Goal: Task Accomplishment & Management: Manage account settings

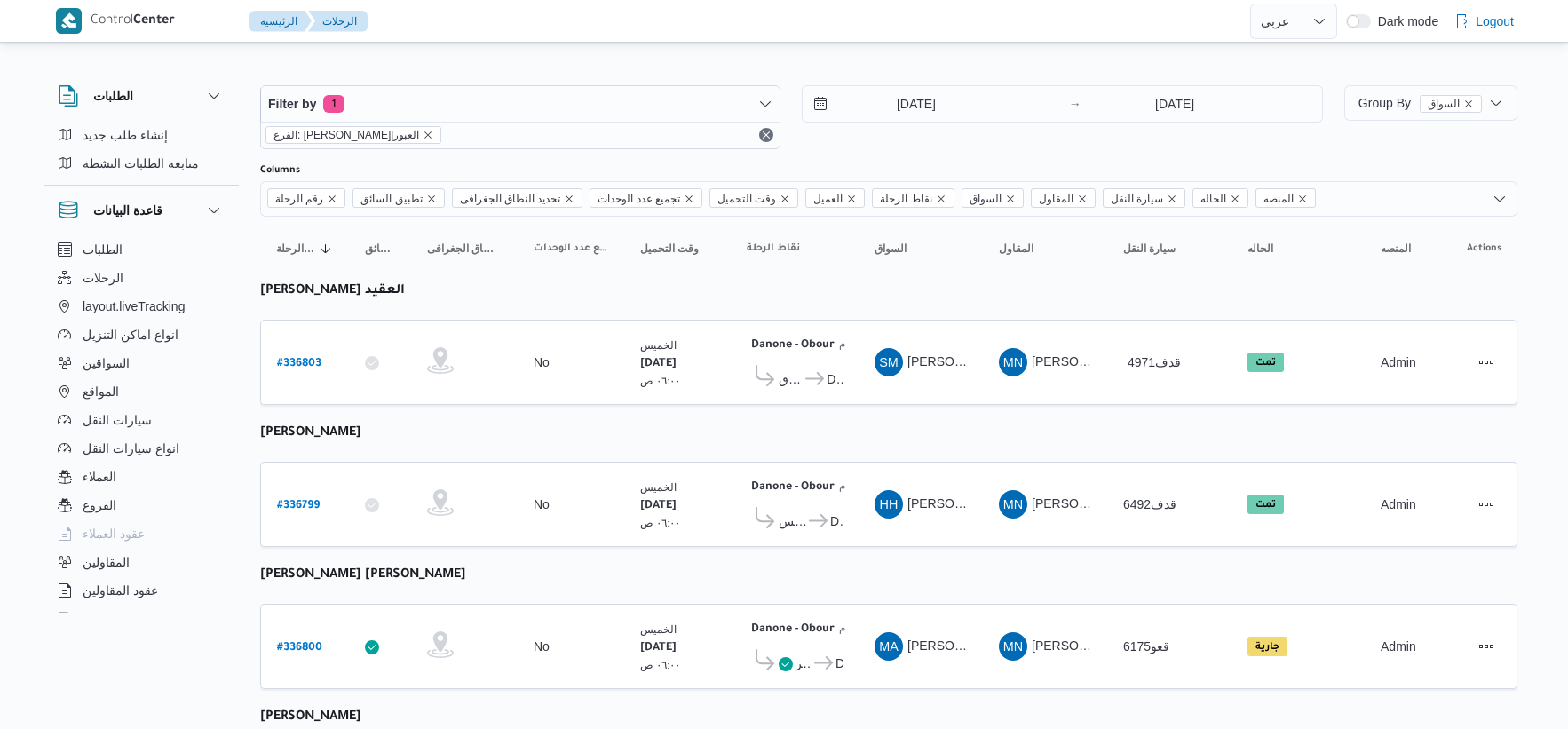
select select "ar"
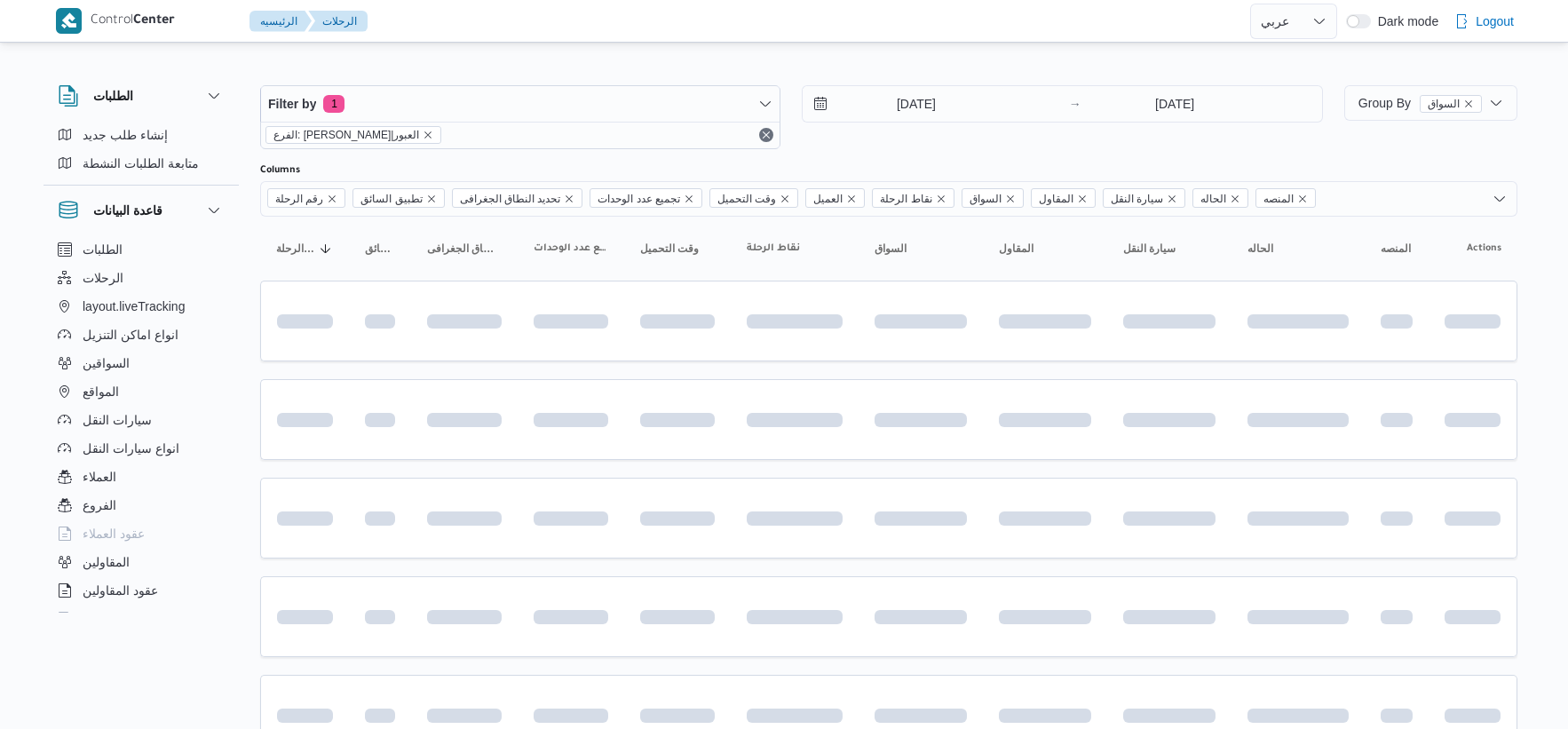
select select "ar"
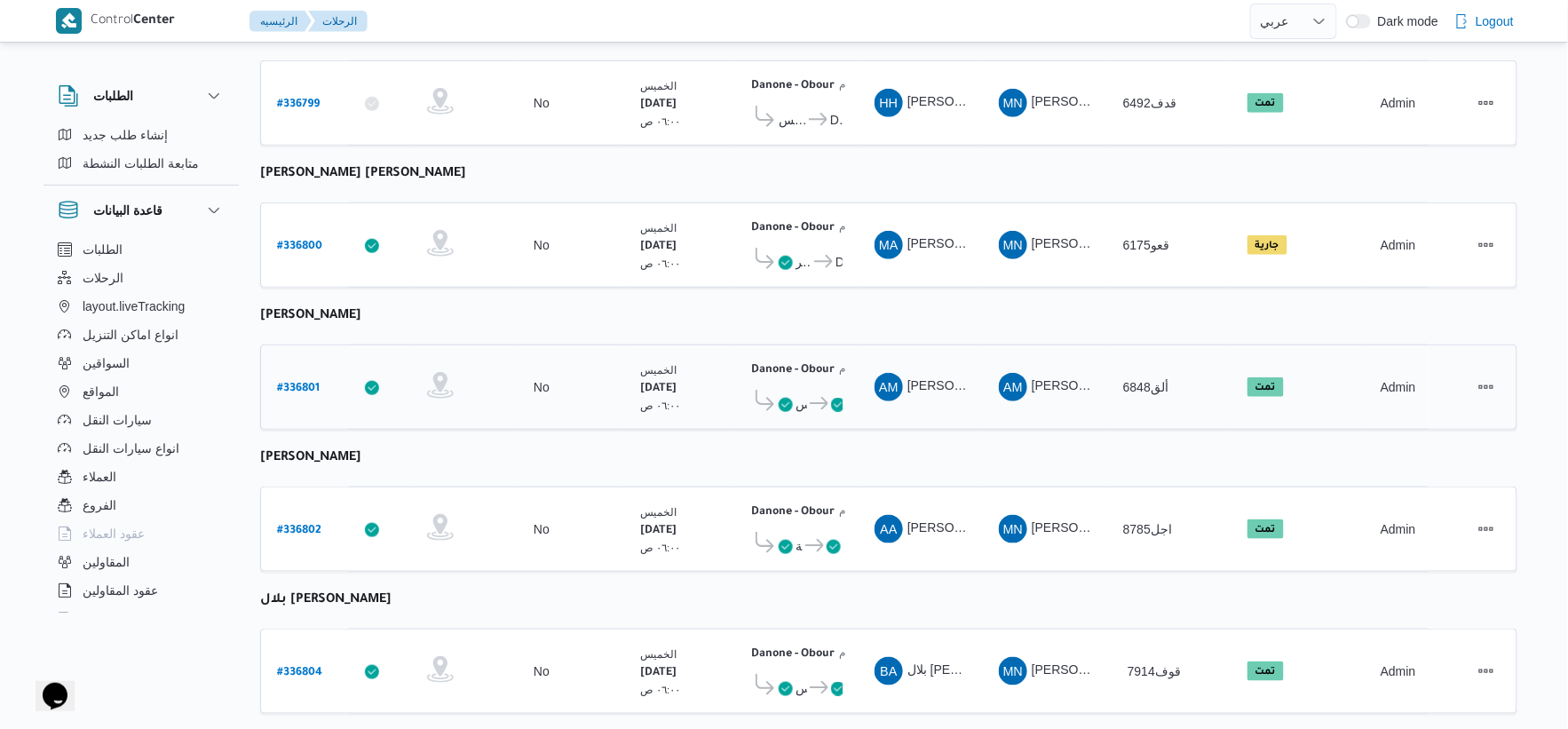
scroll to position [383, 0]
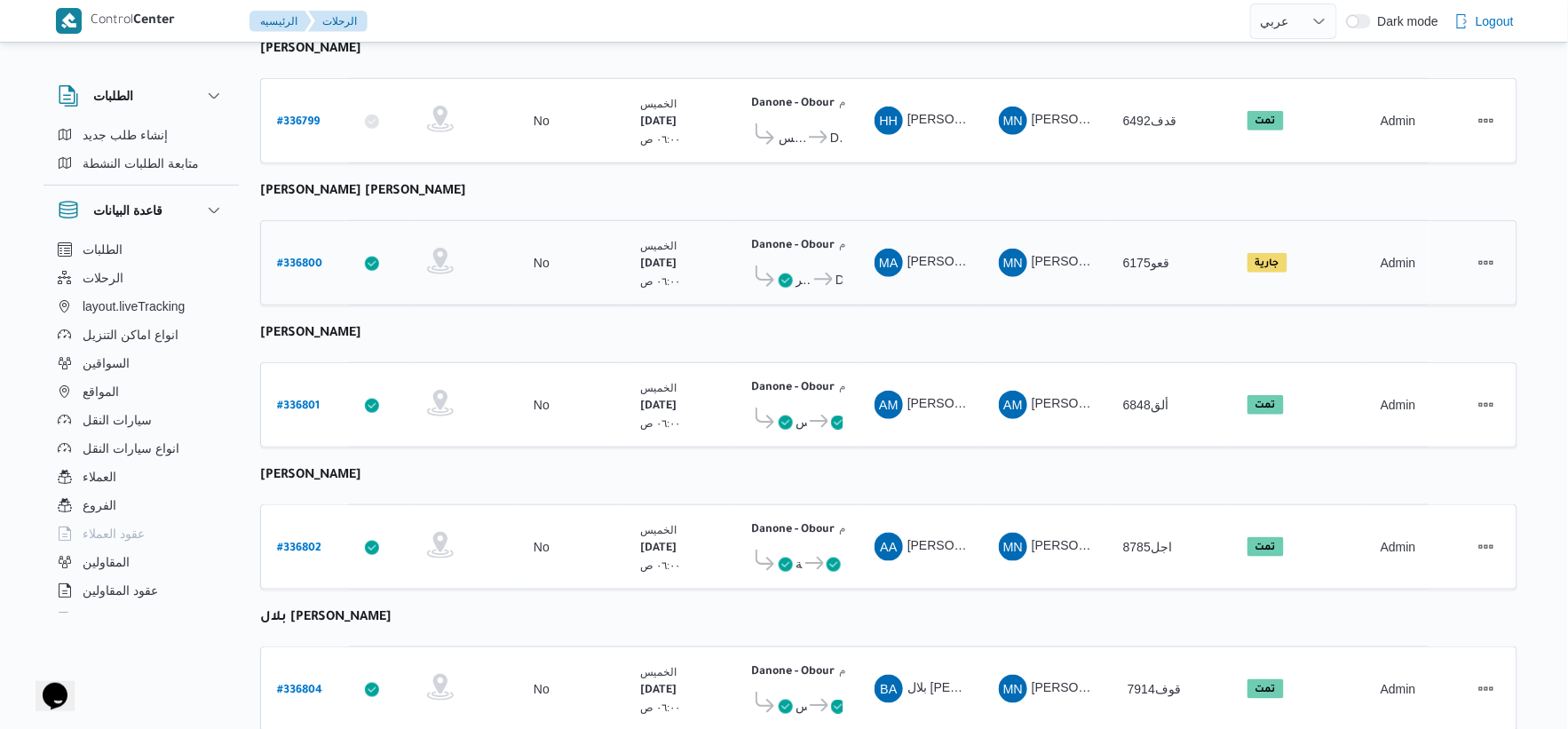
click at [304, 259] on b "# 336800" at bounding box center [300, 264] width 46 height 12
select select "ar"
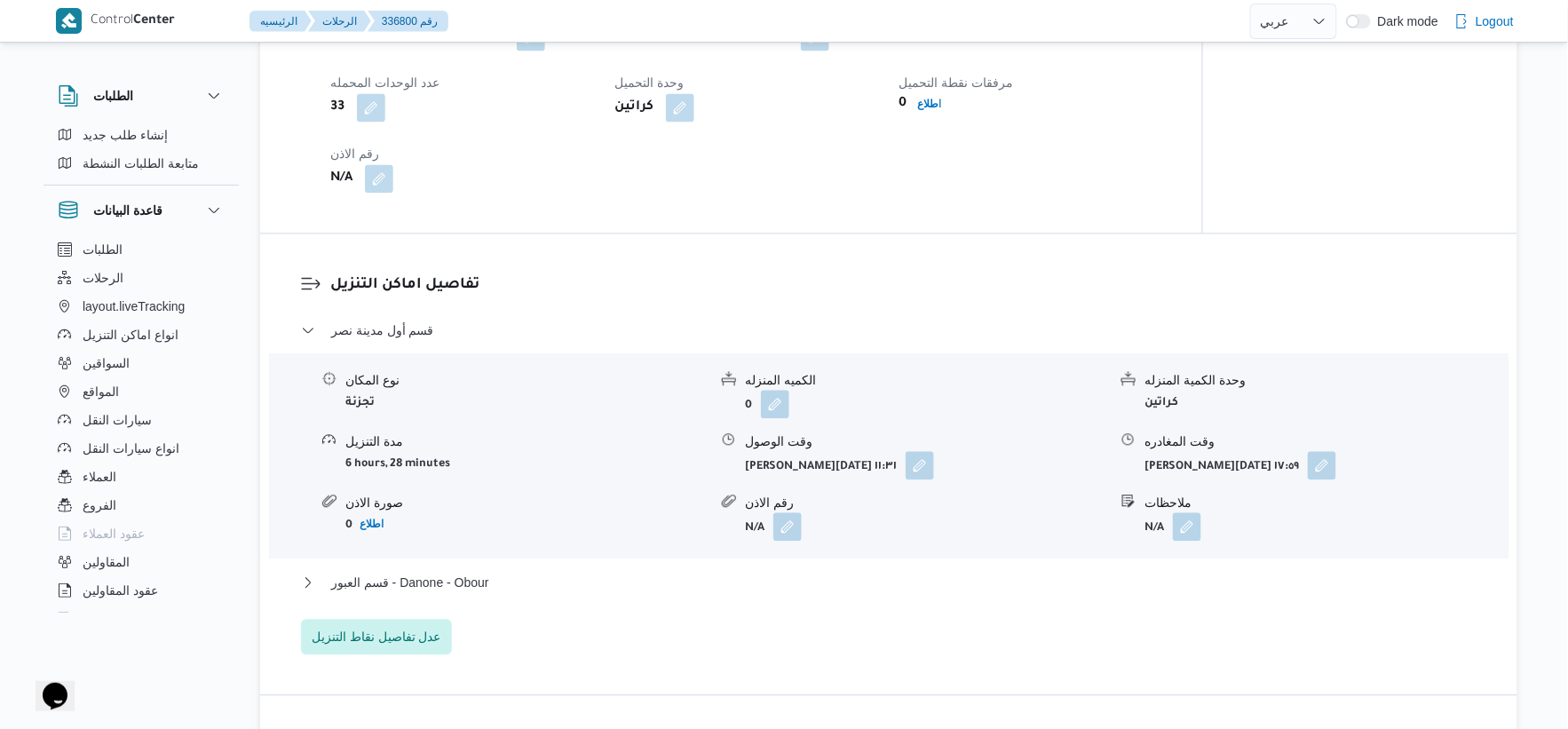
scroll to position [1578, 0]
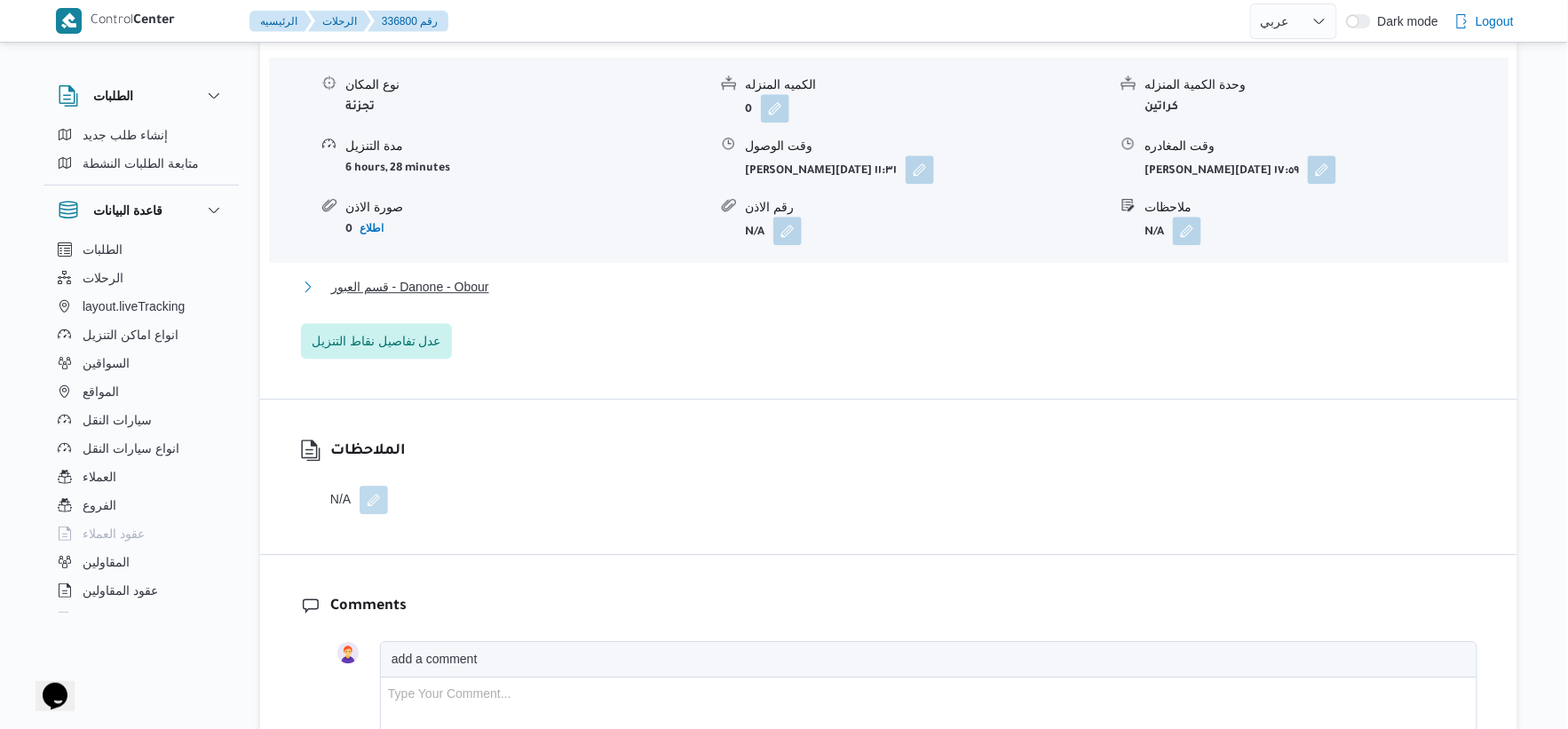
click at [490, 282] on span "قسم العبور - Danone - Obour" at bounding box center [410, 286] width 158 height 21
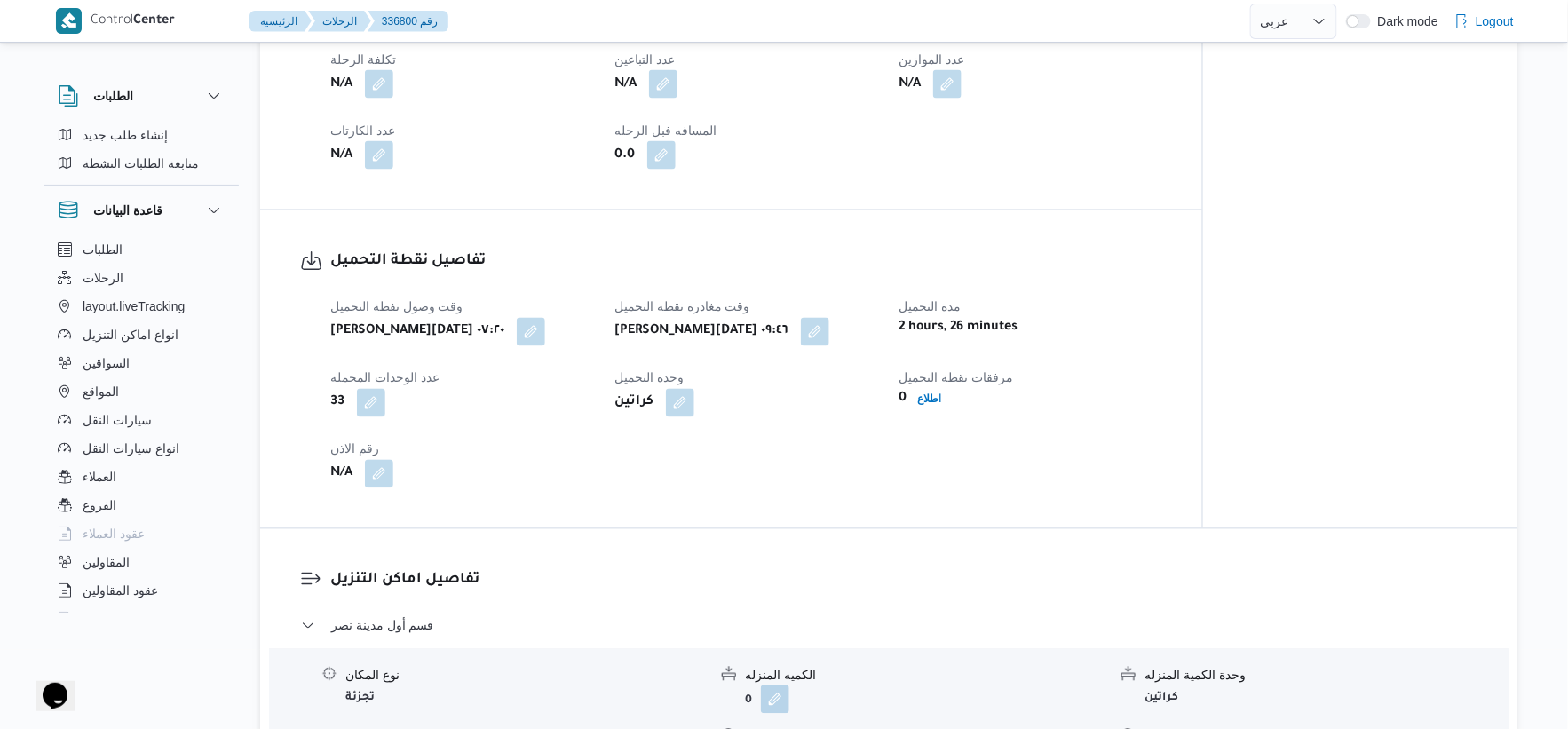
scroll to position [788, 0]
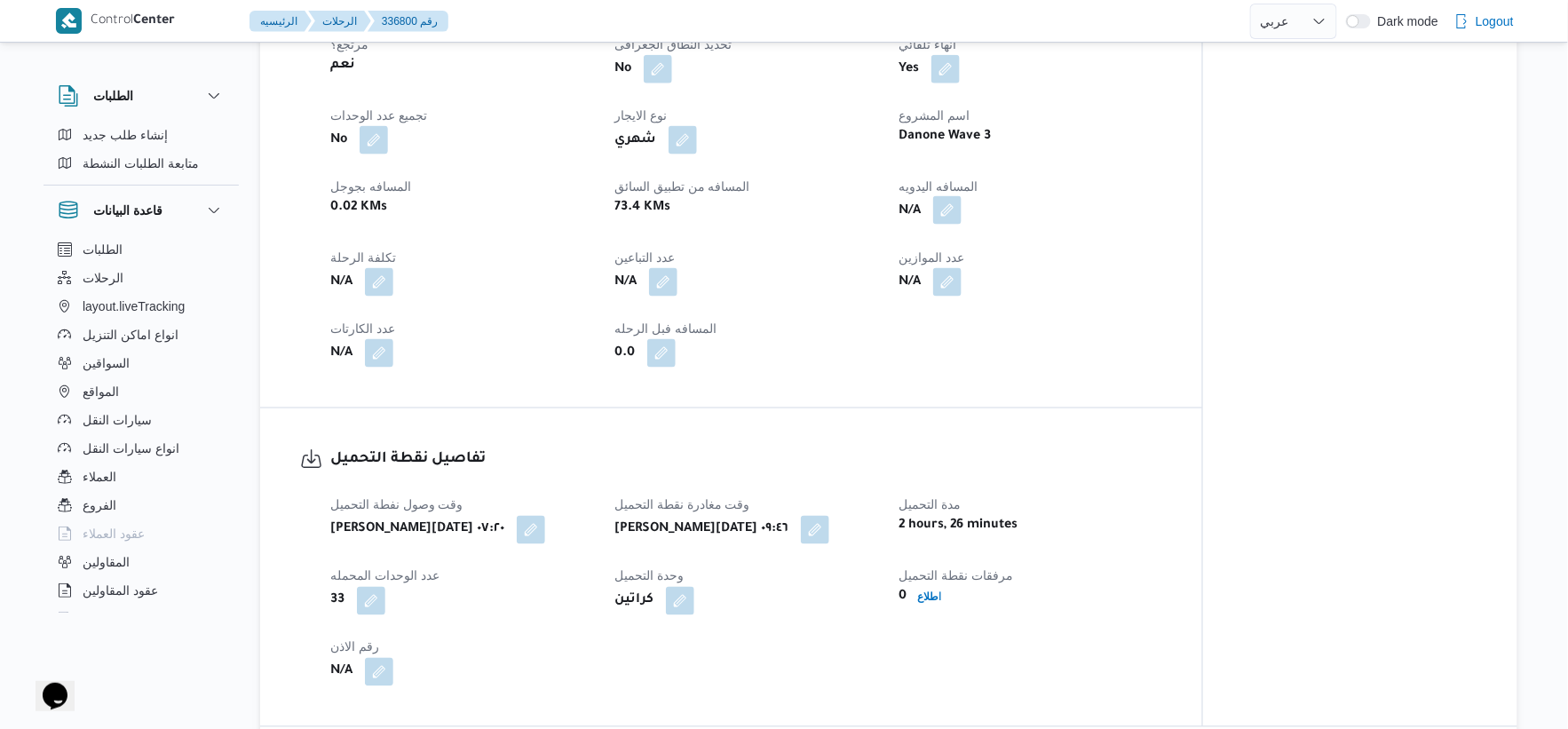
click at [951, 209] on button "button" at bounding box center [948, 210] width 29 height 29
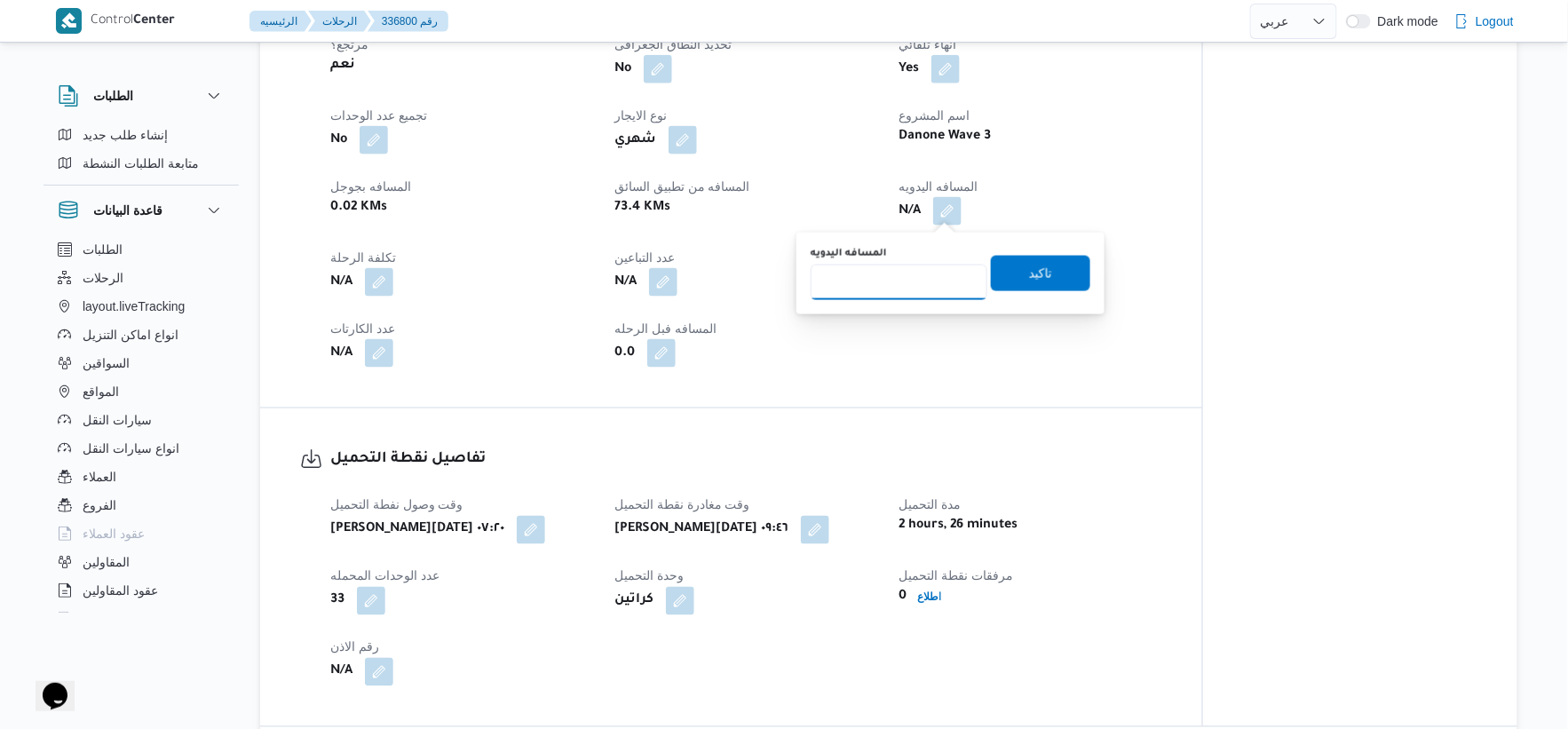
click at [878, 289] on input "المسافه اليدويه" at bounding box center [900, 281] width 177 height 35
type input "77"
click at [1029, 262] on span "تاكيد" at bounding box center [1040, 273] width 23 height 21
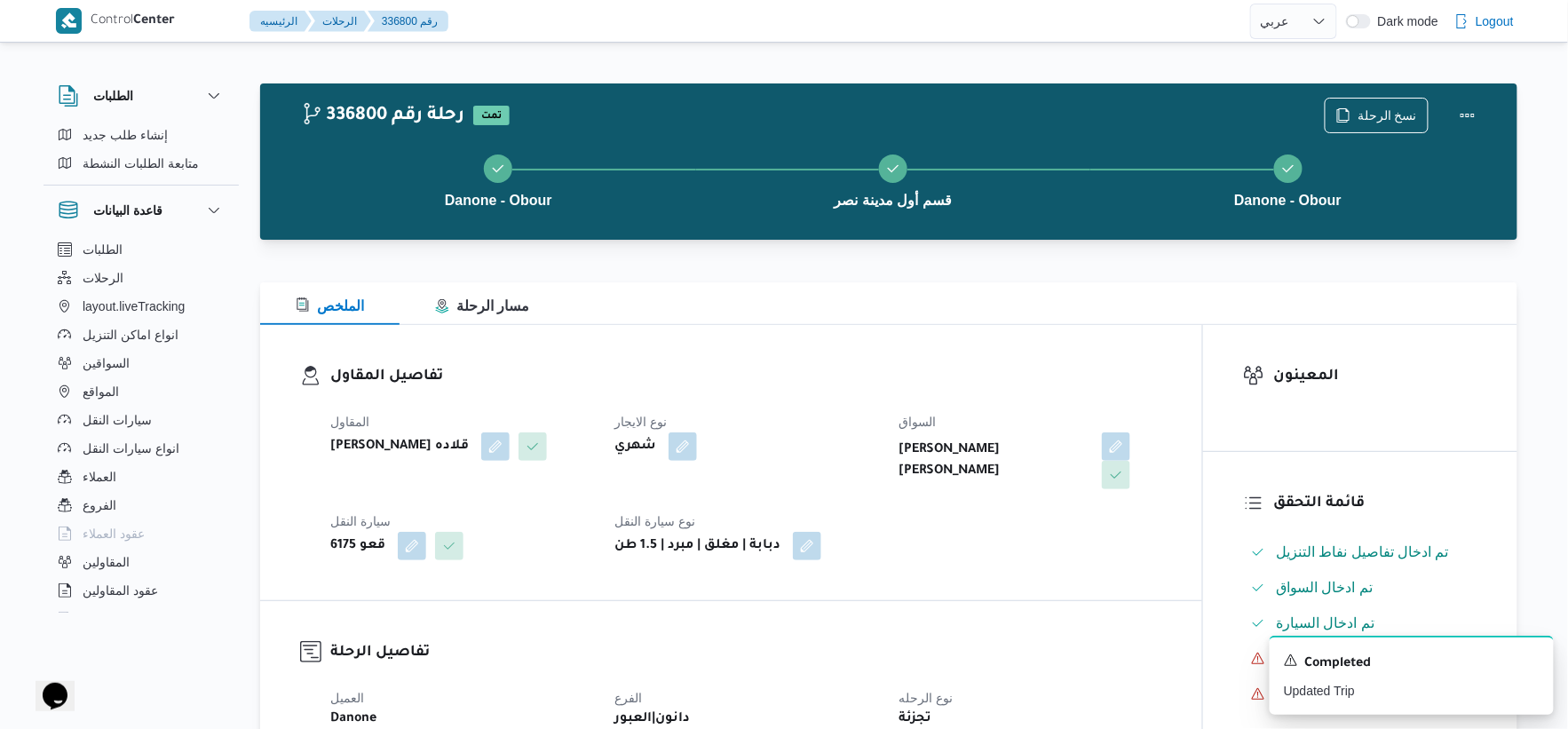
scroll to position [690, 0]
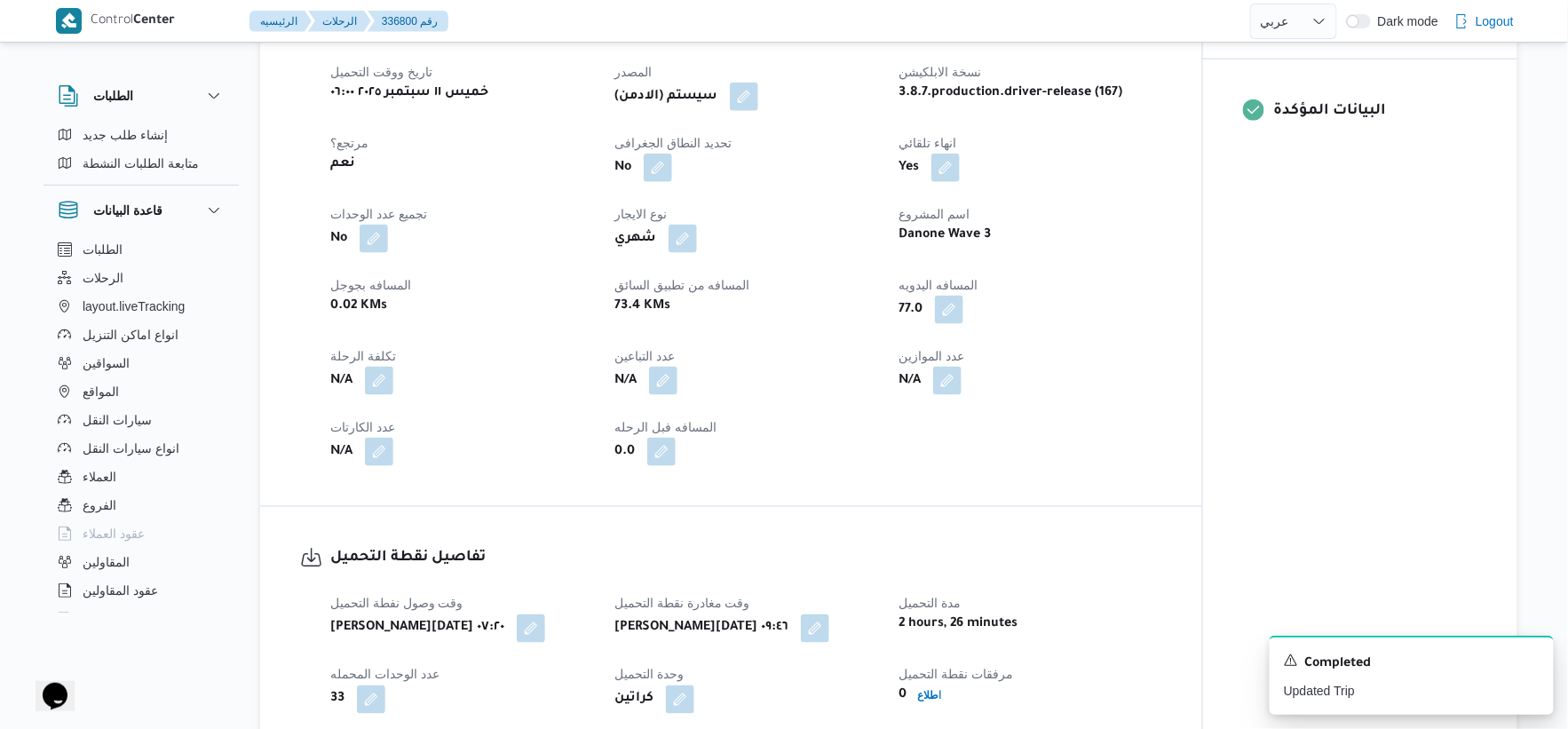
select select "ar"
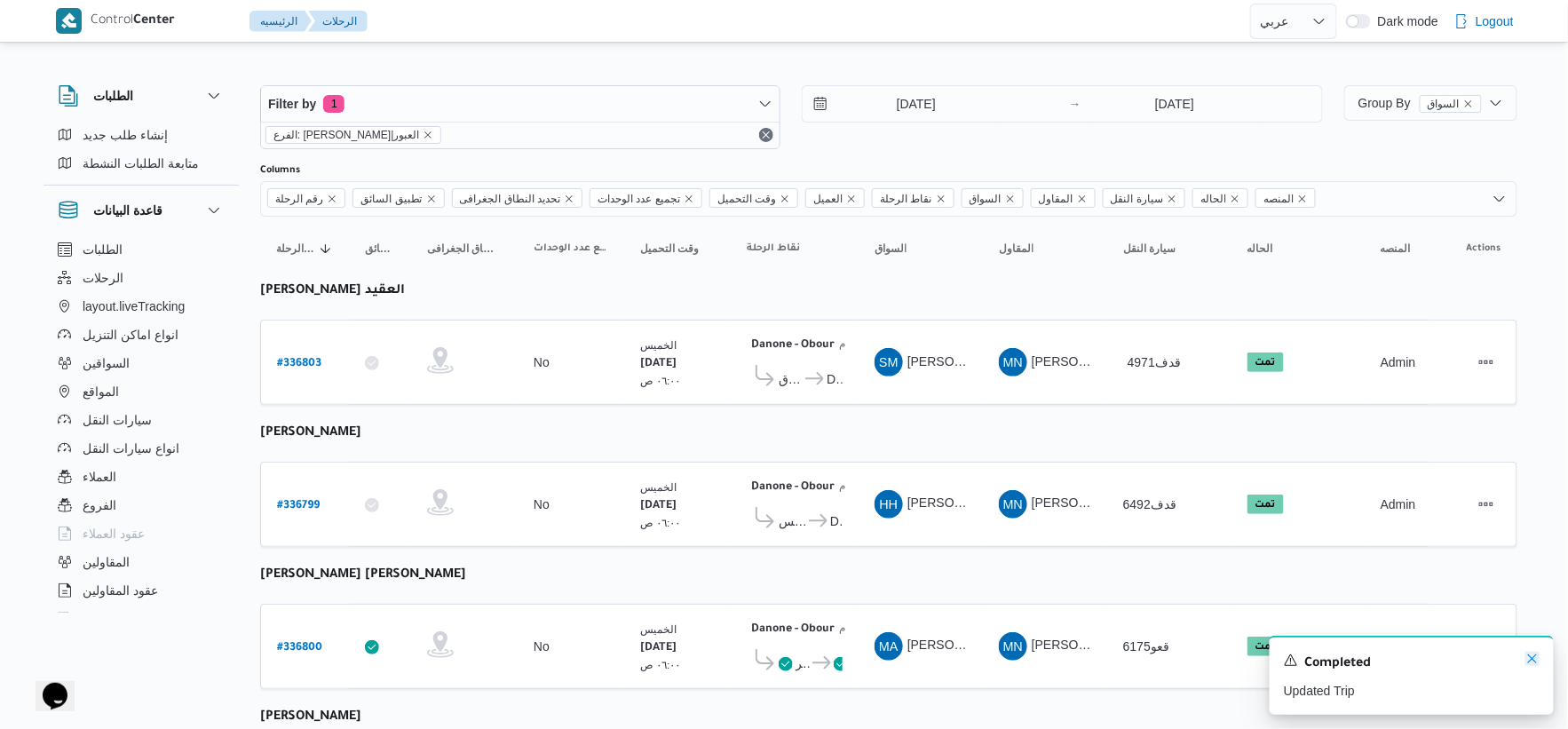
click at [1534, 658] on icon "Dismiss toast" at bounding box center [1533, 659] width 14 height 14
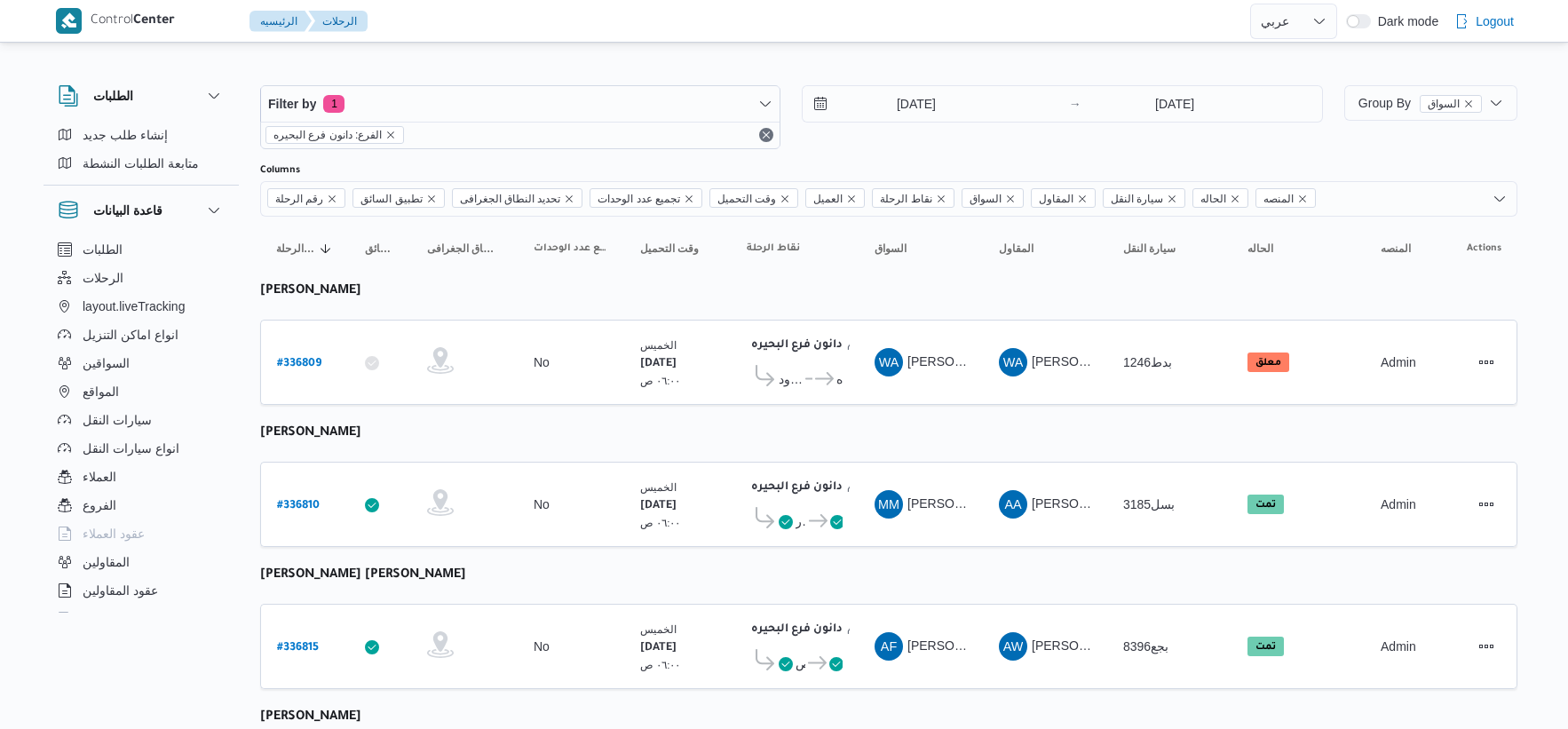
select select "ar"
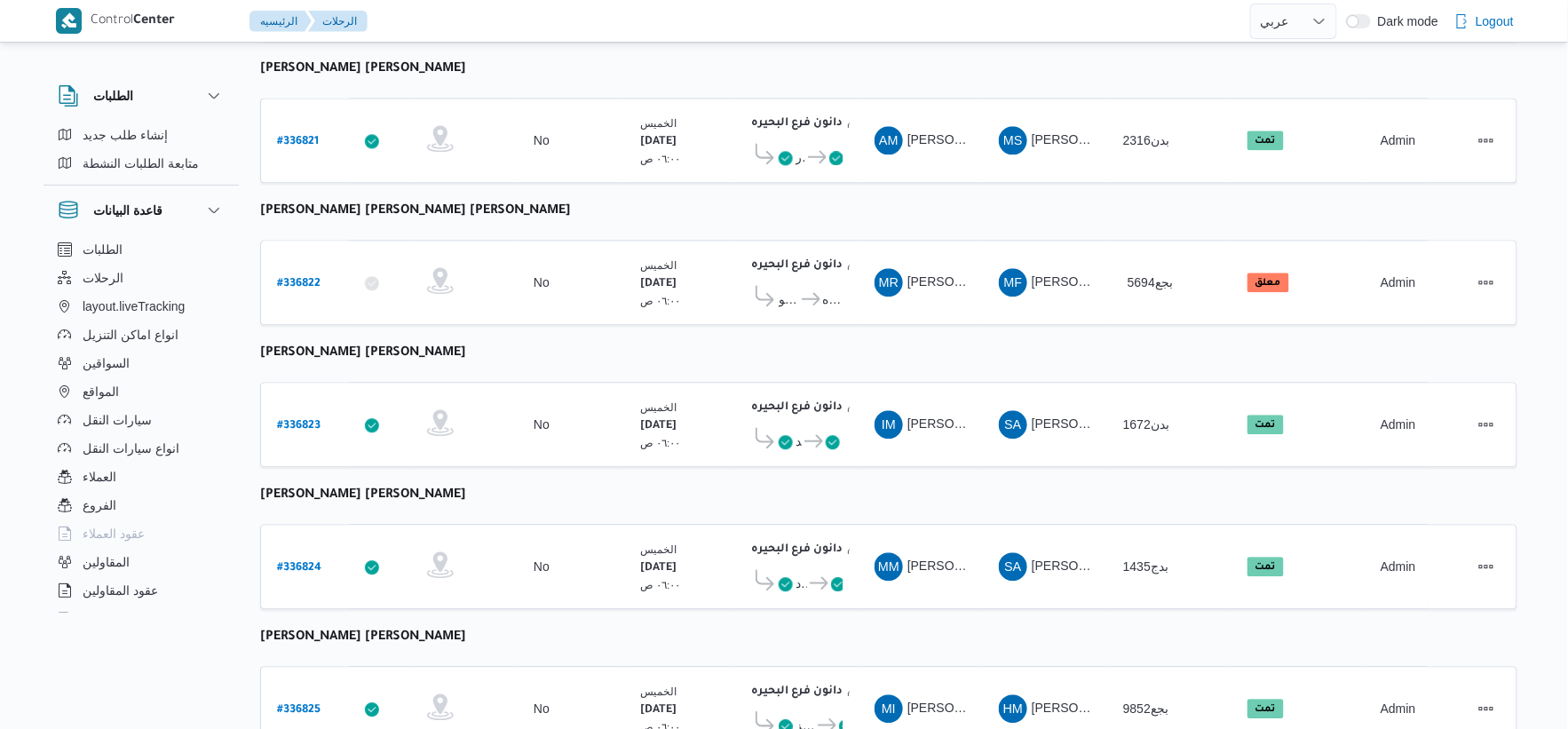
scroll to position [1426, 0]
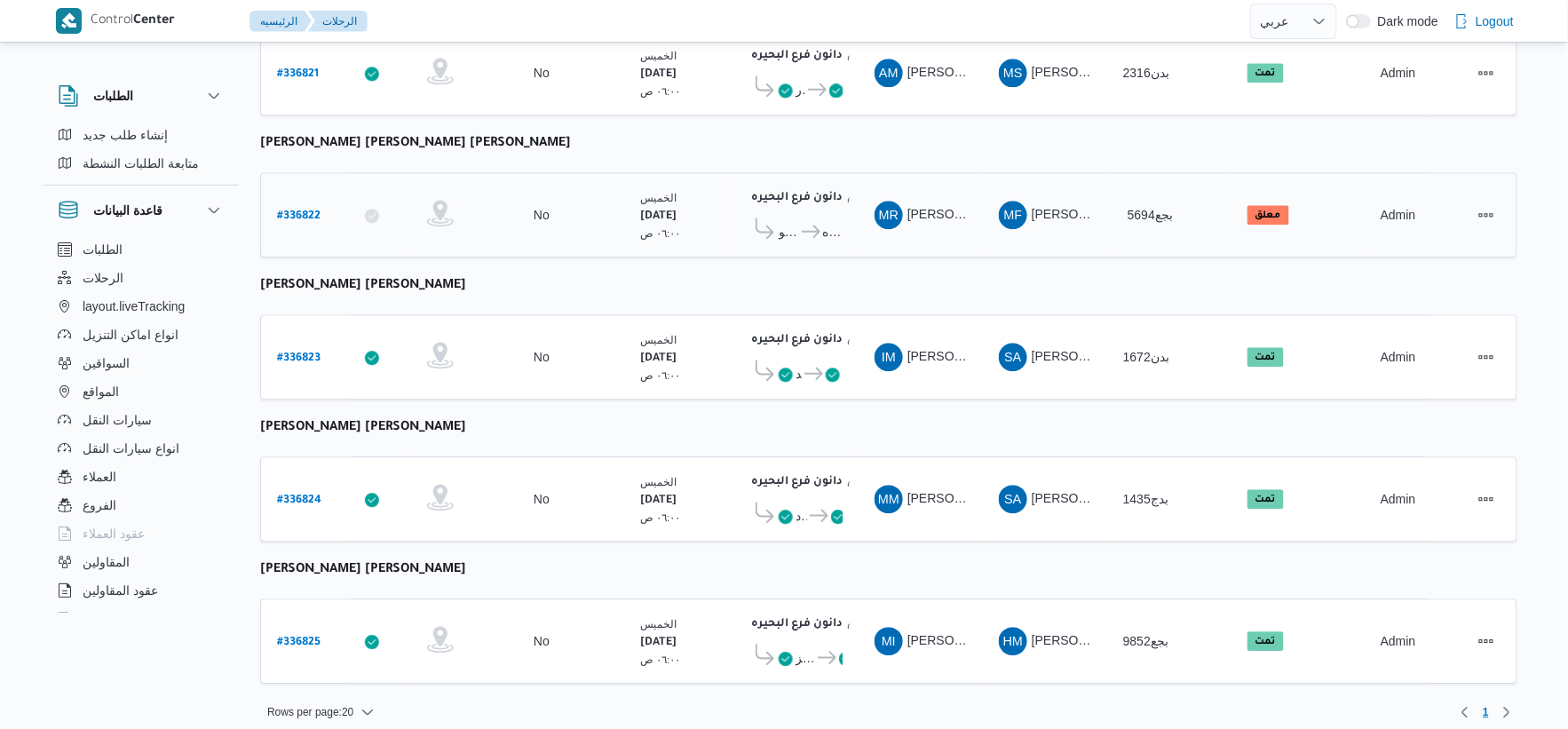
click at [302, 210] on b "# 336822" at bounding box center [299, 216] width 44 height 12
select select "ar"
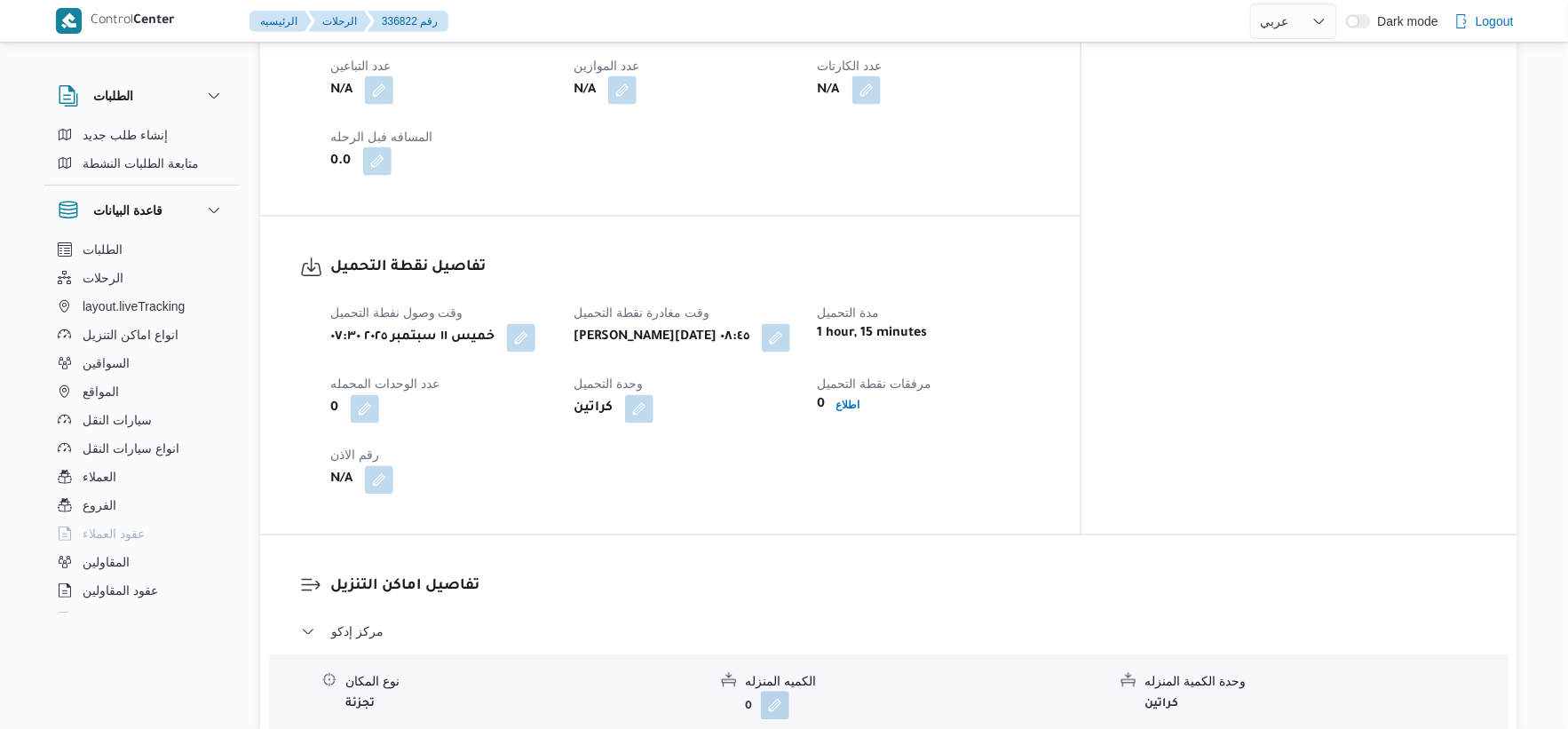
scroll to position [987, 0]
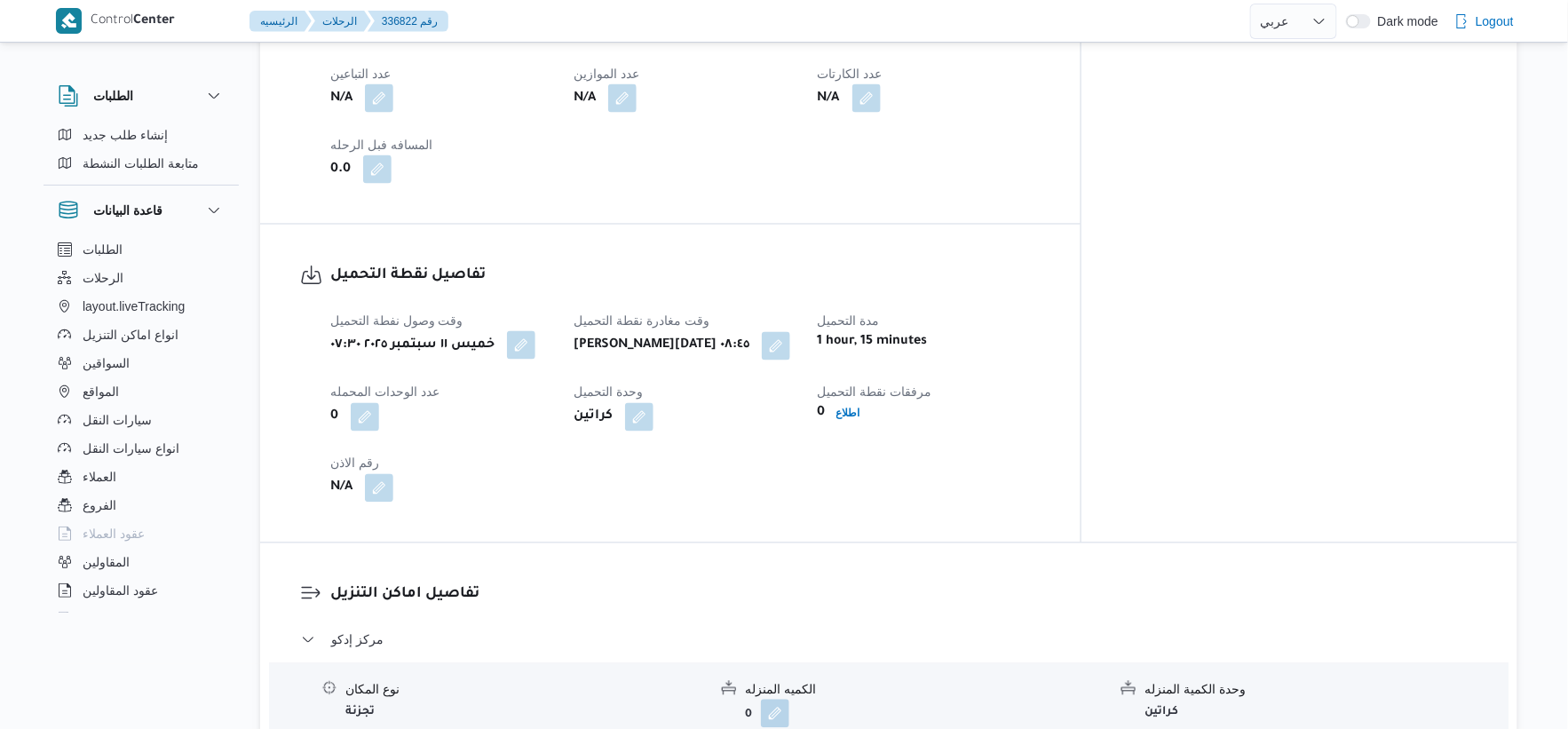
click at [527, 347] on button "button" at bounding box center [521, 345] width 29 height 29
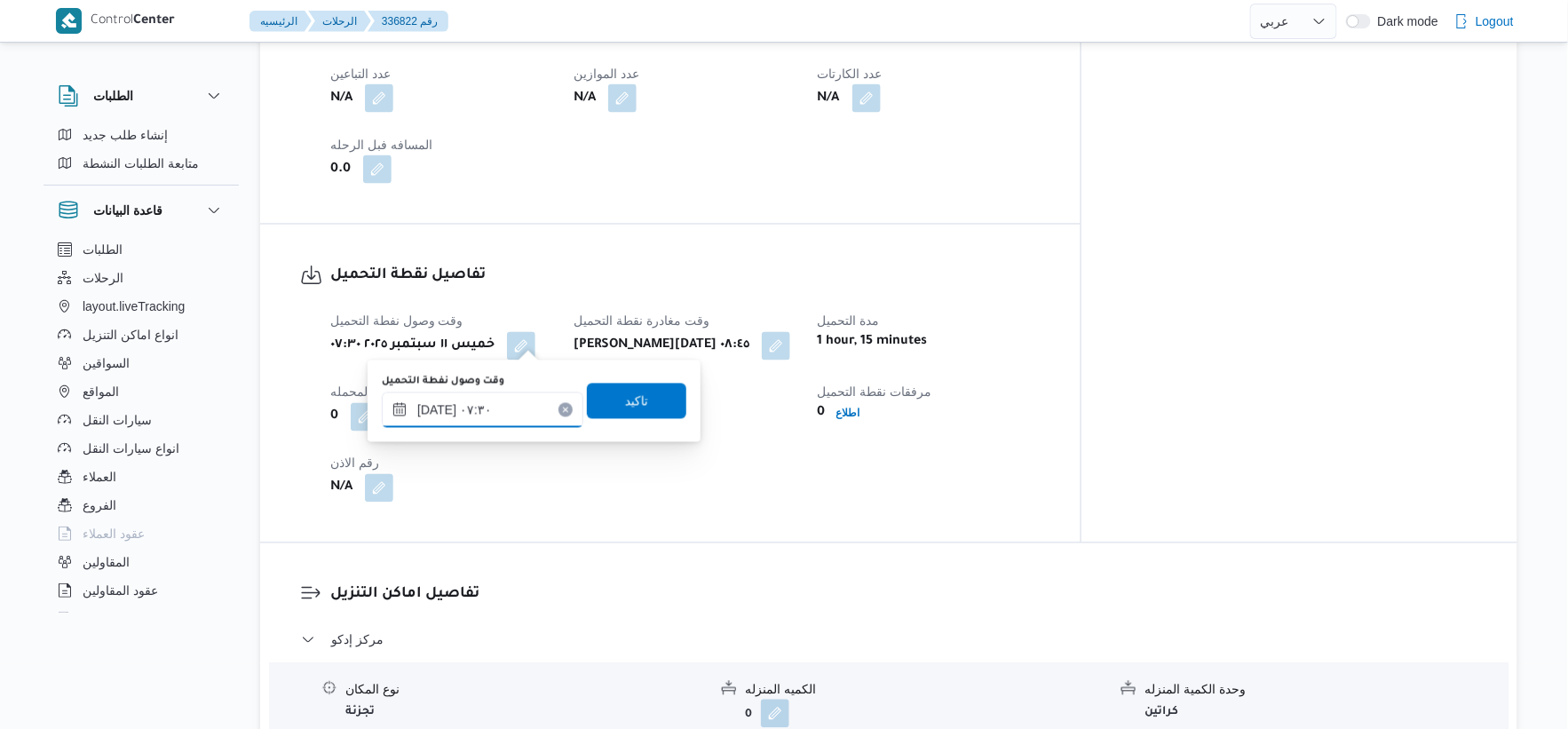
click at [504, 403] on input "[DATE] ٠٧:٣٠" at bounding box center [483, 410] width 202 height 35
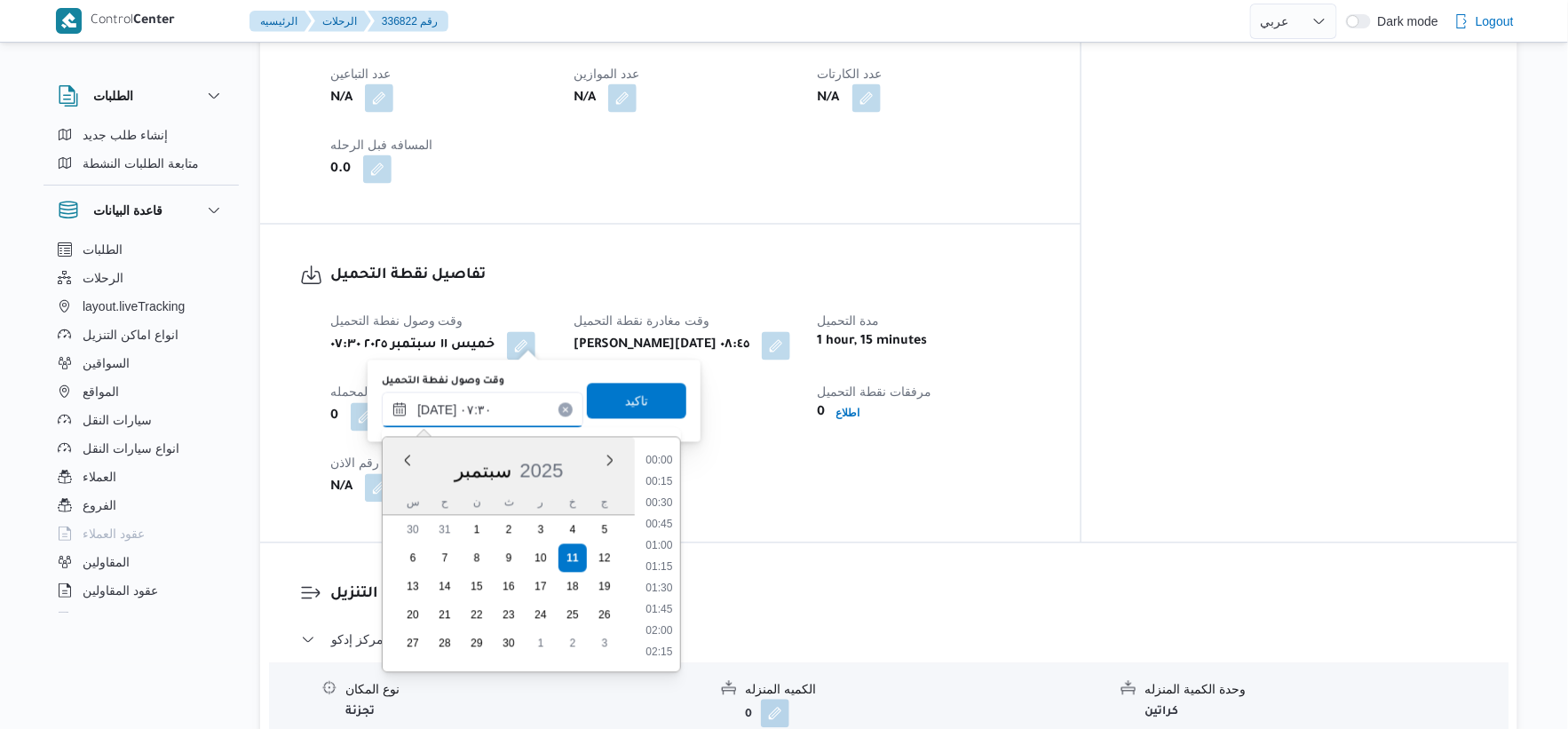
scroll to position [532, 0]
click at [657, 545] on li "07:15" at bounding box center [659, 546] width 41 height 18
type input "[DATE] ٠٧:١٥"
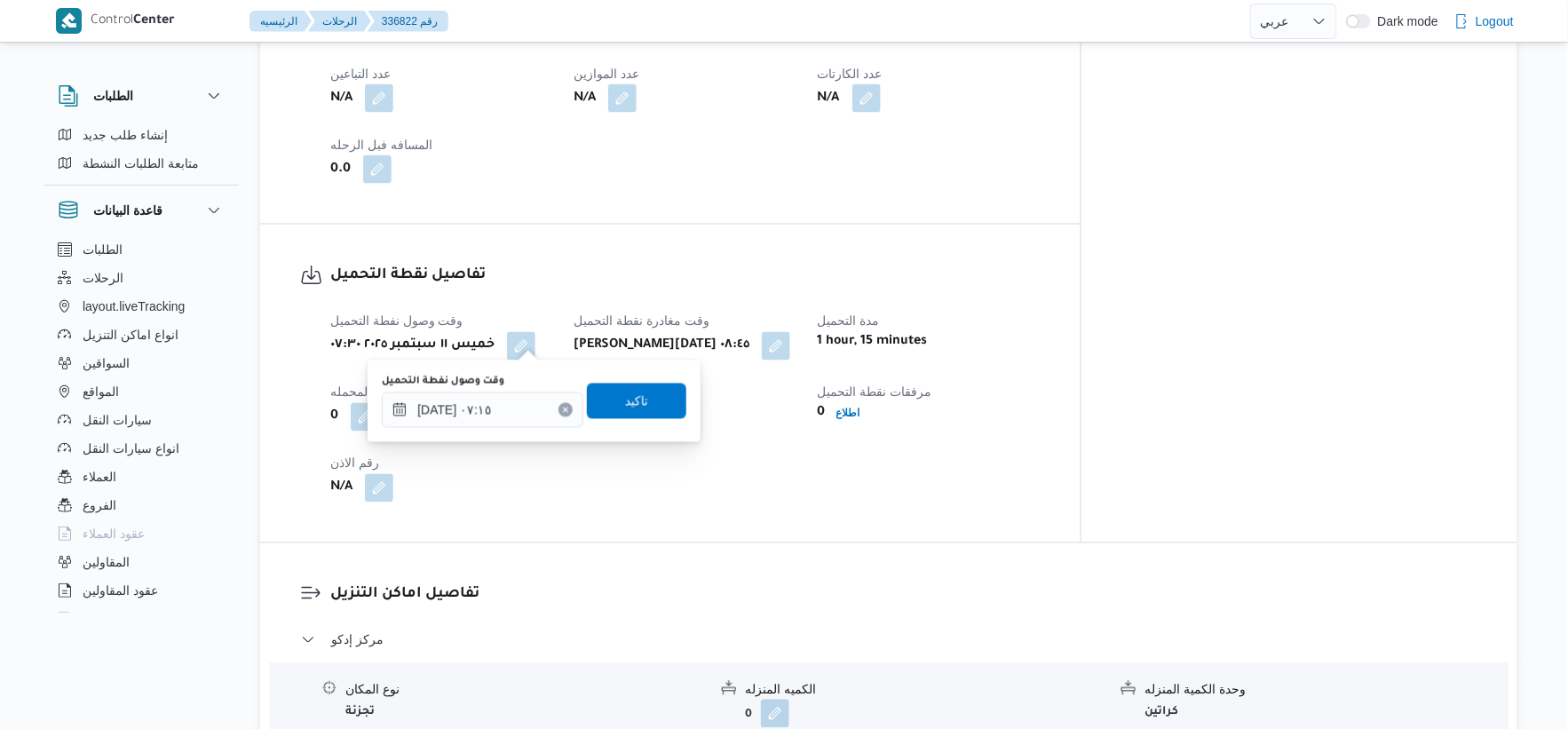
click at [653, 375] on div "وقت وصول نفطة التحميل ١١/٠٩/٢٠٢٥ ٠٧:١٥ تاكيد" at bounding box center [534, 401] width 308 height 57
click at [650, 410] on span "تاكيد" at bounding box center [636, 400] width 100 height 35
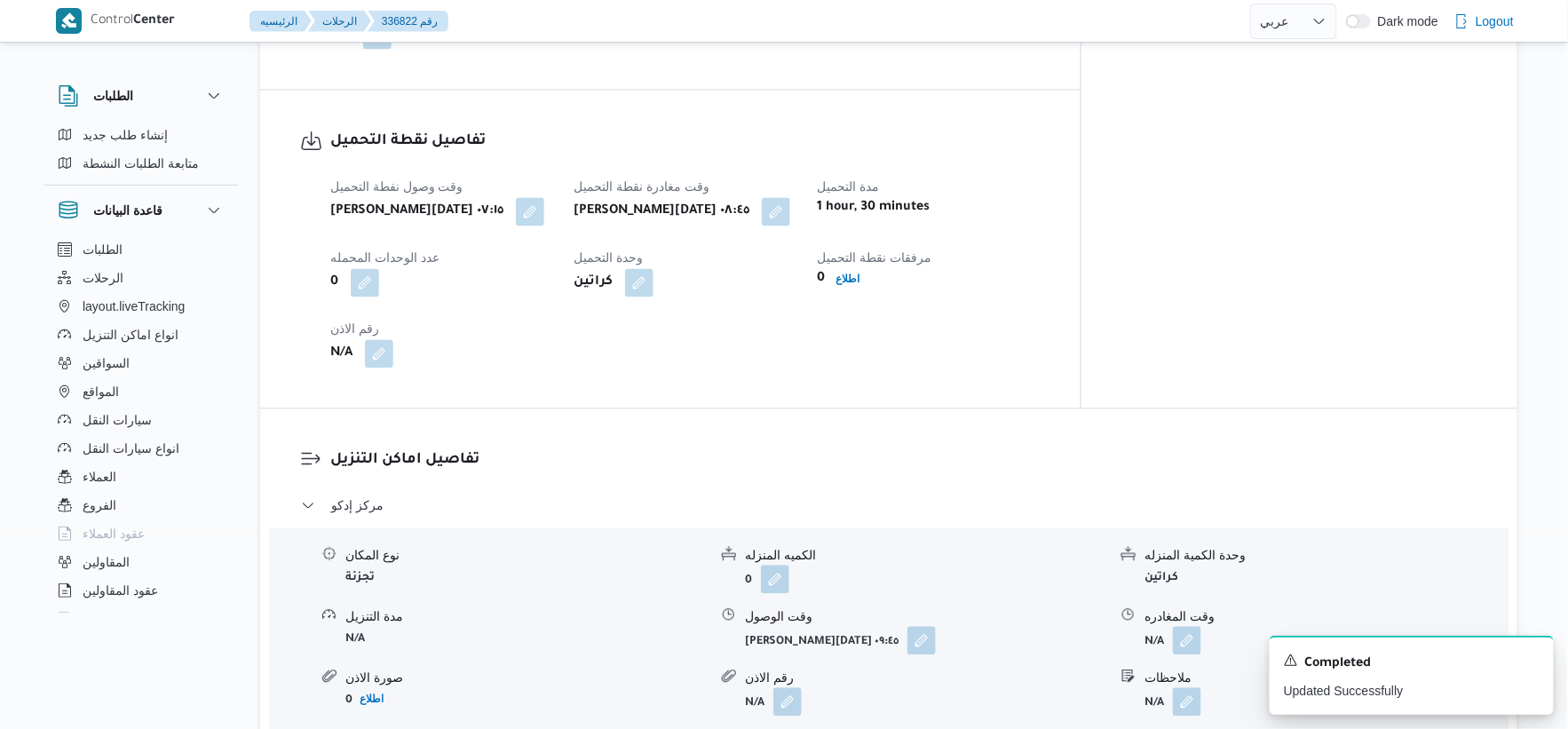
scroll to position [987, 0]
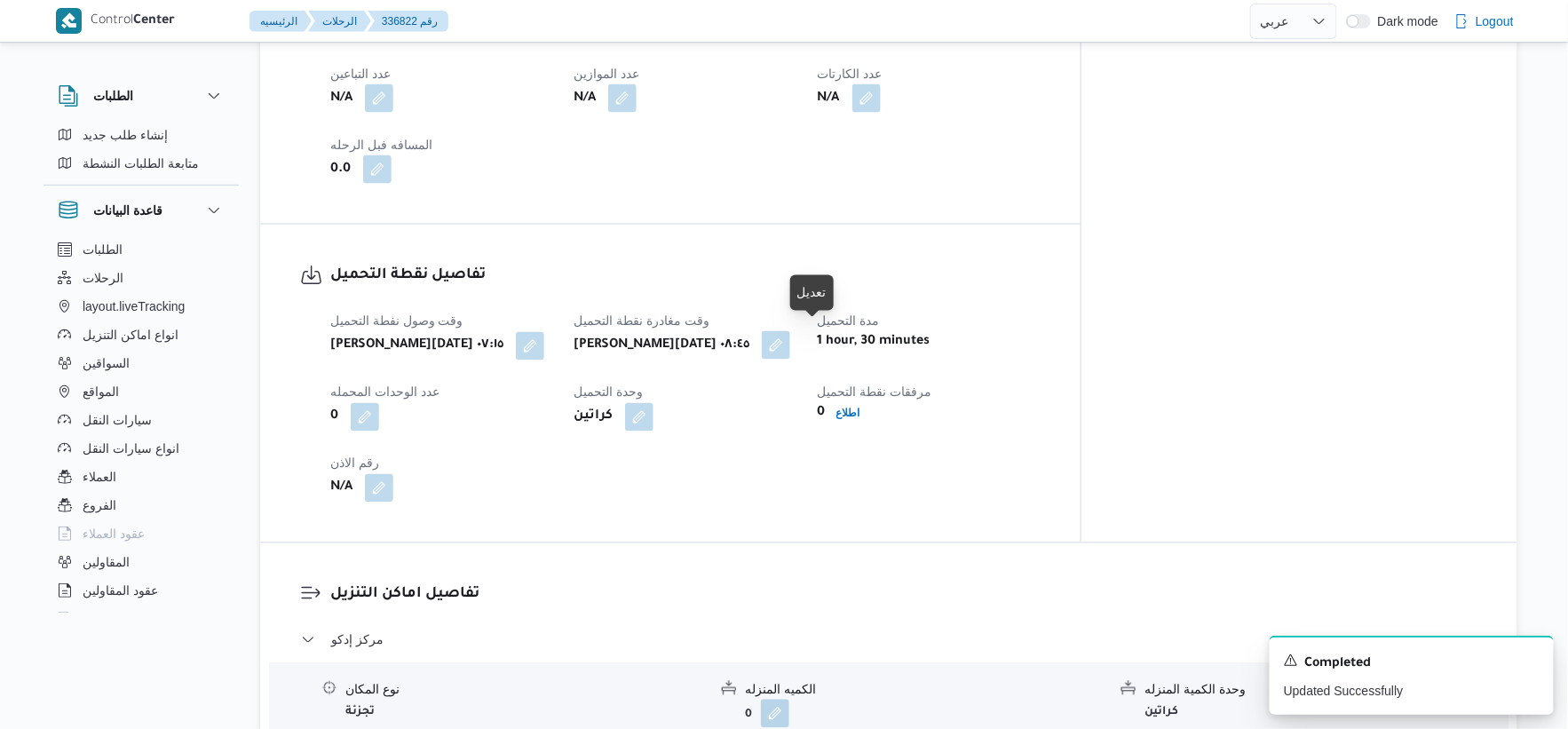
drag, startPoint x: 818, startPoint y: 335, endPoint x: 818, endPoint y: 353, distance: 18.0
click at [790, 336] on button "button" at bounding box center [776, 345] width 29 height 29
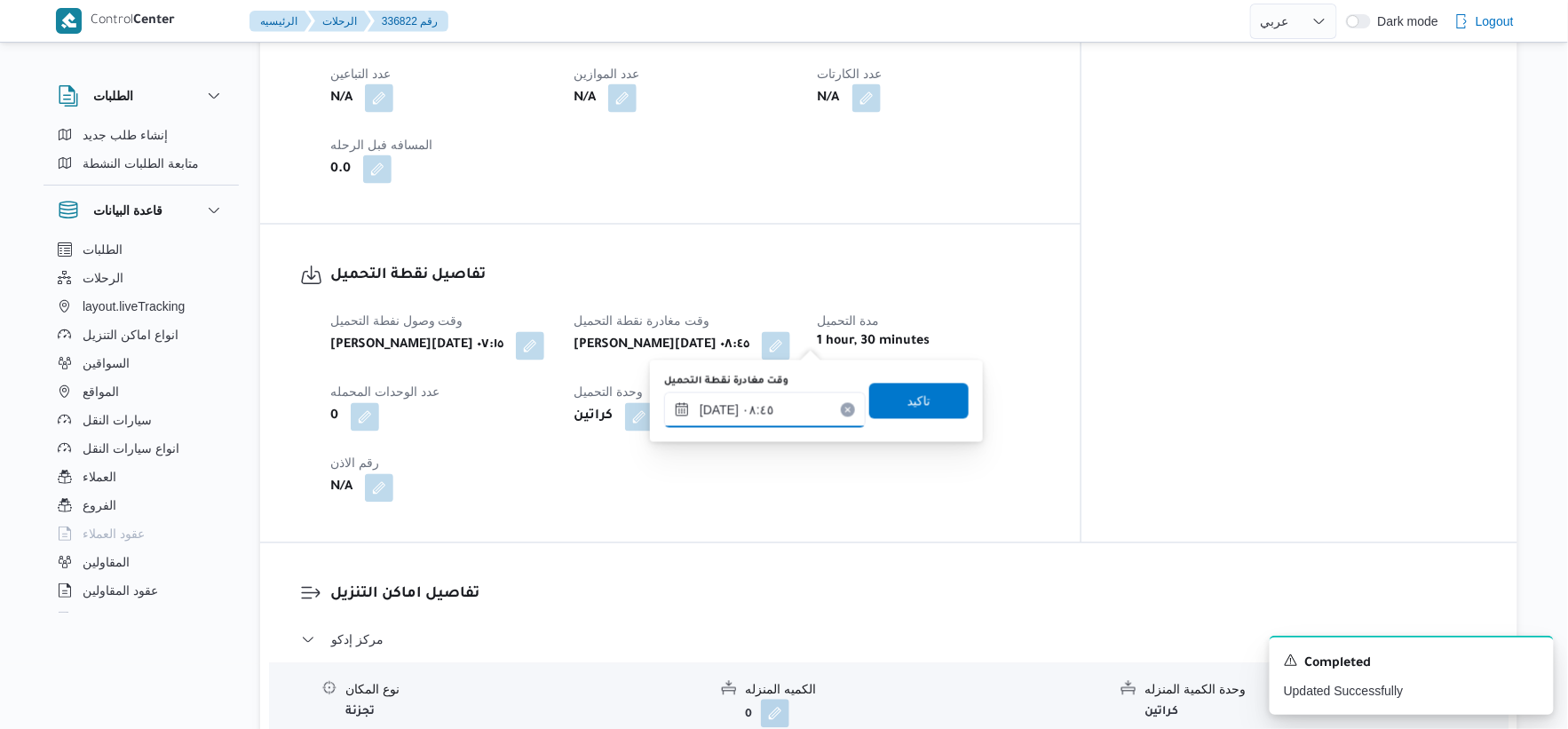
click at [796, 417] on input "١١/٠٩/٢٠٢٥ ٠٨:٤٥" at bounding box center [765, 410] width 202 height 35
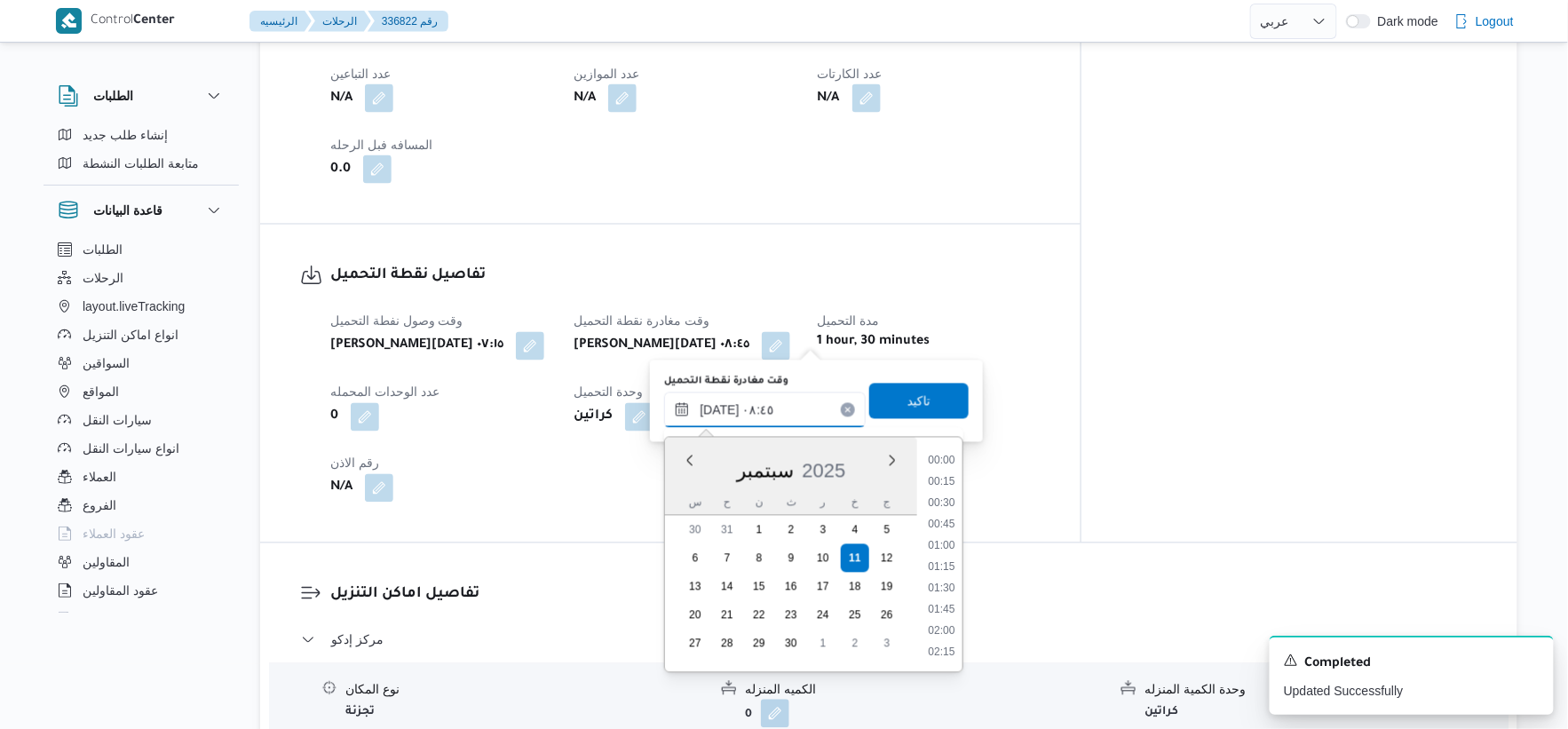
scroll to position [639, 0]
click at [941, 521] on li "08:15" at bounding box center [941, 525] width 41 height 18
type input "١١/٠٩/٢٠٢٥ ٠٨:١٥"
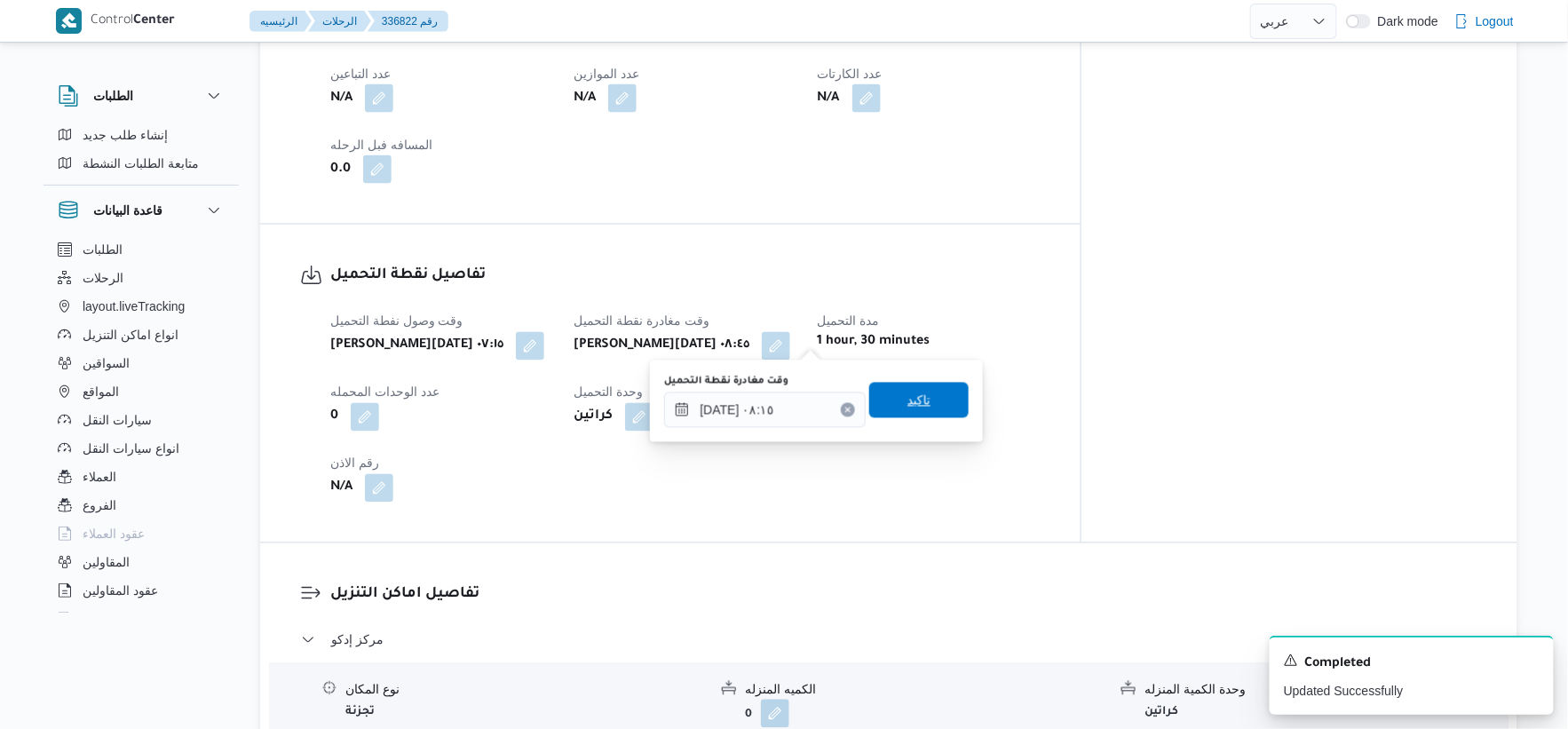
click at [937, 393] on span "تاكيد" at bounding box center [919, 400] width 100 height 35
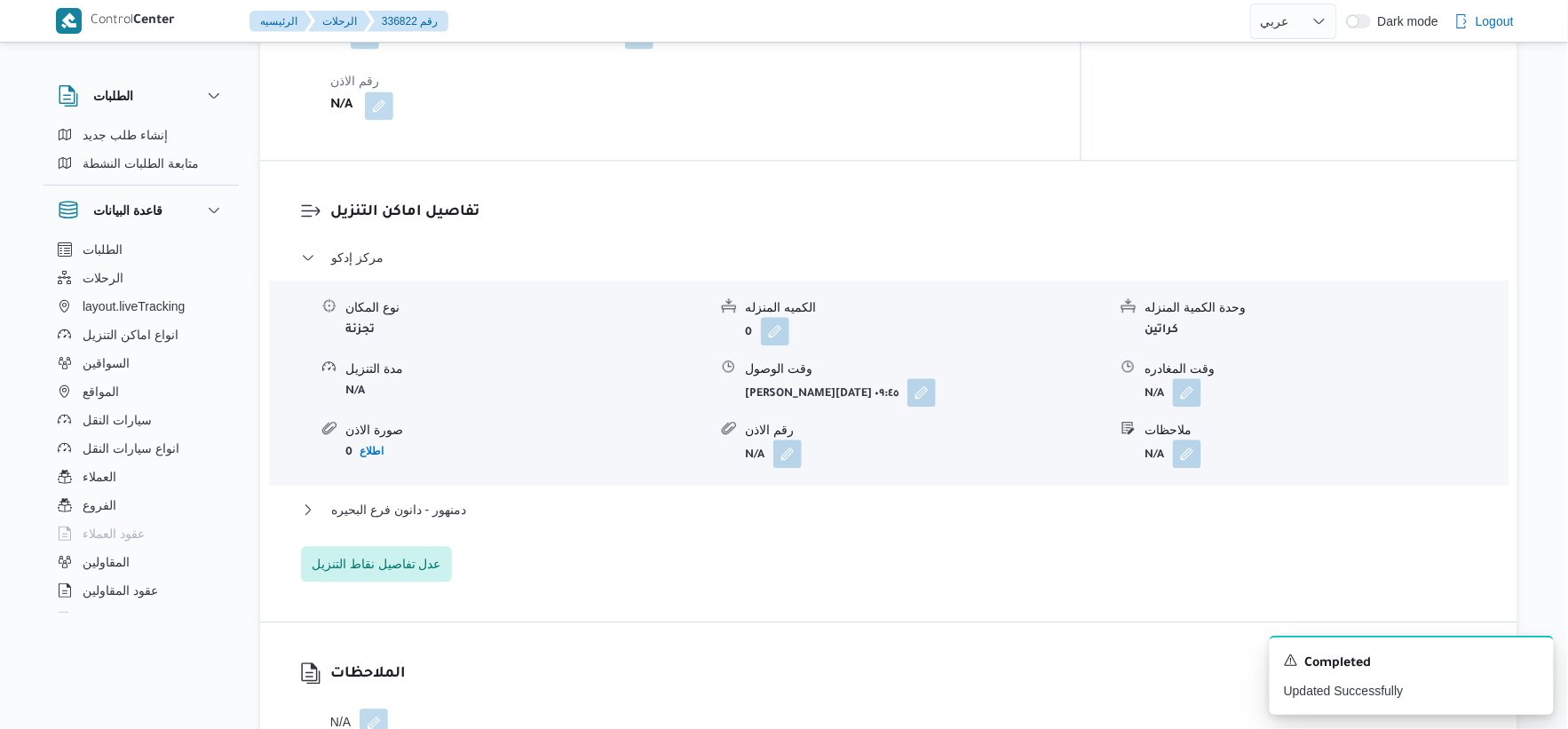
scroll to position [1380, 0]
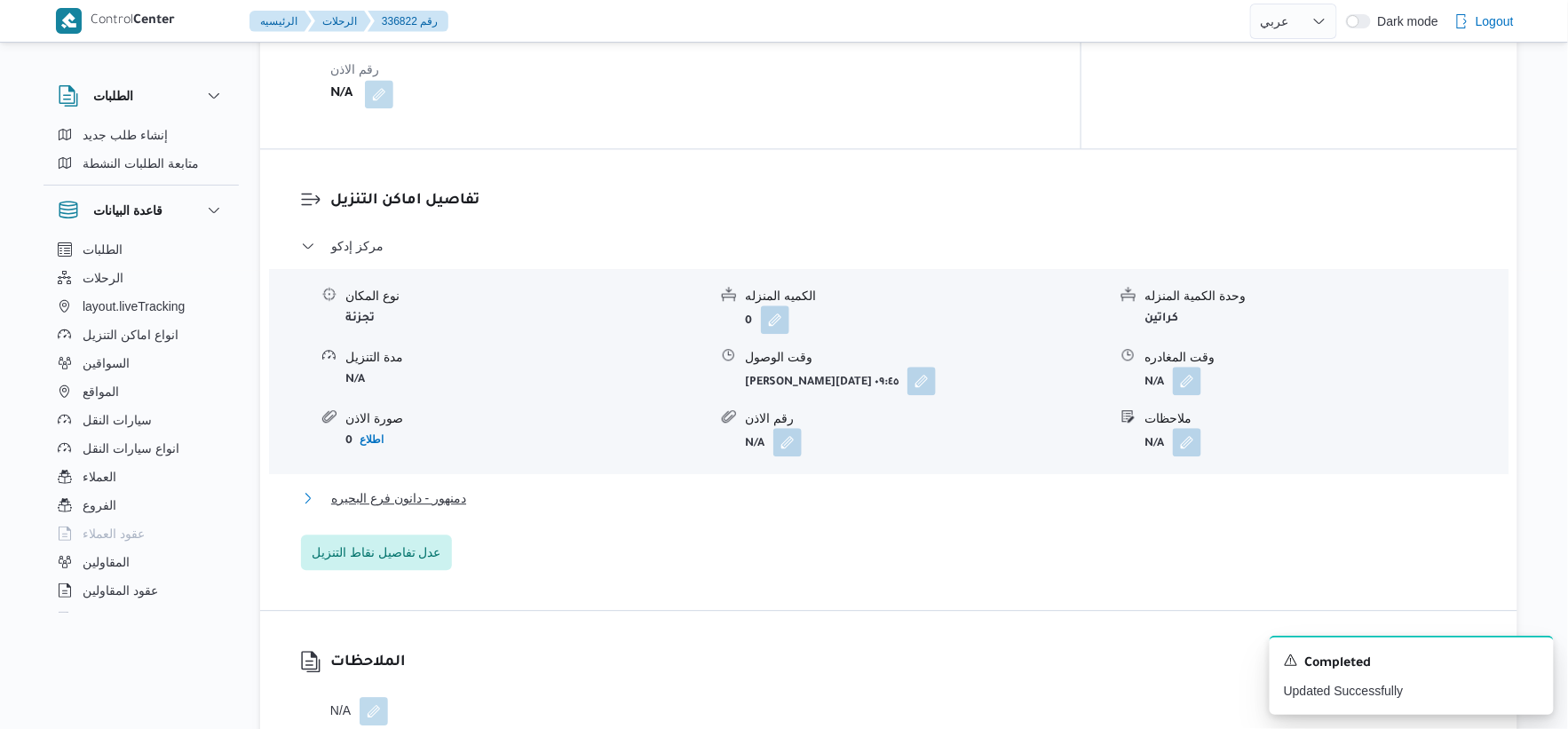
drag, startPoint x: 474, startPoint y: 487, endPoint x: 561, endPoint y: 517, distance: 92.0
click at [474, 488] on button "دمنهور - دانون فرع البحيره" at bounding box center [889, 498] width 1176 height 21
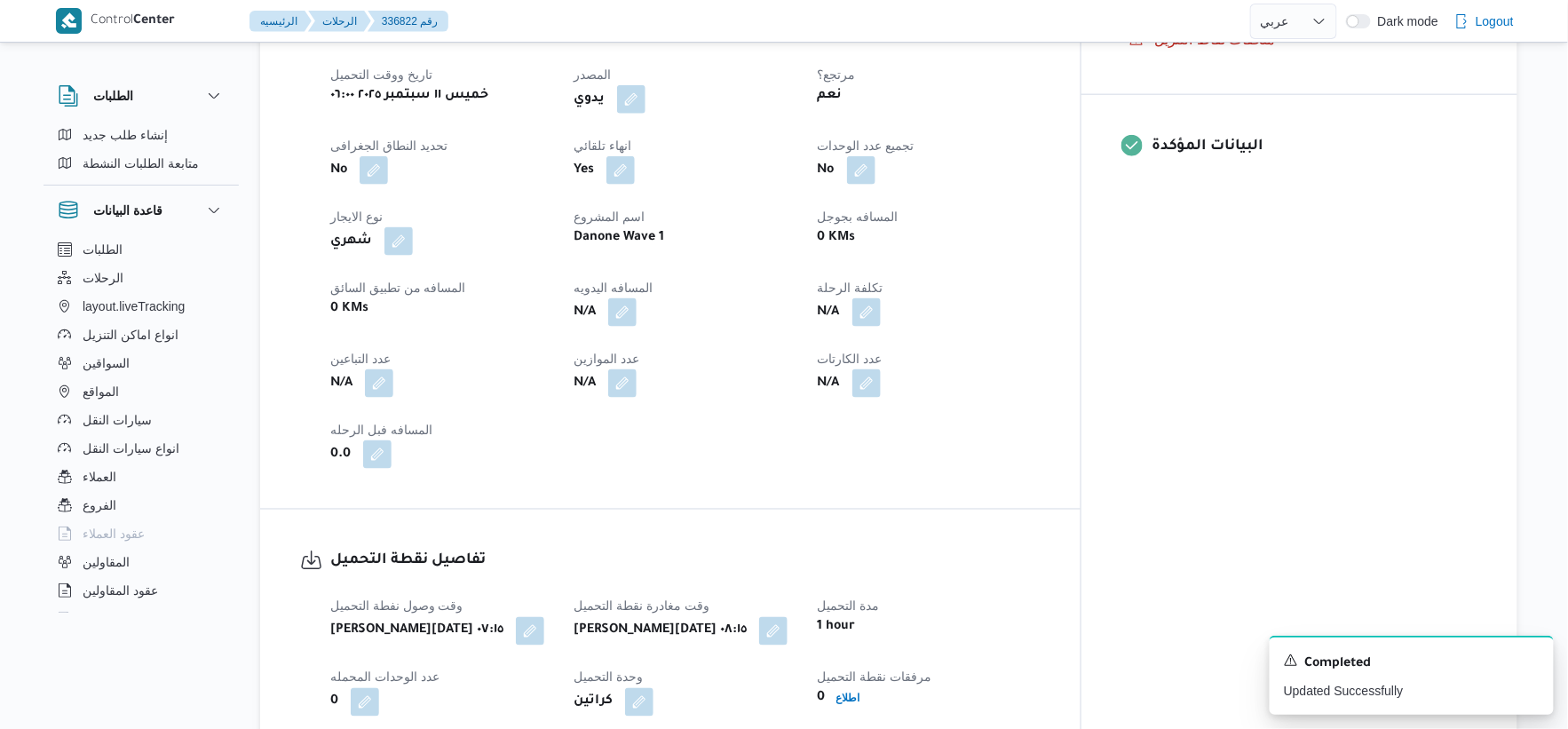
scroll to position [591, 0]
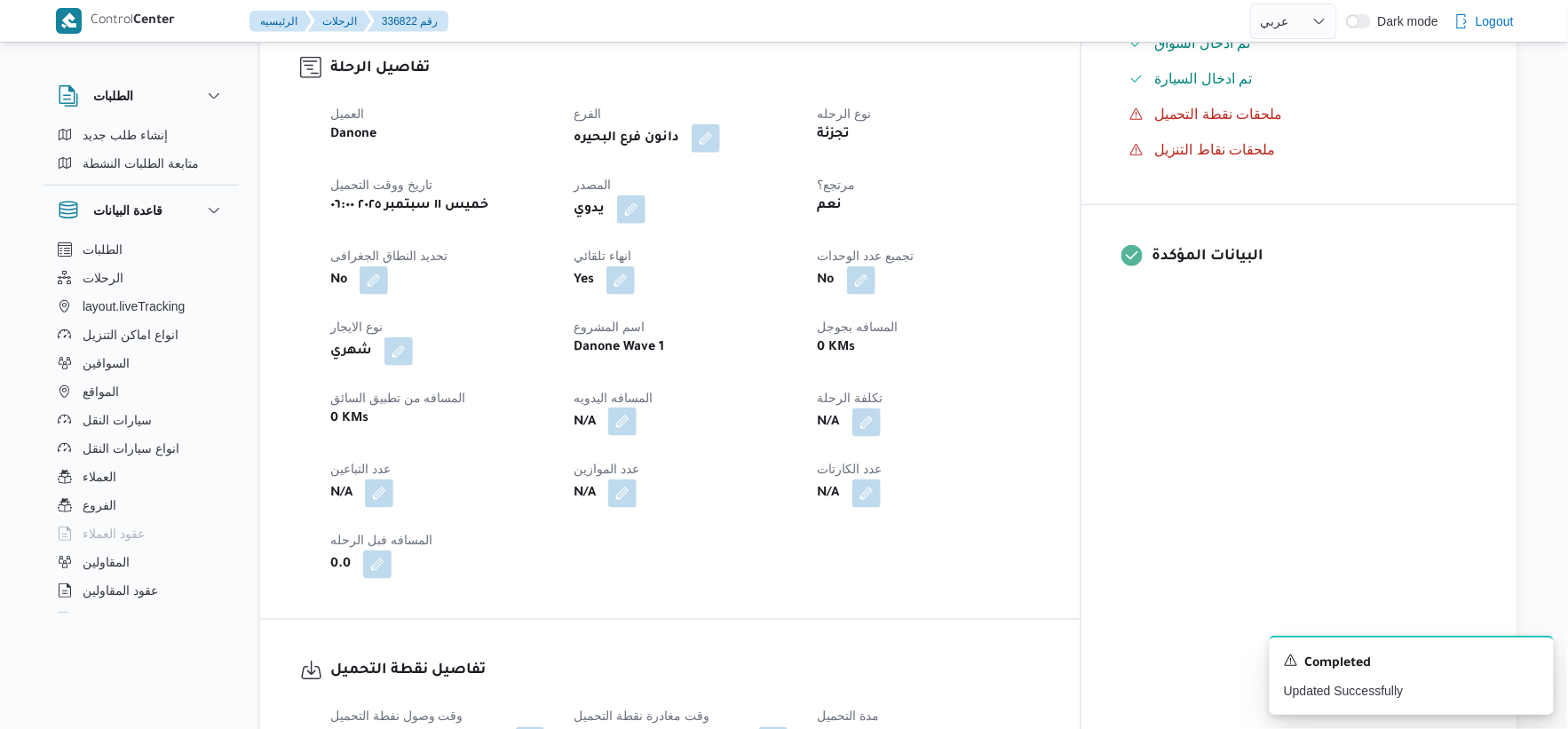
click at [637, 412] on button "button" at bounding box center [623, 422] width 29 height 29
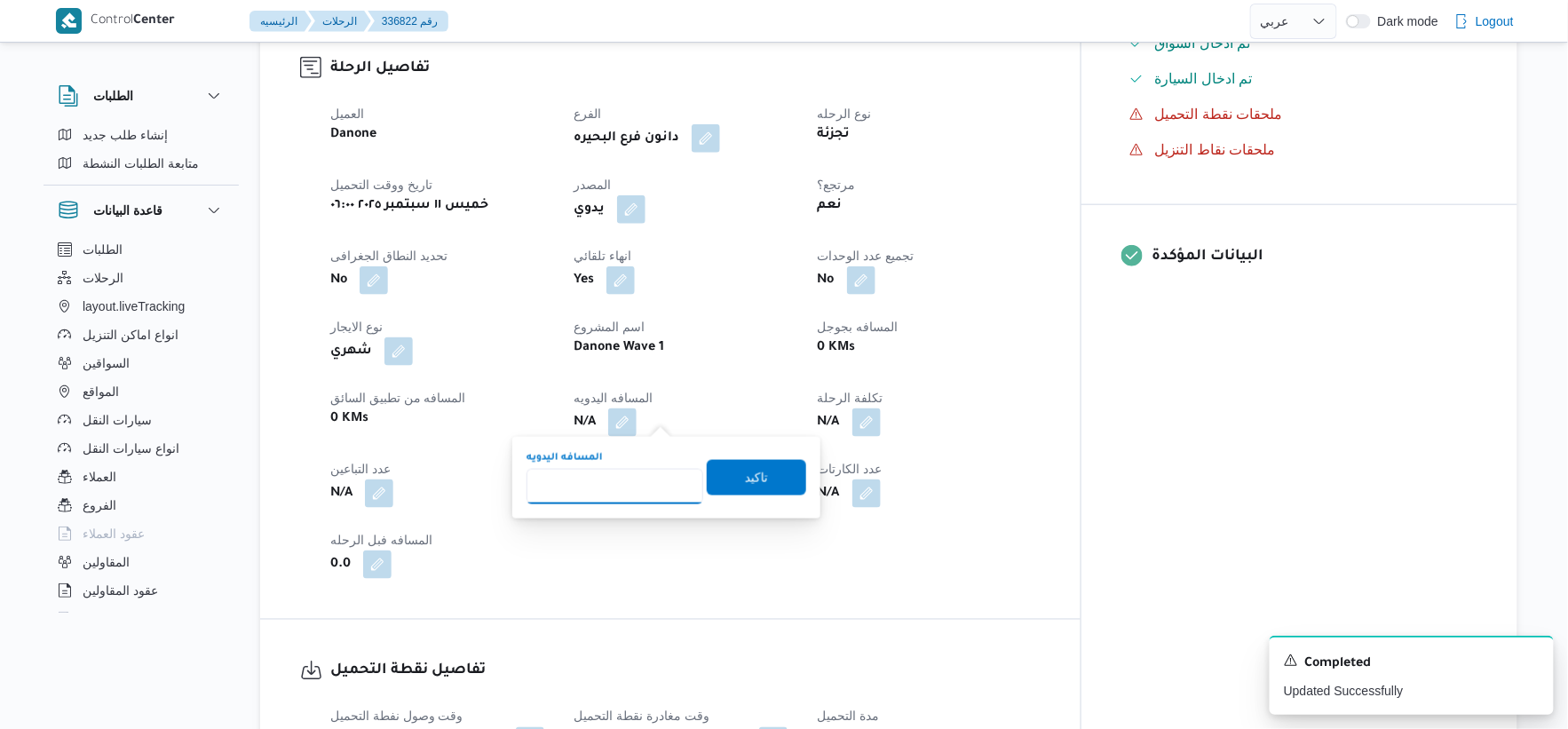
click at [639, 479] on input "المسافه اليدويه" at bounding box center [615, 486] width 177 height 35
type input "154"
click at [770, 480] on span "تاكيد" at bounding box center [756, 476] width 100 height 35
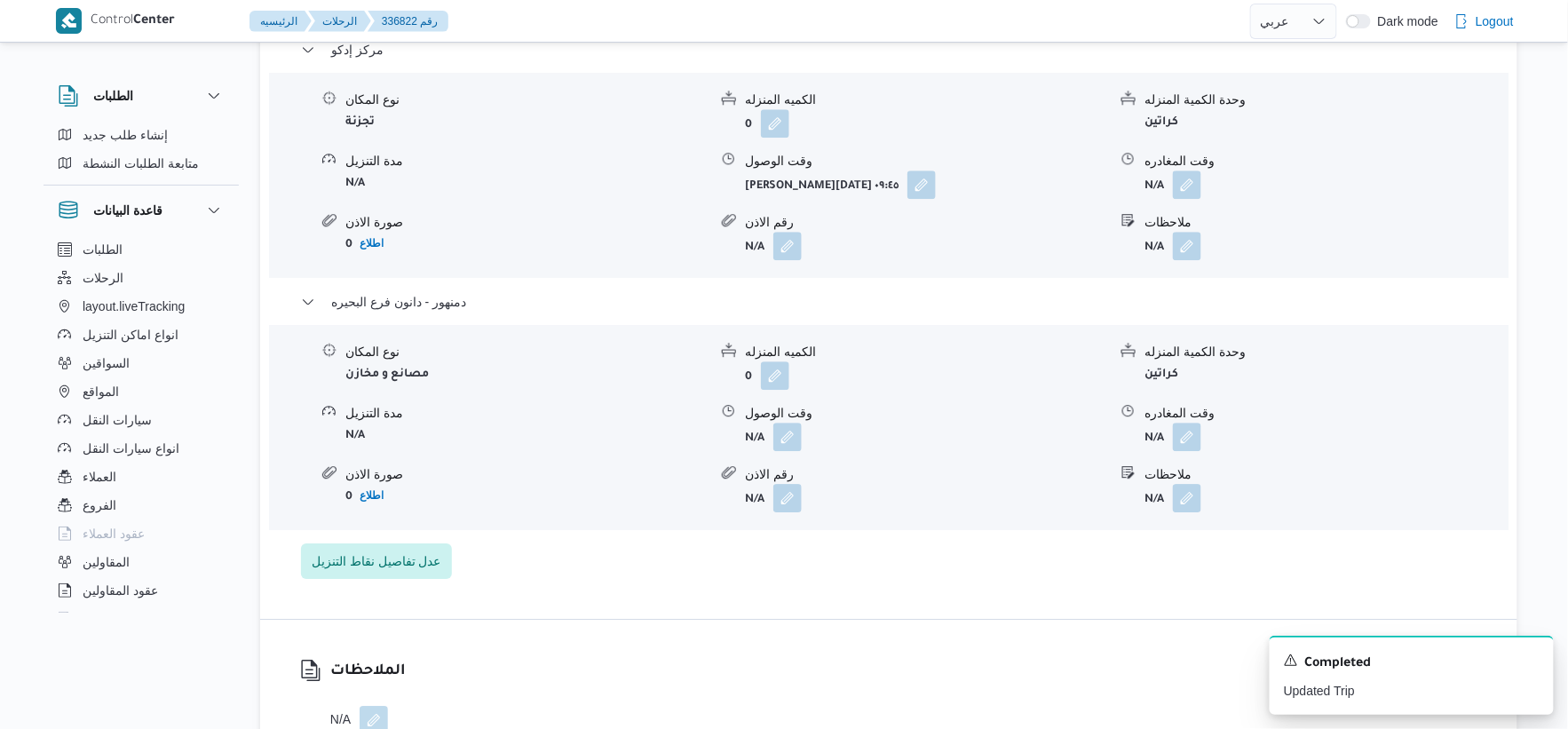
scroll to position [1578, 0]
click at [1182, 433] on button "button" at bounding box center [1188, 435] width 29 height 29
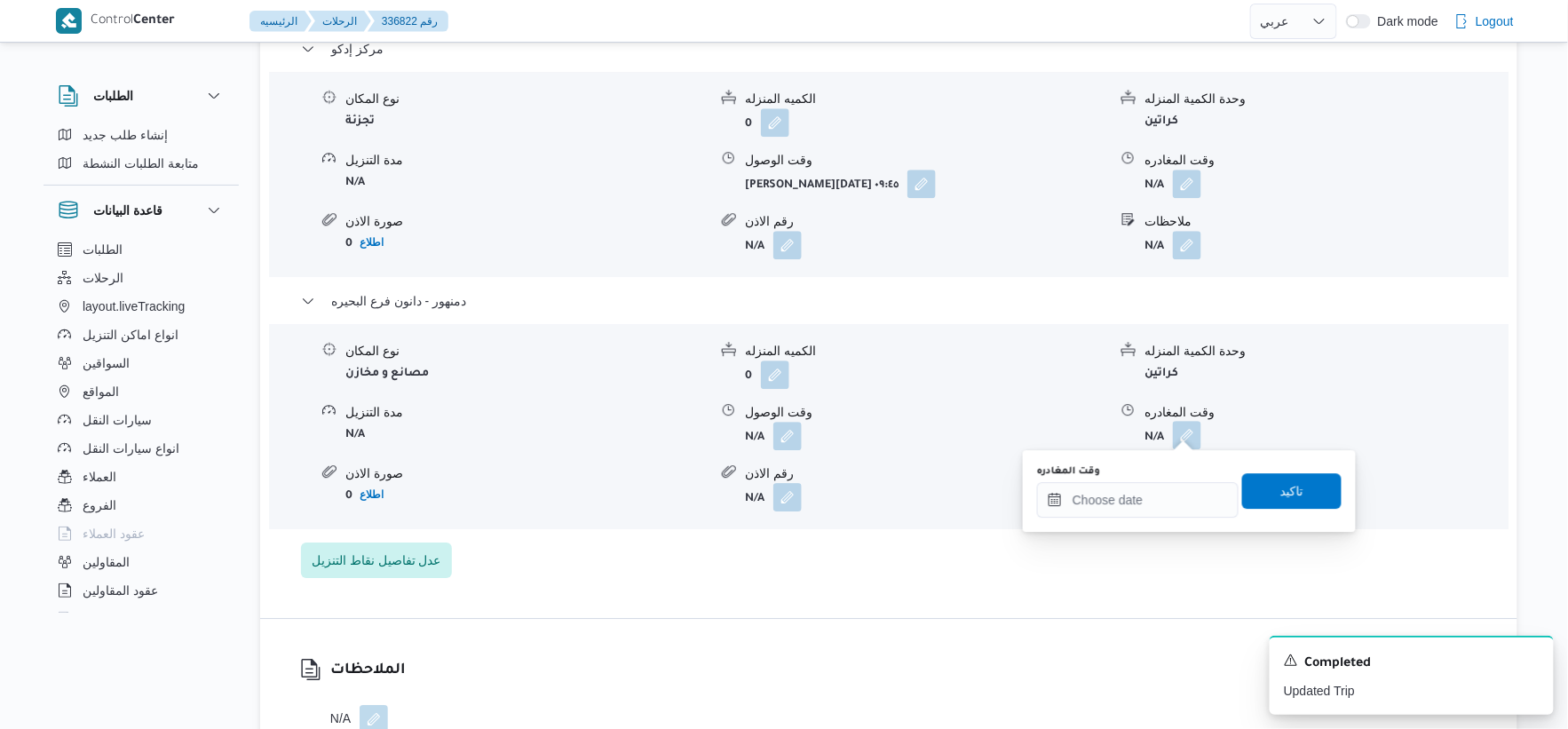
click at [1166, 517] on div "You are in a dialog. To close this dialog, hit escape. وقت المغادره تاكيد" at bounding box center [1190, 491] width 333 height 82
click at [1170, 501] on input "وقت المغادره" at bounding box center [1138, 499] width 202 height 35
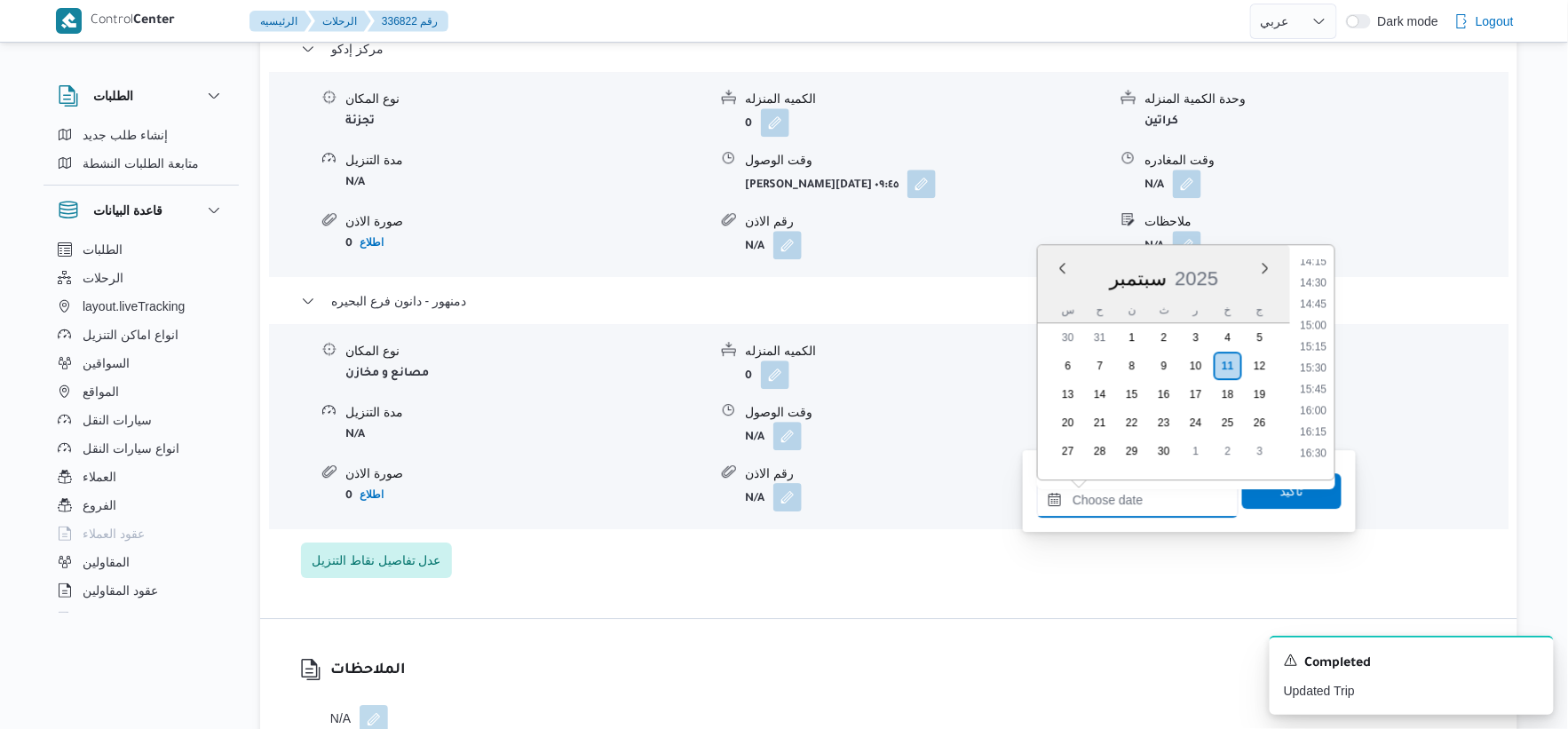
scroll to position [1195, 0]
click at [1316, 391] on li "15:30" at bounding box center [1314, 393] width 41 height 18
type input "١١/٠٩/٢٠٢٥ ١٥:٣٠"
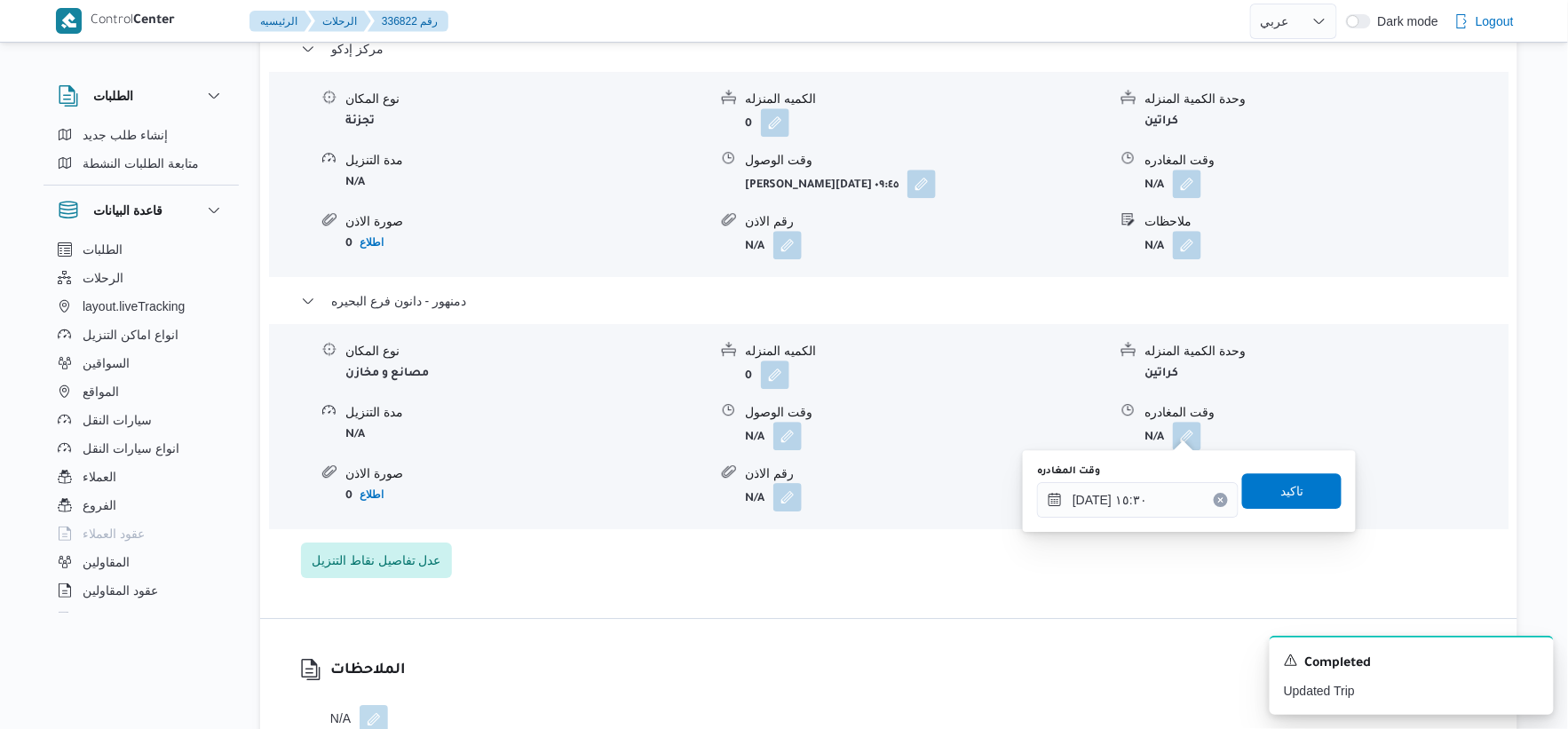
click at [1311, 509] on div "وقت المغادره ١١/٠٩/٢٠٢٥ ١٥:٣٠ تاكيد" at bounding box center [1190, 491] width 308 height 57
click at [1304, 506] on span "تاكيد" at bounding box center [1292, 489] width 100 height 35
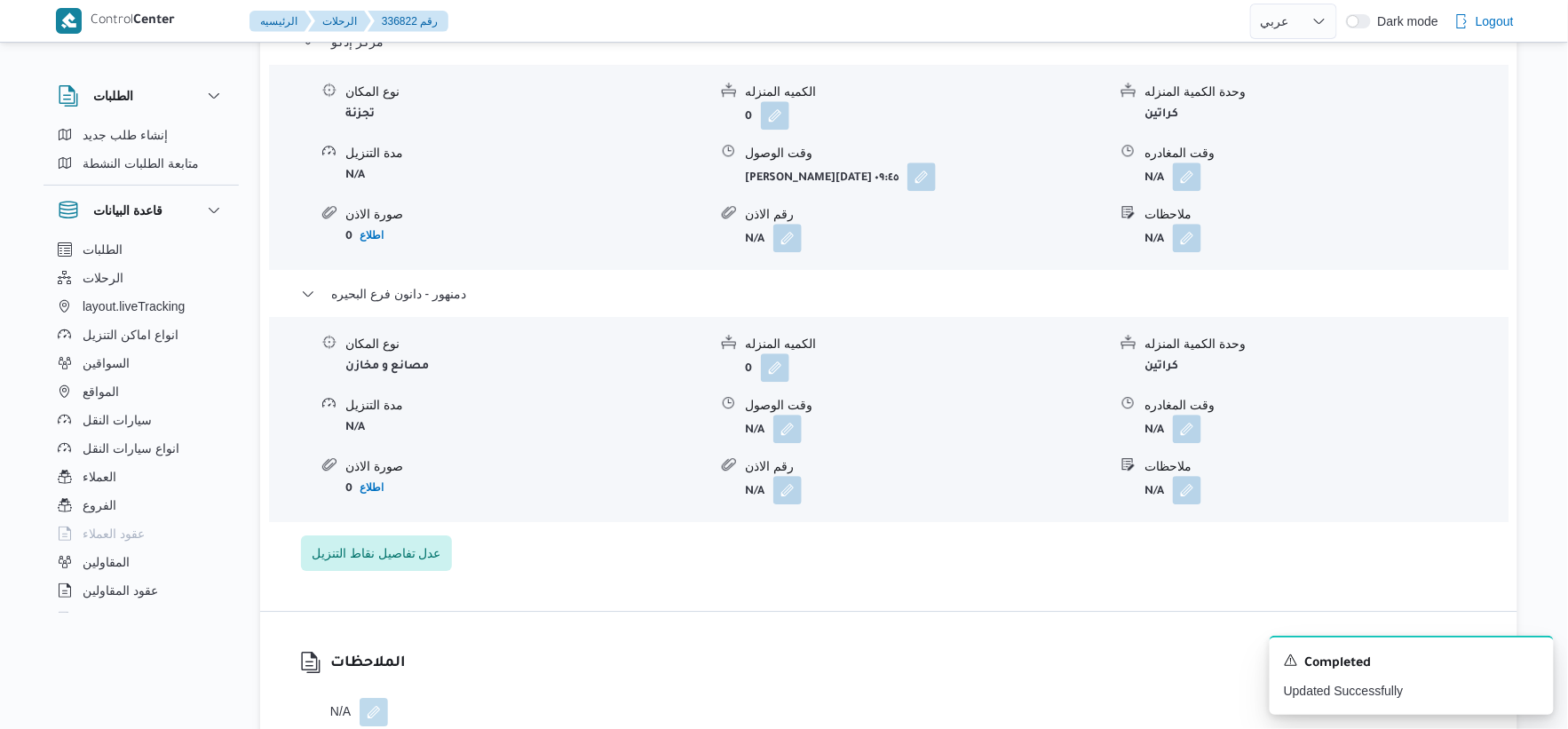
click at [803, 435] on form "N/A" at bounding box center [926, 429] width 362 height 29
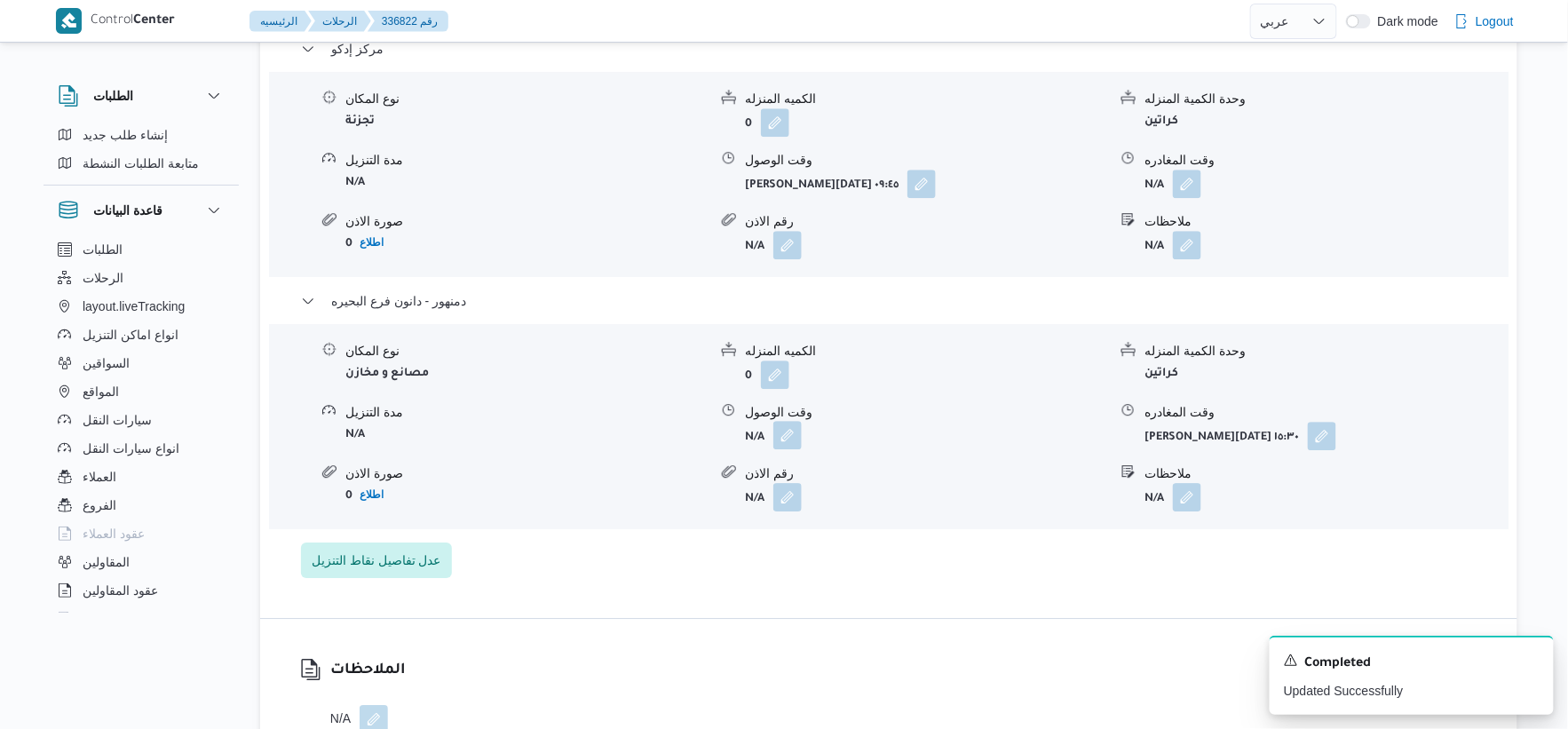
click at [788, 435] on button "button" at bounding box center [787, 435] width 29 height 29
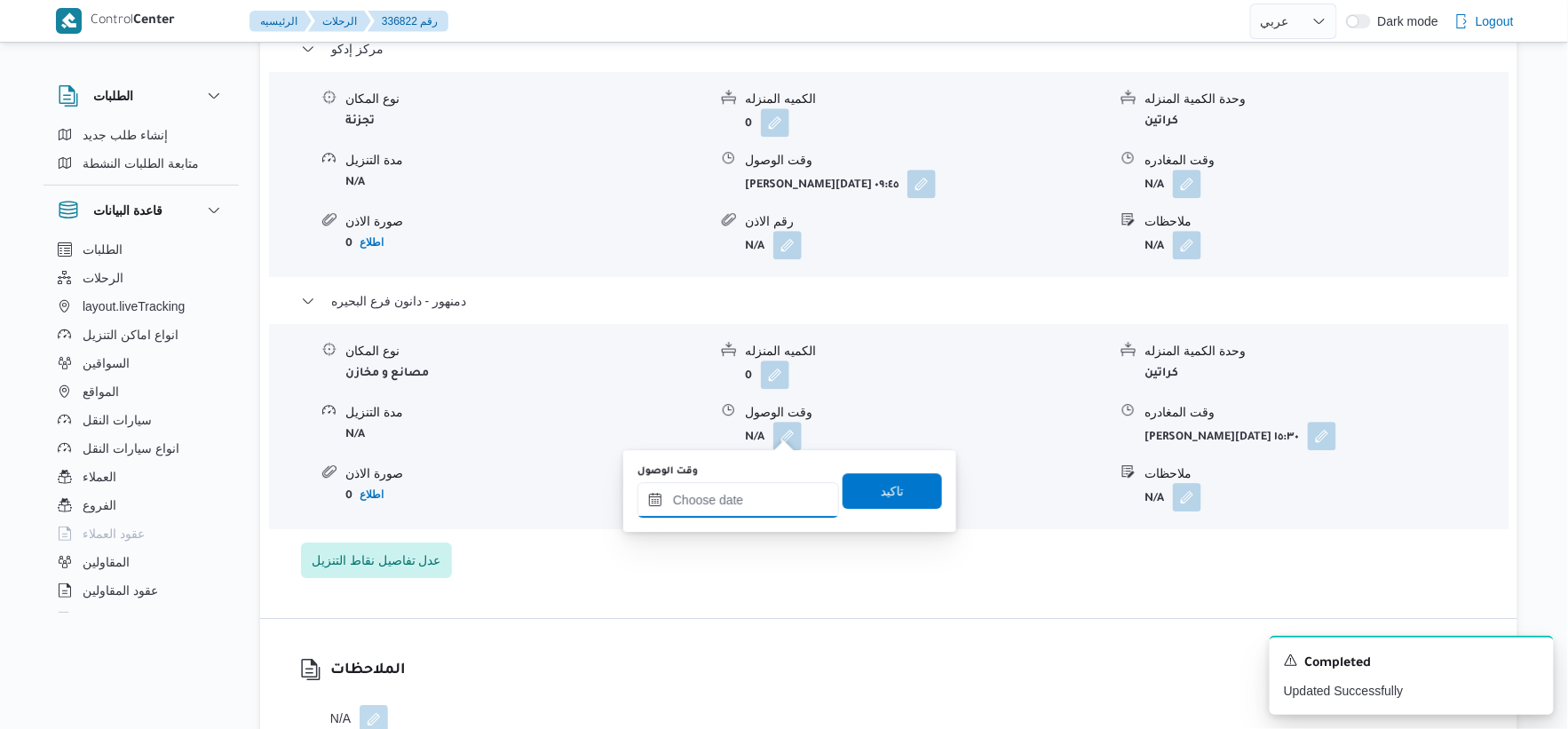
drag, startPoint x: 787, startPoint y: 437, endPoint x: 792, endPoint y: 483, distance: 46.3
click at [759, 504] on input "وقت الوصول" at bounding box center [739, 499] width 202 height 35
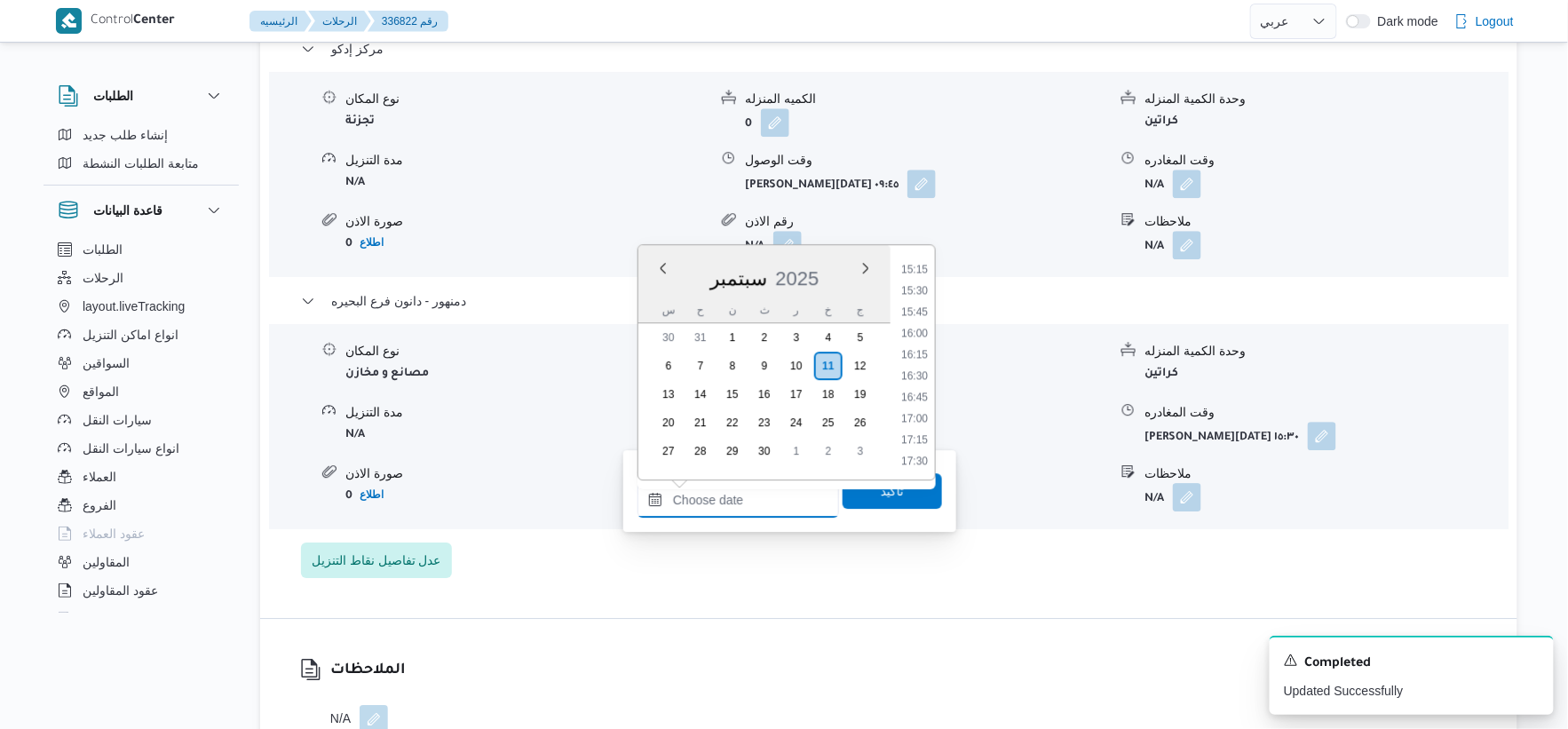
scroll to position [1294, 0]
click at [911, 269] on li "15:15" at bounding box center [914, 274] width 41 height 18
type input "١١/٠٩/٢٠٢٥ ١٥:١٥"
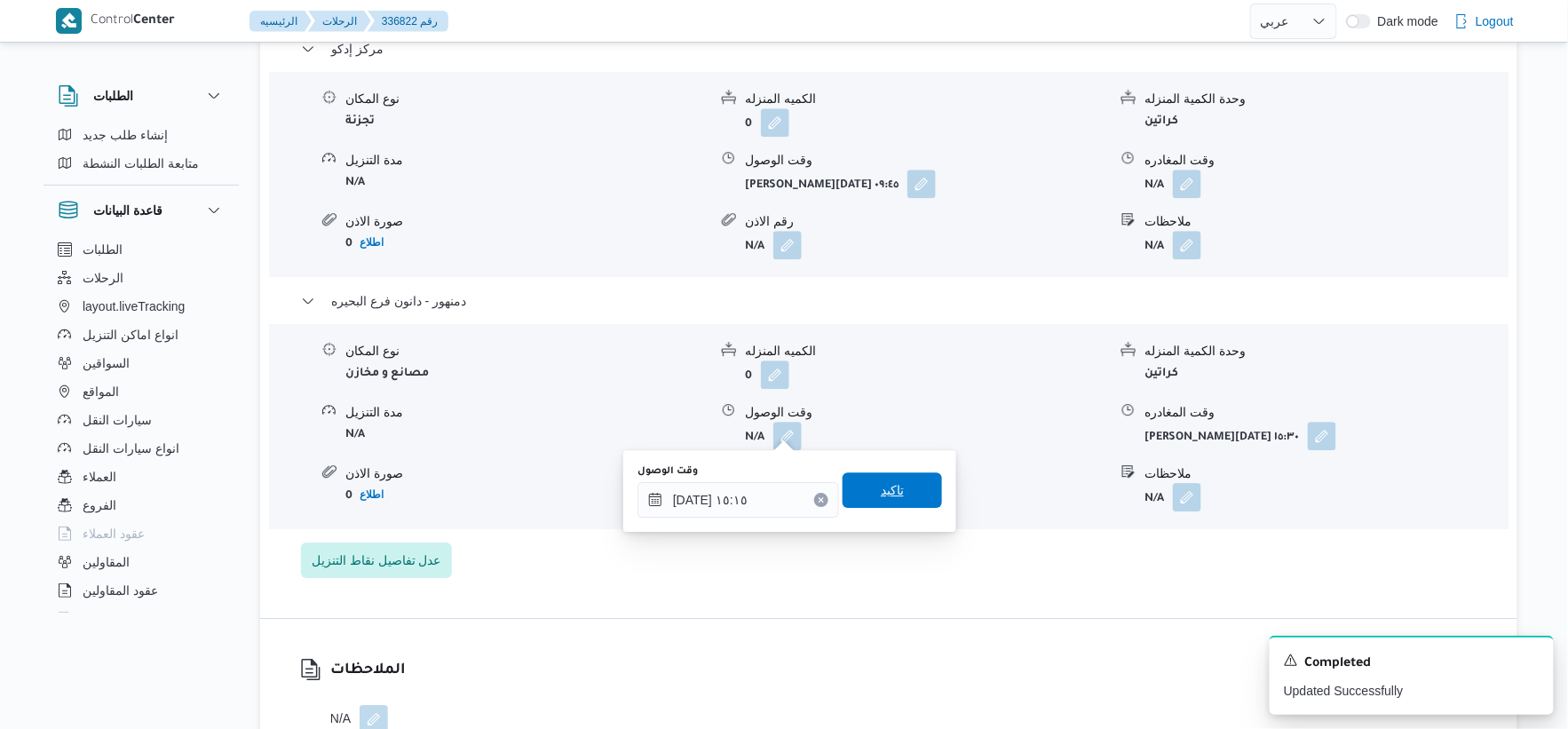
click at [917, 473] on div "تاكيد" at bounding box center [892, 490] width 100 height 35
click at [901, 490] on span "تاكيد" at bounding box center [892, 489] width 100 height 35
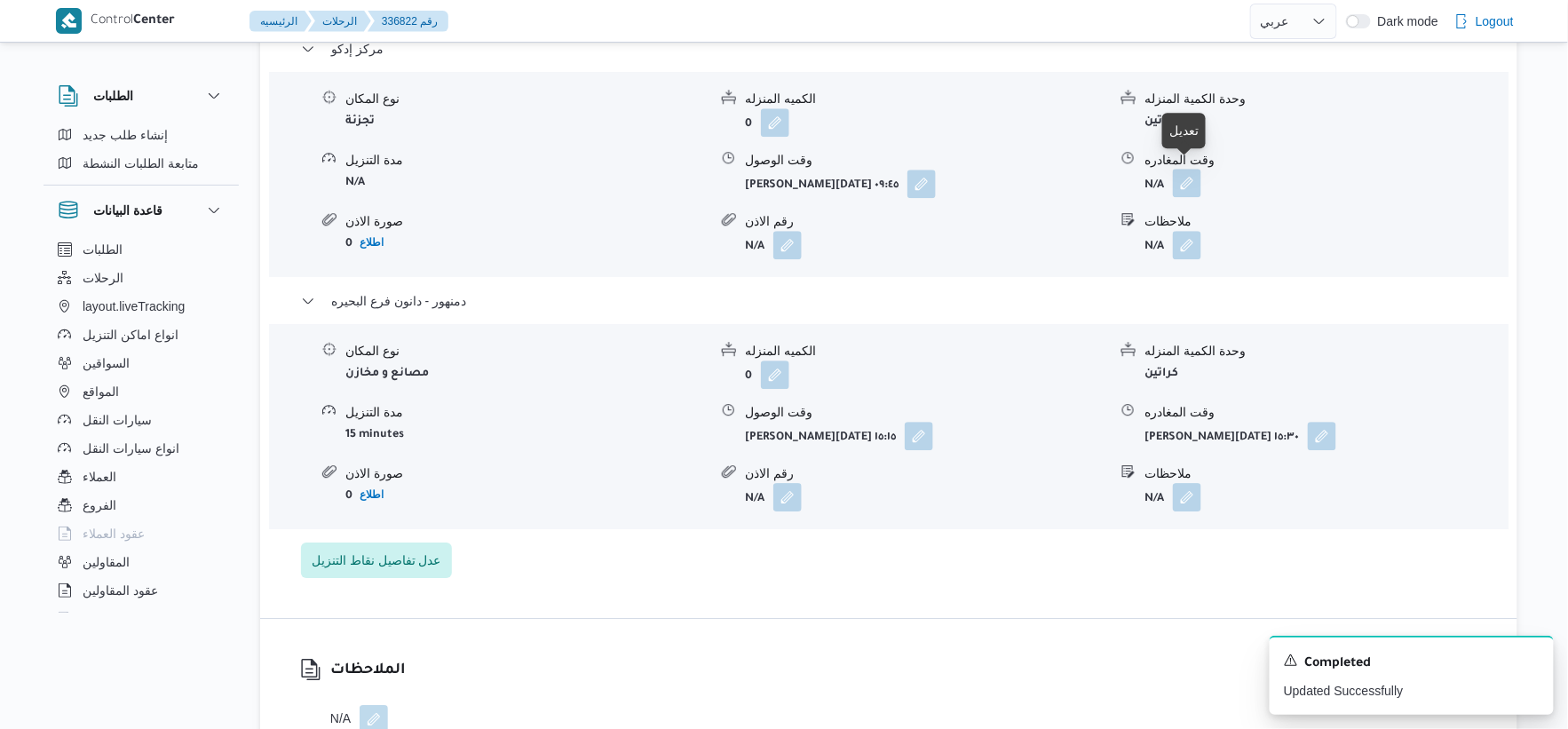
click at [1199, 174] on button "button" at bounding box center [1188, 182] width 29 height 29
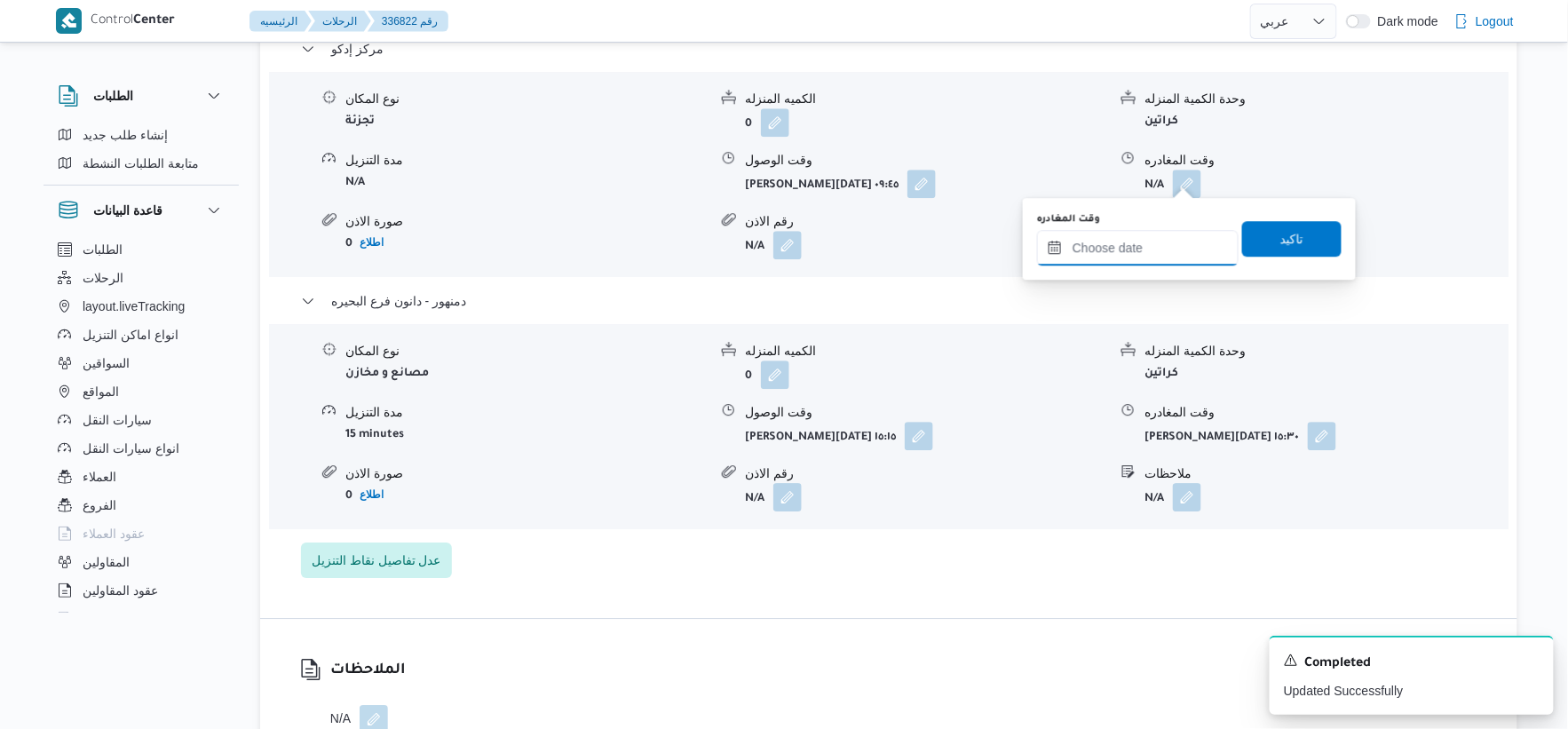
click at [1160, 230] on input "وقت المغادره" at bounding box center [1138, 247] width 202 height 35
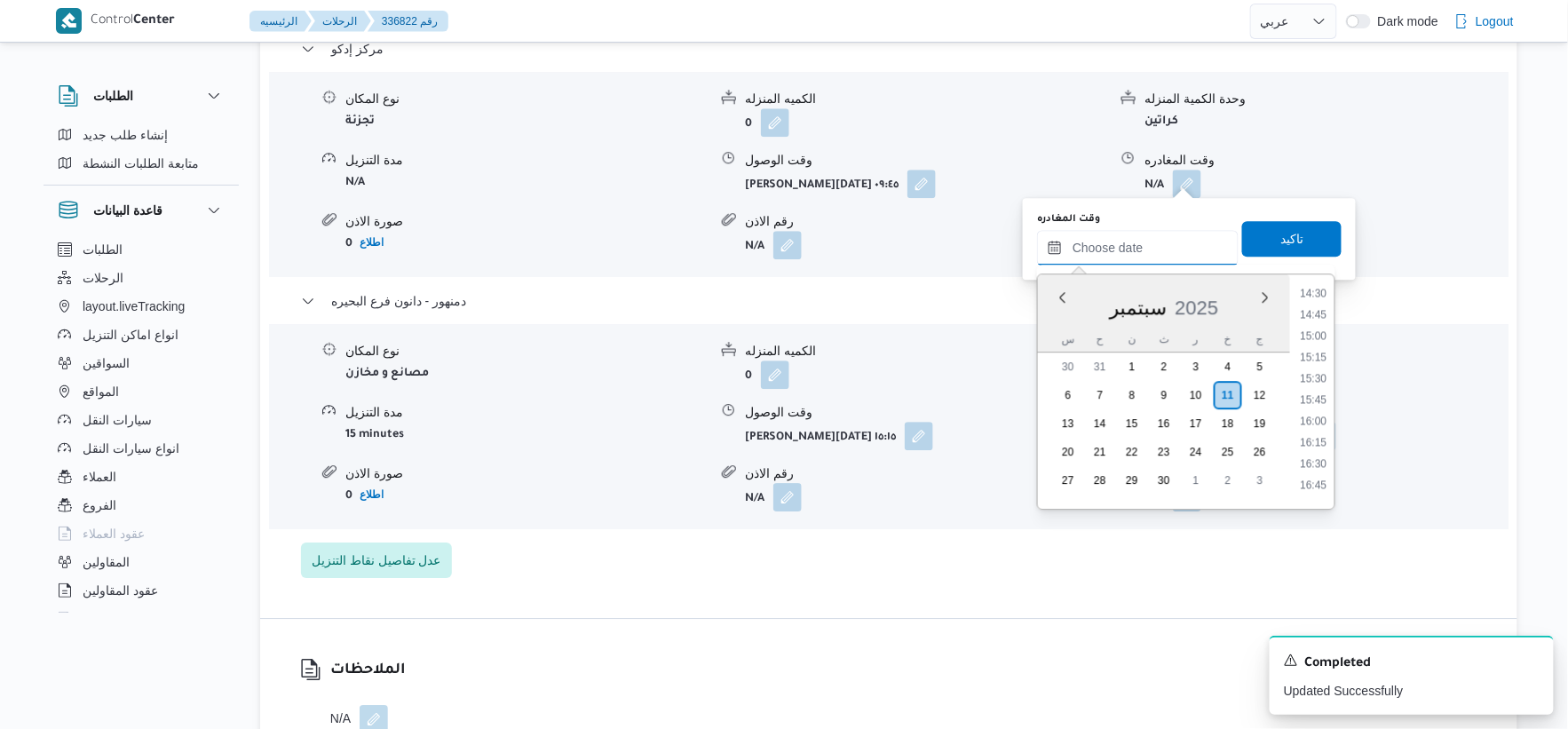
scroll to position [1195, 0]
click at [1316, 333] on li "14:30" at bounding box center [1314, 337] width 41 height 18
type input "١١/٠٩/٢٠٢٥ ١٤:٣٠"
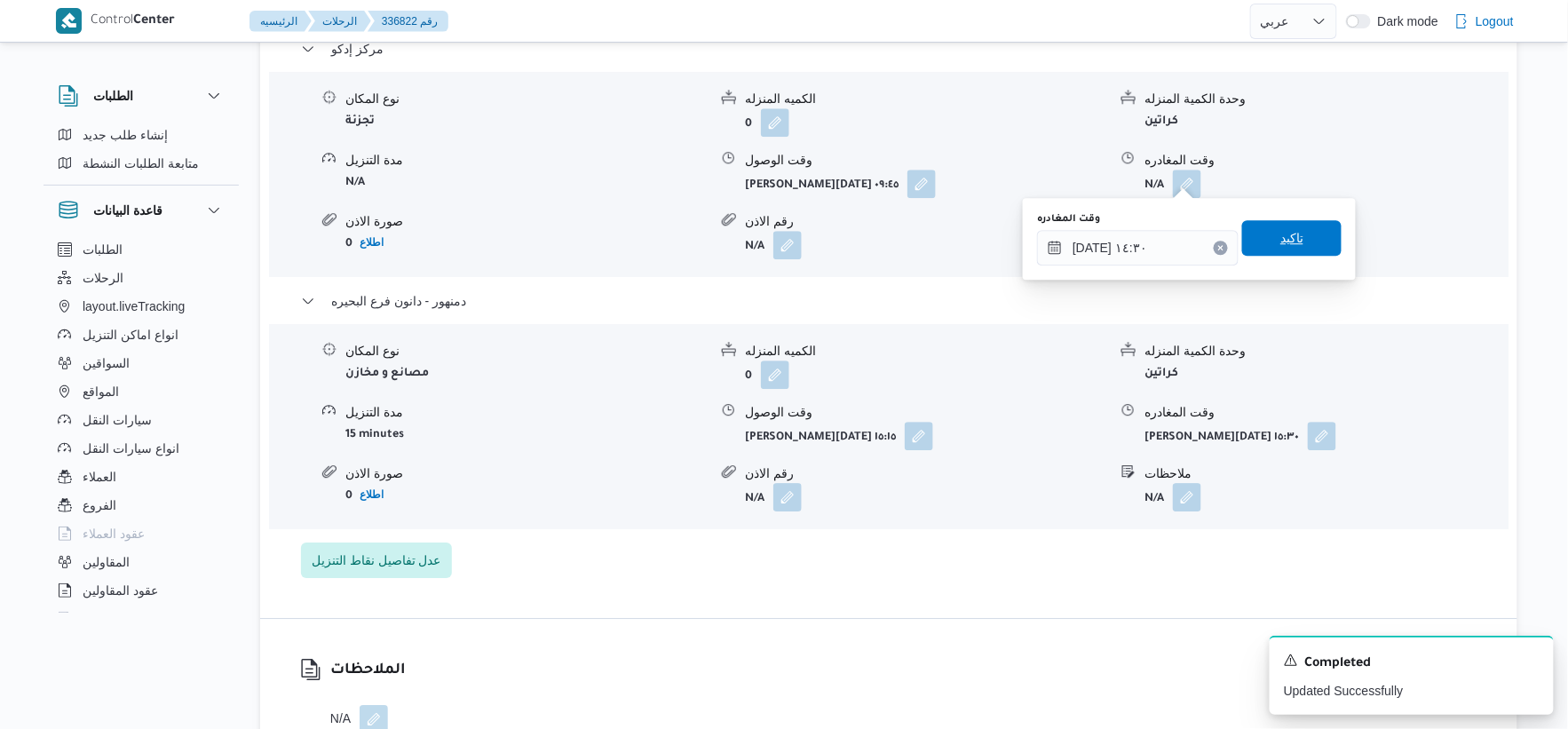
click at [1301, 232] on span "تاكيد" at bounding box center [1292, 238] width 100 height 35
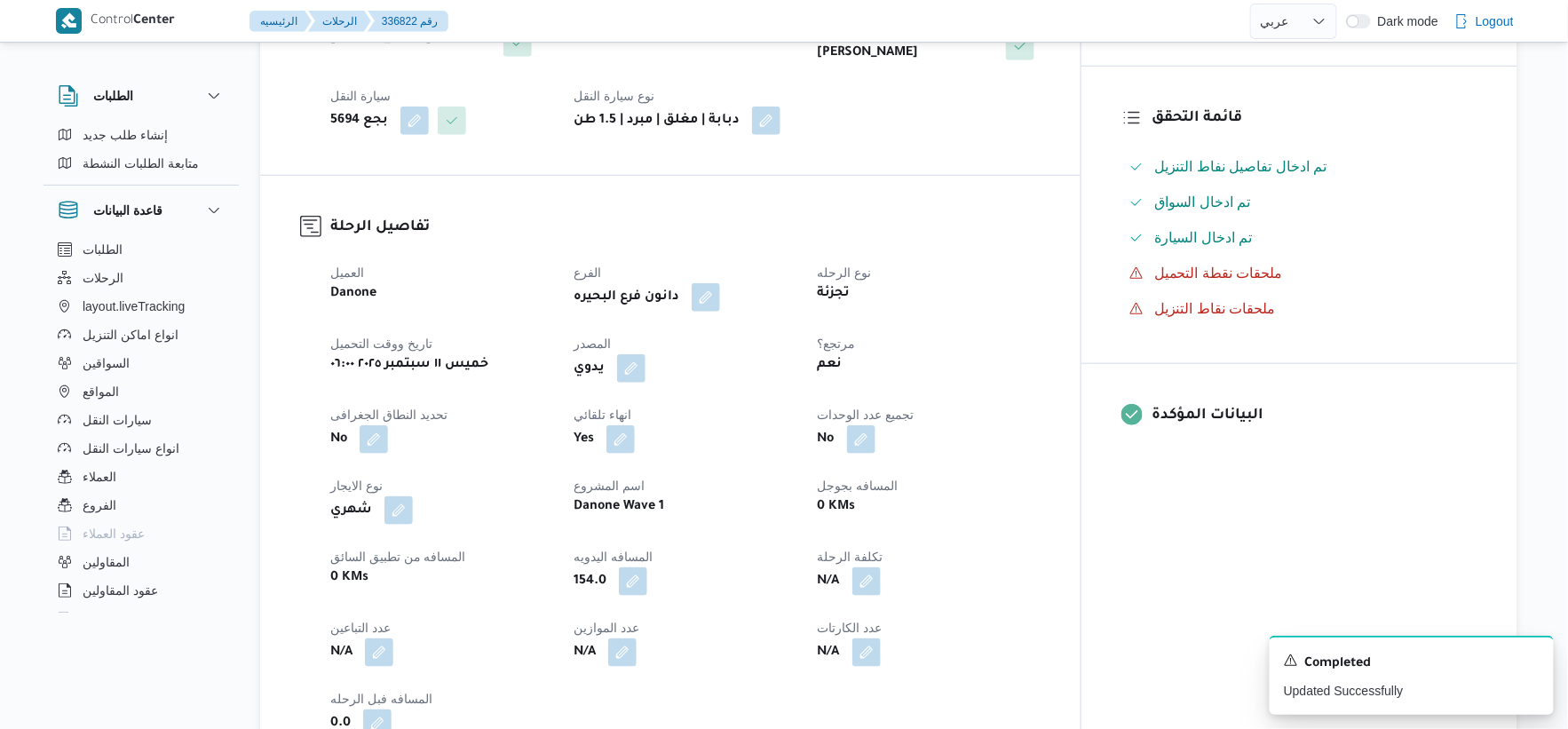
scroll to position [0, 0]
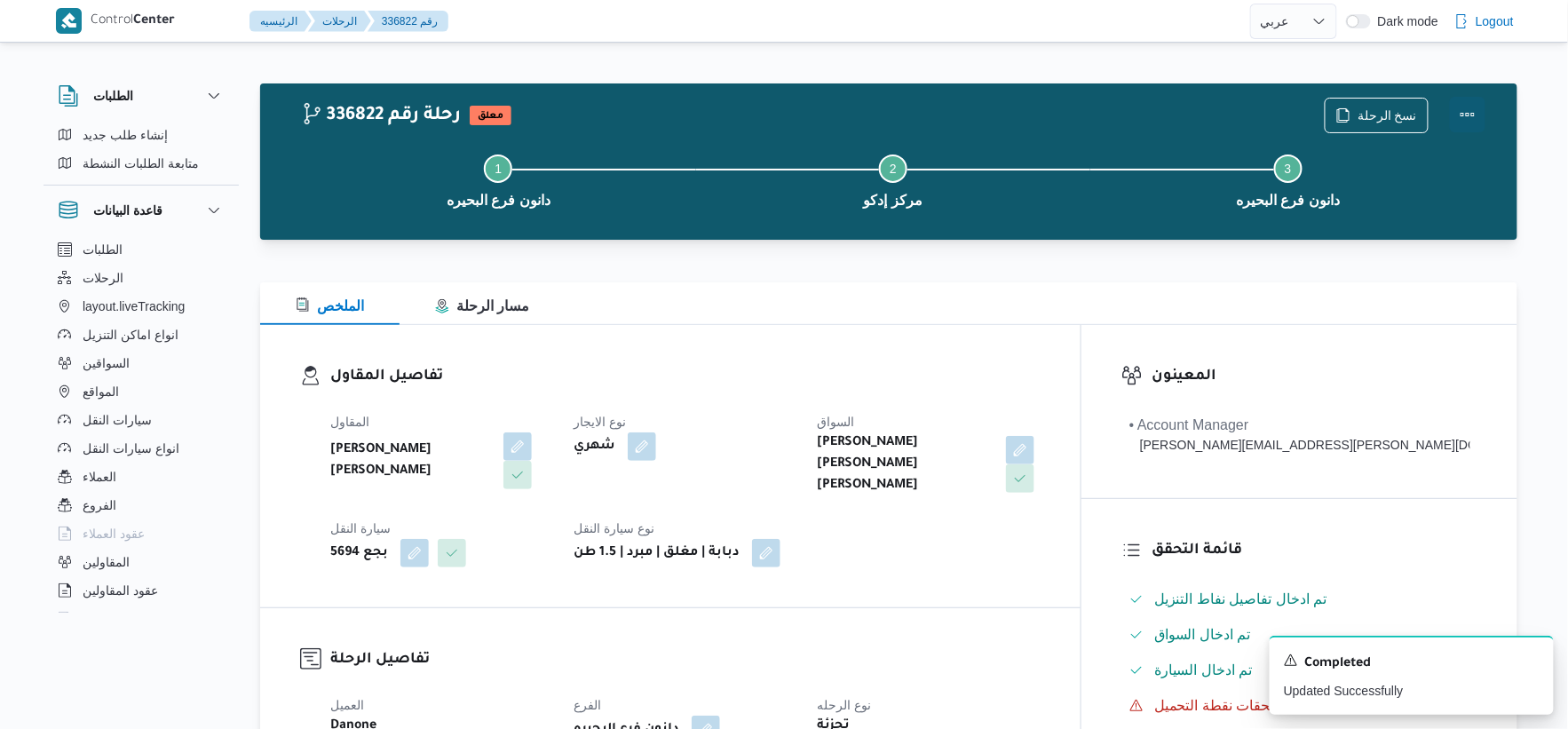
click at [1476, 116] on button "Actions" at bounding box center [1467, 114] width 35 height 35
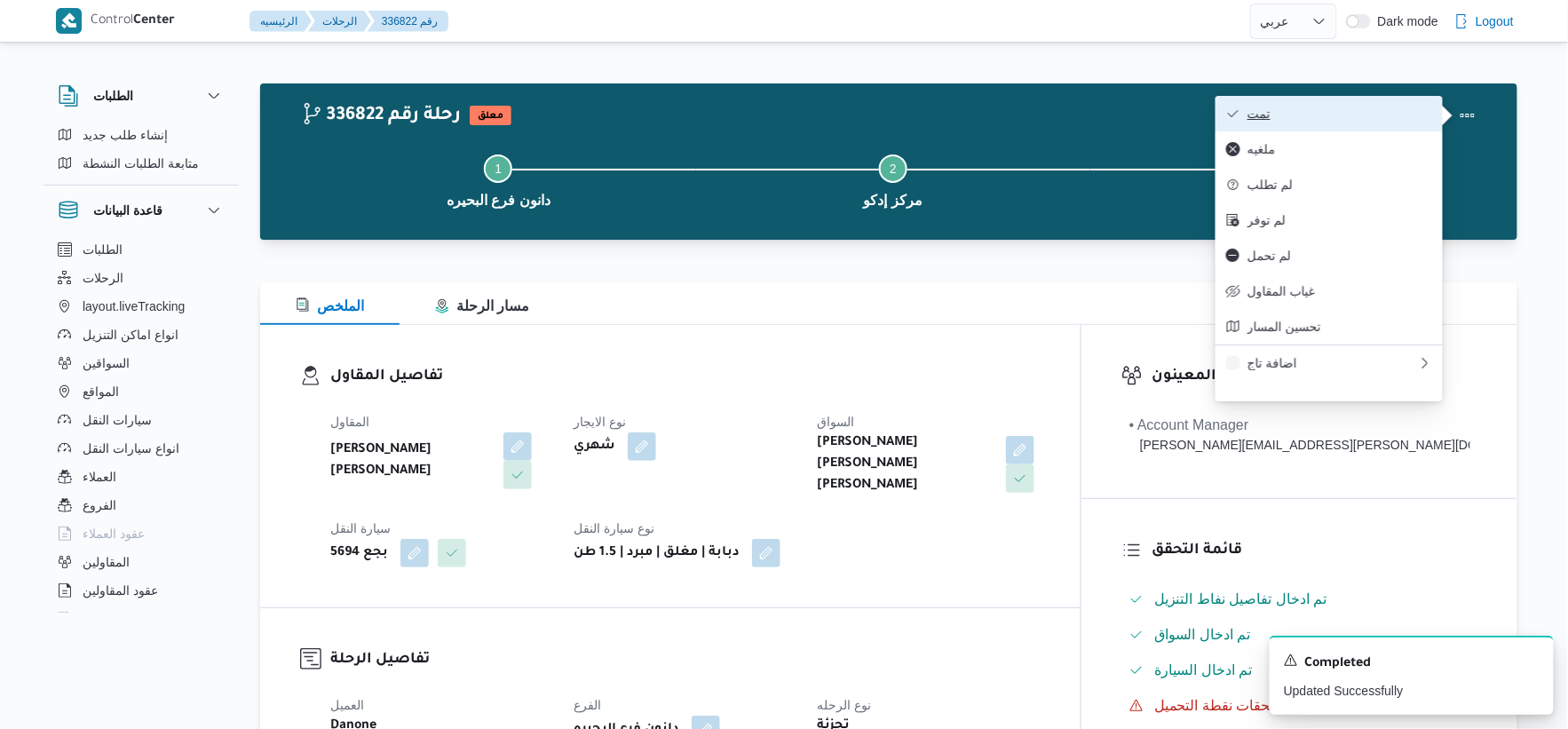
click at [1367, 115] on span "تمت" at bounding box center [1340, 113] width 184 height 14
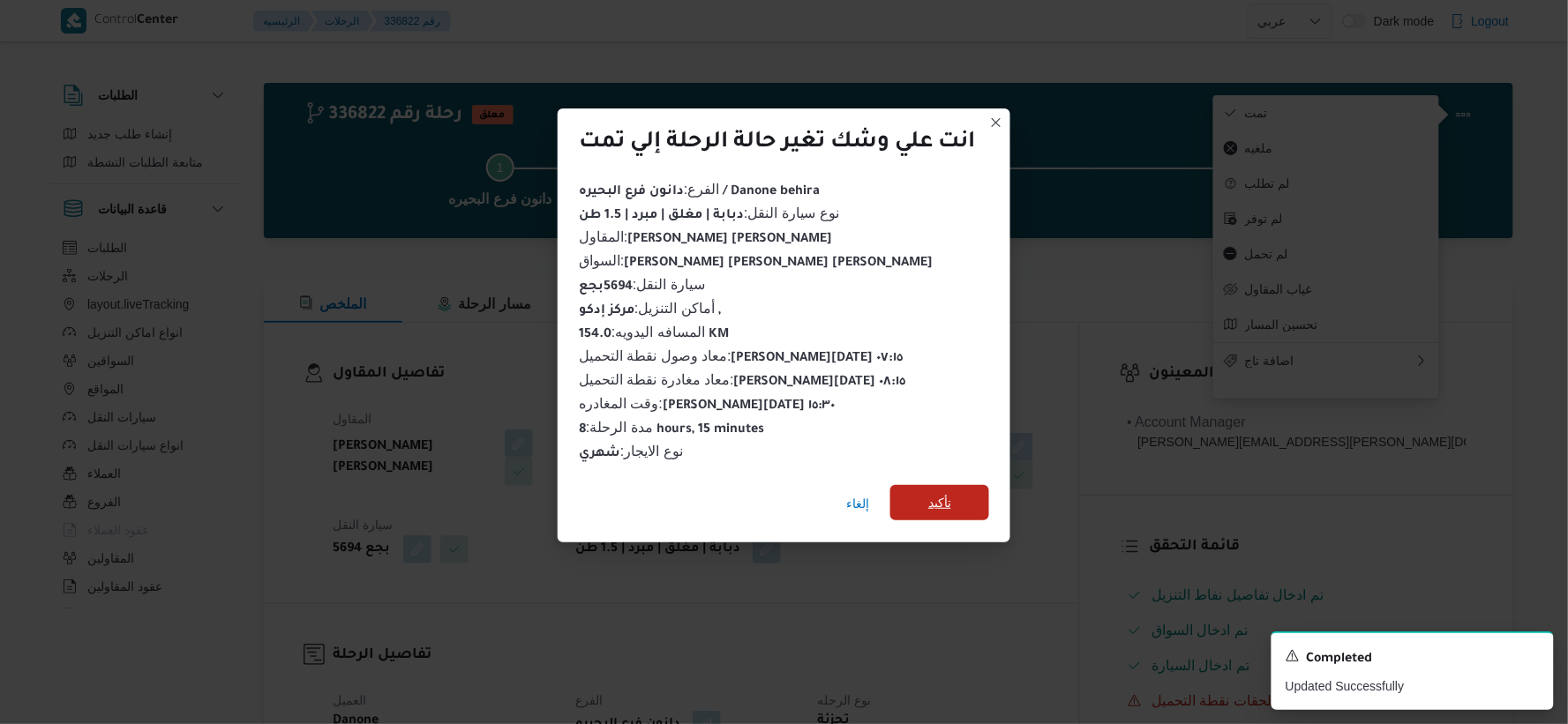
click at [930, 492] on span "تأكيد" at bounding box center [940, 502] width 23 height 21
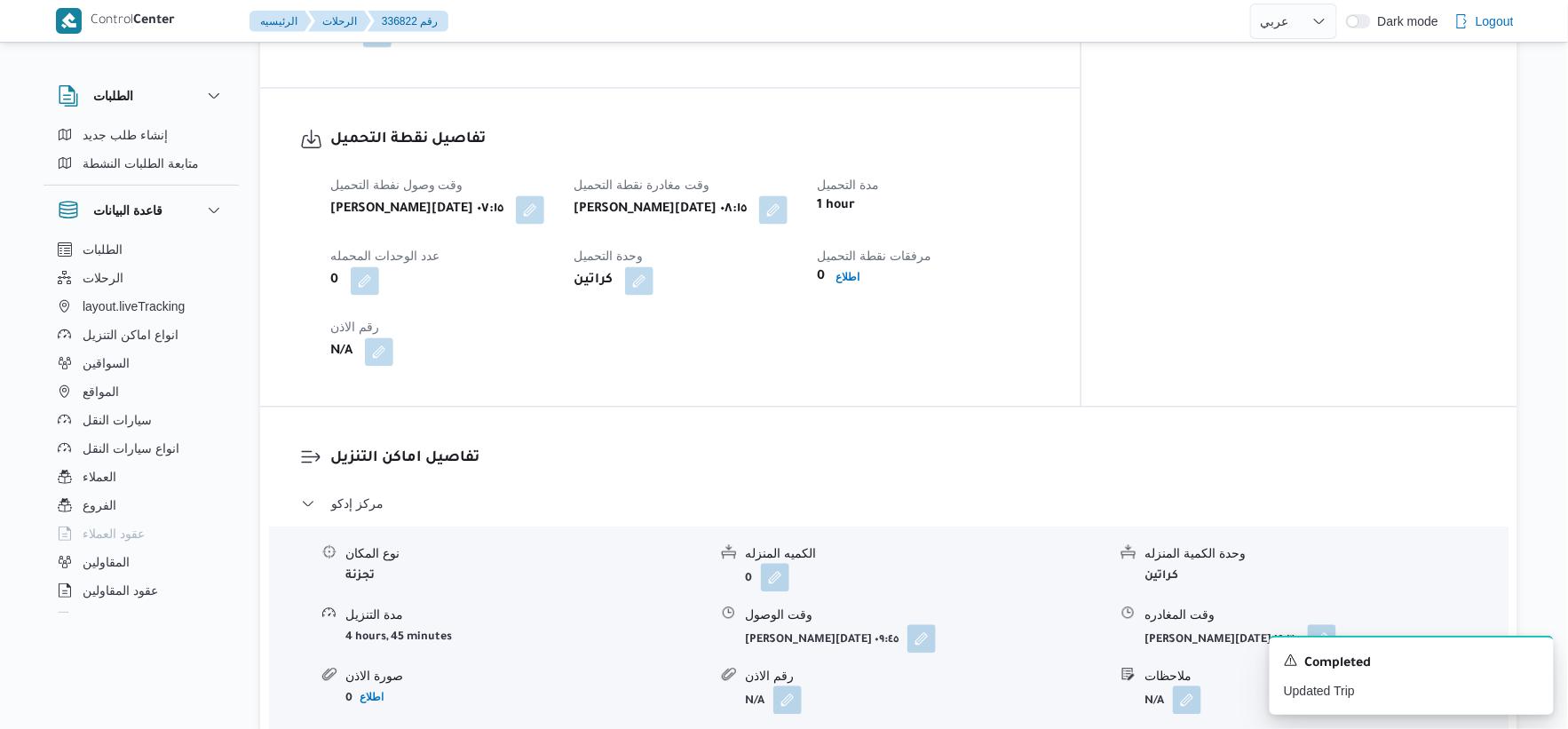
scroll to position [1183, 0]
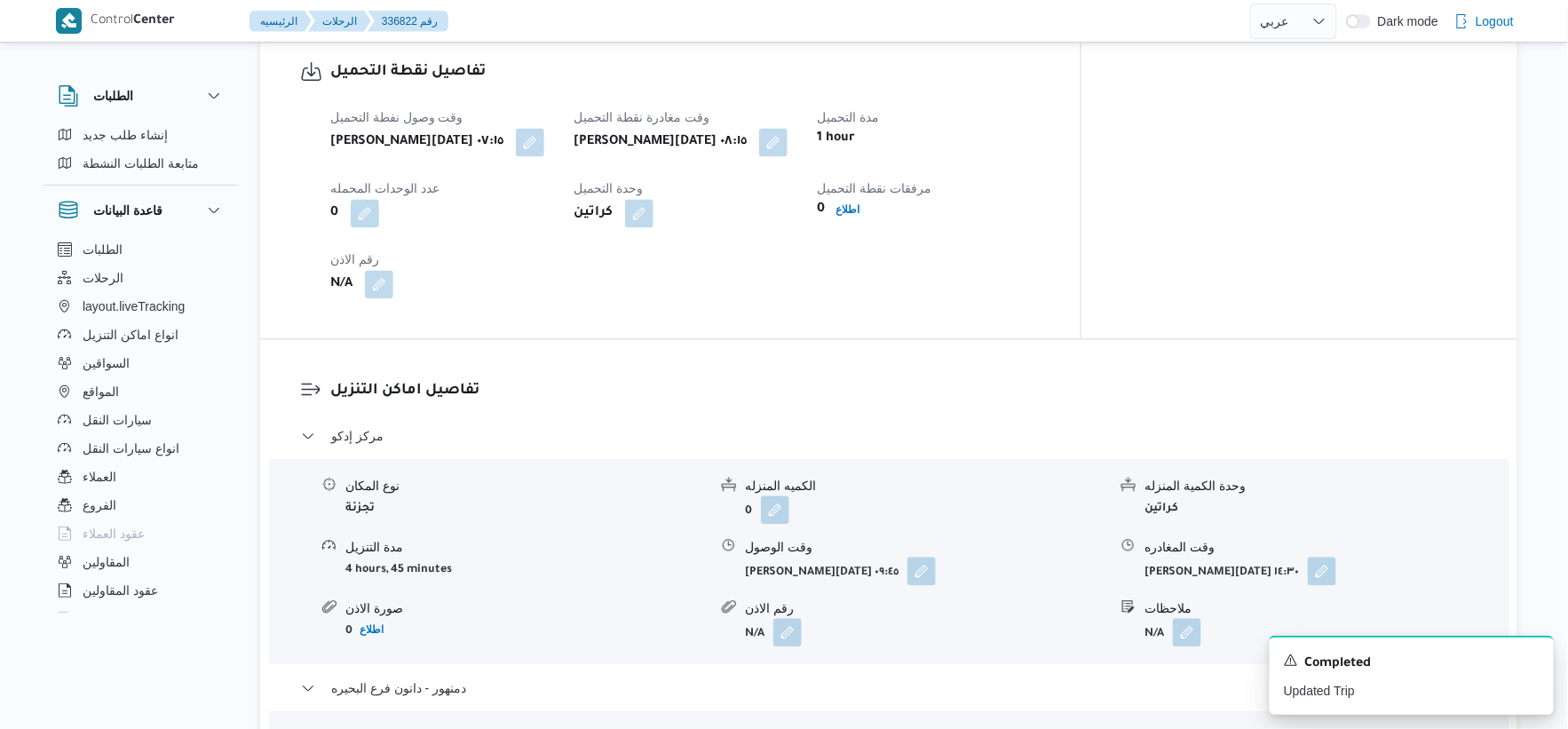
select select "ar"
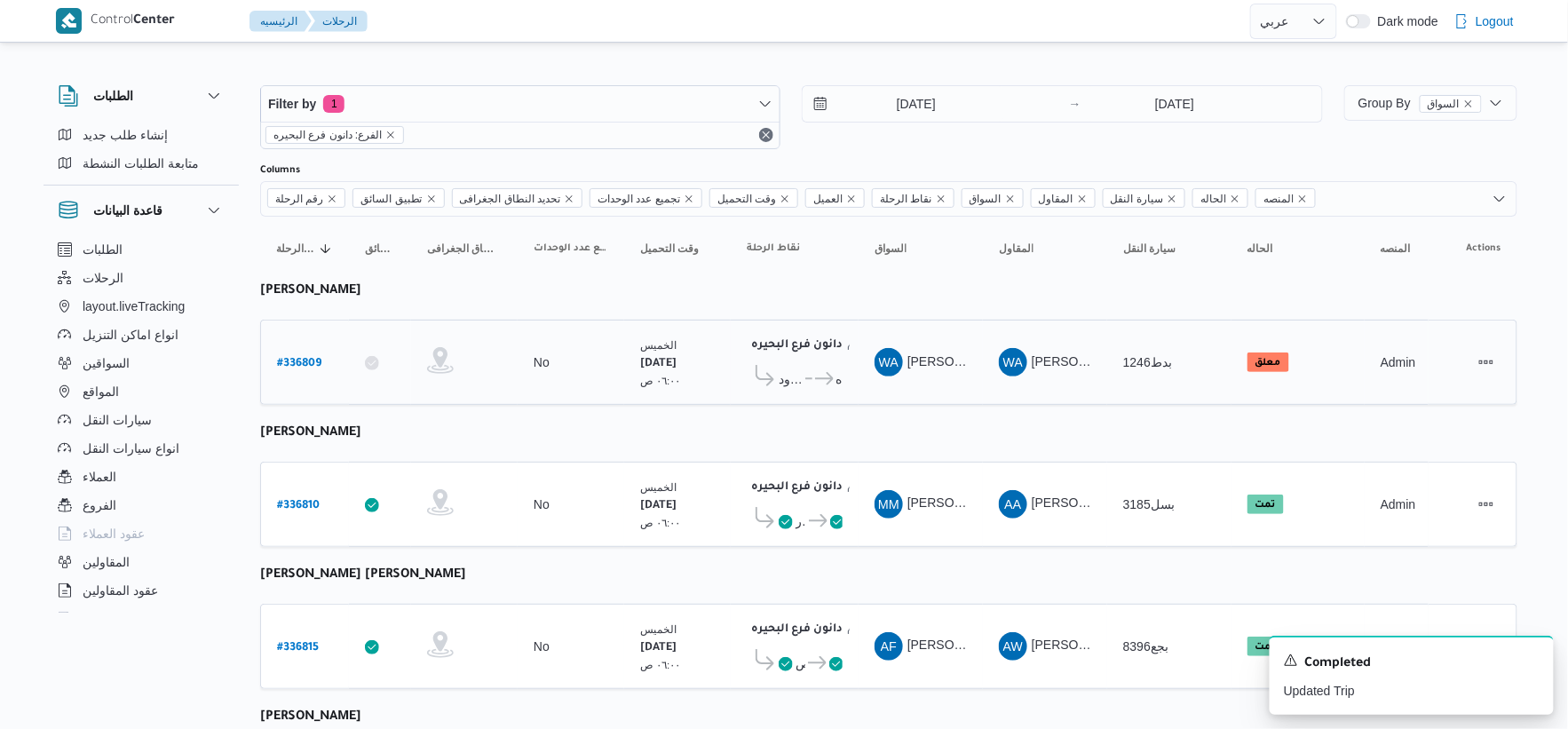
click at [305, 359] on b "# 336809" at bounding box center [299, 363] width 45 height 12
select select "ar"
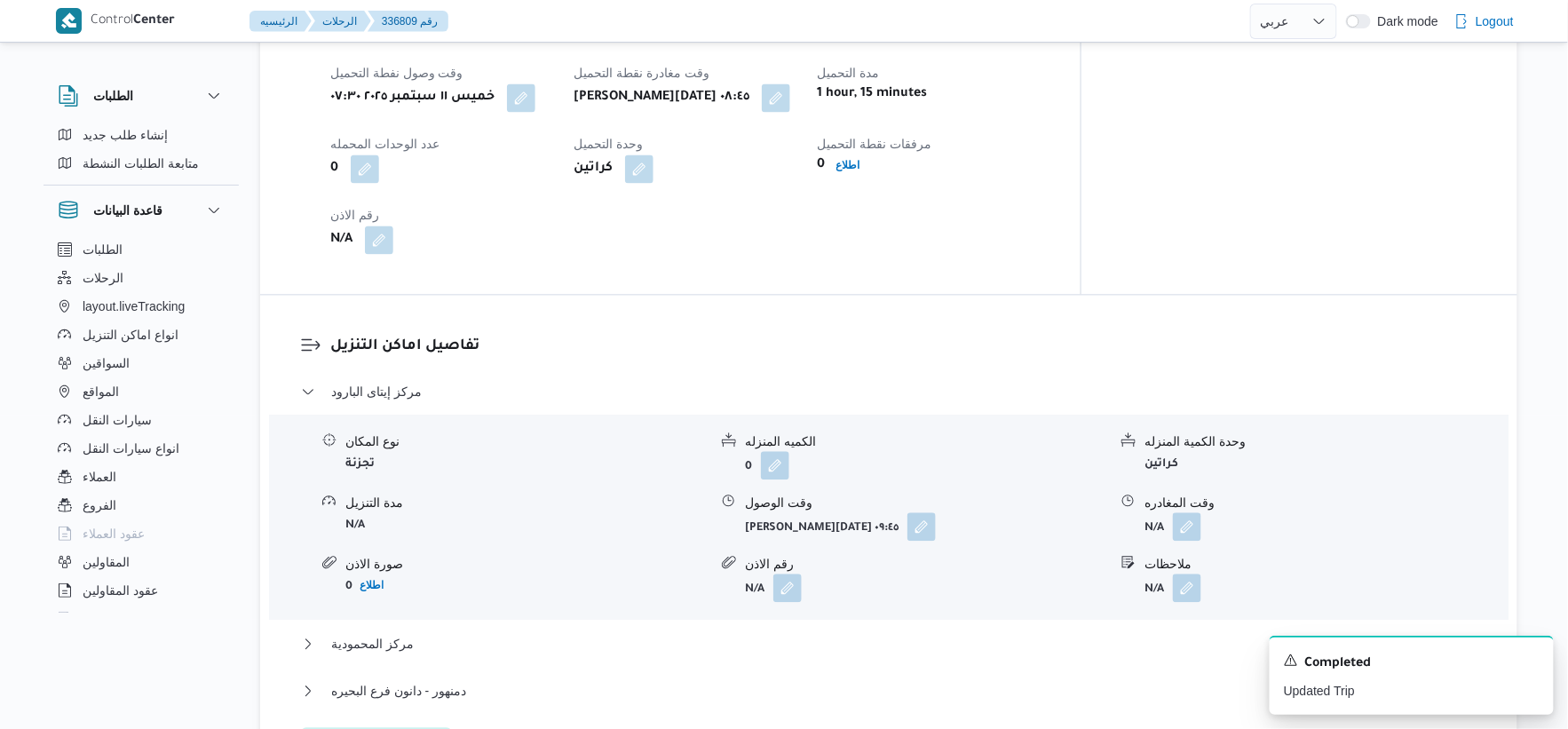
scroll to position [1084, 0]
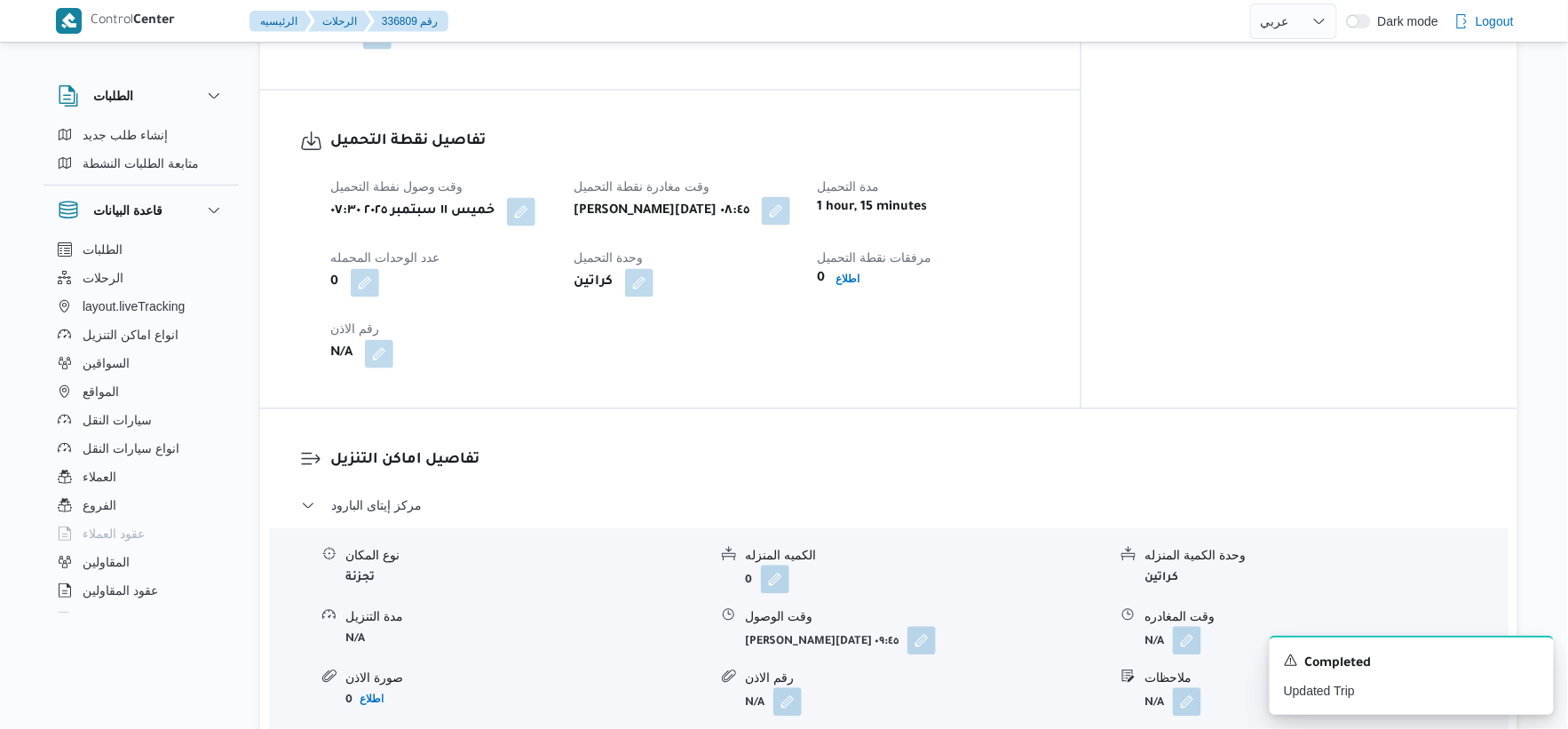
click at [790, 211] on button "button" at bounding box center [776, 211] width 29 height 29
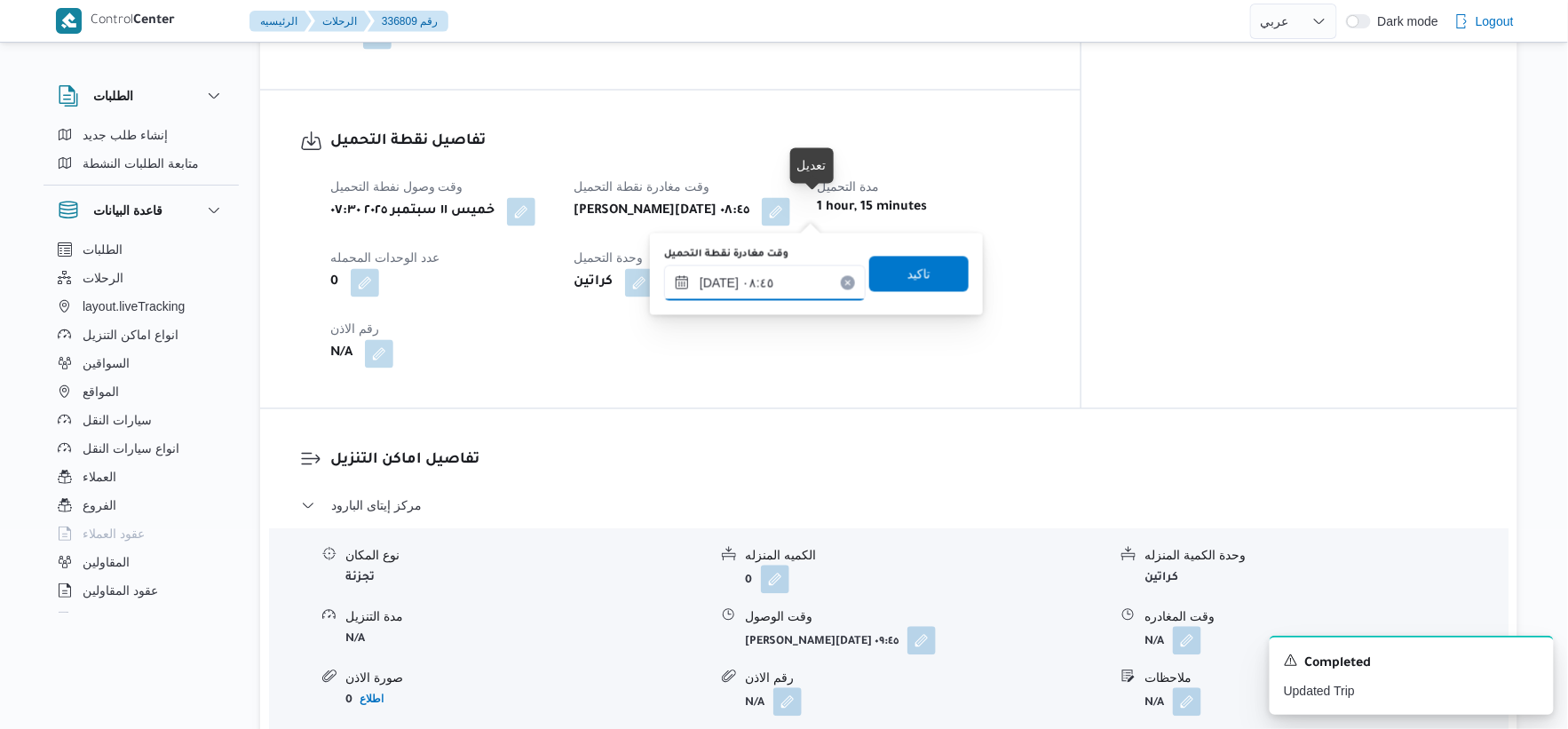
click at [784, 285] on input "١١/٠٩/٢٠٢٥ ٠٨:٤٥" at bounding box center [765, 282] width 202 height 35
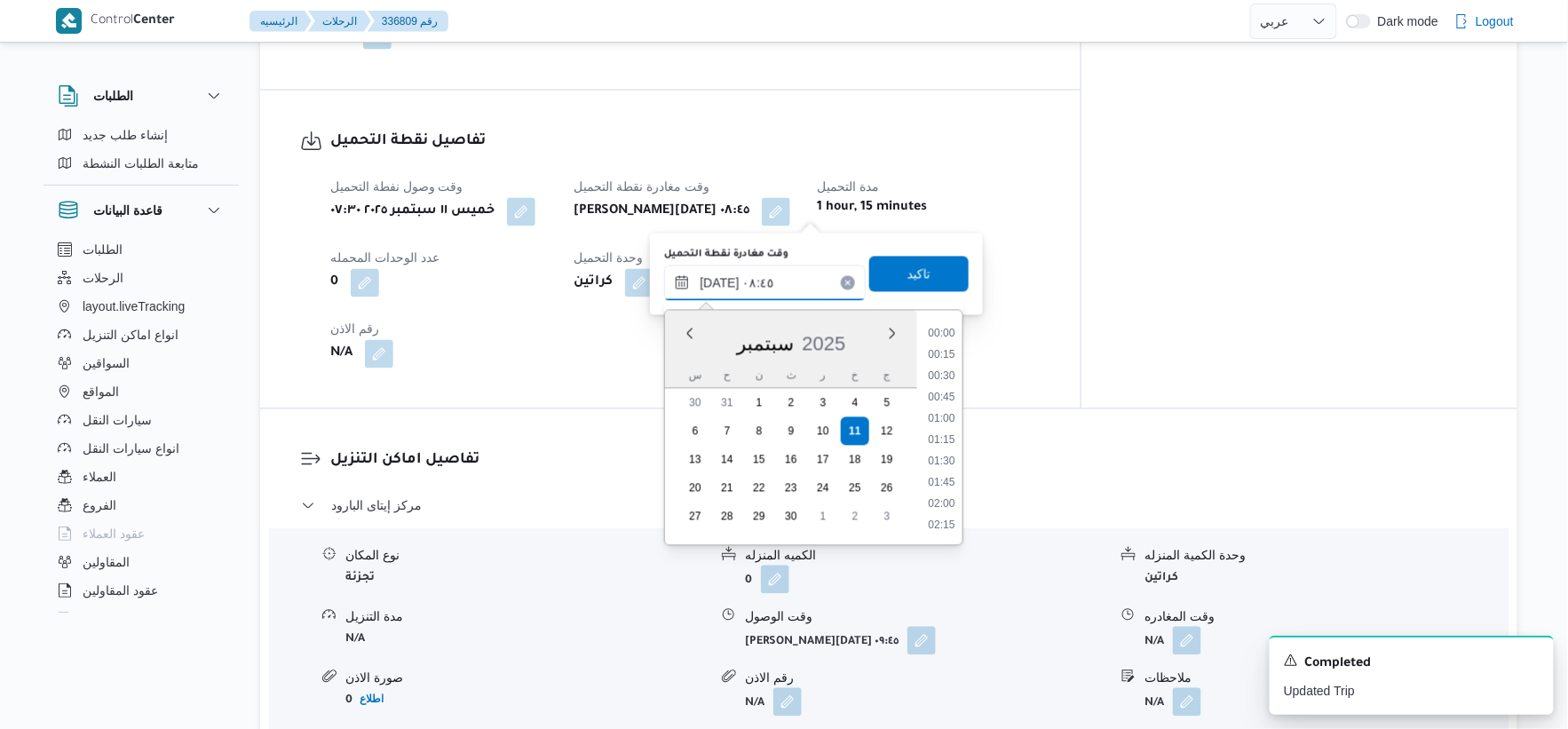
scroll to position [639, 0]
click at [946, 412] on li "08:30" at bounding box center [941, 418] width 41 height 18
type input "١١/٠٩/٢٠٢٥ ٠٨:٣٠"
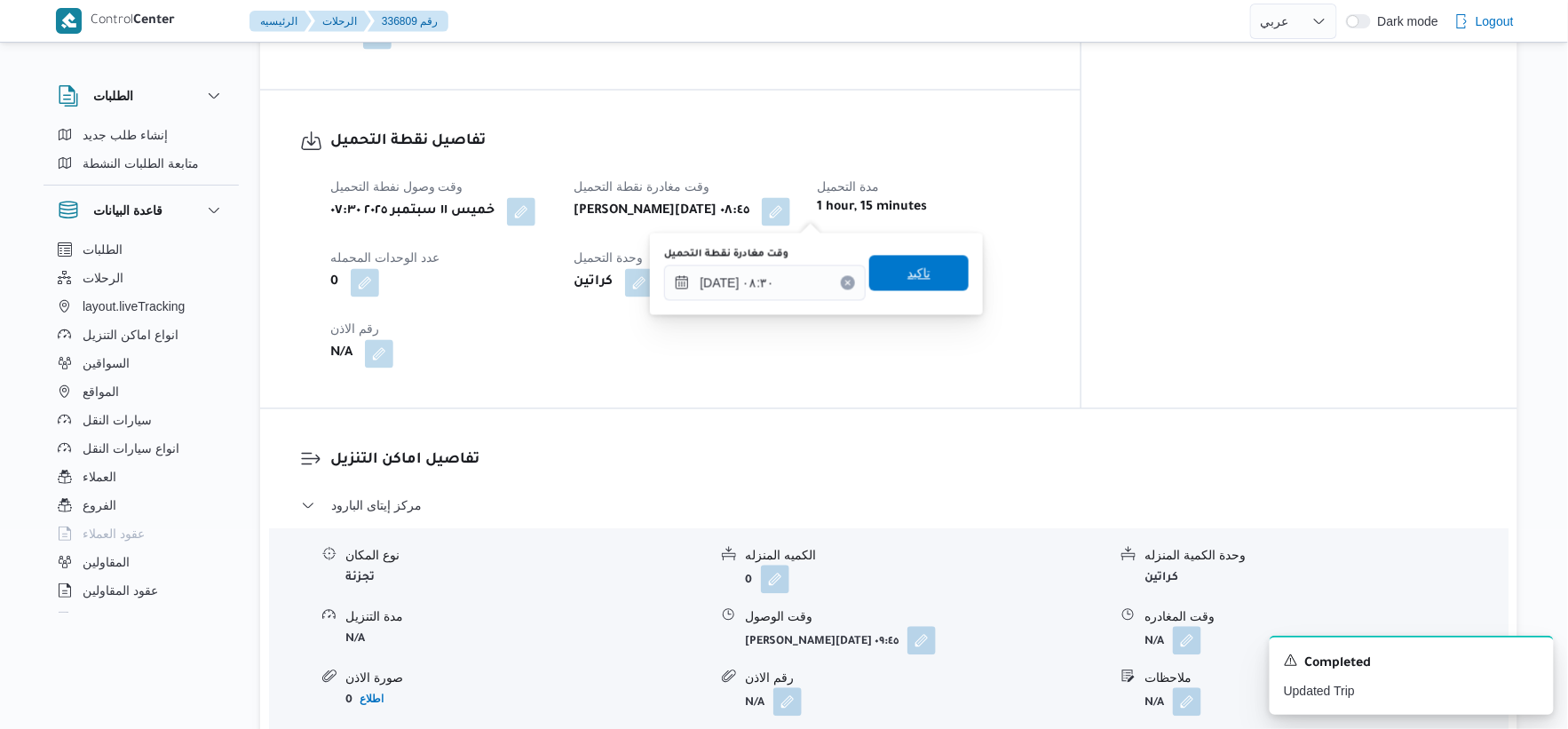
click at [917, 279] on span "تاكيد" at bounding box center [920, 273] width 23 height 21
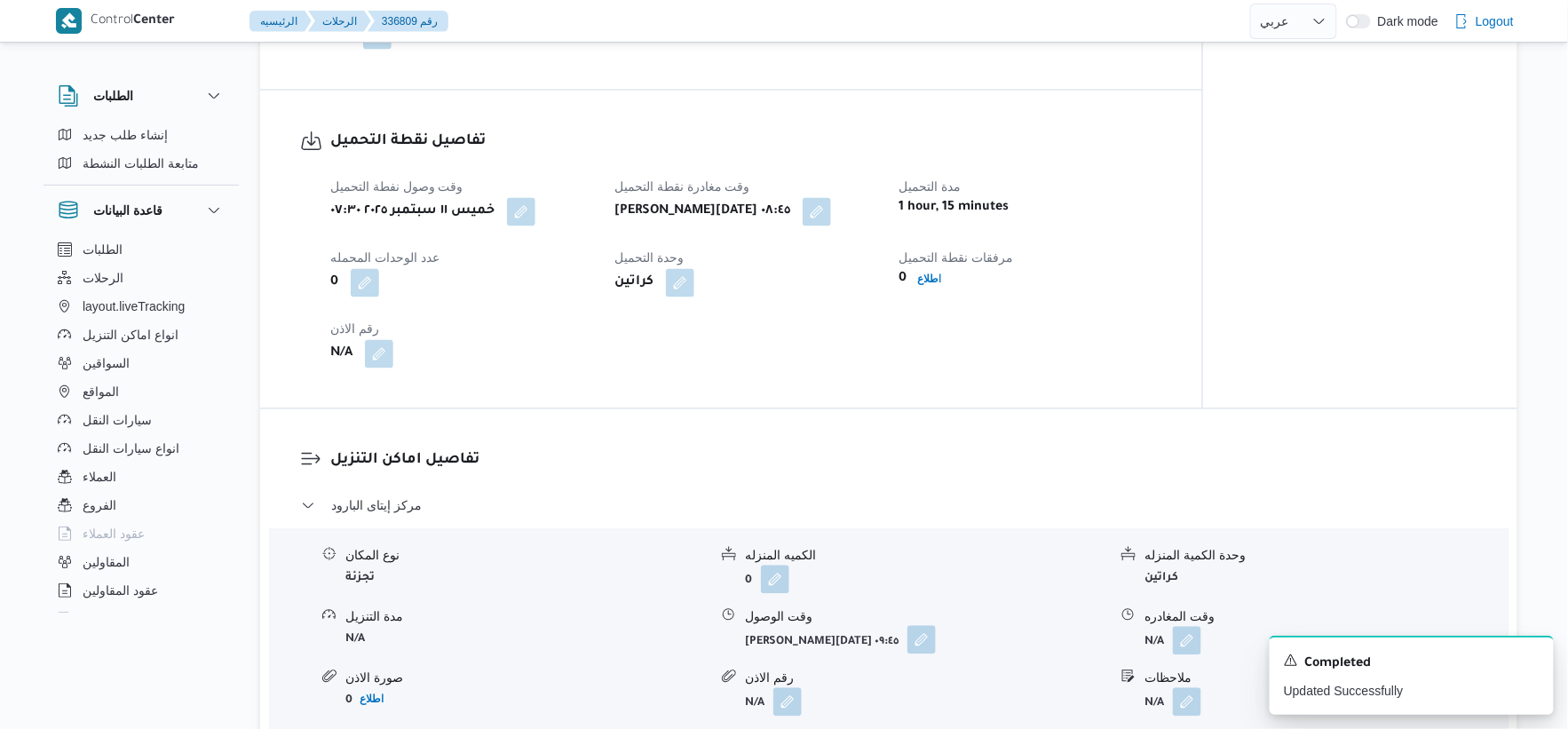
click at [917, 637] on button "button" at bounding box center [922, 640] width 29 height 29
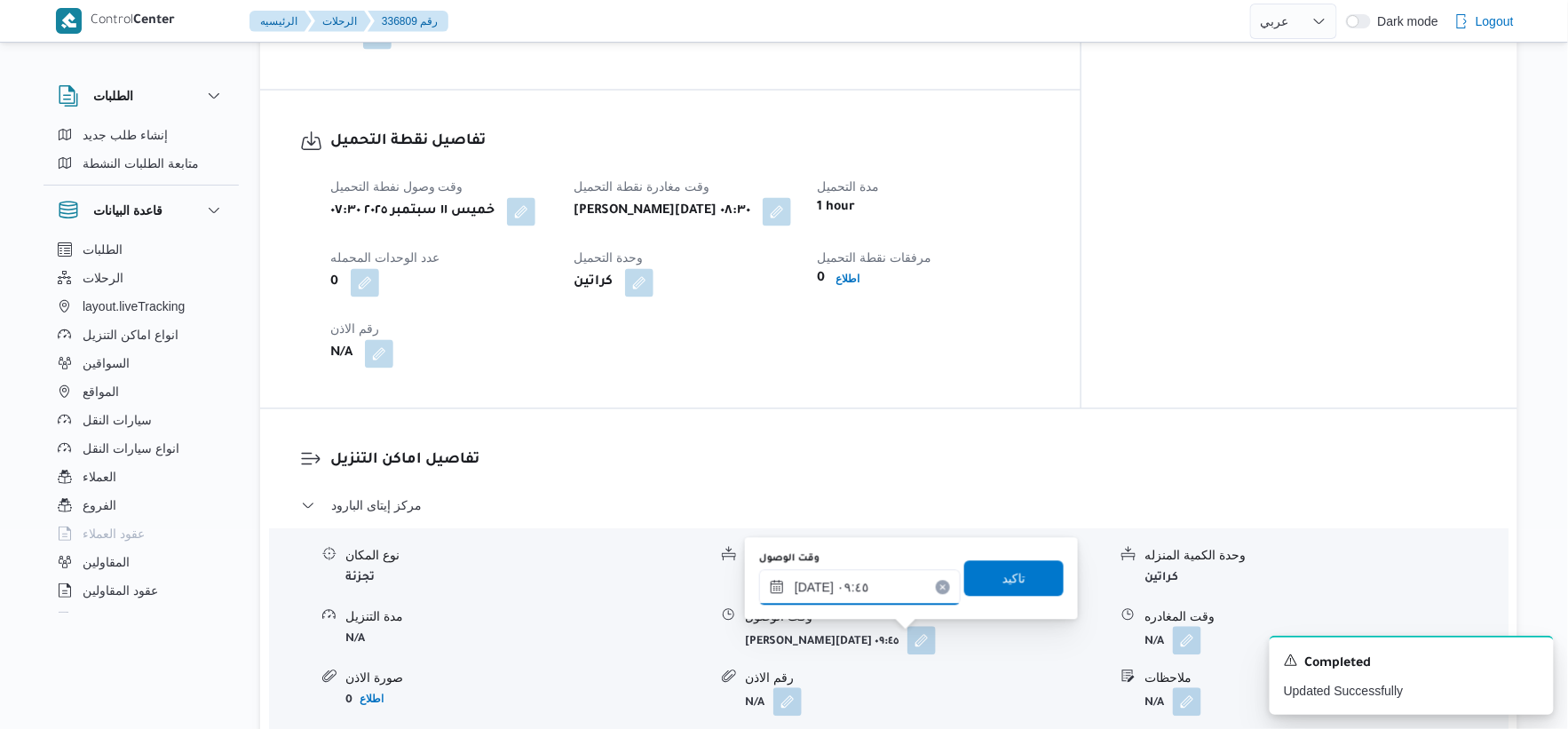
click at [874, 591] on input "١١/٠٩/٢٠٢٥ ٠٩:٤٥" at bounding box center [861, 587] width 202 height 35
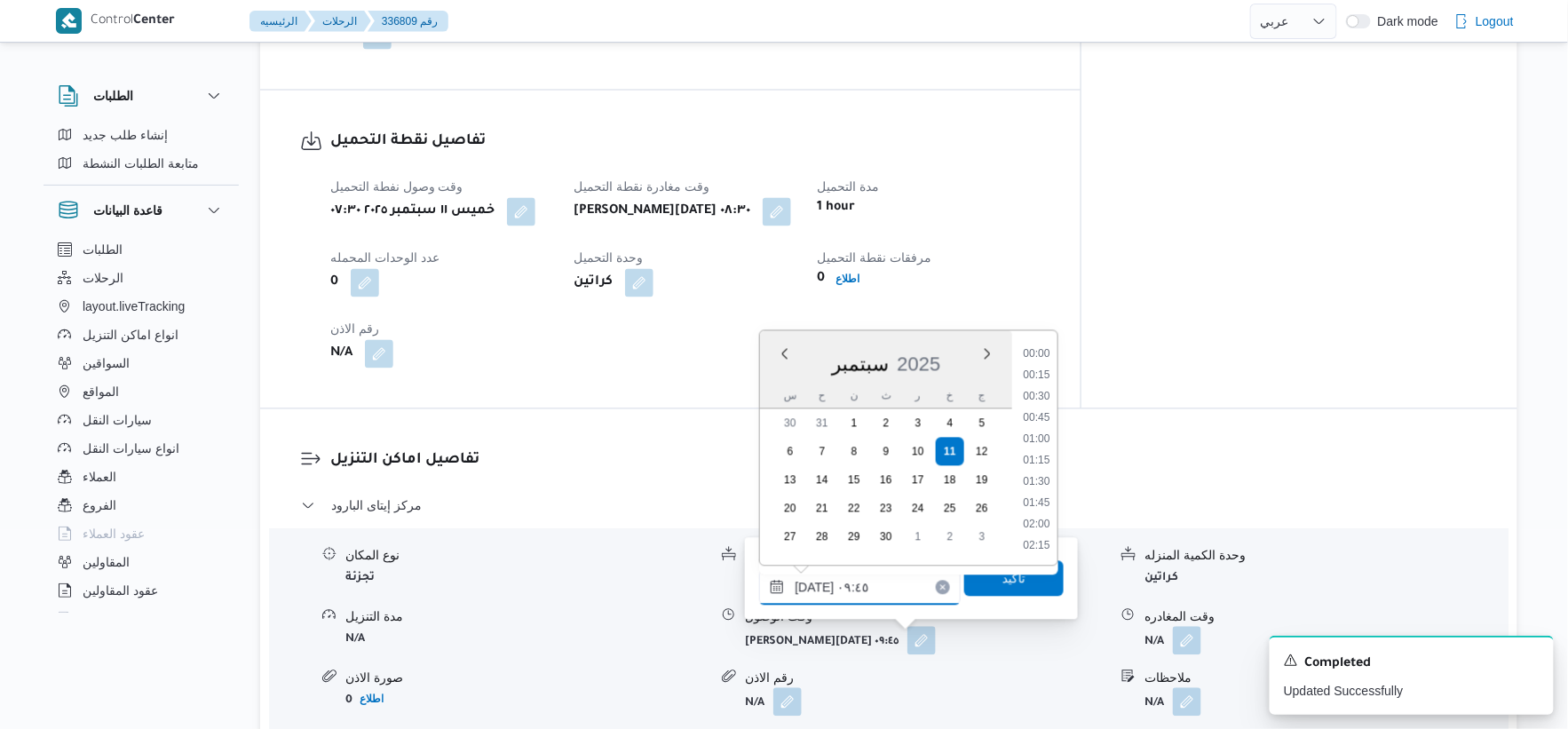
scroll to position [724, 0]
click at [1042, 394] on li "09:00" at bounding box center [1036, 396] width 41 height 18
type input "١١/٠٩/٢٠٢٥ ٠٩:٠٠"
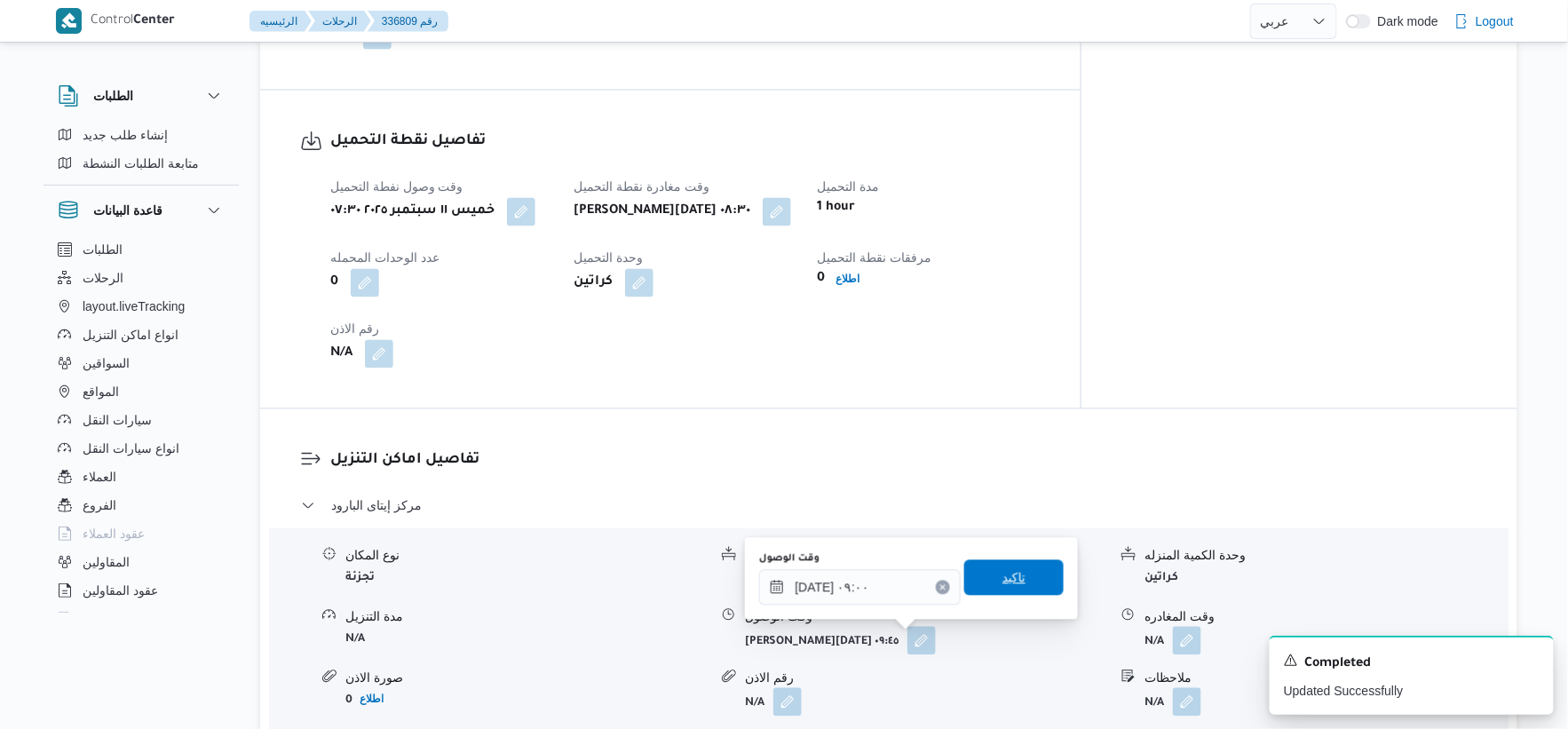
click at [1032, 571] on span "تاكيد" at bounding box center [1014, 577] width 100 height 35
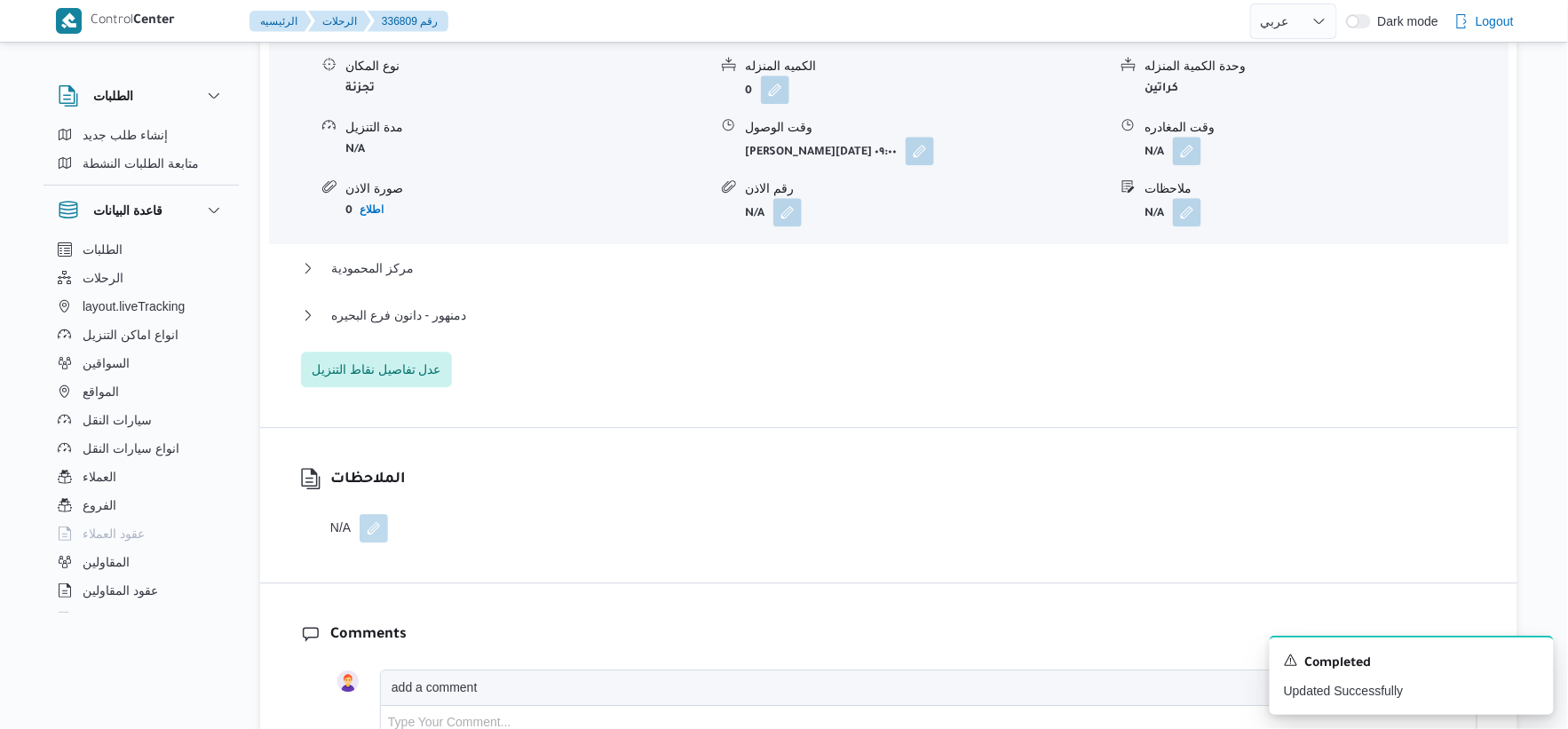
scroll to position [1578, 0]
click at [440, 309] on span "دمنهور - دانون فرع البحيره" at bounding box center [398, 313] width 135 height 21
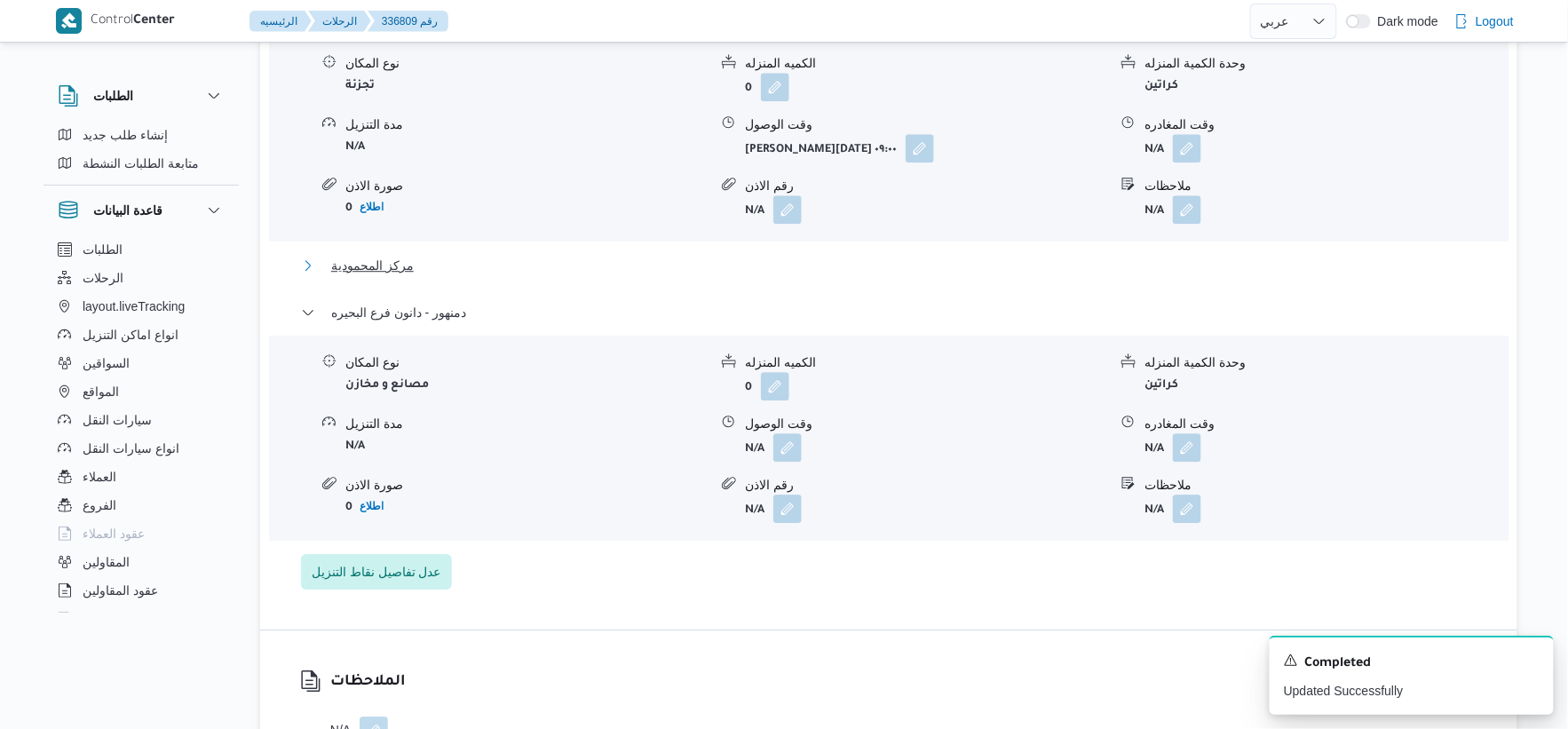
click at [394, 258] on span "مركز المحمودية" at bounding box center [372, 265] width 83 height 21
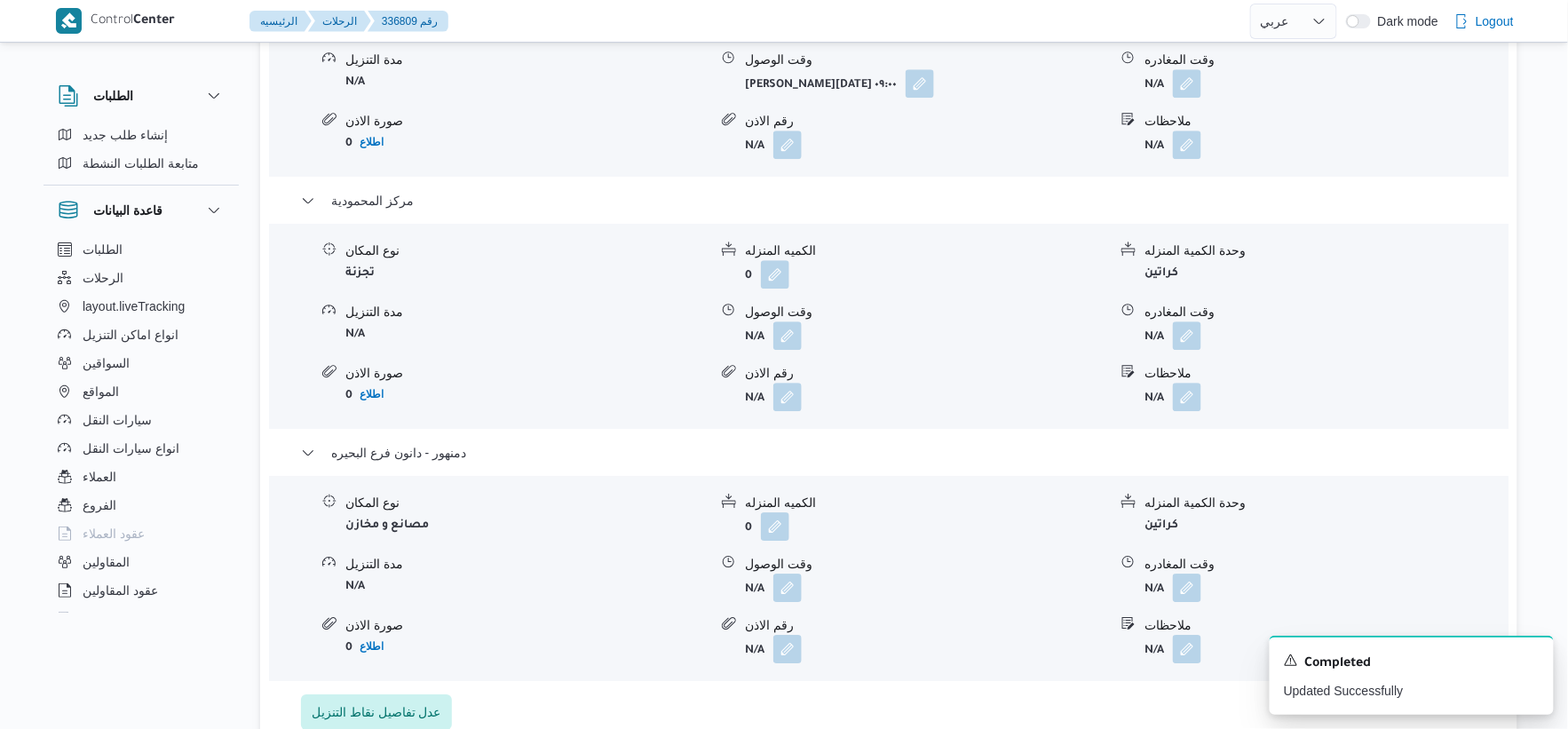
scroll to position [1676, 0]
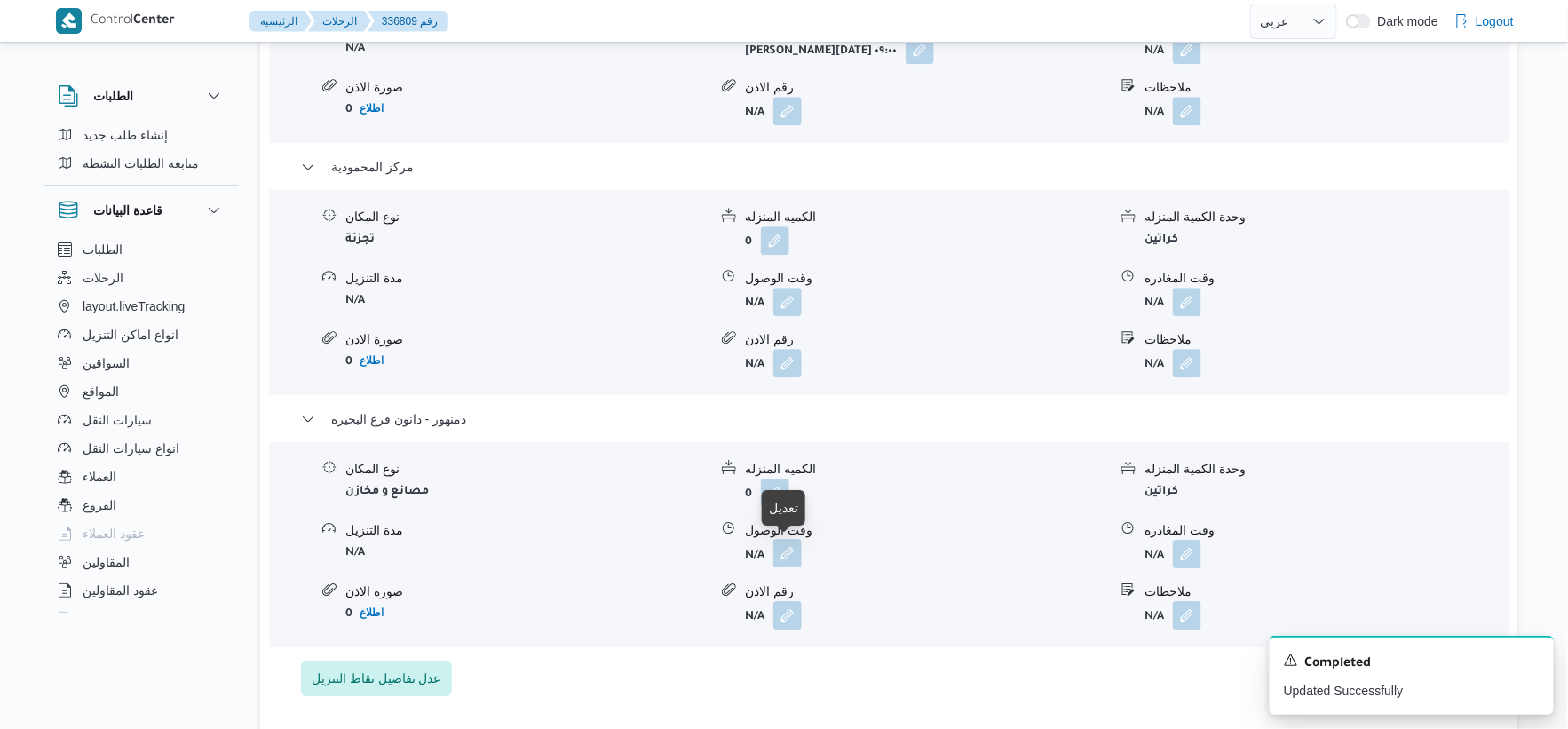
drag, startPoint x: 784, startPoint y: 544, endPoint x: 780, endPoint y: 565, distance: 21.4
click at [785, 545] on button "button" at bounding box center [787, 553] width 29 height 29
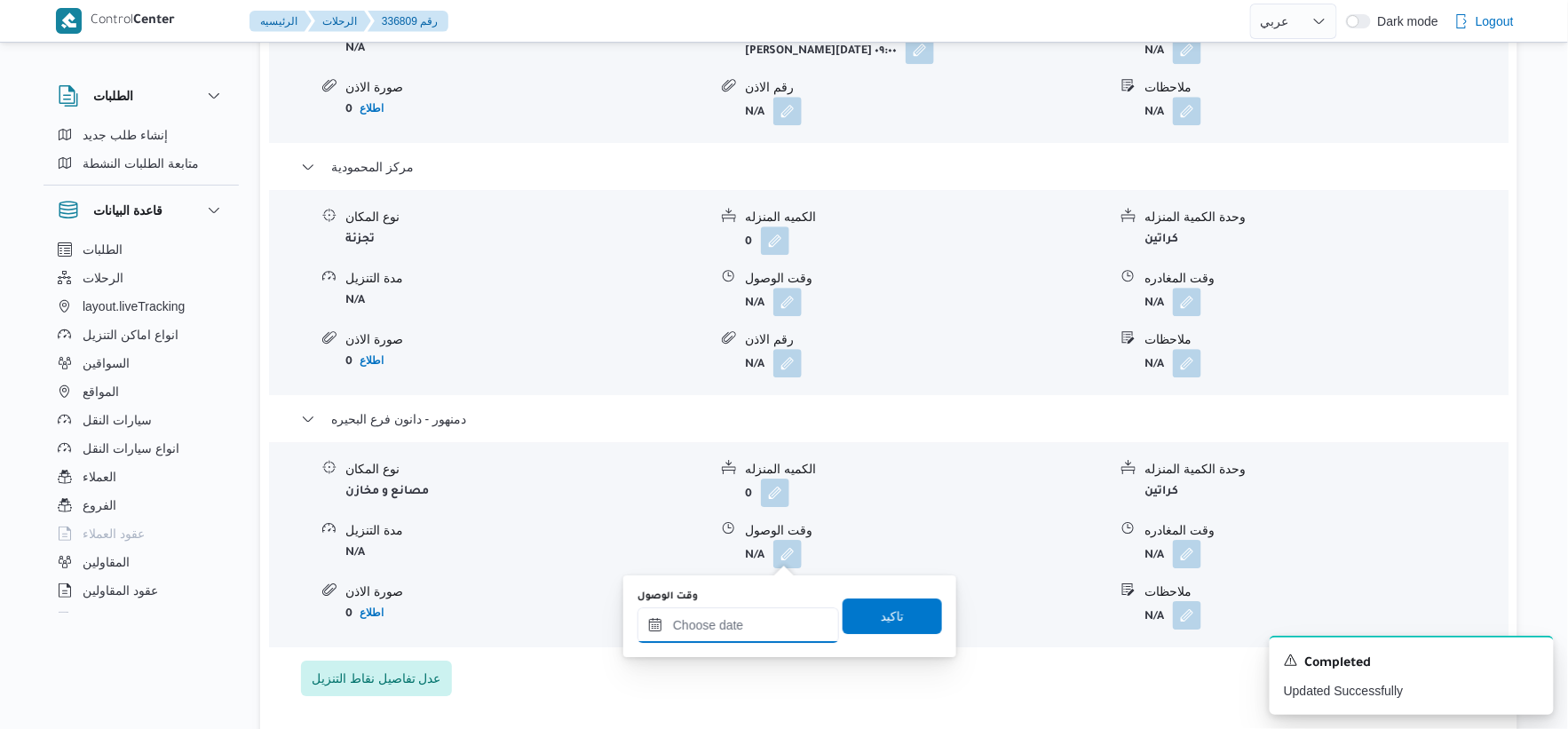
click at [760, 609] on input "وقت الوصول" at bounding box center [739, 624] width 202 height 35
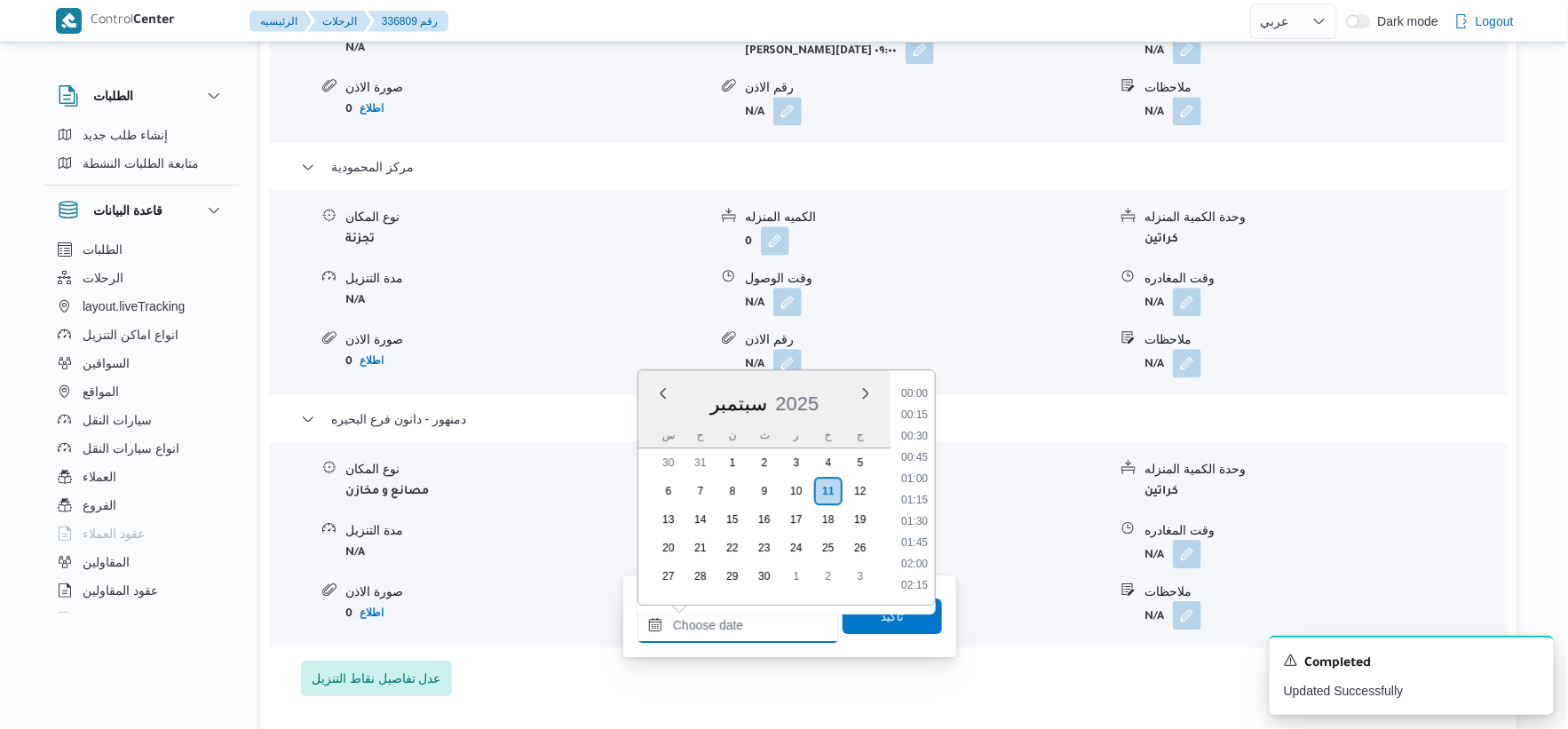
scroll to position [1491, 0]
drag, startPoint x: 928, startPoint y: 456, endPoint x: 917, endPoint y: 533, distance: 77.8
click at [927, 455] on li "18:15" at bounding box center [914, 457] width 41 height 18
type input "١١/٠٩/٢٠٢٥ ١٨:١٥"
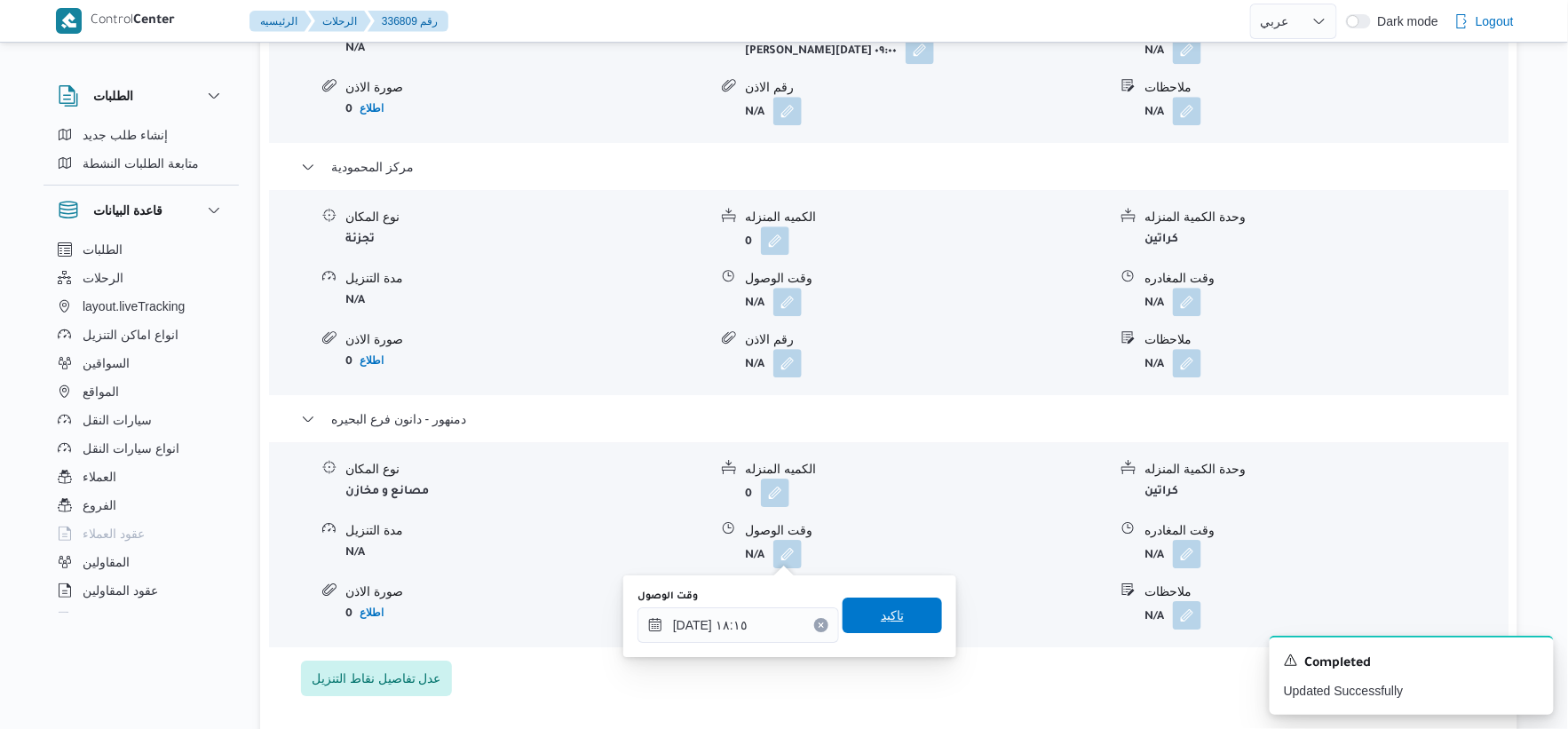
click at [909, 604] on span "تاكيد" at bounding box center [892, 615] width 100 height 35
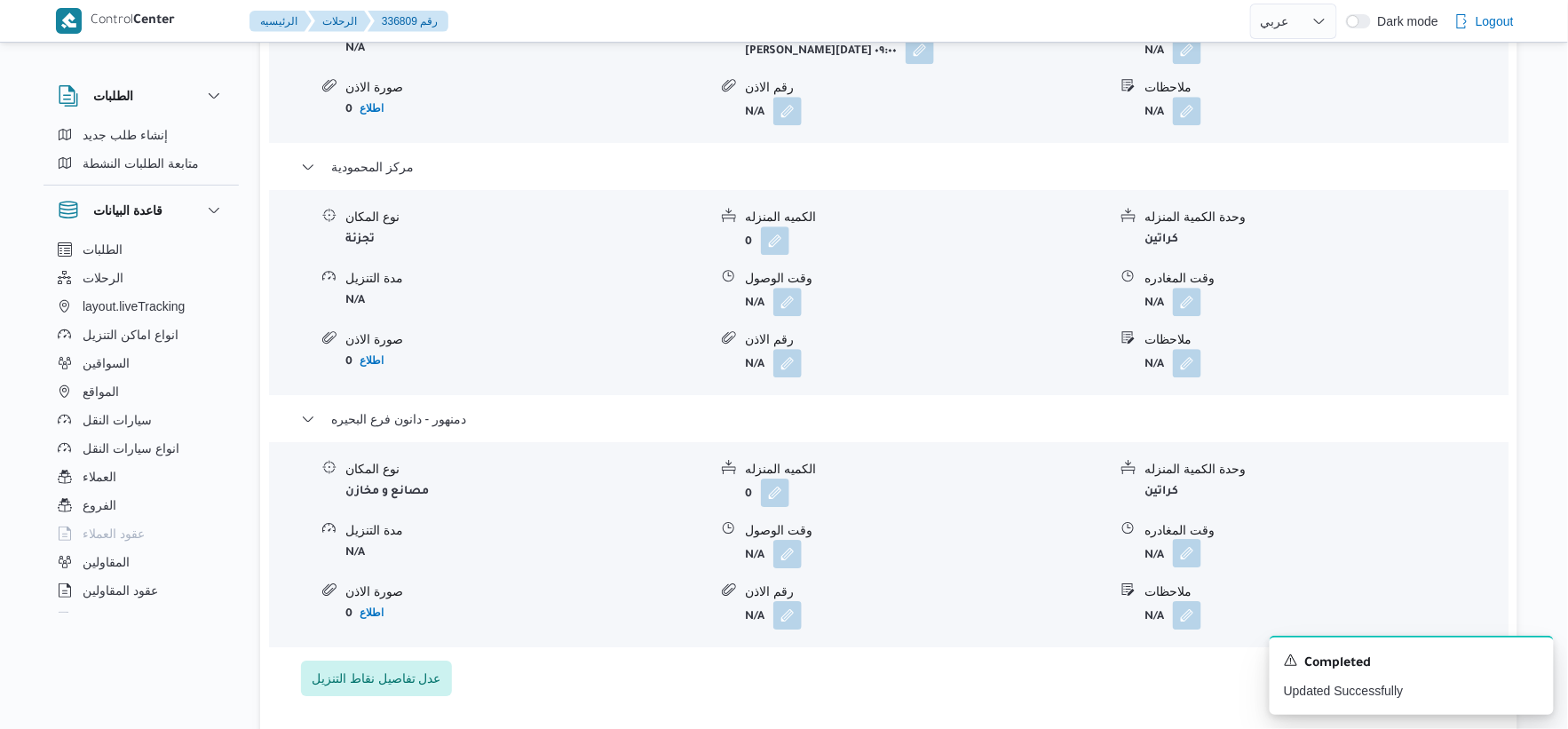
click at [1191, 545] on button "button" at bounding box center [1188, 553] width 29 height 29
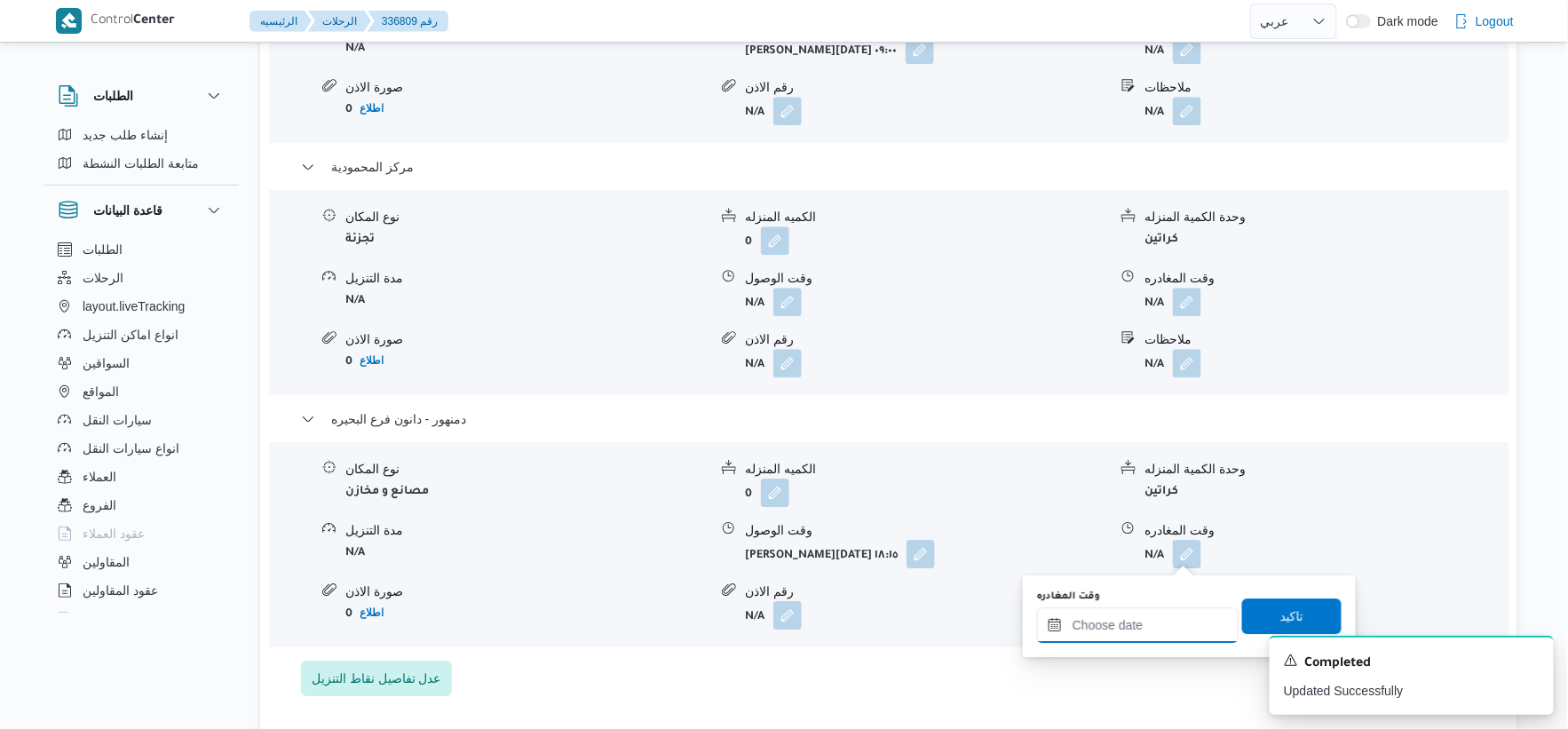
click at [1155, 618] on input "وقت المغادره" at bounding box center [1138, 624] width 202 height 35
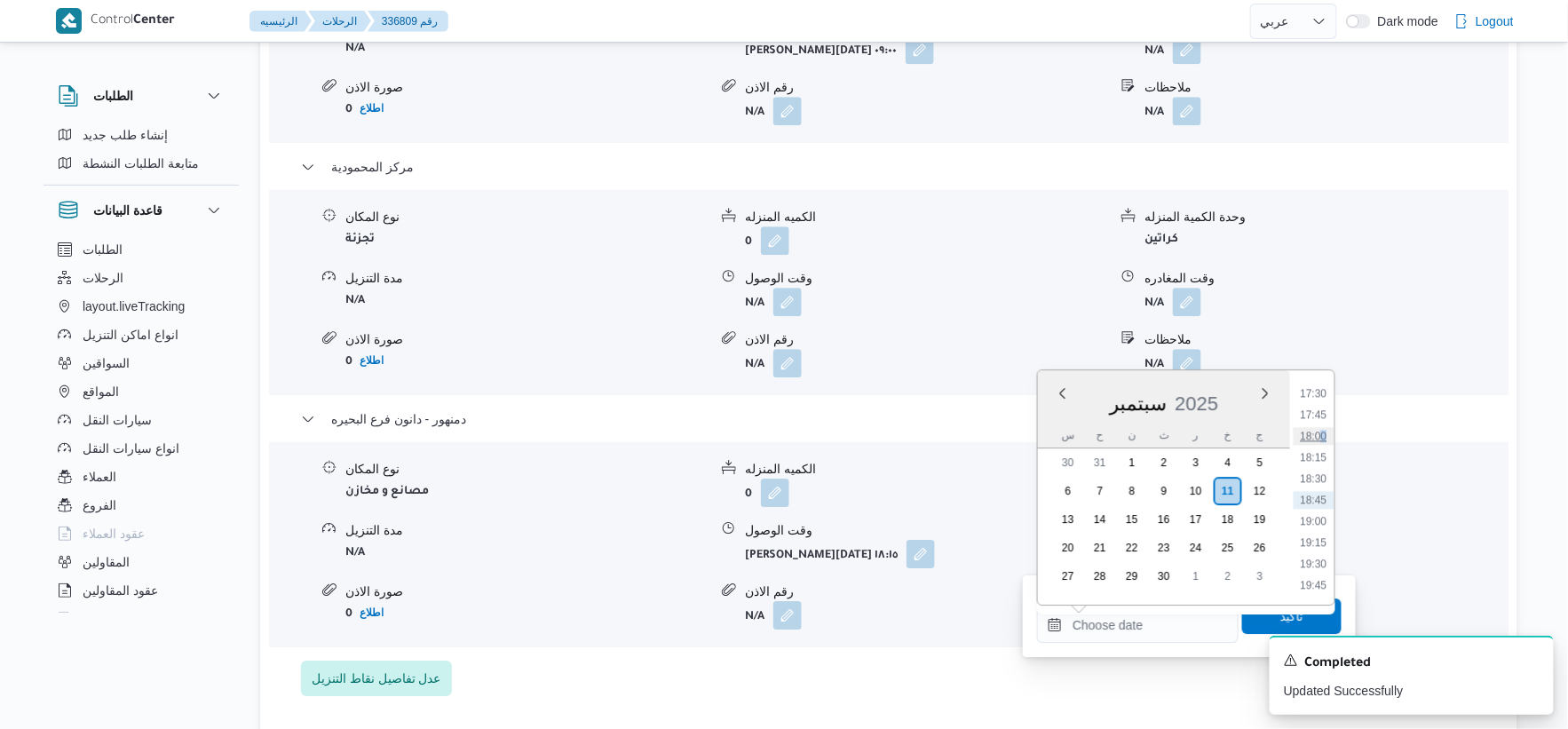
click at [1322, 433] on li "18:00" at bounding box center [1314, 435] width 41 height 18
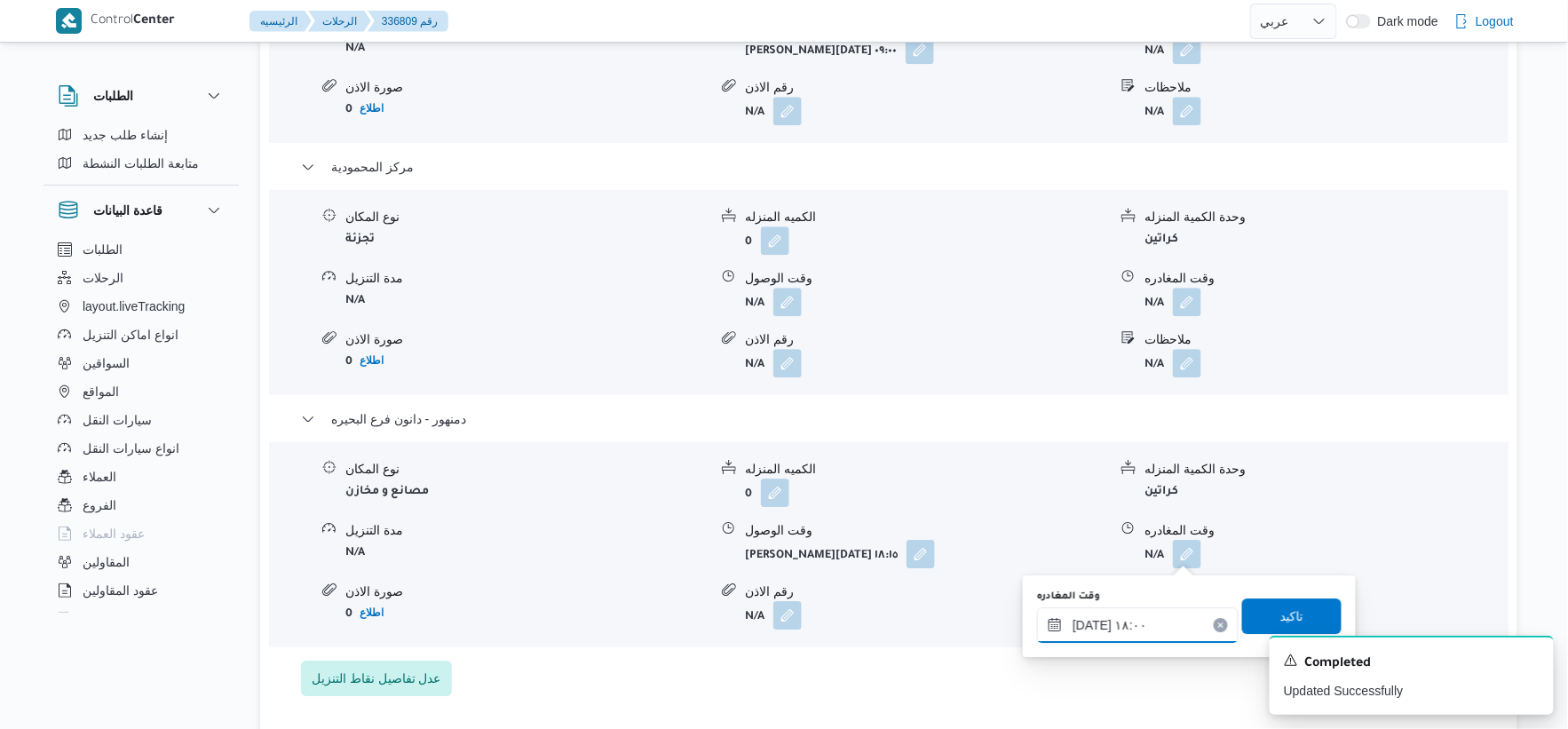
click at [1090, 619] on input "١١/٠٩/٢٠٢٥ ١٨:٠٠" at bounding box center [1138, 624] width 202 height 35
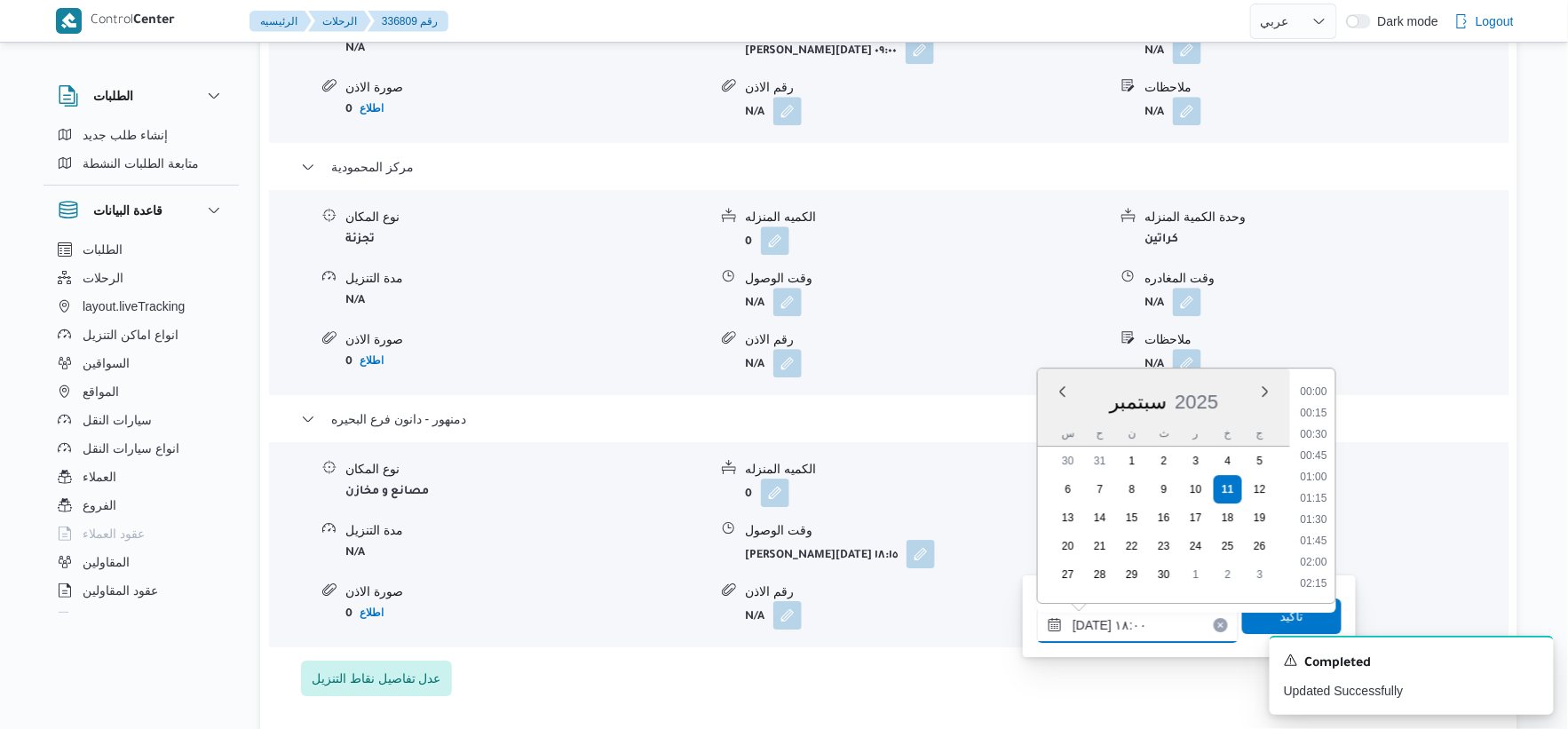
click at [1090, 619] on input "١١/٠٩/٢٠٢٥ ١٨:٠٠" at bounding box center [1138, 624] width 202 height 35
type input "١١/٠٩/٢٠٢٥ ١٨:٢٠"
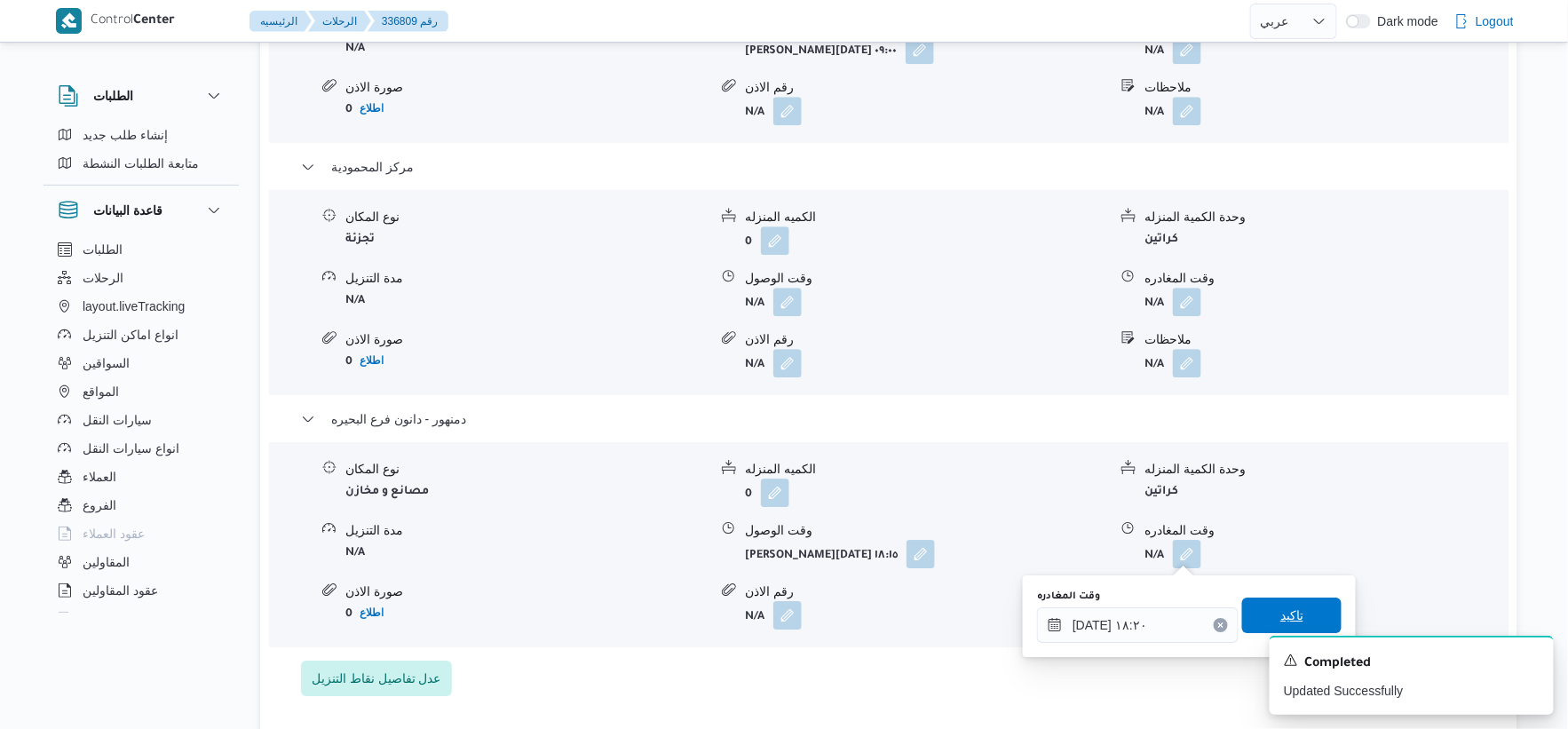
click at [1285, 614] on span "تاكيد" at bounding box center [1292, 615] width 23 height 21
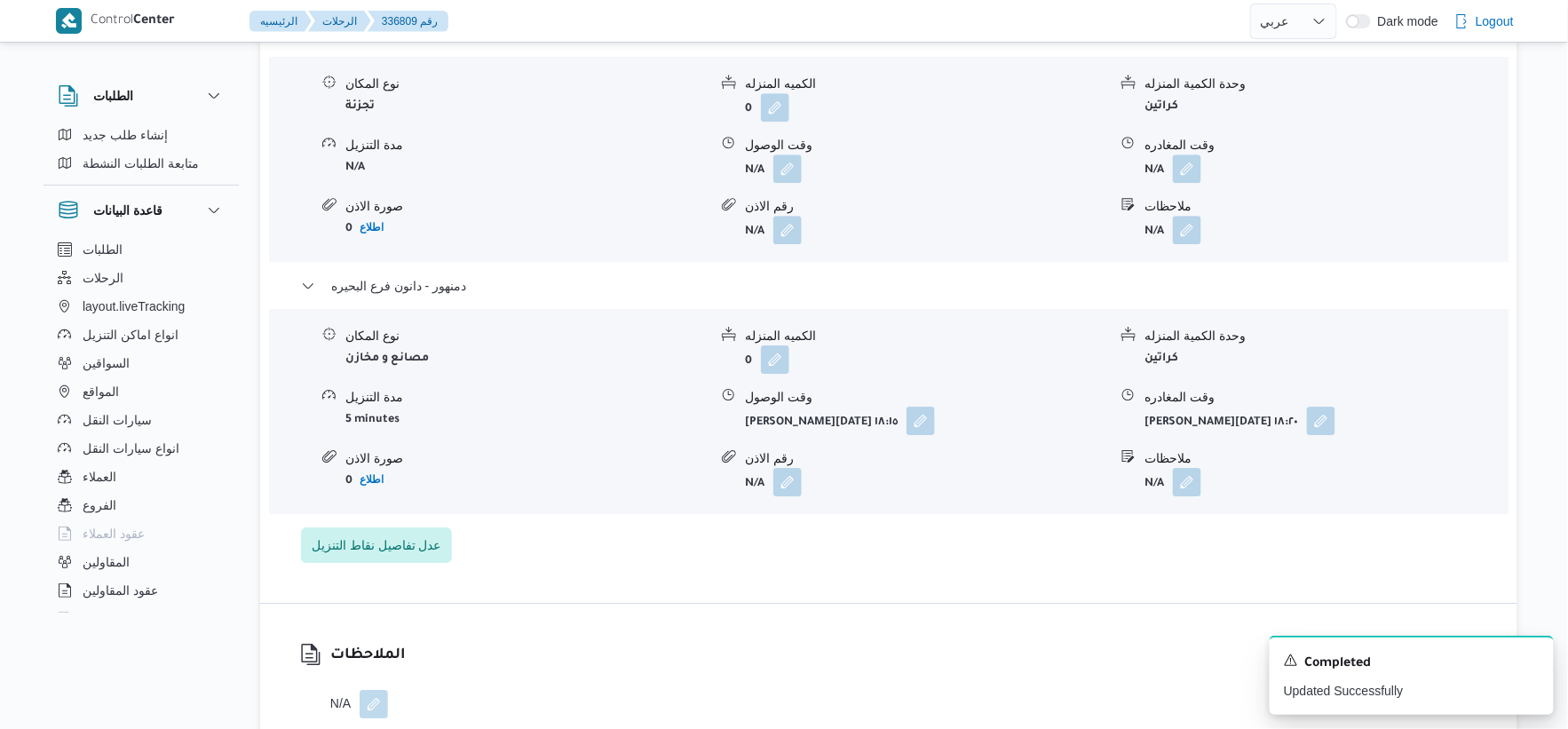
scroll to position [1775, 0]
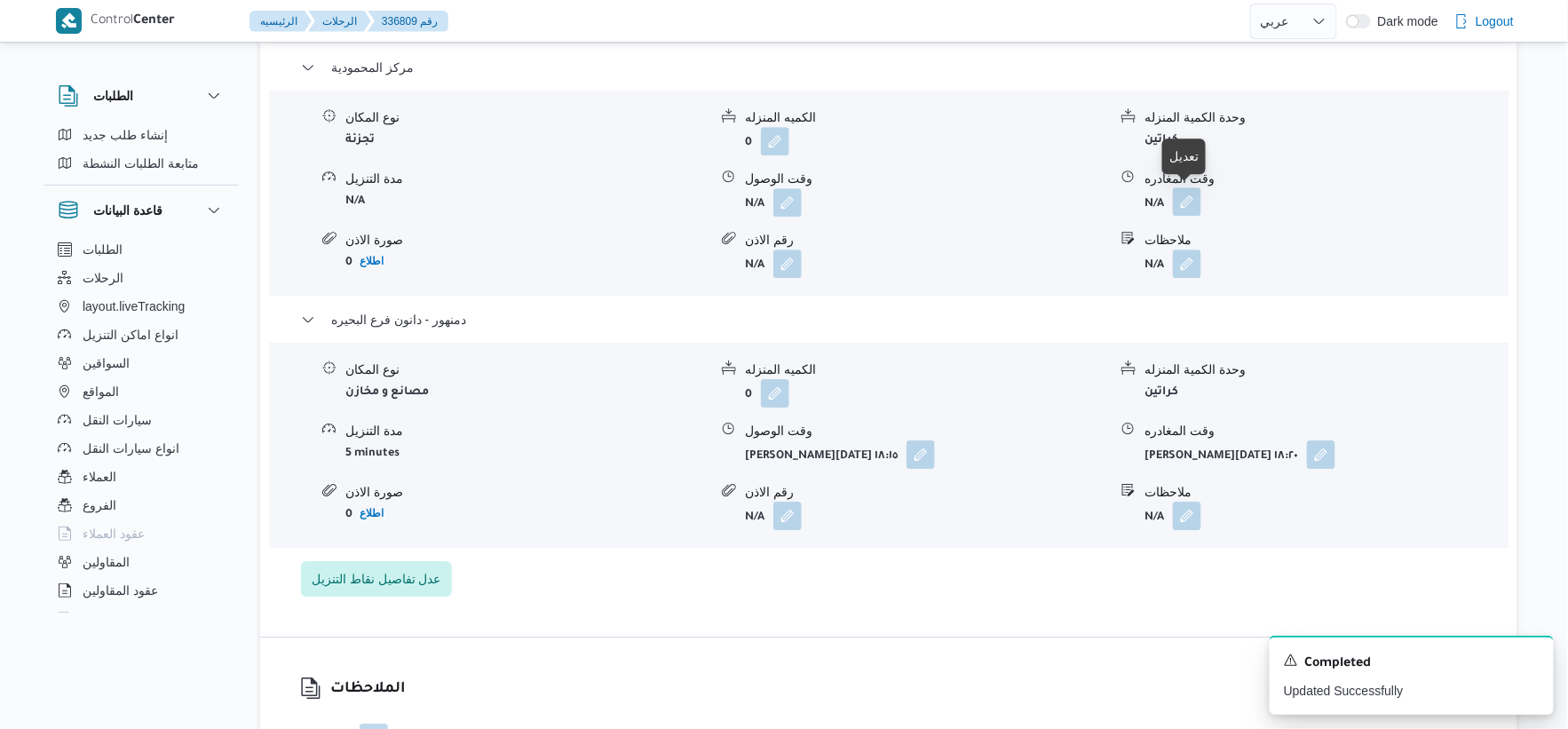
click at [1186, 200] on button "button" at bounding box center [1188, 201] width 29 height 29
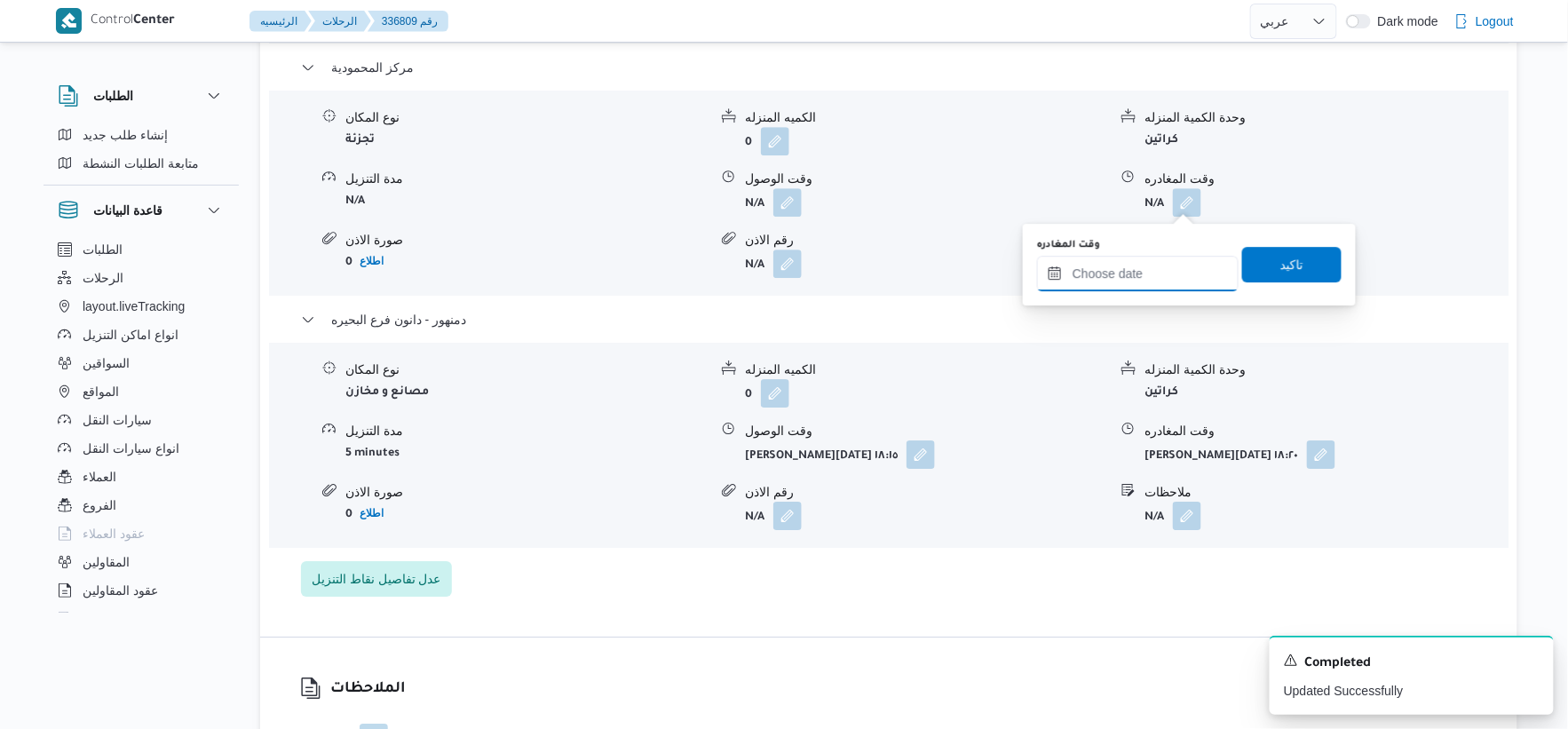
click at [1173, 258] on input "وقت المغادره" at bounding box center [1138, 273] width 202 height 35
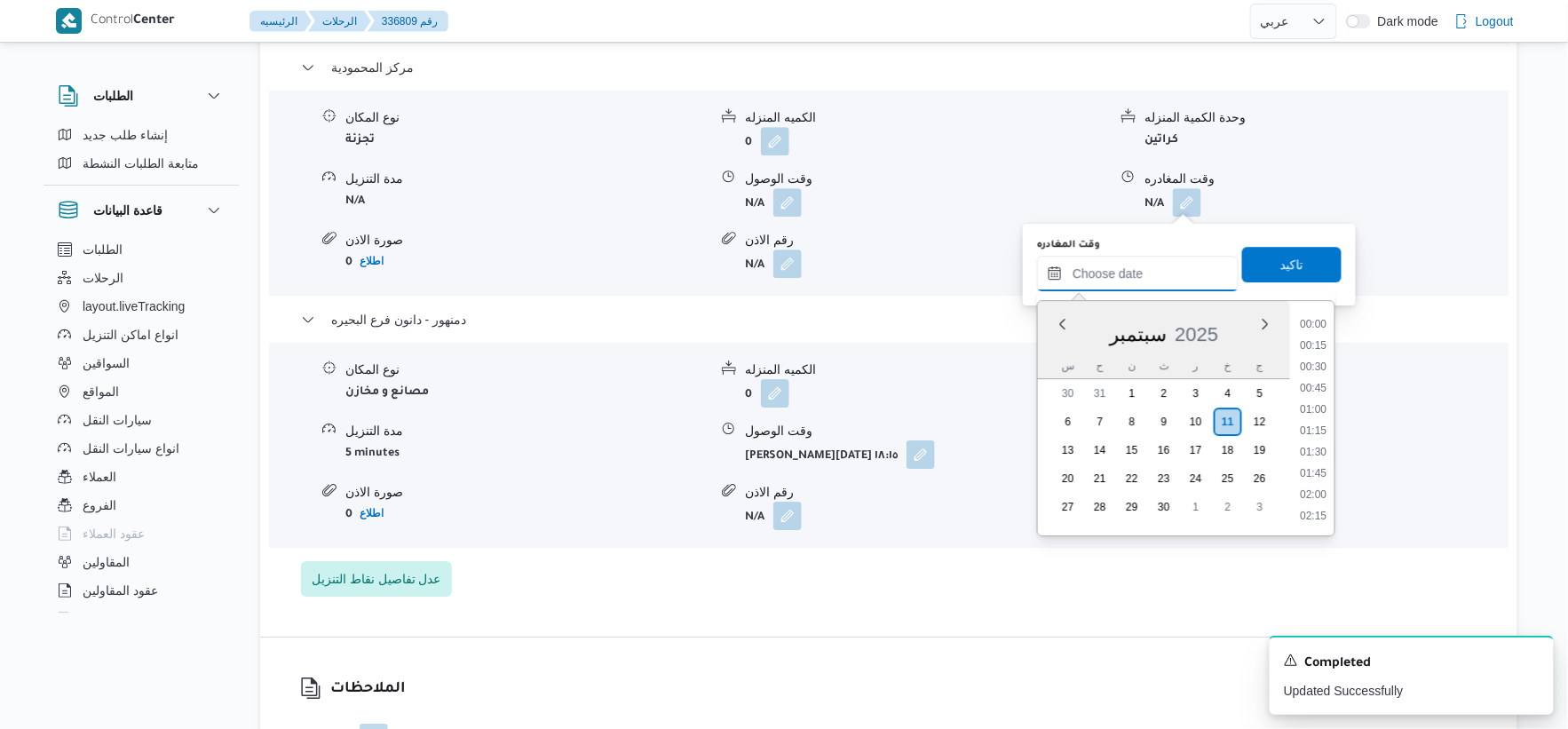
scroll to position [1491, 0]
click at [1320, 341] on li "17:45" at bounding box center [1314, 345] width 41 height 18
type input "١١/٠٩/٢٠٢٥ ١٧:٤٥"
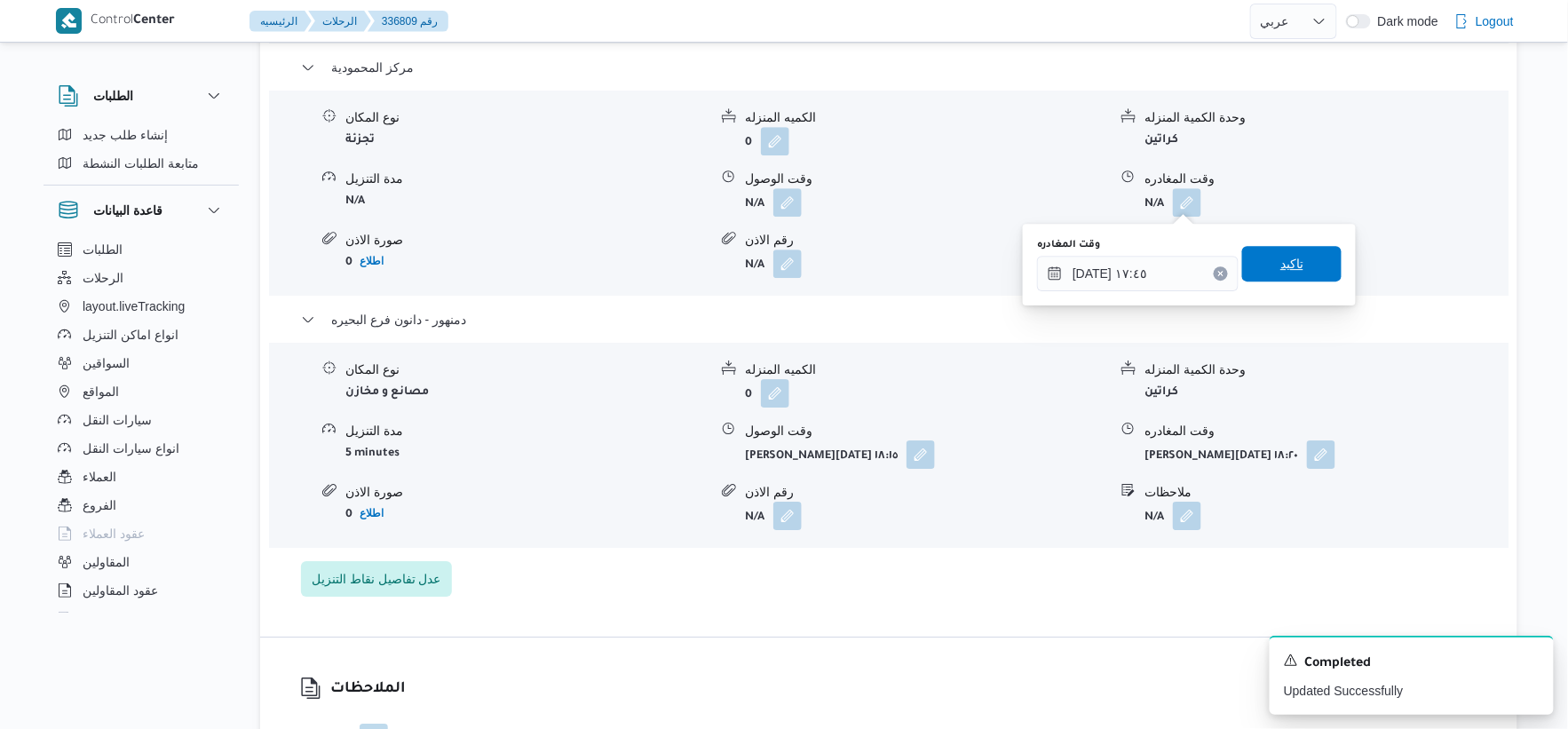
click at [1309, 273] on span "تاكيد" at bounding box center [1292, 263] width 100 height 35
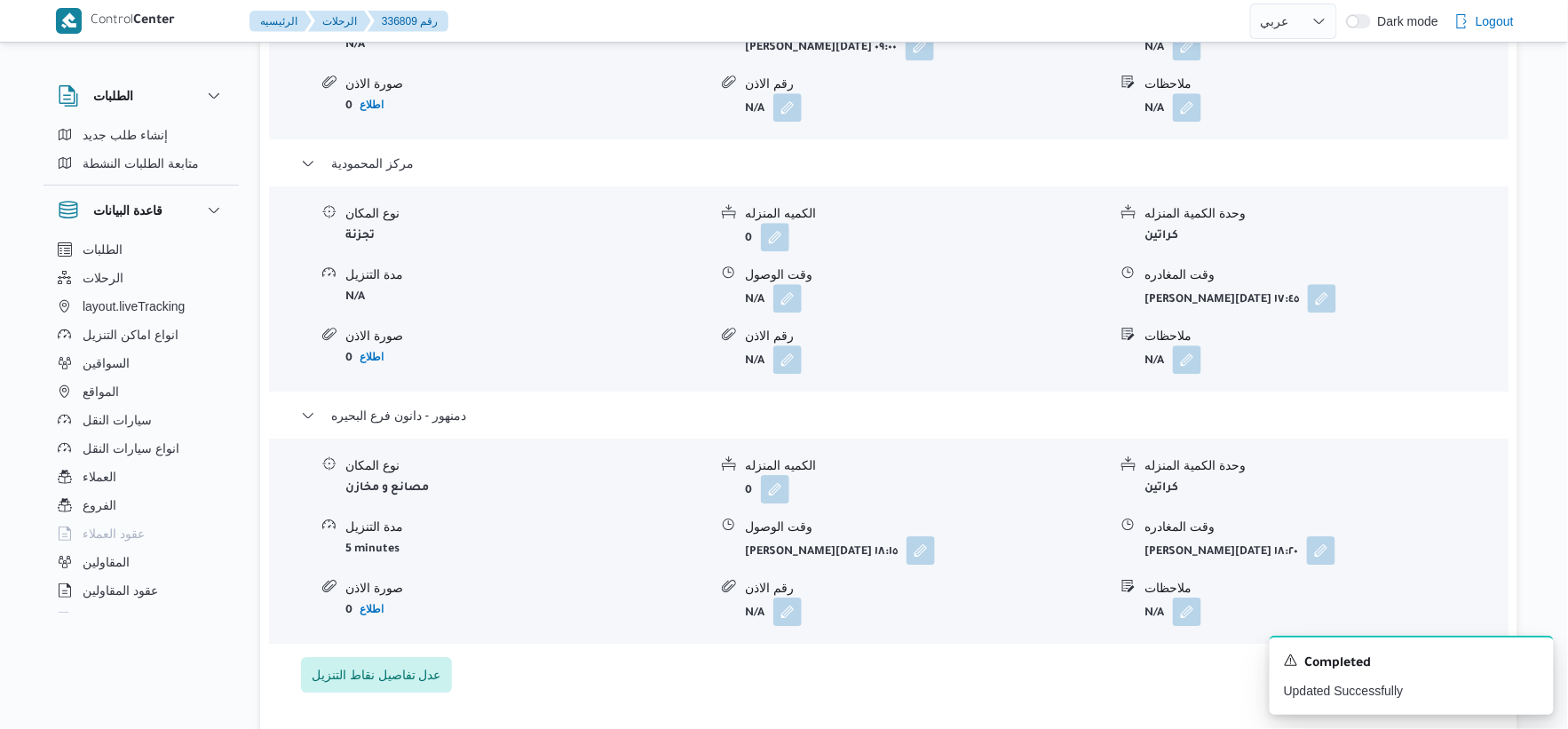
scroll to position [1578, 0]
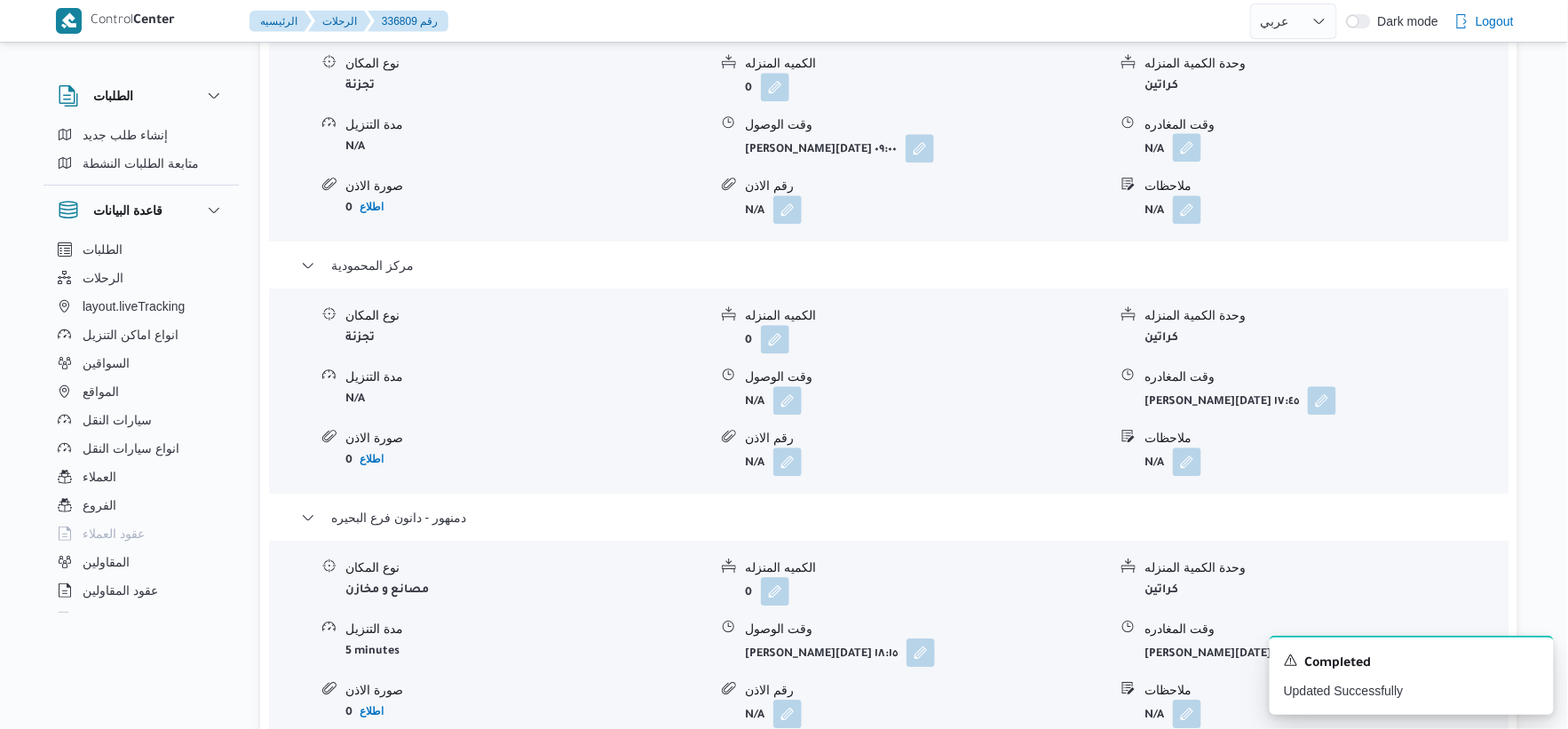
click at [1194, 151] on button "button" at bounding box center [1188, 147] width 29 height 29
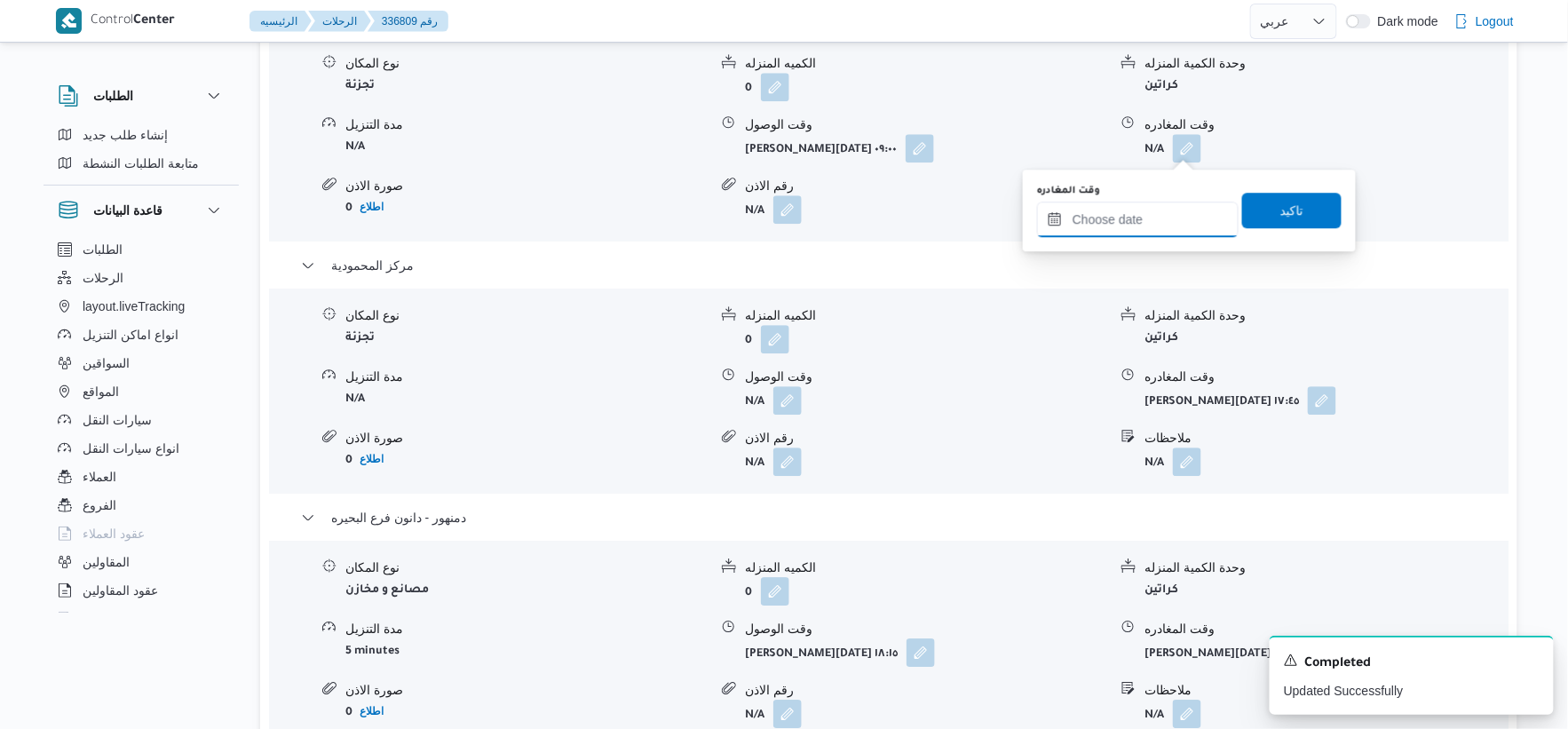
click at [1162, 201] on input "وقت المغادره" at bounding box center [1138, 219] width 202 height 35
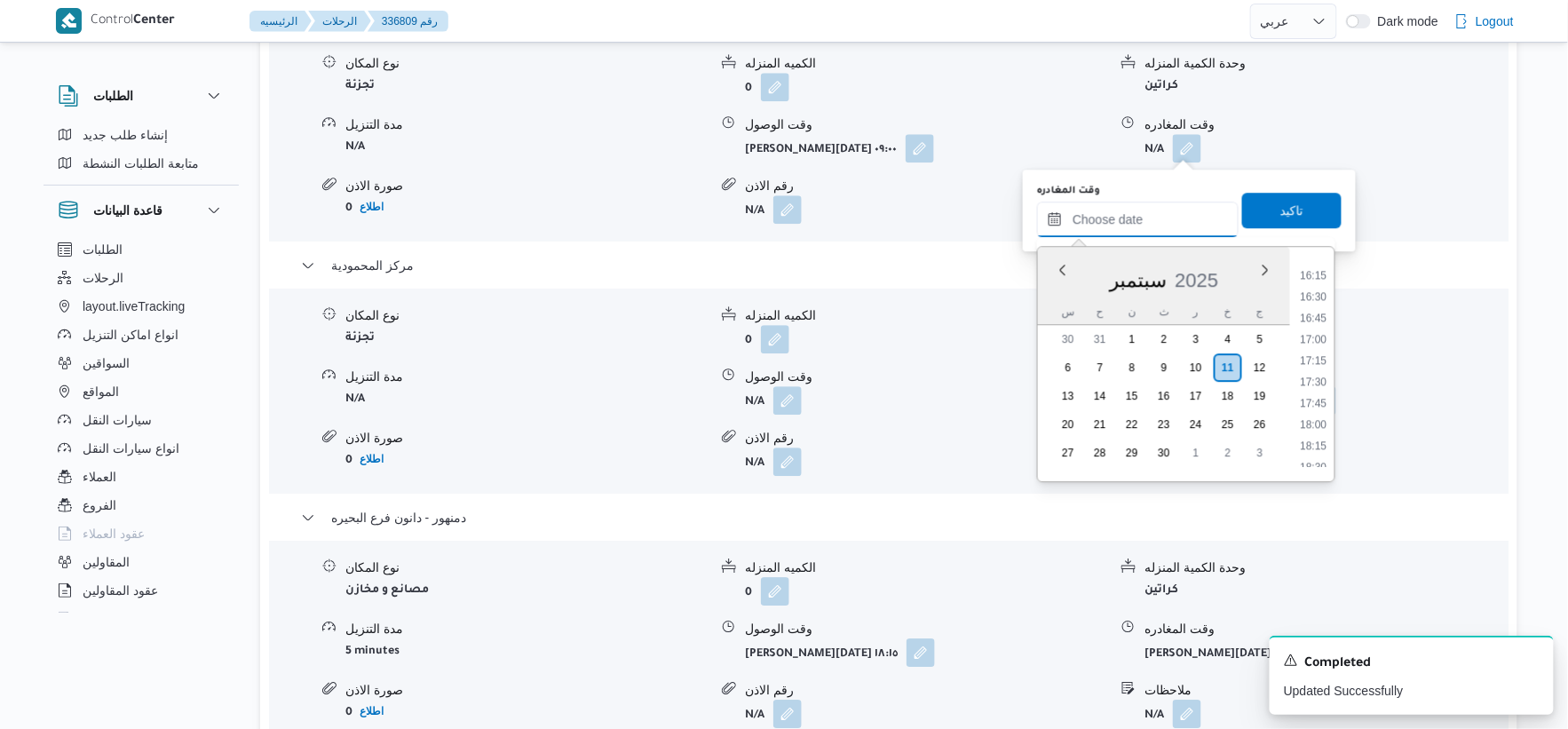
scroll to position [1096, 0]
click at [1318, 321] on li "13:30" at bounding box center [1314, 324] width 41 height 18
type input "١١/٠٩/٢٠٢٥ ١٣:٣٠"
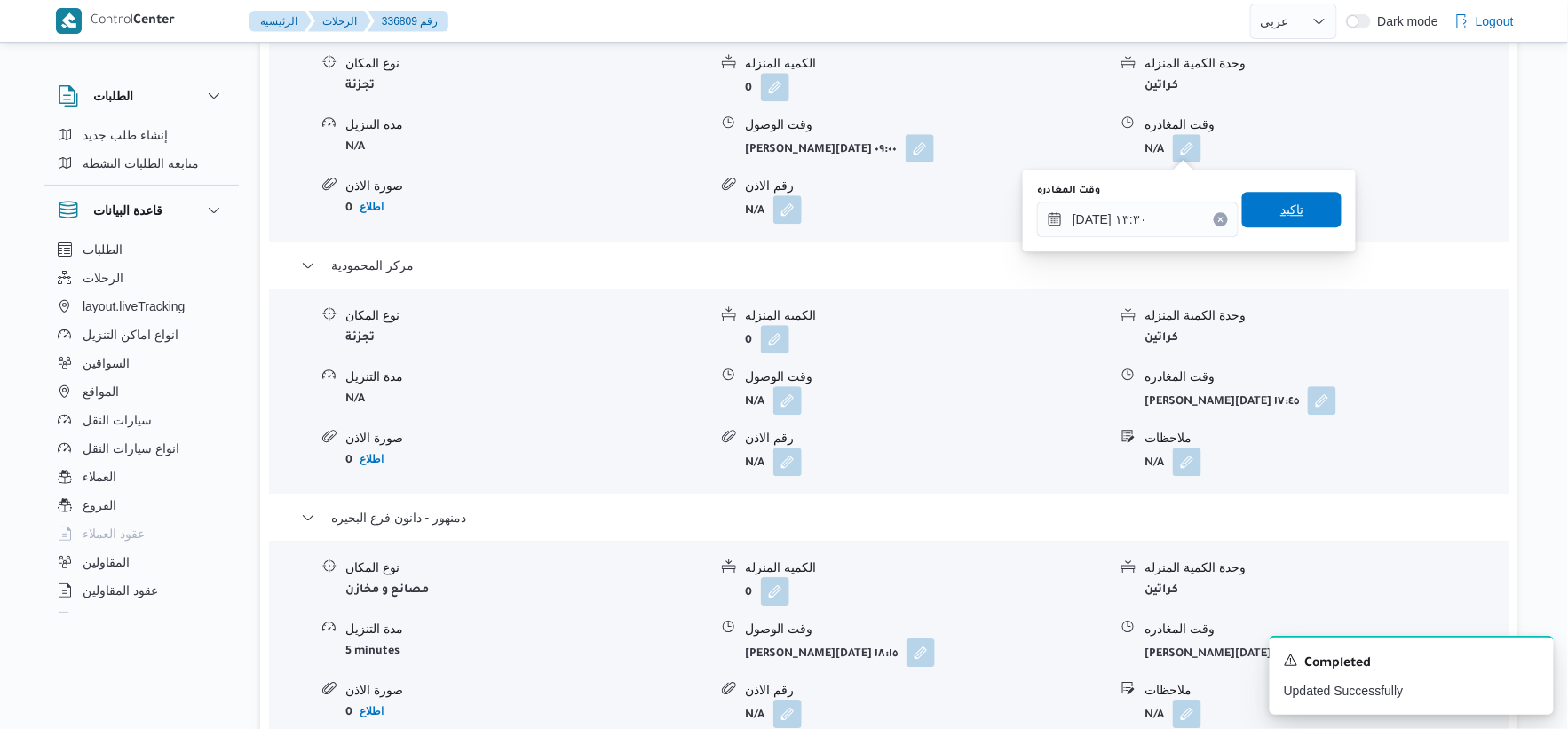
click at [1314, 210] on span "تاكيد" at bounding box center [1292, 209] width 100 height 35
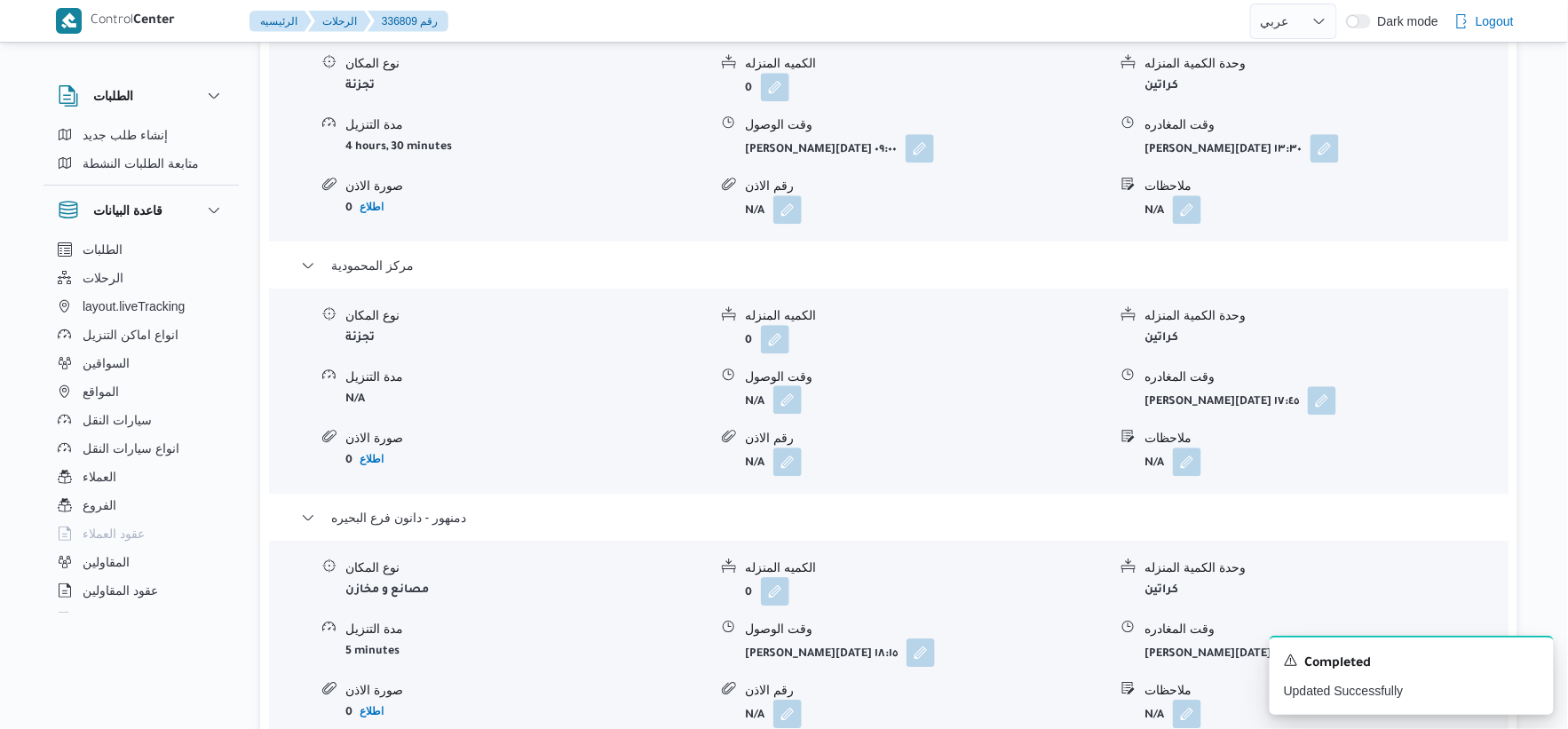
click at [798, 399] on button "button" at bounding box center [787, 399] width 29 height 29
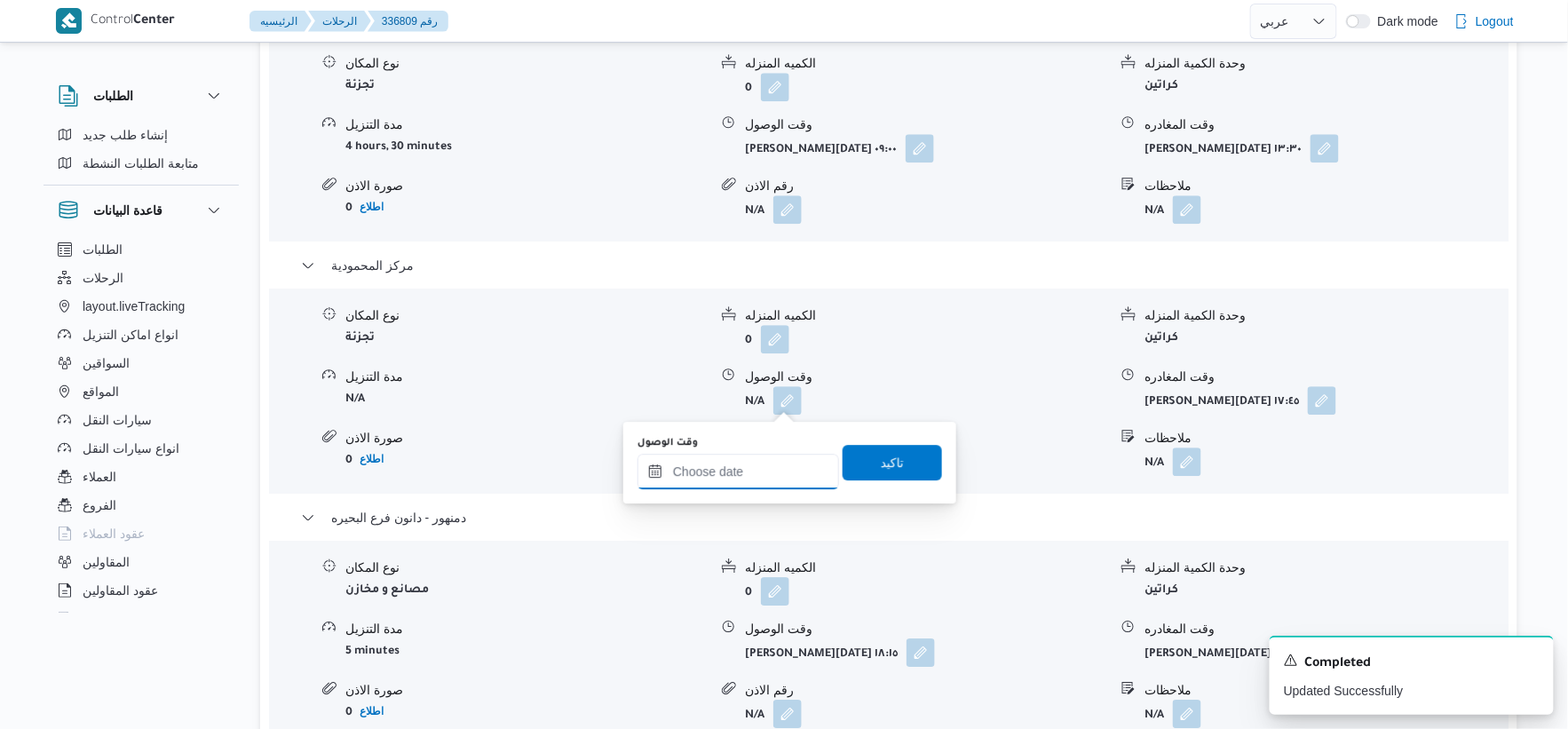
click at [761, 470] on input "وقت الوصول" at bounding box center [739, 470] width 202 height 35
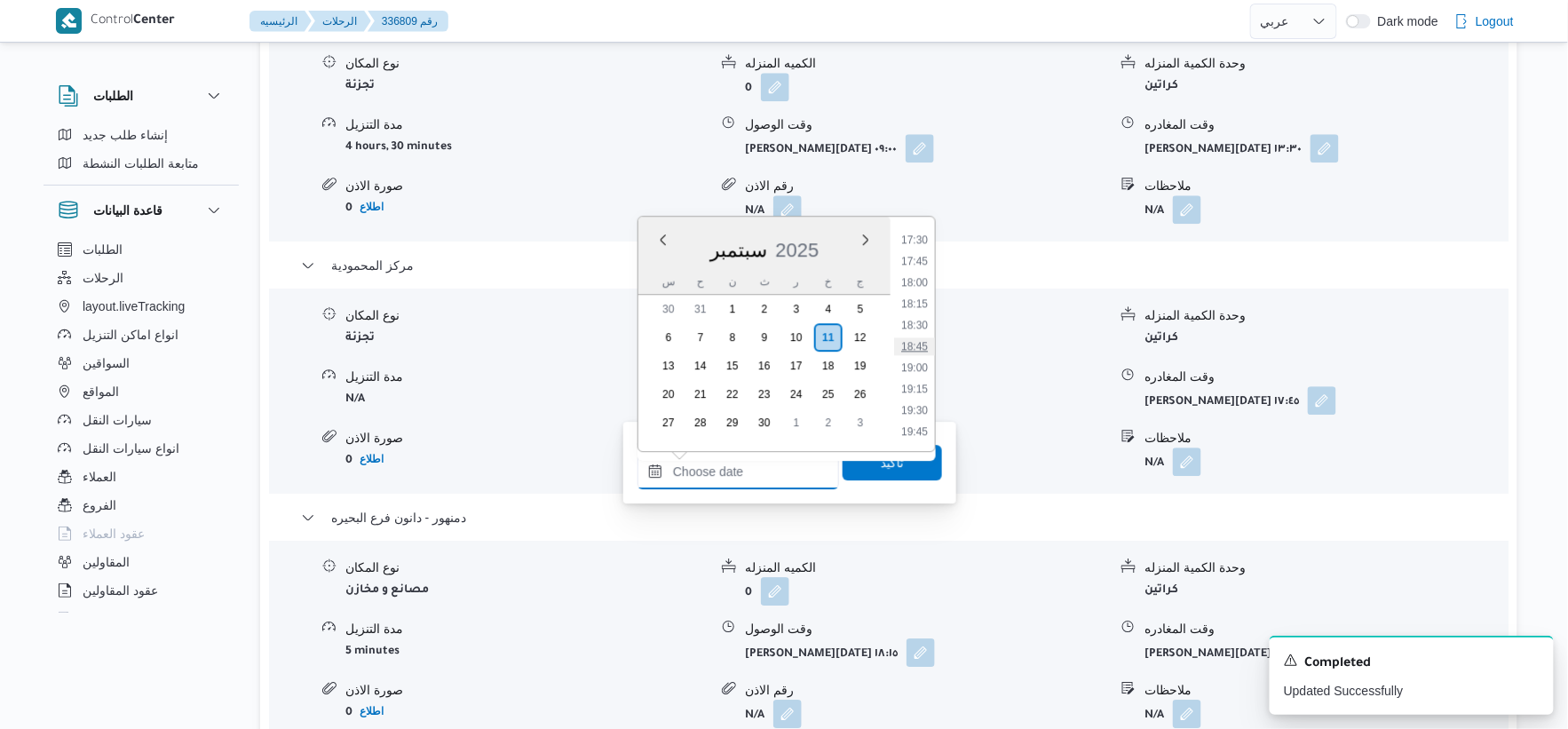
scroll to position [1195, 0]
click at [920, 235] on li "14:00" at bounding box center [914, 238] width 41 height 18
type input "١١/٠٩/٢٠٢٥ ١٤:٠٠"
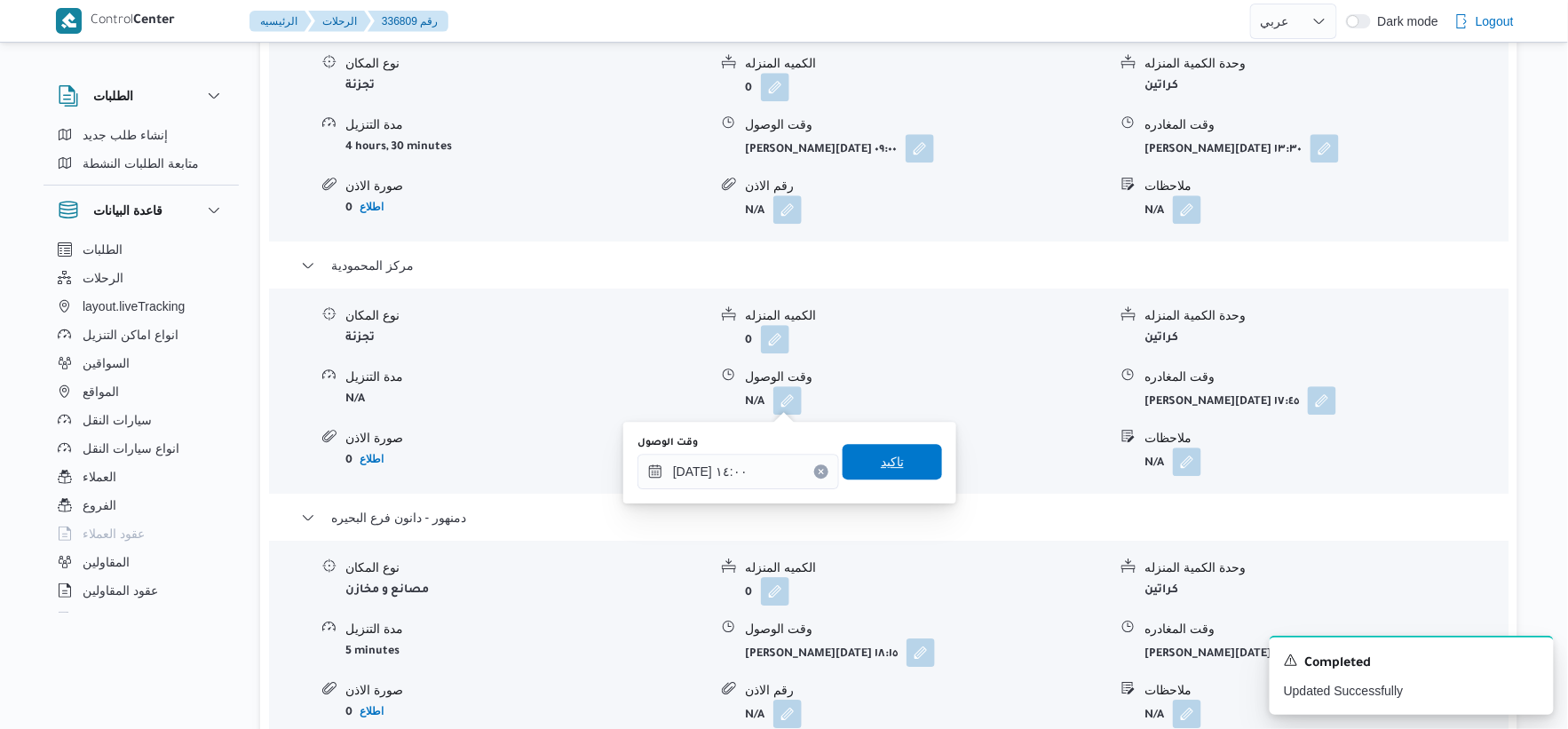
click at [901, 454] on span "تاكيد" at bounding box center [892, 461] width 100 height 35
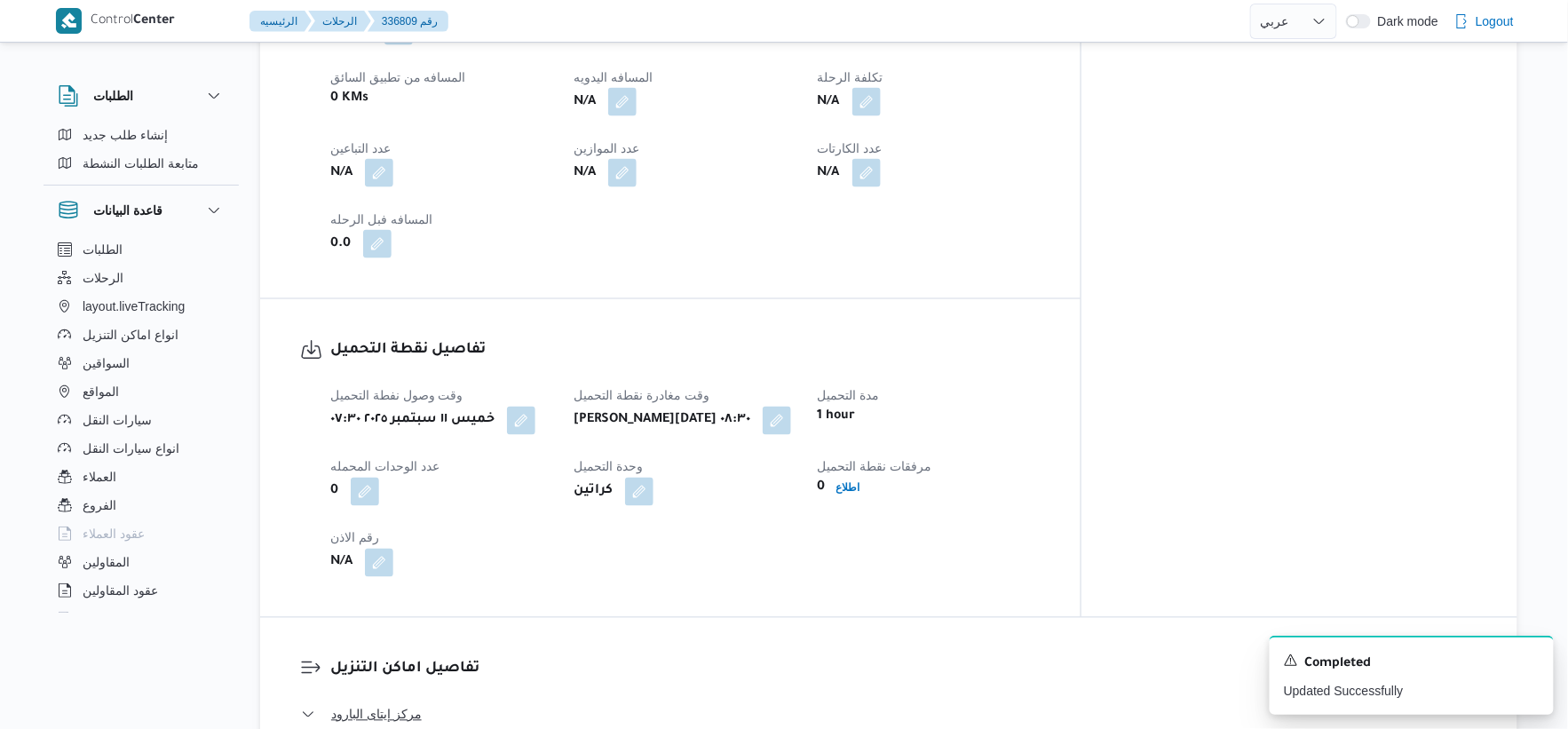
scroll to position [690, 0]
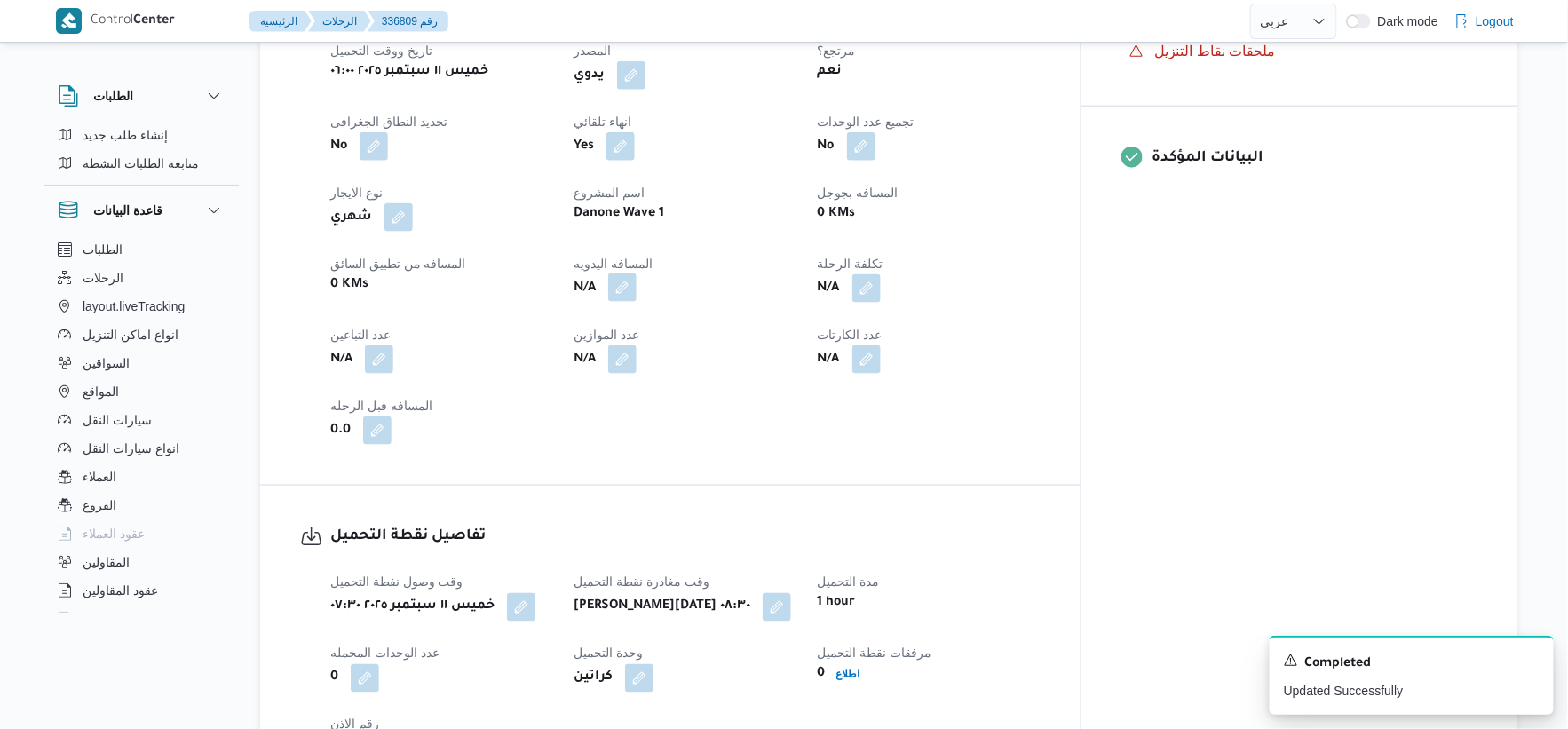
click at [637, 281] on button "button" at bounding box center [623, 288] width 29 height 29
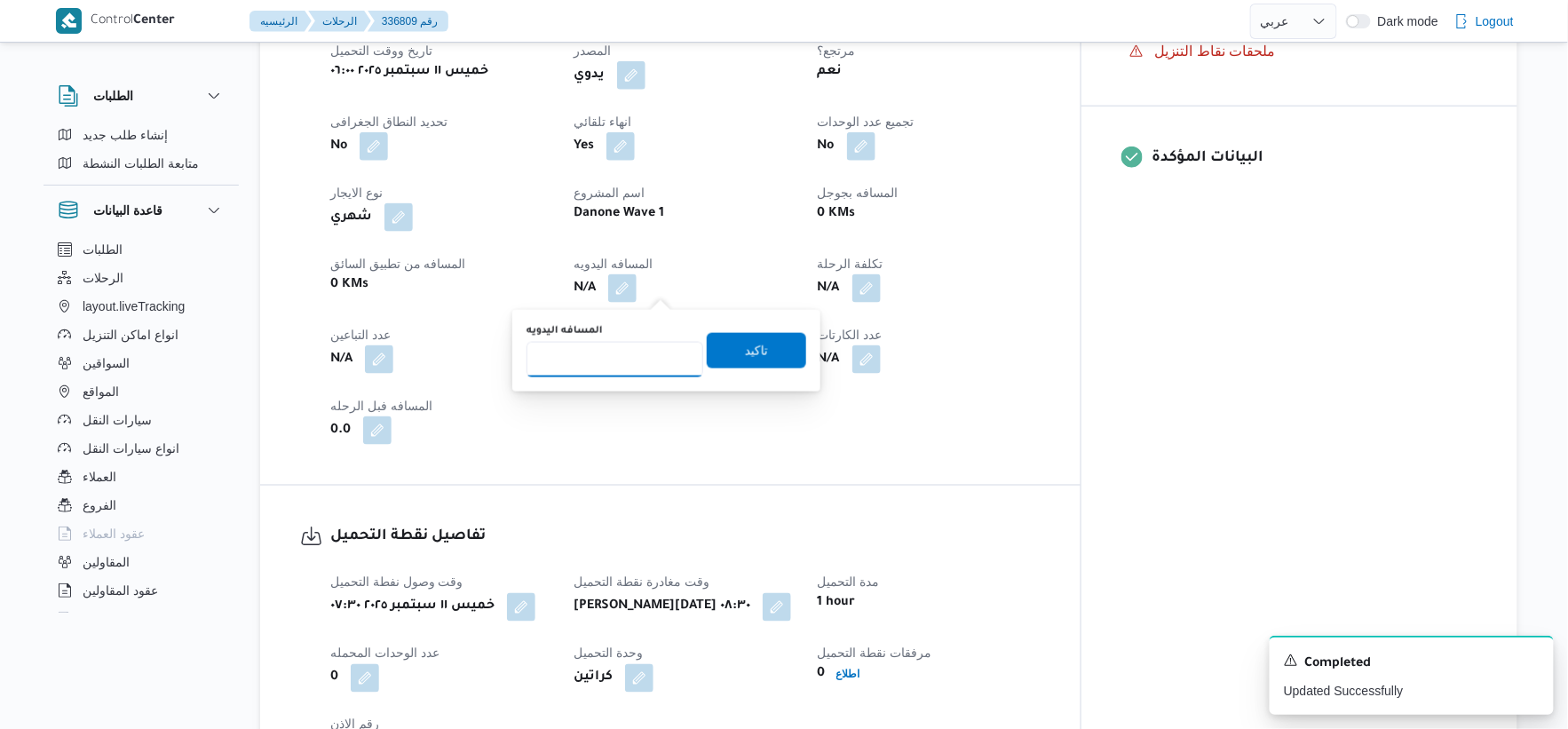
click at [615, 362] on input "المسافه اليدويه" at bounding box center [615, 359] width 177 height 35
type input "112"
click at [765, 338] on span "تاكيد" at bounding box center [756, 349] width 100 height 35
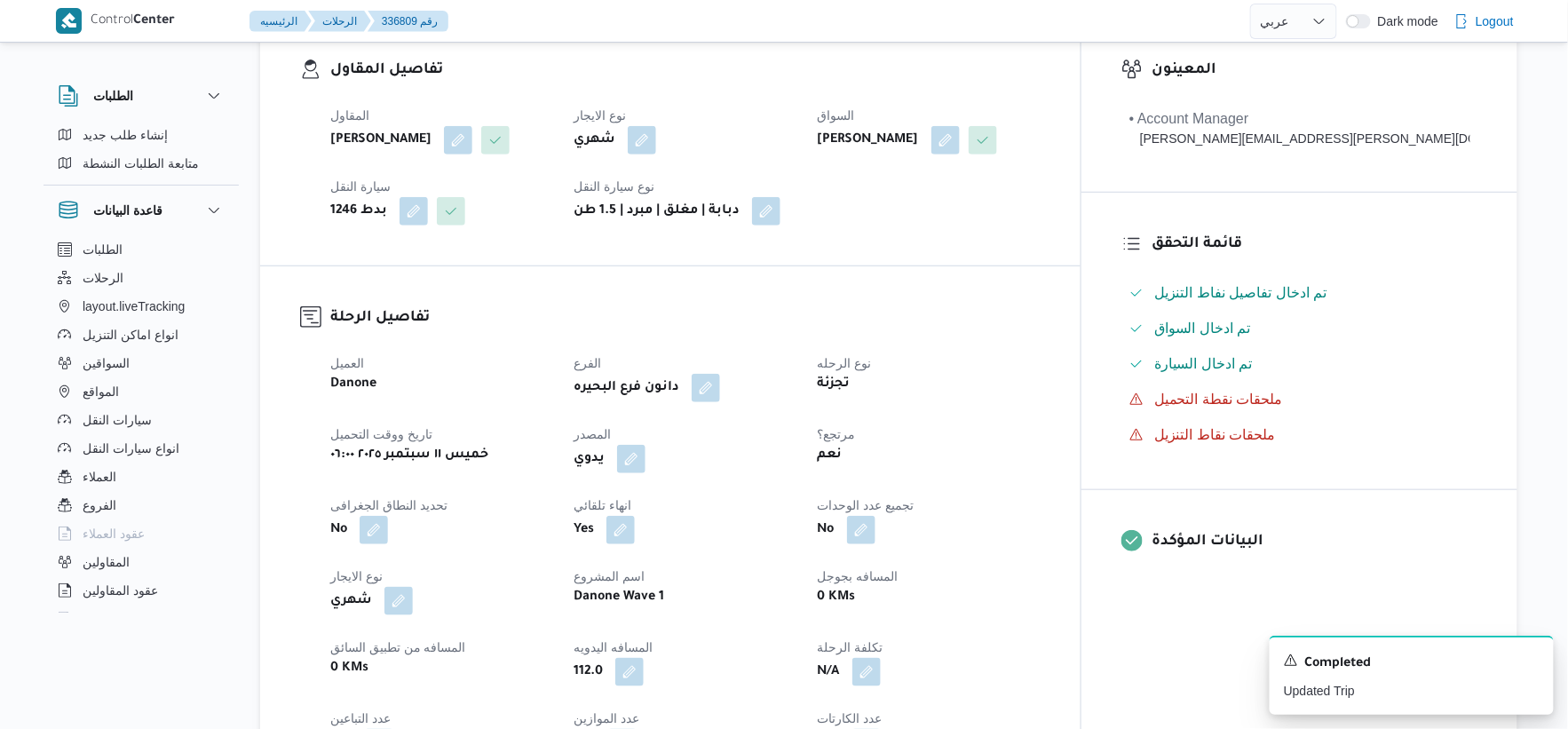
scroll to position [0, 0]
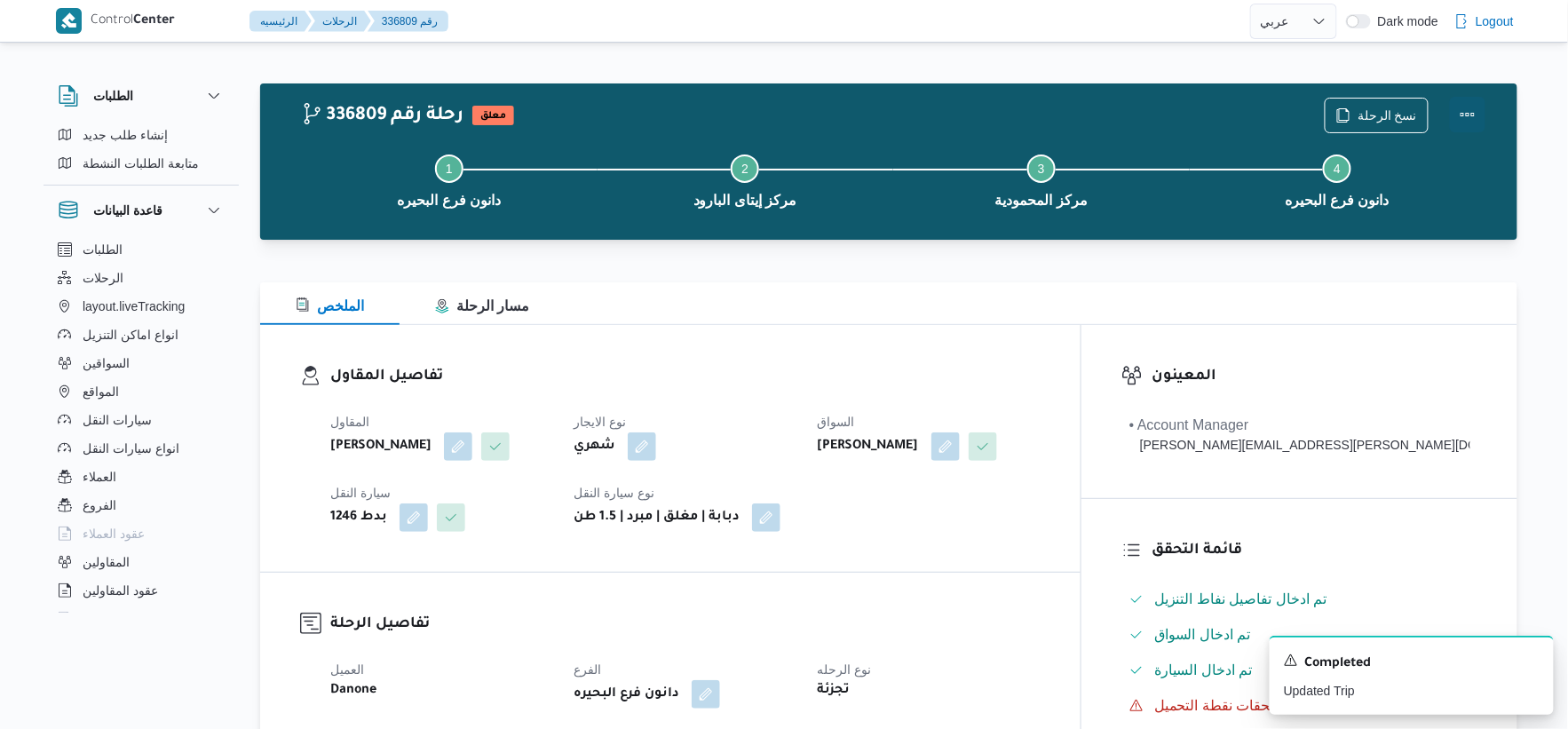
click at [1467, 107] on button "Actions" at bounding box center [1467, 114] width 35 height 35
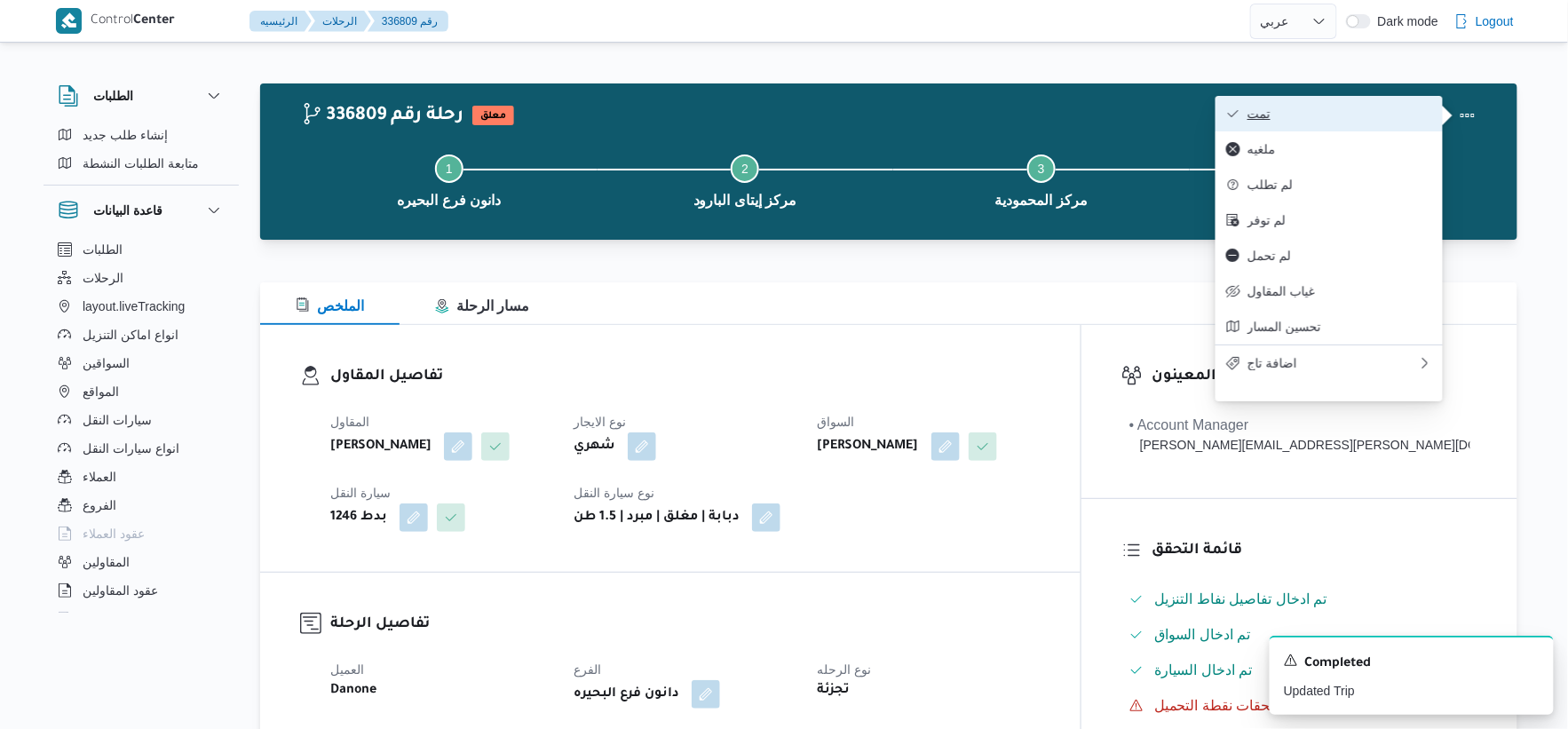
click at [1370, 101] on button "تمت" at bounding box center [1329, 113] width 227 height 35
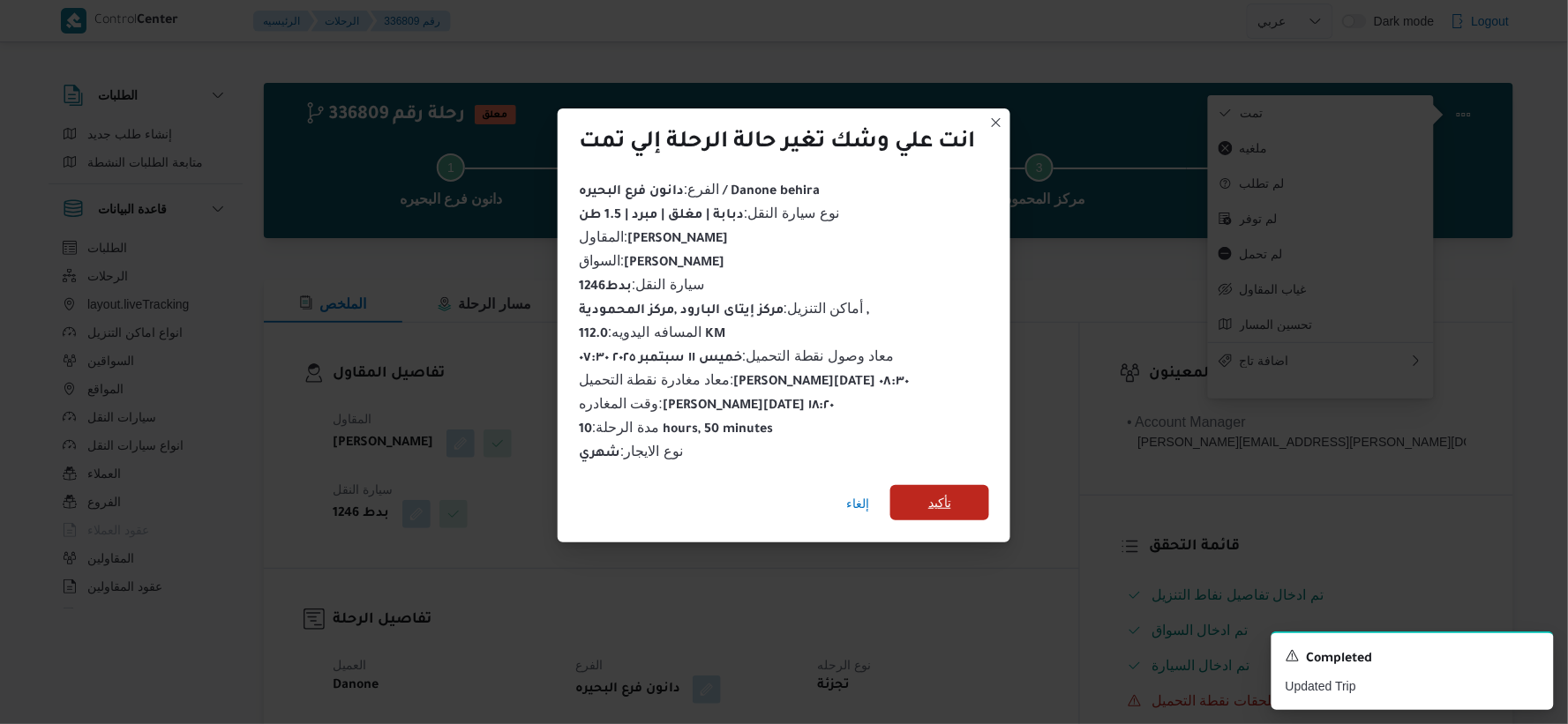
click at [939, 492] on span "تأكيد" at bounding box center [940, 502] width 23 height 21
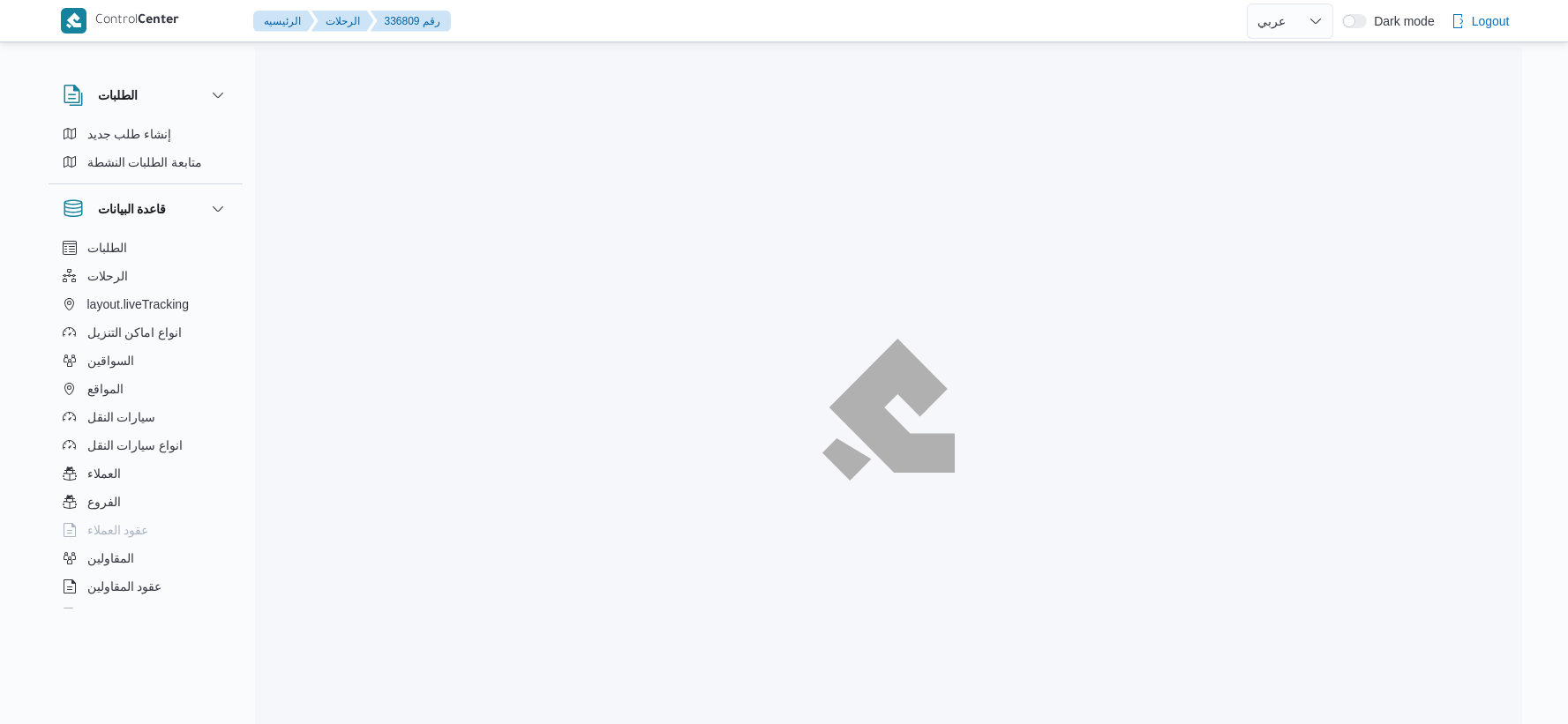
select select "ar"
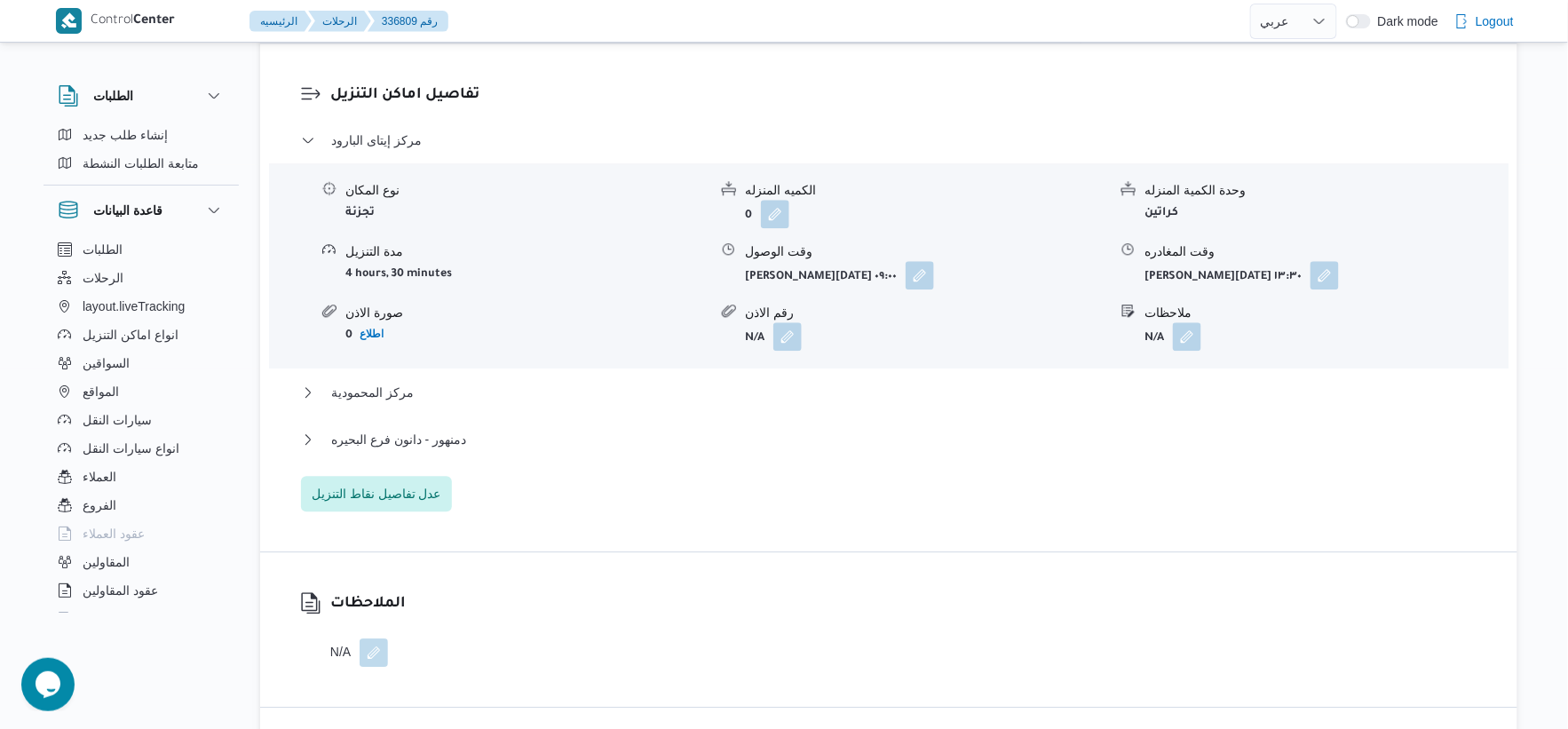
scroll to position [1479, 0]
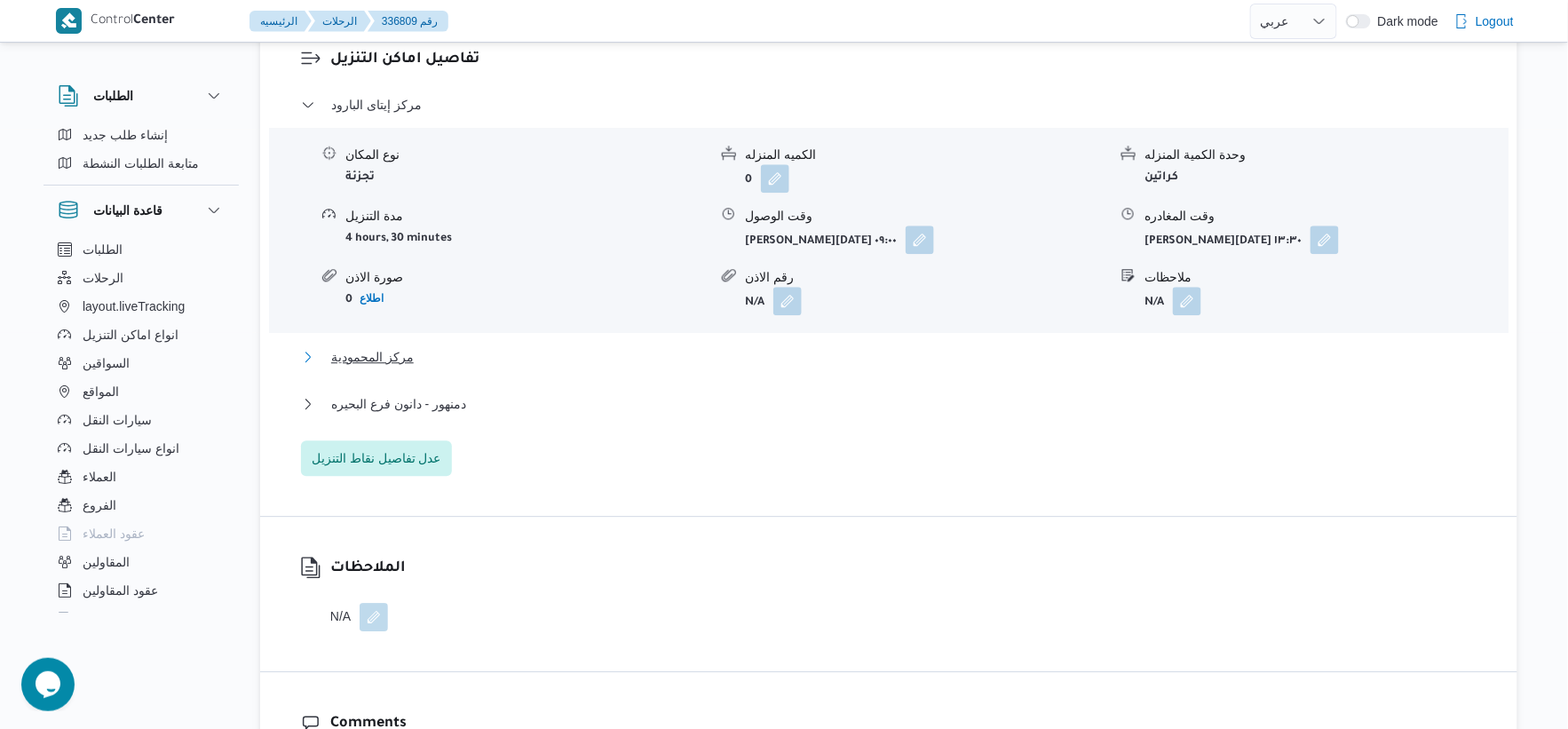
click at [487, 365] on button "مركز المحمودية" at bounding box center [889, 356] width 1176 height 21
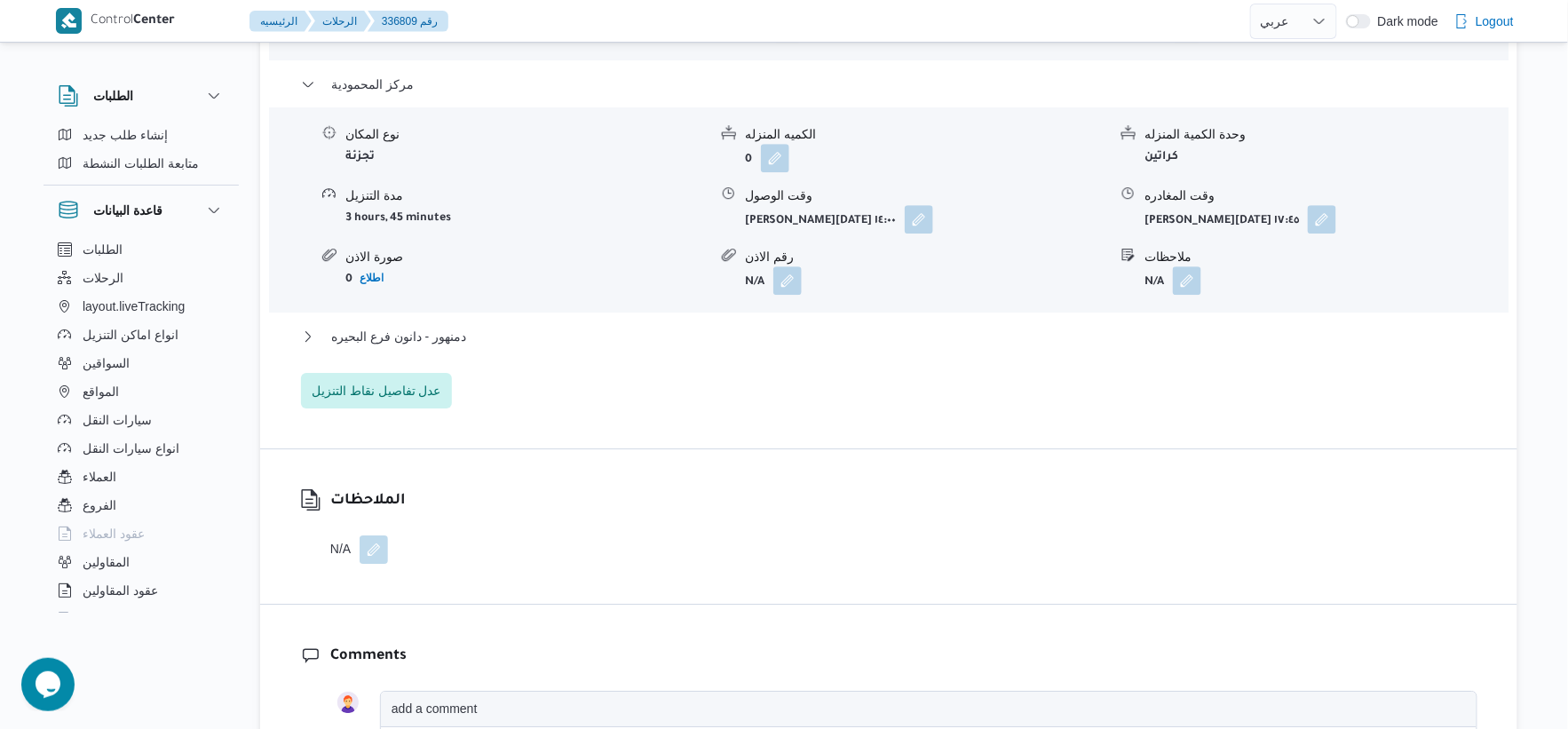
scroll to position [1775, 0]
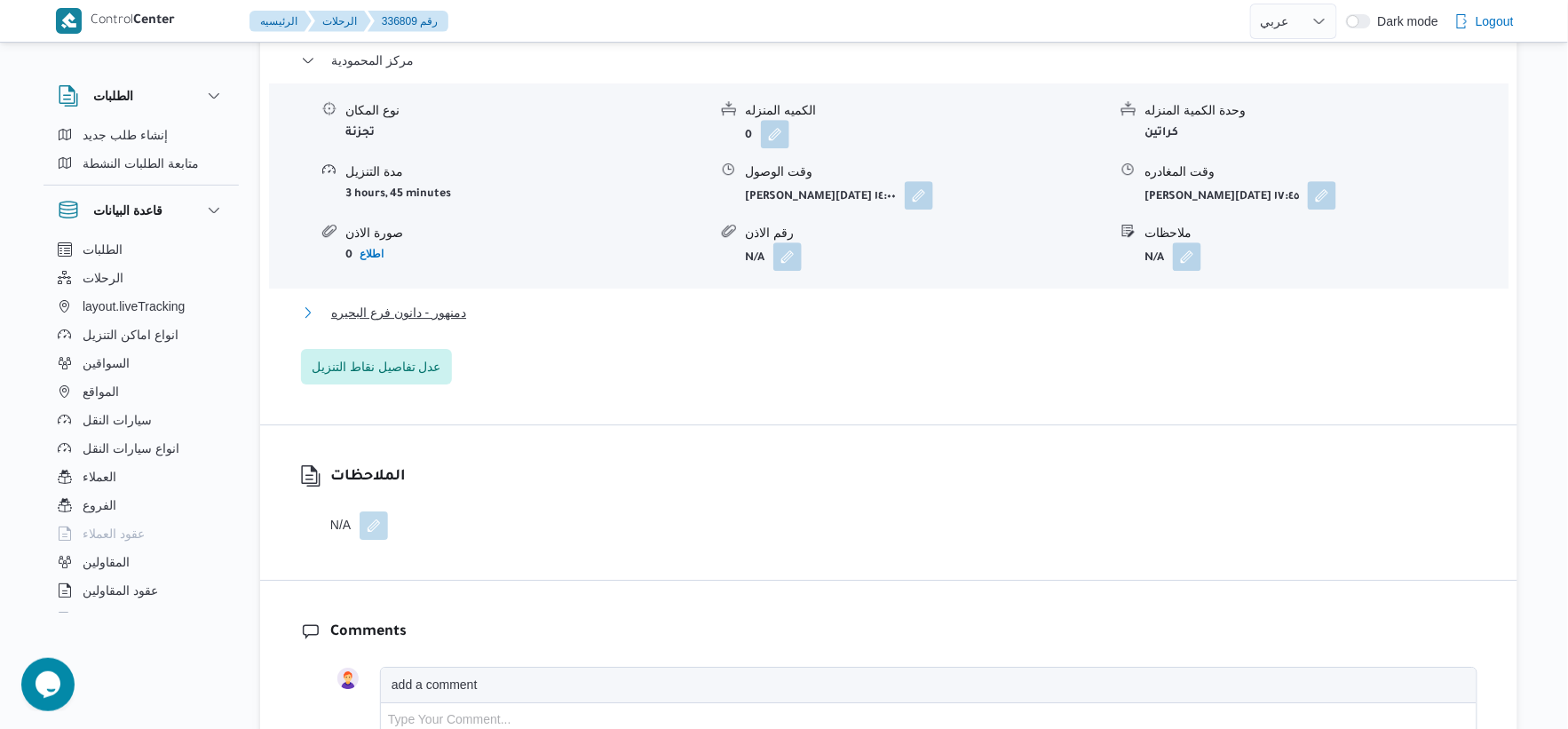
click at [460, 317] on span "دمنهور - دانون فرع البحيره" at bounding box center [398, 313] width 135 height 21
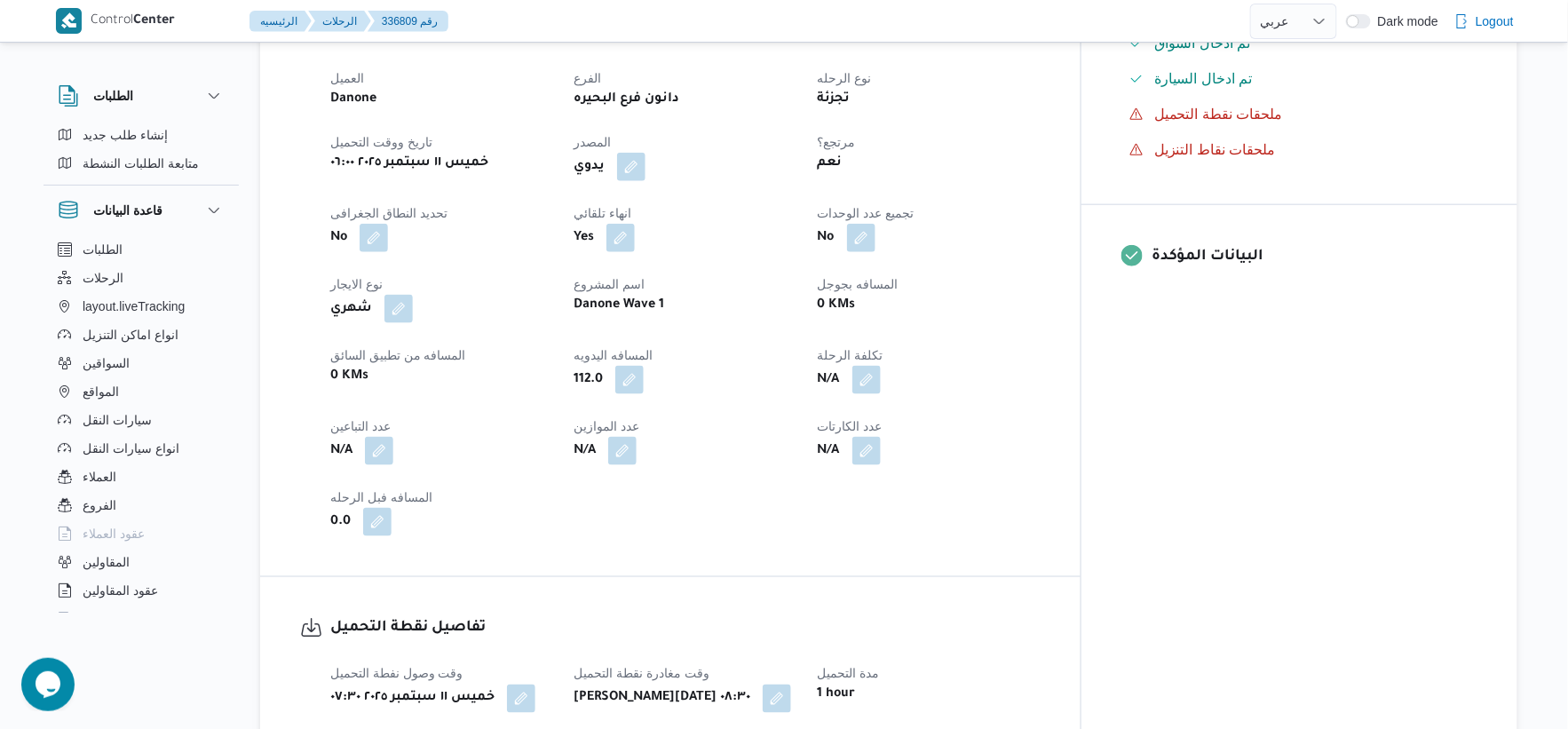
scroll to position [690, 0]
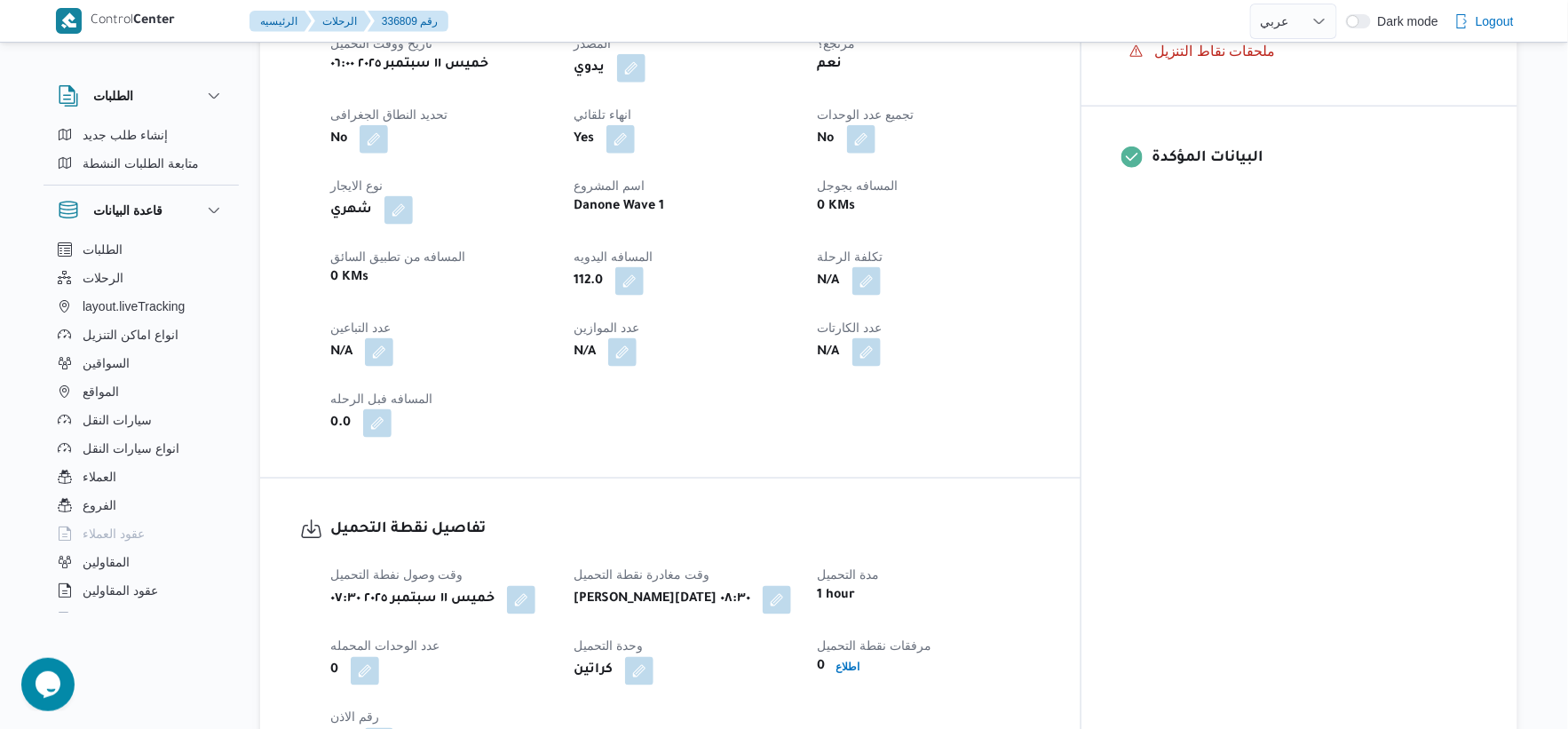
select select "ar"
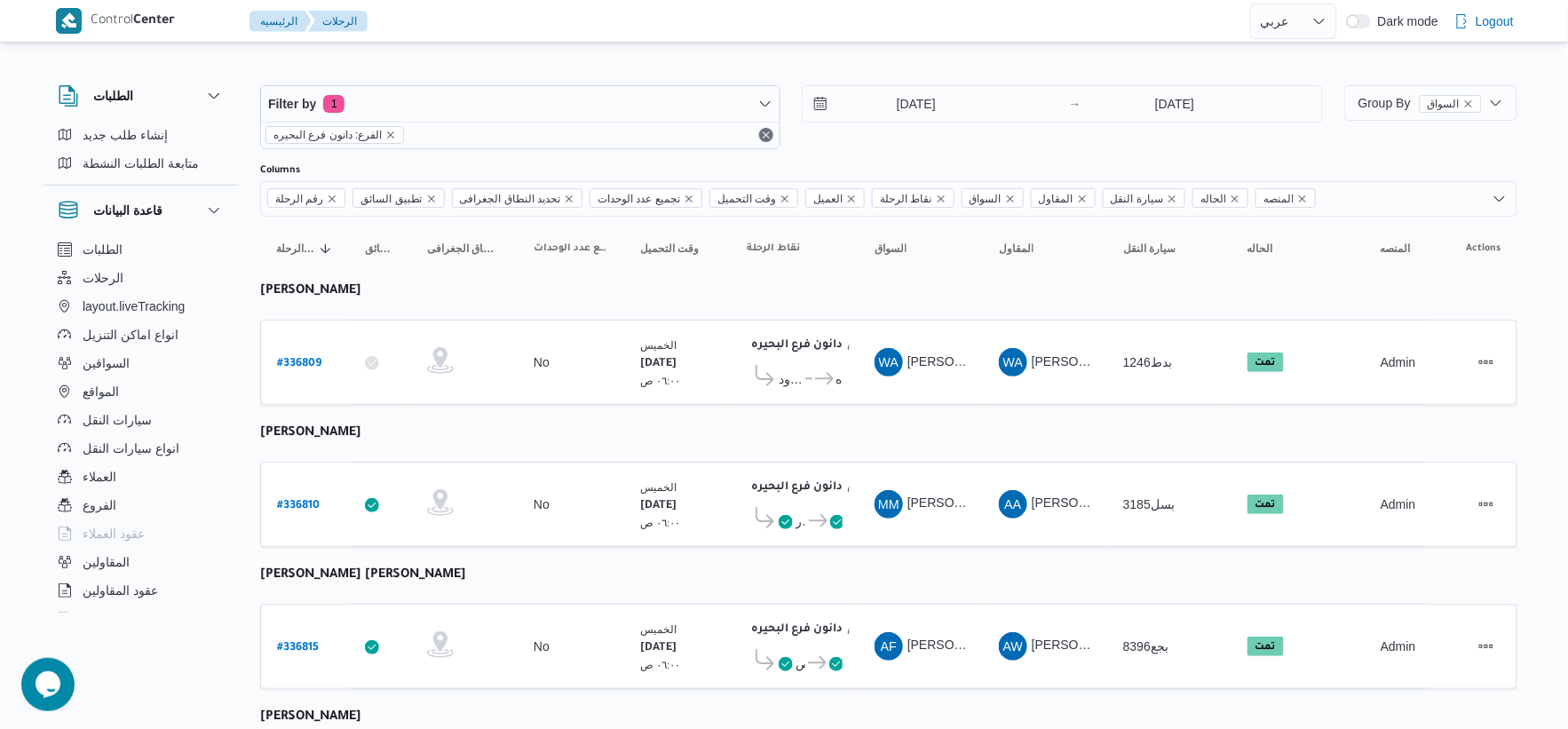
select select "ar"
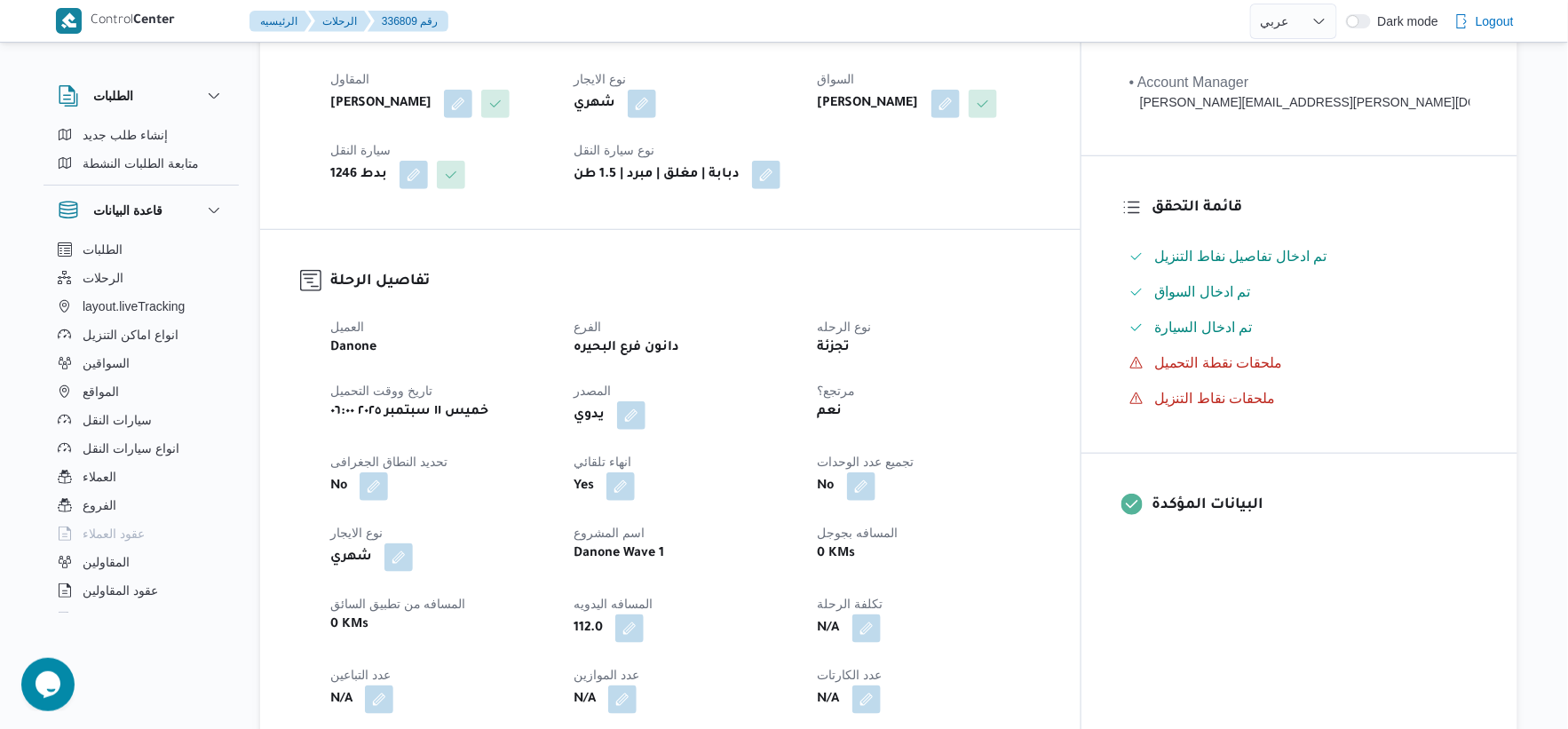
scroll to position [343, 0]
select select "ar"
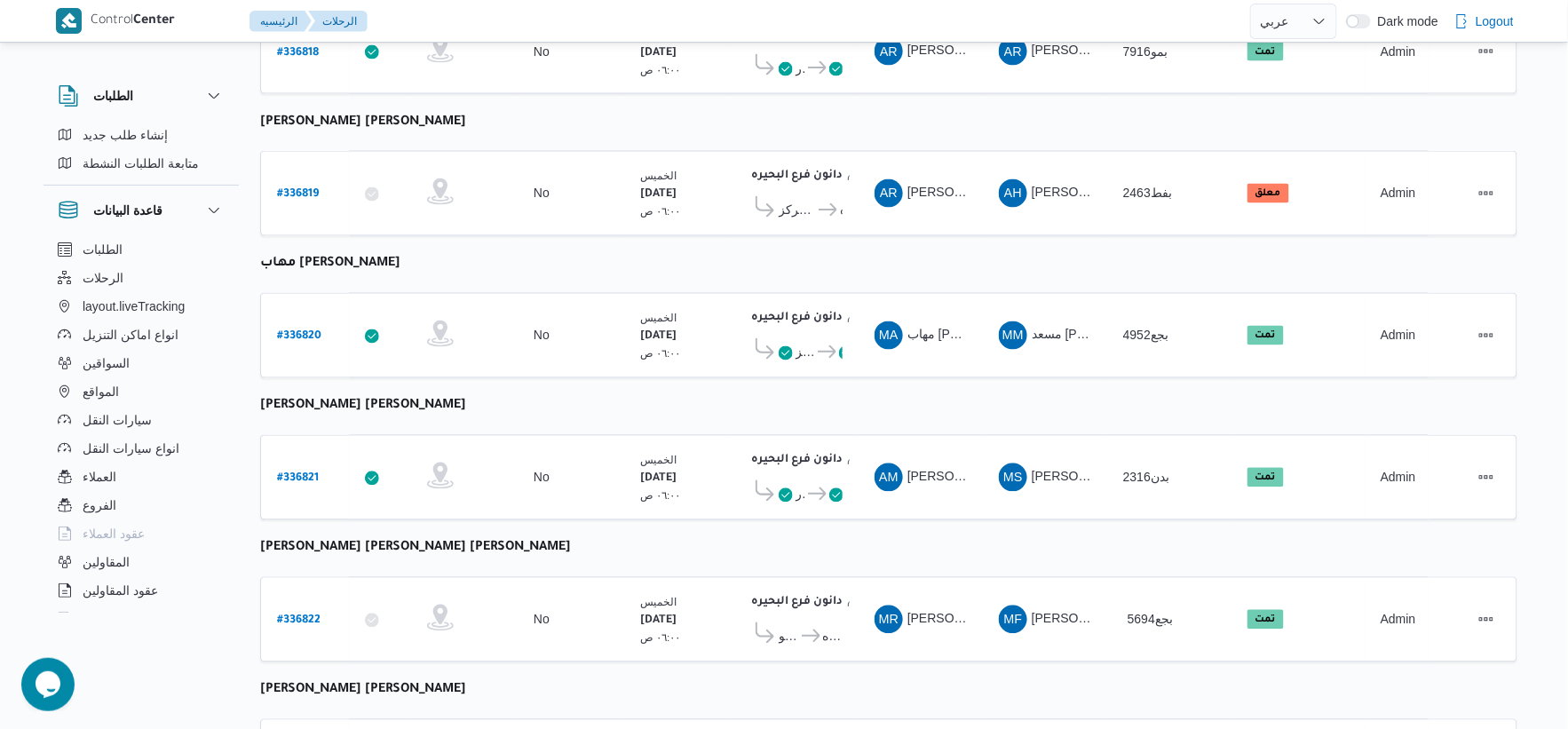
scroll to position [888, 0]
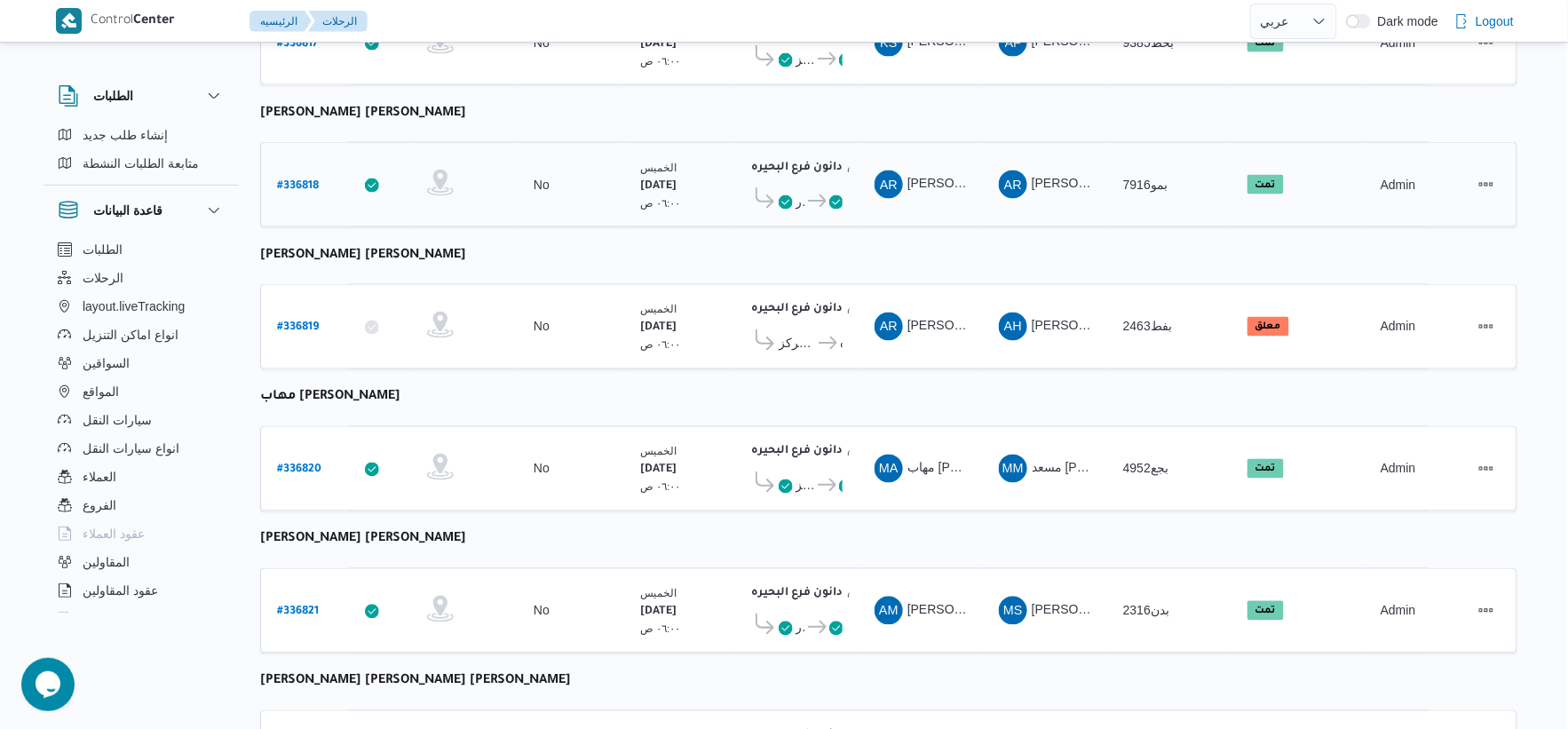
click at [303, 181] on b "# 336818" at bounding box center [298, 186] width 42 height 12
select select "ar"
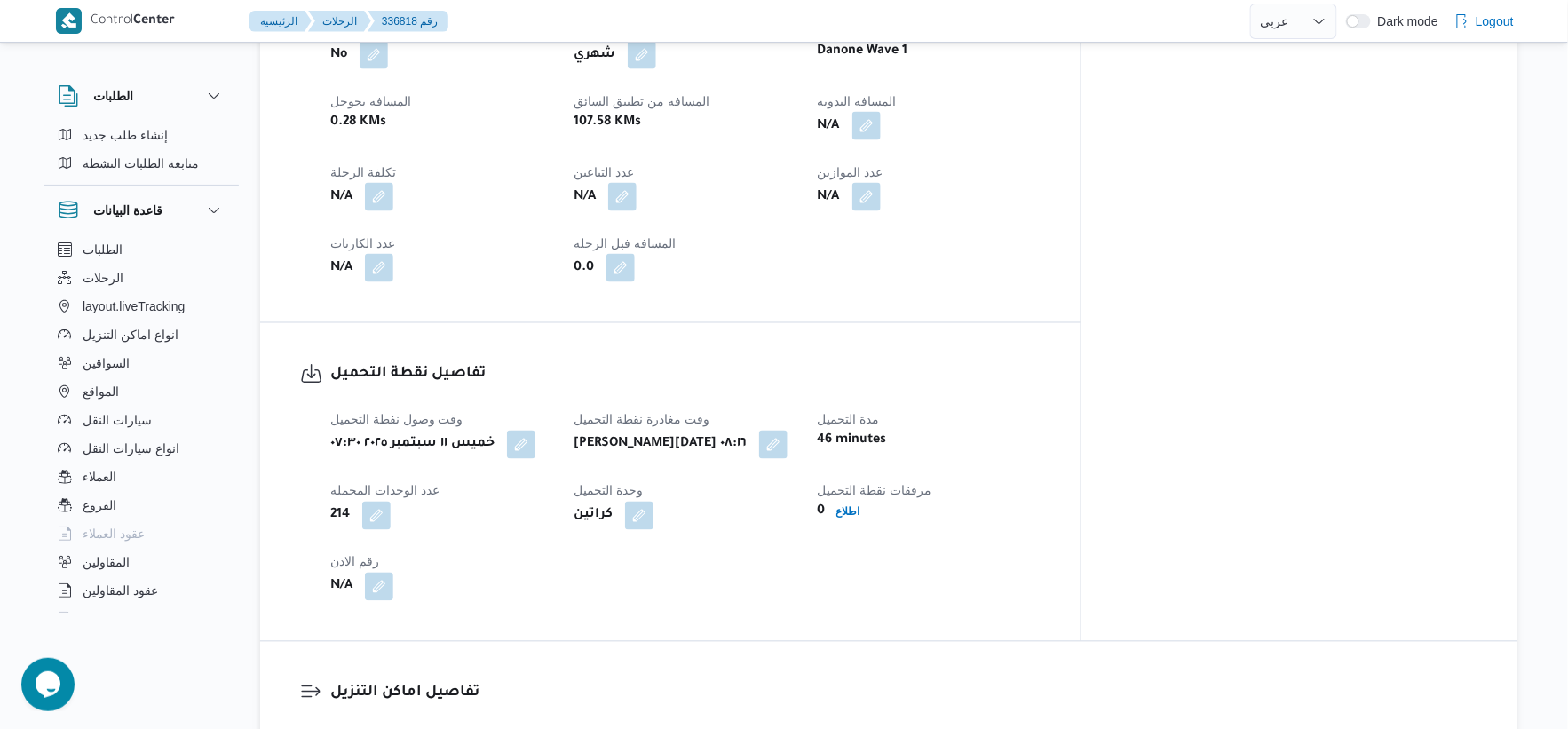
scroll to position [1380, 0]
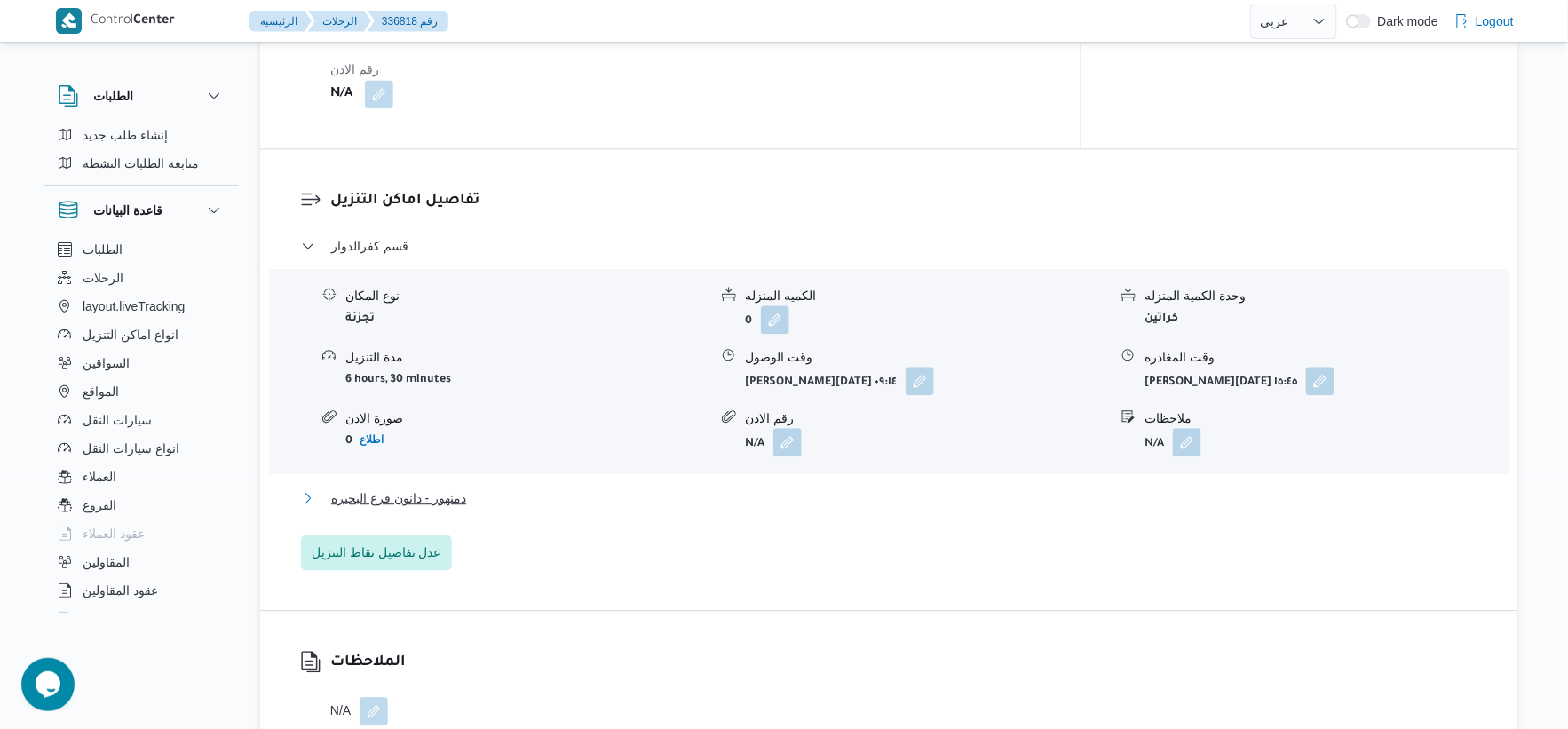
click at [519, 489] on button "دمنهور - دانون فرع البحيره" at bounding box center [889, 498] width 1176 height 21
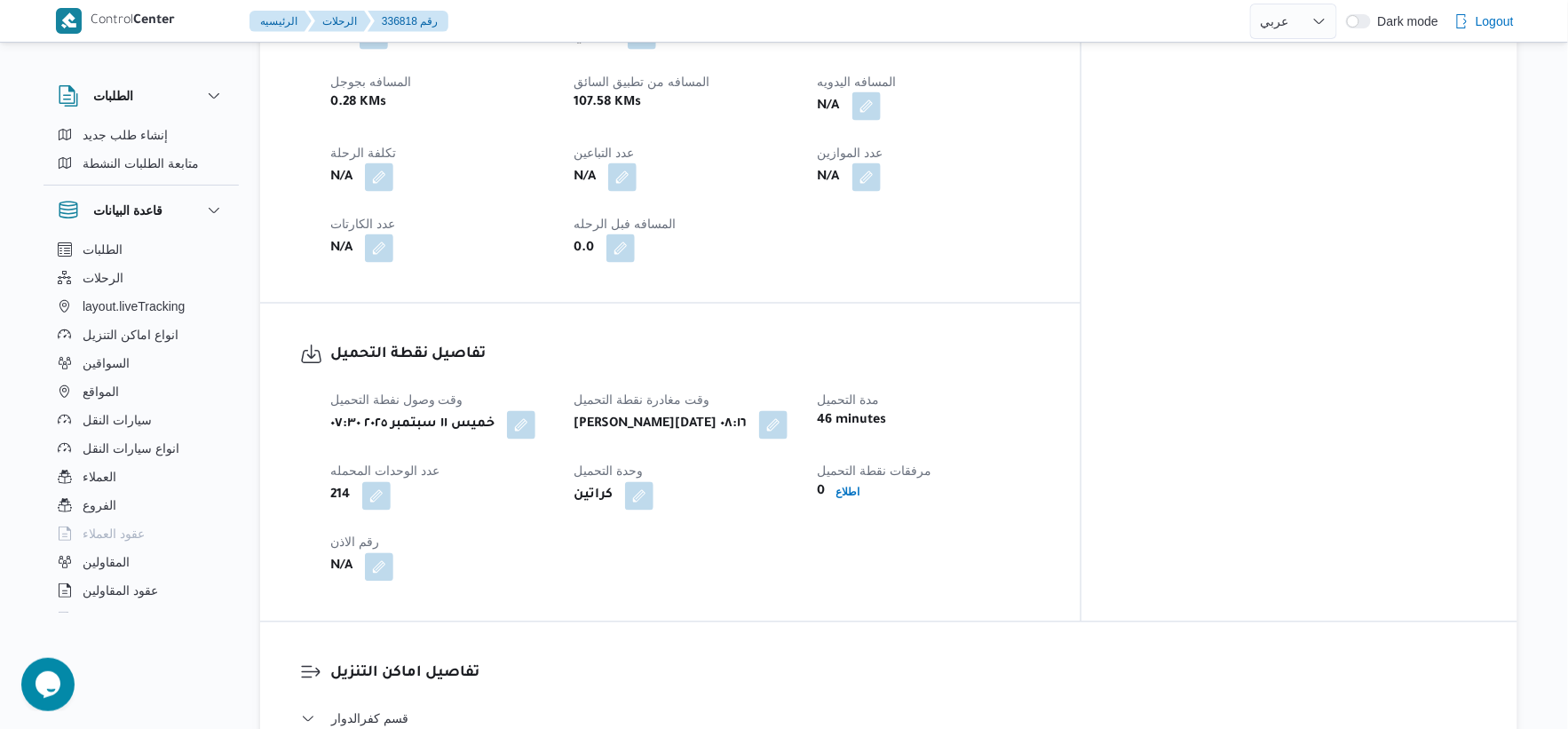
scroll to position [690, 0]
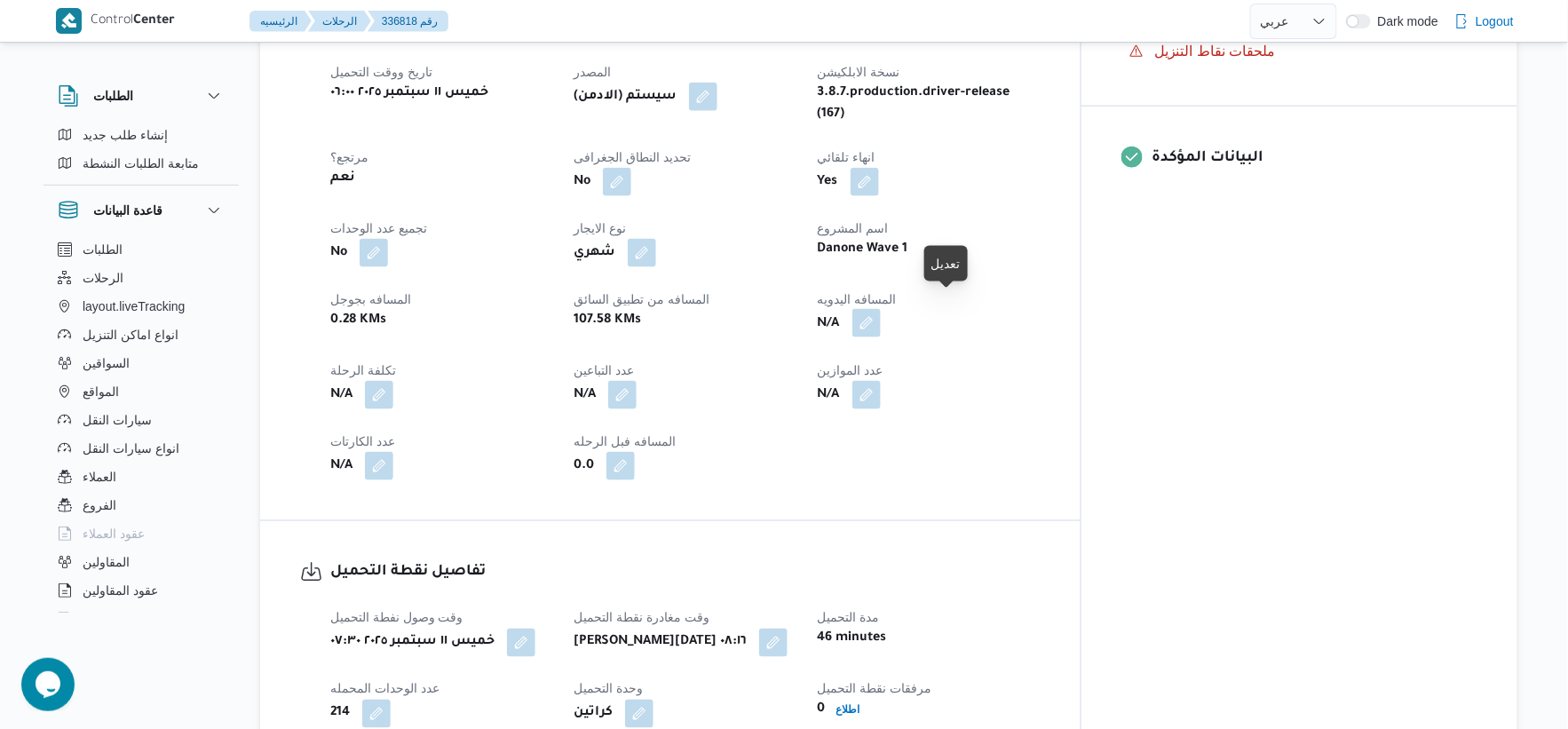
click at [881, 309] on button "button" at bounding box center [867, 323] width 29 height 29
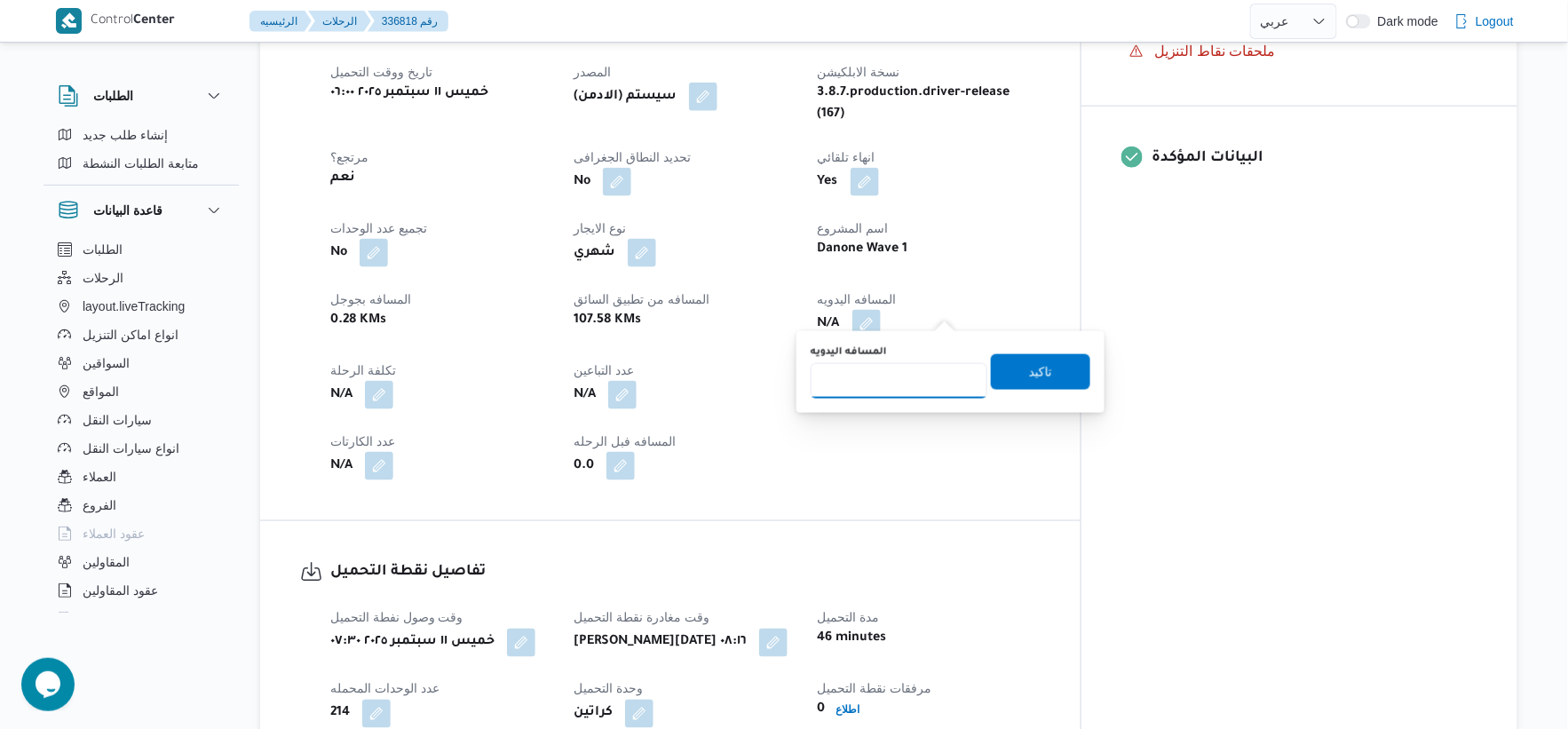
click at [891, 374] on input "المسافه اليدويه" at bounding box center [900, 380] width 177 height 35
type input "102"
click at [1036, 366] on span "تاكيد" at bounding box center [1040, 371] width 23 height 21
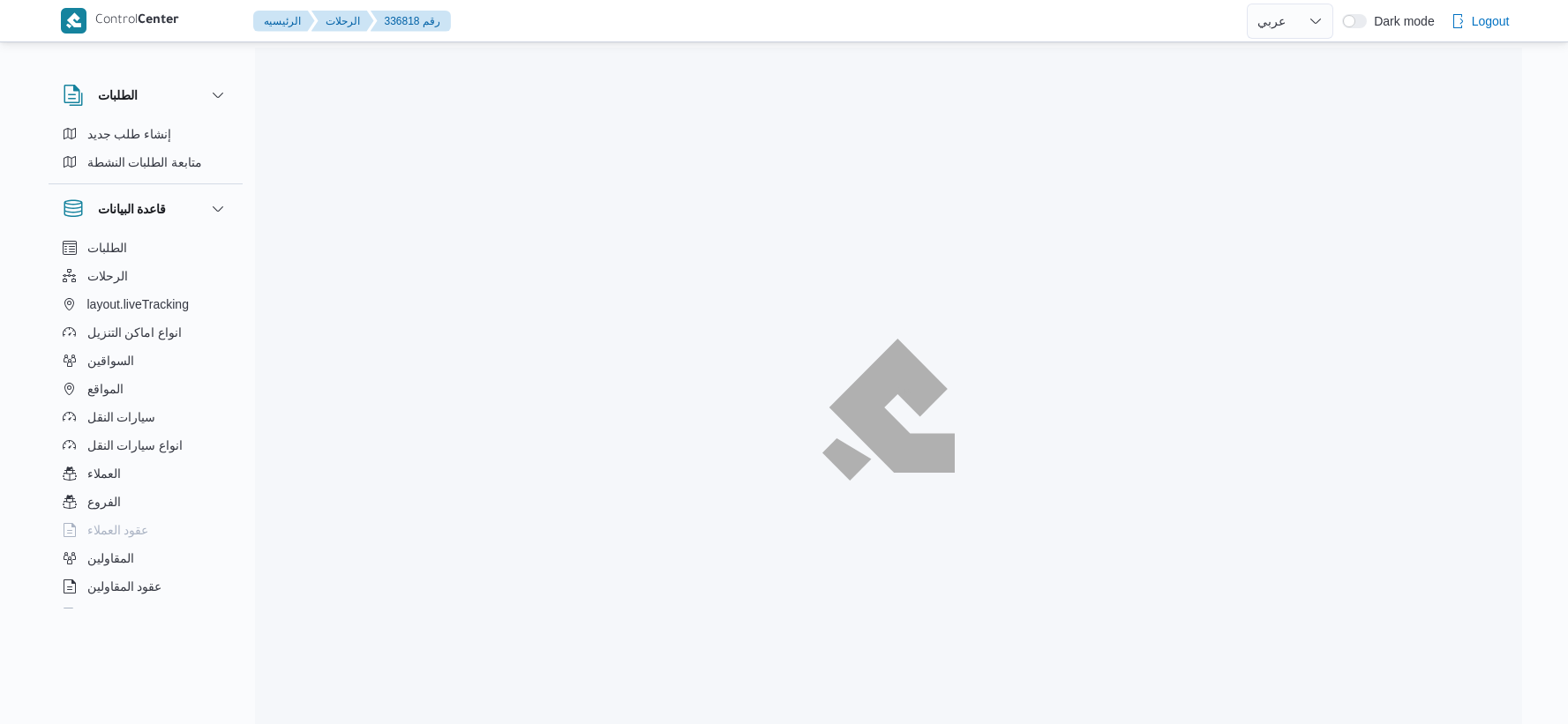
select select "ar"
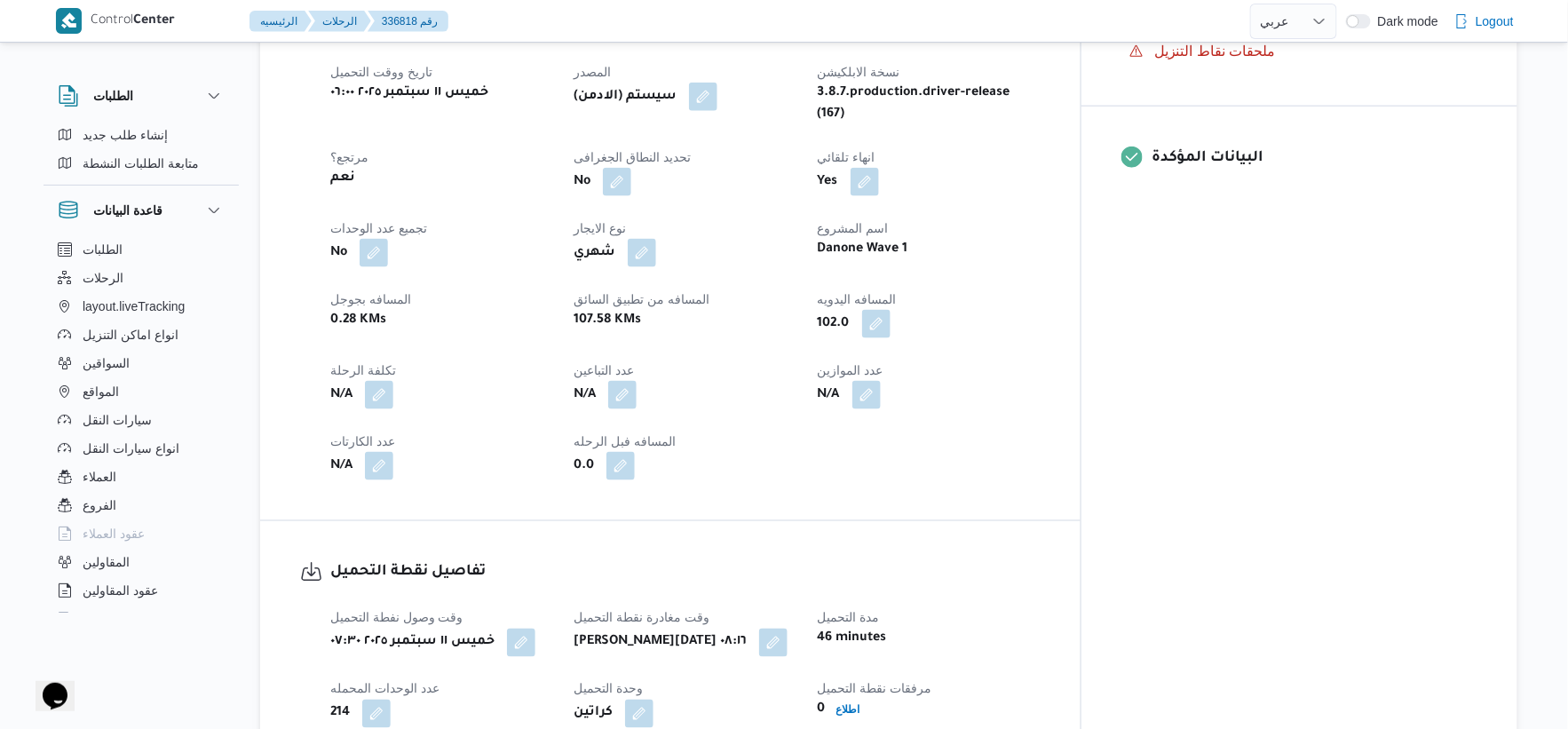
scroll to position [1183, 0]
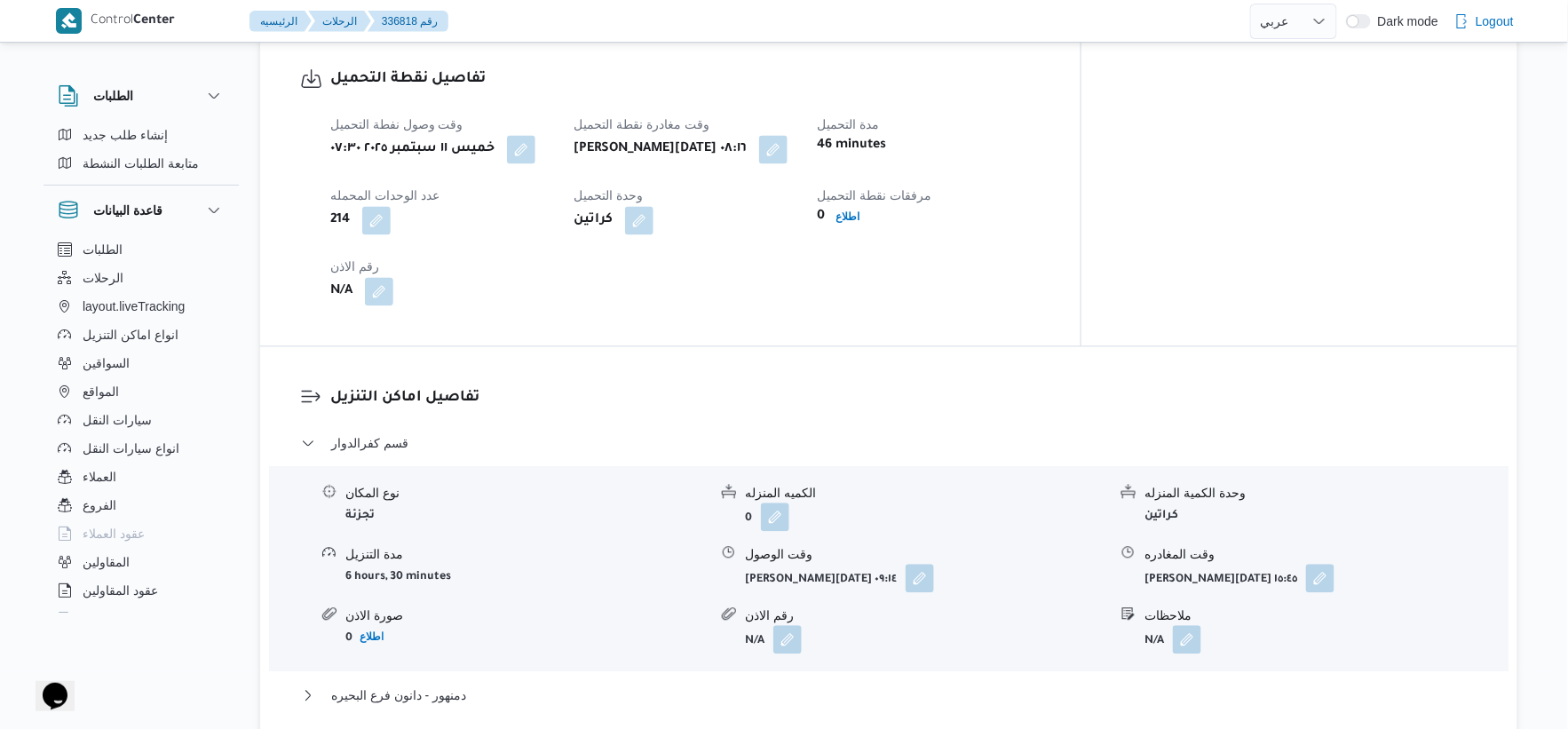
click at [533, 133] on div "خميس ١١ سبتمبر ٢٠٢٥ ٠٧:٣٠" at bounding box center [441, 149] width 225 height 32
click at [533, 134] on button "button" at bounding box center [521, 148] width 29 height 29
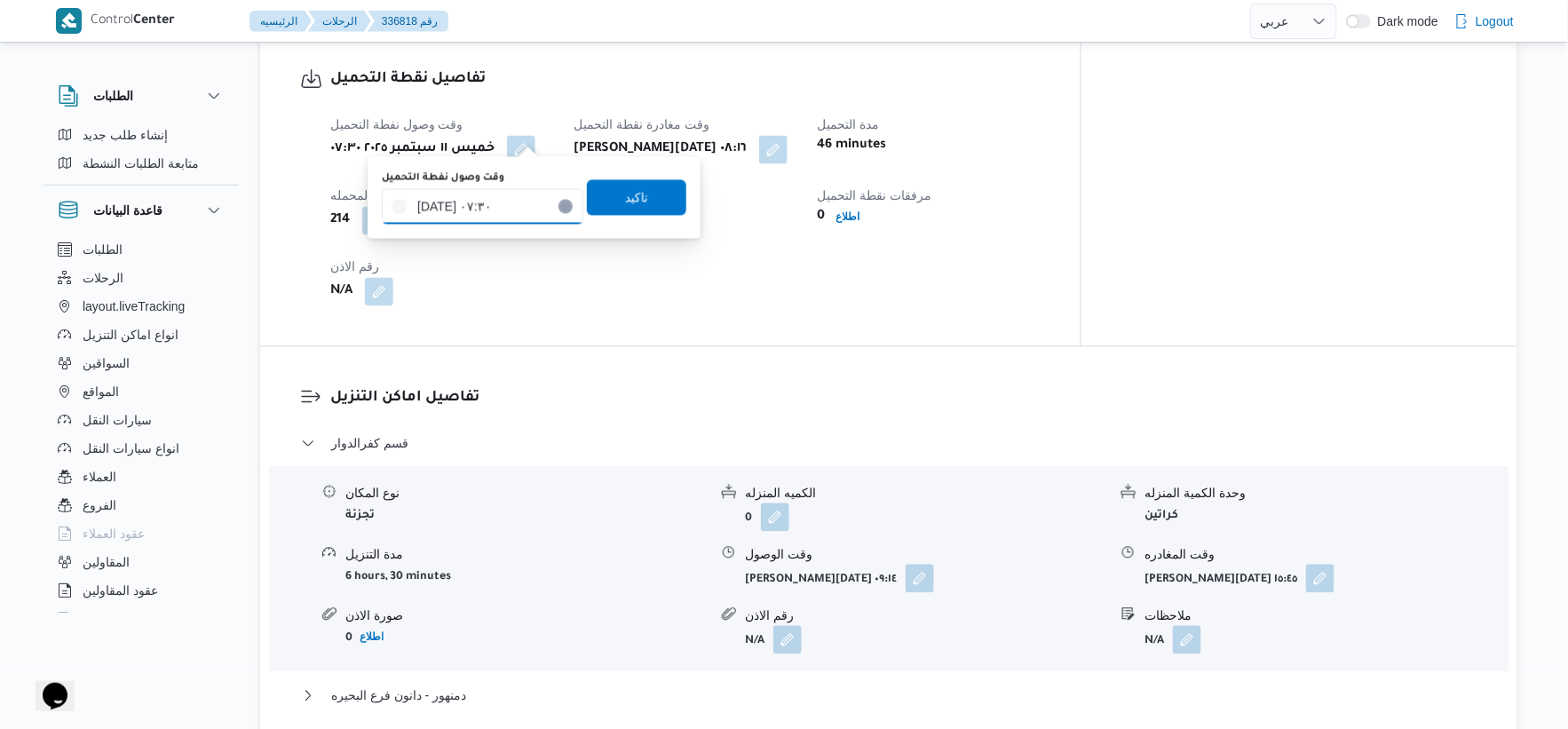
click at [497, 189] on input "[DATE] ٠٧:٣٠" at bounding box center [483, 205] width 202 height 35
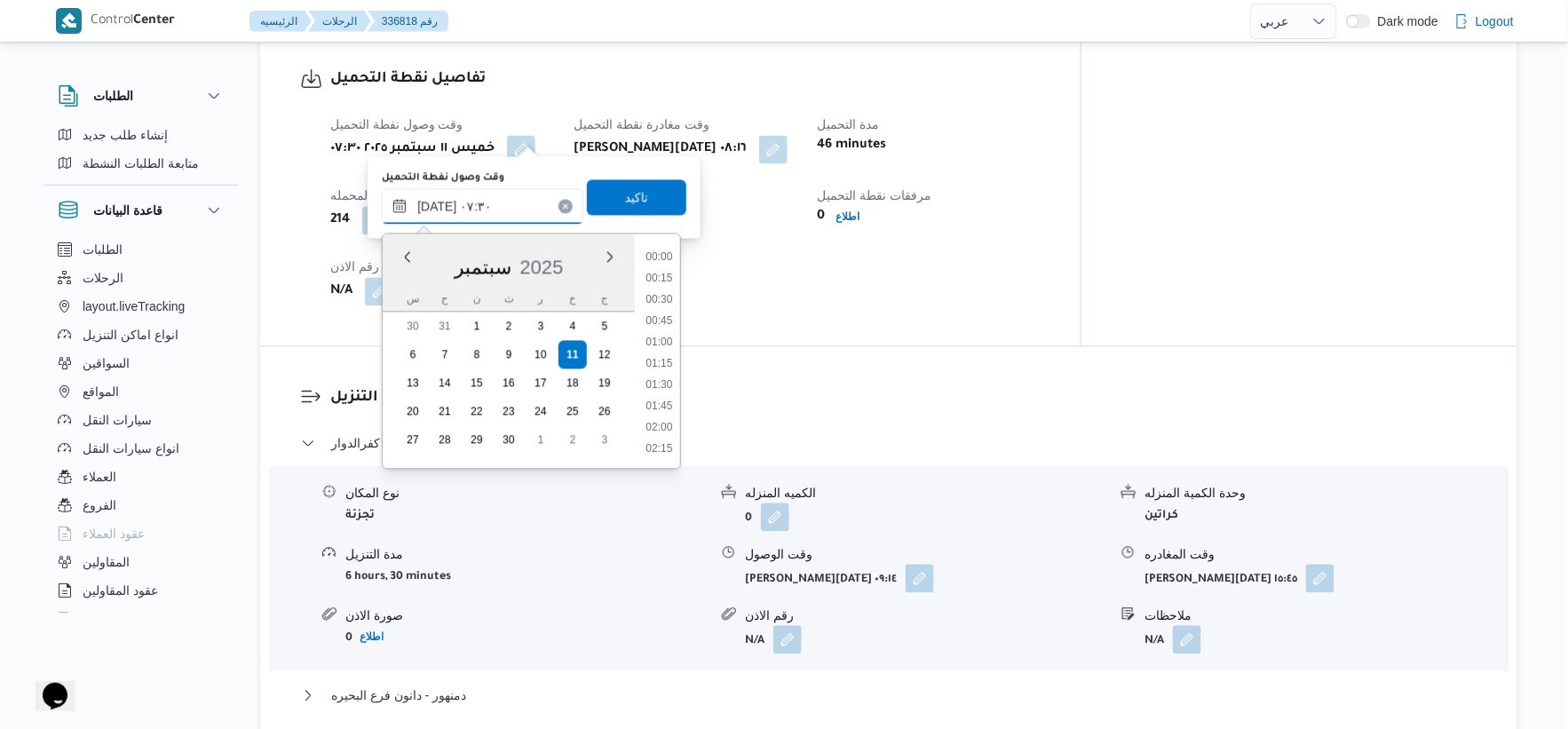
scroll to position [532, 0]
click at [668, 334] on li "07:15" at bounding box center [659, 341] width 41 height 18
type input "١١/٠٩/٢٠٢٥ ٠٧:١٥"
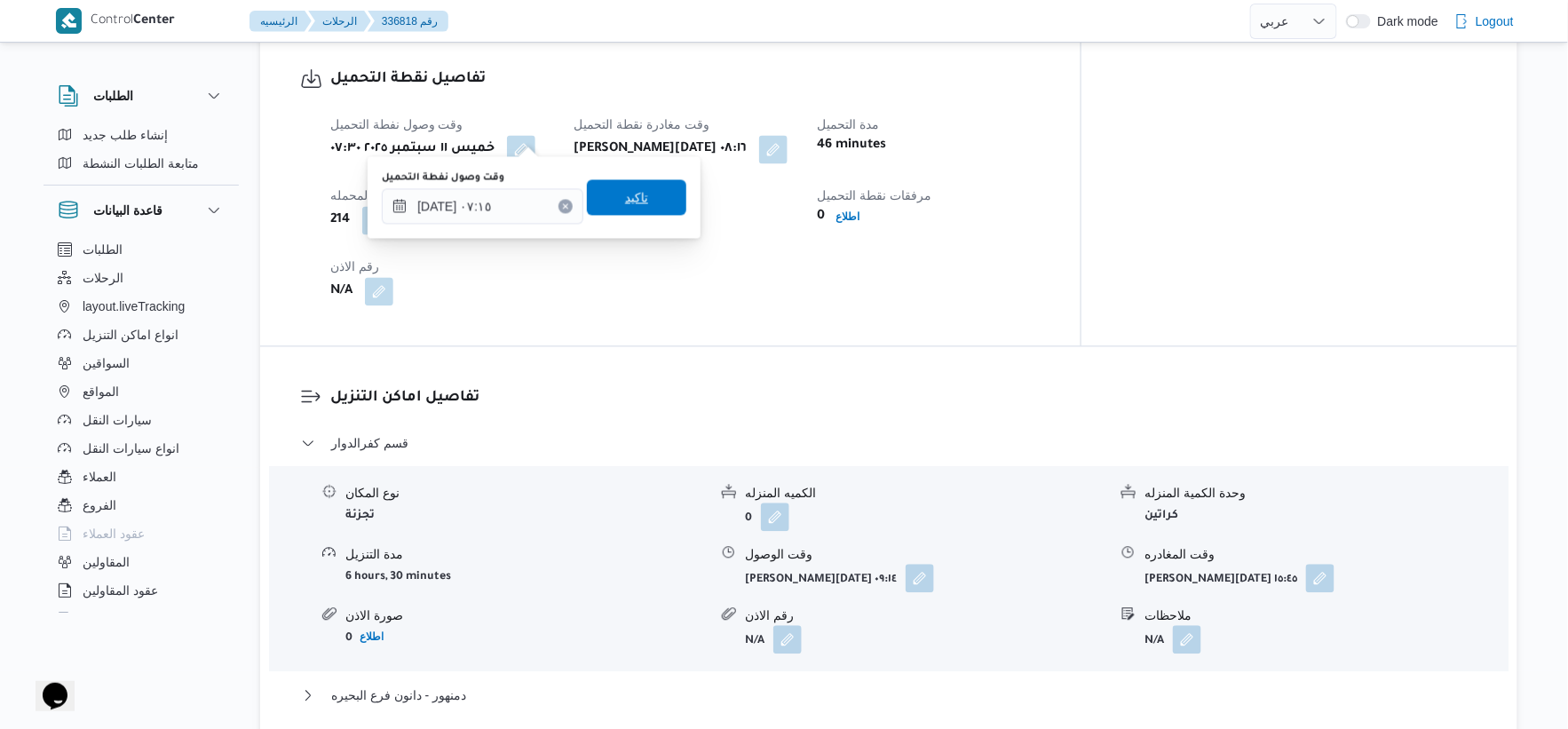
click at [629, 199] on span "تاكيد" at bounding box center [637, 197] width 23 height 21
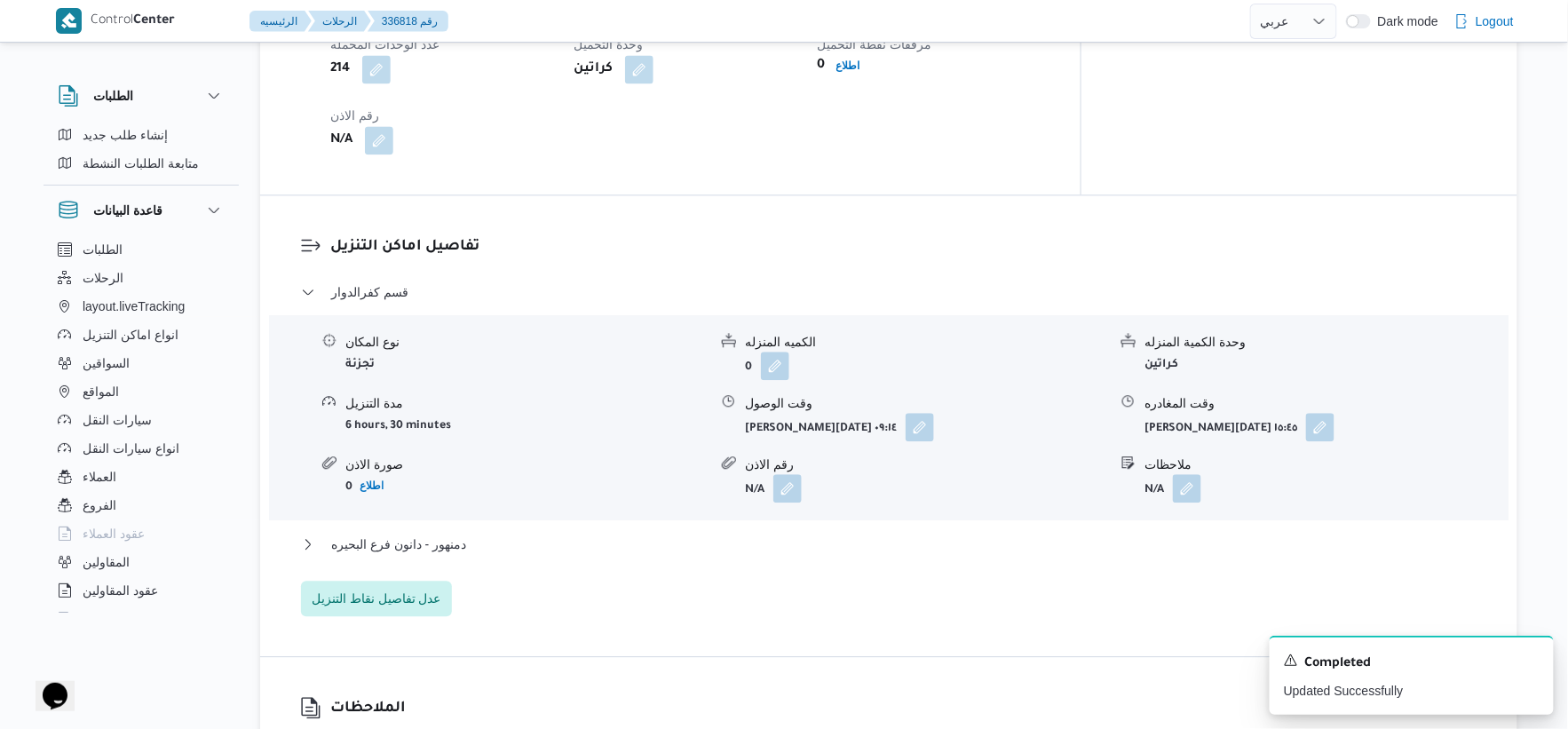
scroll to position [1380, 0]
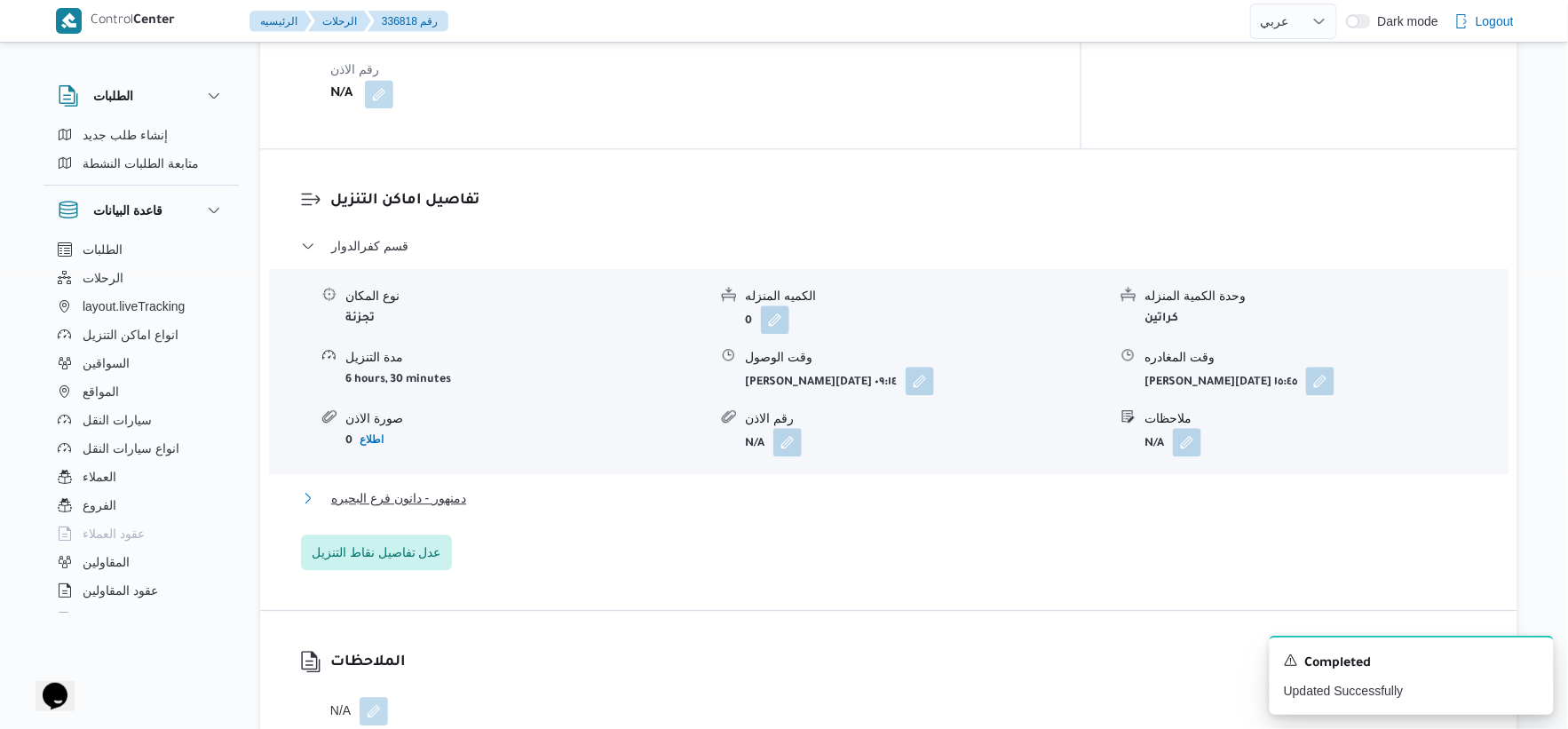
click at [487, 488] on button "دمنهور - دانون فرع البحيره" at bounding box center [889, 498] width 1176 height 21
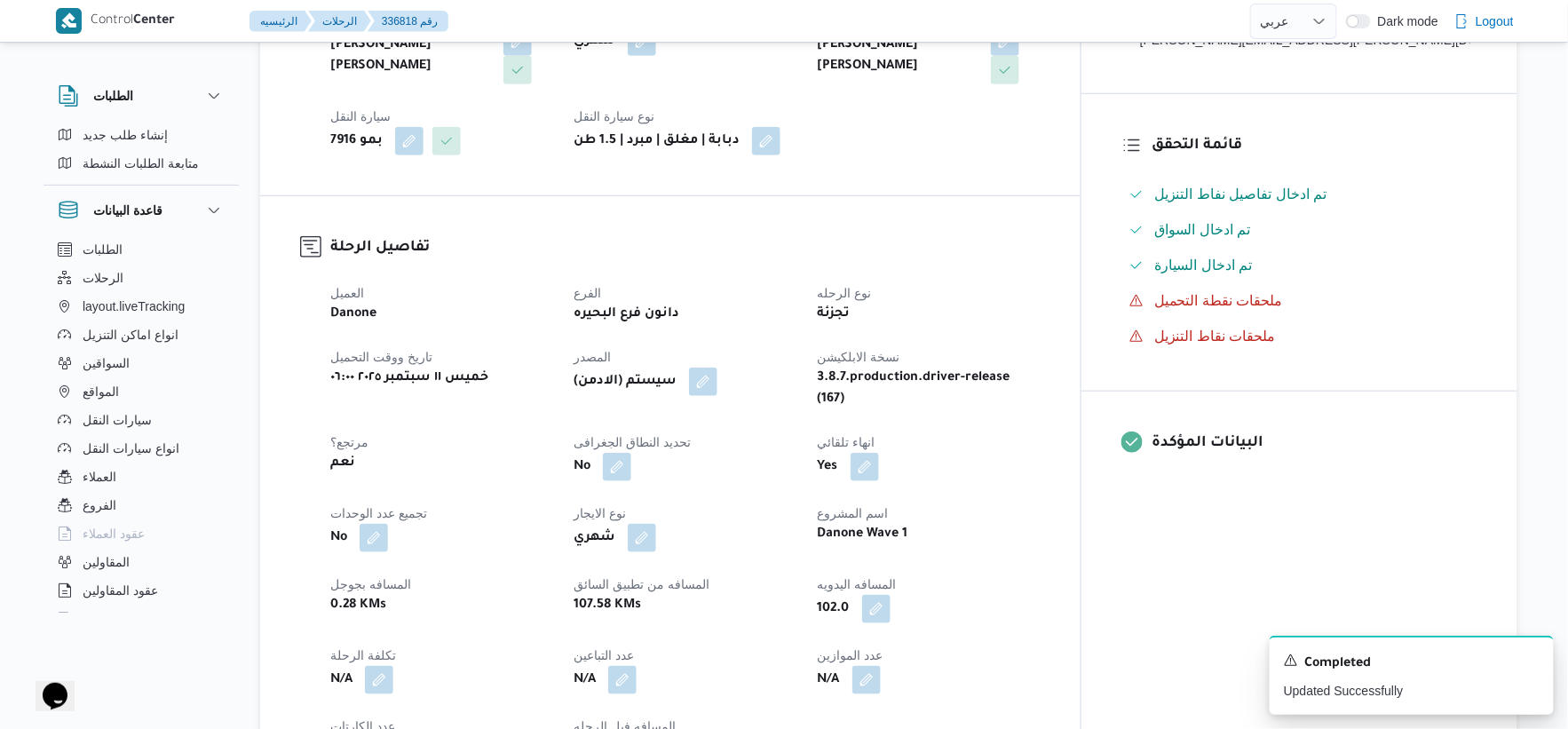
scroll to position [788, 0]
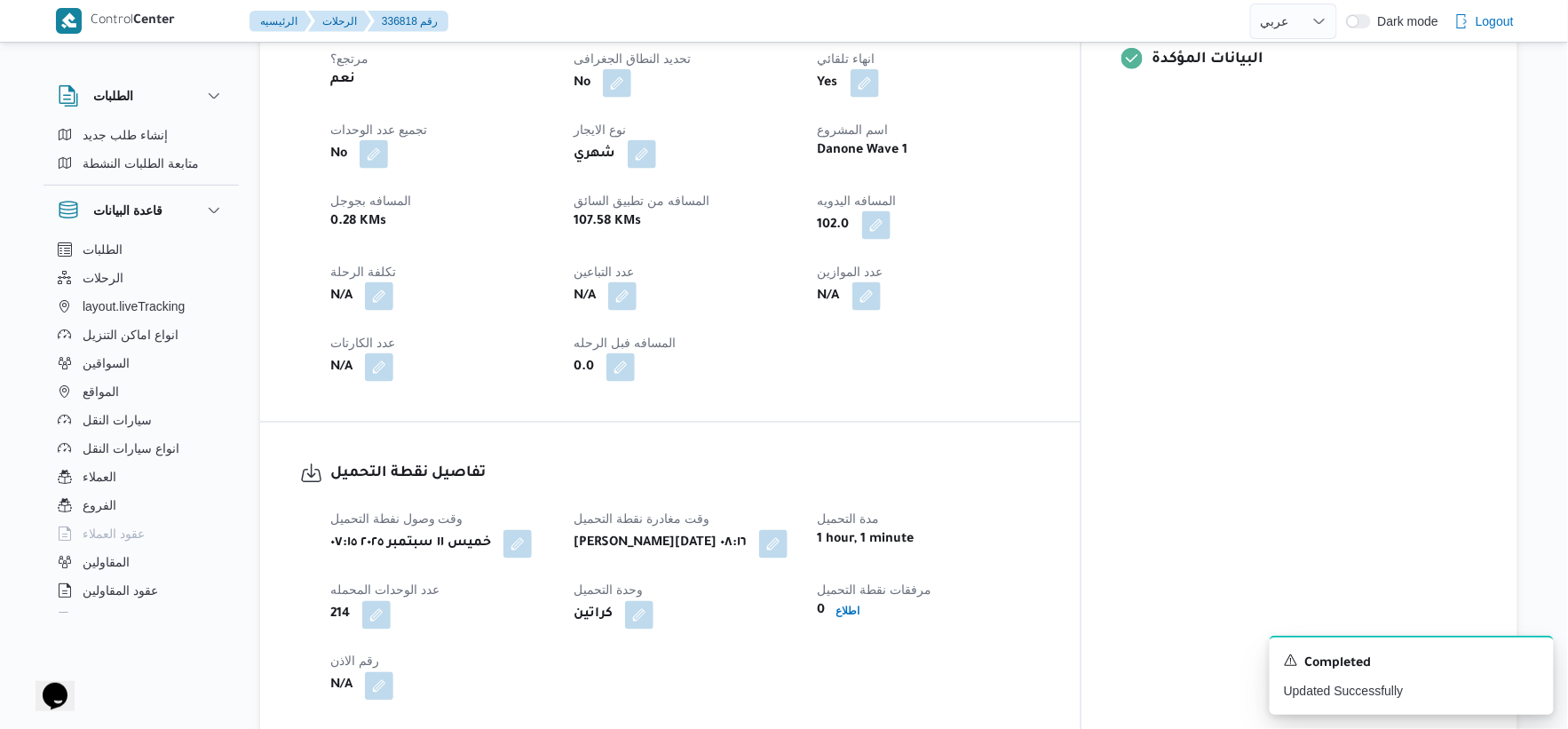
select select "ar"
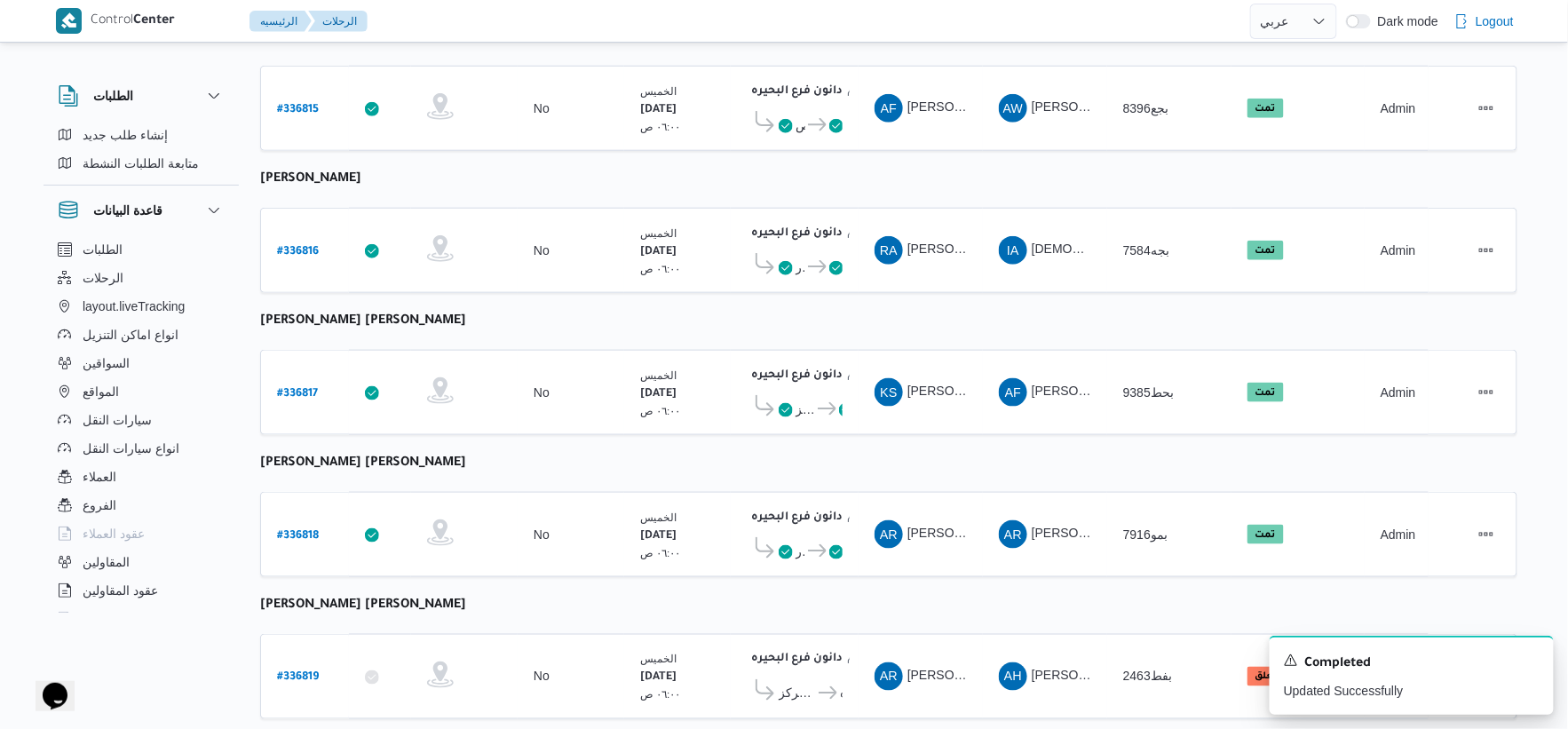
scroll to position [492, 0]
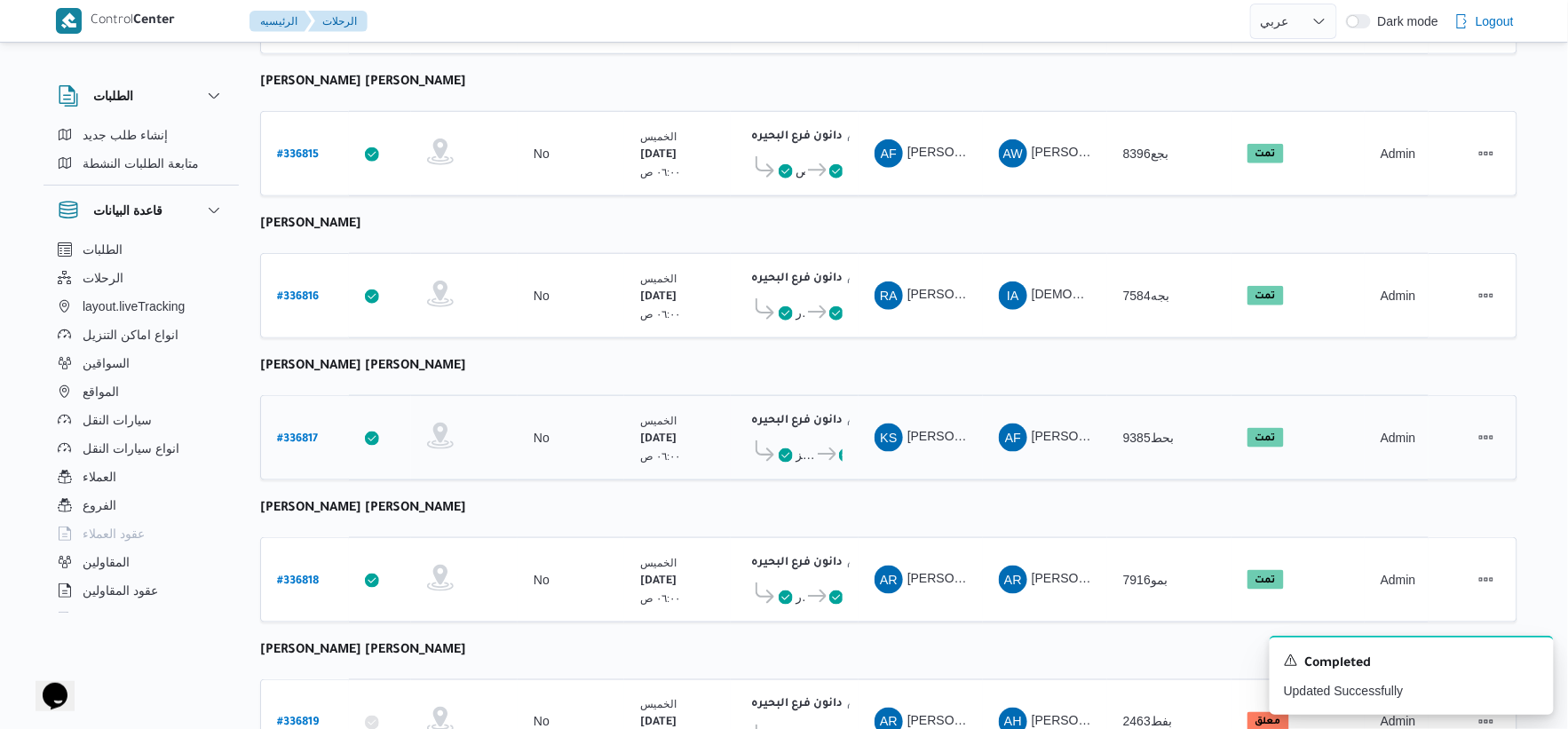
click at [297, 433] on b "# 336817" at bounding box center [297, 439] width 41 height 12
select select "ar"
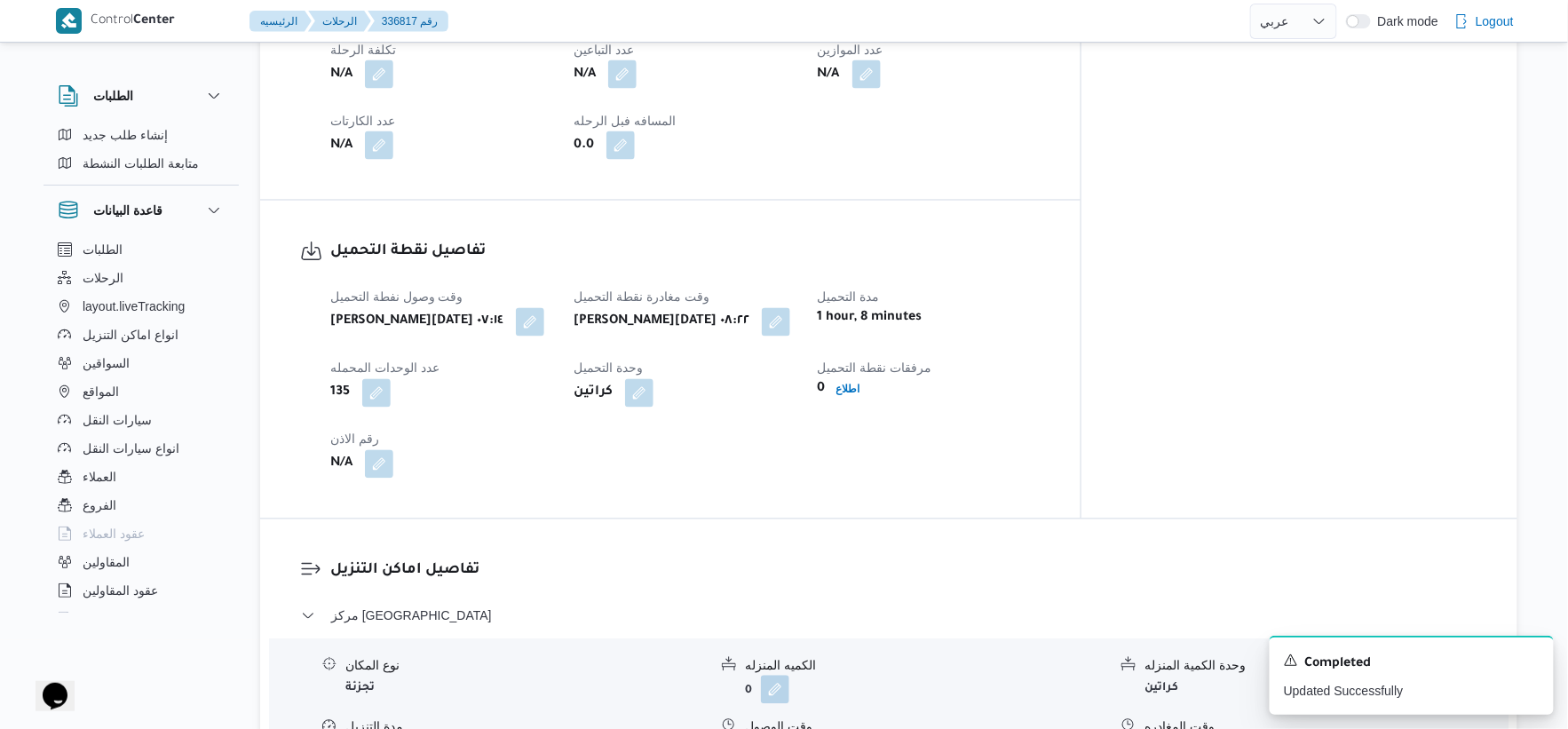
scroll to position [690, 0]
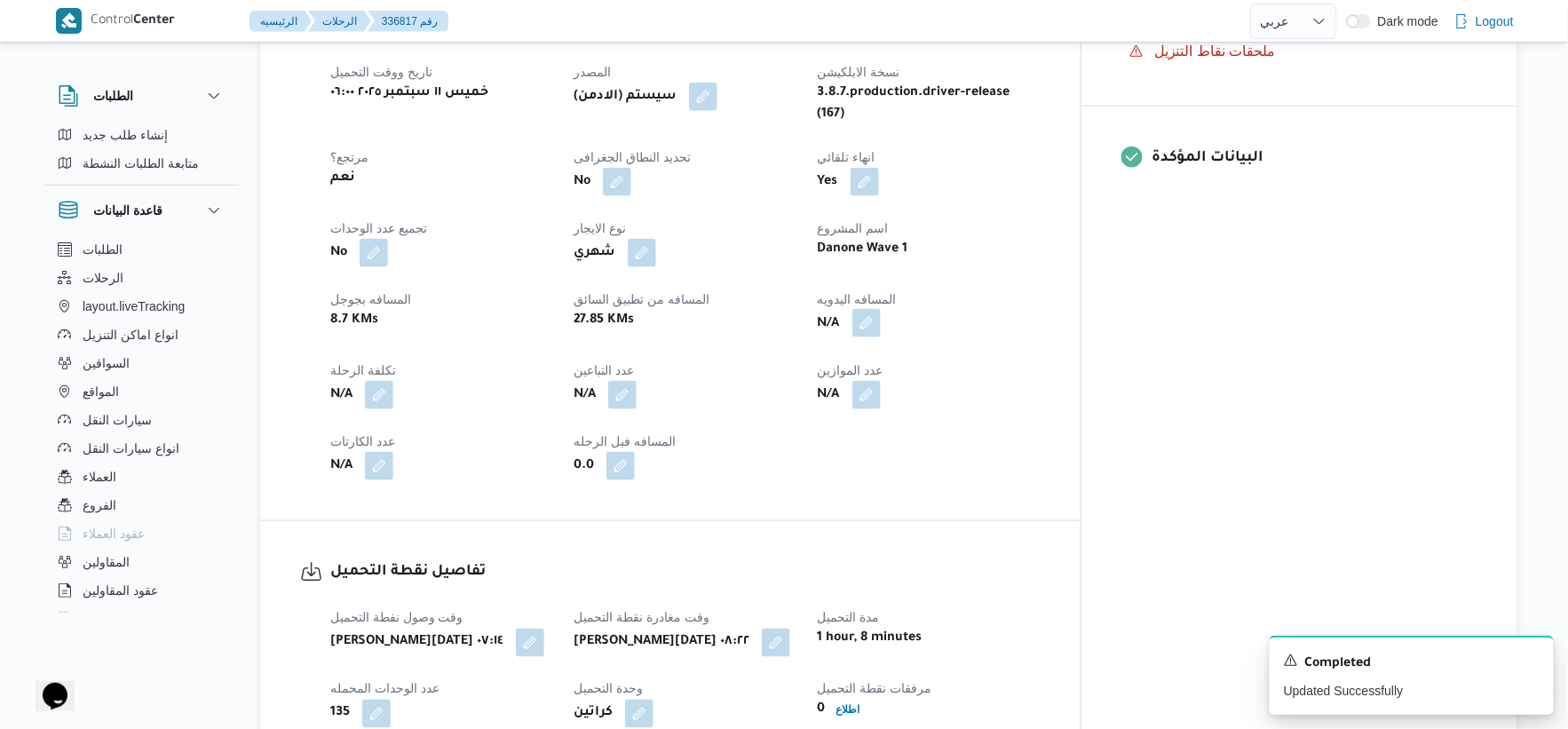
click at [881, 311] on button "button" at bounding box center [867, 323] width 29 height 29
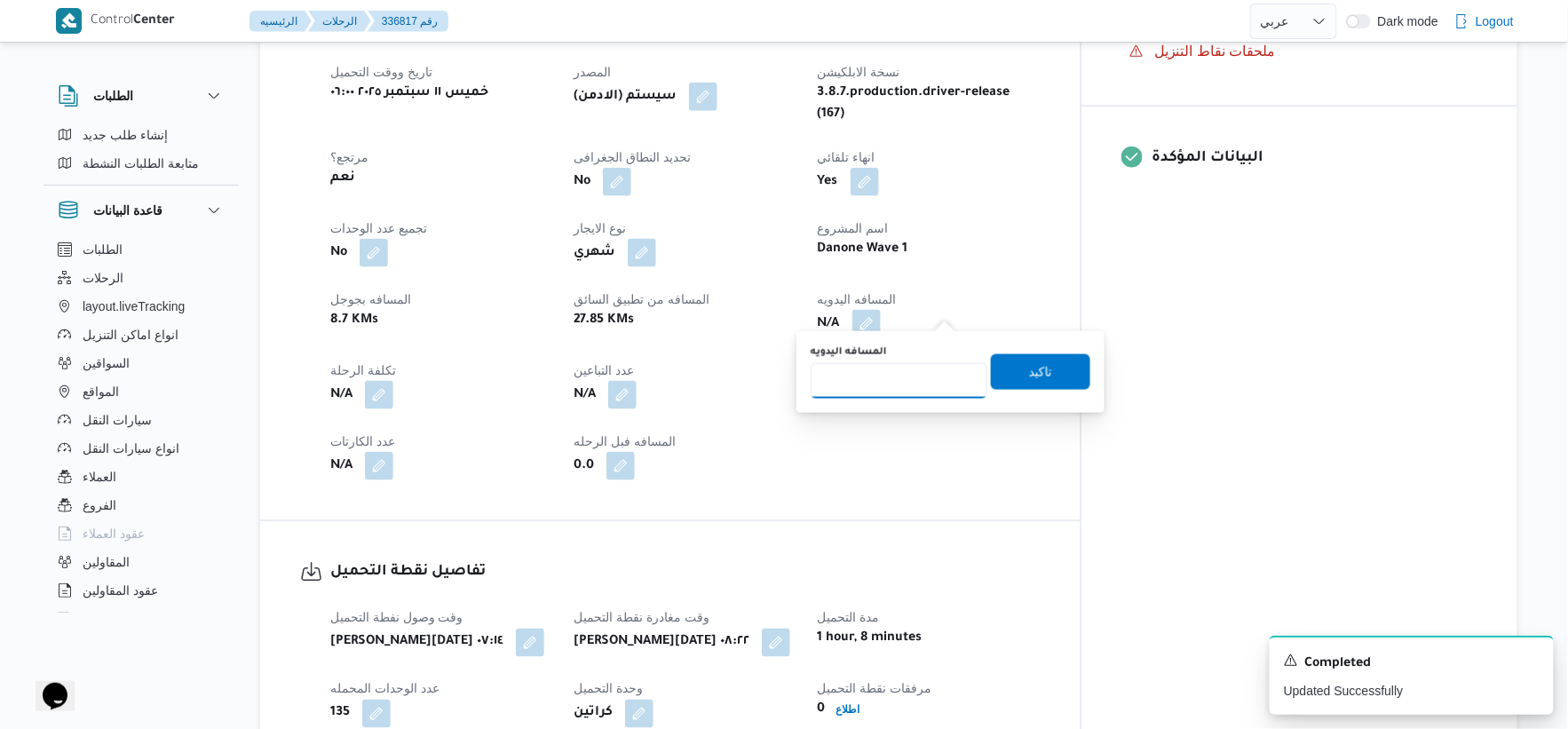
click at [876, 367] on input "المسافه اليدويه" at bounding box center [900, 380] width 177 height 35
type input "34"
click at [1036, 364] on span "تاكيد" at bounding box center [1040, 371] width 23 height 21
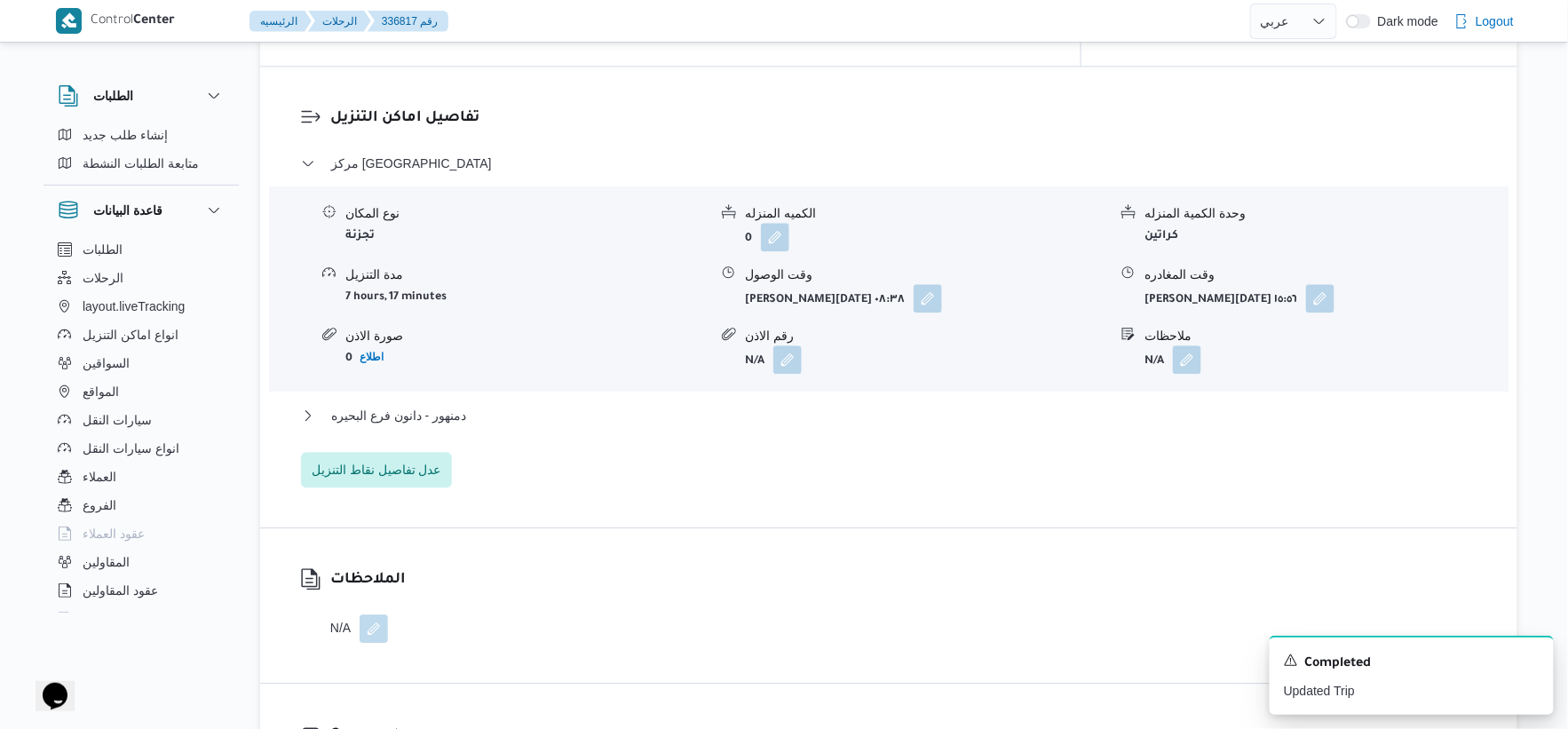
scroll to position [1479, 0]
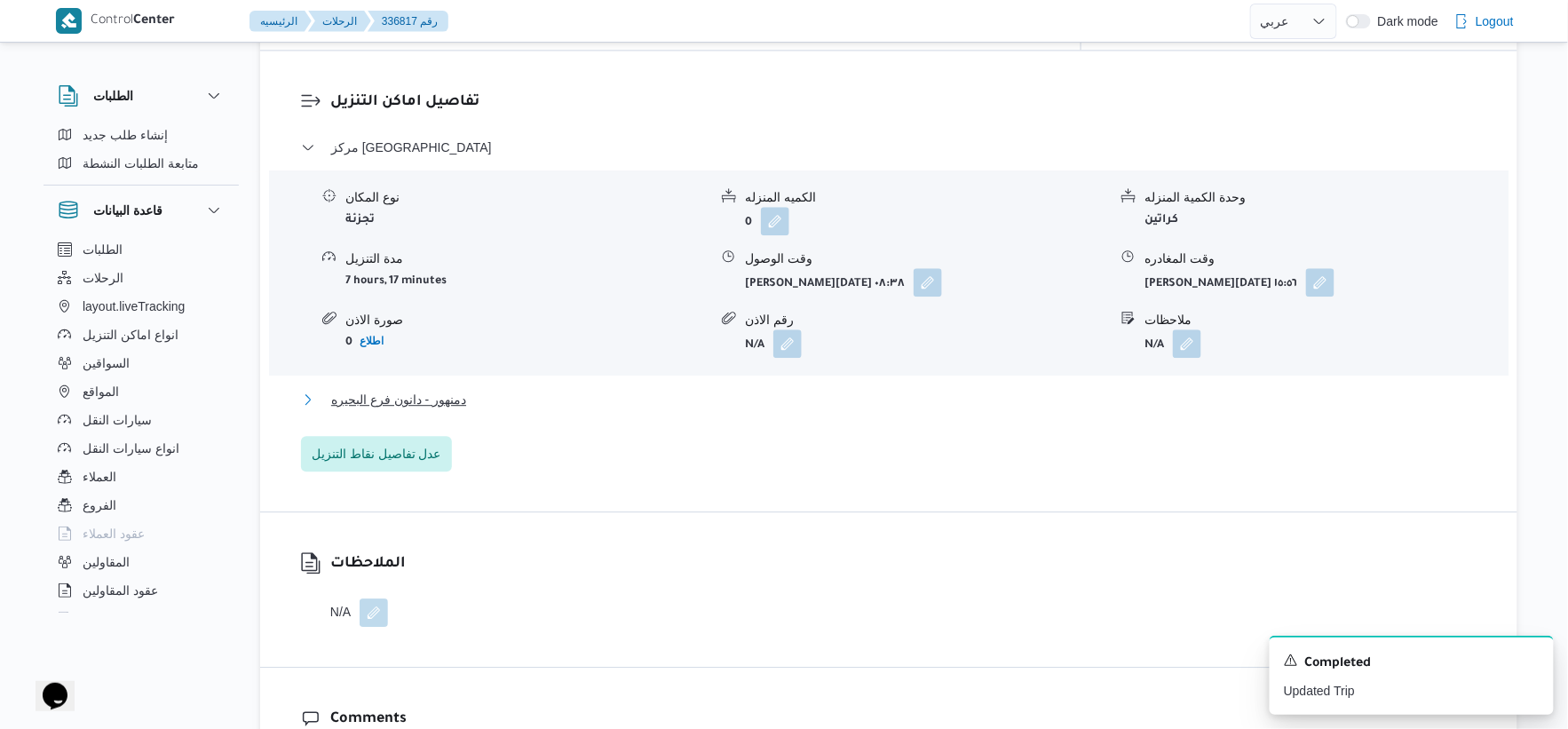
click at [472, 389] on button "دمنهور - دانون فرع البحيره" at bounding box center [889, 399] width 1176 height 21
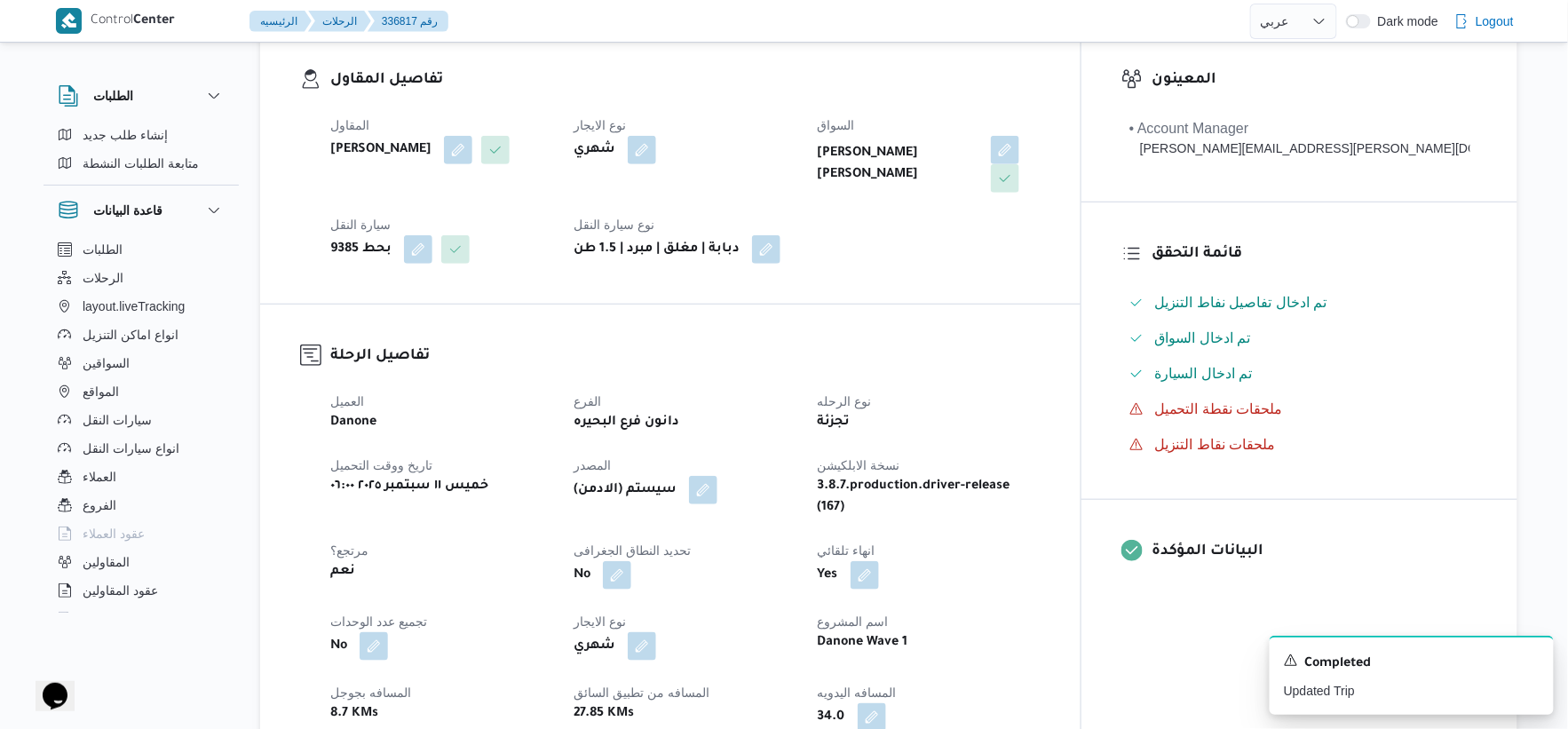
scroll to position [690, 0]
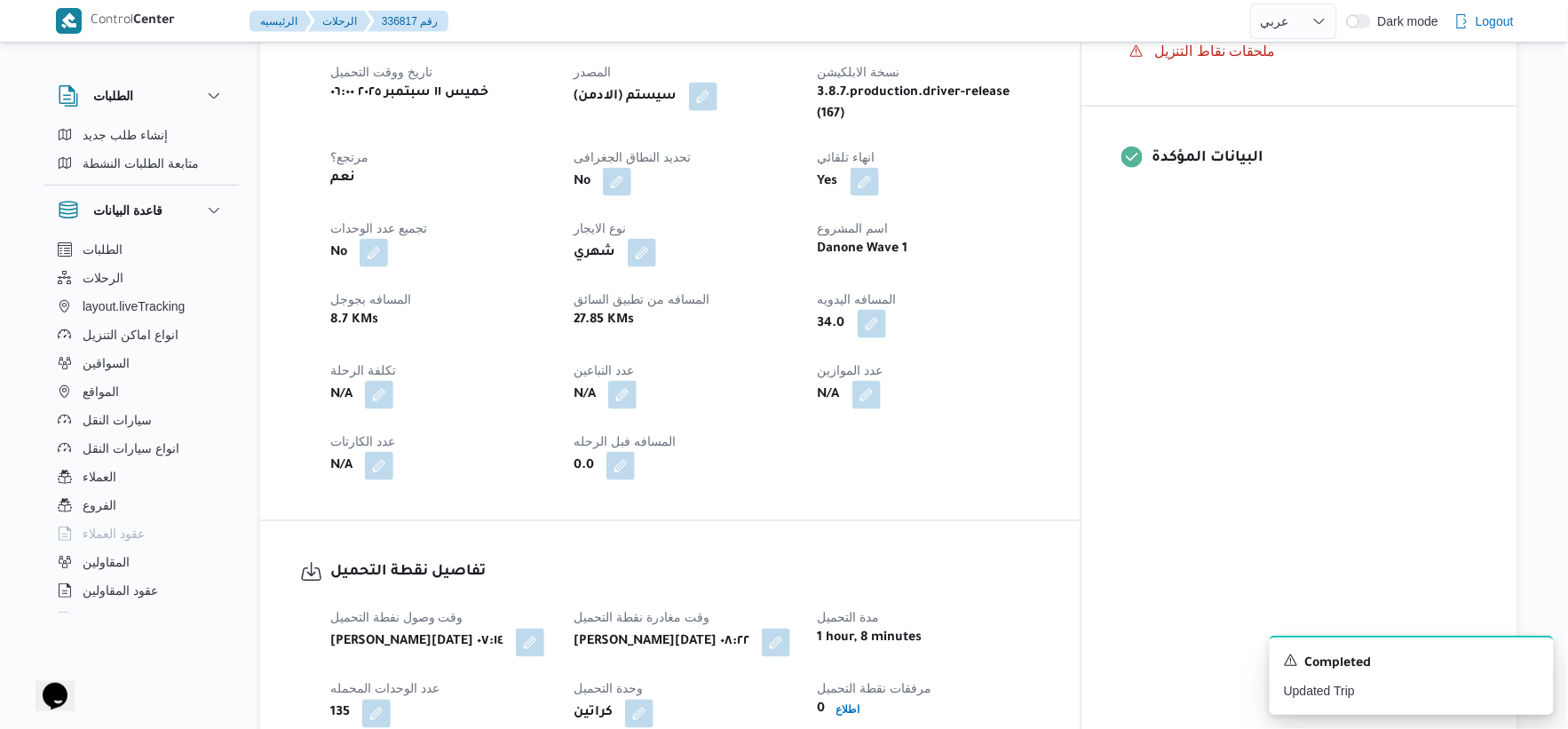
select select "ar"
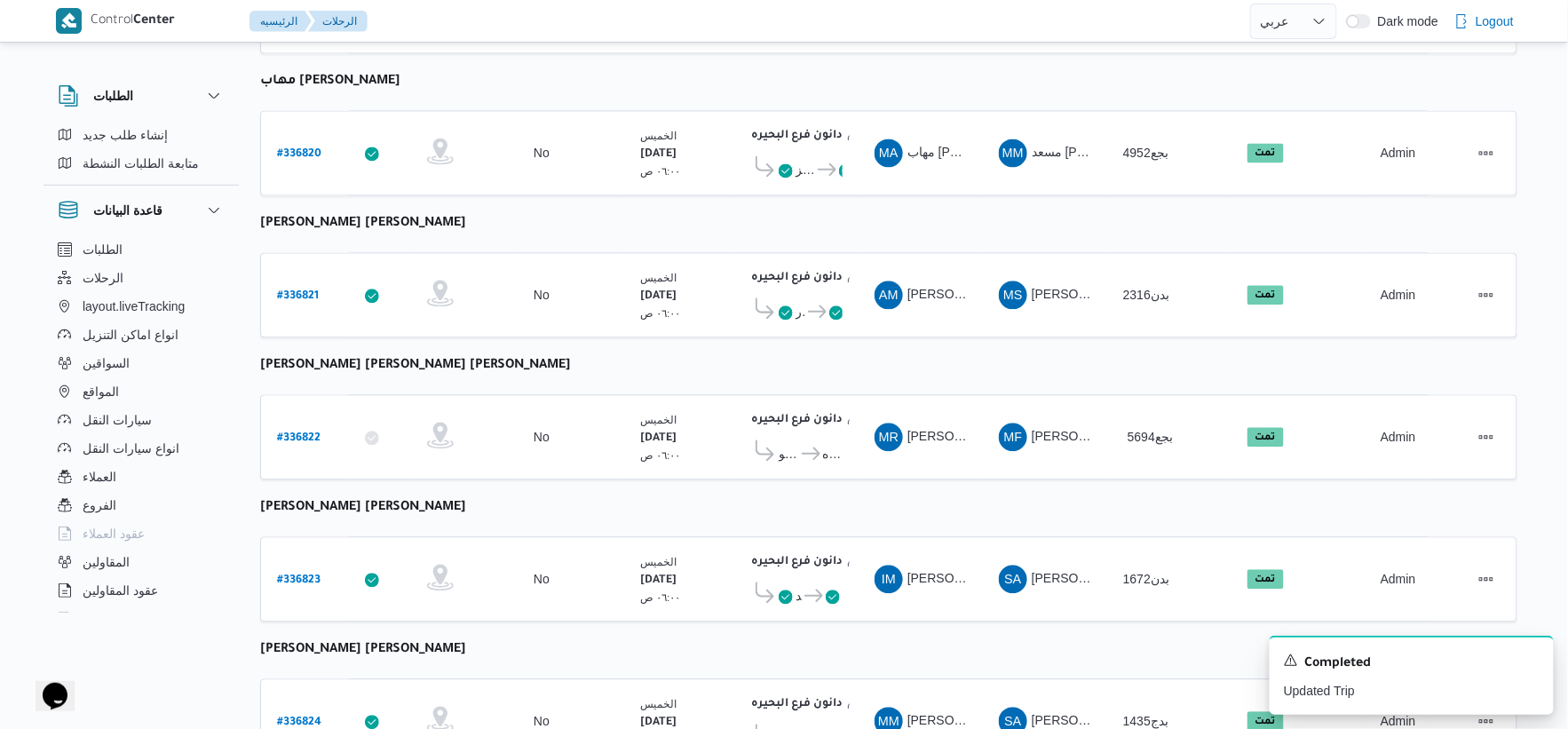
scroll to position [1426, 0]
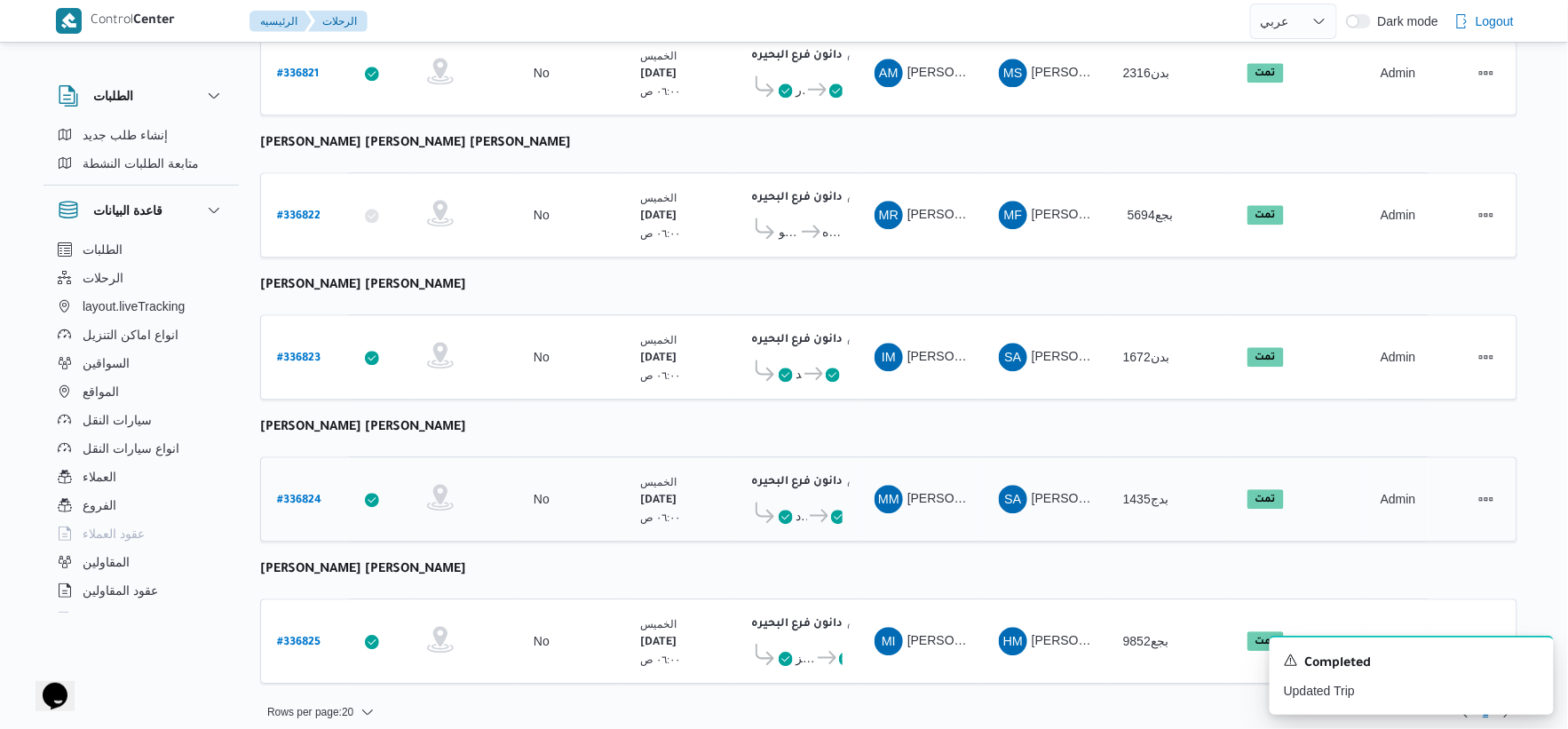
click at [303, 494] on b "# 336824" at bounding box center [299, 500] width 45 height 12
select select "ar"
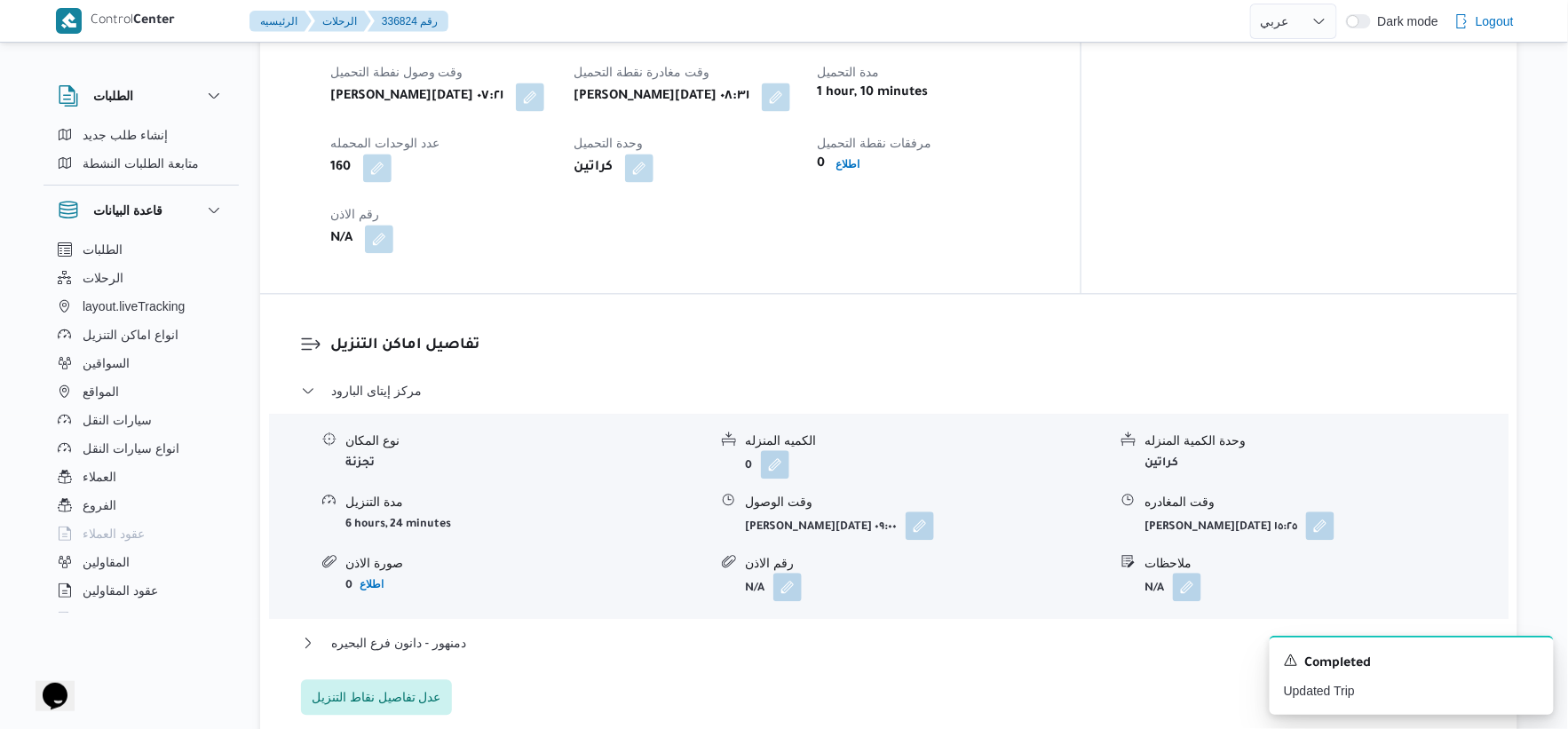
scroll to position [1282, 0]
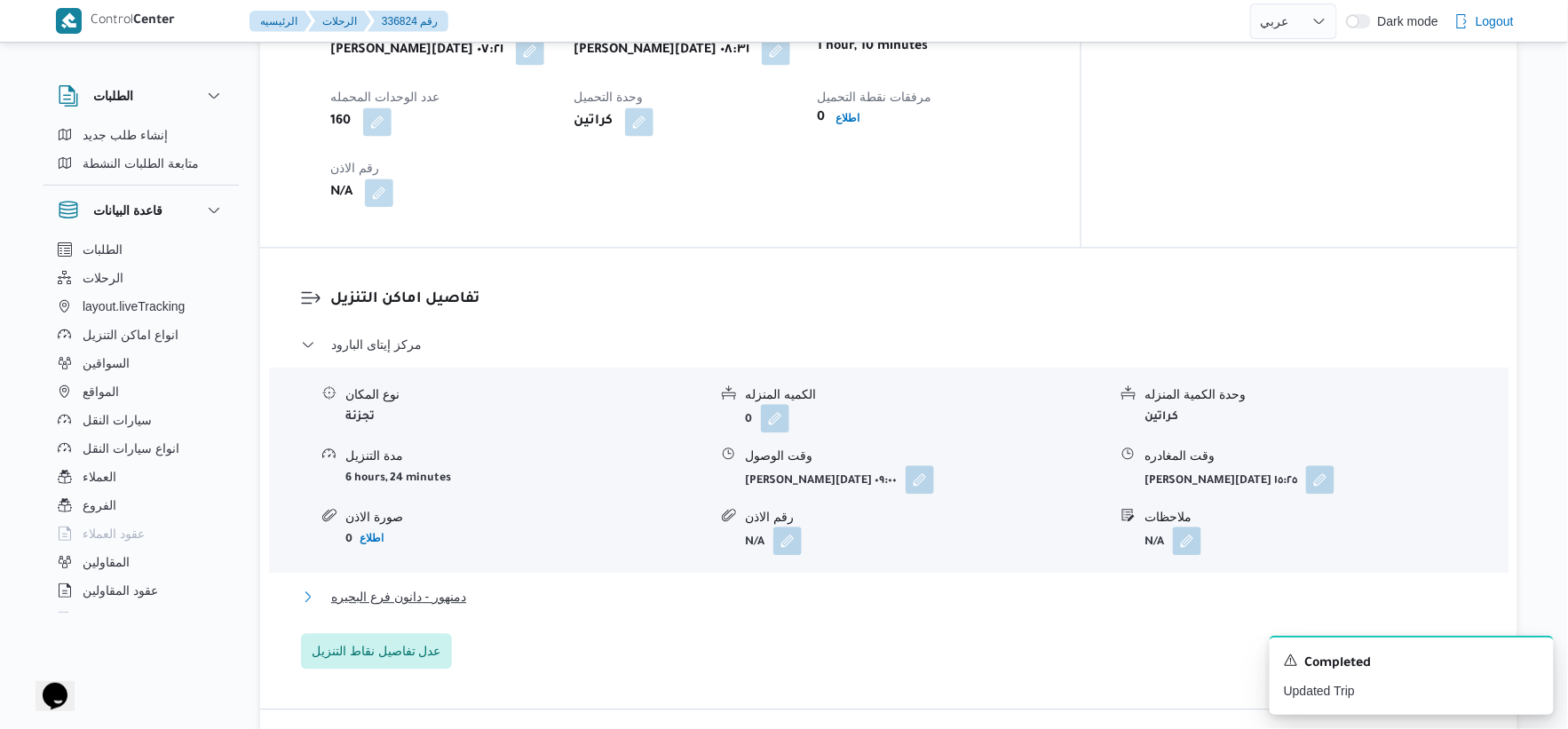
click at [451, 585] on span "دمنهور - دانون فرع البحيره" at bounding box center [398, 596] width 135 height 21
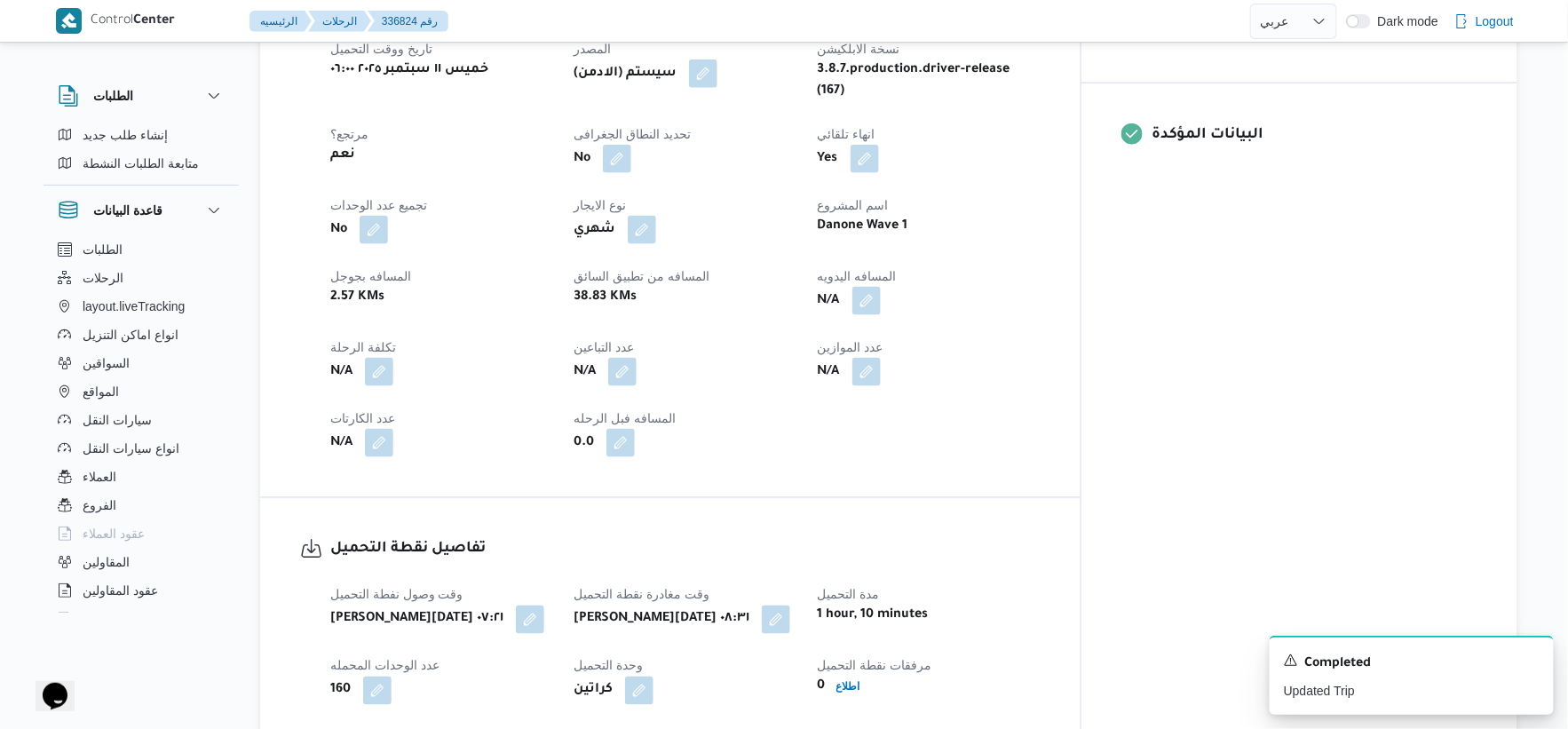
scroll to position [690, 0]
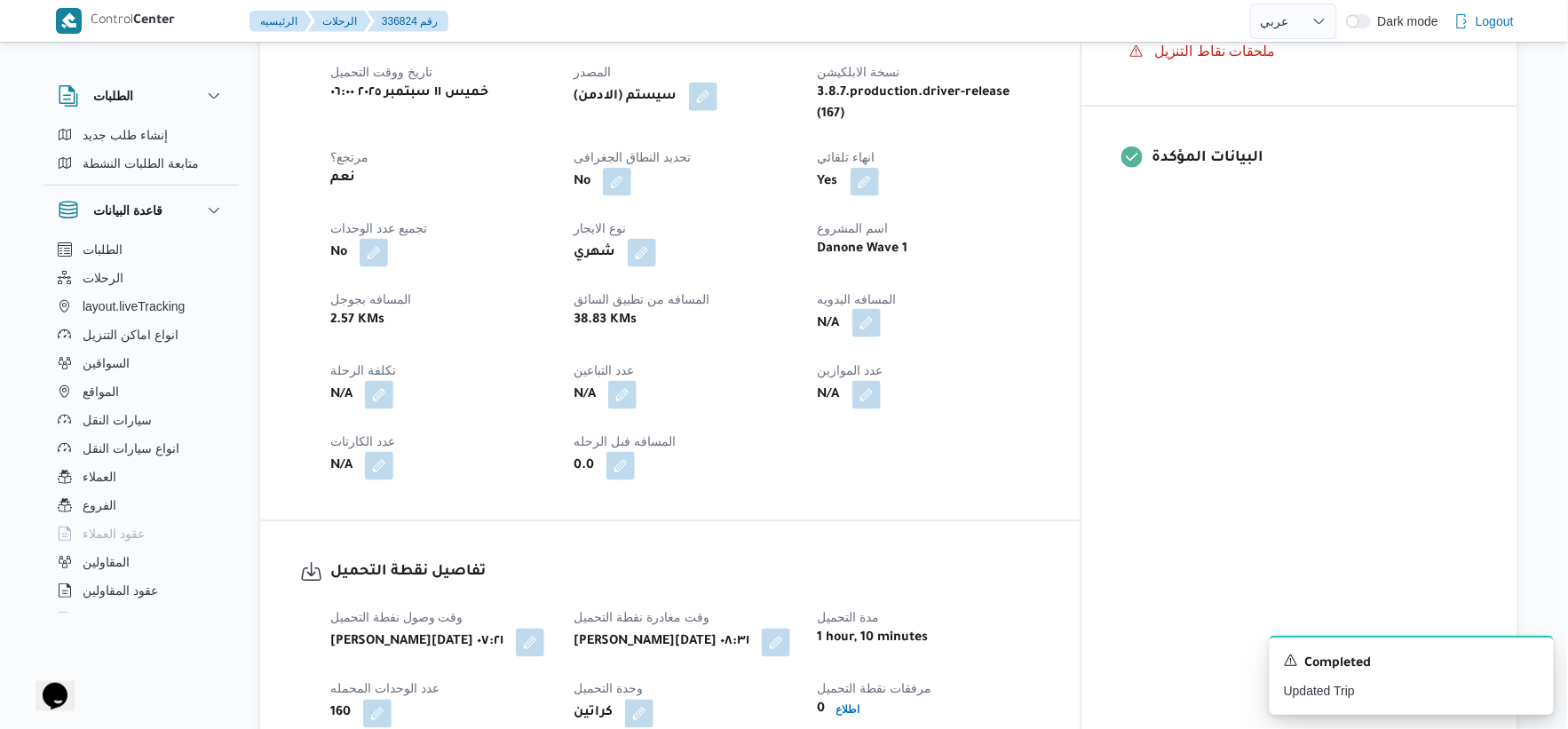
click at [881, 309] on button "button" at bounding box center [867, 323] width 29 height 29
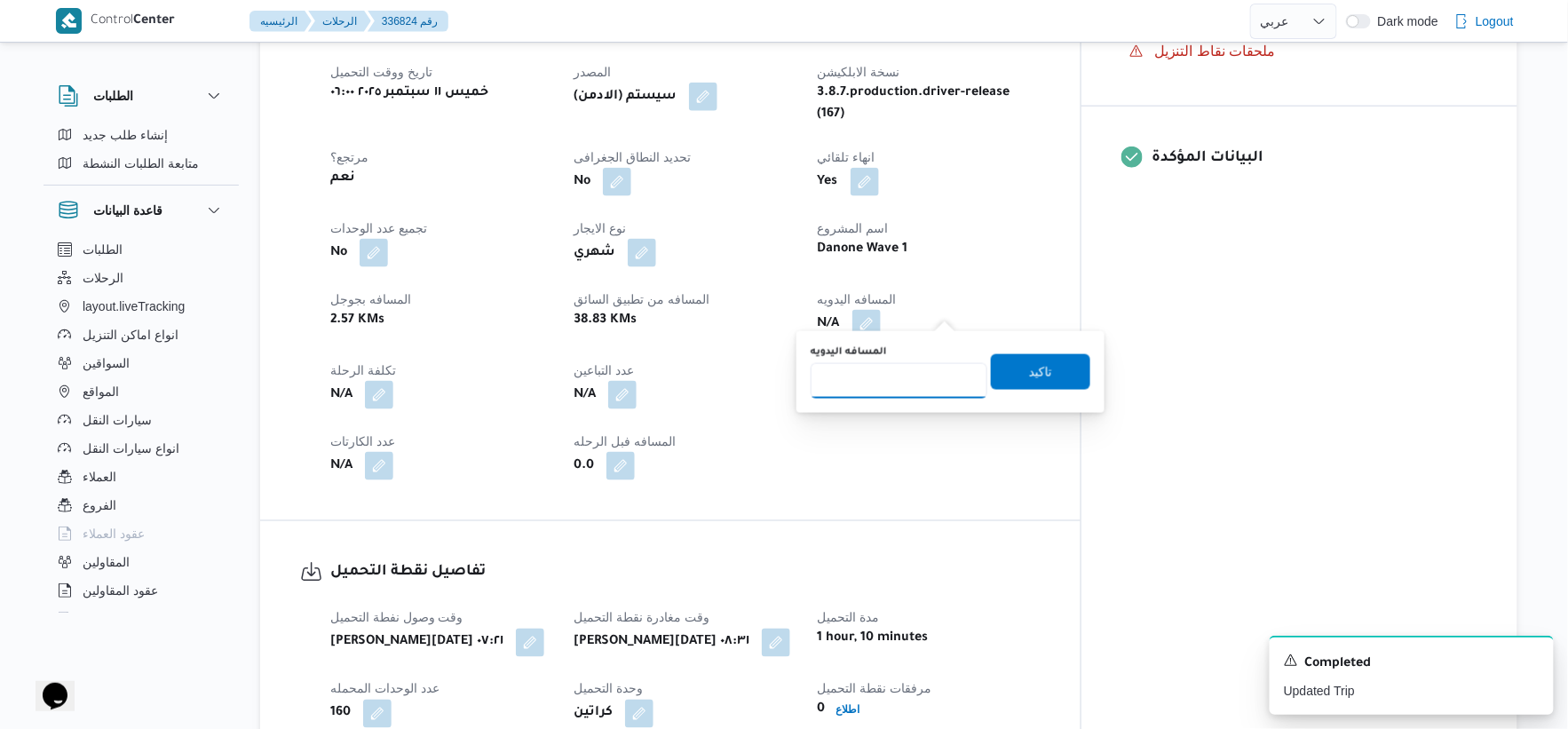
click at [884, 376] on input "المسافه اليدويه" at bounding box center [900, 380] width 177 height 35
type input "58"
click at [1045, 364] on span "تاكيد" at bounding box center [1040, 371] width 100 height 35
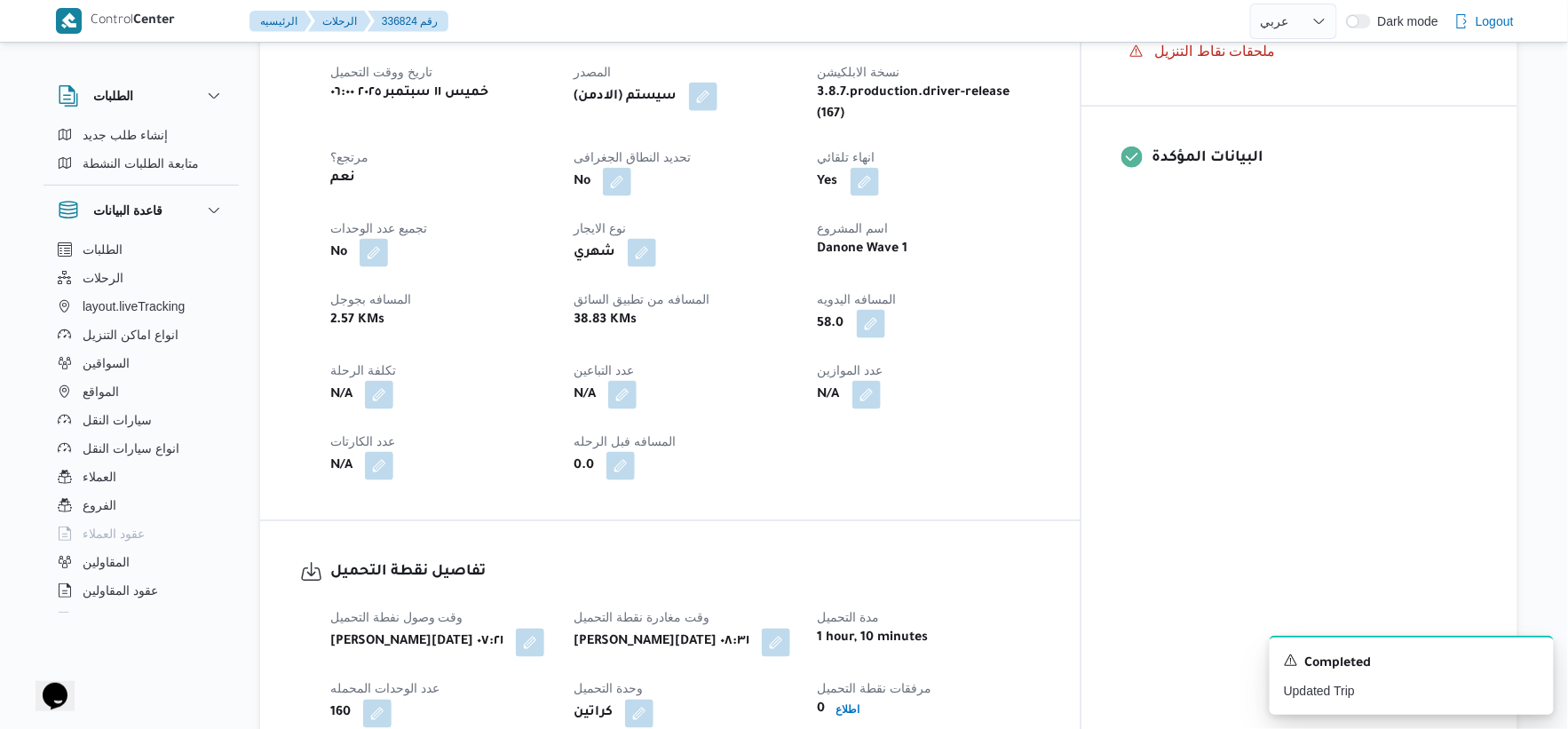
select select "ar"
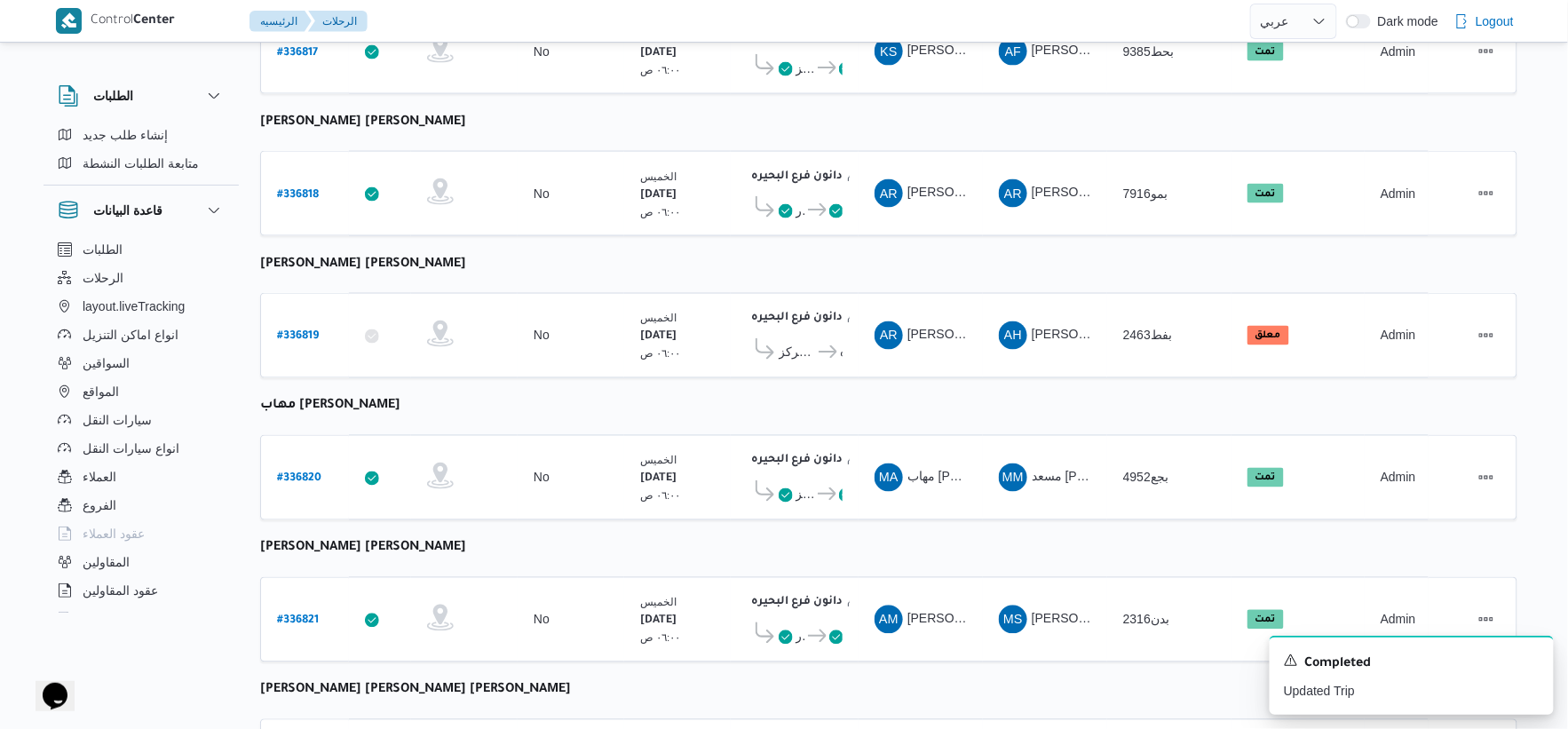
scroll to position [1166, 0]
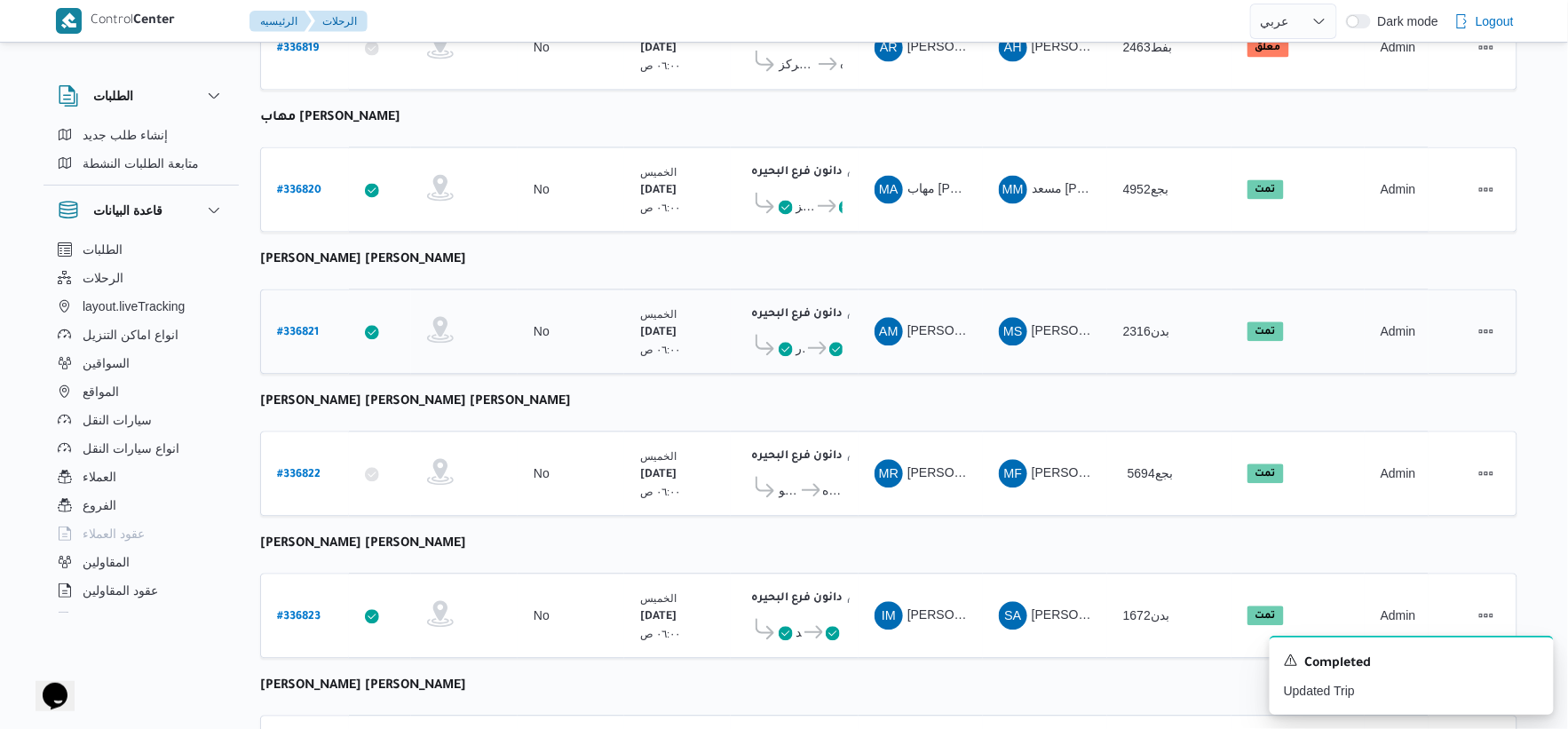
click at [305, 328] on b "# 336821" at bounding box center [298, 334] width 42 height 12
select select "ar"
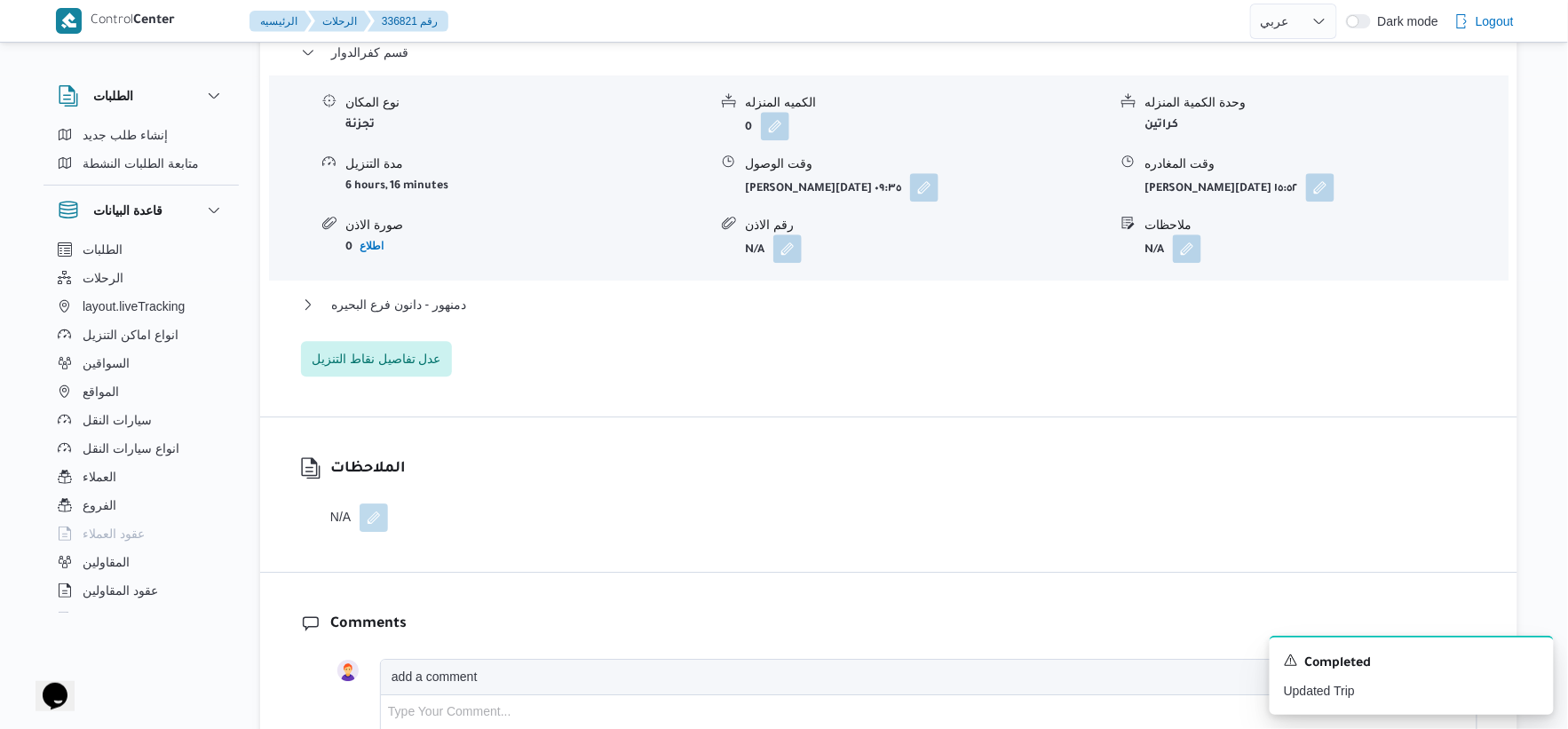
scroll to position [1462, 0]
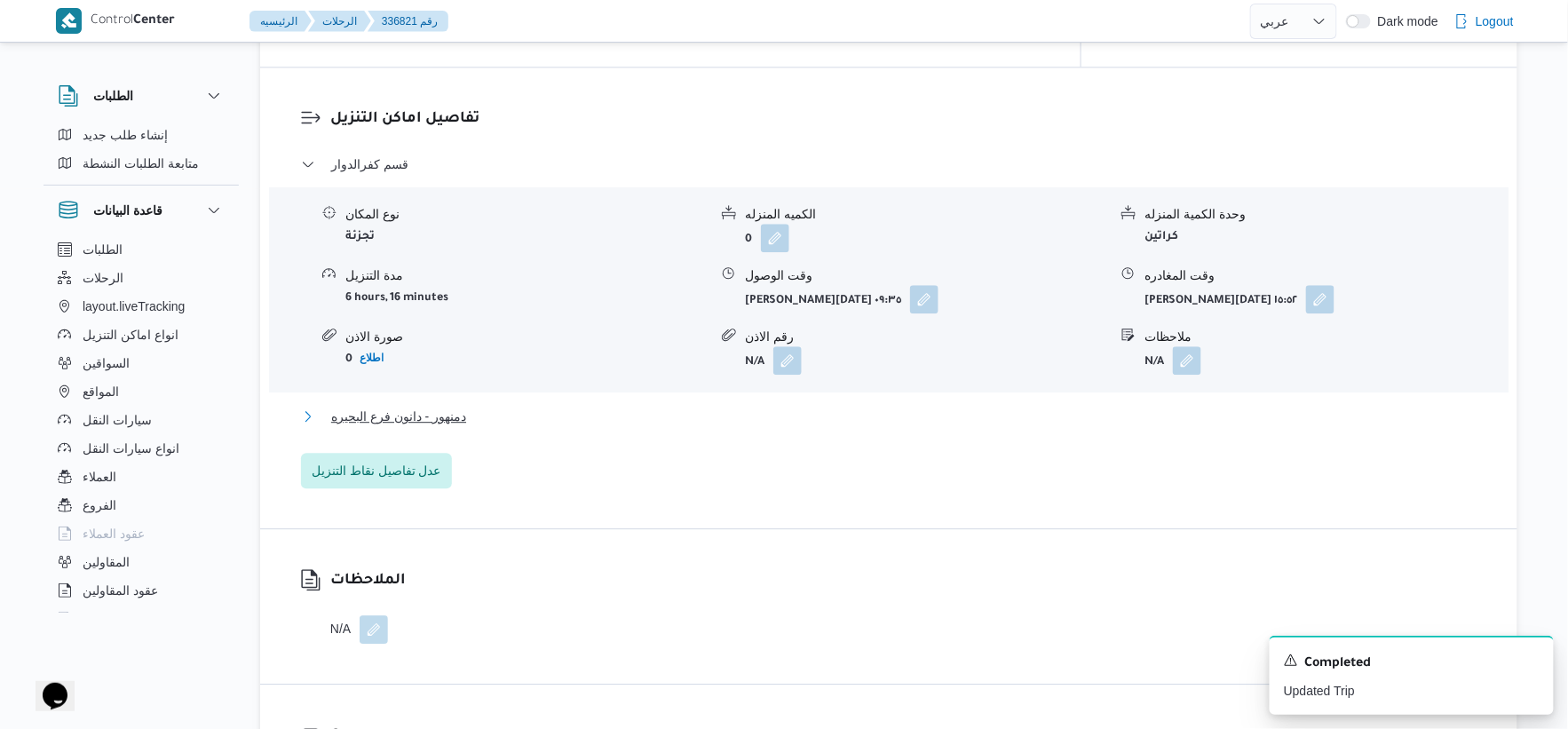
click at [465, 406] on button "دمنهور - دانون فرع البحيره" at bounding box center [889, 416] width 1176 height 21
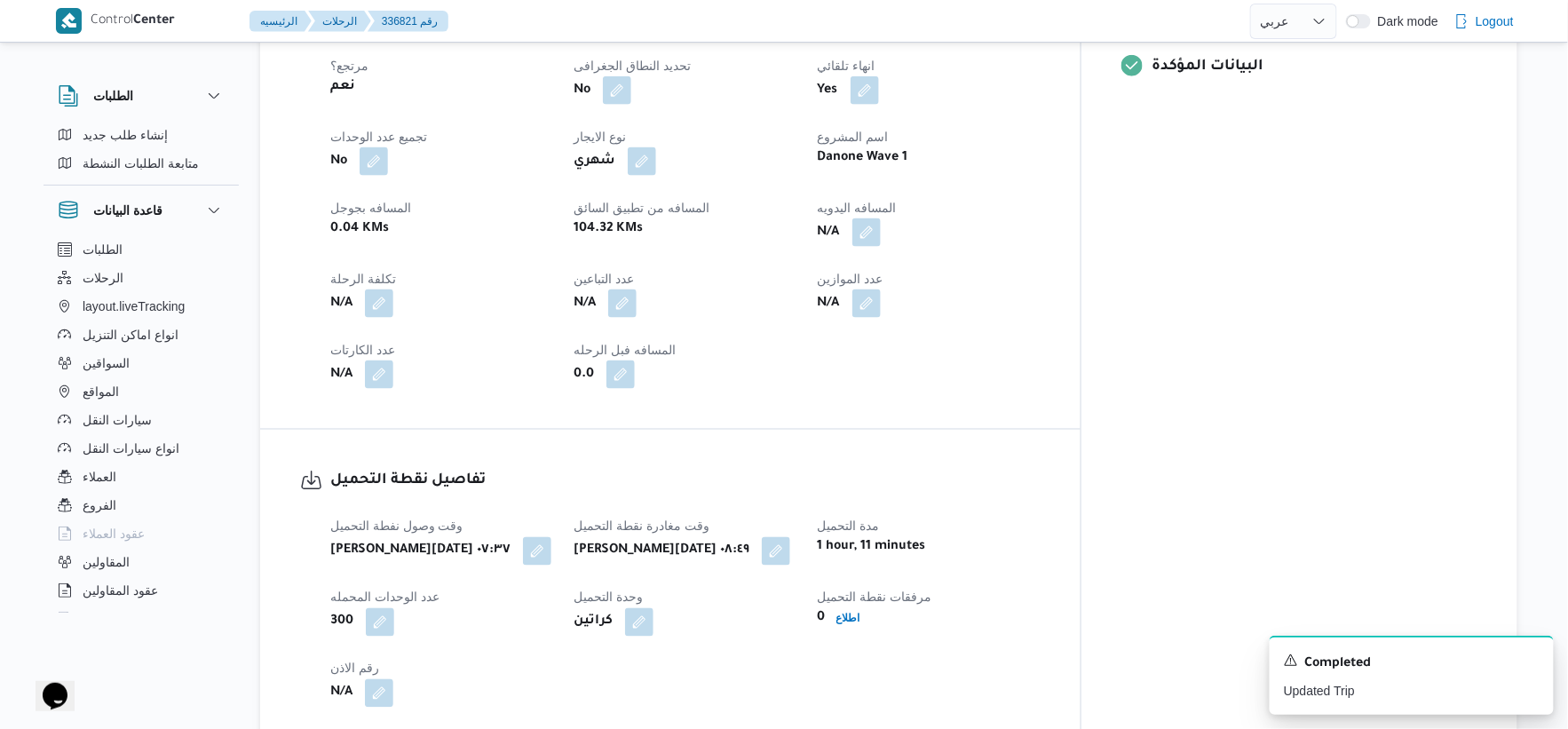
scroll to position [773, 0]
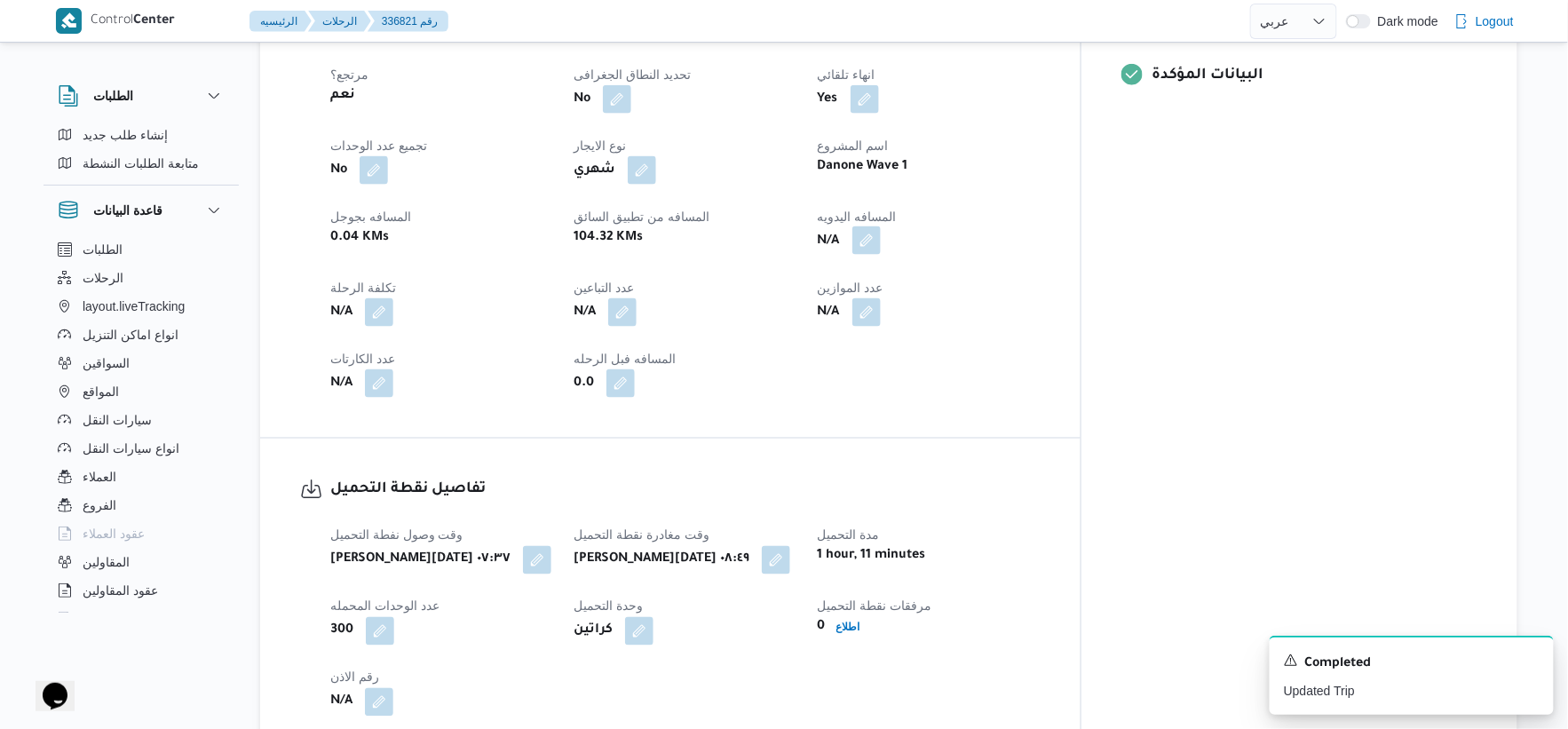
click at [881, 226] on button "button" at bounding box center [867, 240] width 29 height 29
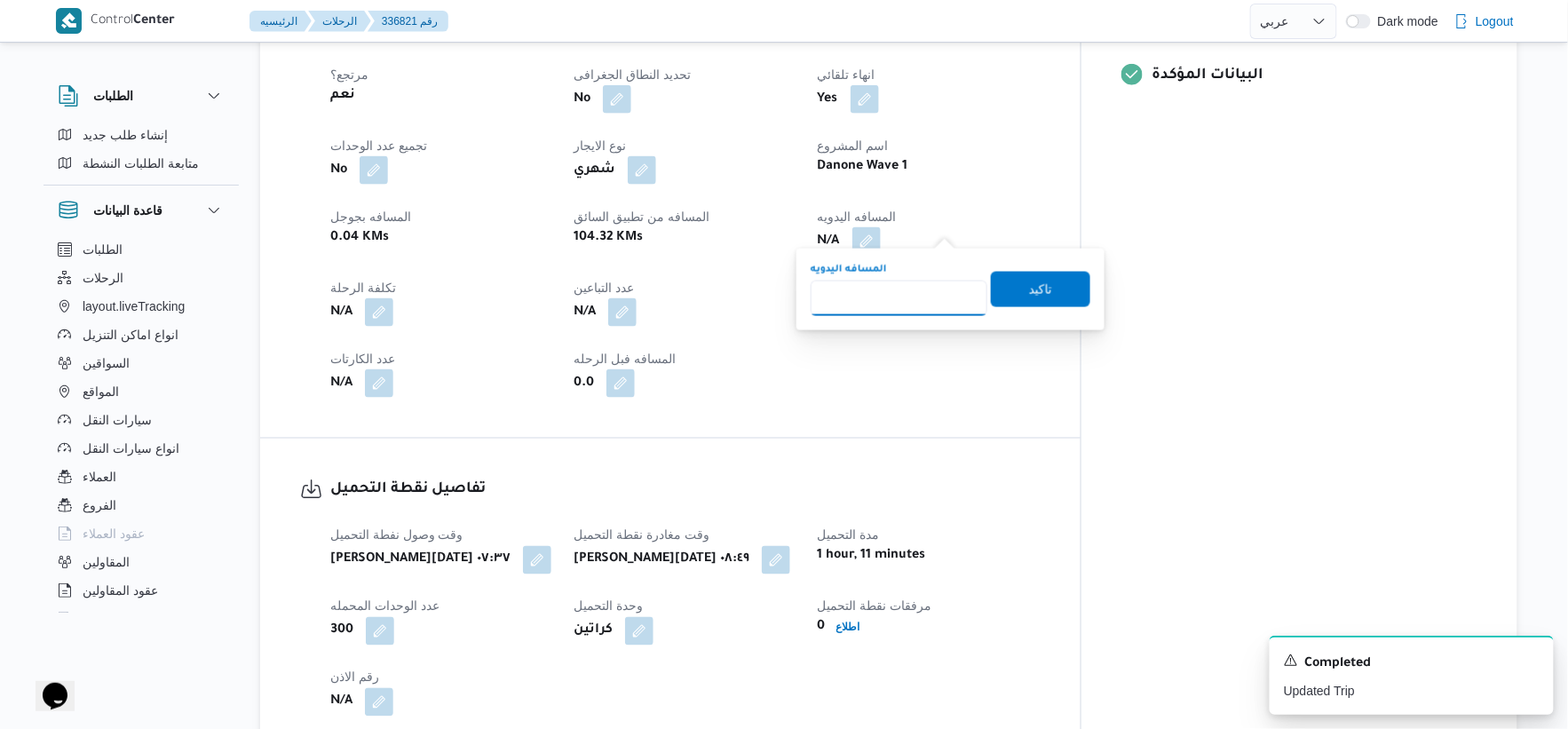
click at [882, 297] on input "المسافه اليدويه" at bounding box center [900, 297] width 177 height 35
type input "109"
click at [1062, 297] on span "تاكيد" at bounding box center [1040, 288] width 100 height 35
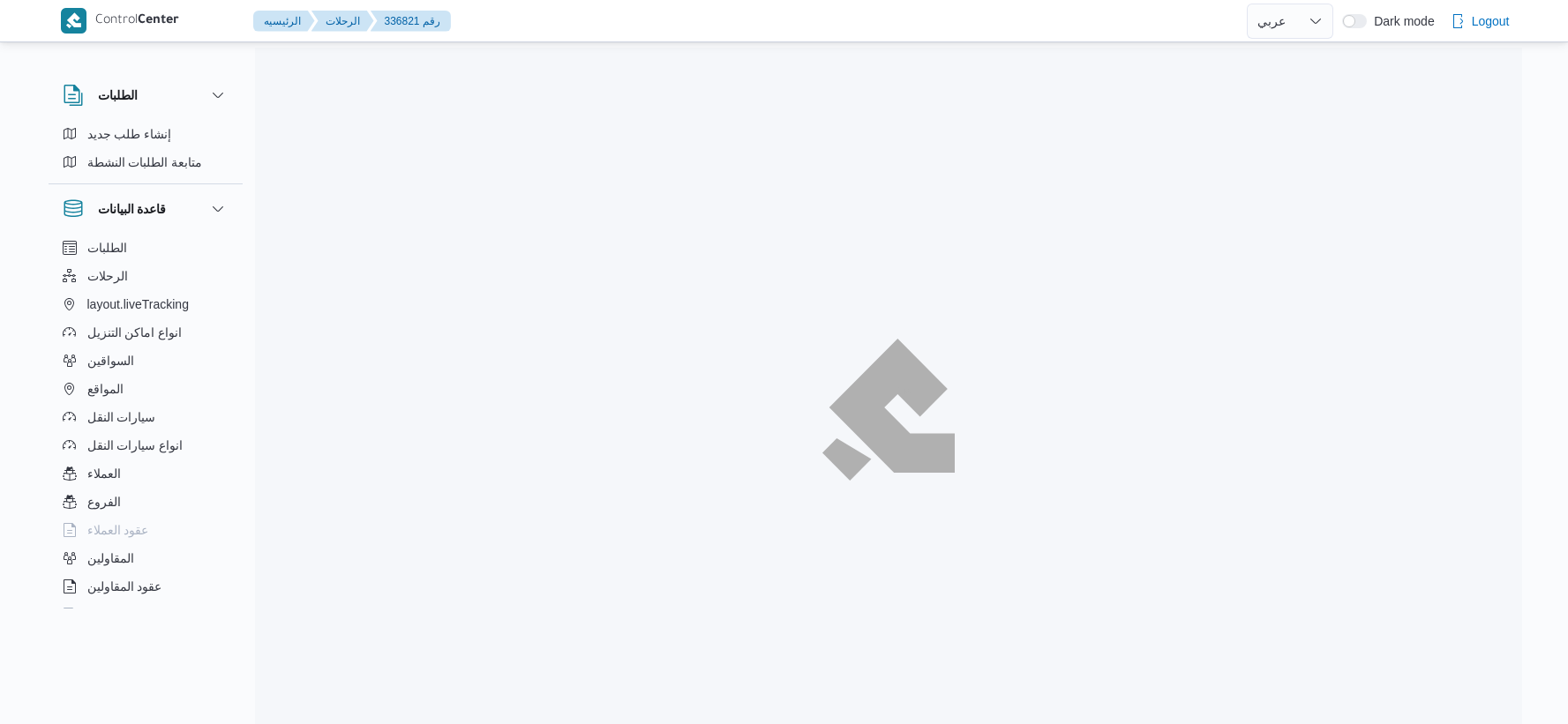
select select "ar"
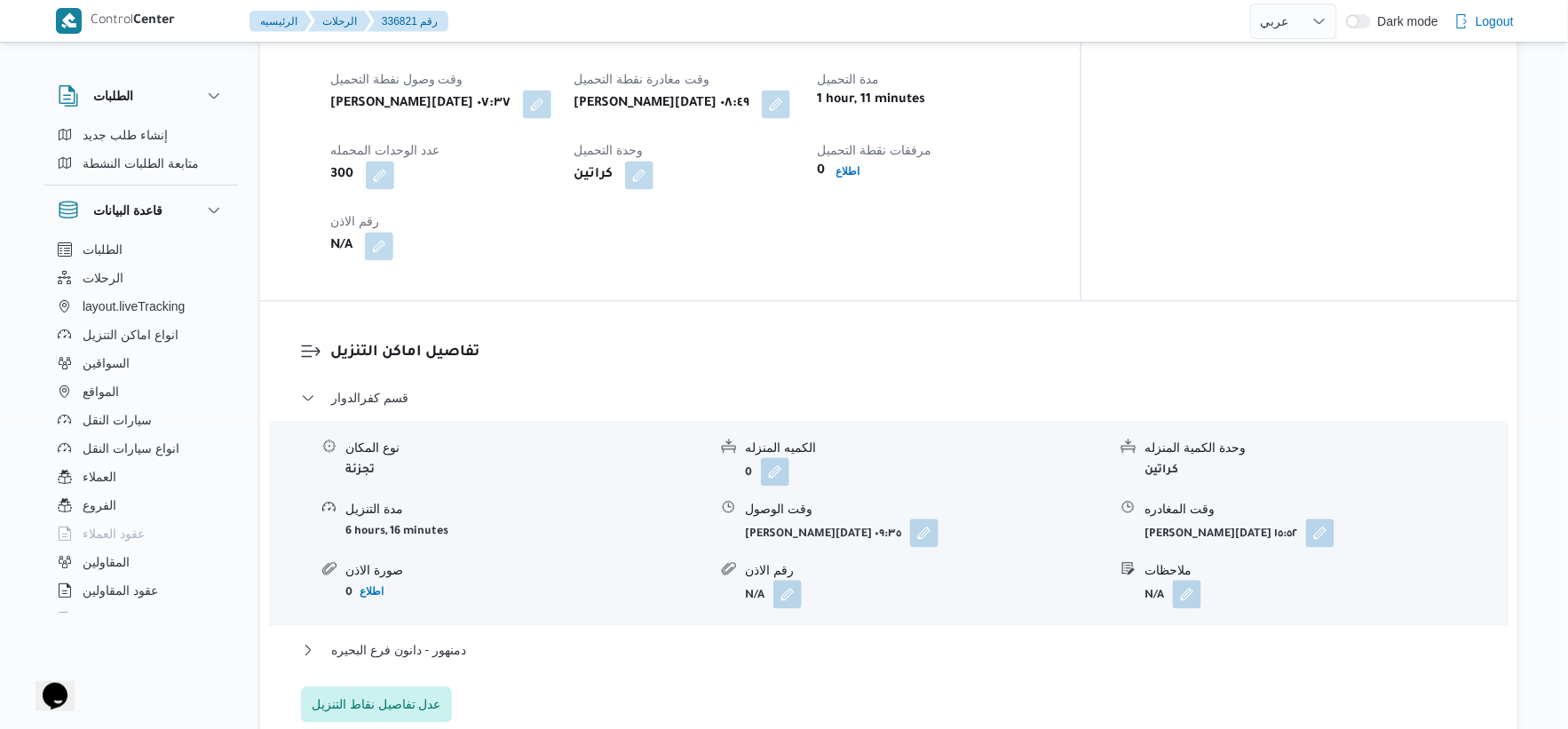
scroll to position [1183, 0]
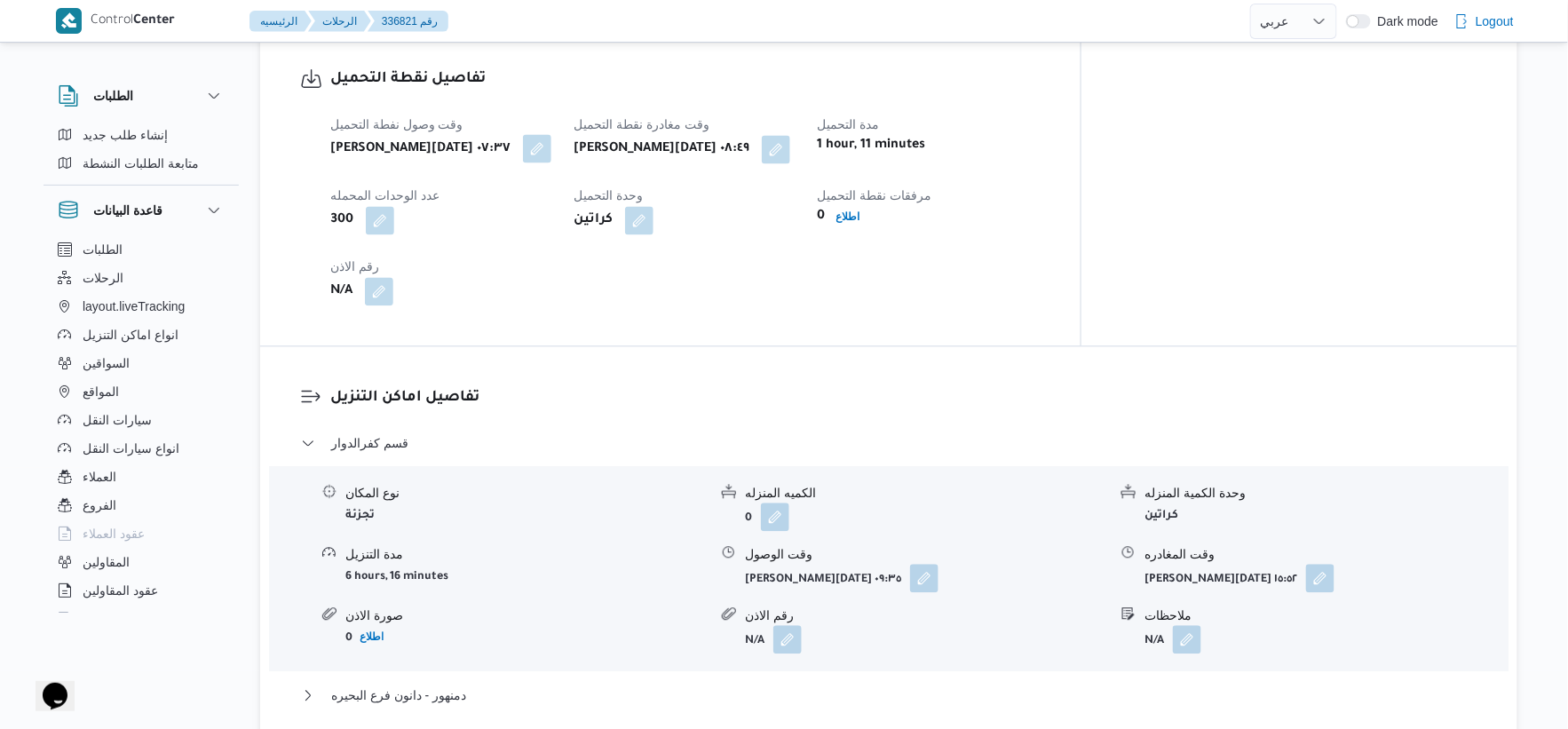
click at [523, 134] on button "button" at bounding box center [537, 148] width 29 height 29
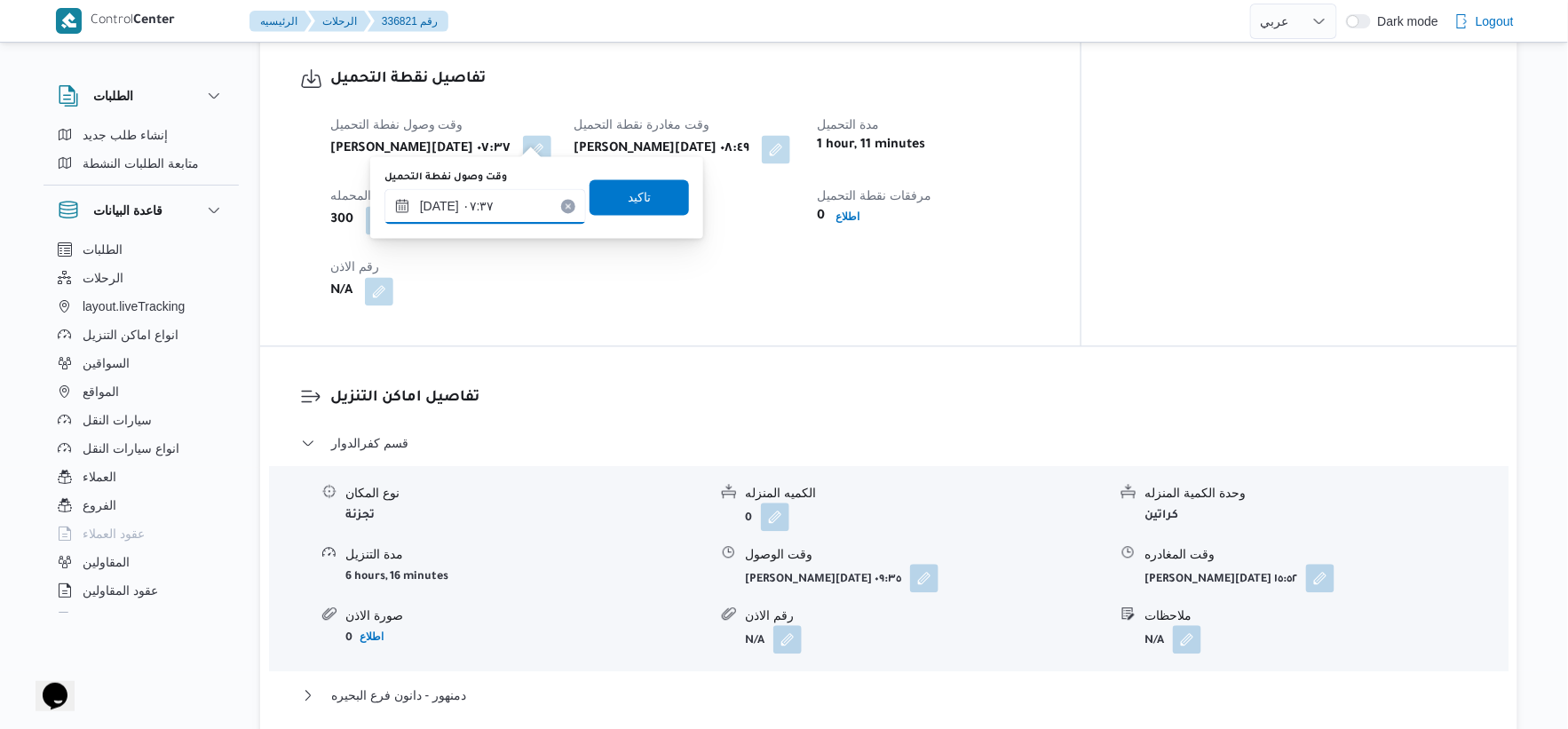
click at [437, 205] on input "[DATE] ٠٧:٣٧" at bounding box center [485, 205] width 202 height 35
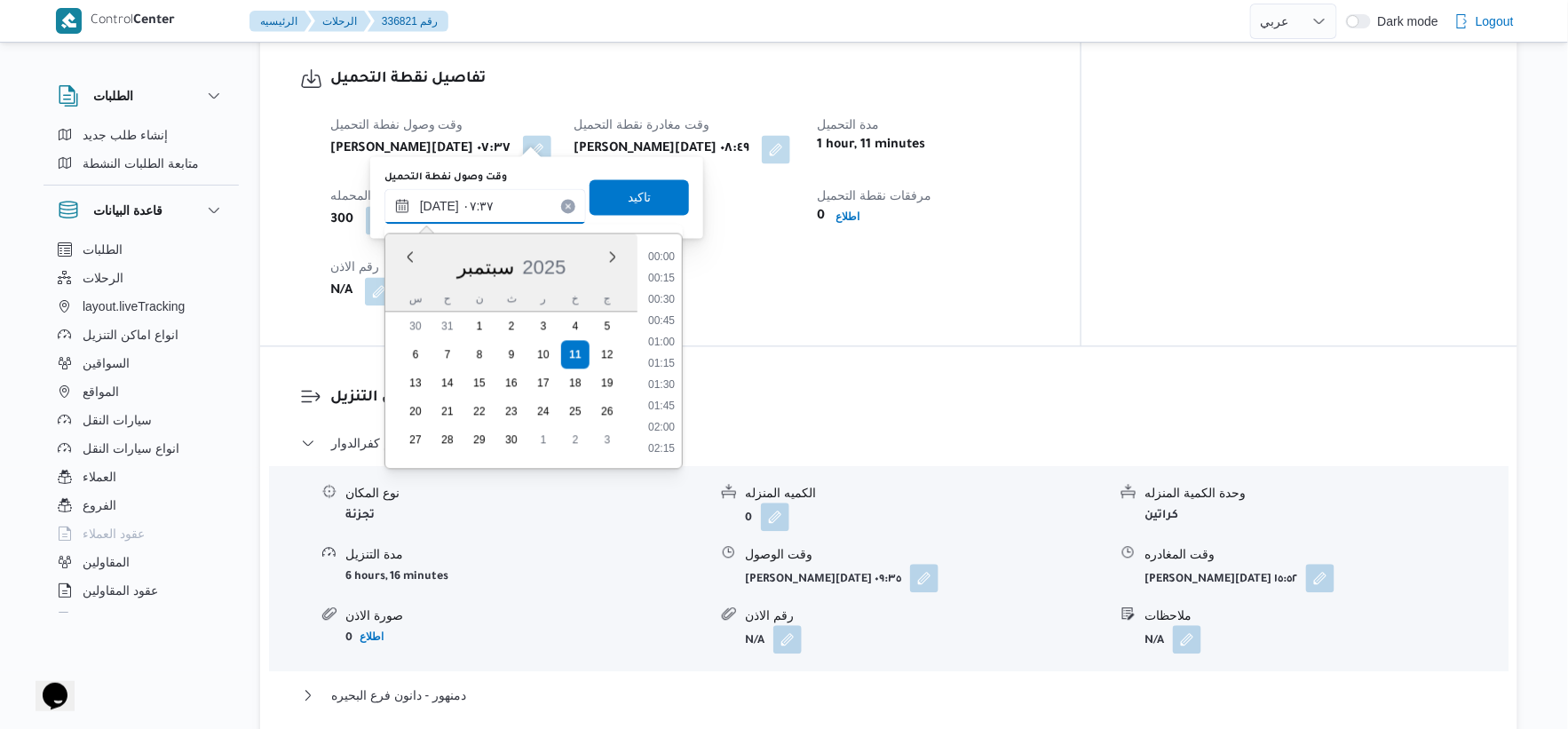
click at [437, 205] on input "[DATE] ٠٧:٣٧" at bounding box center [485, 205] width 202 height 35
type input "[DATE] ٠٧:١٨"
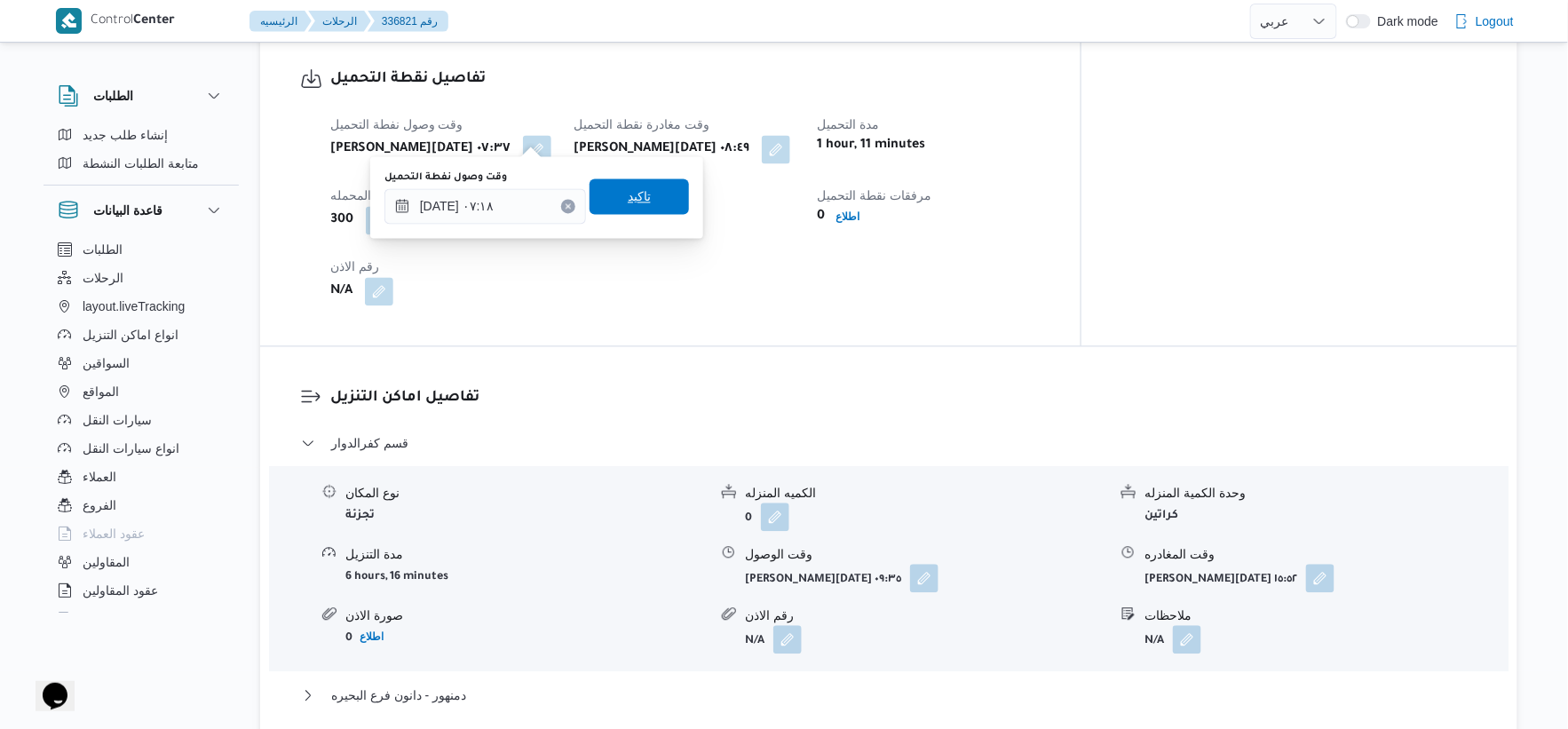
click at [670, 186] on span "تاكيد" at bounding box center [639, 196] width 100 height 35
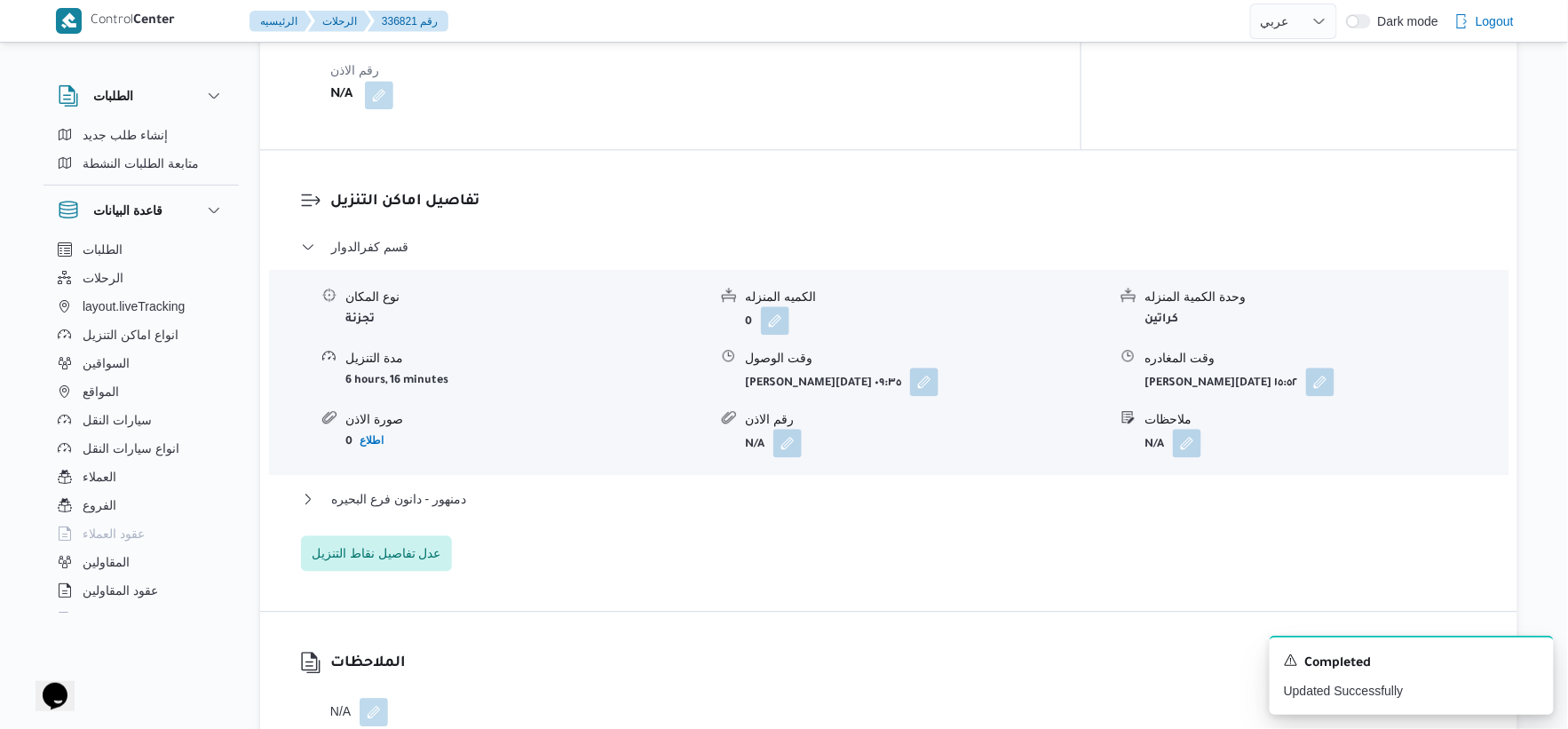
scroll to position [1380, 0]
click at [480, 488] on button "دمنهور - دانون فرع البحيره" at bounding box center [889, 498] width 1176 height 21
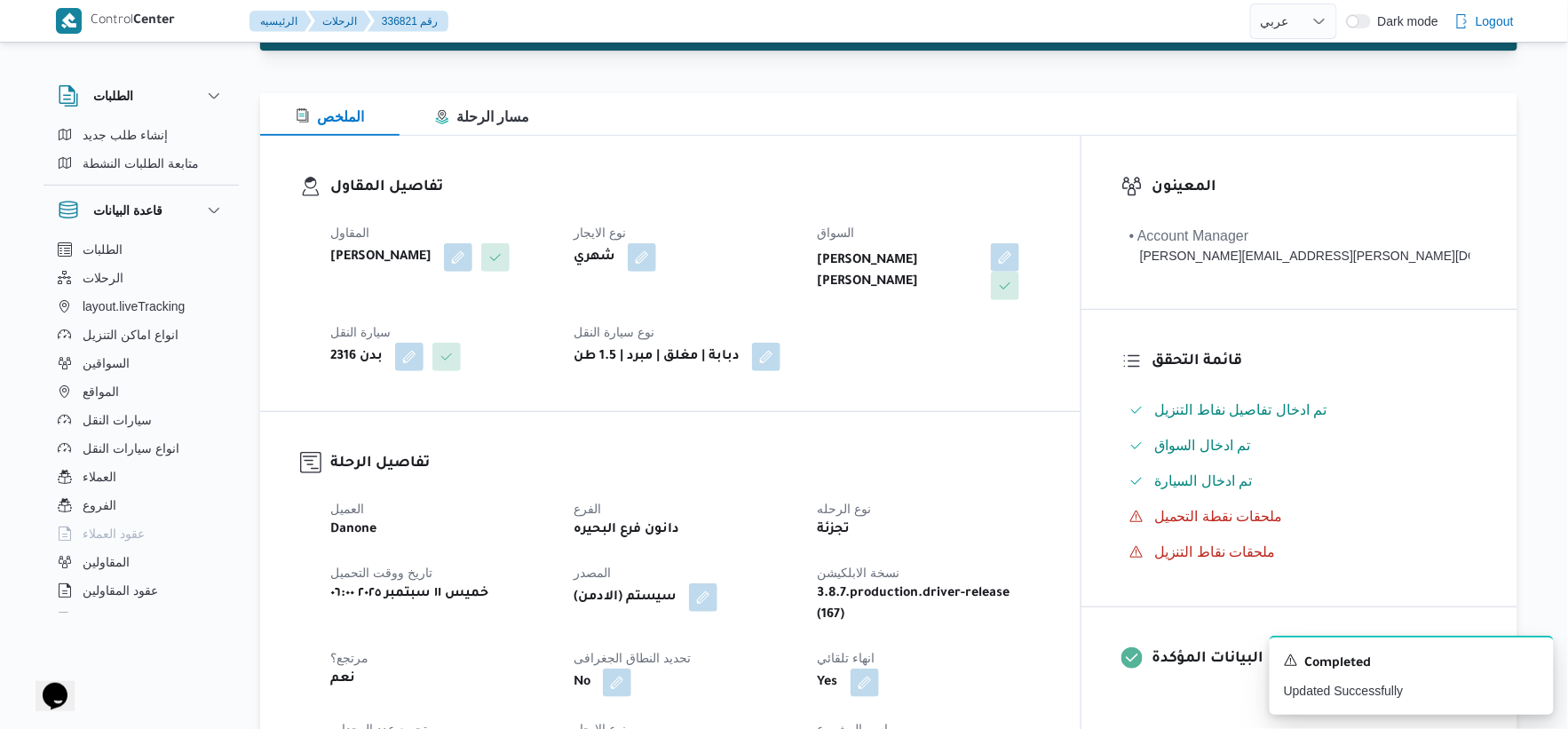
scroll to position [591, 0]
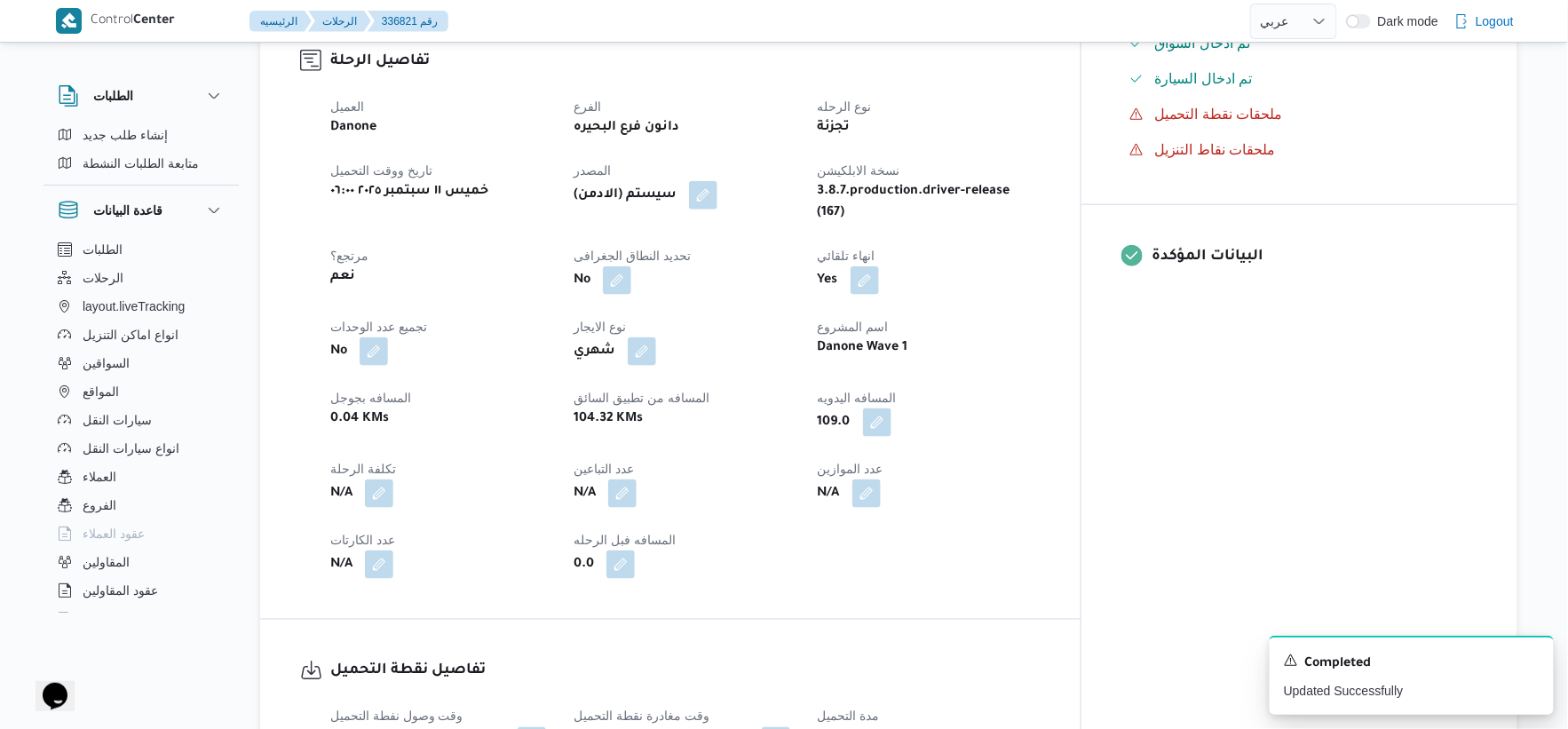
select select "ar"
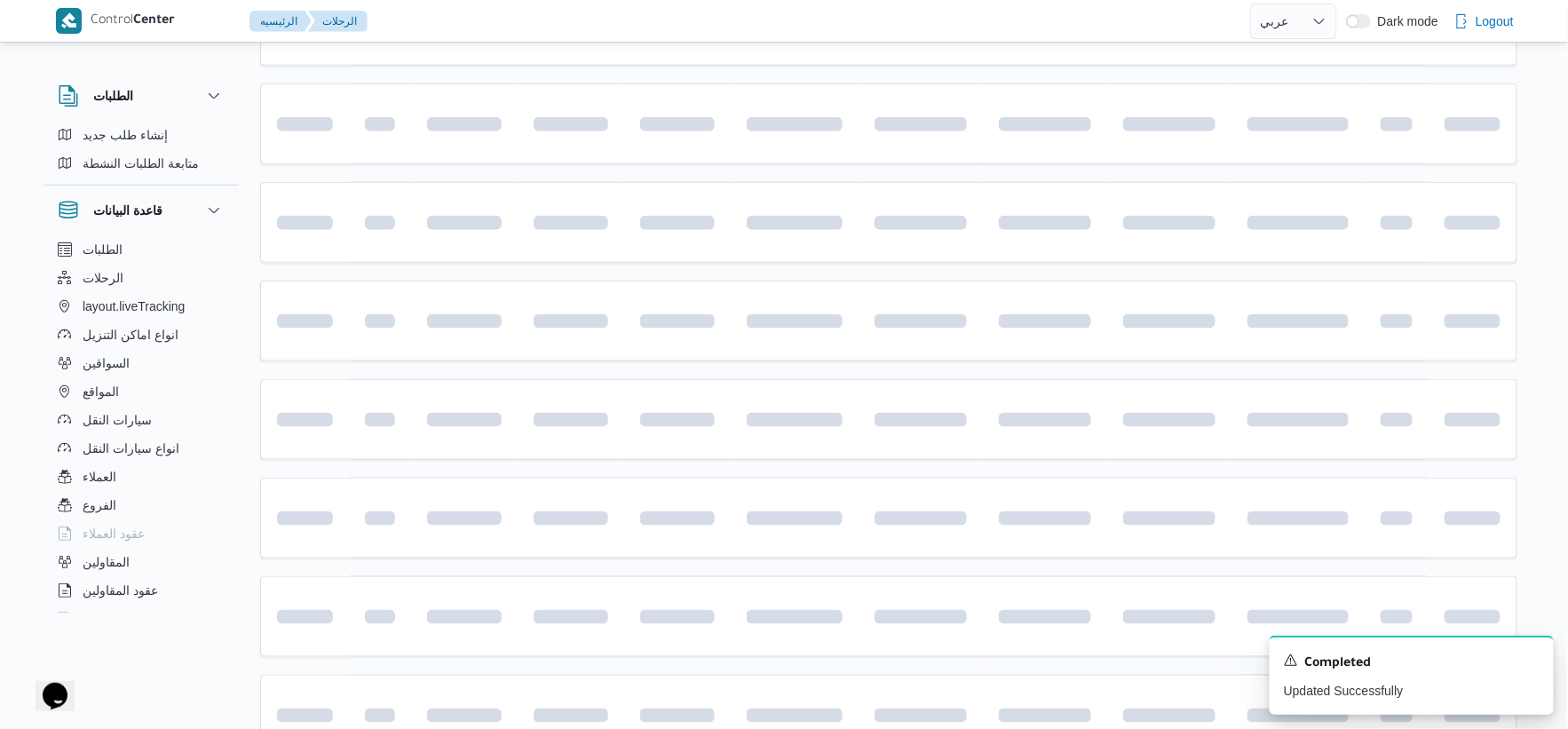
scroll to position [1166, 0]
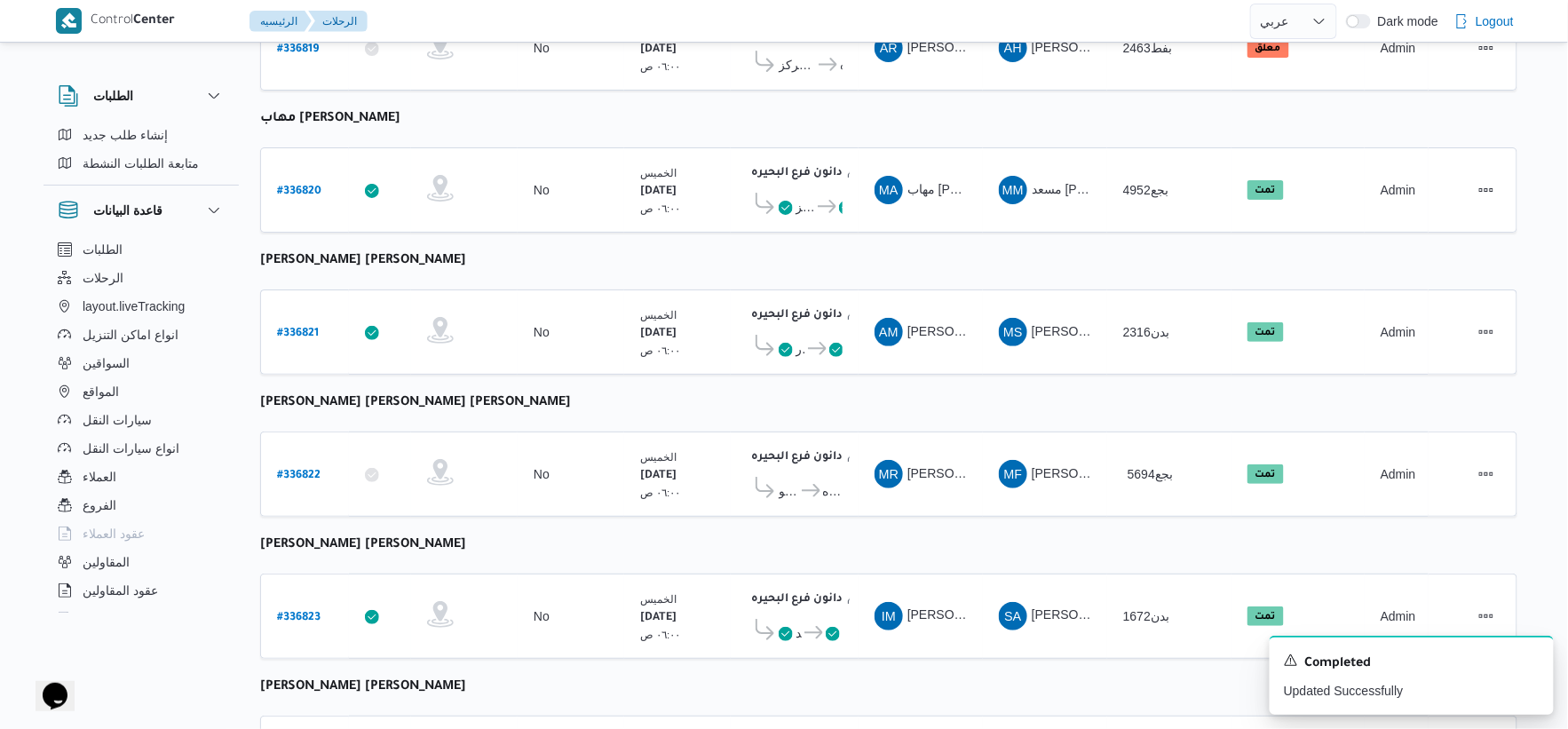
select select "ar"
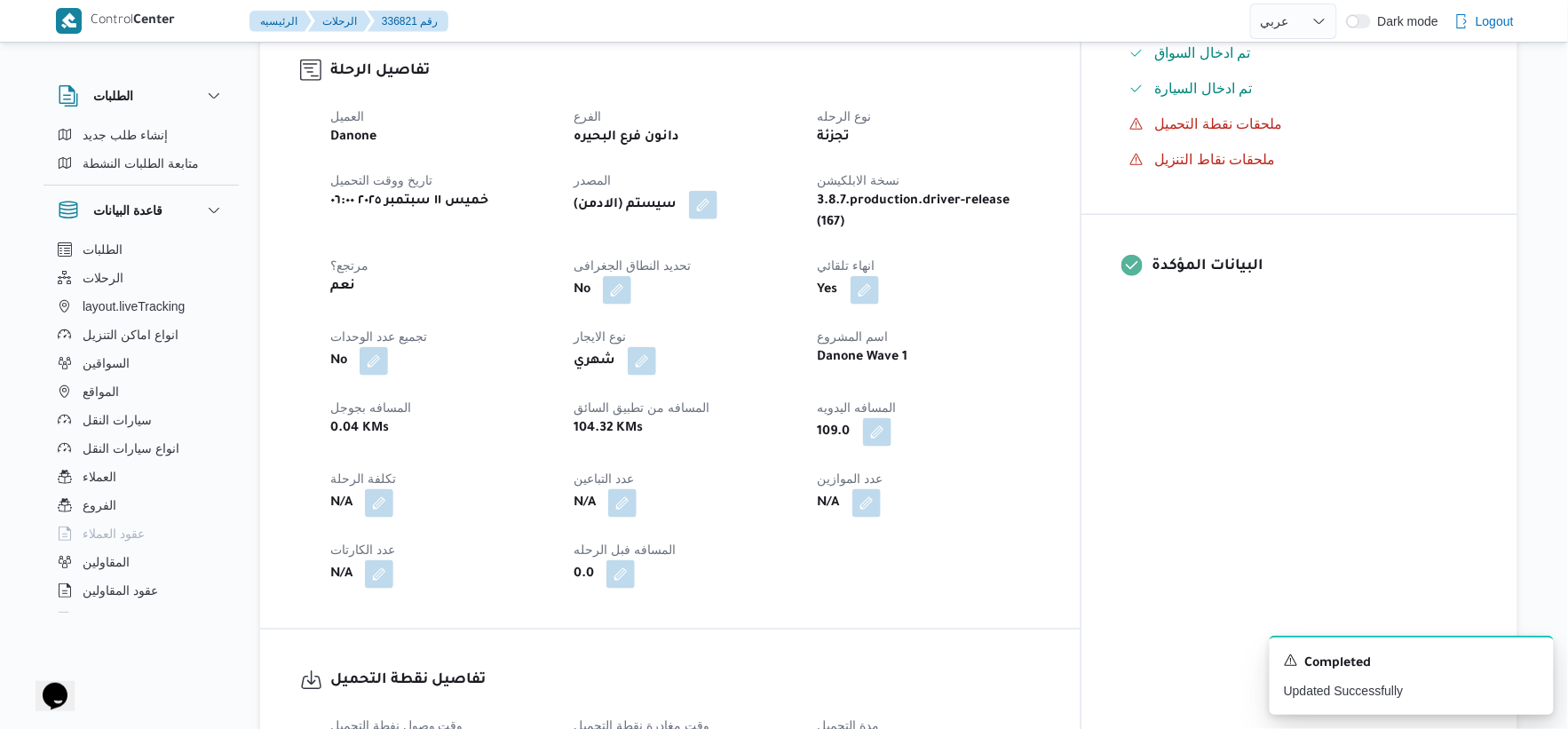
scroll to position [574, 0]
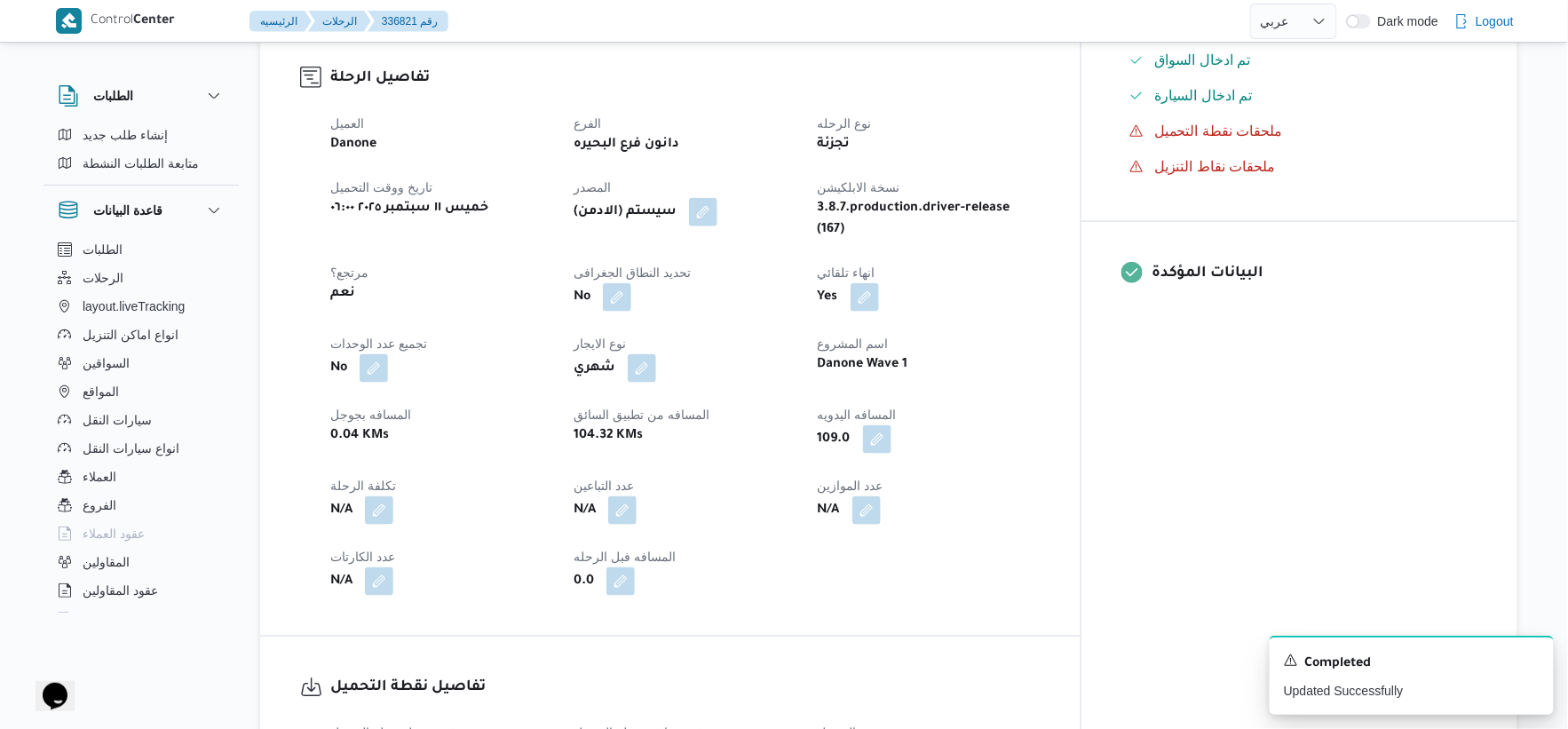
select select "ar"
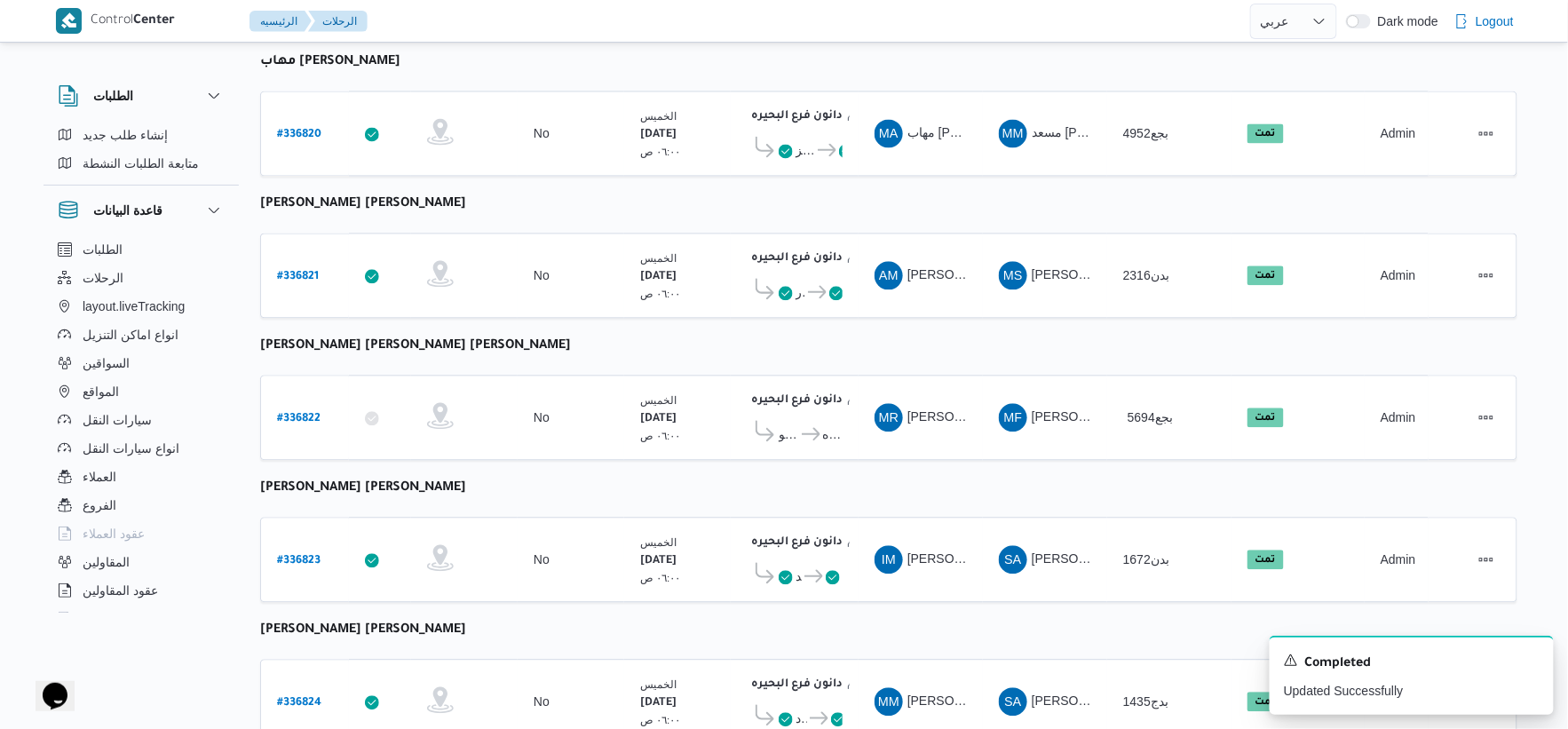
scroll to position [1068, 0]
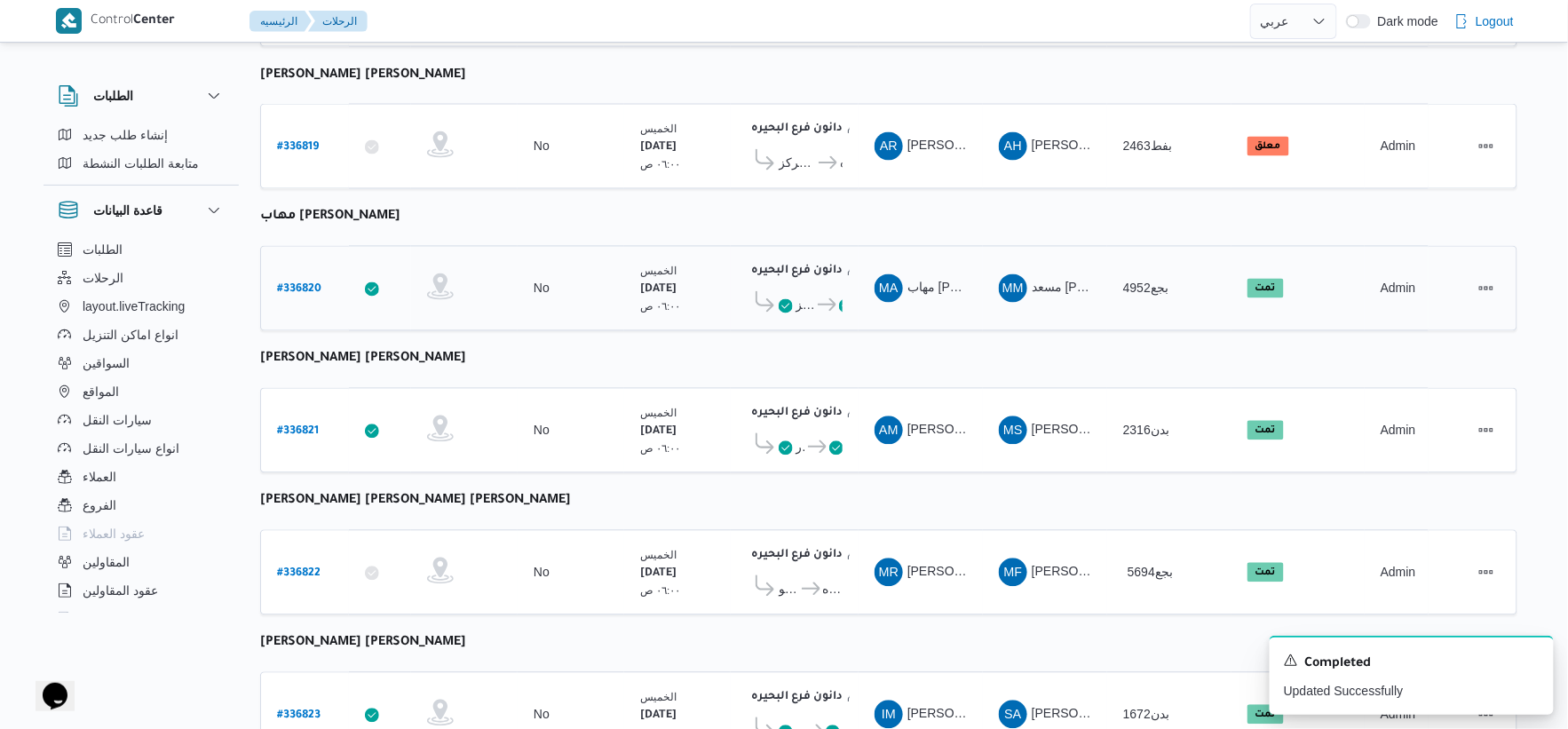
click at [314, 284] on b "# 336820" at bounding box center [299, 290] width 45 height 12
select select "ar"
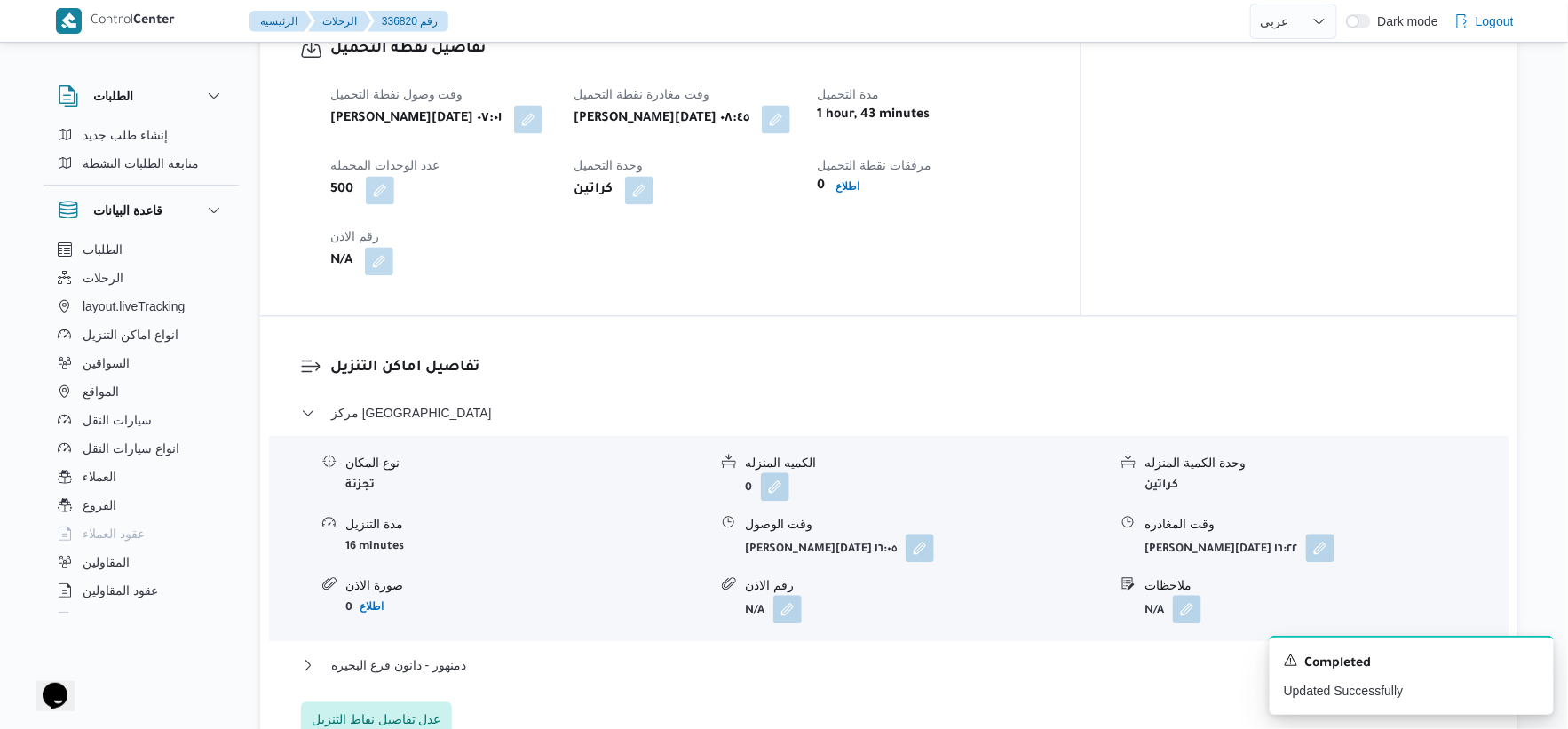
scroll to position [1462, 0]
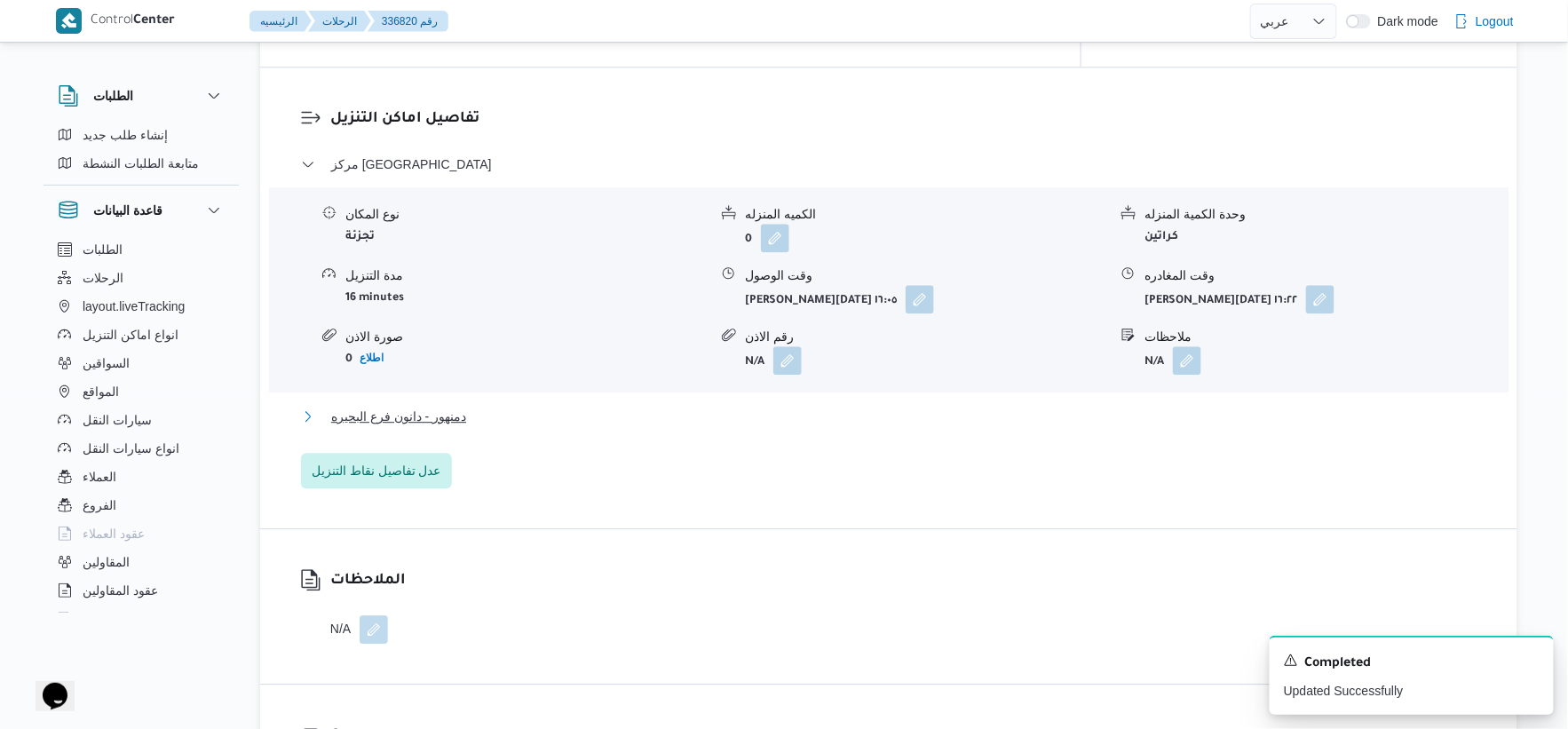
click at [491, 410] on button "دمنهور - دانون فرع البحيره" at bounding box center [889, 416] width 1176 height 21
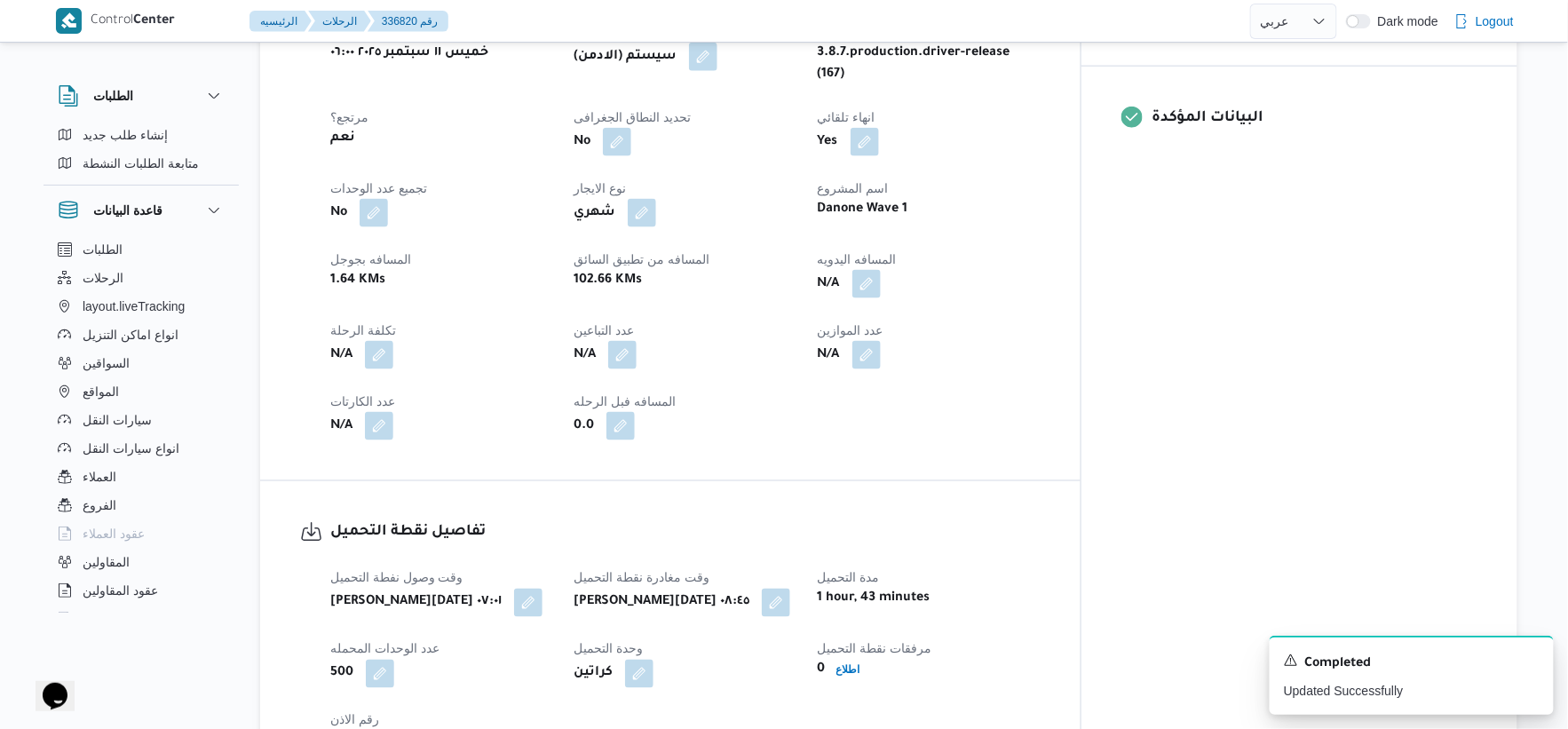
scroll to position [673, 0]
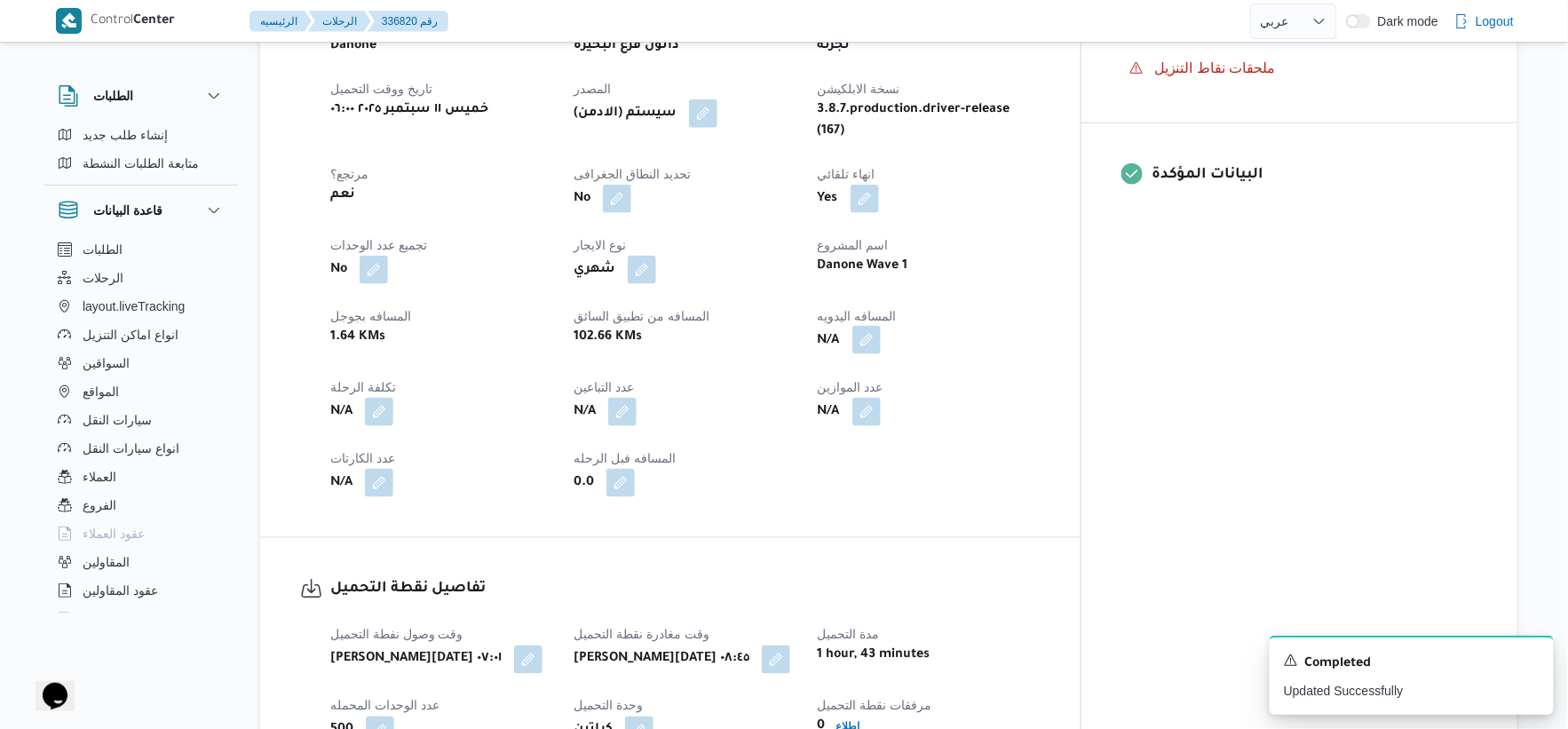
click at [881, 330] on button "button" at bounding box center [867, 340] width 29 height 29
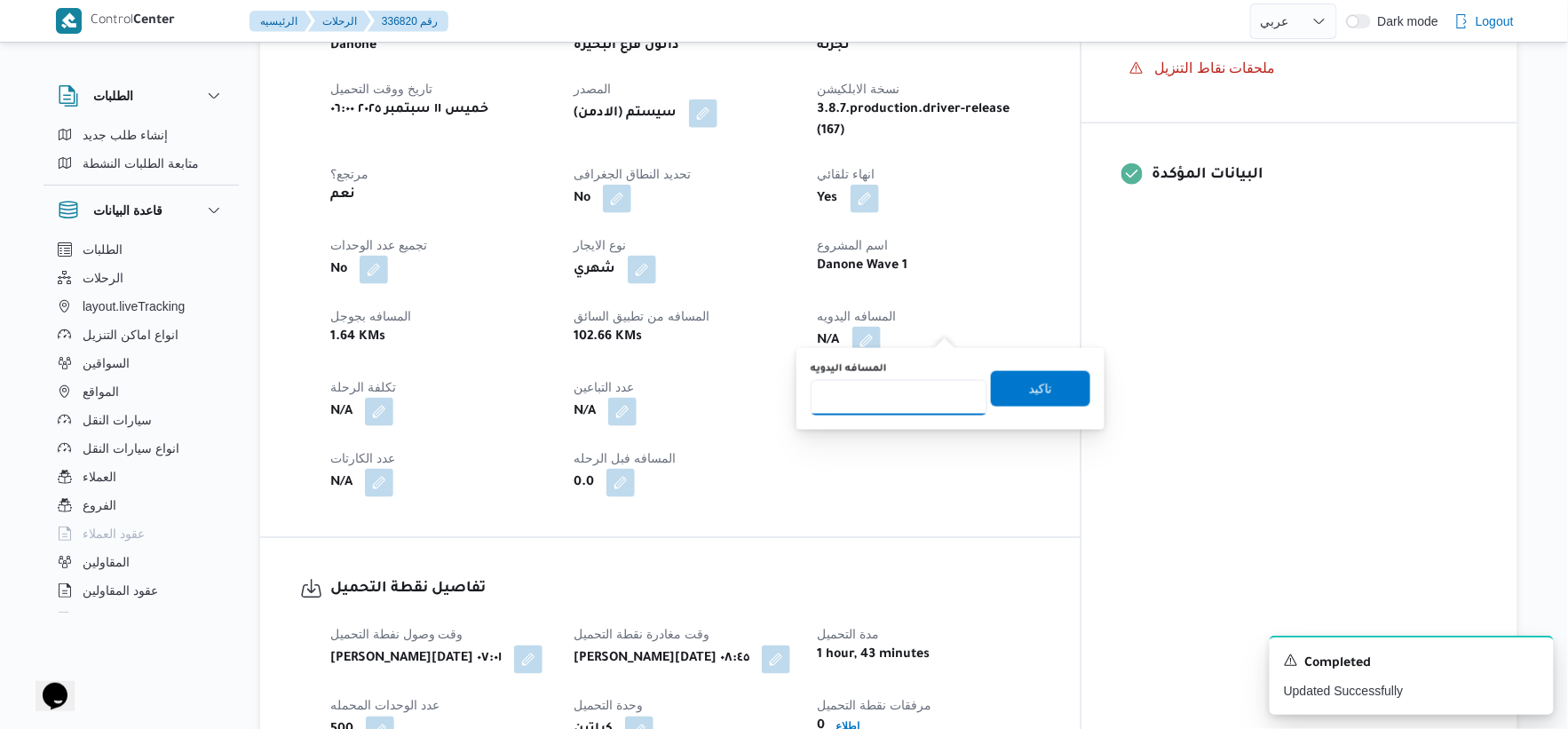
click at [901, 383] on input "المسافه اليدويه" at bounding box center [900, 397] width 177 height 35
type input "78"
click at [1037, 382] on span "تاكيد" at bounding box center [1040, 388] width 23 height 21
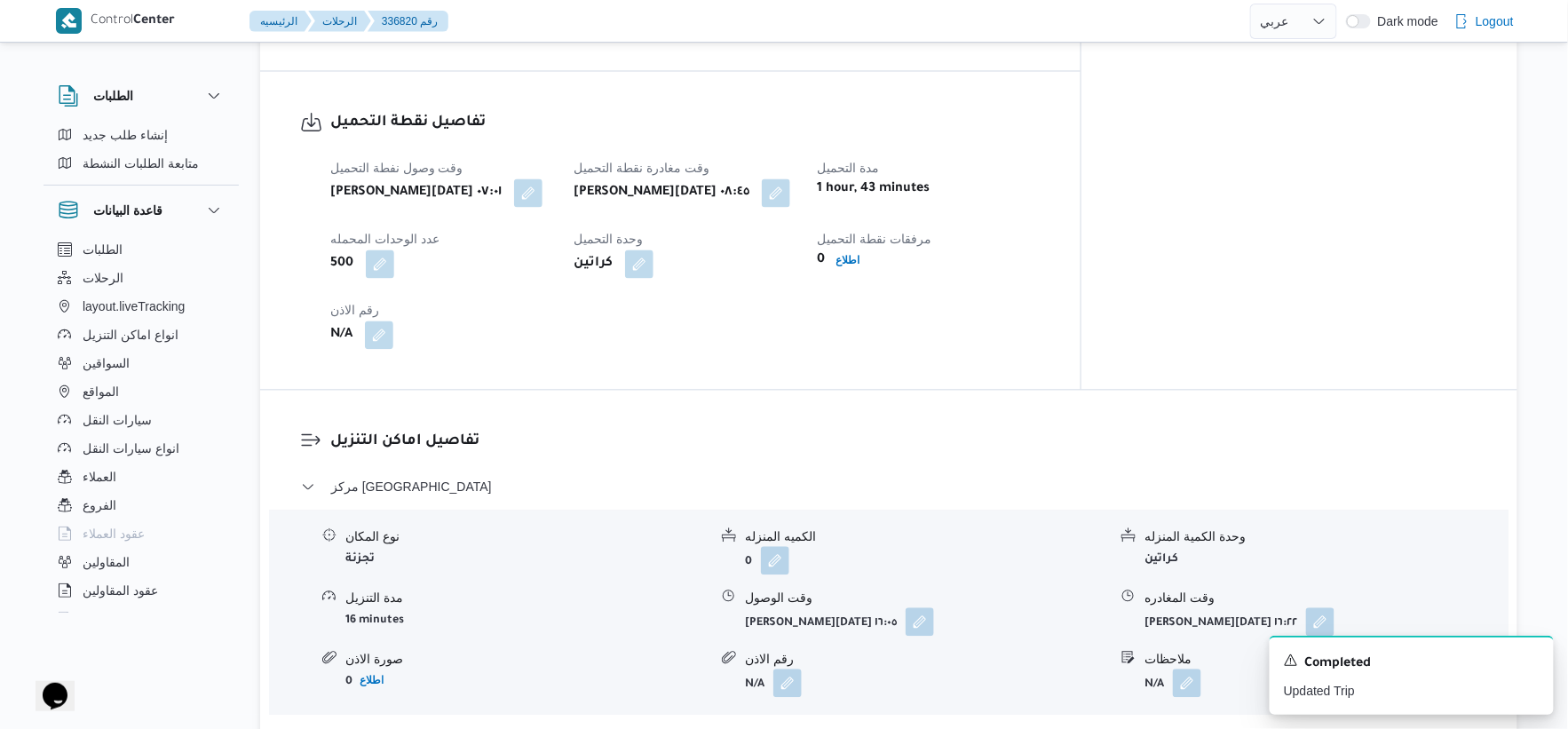
scroll to position [1183, 0]
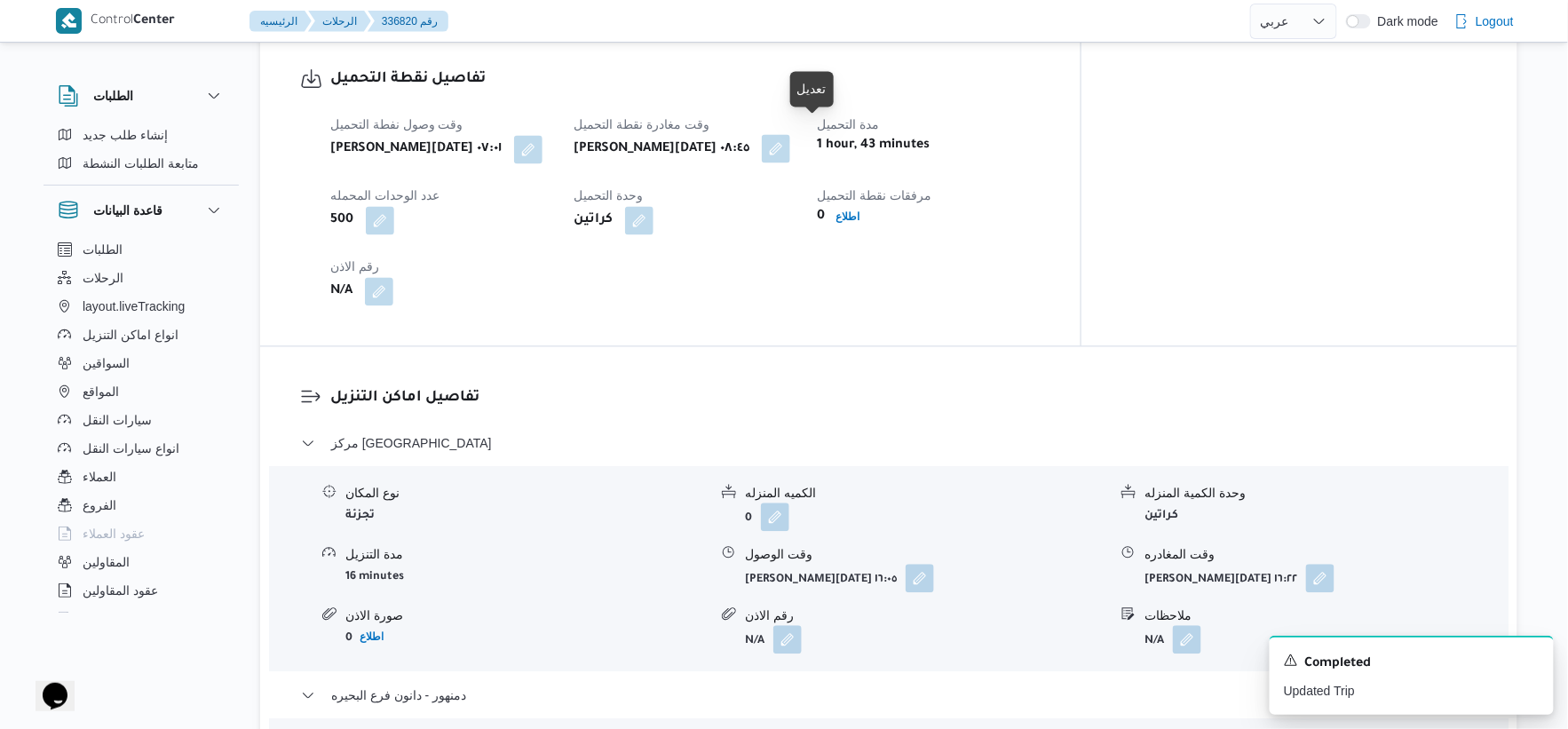
click at [790, 134] on button "button" at bounding box center [776, 148] width 29 height 29
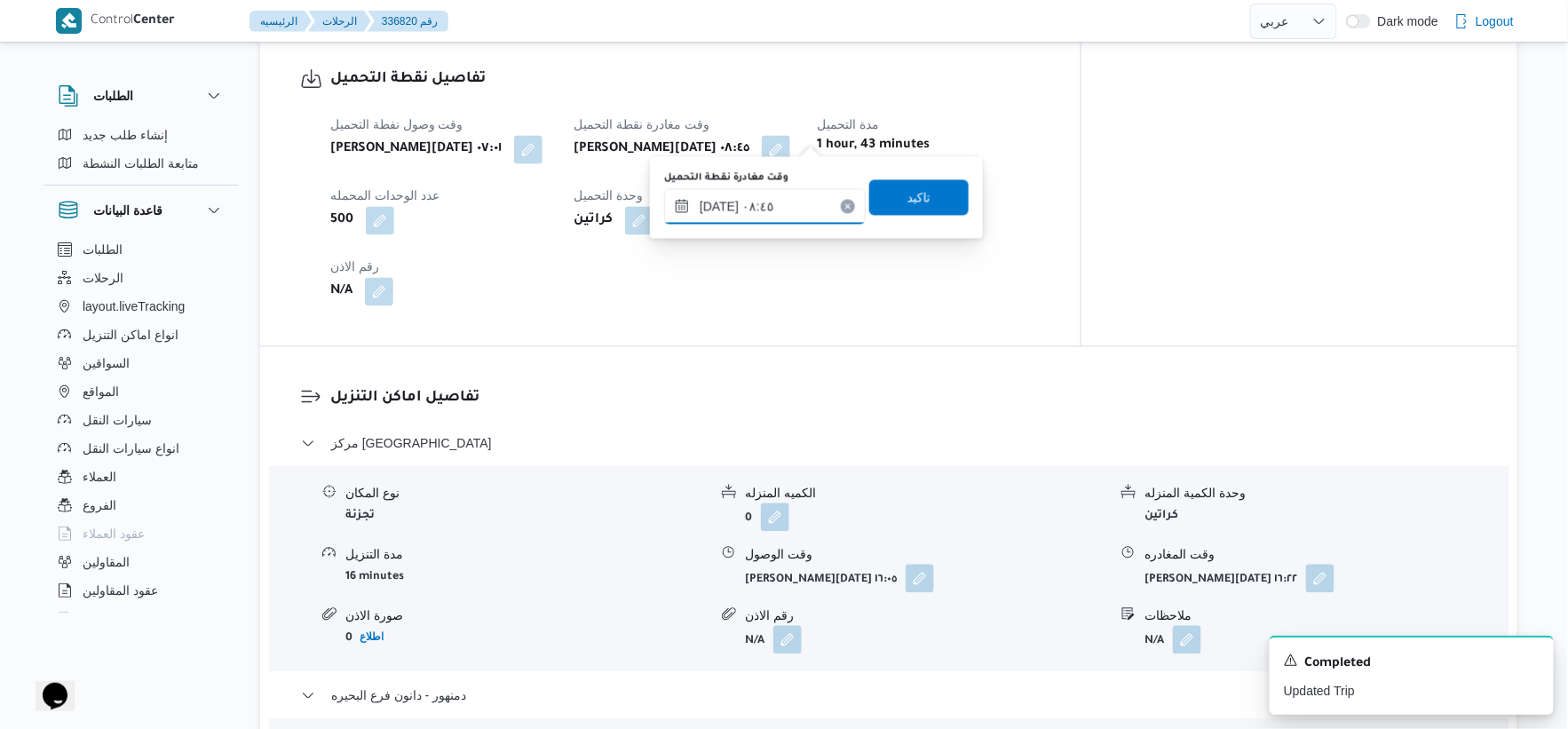
click at [782, 211] on input "١١/٠٩/٢٠٢٥ ٠٨:٤٥" at bounding box center [765, 205] width 202 height 35
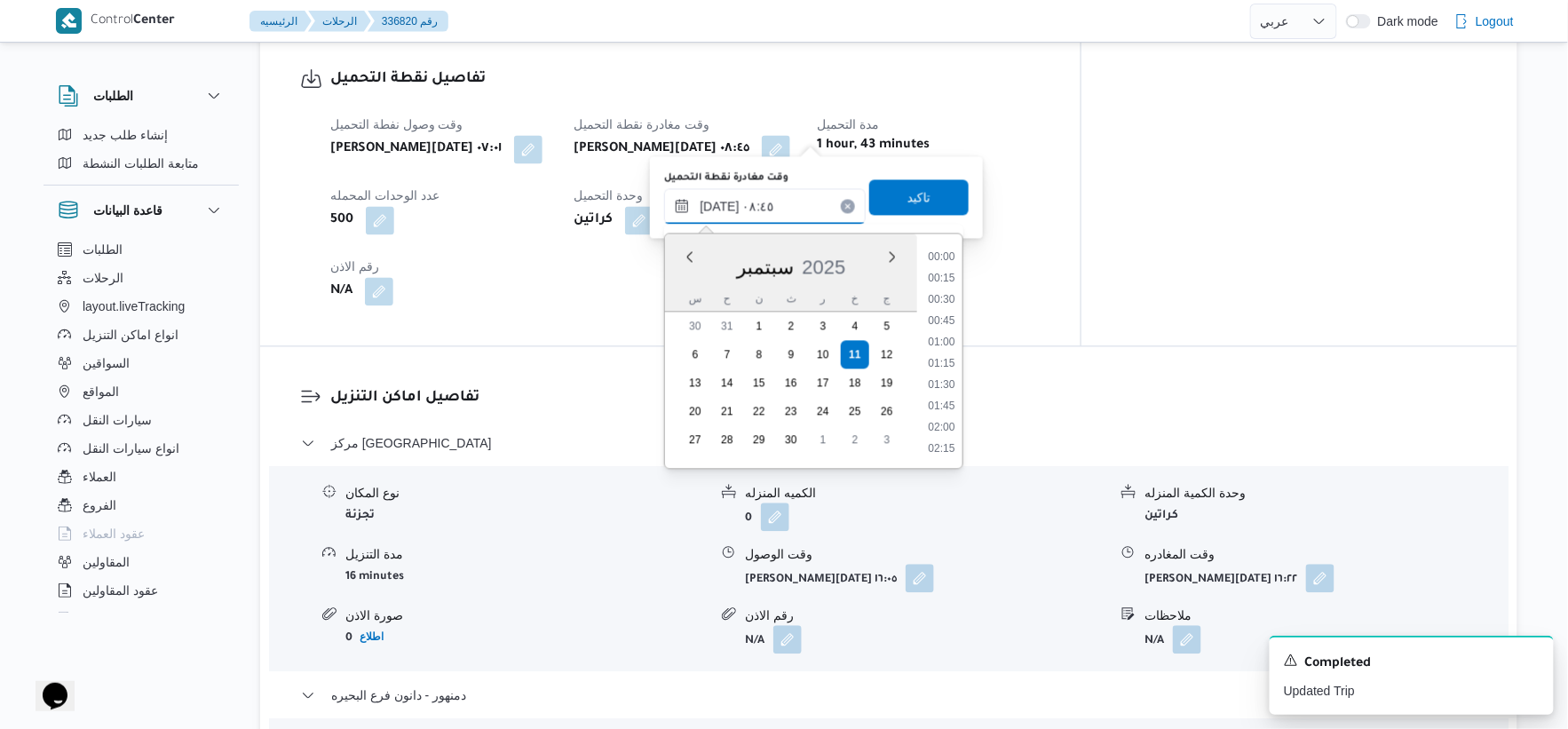
scroll to position [639, 0]
click at [945, 334] on li "08:30" at bounding box center [941, 341] width 41 height 18
type input "١١/٠٩/٢٠٢٥ ٠٨:٣٠"
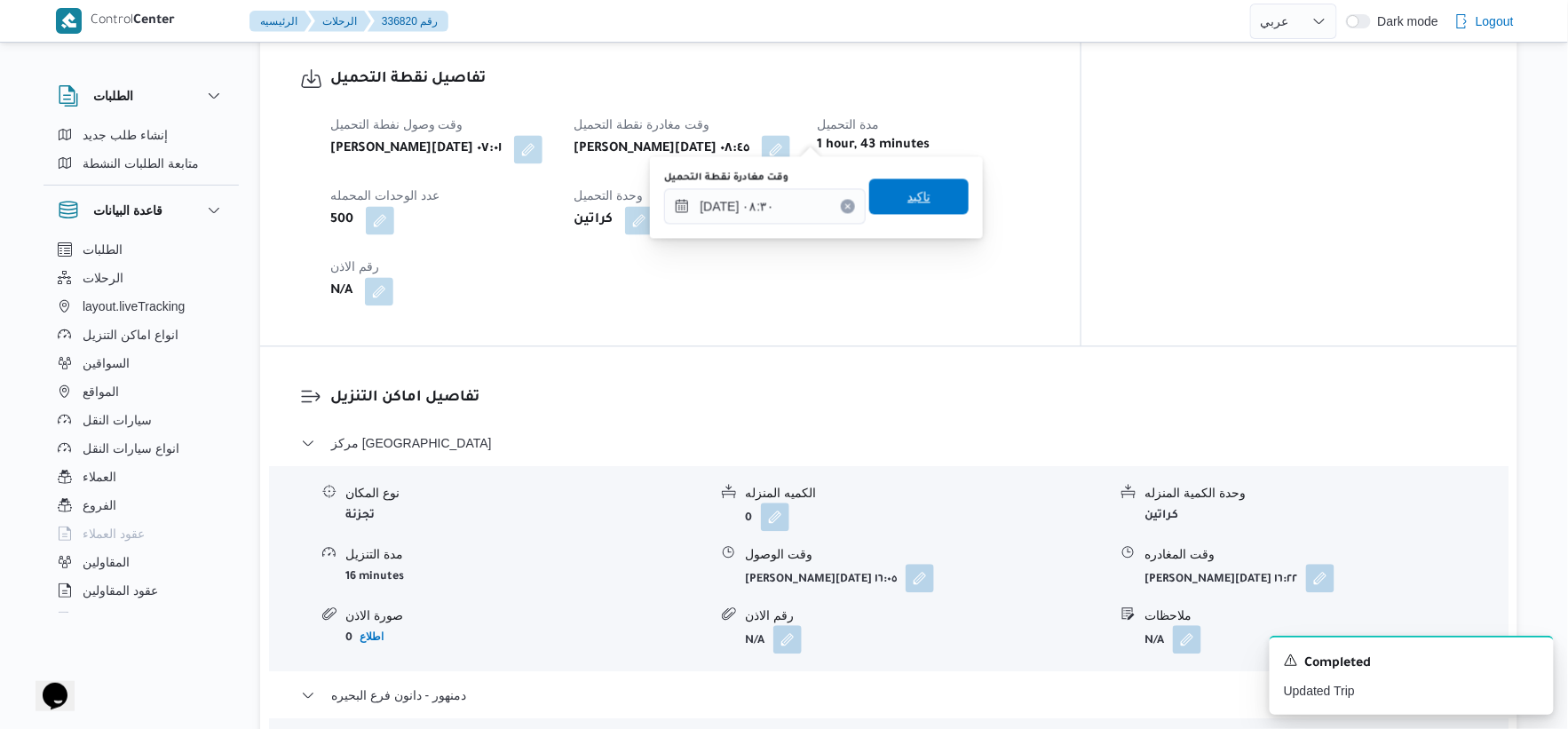
click at [934, 194] on span "تاكيد" at bounding box center [919, 196] width 100 height 35
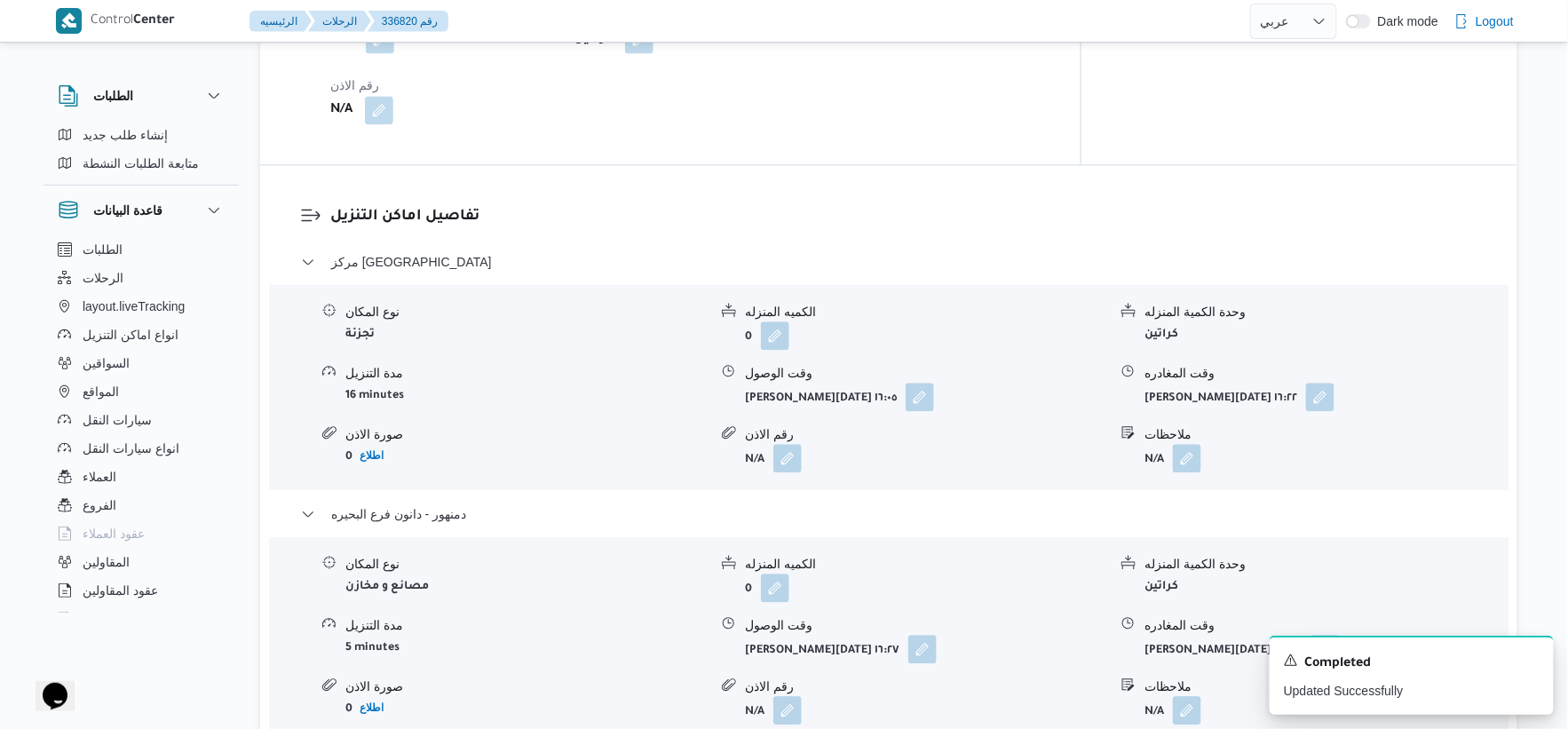
scroll to position [1380, 0]
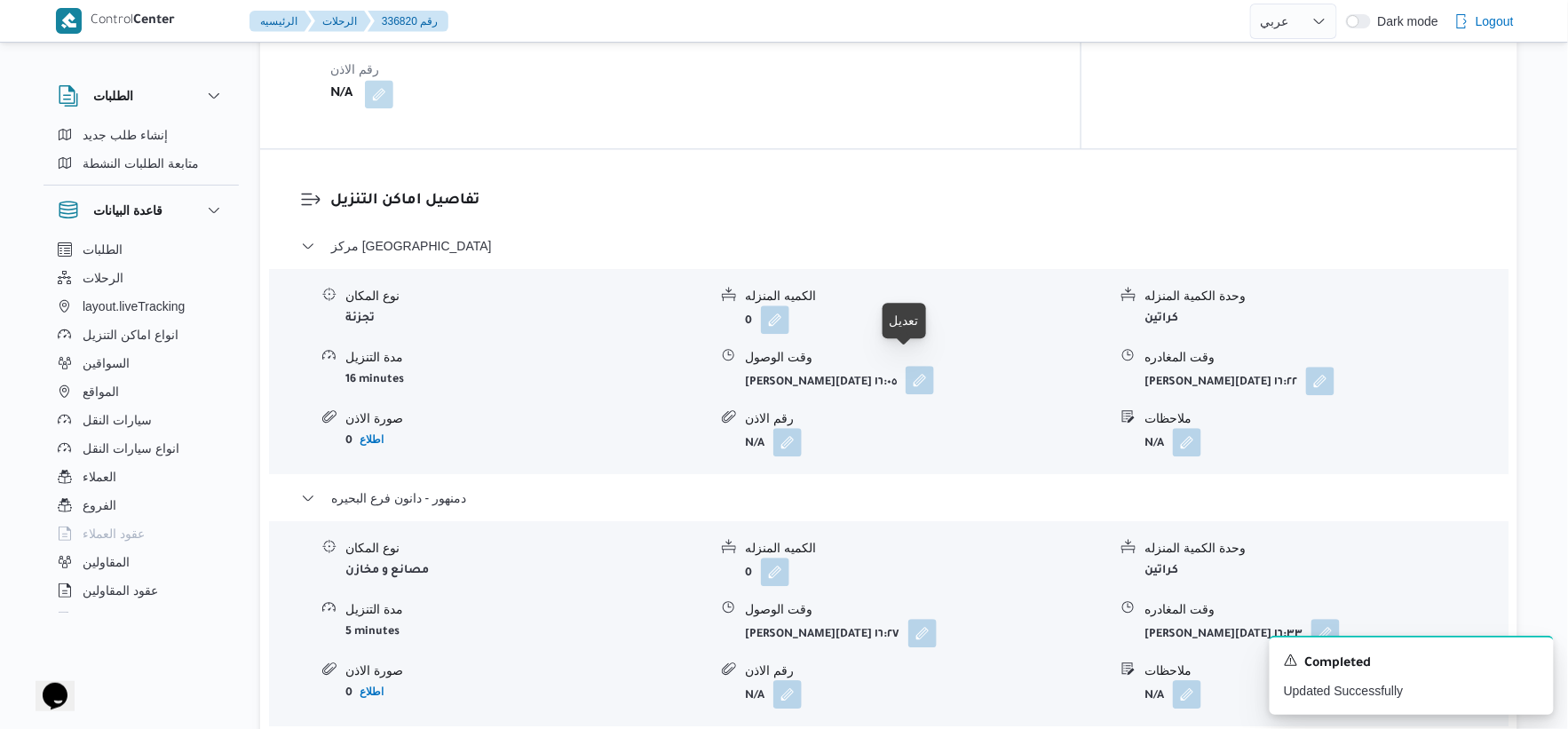
click at [906, 369] on button "button" at bounding box center [920, 380] width 29 height 29
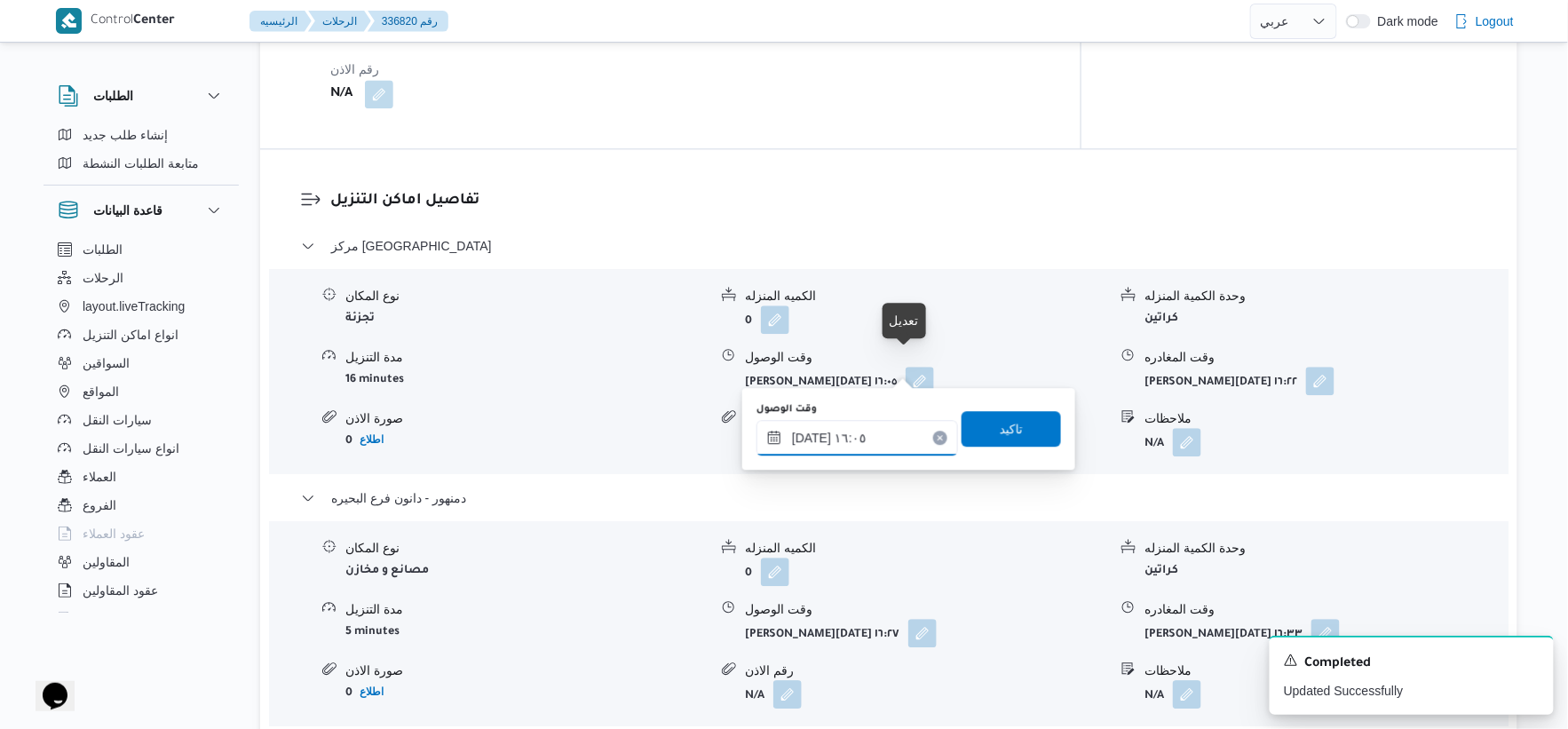
click at [871, 440] on input "١١/٠٩/٢٠٢٥ ١٦:٠٥" at bounding box center [858, 437] width 202 height 35
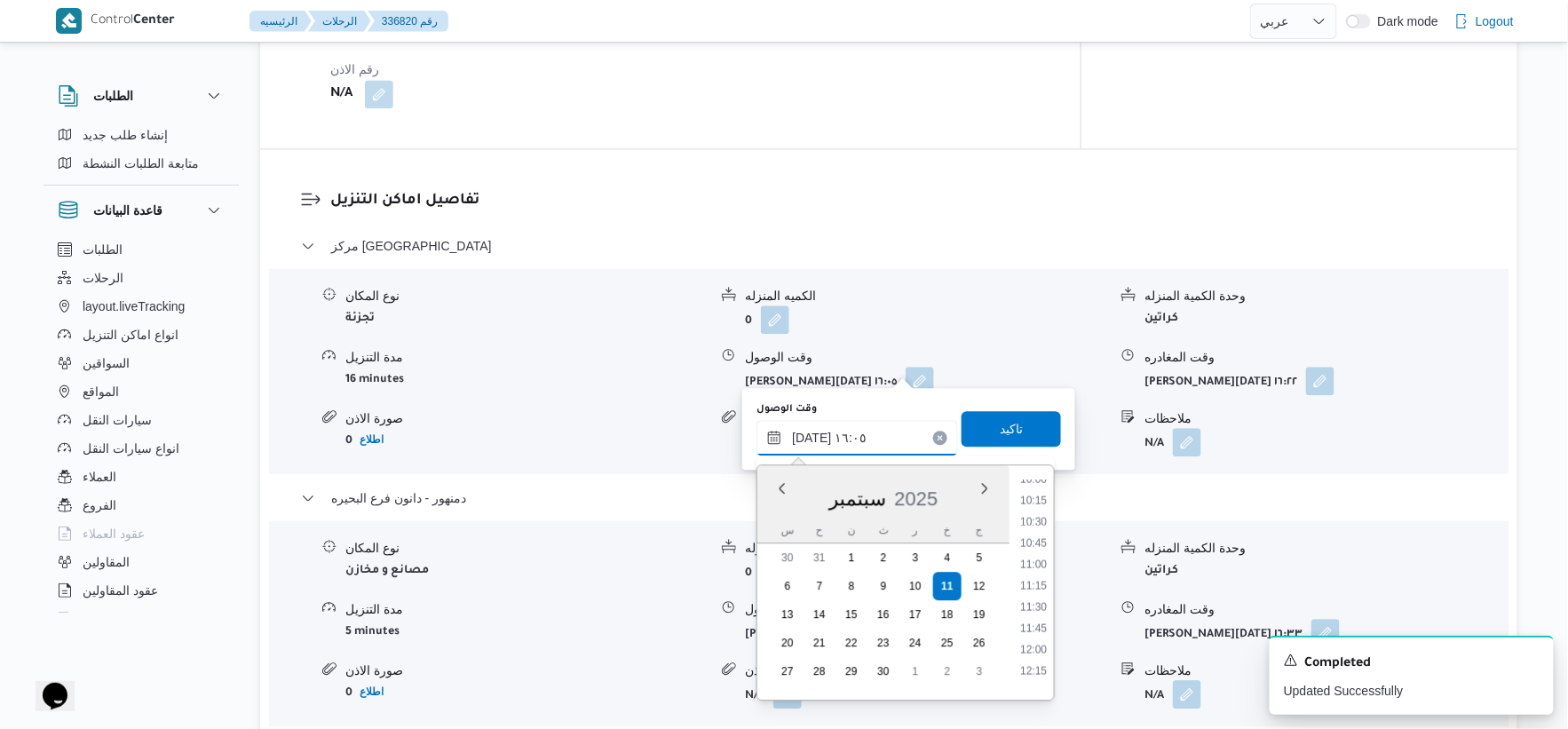
scroll to position [763, 0]
click at [1037, 491] on li "09:00" at bounding box center [1034, 491] width 41 height 18
type input "١١/٠٩/٢٠٢٥ ٠٩:٠٠"
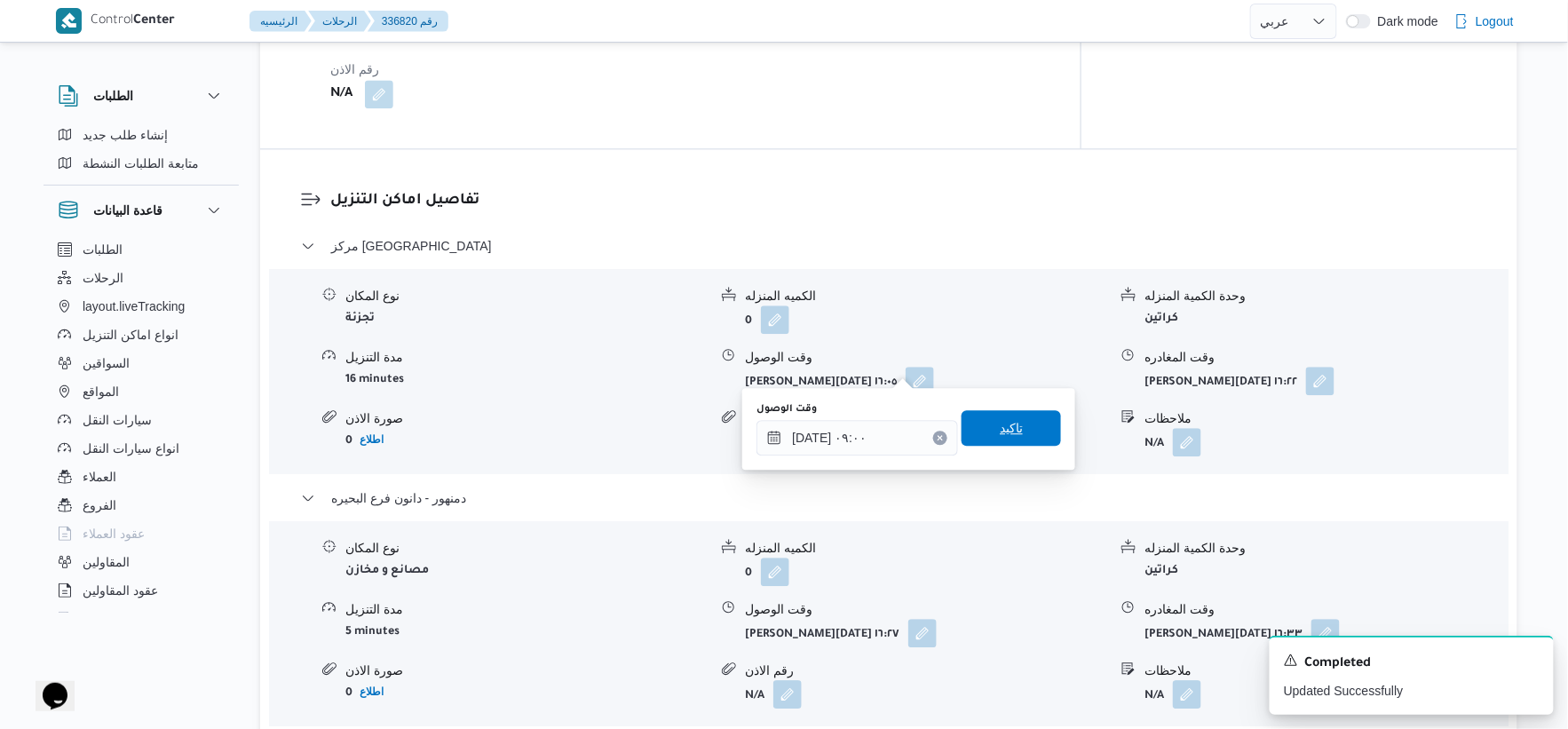
click at [1016, 424] on span "تاكيد" at bounding box center [1011, 427] width 100 height 35
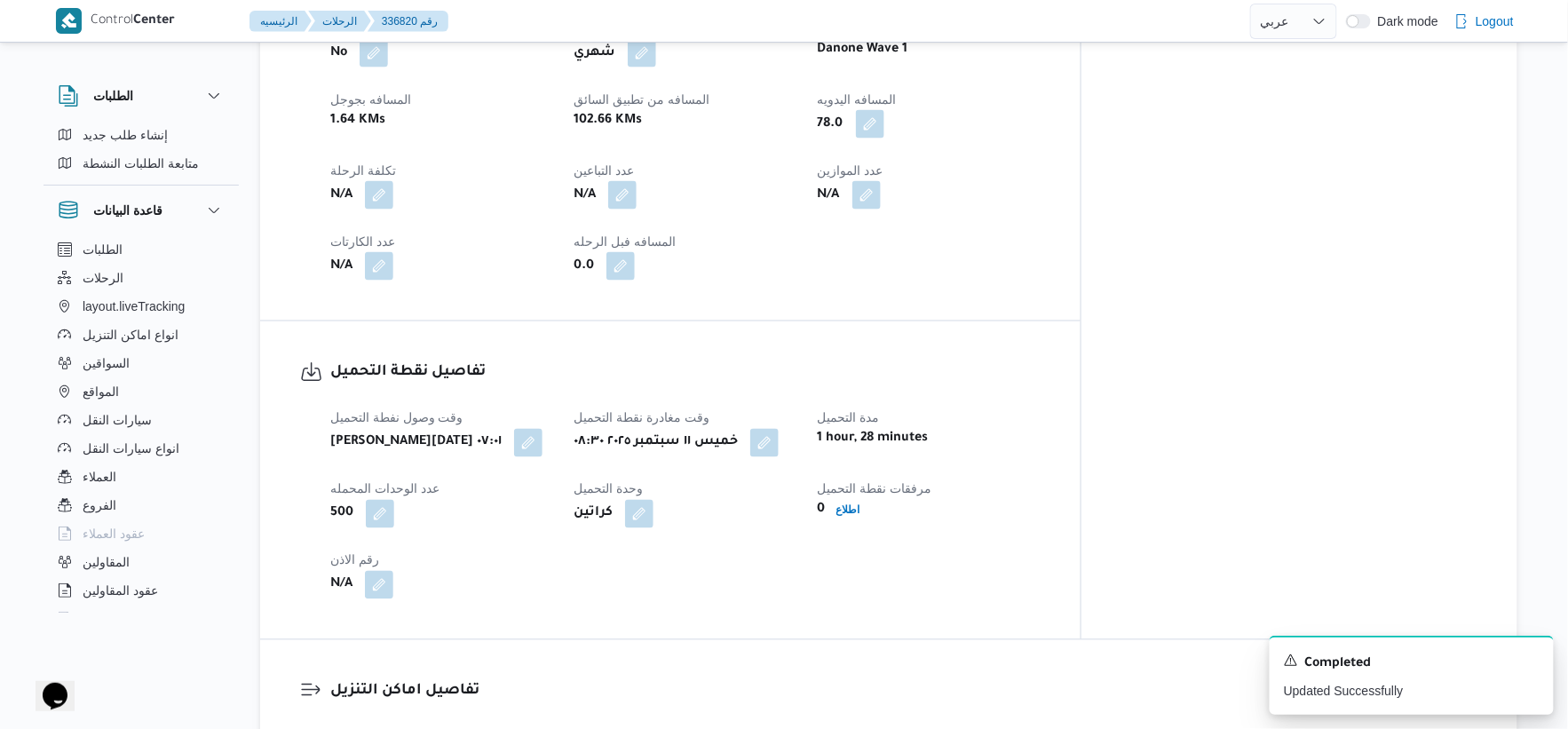
scroll to position [690, 0]
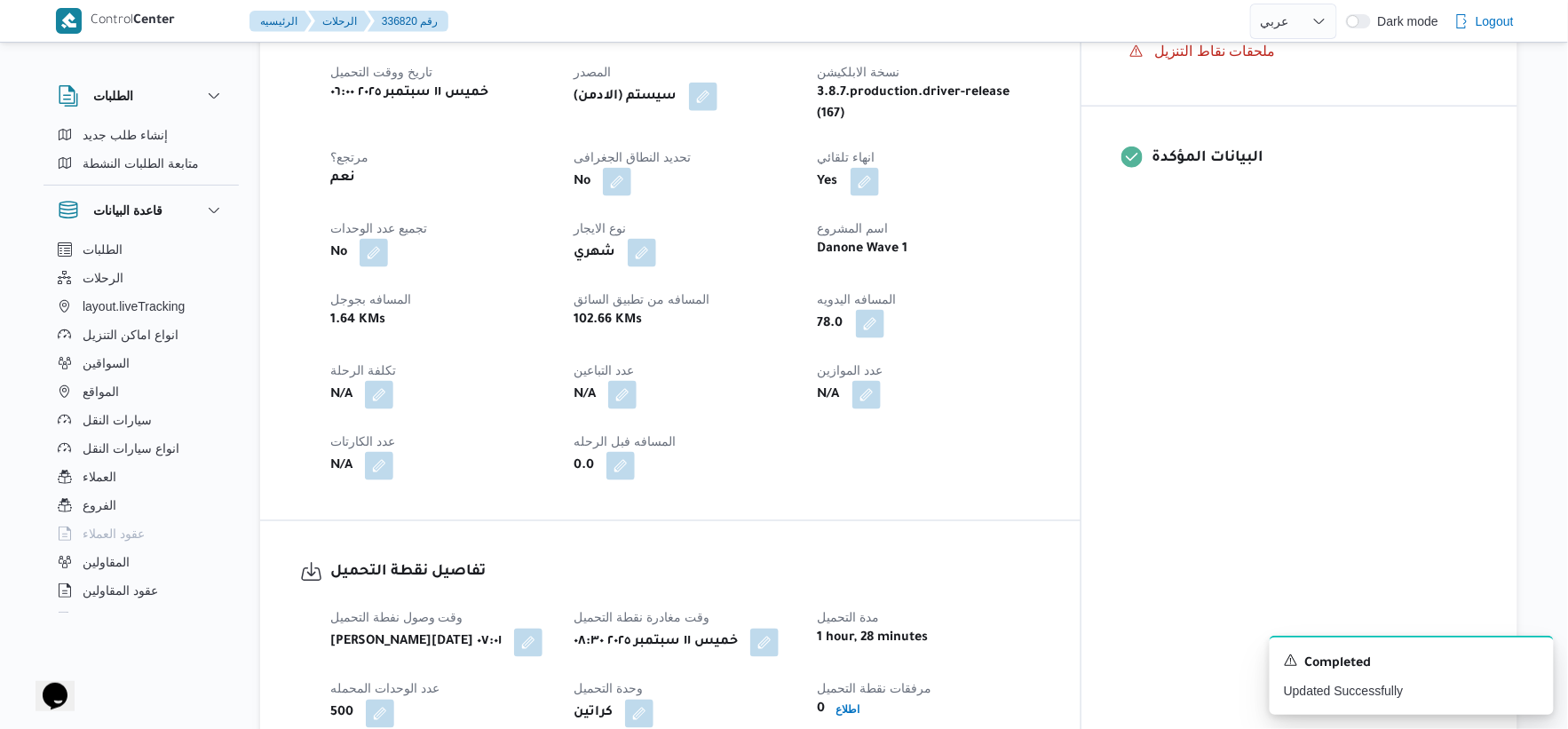
select select "ar"
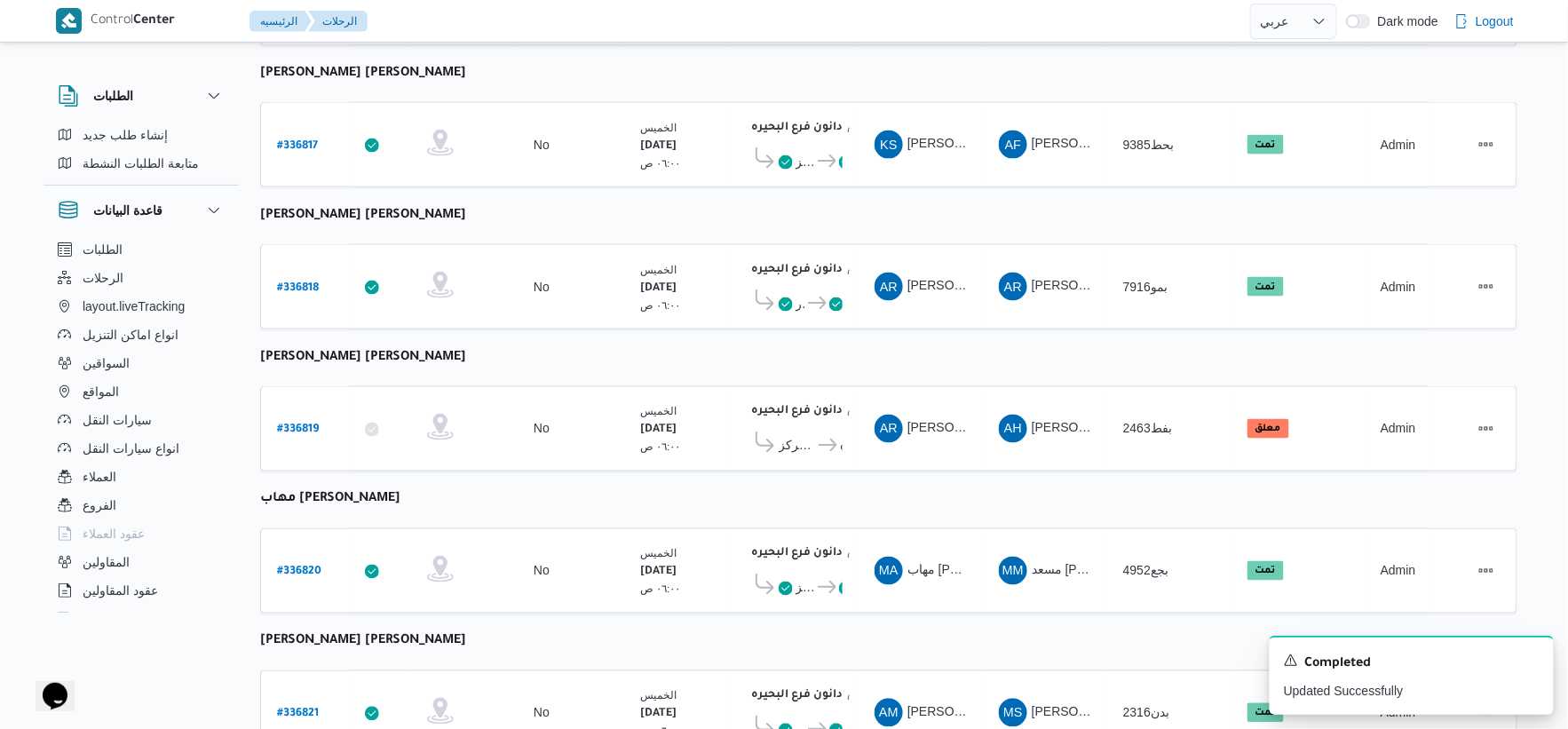
scroll to position [773, 0]
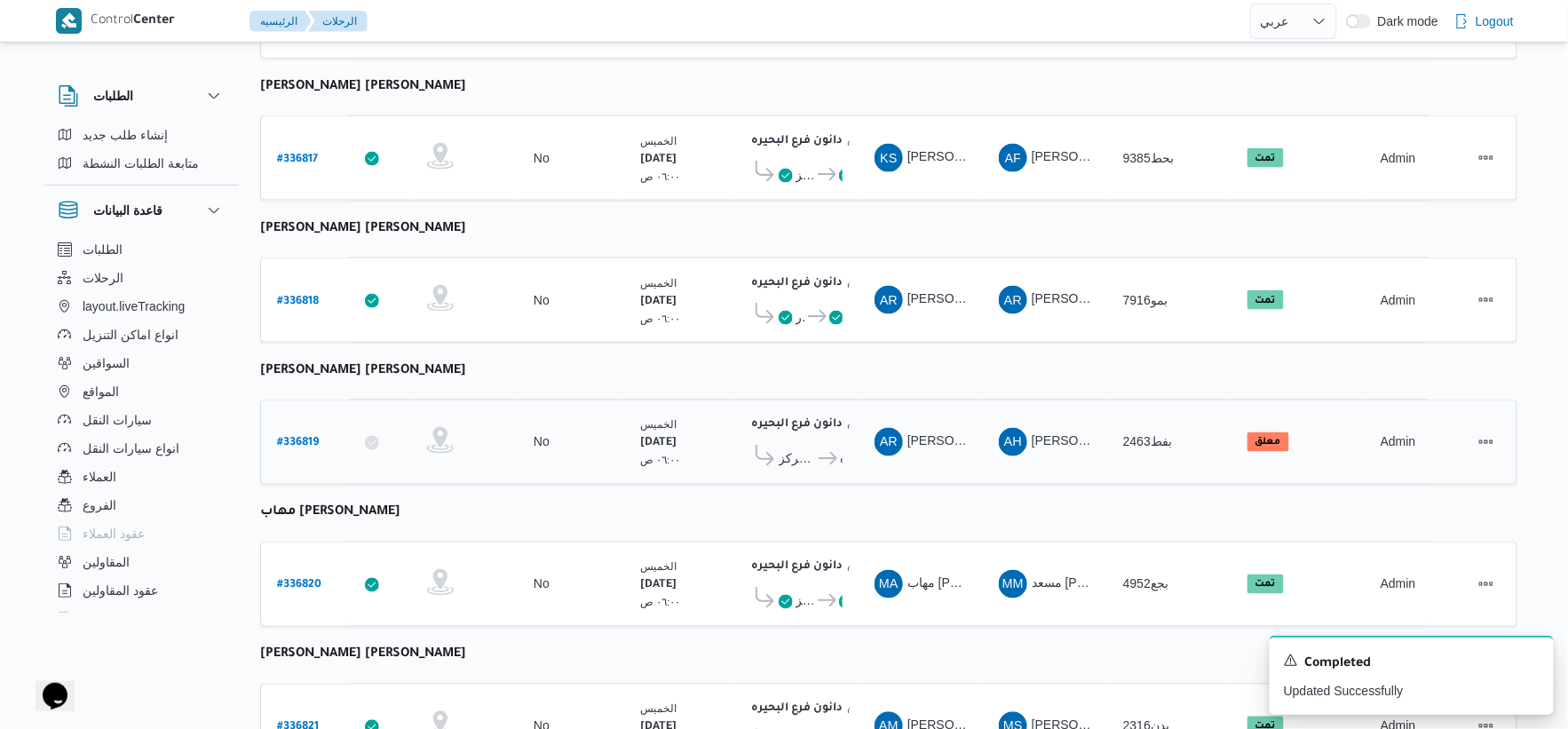
click at [309, 437] on b "# 336819" at bounding box center [298, 443] width 42 height 12
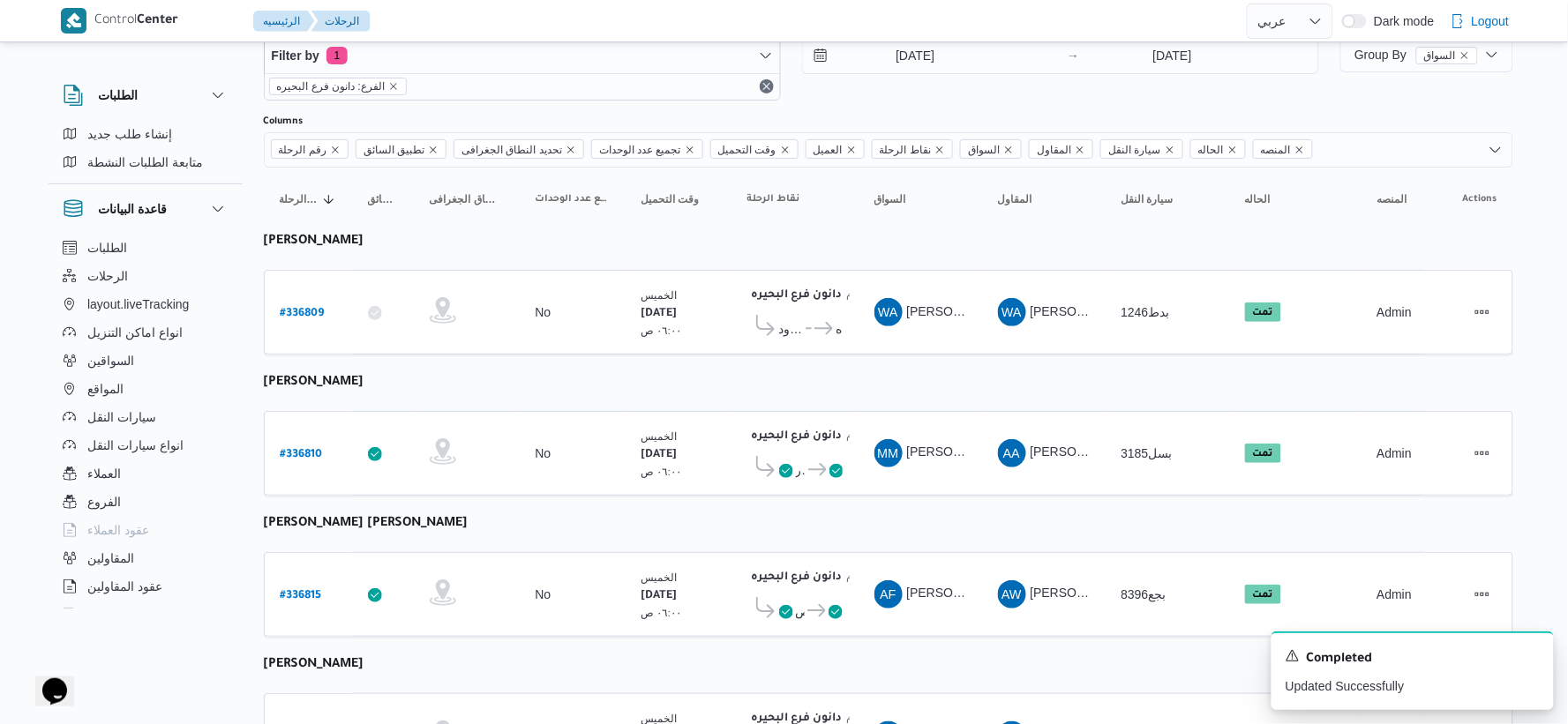
select select "ar"
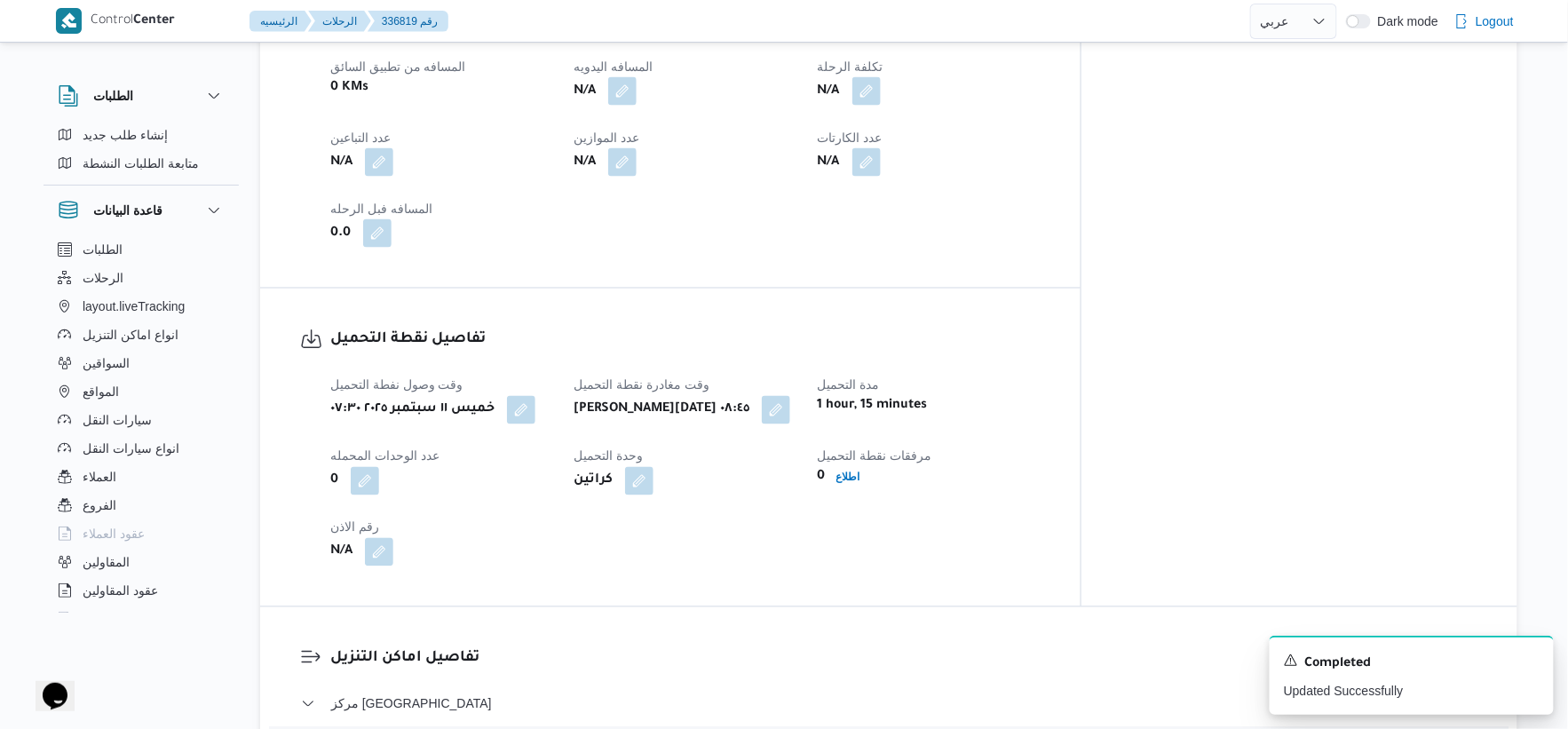
scroll to position [673, 0]
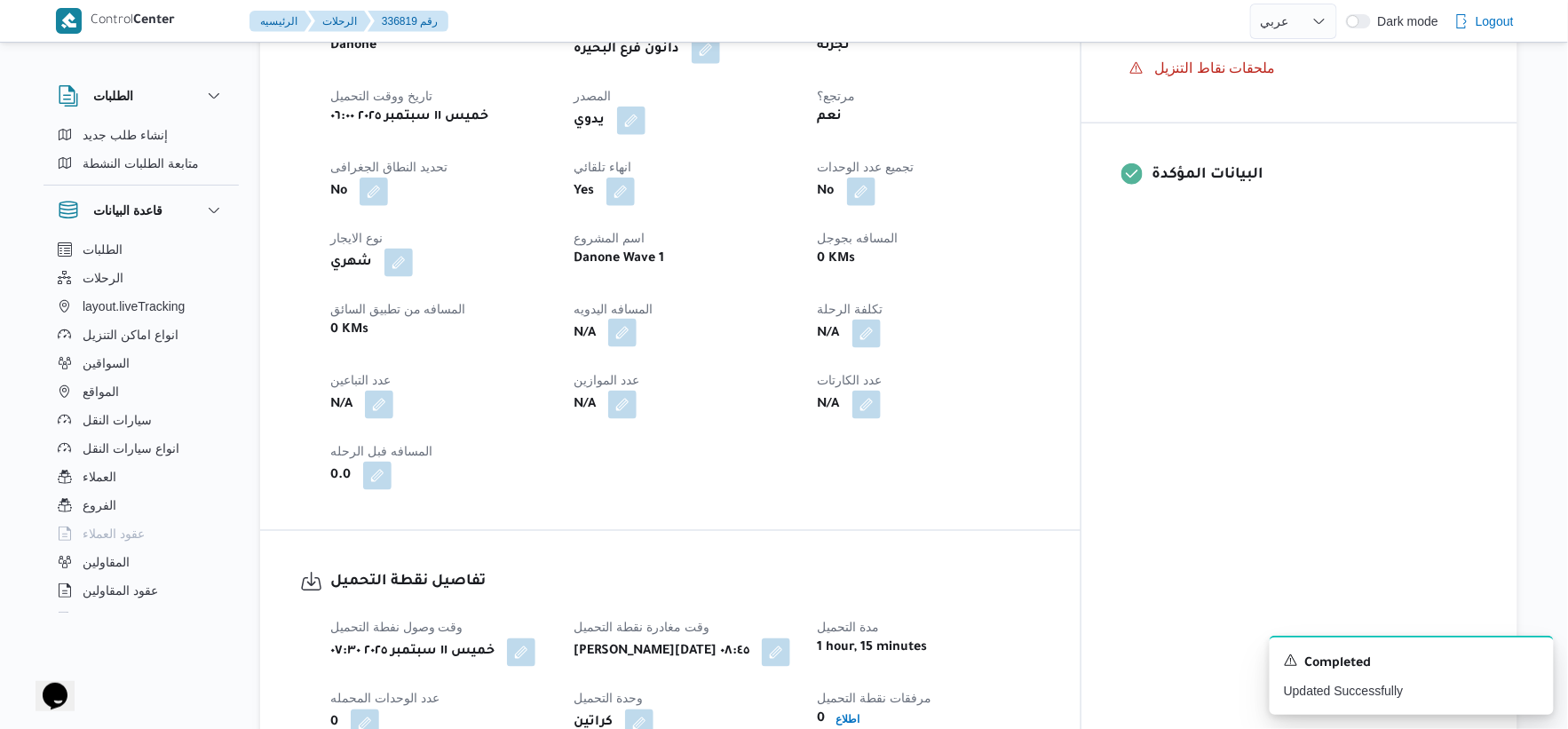
click at [637, 324] on button "button" at bounding box center [623, 333] width 29 height 29
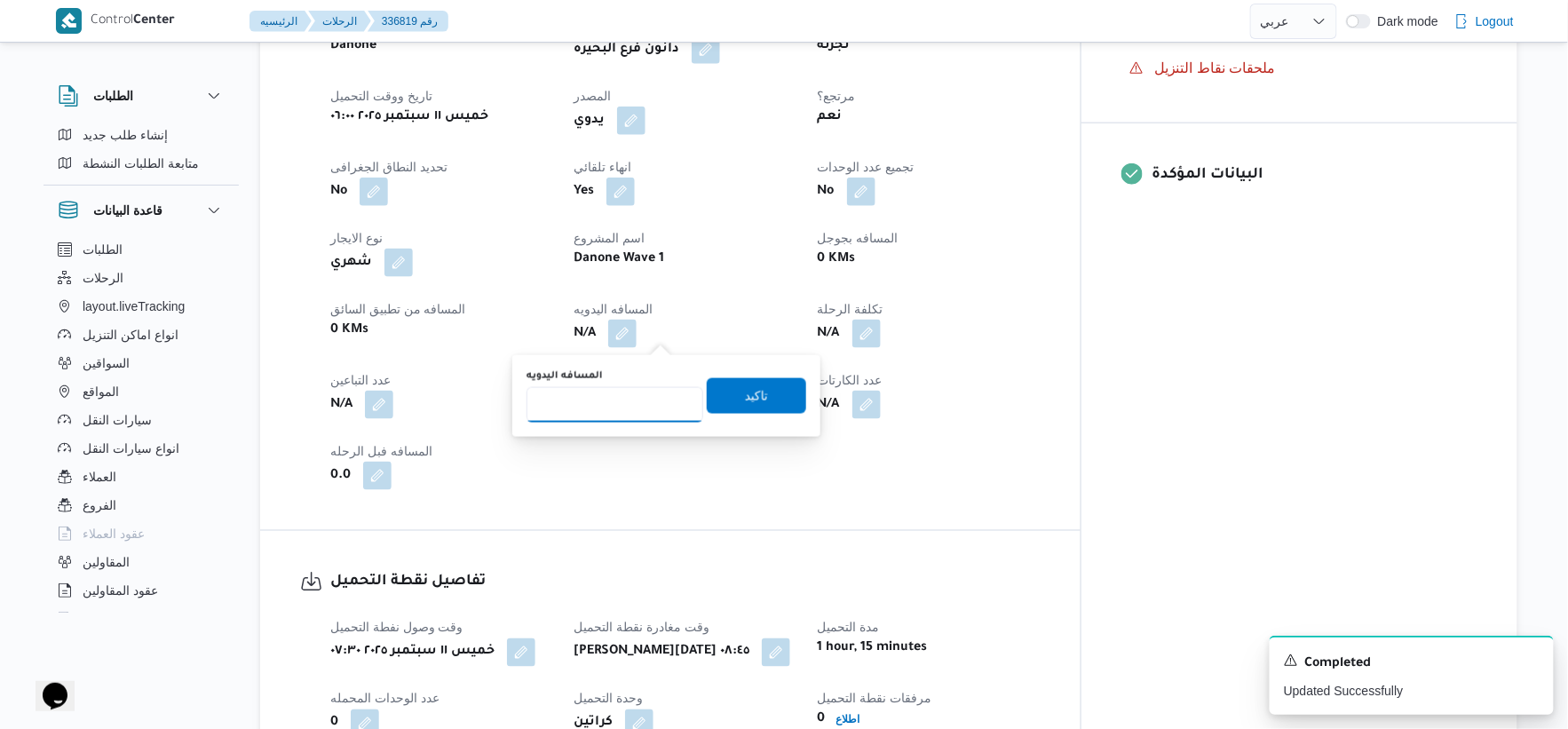
click at [611, 405] on input "المسافه اليدويه" at bounding box center [615, 404] width 177 height 35
type input "30"
click at [764, 395] on span "تاكيد" at bounding box center [756, 394] width 100 height 35
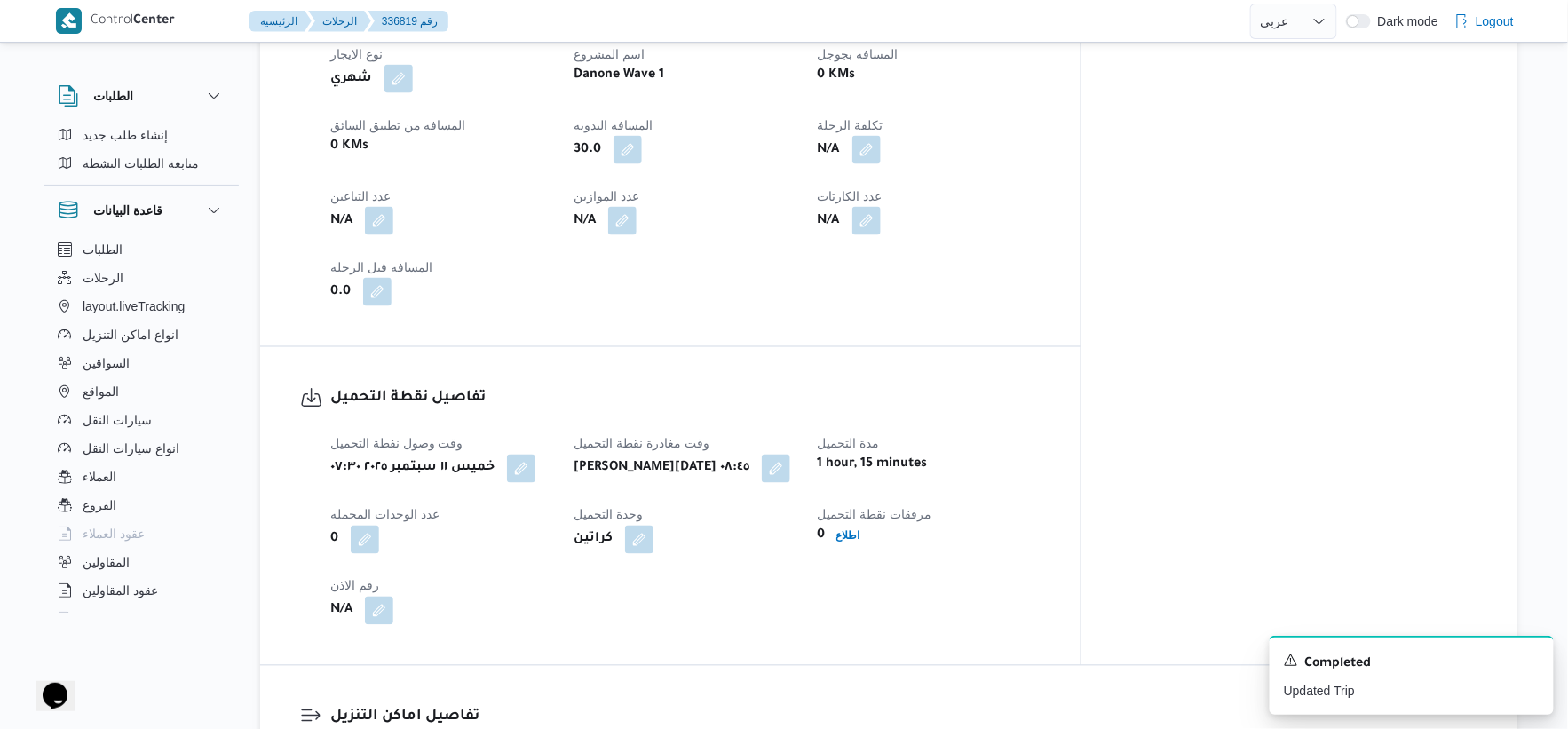
scroll to position [1166, 0]
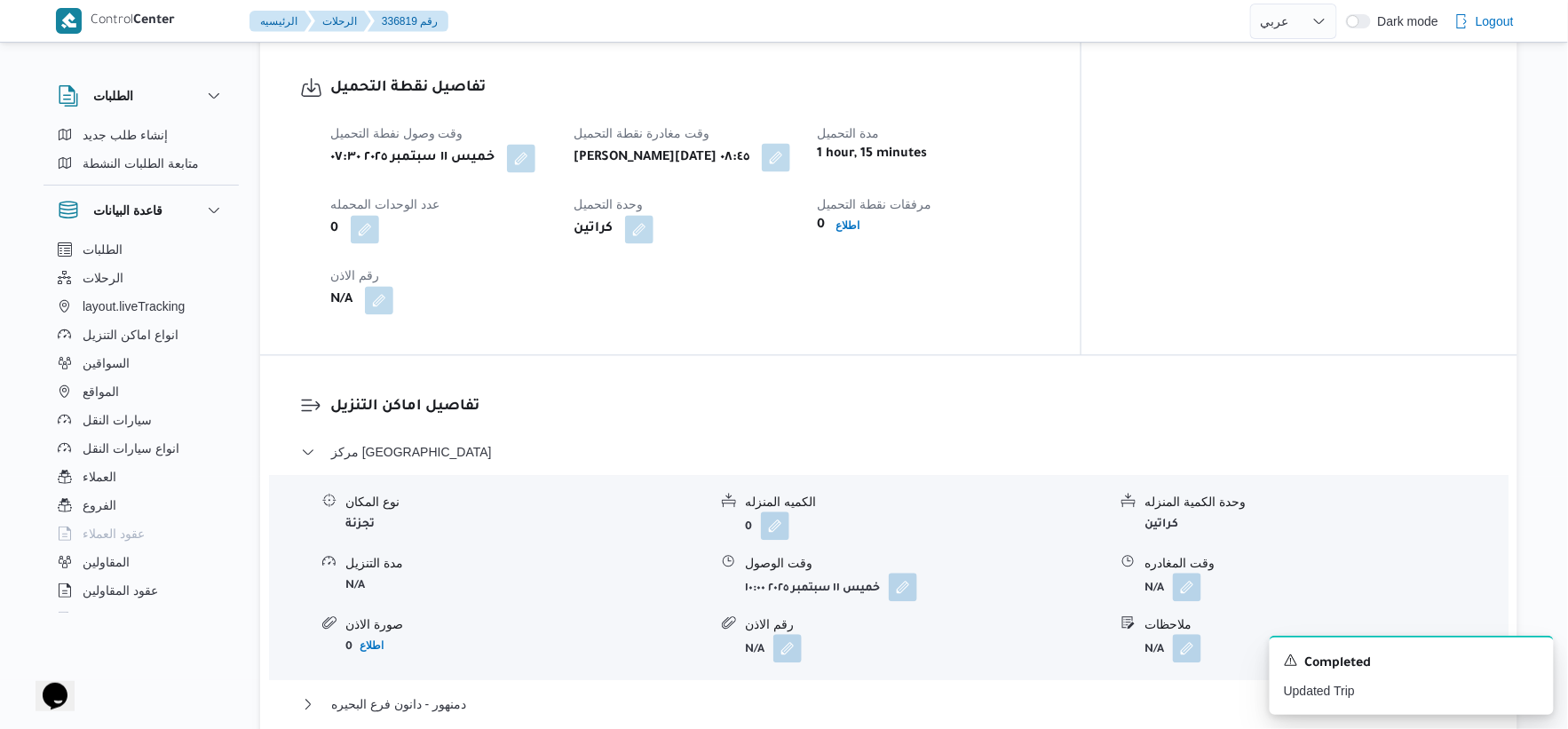
click at [790, 155] on button "button" at bounding box center [776, 158] width 29 height 29
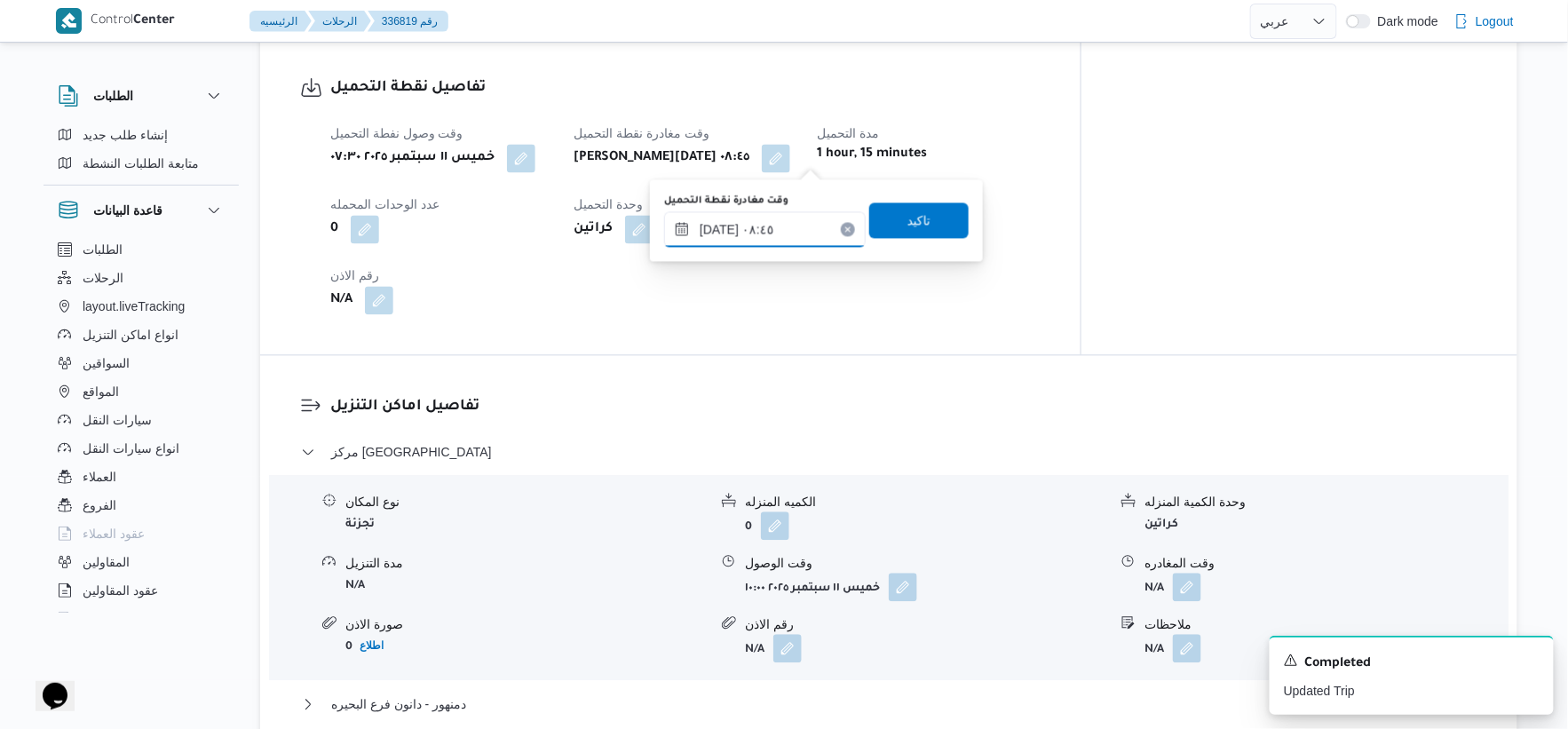
drag, startPoint x: 792, startPoint y: 201, endPoint x: 784, endPoint y: 227, distance: 27.2
click at [784, 224] on input "١١/٠٩/٢٠٢٥ ٠٨:٤٥" at bounding box center [765, 229] width 202 height 35
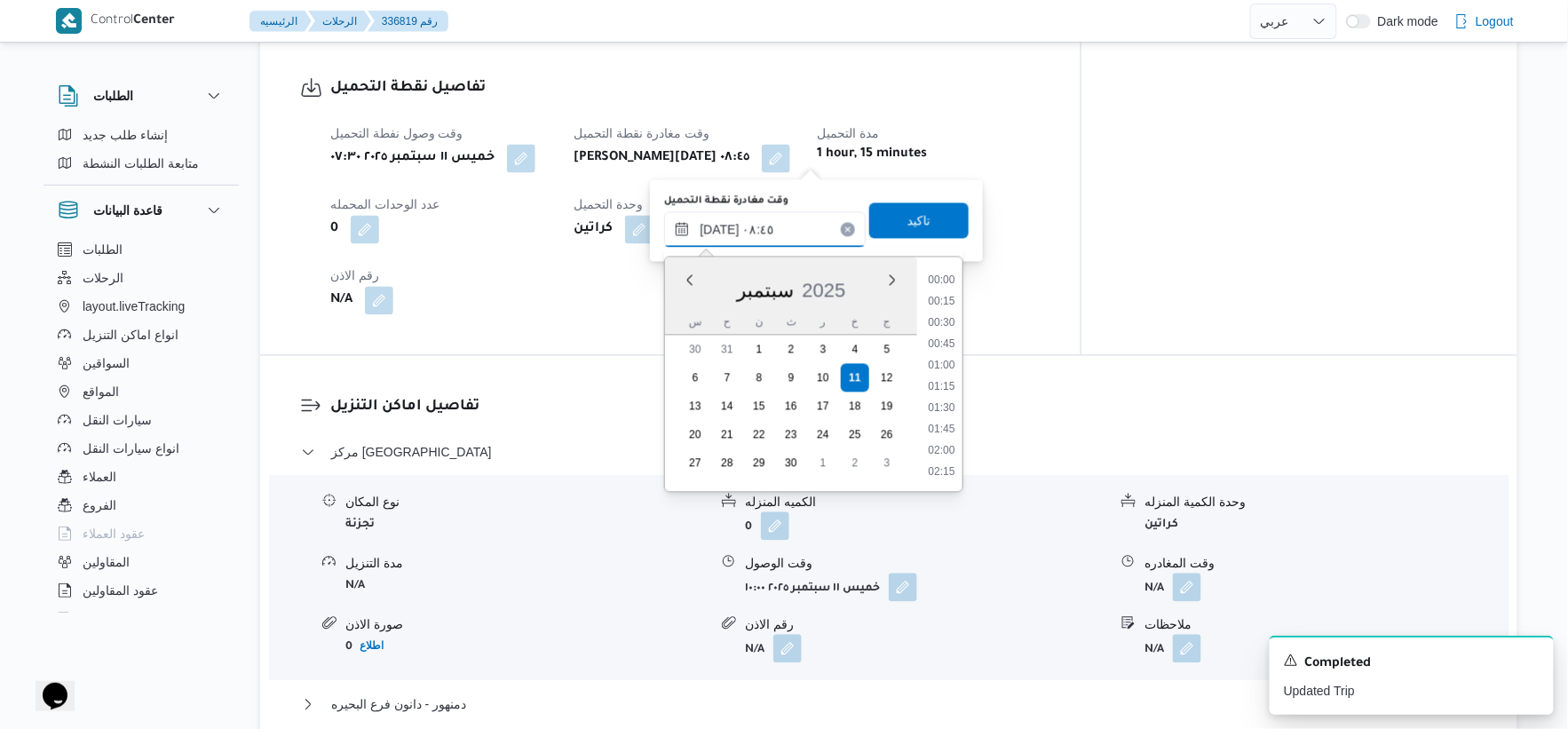
scroll to position [639, 0]
click at [939, 362] on li "08:30" at bounding box center [941, 365] width 41 height 18
type input "١١/٠٩/٢٠٢٥ ٠٨:٣٠"
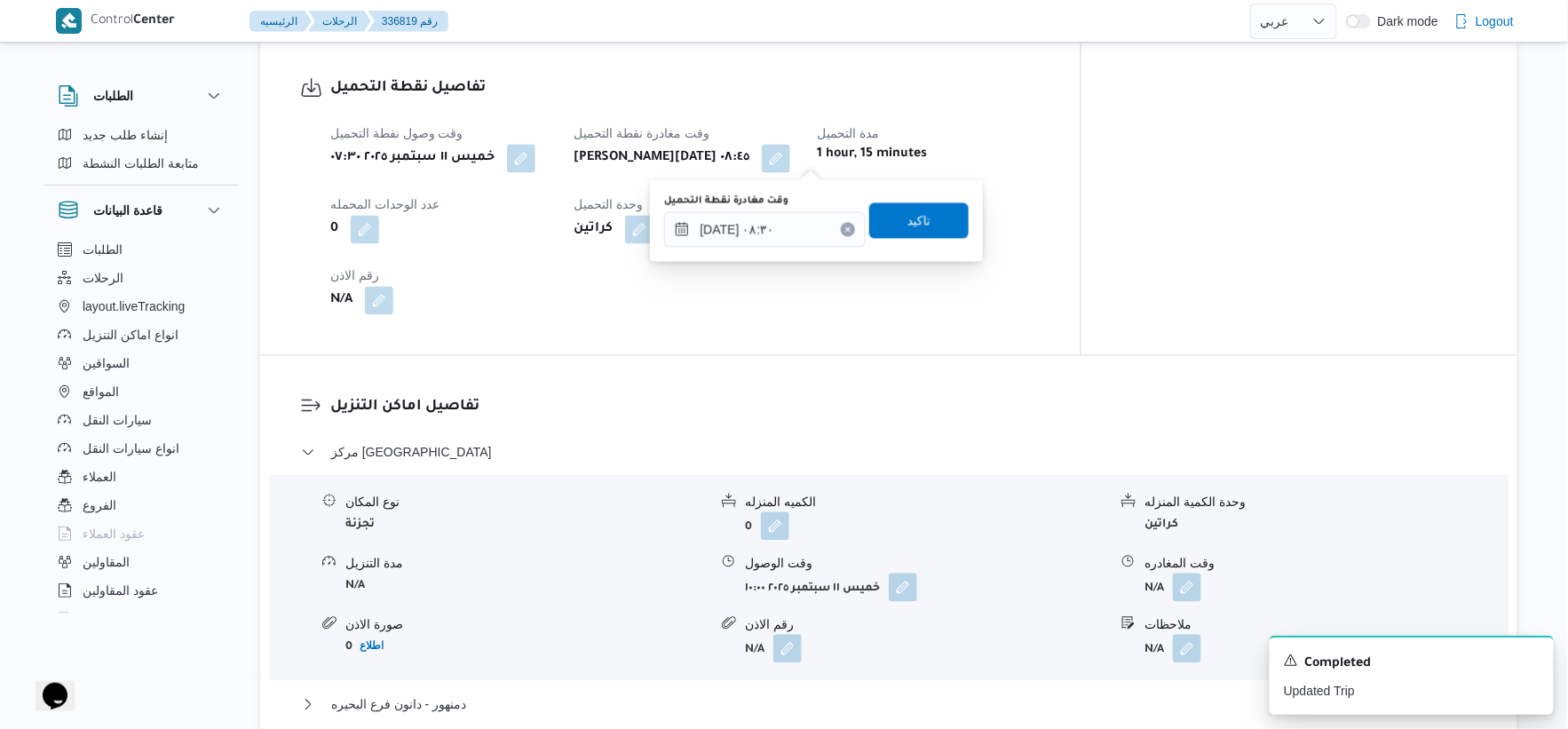
click at [929, 200] on div "وقت مغادرة نقطة التحميل ١١/٠٩/٢٠٢٥ ٠٨:٣٠ تاكيد" at bounding box center [817, 221] width 308 height 57
click at [931, 221] on span "تاكيد" at bounding box center [919, 220] width 100 height 35
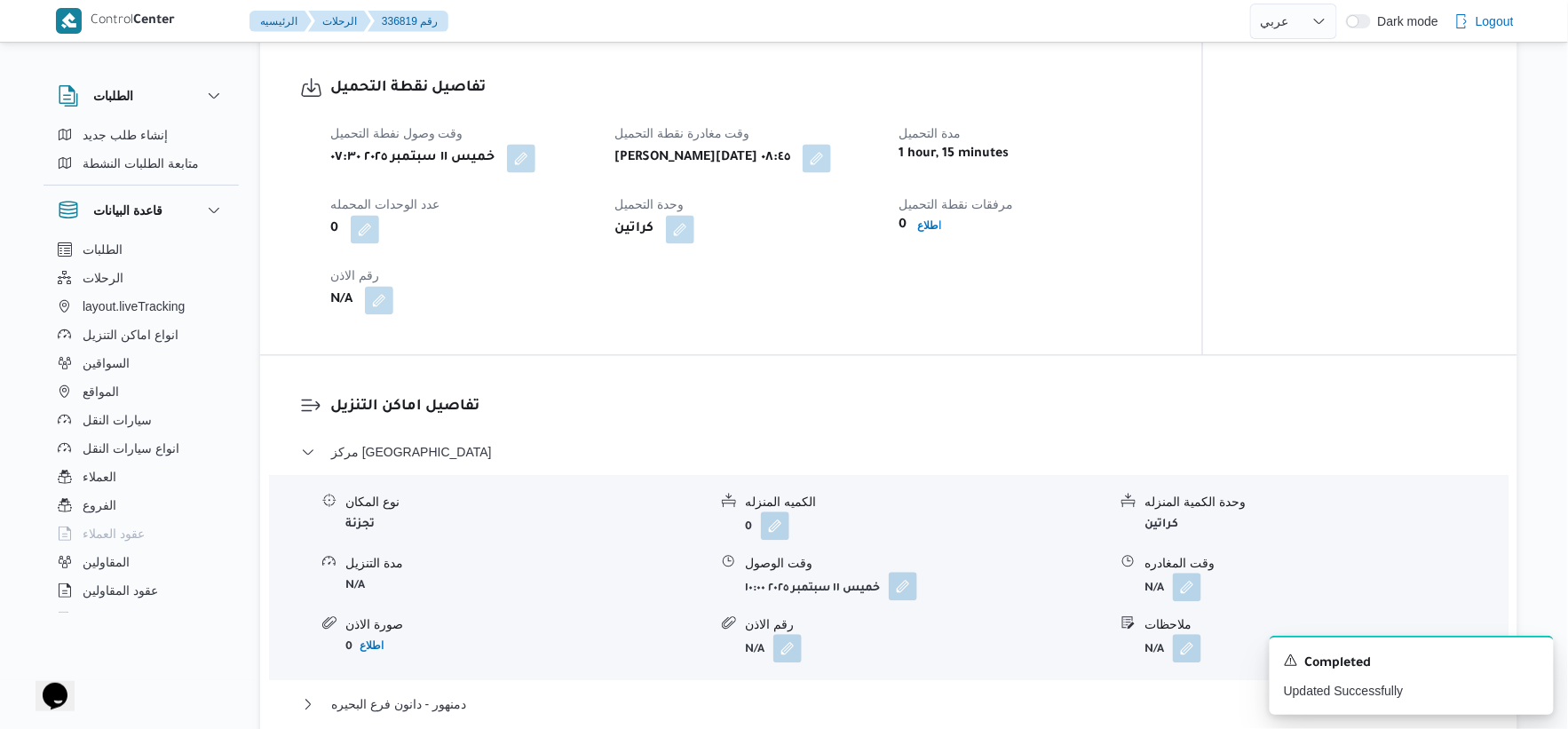
click at [903, 584] on button "button" at bounding box center [903, 586] width 29 height 29
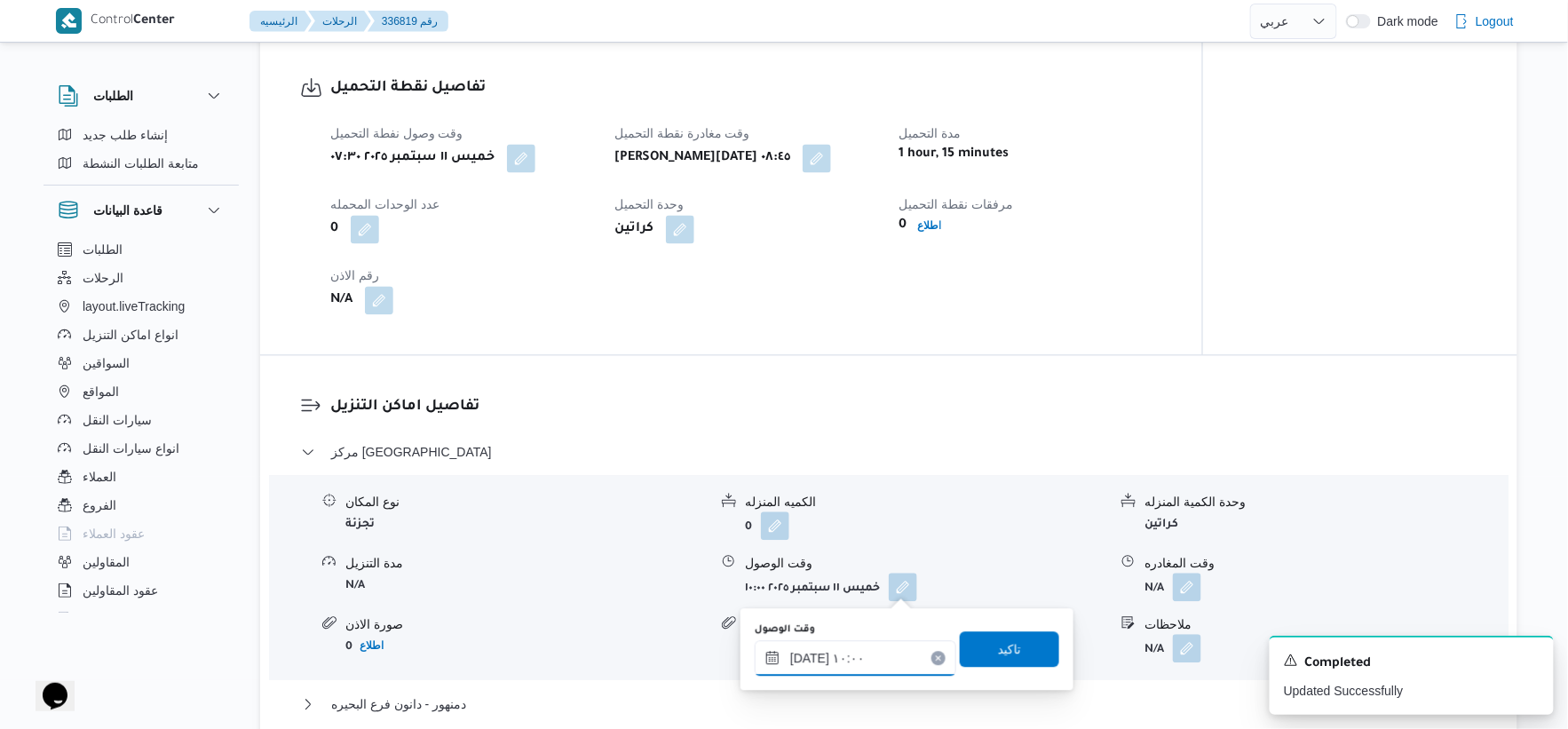
click at [867, 645] on input "١١/٠٩/٢٠٢٥ ١٠:٠٠" at bounding box center [856, 658] width 202 height 35
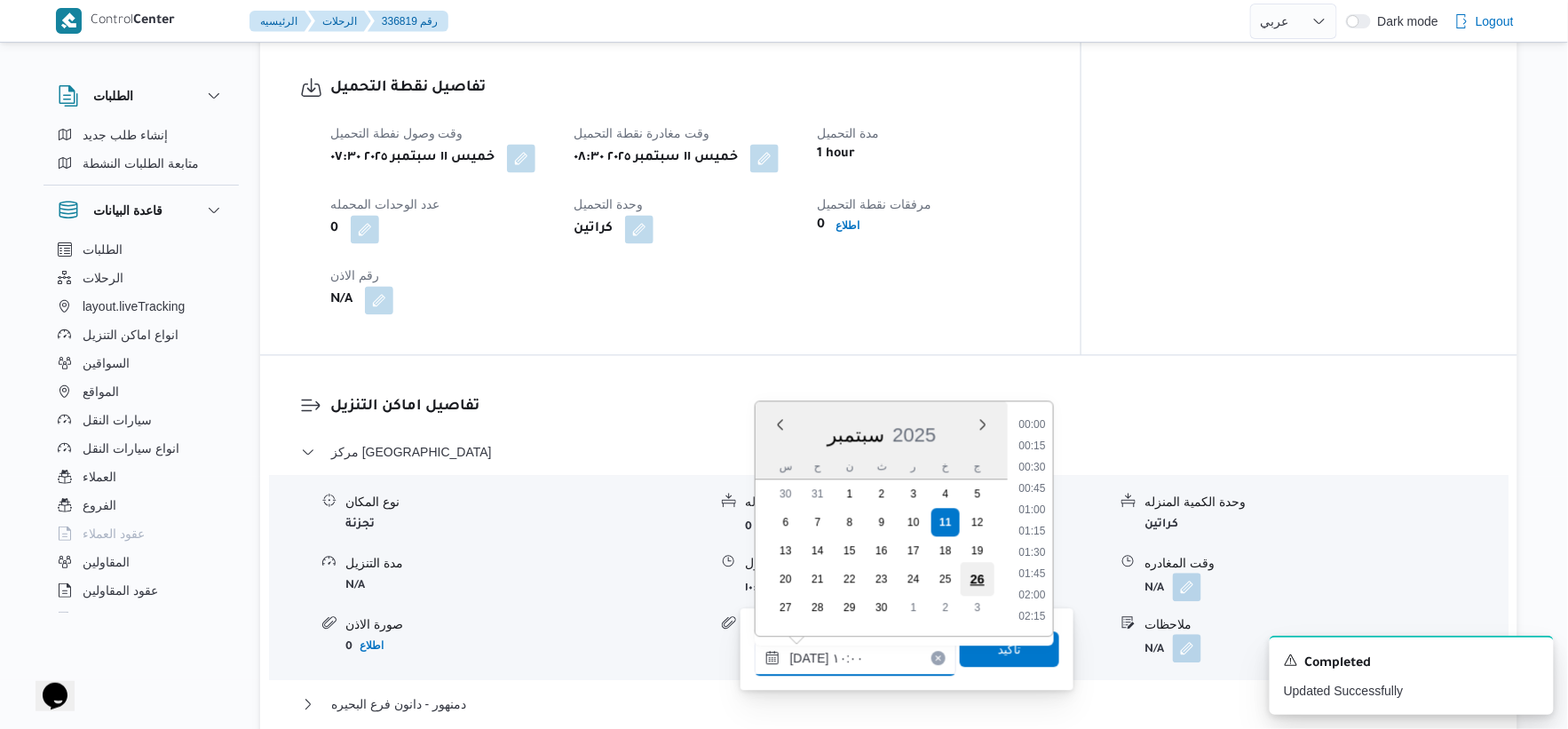
scroll to position [746, 0]
drag, startPoint x: 1036, startPoint y: 438, endPoint x: 1021, endPoint y: 632, distance: 194.6
click at [1035, 437] on li "09:00" at bounding box center [1032, 446] width 41 height 18
type input "١١/٠٩/٢٠٢٥ ٠٩:٠٠"
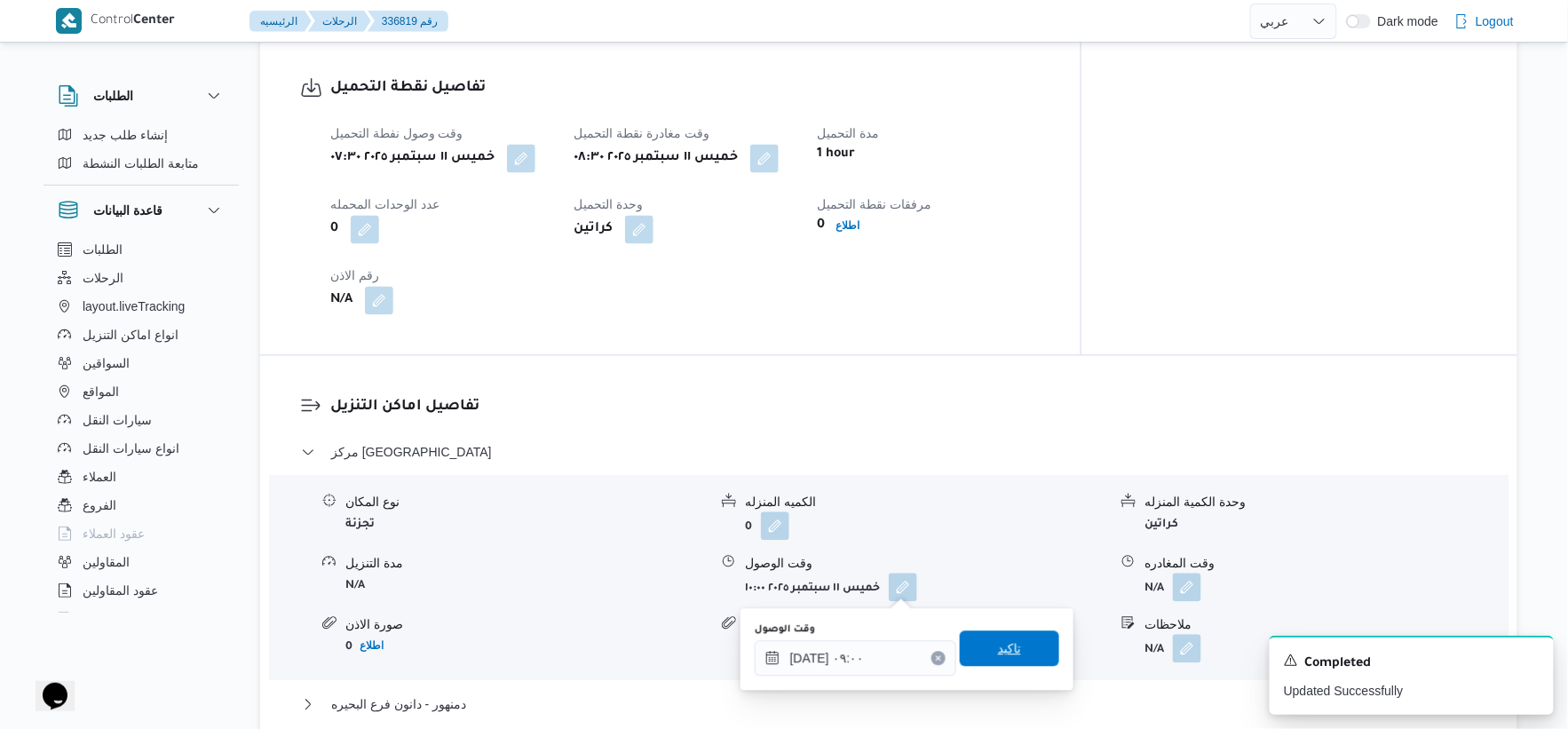
click at [1016, 643] on span "تاكيد" at bounding box center [1010, 648] width 100 height 35
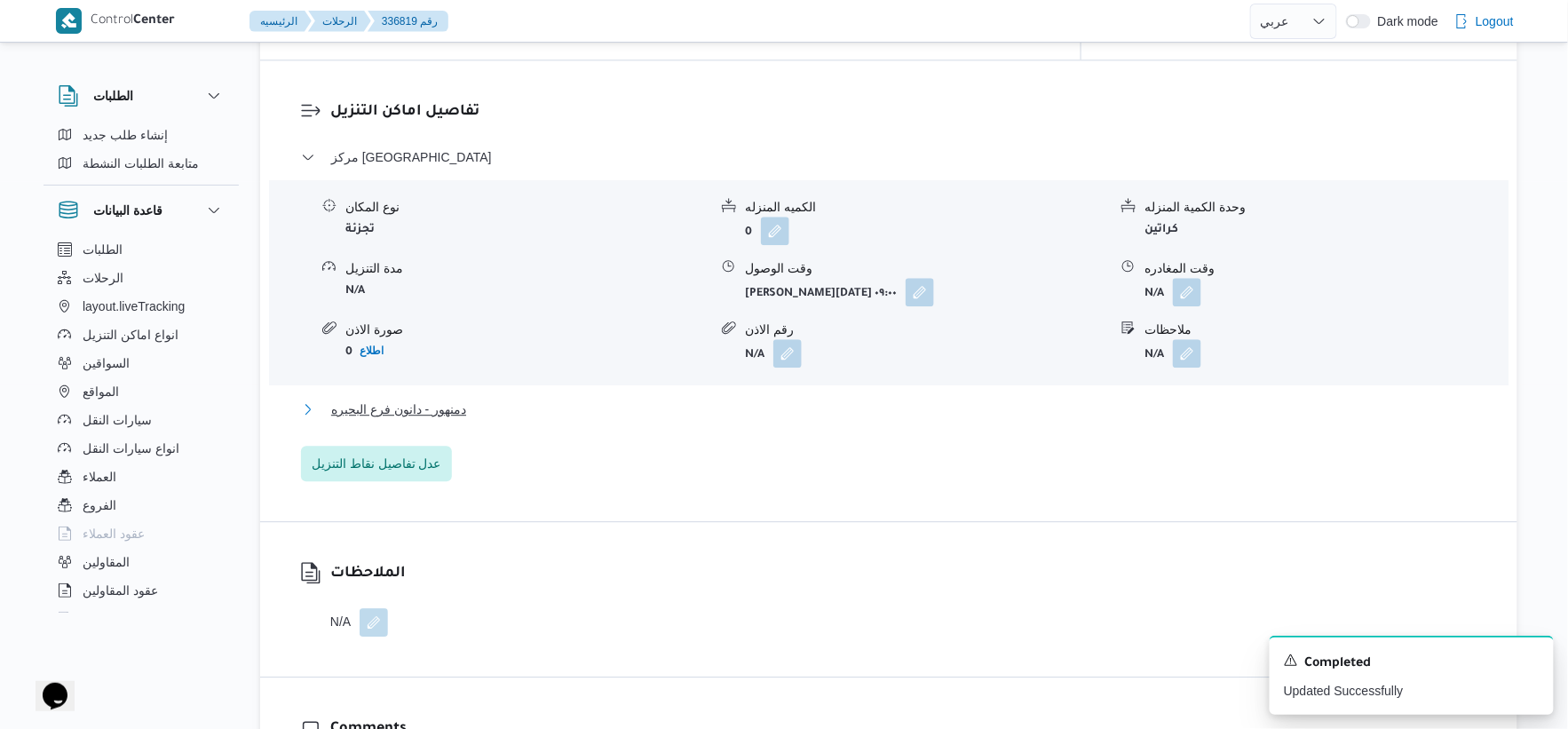
click at [494, 406] on button "دمنهور - دانون فرع البحيره" at bounding box center [889, 409] width 1176 height 21
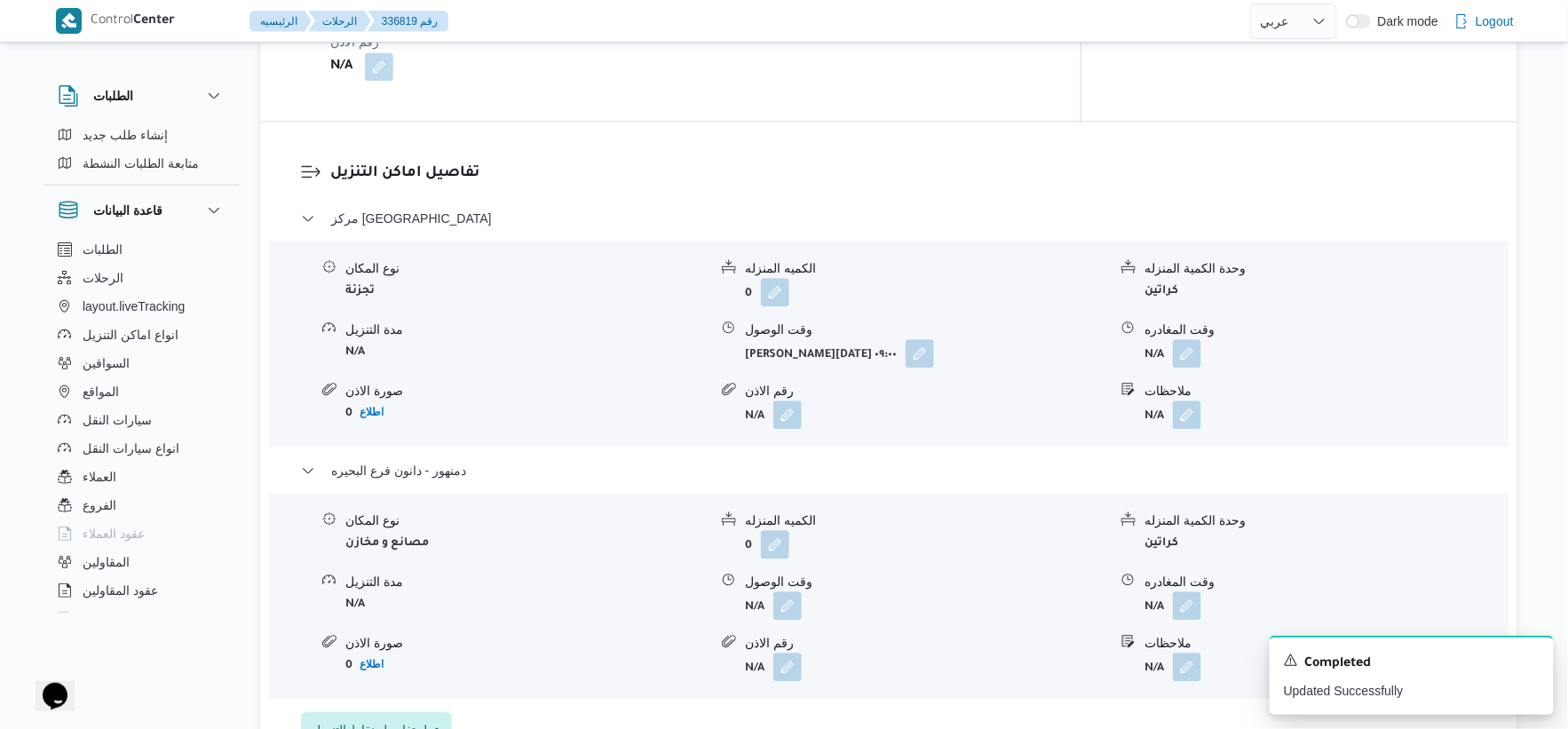
scroll to position [1462, 0]
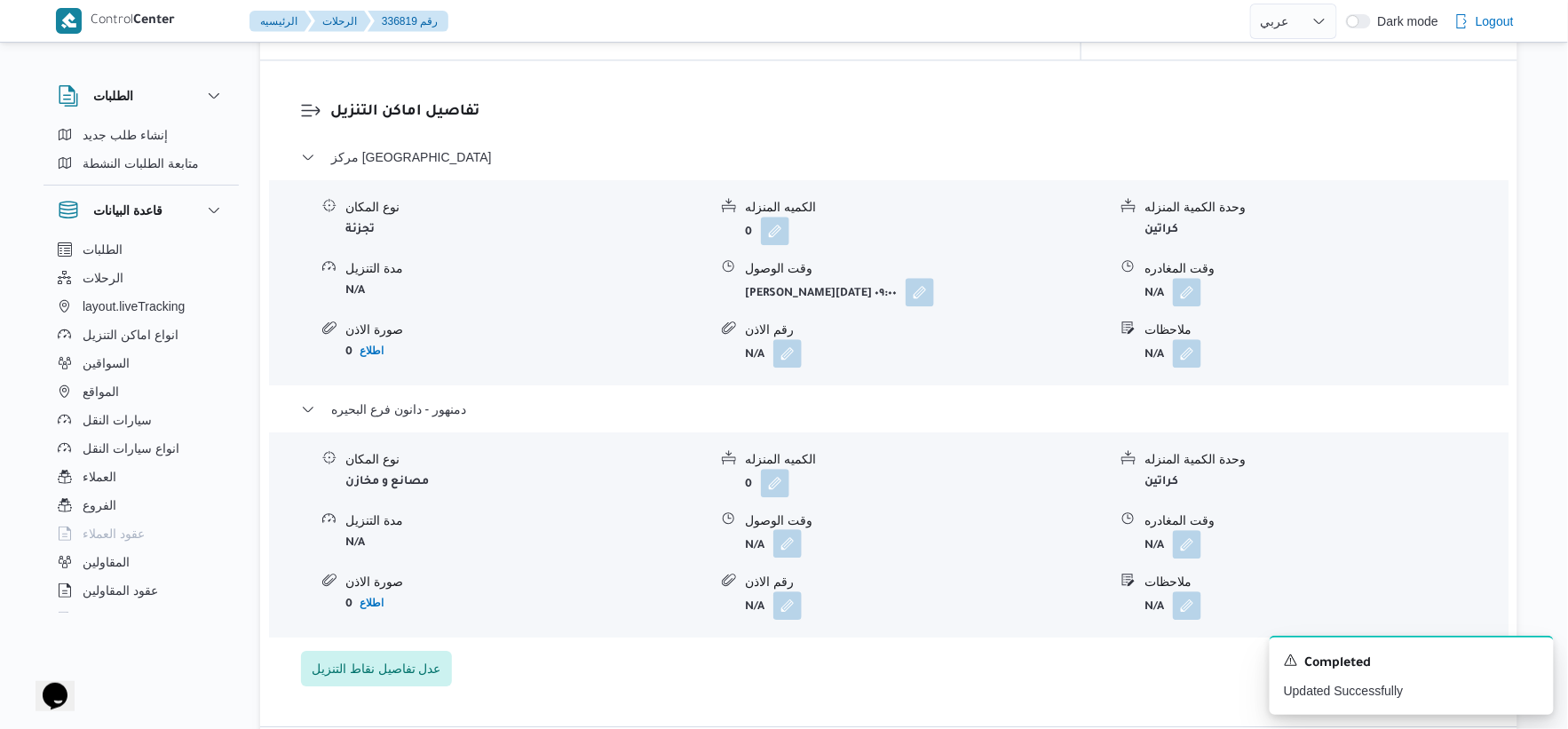
click at [801, 539] on button "button" at bounding box center [787, 544] width 29 height 29
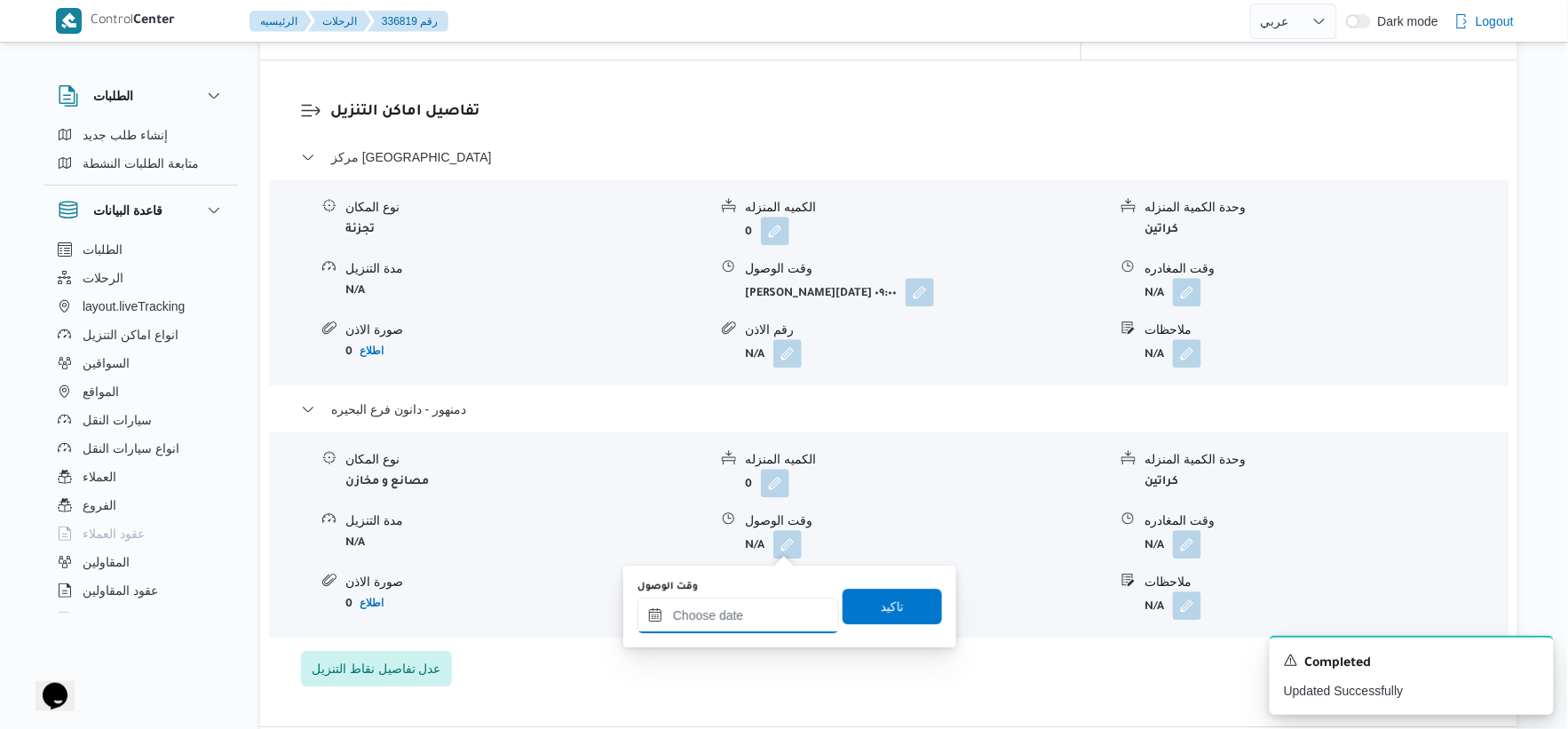
click at [714, 607] on input "وقت الوصول" at bounding box center [739, 615] width 202 height 35
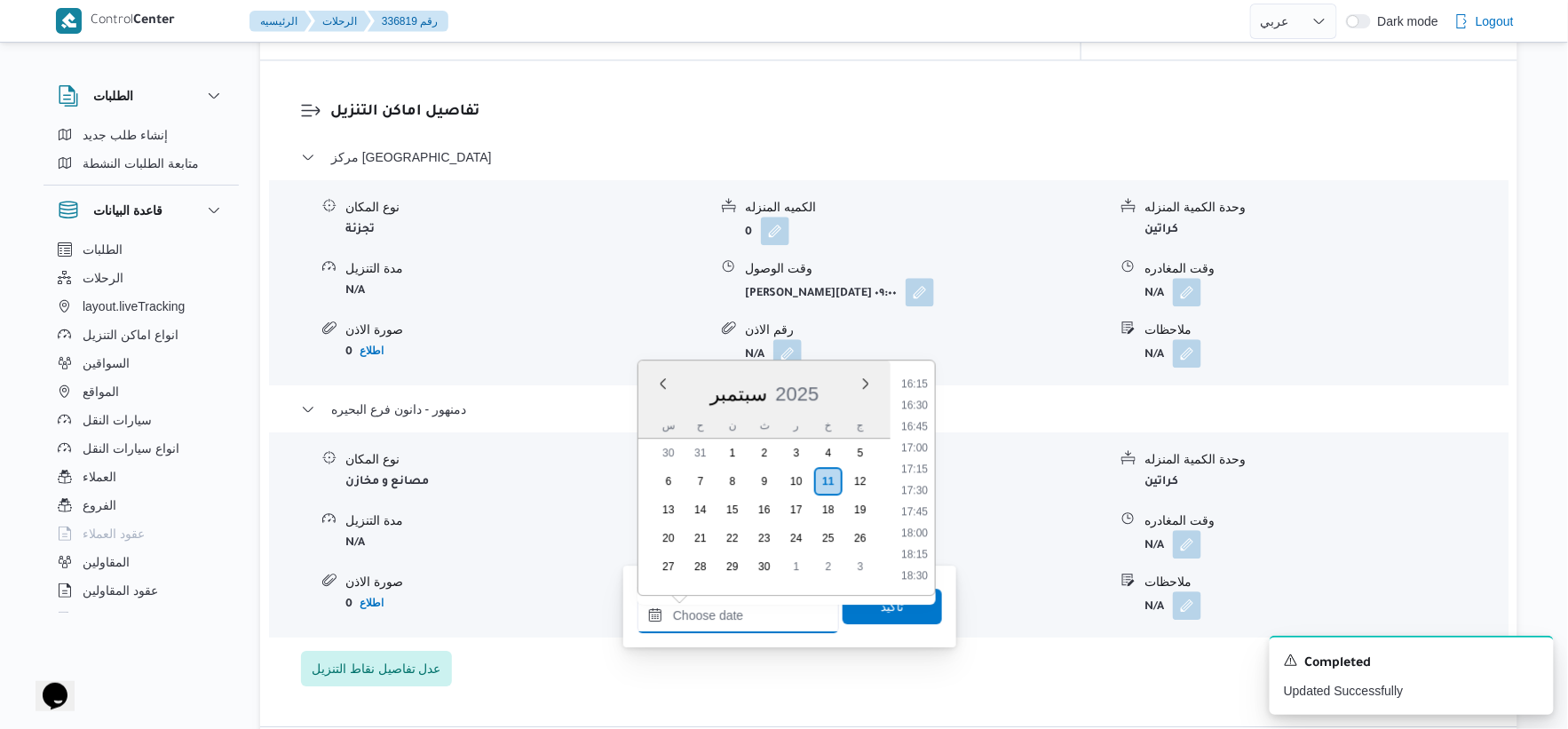
scroll to position [1217, 0]
click at [921, 507] on li "15:45" at bounding box center [914, 508] width 41 height 18
type input "١١/٠٩/٢٠٢٥ ١٥:٤٥"
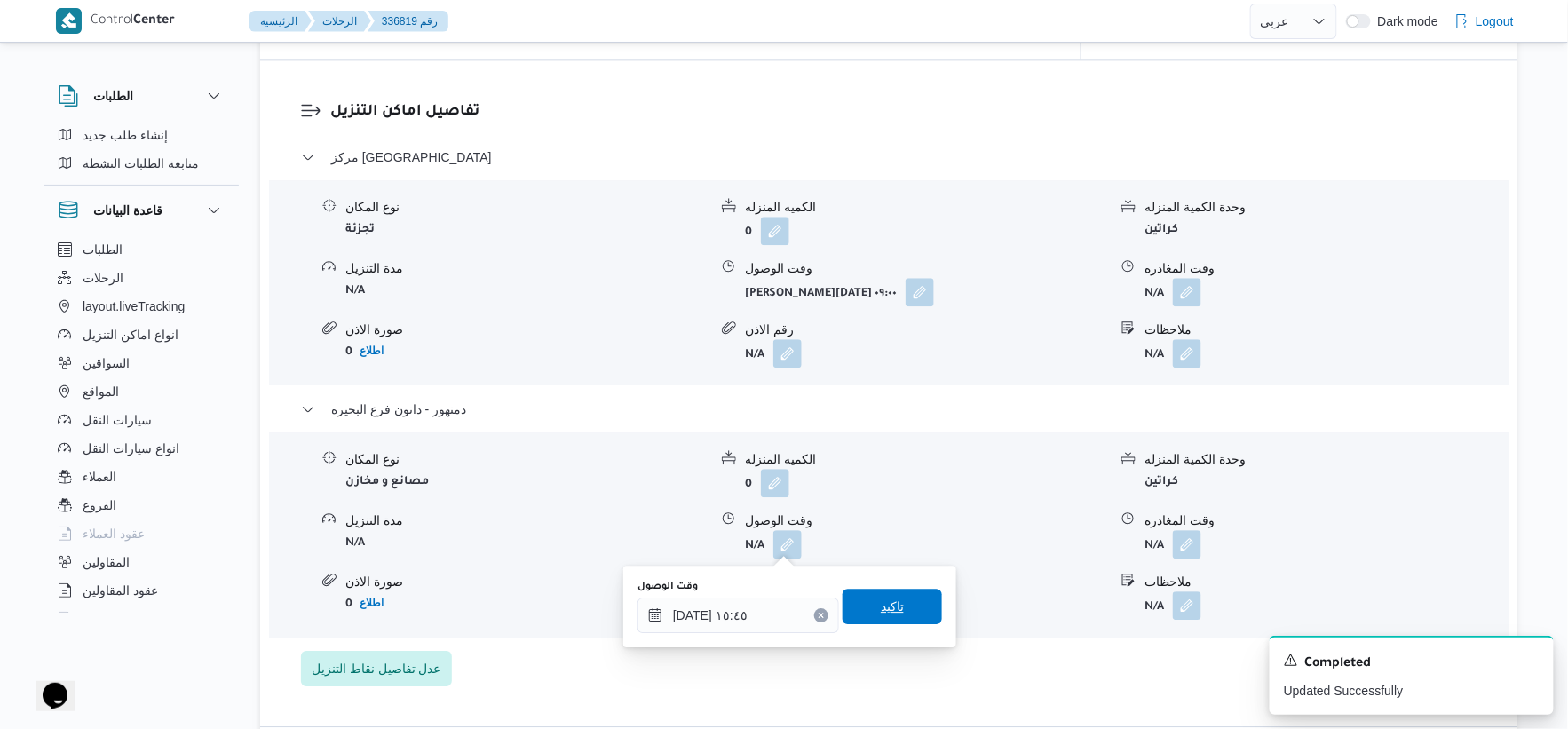
click at [912, 604] on span "تاكيد" at bounding box center [892, 605] width 100 height 35
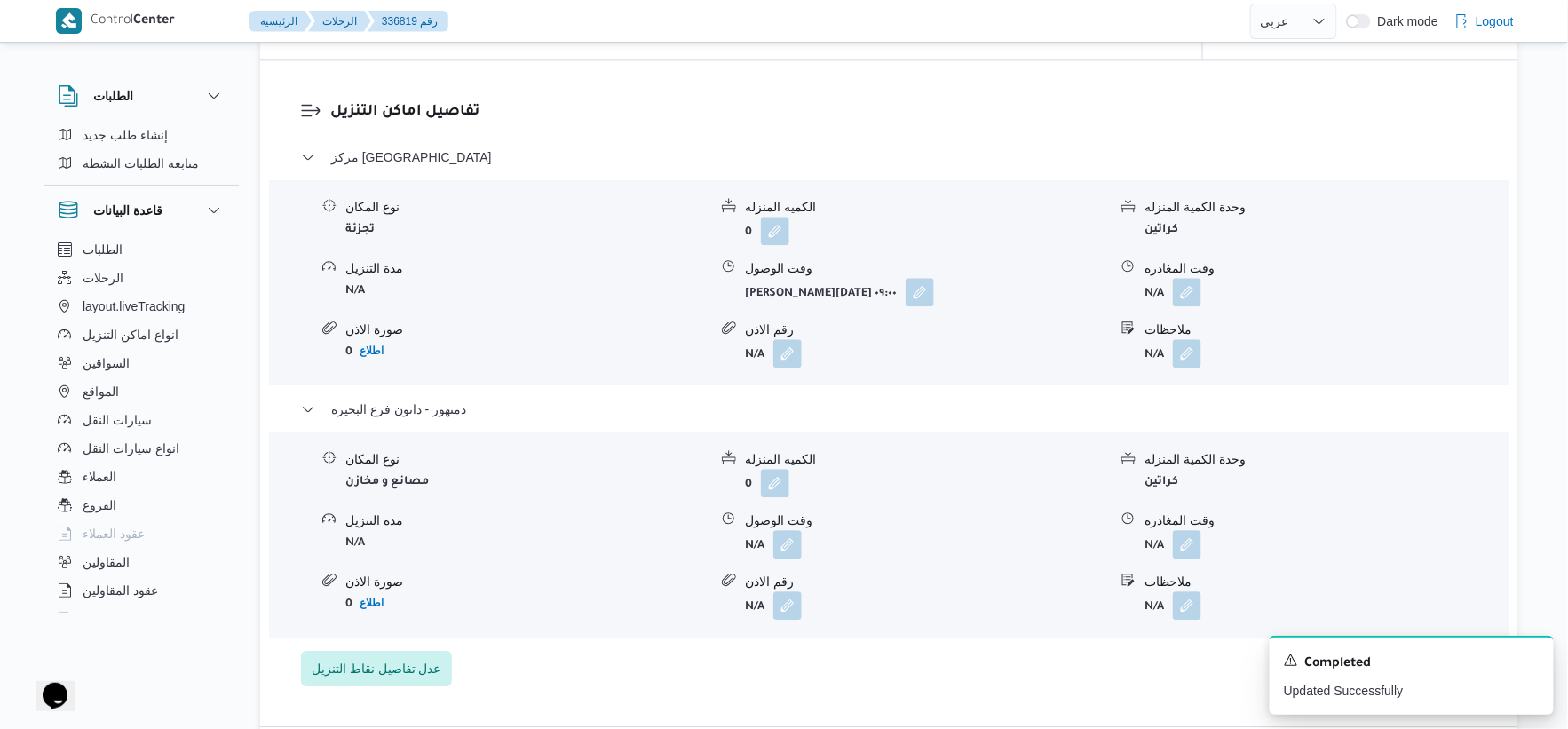
click at [1204, 544] on form "N/A" at bounding box center [1326, 545] width 362 height 29
click at [1196, 544] on button "button" at bounding box center [1188, 544] width 29 height 29
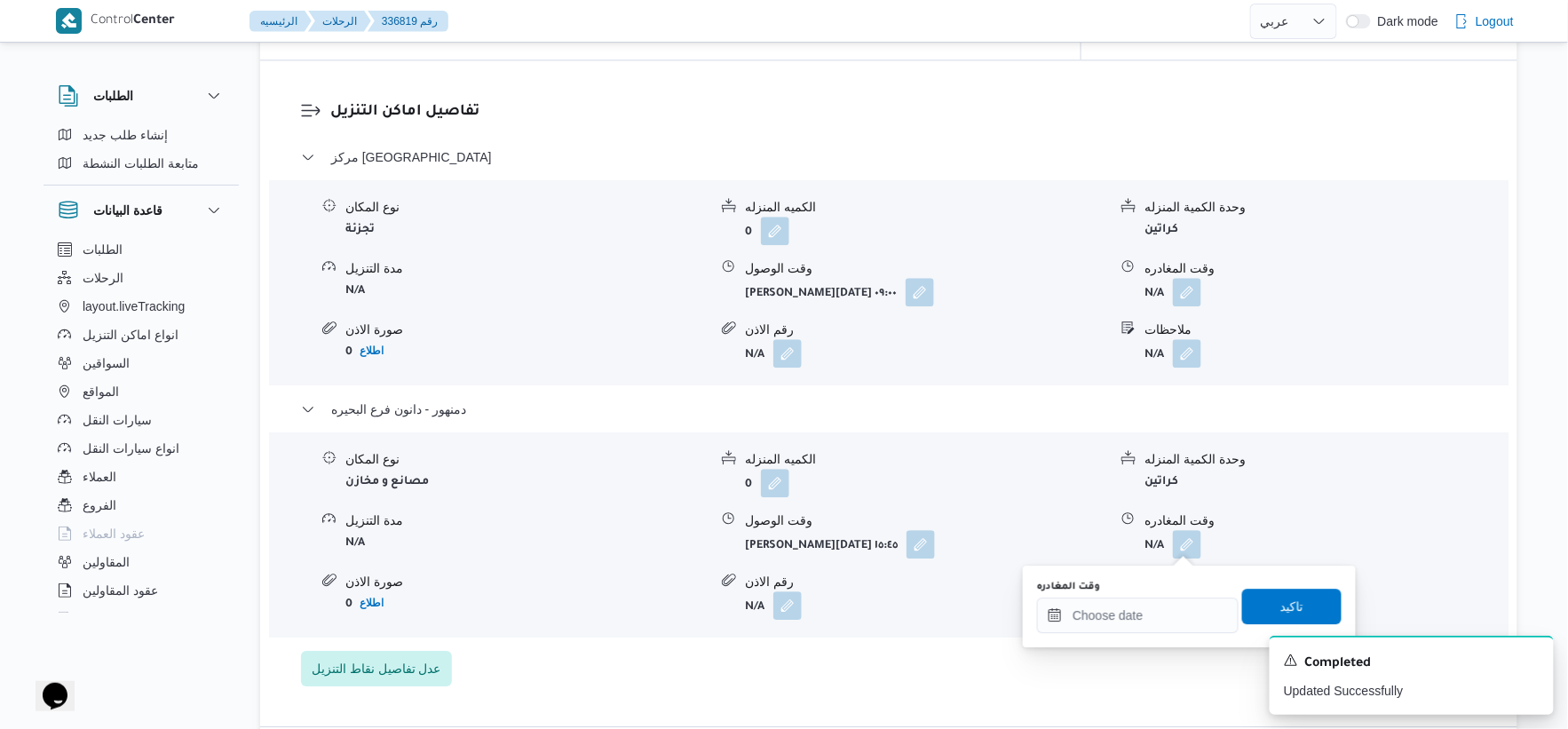
click at [1176, 587] on div "وقت المغادره" at bounding box center [1138, 586] width 202 height 14
click at [1182, 599] on input "وقت المغادره" at bounding box center [1138, 615] width 202 height 35
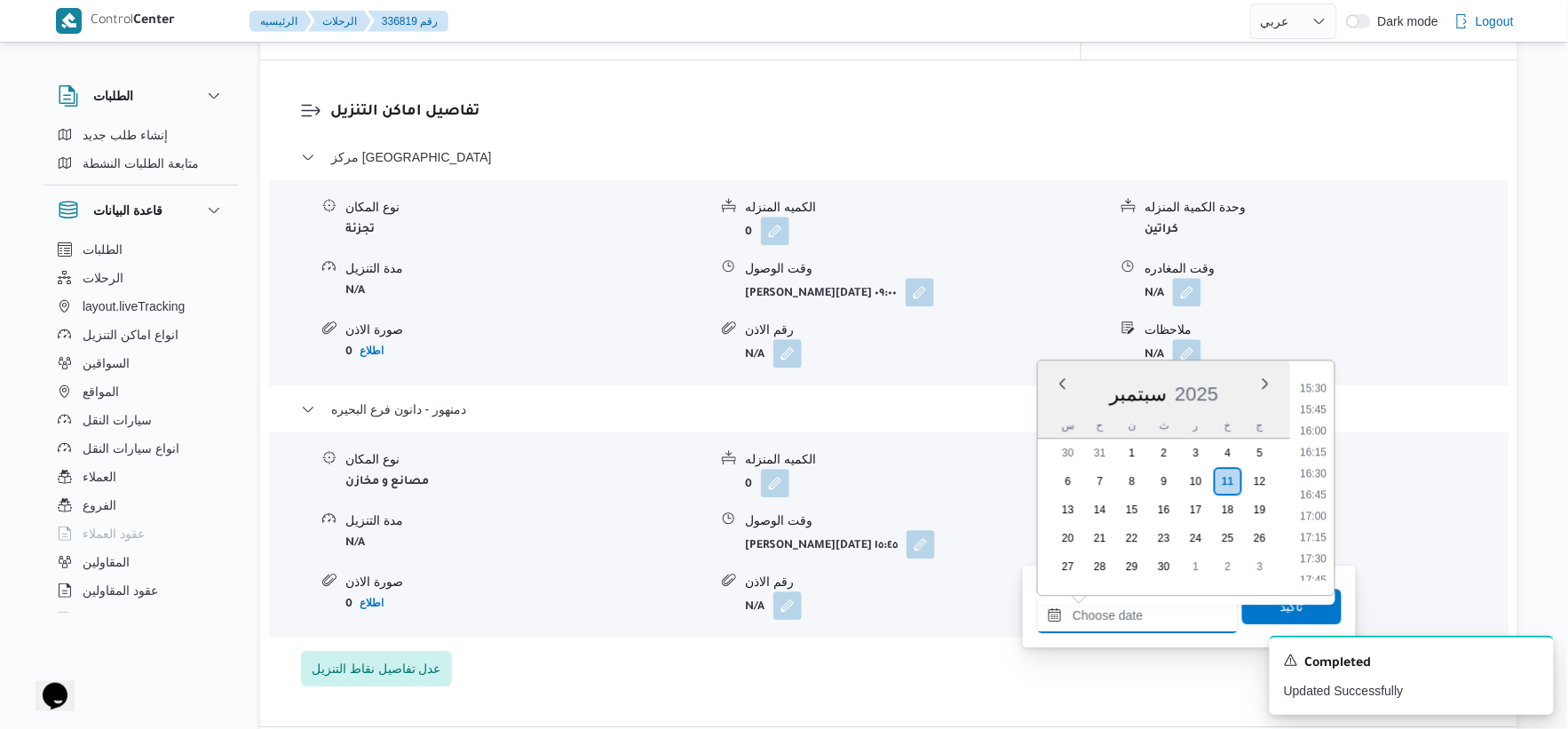
scroll to position [1315, 0]
click at [1314, 428] on li "16:00" at bounding box center [1314, 432] width 41 height 18
type input "١١/٠٩/٢٠٢٥ ١٦:٠٠"
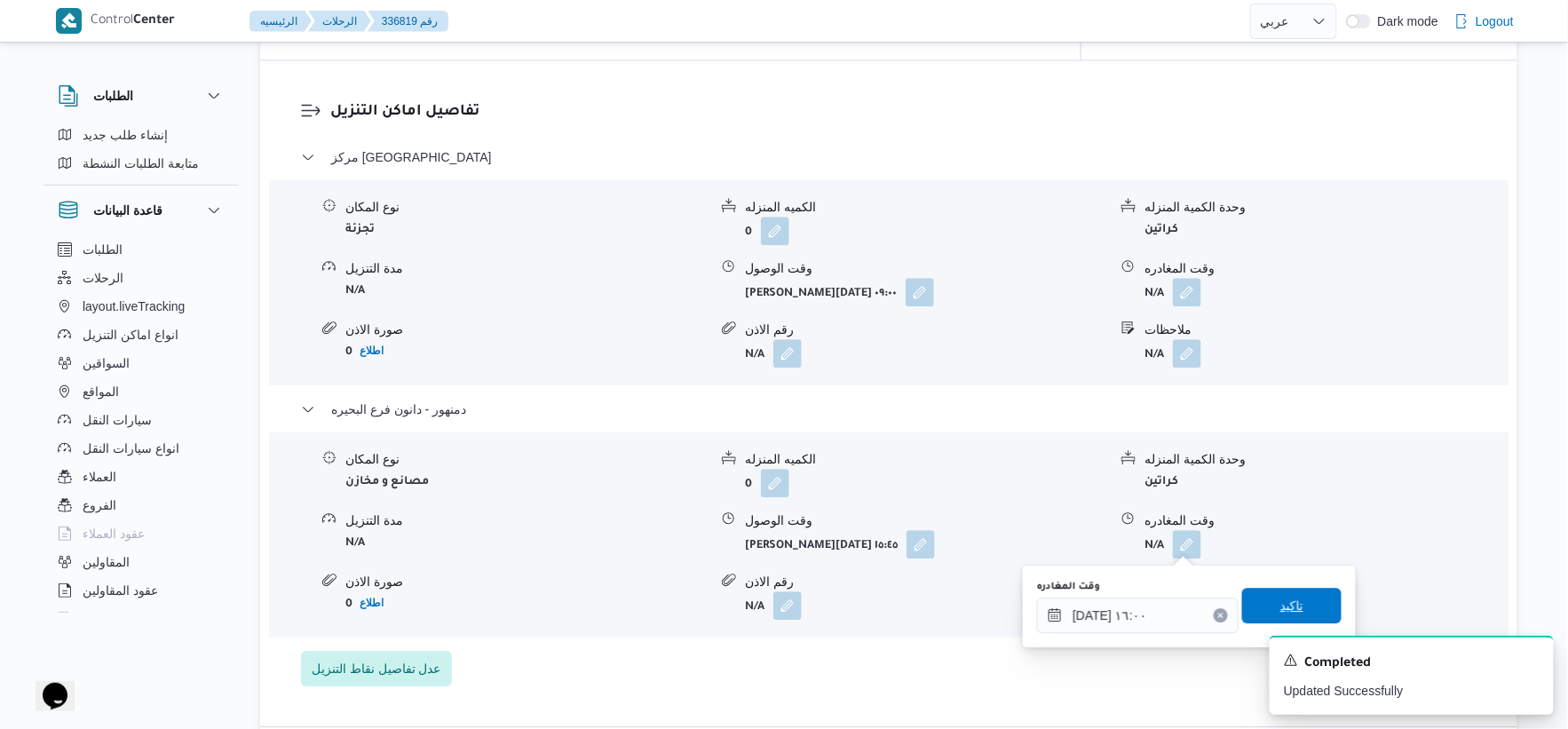
click at [1295, 604] on span "تاكيد" at bounding box center [1292, 604] width 100 height 35
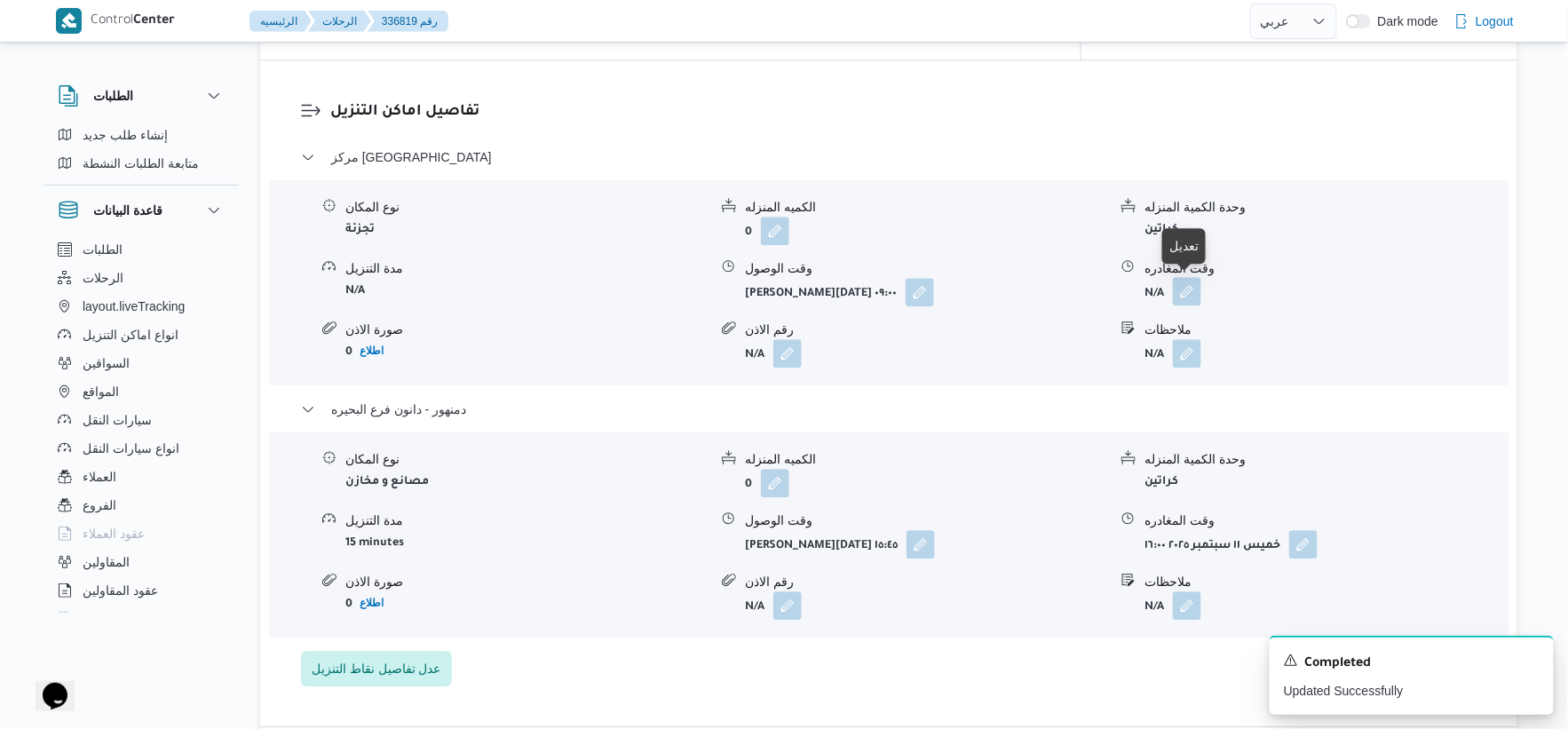
click at [1191, 291] on button "button" at bounding box center [1188, 291] width 29 height 29
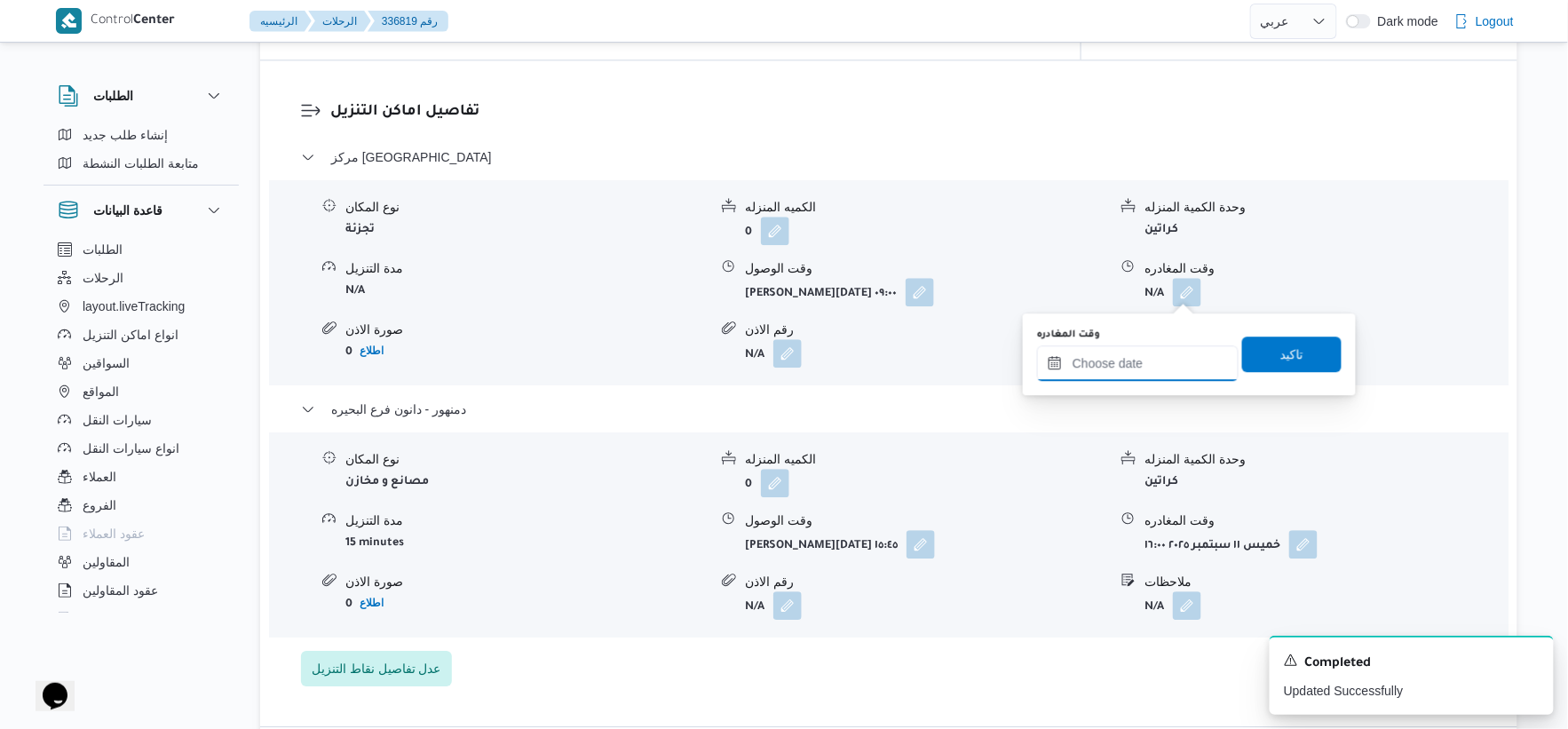
click at [1149, 366] on input "وقت المغادره" at bounding box center [1138, 362] width 202 height 35
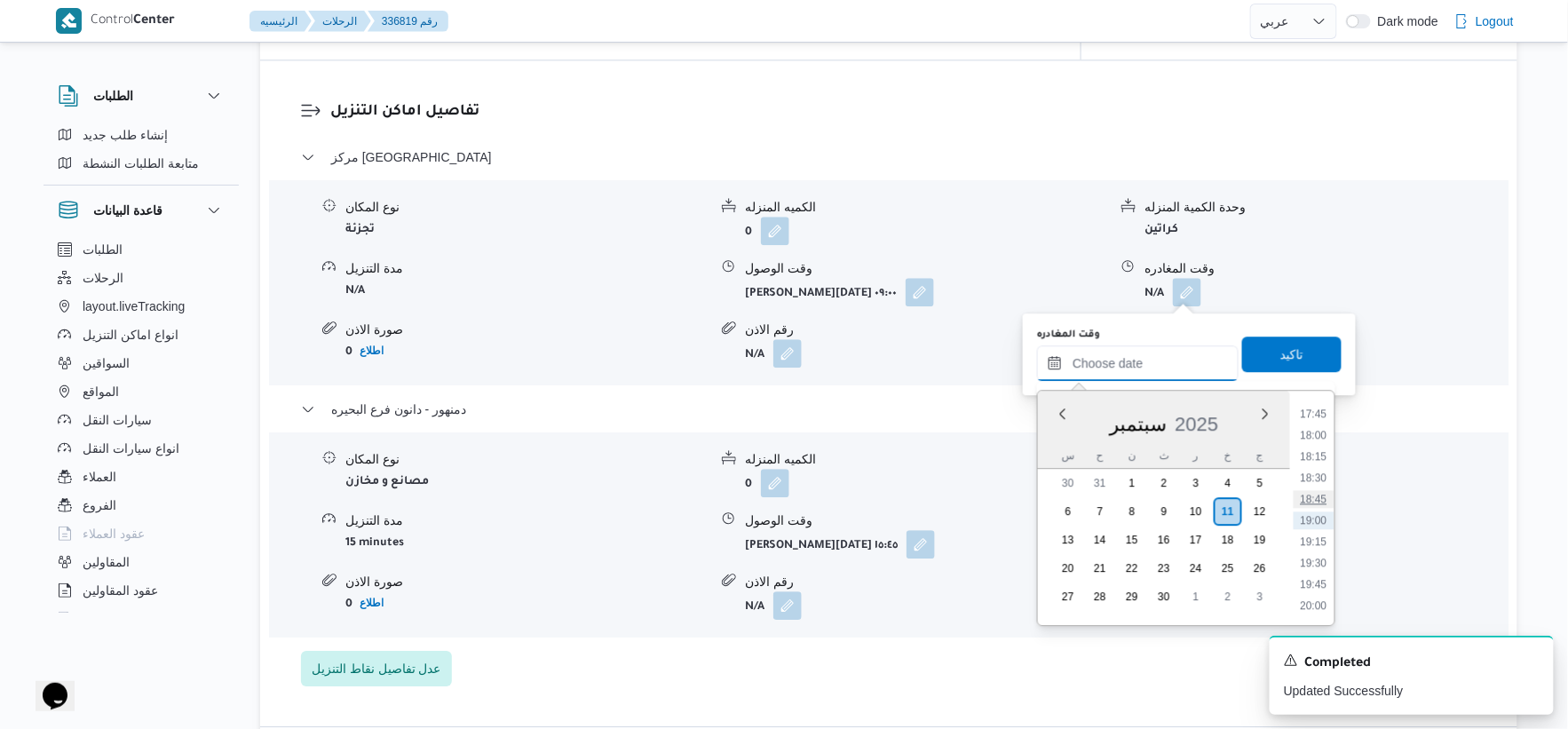
scroll to position [1217, 0]
click at [1322, 515] on li "15:30" at bounding box center [1314, 517] width 41 height 18
type input "١١/٠٩/٢٠٢٥ ١٥:٣٠"
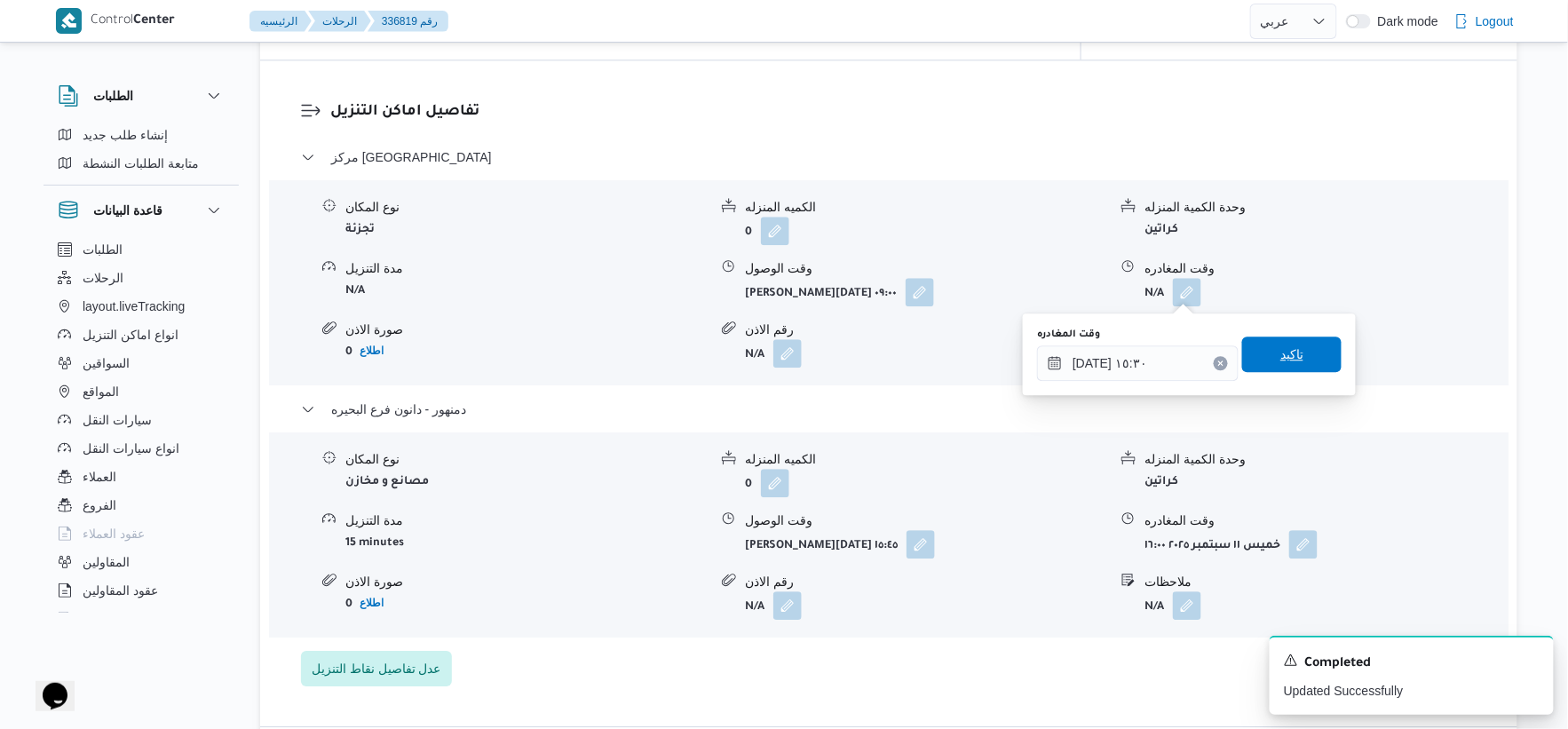
click at [1298, 347] on span "تاكيد" at bounding box center [1292, 354] width 100 height 35
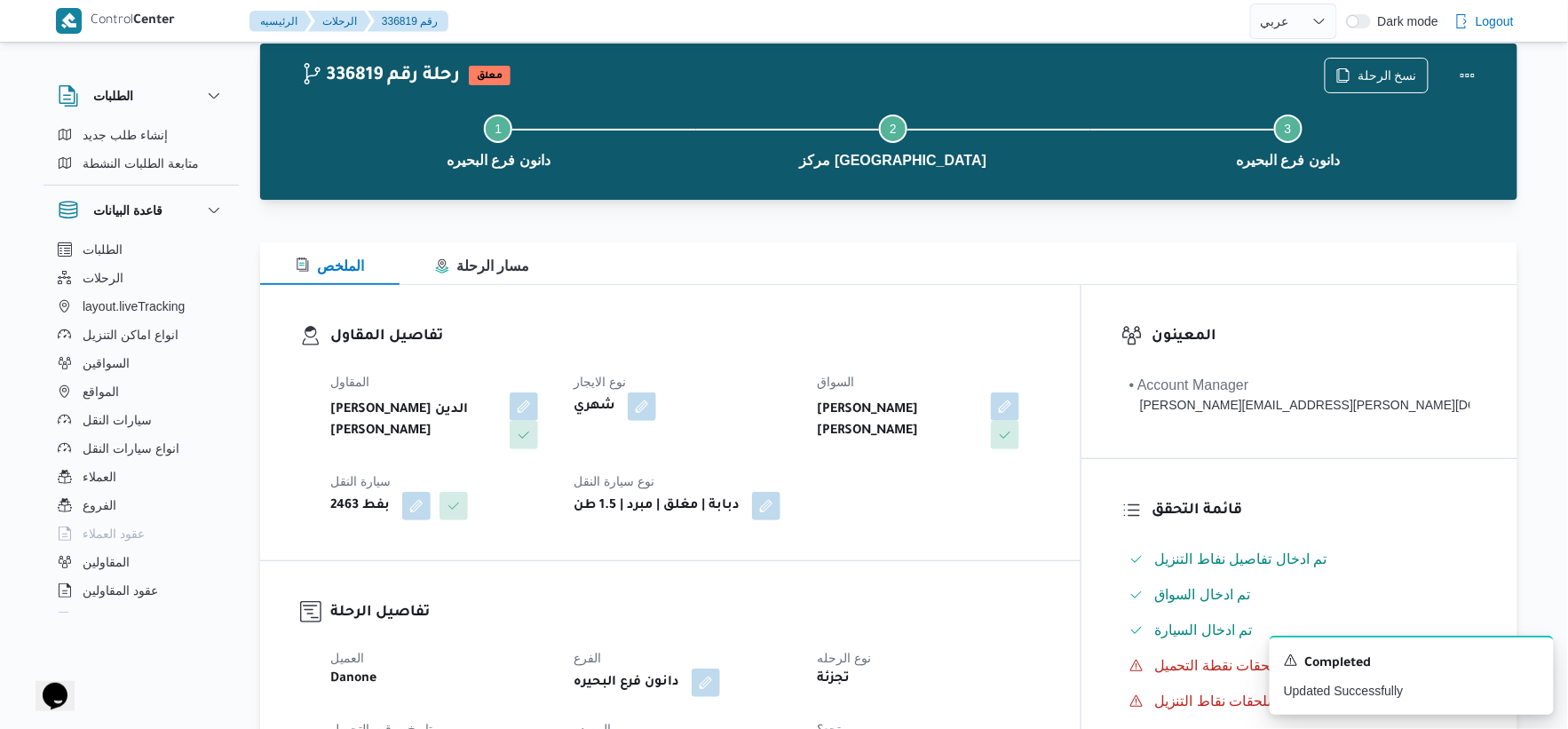
scroll to position [0, 0]
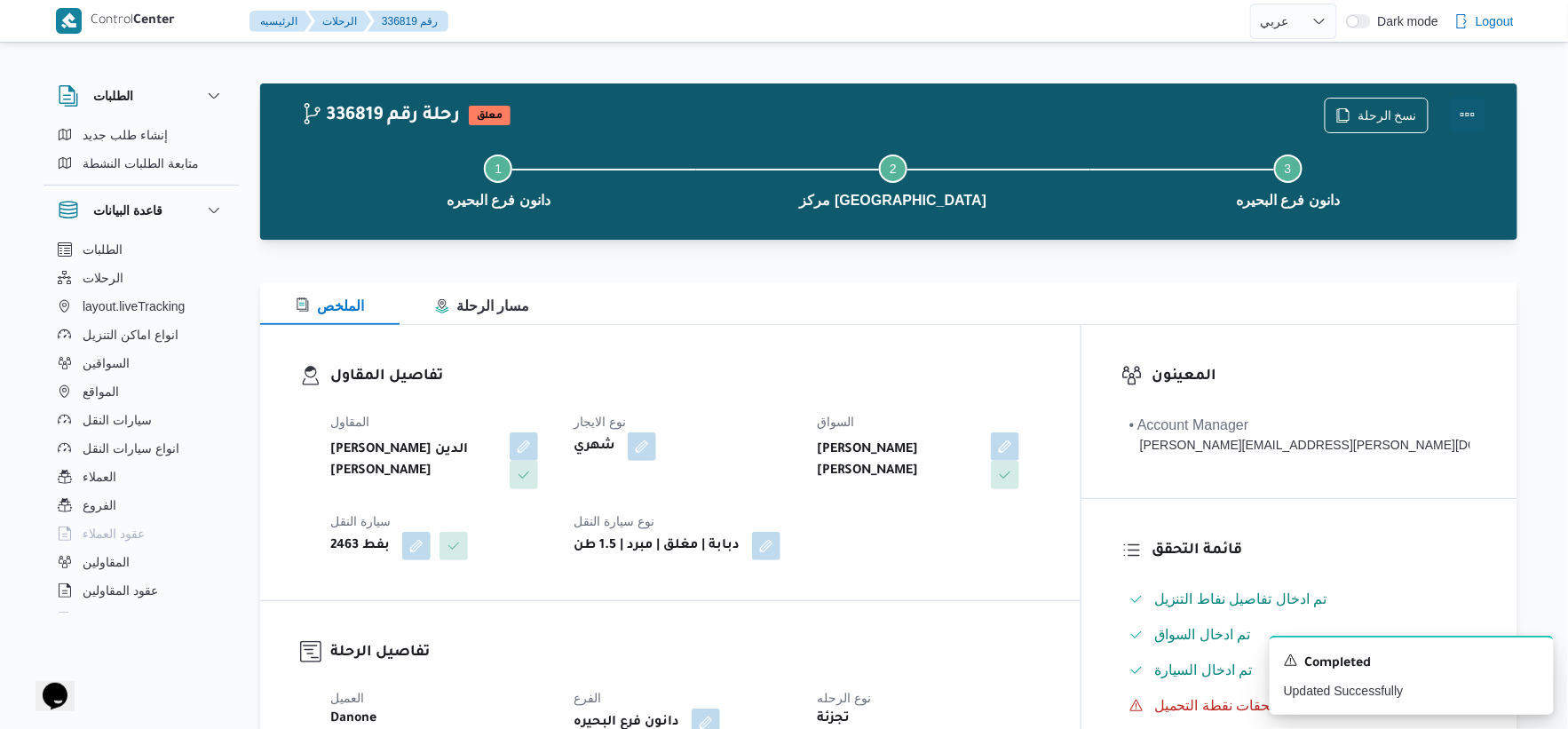
click at [1475, 115] on button "Actions" at bounding box center [1467, 114] width 35 height 35
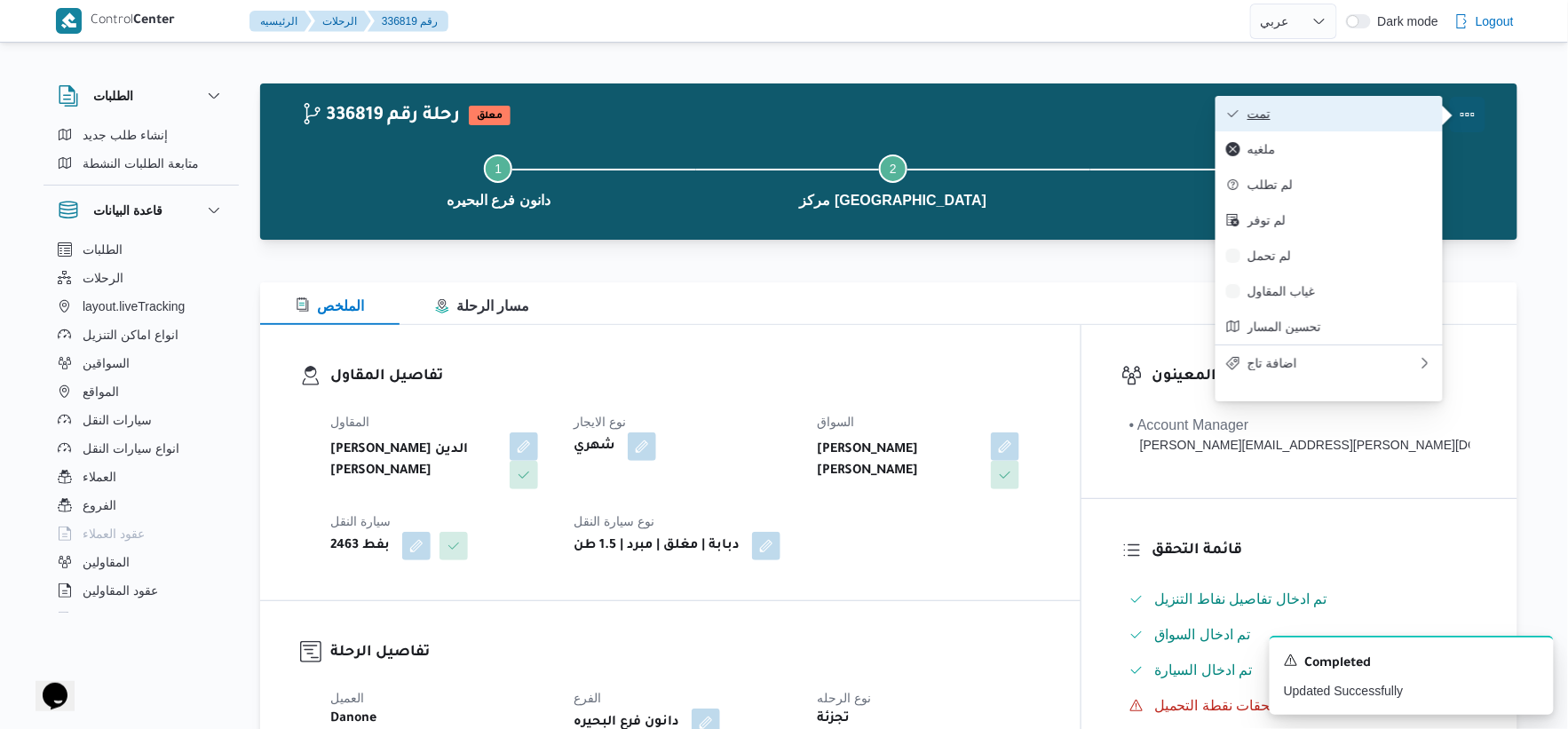
click at [1355, 127] on button "تمت" at bounding box center [1329, 113] width 227 height 35
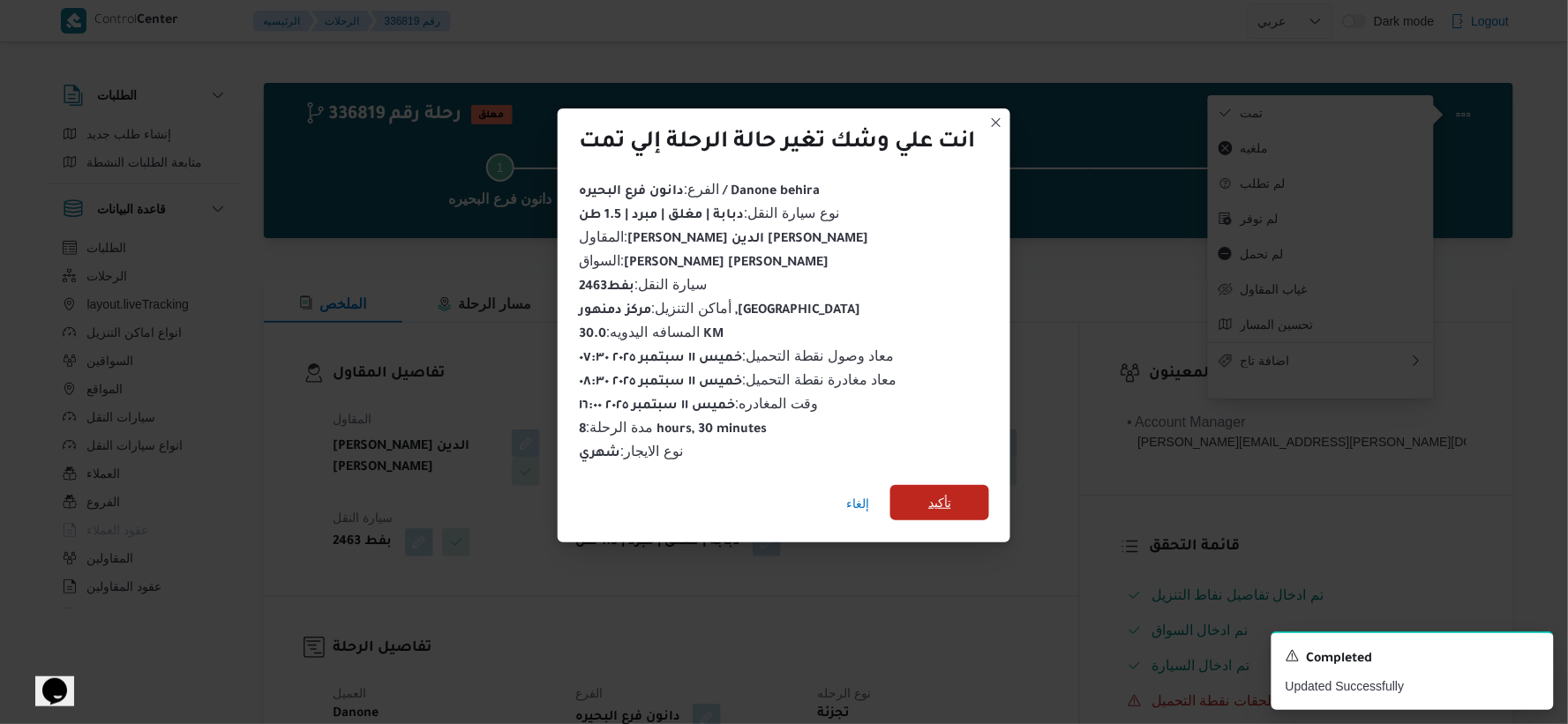
click at [946, 492] on span "تأكيد" at bounding box center [940, 502] width 23 height 21
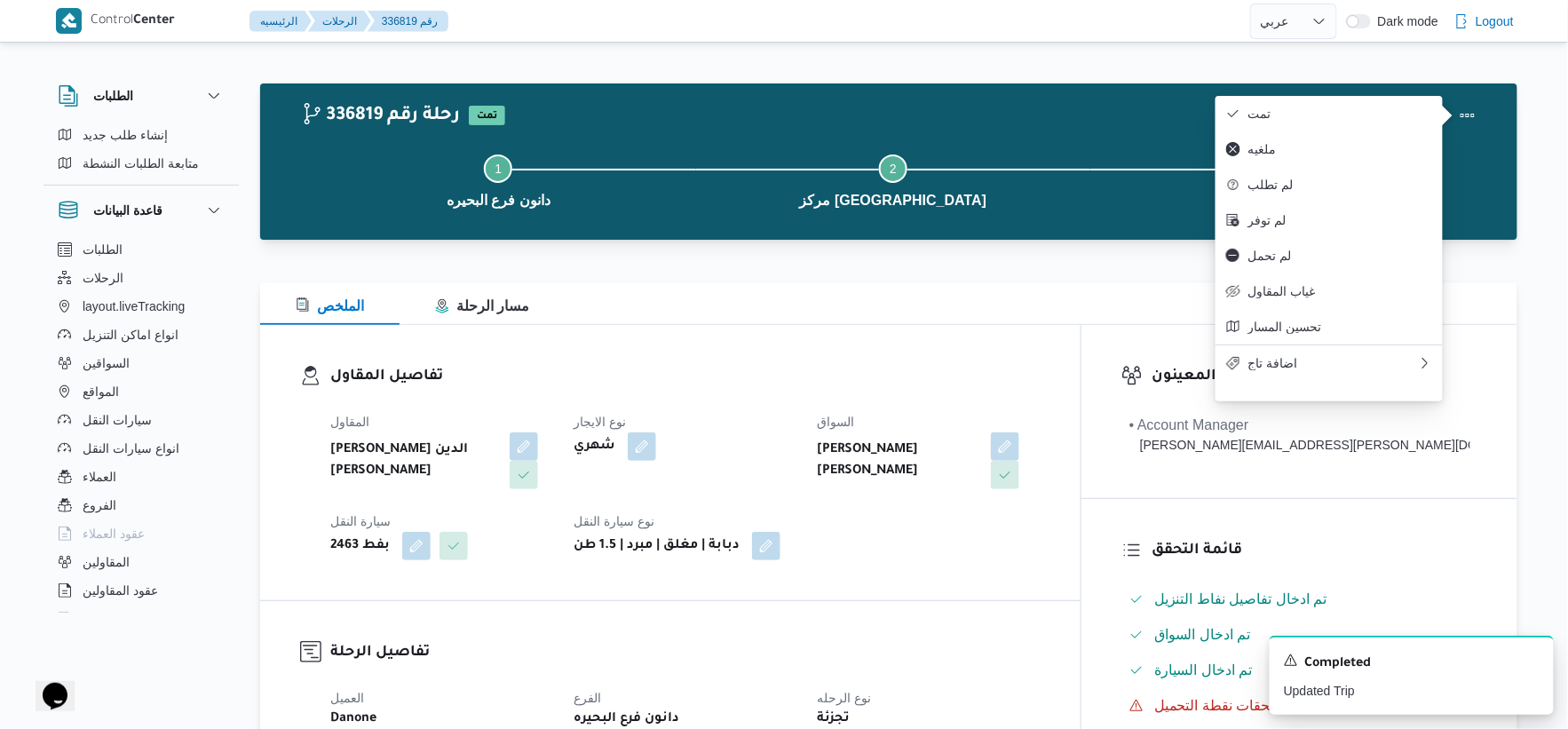
click at [796, 475] on div "نوع الايجار شهري" at bounding box center [684, 450] width 222 height 78
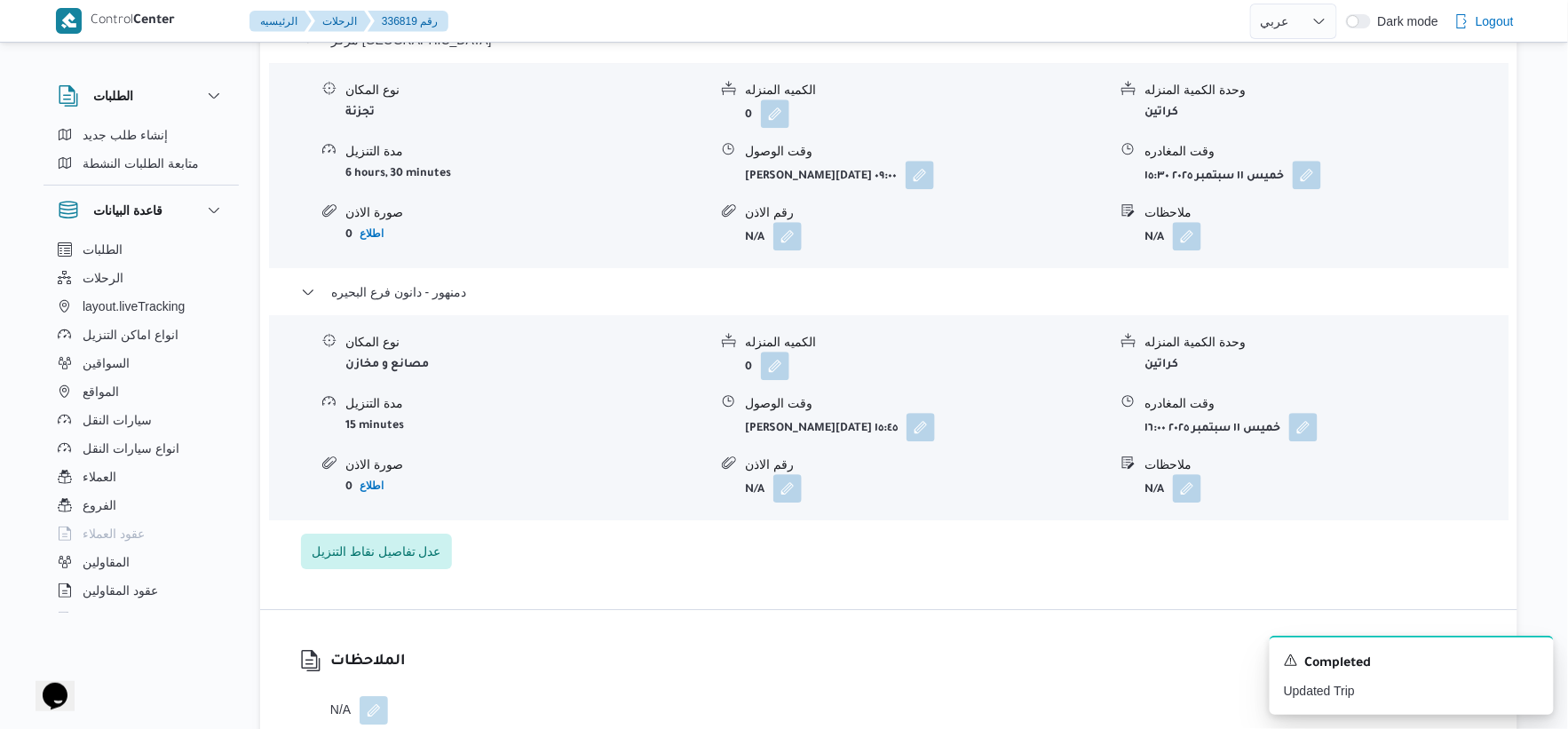
scroll to position [1578, 0]
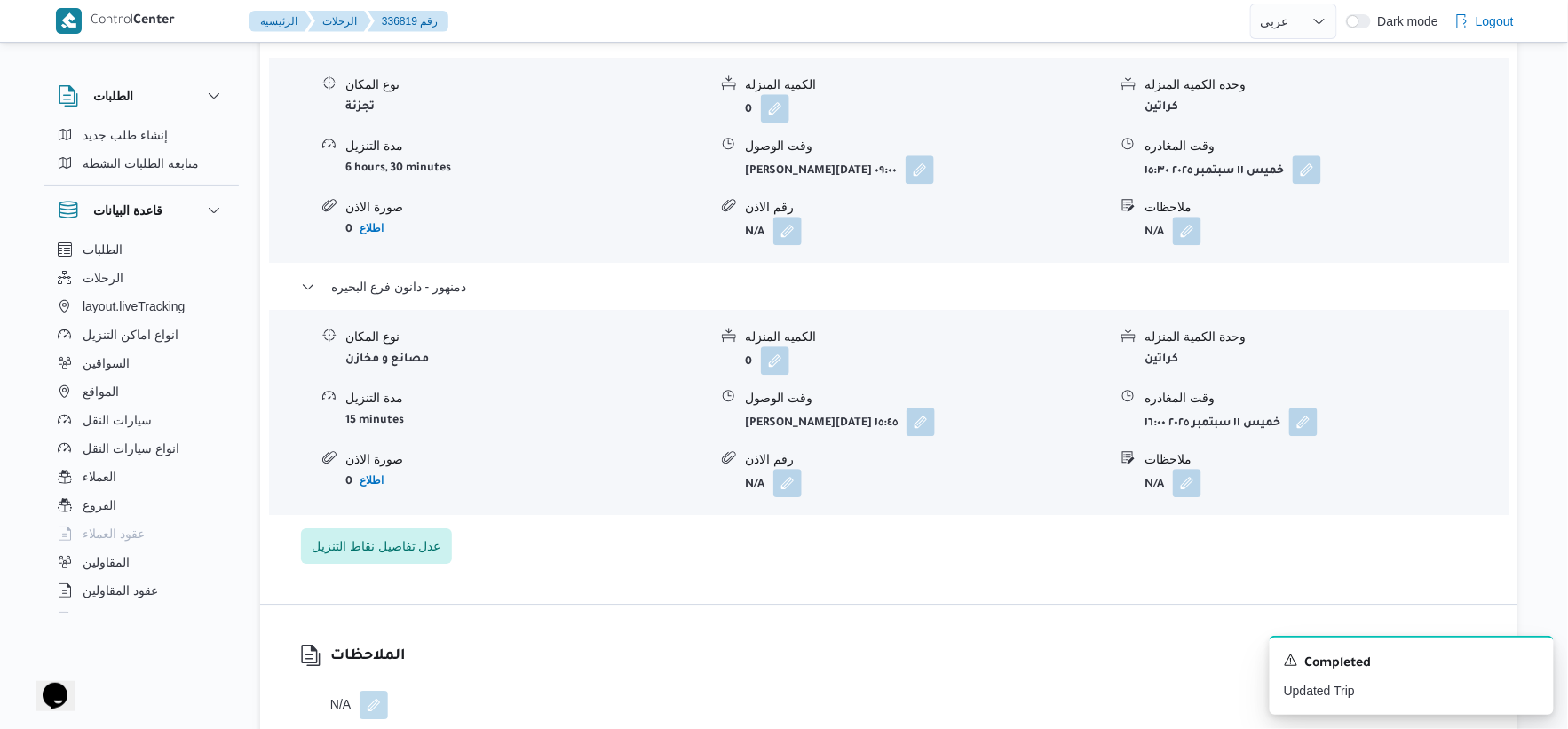
select select "ar"
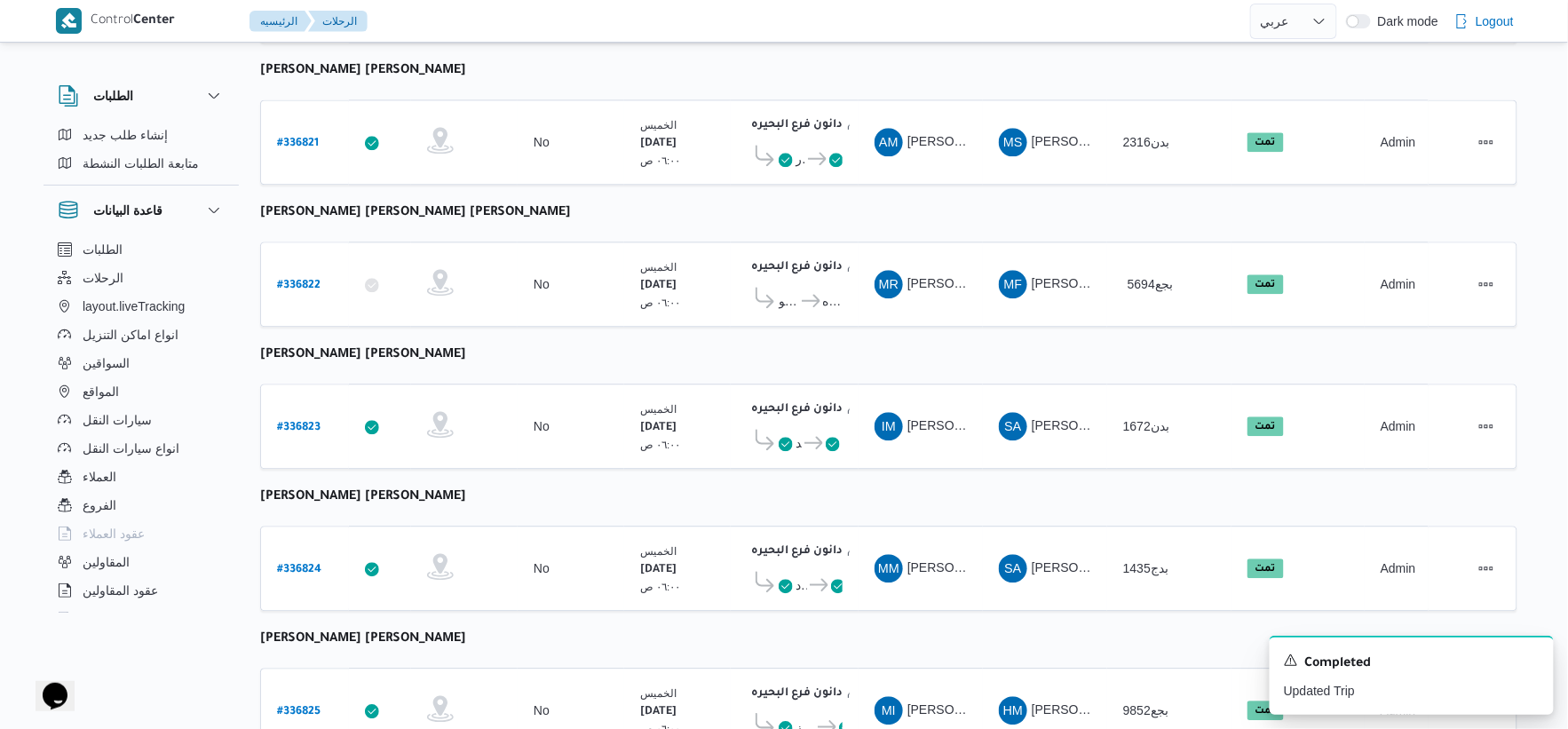
scroll to position [1426, 0]
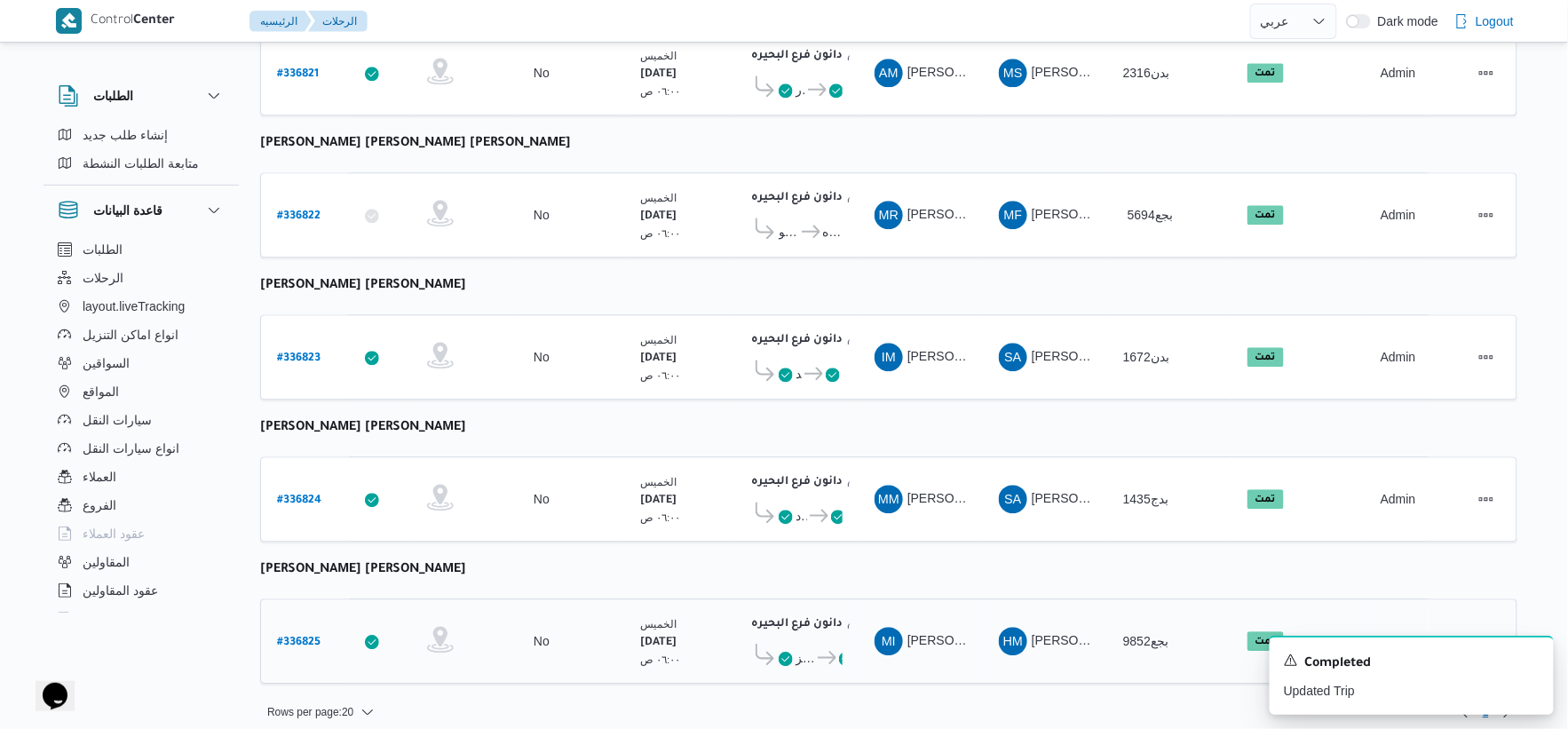
click at [305, 637] on b "# 336825" at bounding box center [299, 643] width 44 height 12
select select "ar"
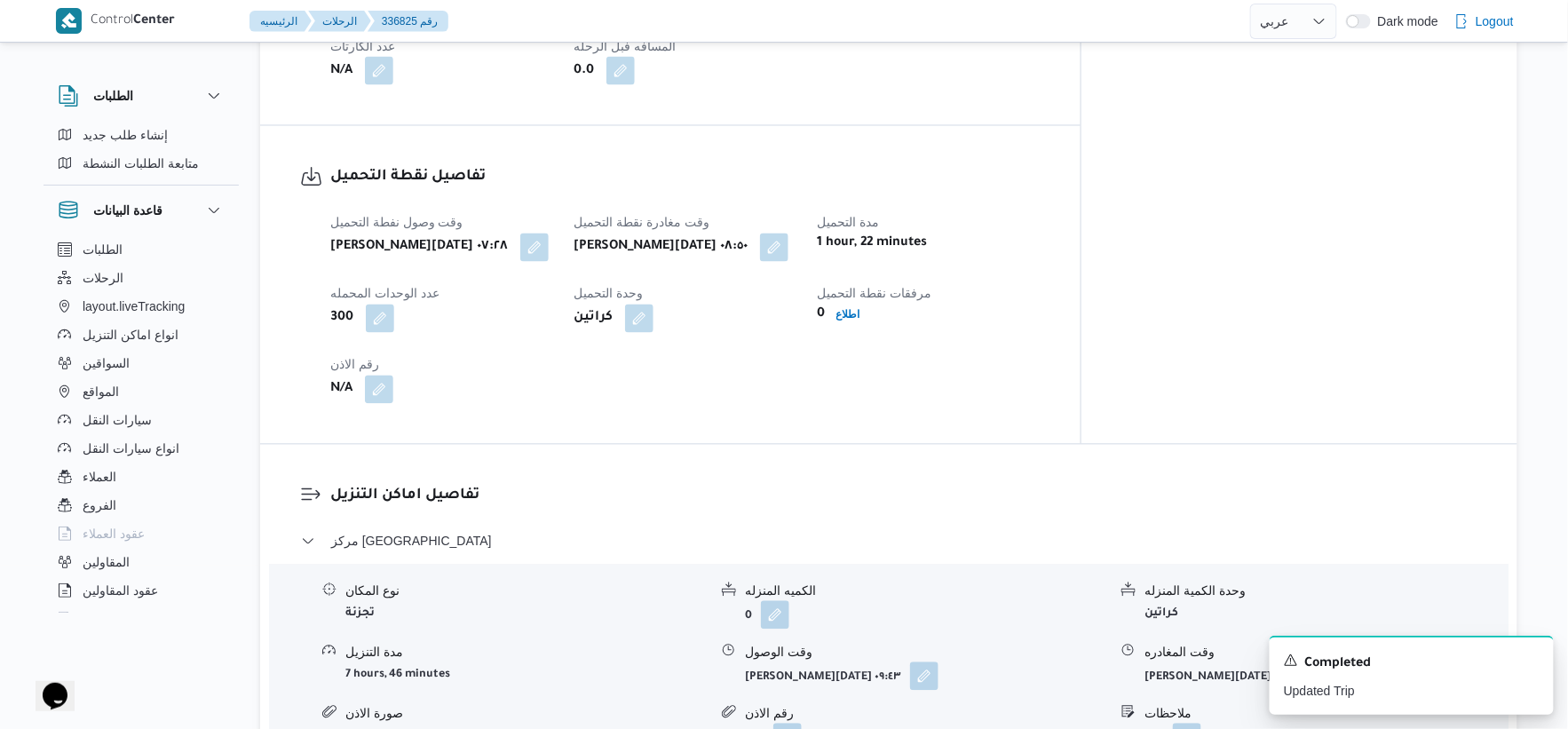
scroll to position [1183, 0]
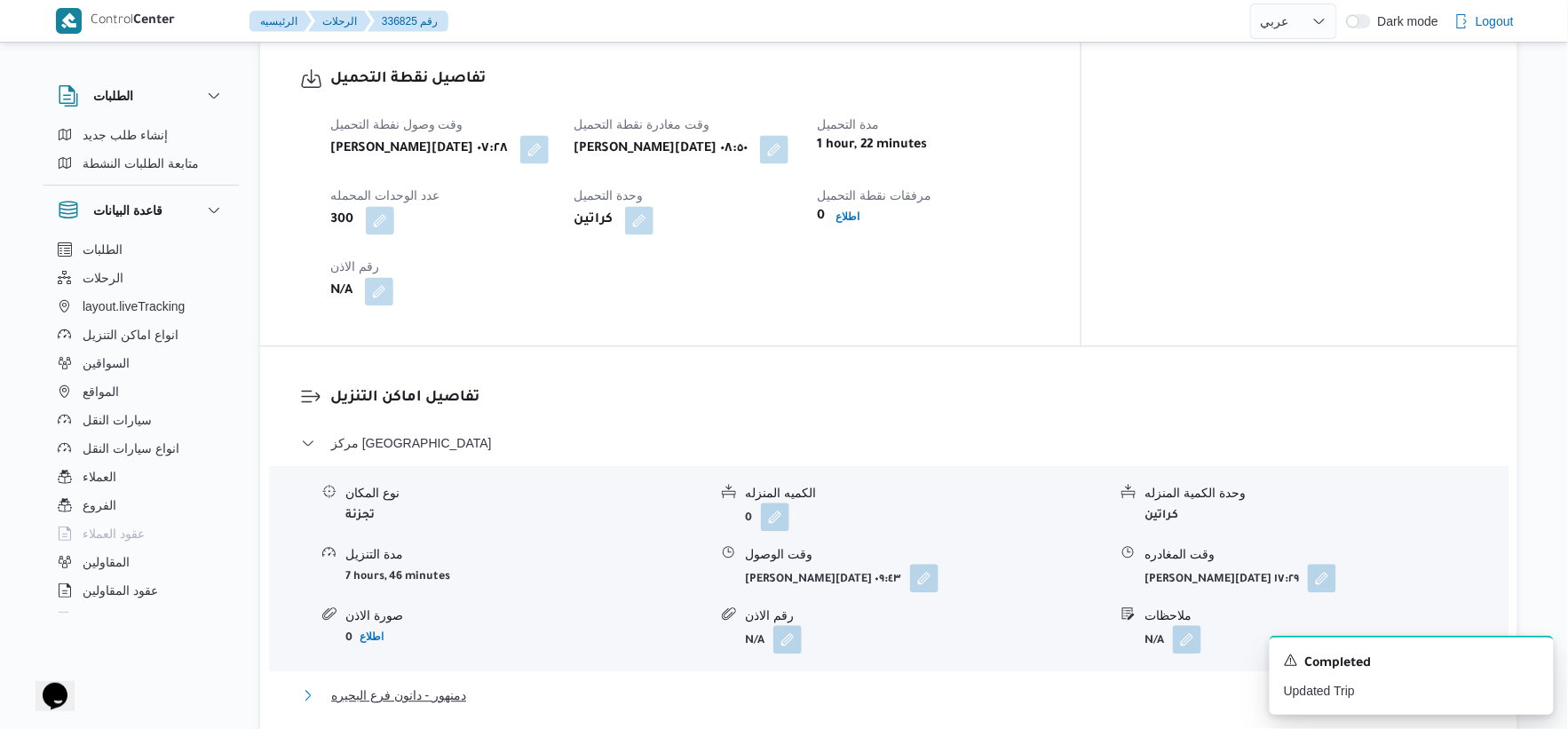
click at [467, 684] on button "دمنهور - دانون فرع البحيره" at bounding box center [889, 695] width 1176 height 21
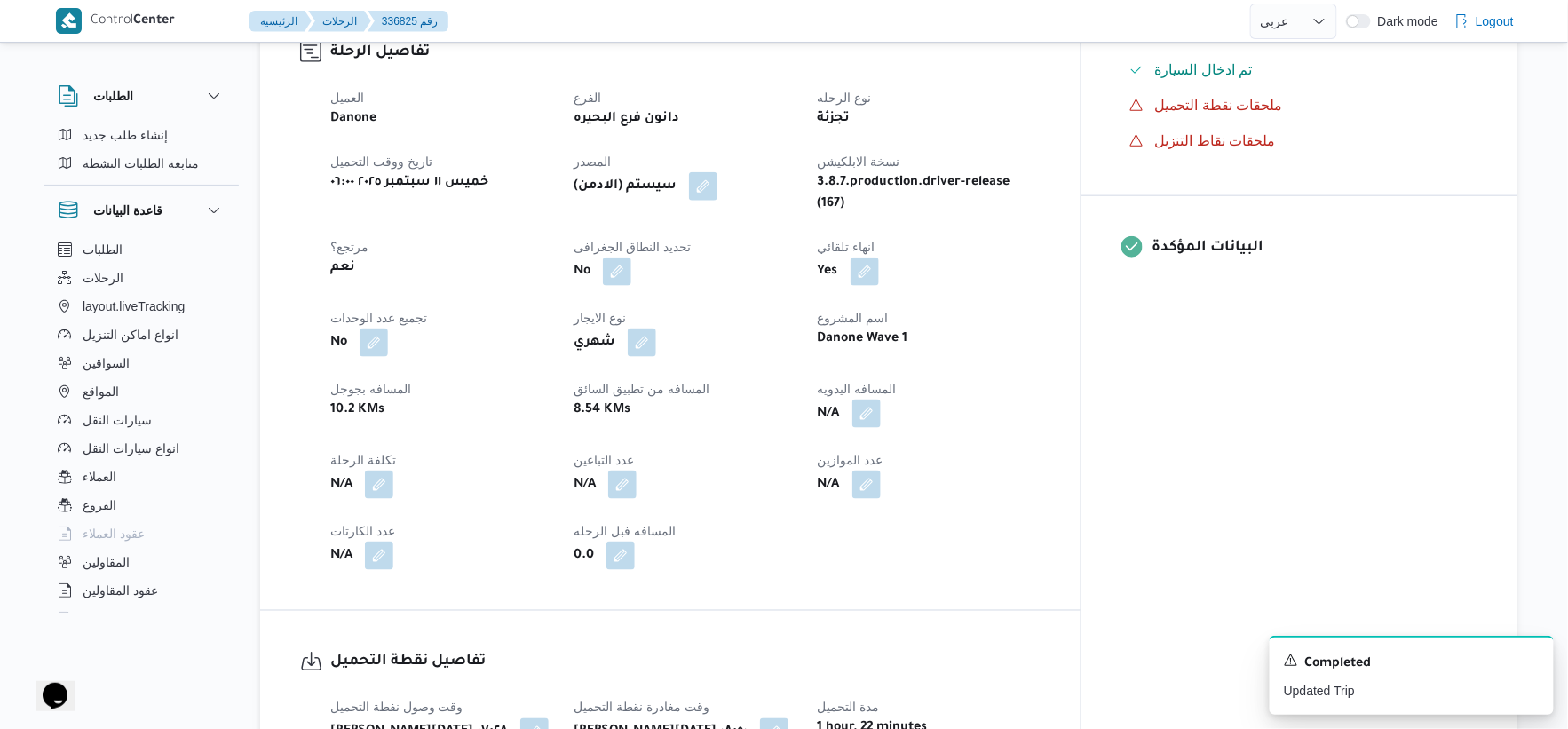
scroll to position [591, 0]
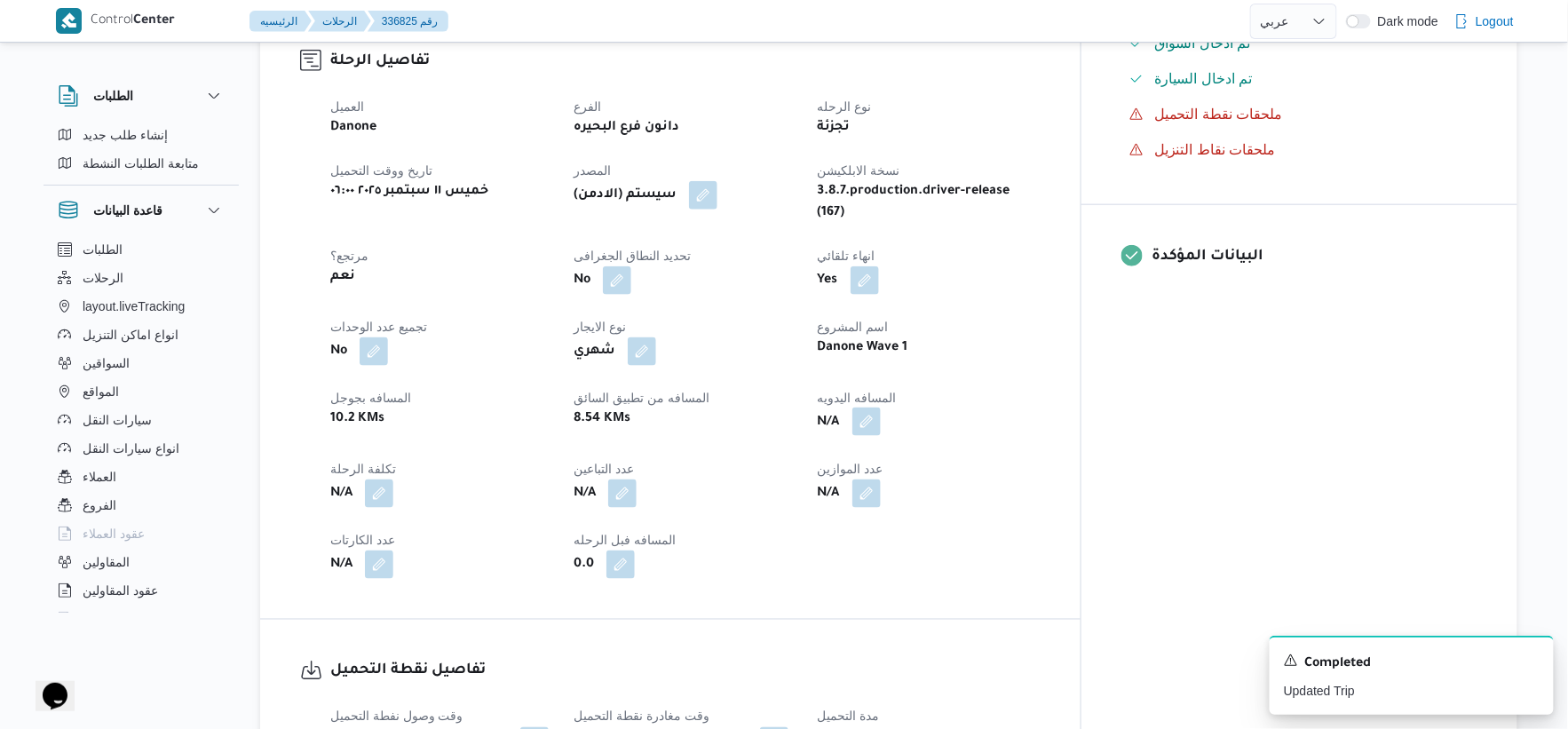
click at [881, 415] on button "button" at bounding box center [867, 422] width 29 height 29
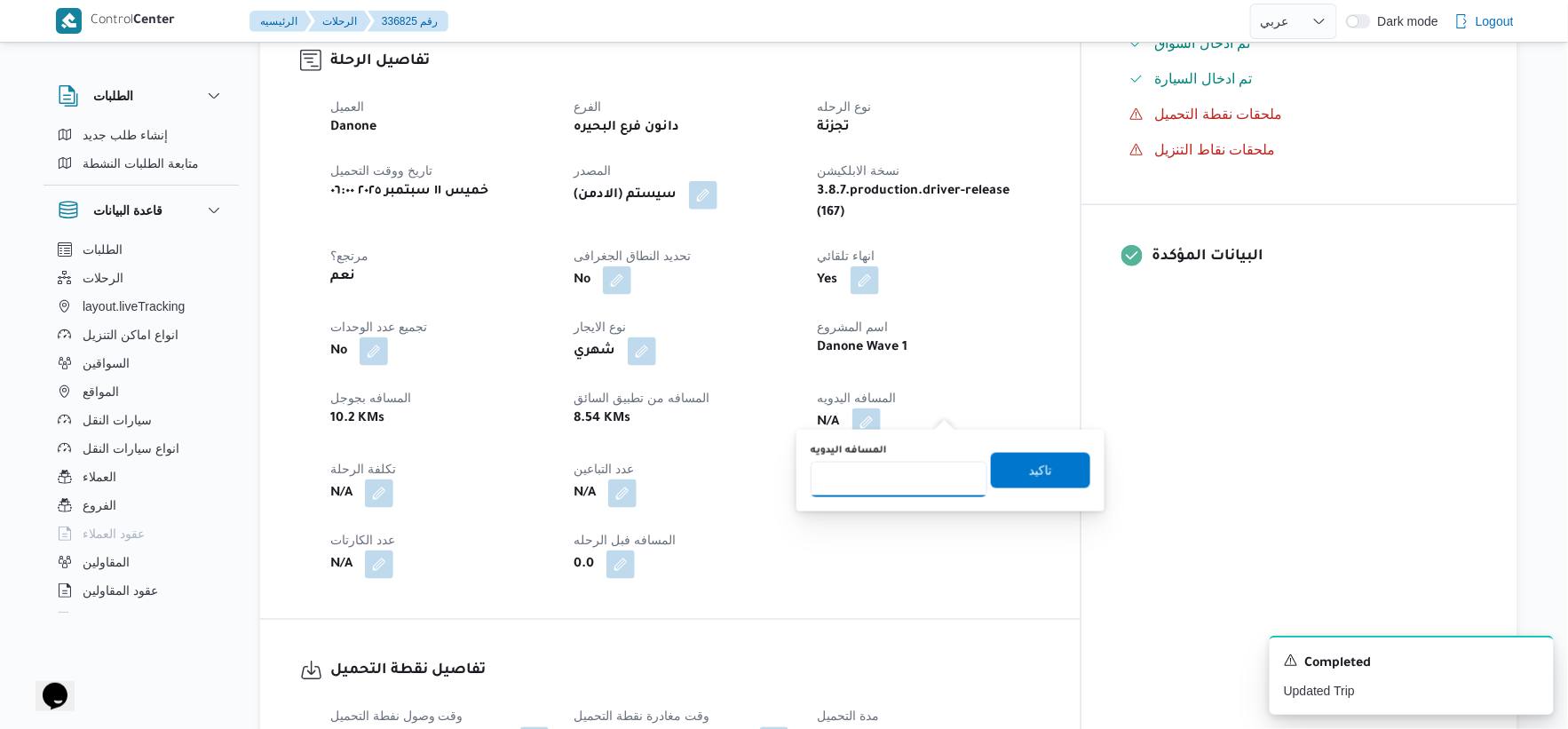
click at [900, 476] on input "المسافه اليدويه" at bounding box center [900, 479] width 177 height 35
type input "31"
click at [1044, 466] on span "تاكيد" at bounding box center [1040, 469] width 100 height 35
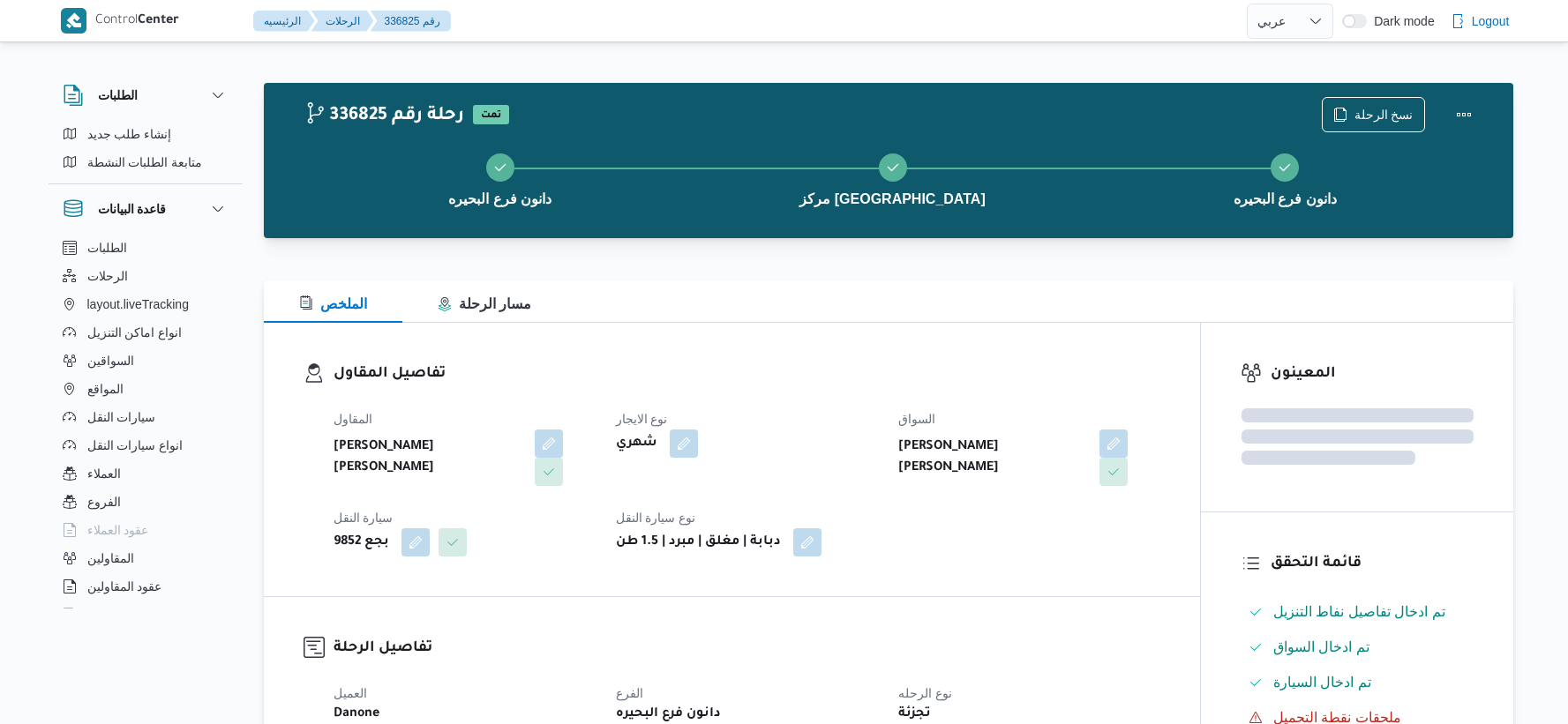
select select "ar"
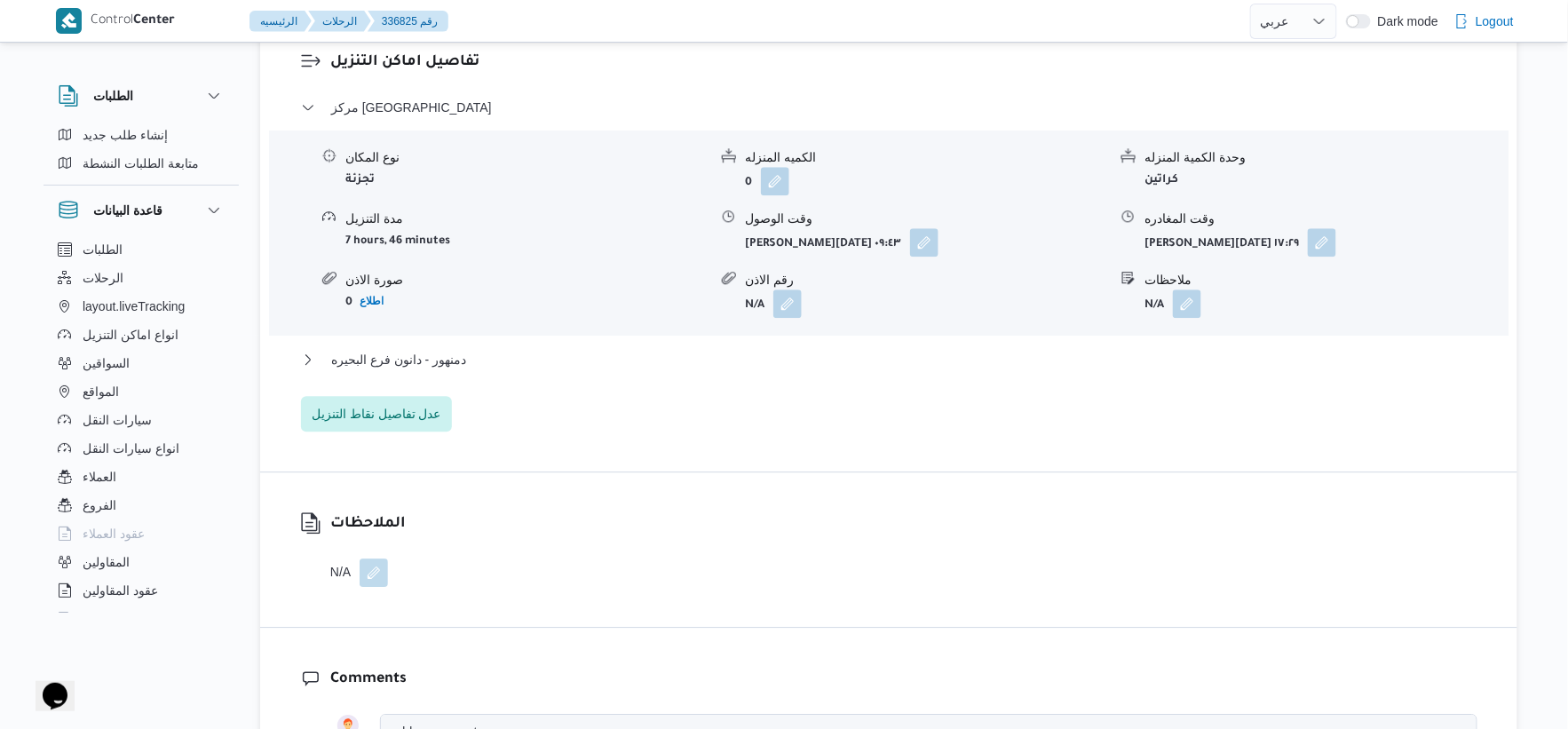
scroll to position [1527, 0]
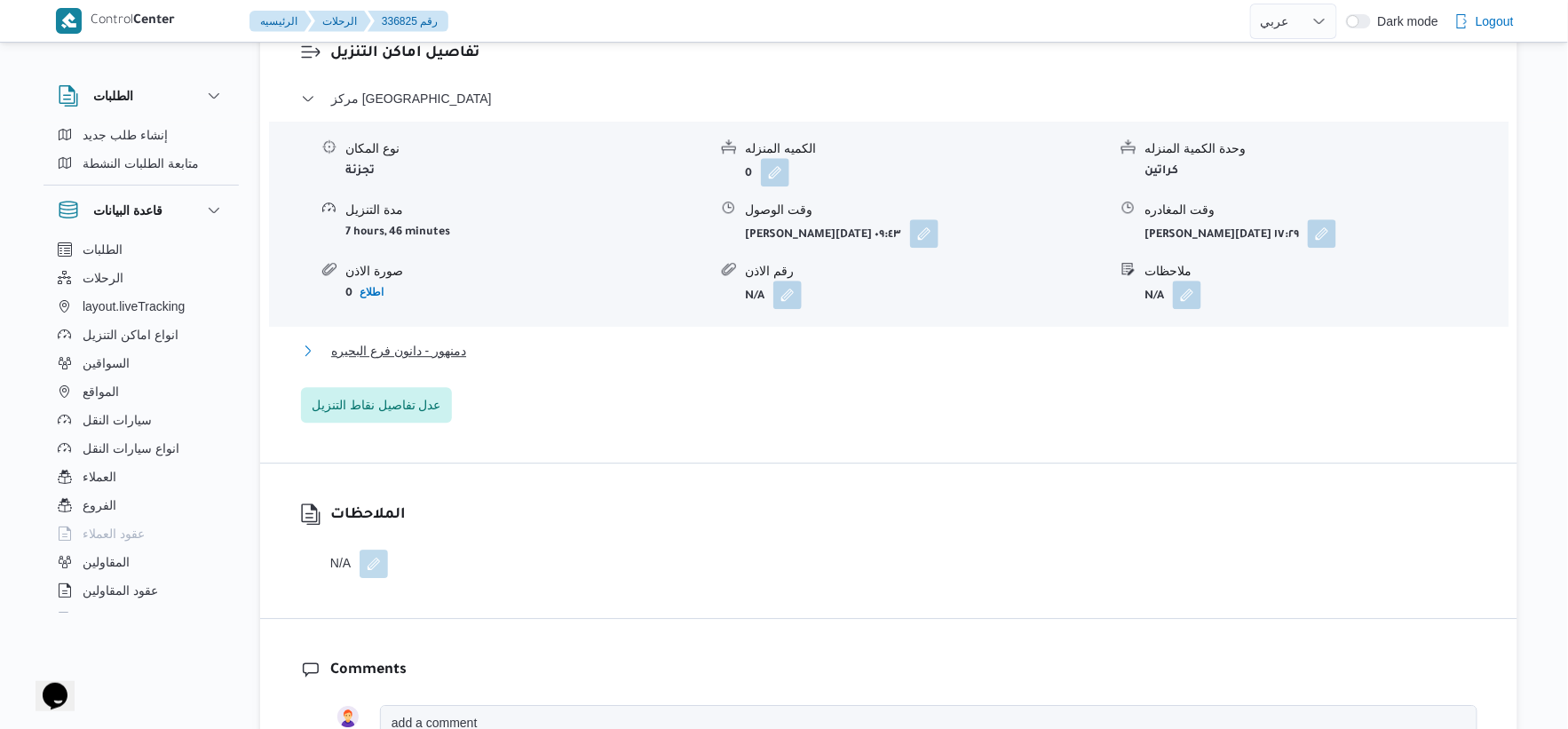
click at [500, 340] on button "دمنهور - دانون فرع البحيره" at bounding box center [889, 351] width 1176 height 21
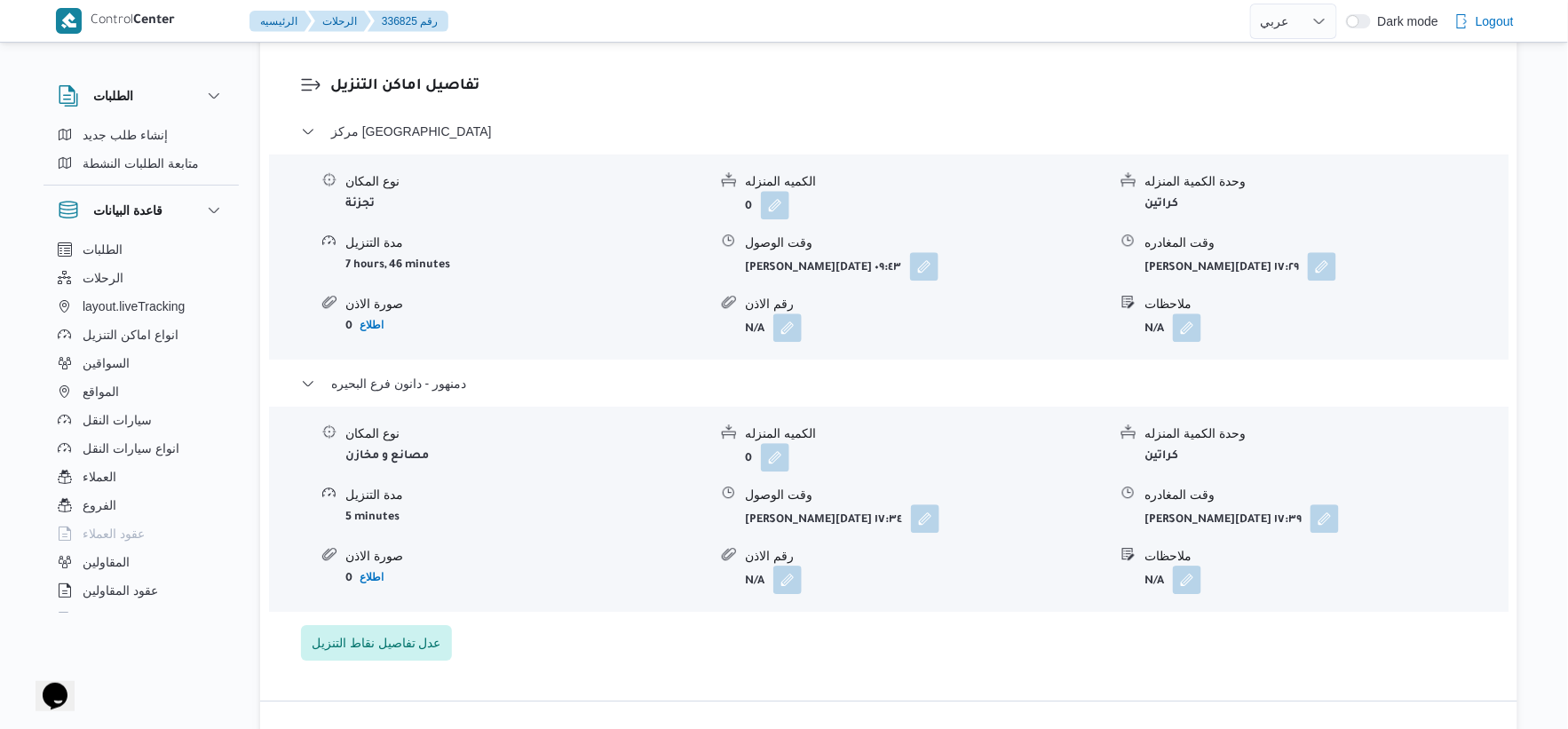
scroll to position [1676, 0]
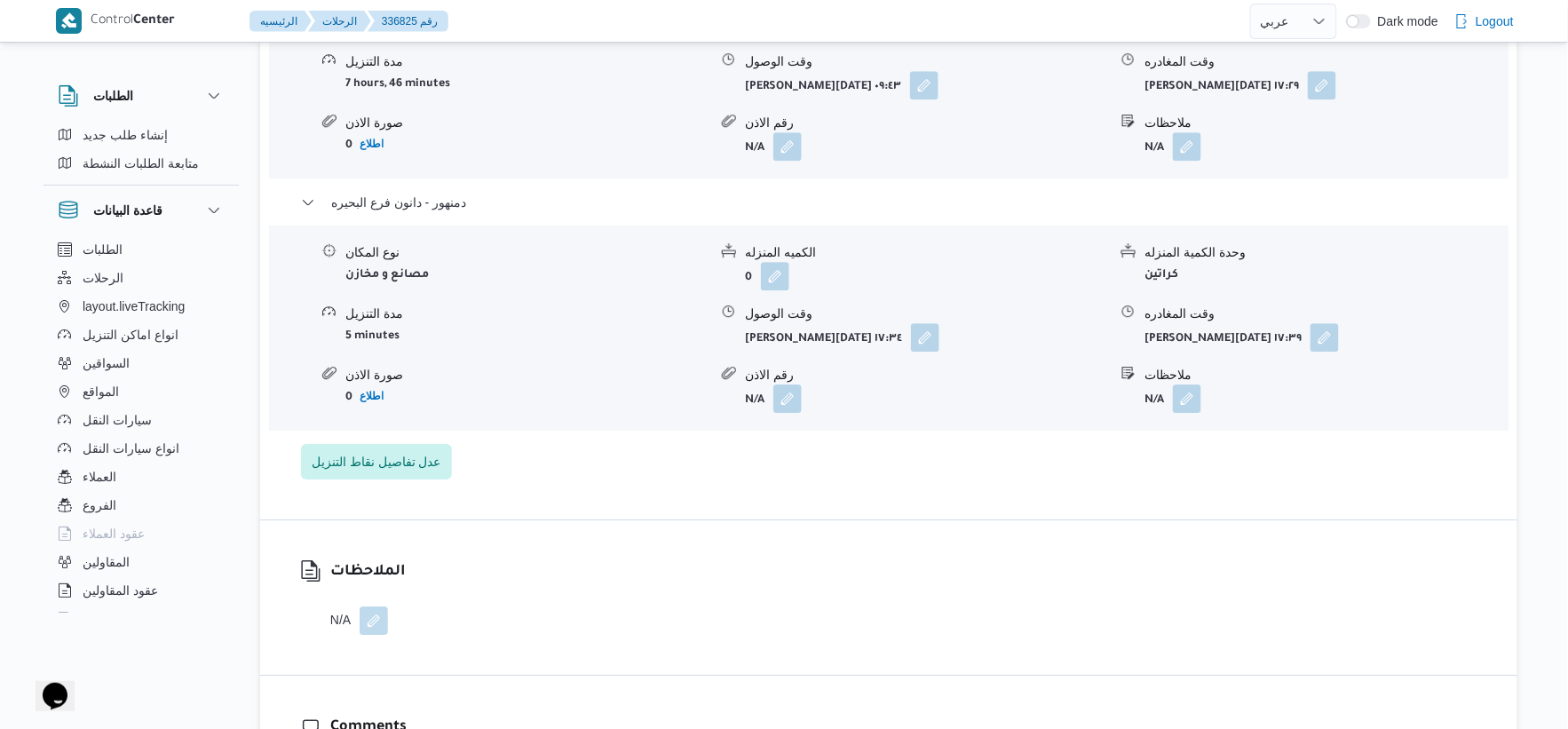
select select "ar"
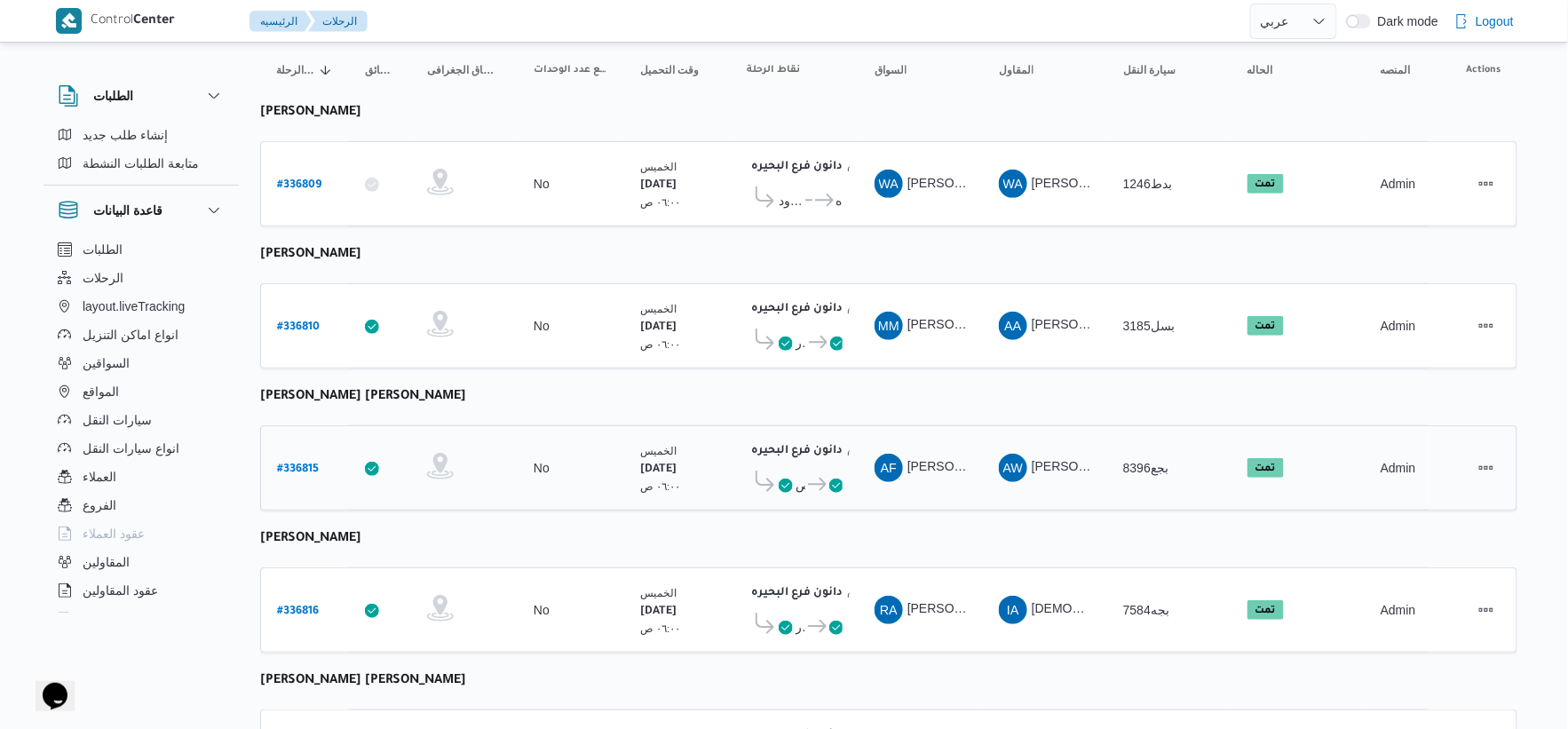
scroll to position [144, 0]
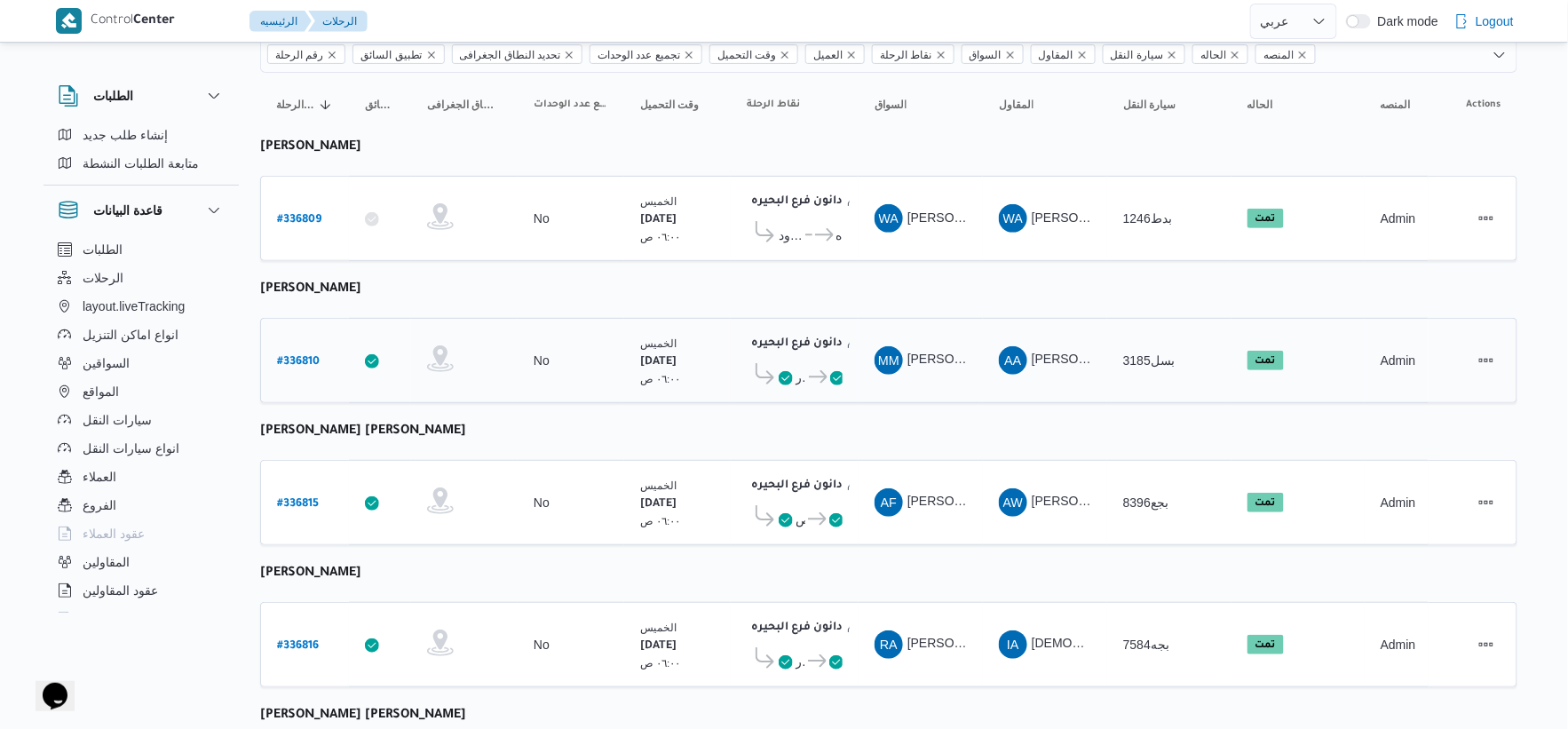
click at [289, 356] on b "# 336810" at bounding box center [298, 362] width 43 height 12
select select "ar"
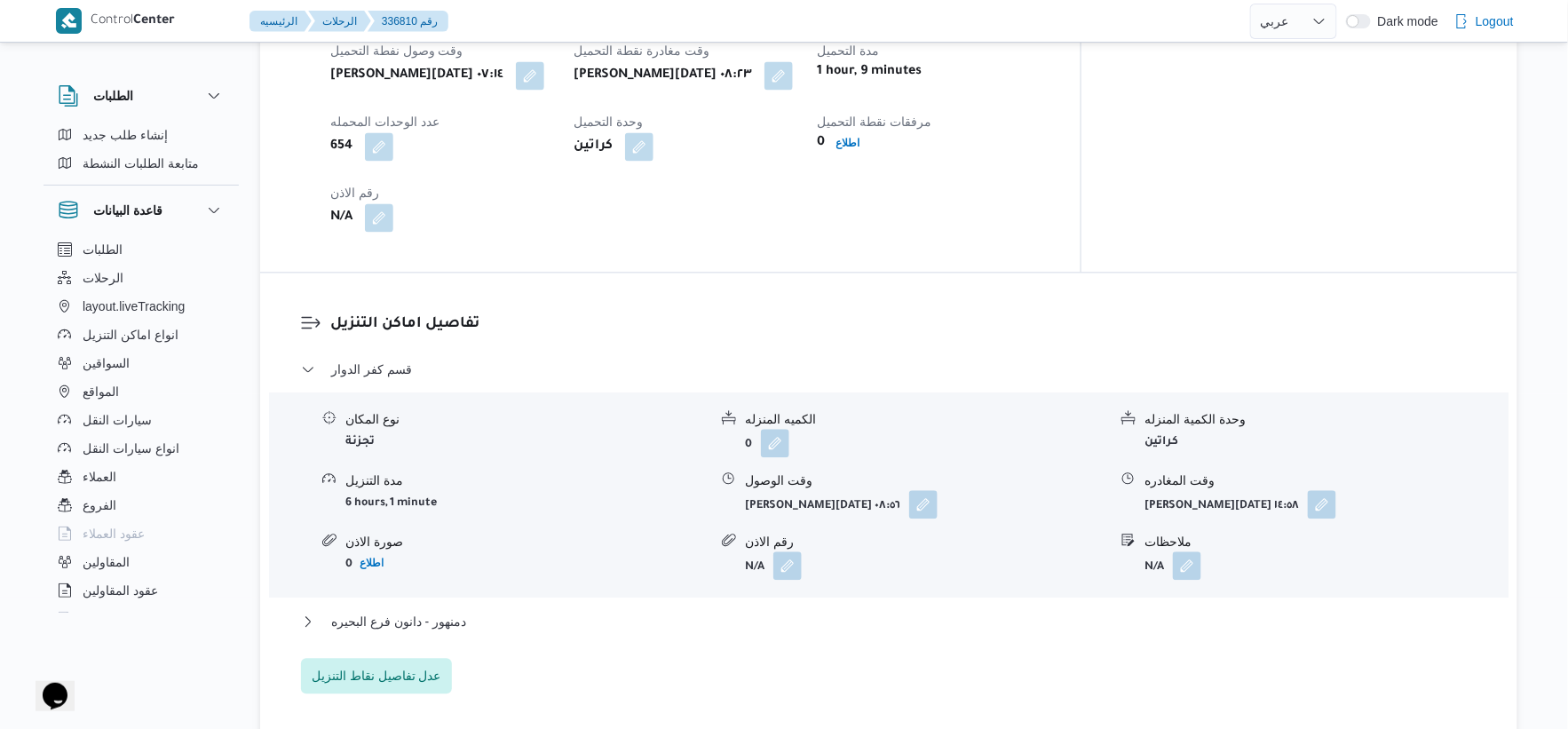
scroll to position [637, 0]
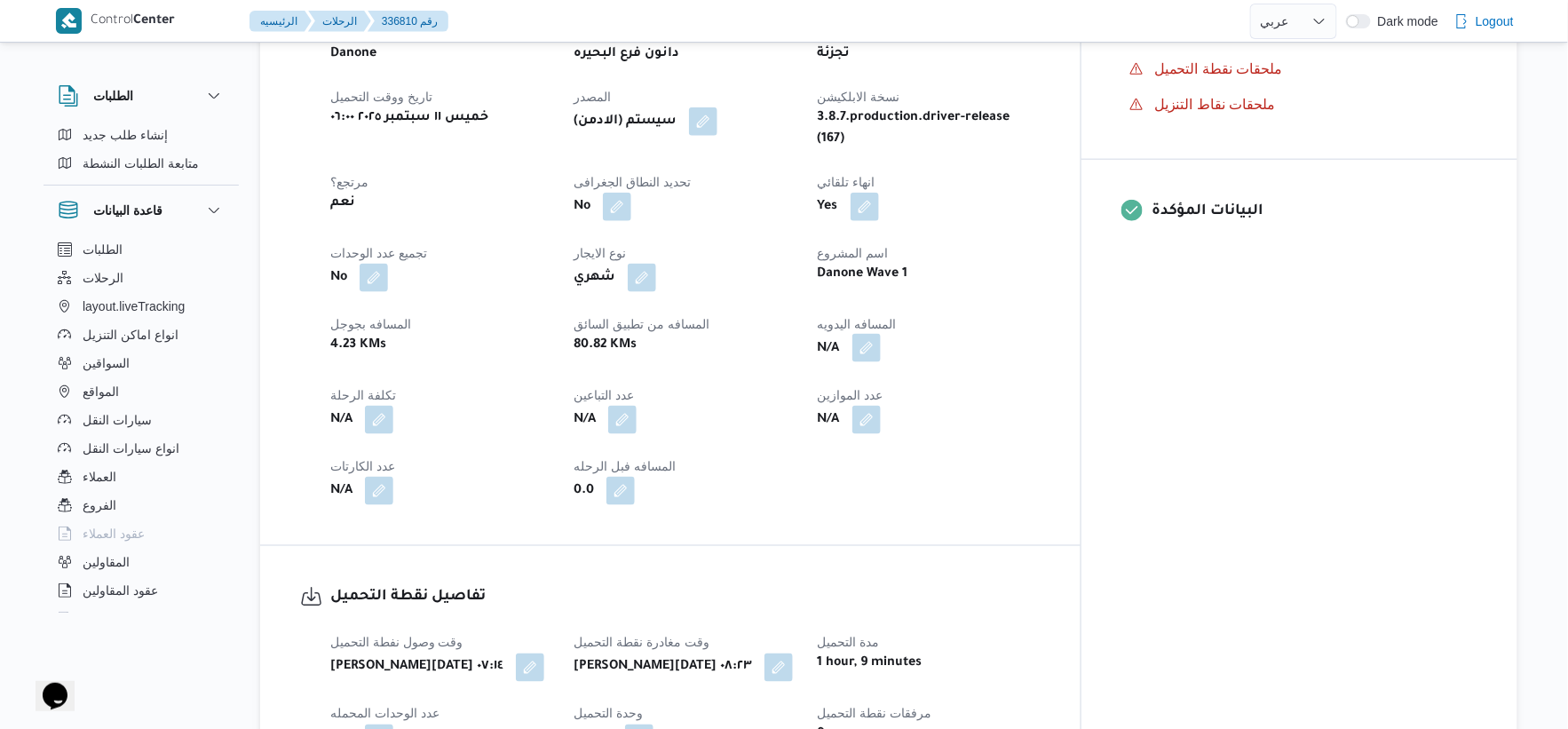
click at [881, 358] on button "button" at bounding box center [867, 348] width 29 height 29
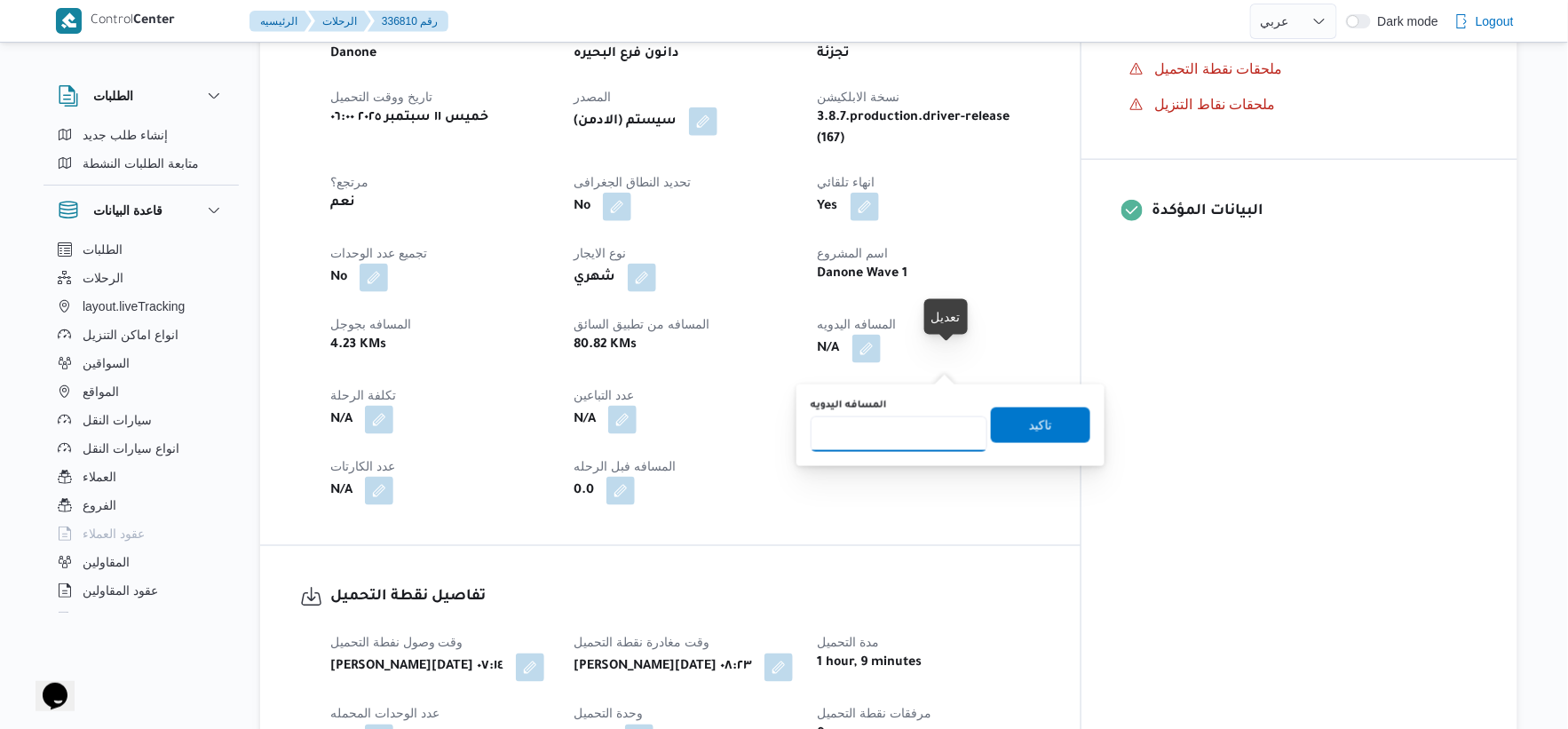
click at [886, 448] on input "المسافه اليدويه" at bounding box center [900, 433] width 177 height 35
type input "91"
click at [1070, 423] on span "تاكيد" at bounding box center [1040, 424] width 100 height 35
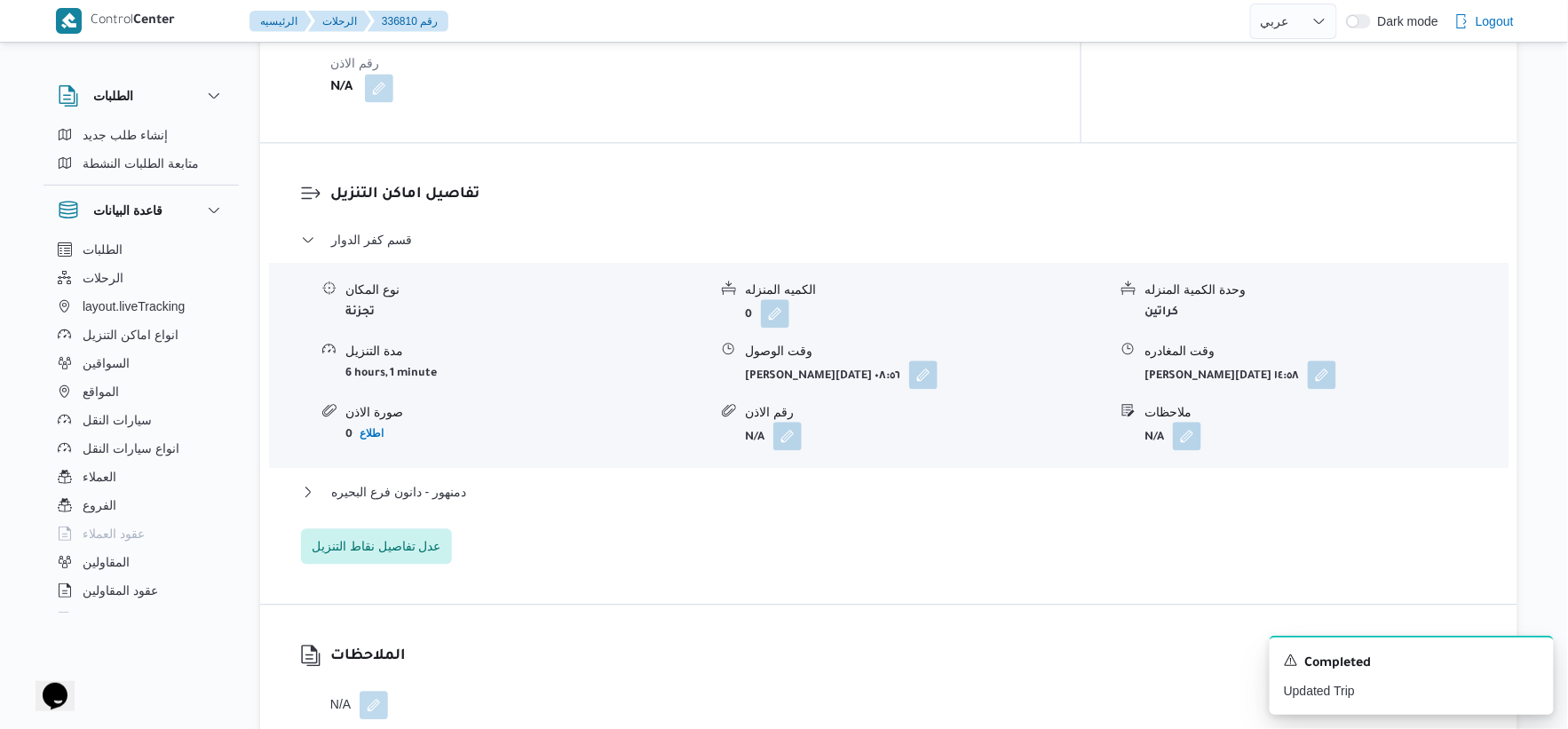
scroll to position [1525, 0]
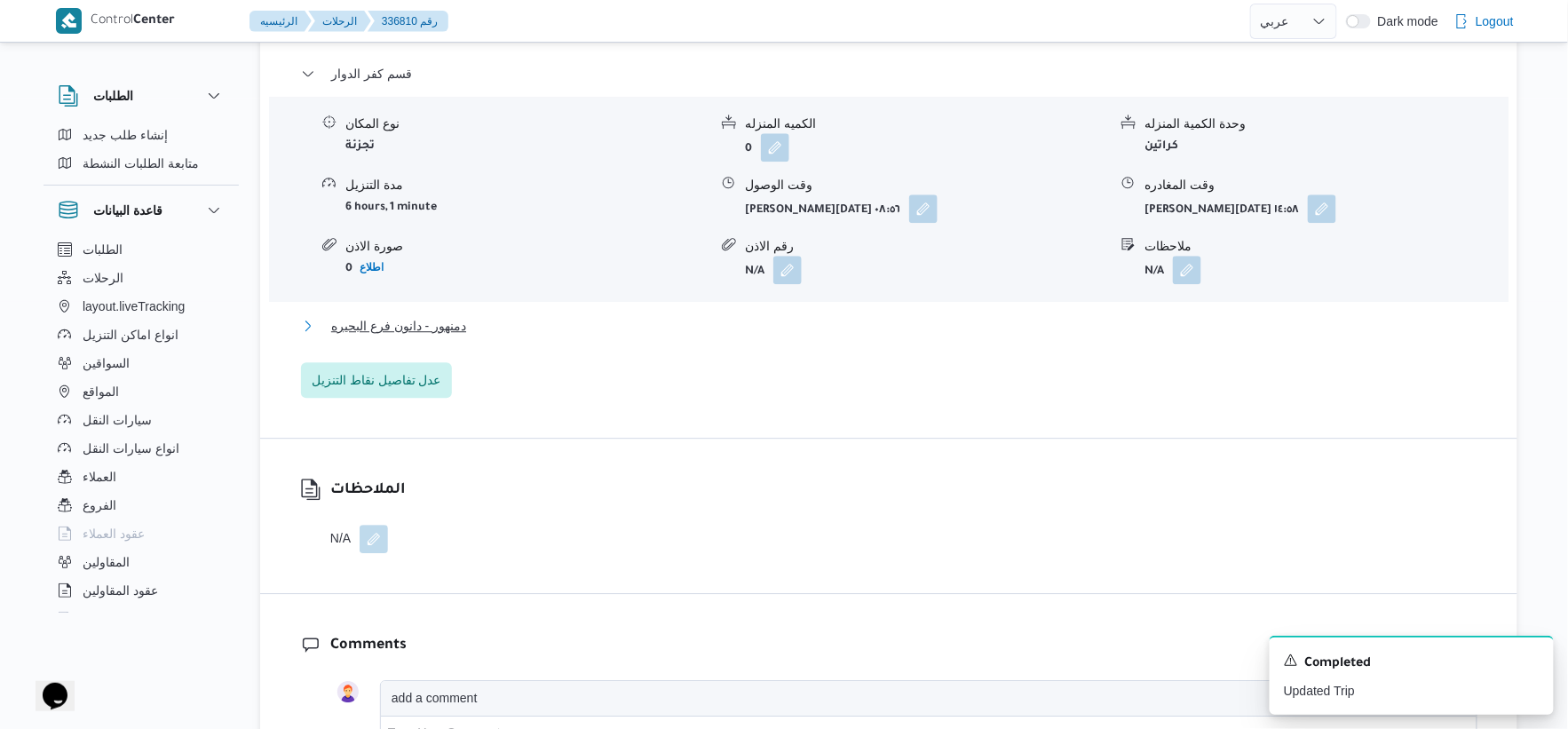
click at [490, 336] on button "دمنهور - دانون فرع البحيره" at bounding box center [889, 326] width 1176 height 21
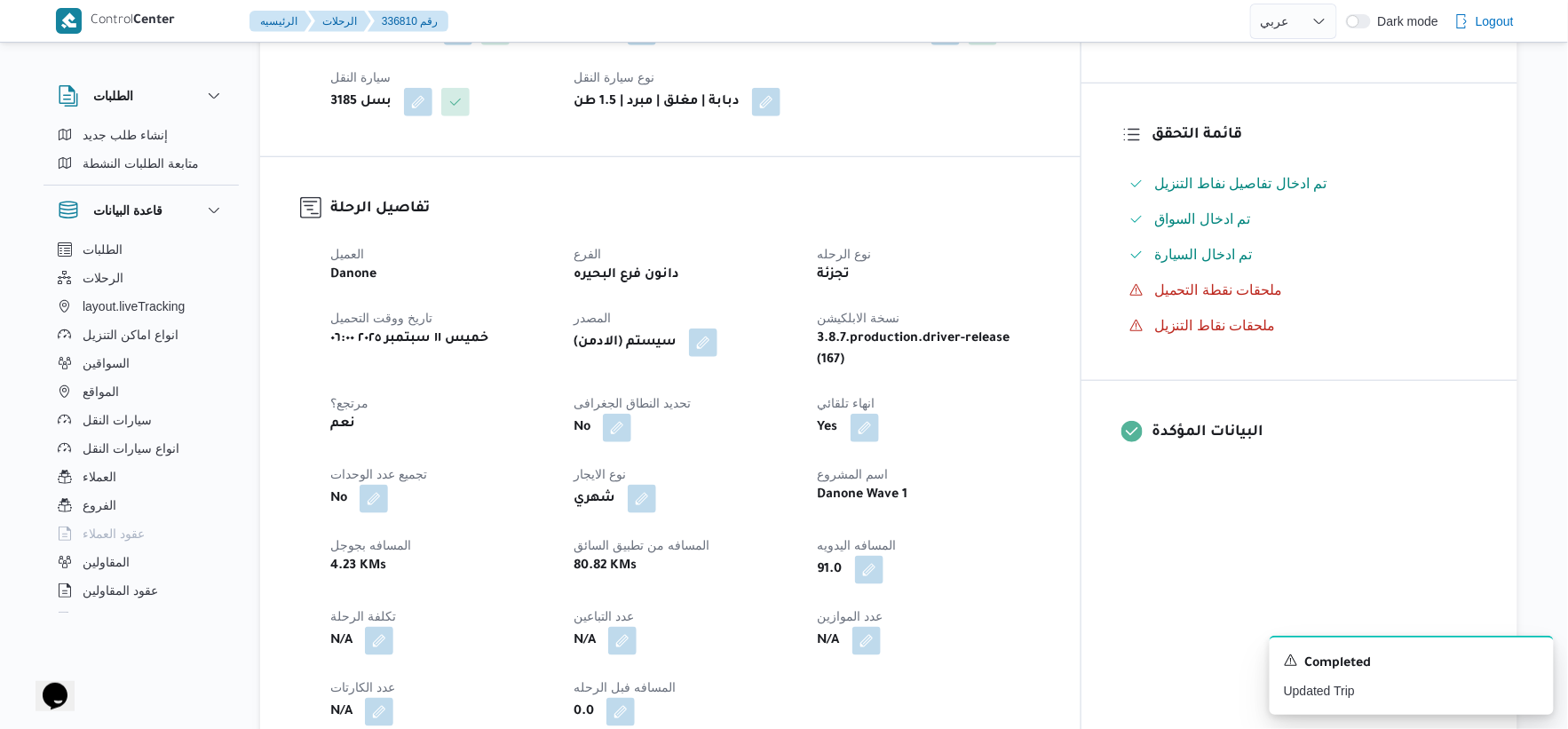
scroll to position [394, 0]
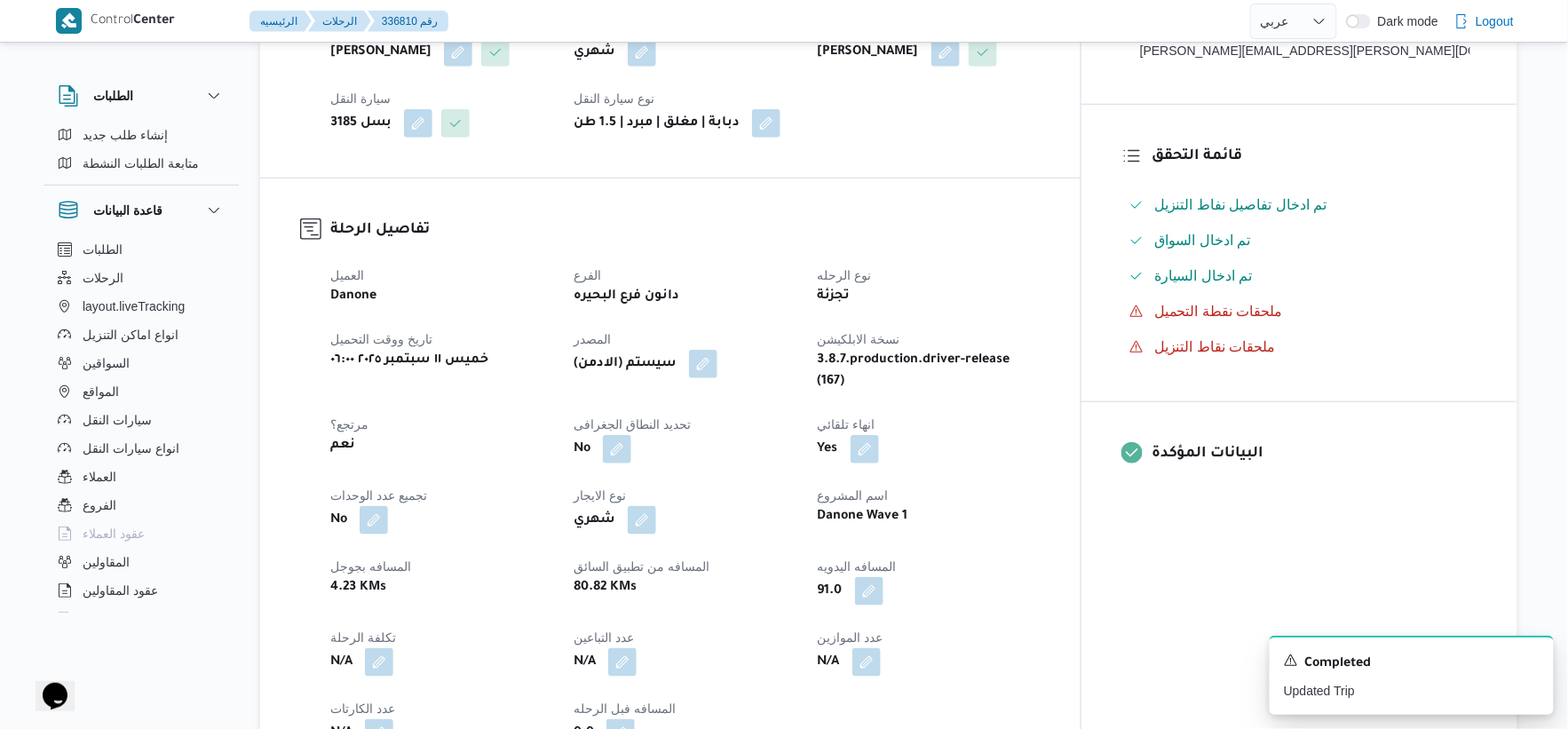
select select "ar"
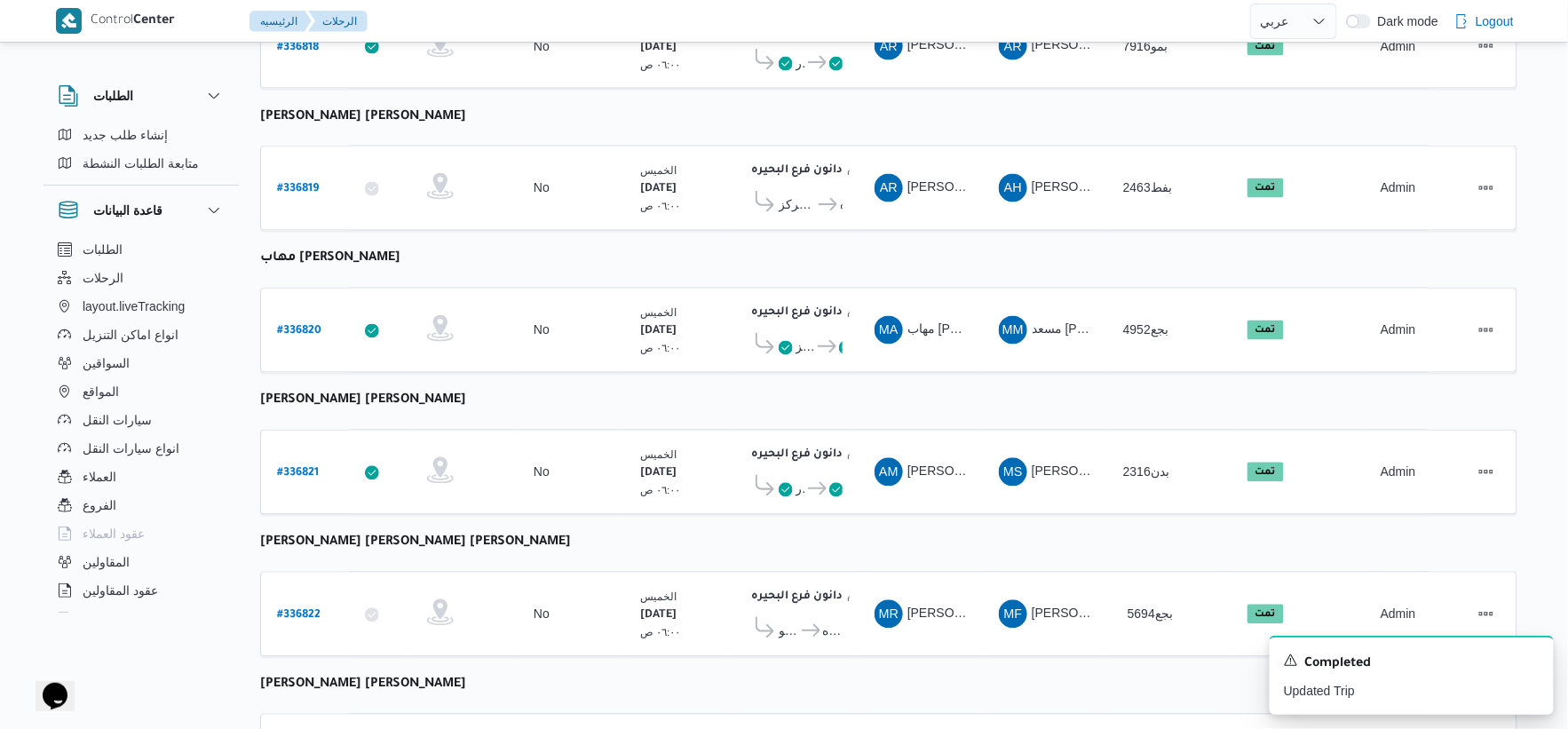
scroll to position [1229, 0]
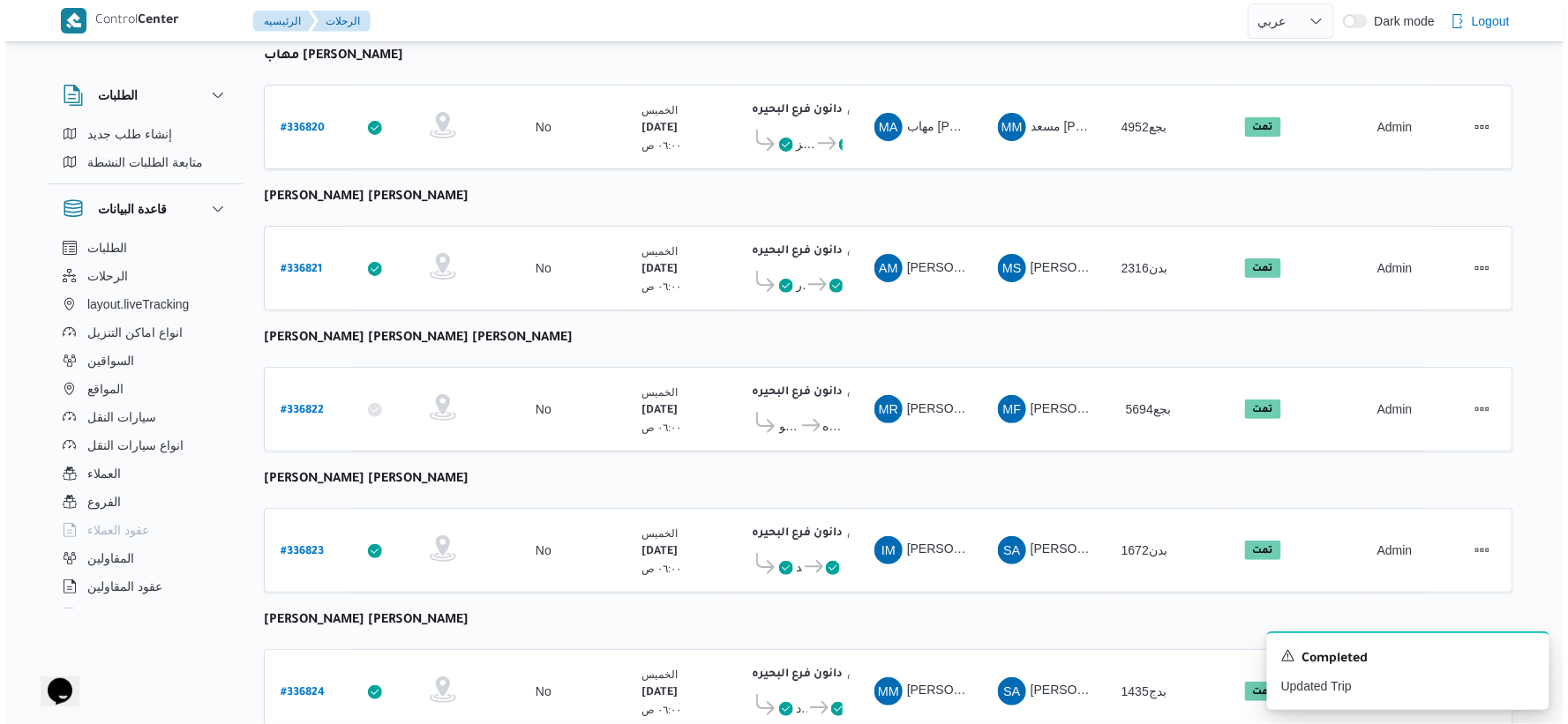
scroll to position [47, 0]
select select "ar"
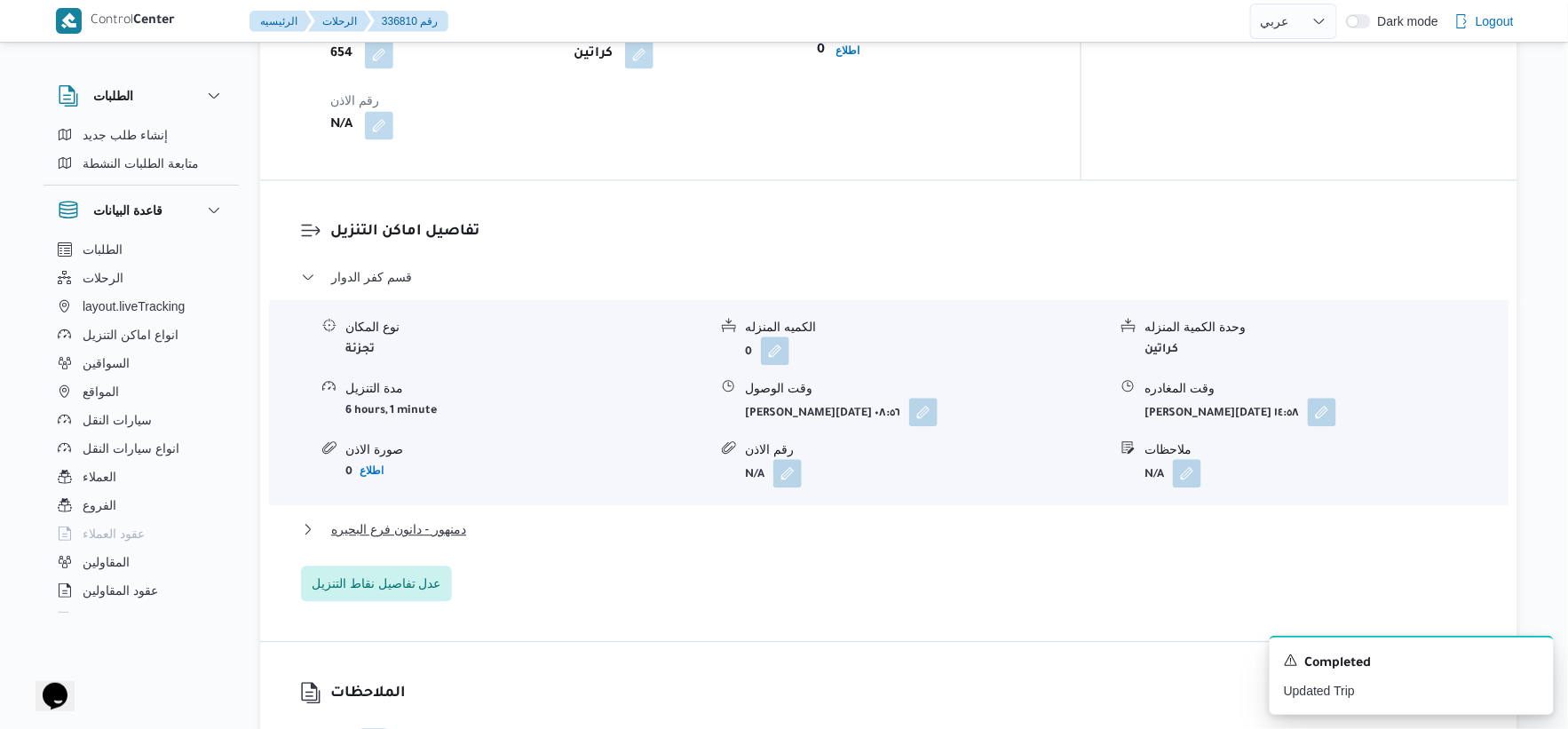
scroll to position [1084, 0]
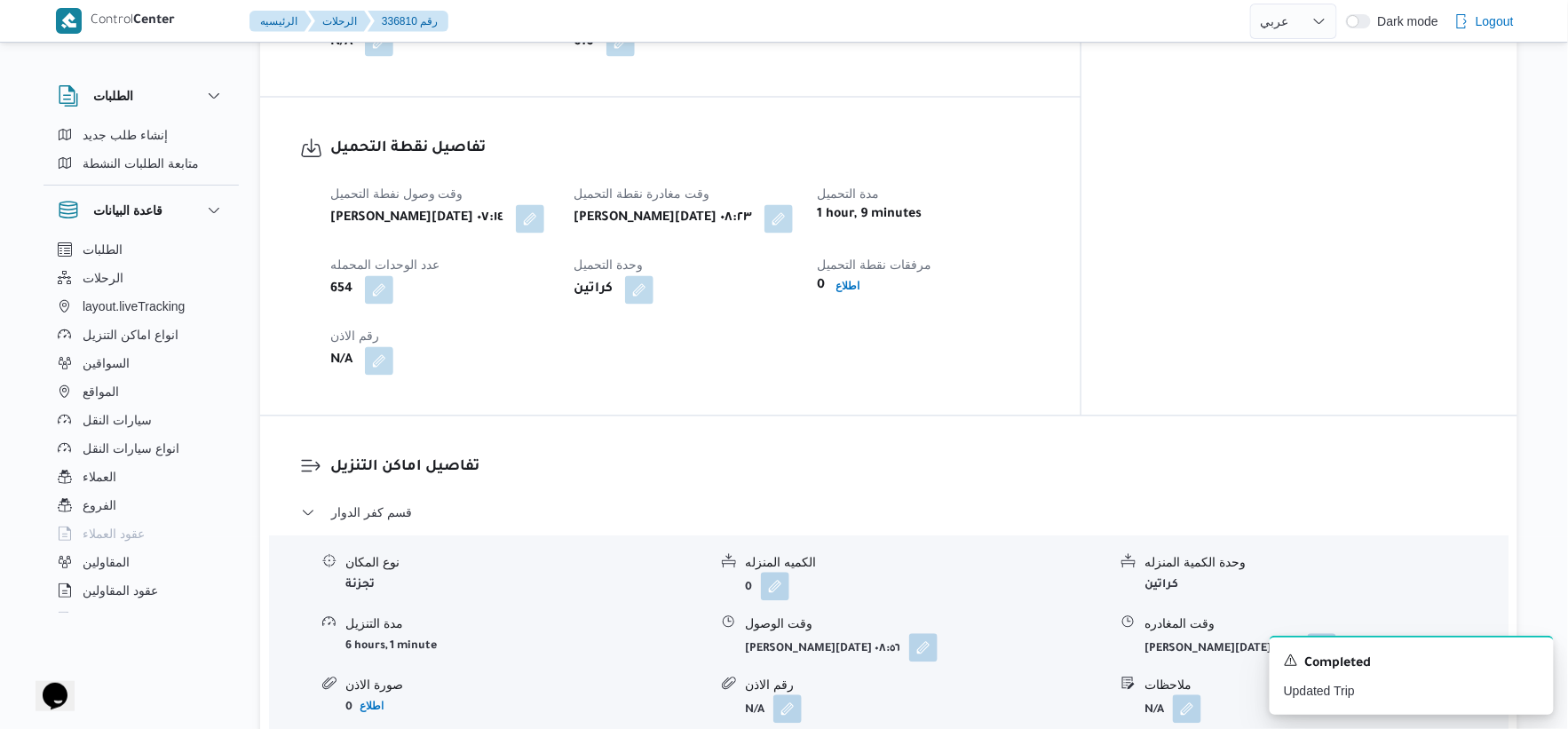
select select "ar"
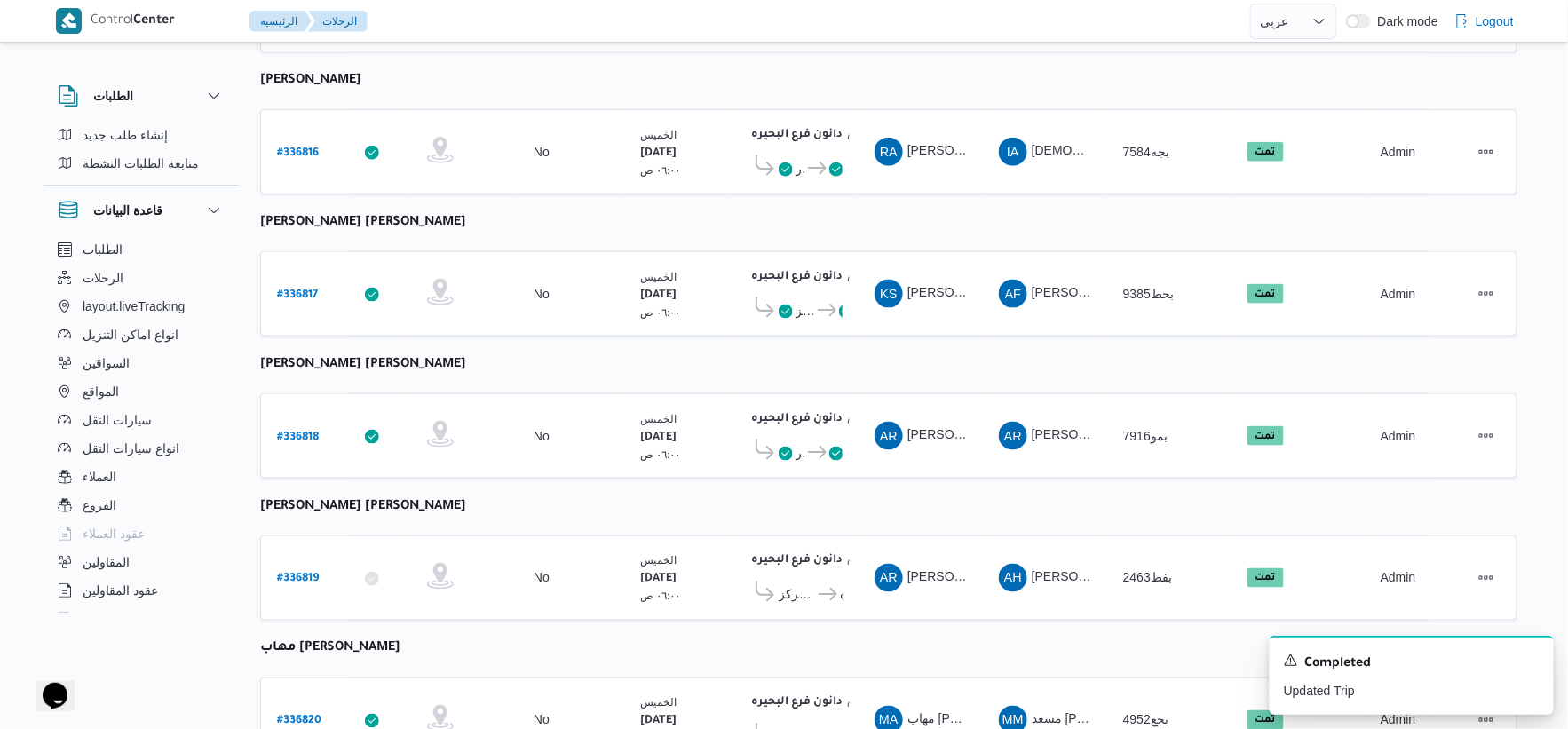
scroll to position [439, 0]
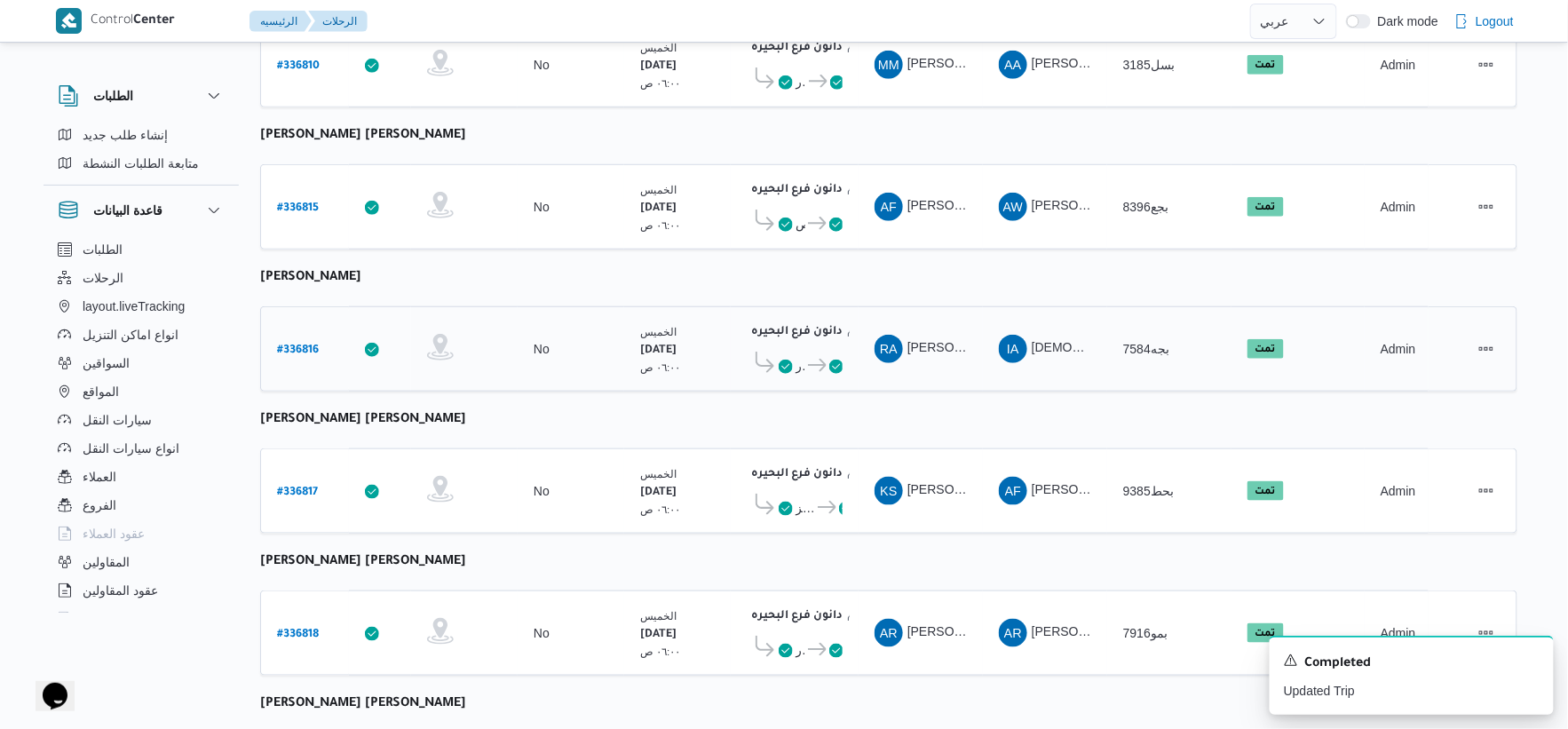
click at [307, 344] on b "# 336816" at bounding box center [298, 350] width 42 height 12
select select "ar"
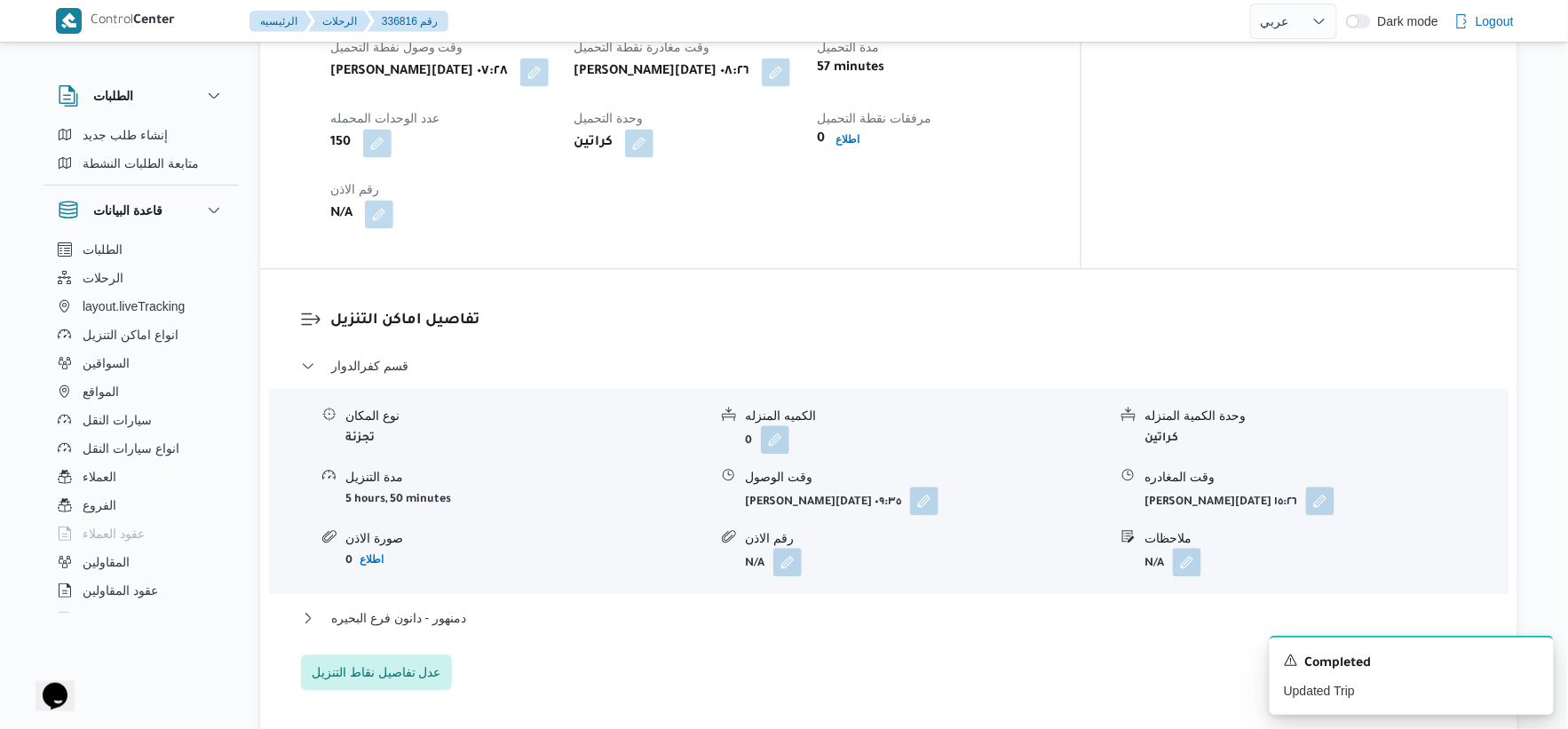
scroll to position [1426, 0]
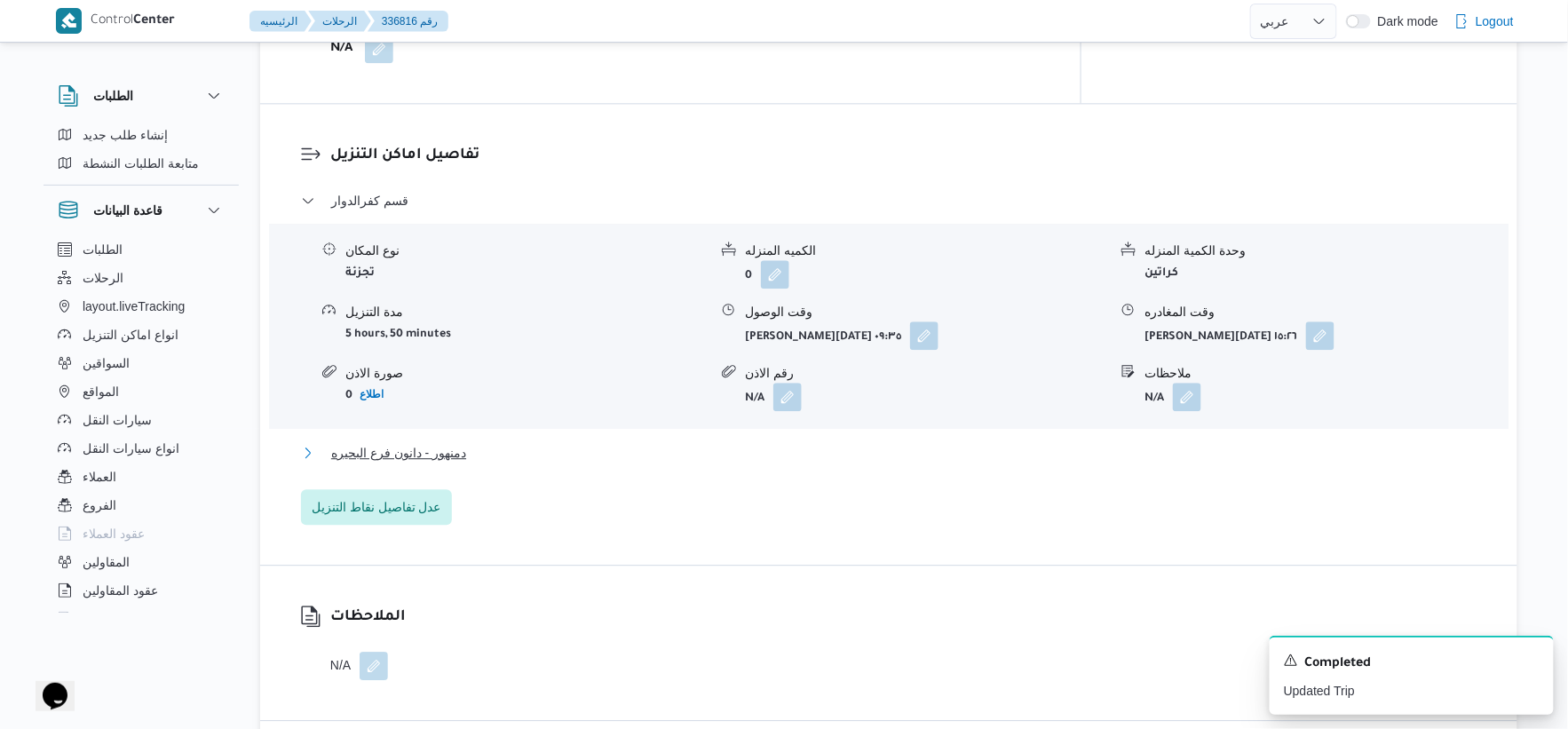
click at [516, 442] on button "دمنهور - دانون فرع البحيره" at bounding box center [889, 452] width 1176 height 21
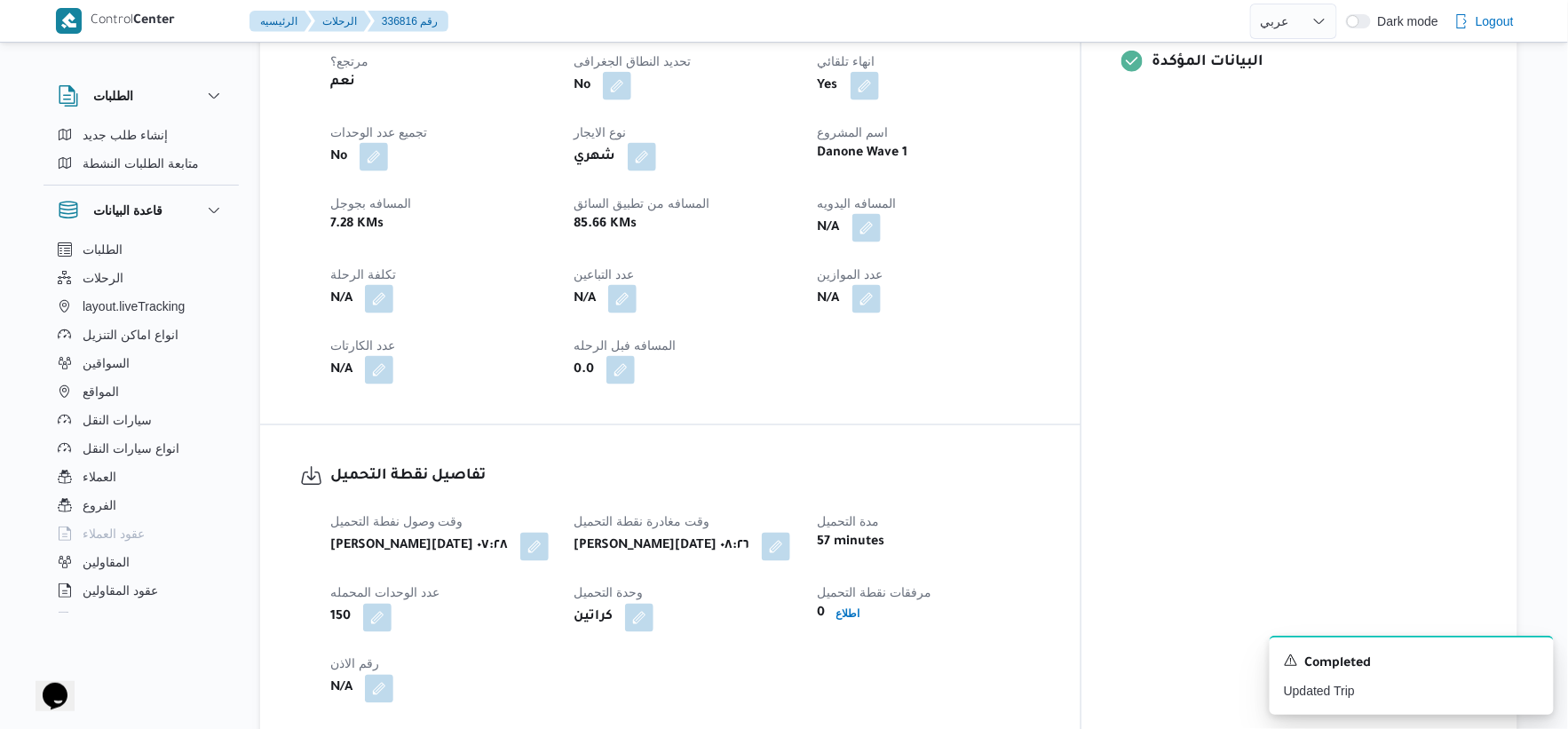
scroll to position [735, 0]
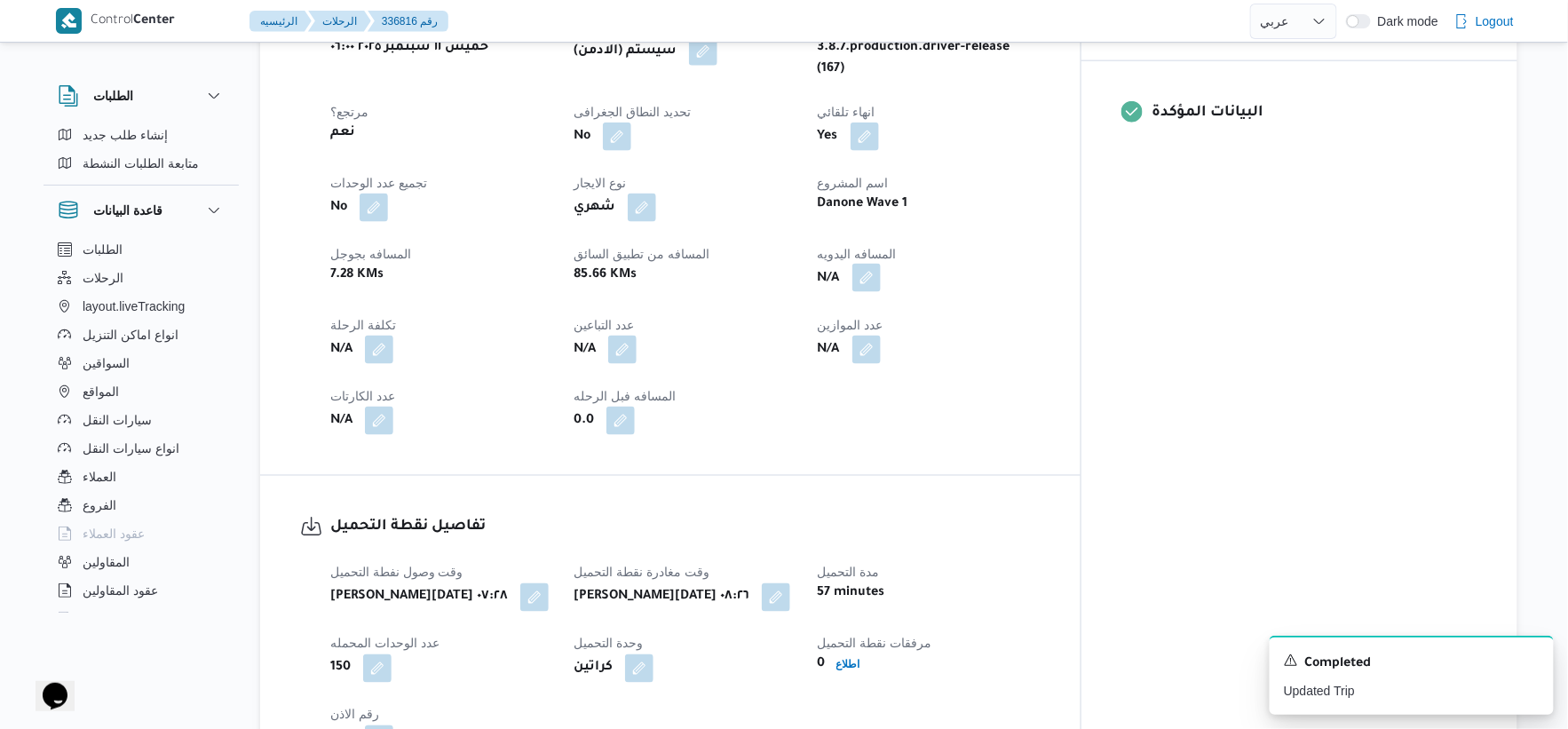
click at [881, 267] on button "button" at bounding box center [867, 278] width 29 height 29
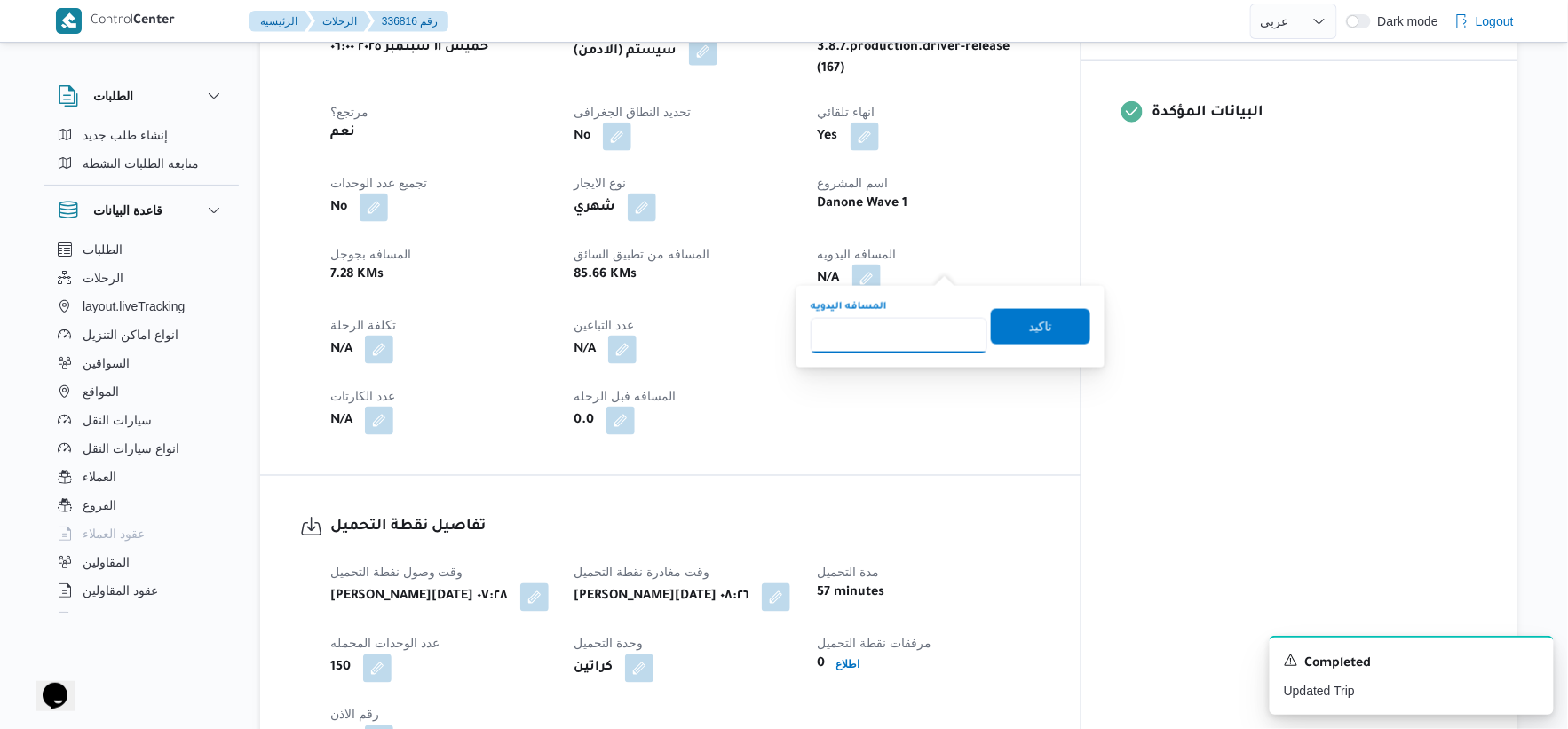
click at [881, 327] on input "المسافه اليدويه" at bounding box center [900, 335] width 177 height 35
type input "110"
click at [1054, 325] on span "تاكيد" at bounding box center [1040, 325] width 100 height 35
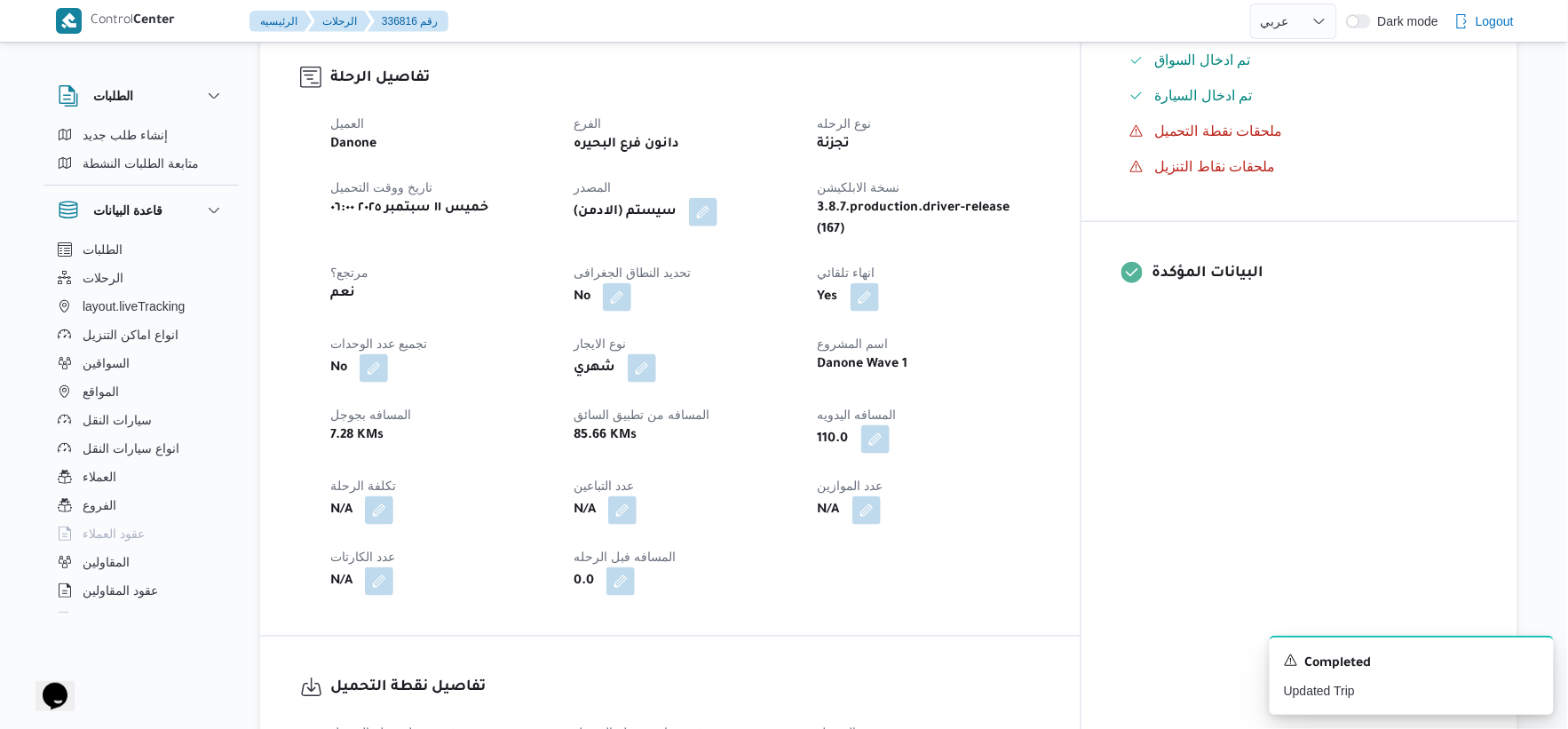
scroll to position [690, 0]
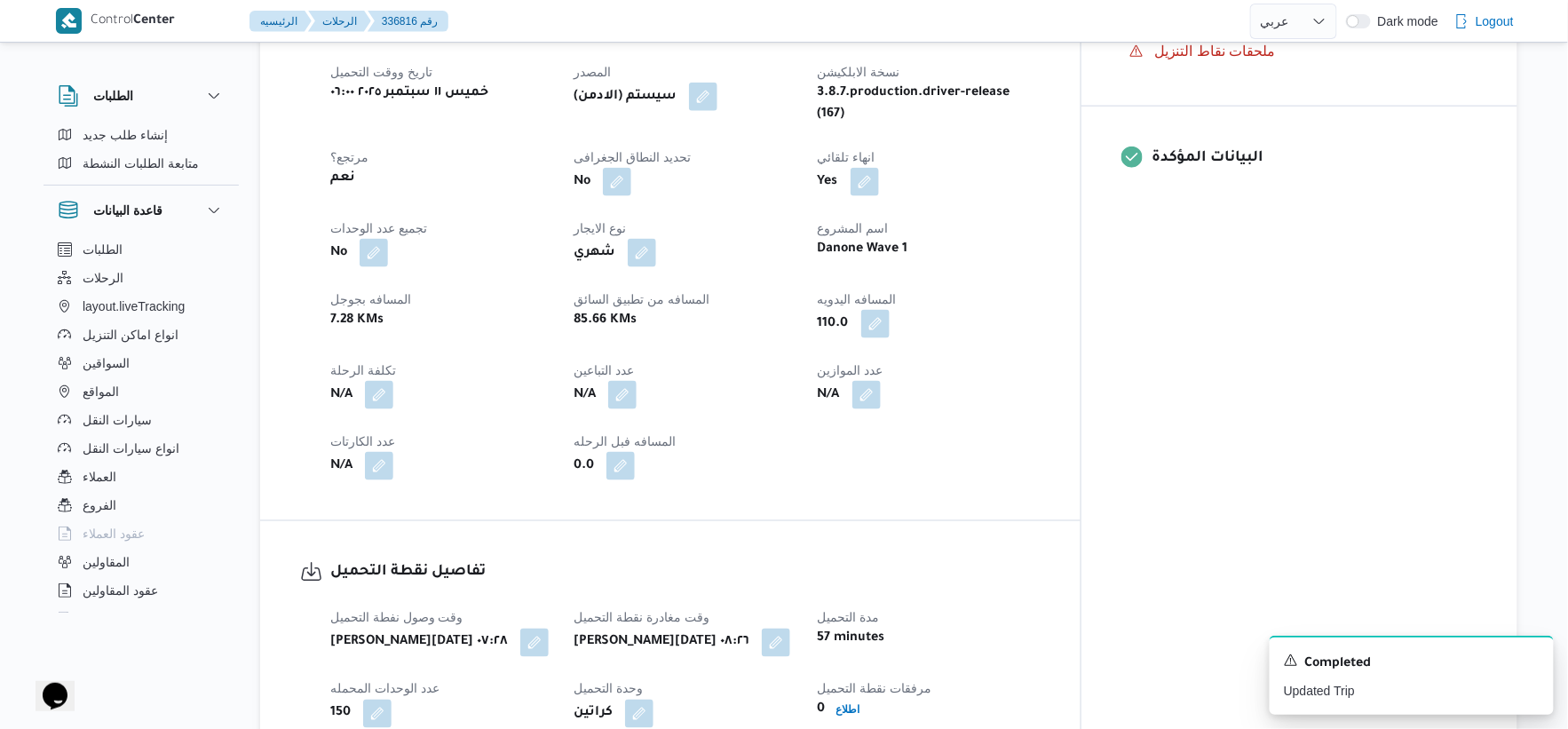
select select "ar"
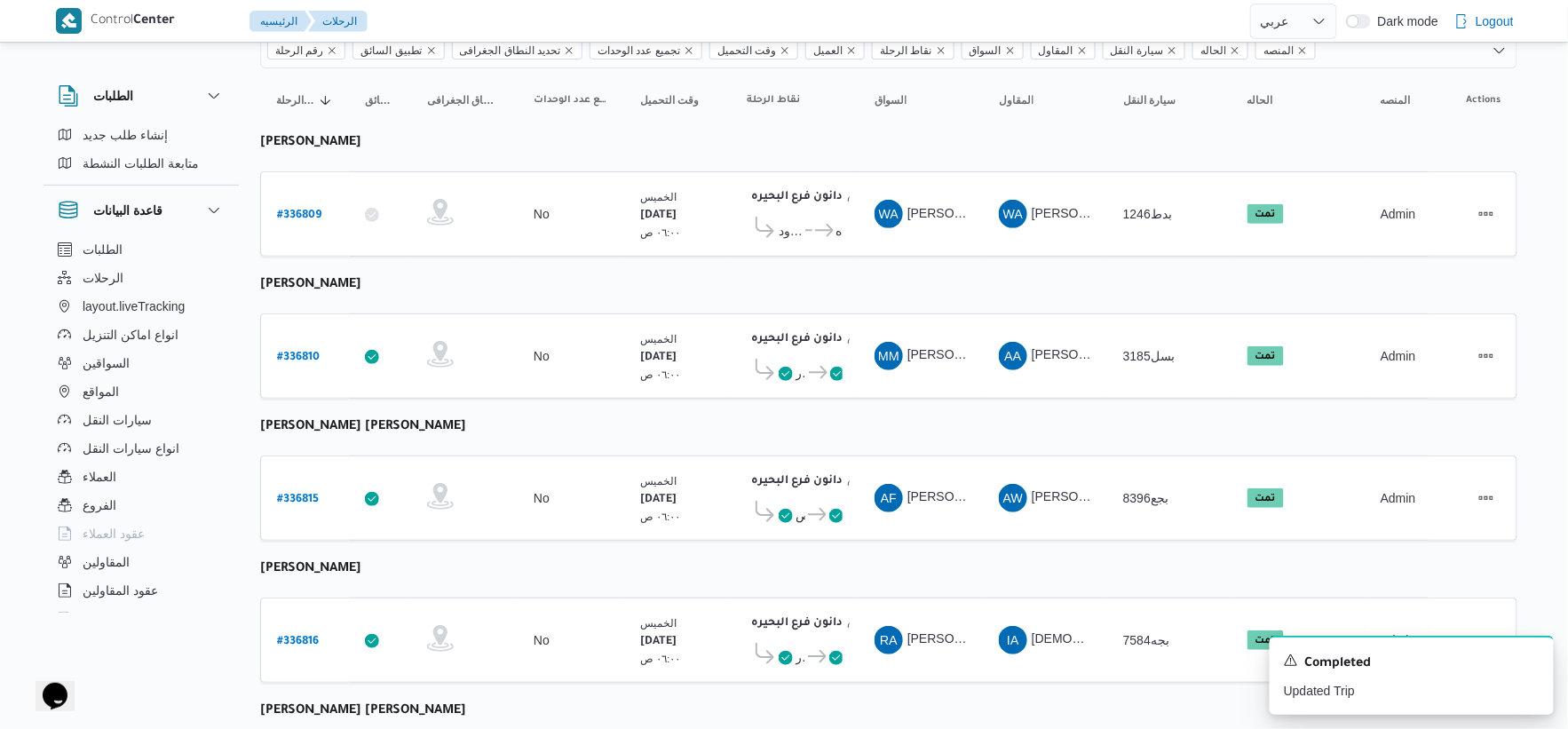
scroll to position [144, 0]
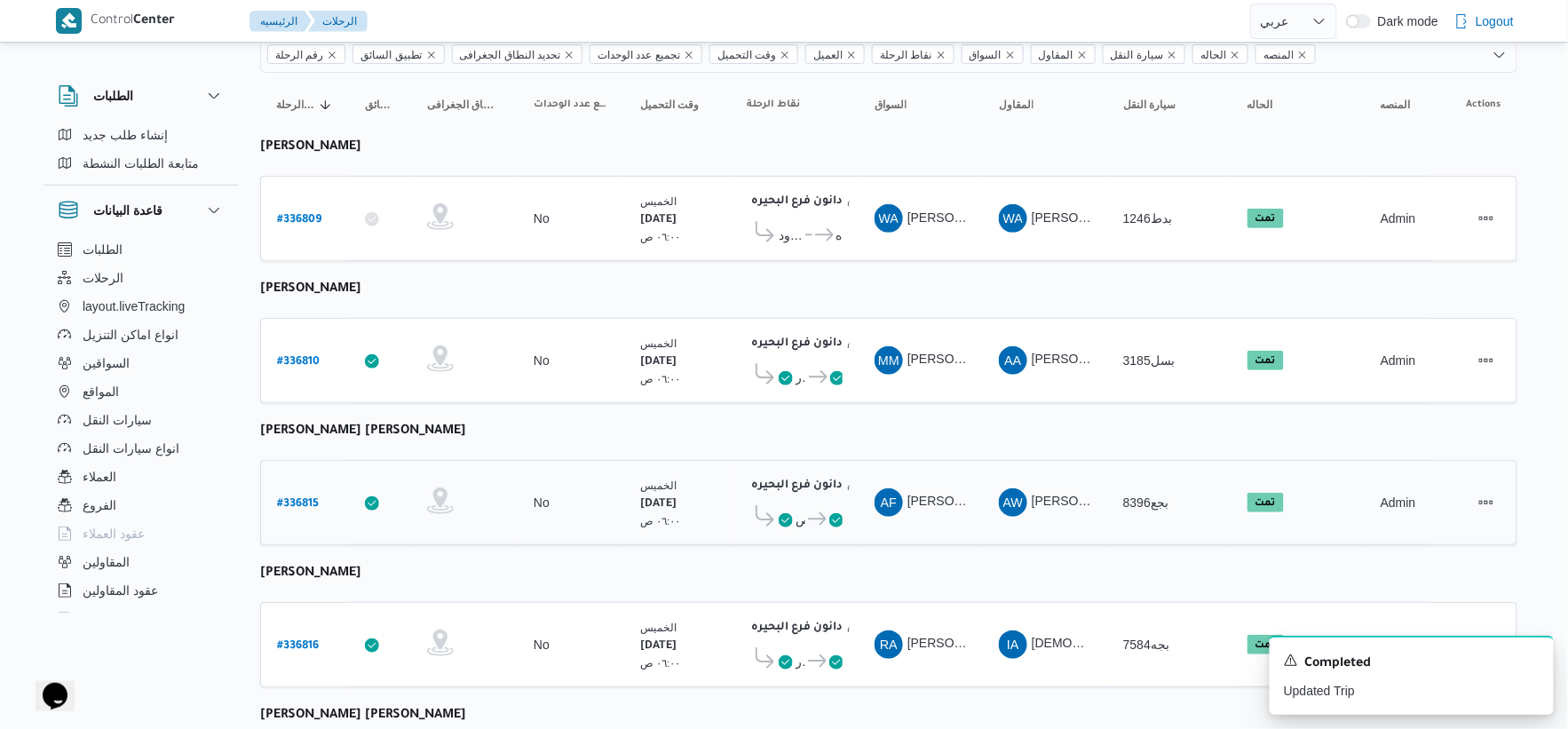
click at [303, 498] on b "# 336815" at bounding box center [298, 504] width 42 height 12
select select "ar"
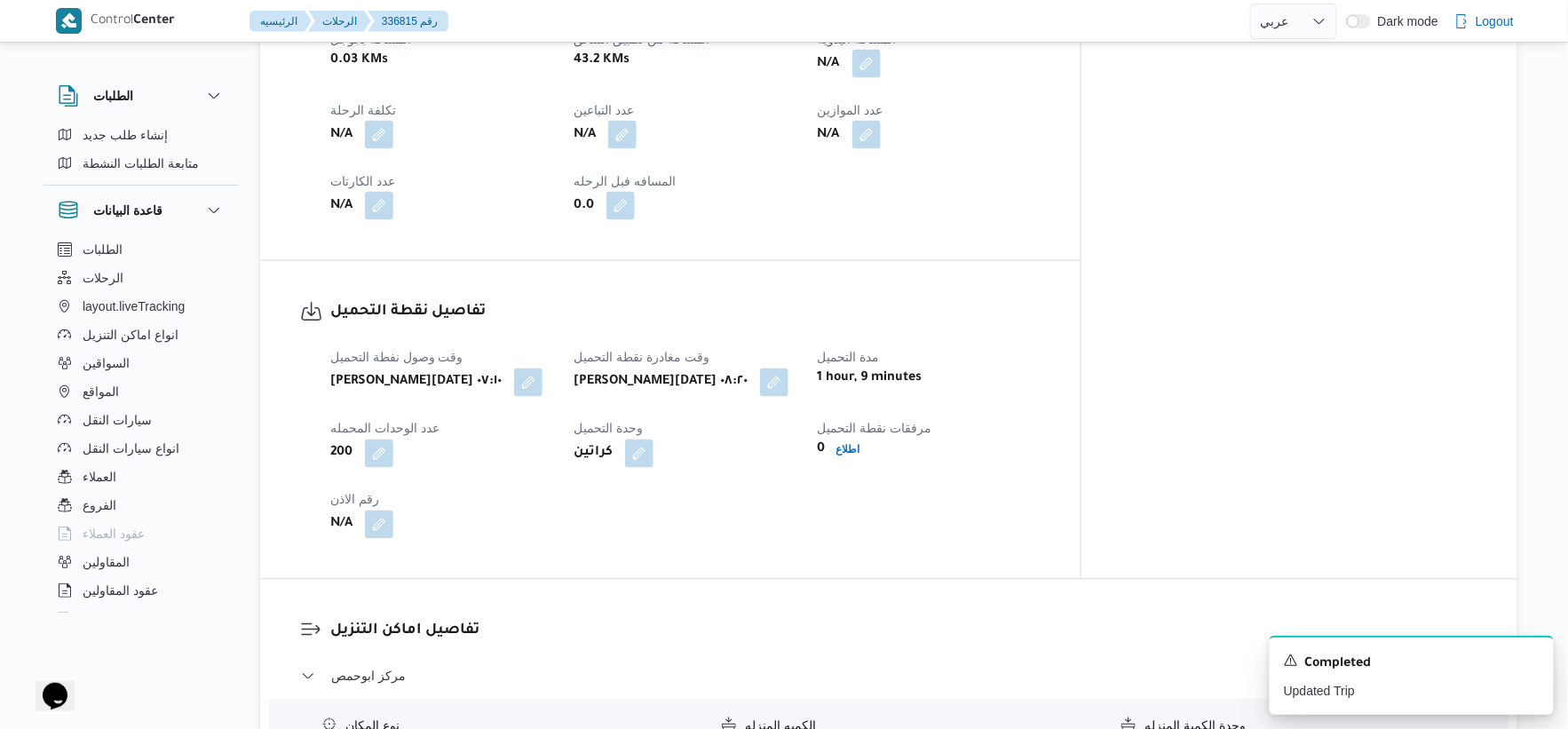
scroll to position [637, 0]
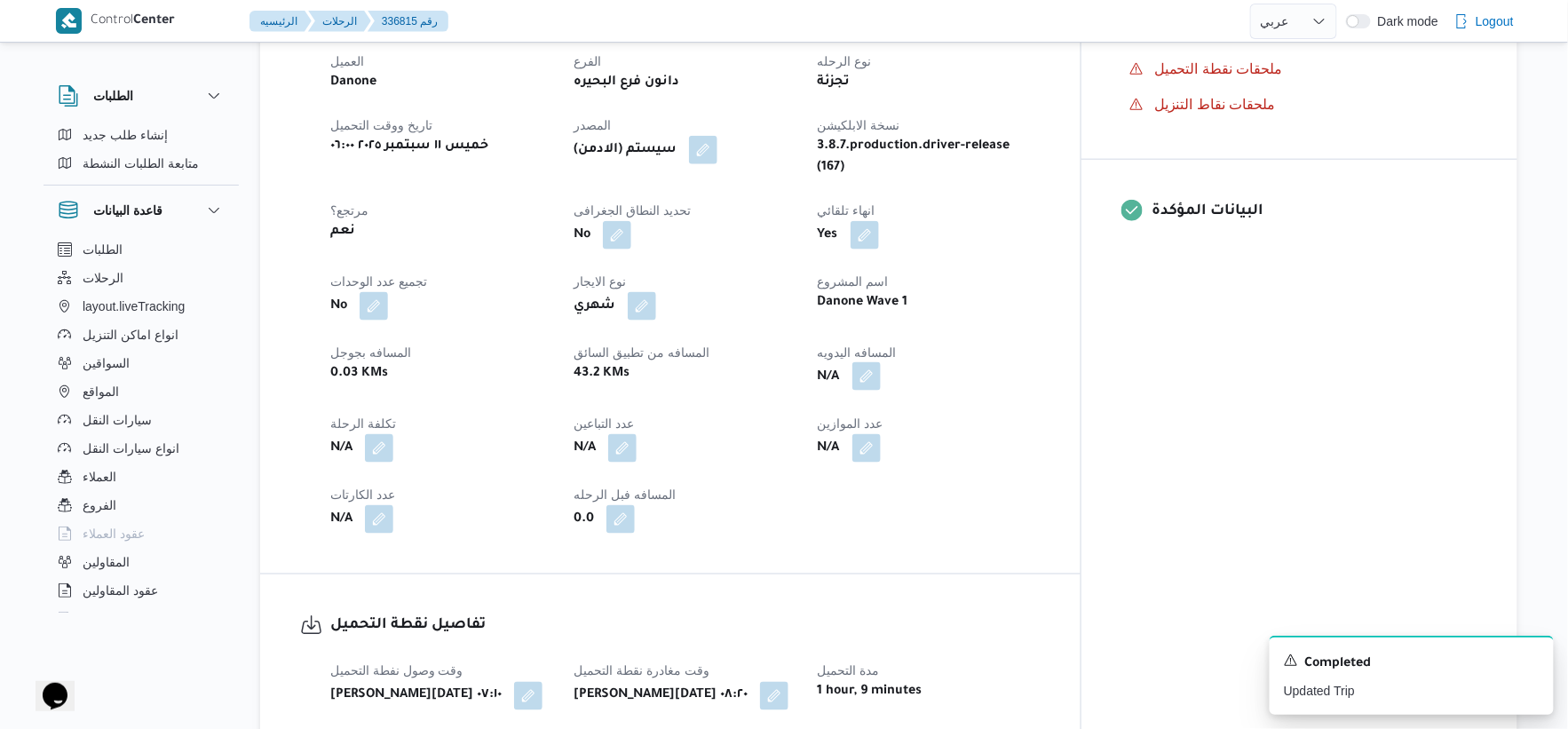
click at [881, 362] on button "button" at bounding box center [867, 376] width 29 height 29
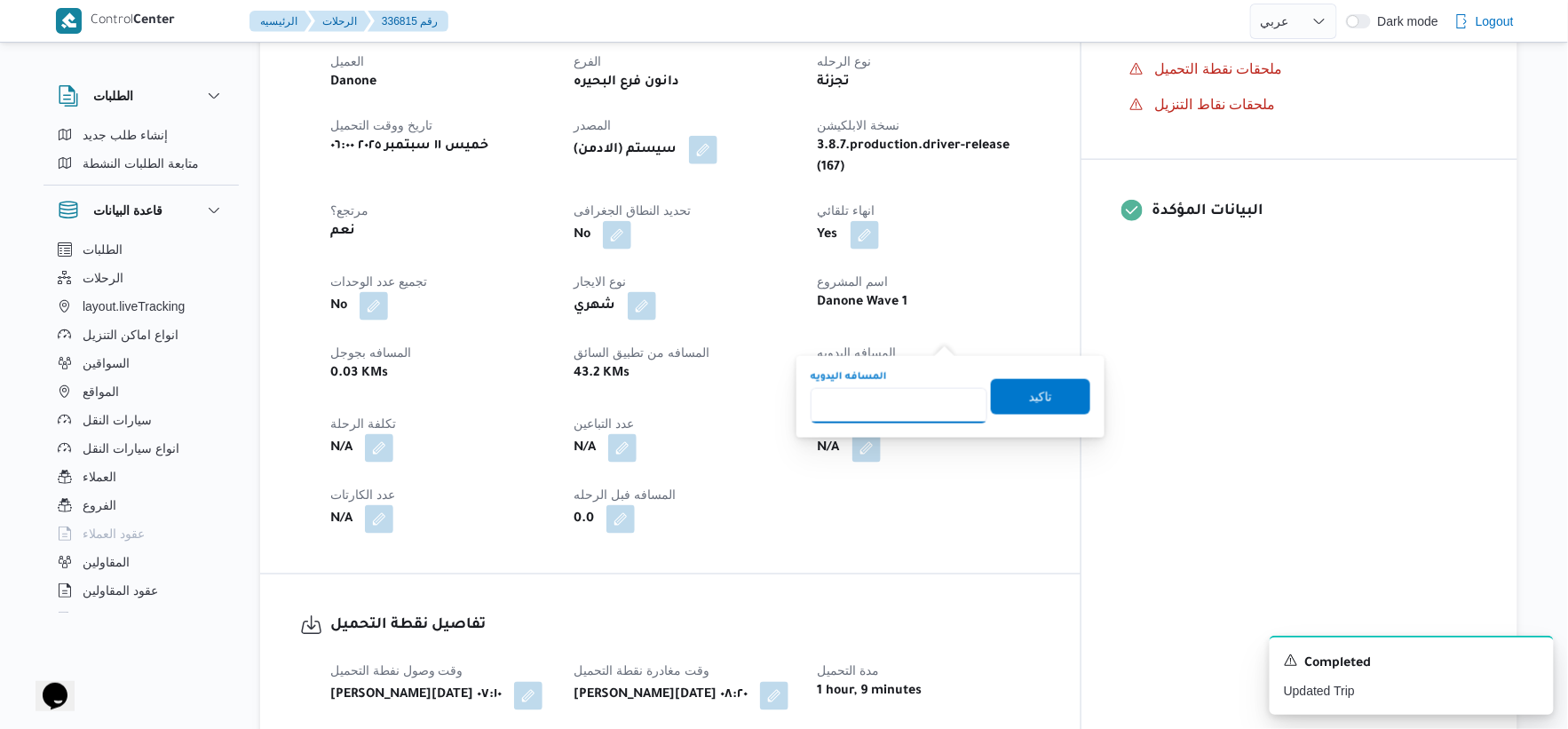
click at [902, 393] on input "المسافه اليدويه" at bounding box center [900, 405] width 177 height 35
type input "63"
click at [1055, 393] on span "تاكيد" at bounding box center [1040, 395] width 100 height 35
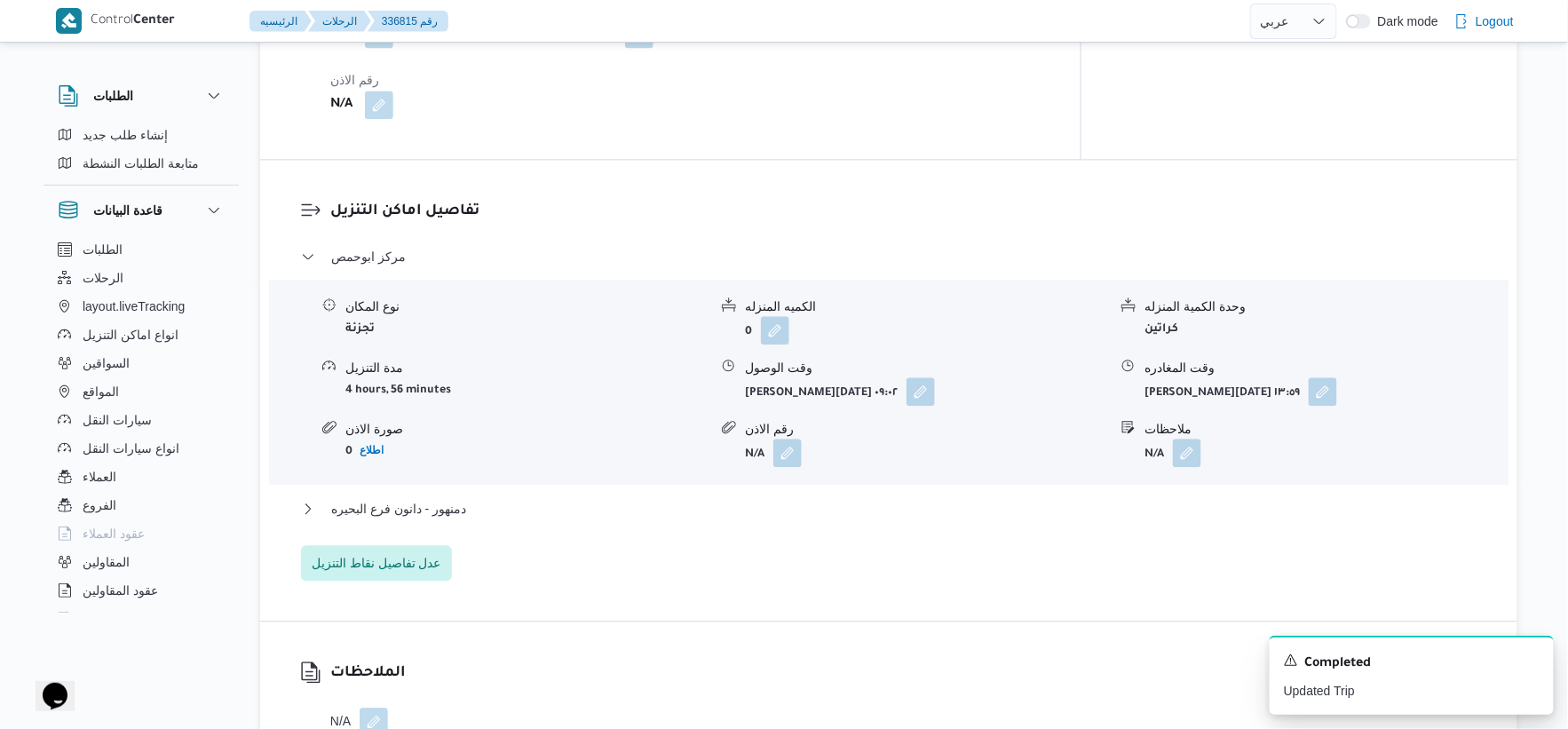
scroll to position [1380, 0]
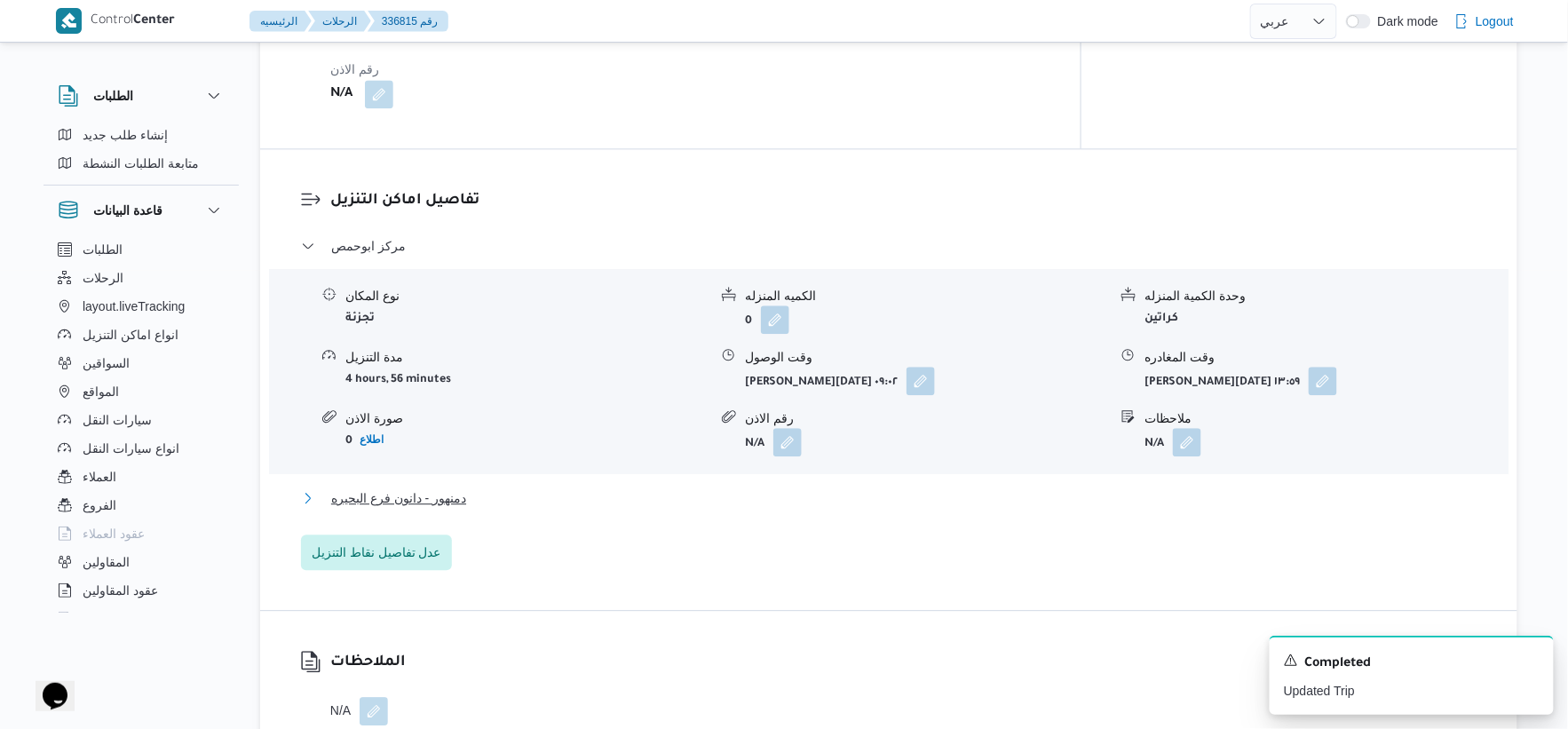
click at [477, 488] on button "دمنهور - دانون فرع البحيره" at bounding box center [889, 498] width 1176 height 21
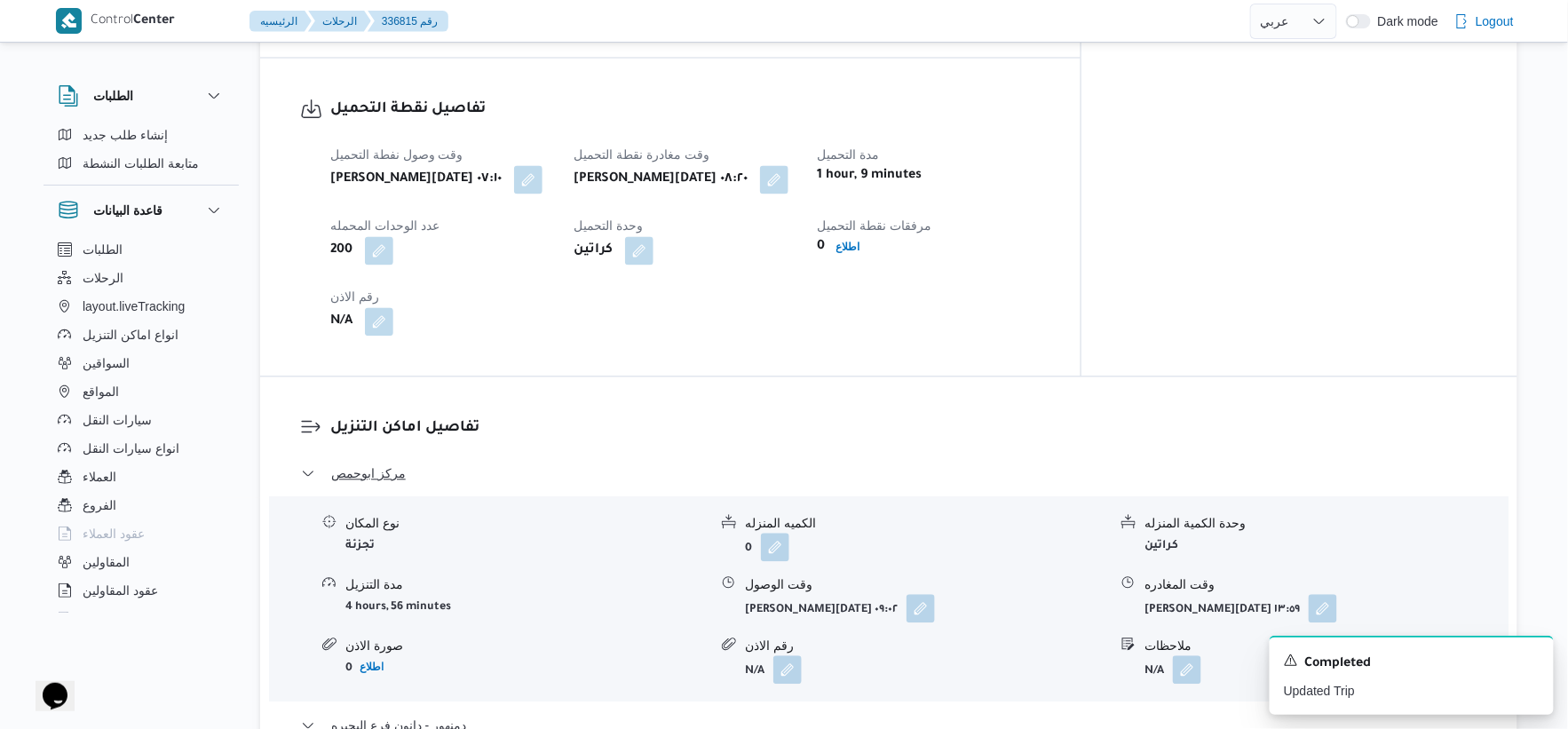
scroll to position [1183, 0]
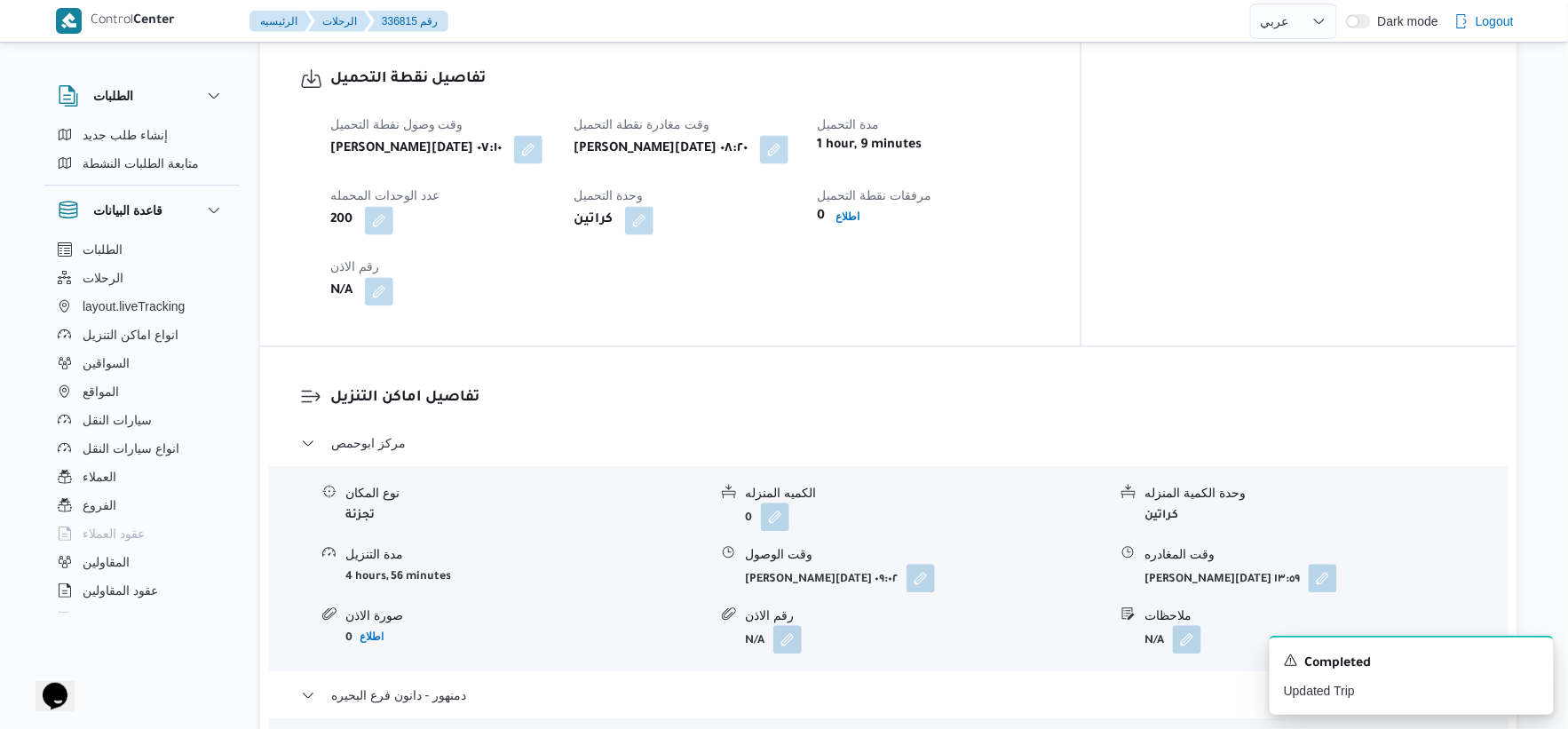
select select "ar"
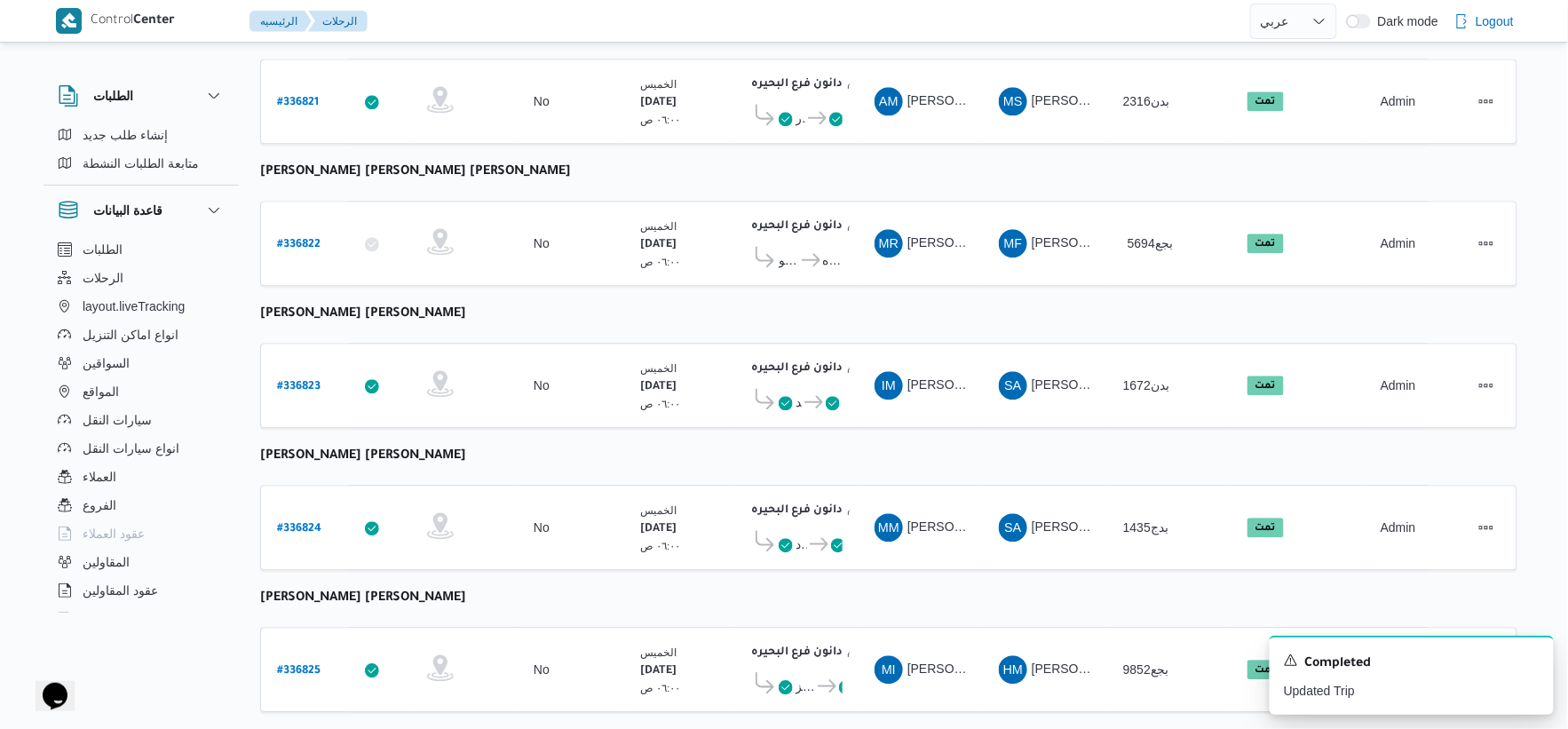
scroll to position [1426, 0]
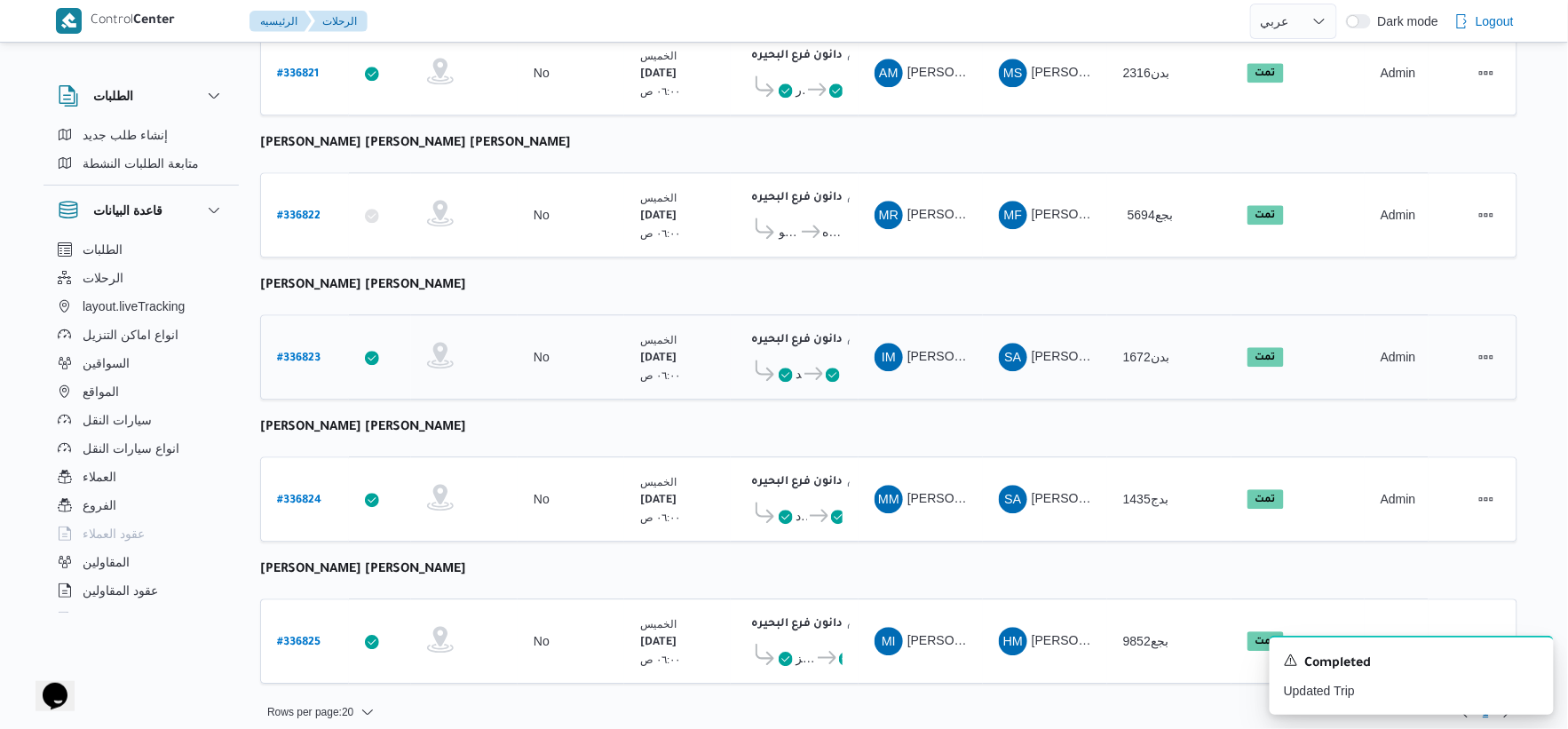
click at [303, 353] on b "# 336823" at bounding box center [299, 358] width 44 height 12
select select "ar"
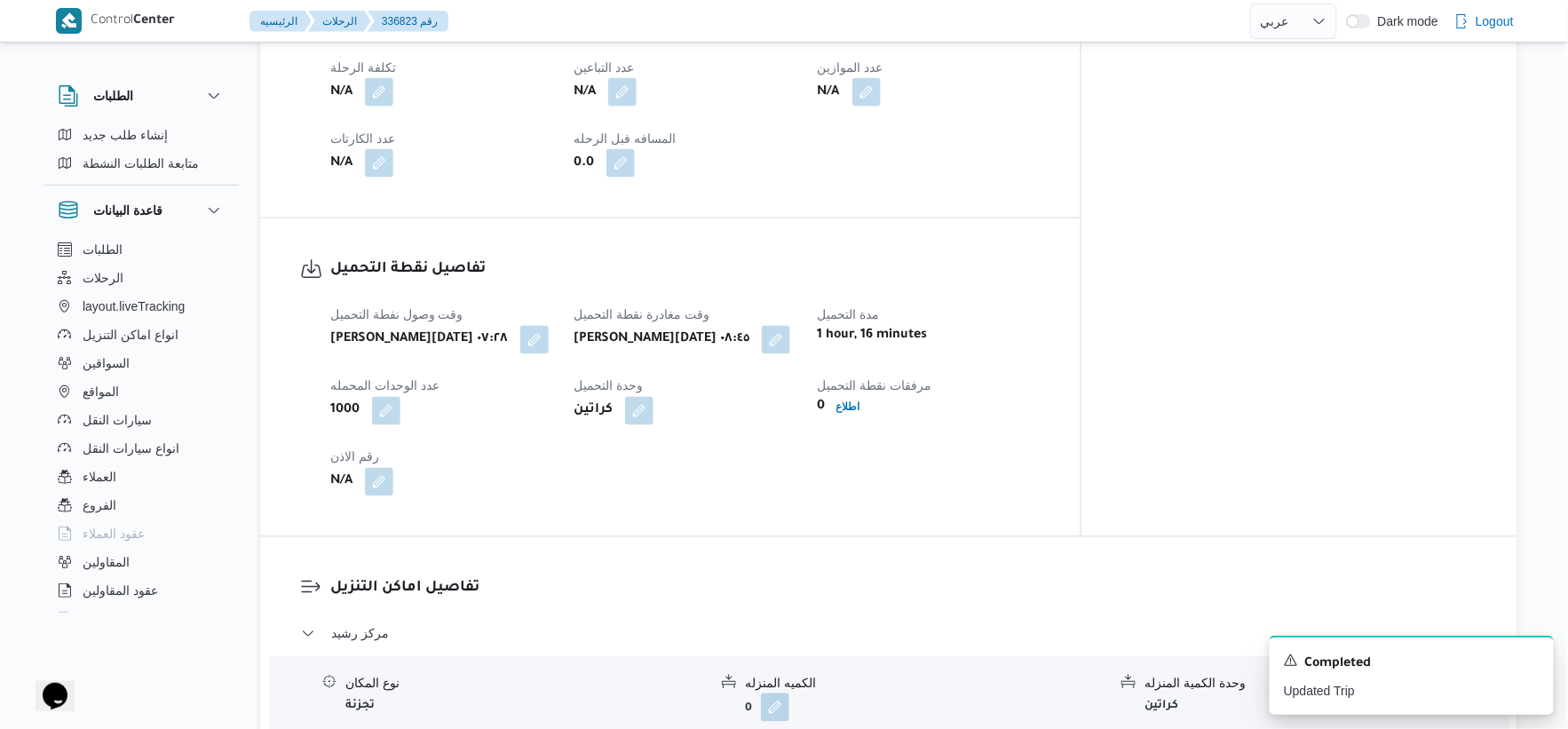
scroll to position [690, 0]
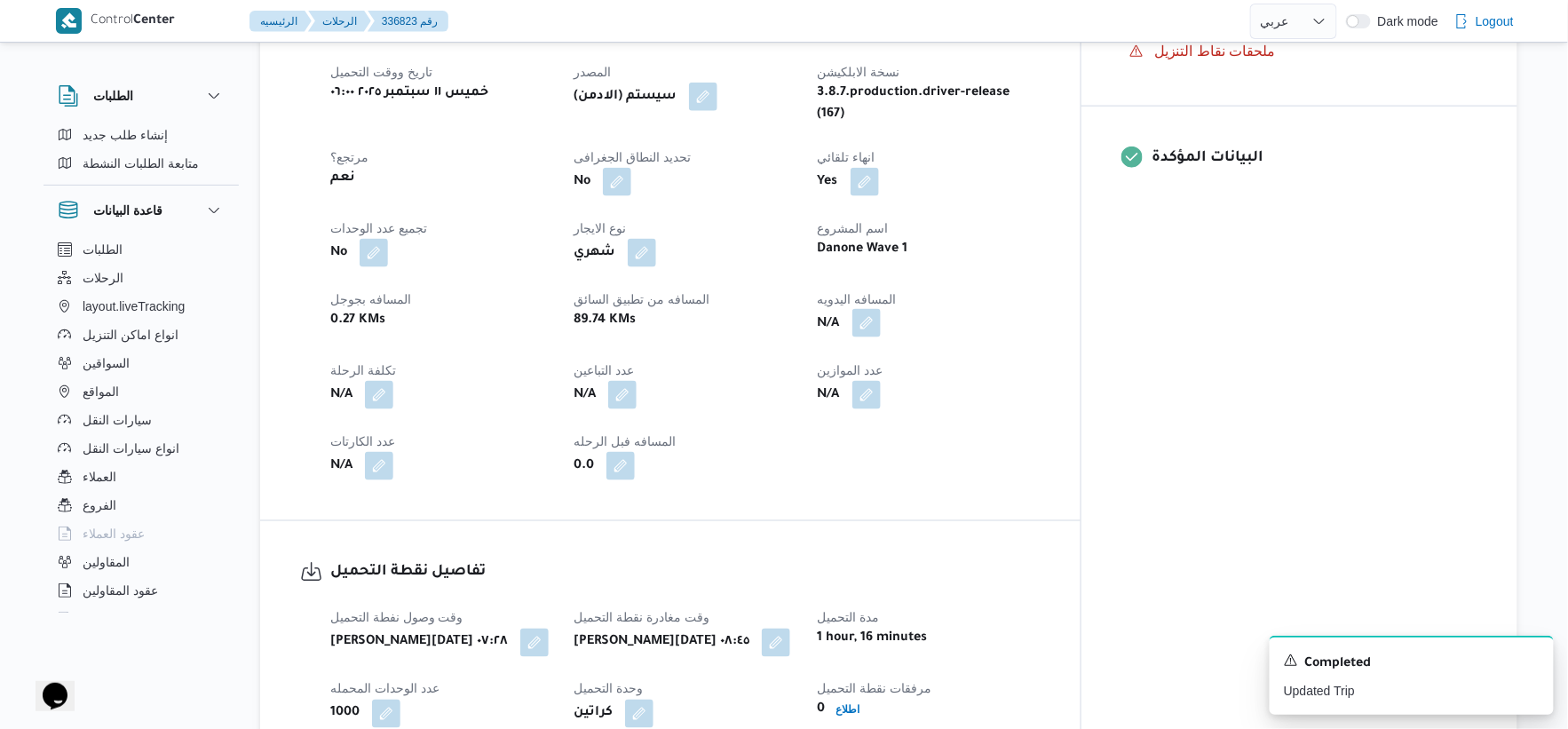
click at [881, 309] on button "button" at bounding box center [867, 323] width 29 height 29
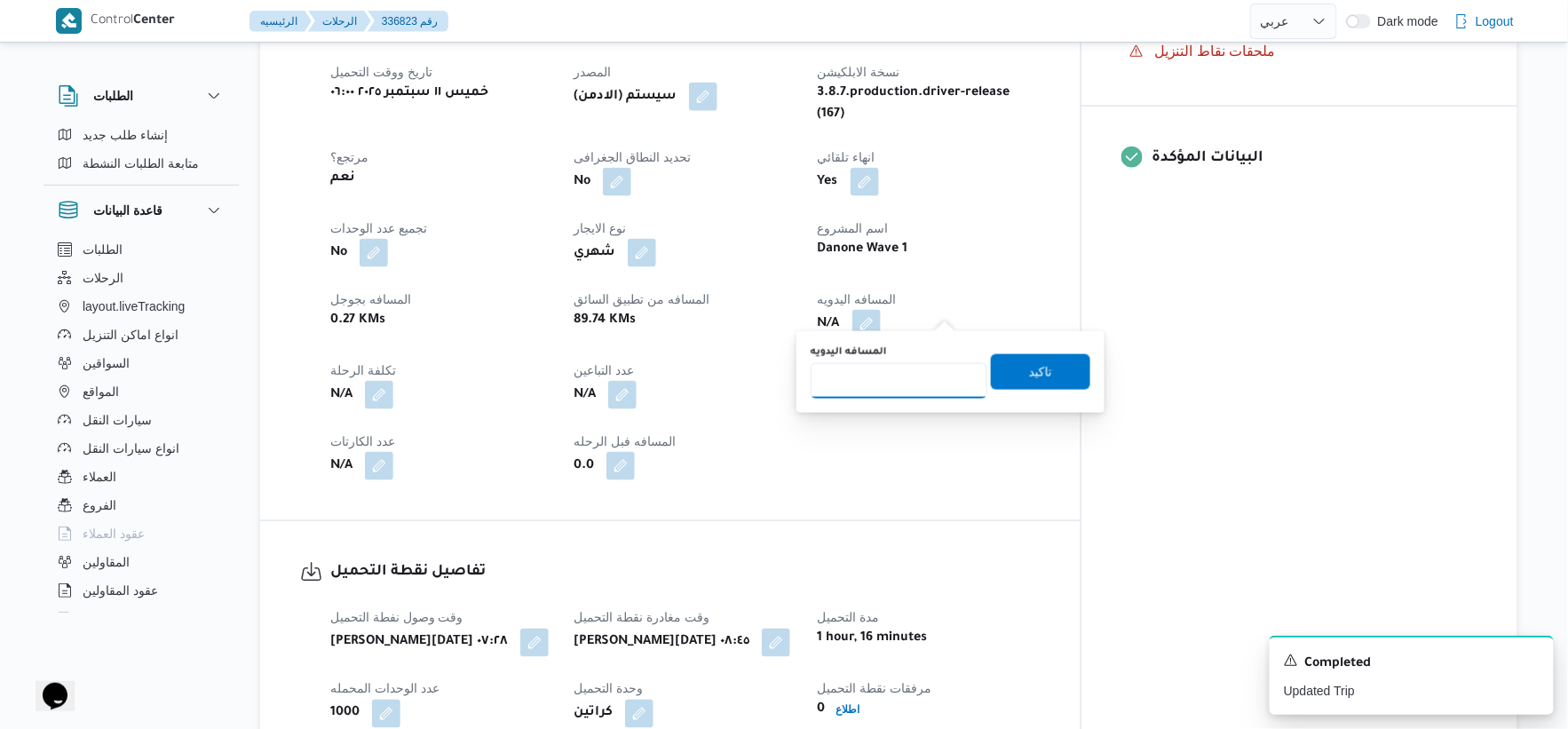
click at [900, 375] on input "المسافه اليدويه" at bounding box center [900, 380] width 177 height 35
type input "172"
click at [1041, 366] on span "تاكيد" at bounding box center [1040, 371] width 23 height 21
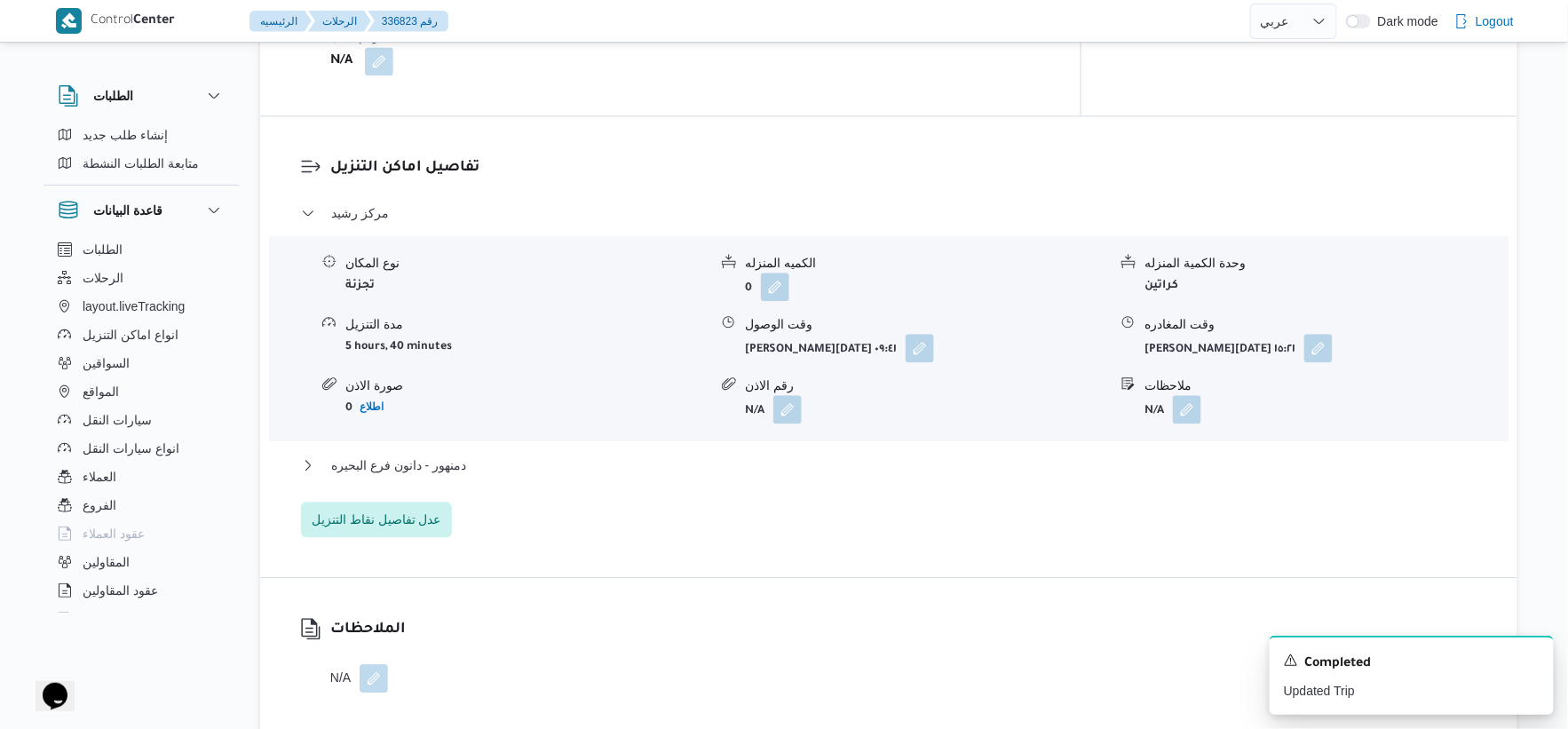
scroll to position [1578, 0]
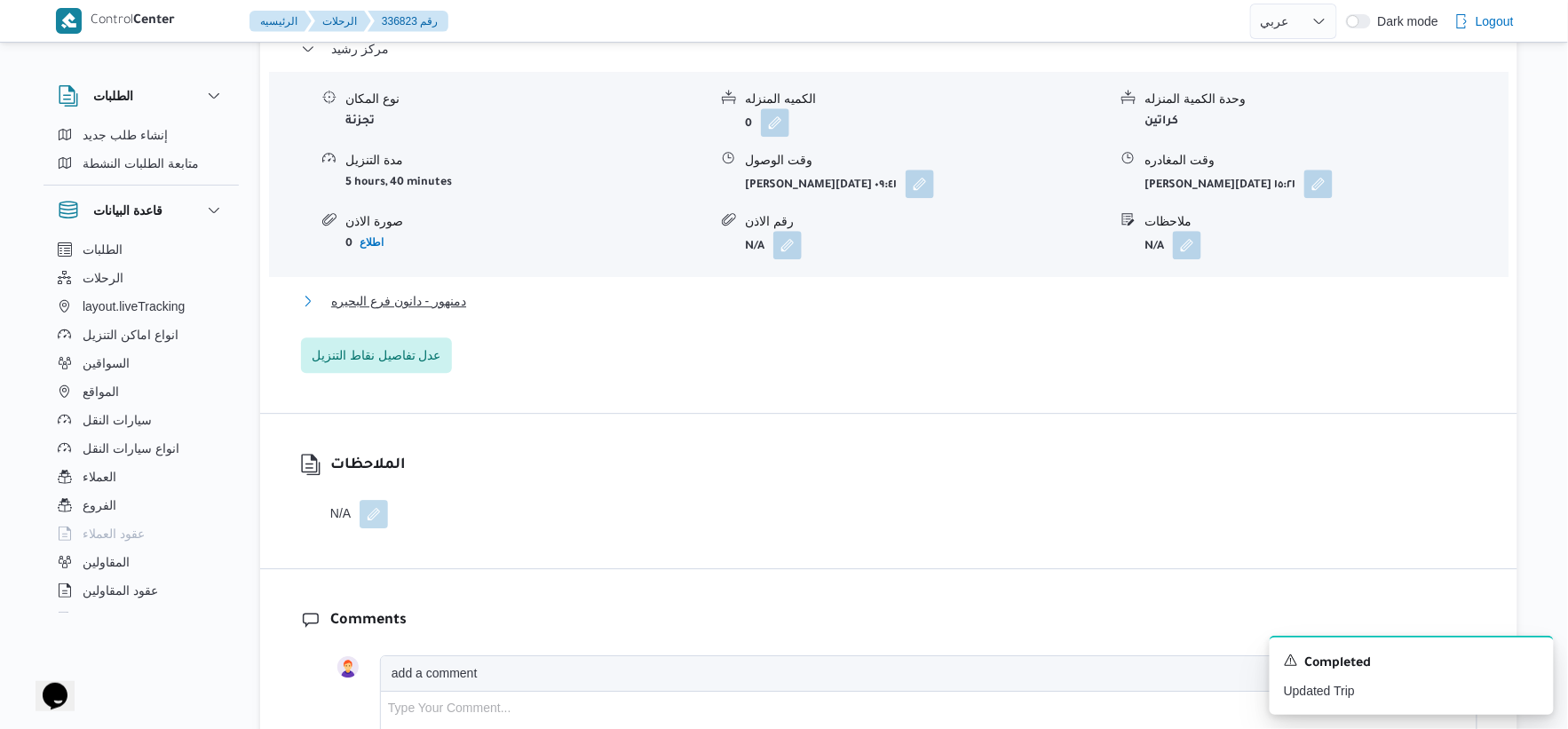
click at [480, 290] on button "دمنهور - دانون فرع البحيره" at bounding box center [889, 300] width 1176 height 21
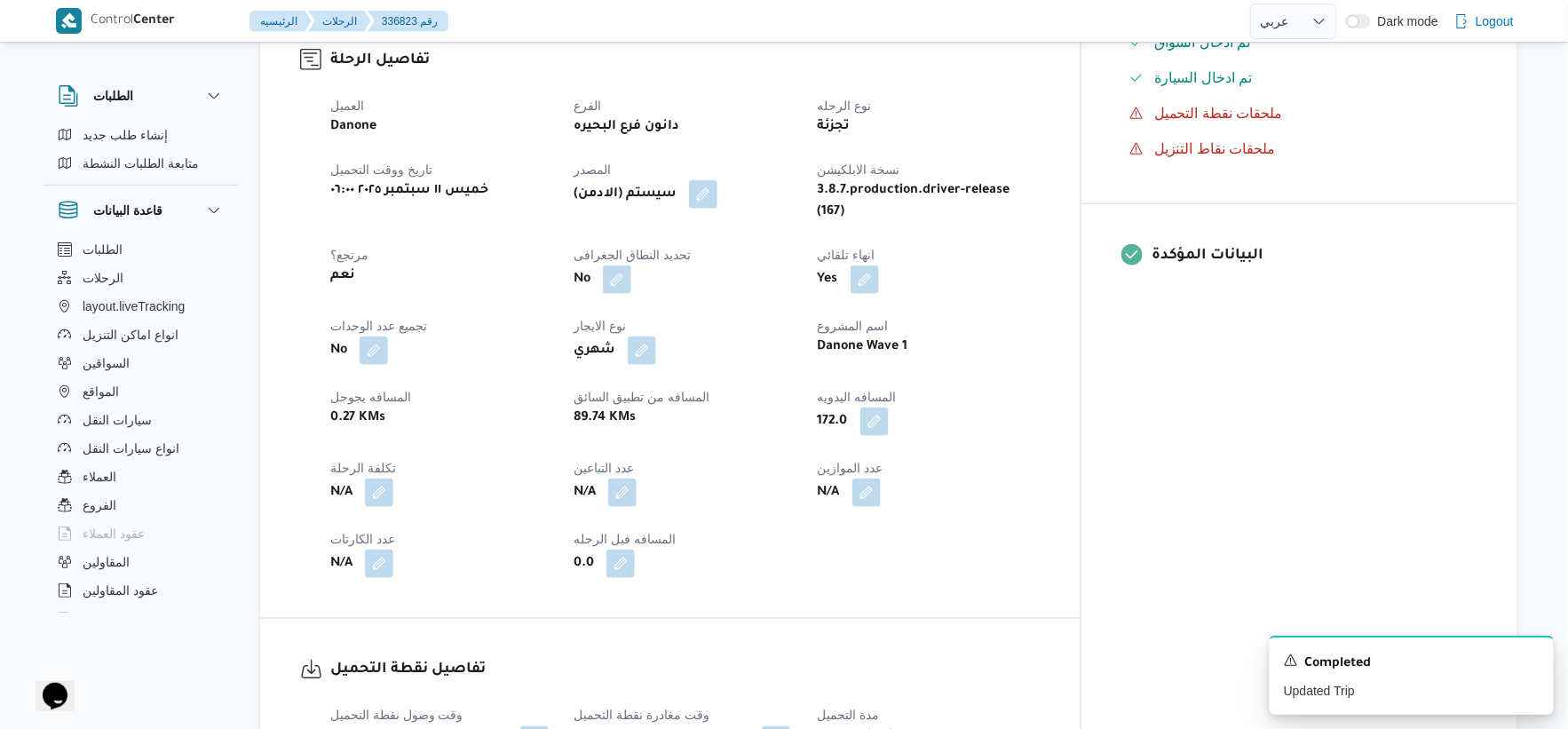
scroll to position [591, 0]
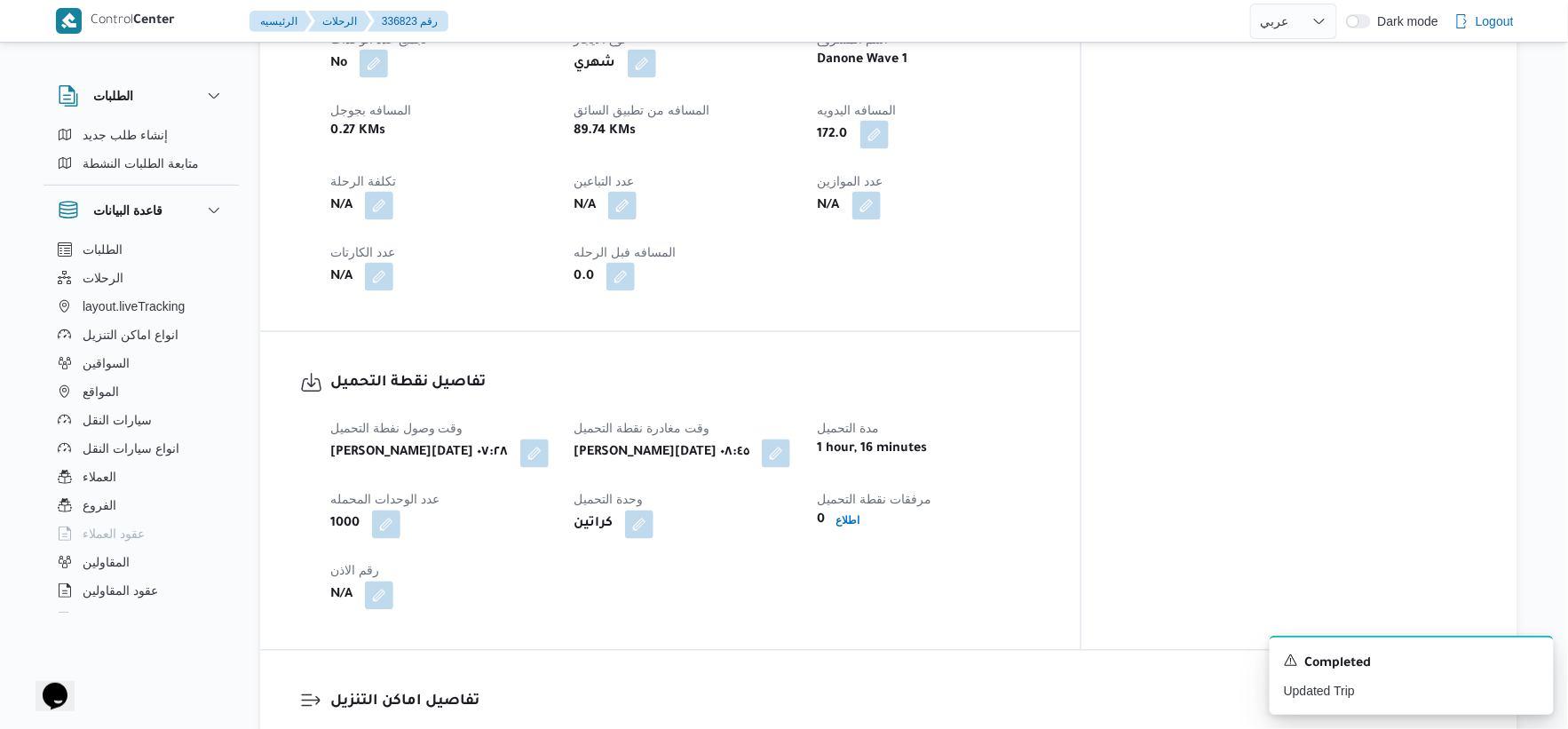
select select "ar"
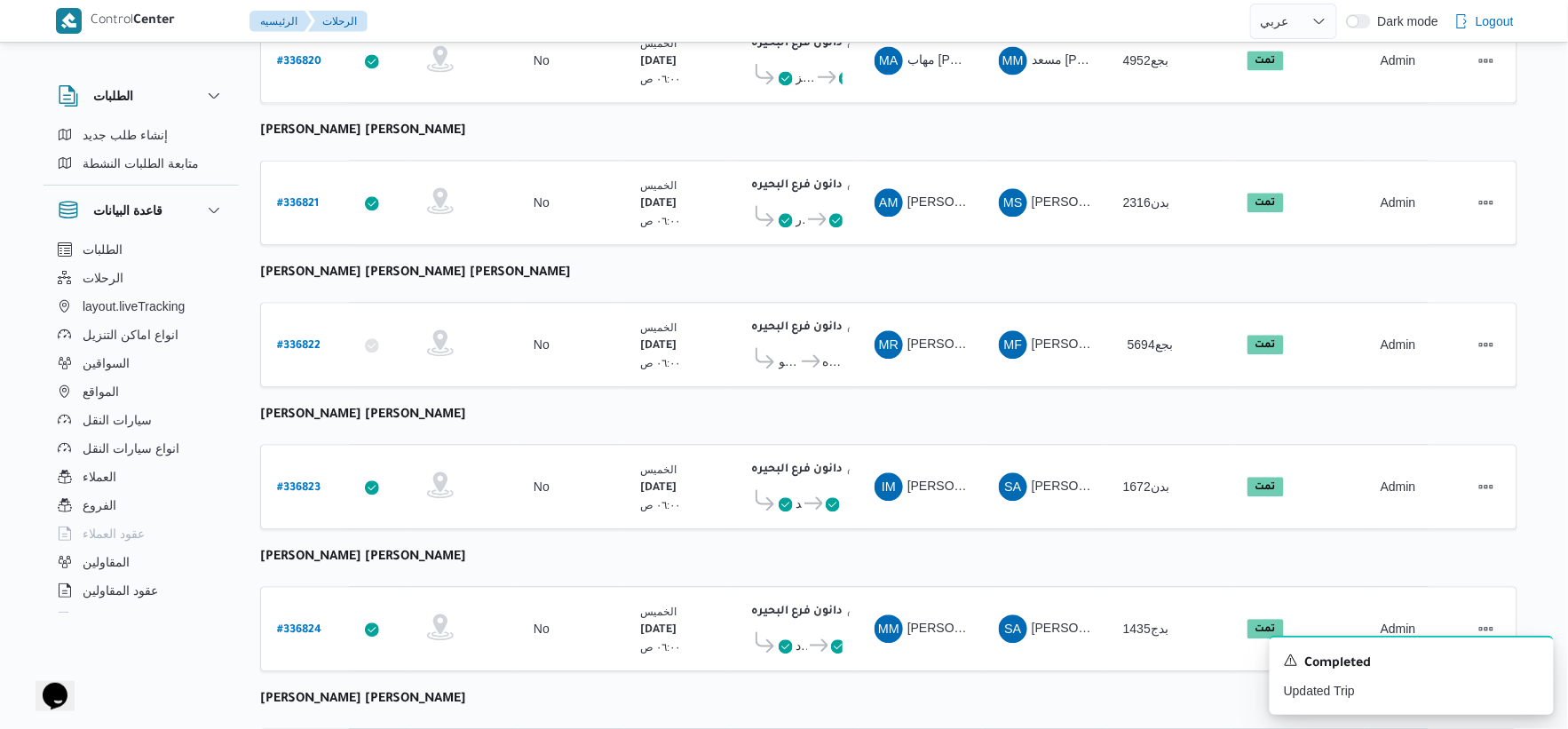
scroll to position [1426, 0]
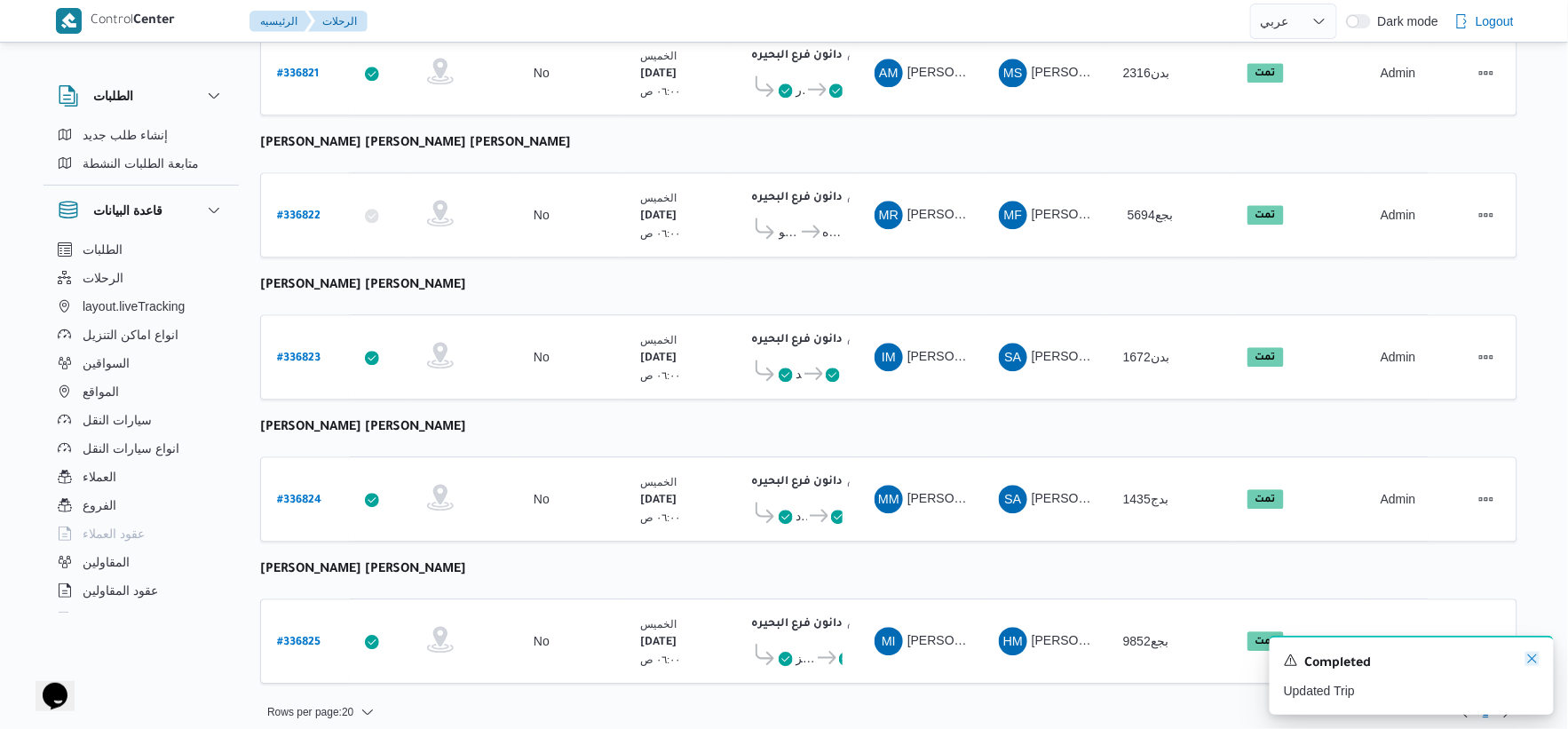
click at [1531, 662] on icon "Dismiss toast" at bounding box center [1532, 658] width 9 height 9
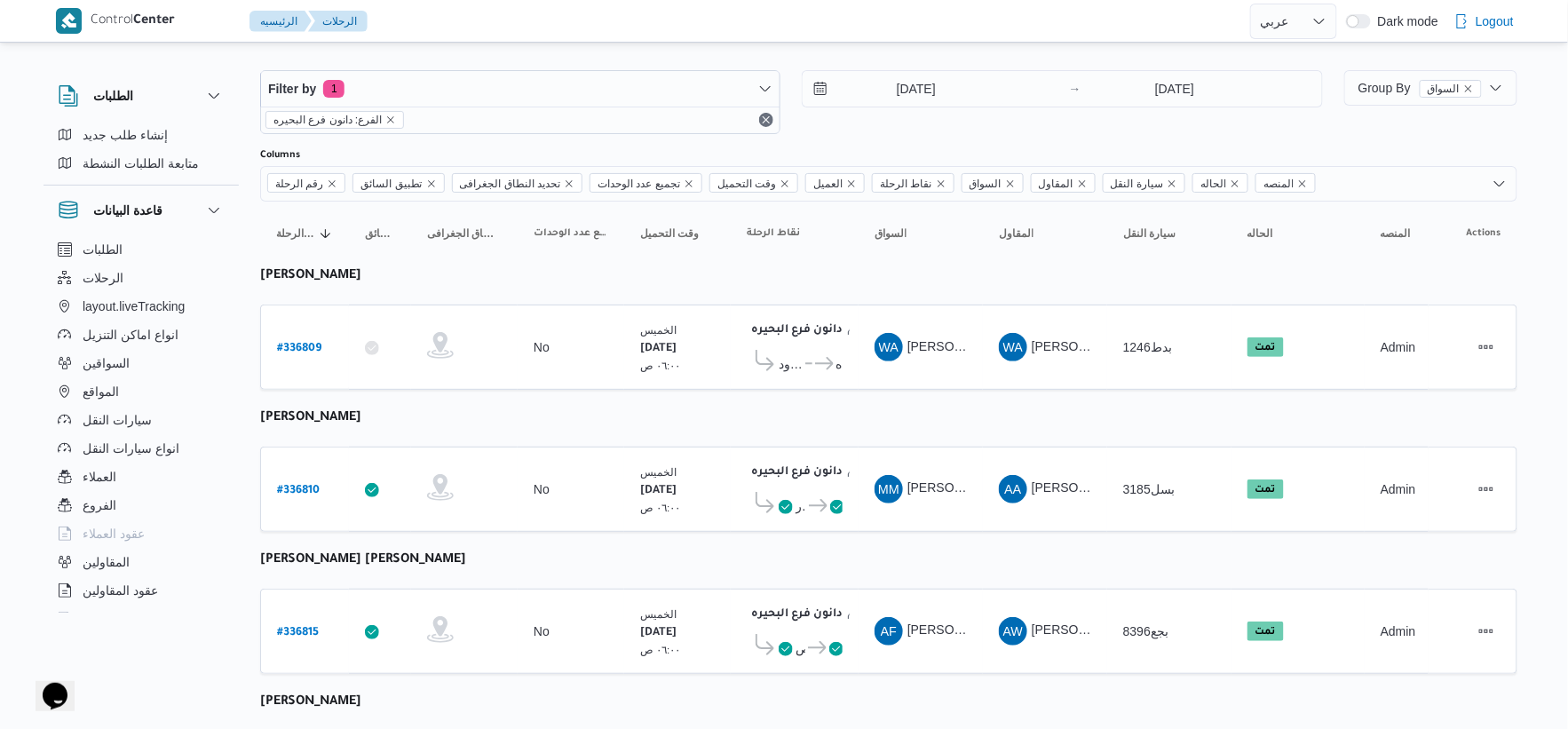
scroll to position [0, 0]
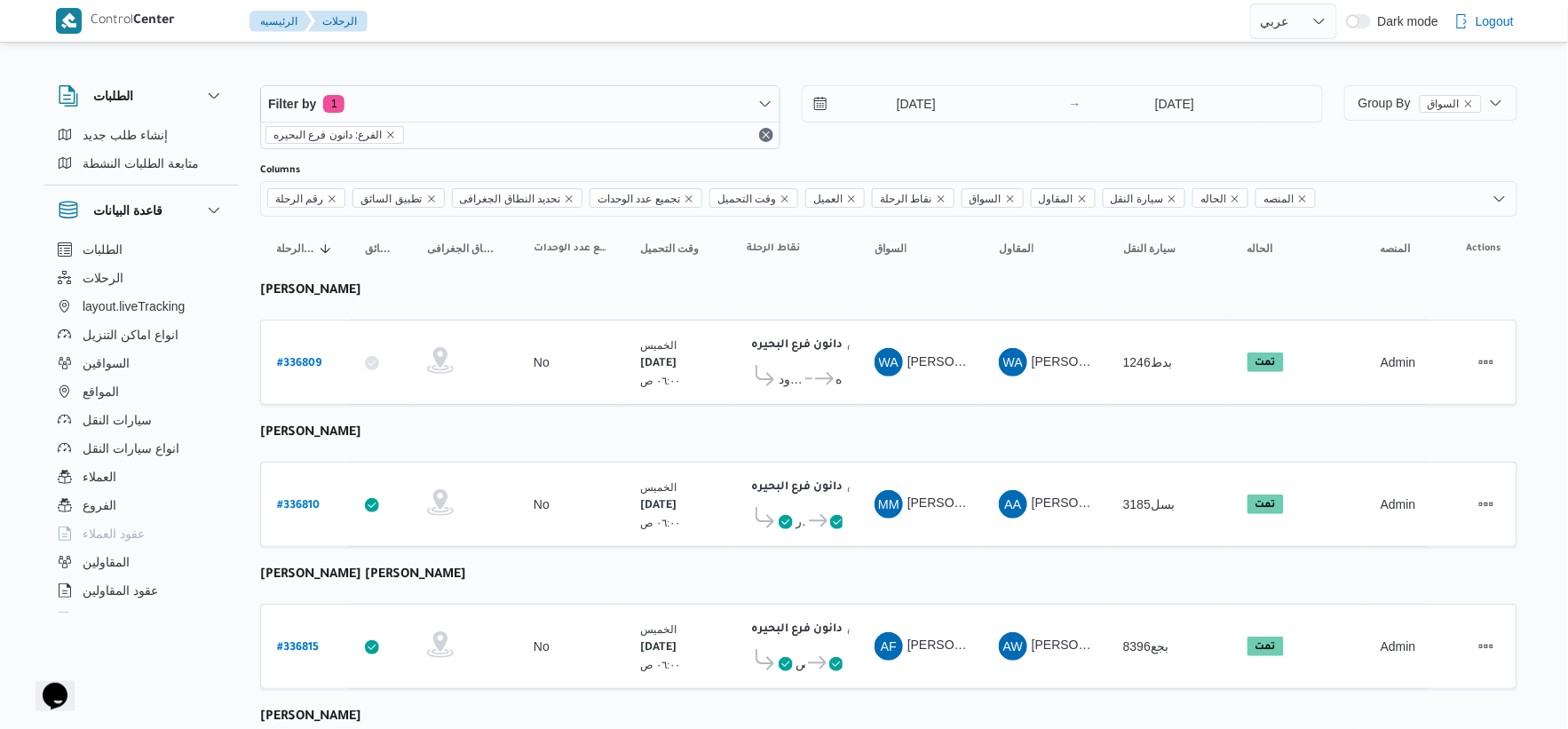
select select "ar"
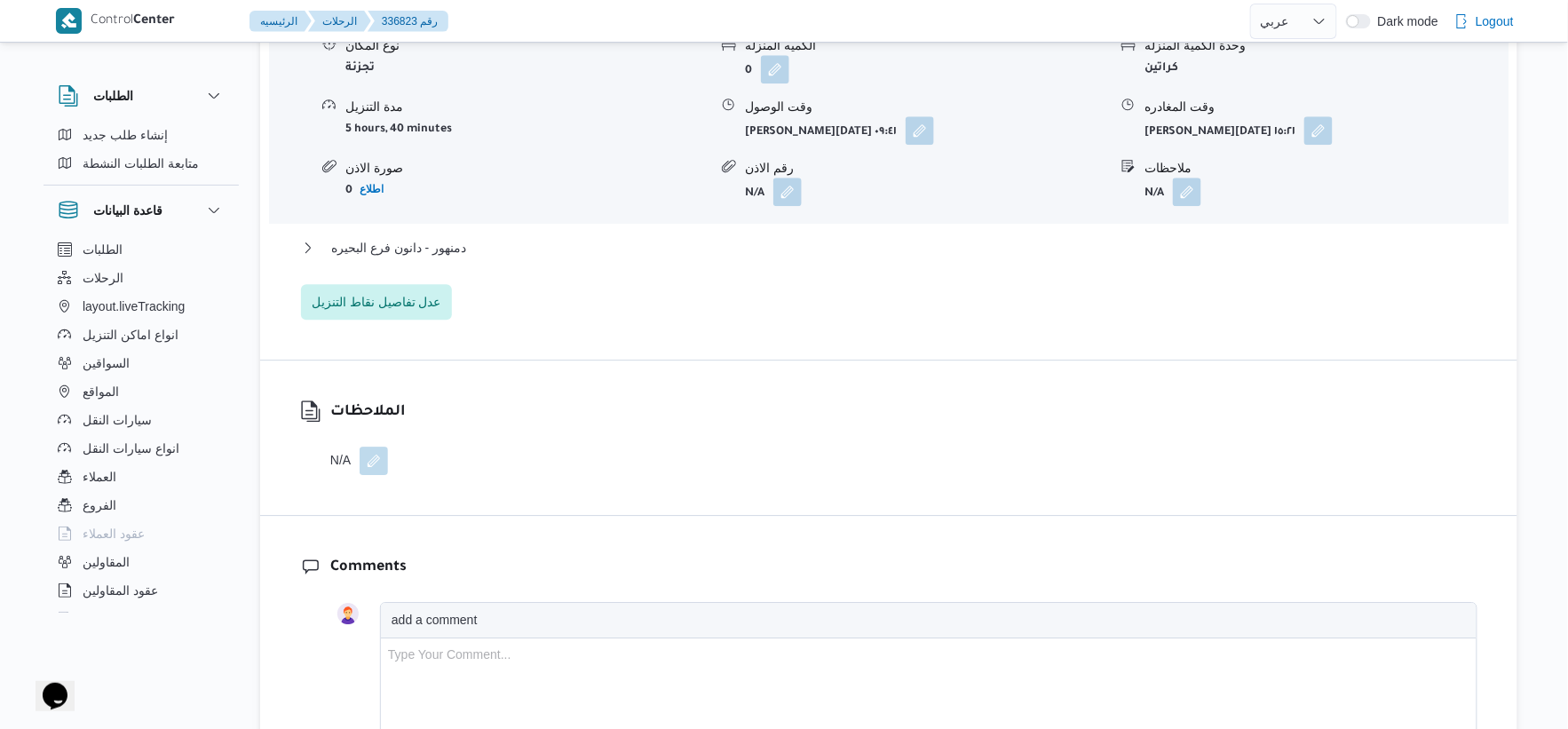
scroll to position [1676, 0]
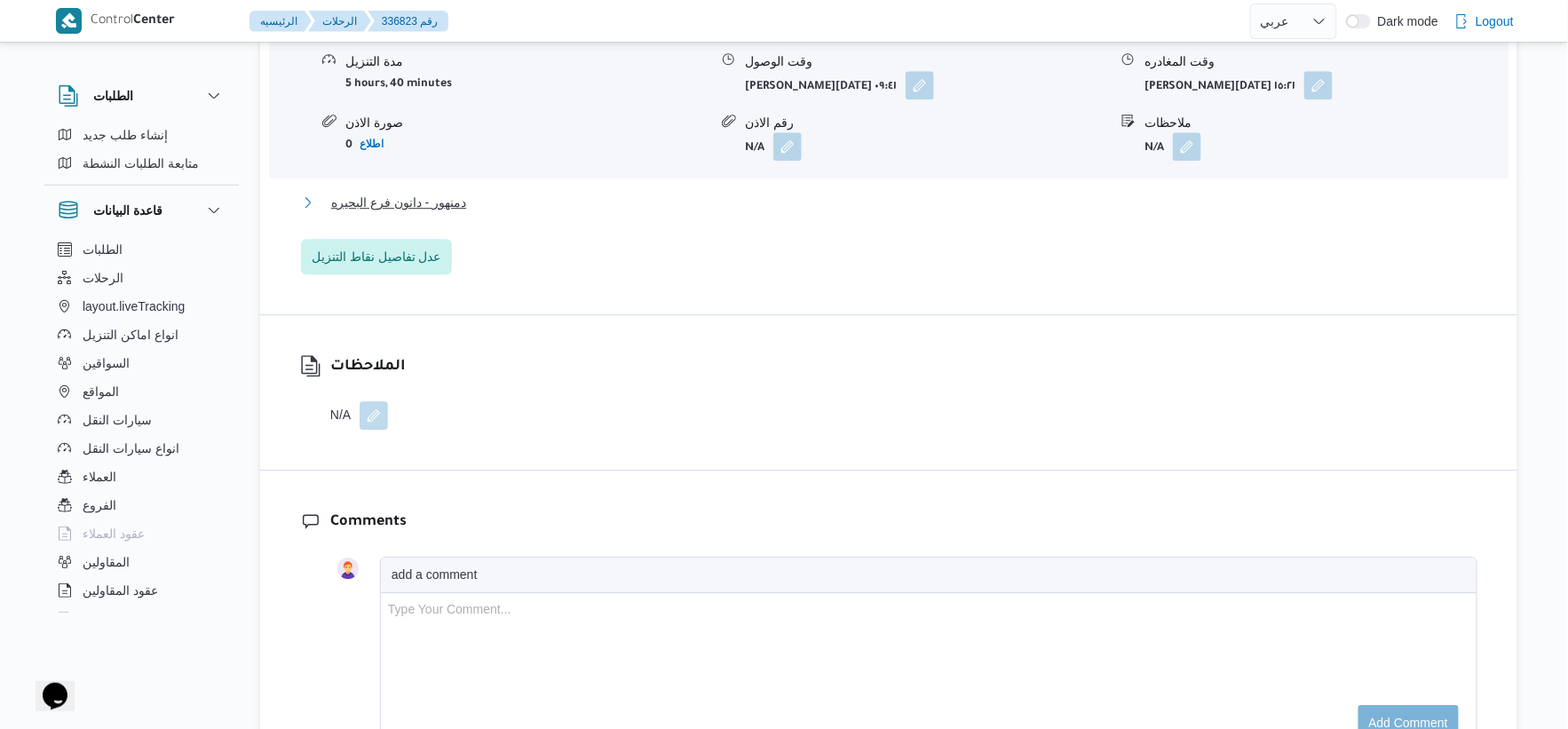
click at [457, 192] on span "دمنهور - دانون فرع البحيره" at bounding box center [398, 202] width 135 height 21
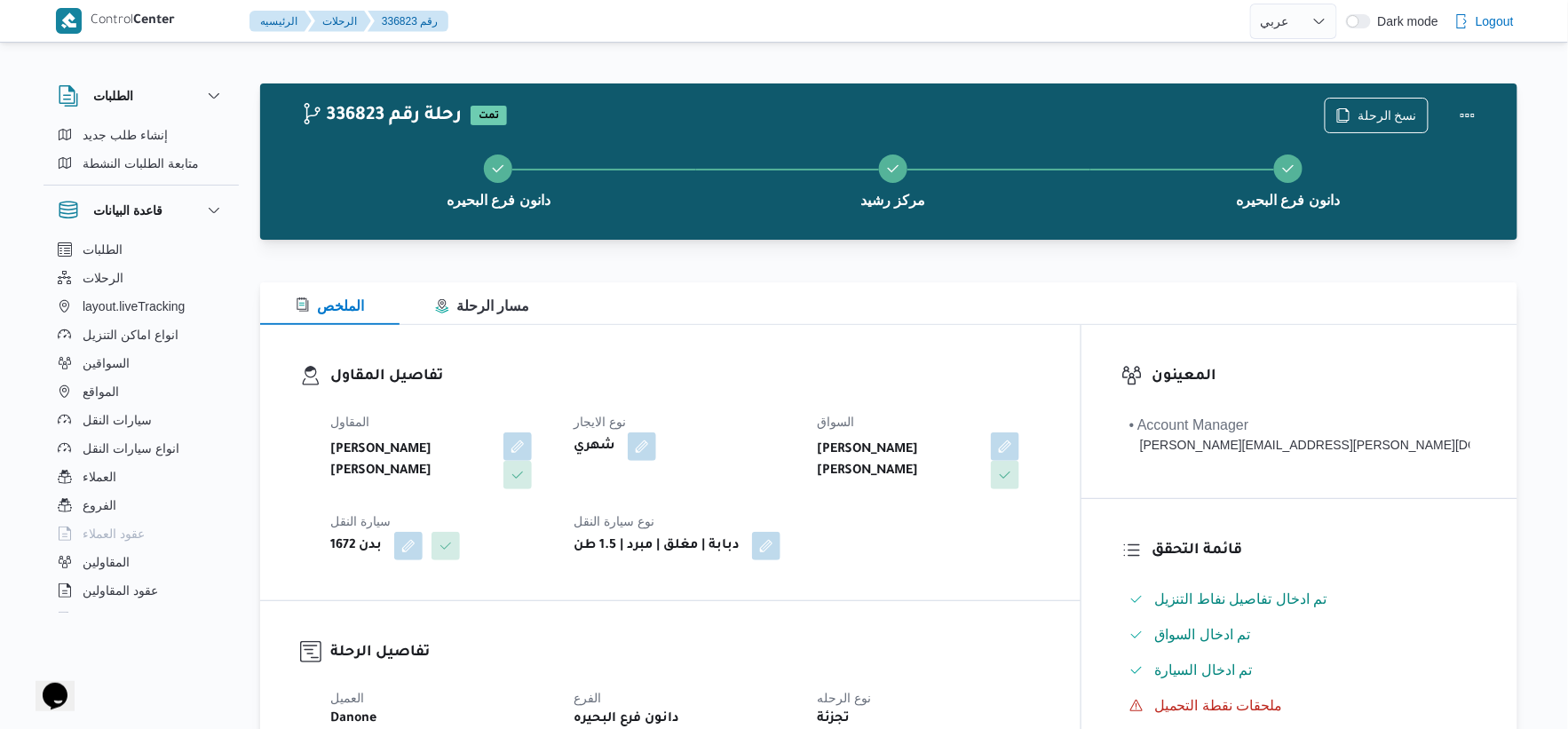
scroll to position [492, 0]
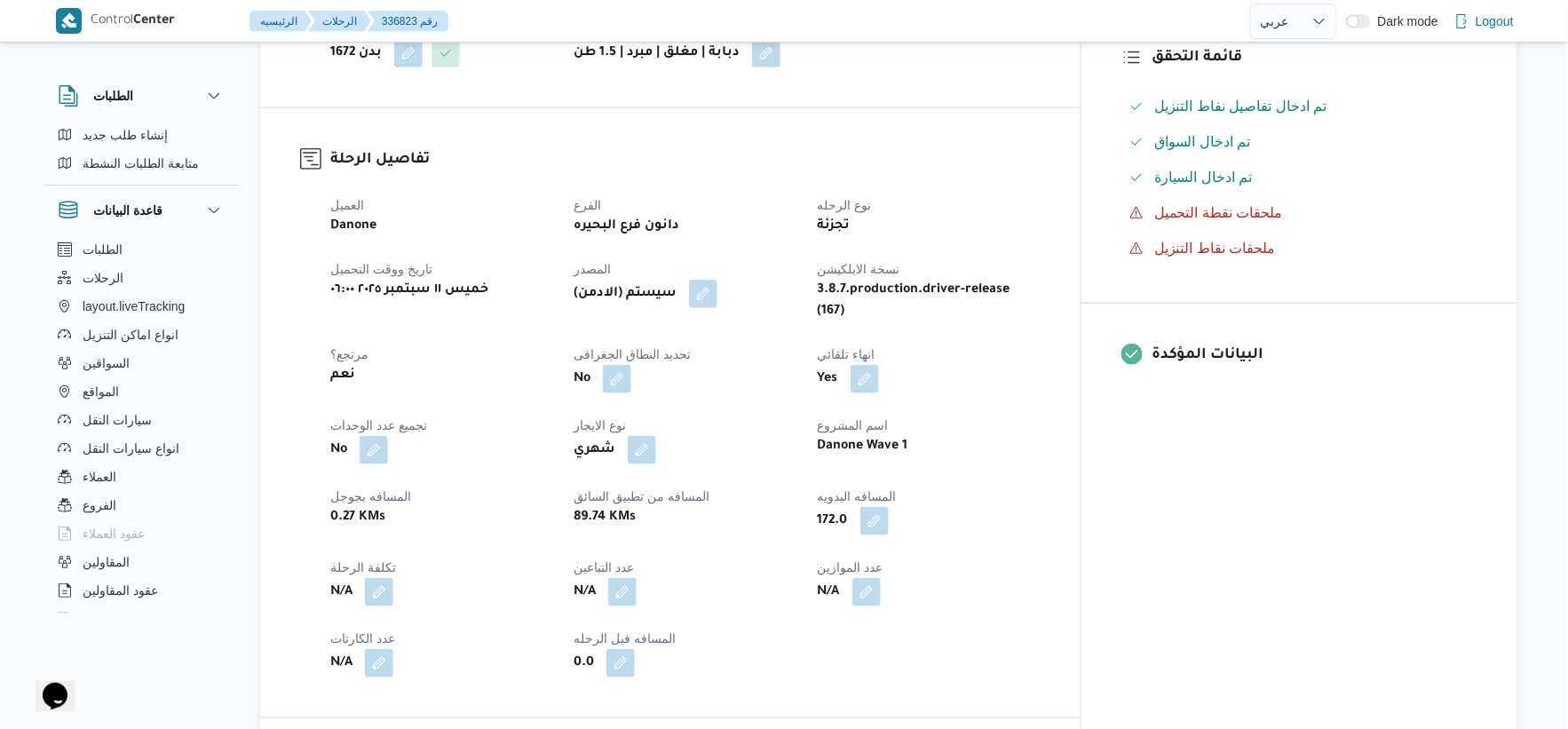
select select "ar"
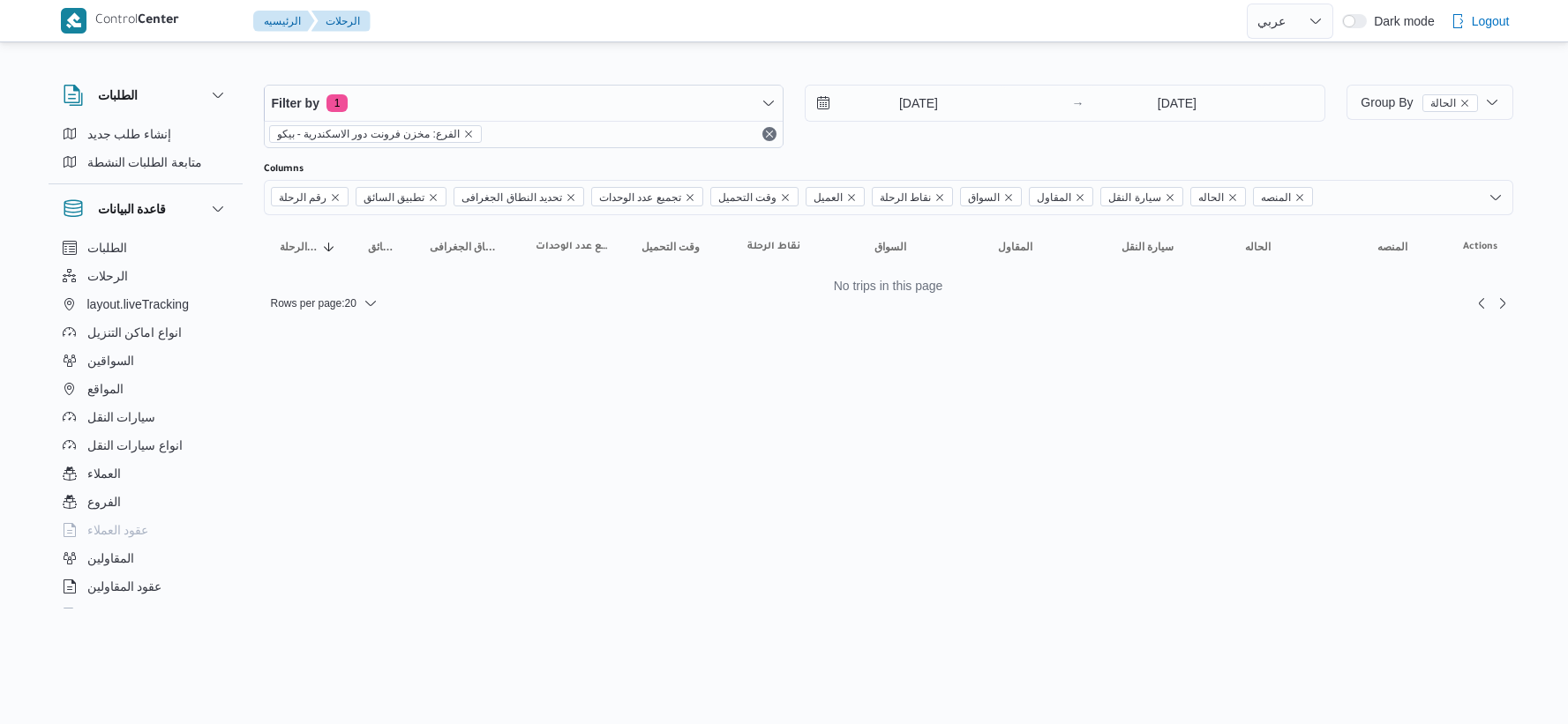
select select "ar"
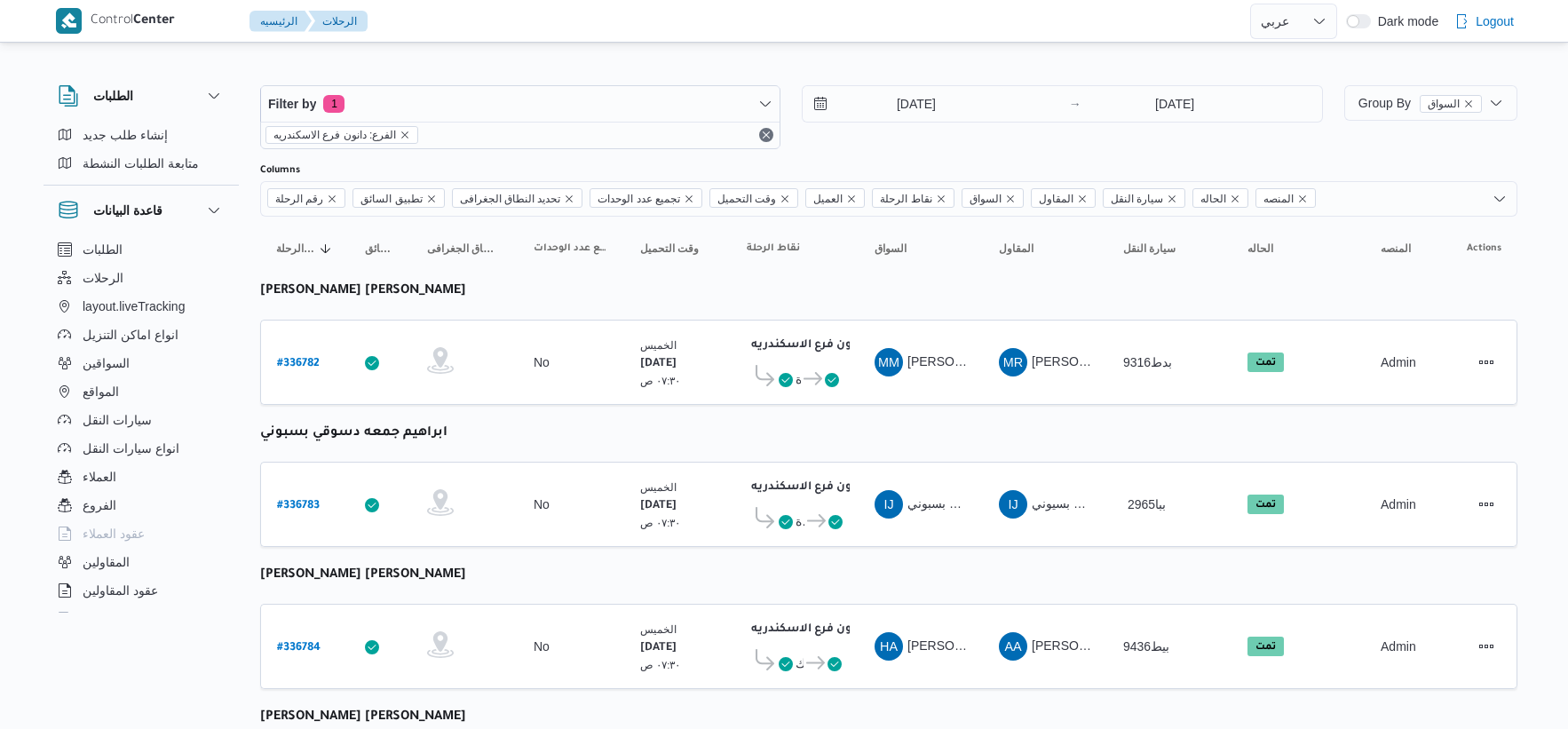
select select "ar"
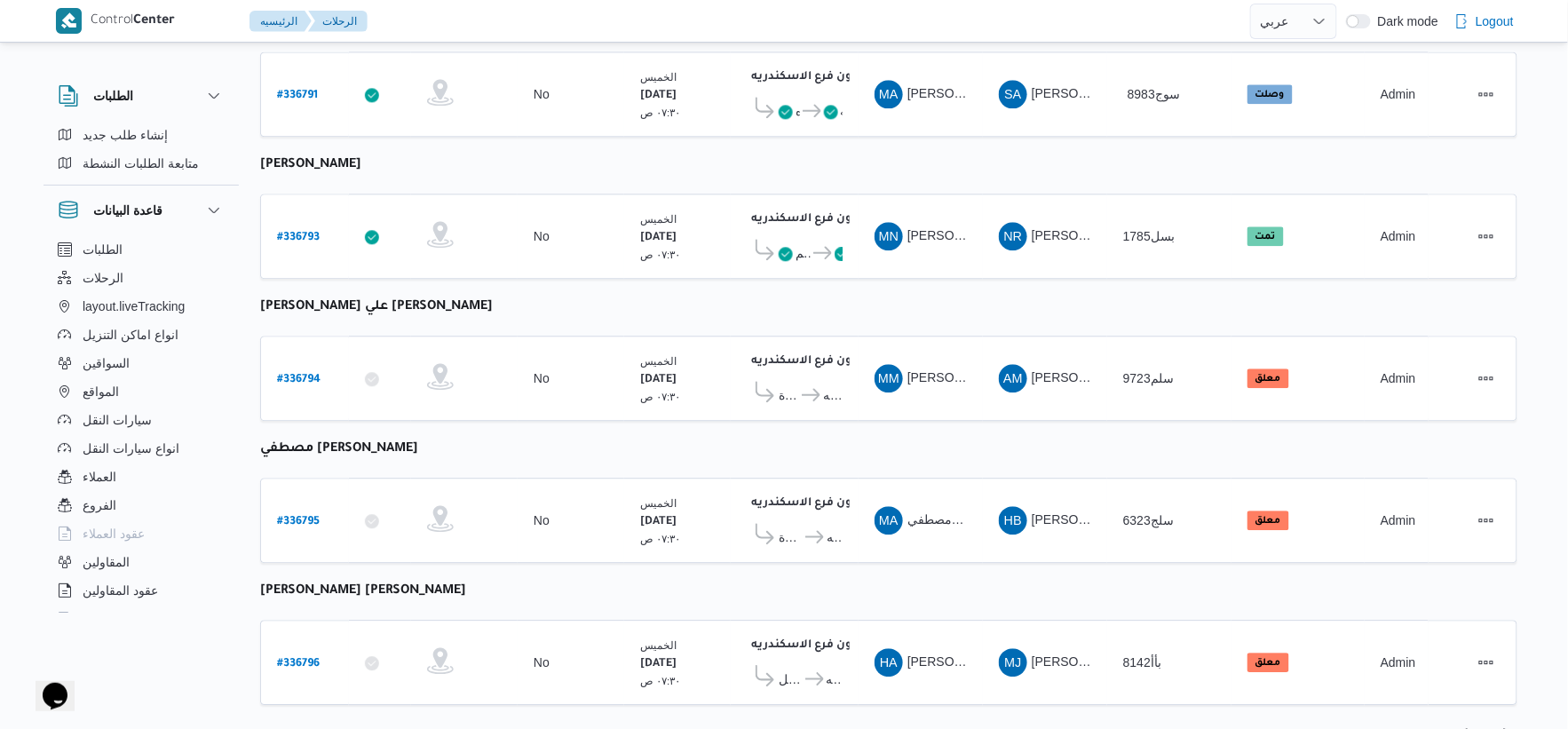
scroll to position [1426, 0]
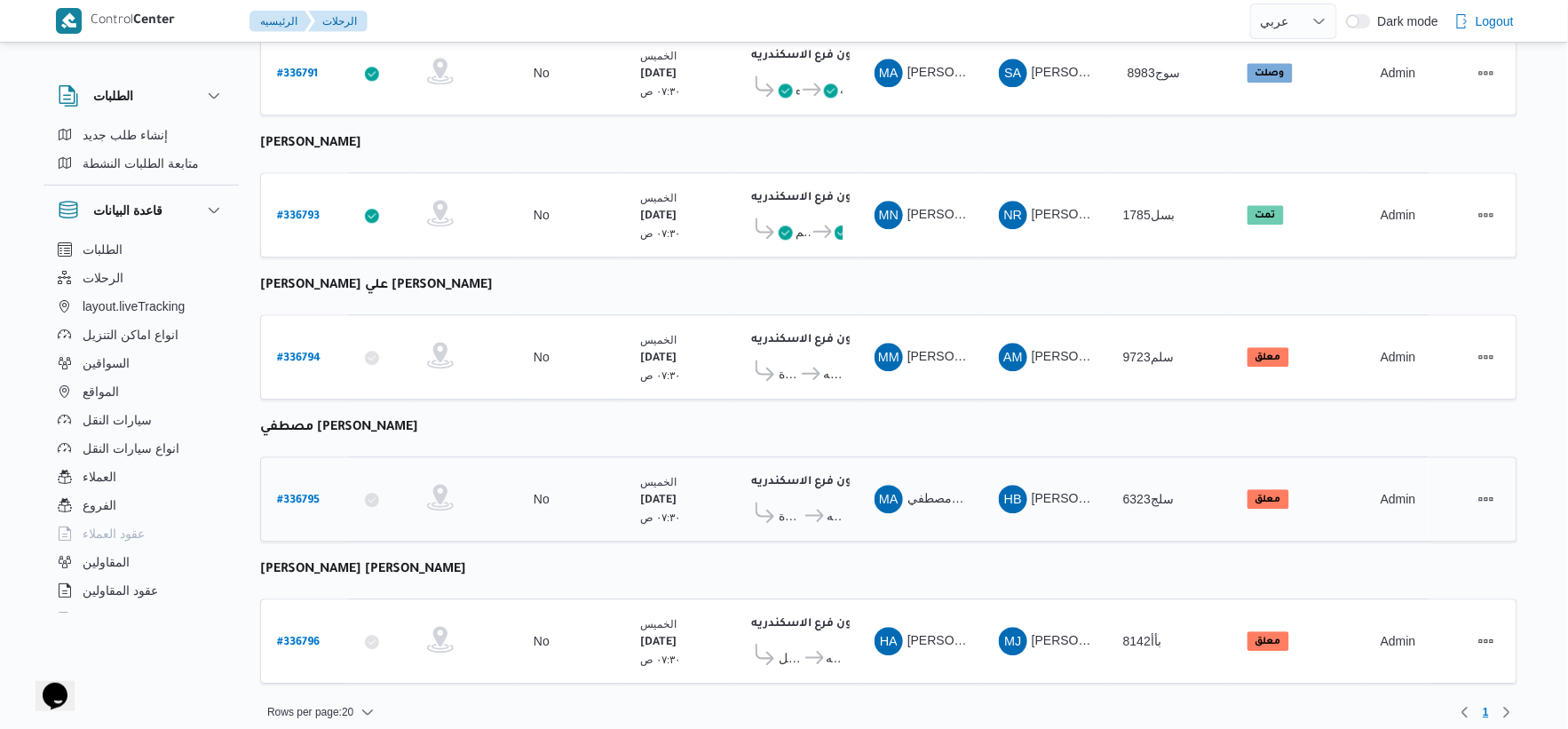
click at [319, 494] on b "# 336795" at bounding box center [298, 500] width 43 height 12
select select "ar"
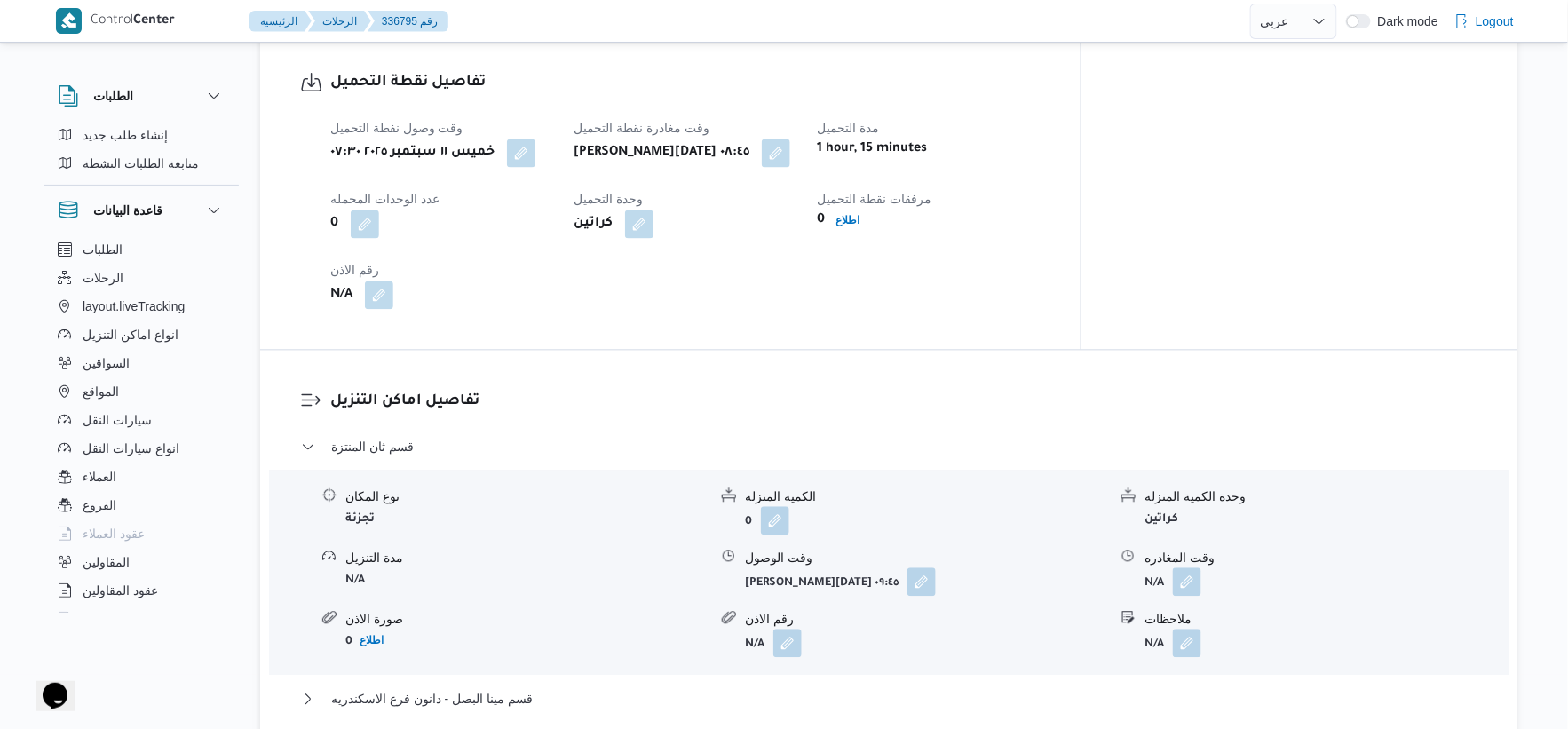
scroll to position [1183, 0]
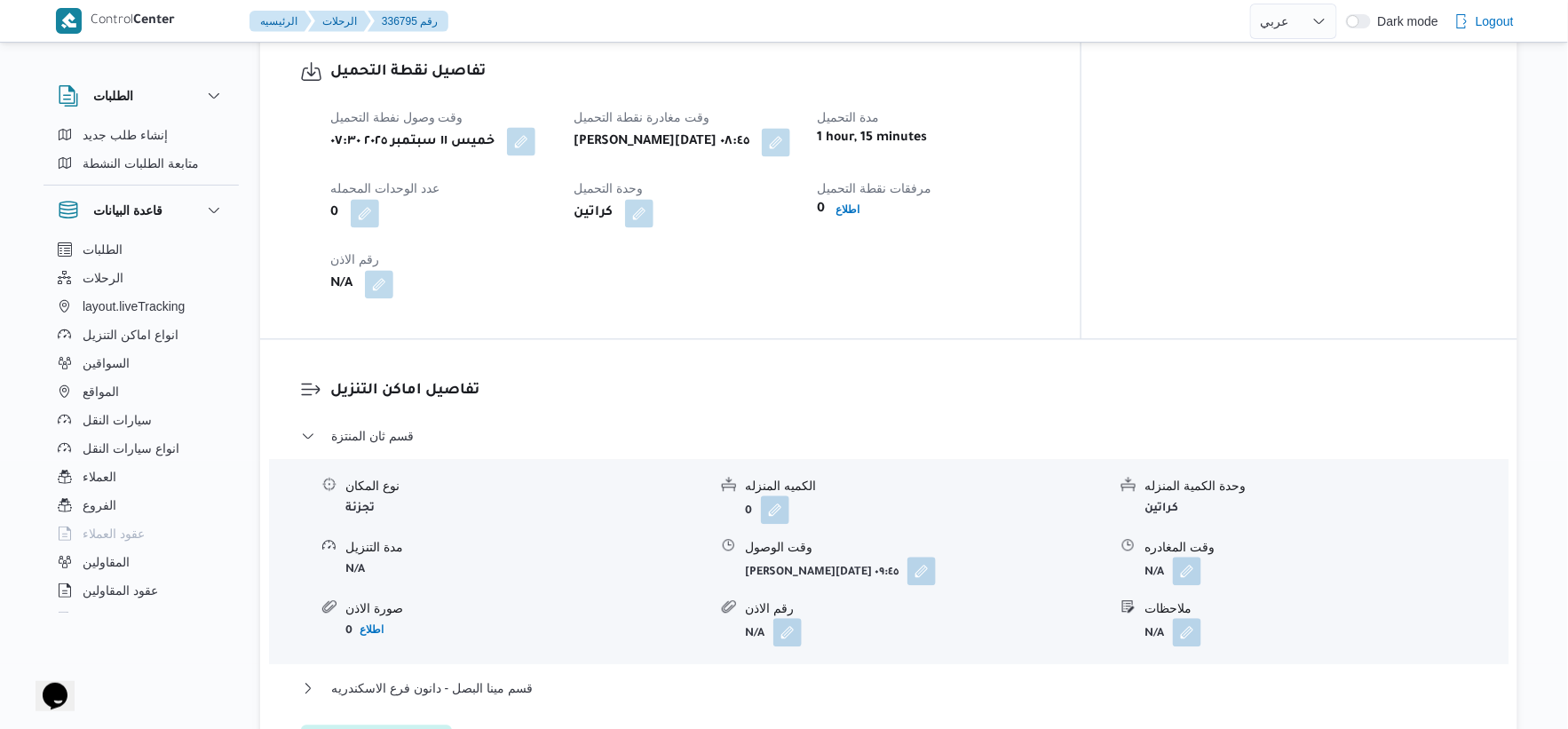
click at [528, 143] on button "button" at bounding box center [521, 142] width 29 height 29
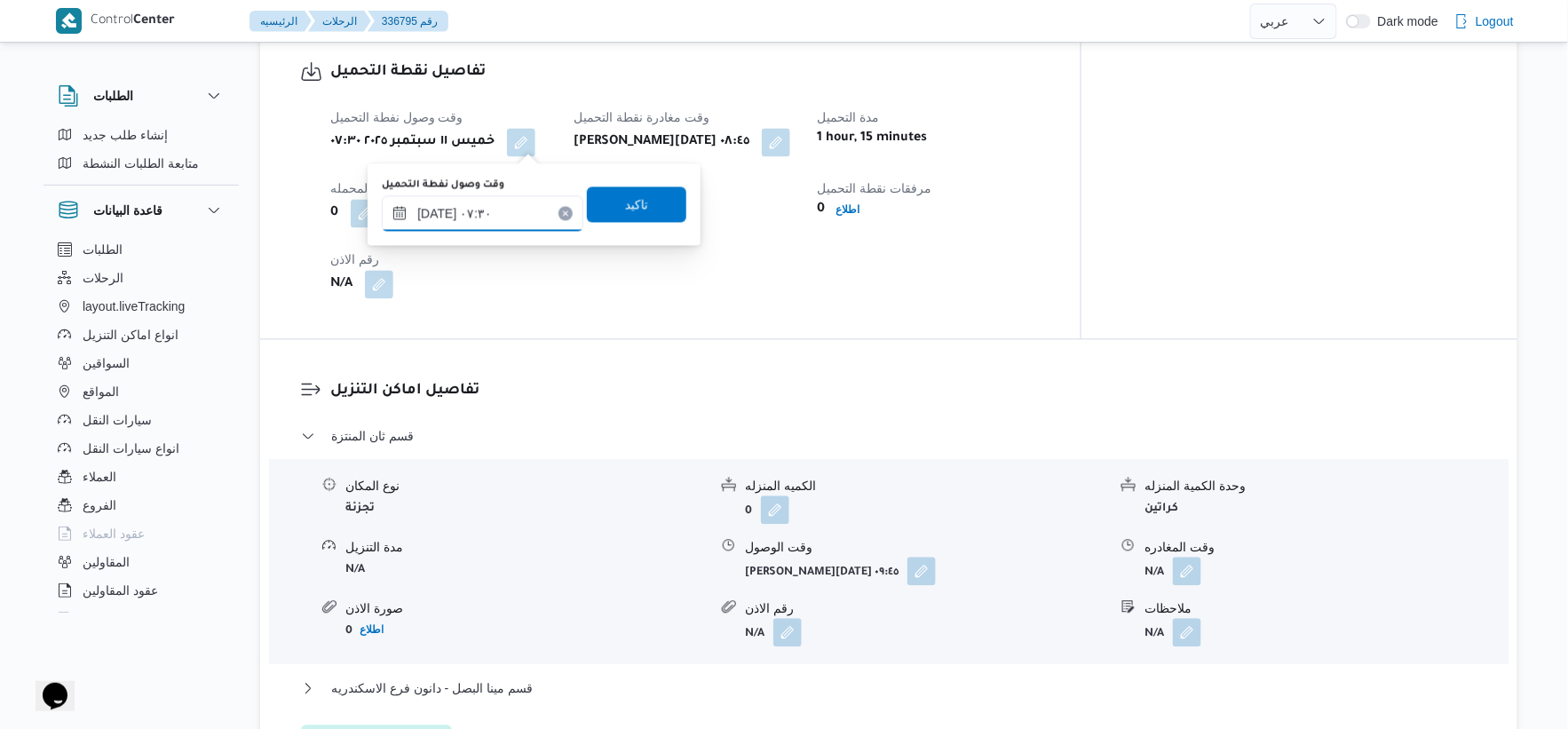
click at [437, 214] on input "١١/٠٩/٢٠٢٥ ٠٧:٣٠" at bounding box center [483, 212] width 202 height 35
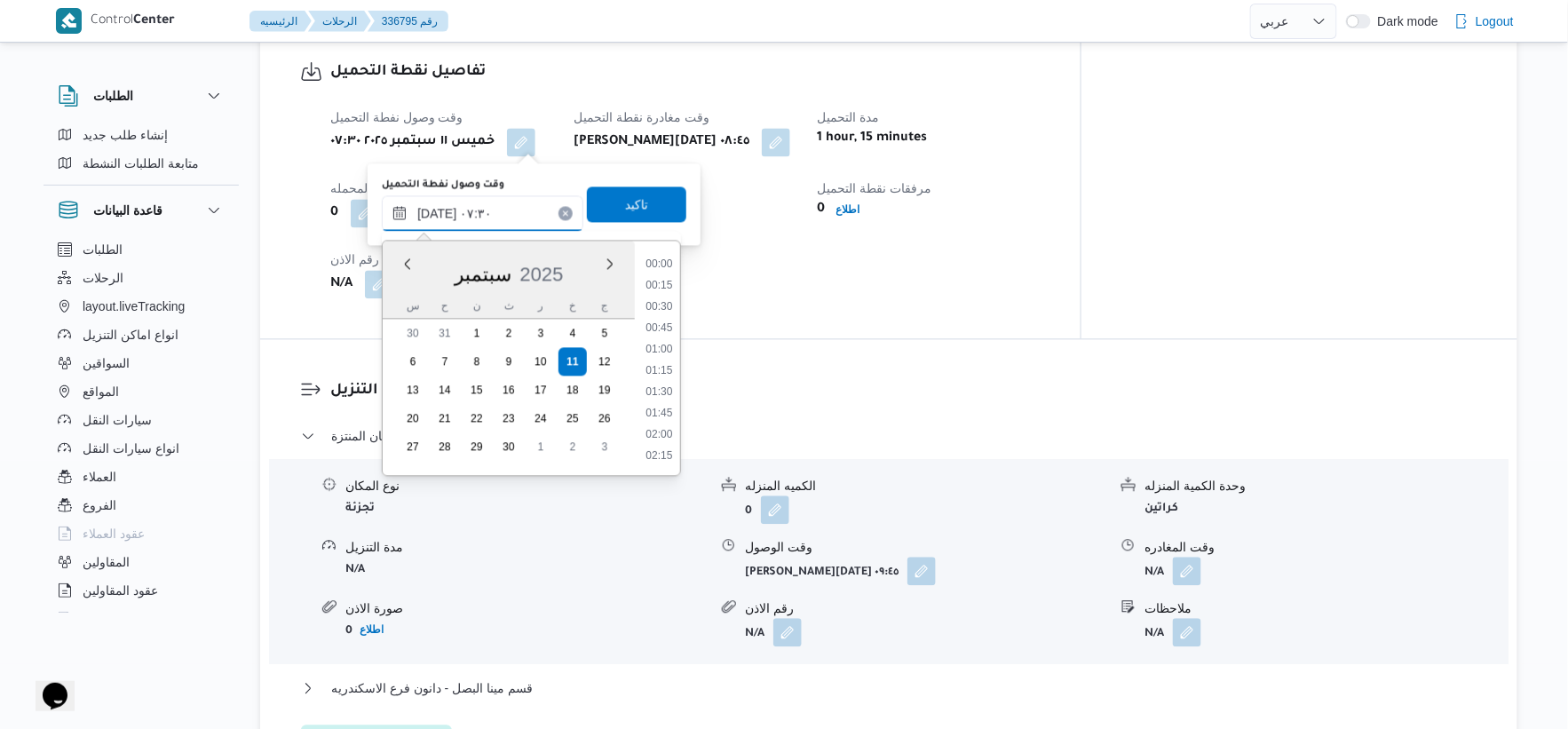
scroll to position [532, 0]
type input "١١/٠٩/٢٠٢٥ ٠٧:٢٥"
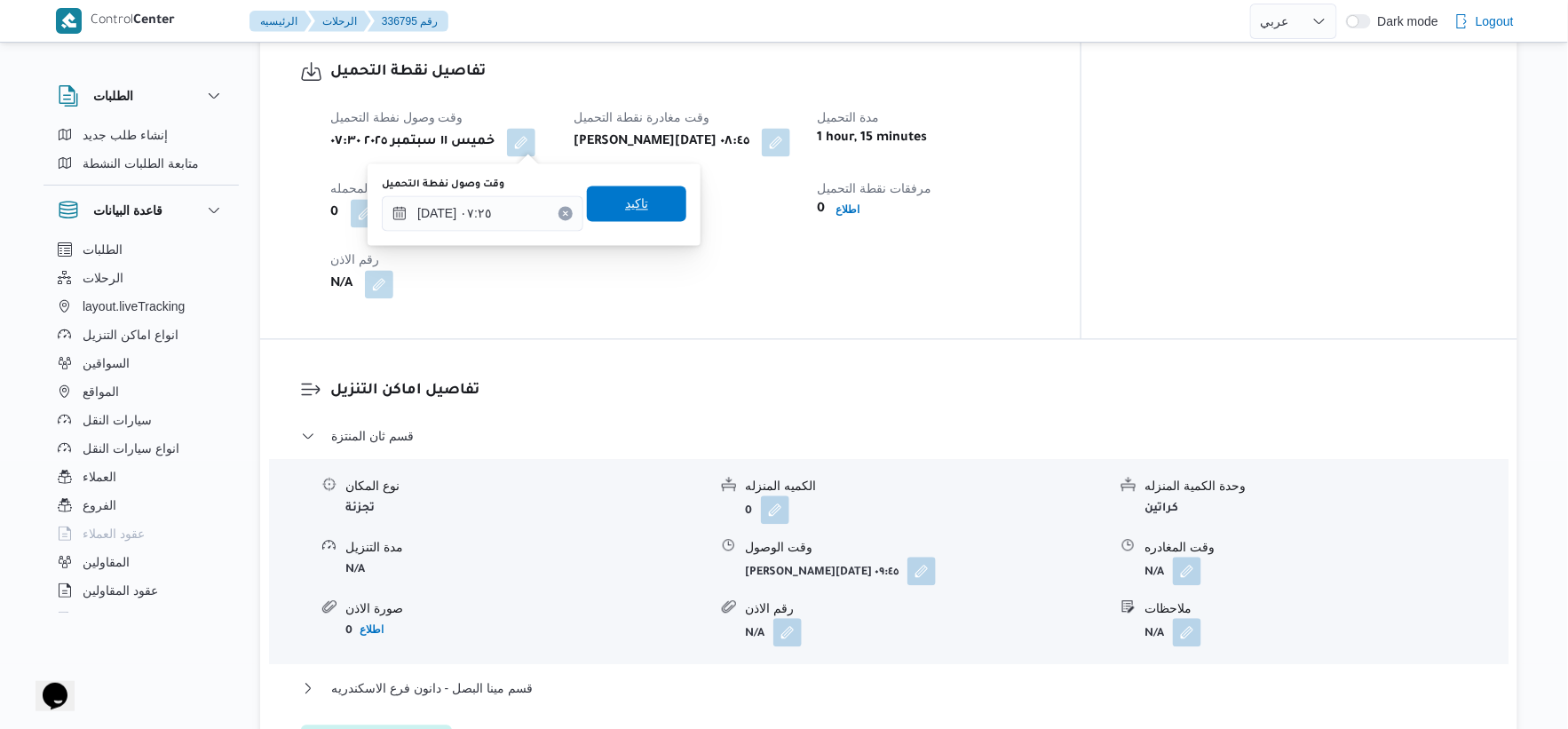
click at [637, 198] on span "تاكيد" at bounding box center [637, 203] width 23 height 21
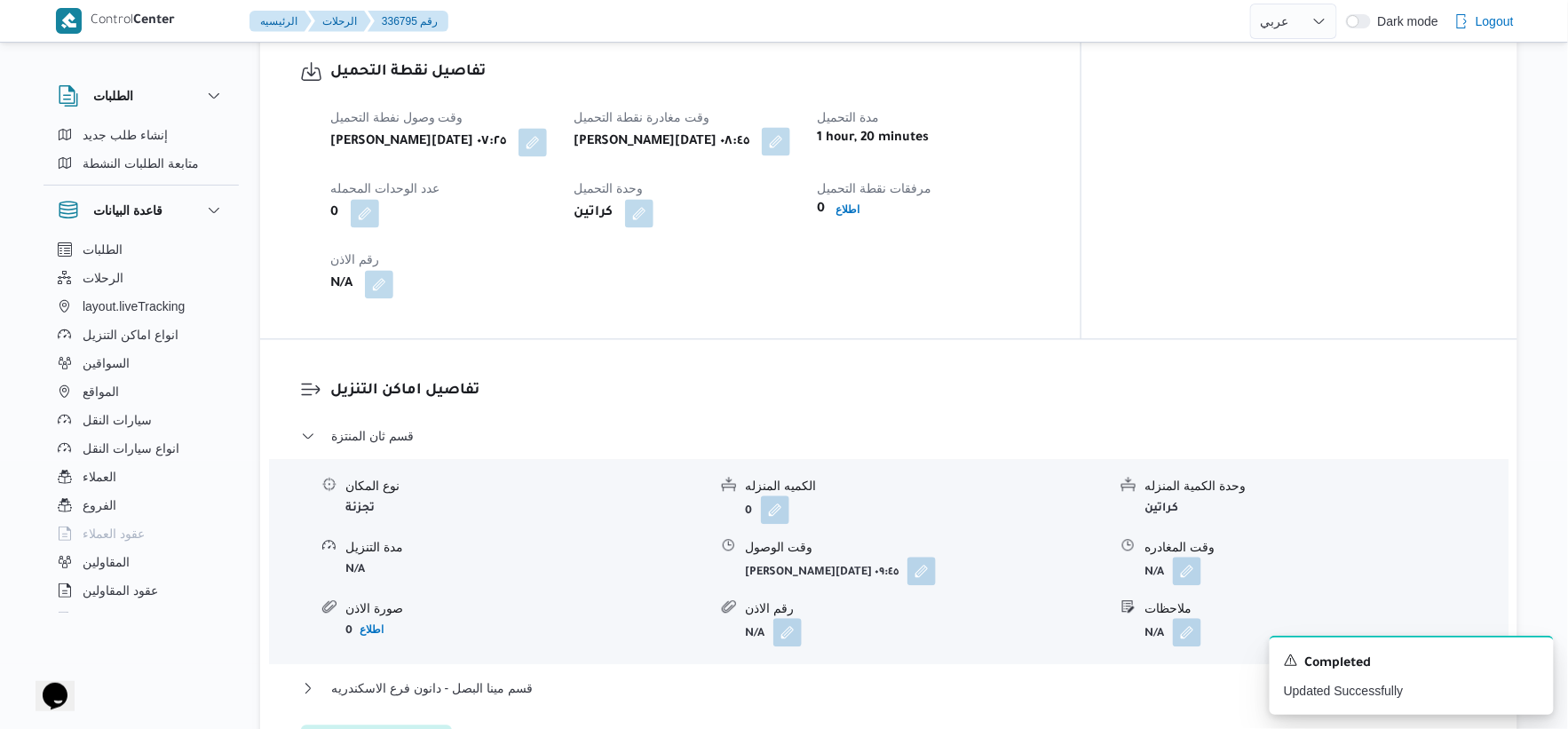
click at [790, 144] on button "button" at bounding box center [776, 142] width 29 height 29
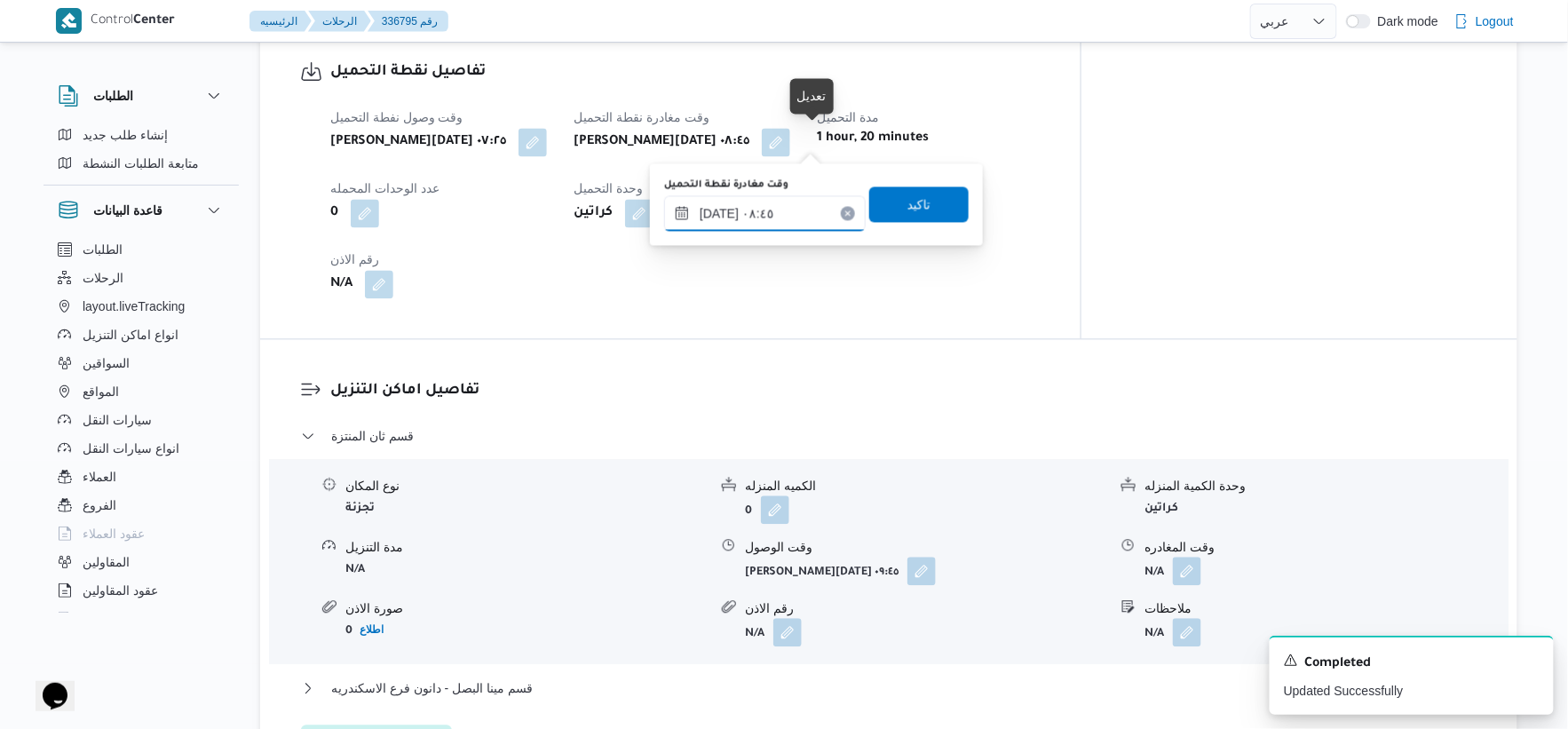
click at [803, 200] on input "١١/٠٩/٢٠٢٥ ٠٨:٤٥" at bounding box center [765, 212] width 202 height 35
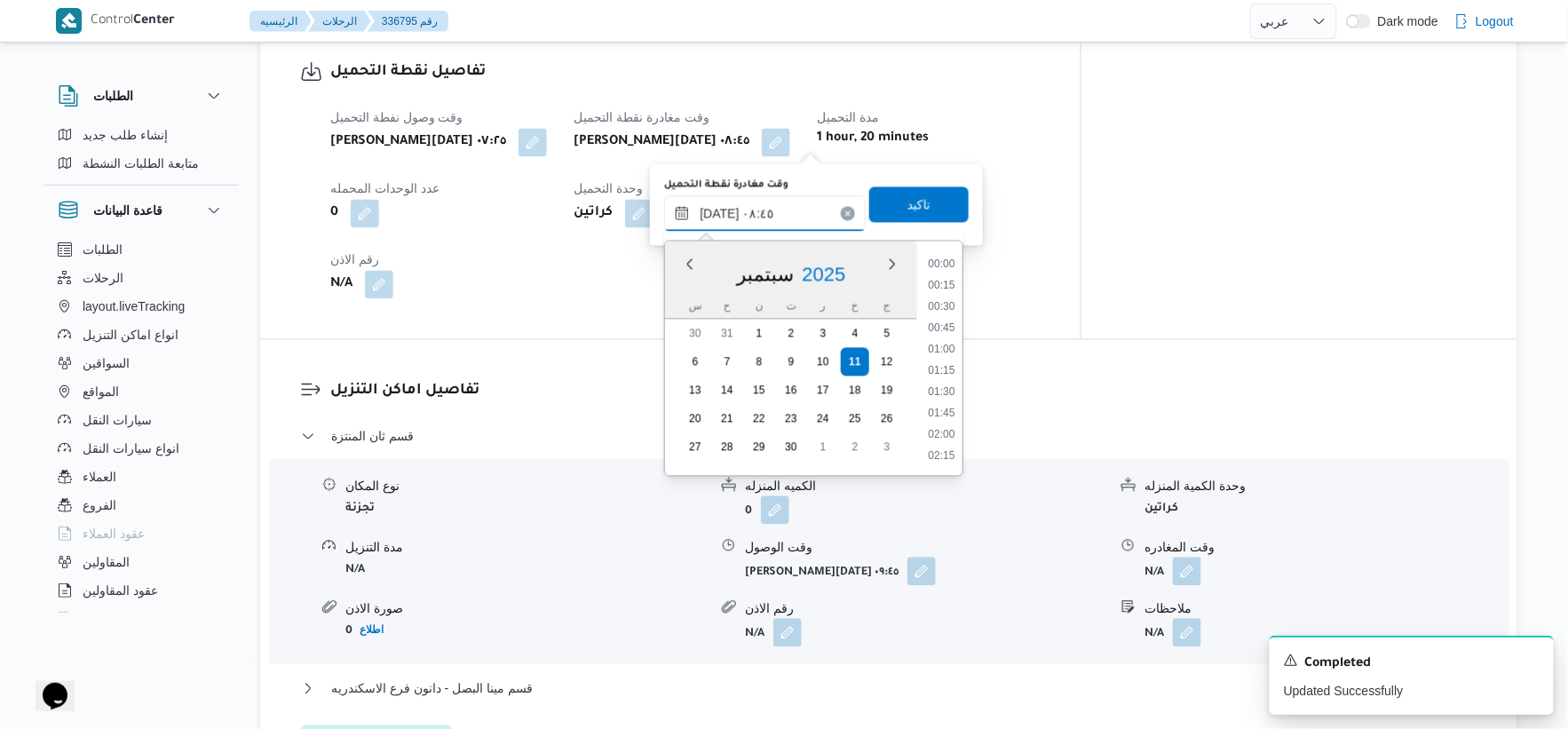
scroll to position [639, 0]
click at [944, 411] on li "09:15" at bounding box center [941, 412] width 41 height 18
type input "١١/٠٩/٢٠٢٥ ٠٩:١٥"
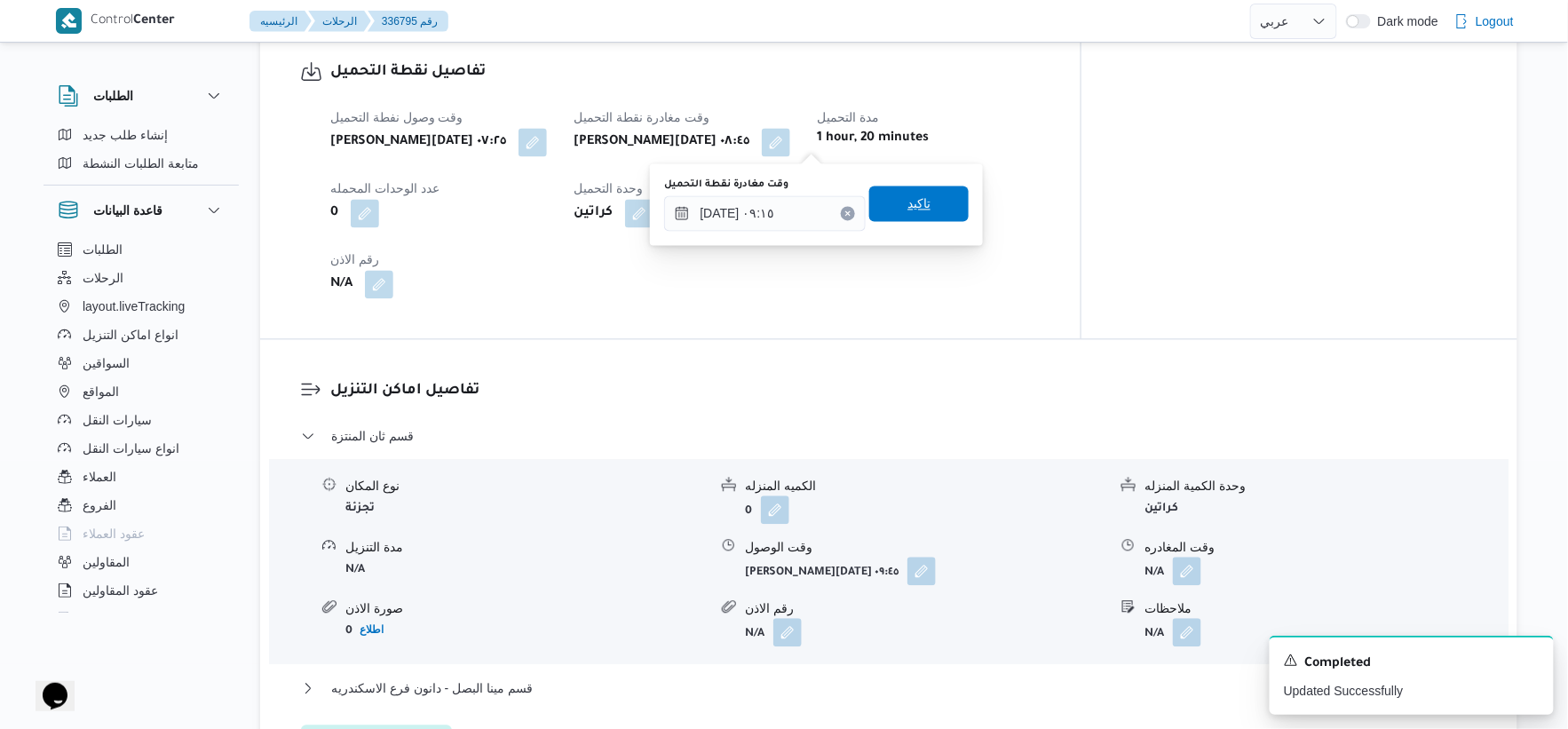
click at [921, 208] on span "تاكيد" at bounding box center [919, 202] width 100 height 35
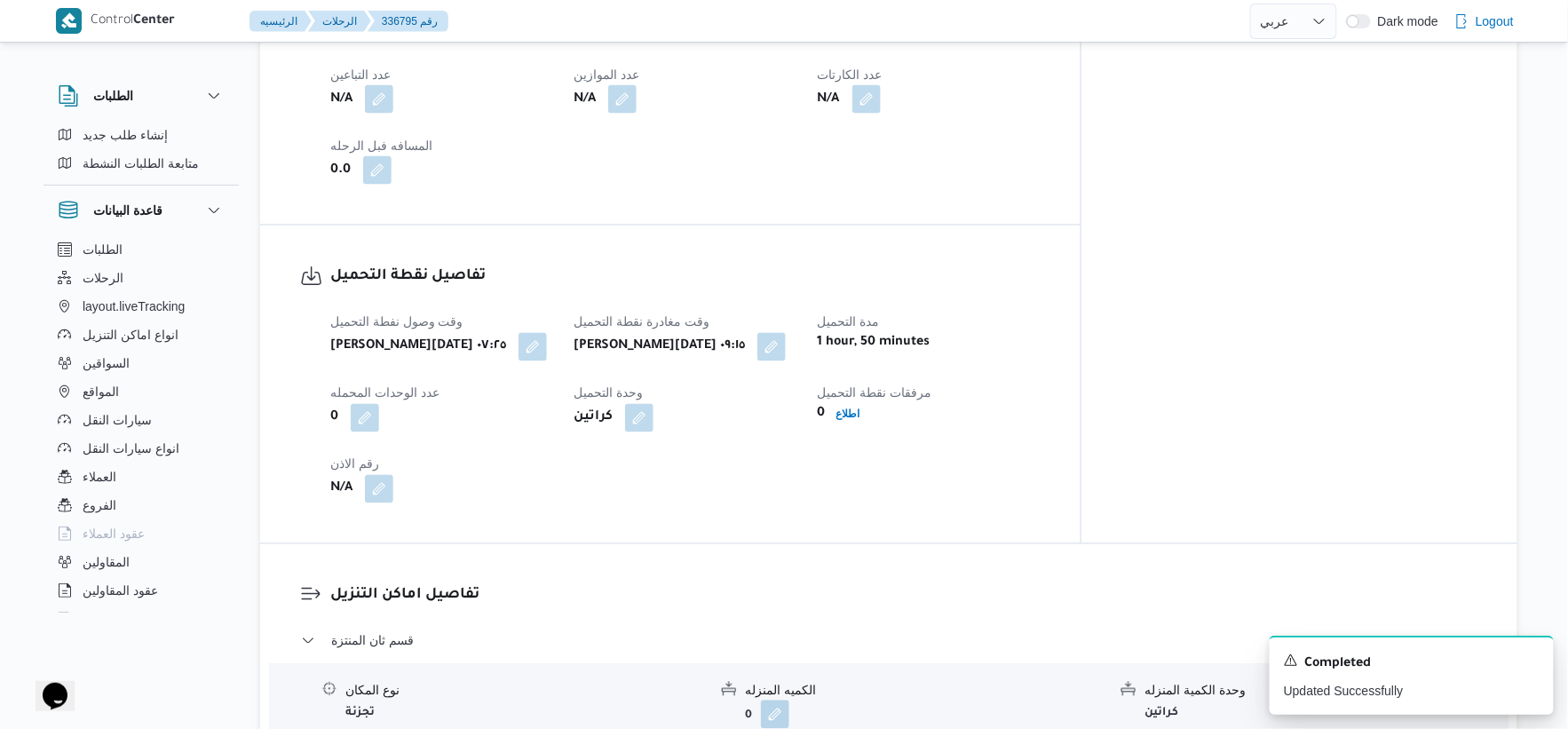
scroll to position [591, 0]
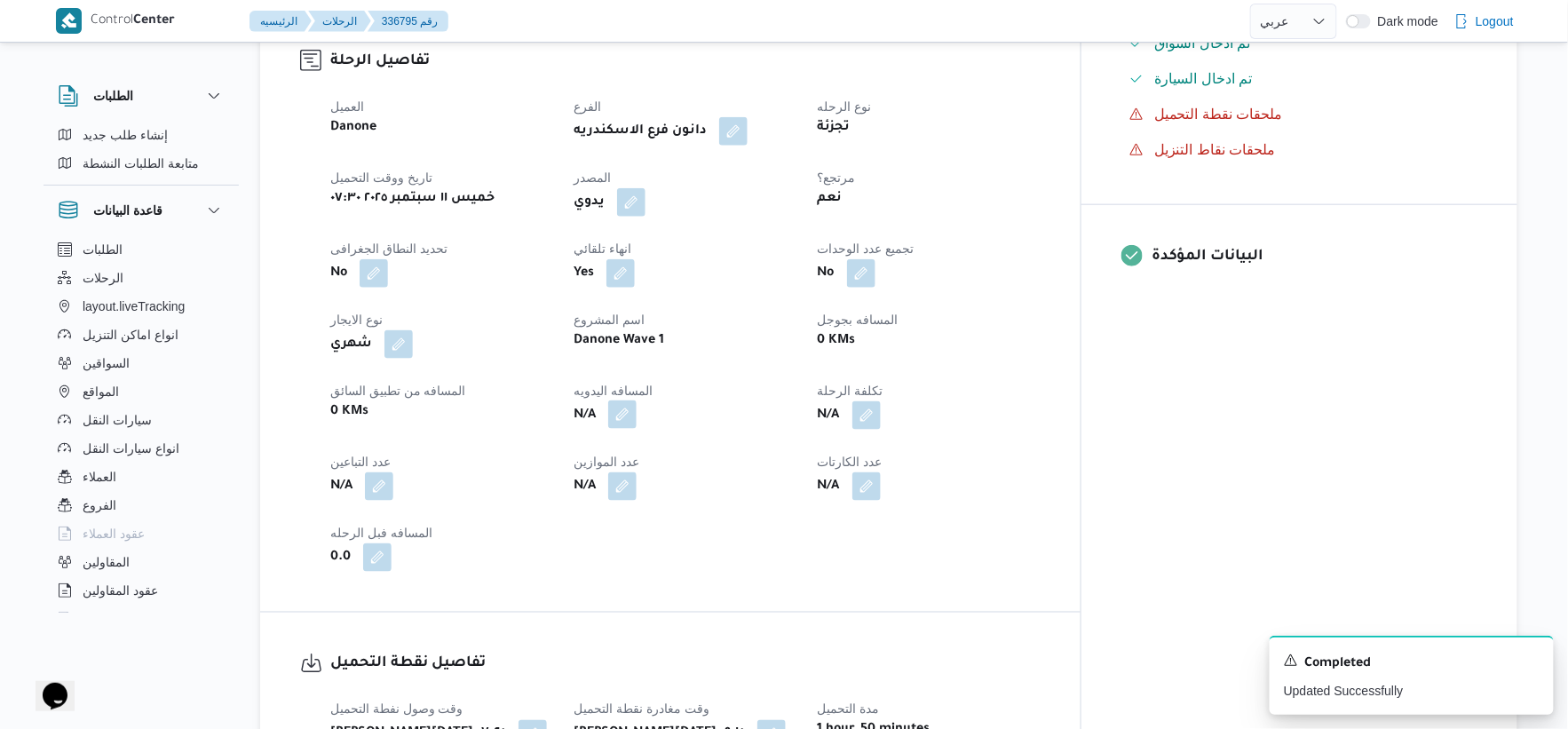
click at [637, 417] on button "button" at bounding box center [623, 414] width 29 height 29
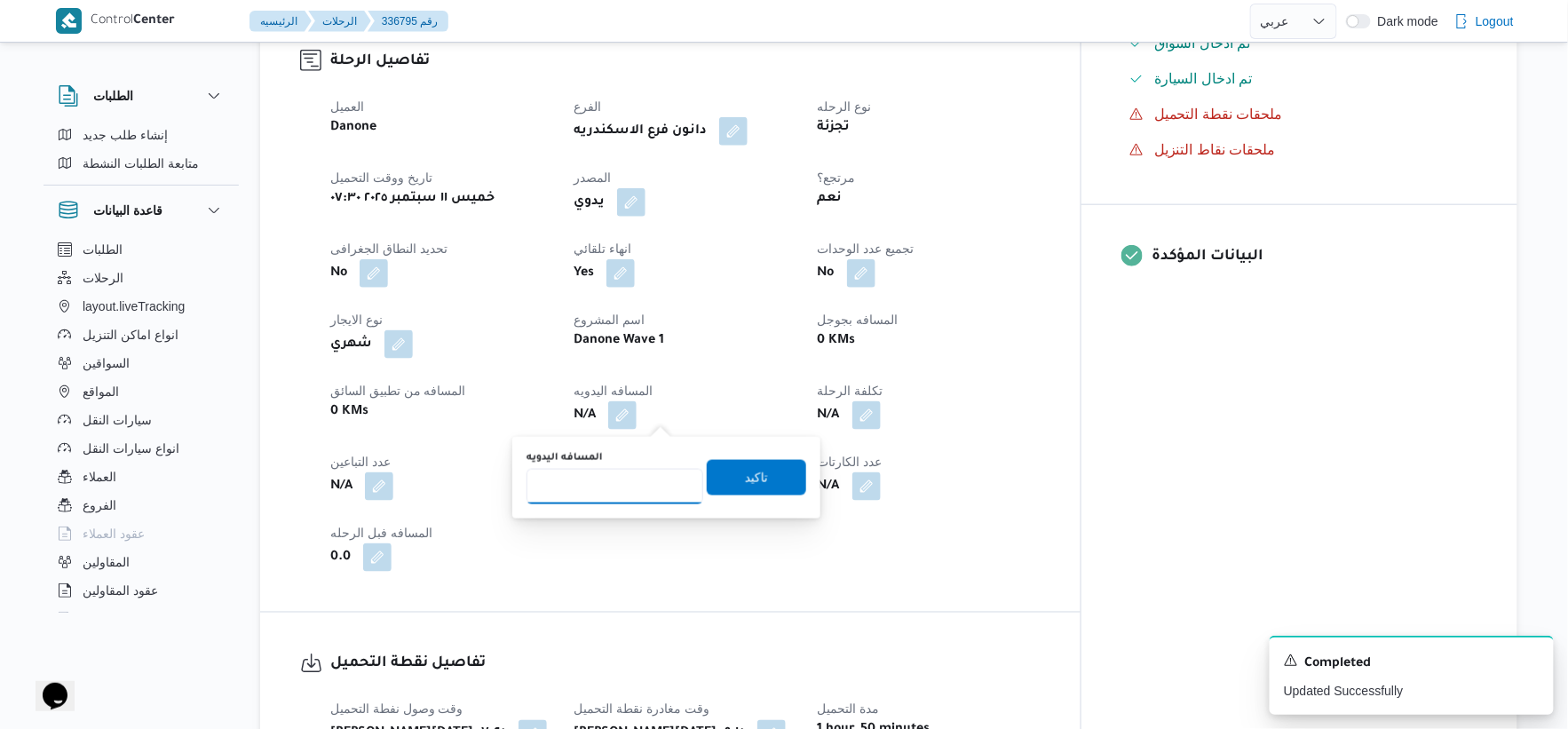
click at [626, 481] on input "المسافه اليدويه" at bounding box center [615, 486] width 177 height 35
type input "83"
click at [753, 467] on span "تاكيد" at bounding box center [757, 476] width 23 height 21
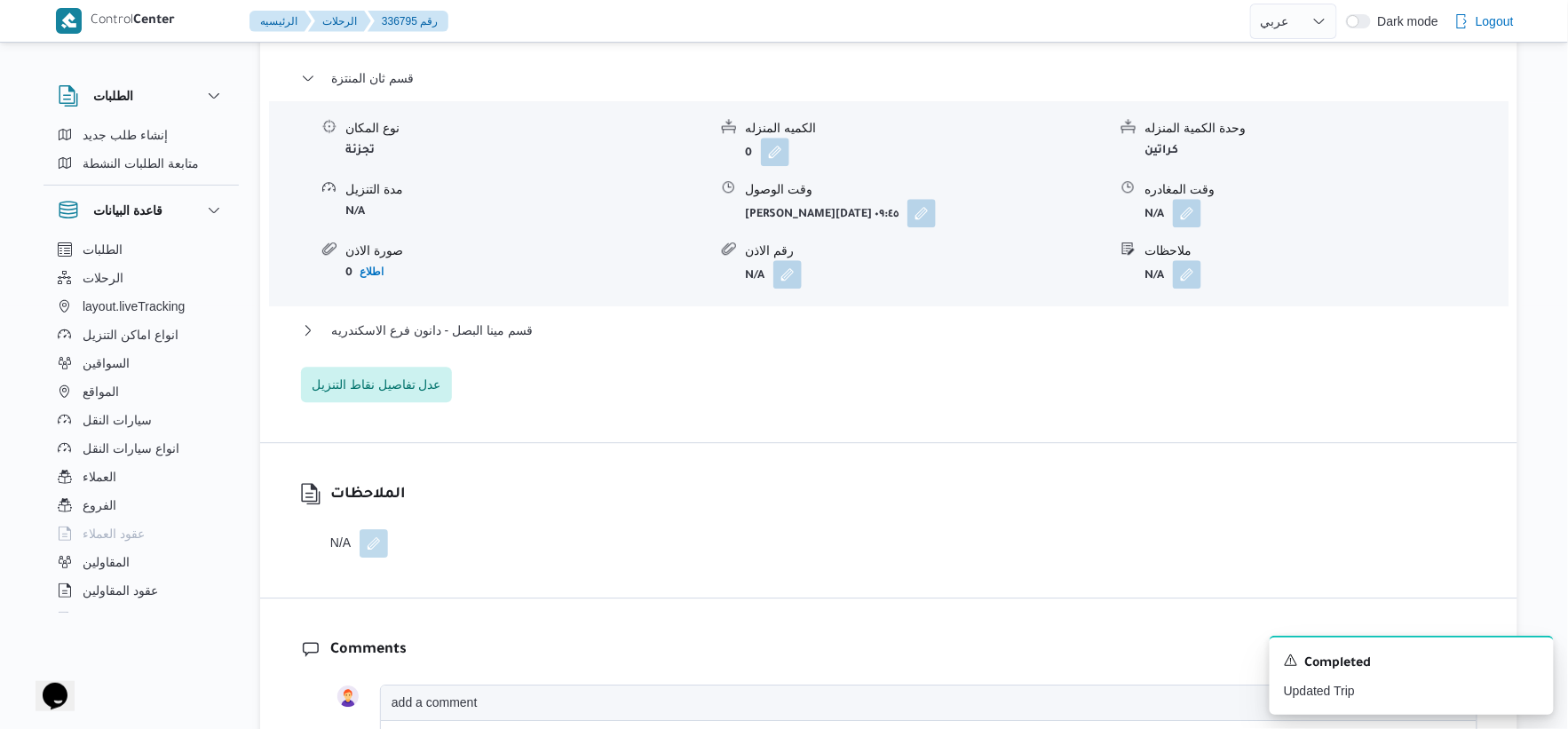
scroll to position [1578, 0]
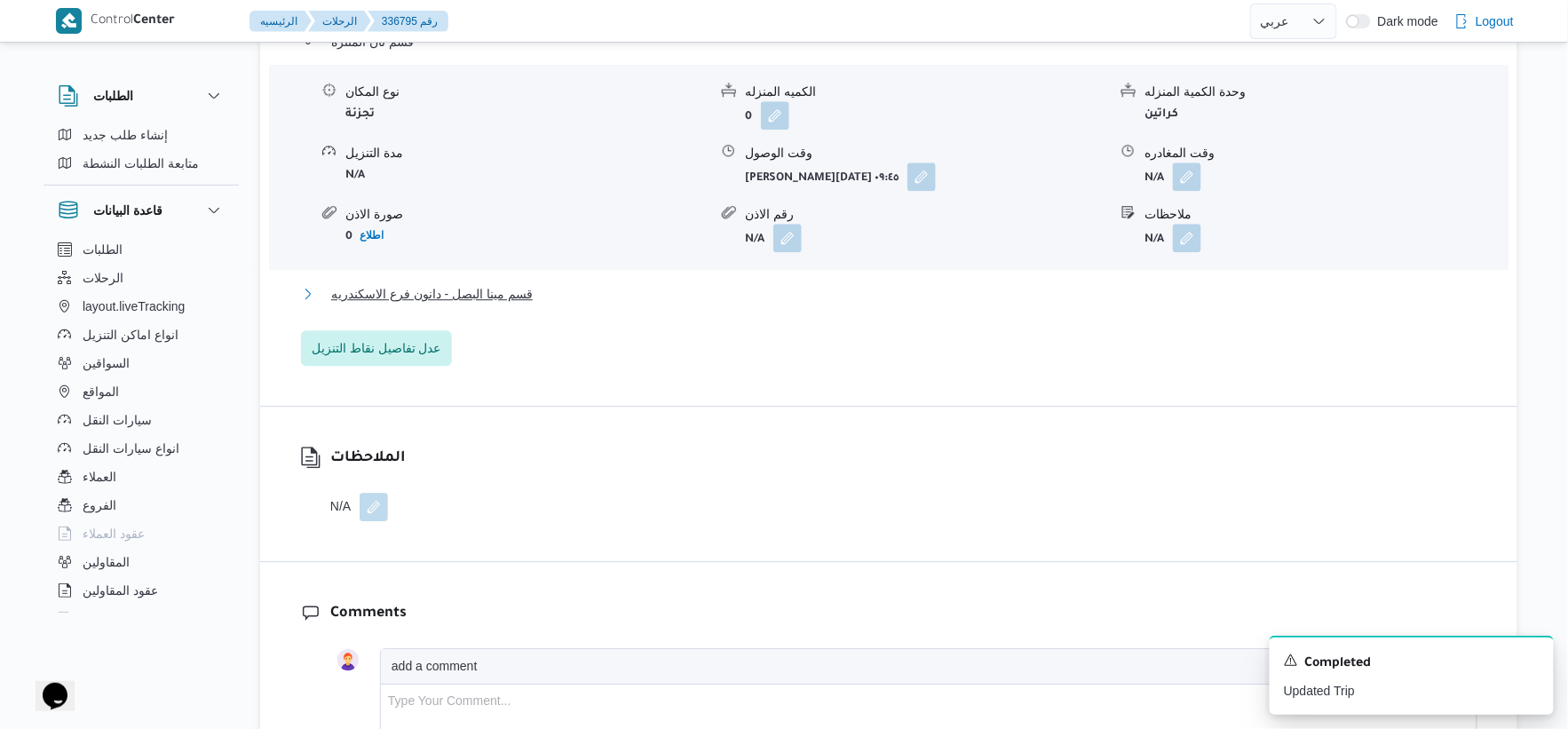
click at [532, 296] on span "قسم مينا البصل - دانون فرع الاسكندريه" at bounding box center [432, 294] width 202 height 21
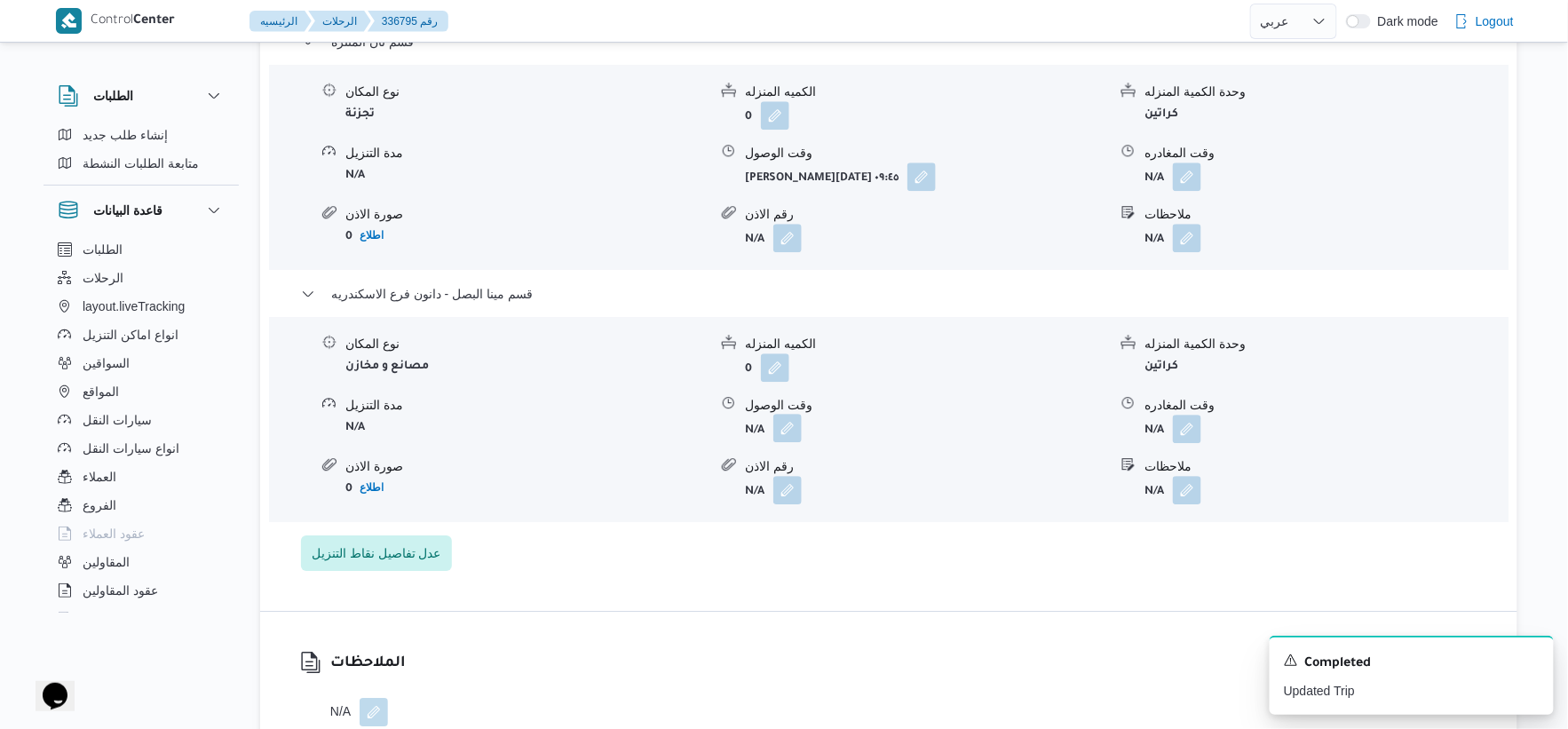
click at [787, 437] on button "button" at bounding box center [787, 428] width 29 height 29
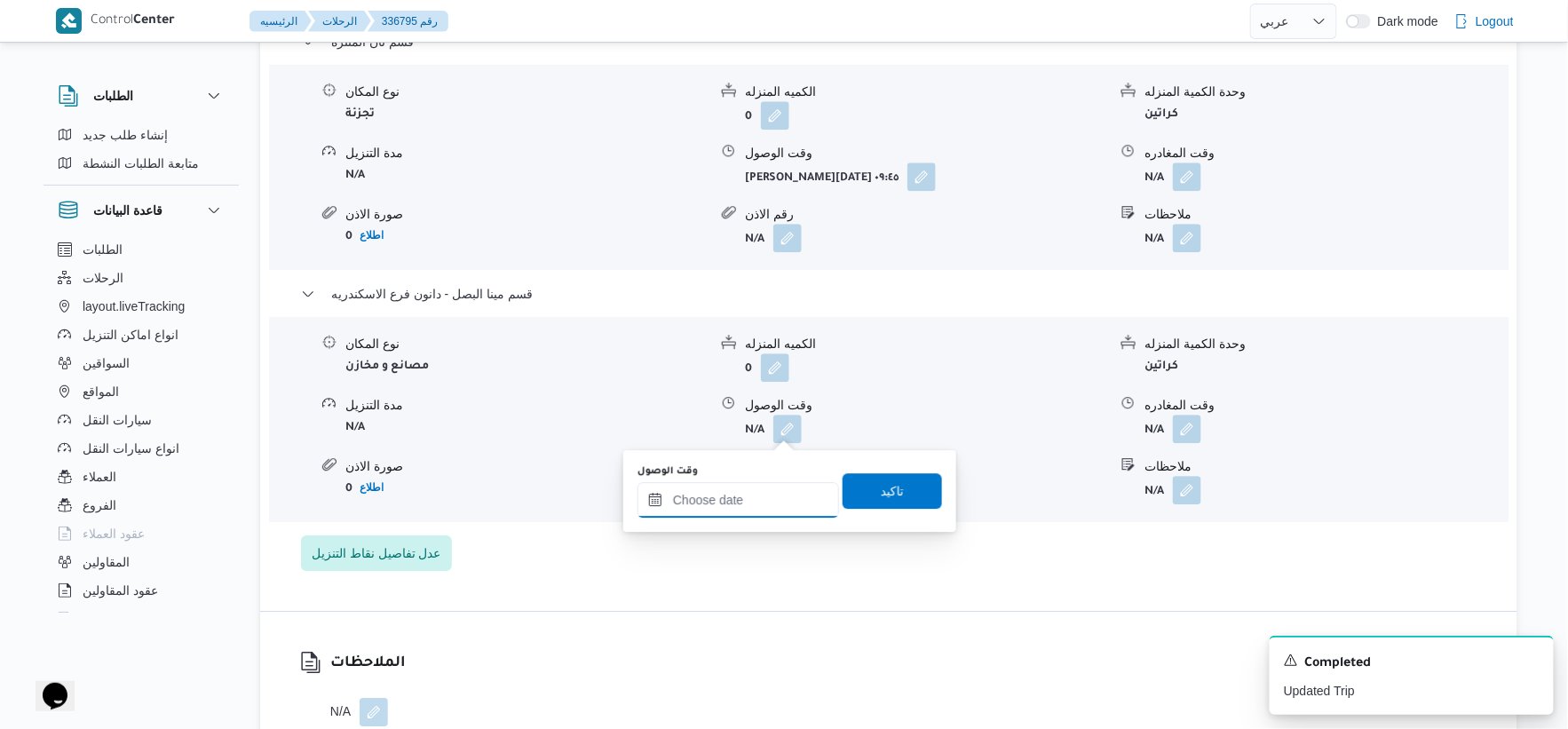
click at [785, 491] on input "وقت الوصول" at bounding box center [739, 499] width 202 height 35
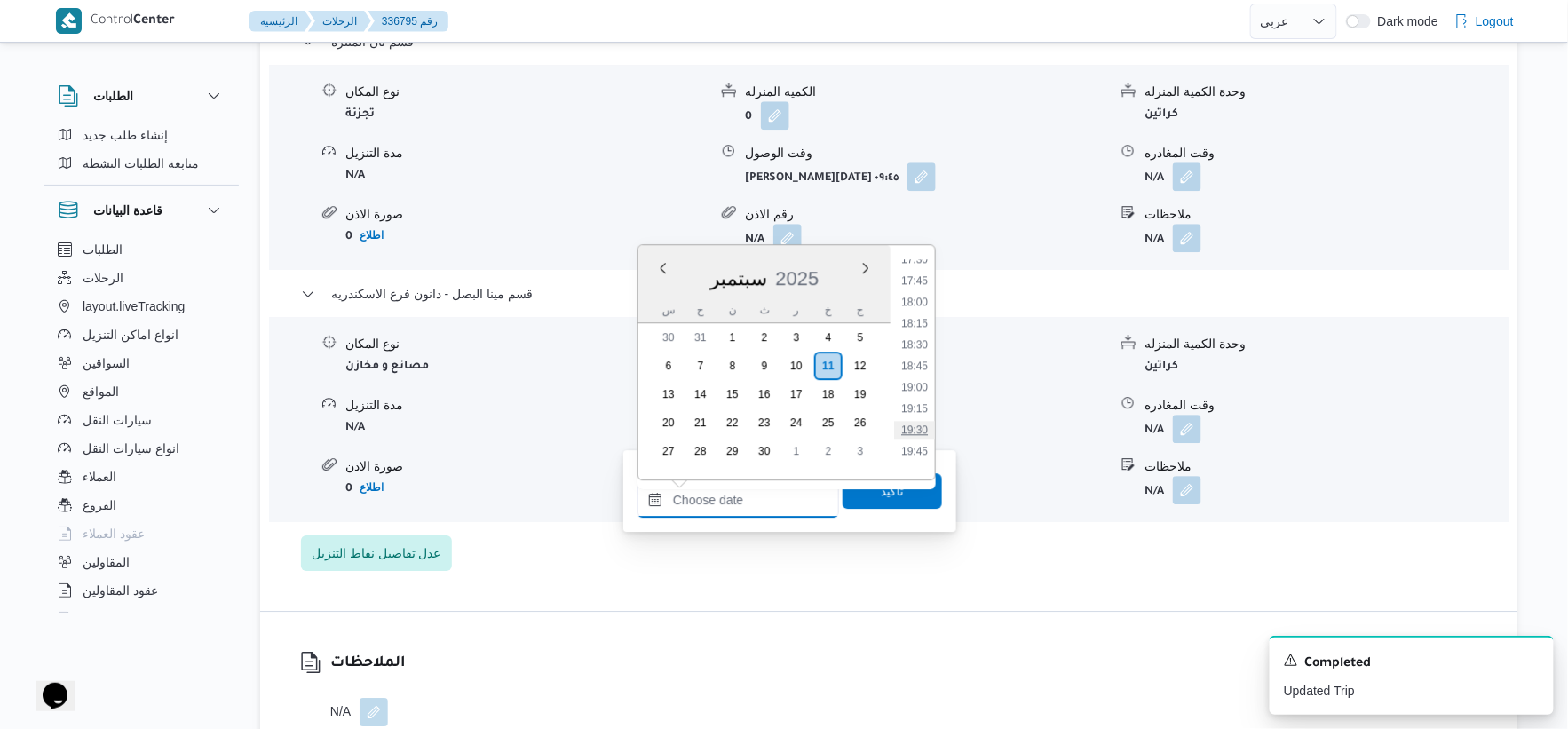
scroll to position [1457, 0]
click at [920, 308] on li "17:30" at bounding box center [914, 302] width 41 height 18
type input "١١/٠٩/٢٠٢٥ ١٧:٣٠"
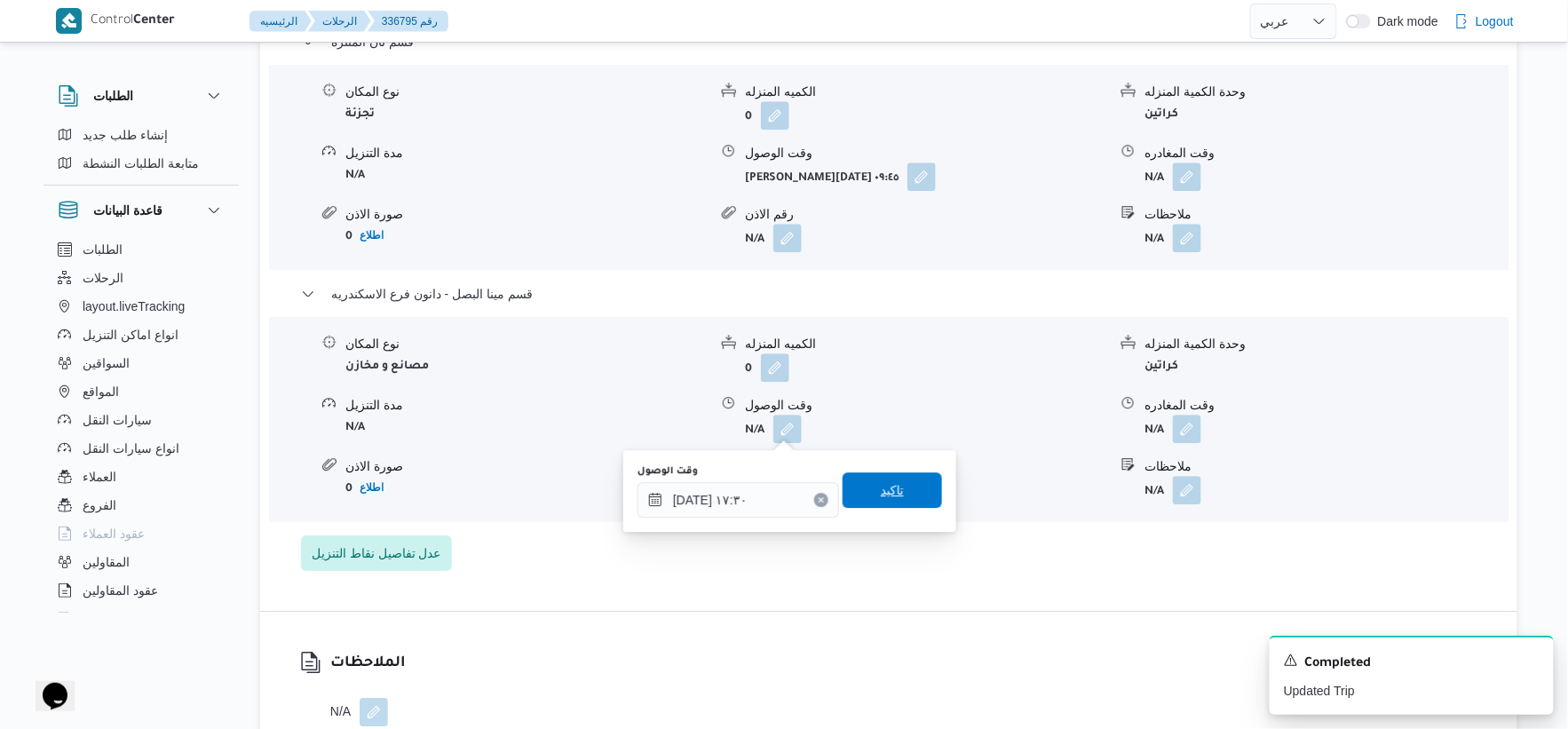
click at [911, 474] on span "تاكيد" at bounding box center [892, 489] width 100 height 35
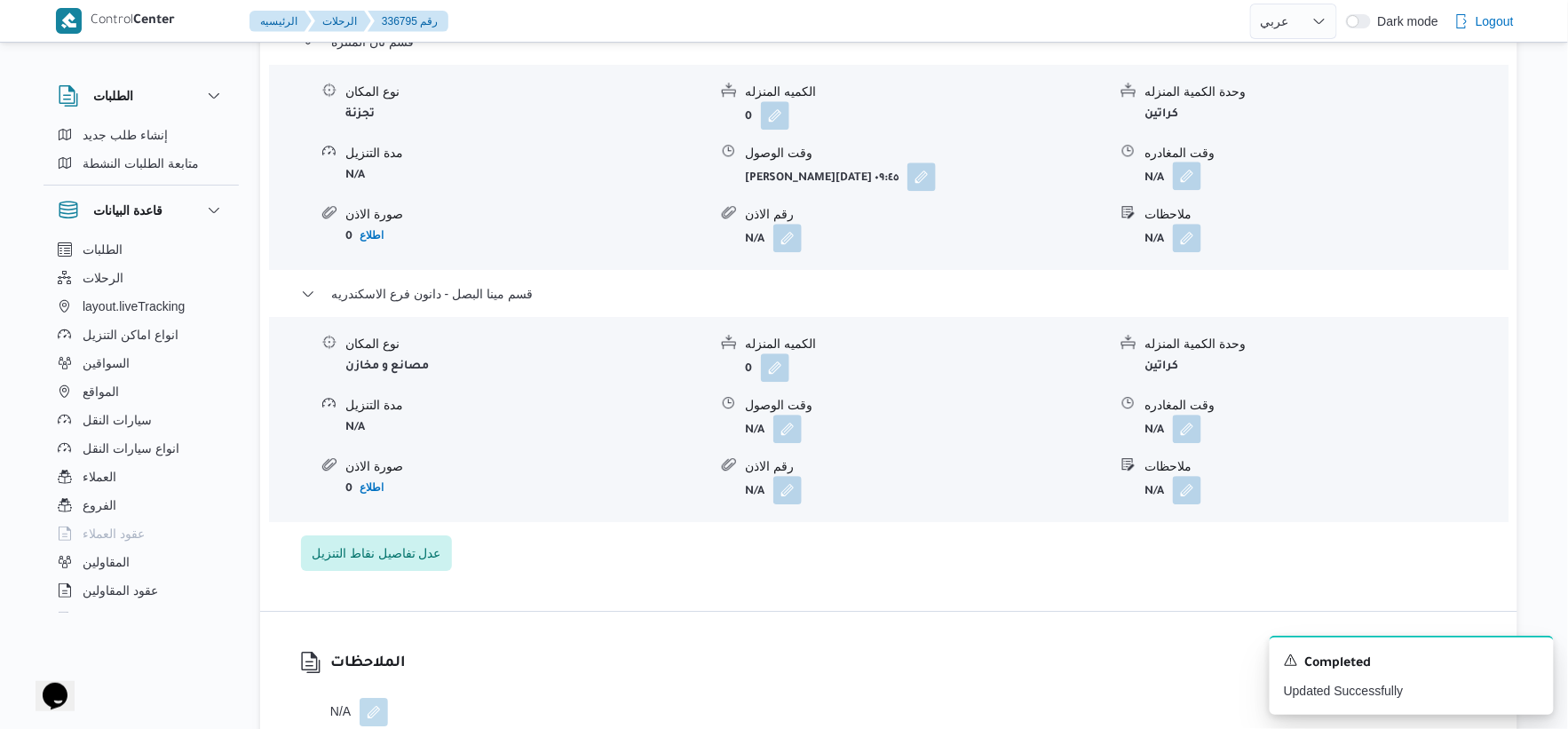
click at [1200, 173] on button "button" at bounding box center [1188, 176] width 29 height 29
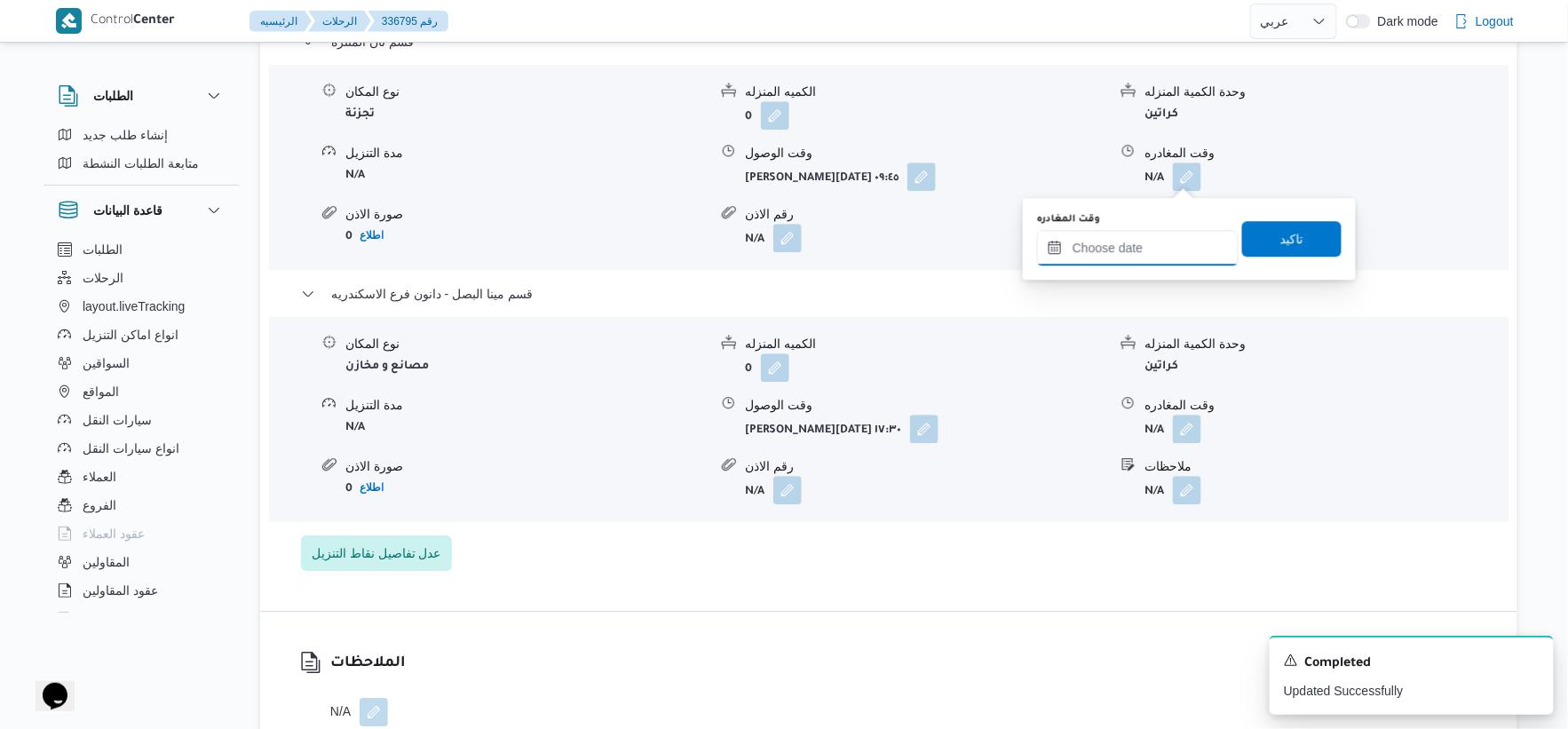
click at [1170, 232] on input "وقت المغادره" at bounding box center [1138, 247] width 202 height 35
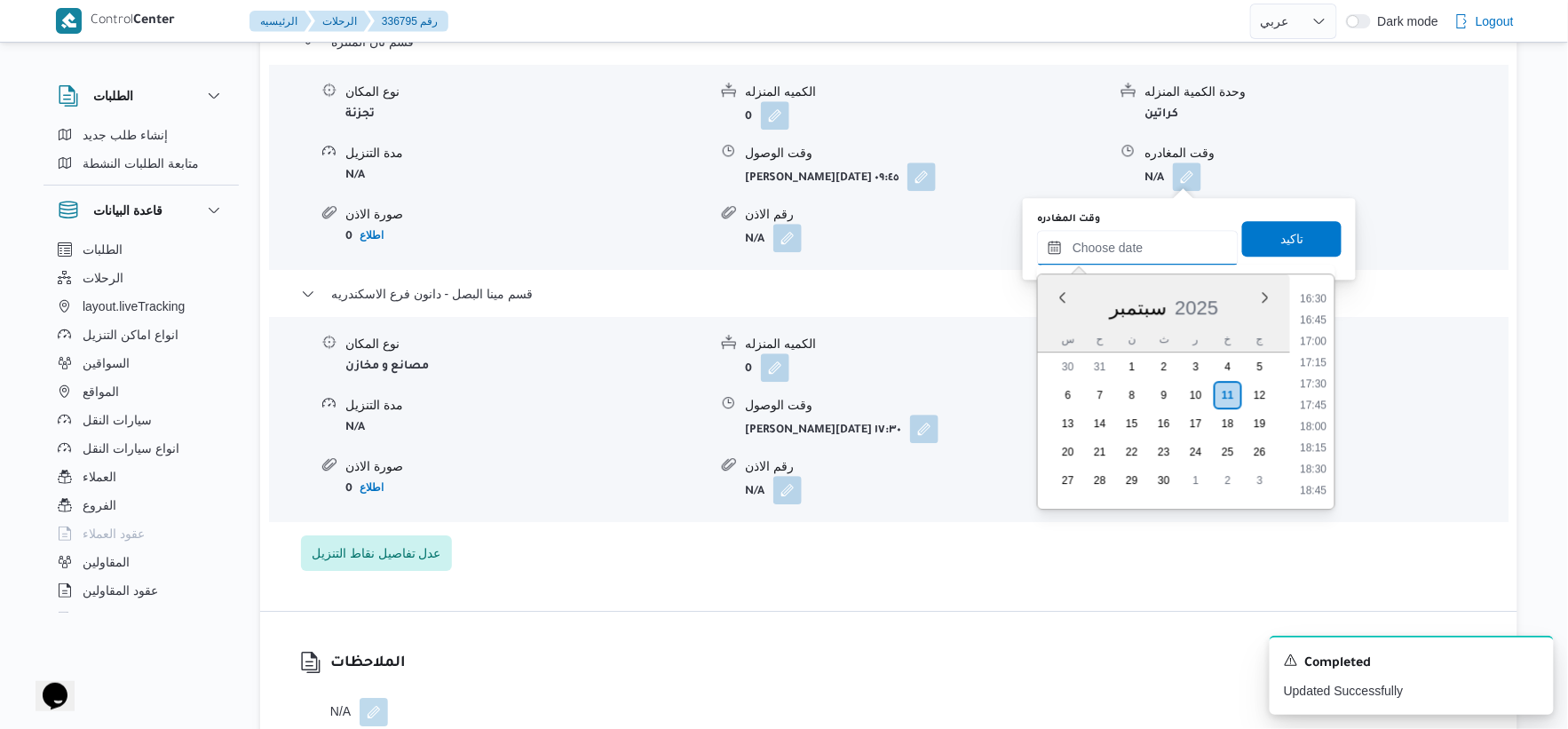
scroll to position [1358, 0]
click at [1321, 385] on li "17:00" at bounding box center [1314, 388] width 41 height 18
type input "١١/٠٩/٢٠٢٥ ١٧:٠٠"
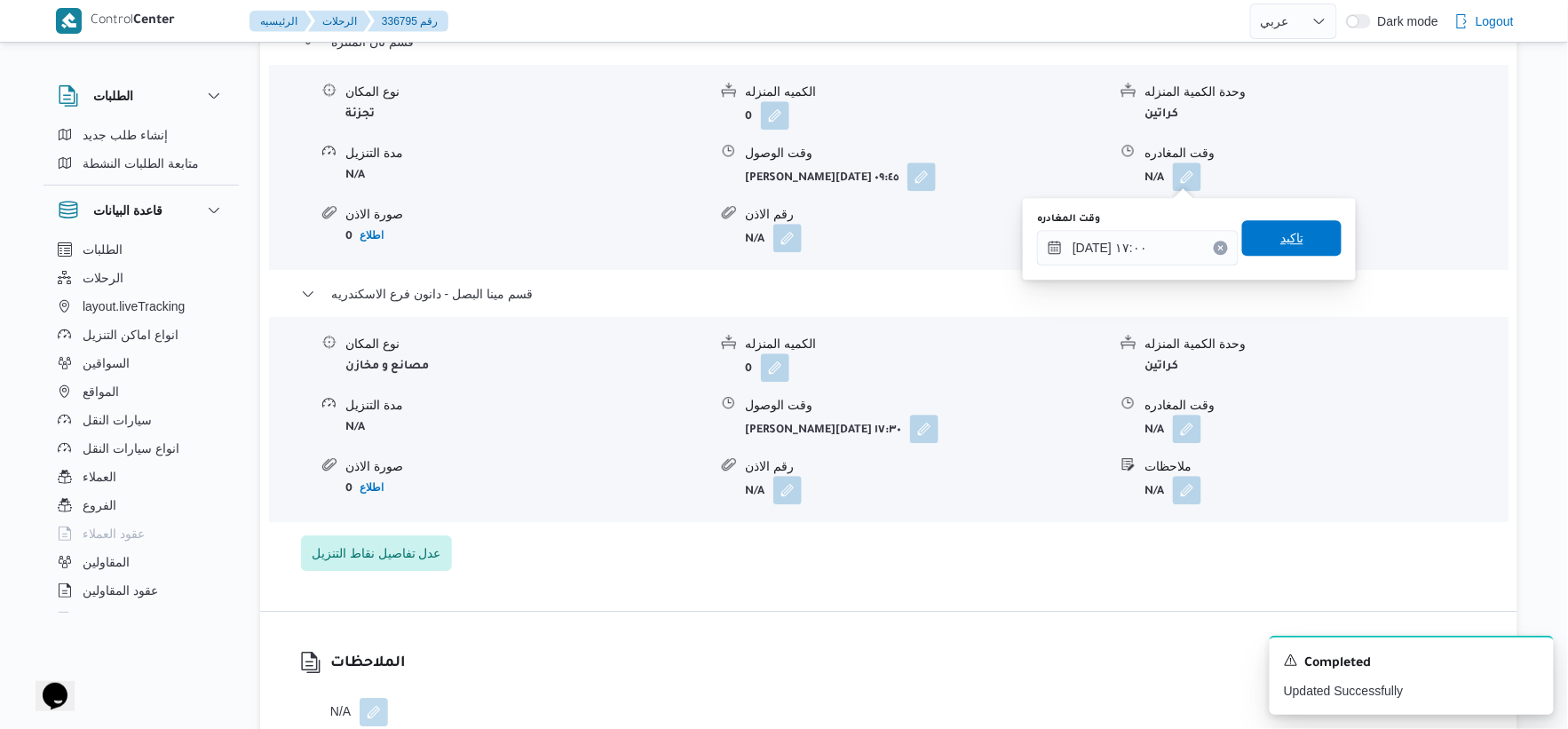
click at [1291, 235] on span "تاكيد" at bounding box center [1292, 238] width 23 height 21
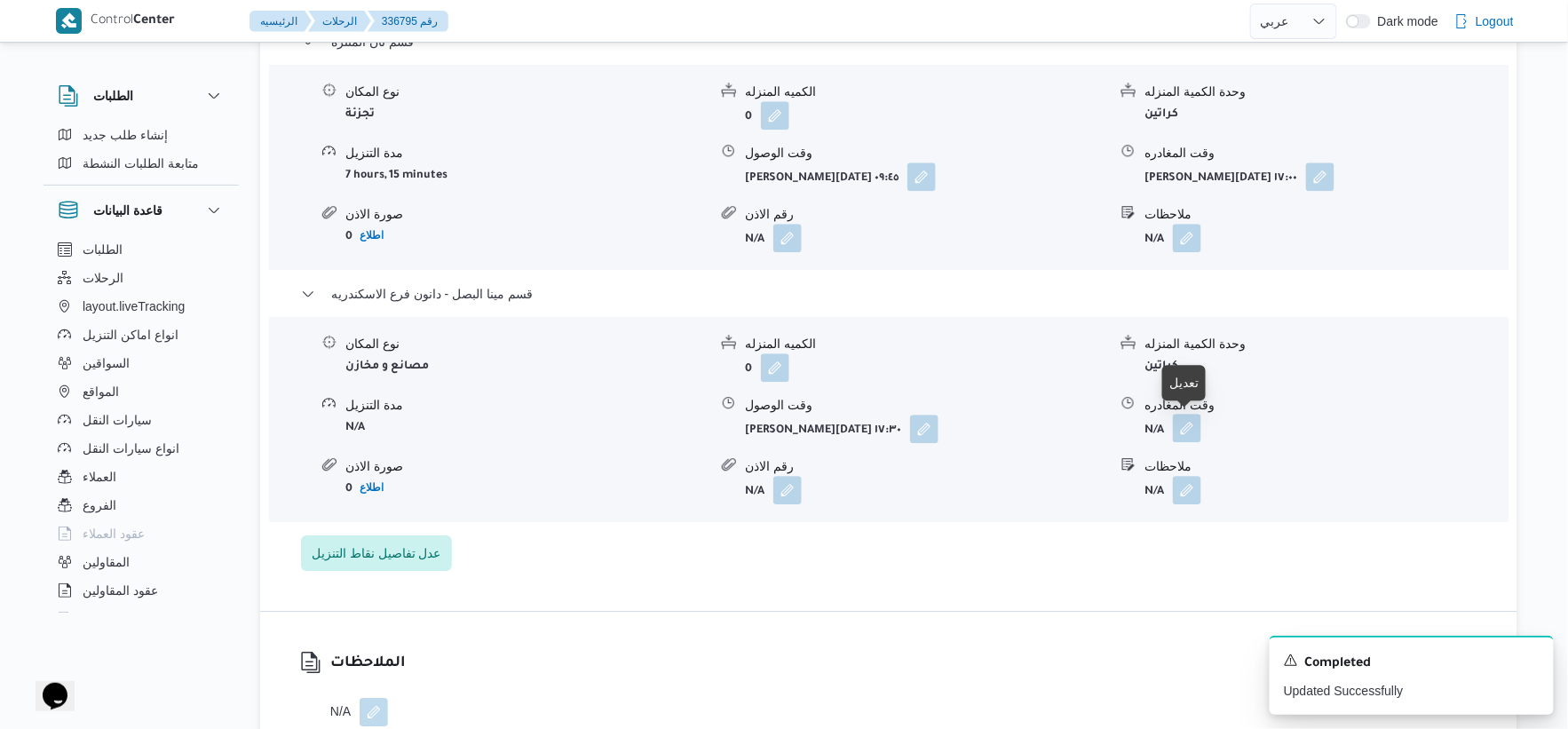
click at [1184, 432] on button "button" at bounding box center [1188, 428] width 29 height 29
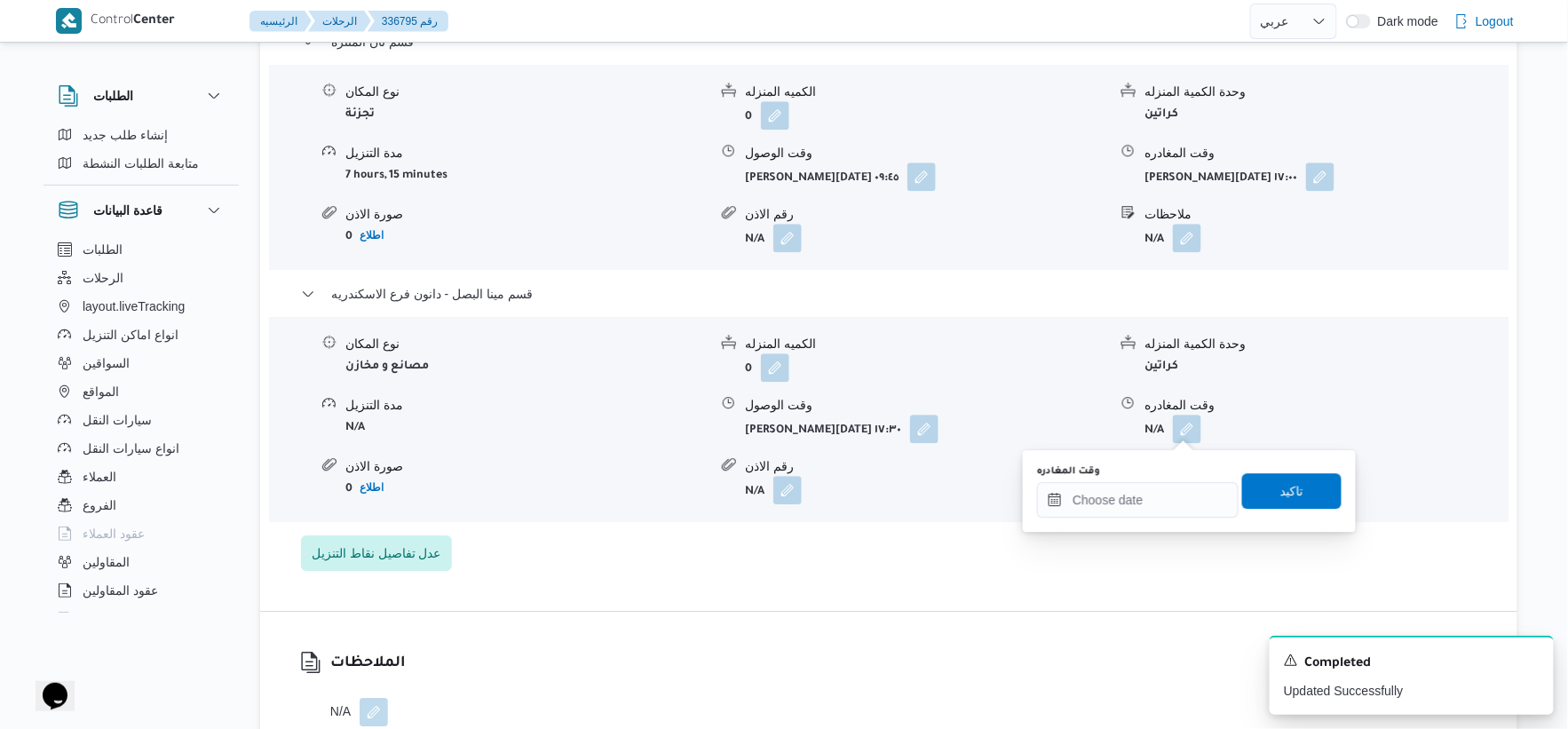
click at [1150, 517] on div "وقت المغادره تاكيد" at bounding box center [1190, 491] width 308 height 57
click at [1172, 487] on input "وقت المغادره" at bounding box center [1138, 499] width 202 height 35
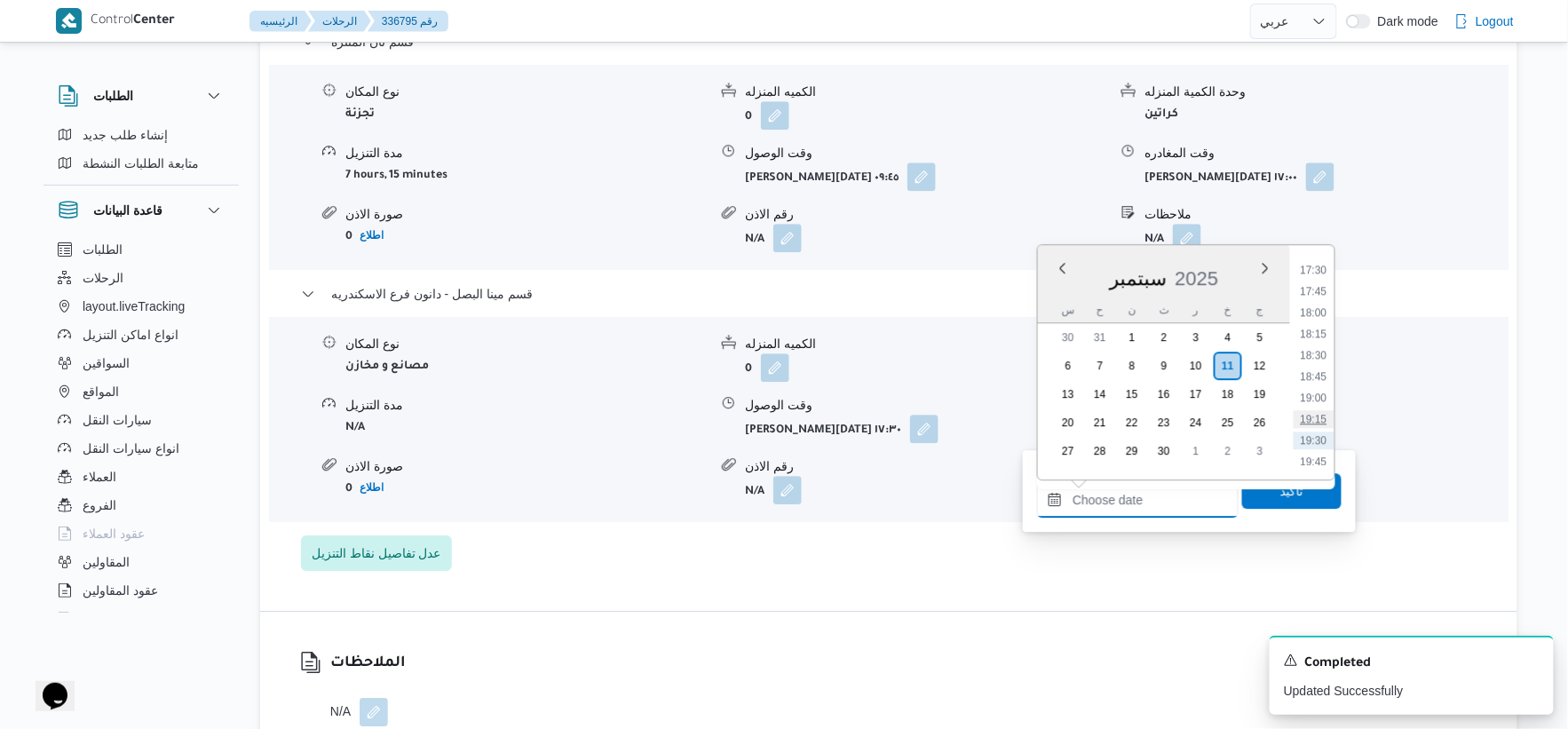
scroll to position [1457, 0]
click at [1318, 319] on li "17:45" at bounding box center [1314, 324] width 41 height 18
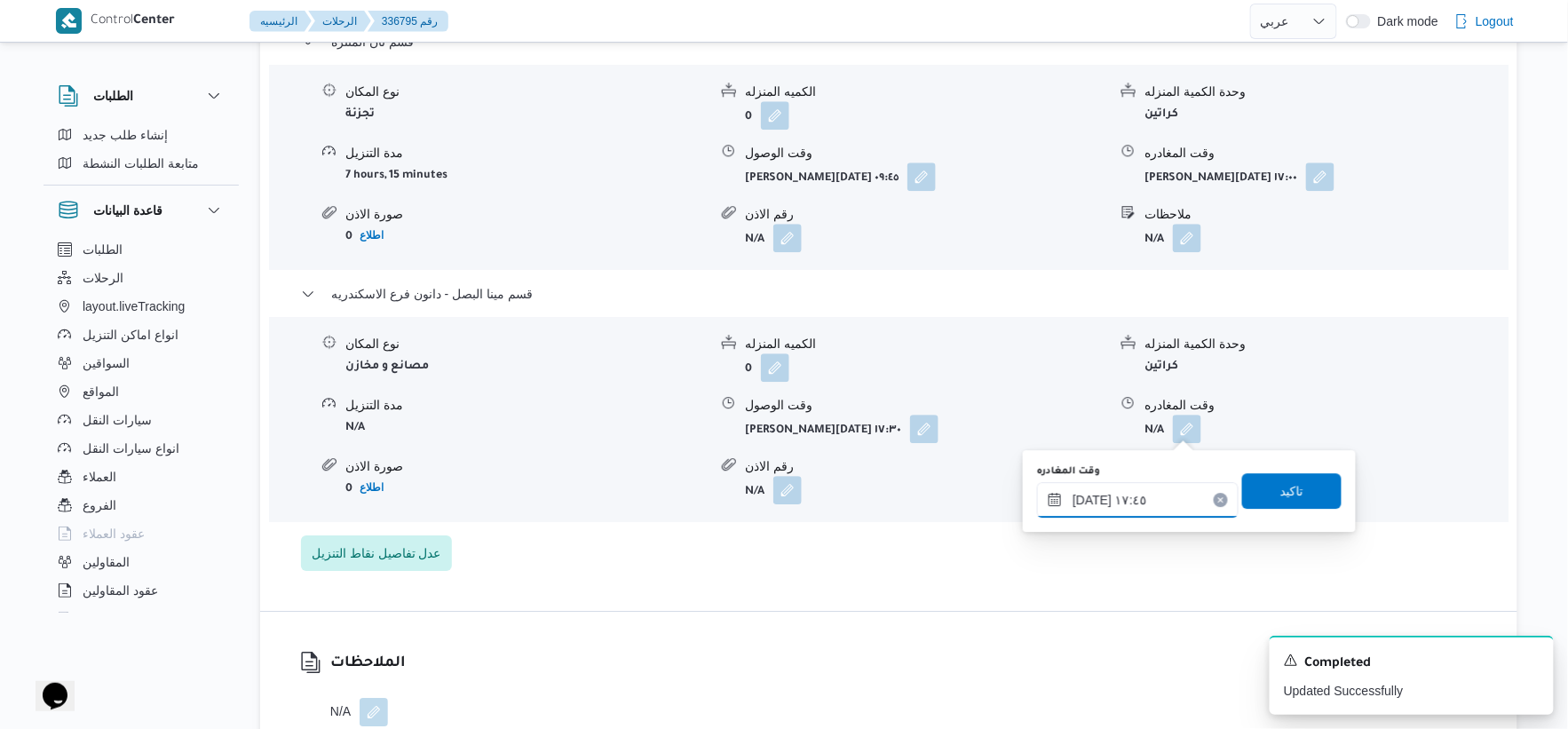
click at [1091, 503] on input "١١/٠٩/٢٠٢٥ ١٧:٤٥" at bounding box center [1138, 499] width 202 height 35
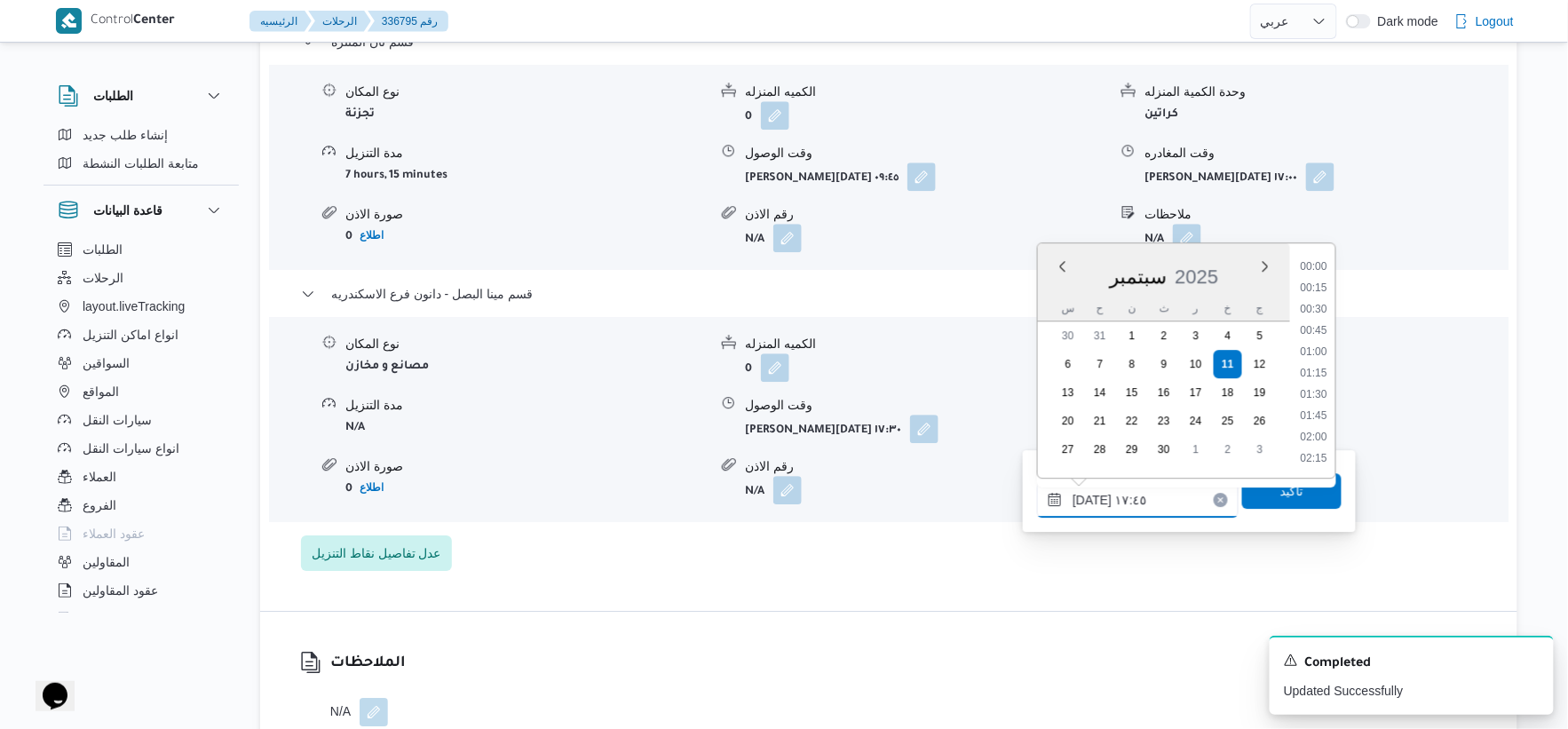
click at [1091, 503] on input "١١/٠٩/٢٠٢٥ ١٧:٤٥" at bounding box center [1138, 499] width 202 height 35
type input "١١/٠٩/٢٠٢٥ ١٧:٥٠"
click at [1291, 501] on span "تاكيد" at bounding box center [1292, 489] width 100 height 35
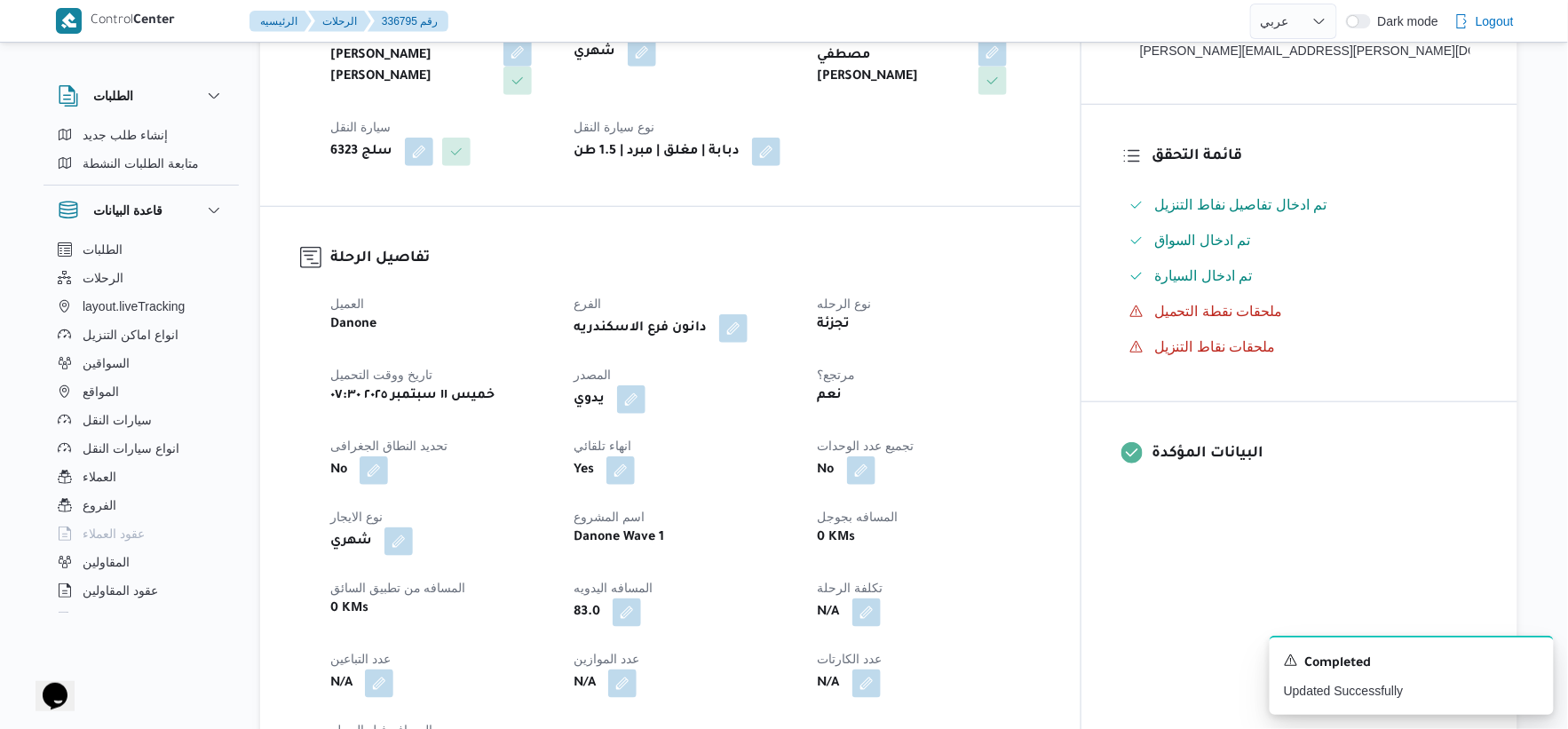
scroll to position [0, 0]
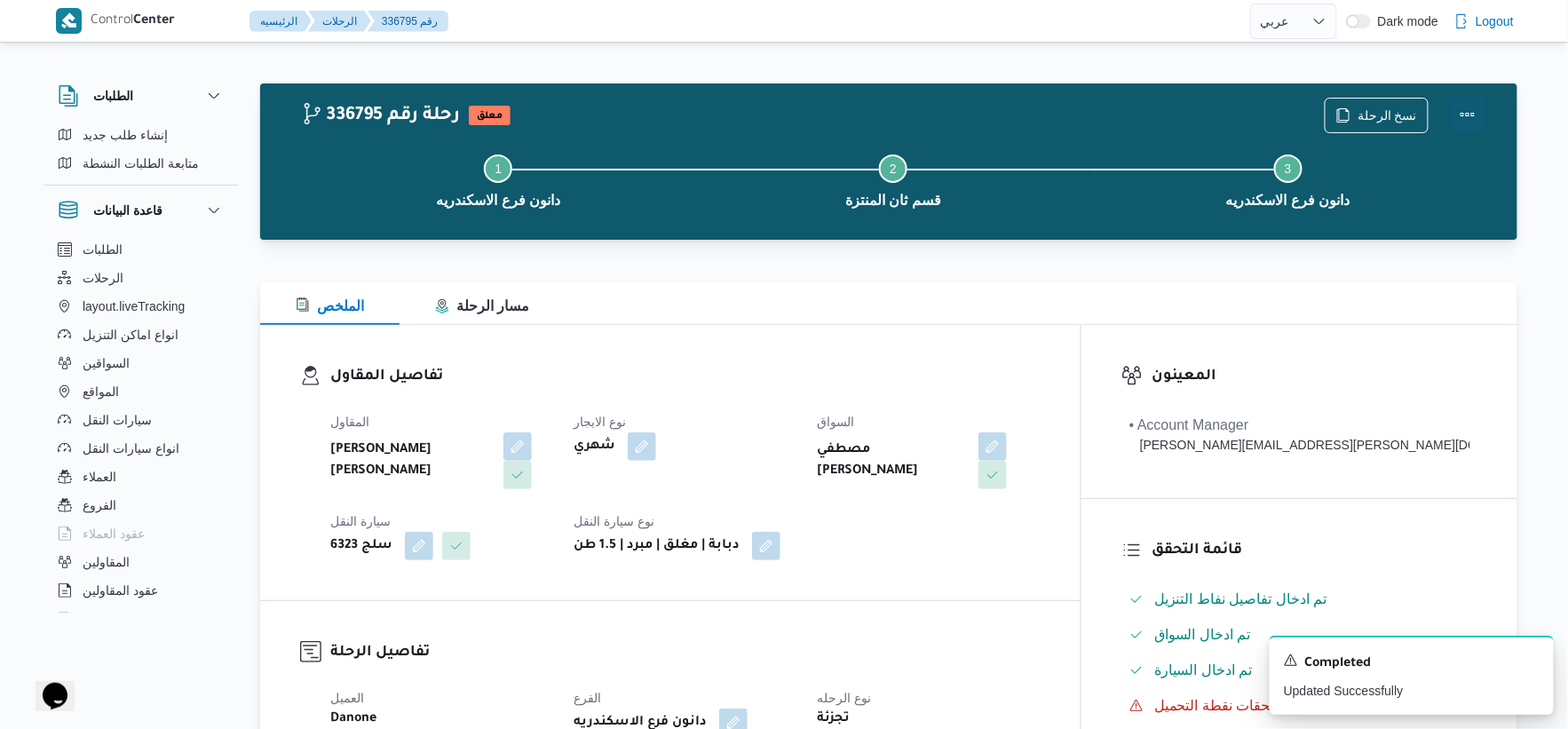
click at [1472, 111] on button "Actions" at bounding box center [1467, 114] width 35 height 35
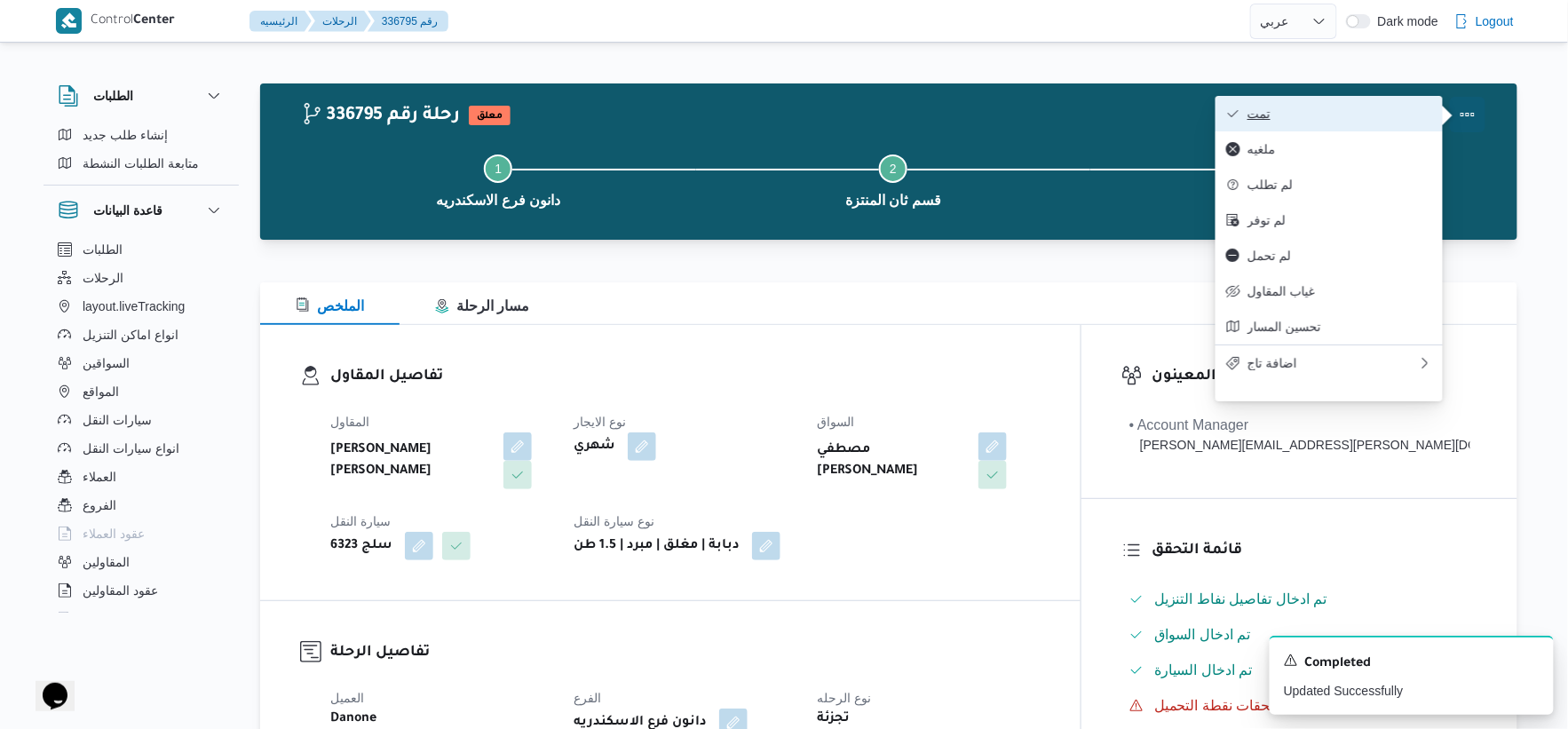
click at [1371, 111] on span "تمت" at bounding box center [1340, 113] width 184 height 14
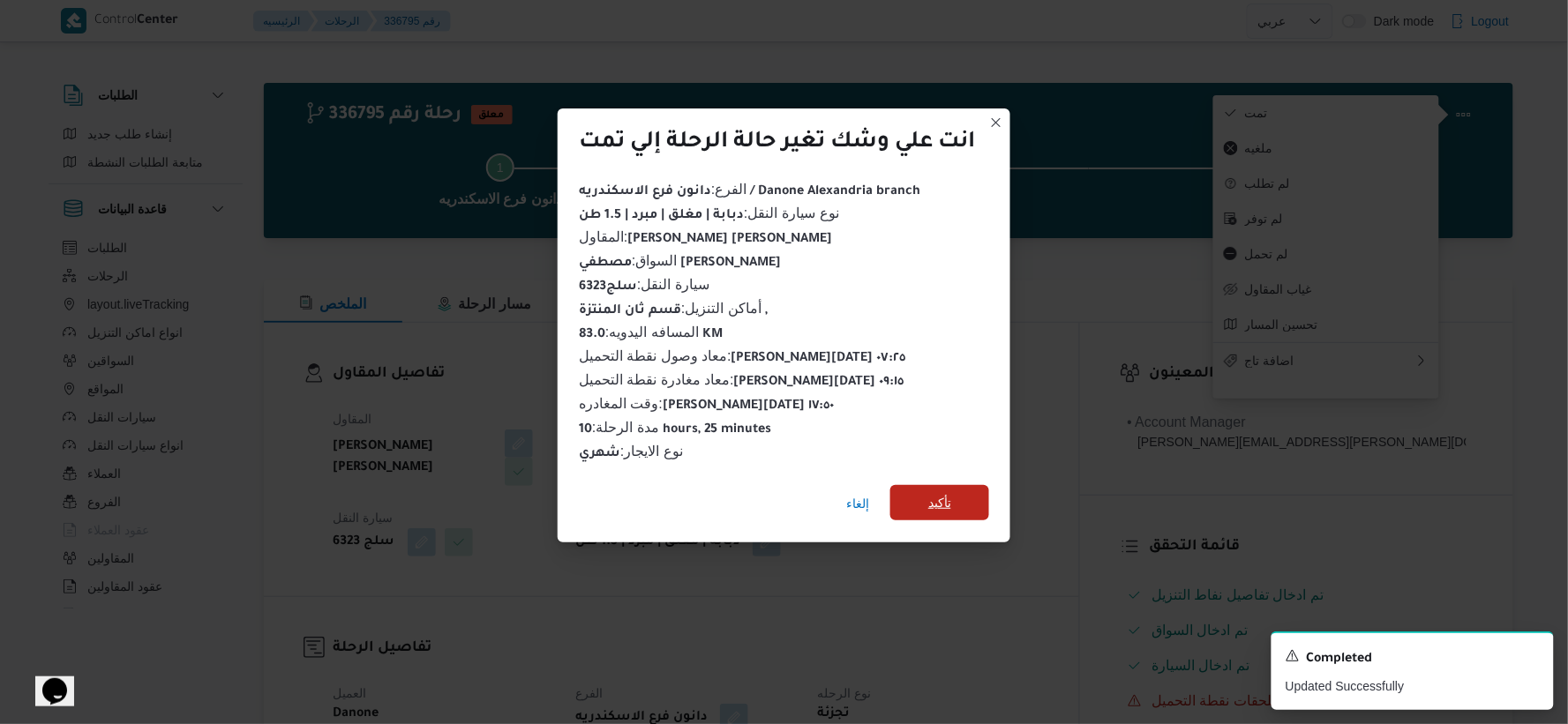
click at [925, 474] on div "إلغاء تأكيد" at bounding box center [783, 507] width 452 height 71
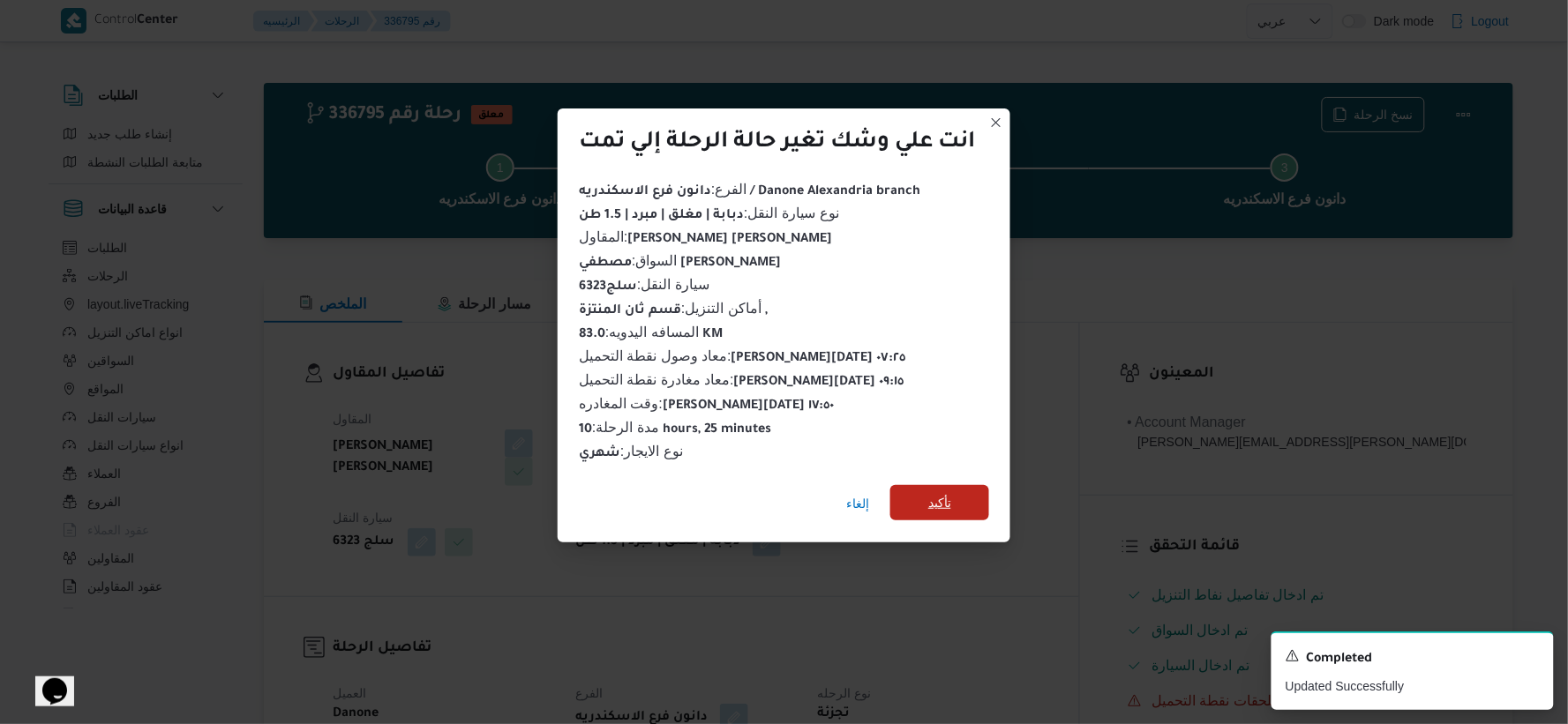
click at [925, 485] on span "تأكيد" at bounding box center [939, 502] width 99 height 35
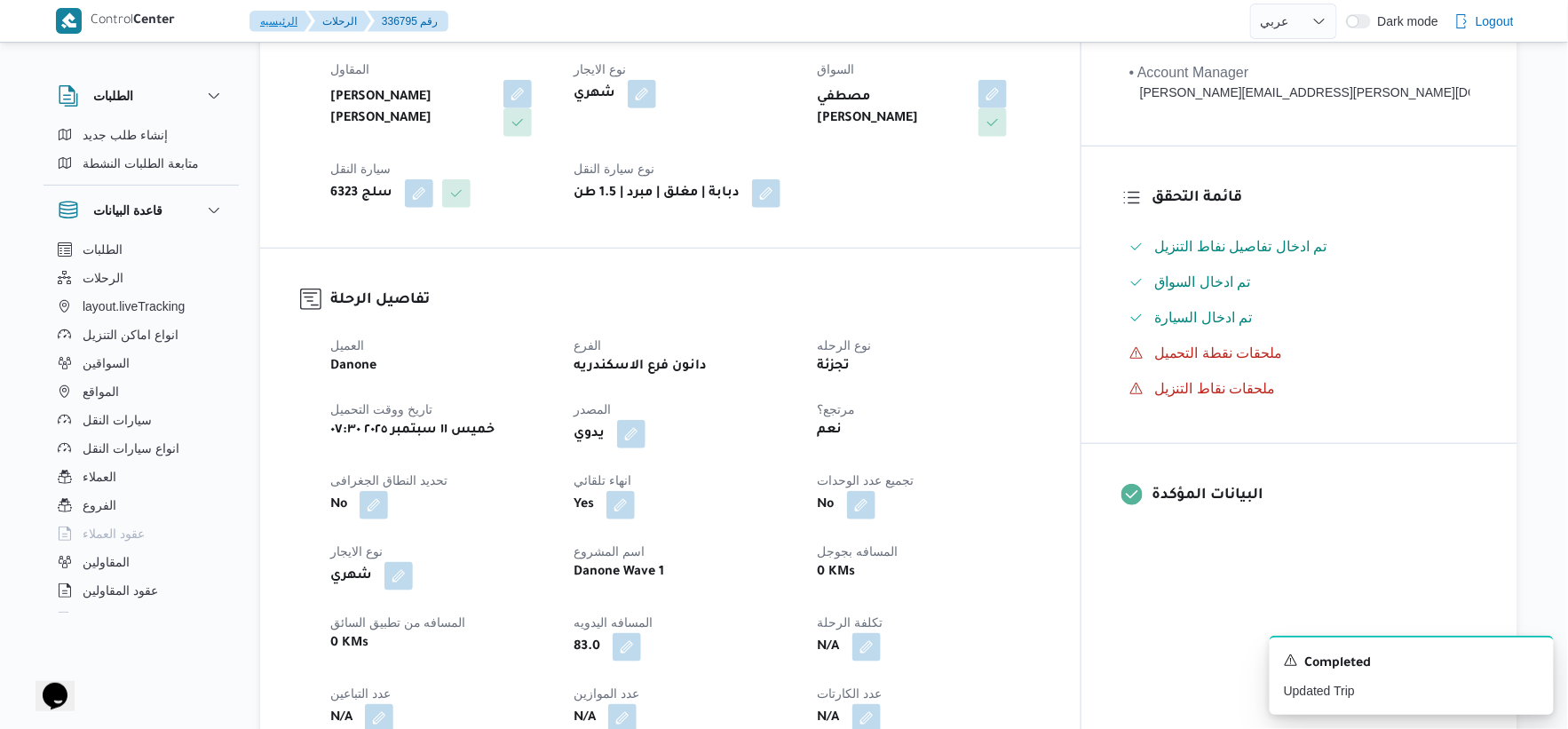
scroll to position [591, 0]
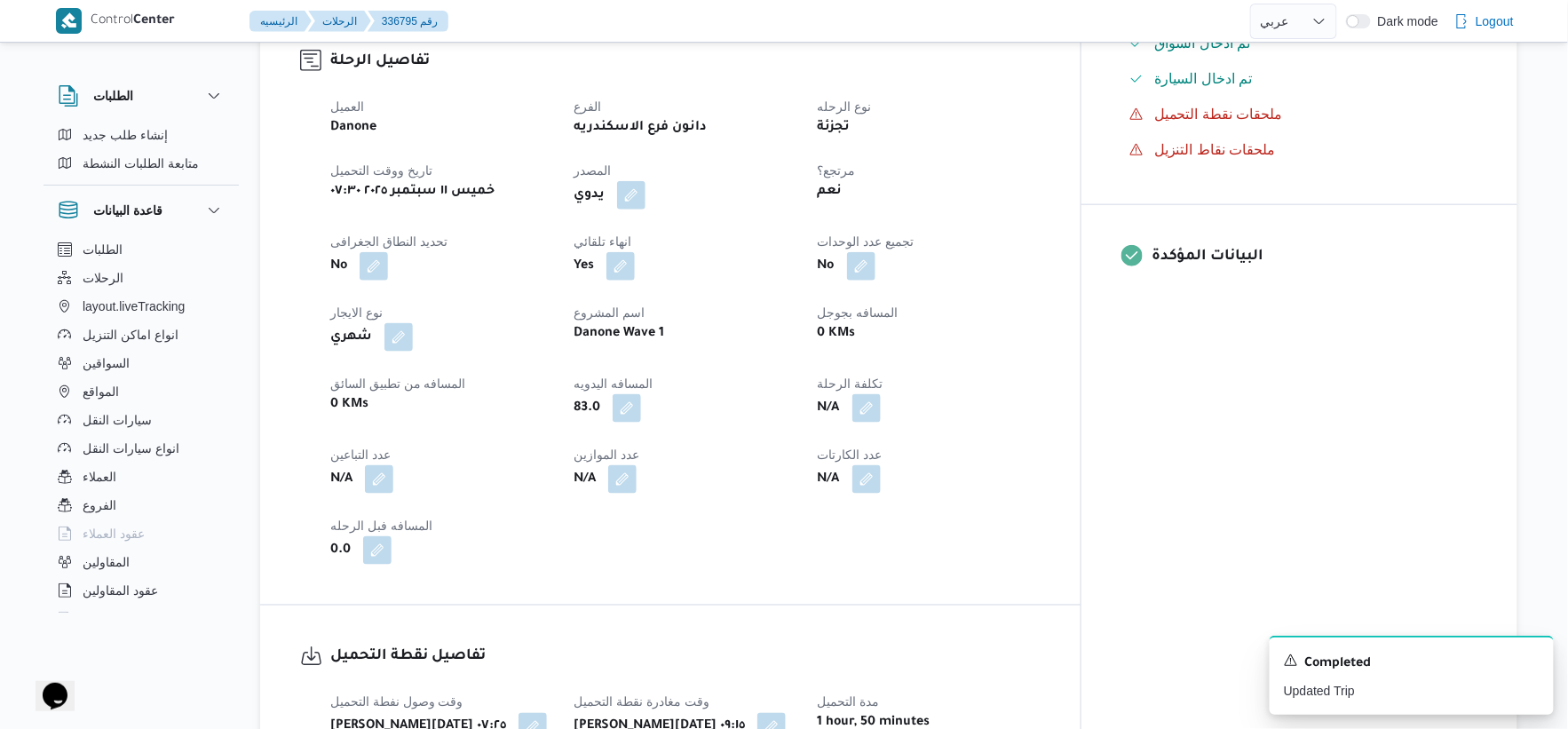
select select "ar"
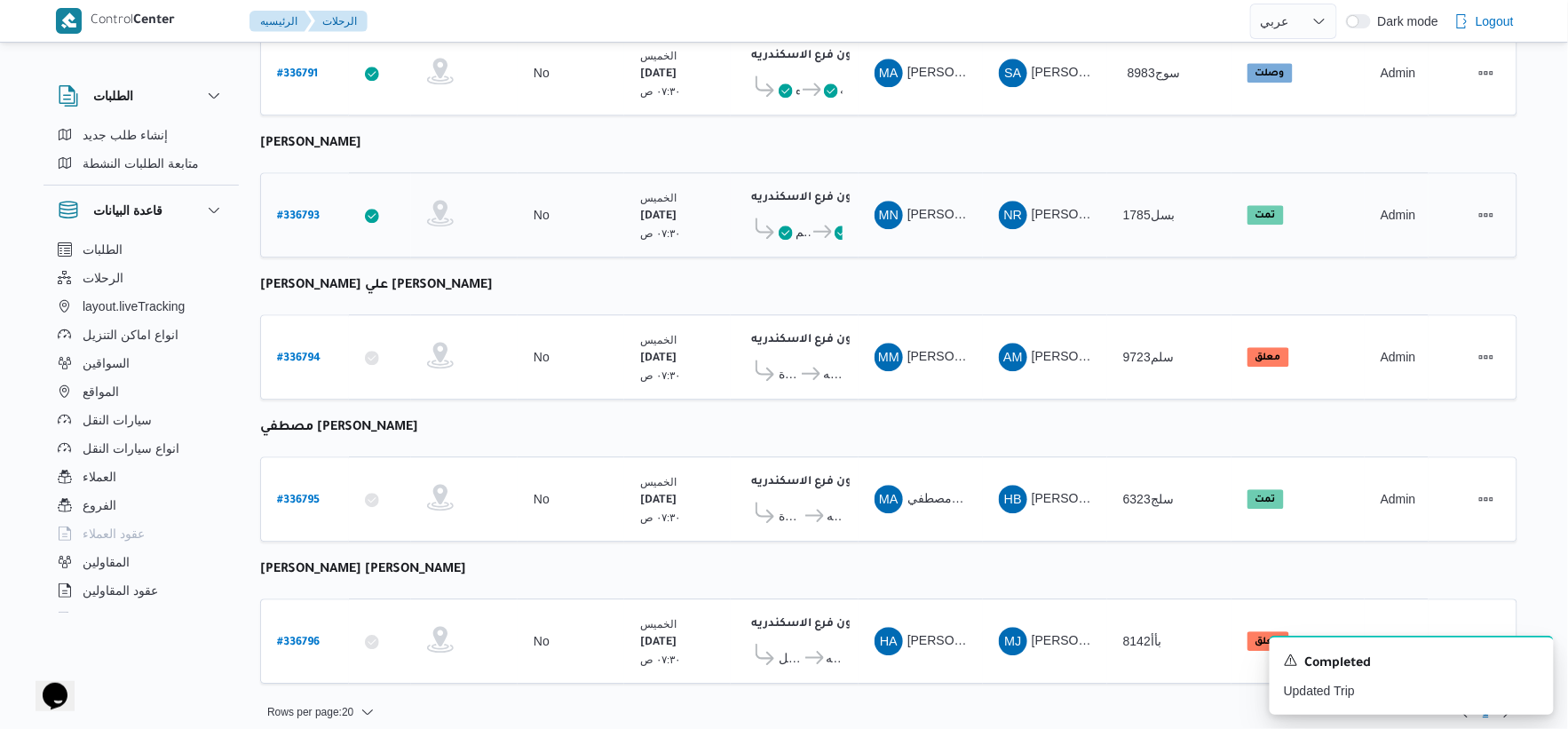
scroll to position [1327, 0]
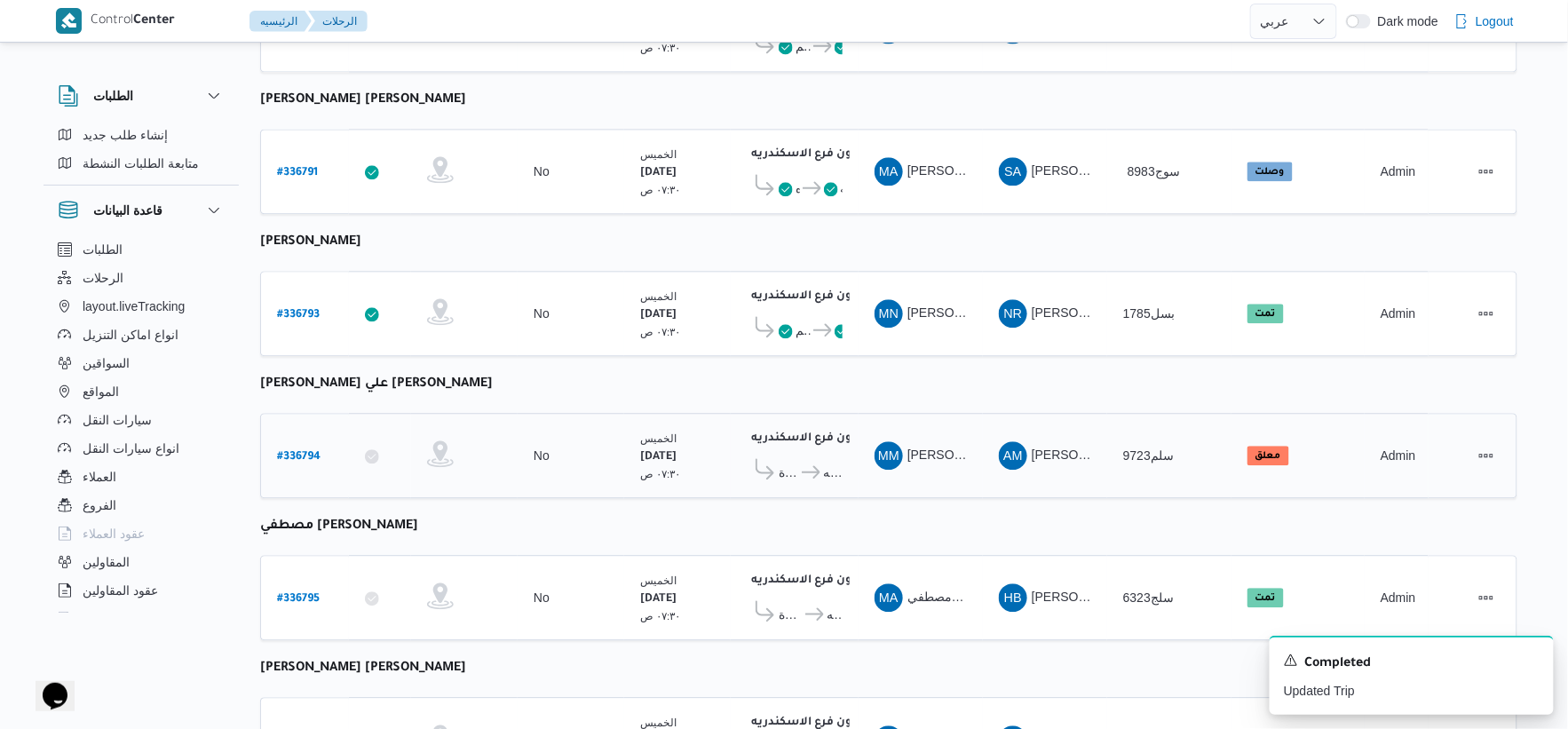
click at [290, 451] on b "# 336794" at bounding box center [299, 456] width 44 height 12
select select "ar"
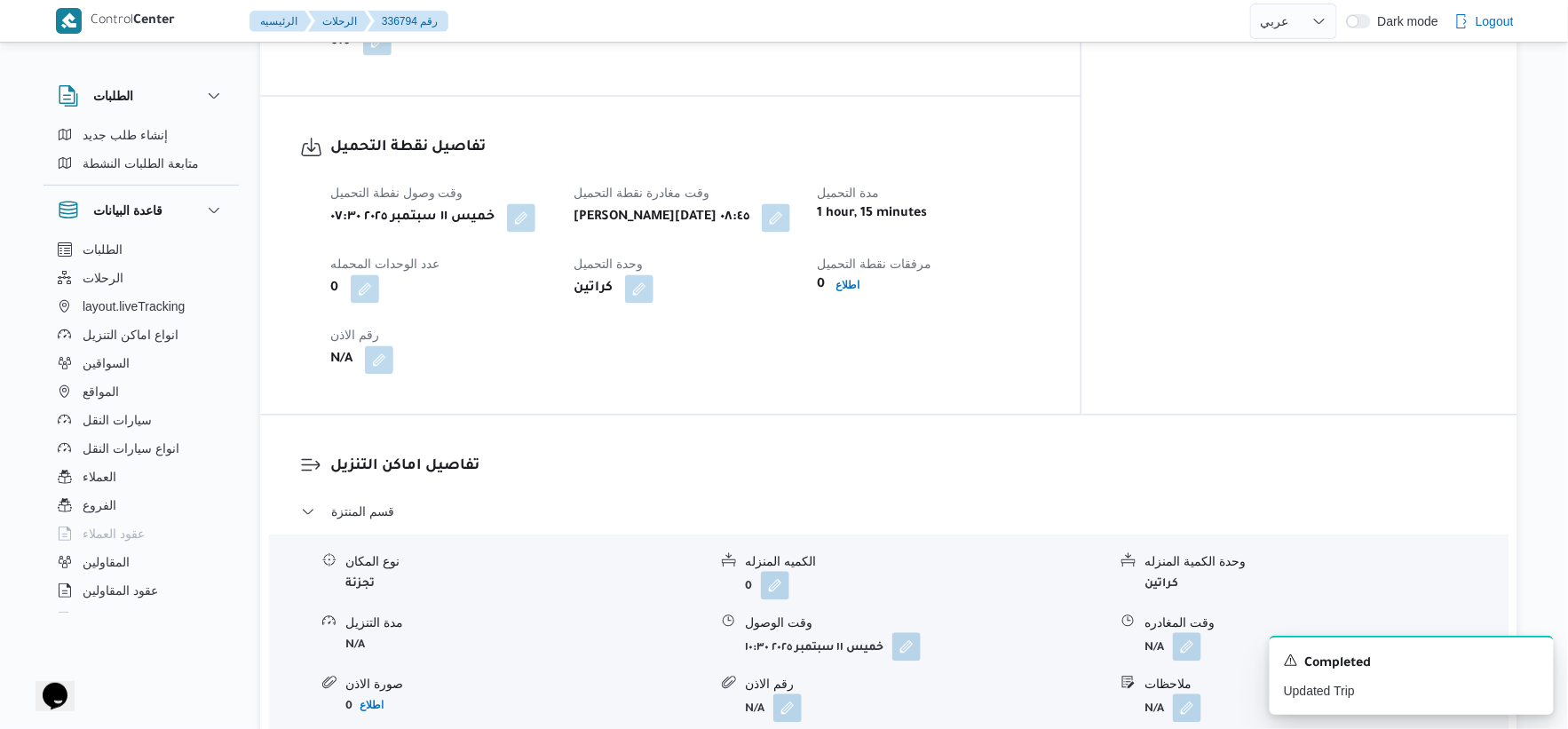
scroll to position [1130, 0]
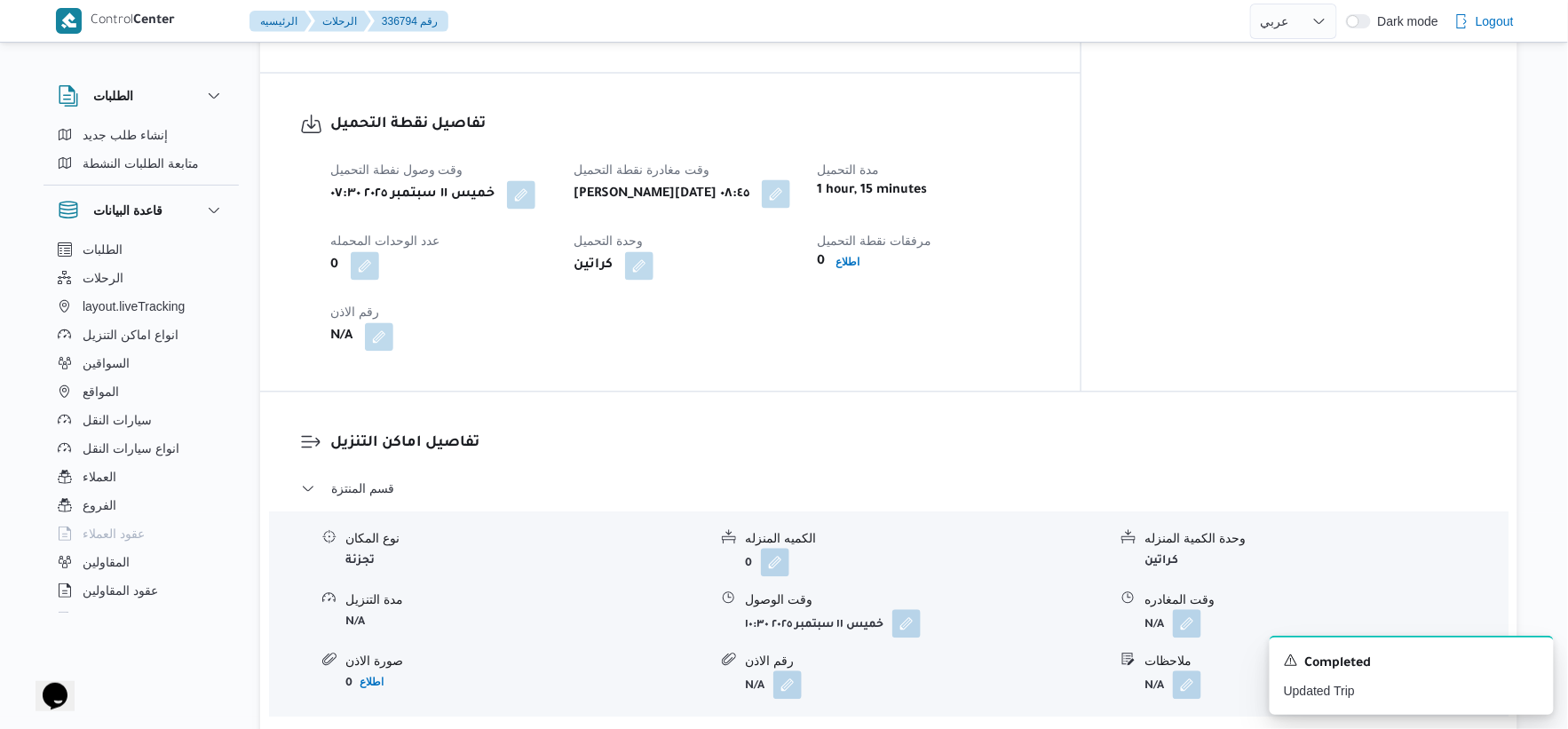
click at [790, 182] on button "button" at bounding box center [776, 195] width 29 height 29
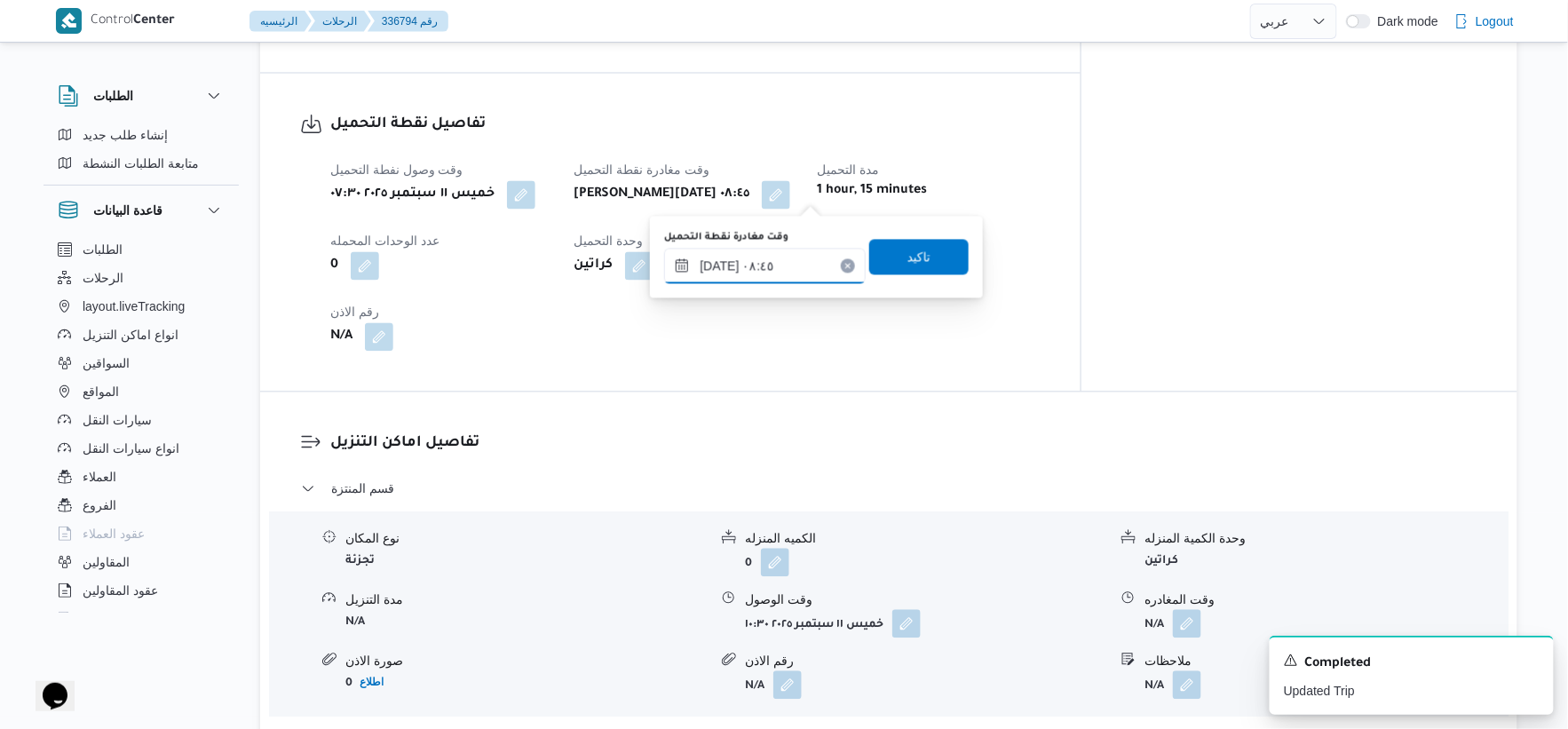
click at [806, 258] on input "١١/٠٩/٢٠٢٥ ٠٨:٤٥" at bounding box center [765, 266] width 202 height 35
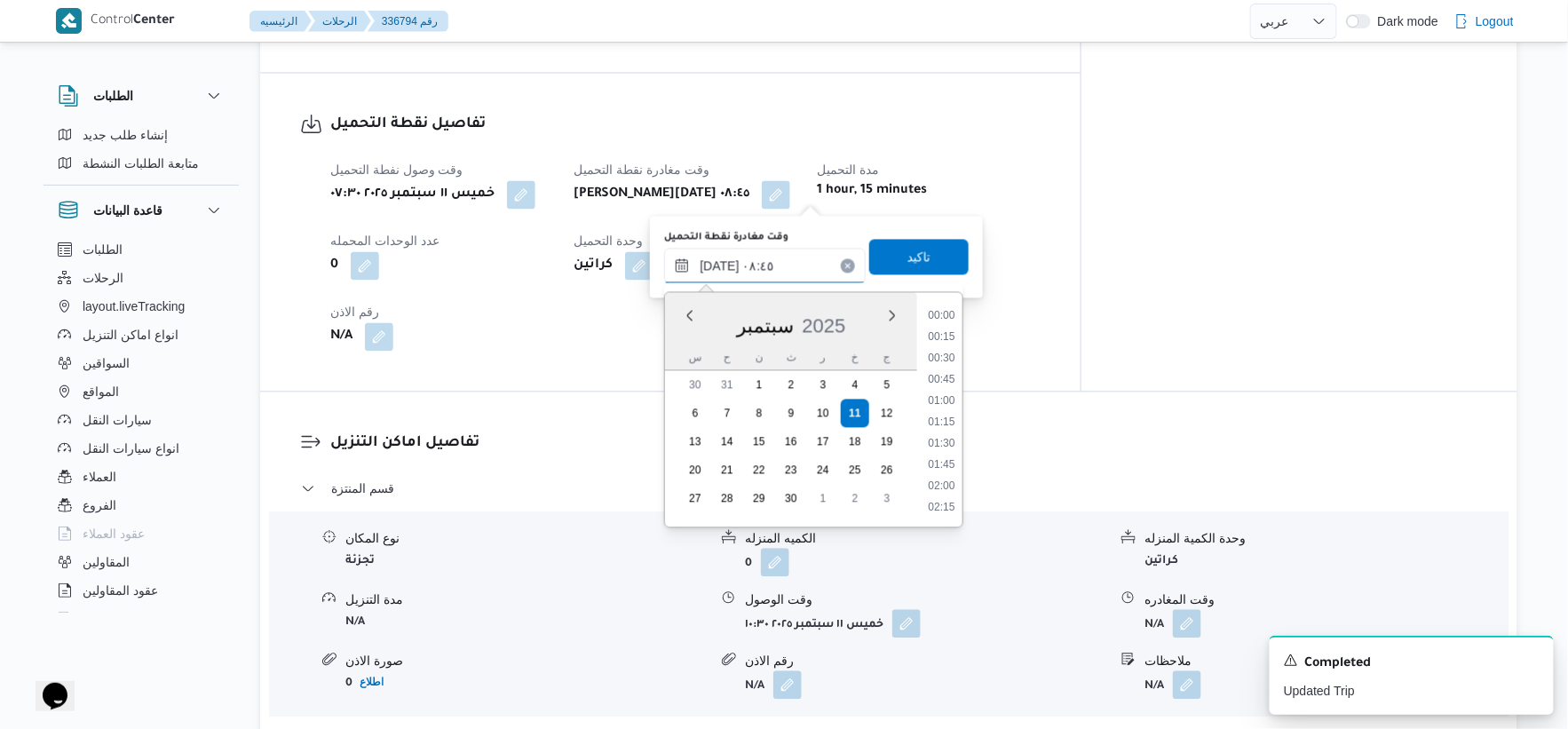
scroll to position [639, 0]
click at [947, 440] on li "09:00" at bounding box center [941, 444] width 41 height 18
type input "١١/٠٩/٢٠٢٥ ٠٩:٠٠"
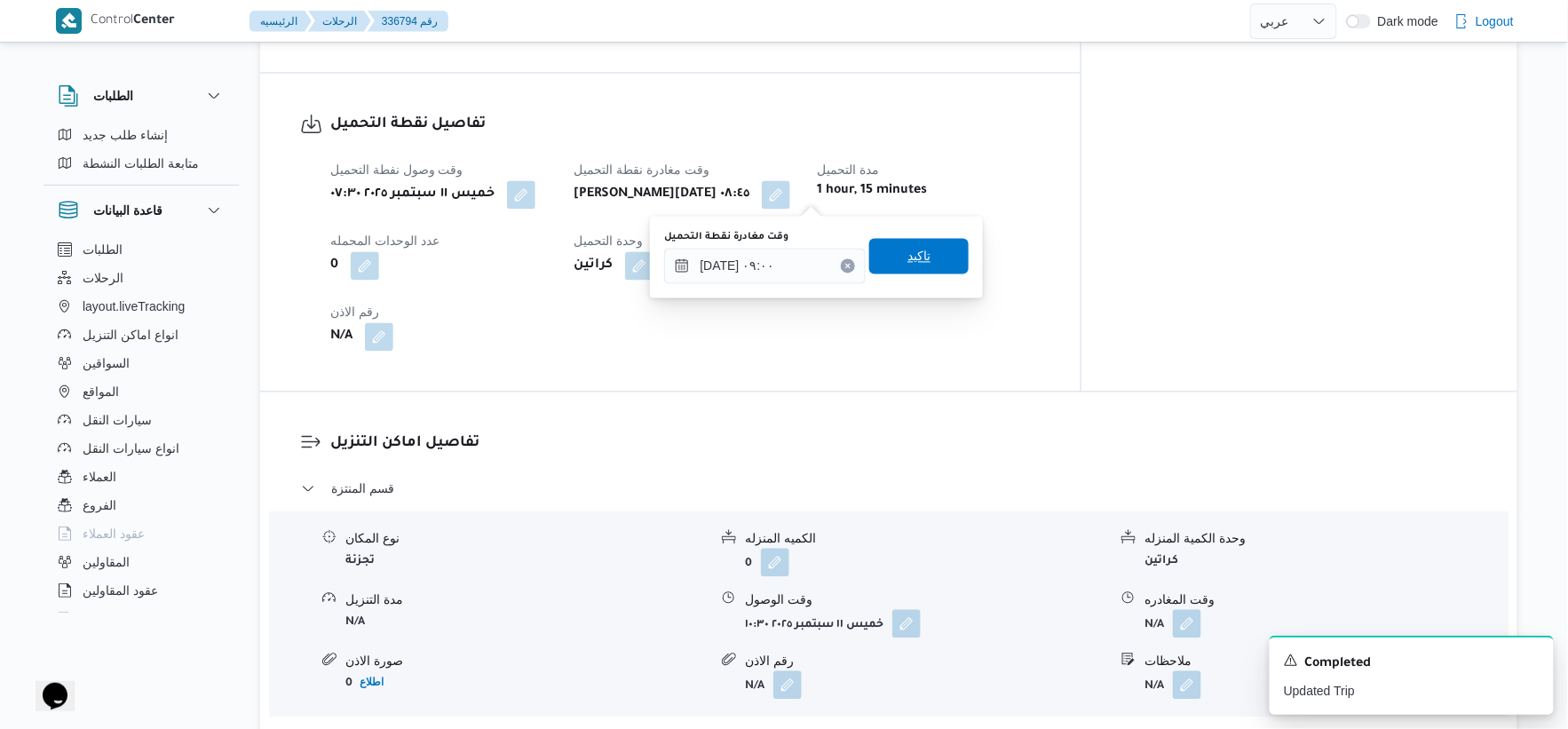
click at [919, 245] on span "تاكيد" at bounding box center [919, 256] width 100 height 35
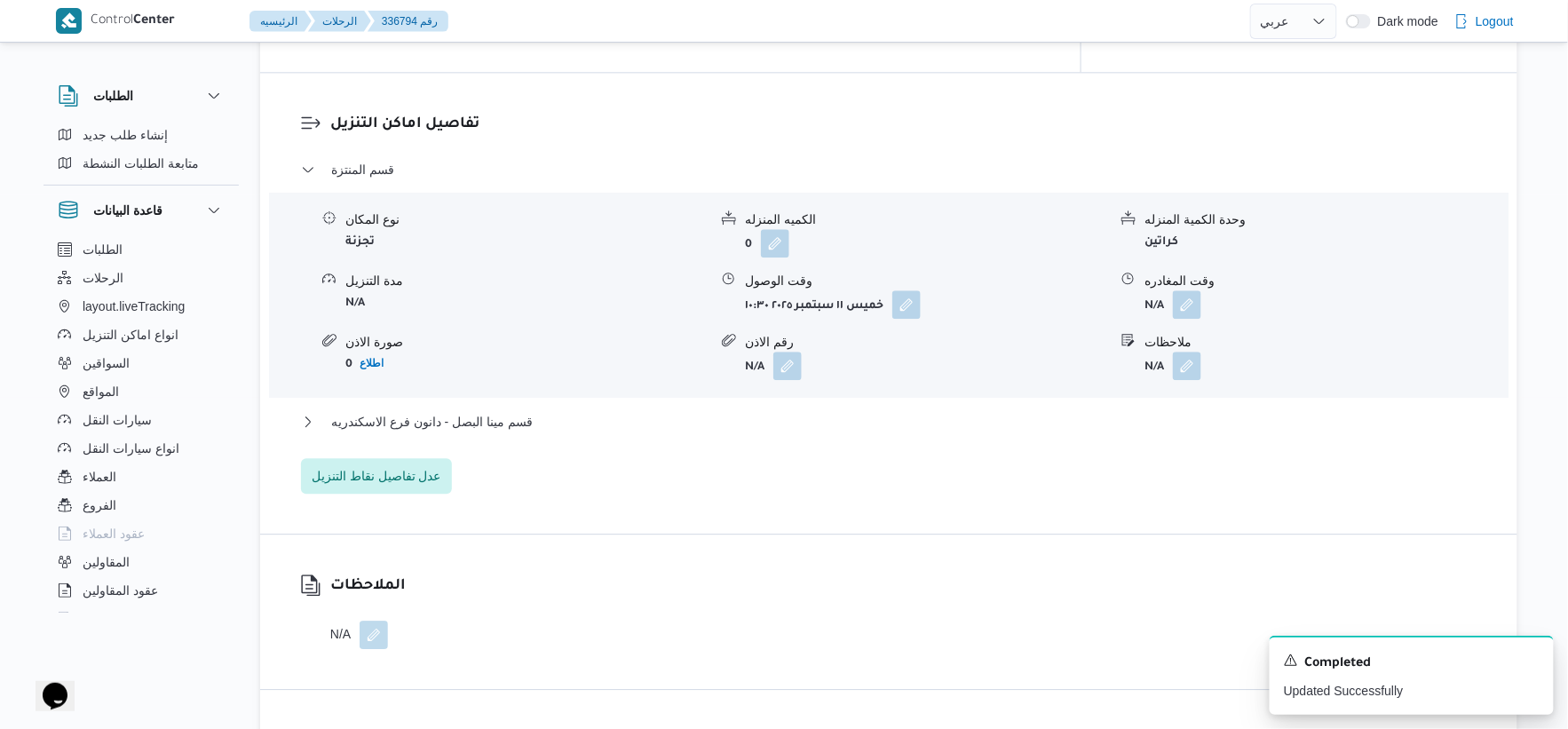
scroll to position [1525, 0]
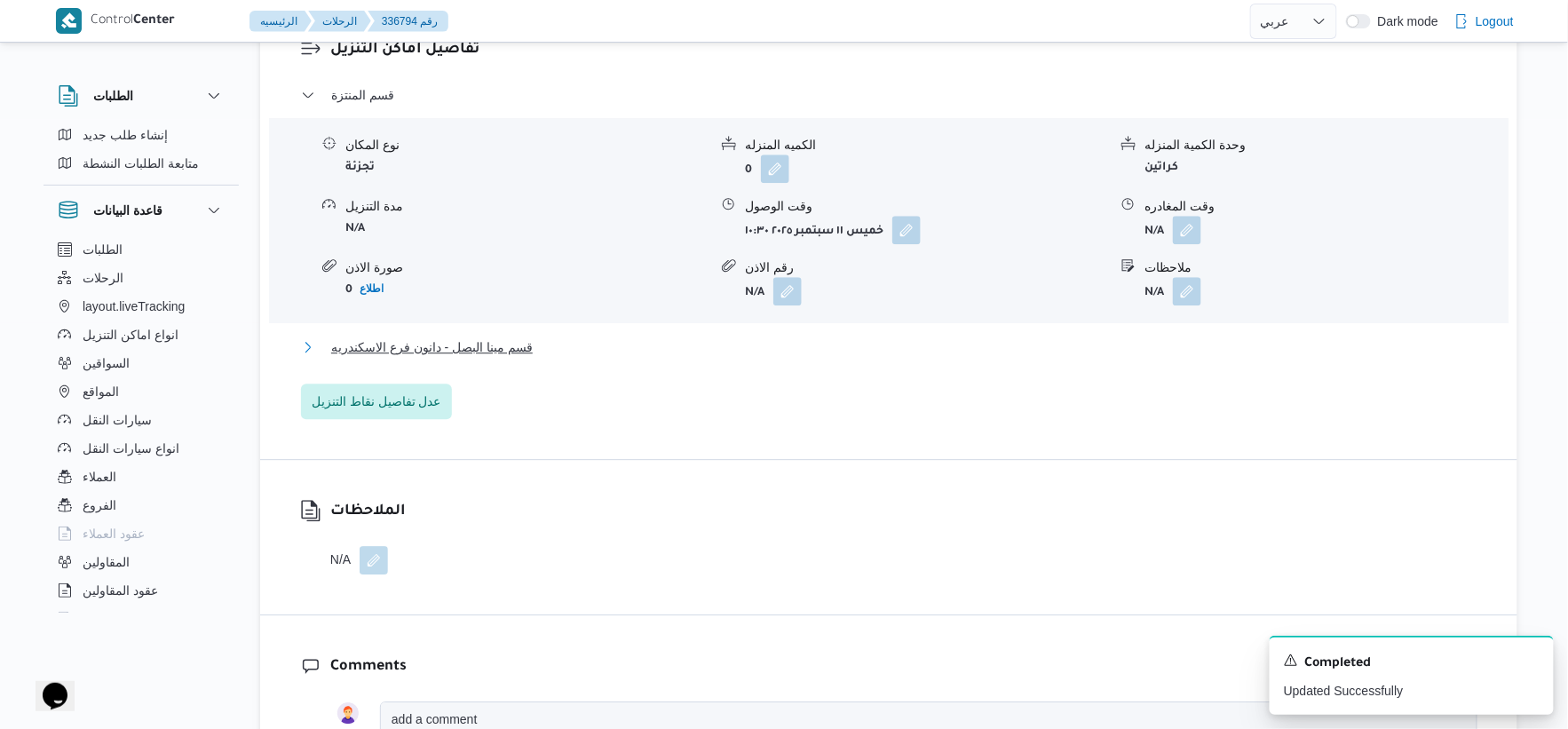
click at [506, 340] on span "قسم مينا البصل - دانون فرع الاسكندريه" at bounding box center [432, 347] width 202 height 21
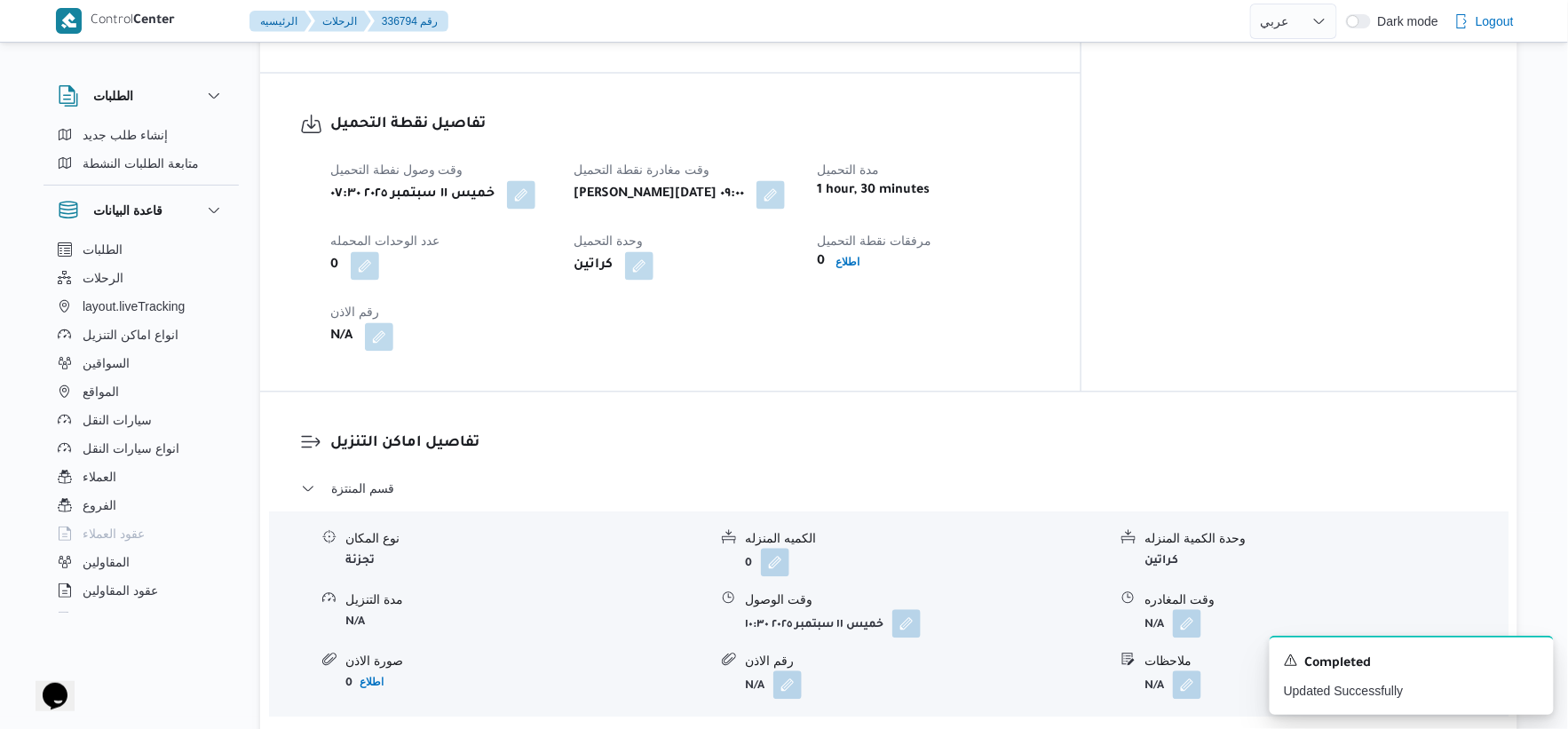
scroll to position [1229, 0]
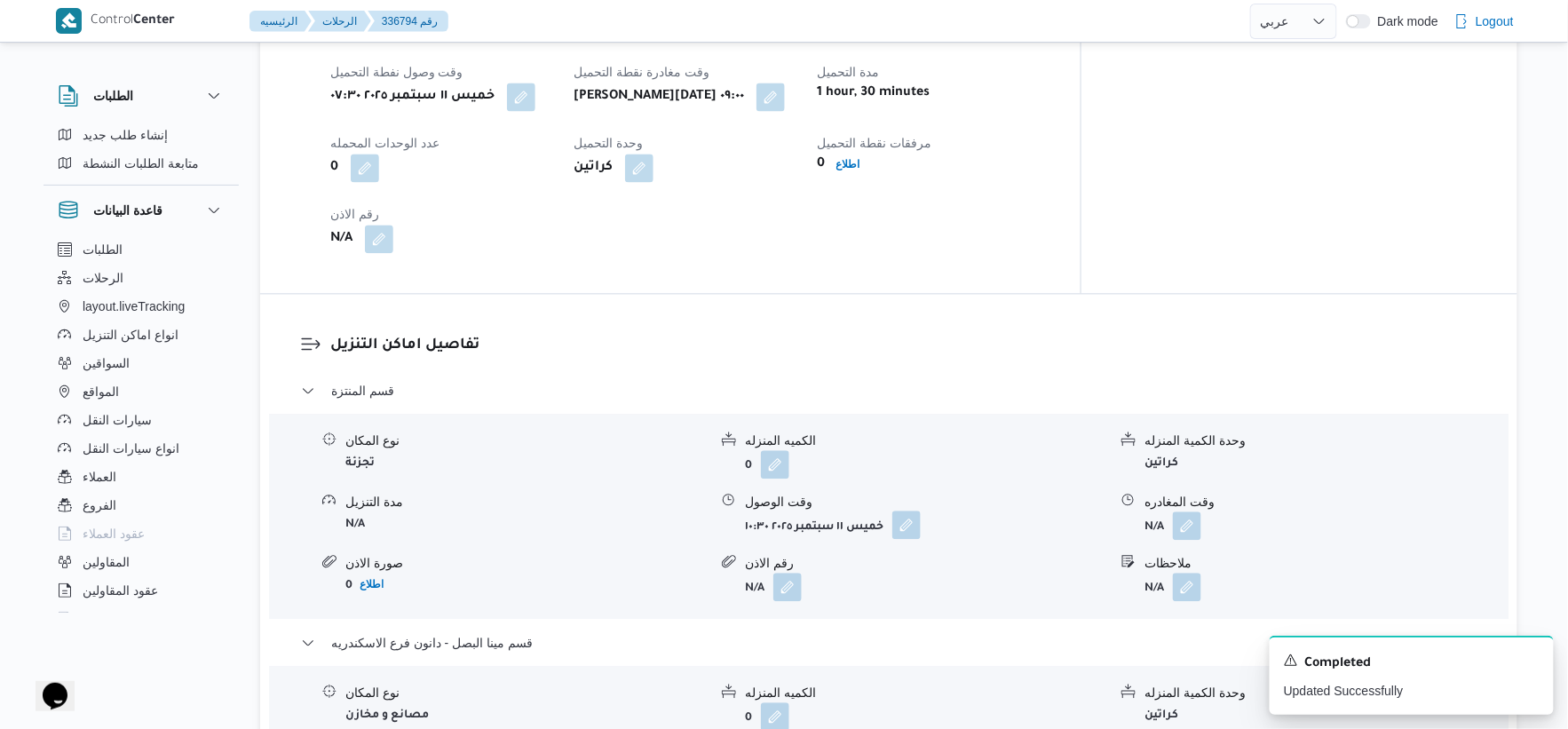
click at [904, 525] on button "button" at bounding box center [907, 525] width 29 height 29
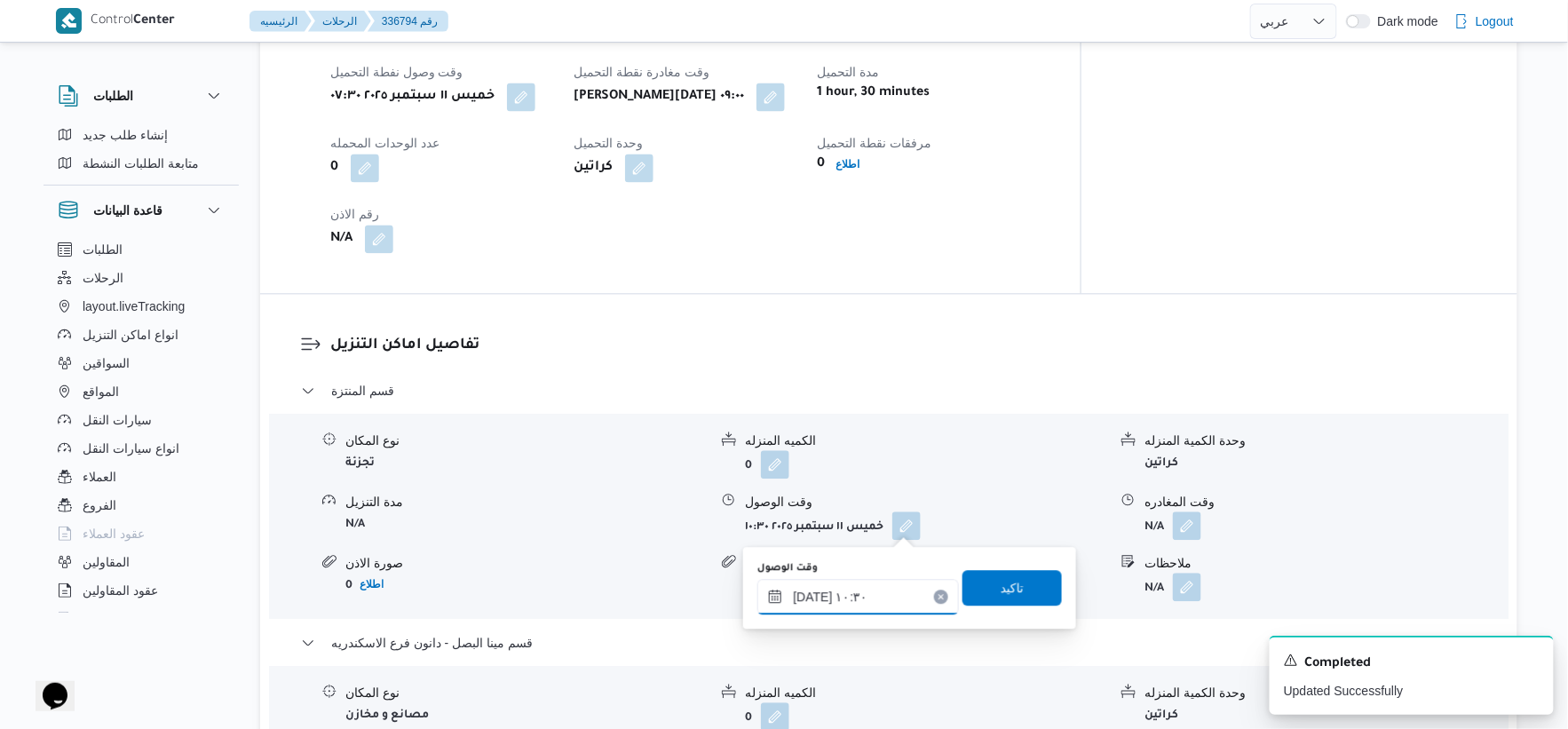
click at [881, 589] on input "١١/٠٩/٢٠٢٥ ١٠:٣٠" at bounding box center [859, 596] width 202 height 35
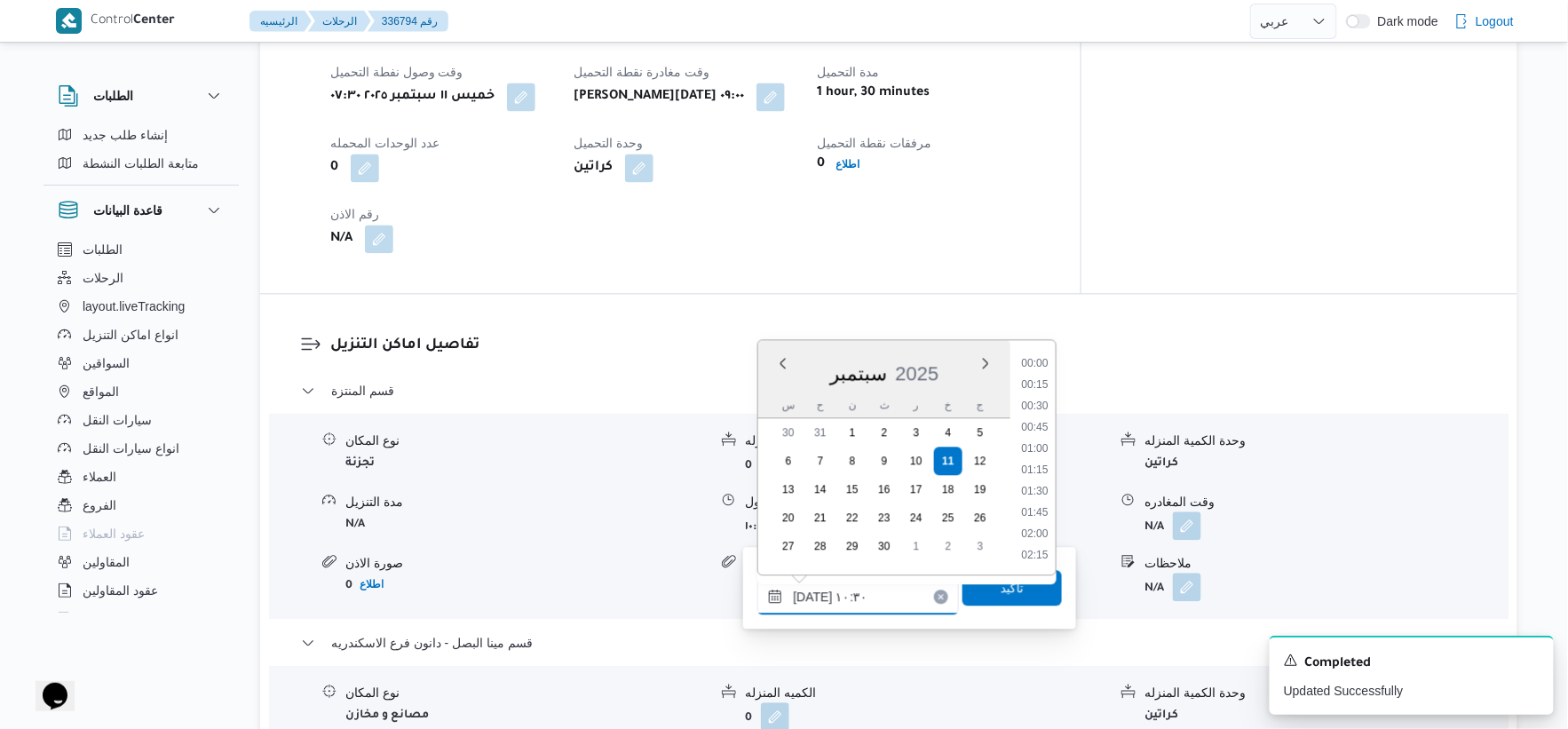
scroll to position [788, 0]
click at [1041, 383] on li "09:30" at bounding box center [1036, 384] width 41 height 18
type input "[DATE] ٠٩:٣٠"
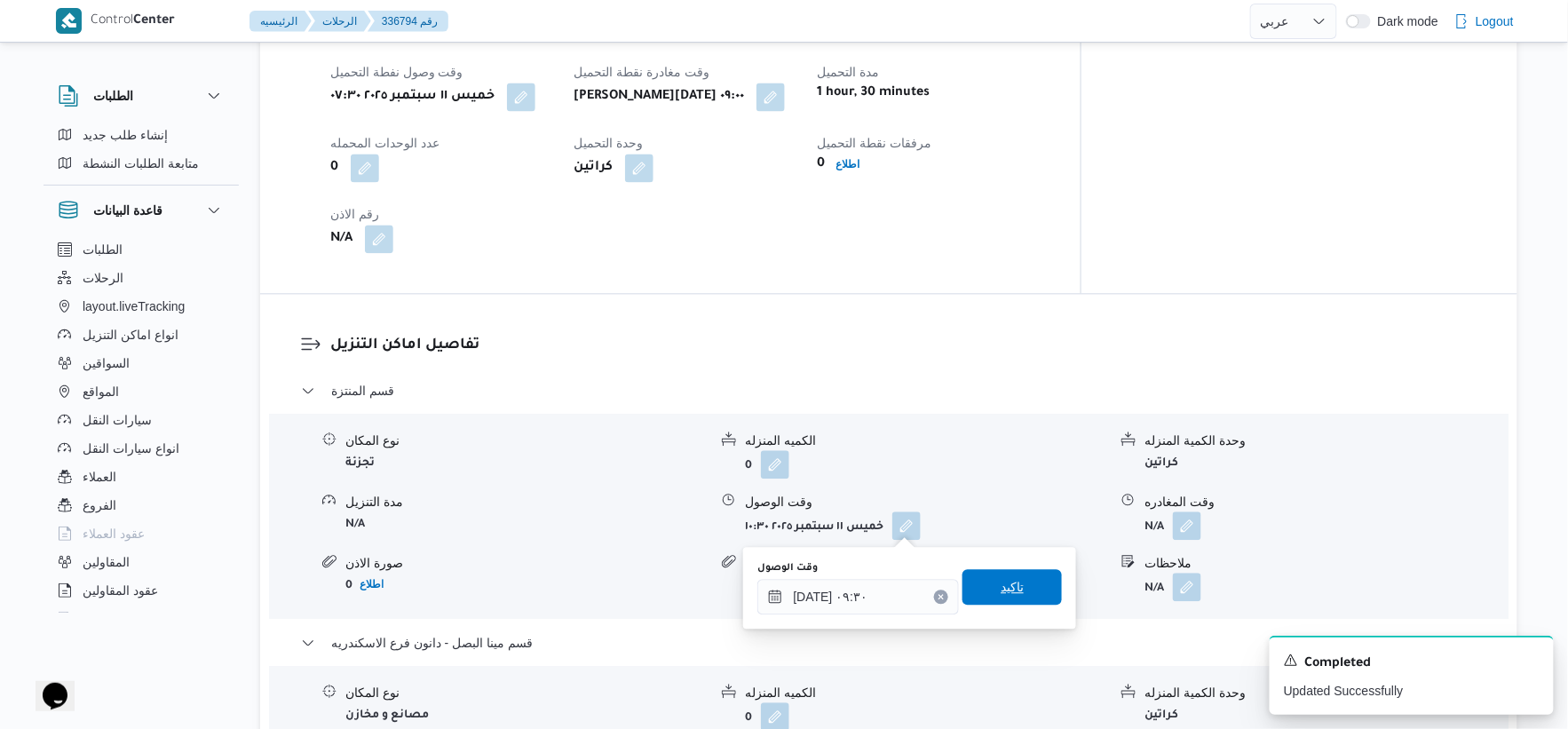
click at [1011, 584] on span "تاكيد" at bounding box center [1013, 586] width 23 height 21
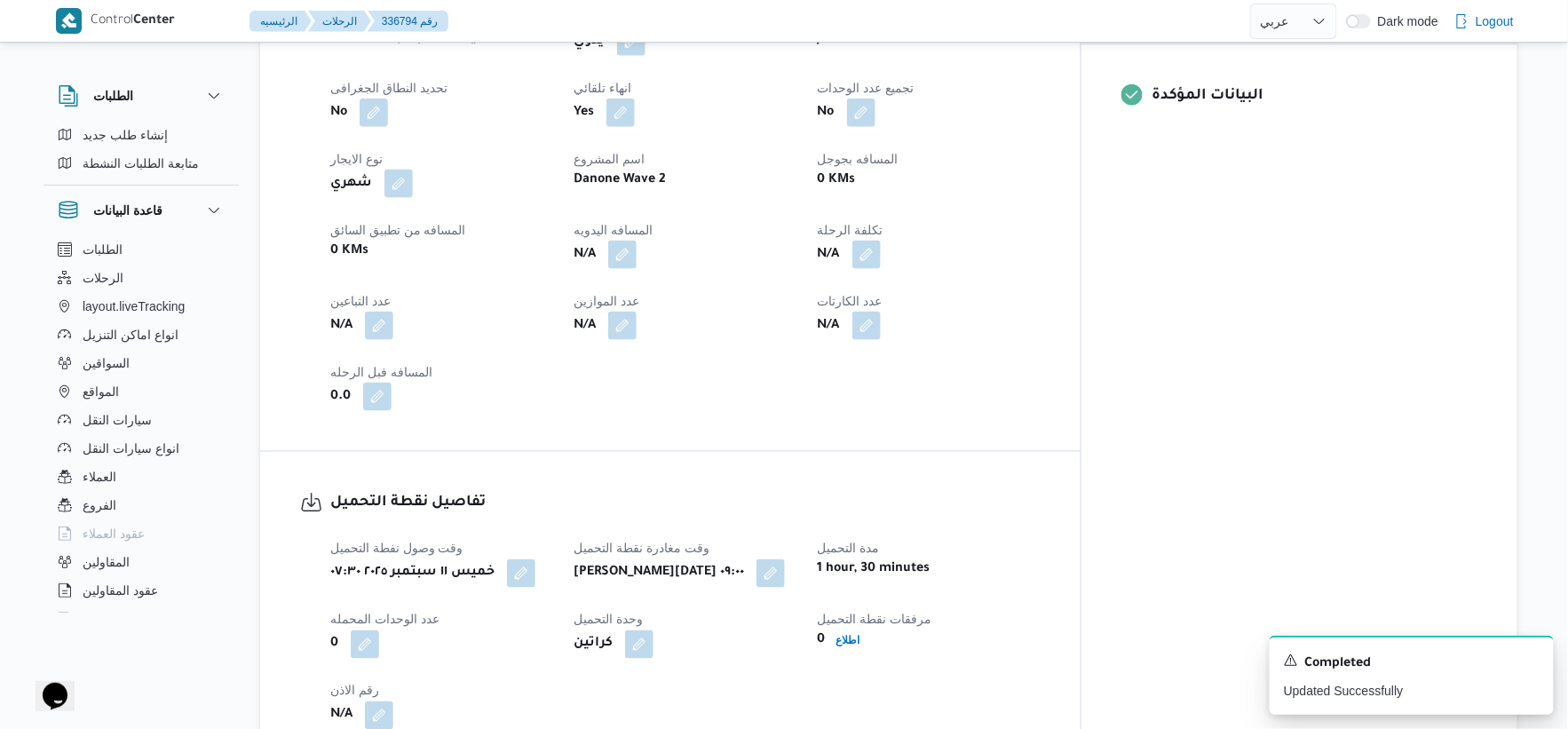
scroll to position [735, 0]
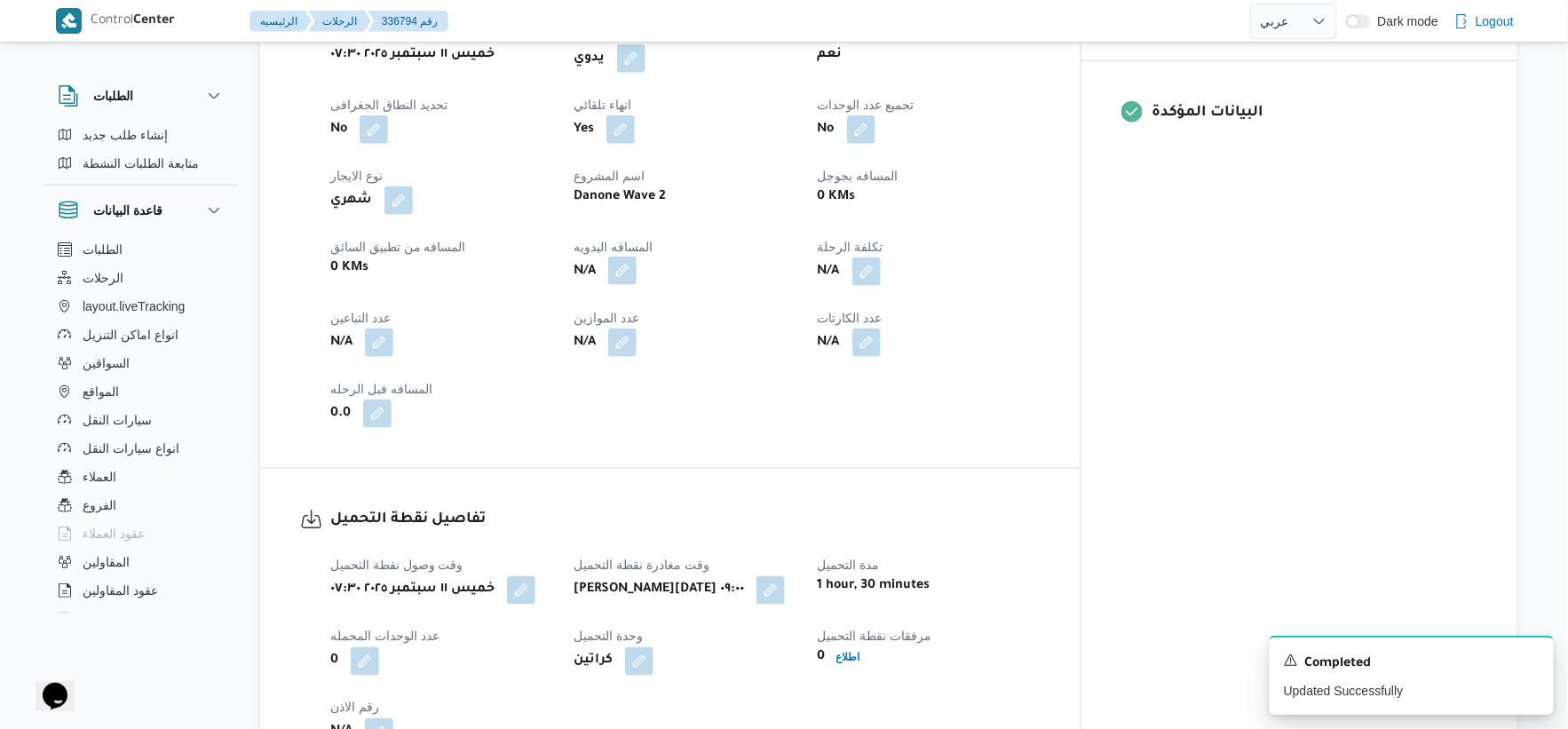
click at [637, 262] on button "button" at bounding box center [623, 271] width 29 height 29
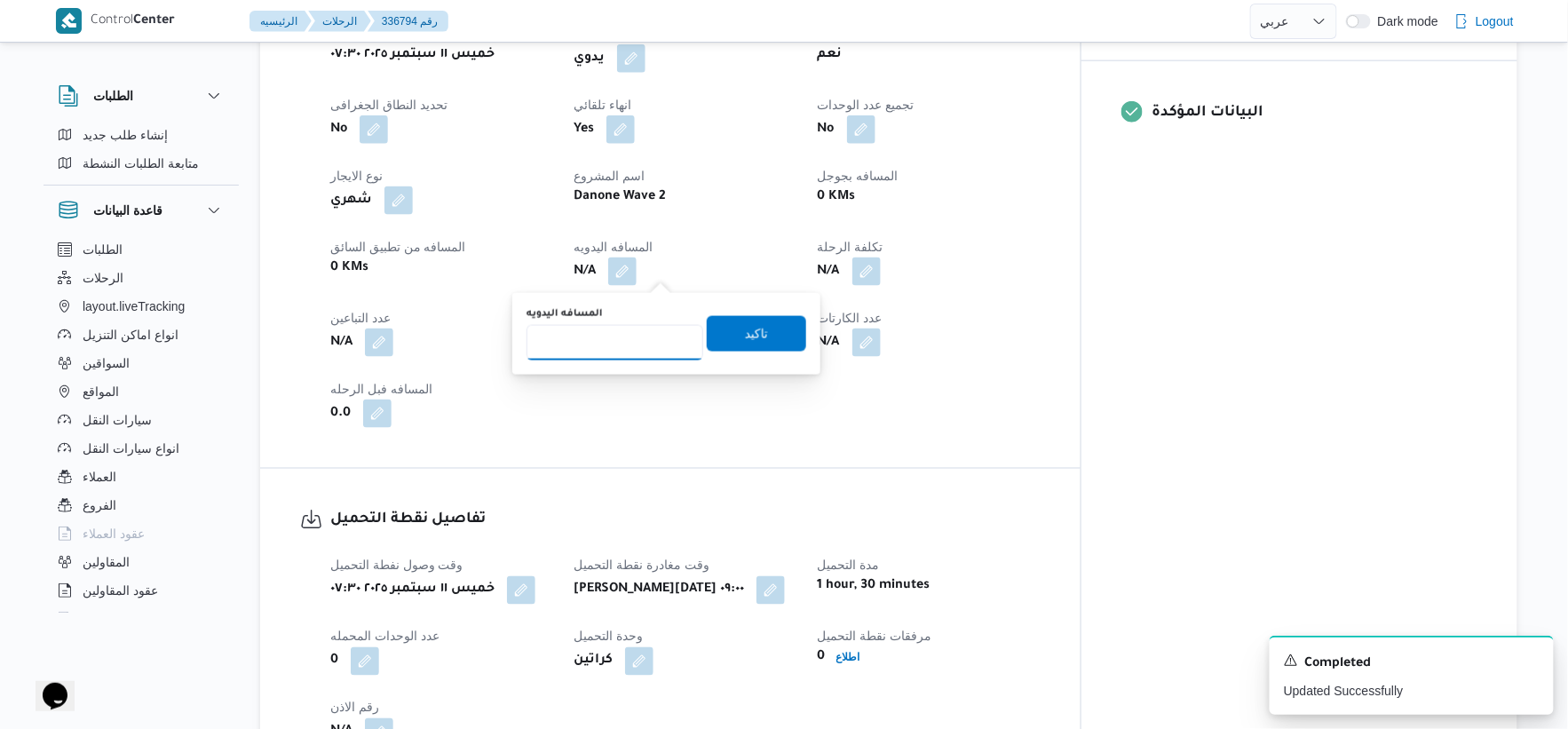
click at [622, 343] on input "المسافه اليدويه" at bounding box center [615, 342] width 177 height 35
type input "52"
click at [766, 330] on span "تاكيد" at bounding box center [756, 333] width 100 height 35
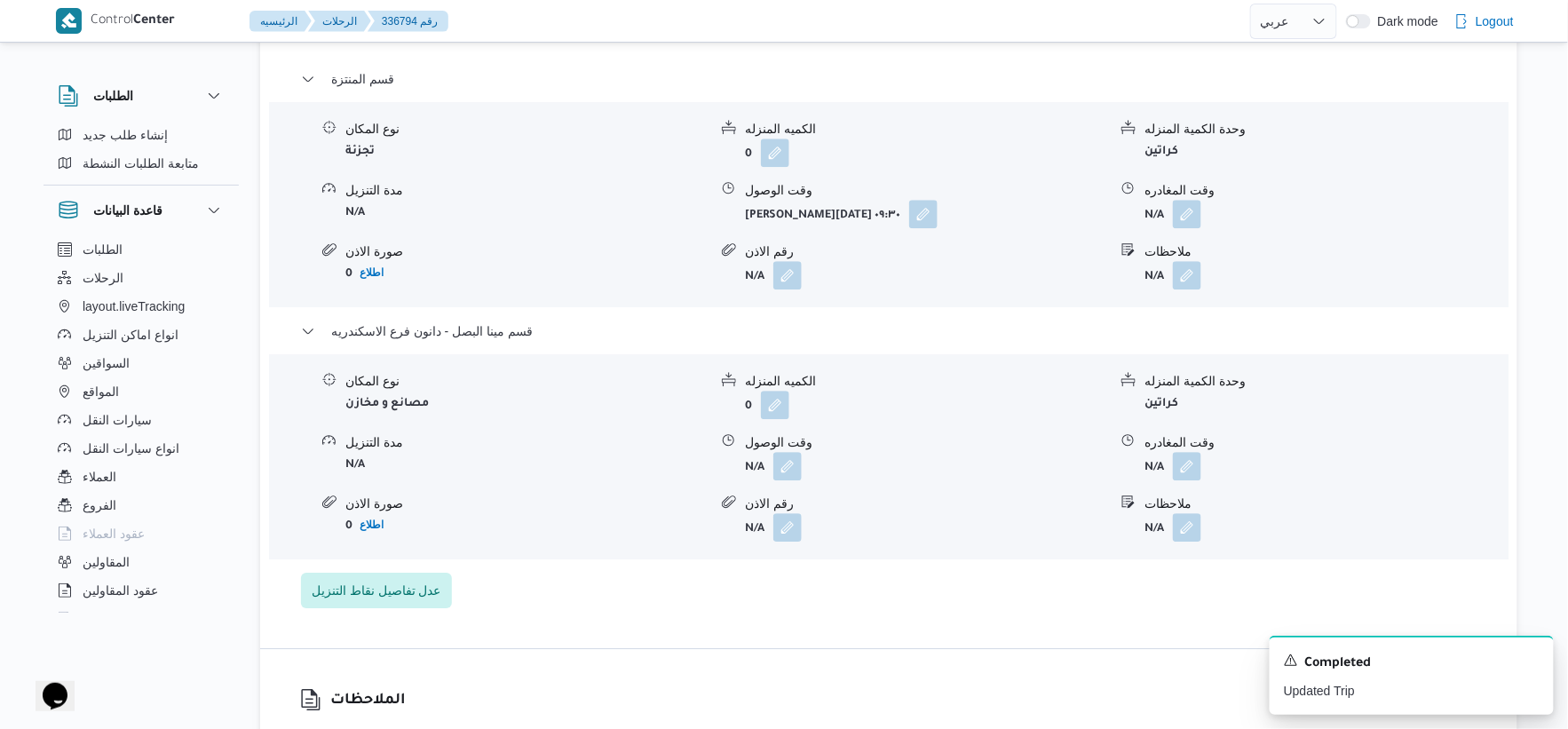
scroll to position [1578, 0]
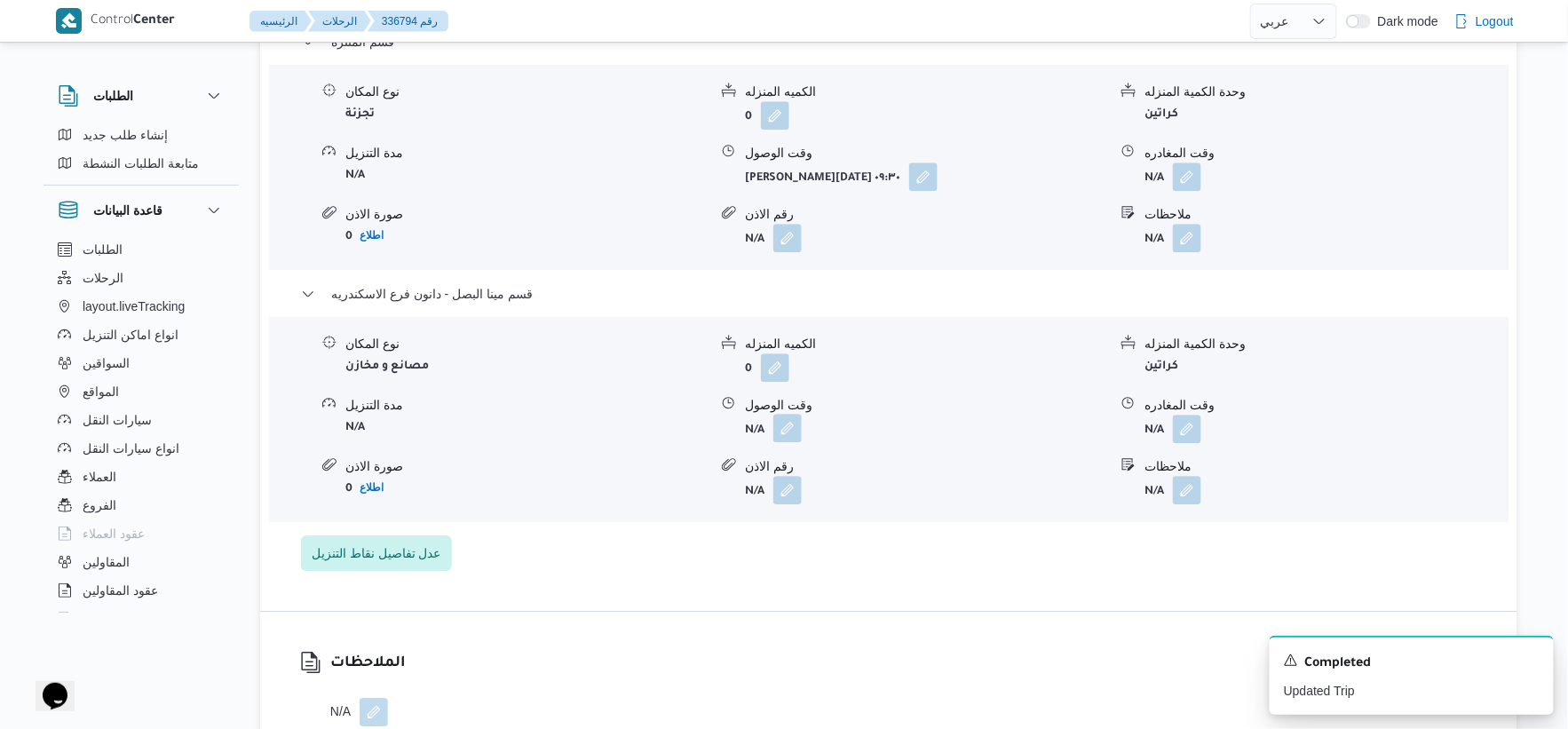
click at [775, 432] on button "button" at bounding box center [787, 428] width 29 height 29
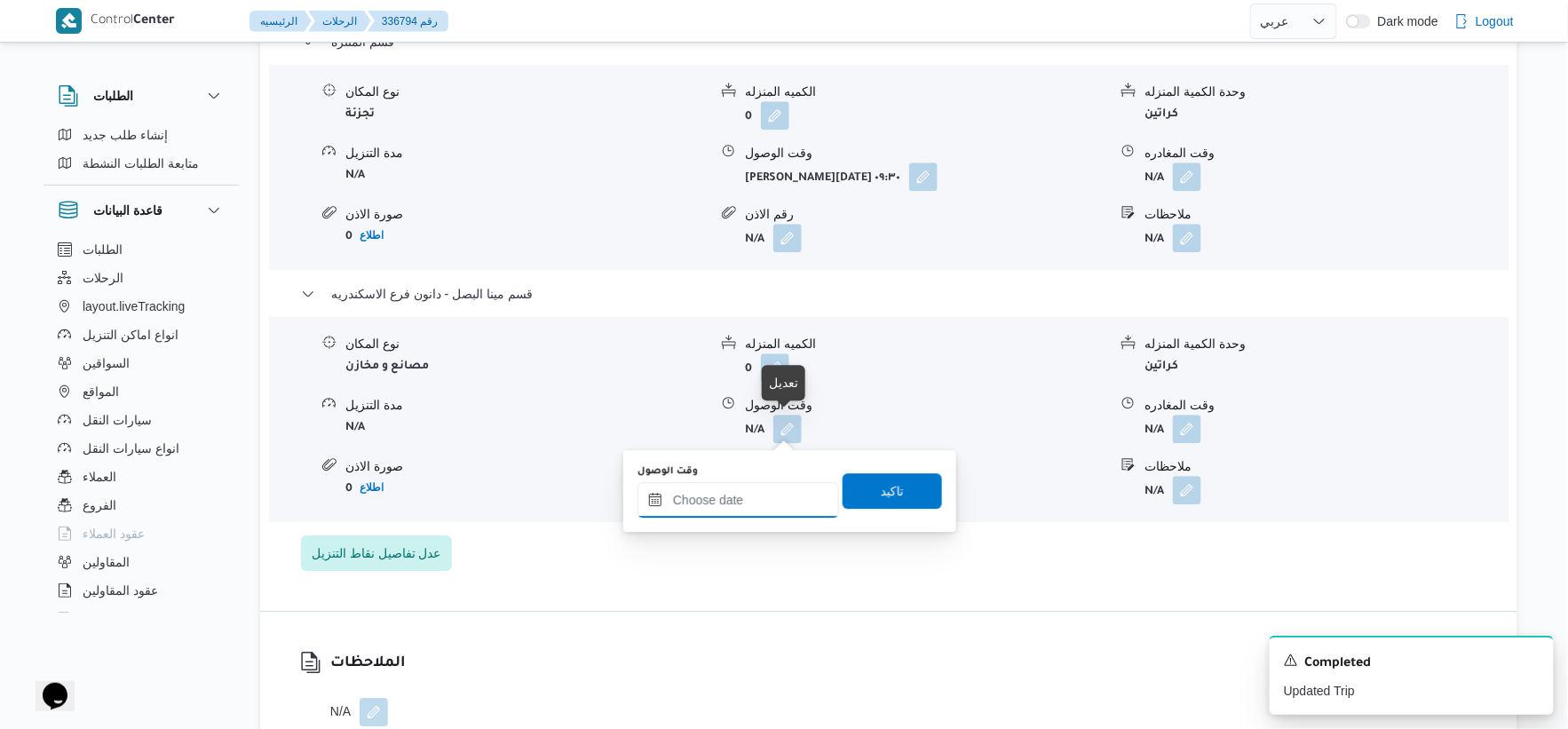
click at [762, 499] on input "وقت الوصول" at bounding box center [739, 499] width 202 height 35
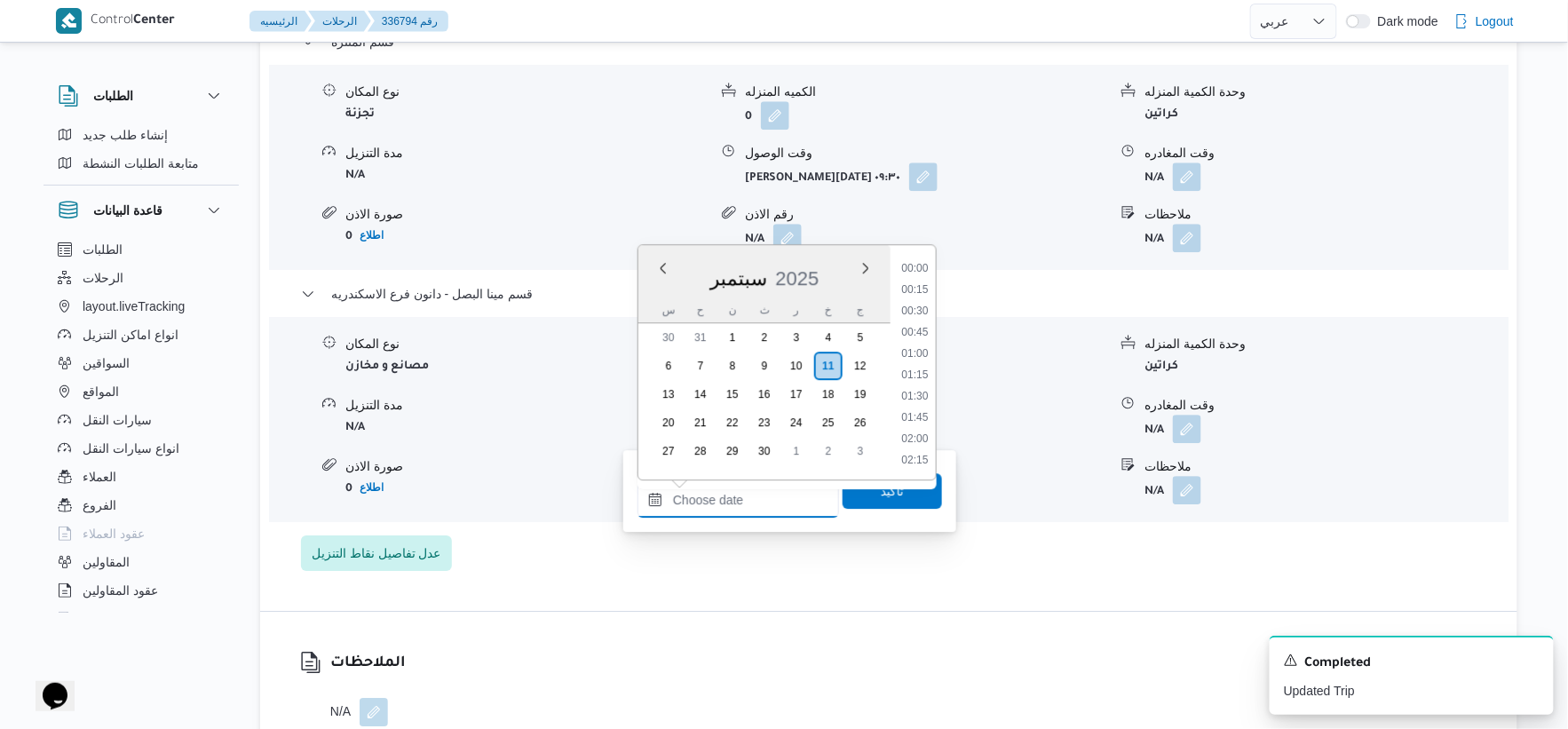
scroll to position [1576, 0]
click at [923, 309] on li "19:00" at bounding box center [914, 311] width 41 height 18
type input "[DATE] ١٩:٠٠"
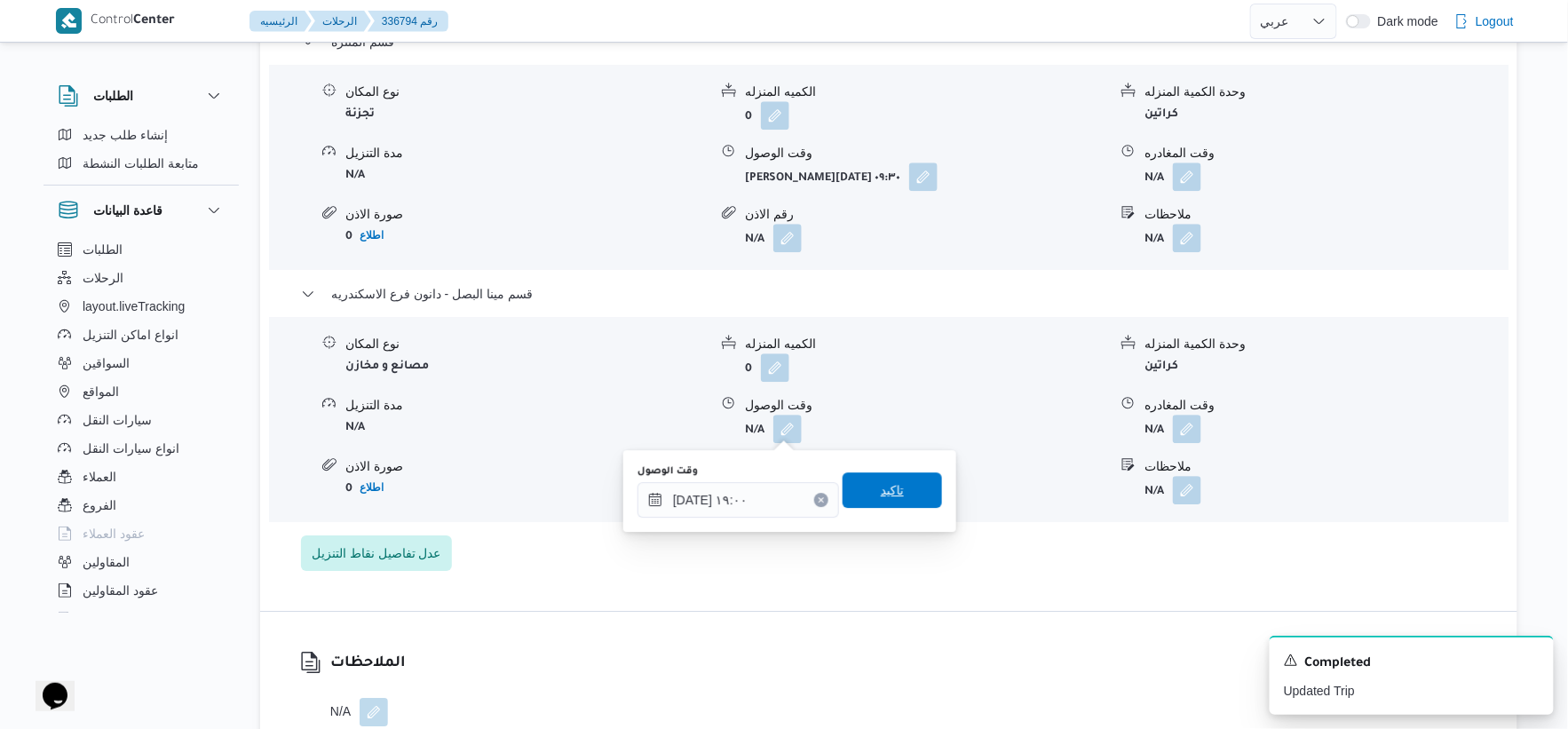
drag, startPoint x: 911, startPoint y: 494, endPoint x: 1126, endPoint y: 451, distance: 219.3
click at [921, 493] on span "تاكيد" at bounding box center [892, 489] width 100 height 35
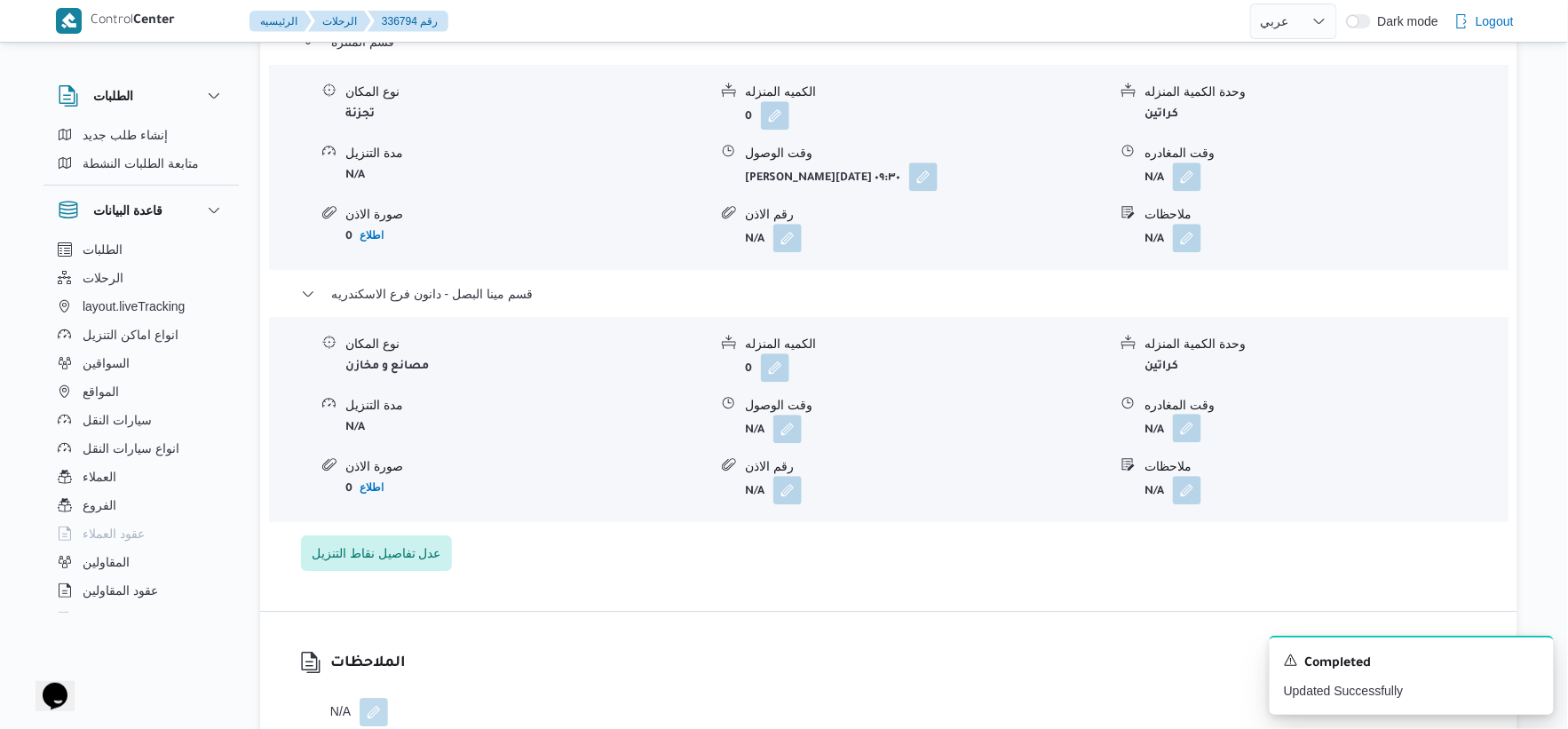
click at [1187, 429] on button "button" at bounding box center [1188, 428] width 29 height 29
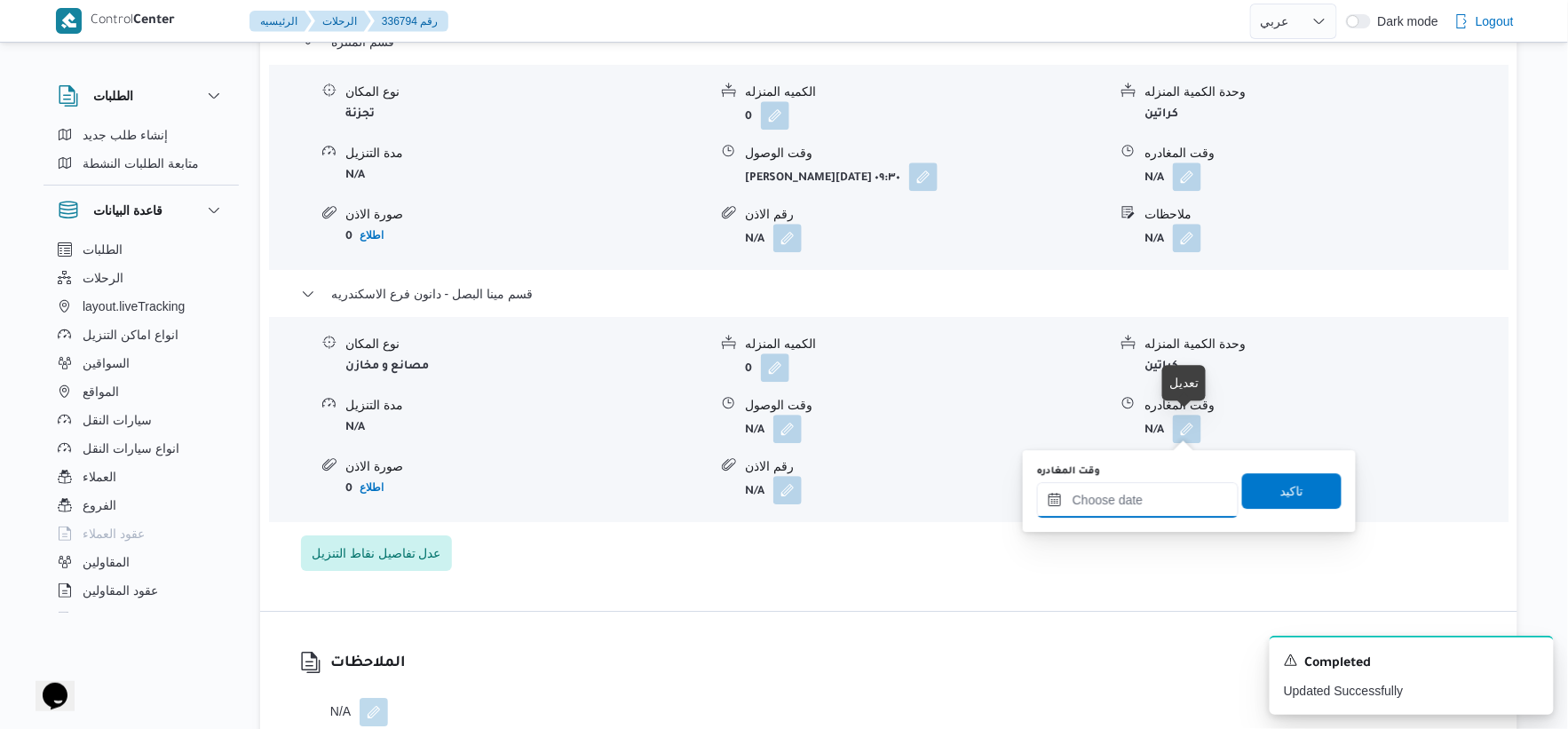
click at [1184, 482] on input "وقت المغادره" at bounding box center [1138, 499] width 202 height 35
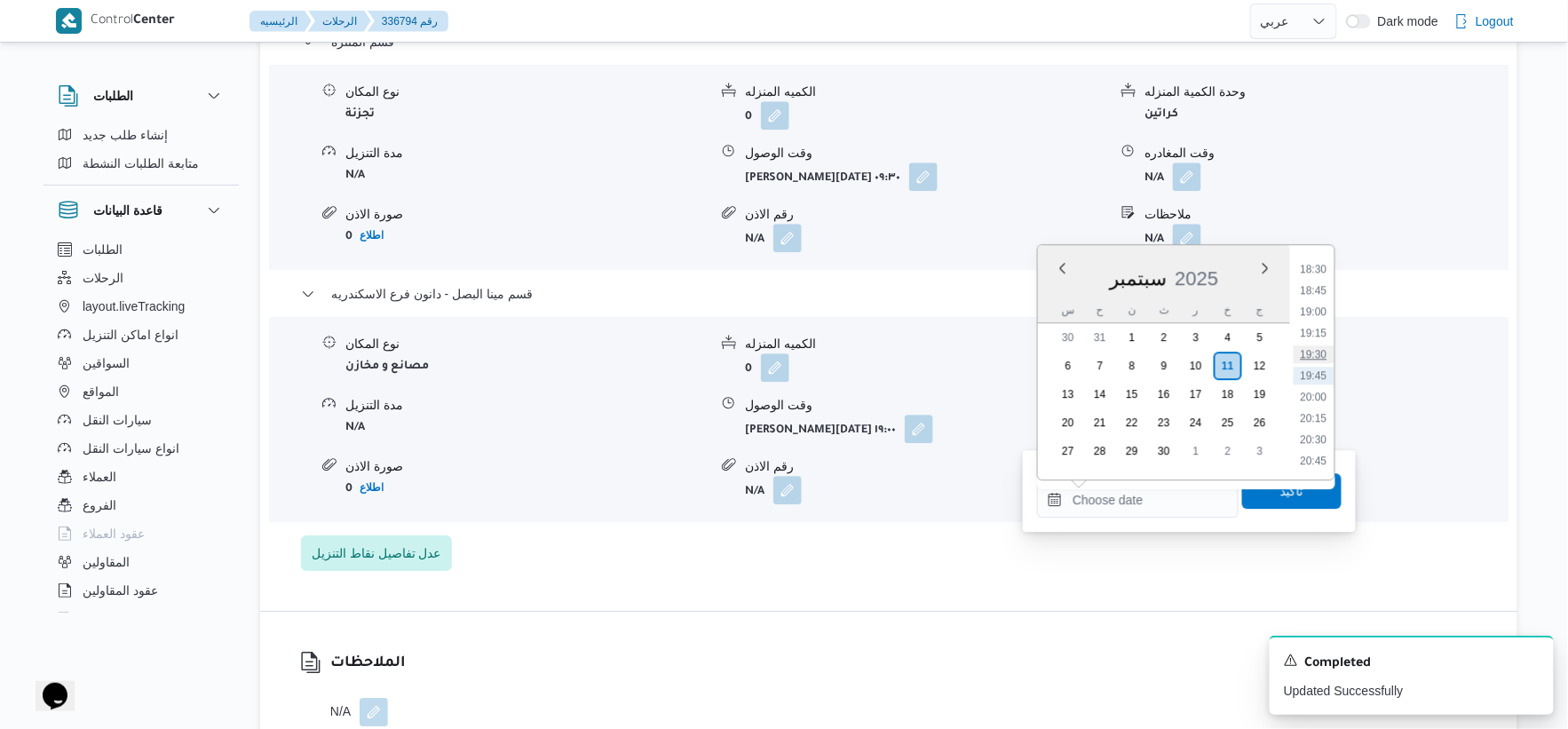
click at [1310, 352] on li "19:30" at bounding box center [1314, 354] width 41 height 18
type input "١١/٠٩/٢٠٢٥ ١٩:٣٠"
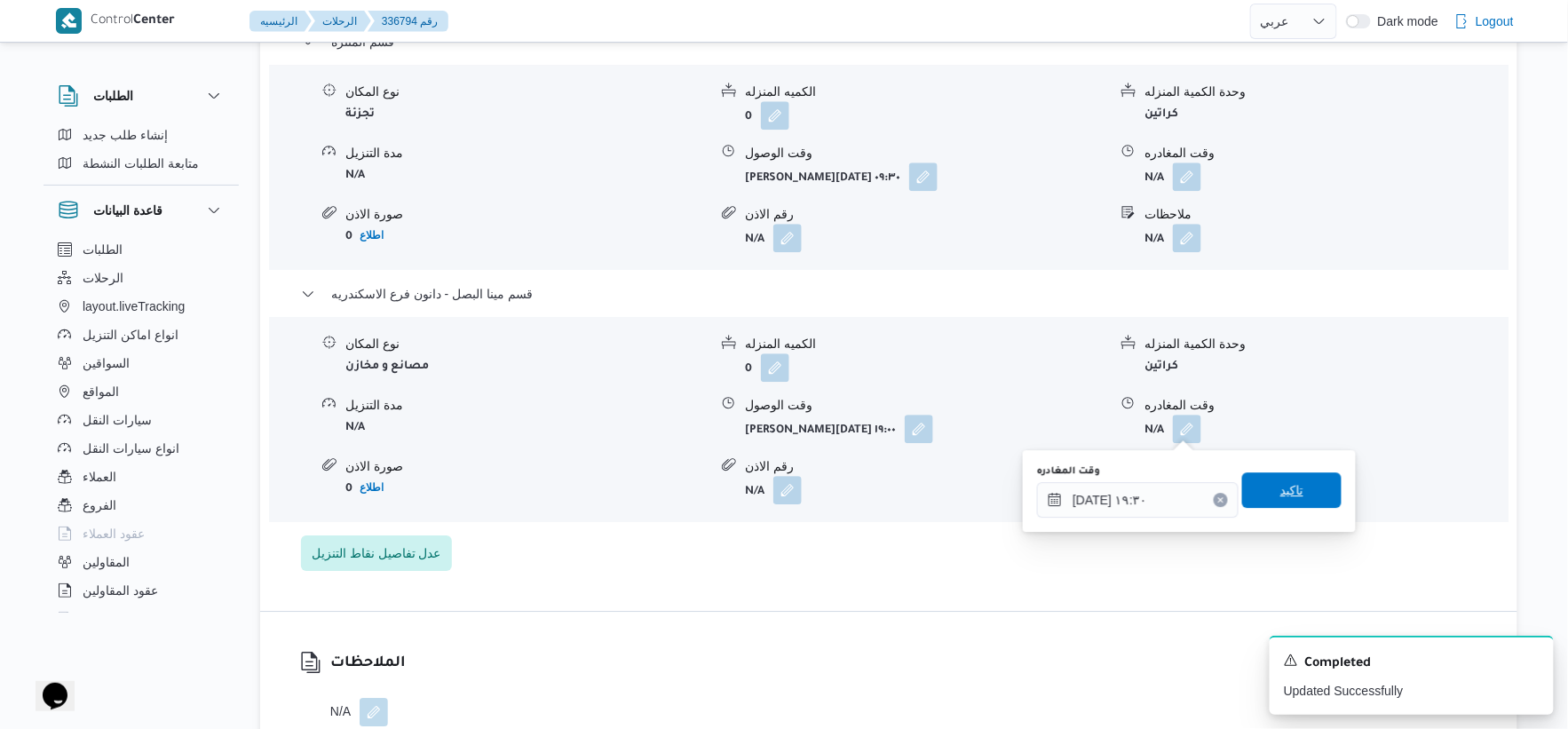
click at [1300, 483] on span "تاكيد" at bounding box center [1292, 489] width 100 height 35
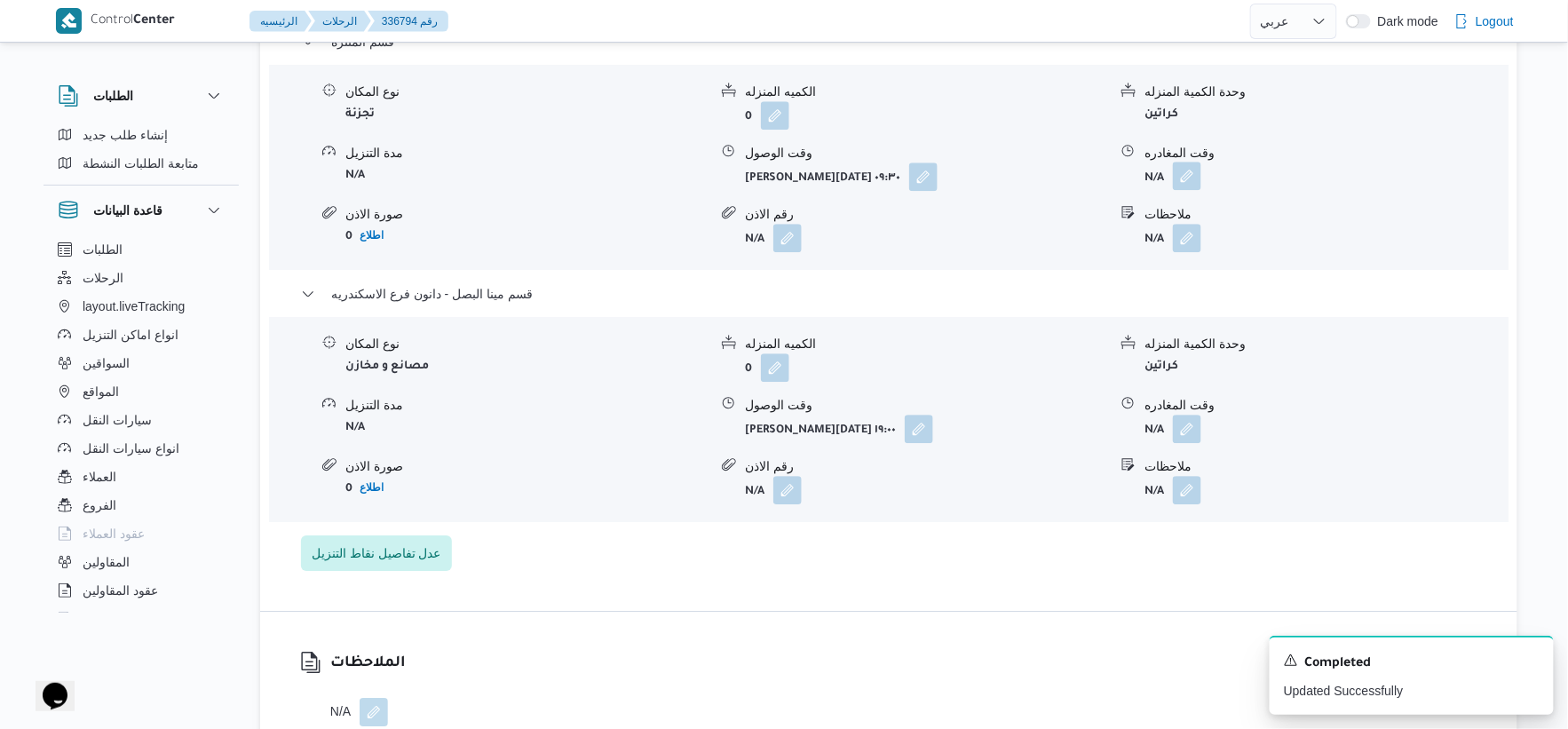
click at [1200, 175] on button "button" at bounding box center [1188, 176] width 29 height 29
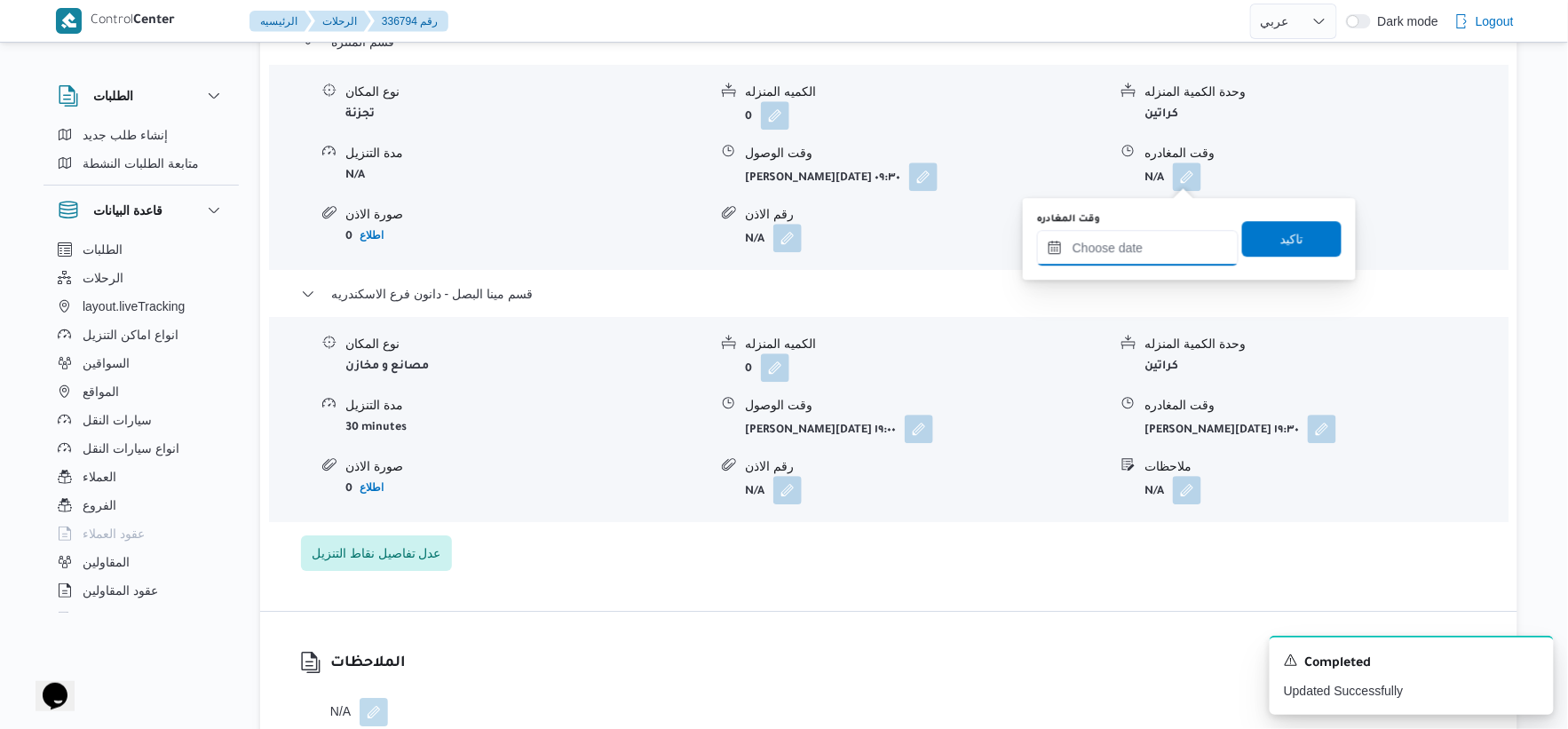
click at [1175, 251] on input "وقت المغادره" at bounding box center [1138, 247] width 202 height 35
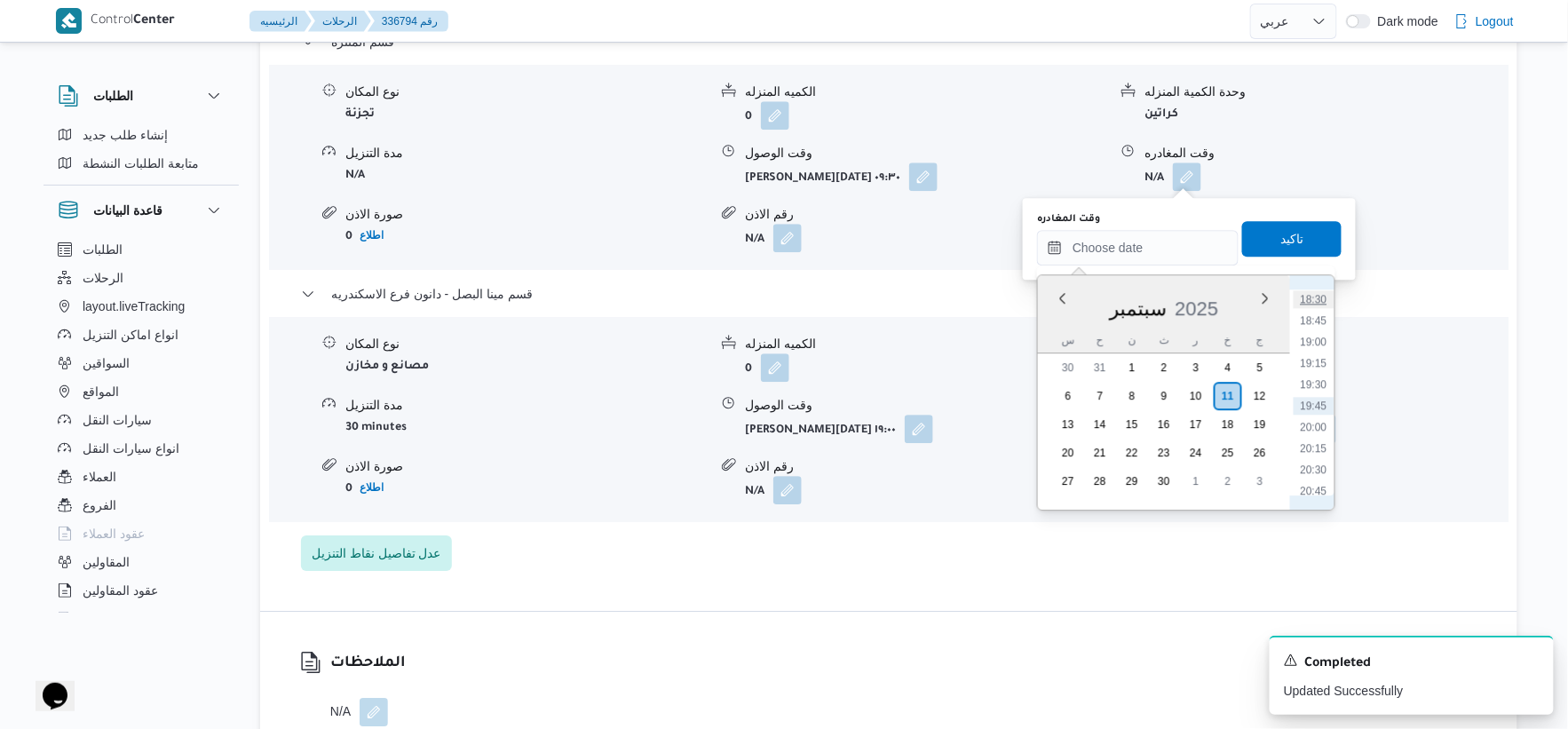
click at [1316, 297] on li "18:30" at bounding box center [1314, 298] width 41 height 18
type input "١١/٠٩/٢٠٢٥ ١٨:٣٠"
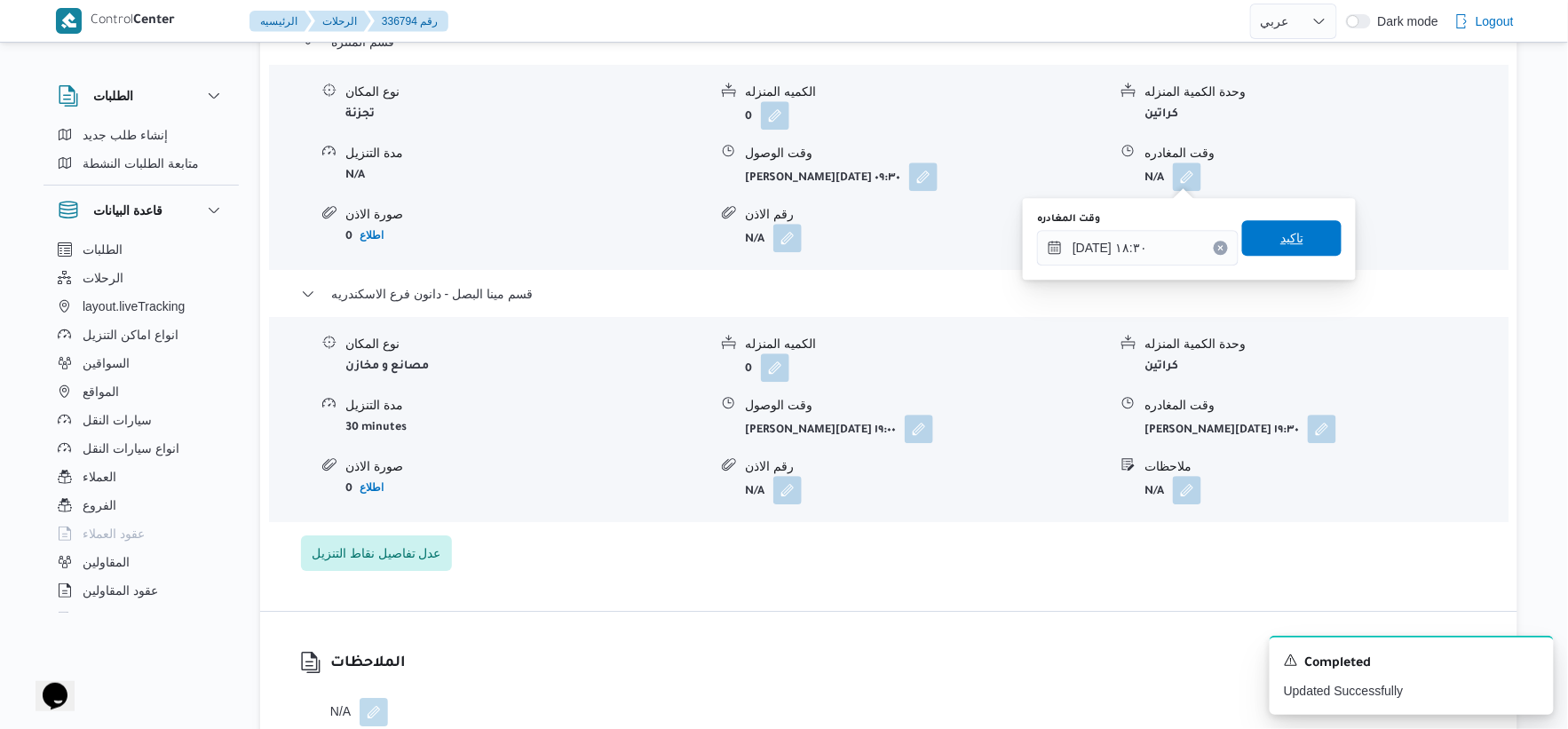
click at [1303, 241] on span "تاكيد" at bounding box center [1292, 238] width 100 height 35
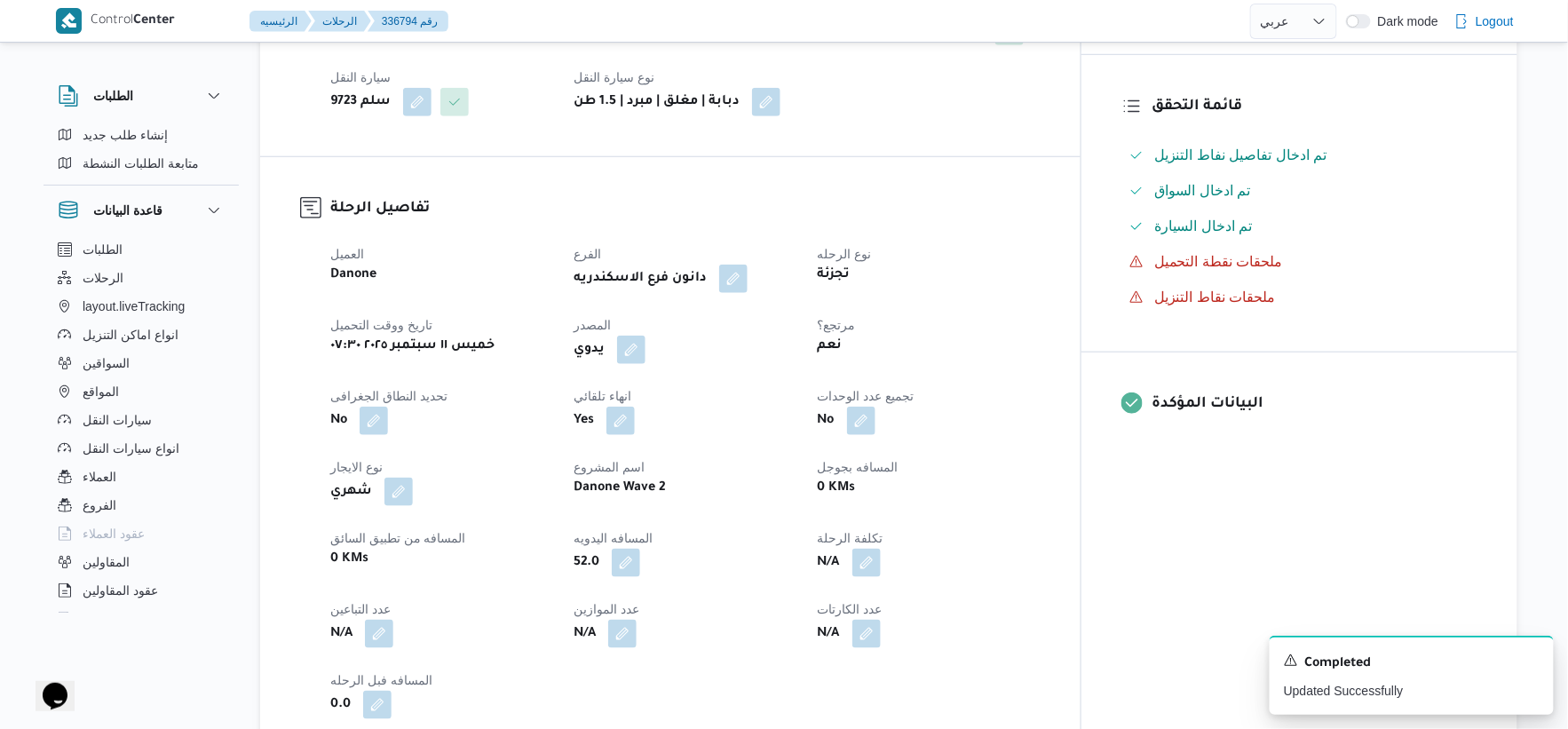
scroll to position [0, 0]
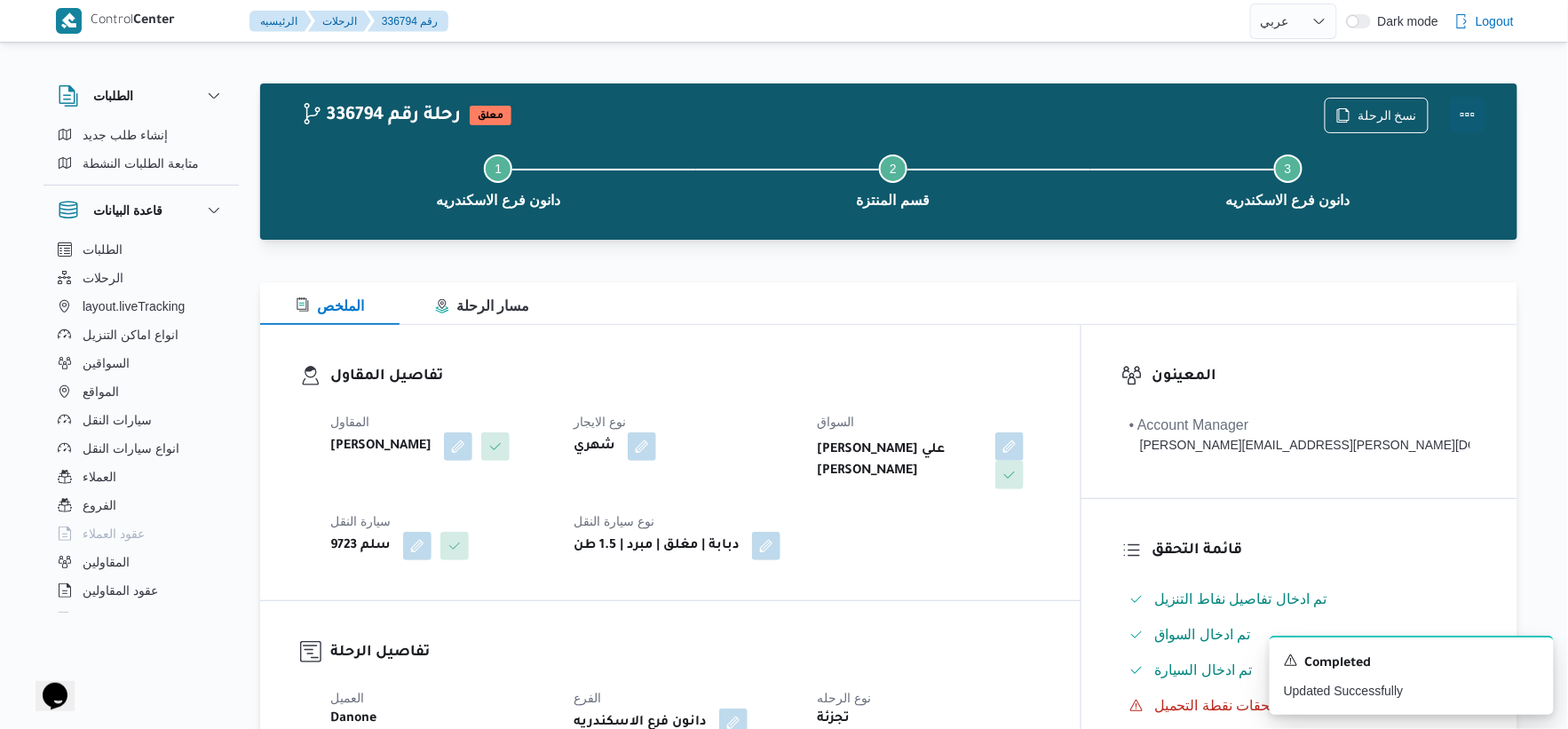
click at [1474, 107] on button "Actions" at bounding box center [1467, 114] width 35 height 35
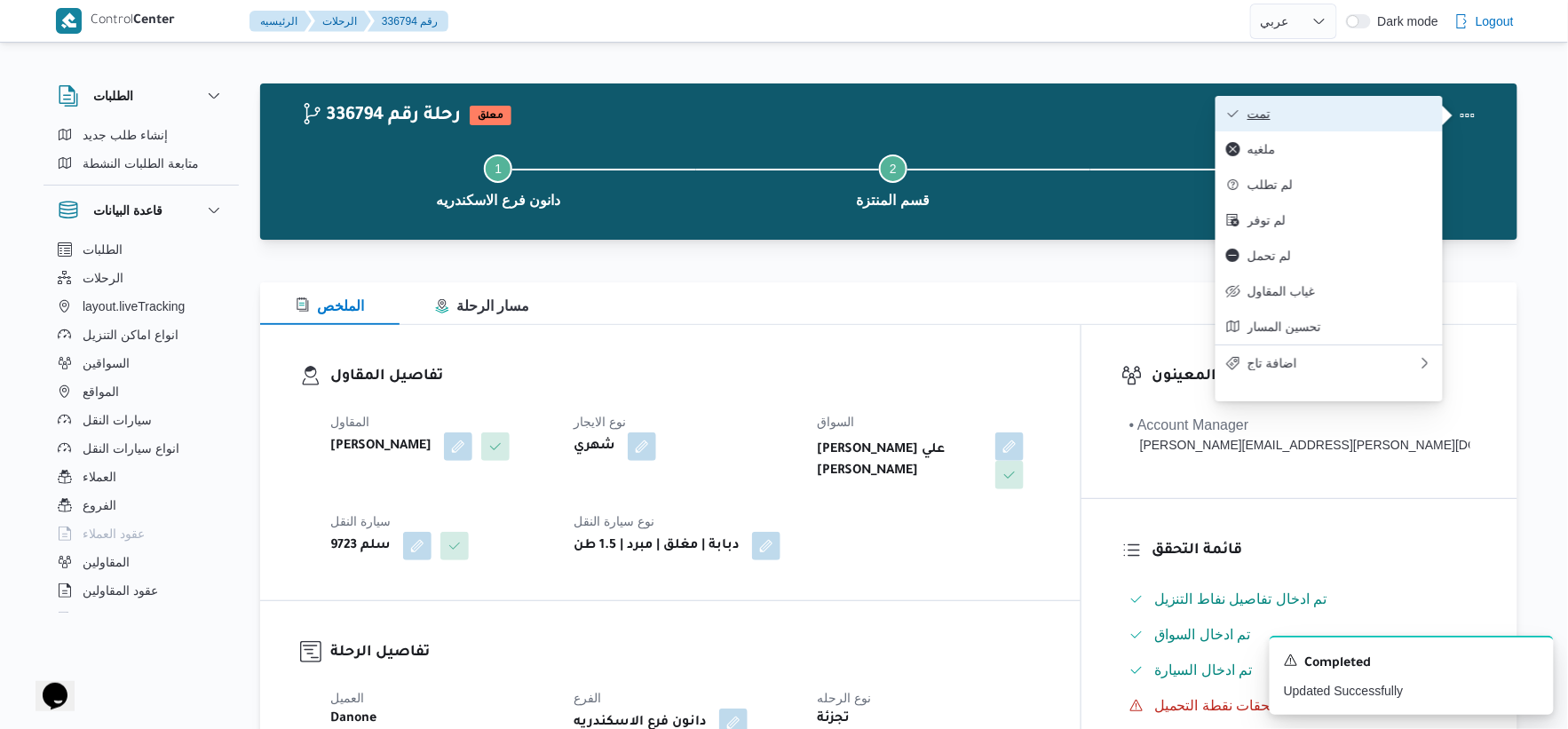
click at [1408, 117] on span "تمت" at bounding box center [1340, 113] width 184 height 14
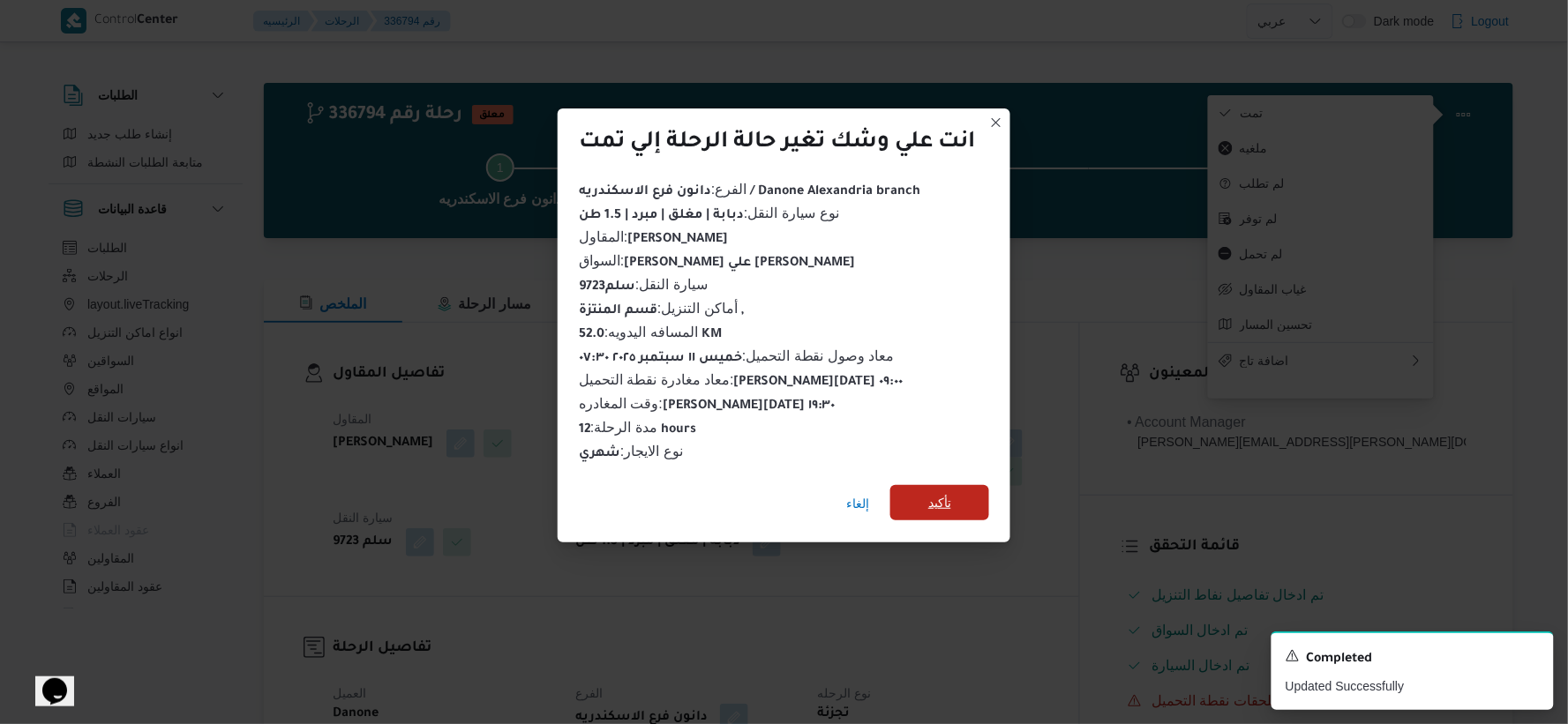
click at [981, 485] on span "تأكيد" at bounding box center [939, 502] width 99 height 35
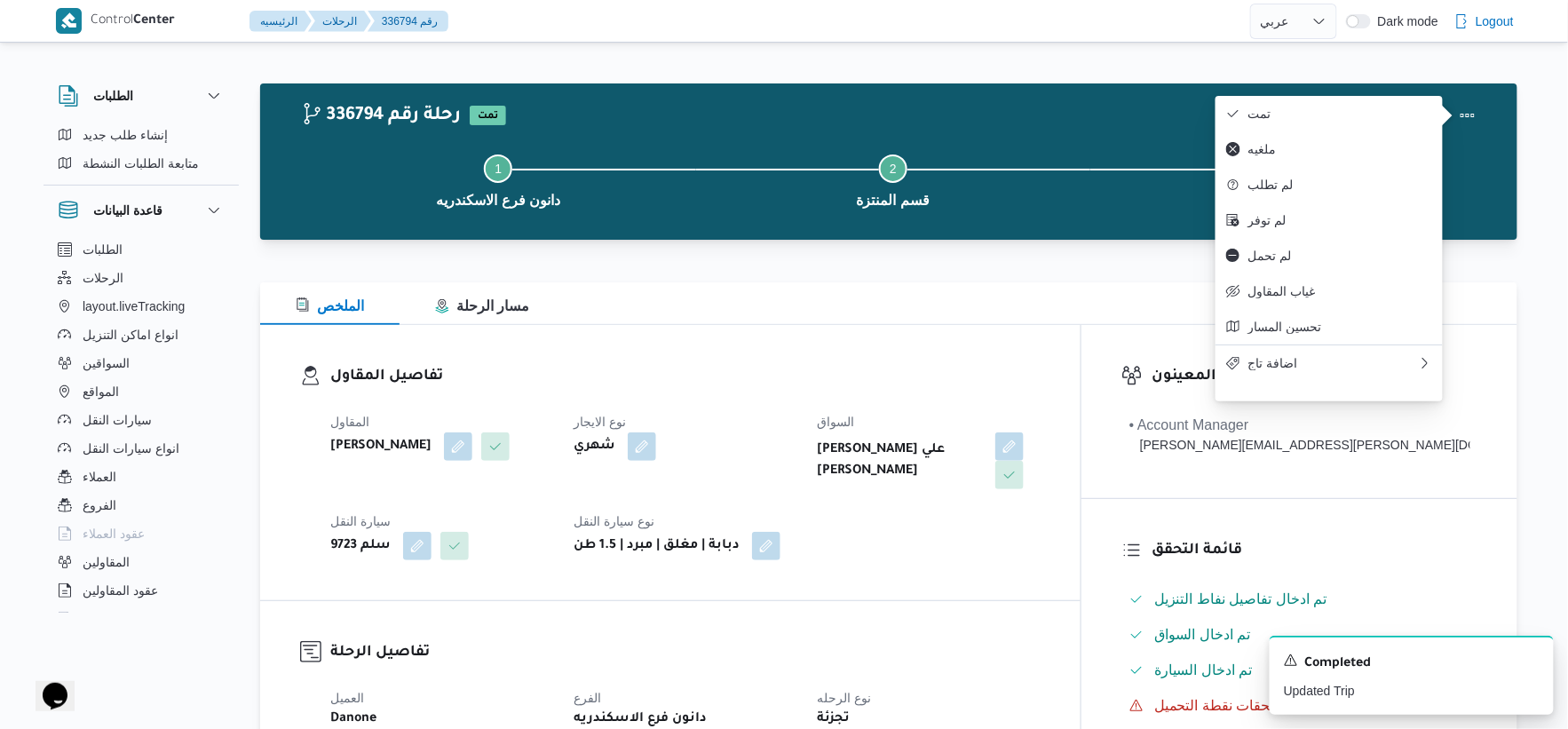
click at [796, 429] on dt "نوع الايجار" at bounding box center [684, 421] width 222 height 21
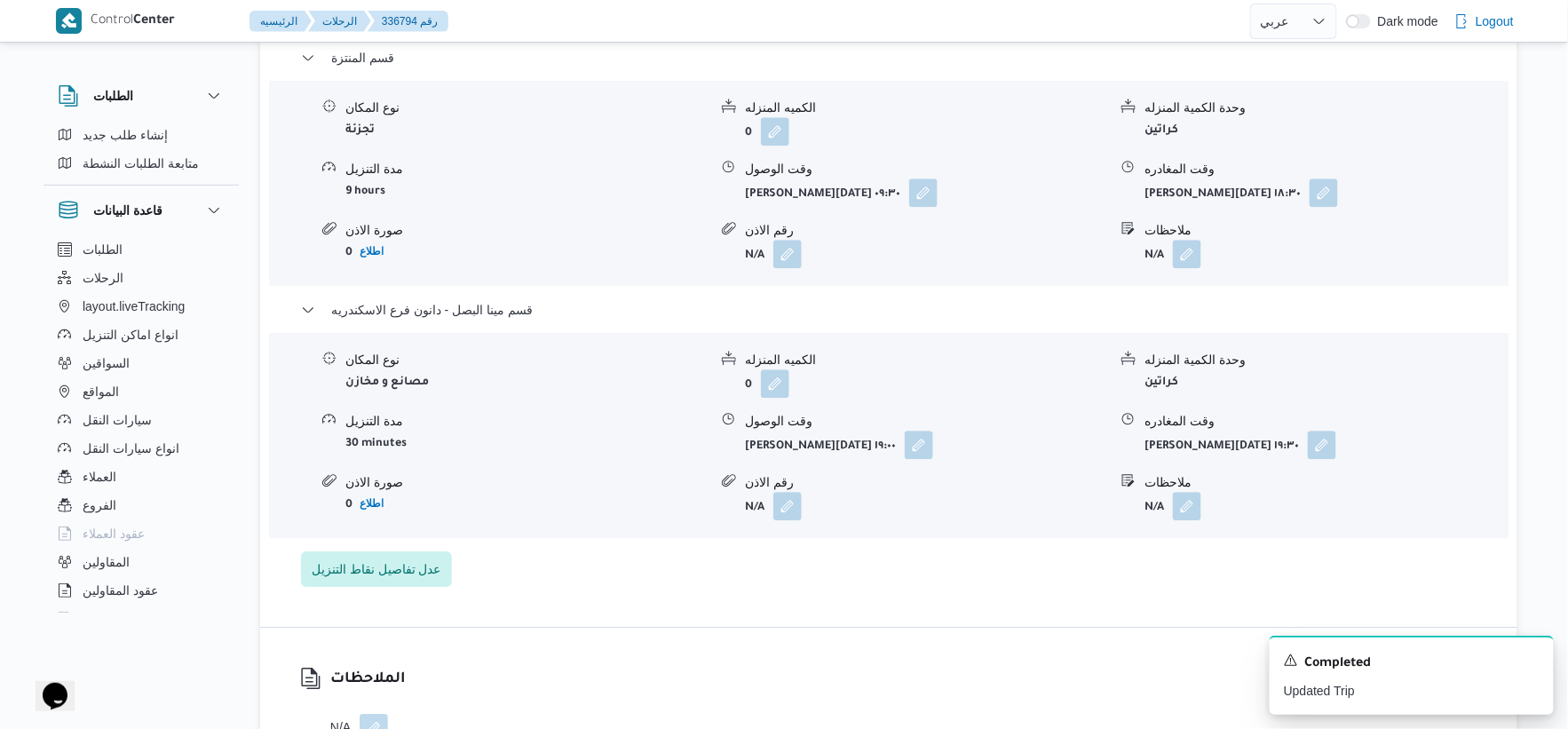
scroll to position [1578, 0]
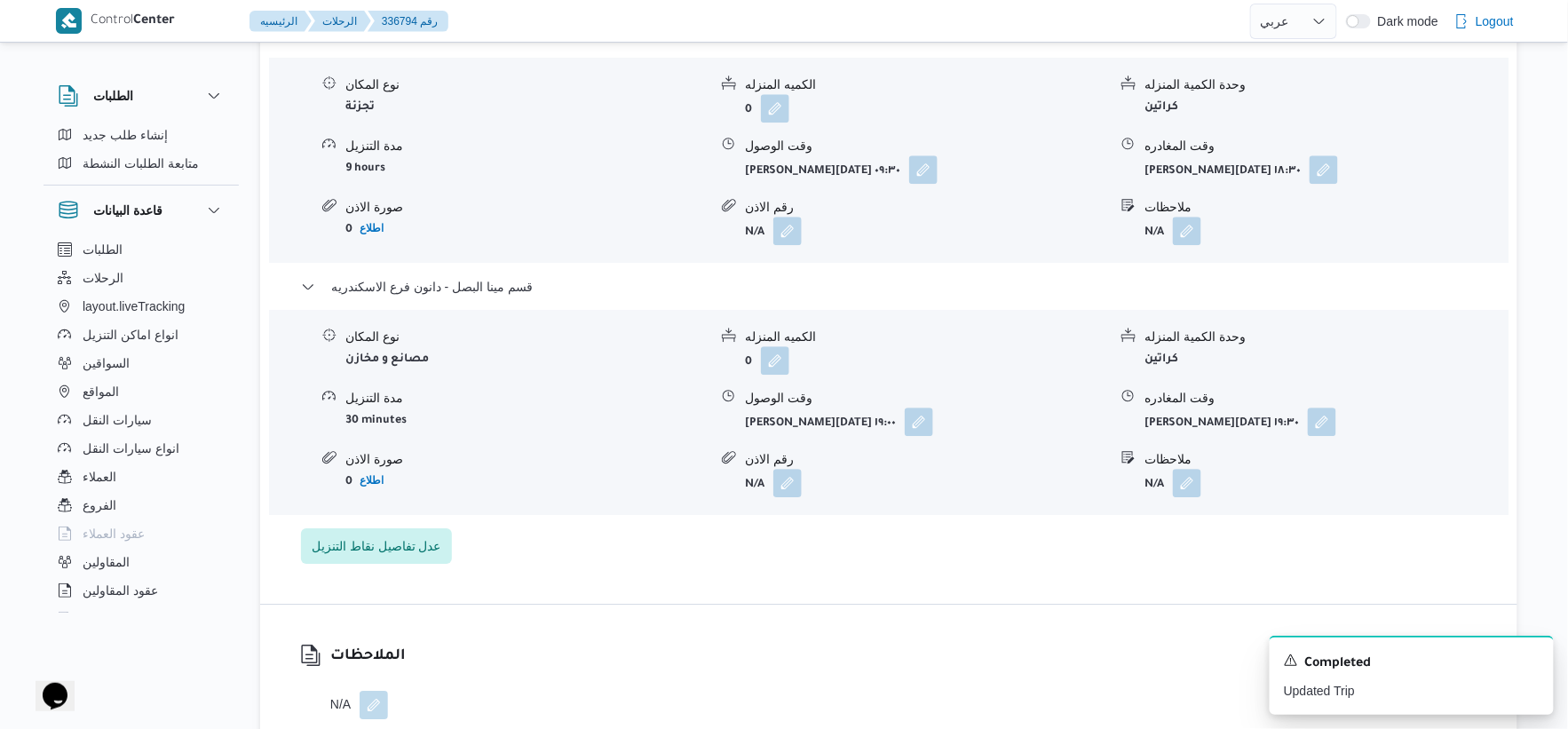
select select "ar"
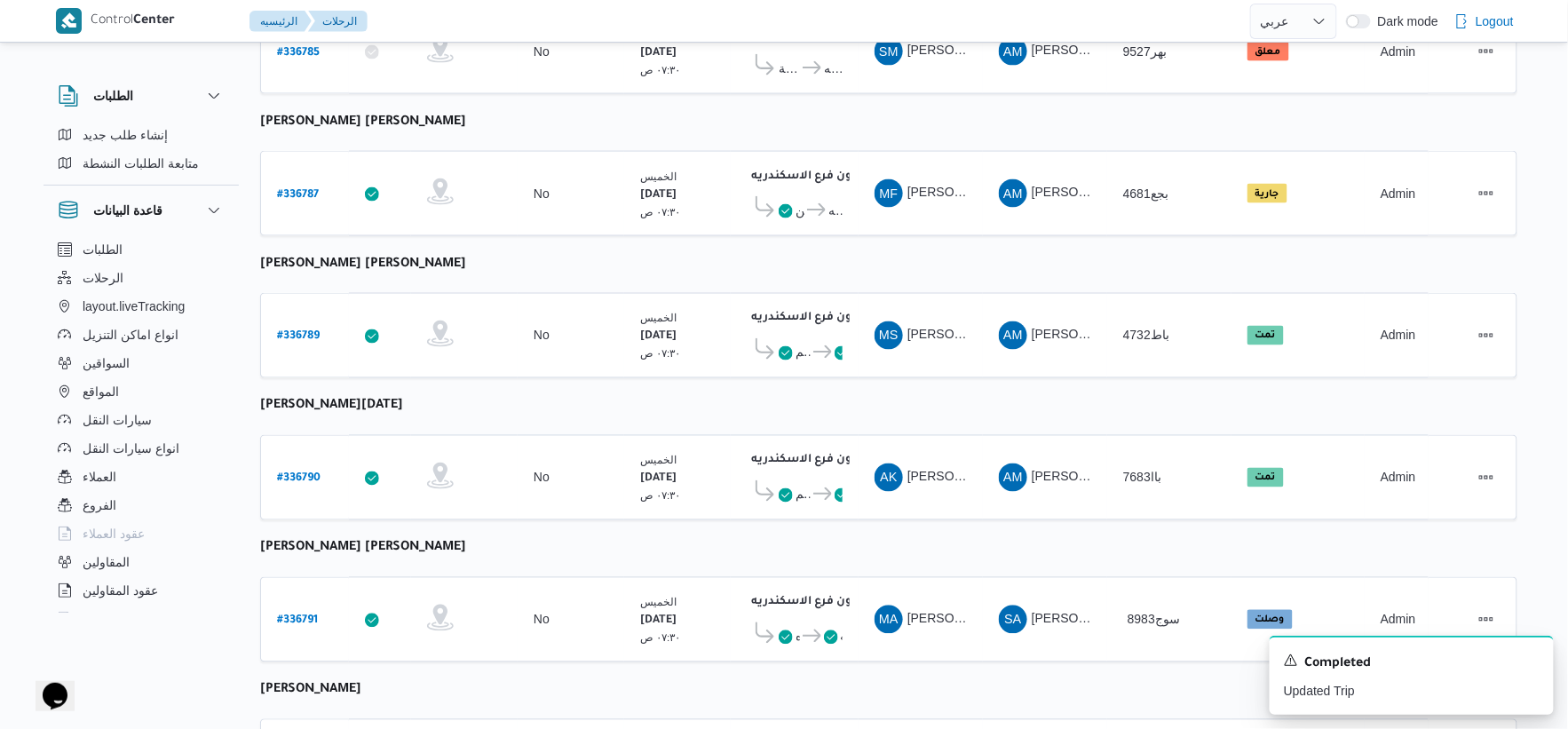
scroll to position [1426, 0]
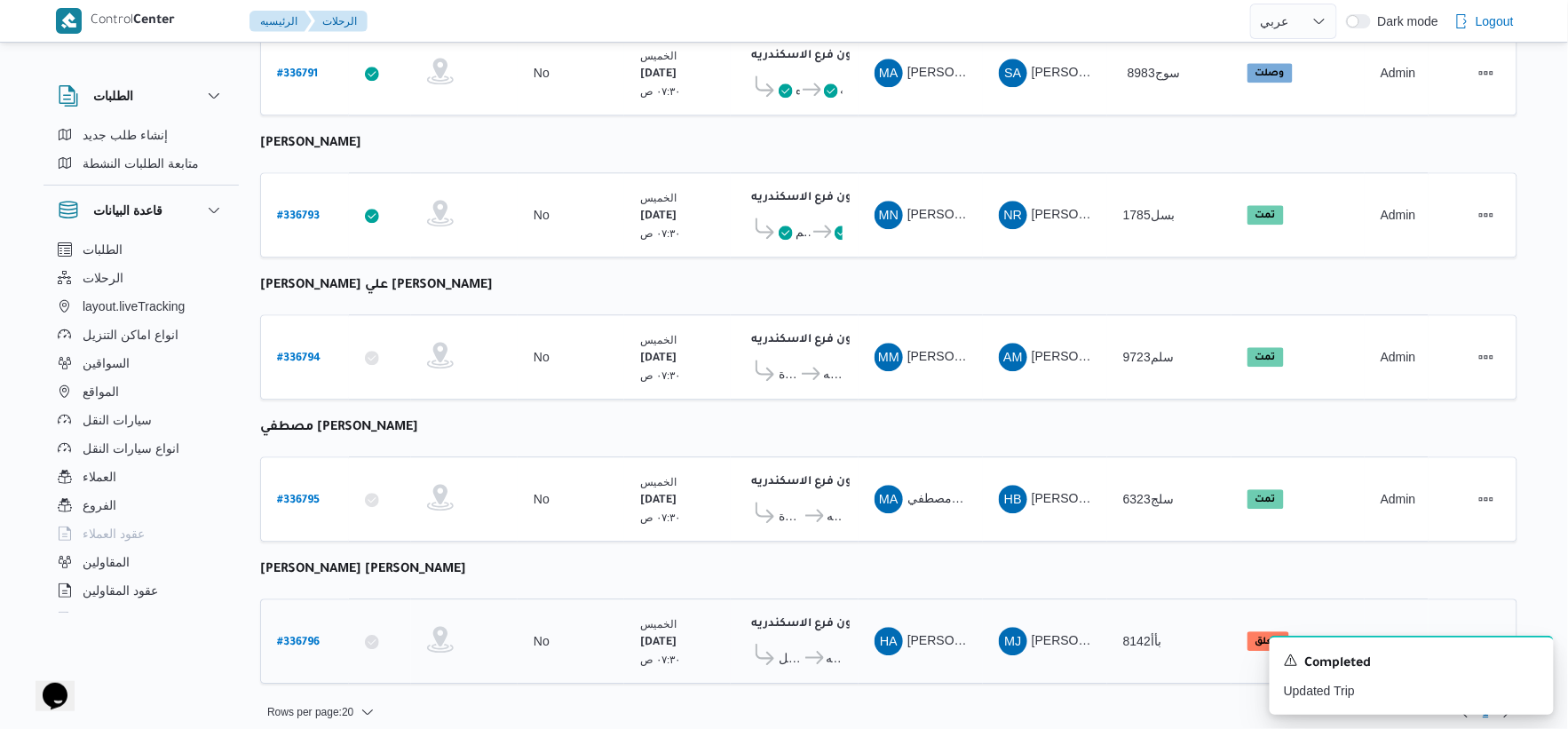
click at [300, 637] on b "# 336796" at bounding box center [298, 643] width 43 height 12
select select "ar"
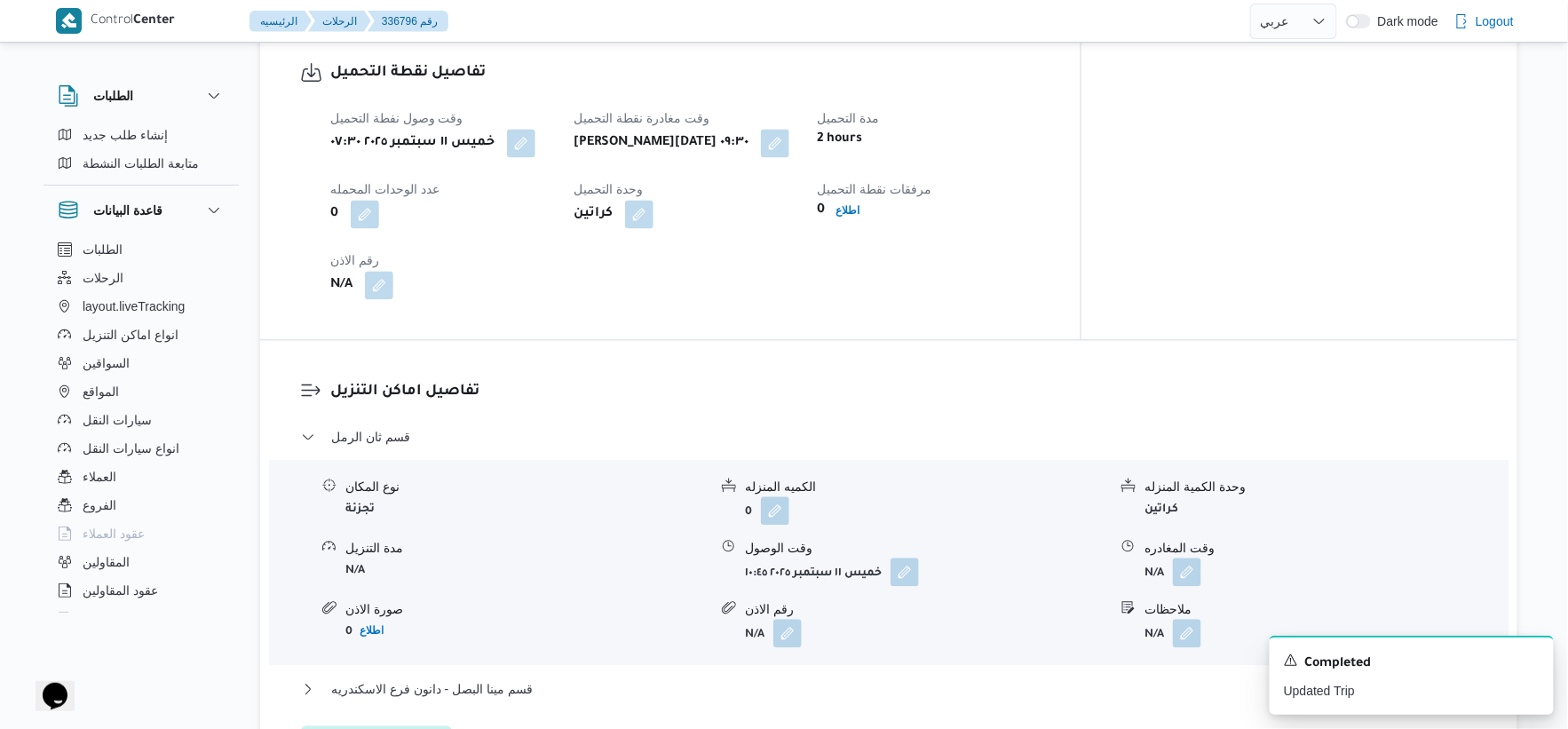
scroll to position [1183, 0]
click at [533, 139] on button "button" at bounding box center [521, 142] width 29 height 29
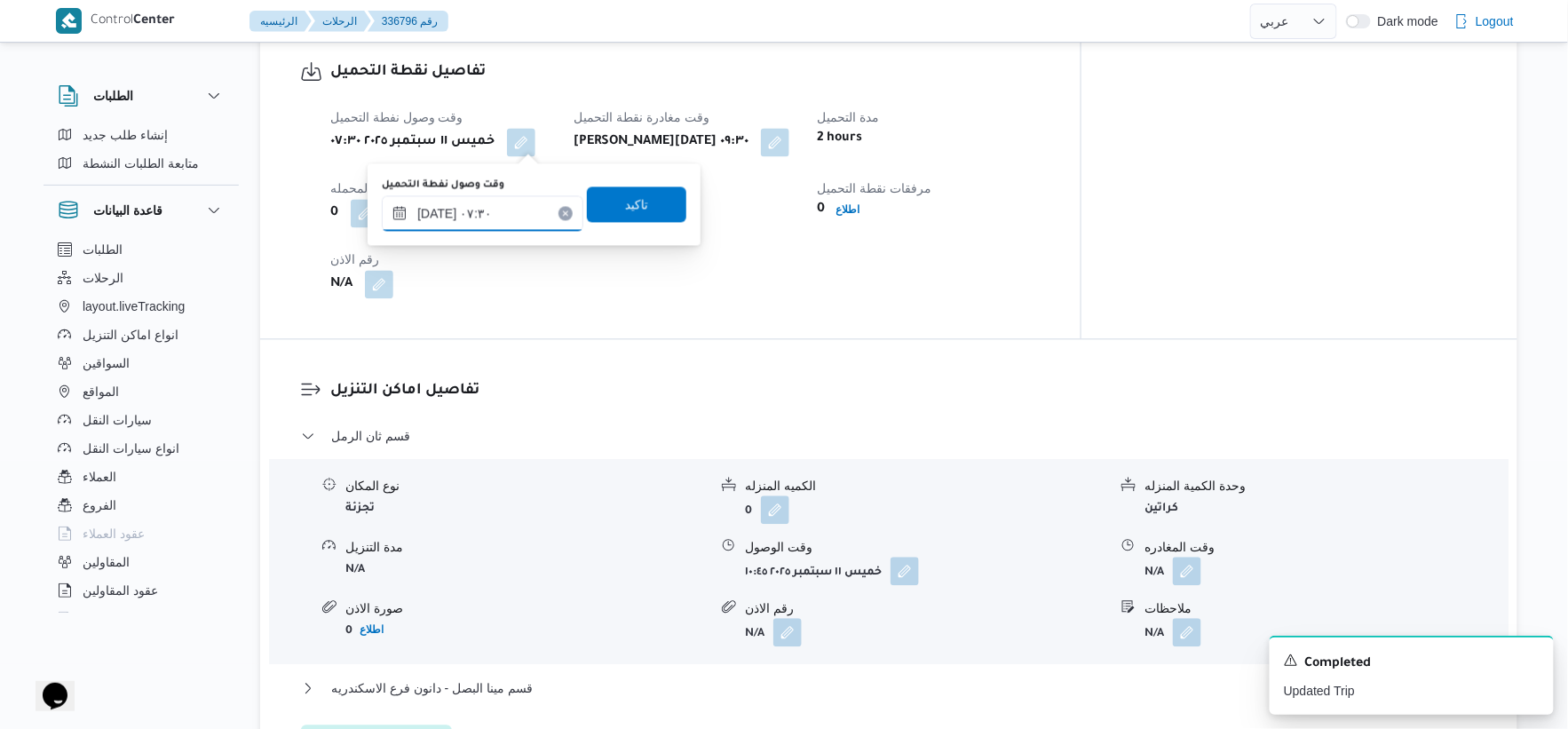
click at [437, 216] on input "١١/٠٩/٢٠٢٥ ٠٧:٣٠" at bounding box center [483, 212] width 202 height 35
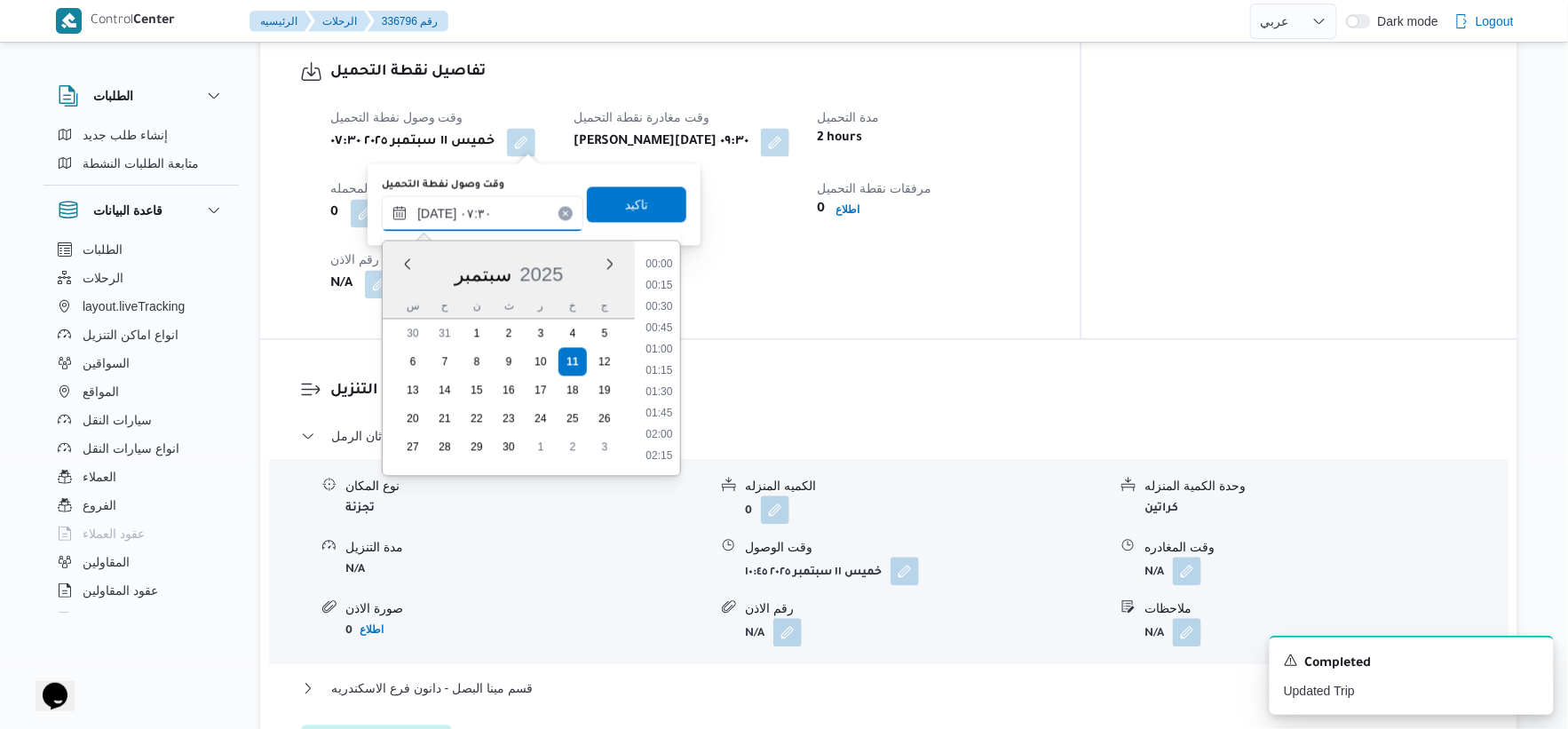
click at [437, 216] on input "١١/٠٩/٢٠٢٥ ٠٧:٣٠" at bounding box center [483, 212] width 202 height 35
type input "١١/٠٩/٢٠٢٥ ٠٧:٢٠"
click at [653, 204] on span "تاكيد" at bounding box center [636, 202] width 100 height 35
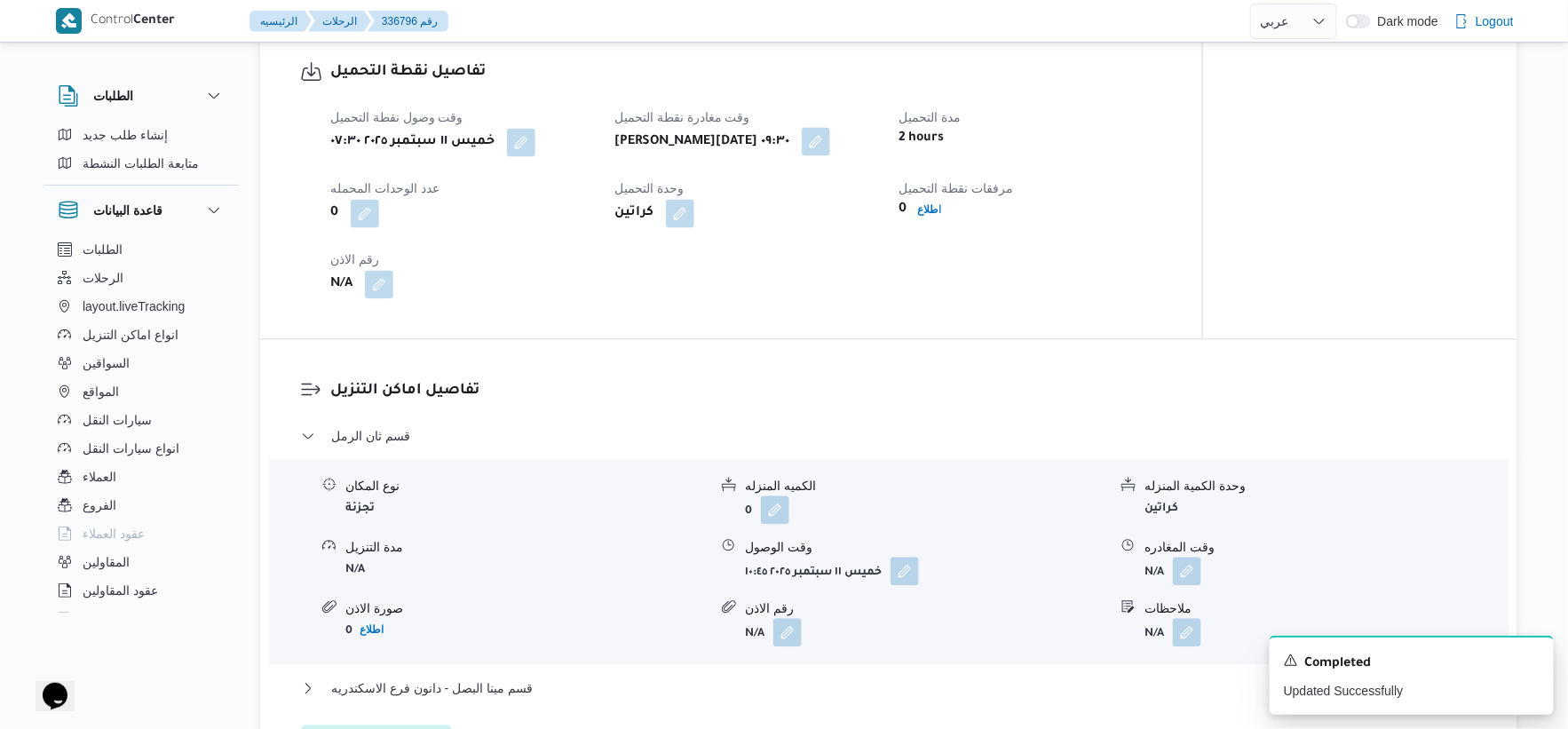
click at [814, 143] on button "button" at bounding box center [816, 142] width 29 height 29
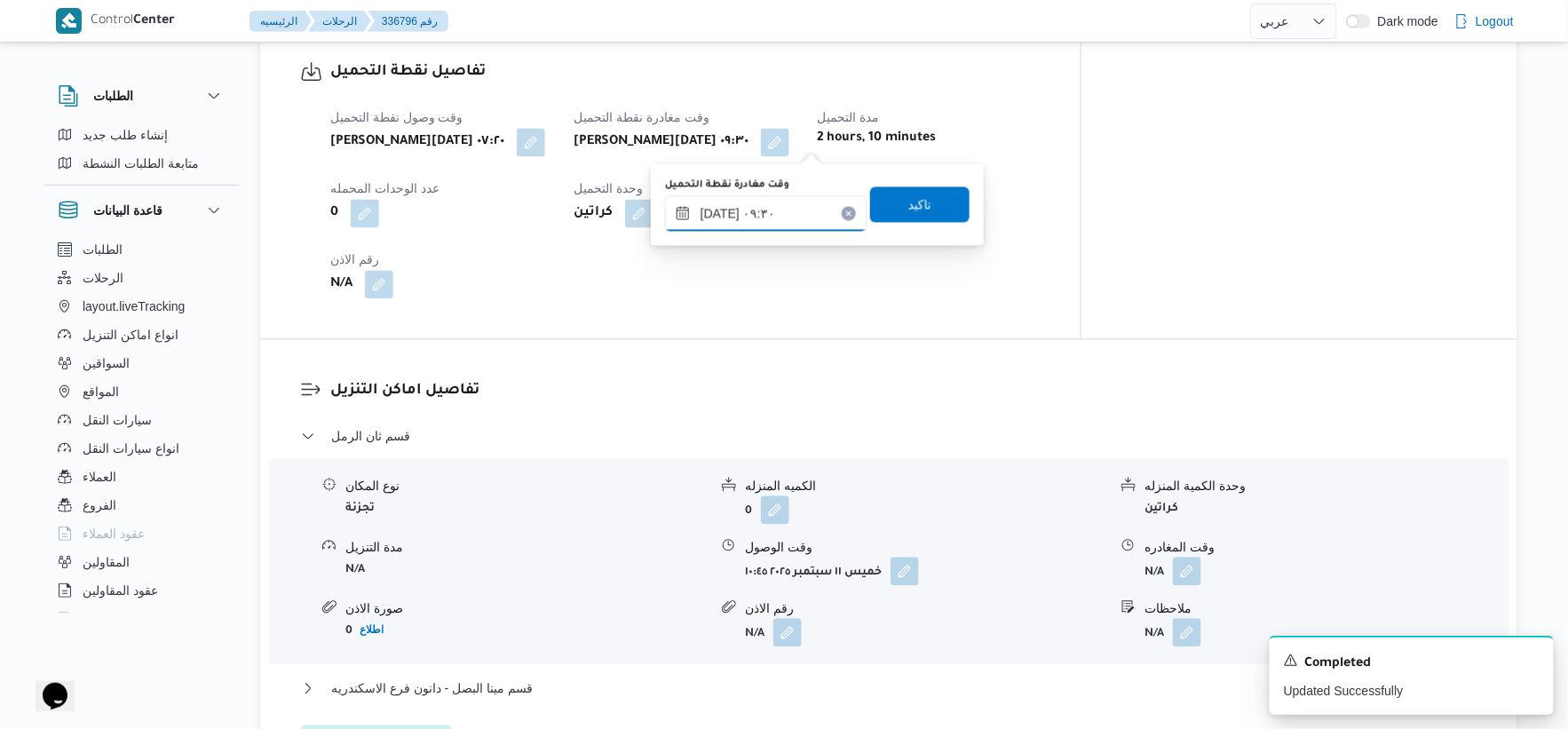
click at [721, 213] on input "١١/٠٩/٢٠٢٥ ٠٩:٣٠" at bounding box center [766, 212] width 202 height 35
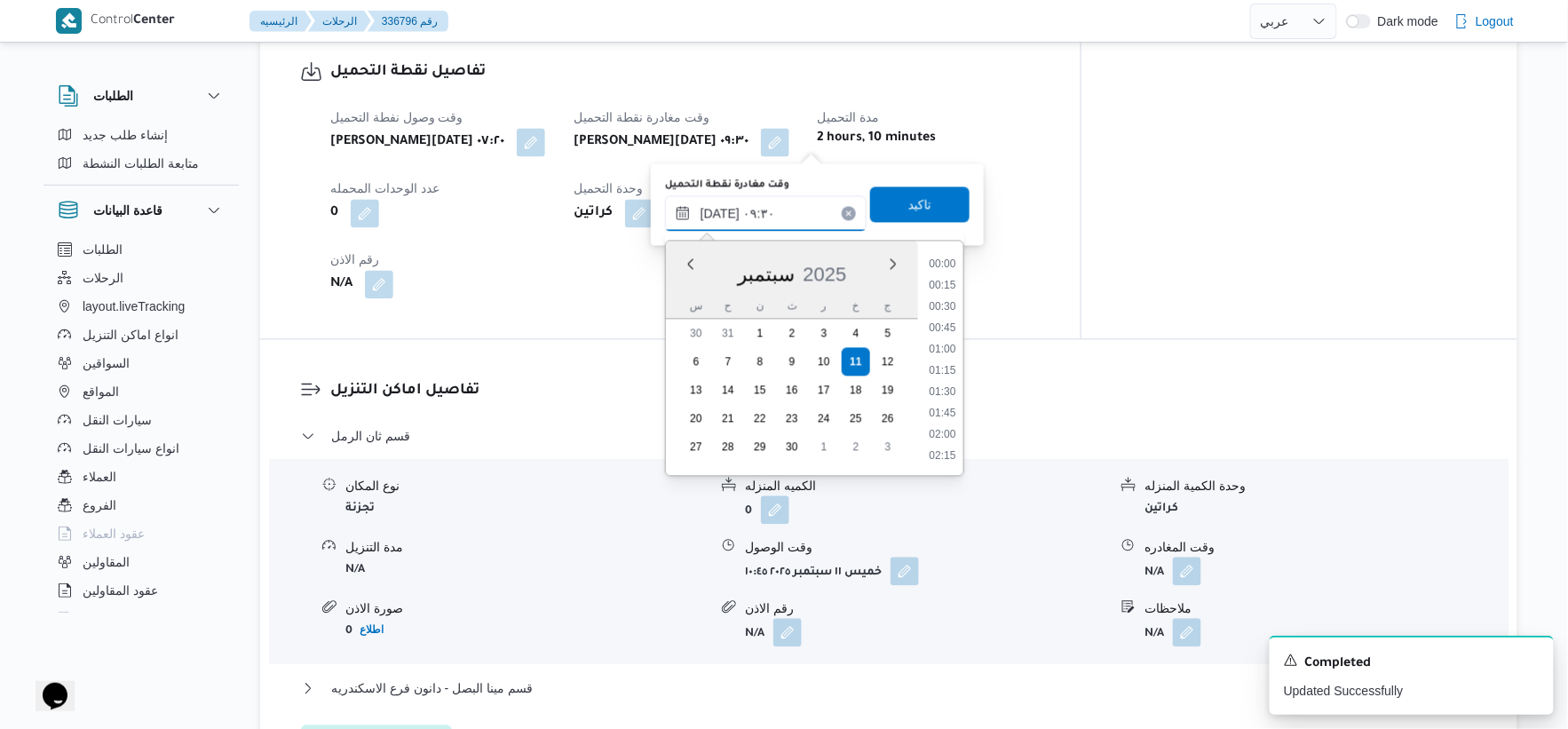
click at [721, 213] on input "١١/٠٩/٢٠٢٥ ٠٩:٣٠" at bounding box center [766, 212] width 202 height 35
type input "١١/٠٩/٢٠٢٥ ٠٩:٣٠"
click at [1042, 218] on div "0 اطلاع" at bounding box center [928, 209] width 225 height 25
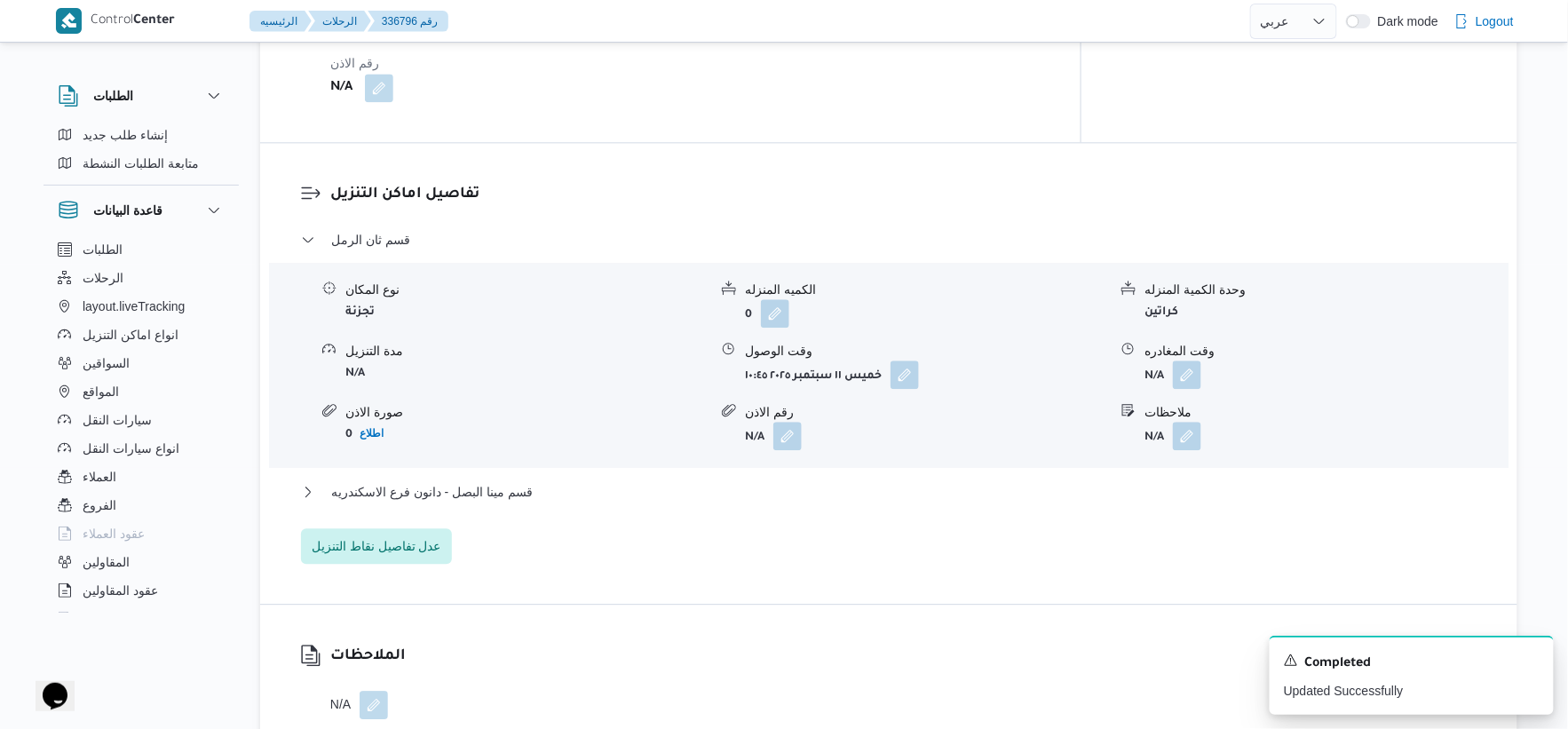
scroll to position [1380, 0]
click at [903, 370] on button "button" at bounding box center [905, 373] width 29 height 29
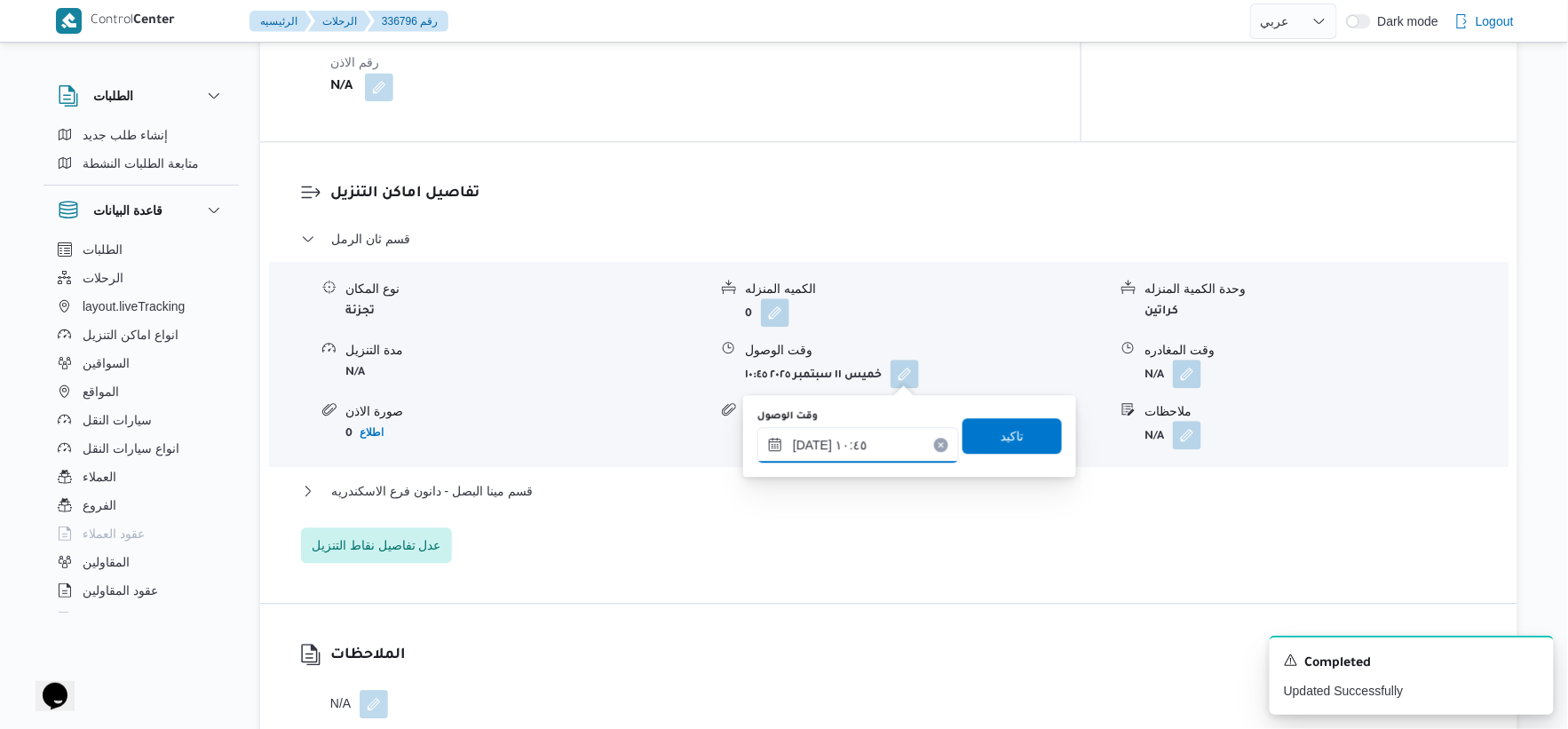
click at [890, 447] on input "١١/٠٩/٢٠٢٥ ١٠:٤٥" at bounding box center [859, 444] width 202 height 35
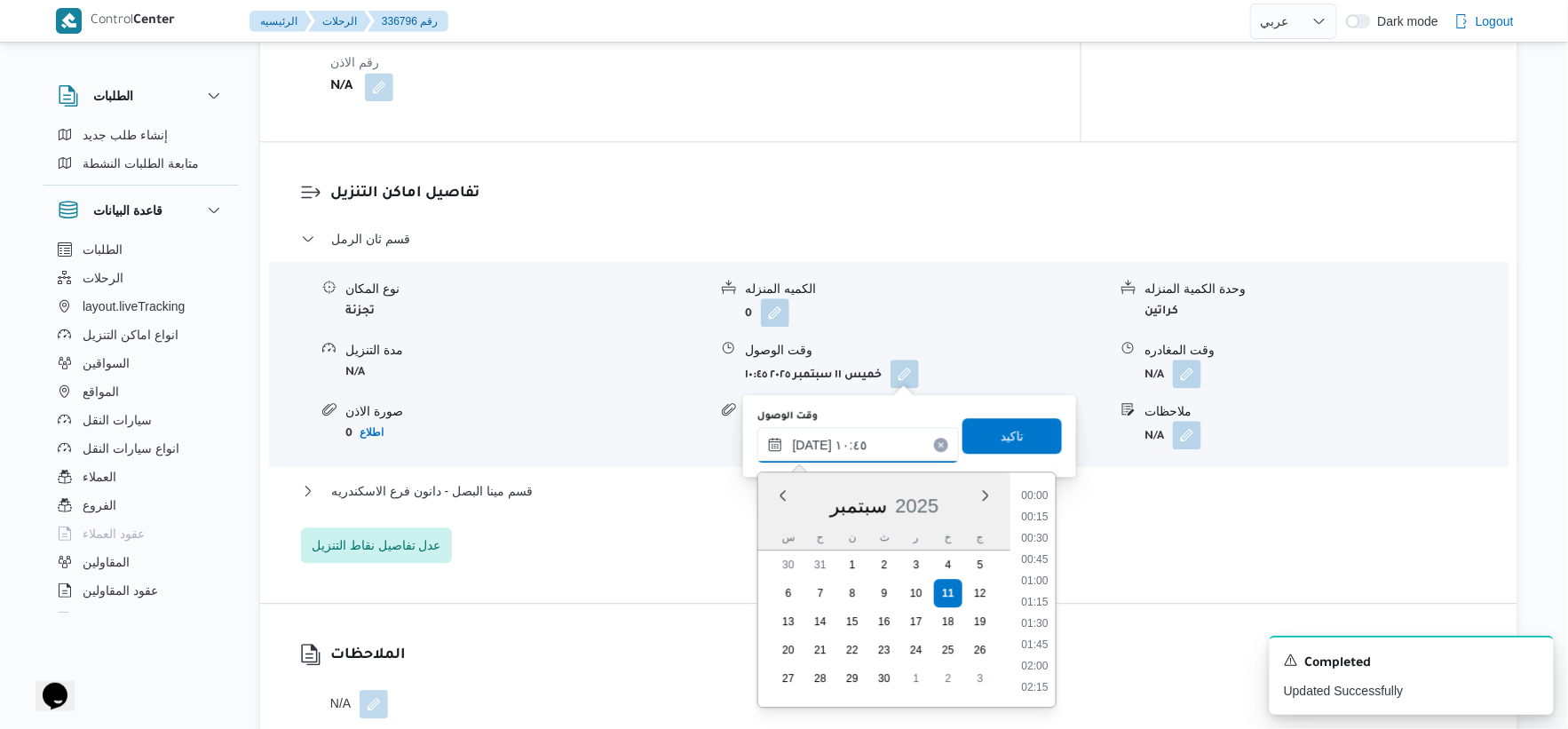
scroll to position [810, 0]
click at [1042, 535] on li "10:00" at bounding box center [1035, 538] width 41 height 18
type input "١١/٠٩/٢٠٢٥ ١٠:٠٠"
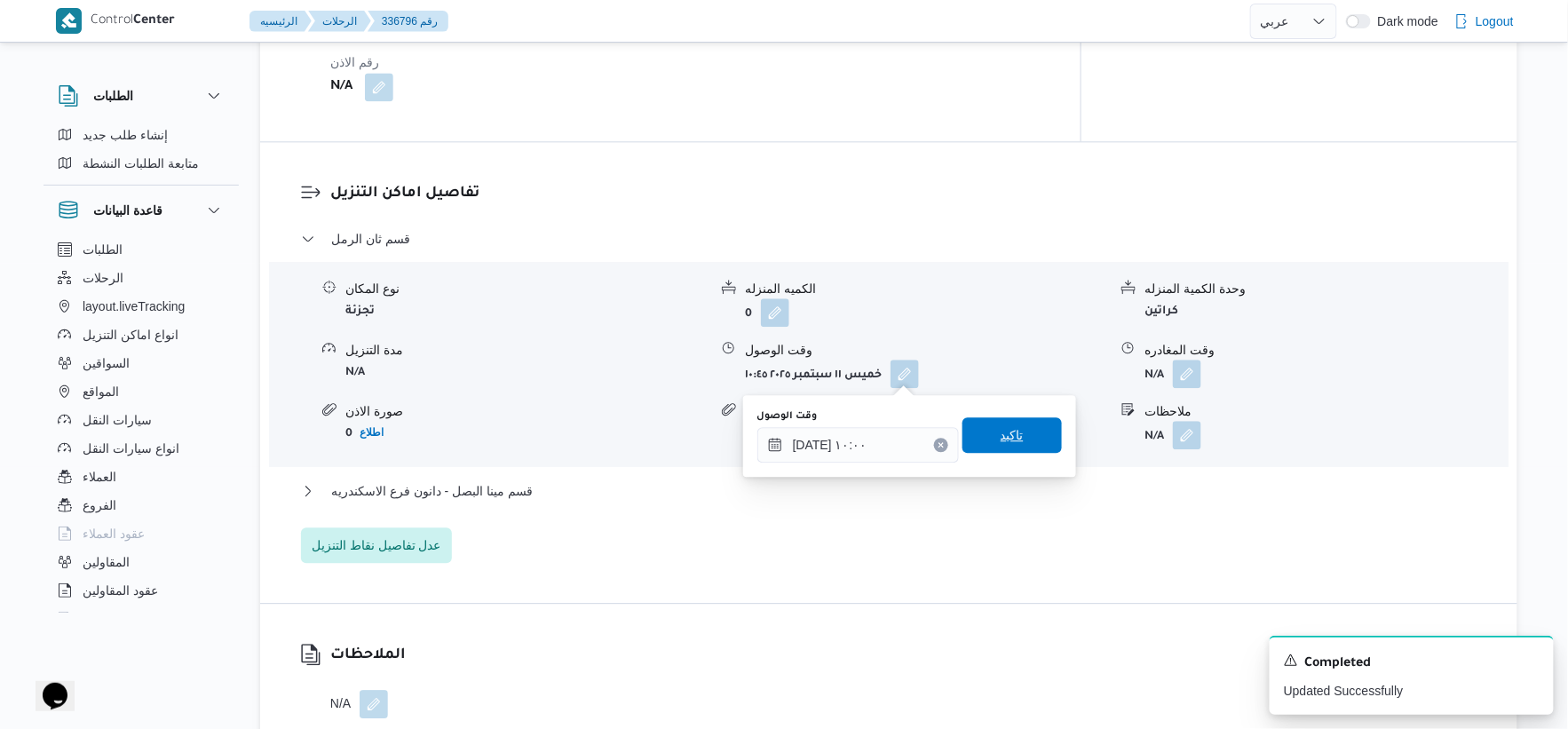
click at [1029, 437] on span "تاكيد" at bounding box center [1012, 434] width 100 height 35
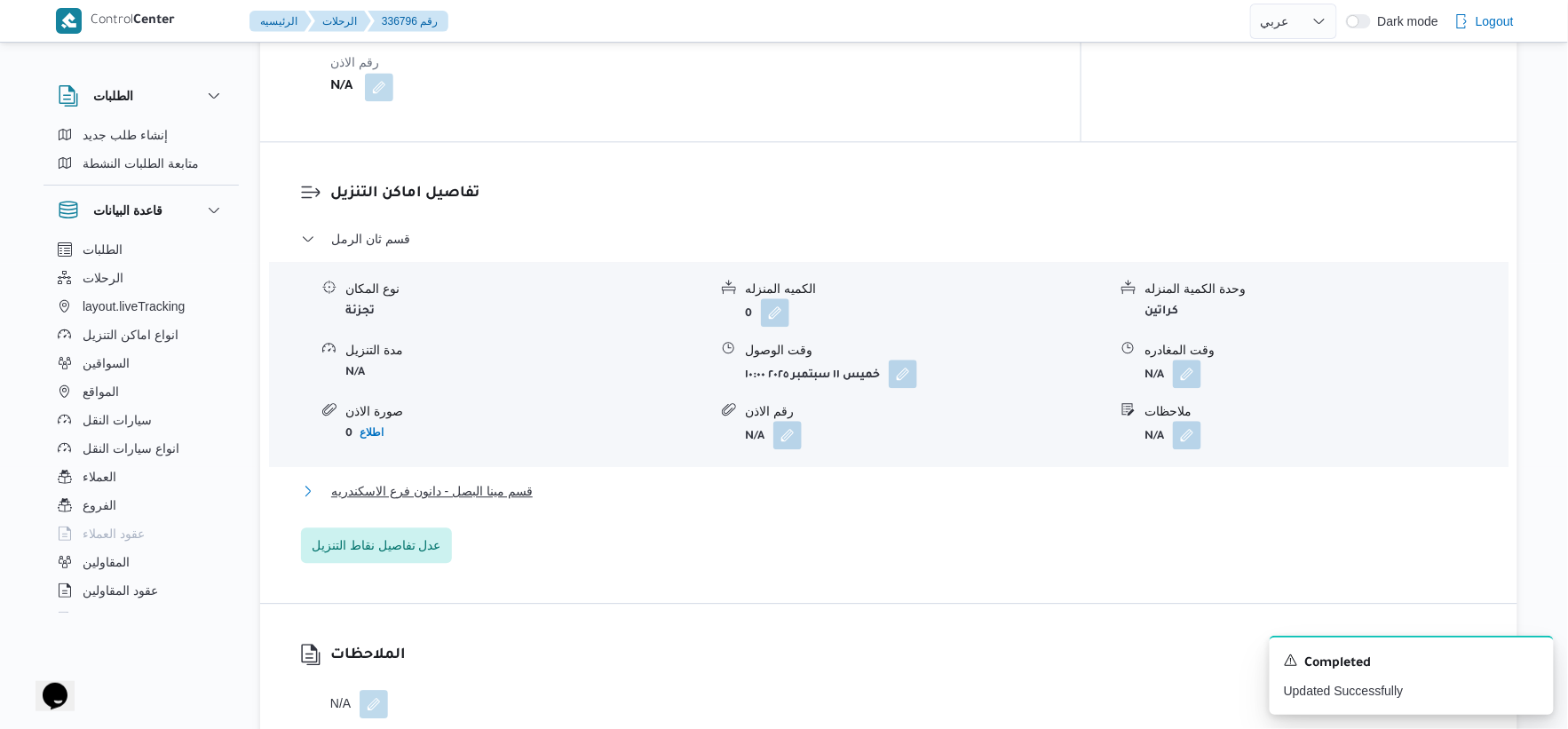
click at [515, 497] on span "قسم مينا البصل - دانون فرع الاسكندريه" at bounding box center [432, 490] width 202 height 21
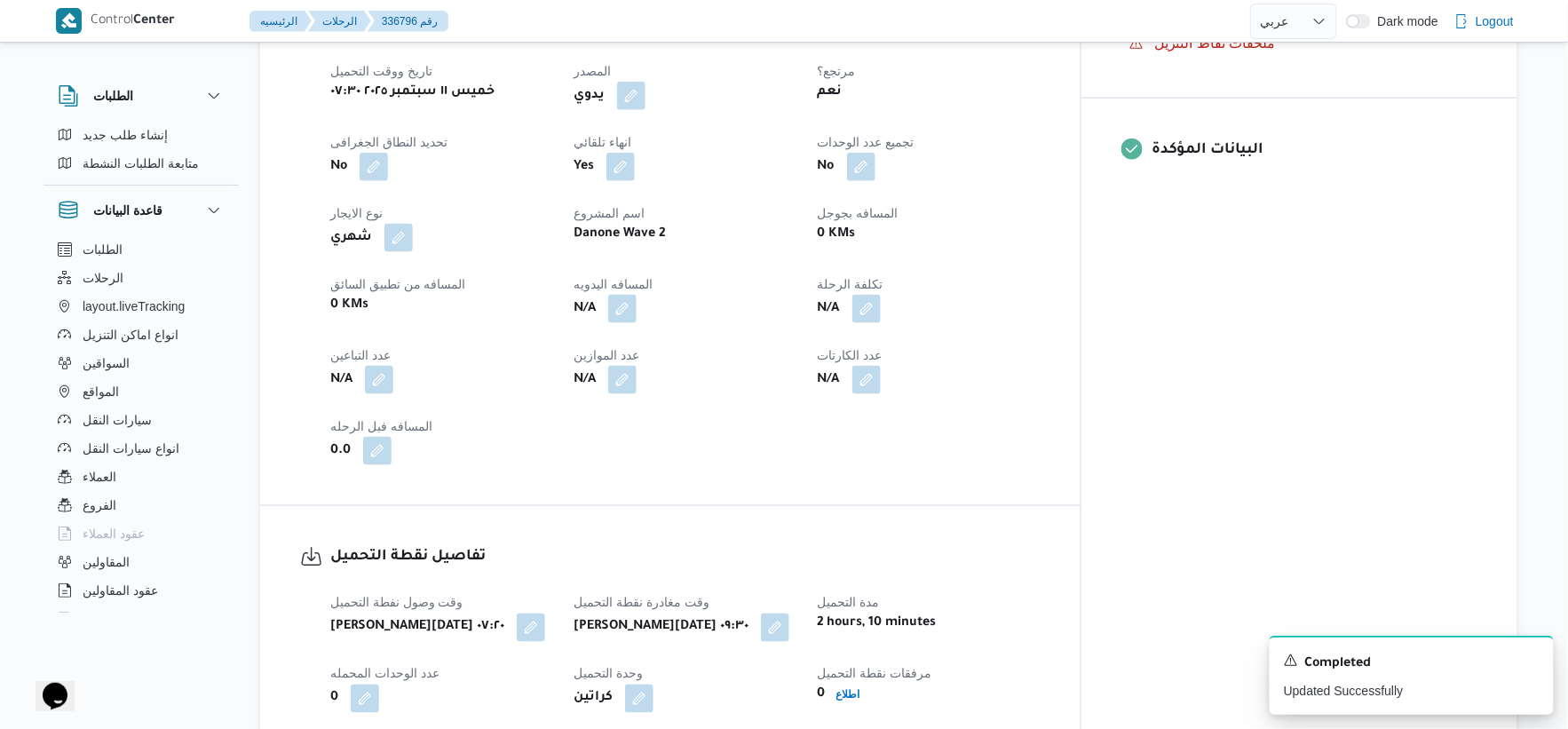
scroll to position [690, 0]
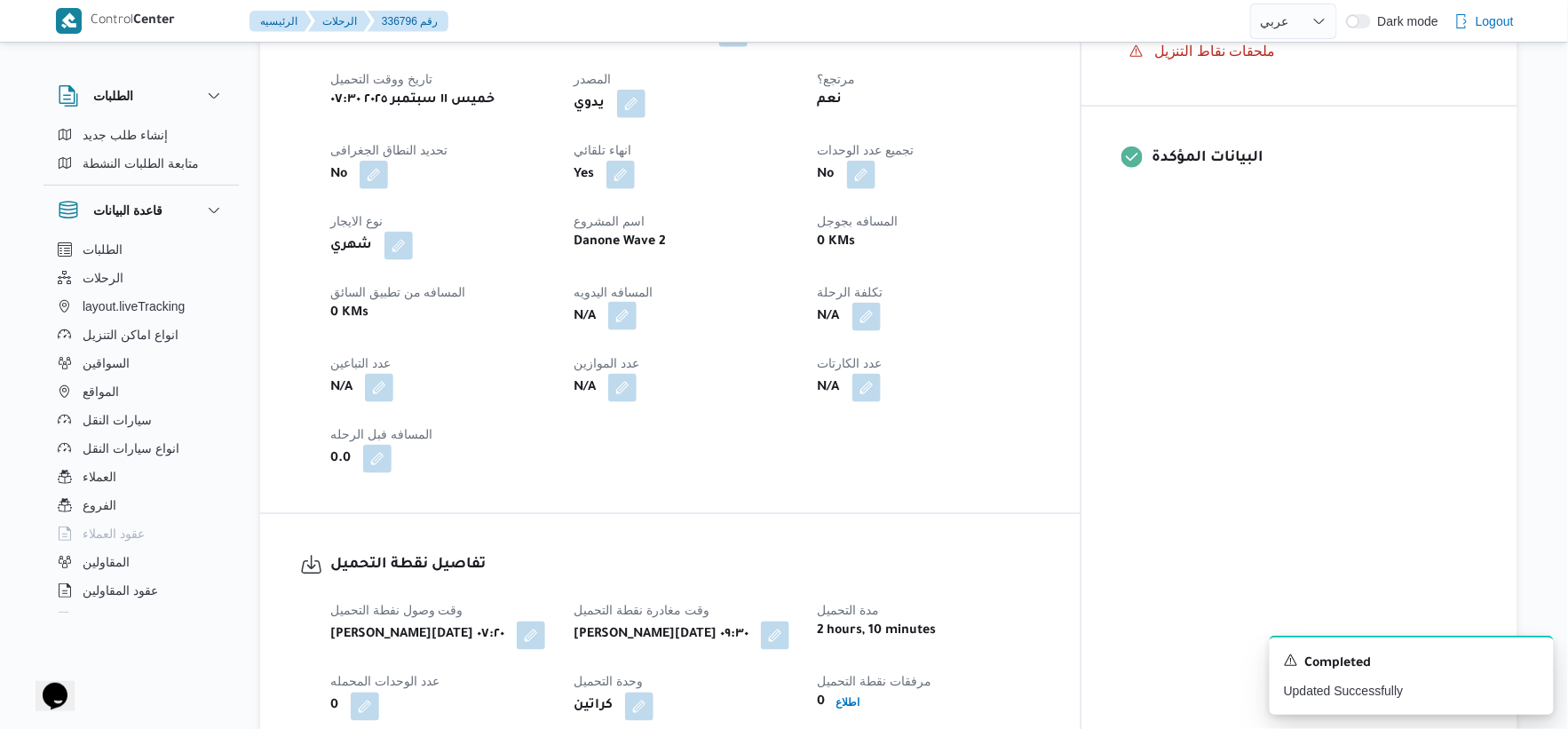
click at [637, 315] on button "button" at bounding box center [623, 317] width 29 height 29
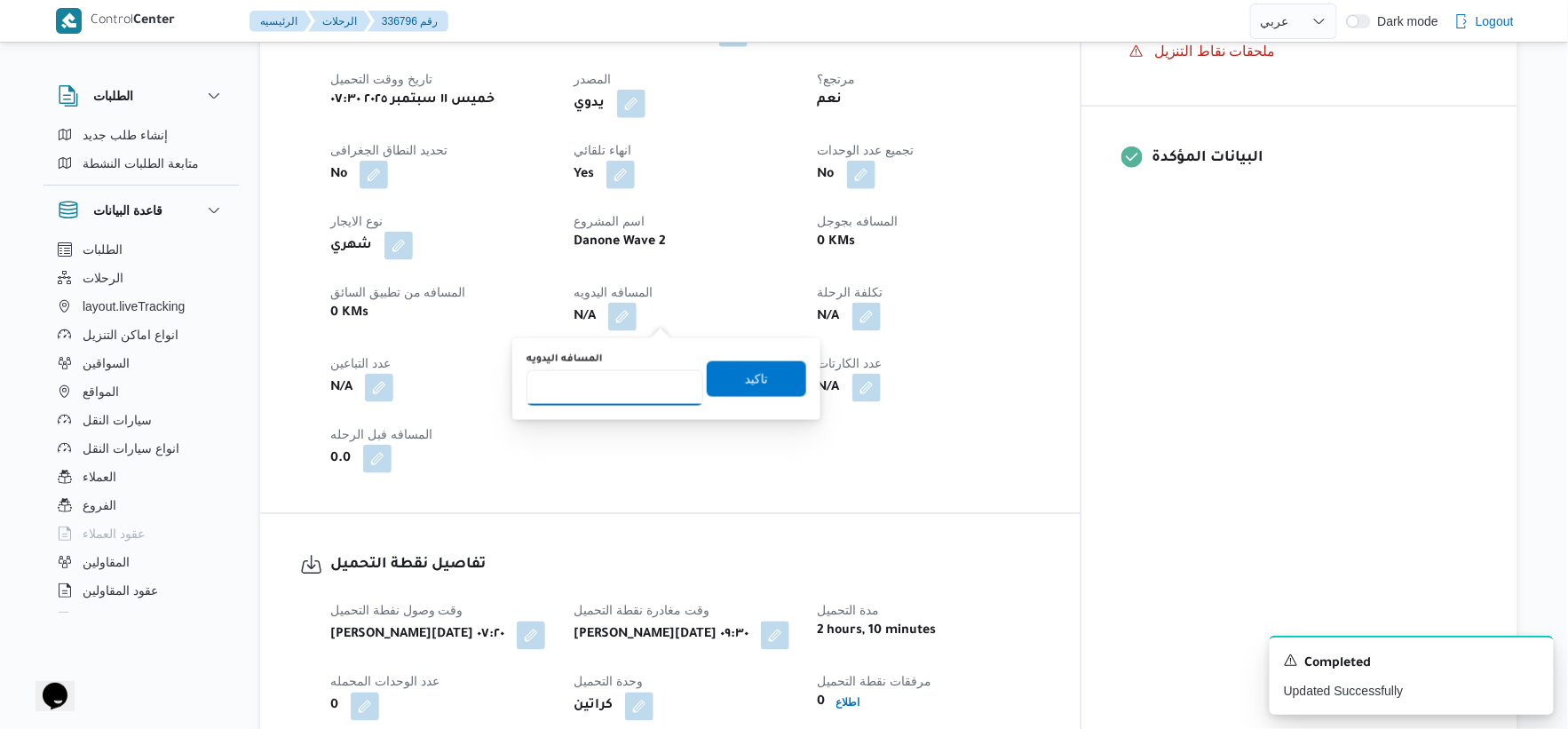
click at [630, 379] on input "المسافه اليدويه" at bounding box center [615, 387] width 177 height 35
type input "49"
click at [780, 379] on span "تاكيد" at bounding box center [756, 377] width 100 height 35
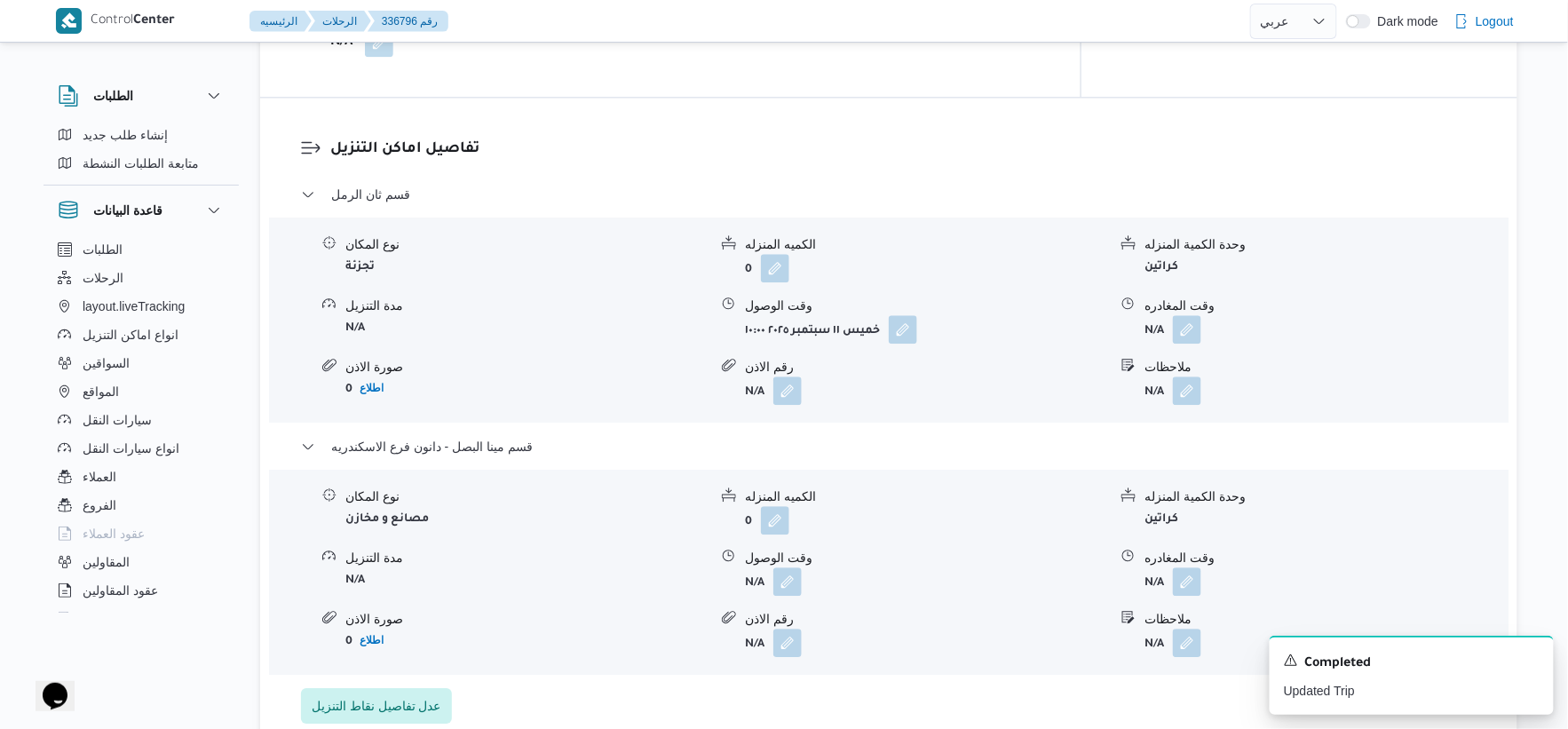
scroll to position [1676, 0]
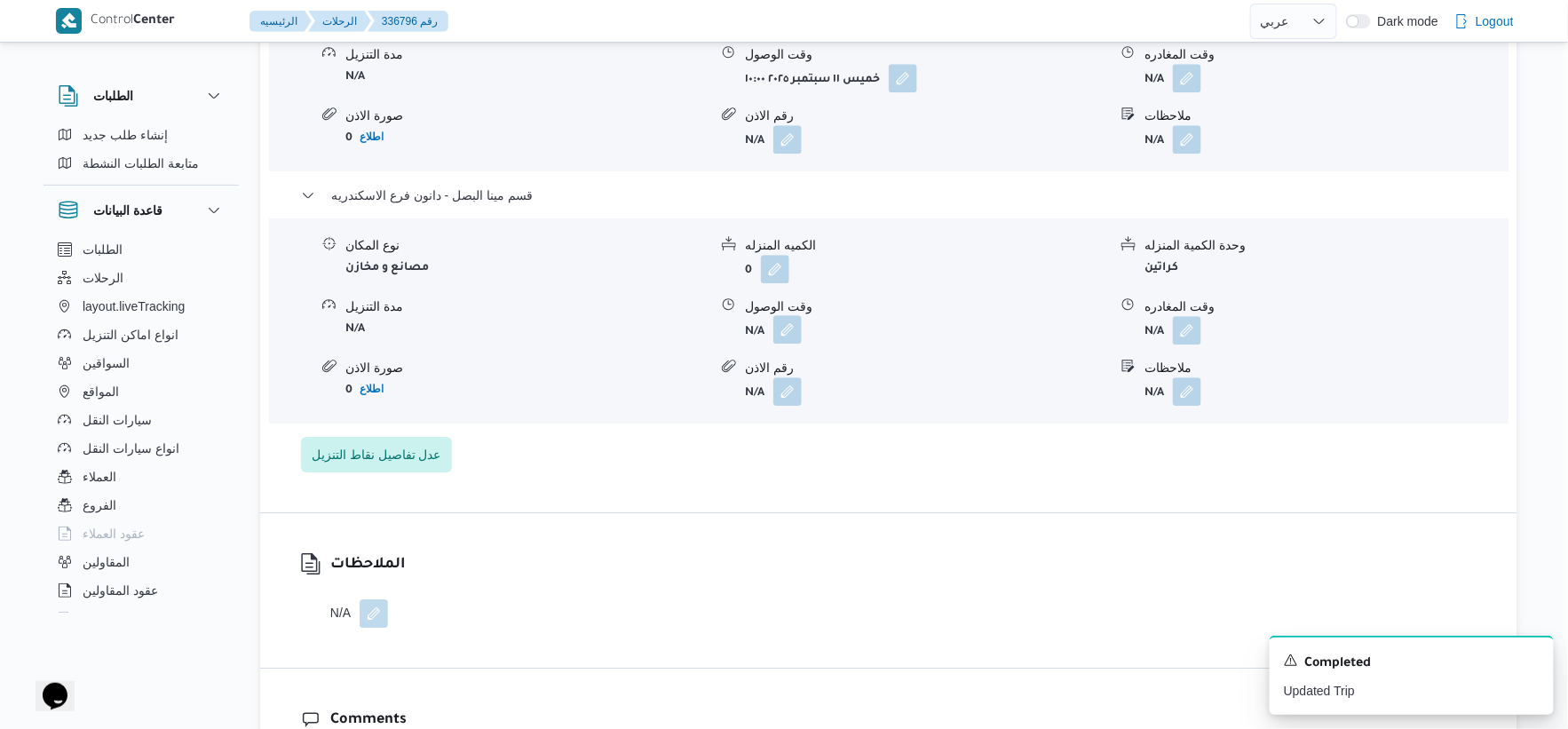
click at [779, 330] on button "button" at bounding box center [787, 330] width 29 height 29
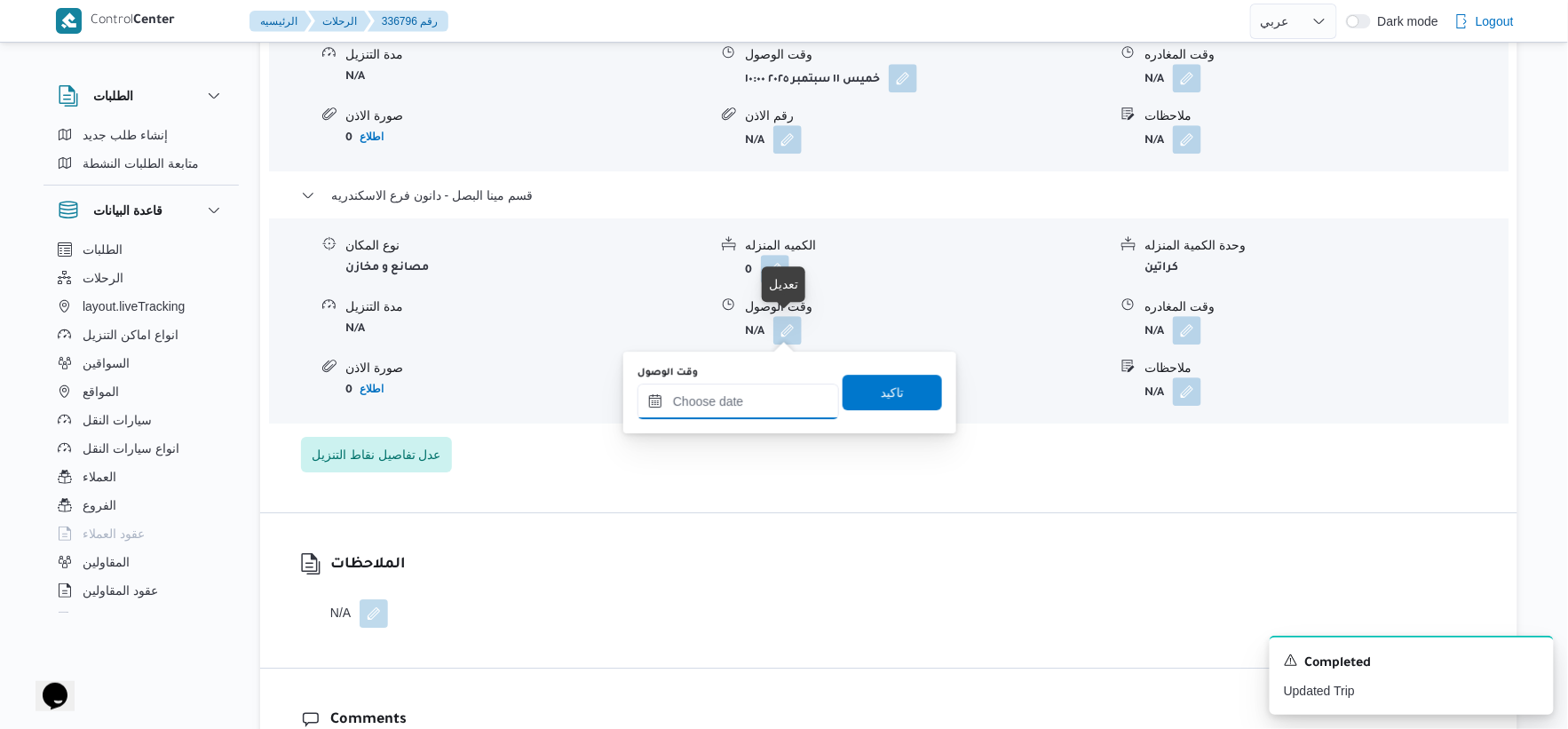
drag, startPoint x: 751, startPoint y: 394, endPoint x: 775, endPoint y: 402, distance: 25.3
click at [751, 394] on input "وقت الوصول" at bounding box center [739, 400] width 202 height 35
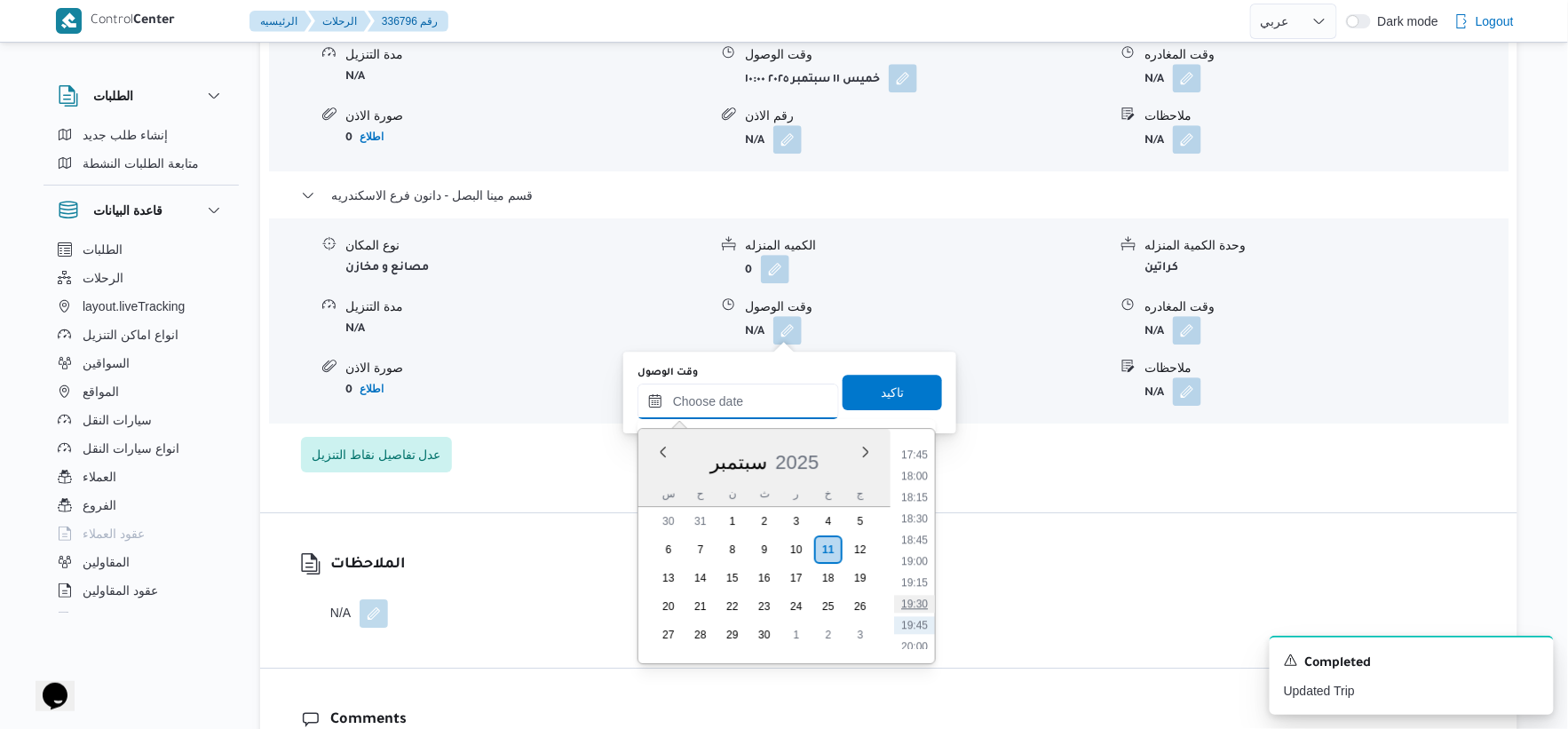
scroll to position [1477, 0]
click at [913, 462] on li "17:30" at bounding box center [914, 466] width 41 height 18
type input "١١/٠٩/٢٠٢٥ ١٧:٣٠"
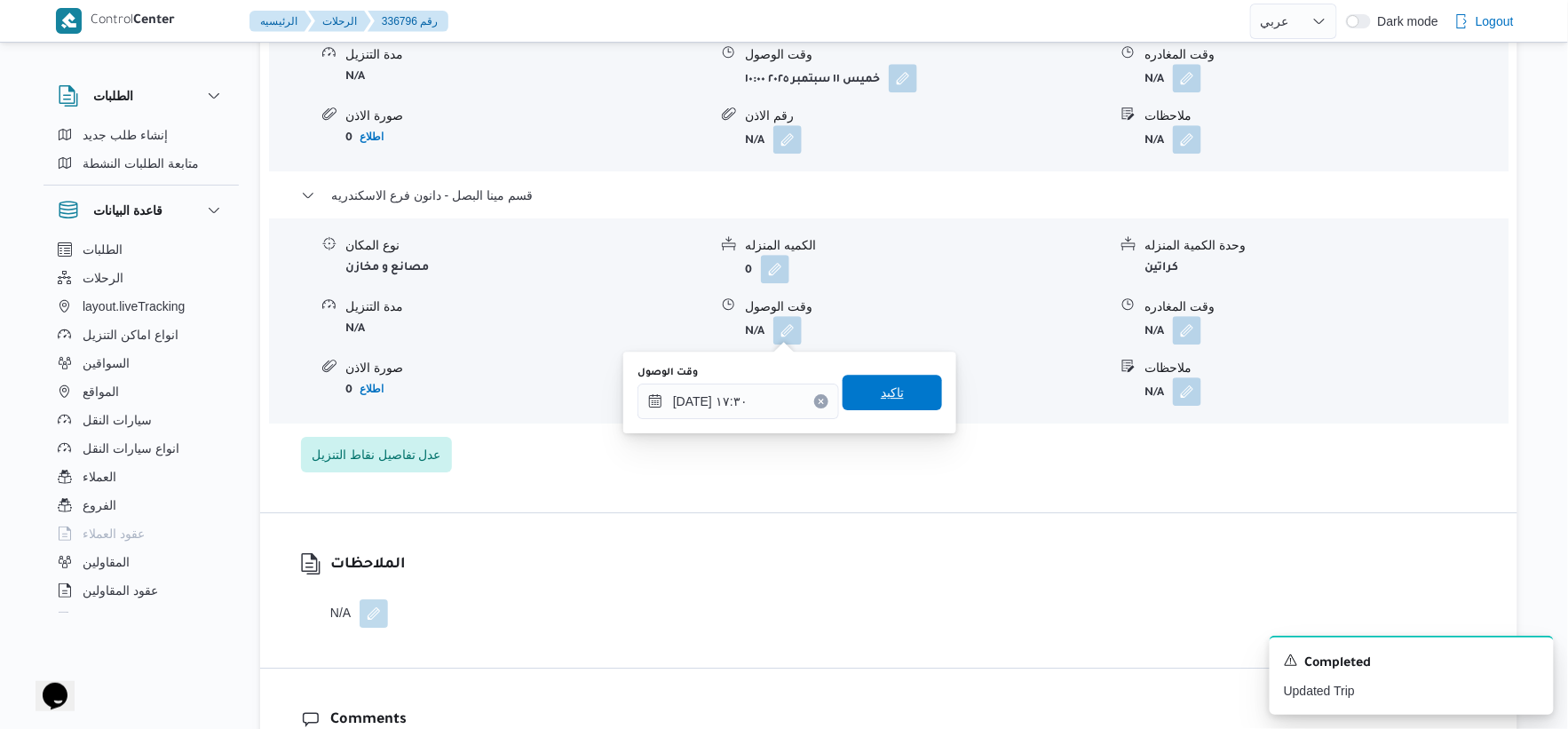
click at [904, 396] on span "تاكيد" at bounding box center [892, 392] width 100 height 35
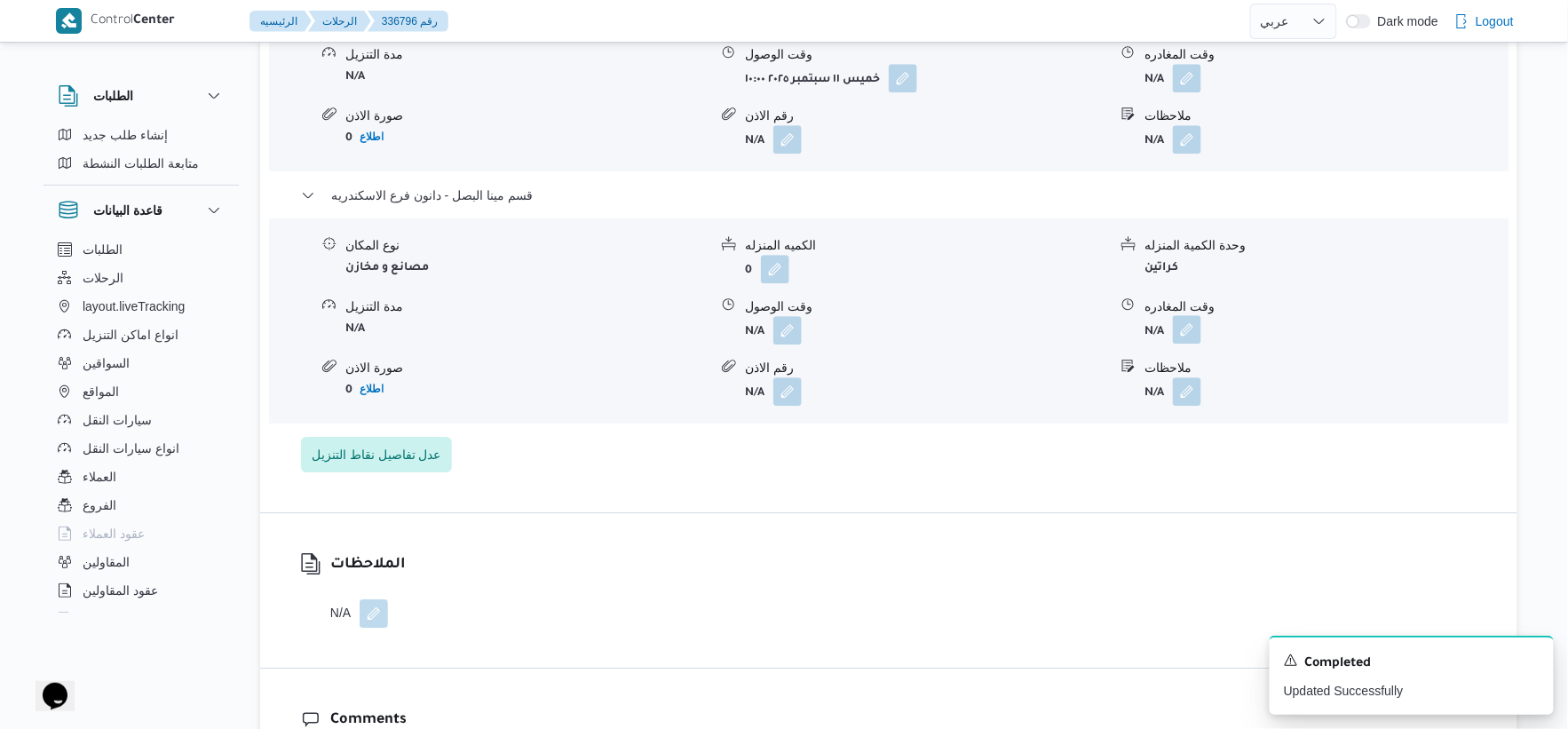
click at [1200, 324] on button "button" at bounding box center [1188, 330] width 29 height 29
click at [910, 325] on button "button" at bounding box center [924, 330] width 29 height 29
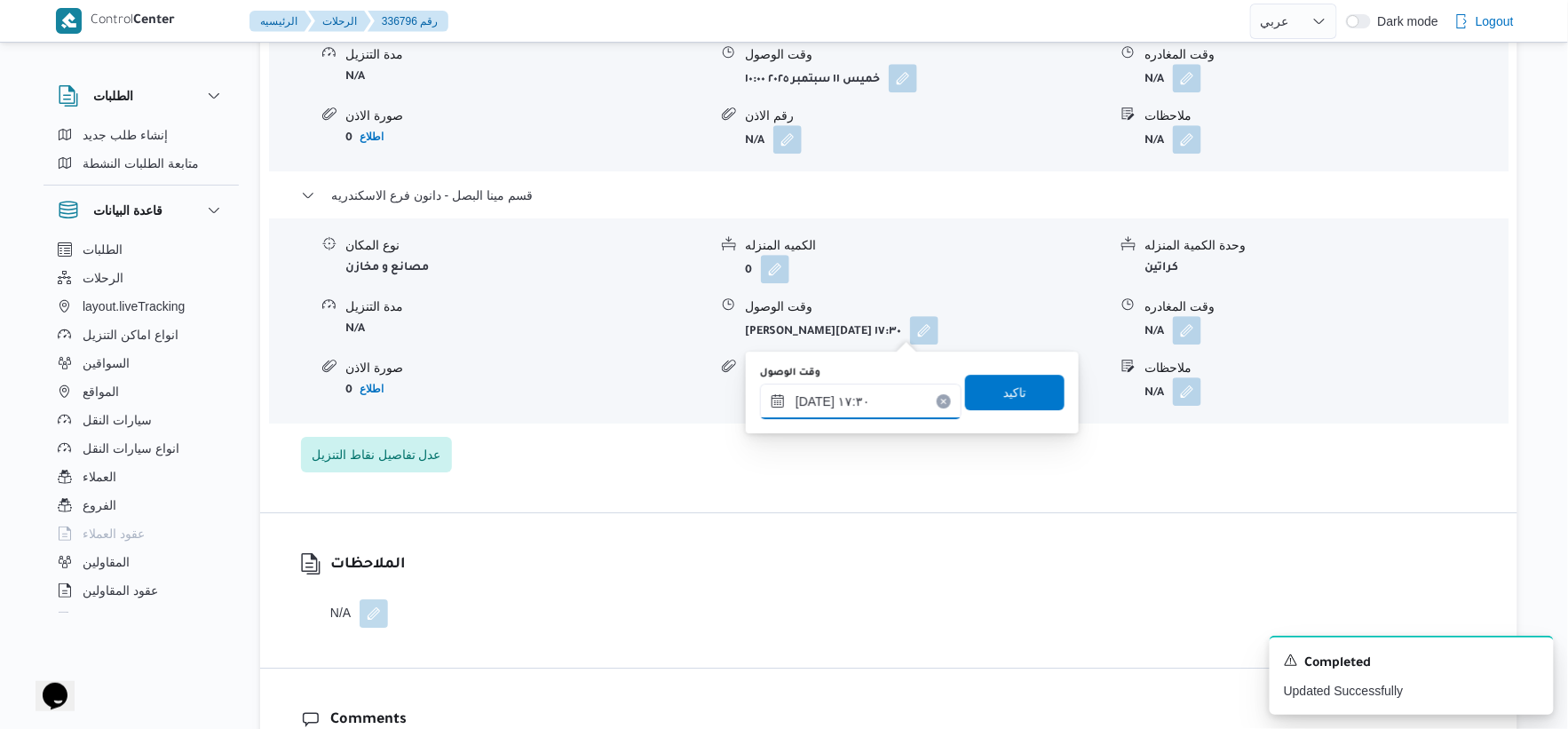
click at [867, 414] on input "١١/٠٩/٢٠٢٥ ١٧:٣٠" at bounding box center [861, 400] width 202 height 35
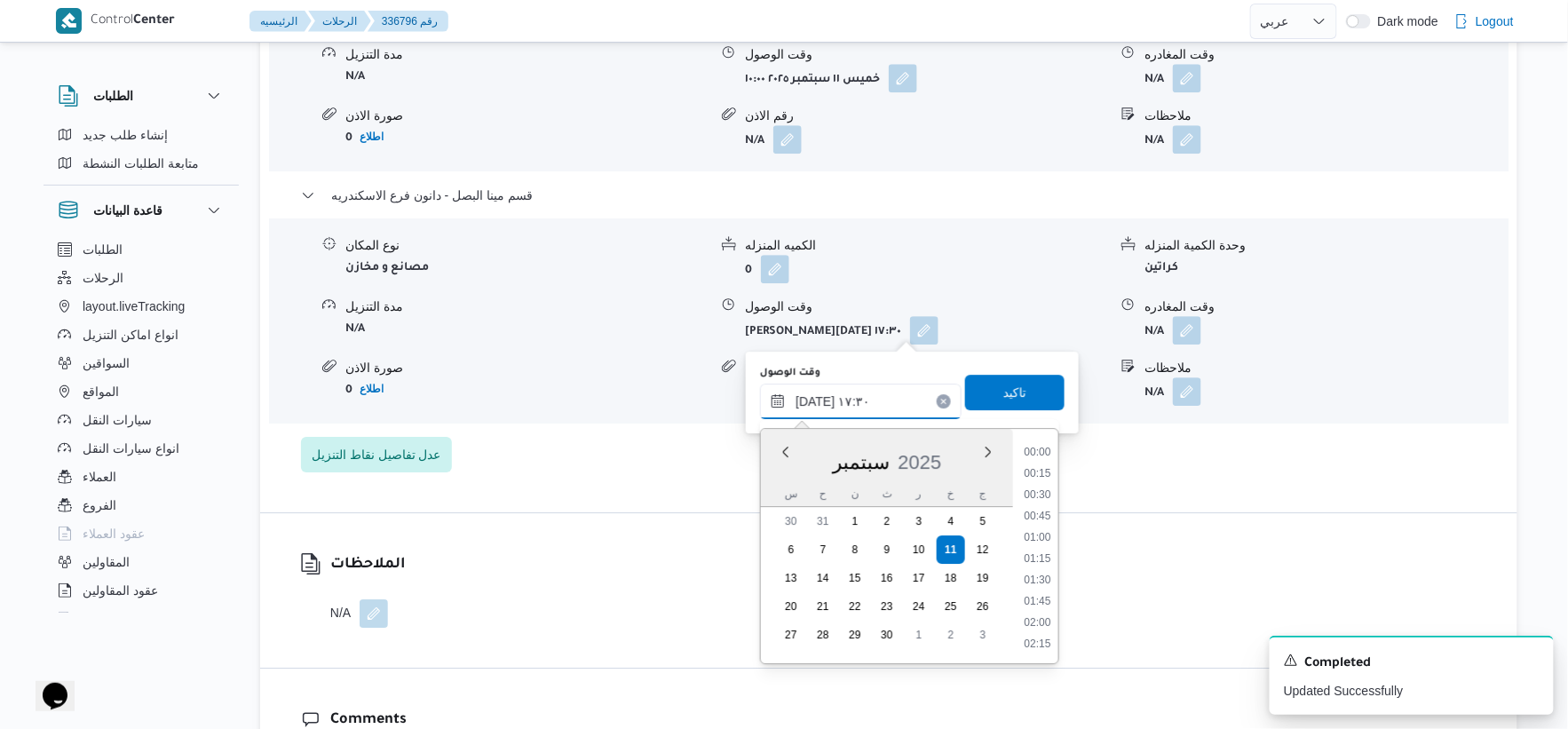
scroll to position [1385, 0]
click at [1046, 535] on li "17:15" at bounding box center [1037, 537] width 41 height 18
type input "١١/٠٩/٢٠٢٥ ١٧:١٥"
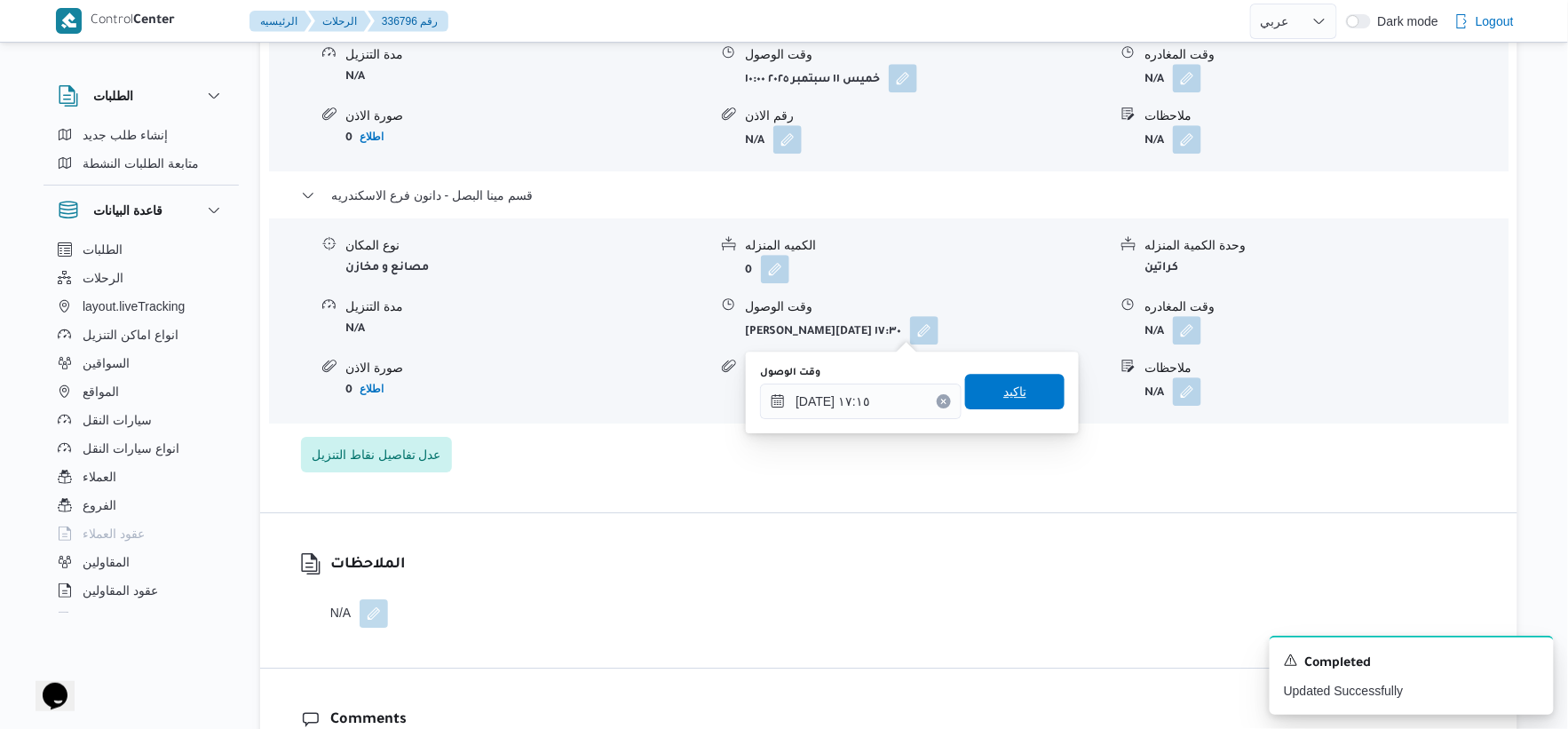
click at [1018, 393] on span "تاكيد" at bounding box center [1015, 391] width 100 height 35
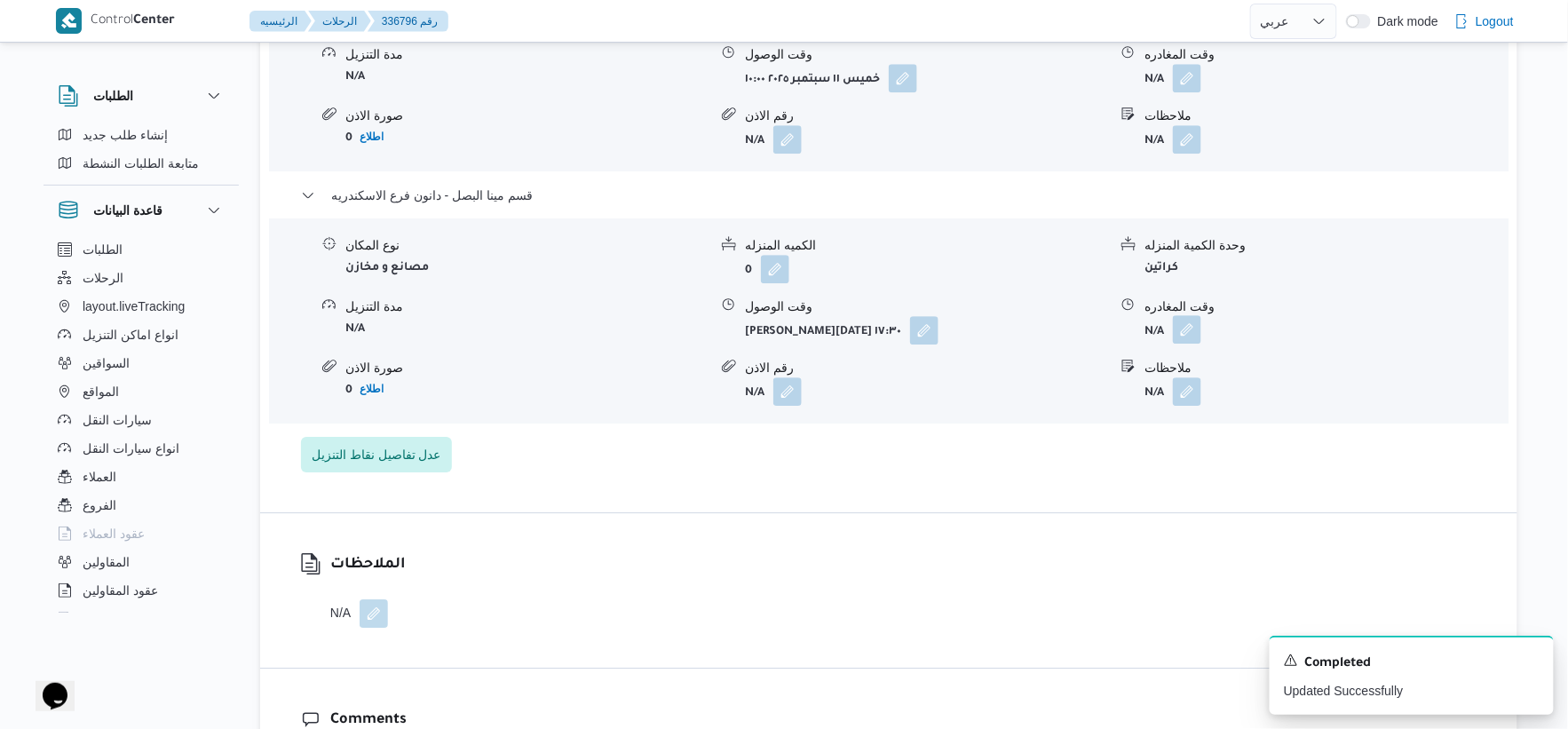
click at [1185, 337] on button "button" at bounding box center [1188, 330] width 29 height 29
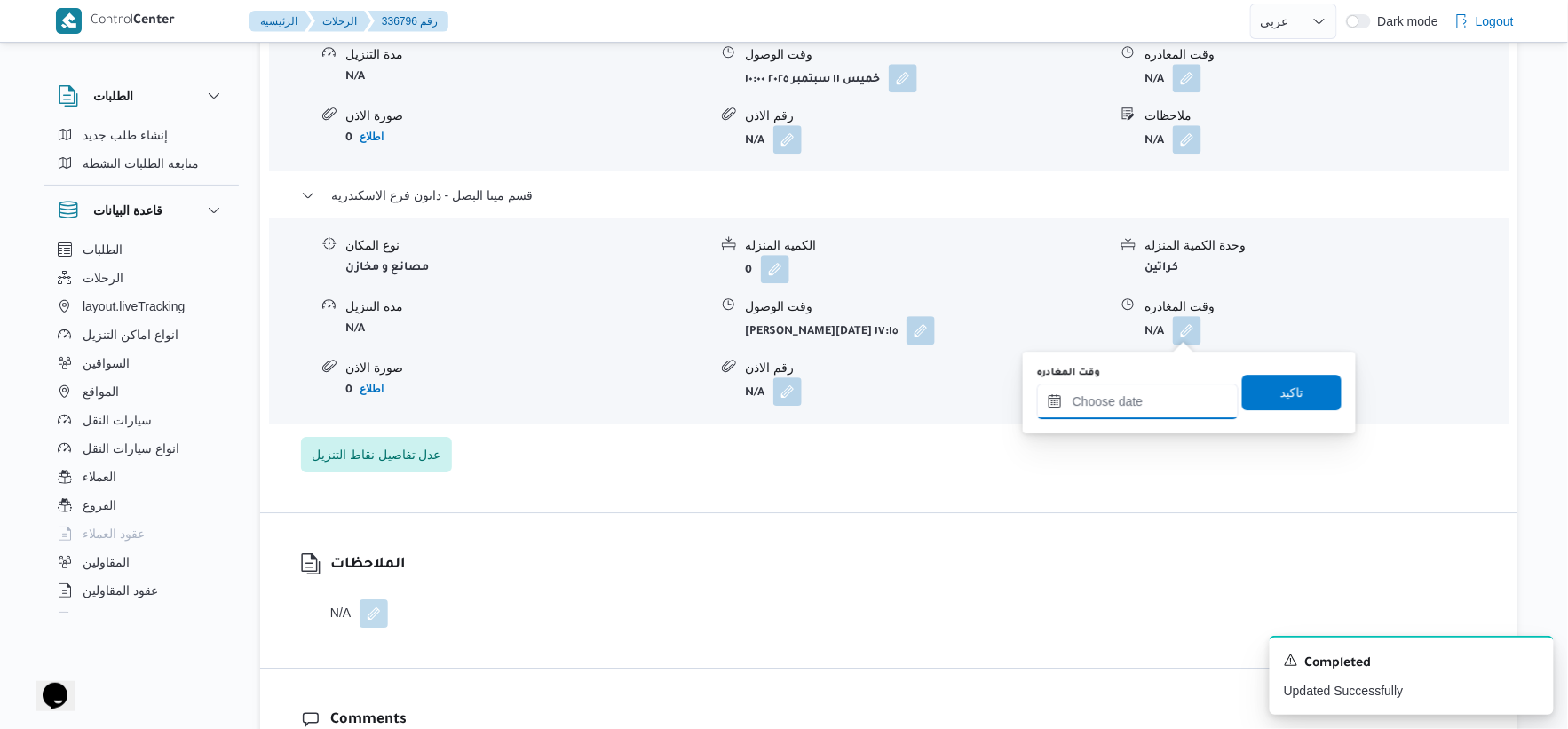
click at [1168, 396] on input "وقت المغادره" at bounding box center [1138, 400] width 202 height 35
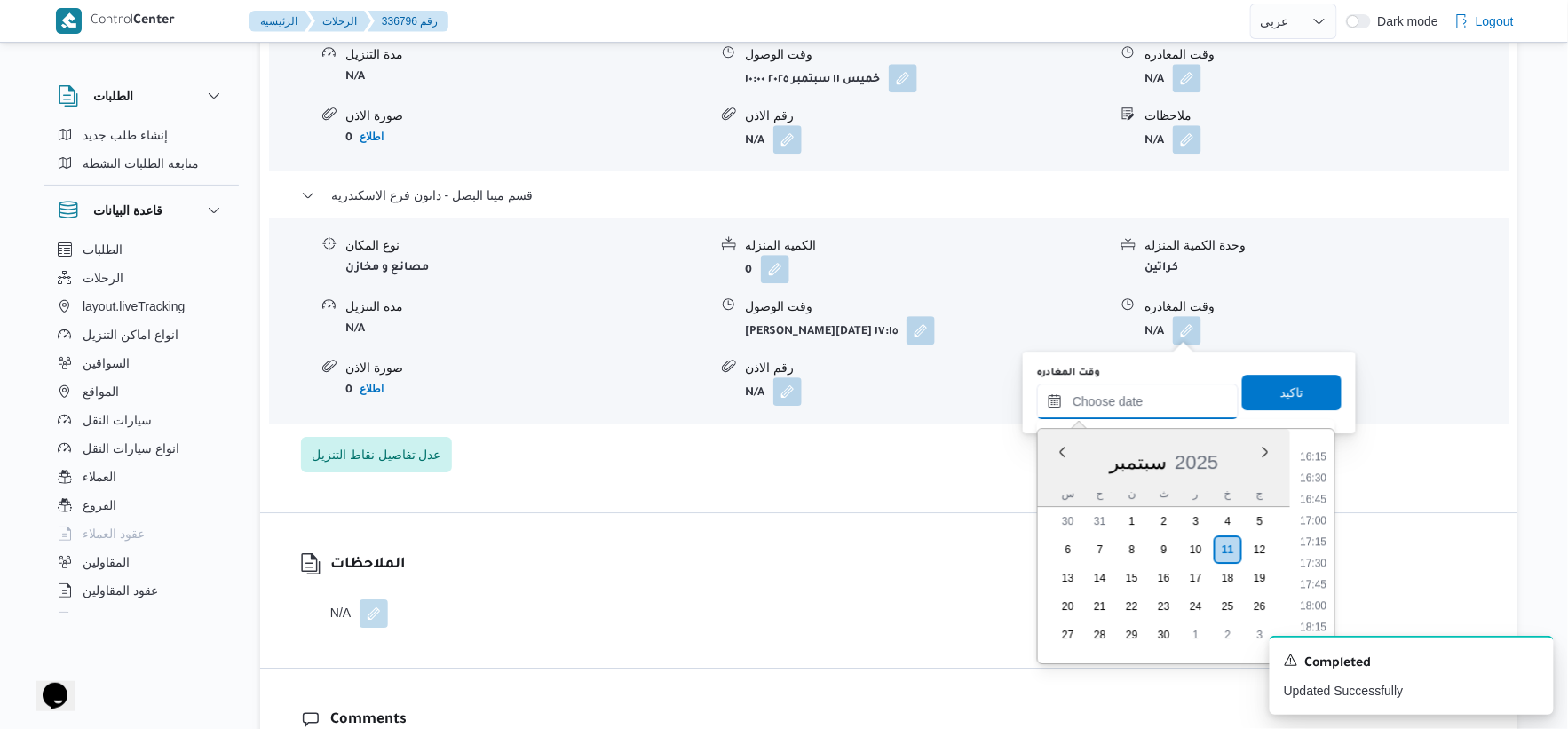
scroll to position [1378, 0]
click at [1312, 585] on li "17:45" at bounding box center [1314, 585] width 41 height 18
type input "١١/٠٩/٢٠٢٥ ١٧:٤٥"
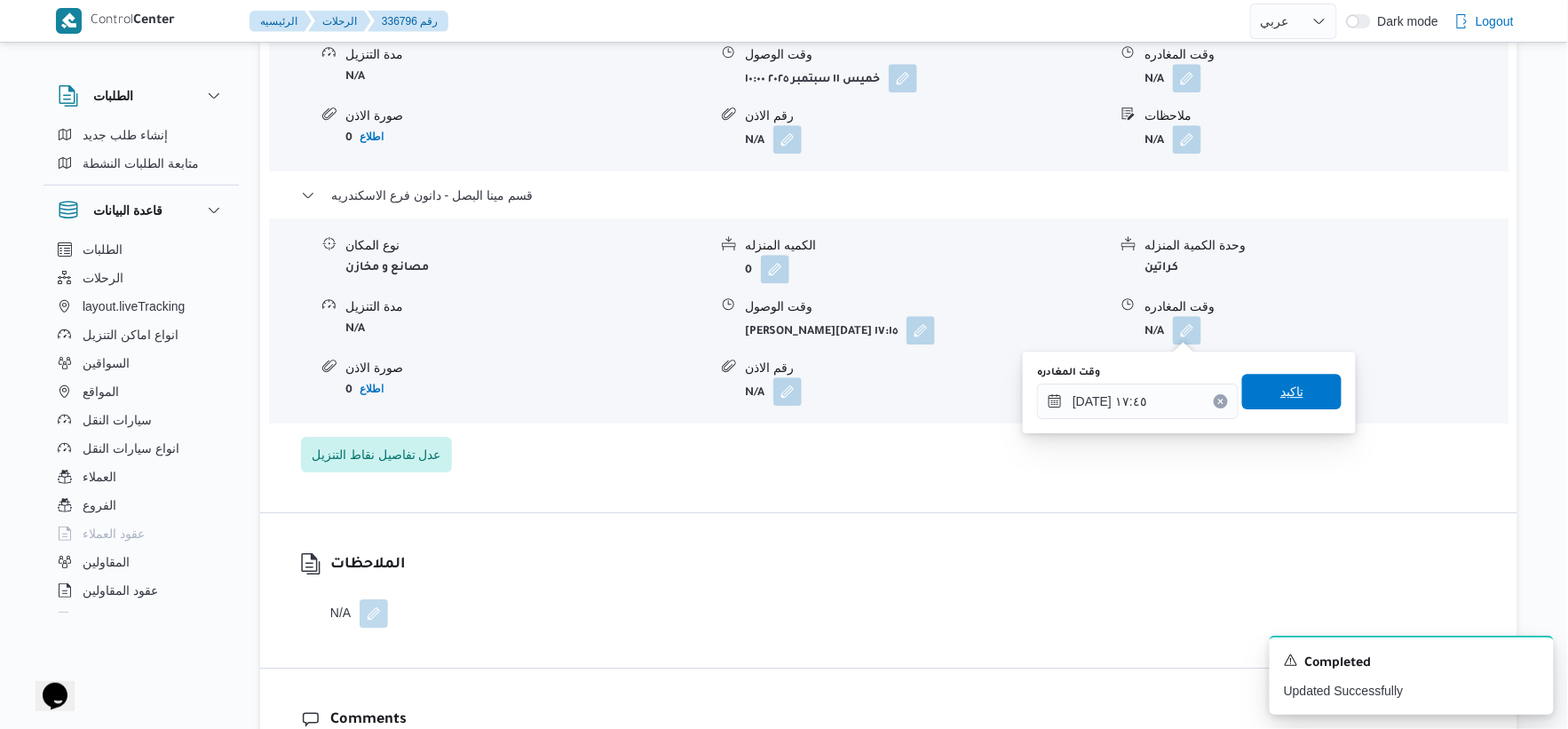
click at [1286, 393] on span "تاكيد" at bounding box center [1292, 392] width 23 height 21
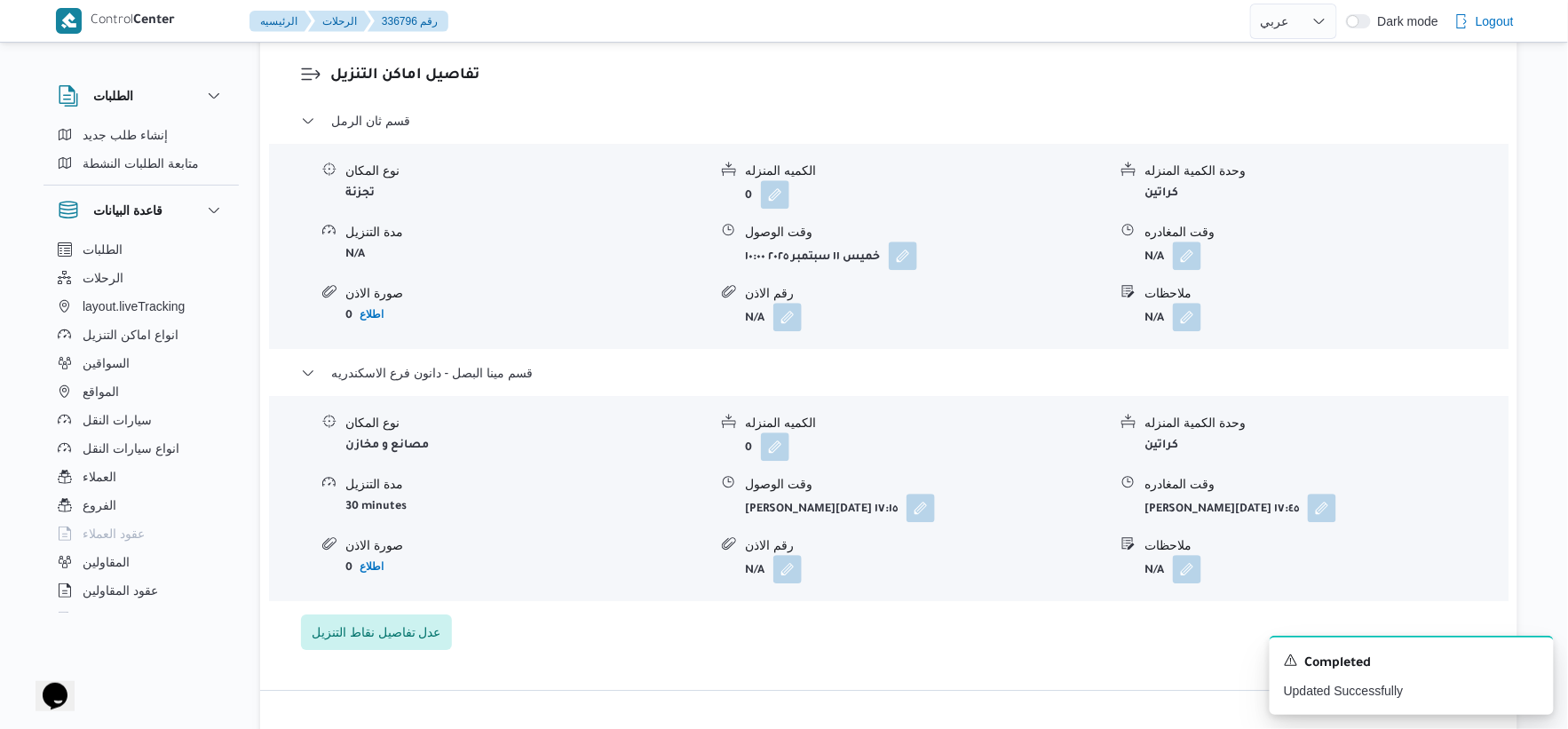
scroll to position [1479, 0]
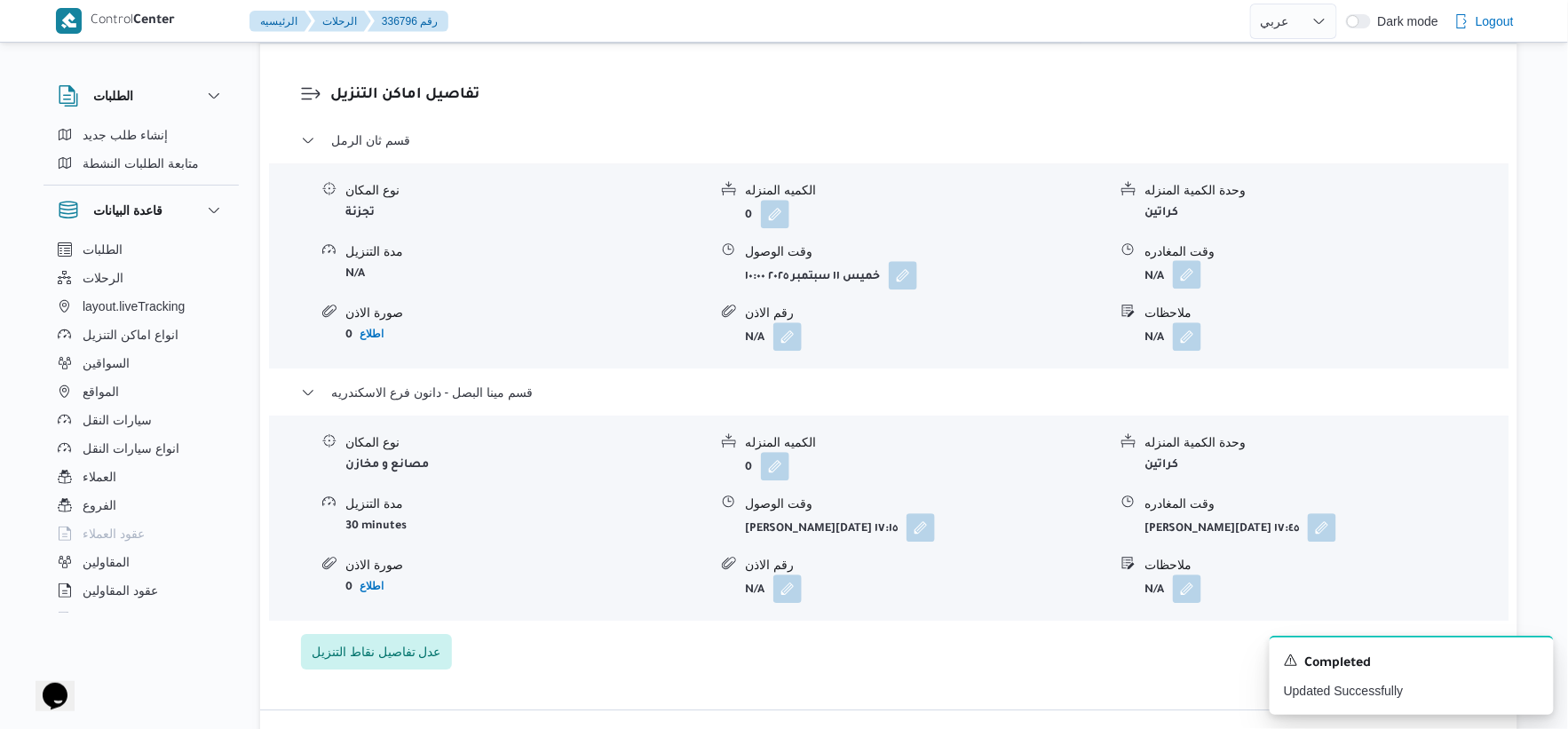
click at [1185, 272] on button "button" at bounding box center [1188, 275] width 29 height 29
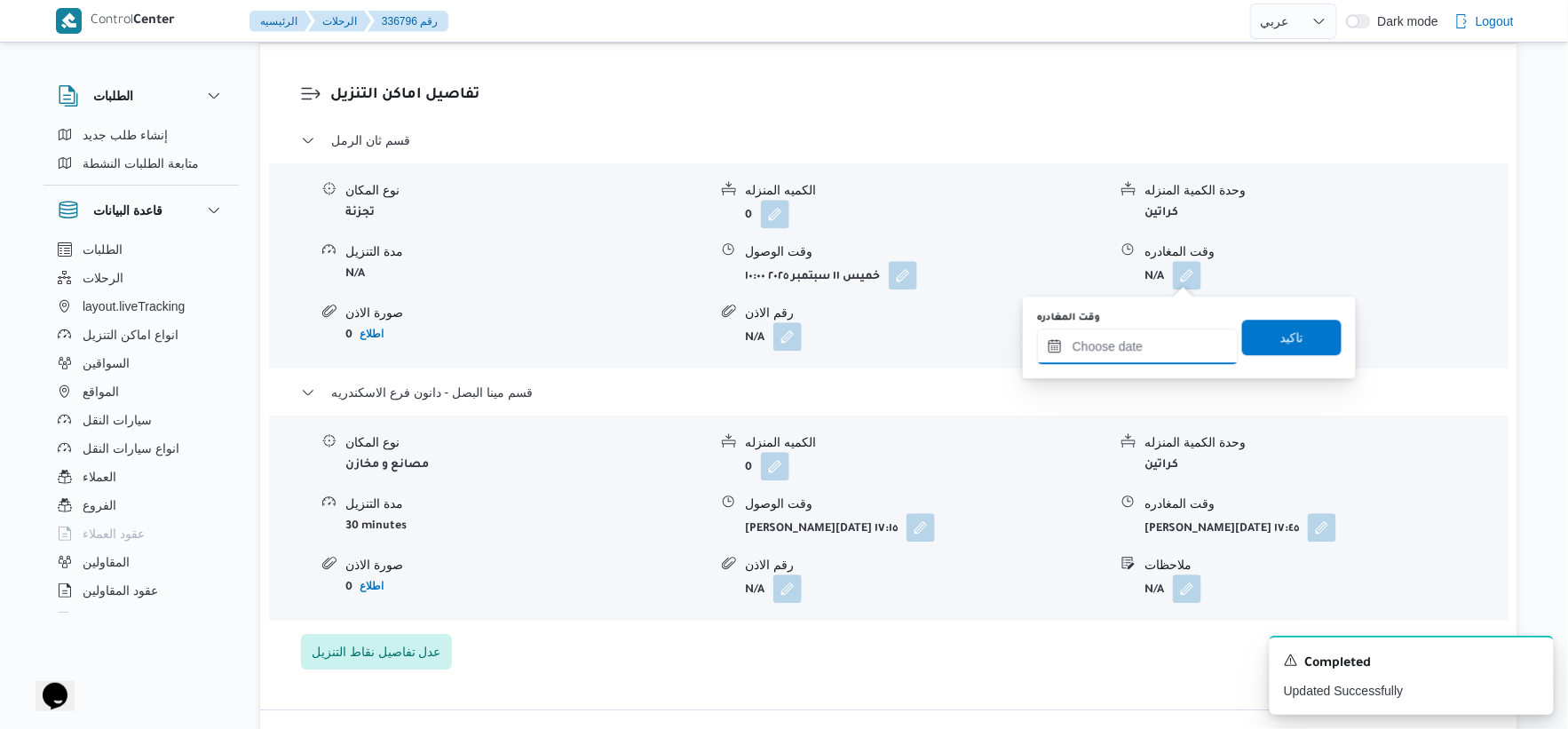
click at [1159, 329] on input "وقت المغادره" at bounding box center [1138, 346] width 202 height 35
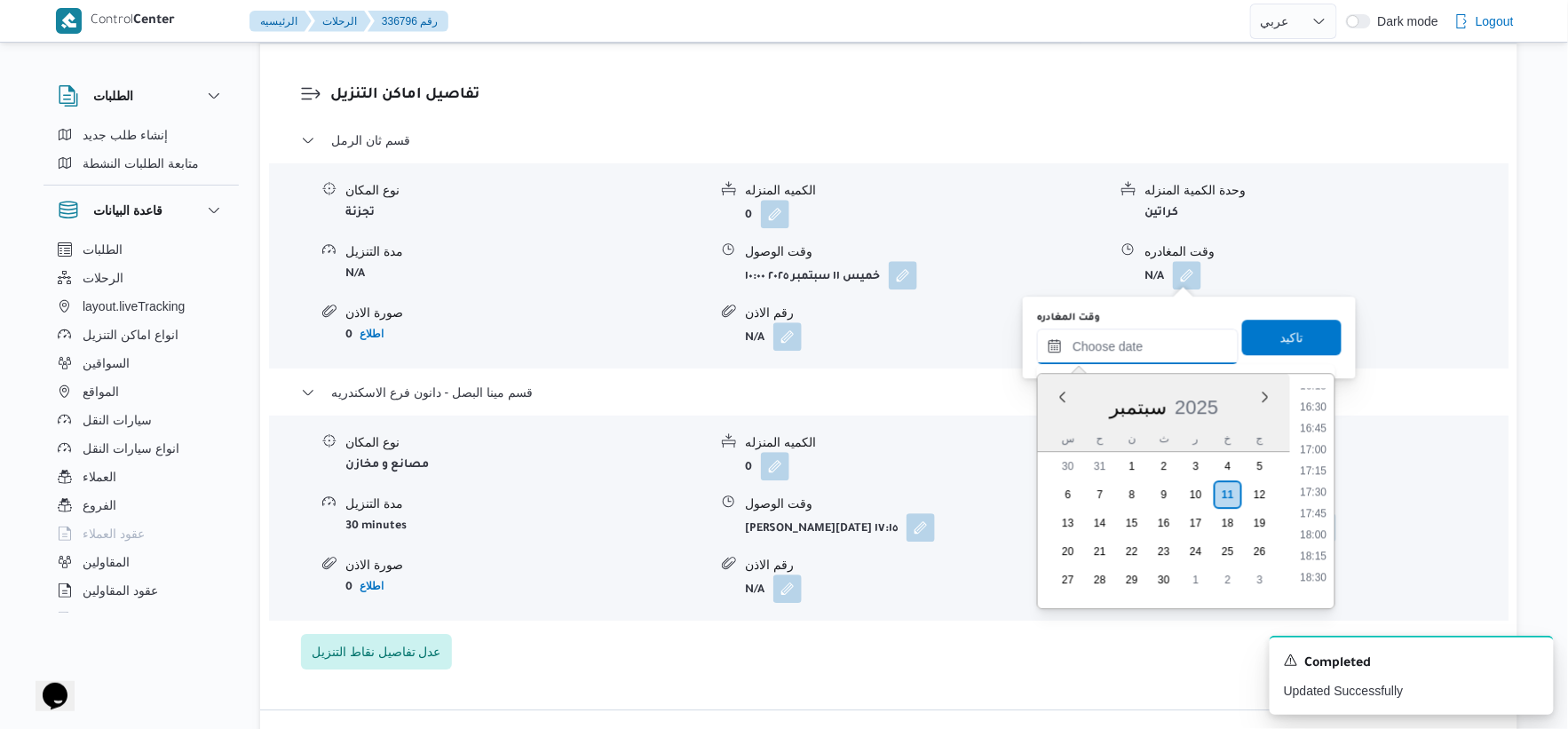
scroll to position [1378, 0]
click at [1321, 445] on li "16:45" at bounding box center [1314, 446] width 41 height 18
type input "١١/٠٩/٢٠٢٥ ١٦:٤٥"
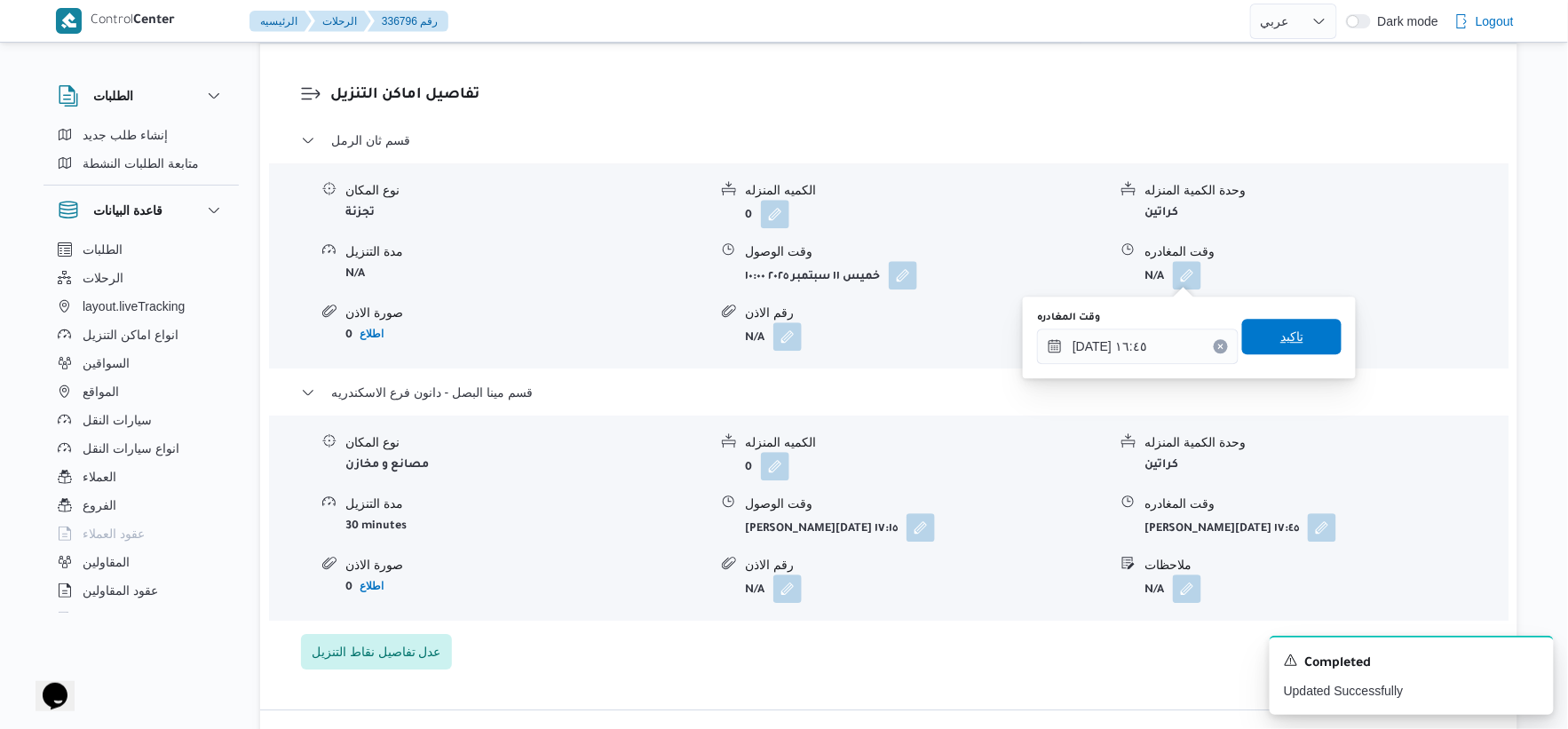
click at [1309, 334] on span "تاكيد" at bounding box center [1292, 336] width 100 height 35
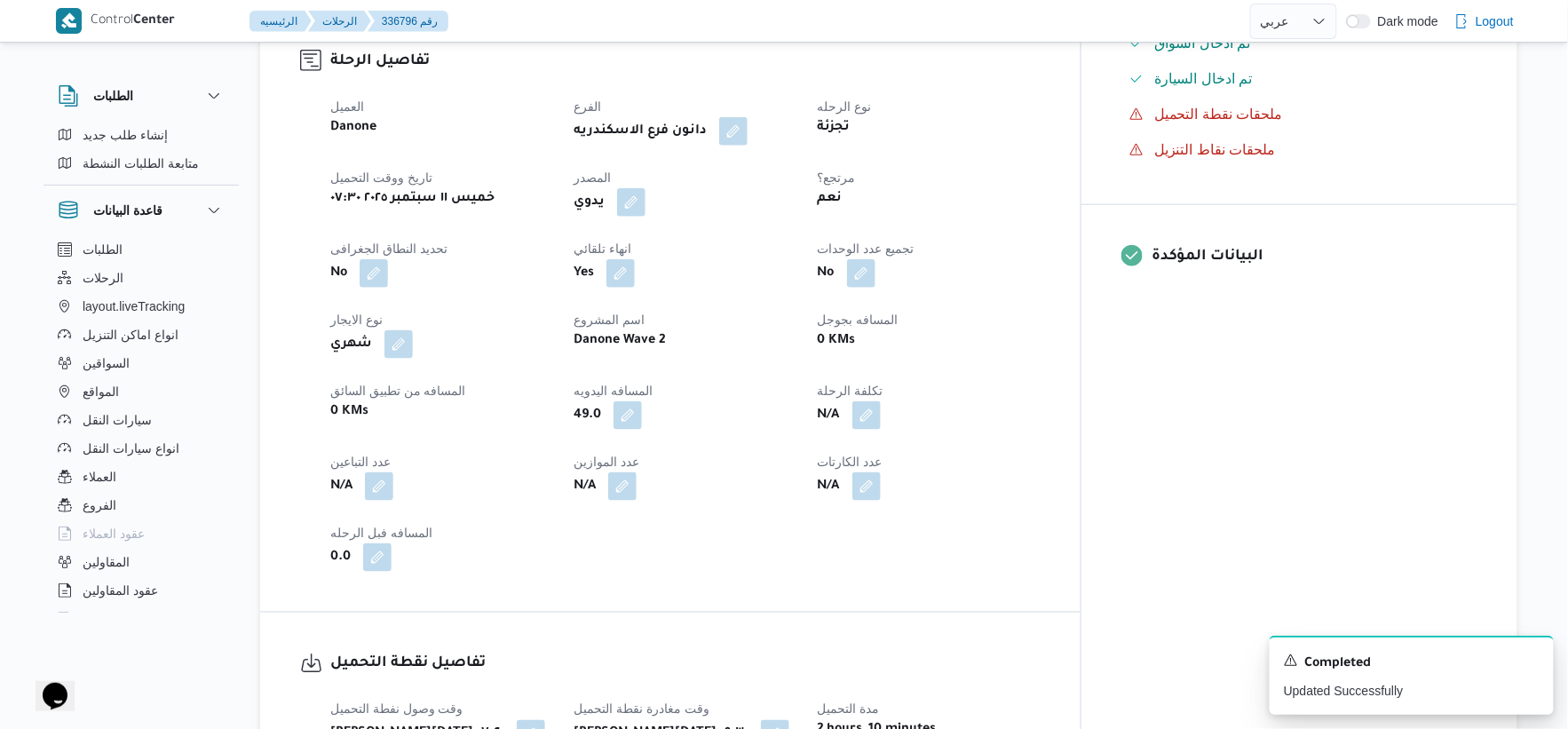
scroll to position [0, 0]
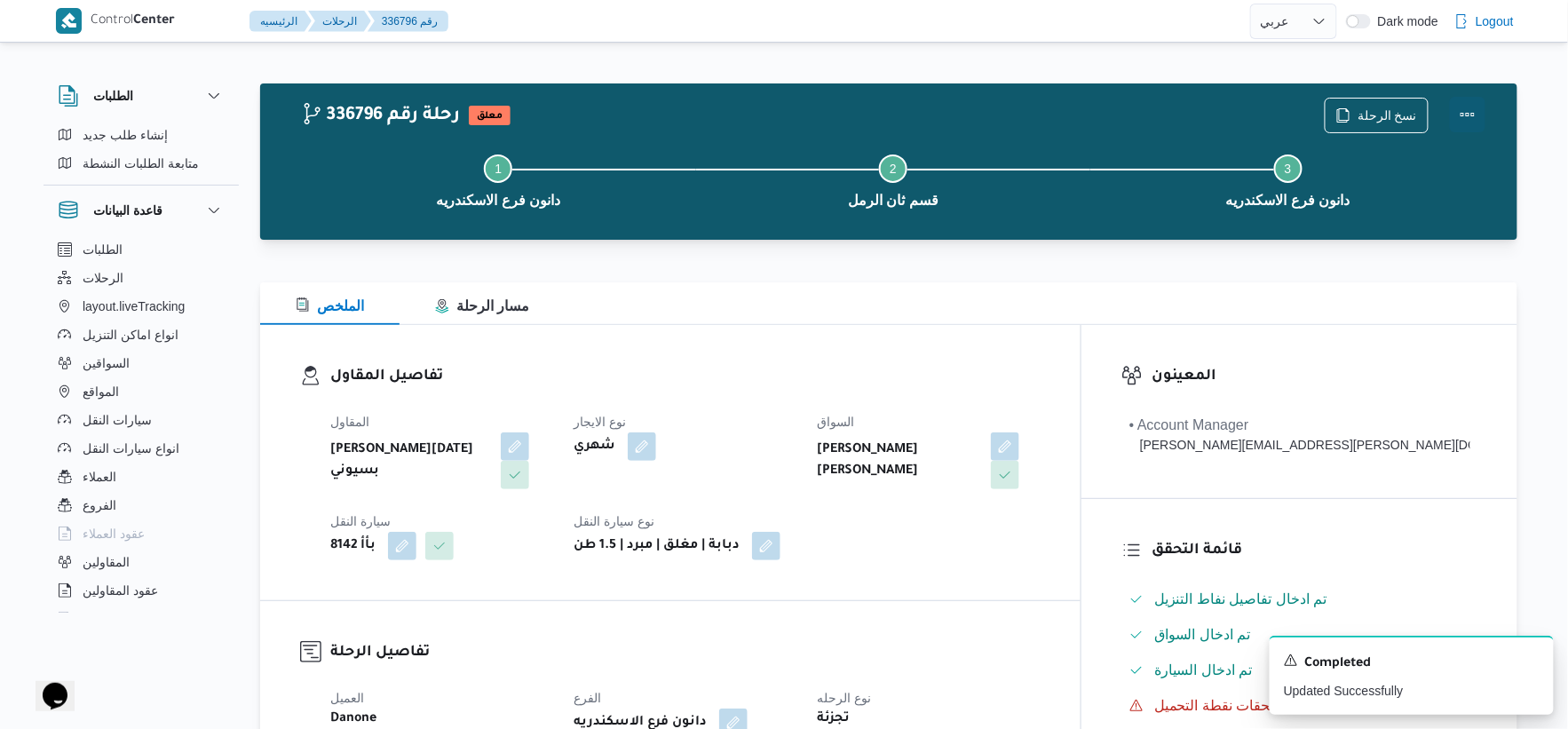
click at [1470, 120] on button "Actions" at bounding box center [1467, 114] width 35 height 35
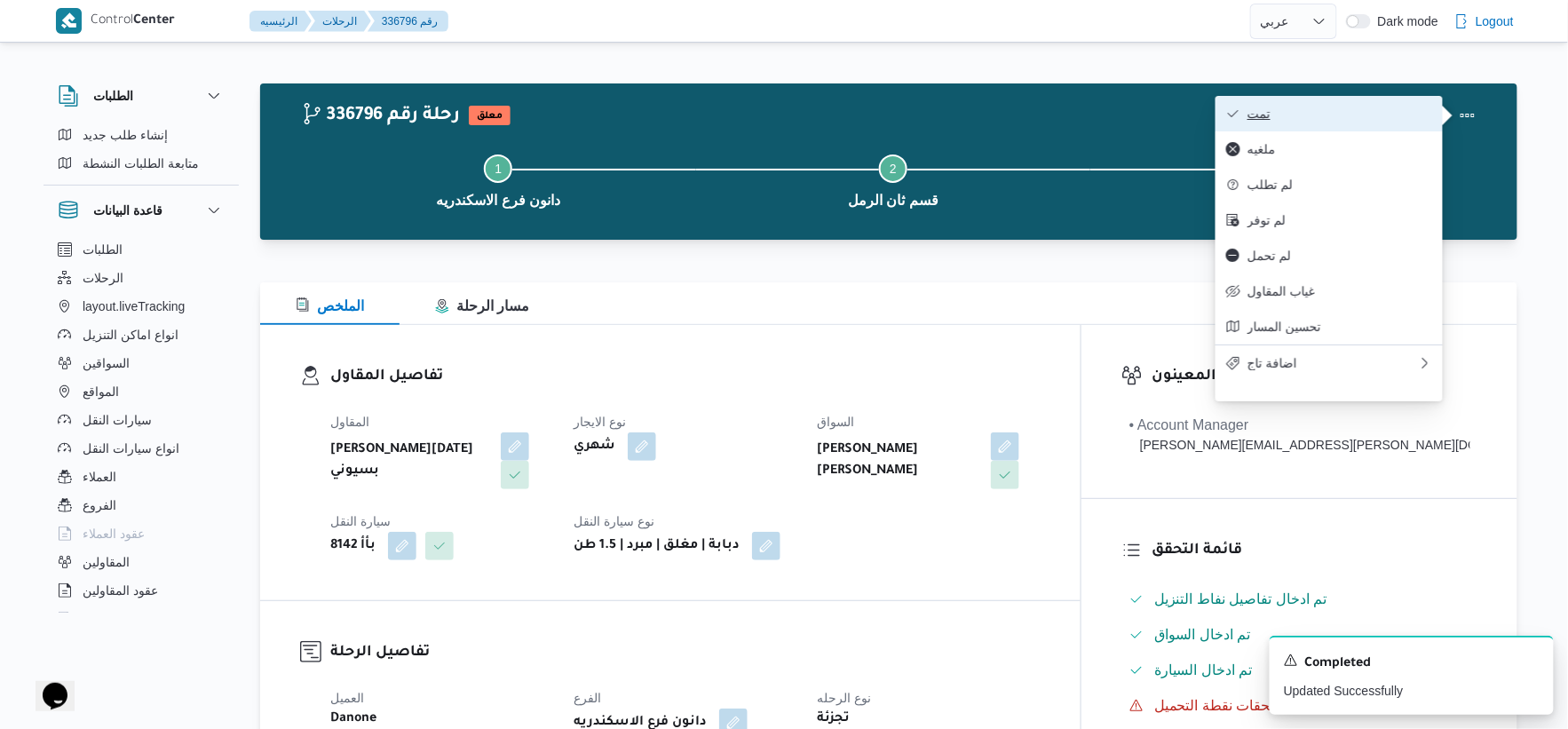
click at [1360, 116] on span "تمت" at bounding box center [1340, 113] width 184 height 14
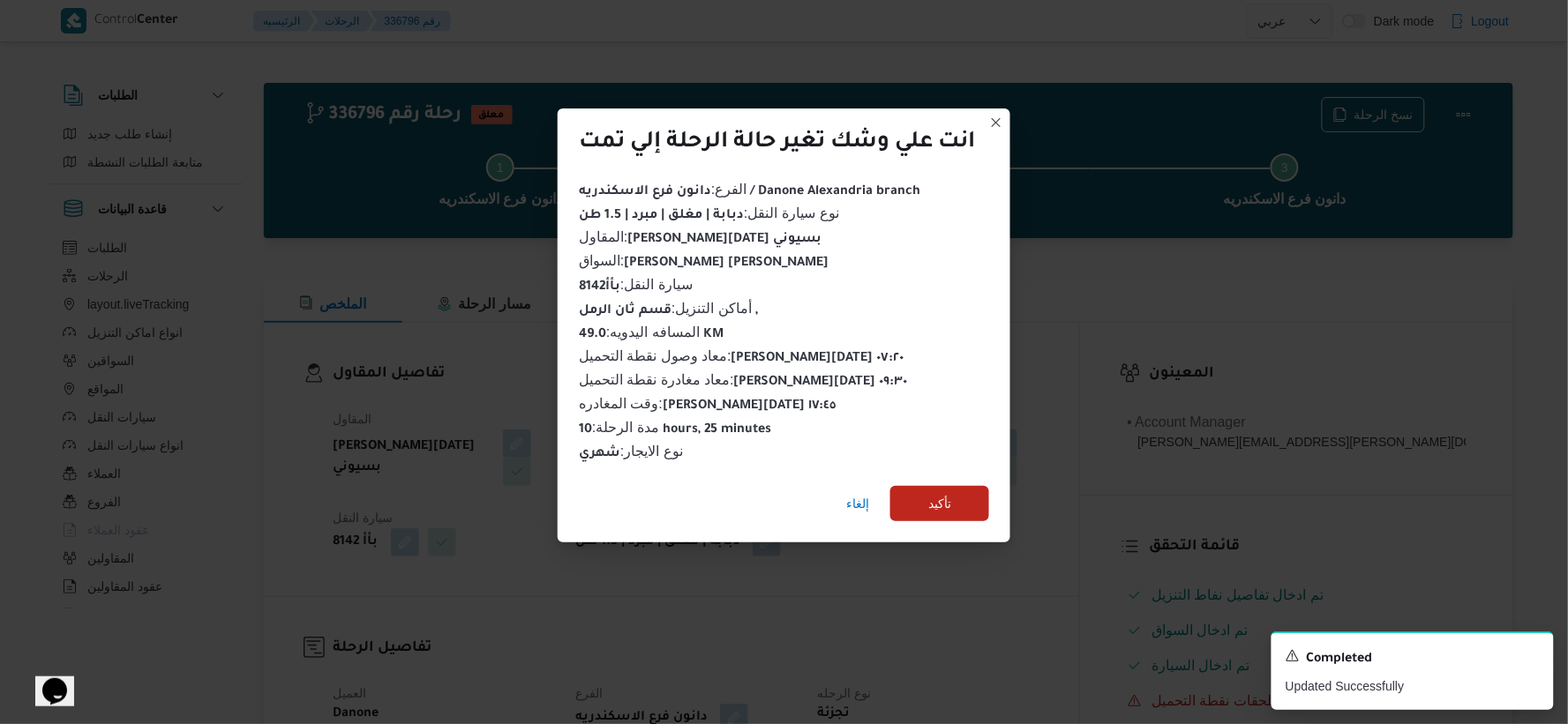
click at [967, 514] on div "إلغاء تأكيد" at bounding box center [783, 507] width 452 height 71
click at [968, 497] on span "تأكيد" at bounding box center [939, 502] width 99 height 35
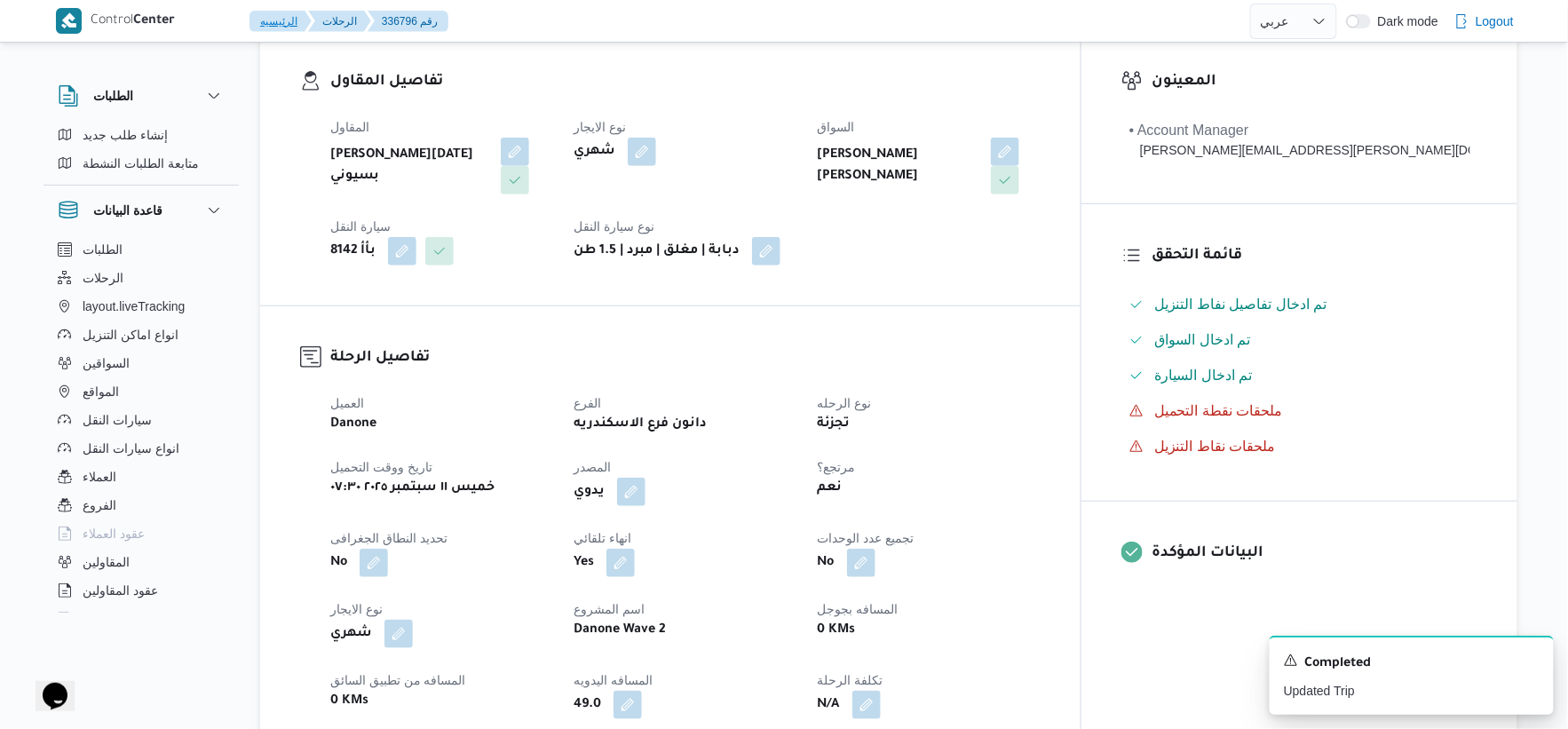
scroll to position [690, 0]
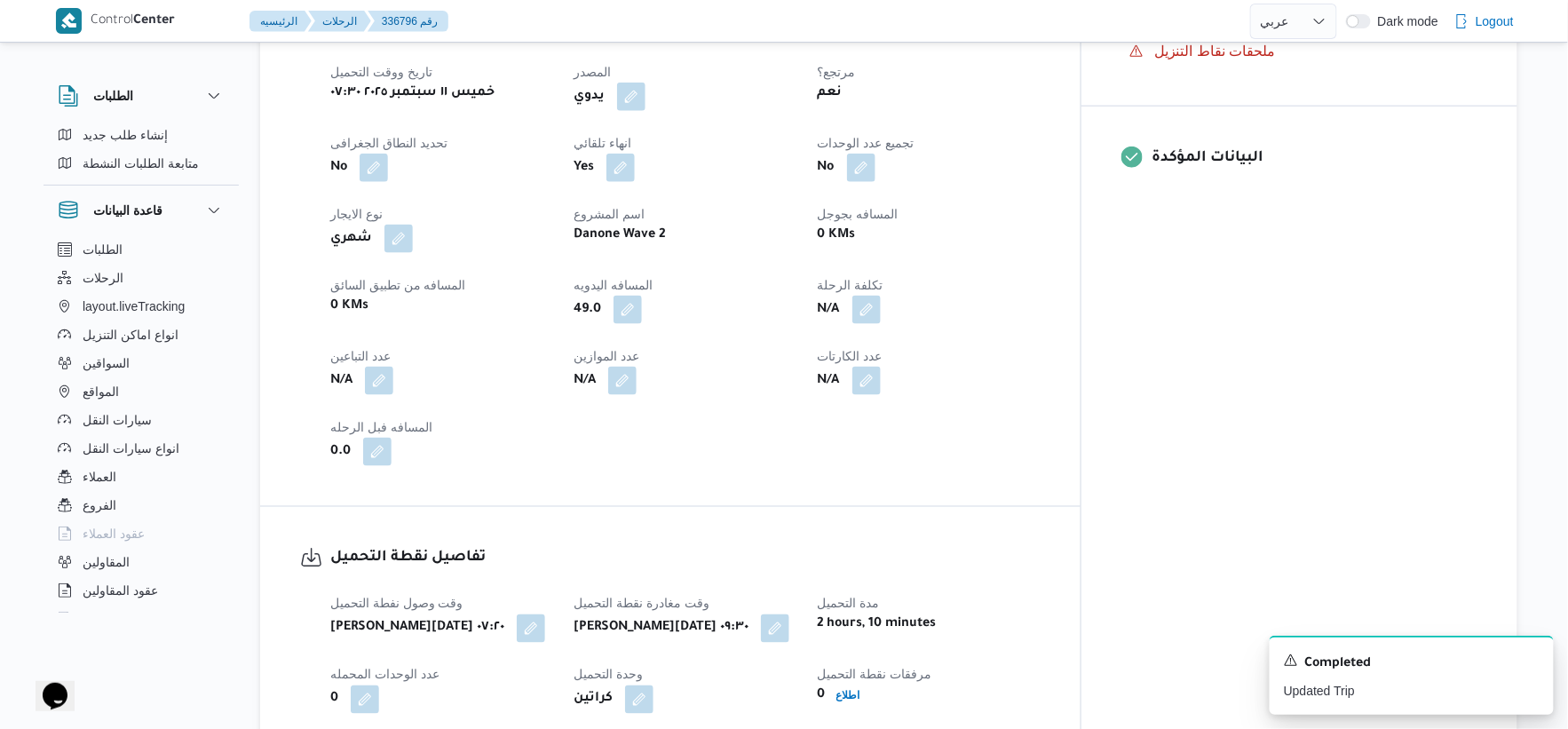
select select "ar"
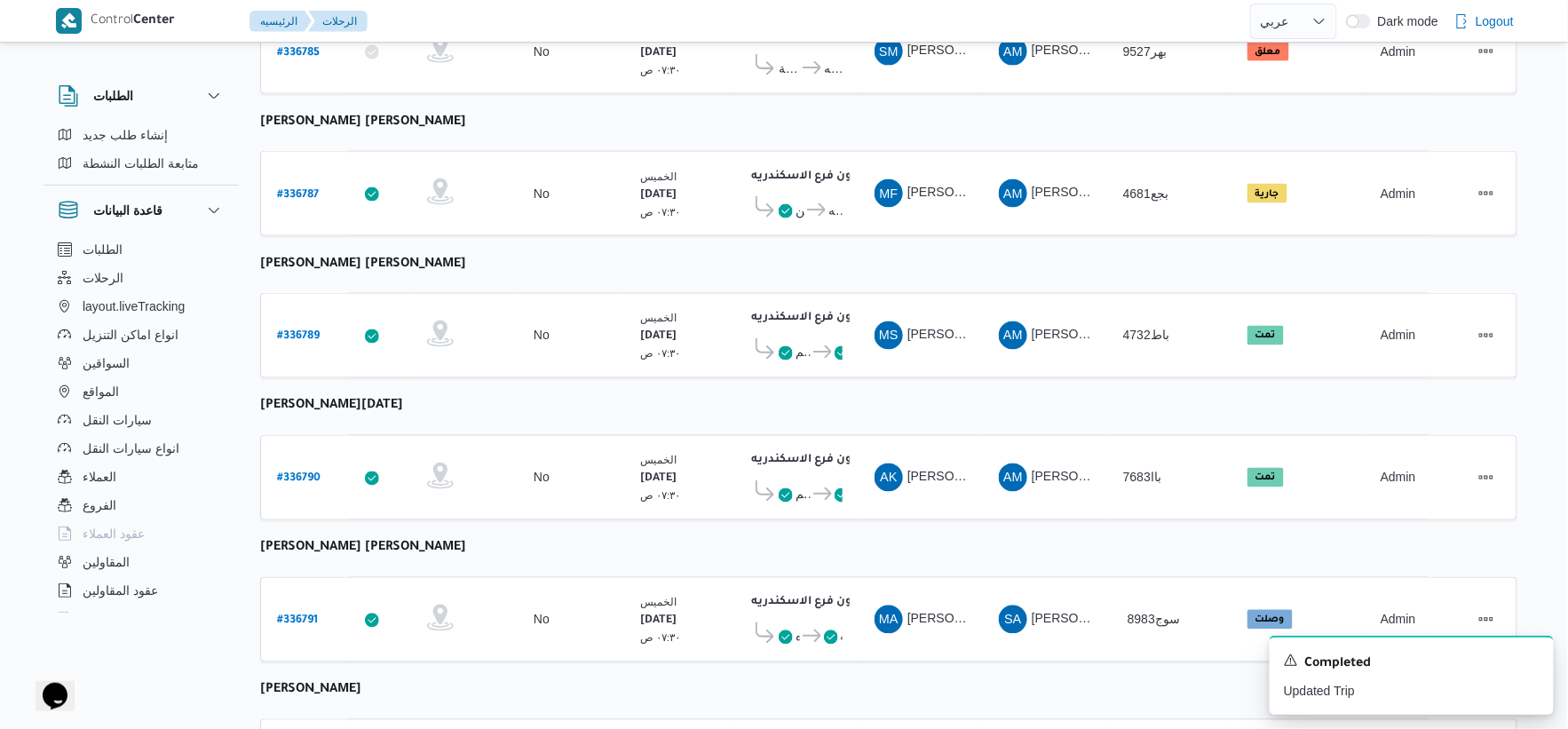
scroll to position [1166, 0]
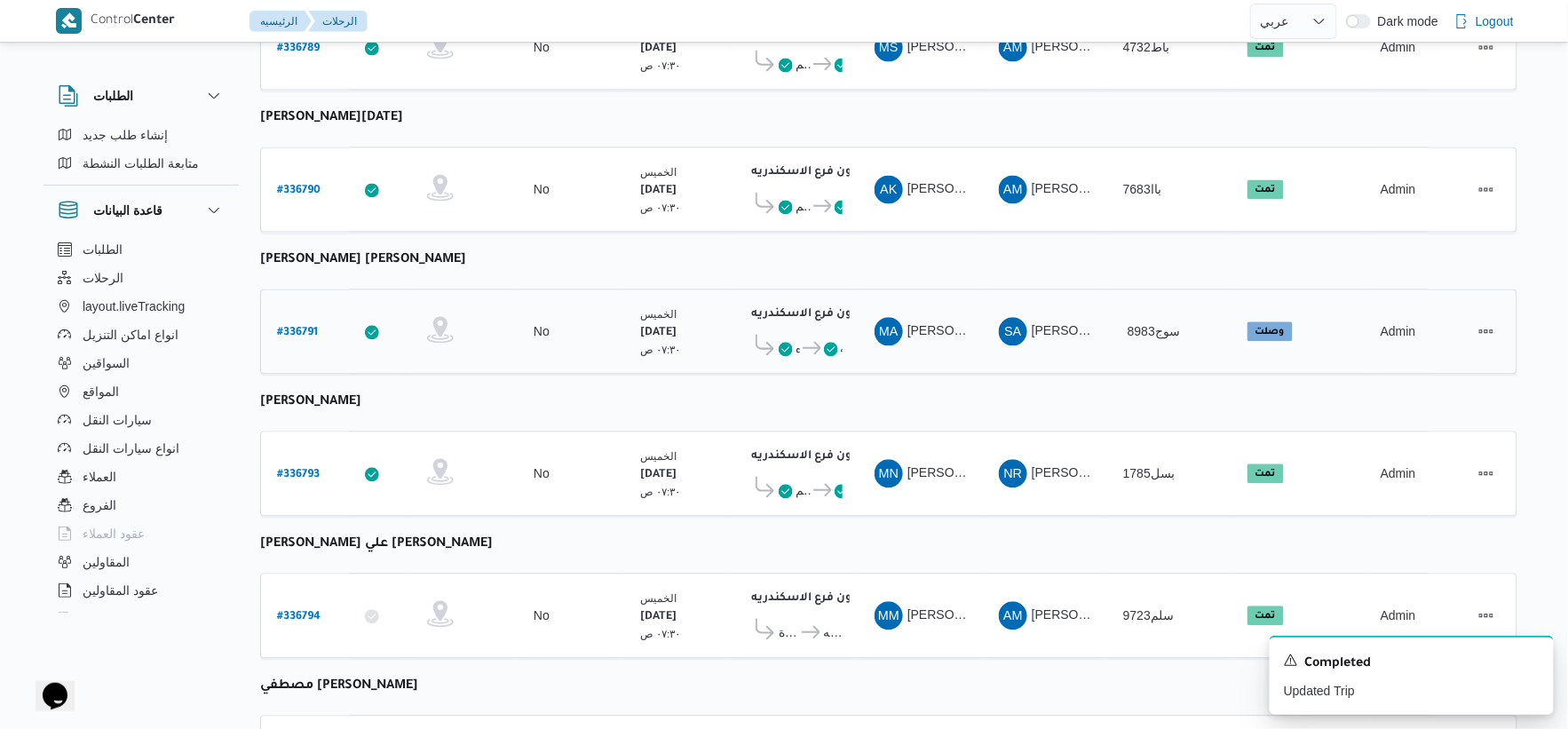
click at [312, 328] on b "# 336791" at bounding box center [297, 334] width 41 height 12
select select "ar"
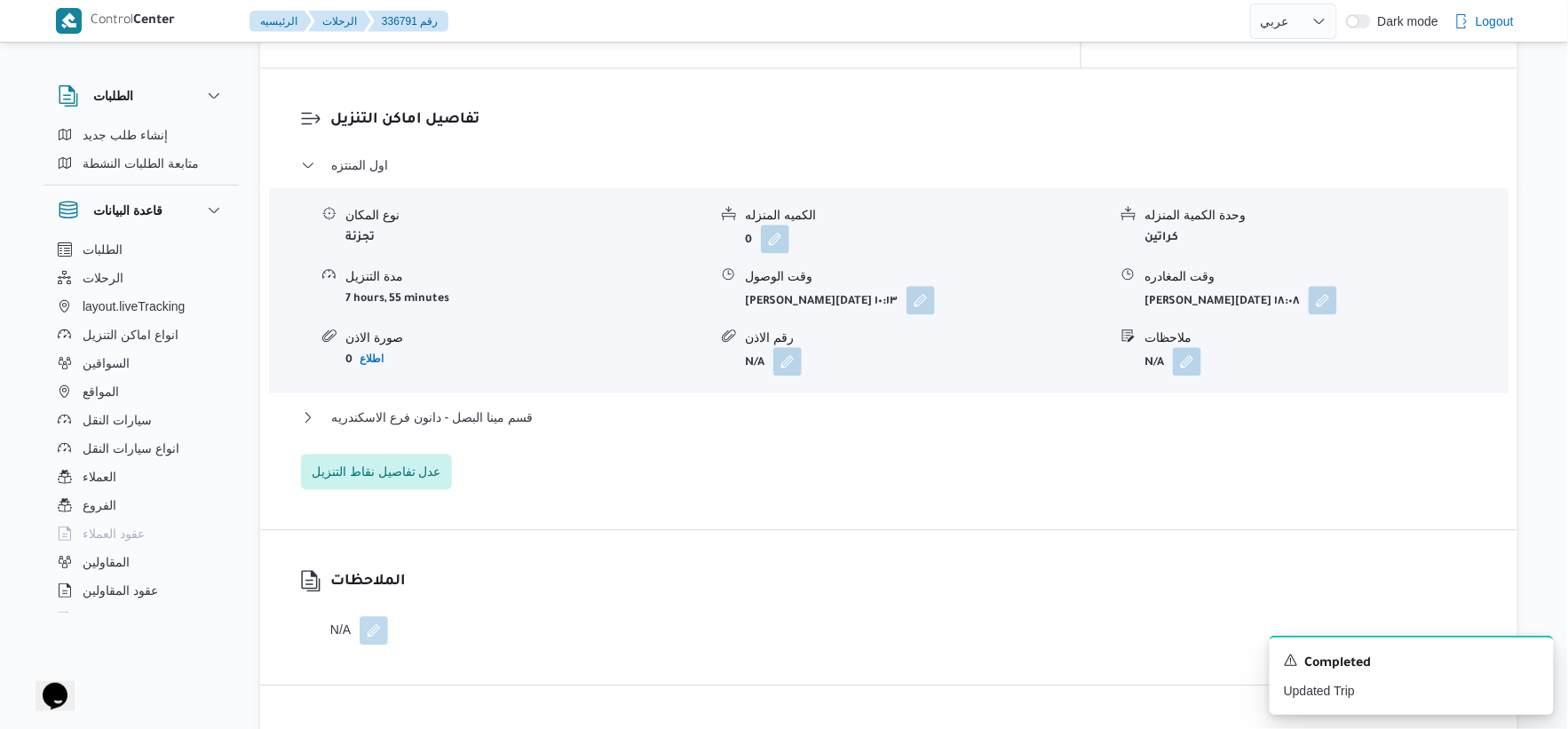
scroll to position [1462, 0]
click at [509, 406] on span "قسم مينا البصل - دانون فرع الاسكندريه" at bounding box center [432, 416] width 202 height 21
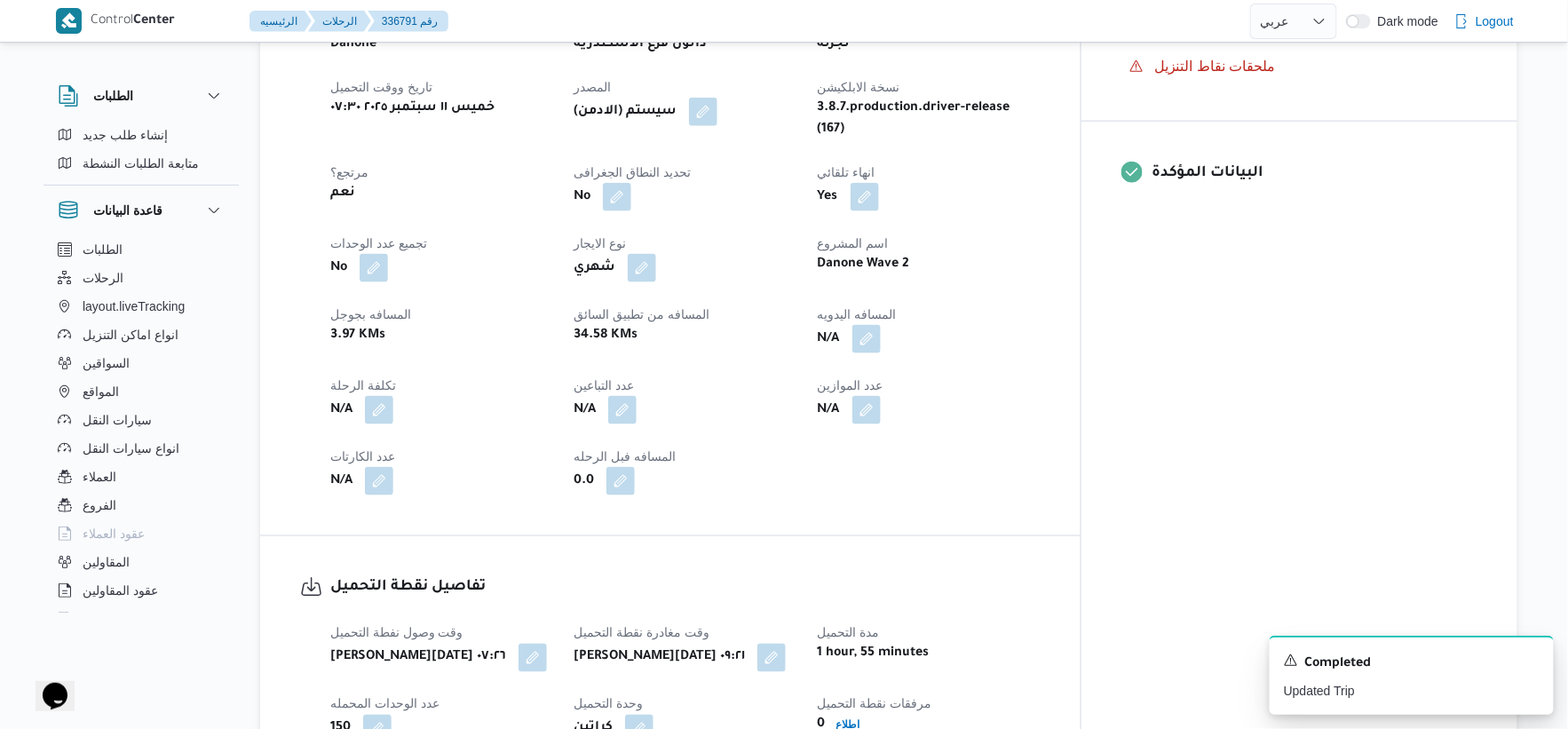
scroll to position [673, 0]
click at [881, 326] on button "button" at bounding box center [867, 340] width 29 height 29
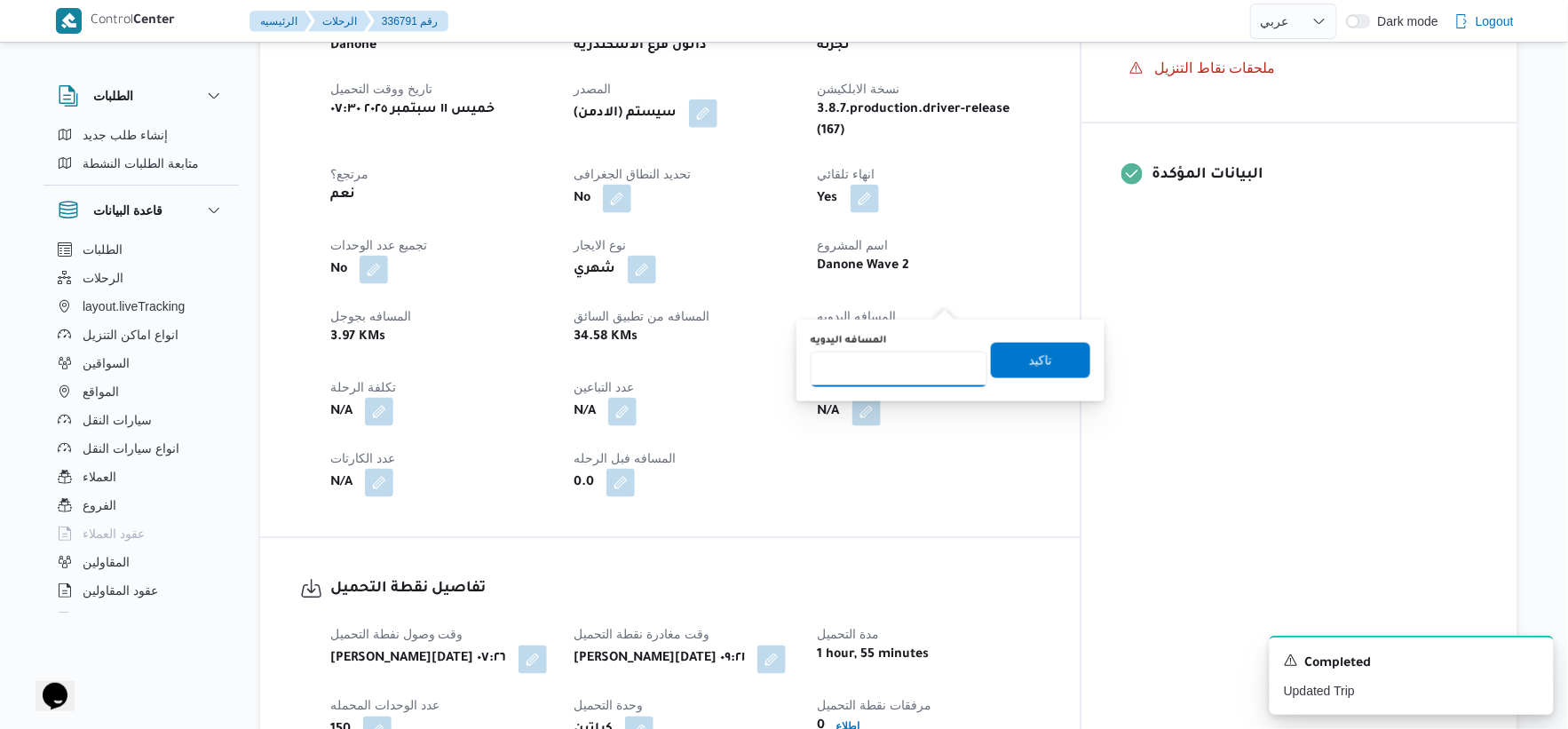
click at [881, 369] on input "المسافه اليدويه" at bounding box center [900, 369] width 177 height 35
type input "44"
click at [1080, 356] on div "المسافه اليدويه 44 تاكيد" at bounding box center [951, 360] width 283 height 57
click at [1056, 351] on span "تاكيد" at bounding box center [1040, 360] width 100 height 35
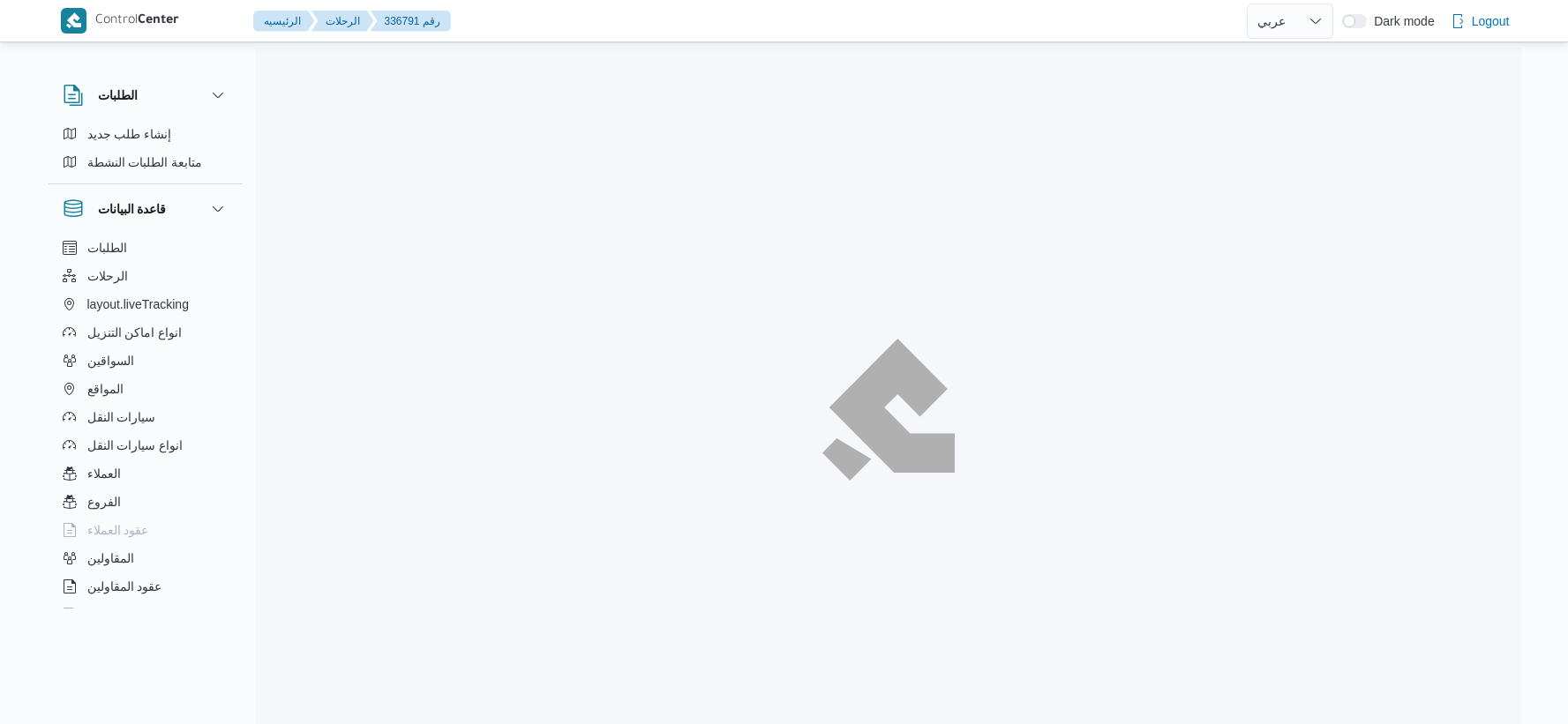
select select "ar"
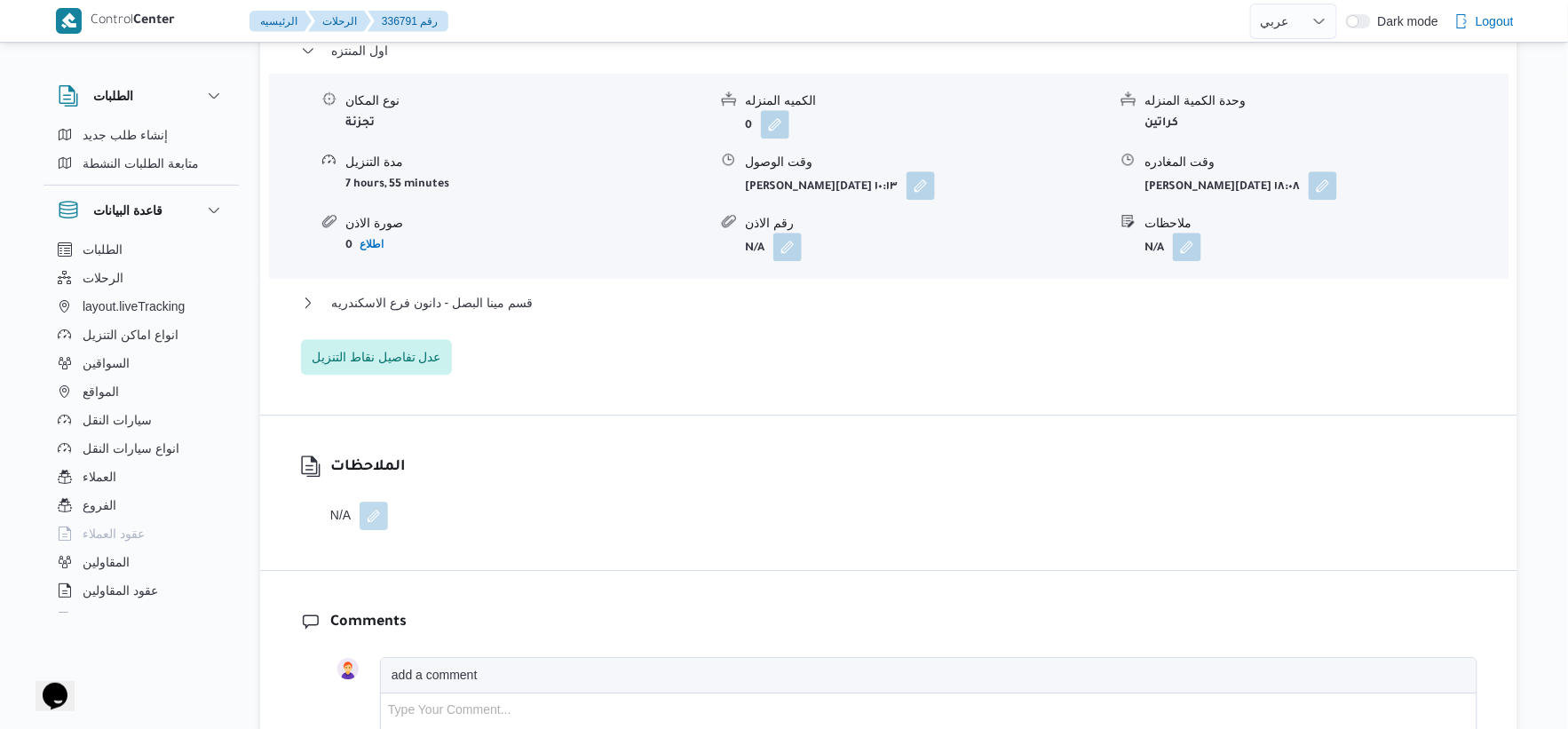
scroll to position [1578, 0]
click at [539, 290] on button "قسم مينا البصل - دانون فرع الاسكندريه" at bounding box center [889, 300] width 1176 height 21
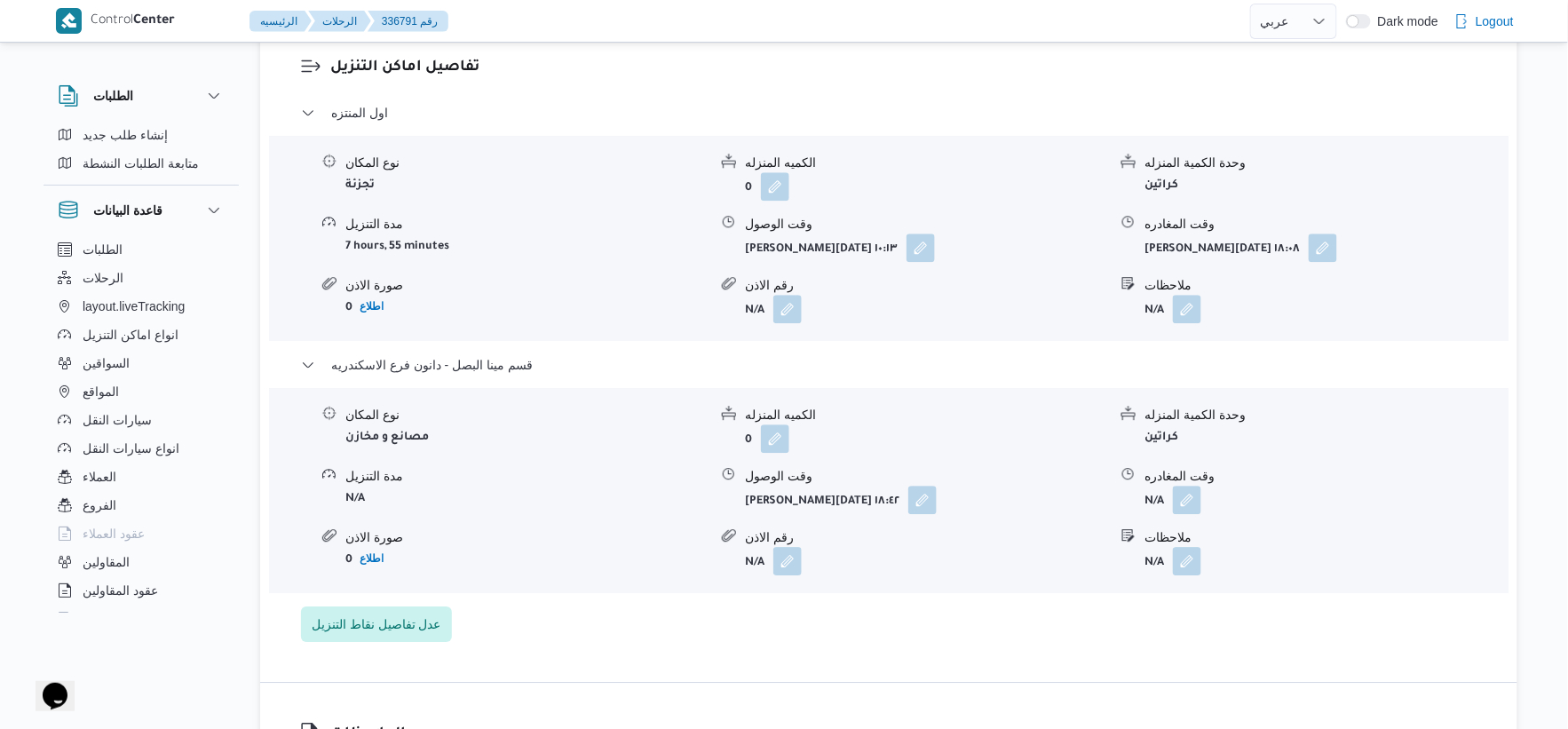
scroll to position [1479, 0]
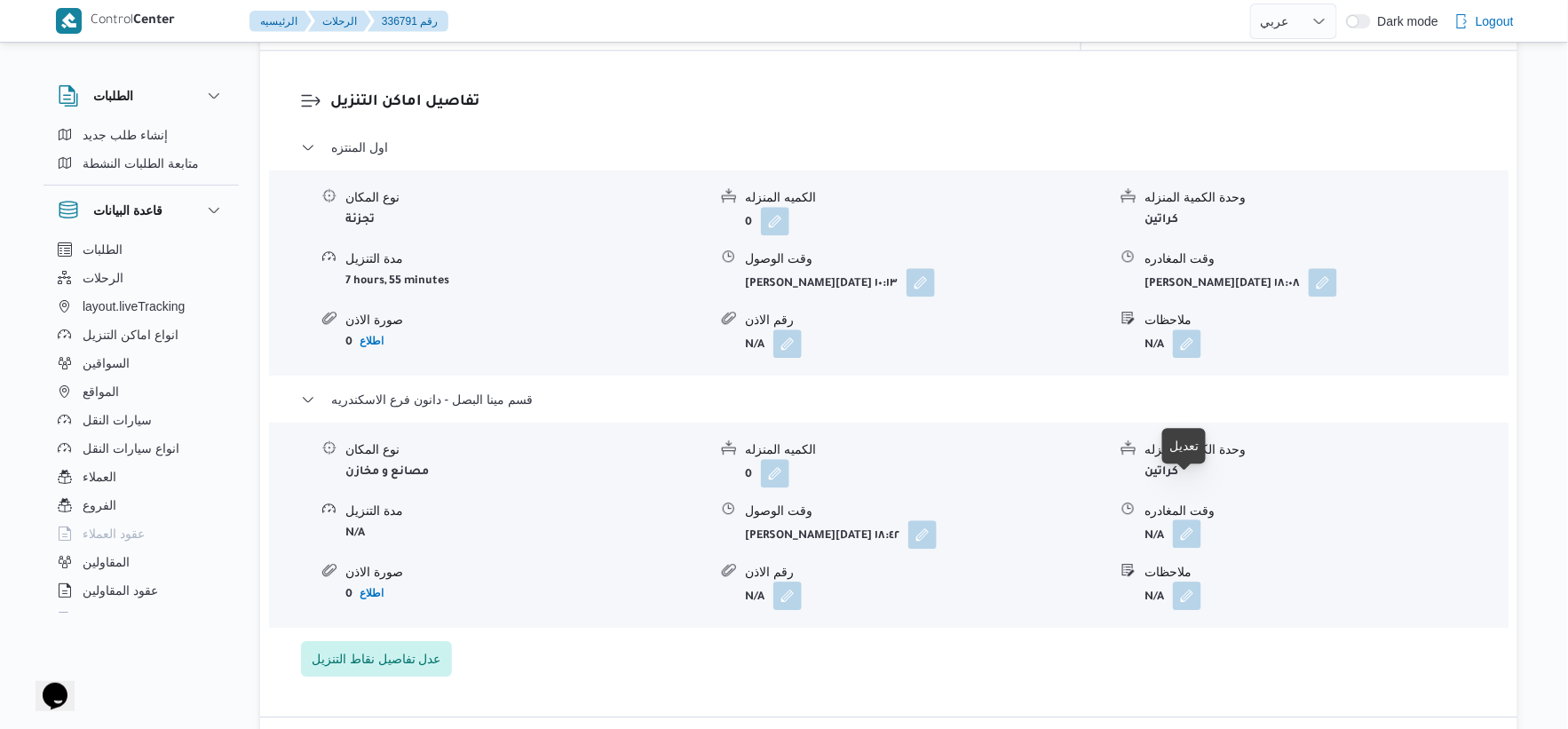
click at [1175, 519] on button "button" at bounding box center [1188, 533] width 29 height 29
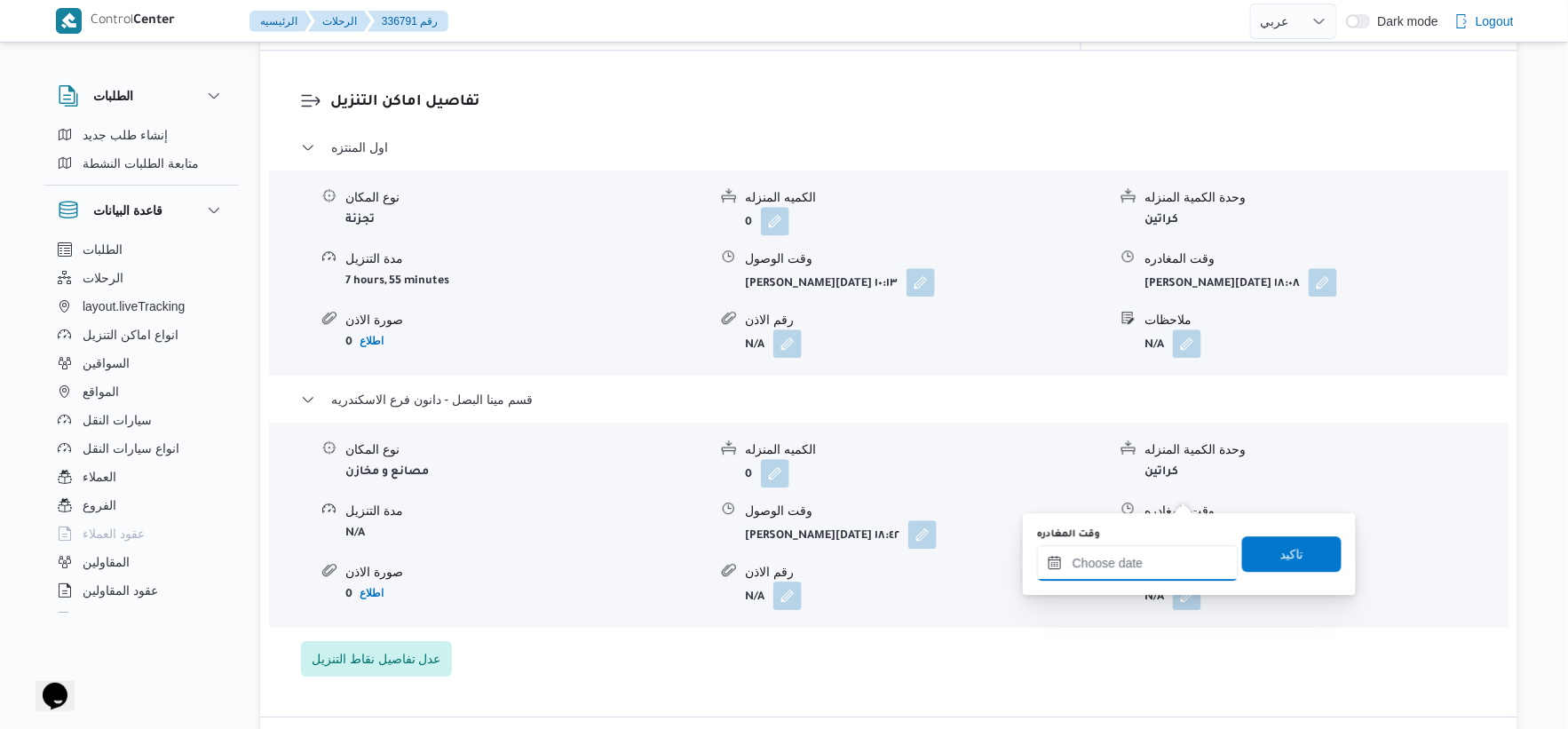
click at [1158, 556] on input "وقت المغادره" at bounding box center [1138, 562] width 202 height 35
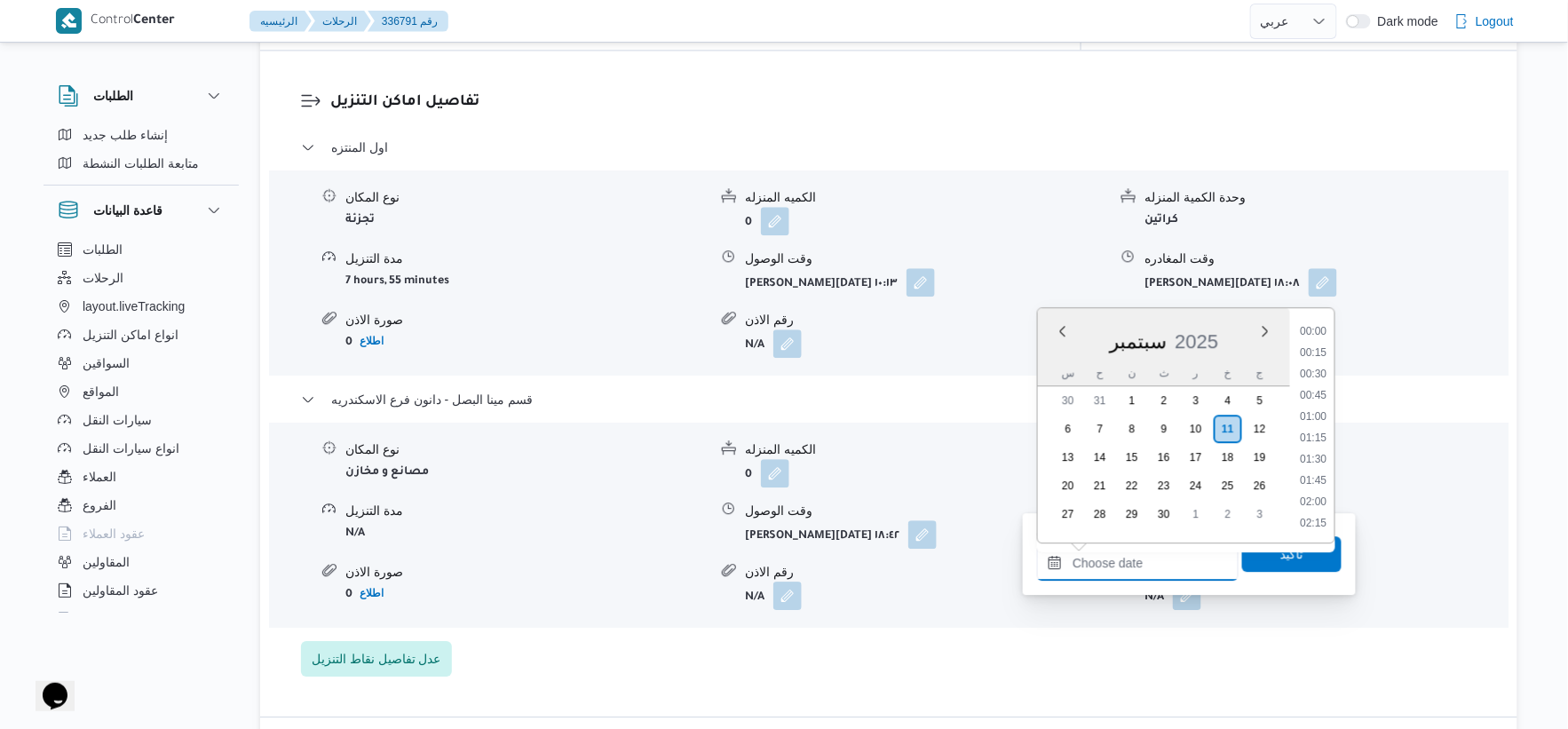
scroll to position [1576, 0]
click at [1319, 370] on li "19:00" at bounding box center [1314, 374] width 41 height 18
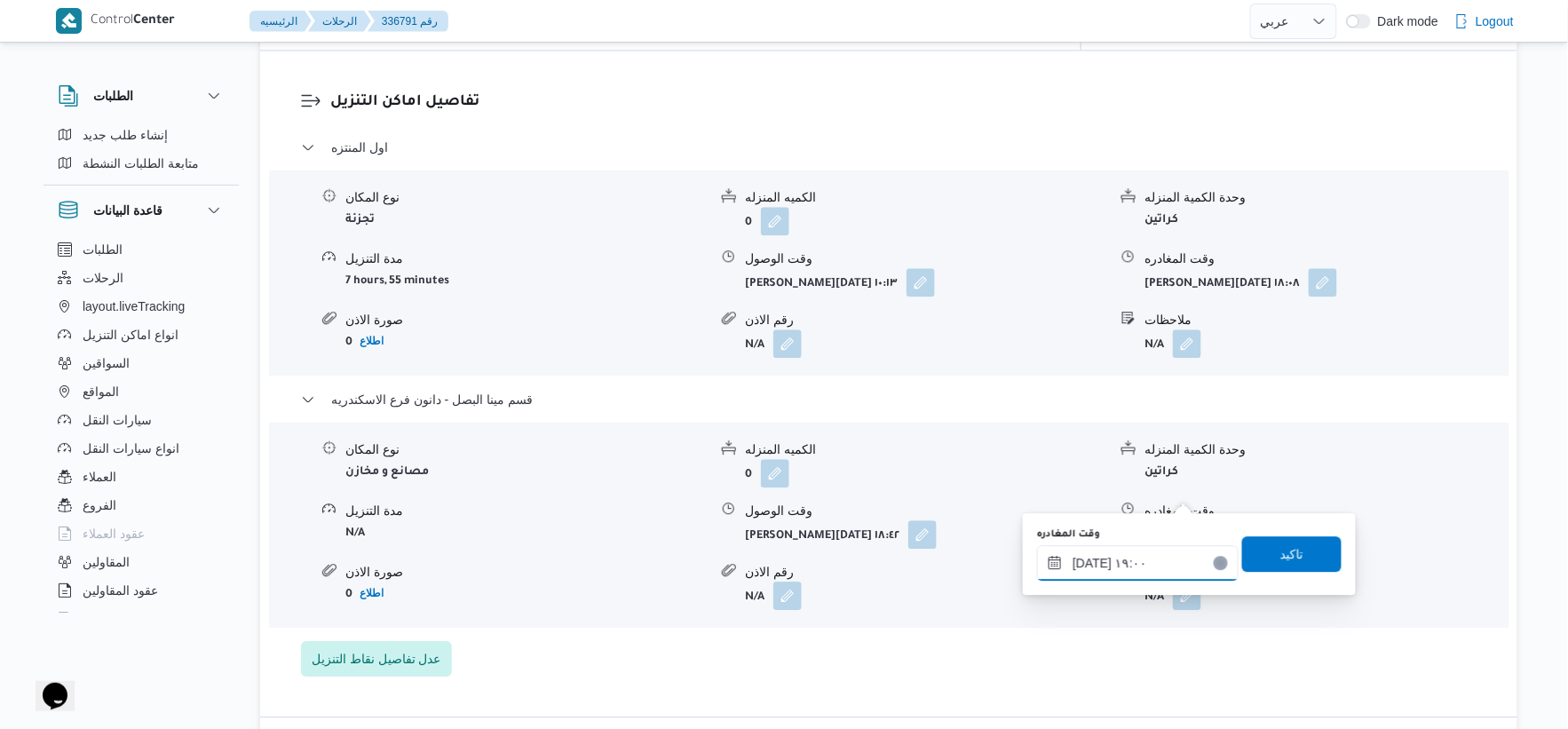
type input "١١/٠٩/٢٠٢٥ ١٩:٠٠"
click at [1306, 553] on span "تاكيد" at bounding box center [1292, 552] width 100 height 35
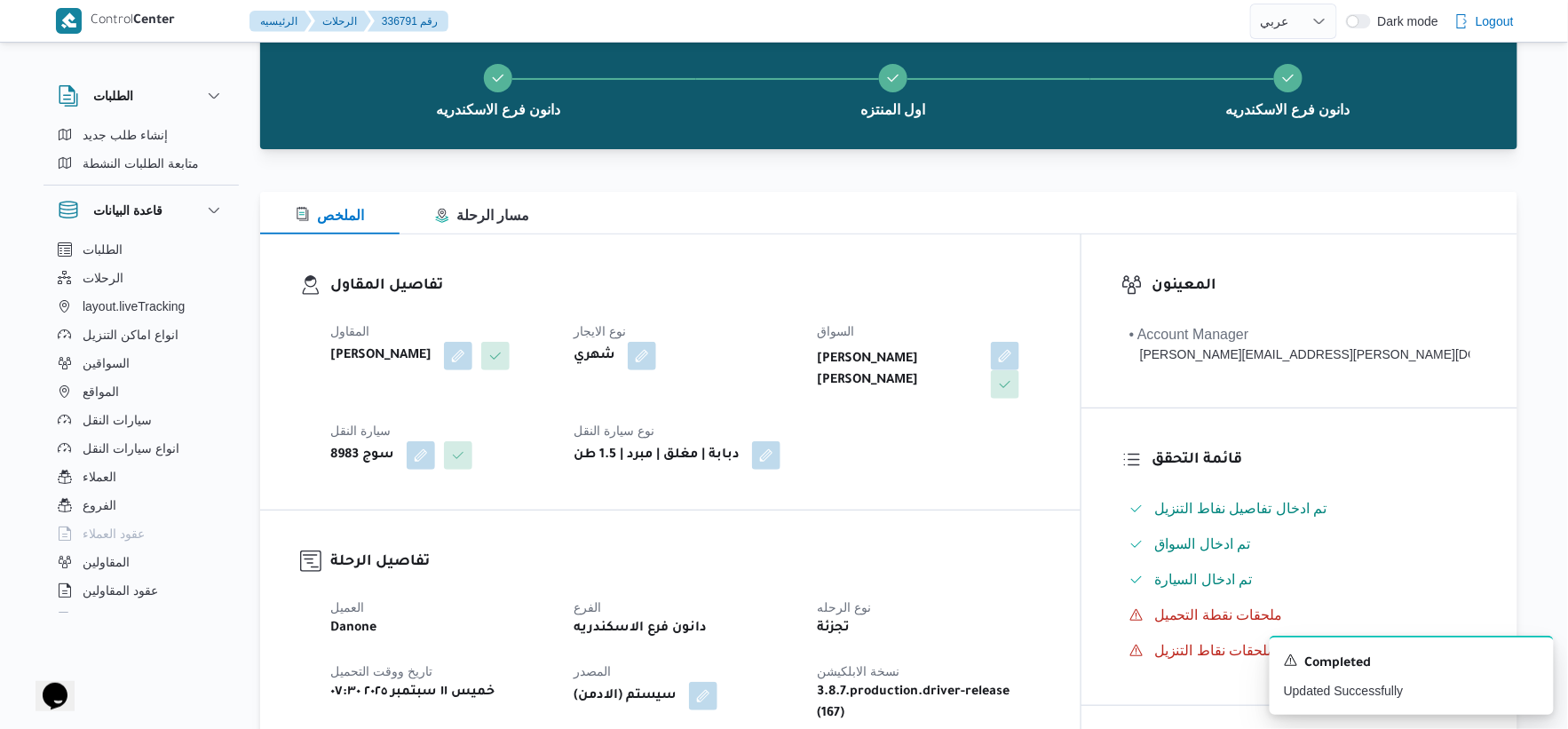
scroll to position [0, 0]
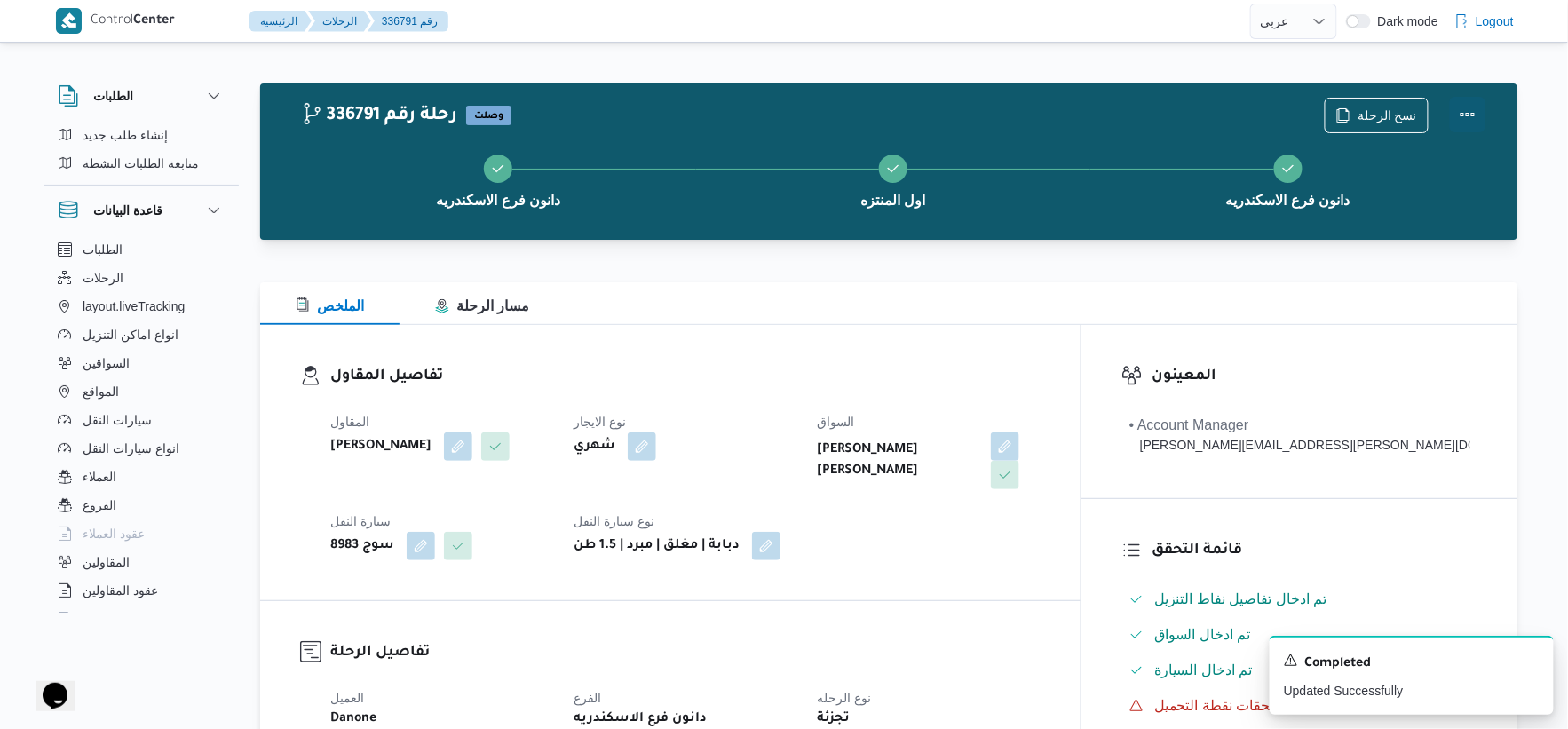
click at [1468, 108] on button "Actions" at bounding box center [1467, 114] width 35 height 35
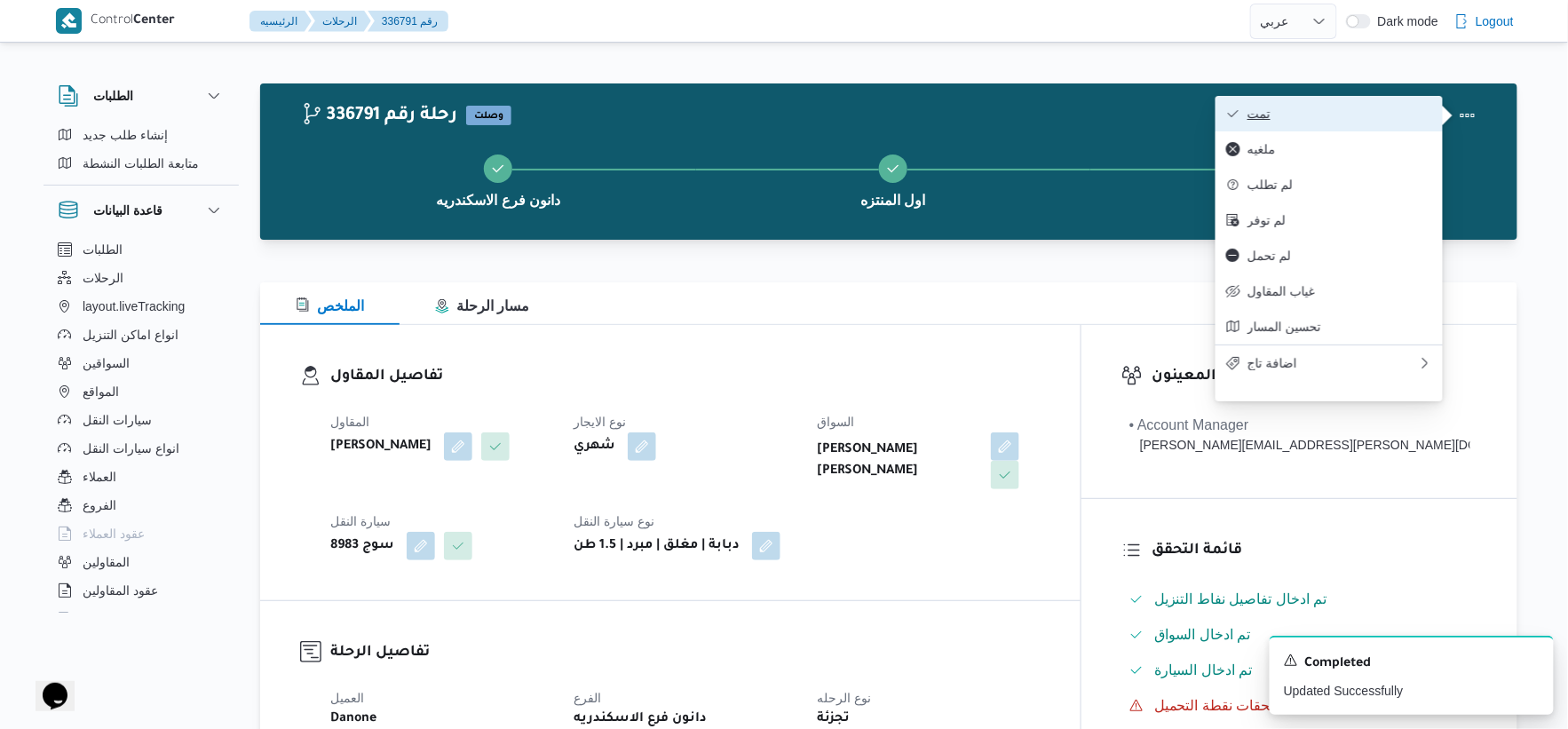
click at [1390, 111] on span "تمت" at bounding box center [1340, 113] width 184 height 14
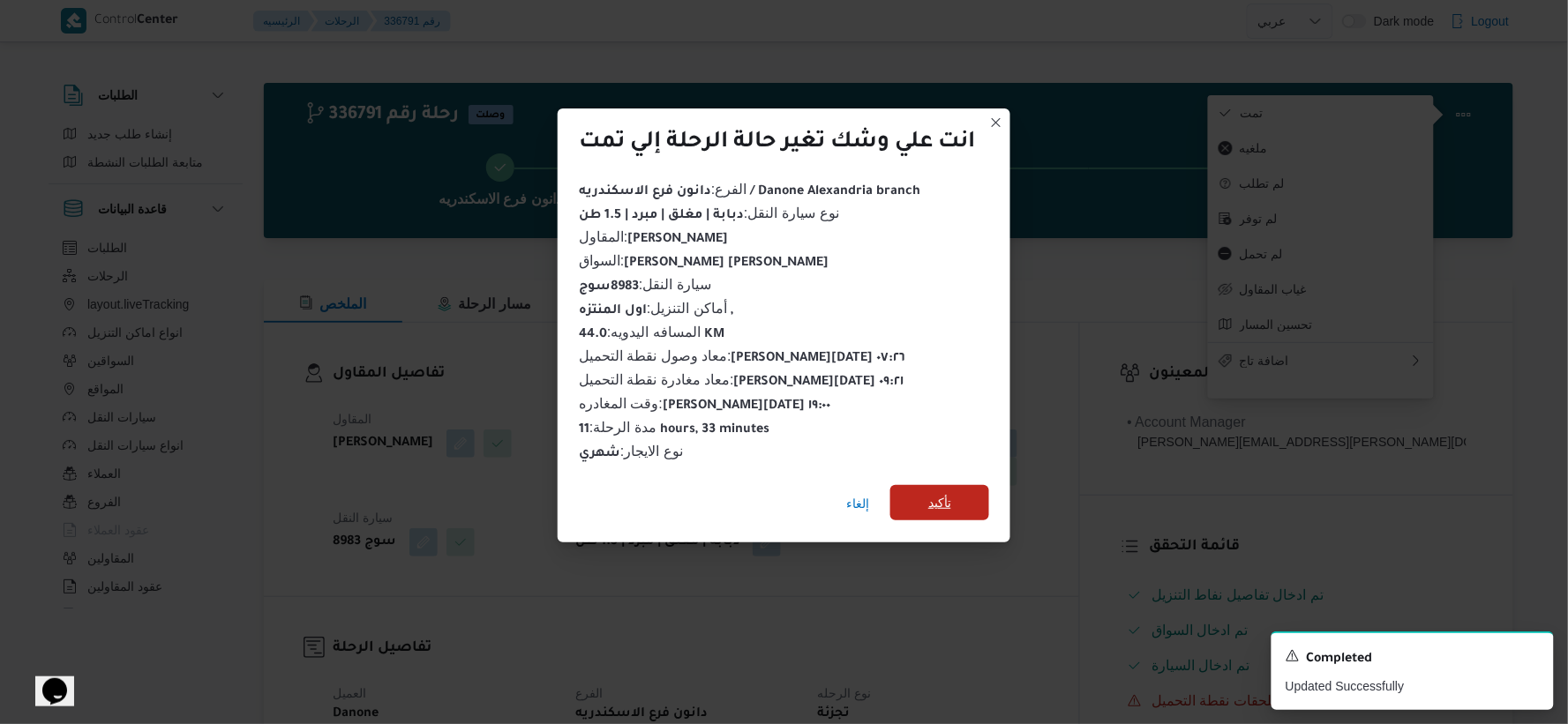
click at [980, 489] on span "تأكيد" at bounding box center [939, 502] width 99 height 35
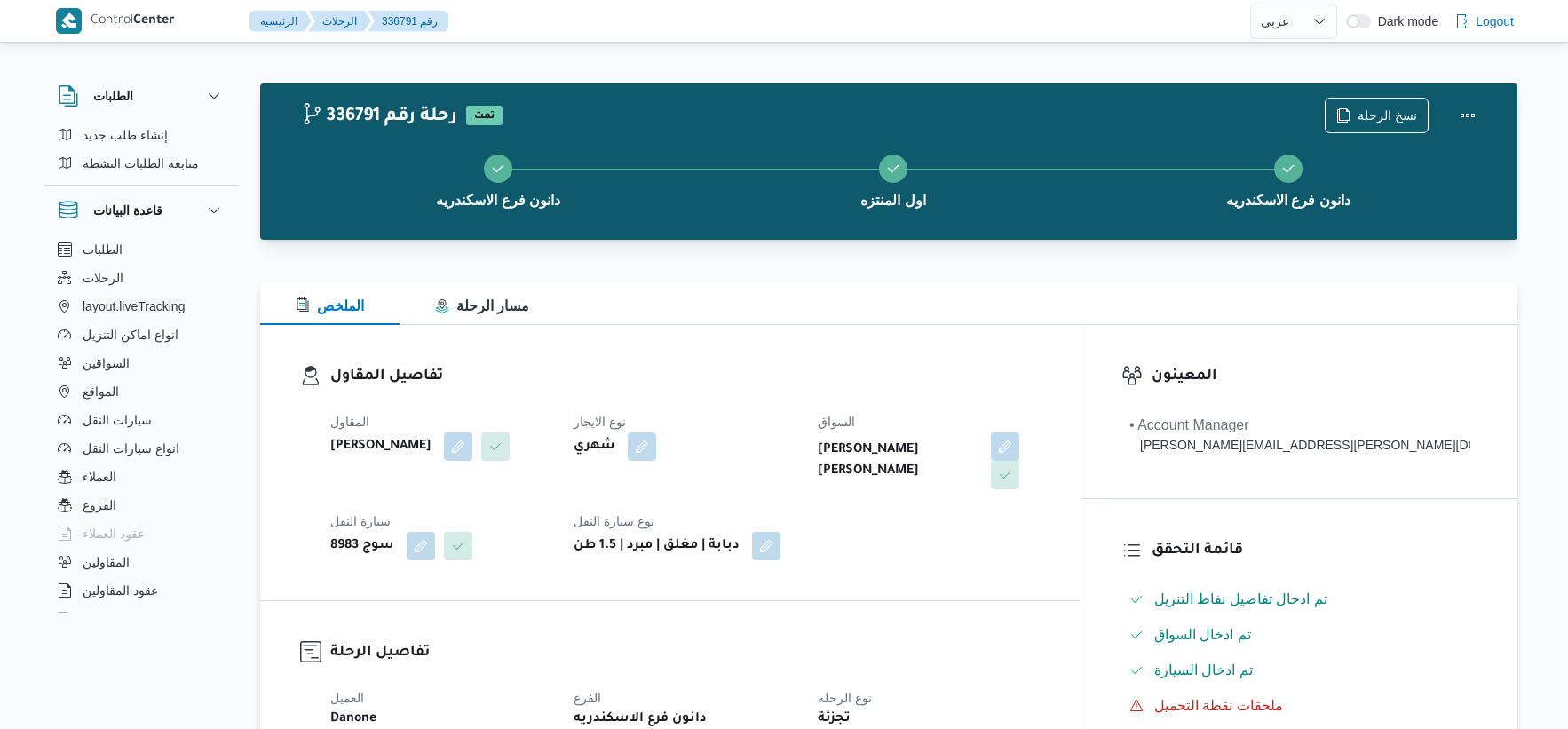
select select "ar"
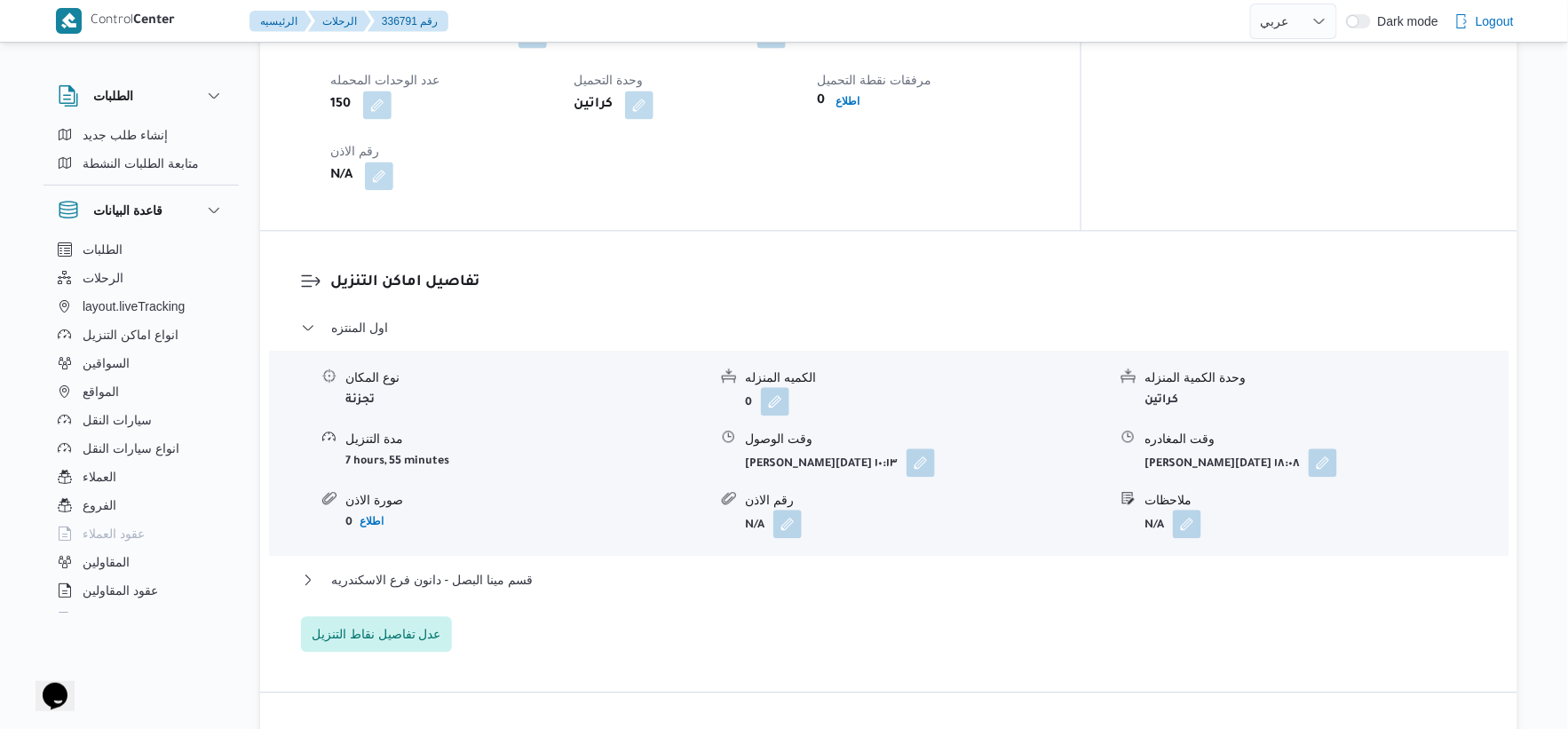
scroll to position [1578, 0]
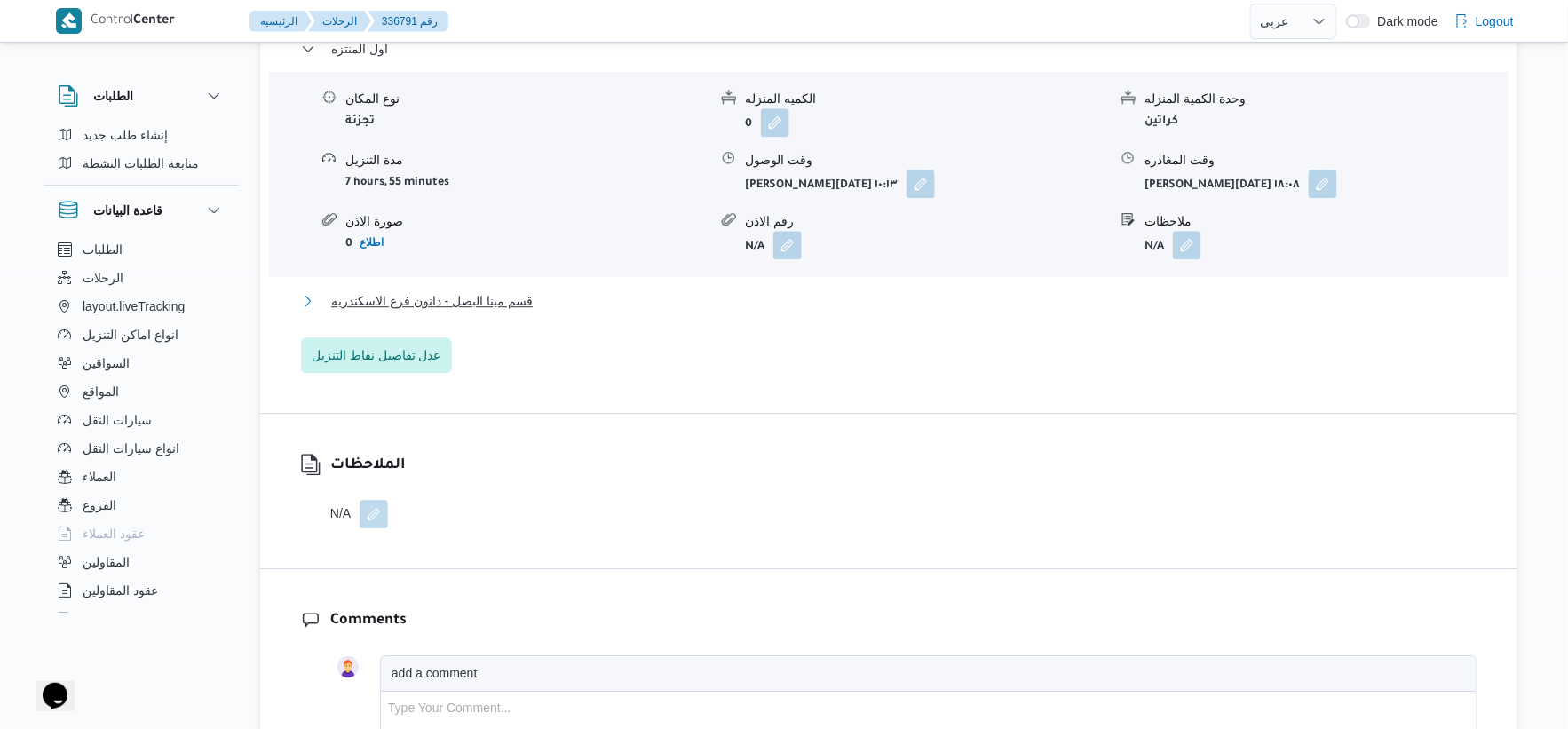
click at [571, 290] on button "قسم مينا البصل - دانون فرع الاسكندريه" at bounding box center [889, 300] width 1176 height 21
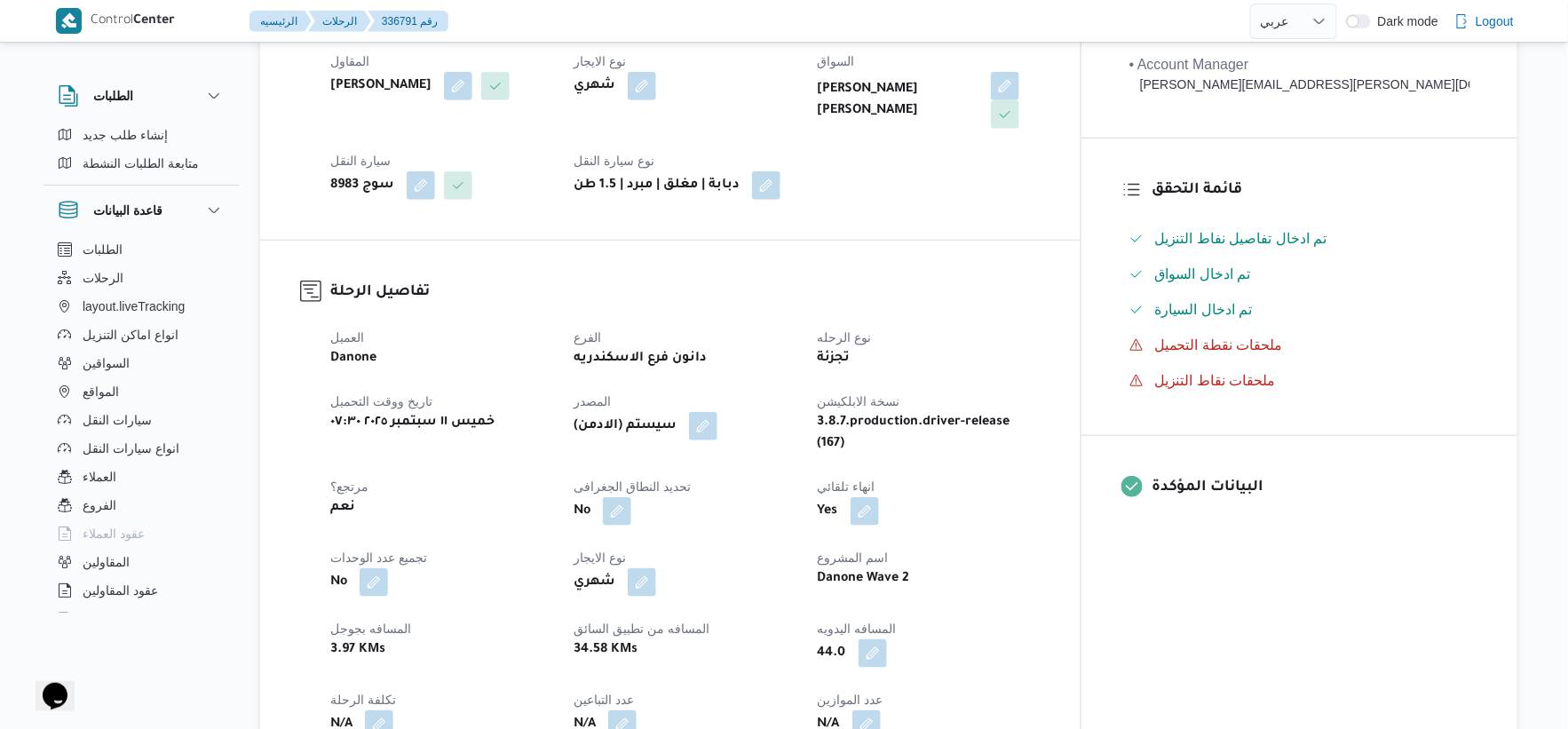
scroll to position [690, 0]
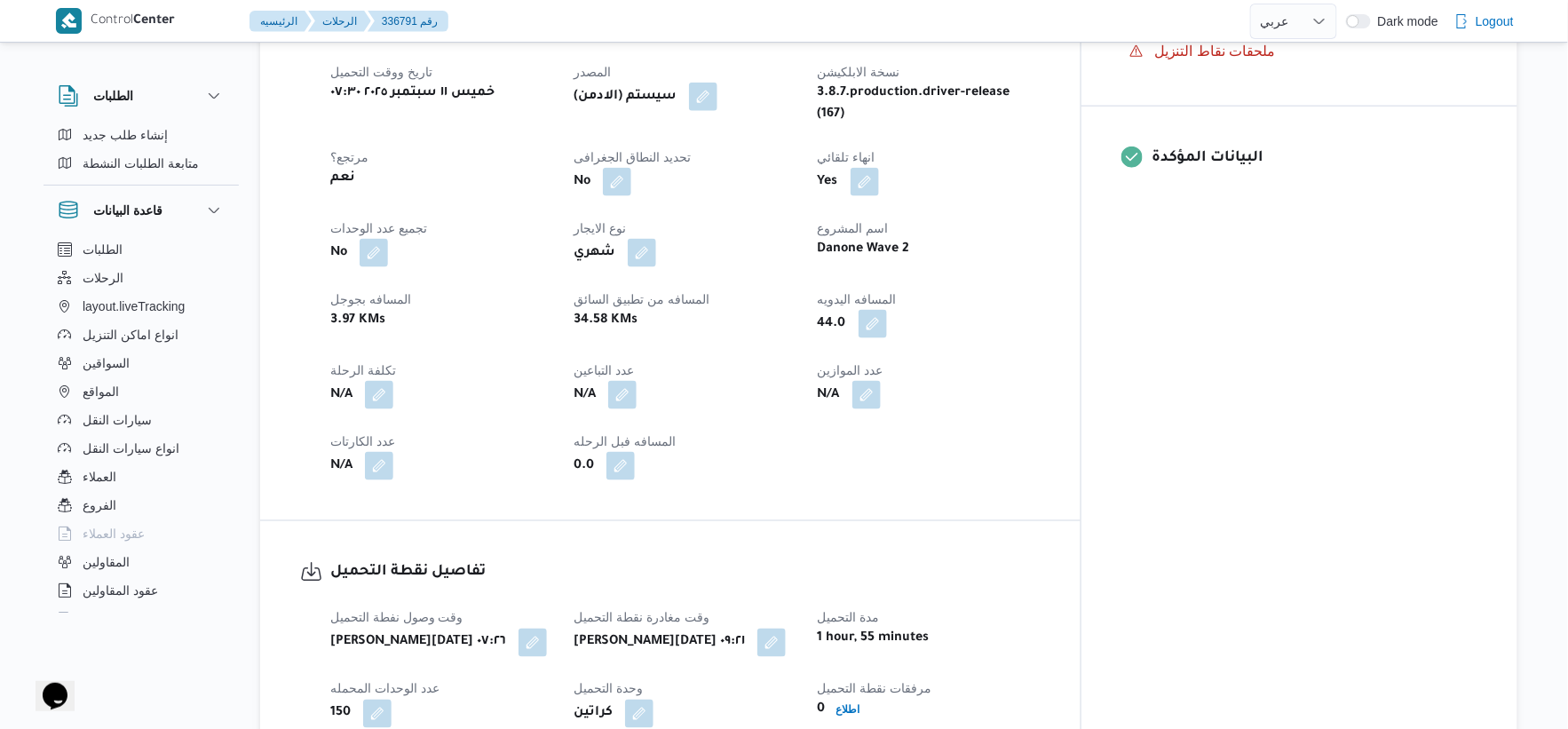
select select "ar"
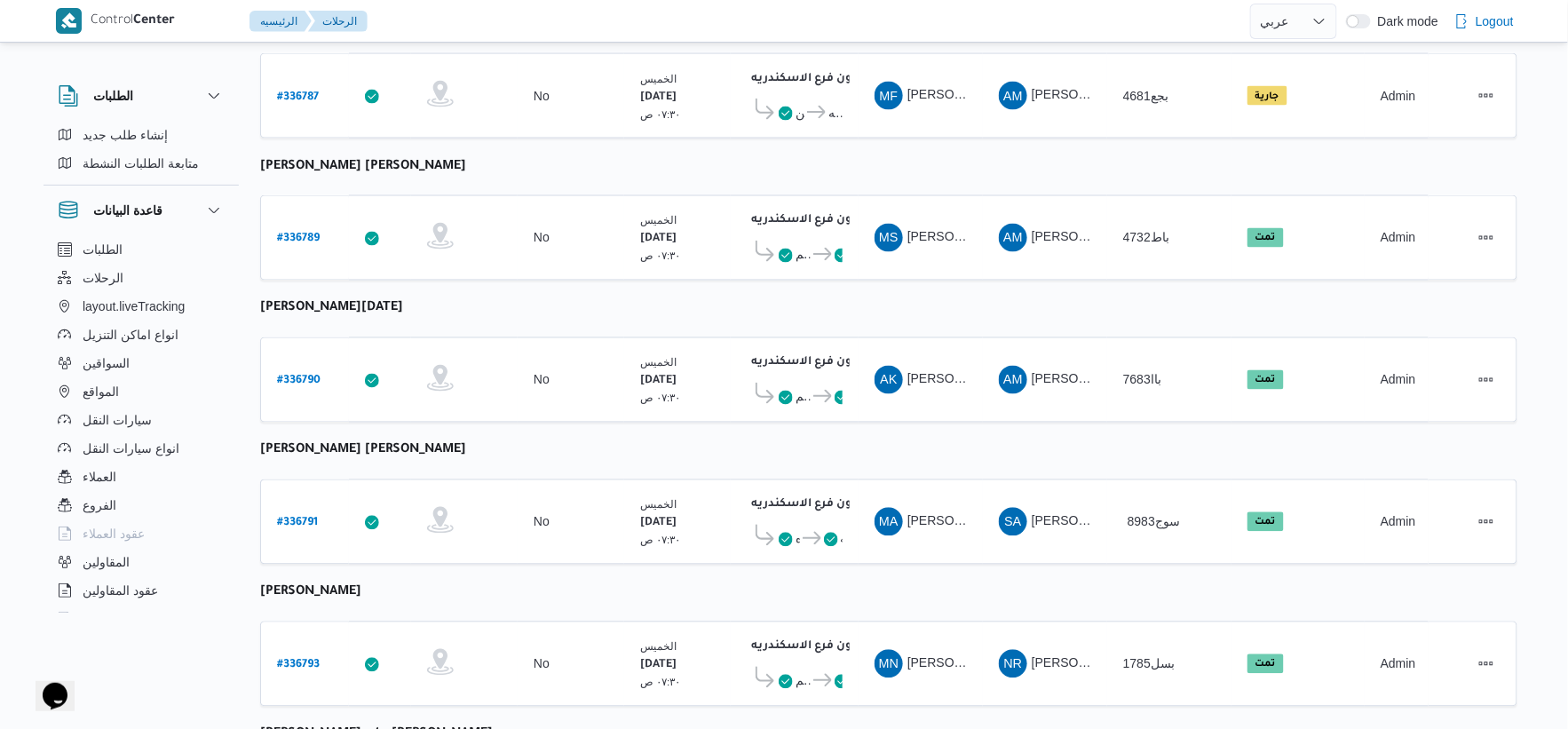
scroll to position [933, 0]
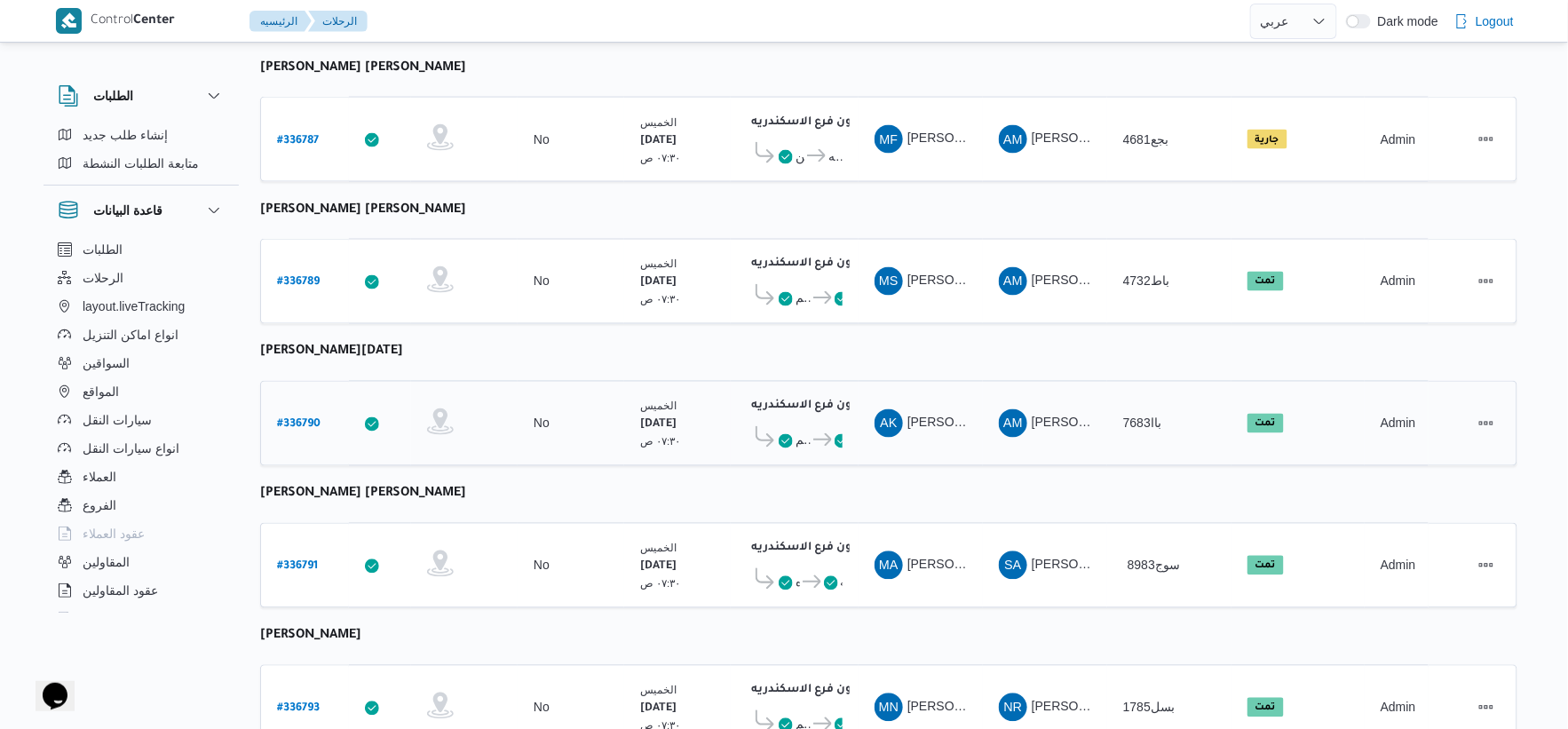
click at [304, 419] on b "# 336790" at bounding box center [299, 425] width 44 height 12
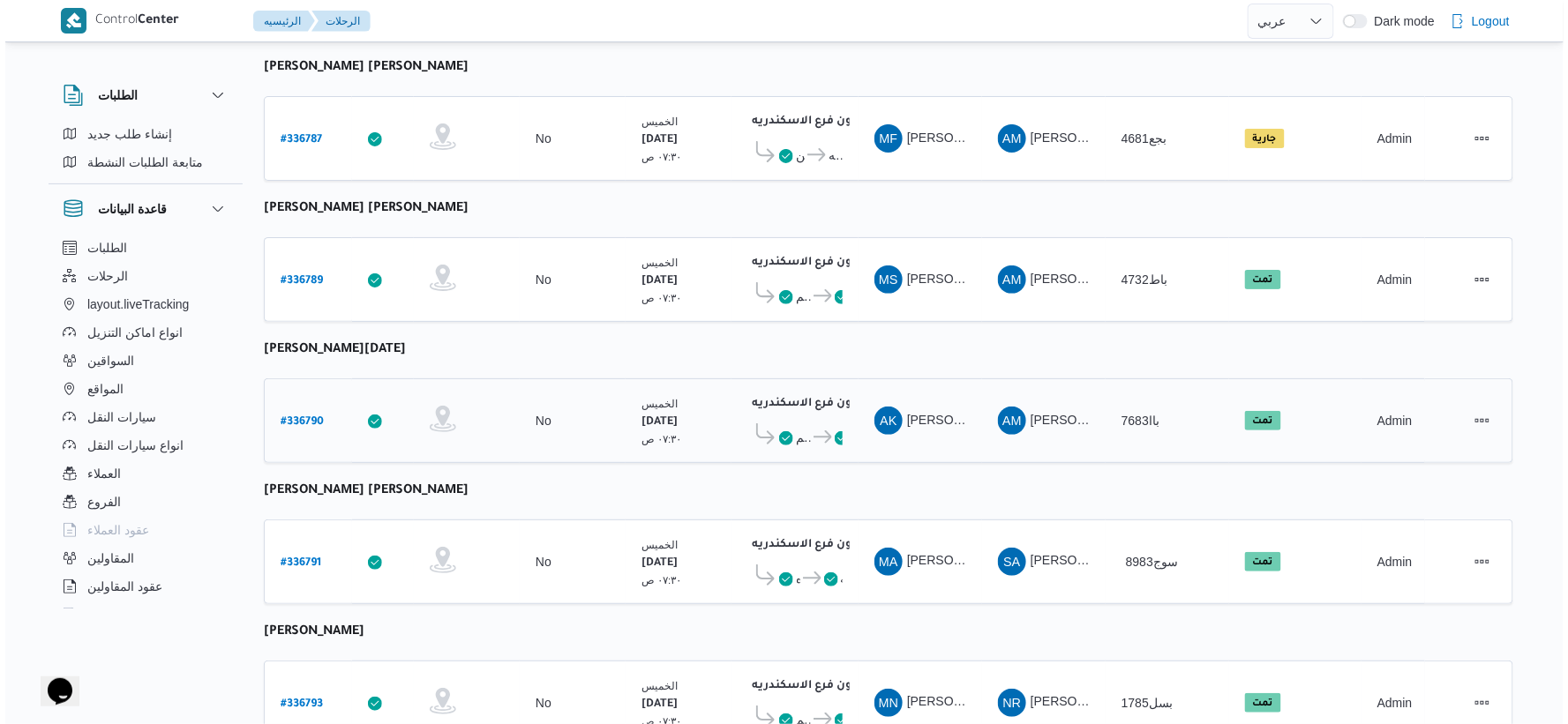
scroll to position [47, 0]
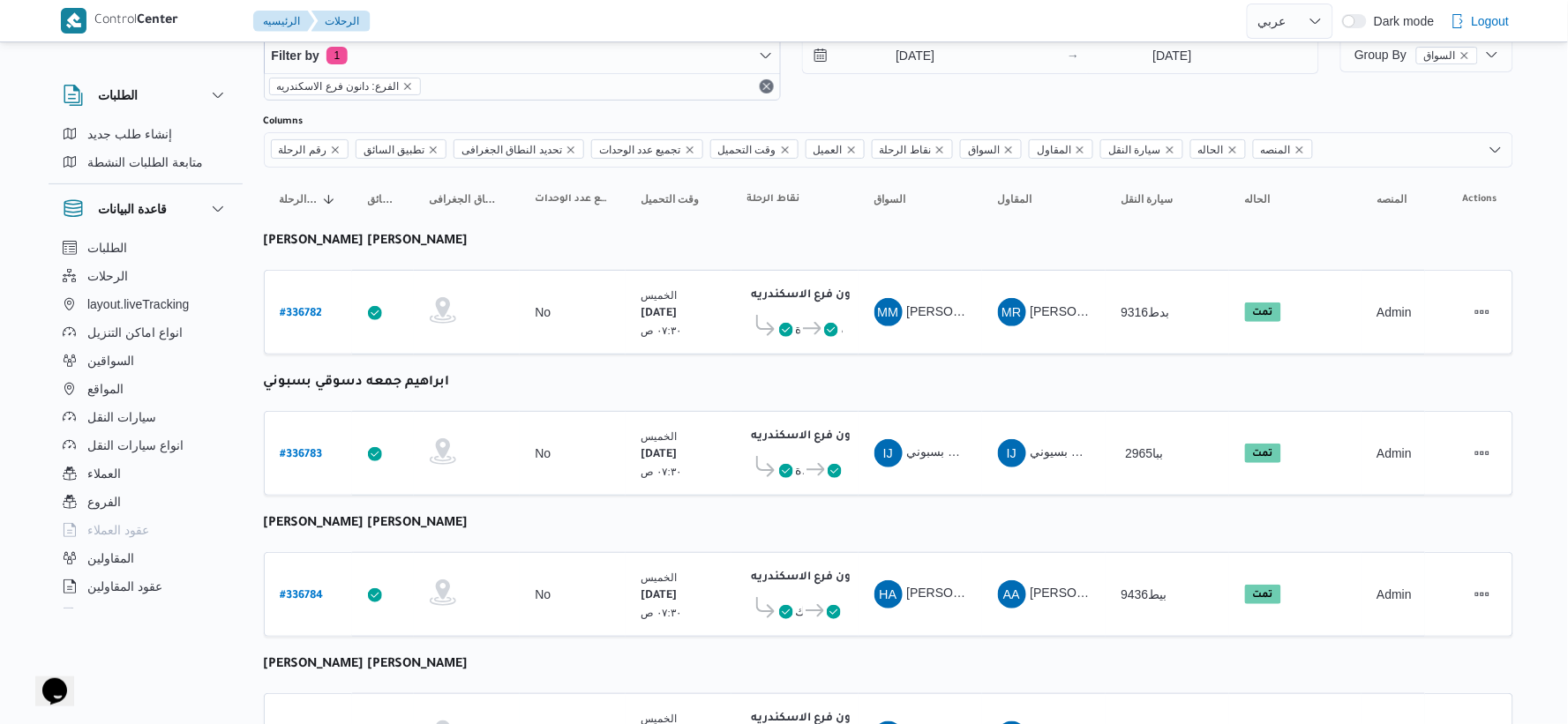
select select "ar"
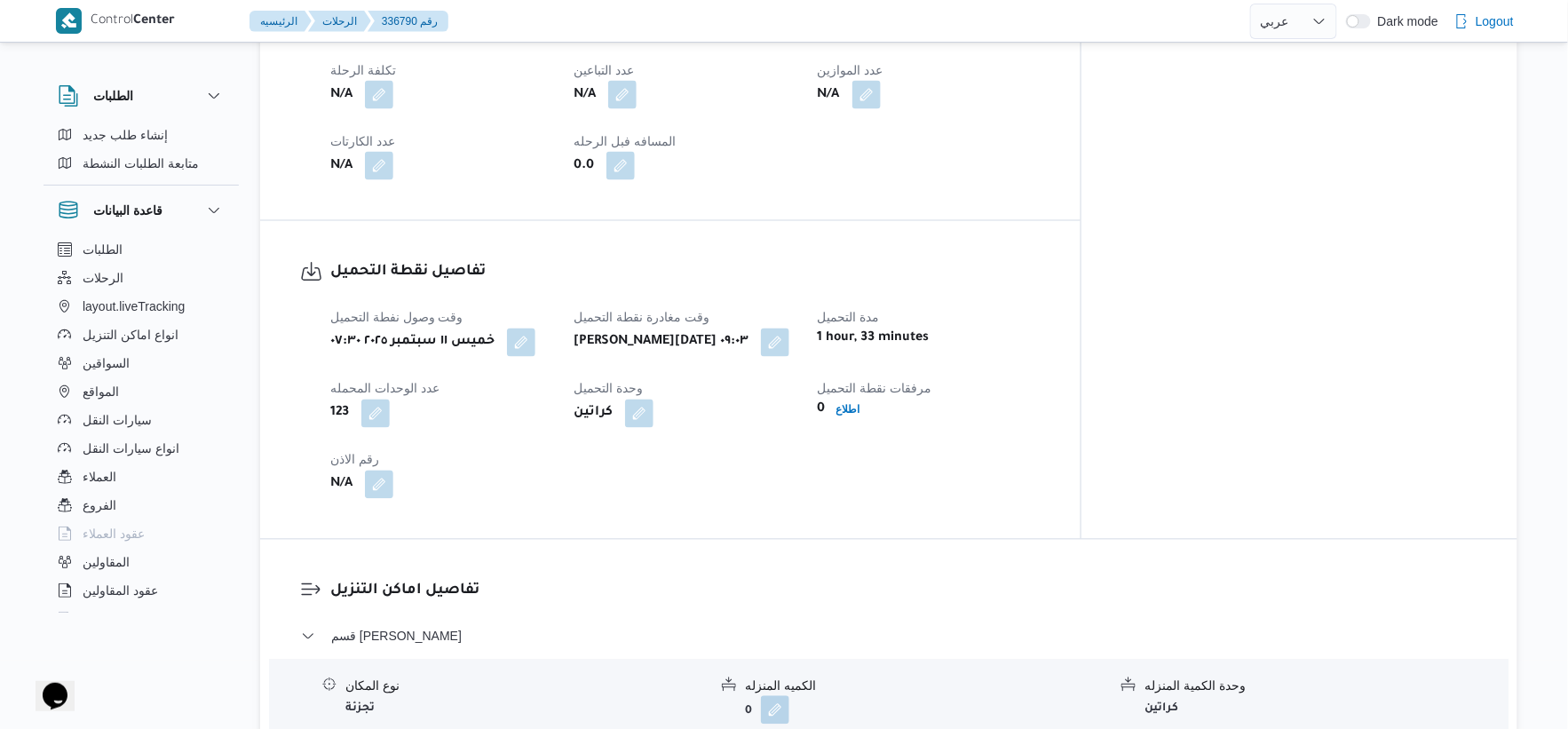
scroll to position [690, 0]
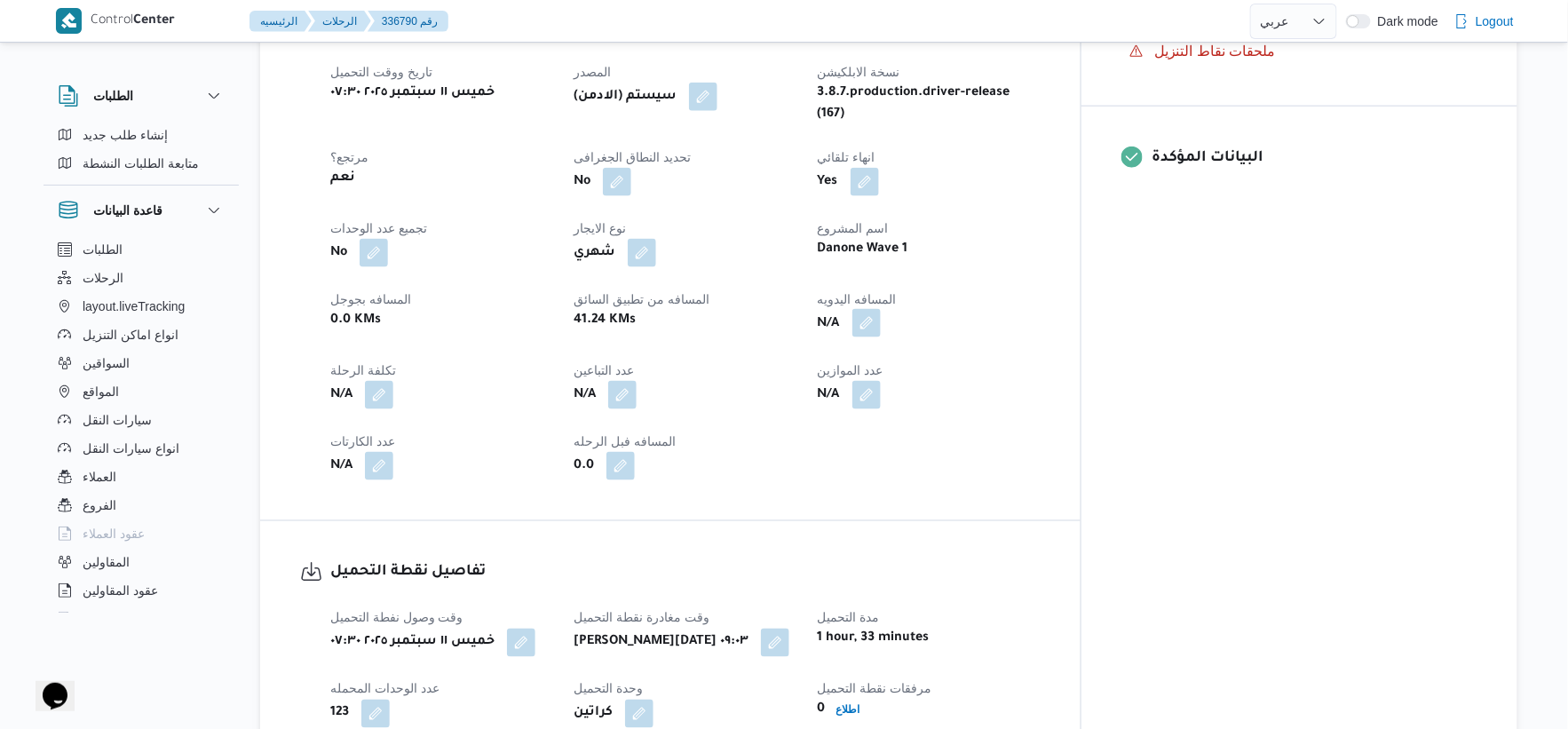
click at [881, 309] on button "button" at bounding box center [867, 323] width 29 height 29
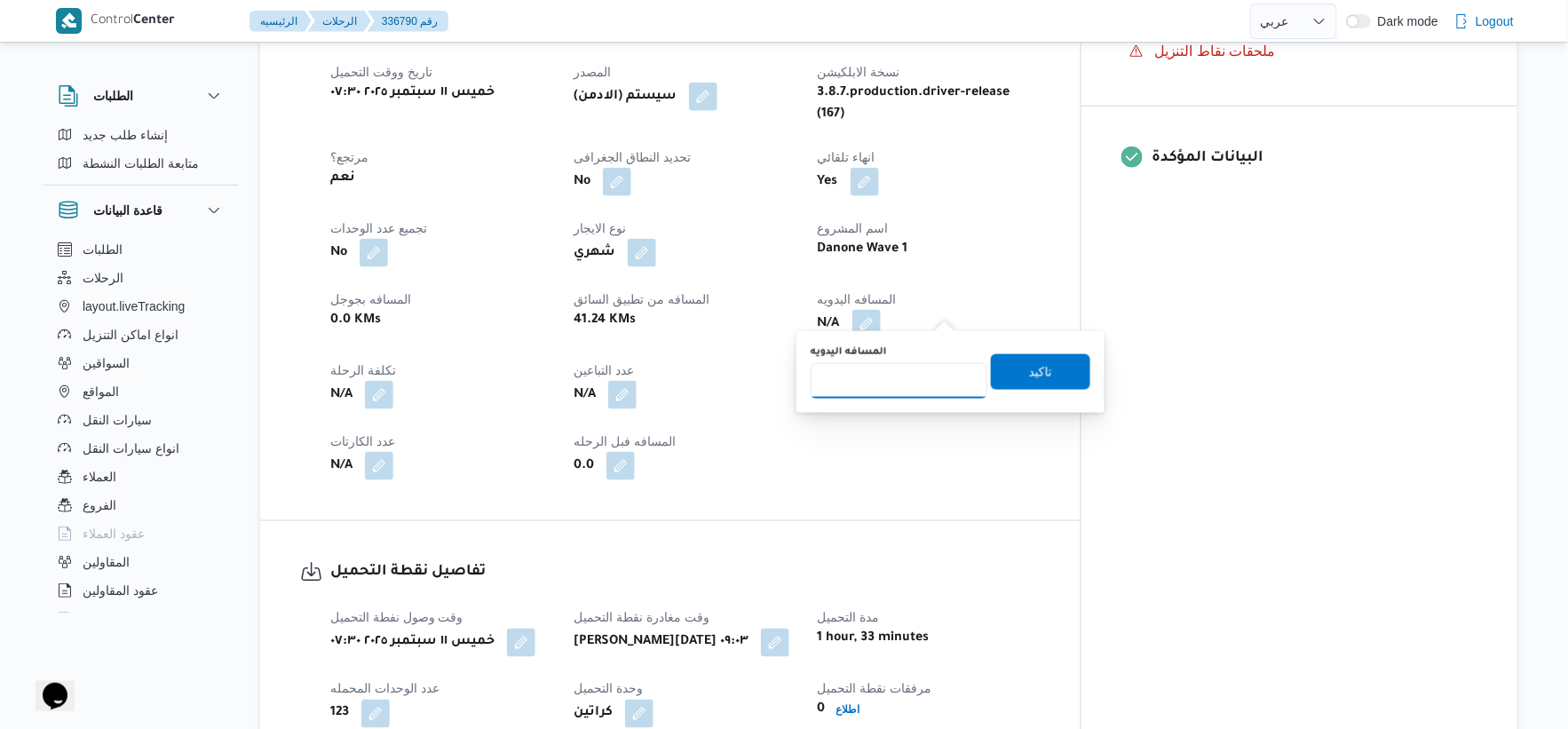
click at [880, 378] on input "المسافه اليدويه" at bounding box center [900, 380] width 177 height 35
type input "31"
click at [1050, 370] on span "تاكيد" at bounding box center [1040, 371] width 100 height 35
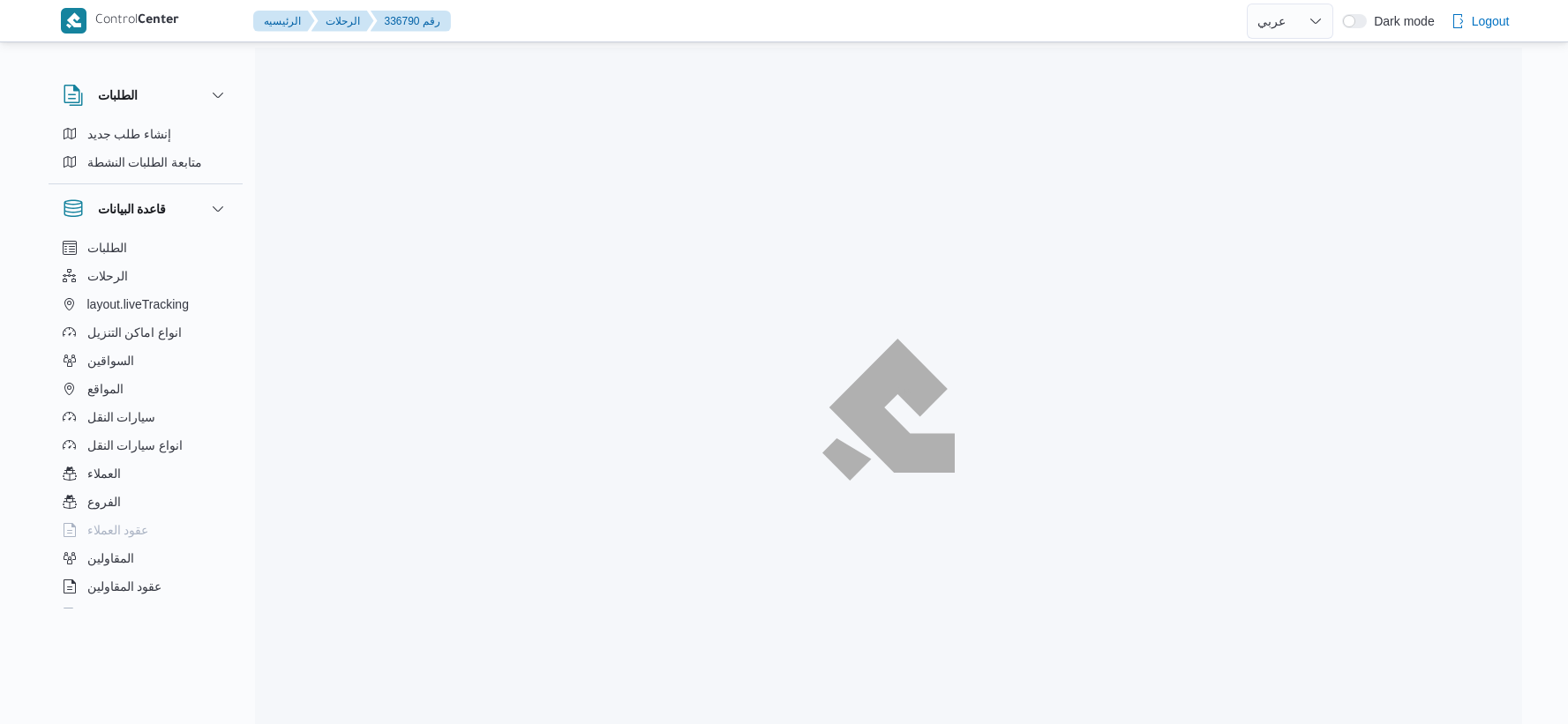
select select "ar"
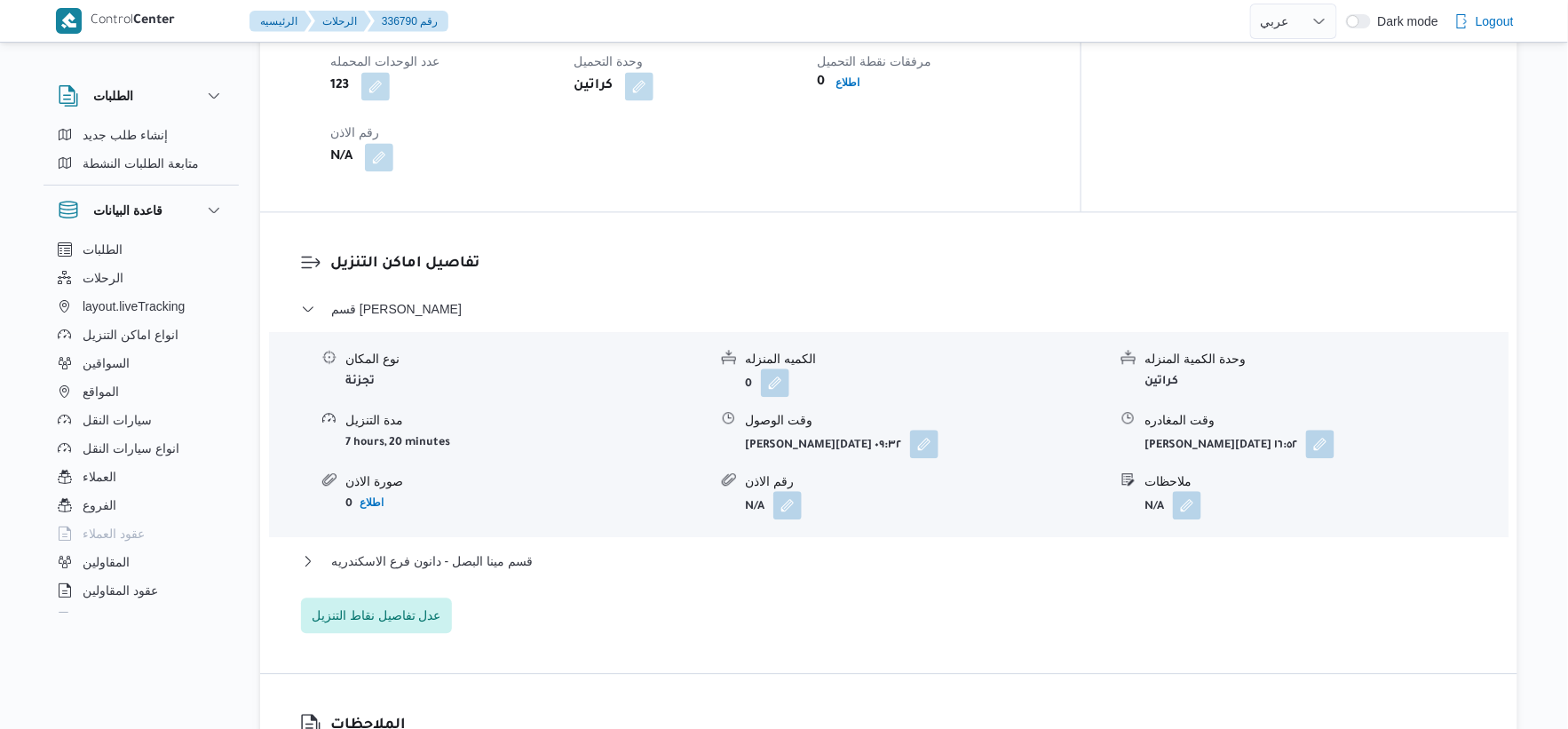
scroll to position [1479, 0]
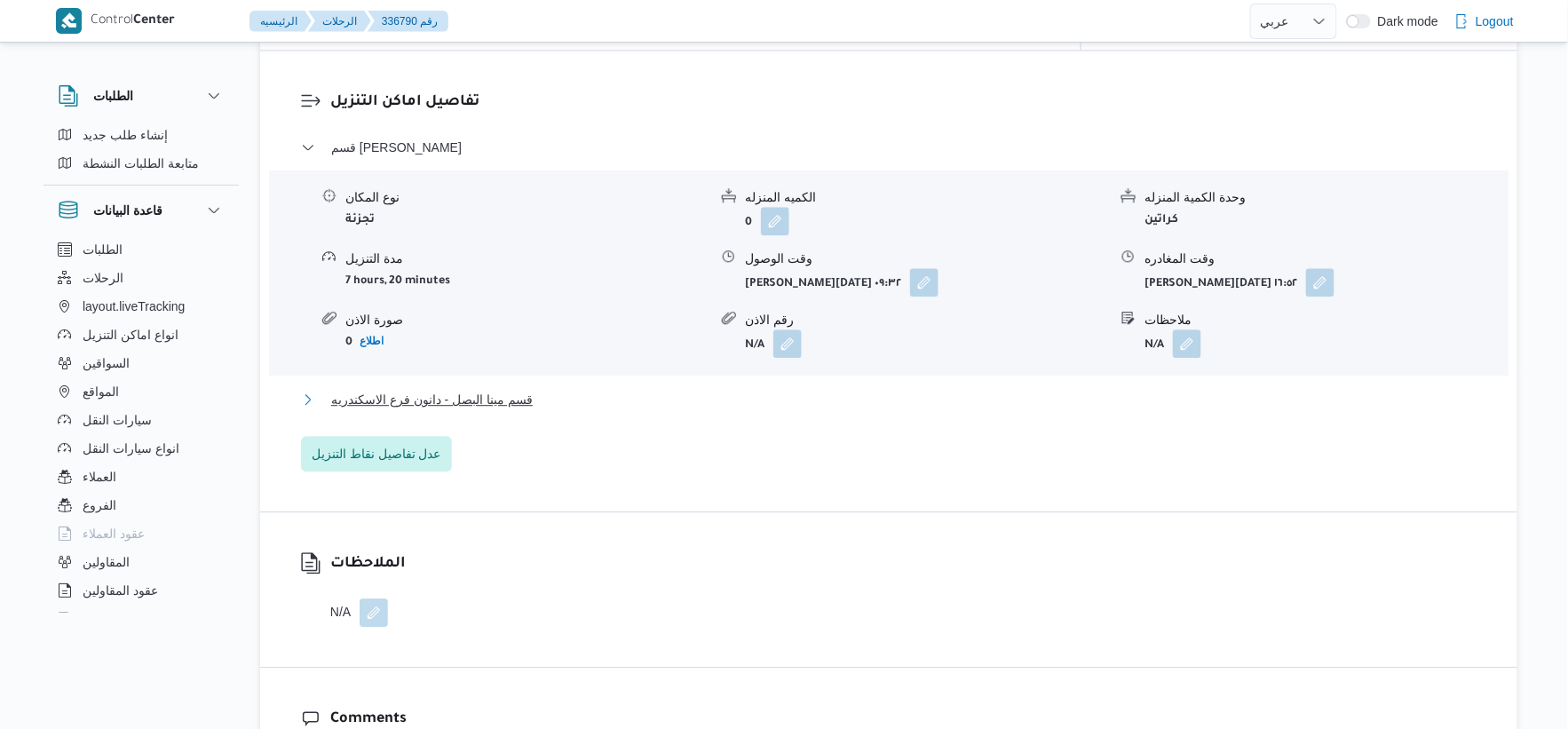
click at [559, 394] on button "قسم مينا البصل - دانون فرع الاسكندريه" at bounding box center [889, 399] width 1176 height 21
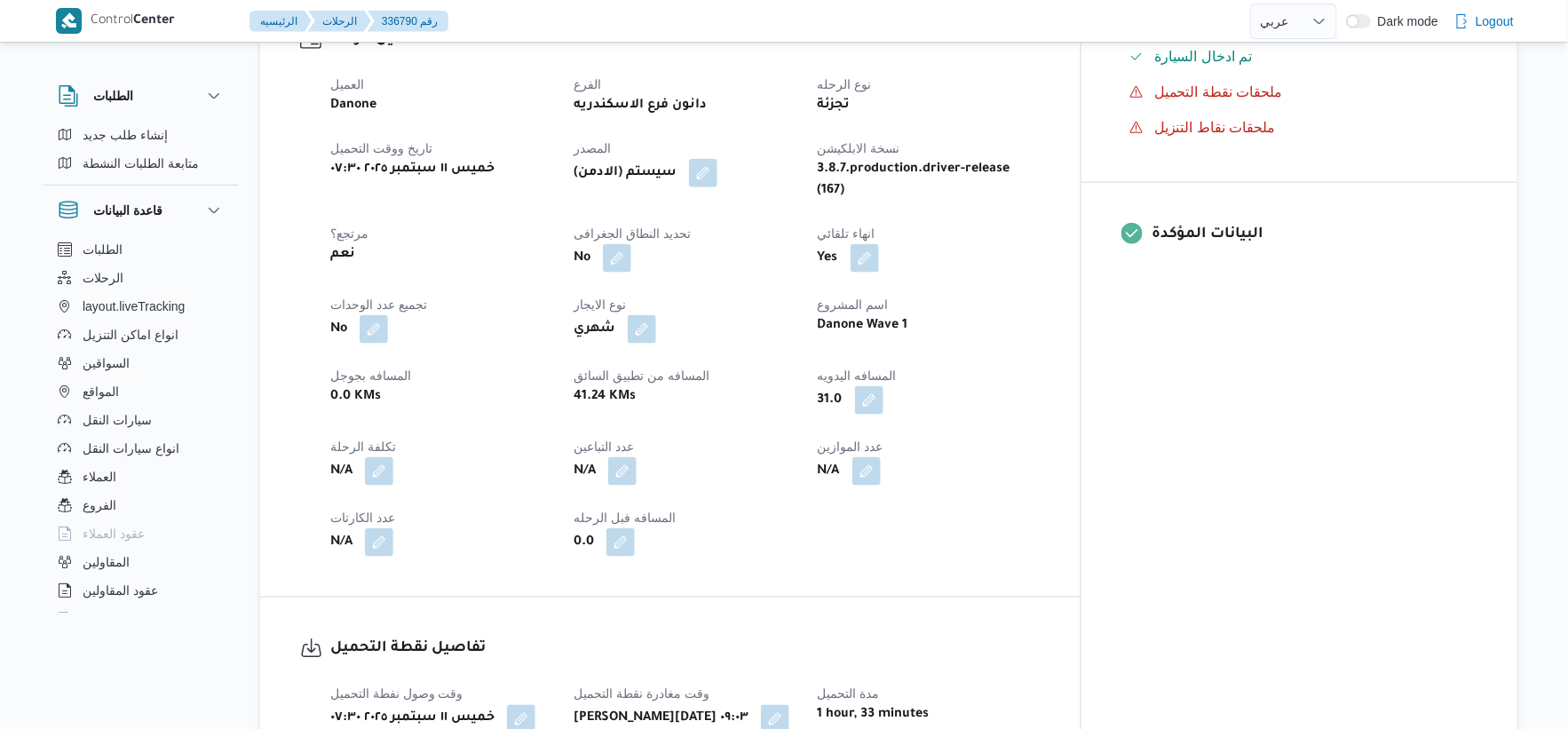
scroll to position [591, 0]
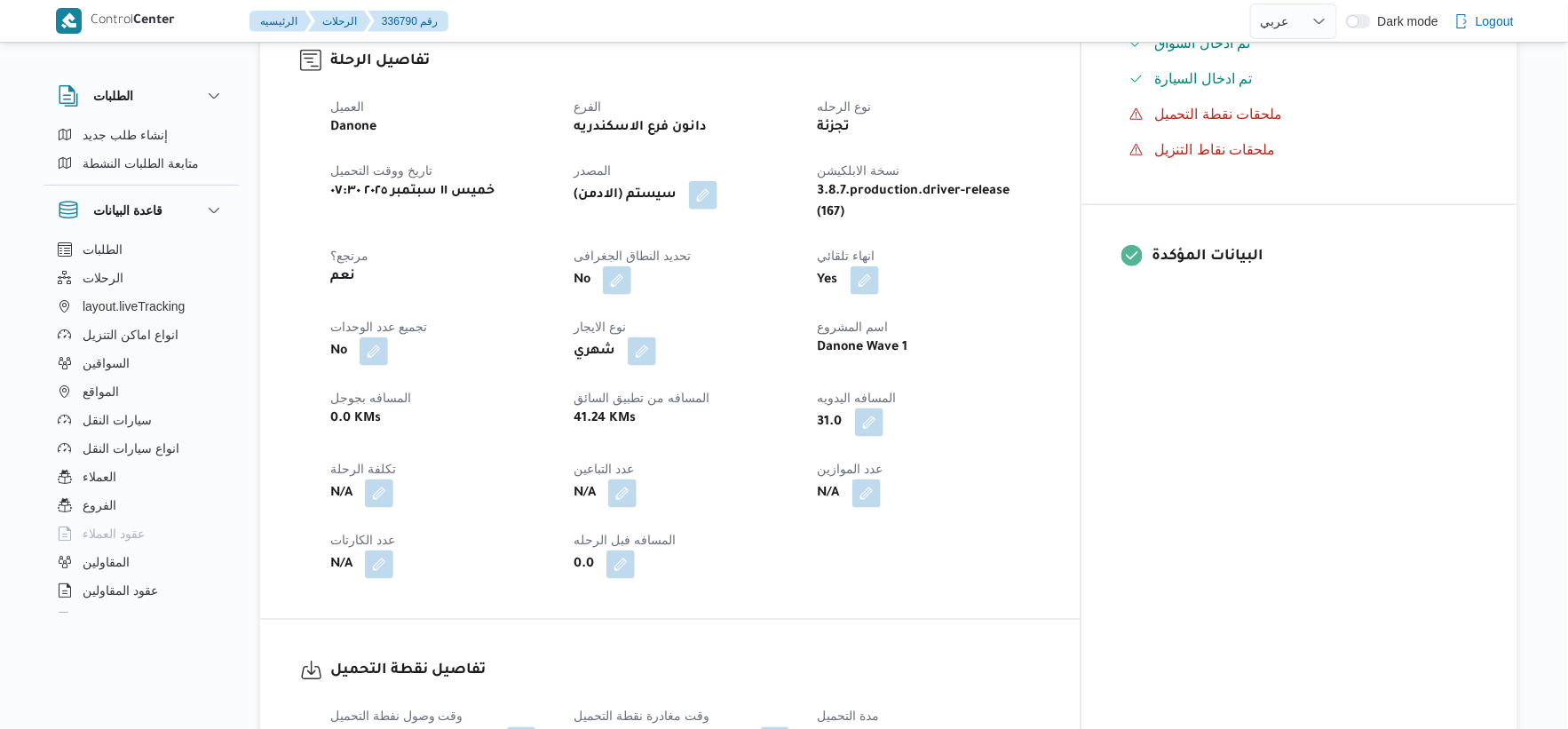
select select "ar"
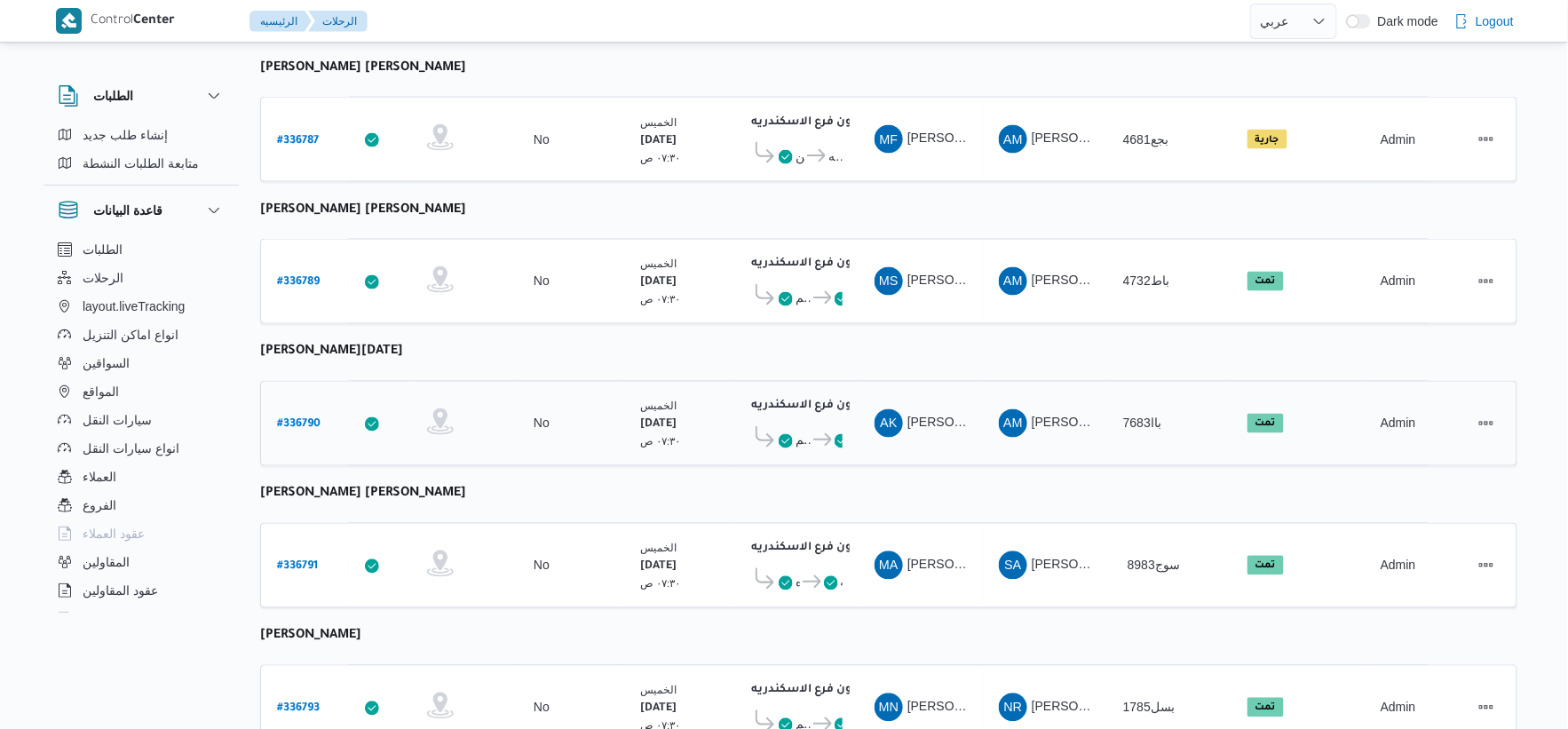
scroll to position [835, 0]
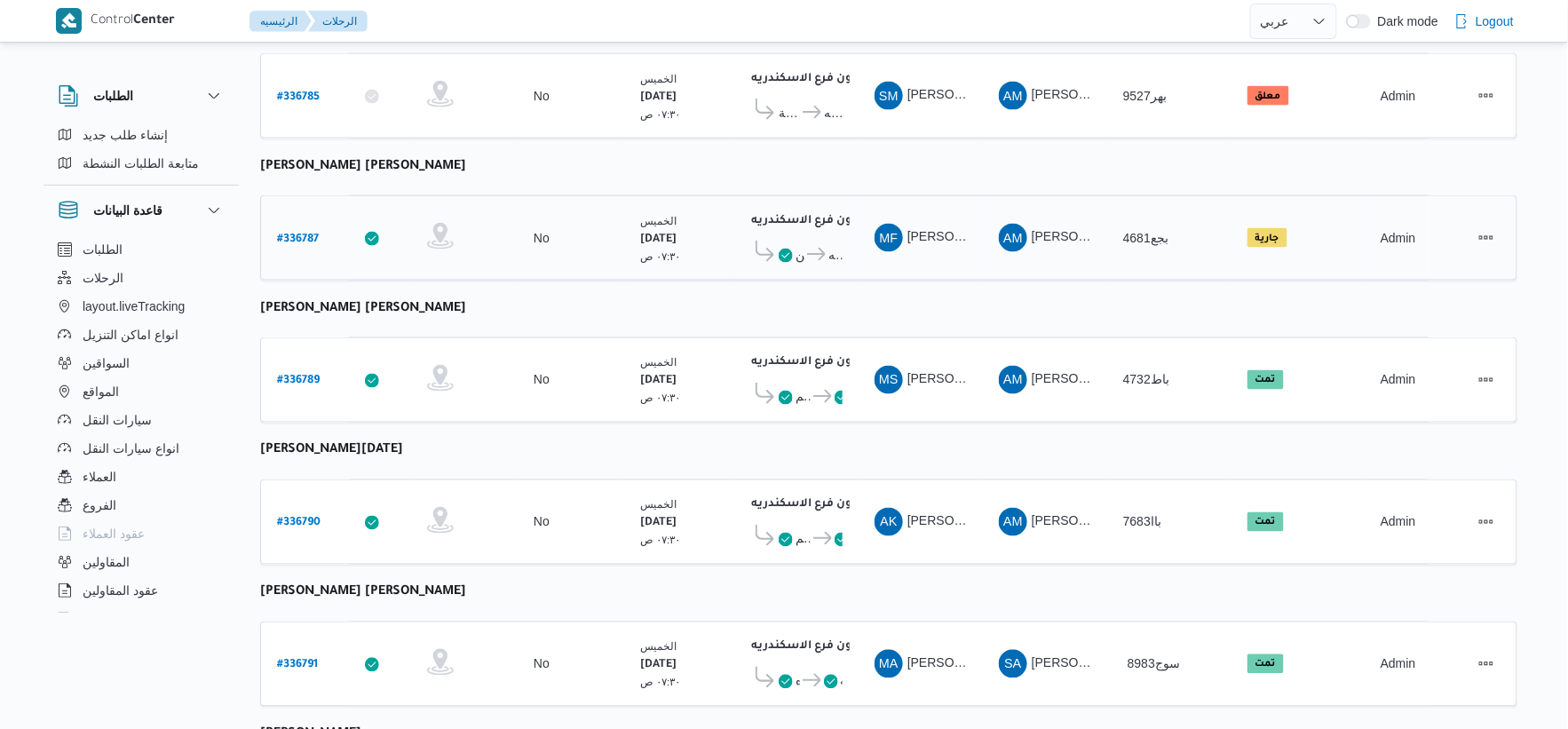
click at [302, 234] on b "# 336787" at bounding box center [298, 240] width 42 height 12
select select "ar"
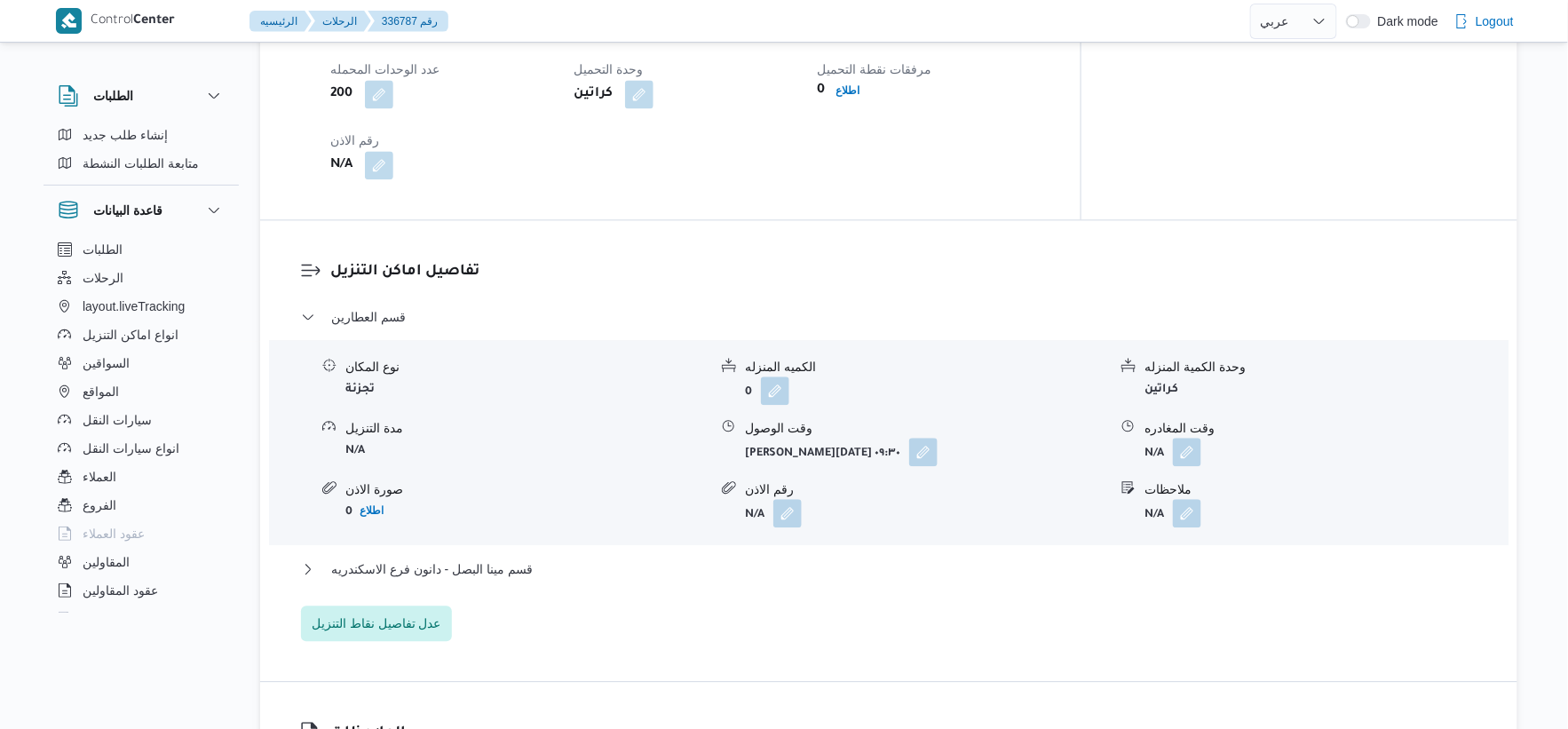
scroll to position [1327, 0]
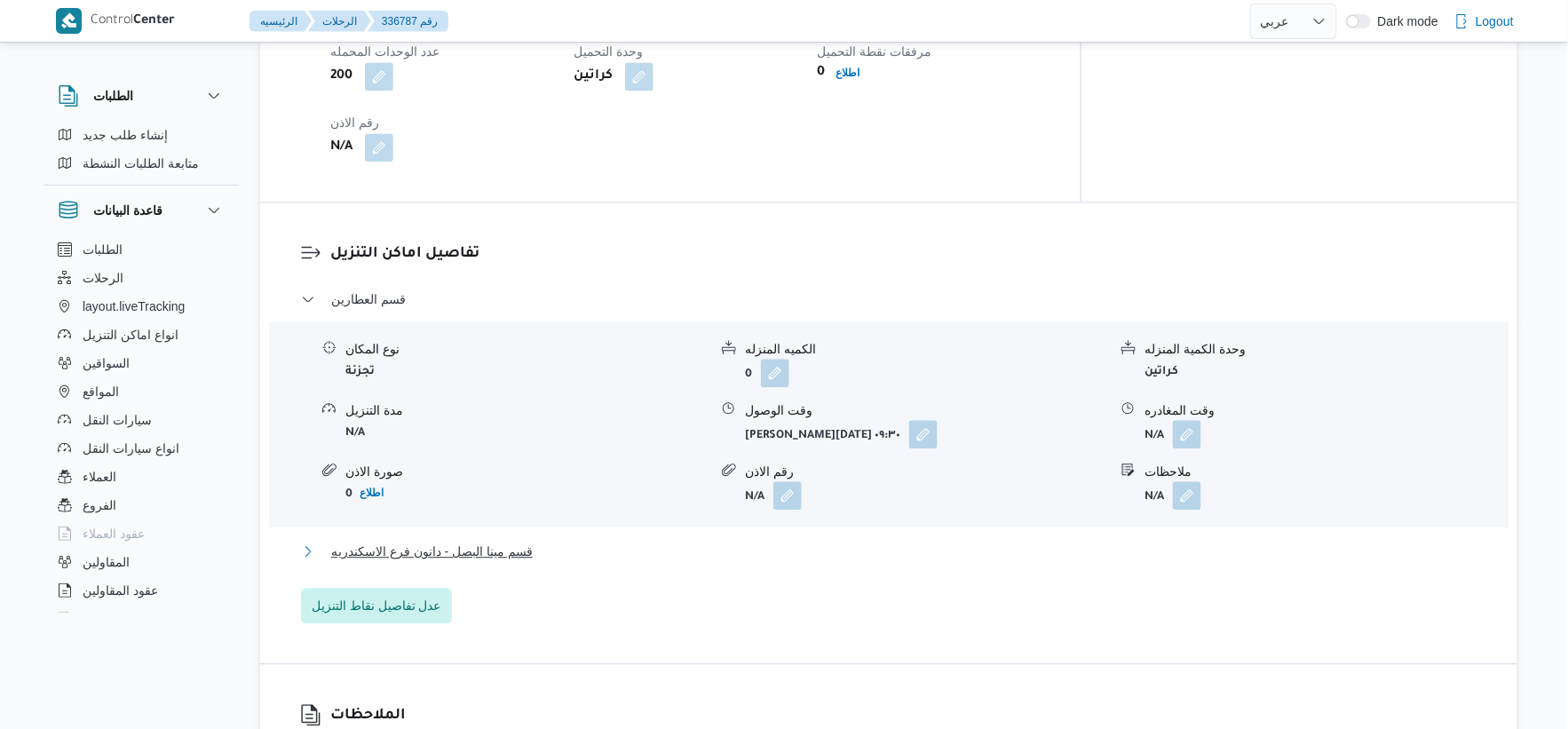
click at [524, 541] on span "قسم مينا البصل - دانون فرع الاسكندريه" at bounding box center [432, 551] width 202 height 21
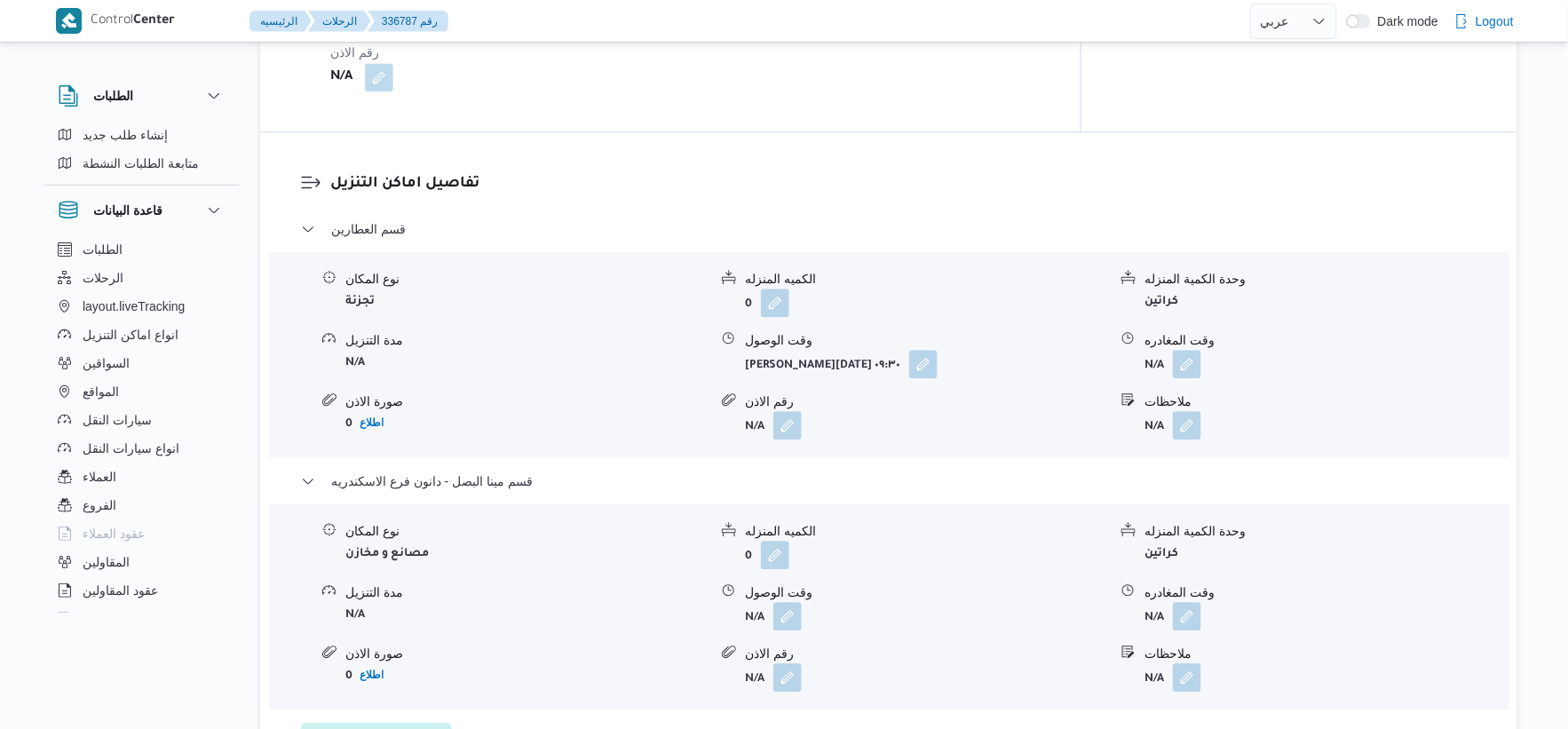
scroll to position [1229, 0]
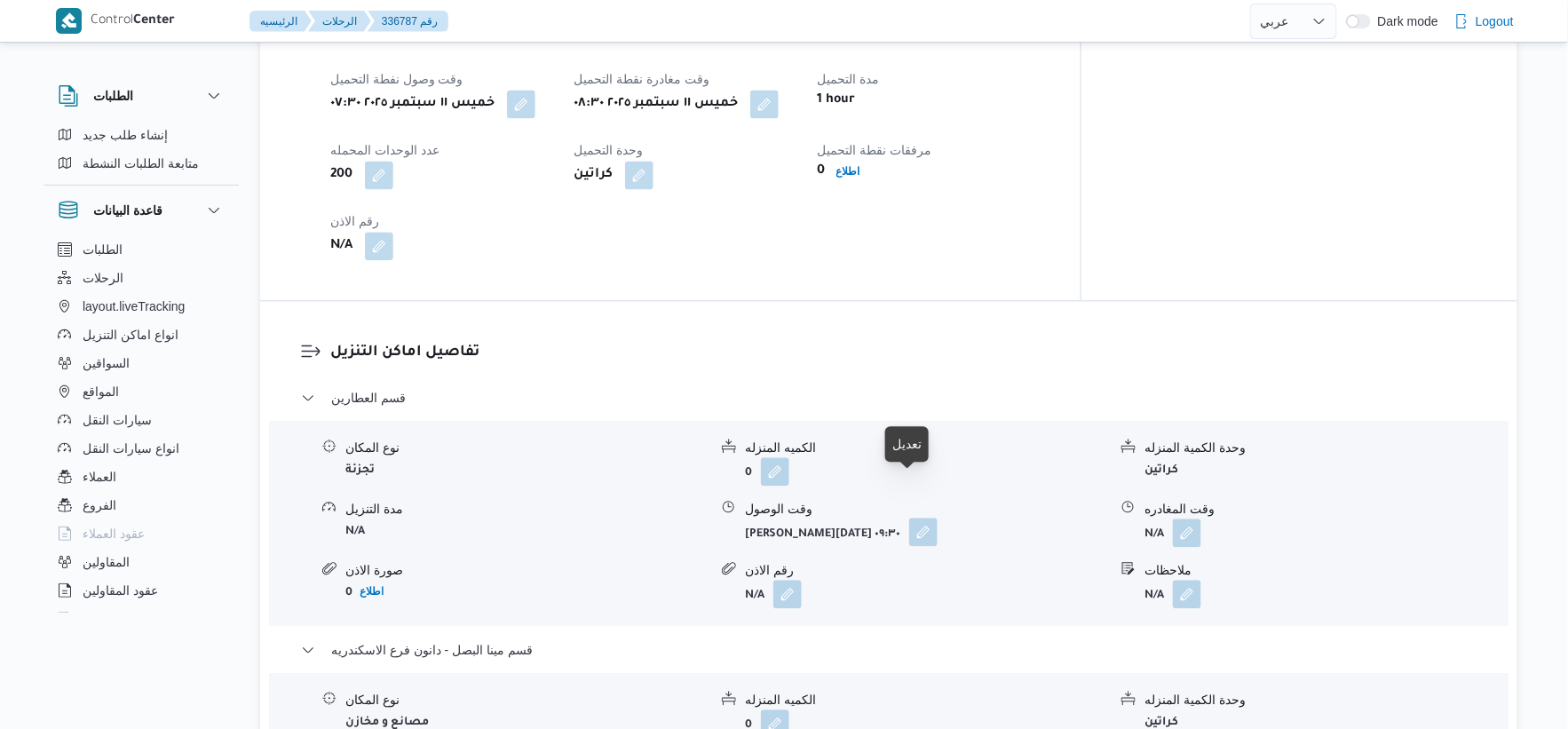
click at [919, 517] on button "button" at bounding box center [923, 531] width 29 height 29
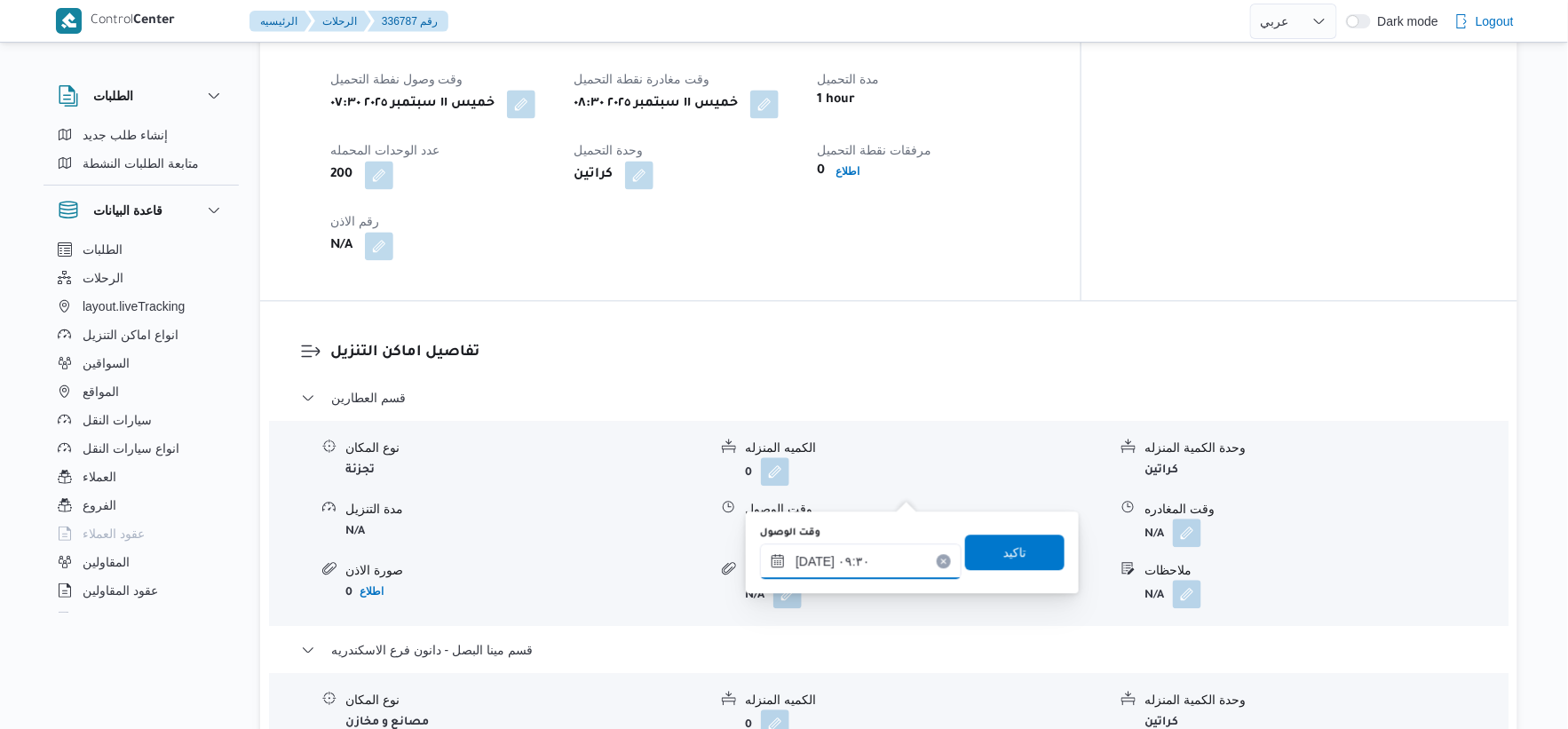
click at [867, 563] on input "١١/٠٩/٢٠٢٥ ٠٩:٣٠" at bounding box center [861, 561] width 202 height 35
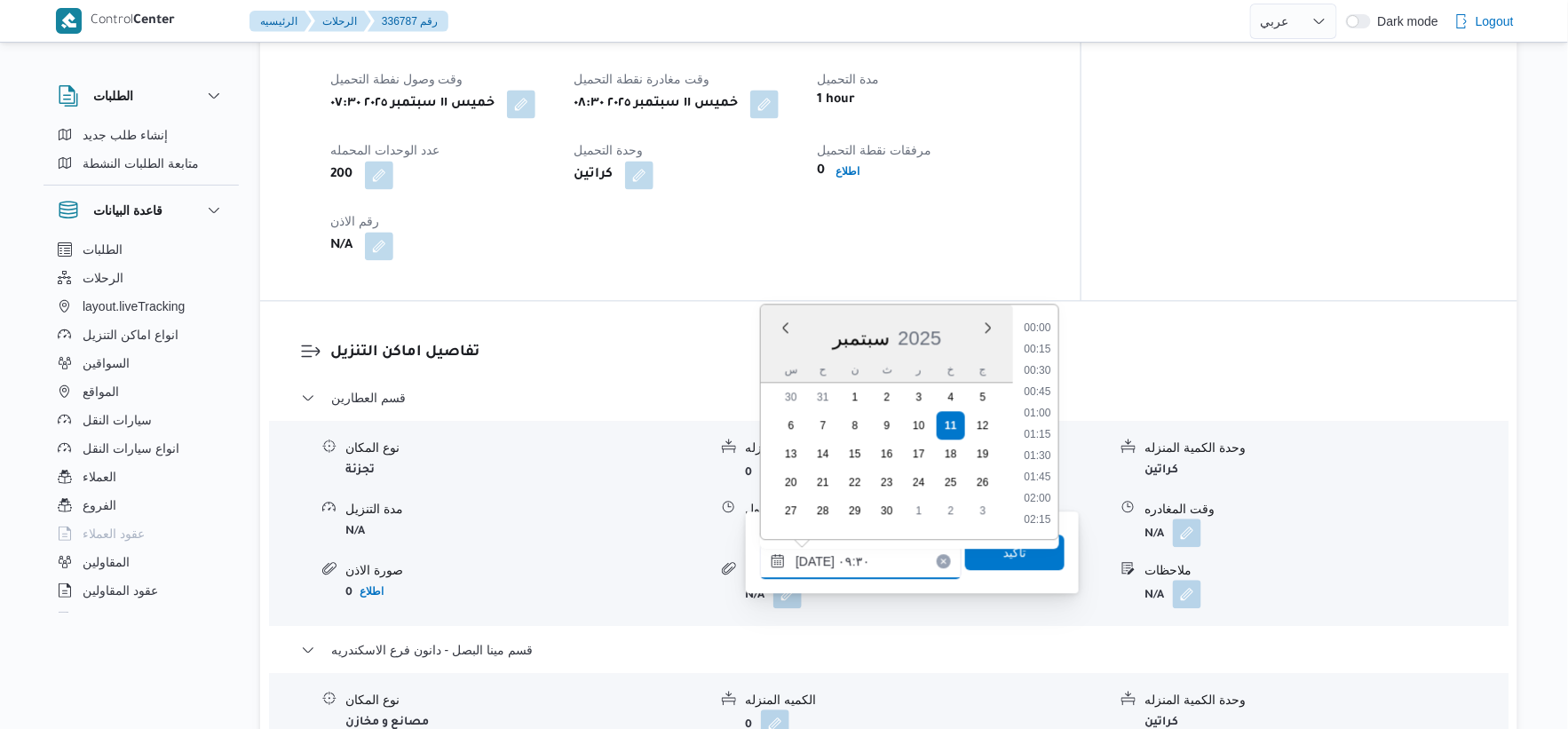
scroll to position [703, 0]
click at [526, 88] on button "button" at bounding box center [521, 103] width 29 height 29
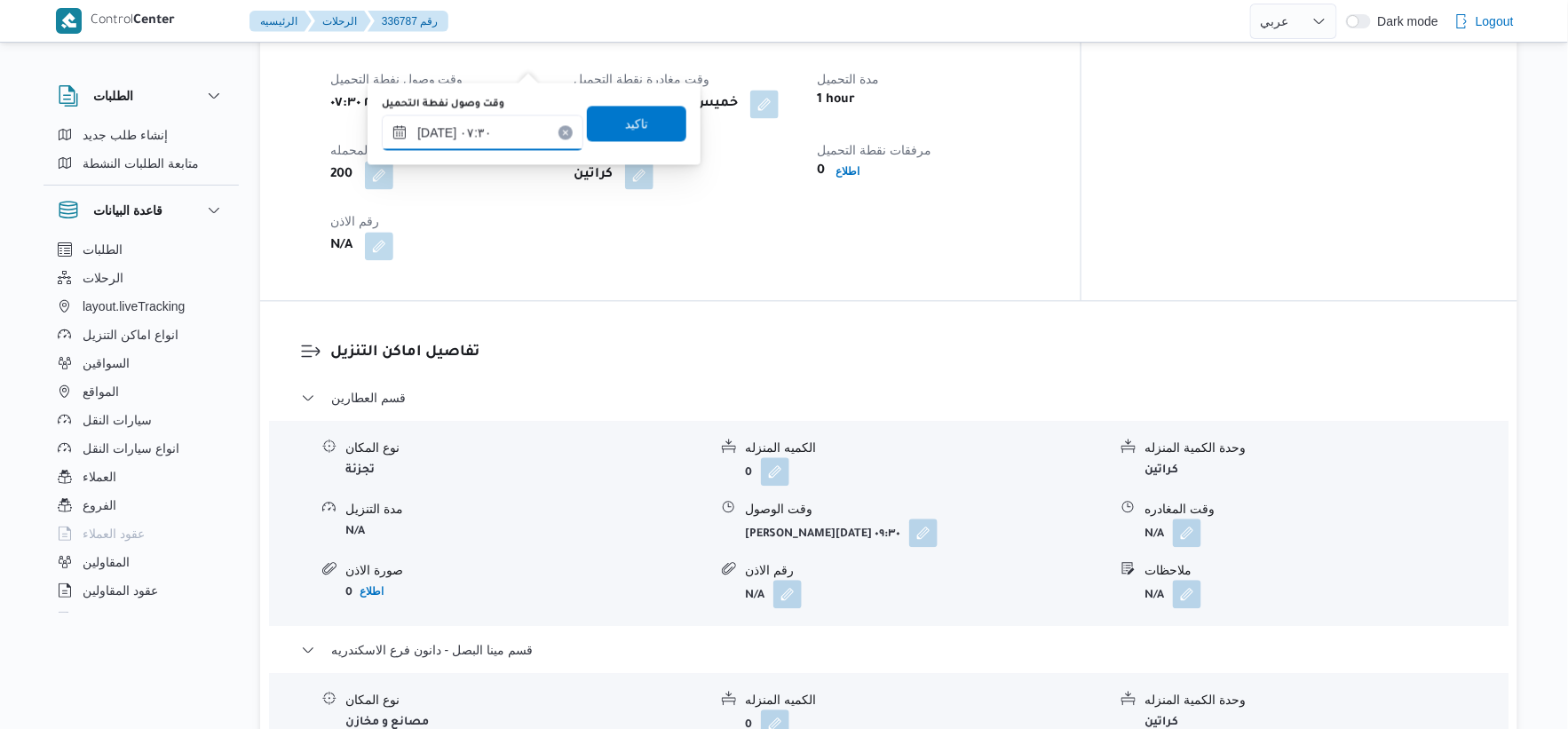
click at [436, 135] on input "١١/٠٩/٢٠٢٥ ٠٧:٣٠" at bounding box center [483, 131] width 202 height 35
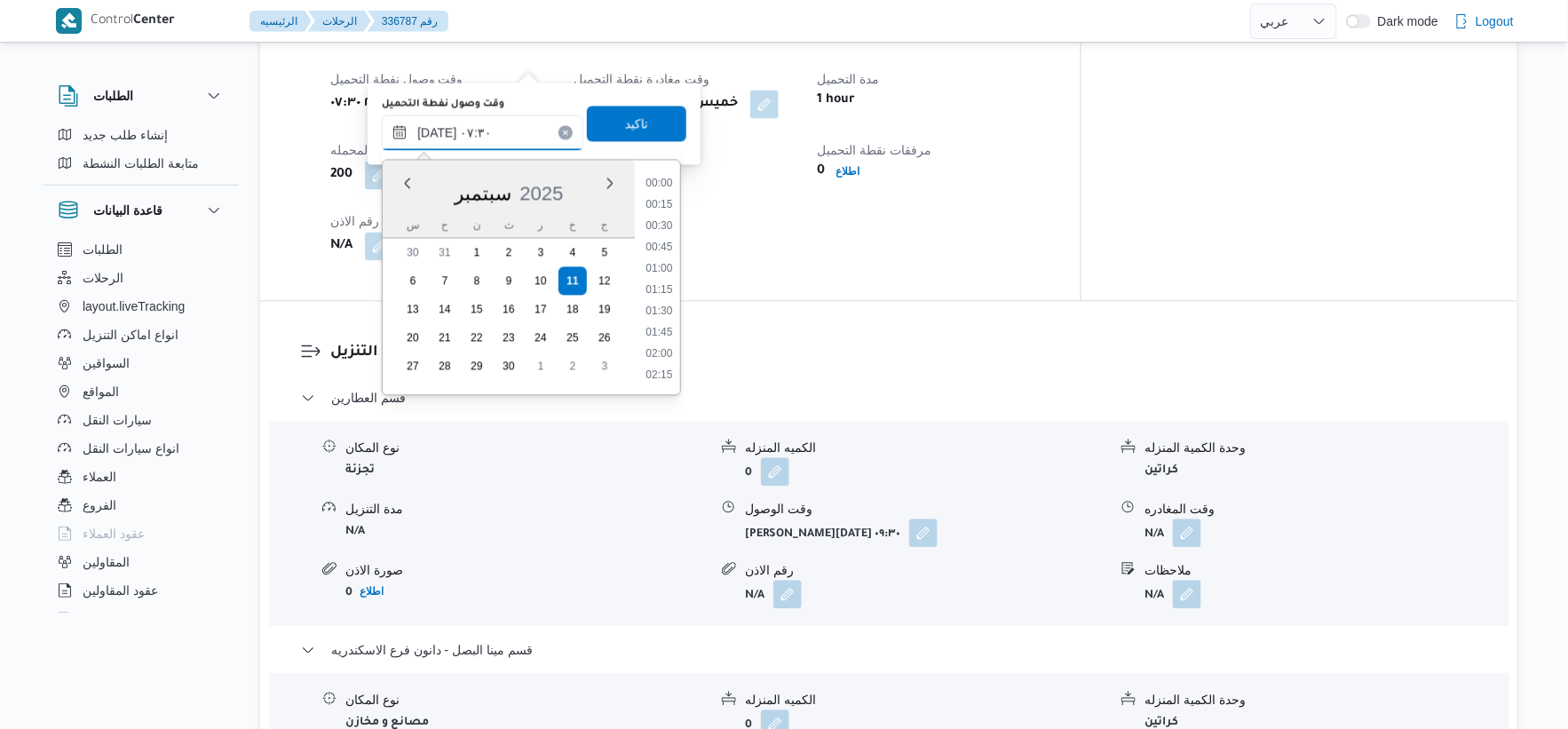
click at [436, 134] on input "١١/٠٩/٢٠٢٥ ٠٧:٣٠" at bounding box center [483, 131] width 202 height 35
type input "١١/٠٩/٢٠٢٥ ٠٧:٢٠"
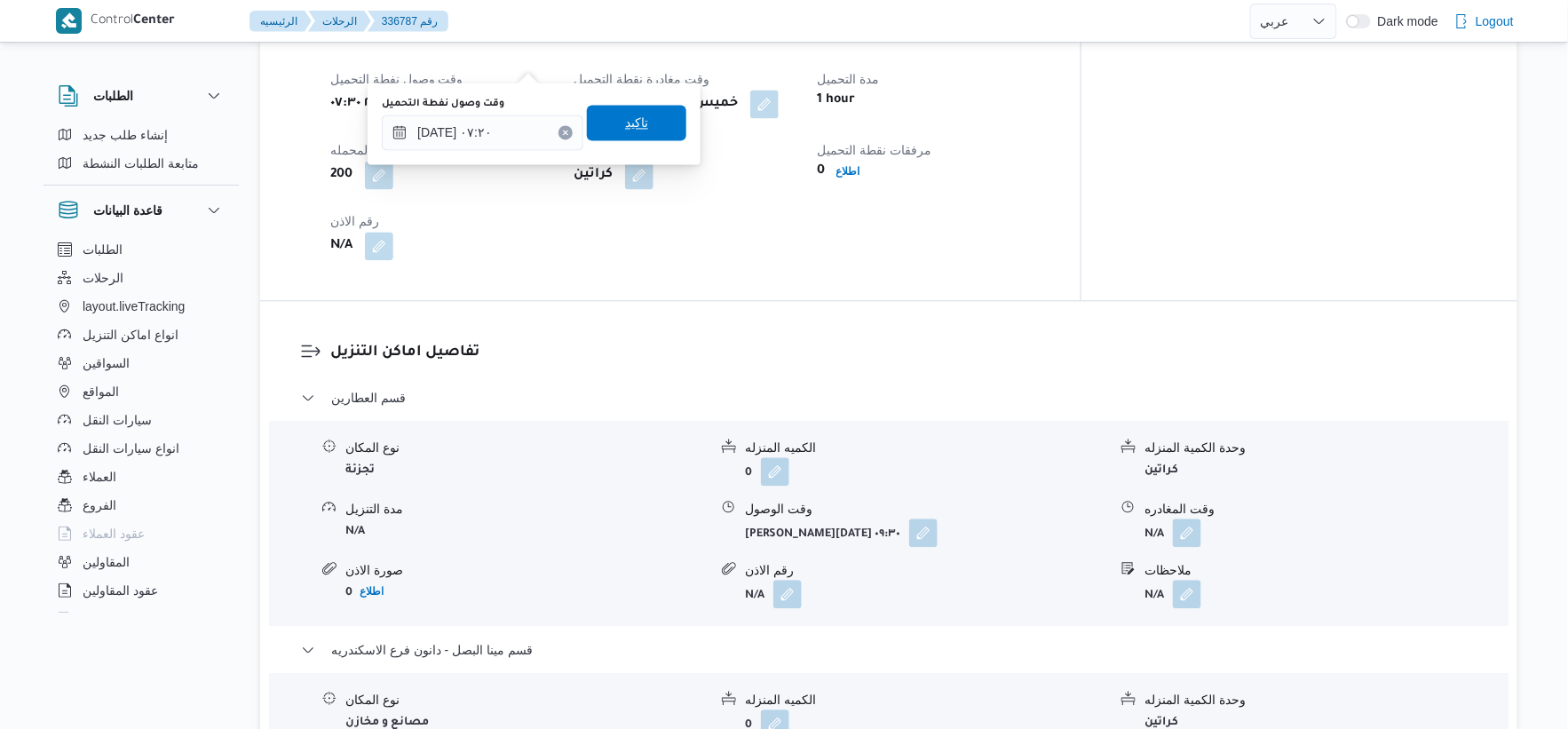
click at [627, 123] on span "تاكيد" at bounding box center [637, 123] width 23 height 21
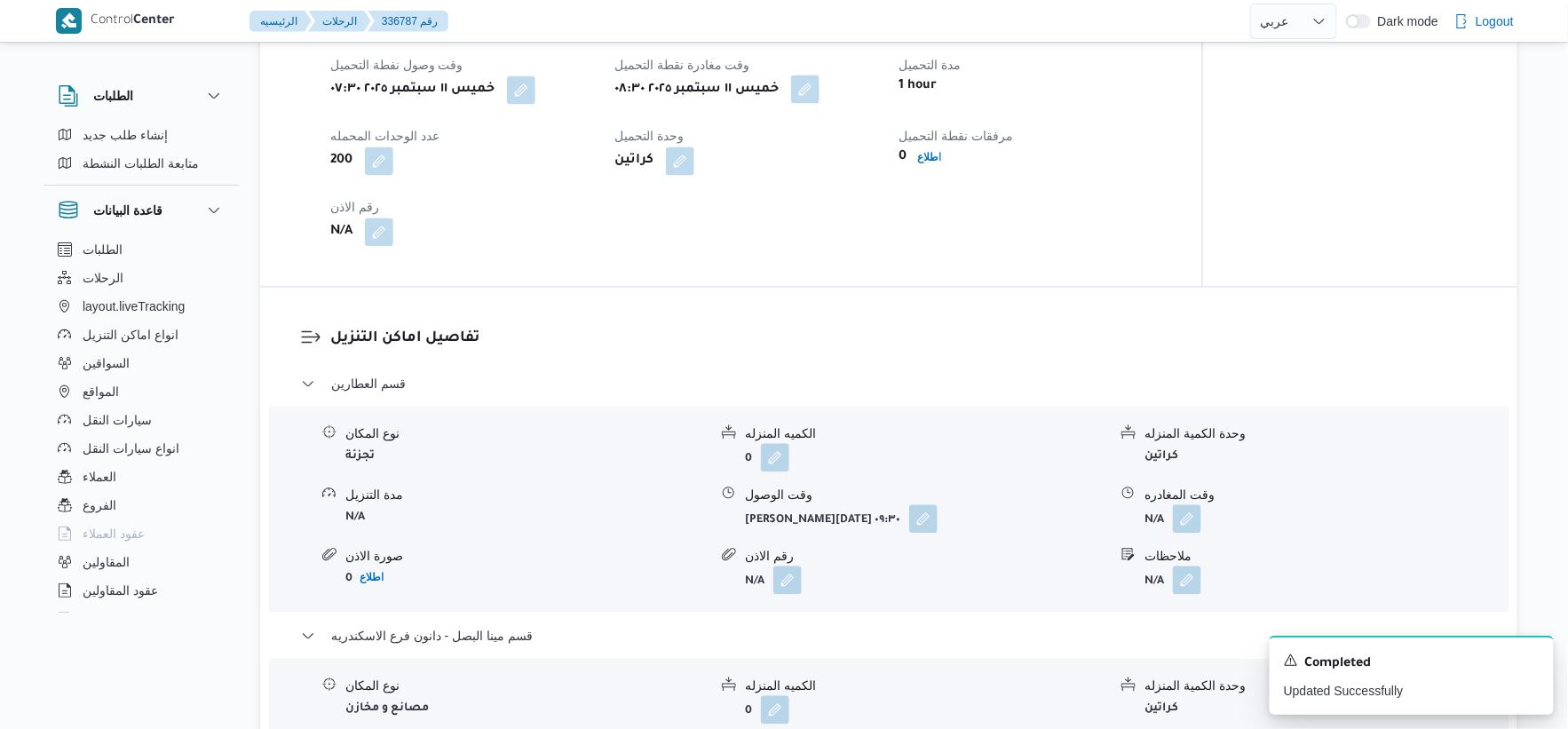
click at [813, 74] on button "button" at bounding box center [805, 88] width 29 height 29
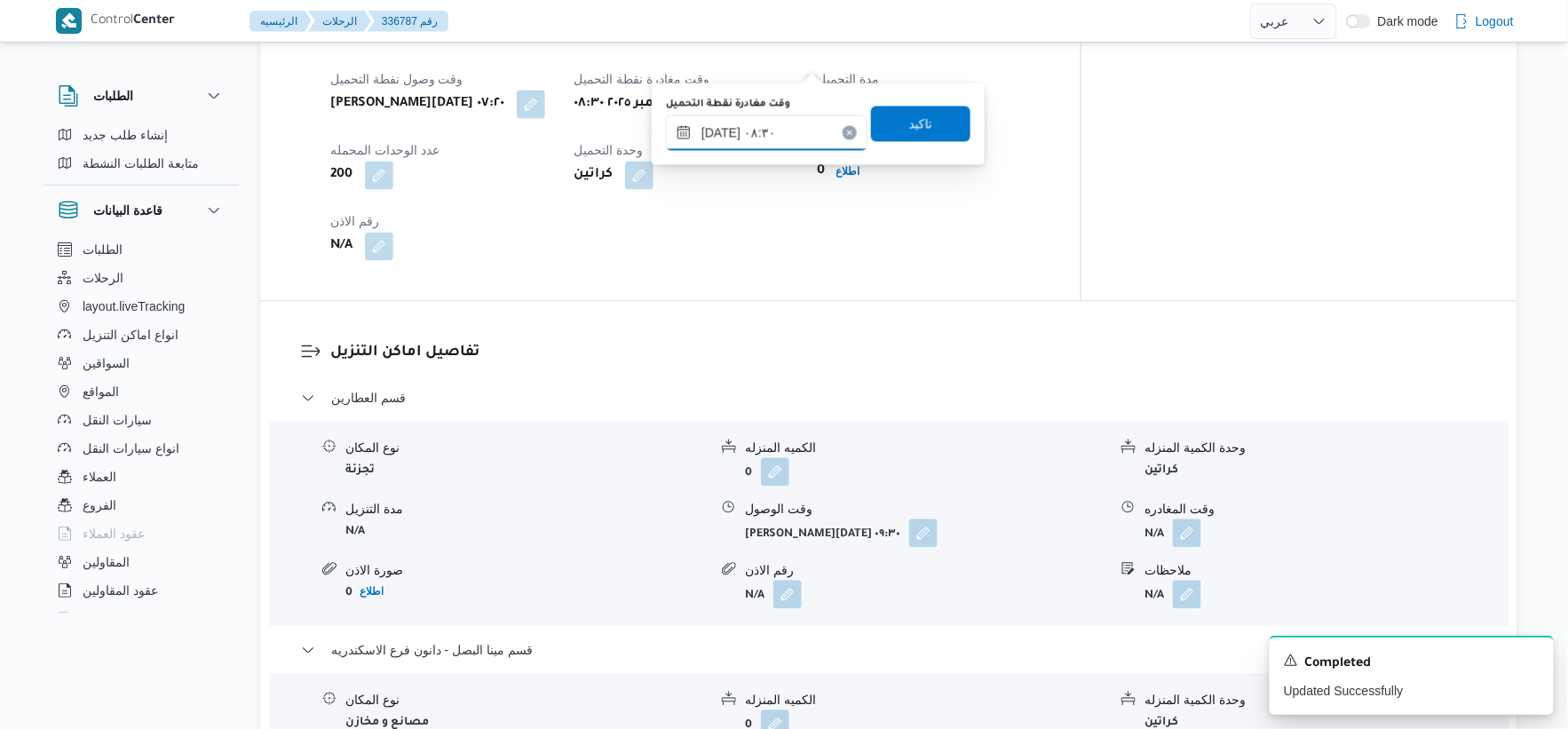
click at [779, 136] on input "١١/٠٩/٢٠٢٥ ٠٨:٣٠" at bounding box center [766, 131] width 202 height 35
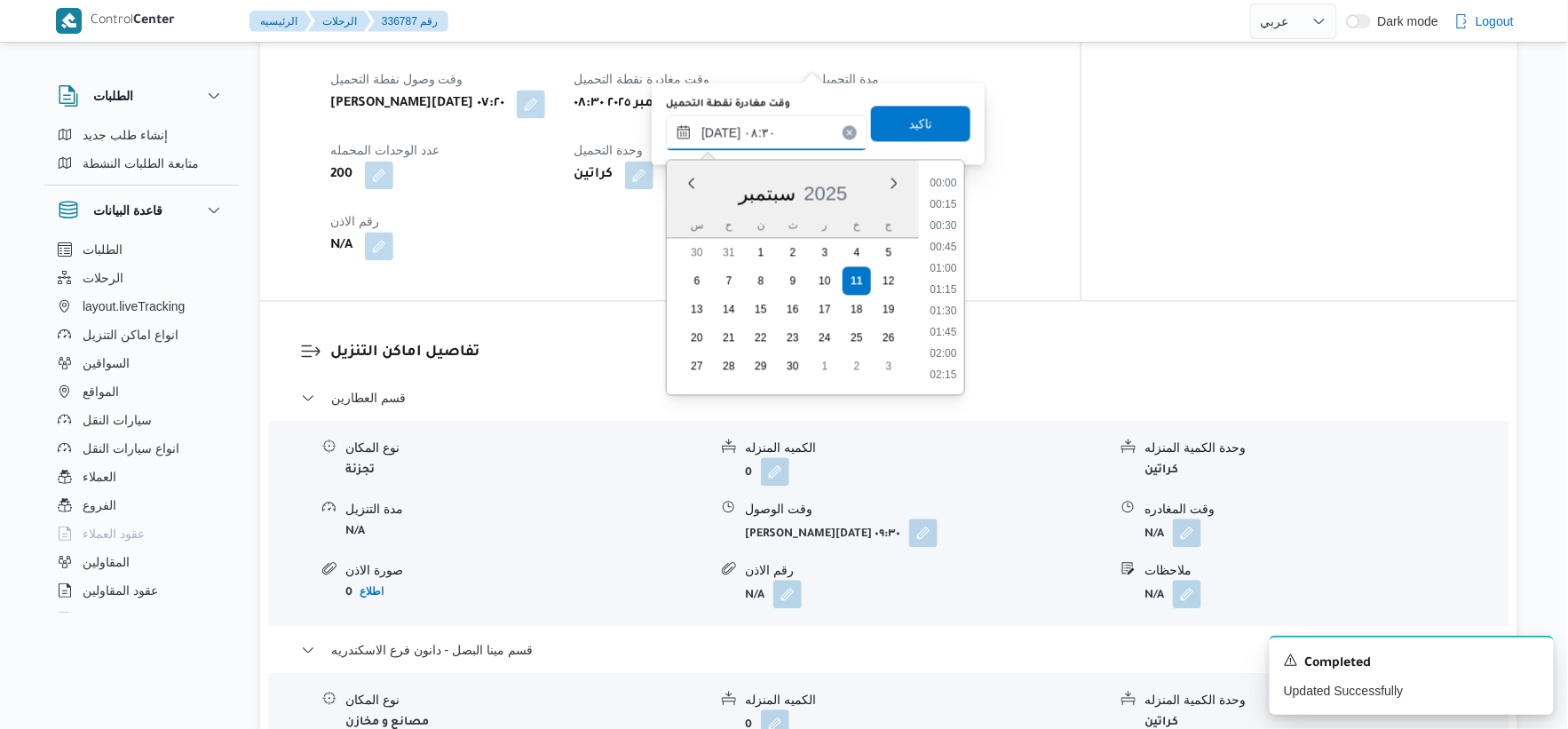
scroll to position [618, 0]
click at [946, 325] on li "09:00" at bounding box center [943, 332] width 41 height 18
type input "١١/٠٩/٢٠٢٥ ٠٩:٠٠"
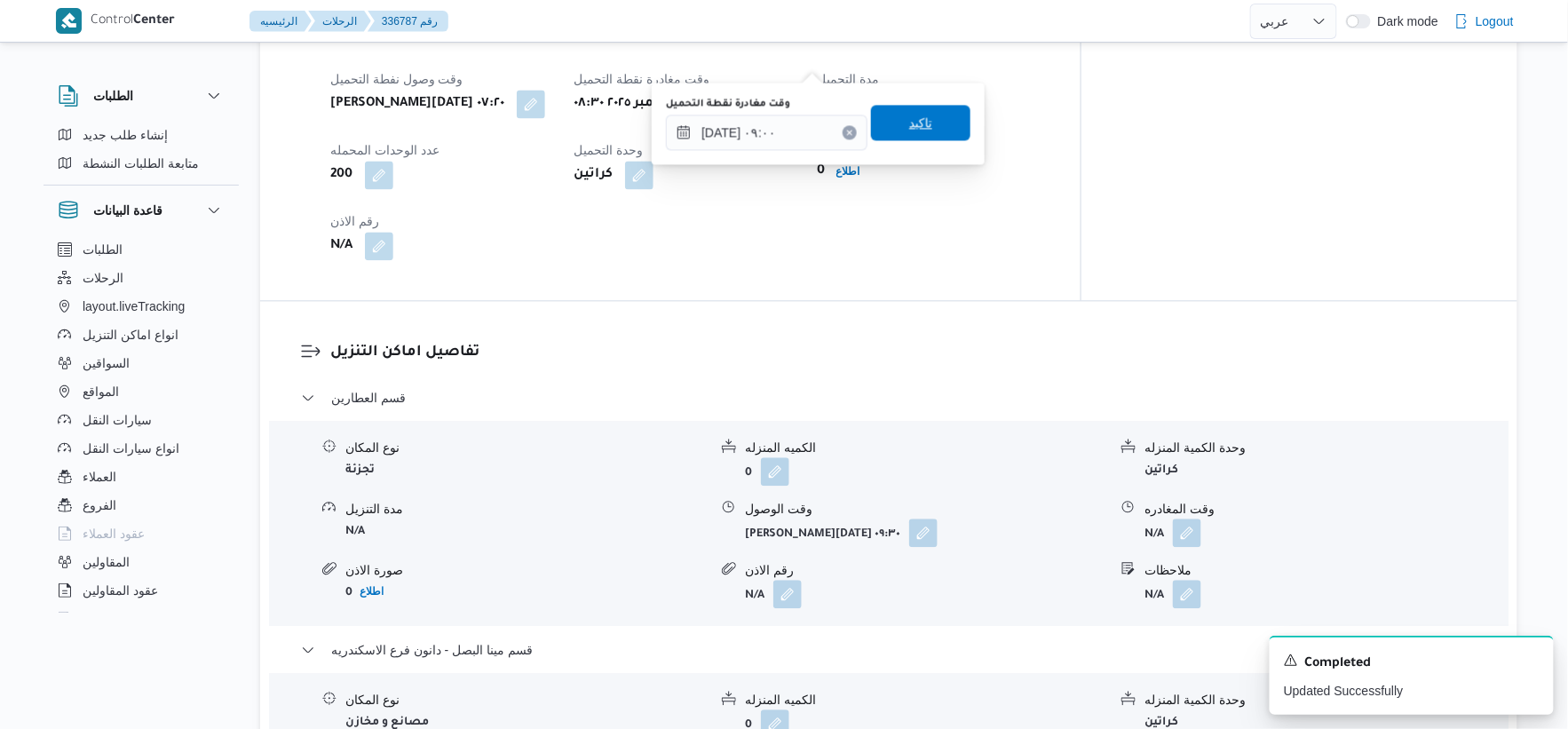
click at [938, 119] on span "تاكيد" at bounding box center [920, 122] width 100 height 35
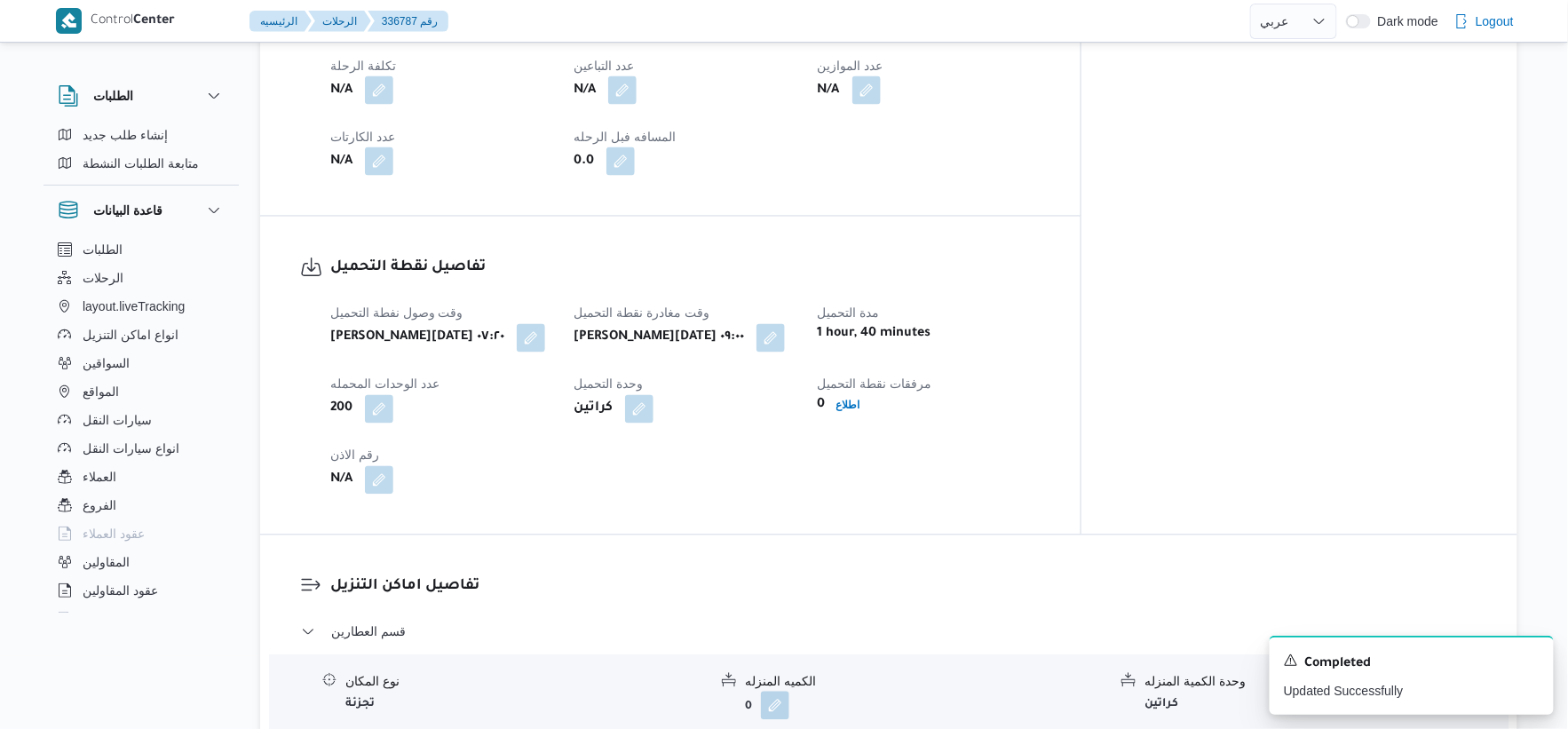
scroll to position [591, 0]
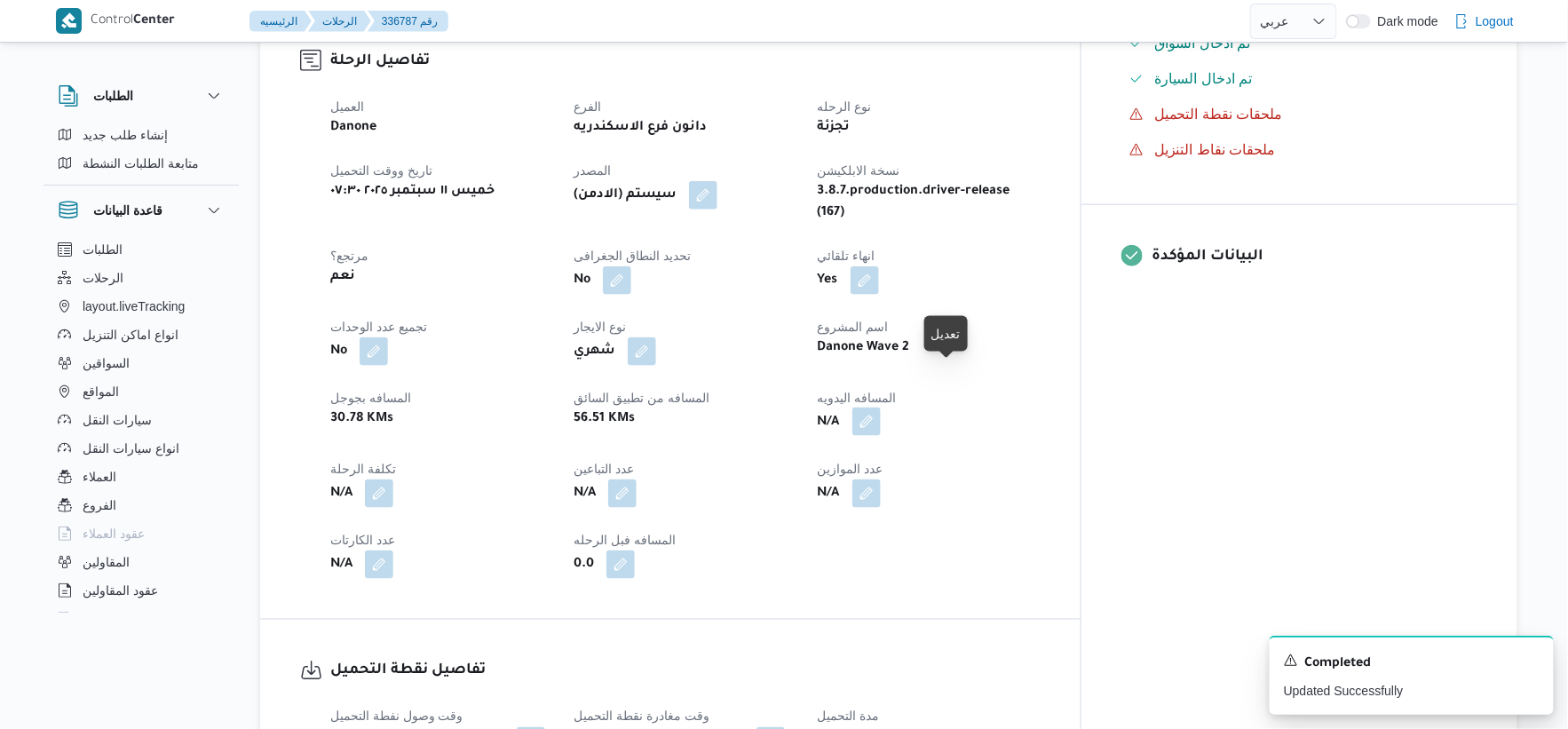
click at [881, 408] on button "button" at bounding box center [867, 422] width 29 height 29
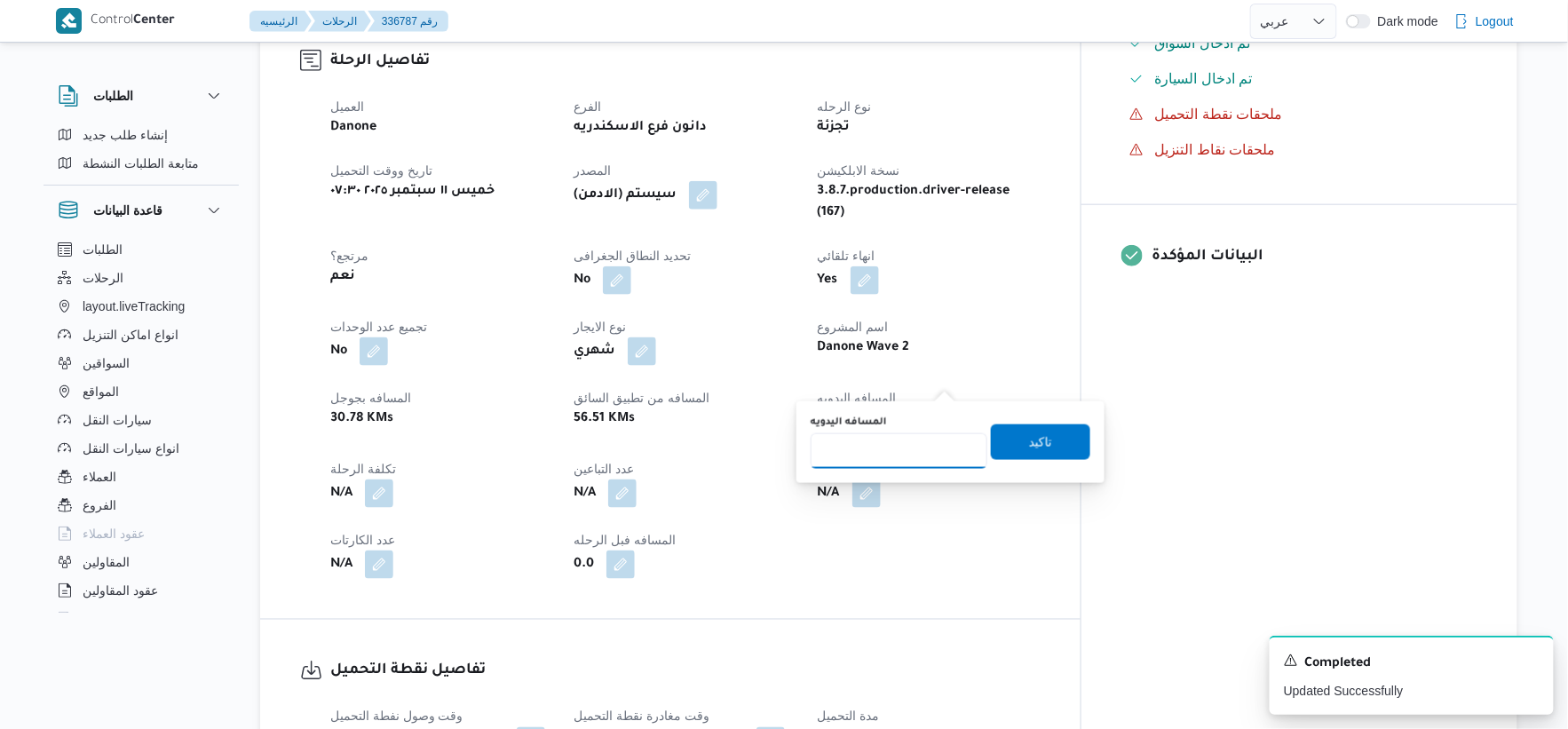
click at [892, 451] on input "المسافه اليدويه" at bounding box center [900, 451] width 177 height 35
type input "30"
click at [1067, 439] on span "تاكيد" at bounding box center [1040, 440] width 100 height 35
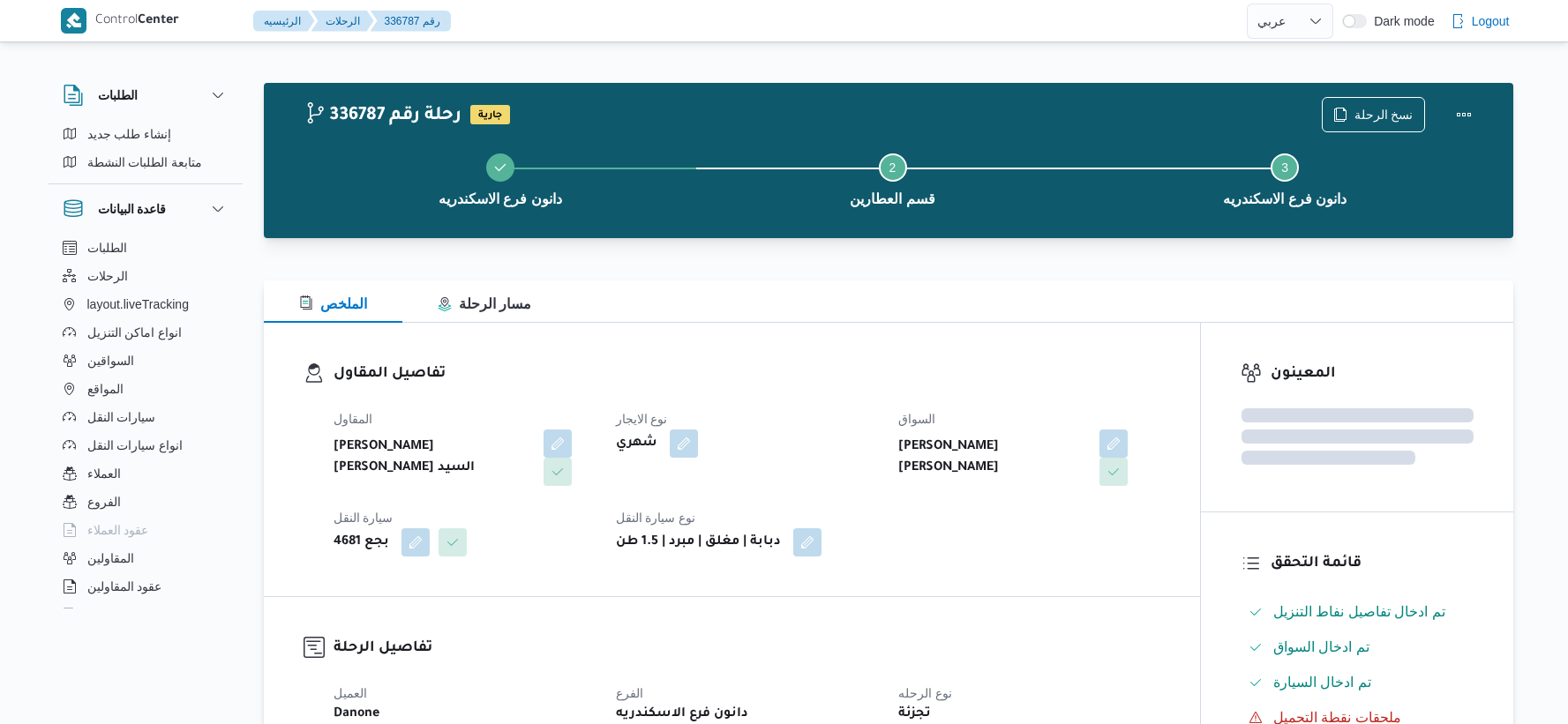
select select "ar"
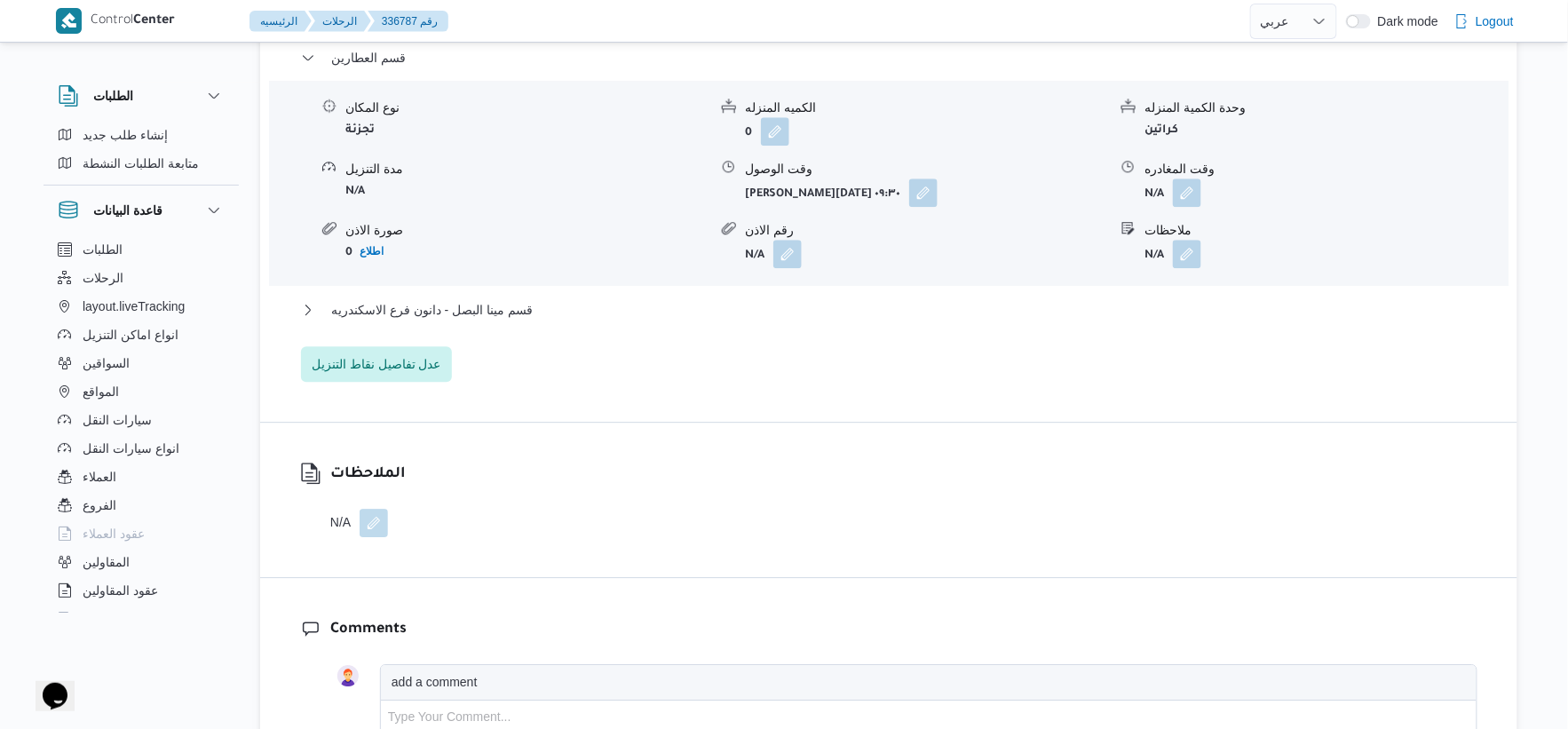
scroll to position [1578, 0]
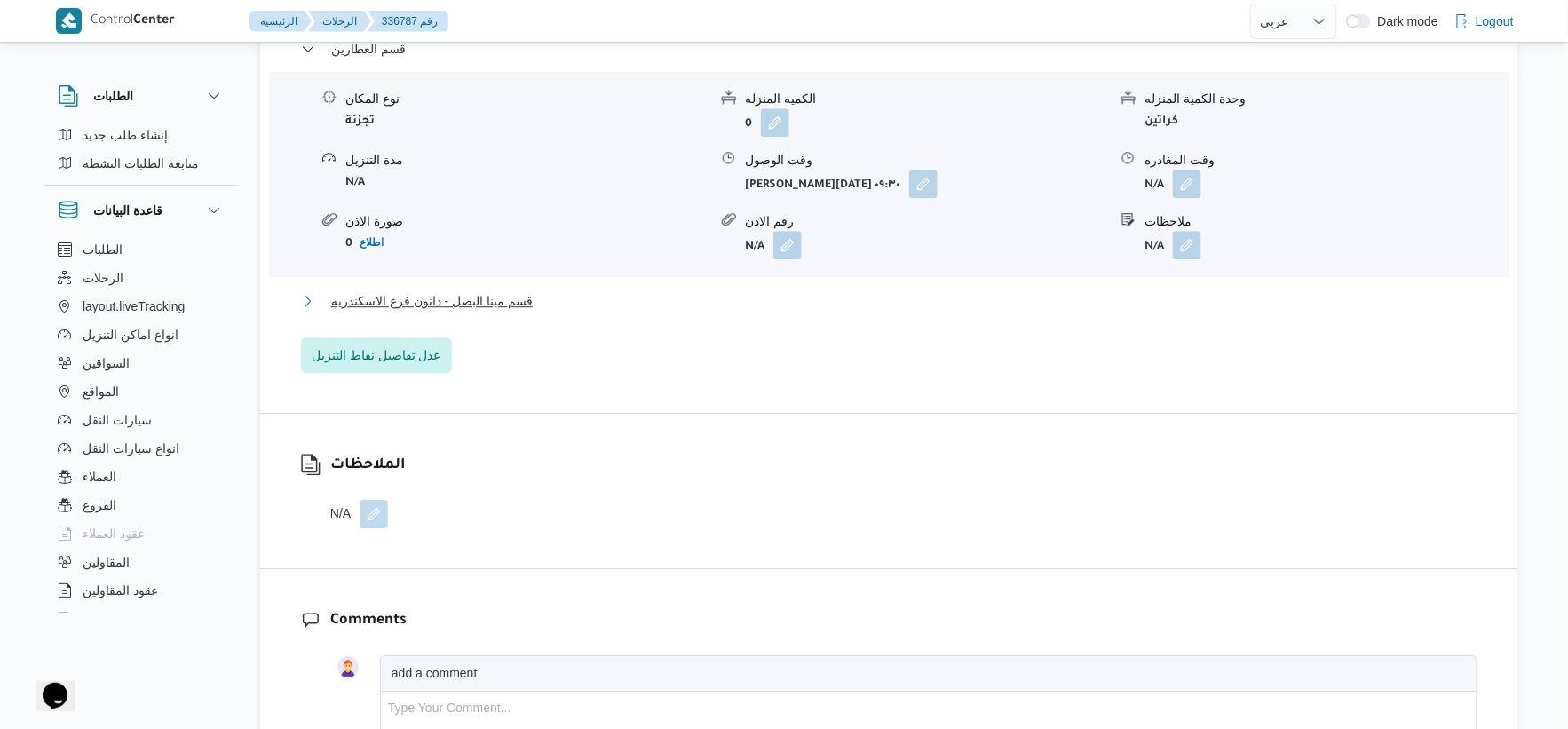
click at [562, 290] on button "قسم مينا البصل - دانون فرع الاسكندريه" at bounding box center [889, 300] width 1176 height 21
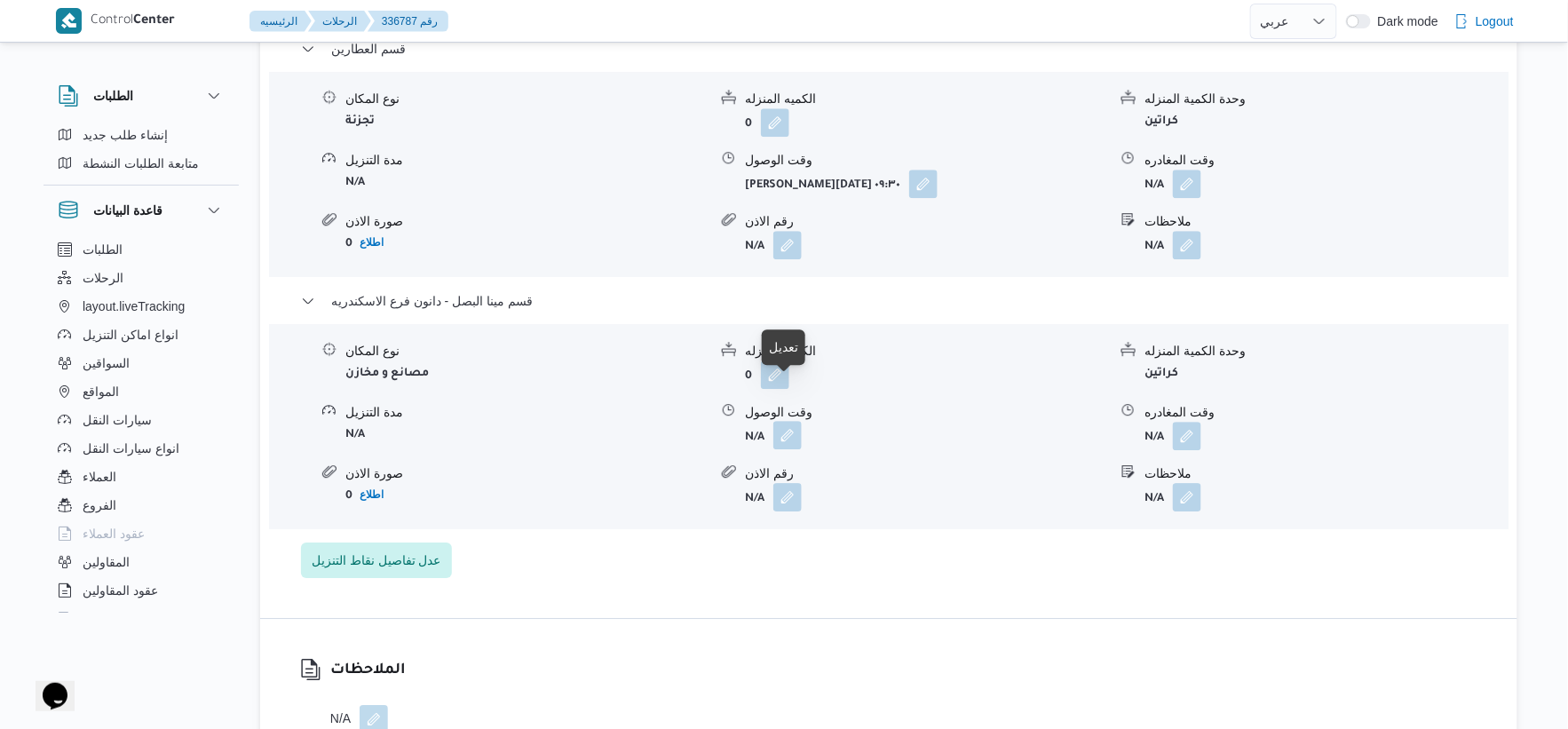
click at [785, 421] on button "button" at bounding box center [787, 435] width 29 height 29
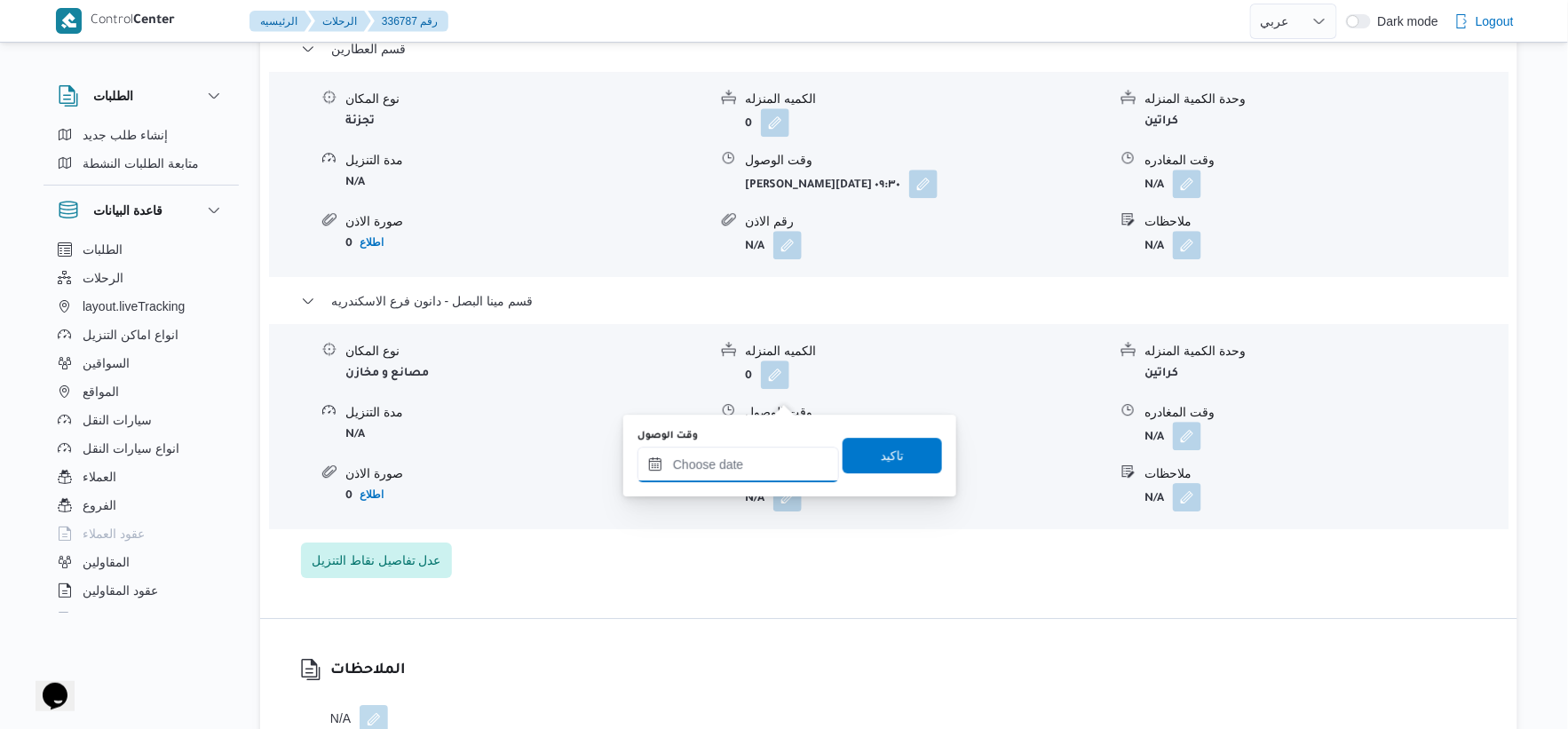
click at [766, 465] on input "وقت الوصول" at bounding box center [739, 464] width 202 height 35
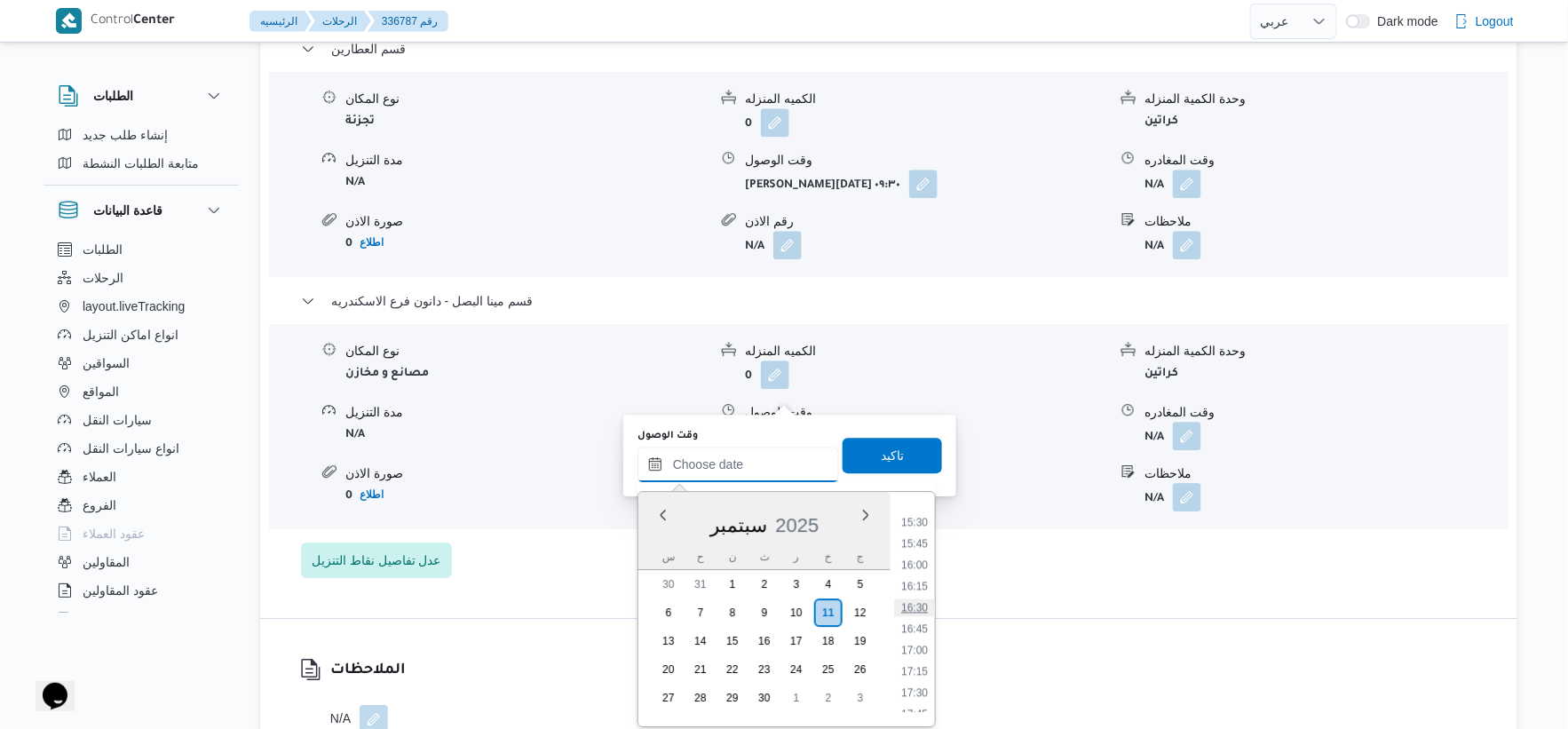
scroll to position [1280, 0]
click at [912, 596] on li "16:00" at bounding box center [914, 598] width 41 height 18
type input "١١/٠٩/٢٠٢٥ ١٦:٠٠"
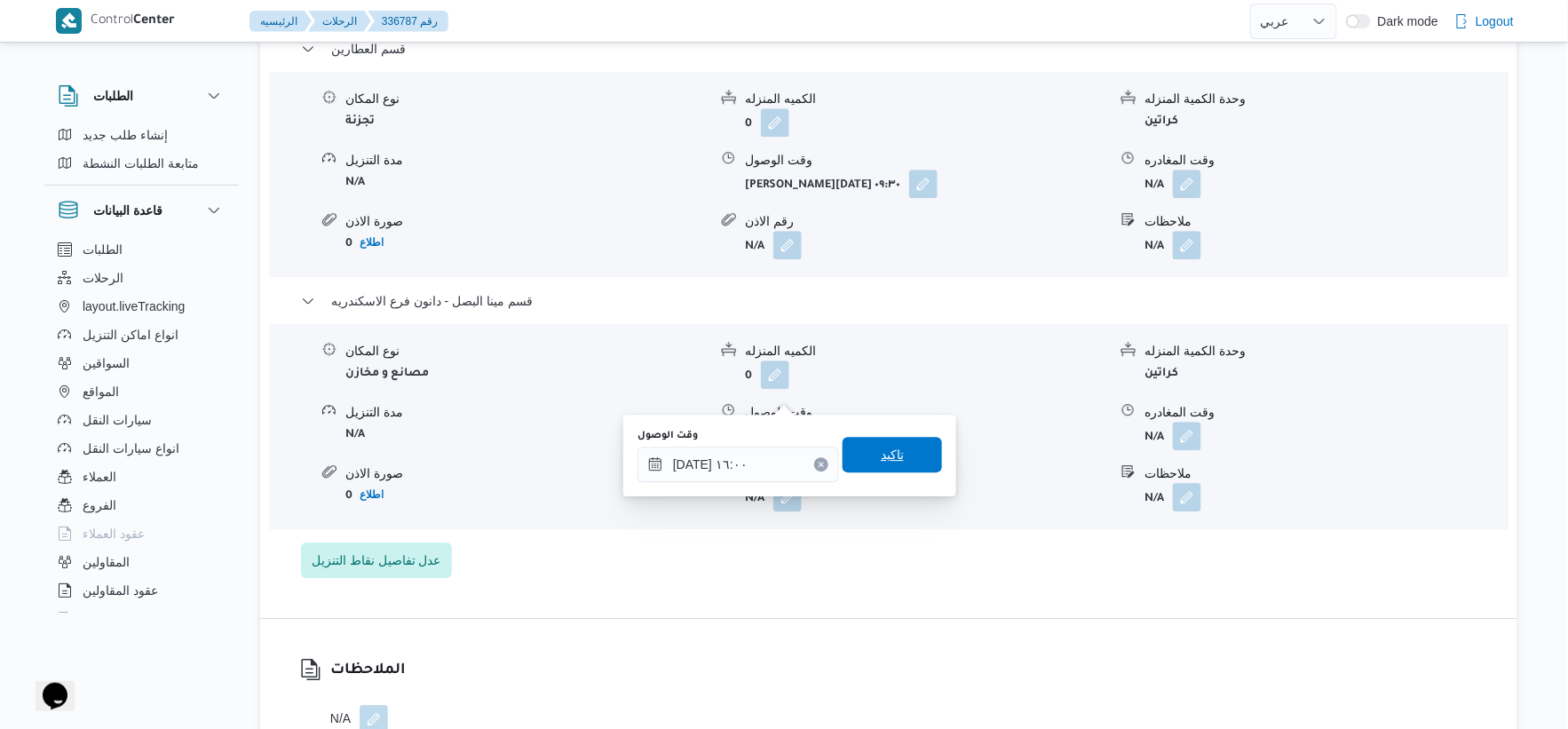
click at [895, 442] on span "تاكيد" at bounding box center [892, 454] width 100 height 35
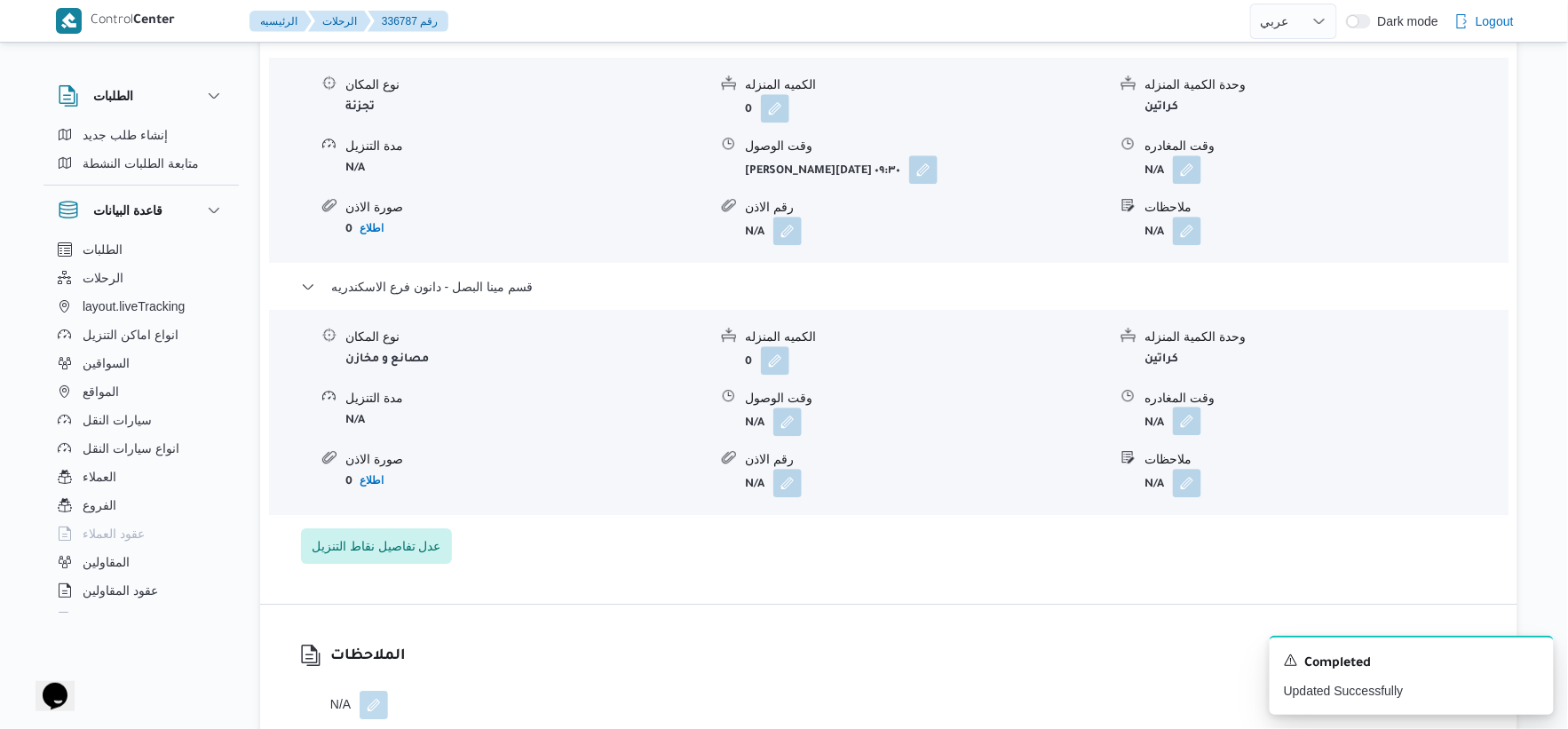
click at [1193, 407] on button "button" at bounding box center [1188, 421] width 29 height 29
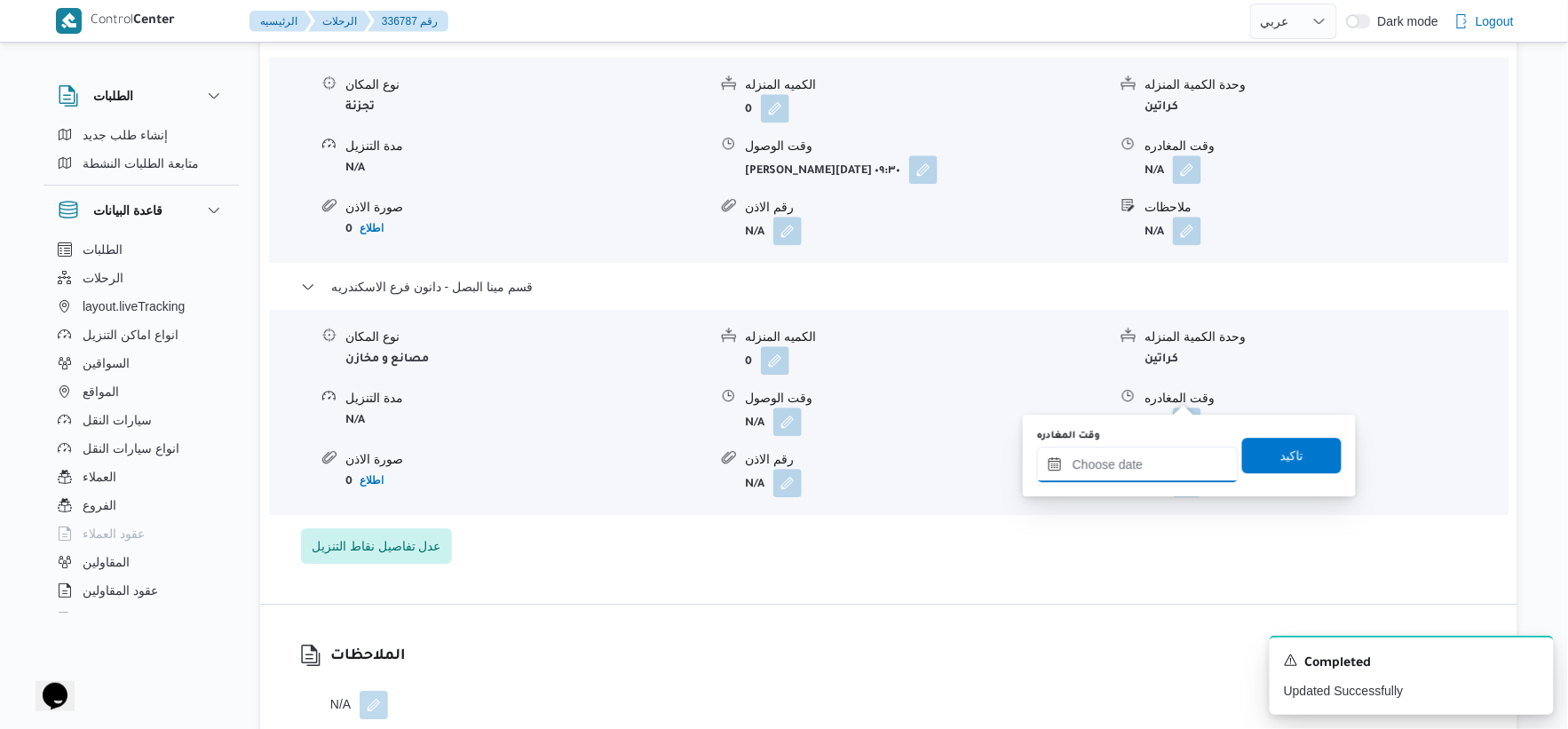
drag, startPoint x: 1160, startPoint y: 473, endPoint x: 1229, endPoint y: 441, distance: 76.1
click at [1160, 473] on input "وقت المغادره" at bounding box center [1138, 464] width 202 height 35
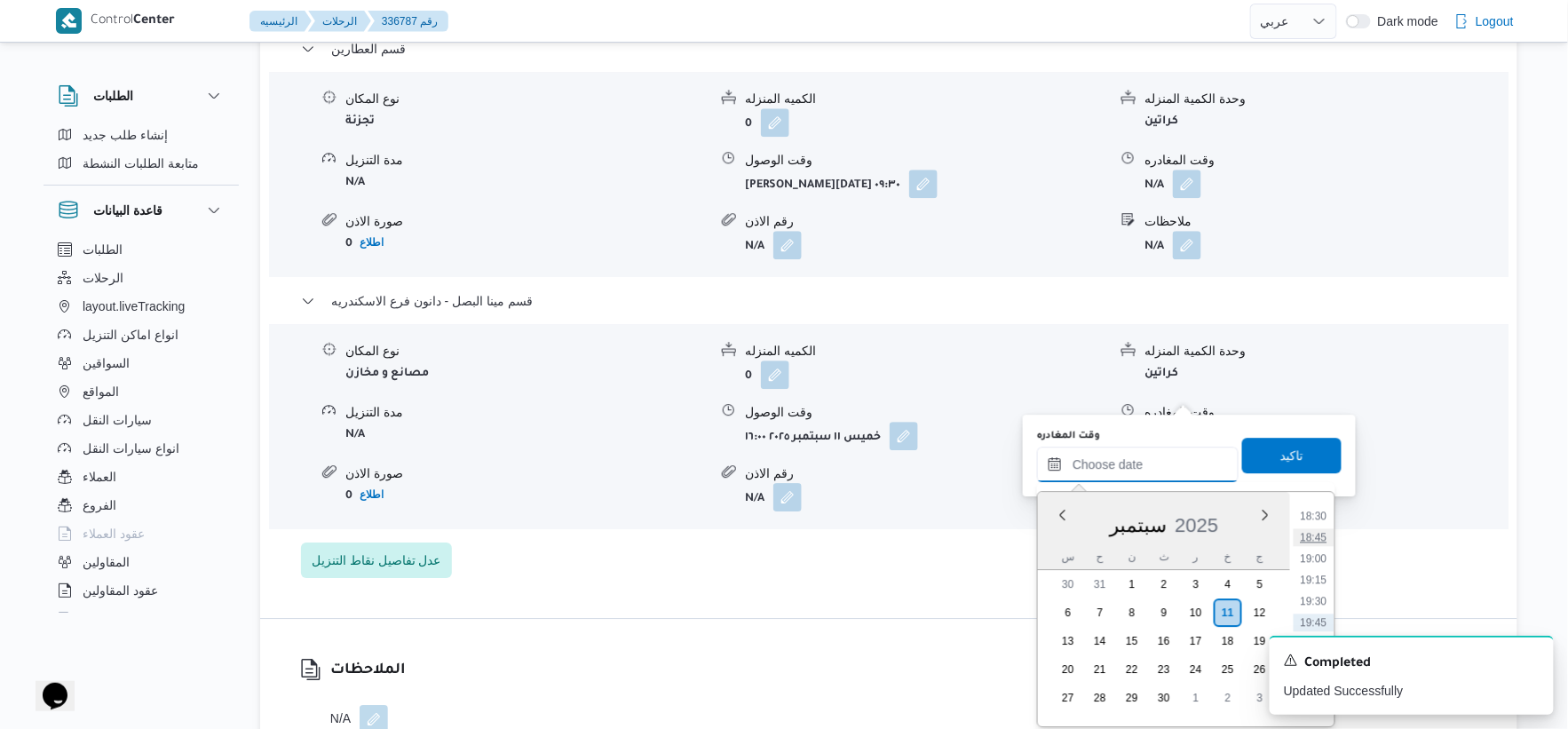
scroll to position [1378, 0]
click at [1317, 538] on li "16:30" at bounding box center [1314, 542] width 41 height 18
type input "١١/٠٩/٢٠٢٥ ١٦:٣٠"
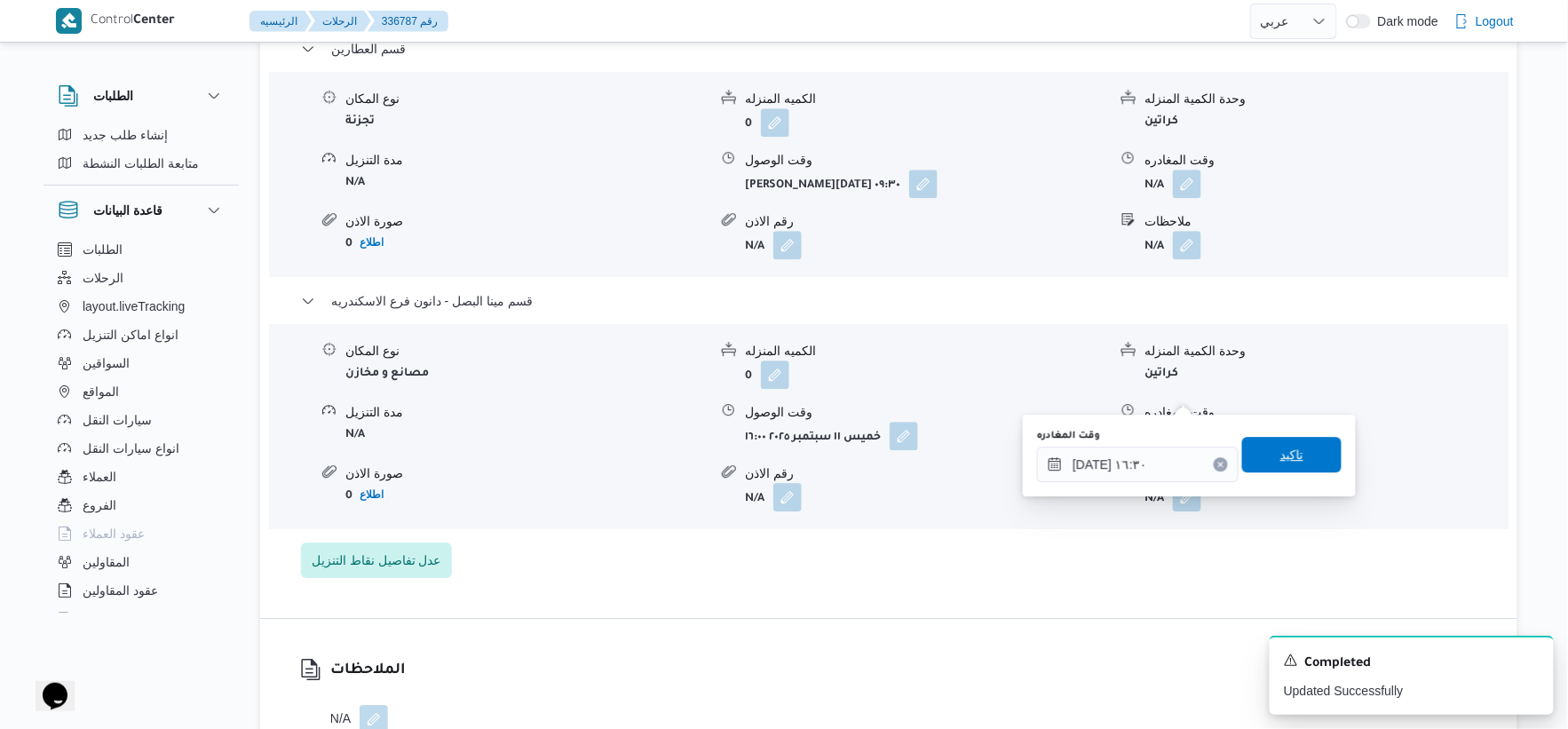
click at [1299, 449] on span "تاكيد" at bounding box center [1292, 454] width 100 height 35
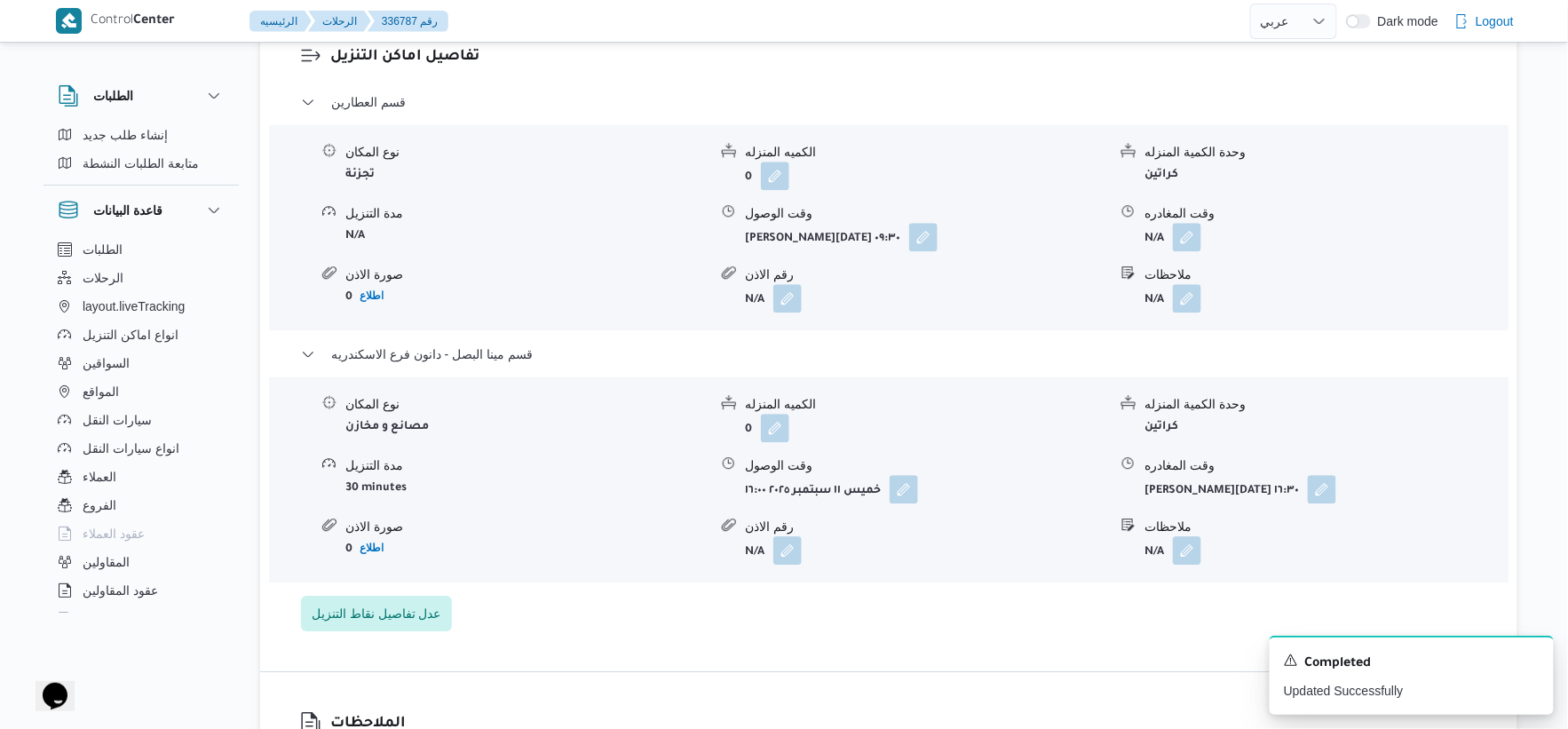
scroll to position [1479, 0]
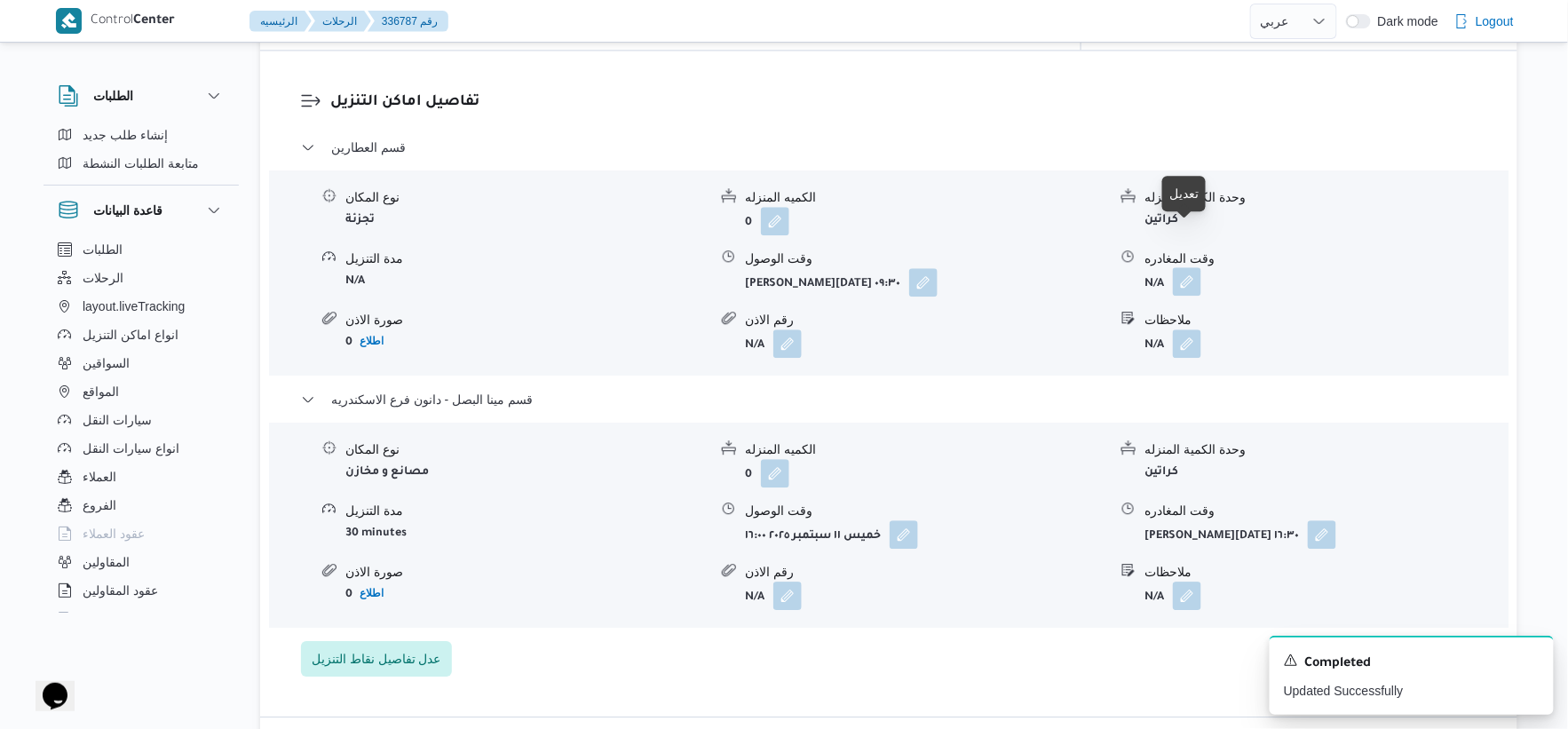
click at [1187, 267] on button "button" at bounding box center [1188, 281] width 29 height 29
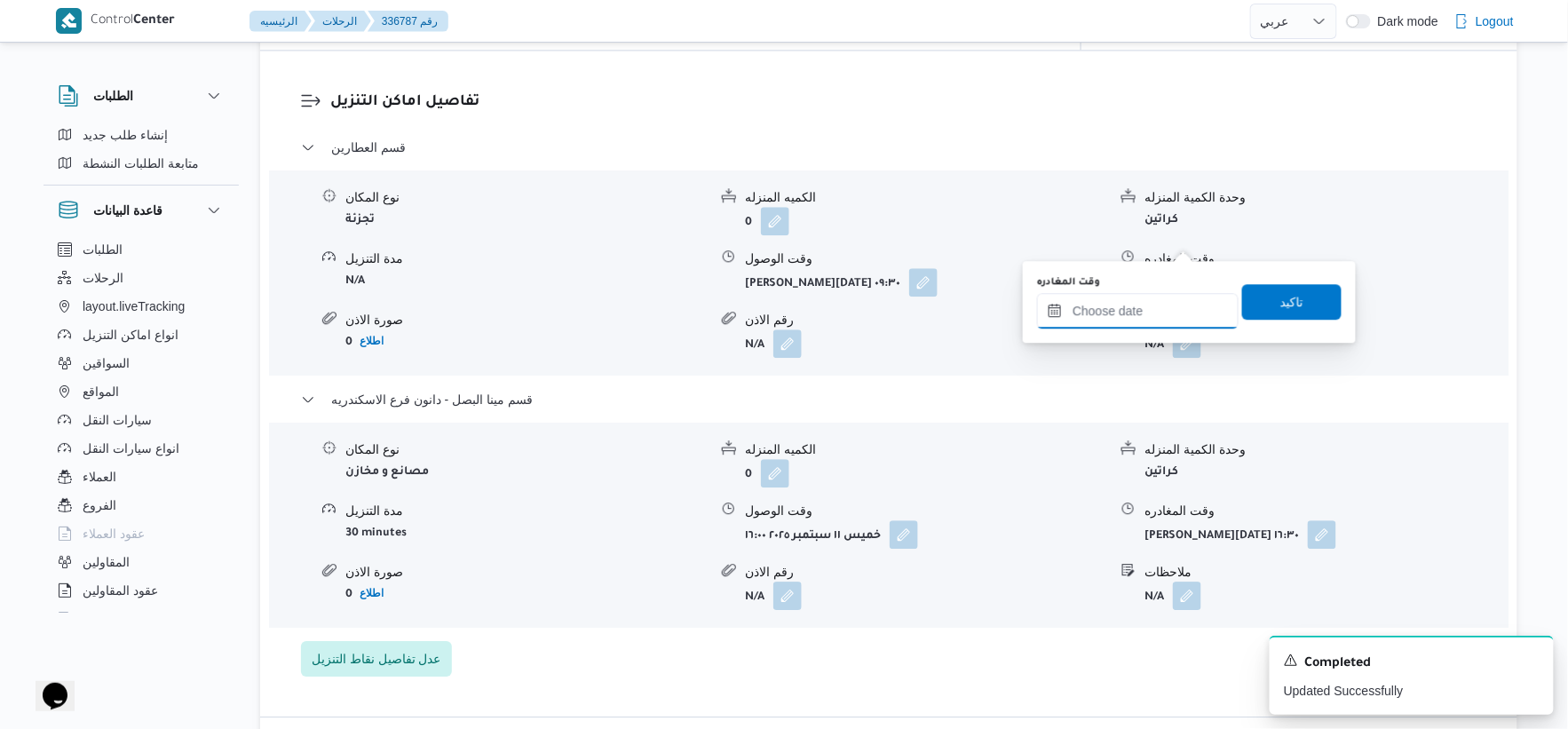
click at [1137, 305] on input "وقت المغادره" at bounding box center [1138, 310] width 202 height 35
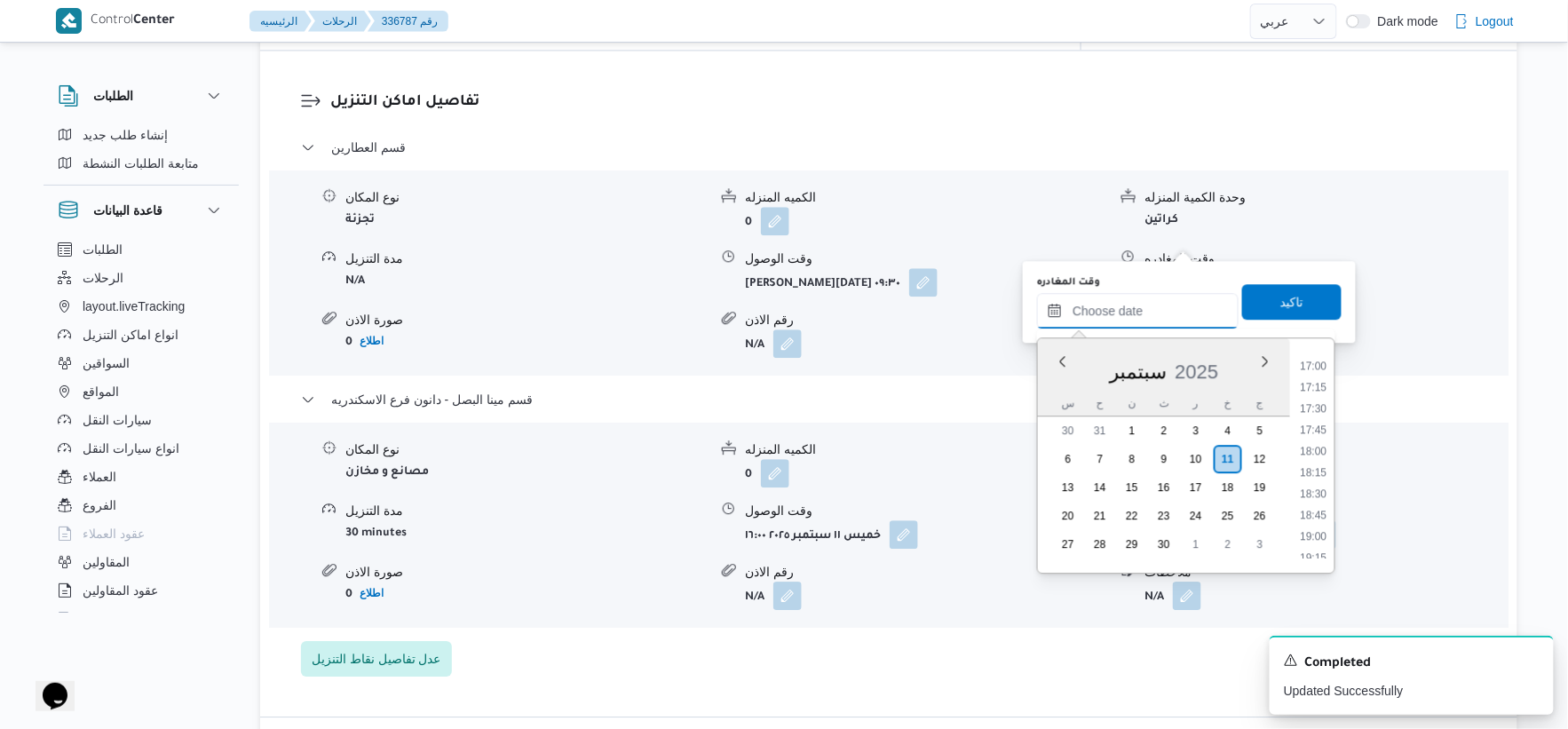
scroll to position [1280, 0]
click at [1324, 396] on li "15:30" at bounding box center [1314, 402] width 41 height 18
type input "[DATE] ١٥:٣٠"
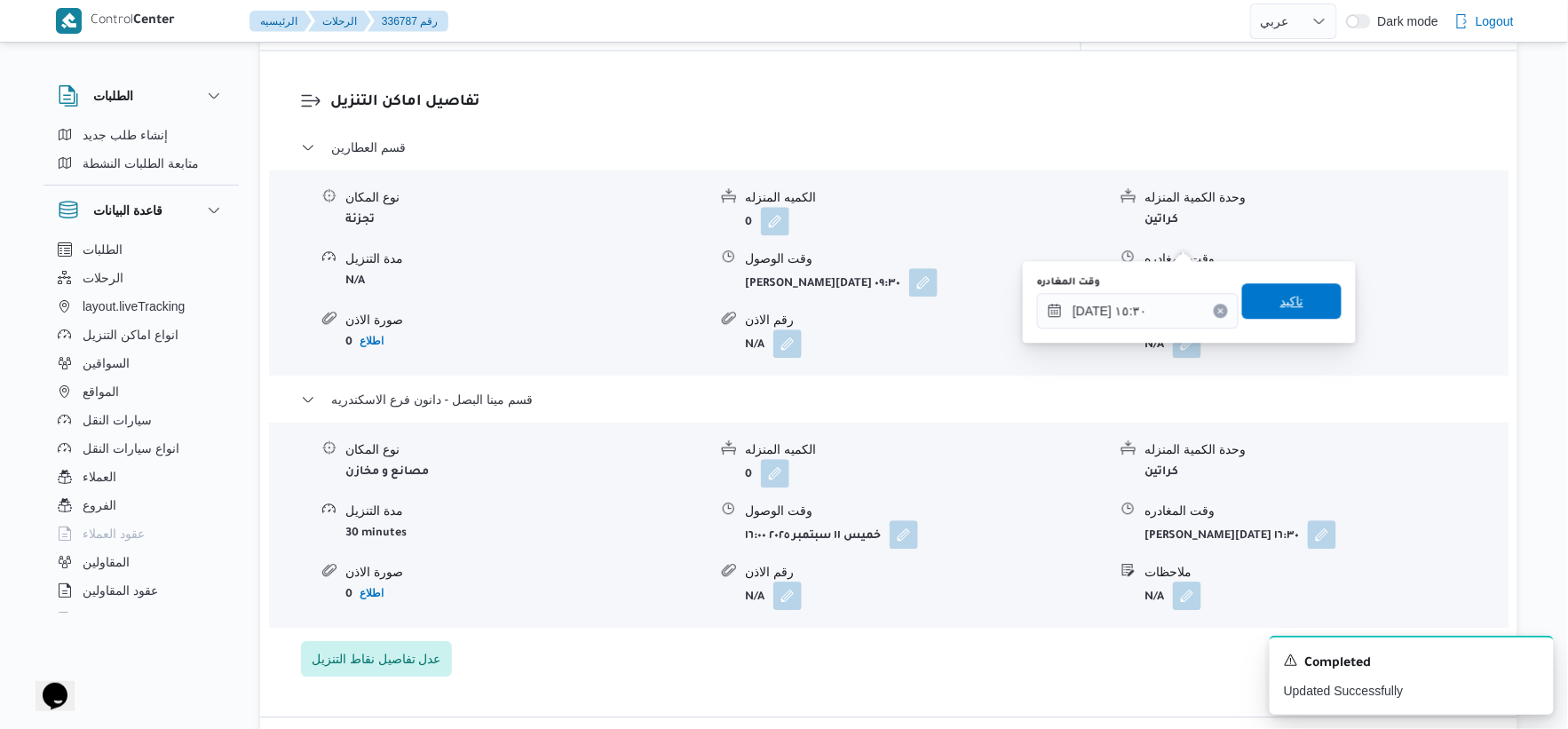
click at [1285, 288] on span "تاكيد" at bounding box center [1292, 300] width 100 height 35
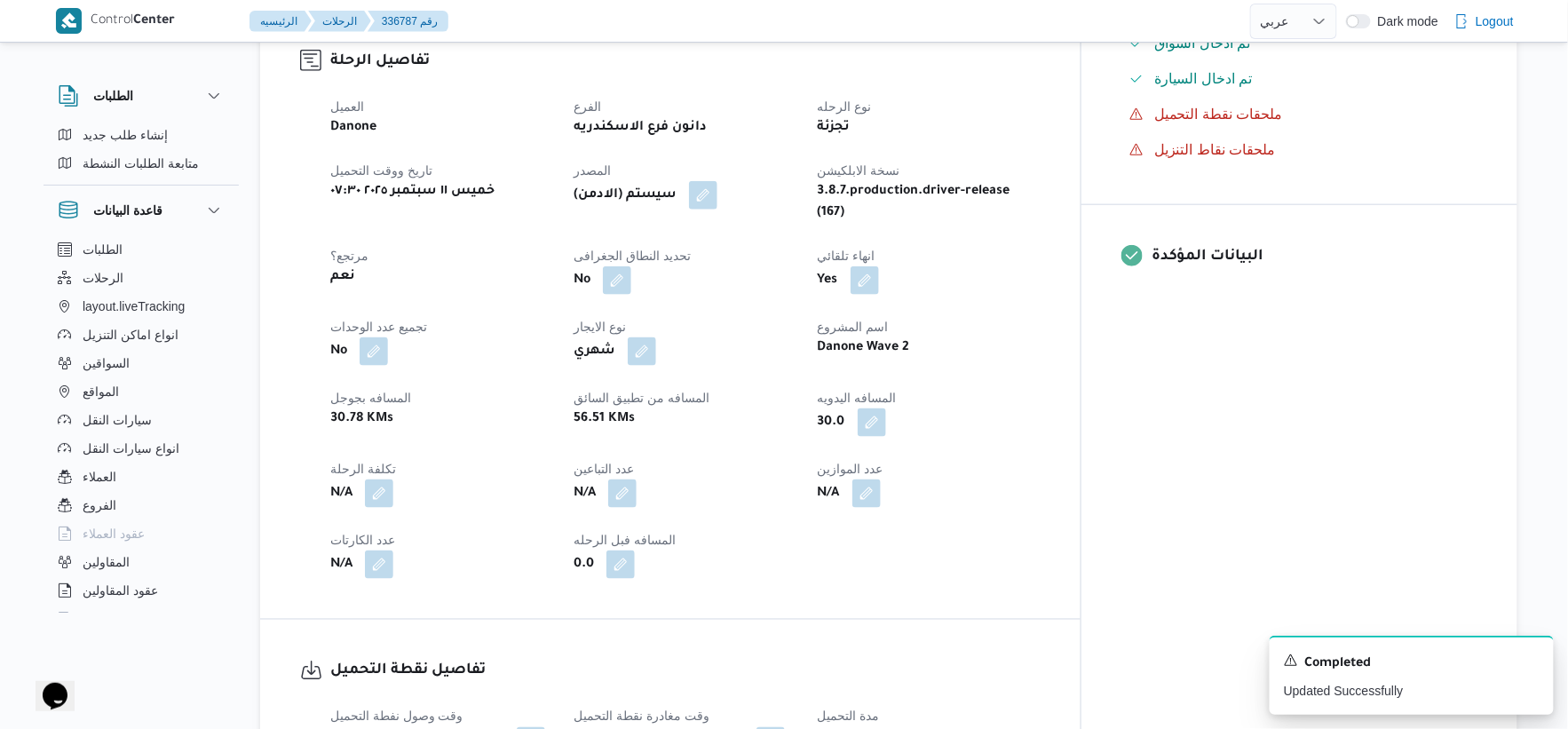
scroll to position [0, 0]
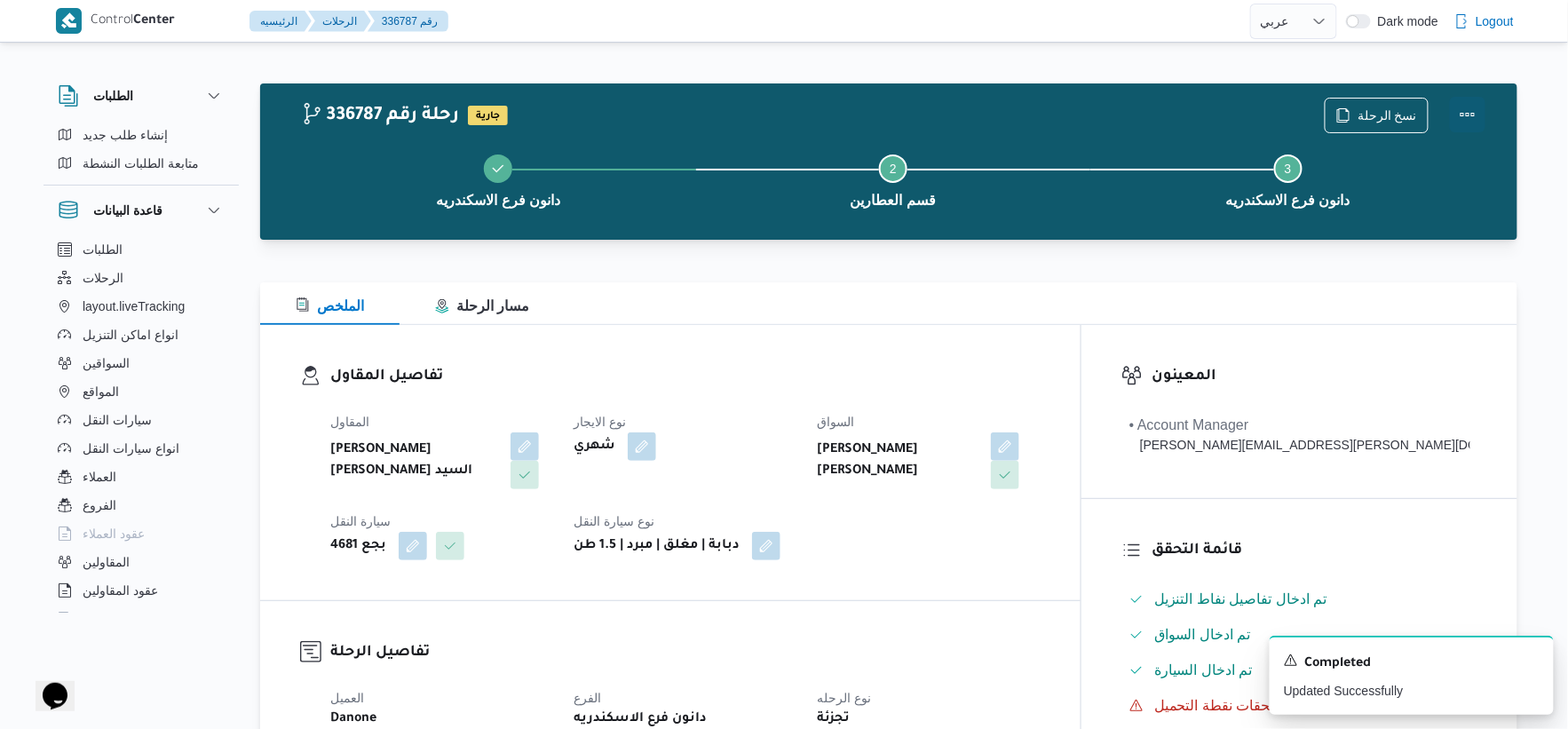
click at [1467, 107] on button "Actions" at bounding box center [1467, 114] width 35 height 35
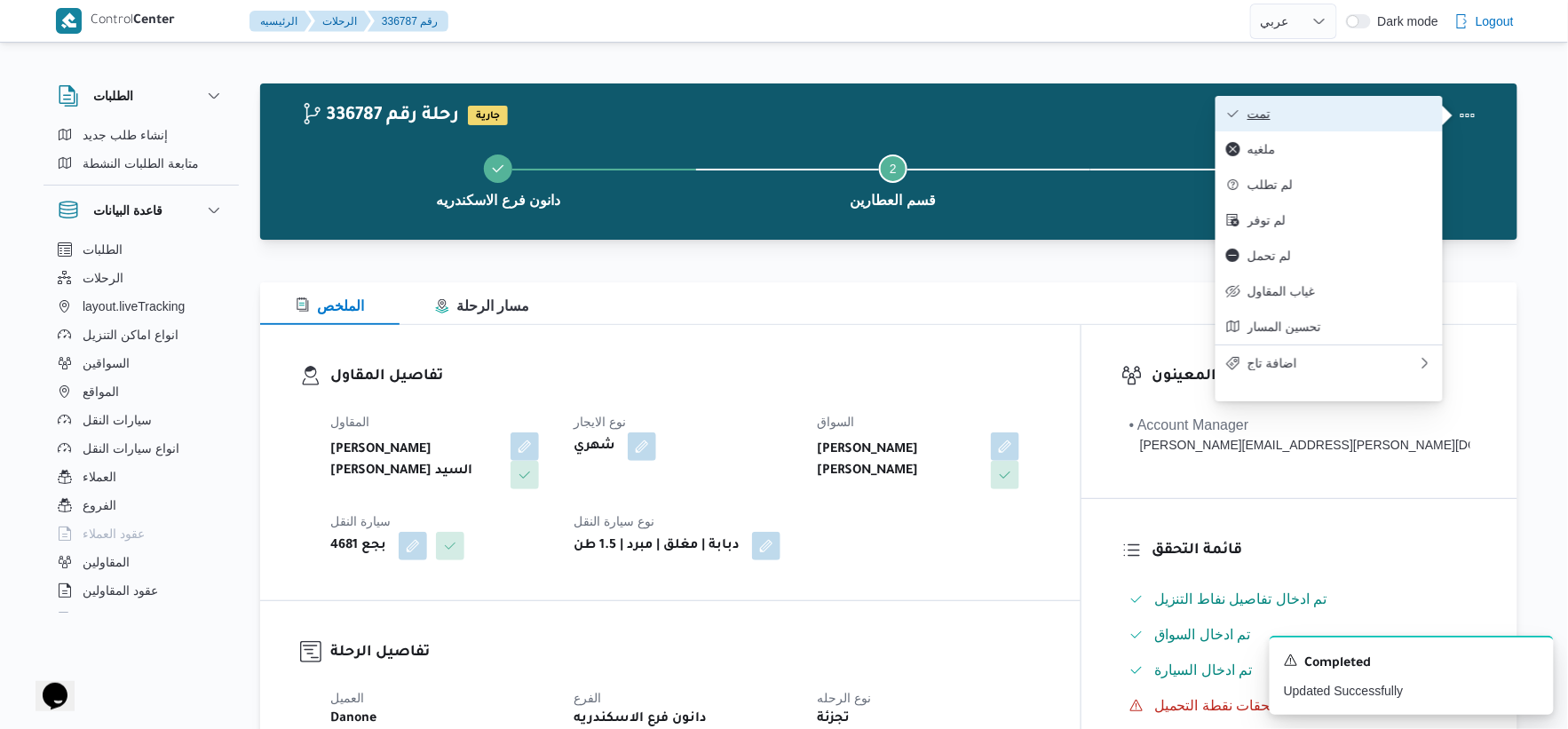
click at [1368, 112] on span "تمت" at bounding box center [1340, 113] width 184 height 14
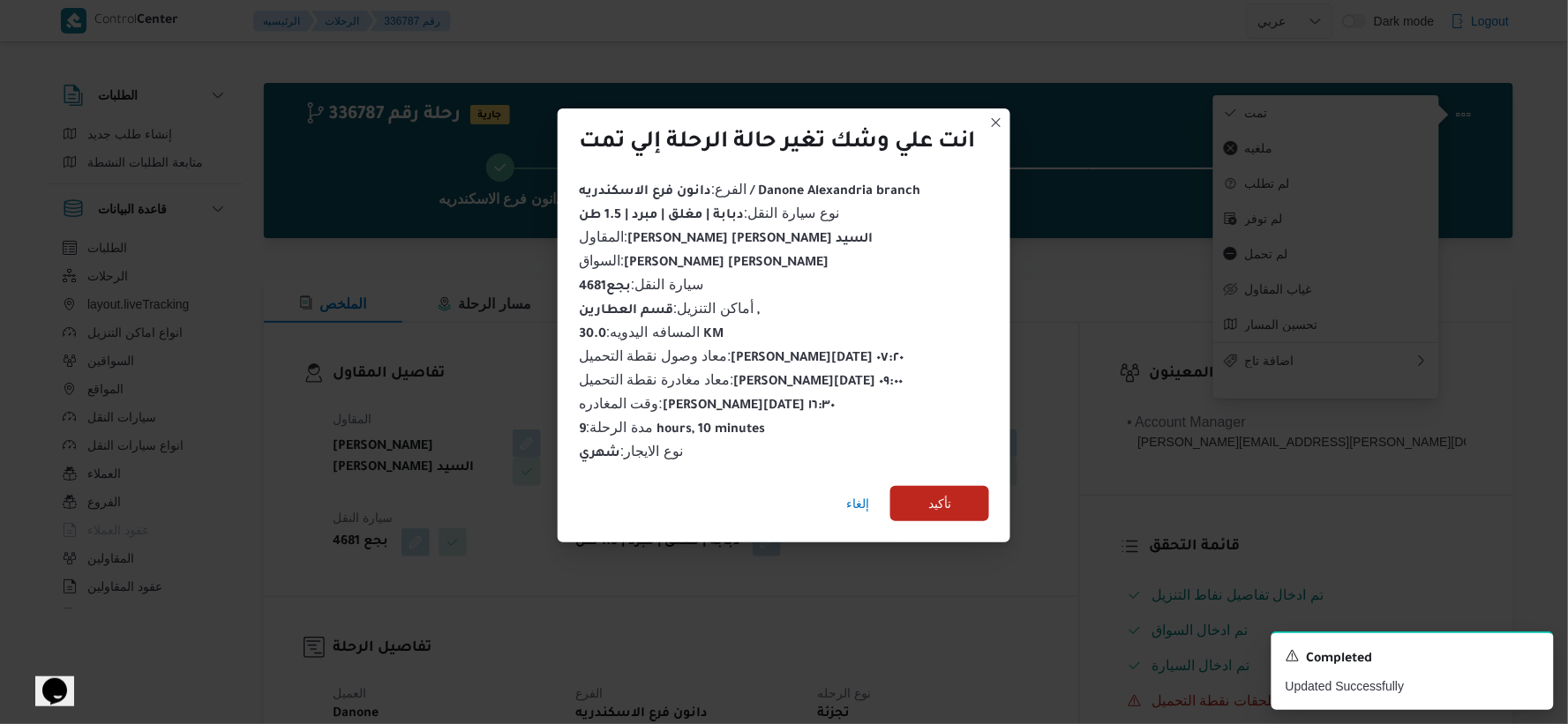
drag, startPoint x: 947, startPoint y: 459, endPoint x: 938, endPoint y: 529, distance: 70.6
click at [944, 497] on div "انت علي وشك تغير حالة الرحلة إلي تمت الفرع : دانون فرع الاسكندريه / Danone Alex…" at bounding box center [783, 326] width 452 height 434
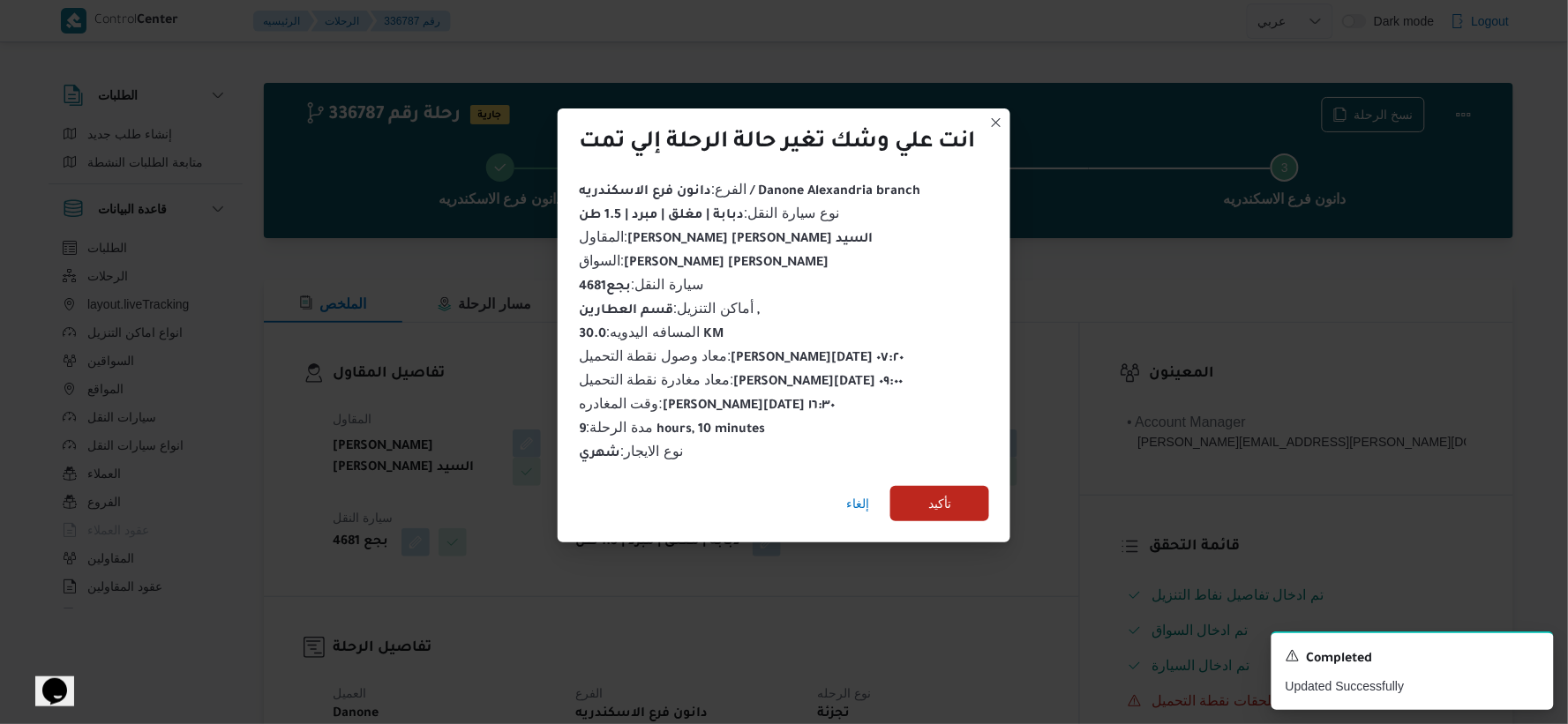
click at [938, 529] on div "إلغاء تأكيد" at bounding box center [783, 507] width 452 height 71
click at [945, 496] on span "تأكيد" at bounding box center [940, 502] width 23 height 21
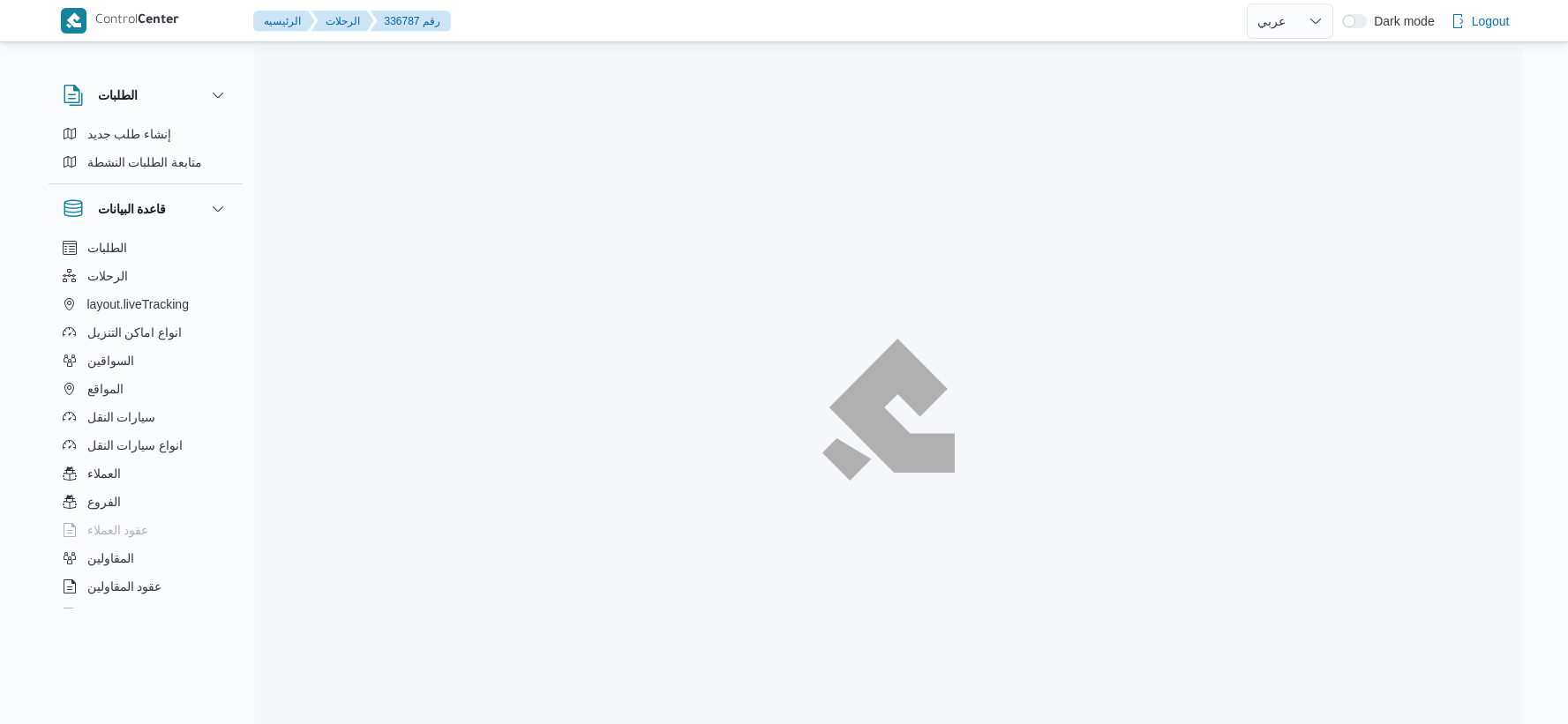
select select "ar"
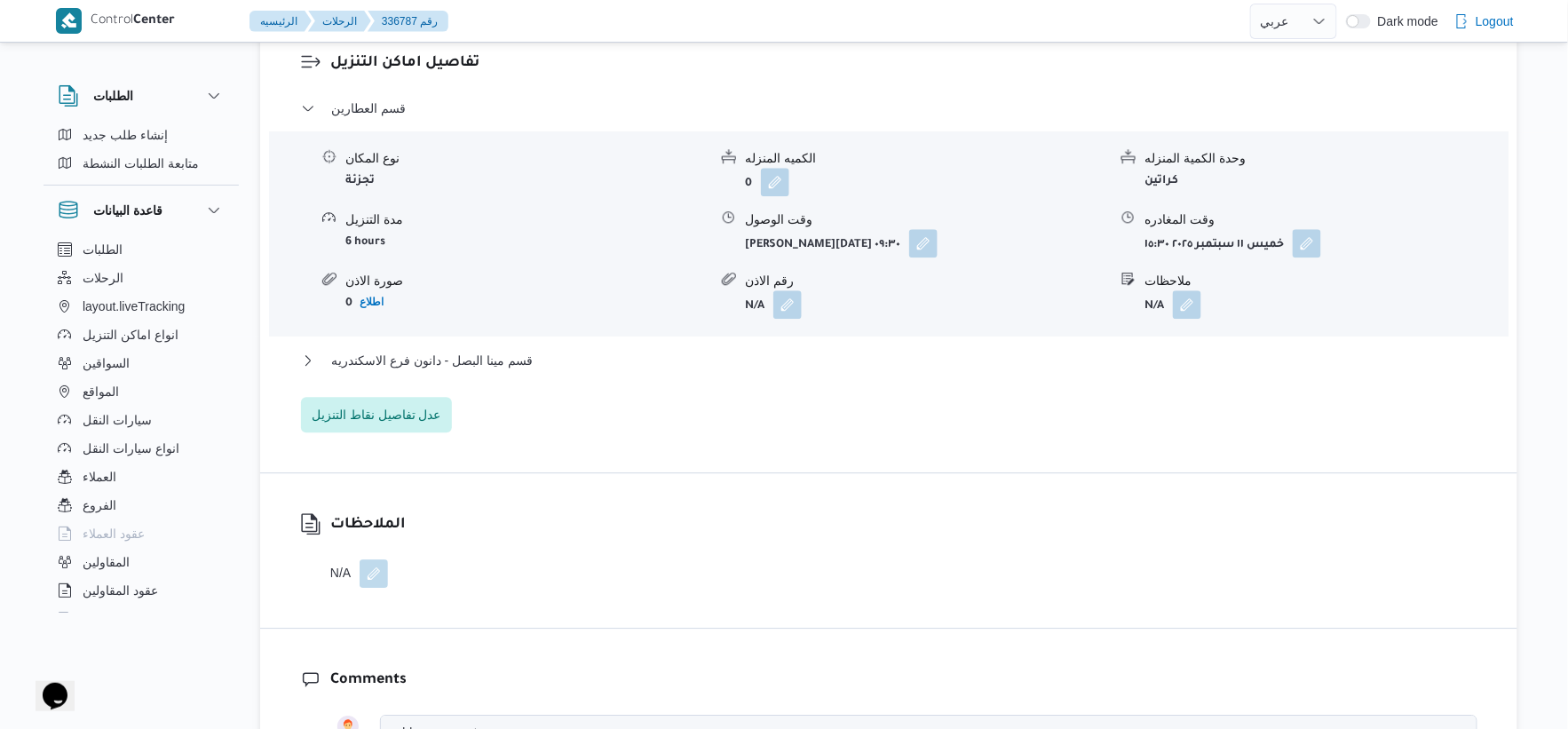
scroll to position [1578, 0]
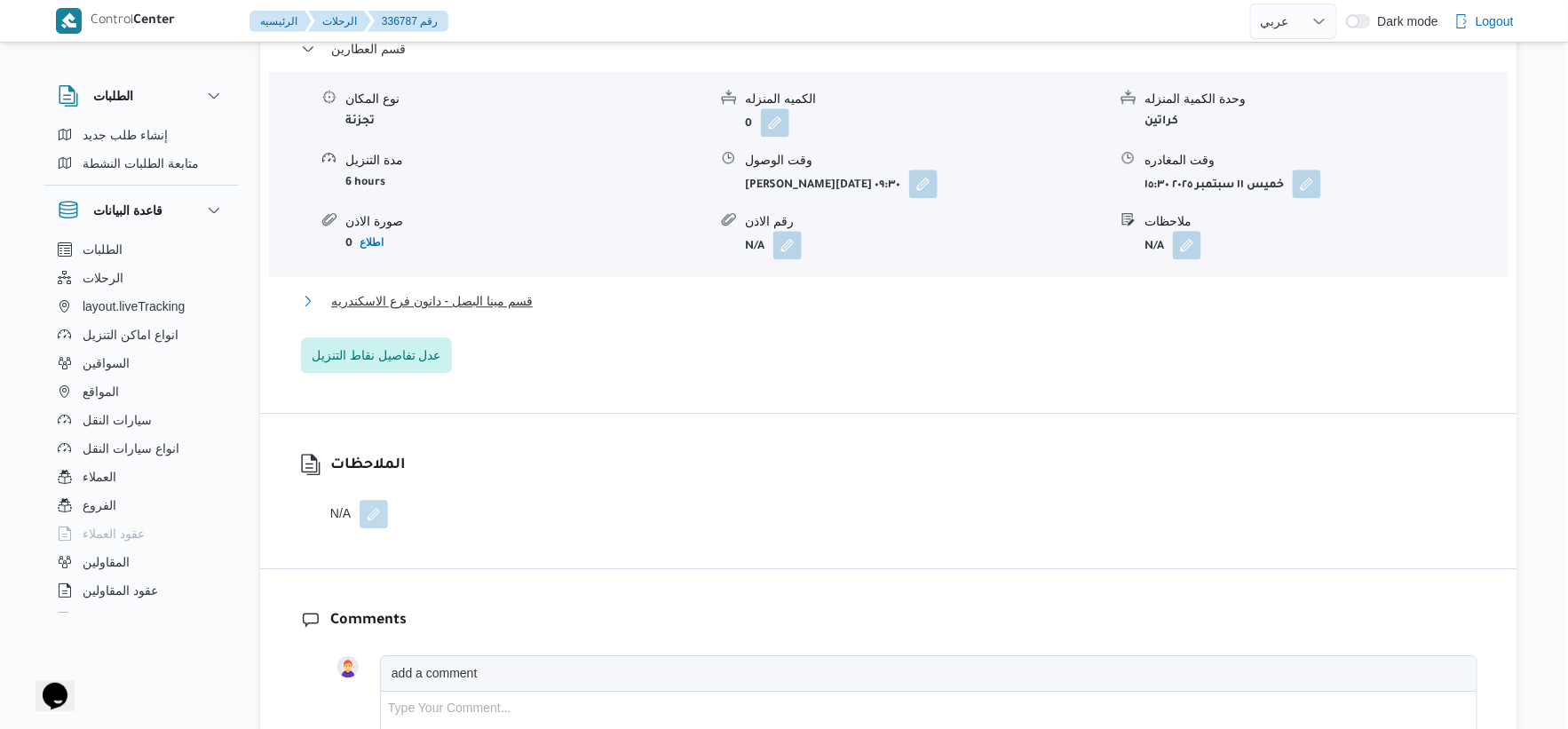
click at [520, 290] on span "قسم مينا البصل - دانون فرع الاسكندريه" at bounding box center [432, 300] width 202 height 21
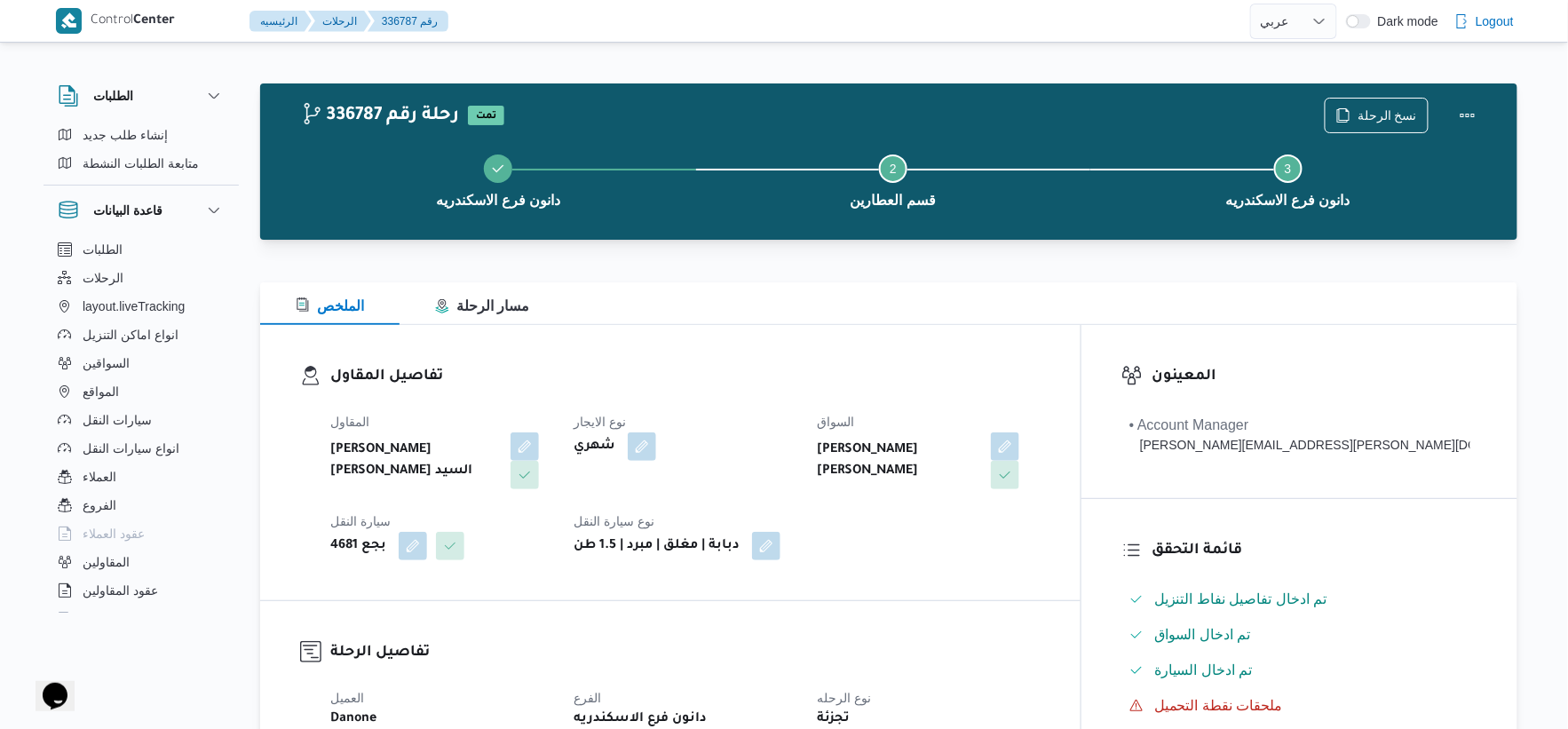
scroll to position [690, 0]
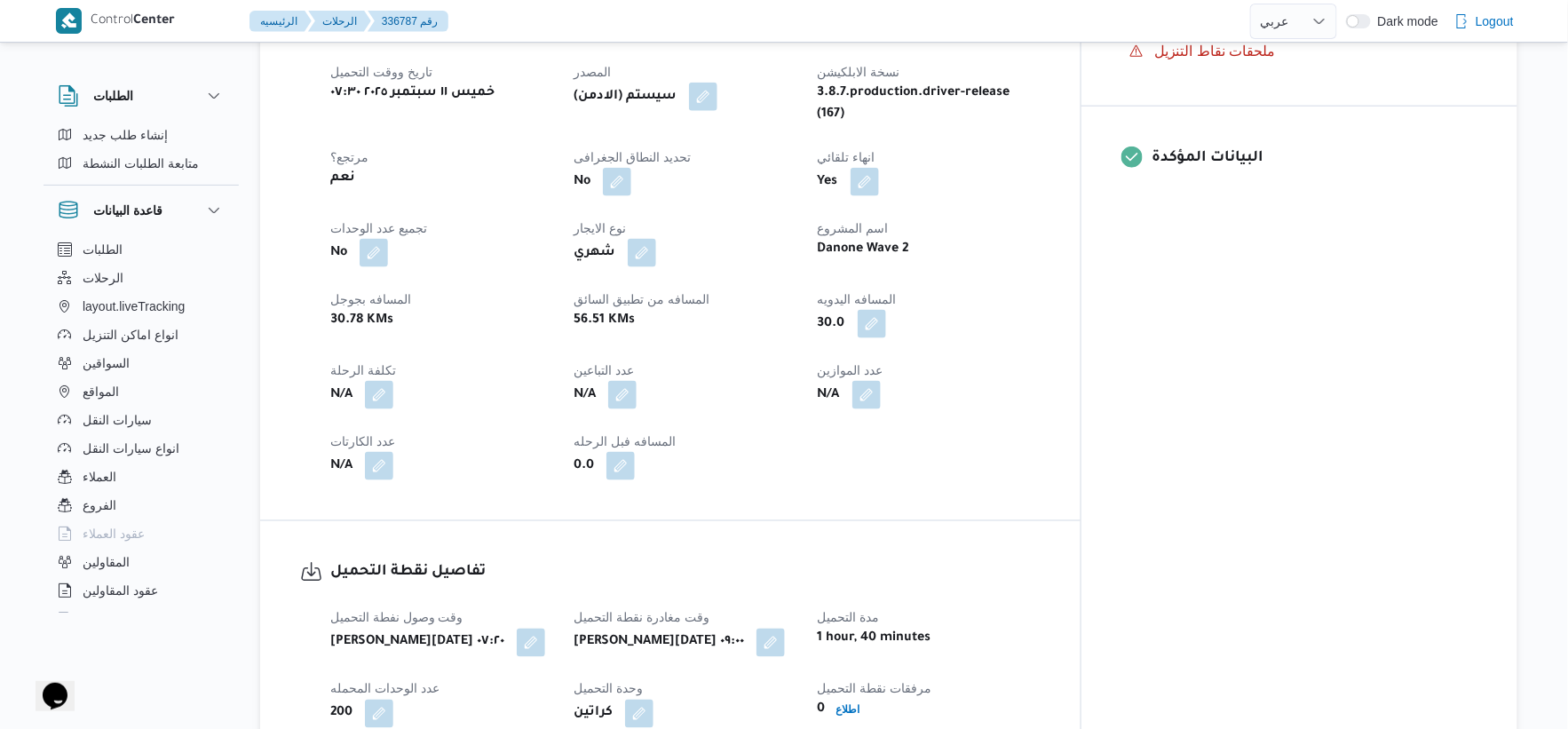
select select "ar"
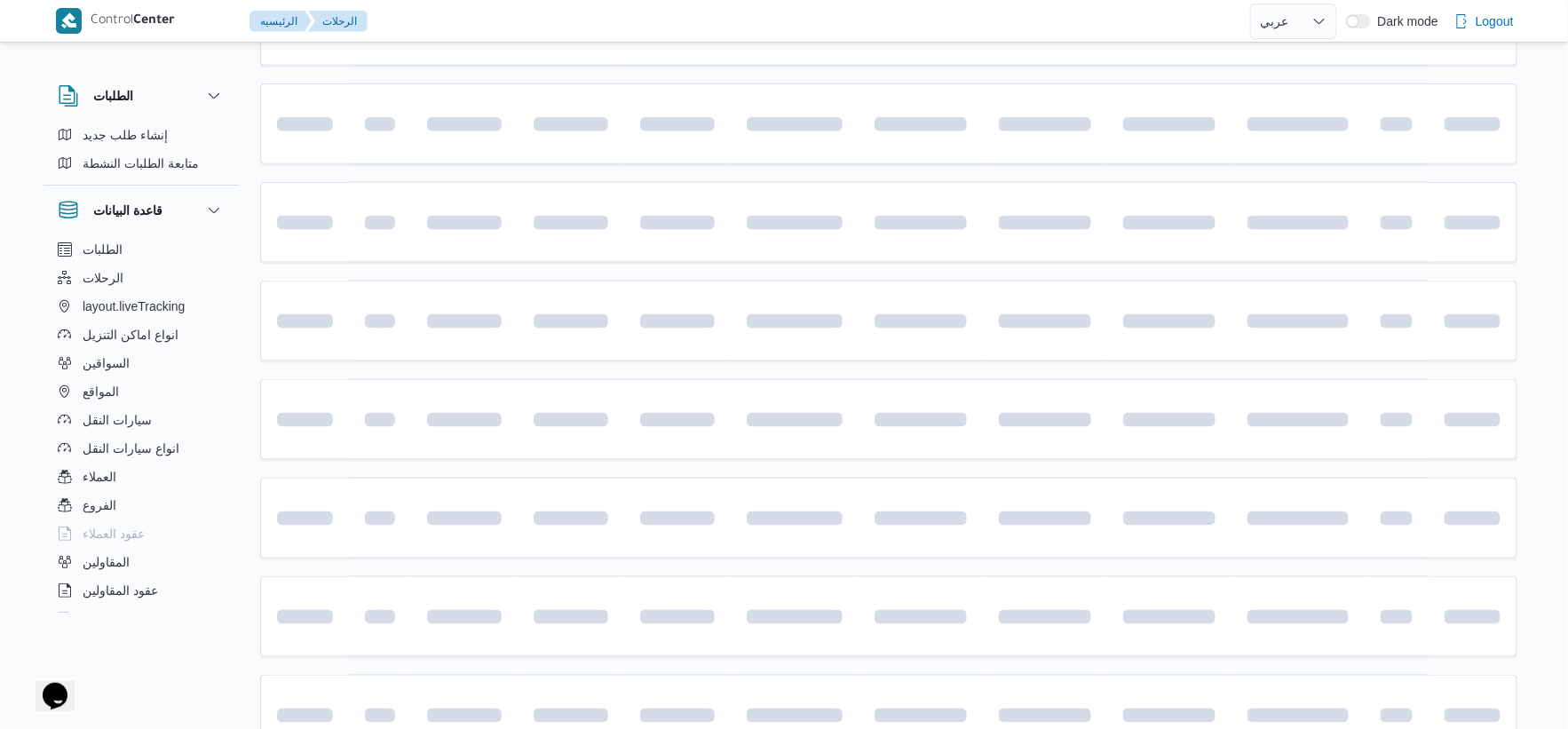
scroll to position [835, 0]
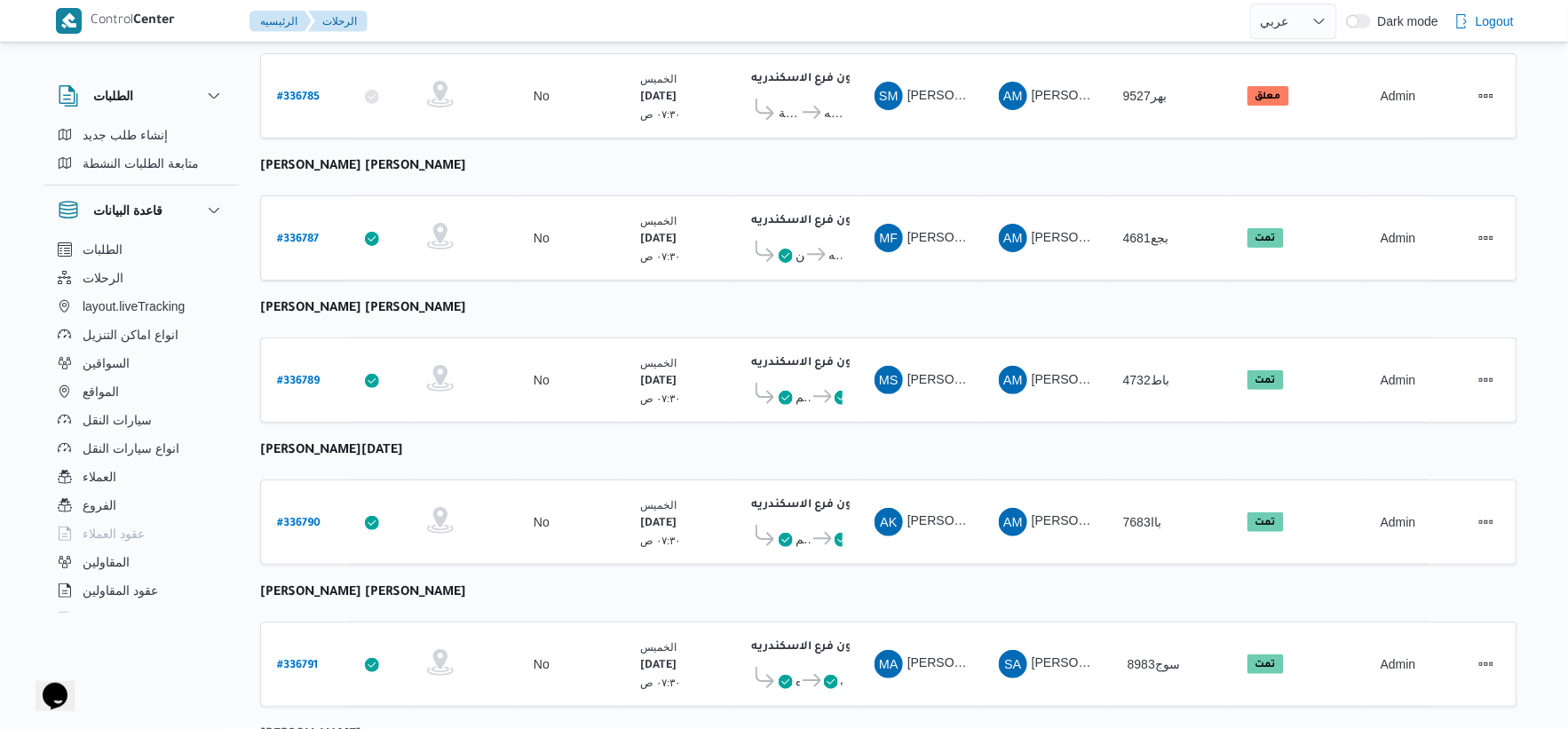
select select "ar"
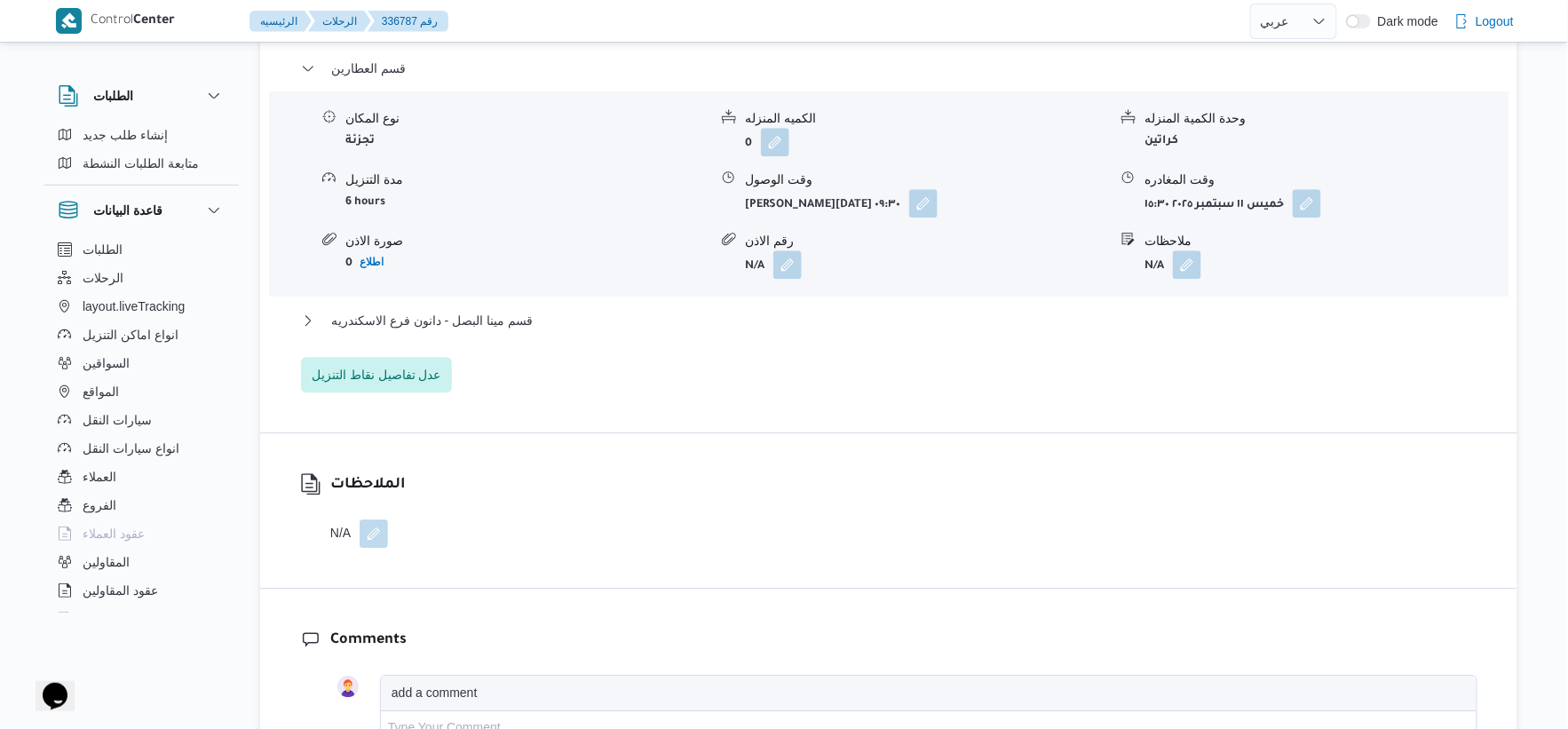
scroll to position [1676, 0]
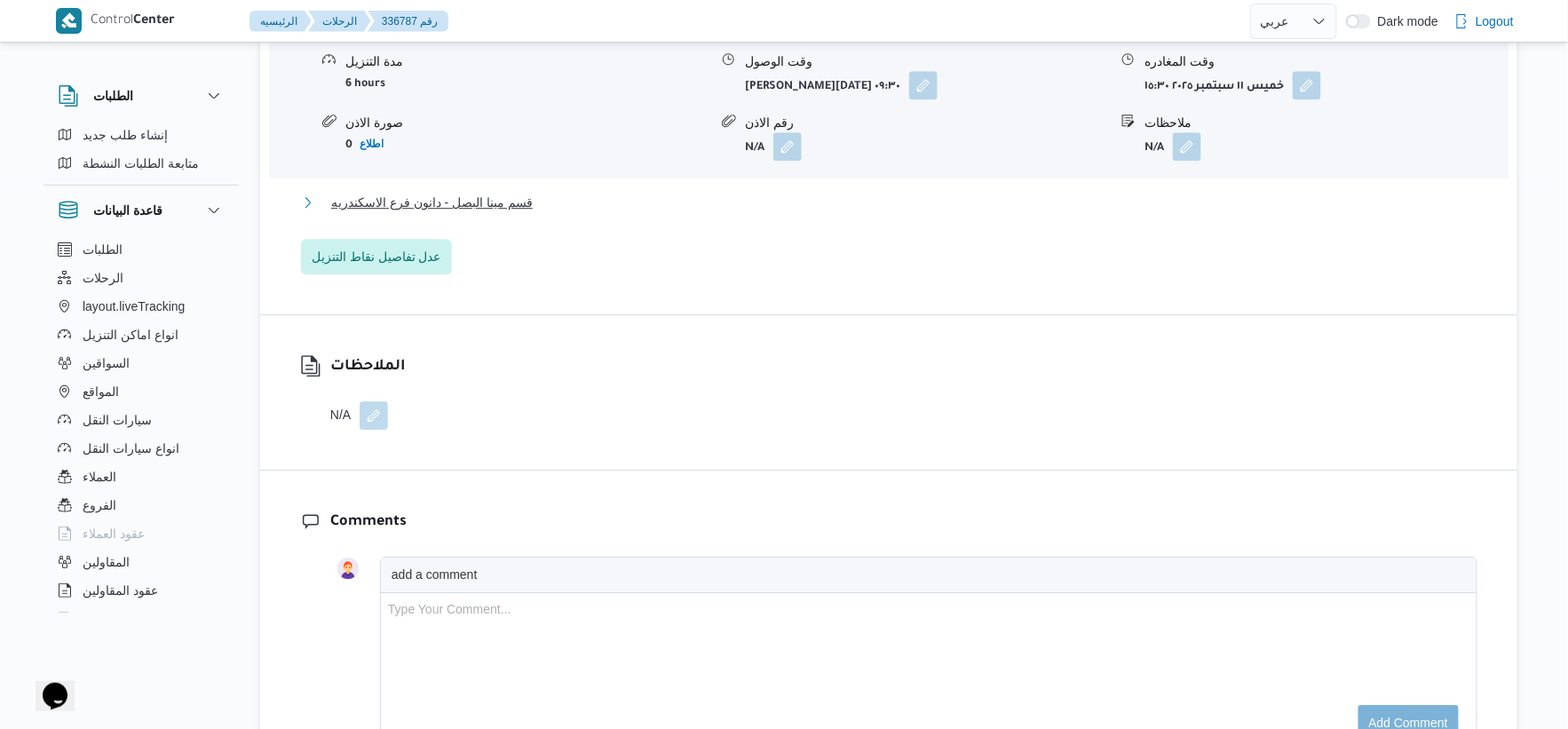
click at [552, 192] on button "قسم مينا البصل - دانون فرع الاسكندريه" at bounding box center [889, 202] width 1176 height 21
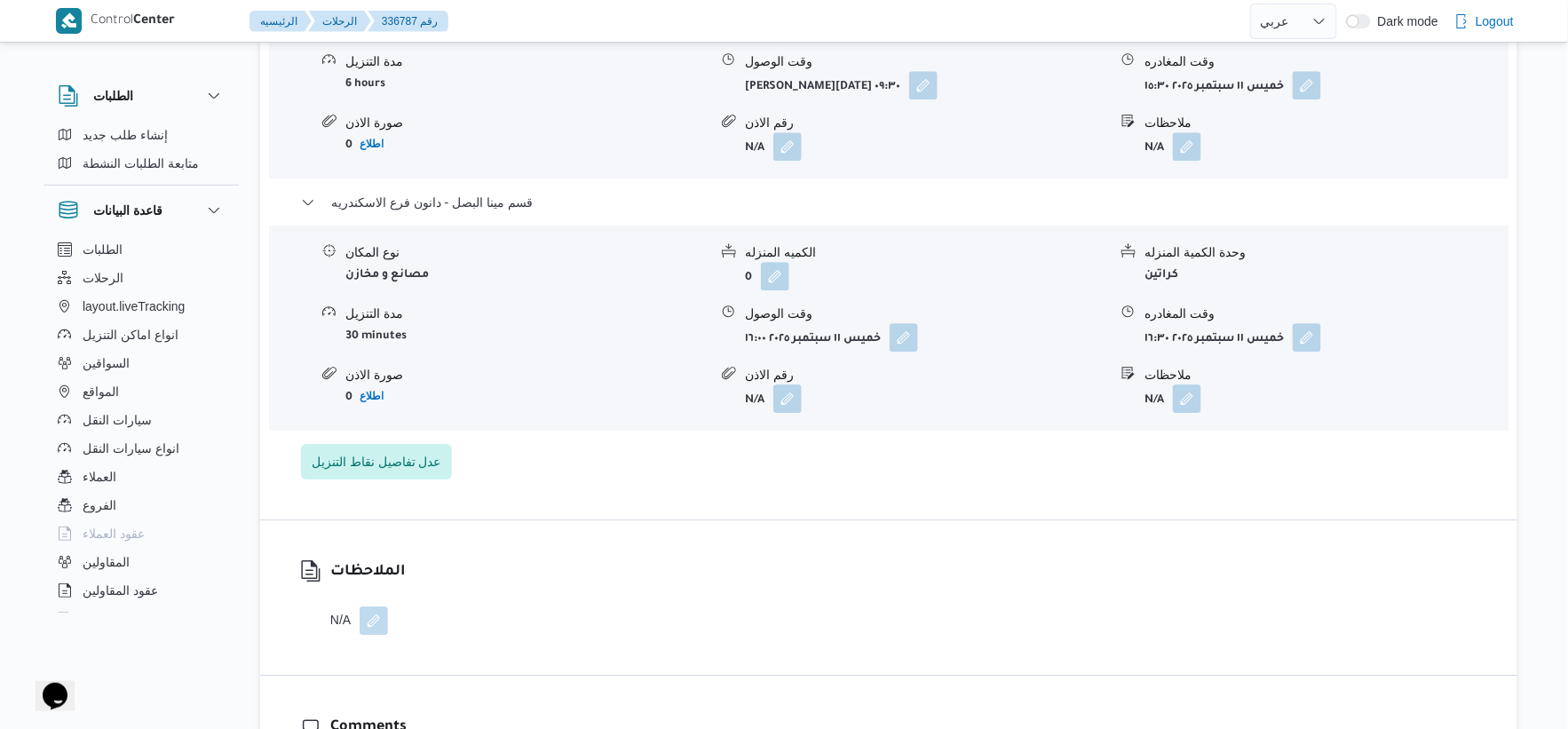
select select "ar"
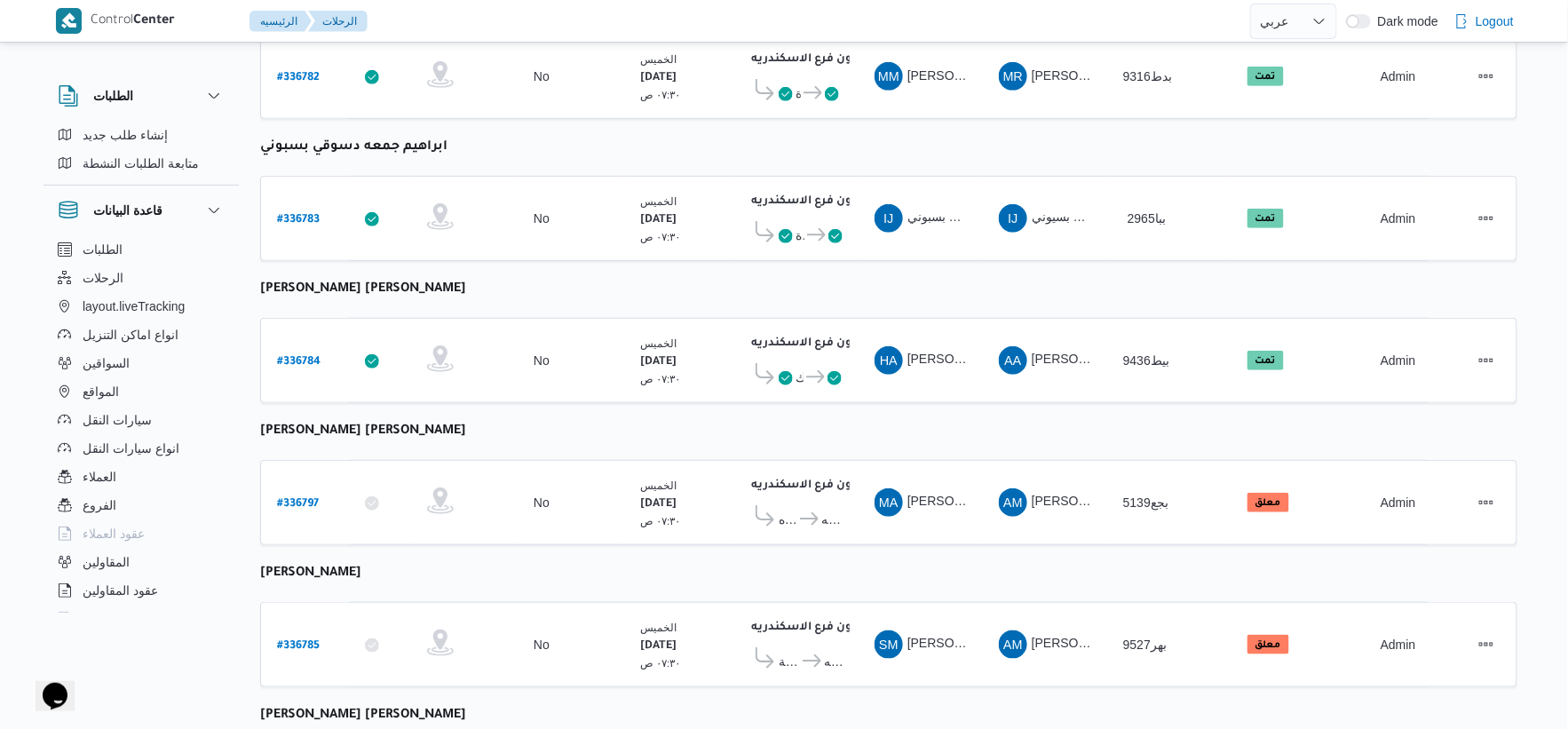
scroll to position [187, 0]
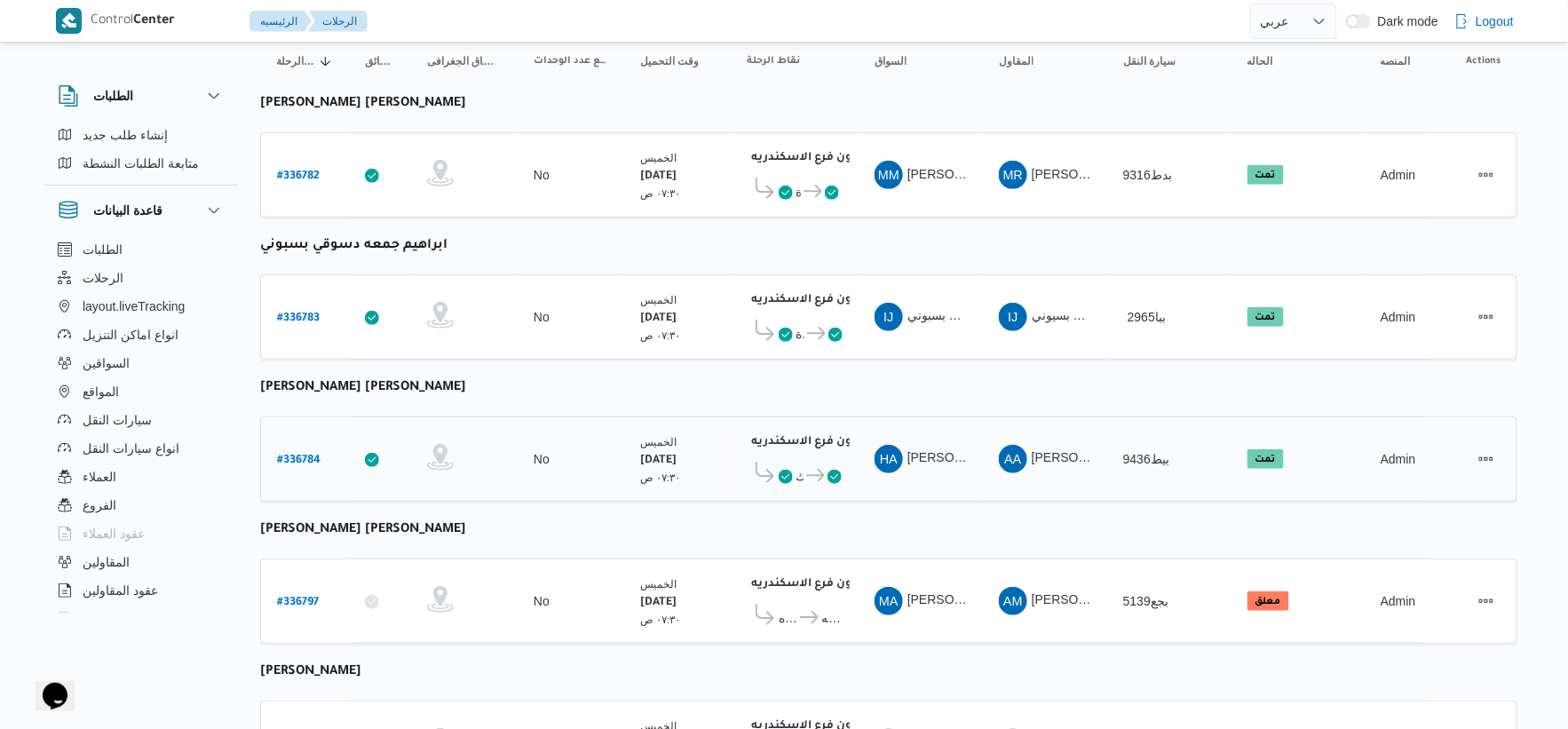
click at [304, 454] on b "# 336784" at bounding box center [299, 460] width 44 height 12
select select "ar"
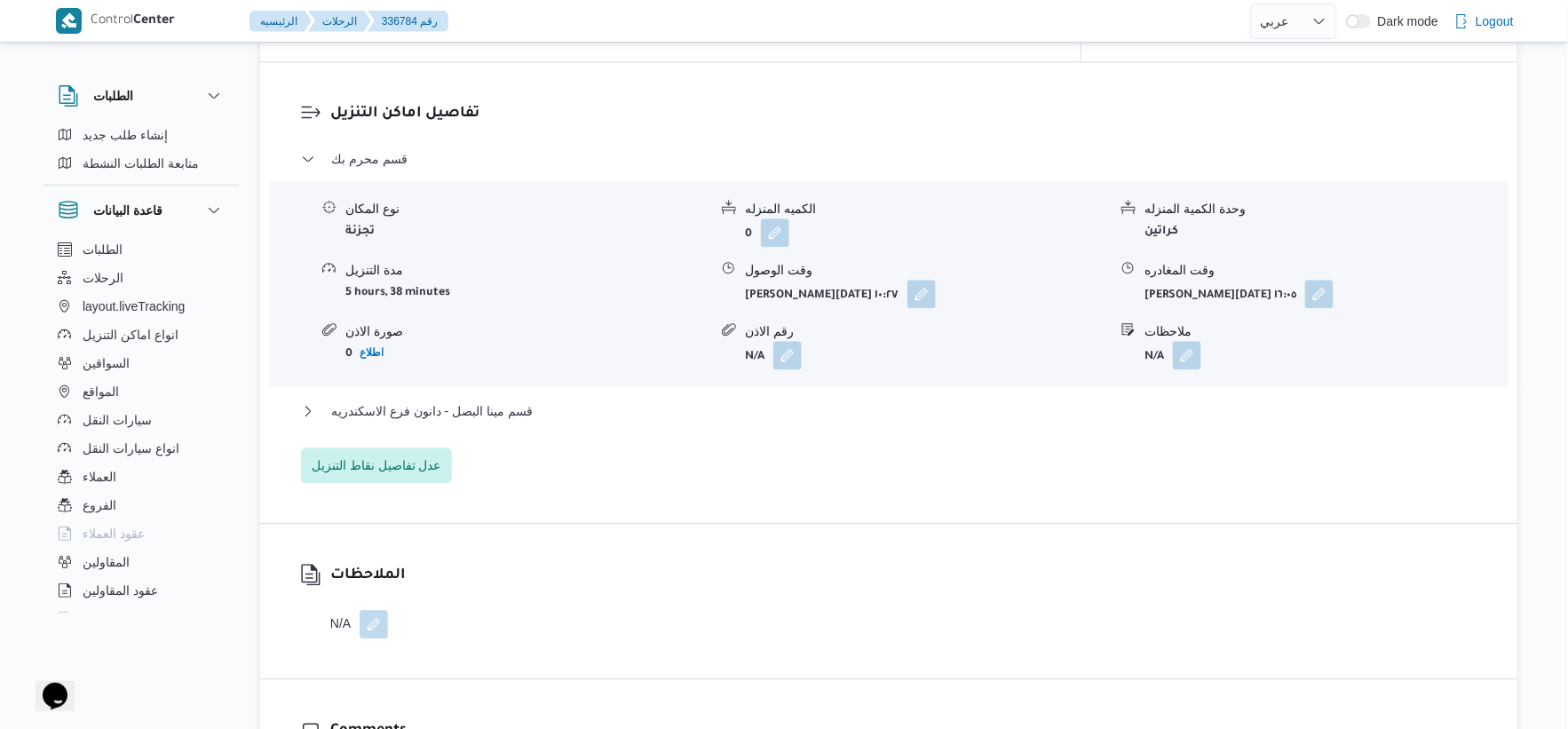
scroll to position [1479, 0]
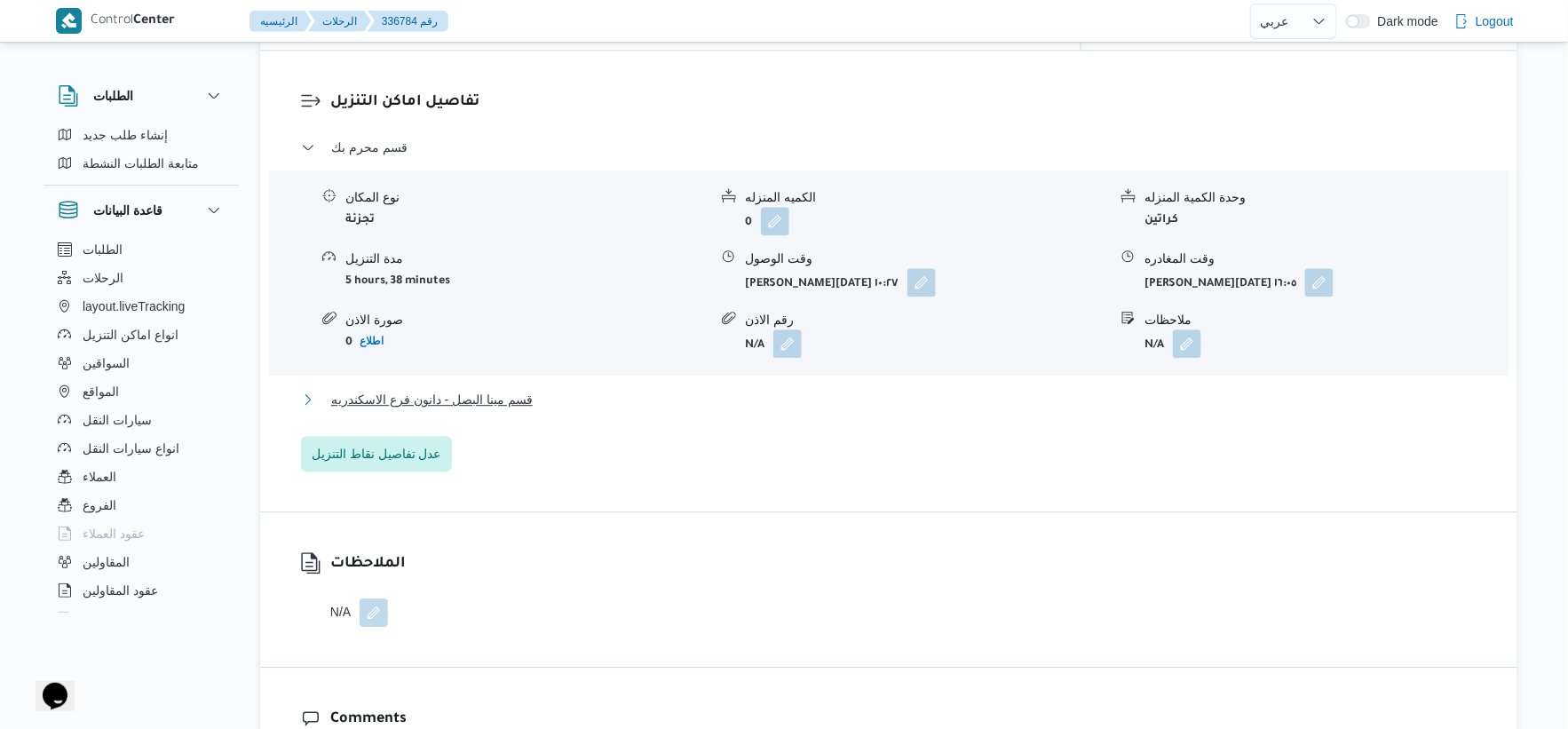
click at [542, 389] on button "قسم مينا البصل - دانون فرع الاسكندريه" at bounding box center [889, 399] width 1176 height 21
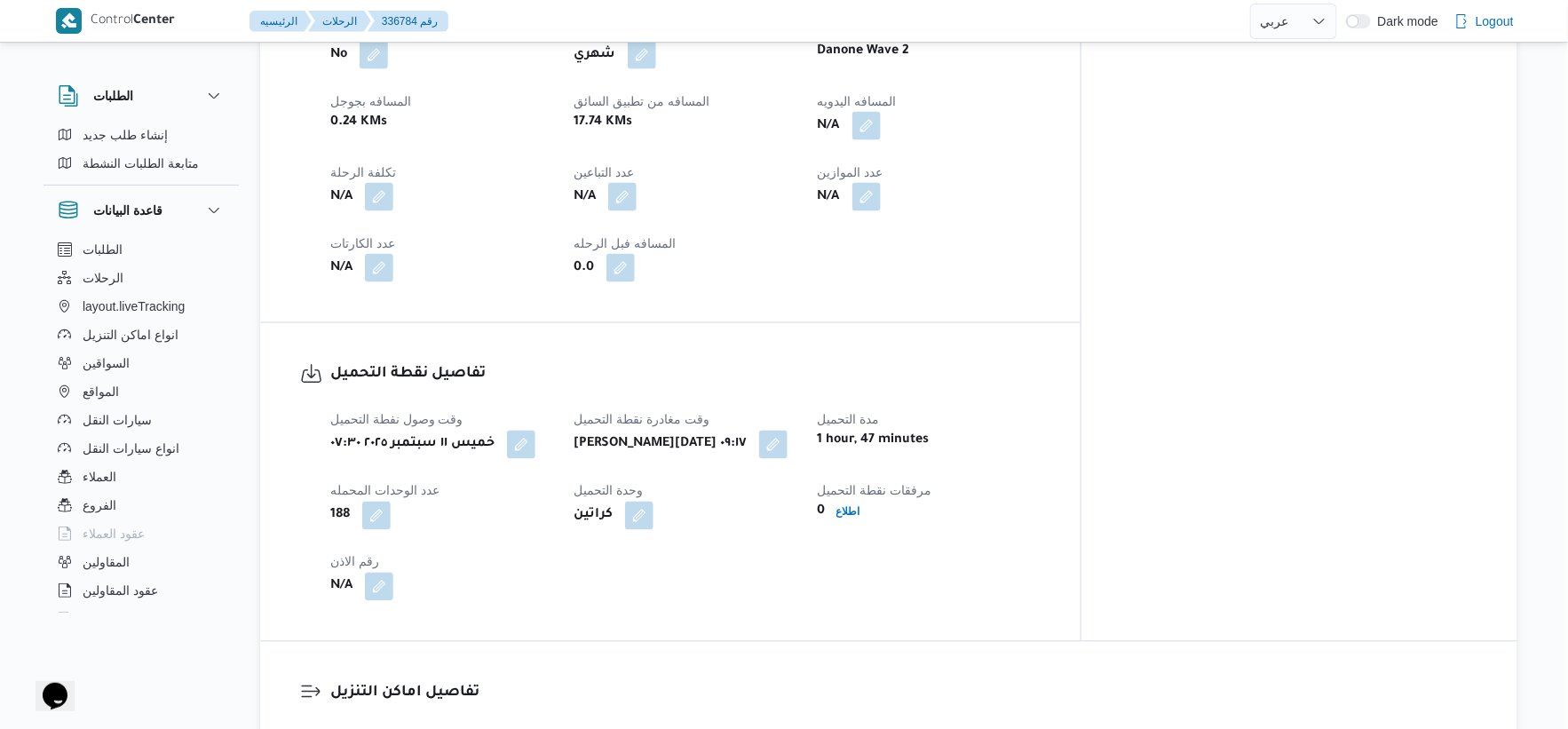
scroll to position [788, 0]
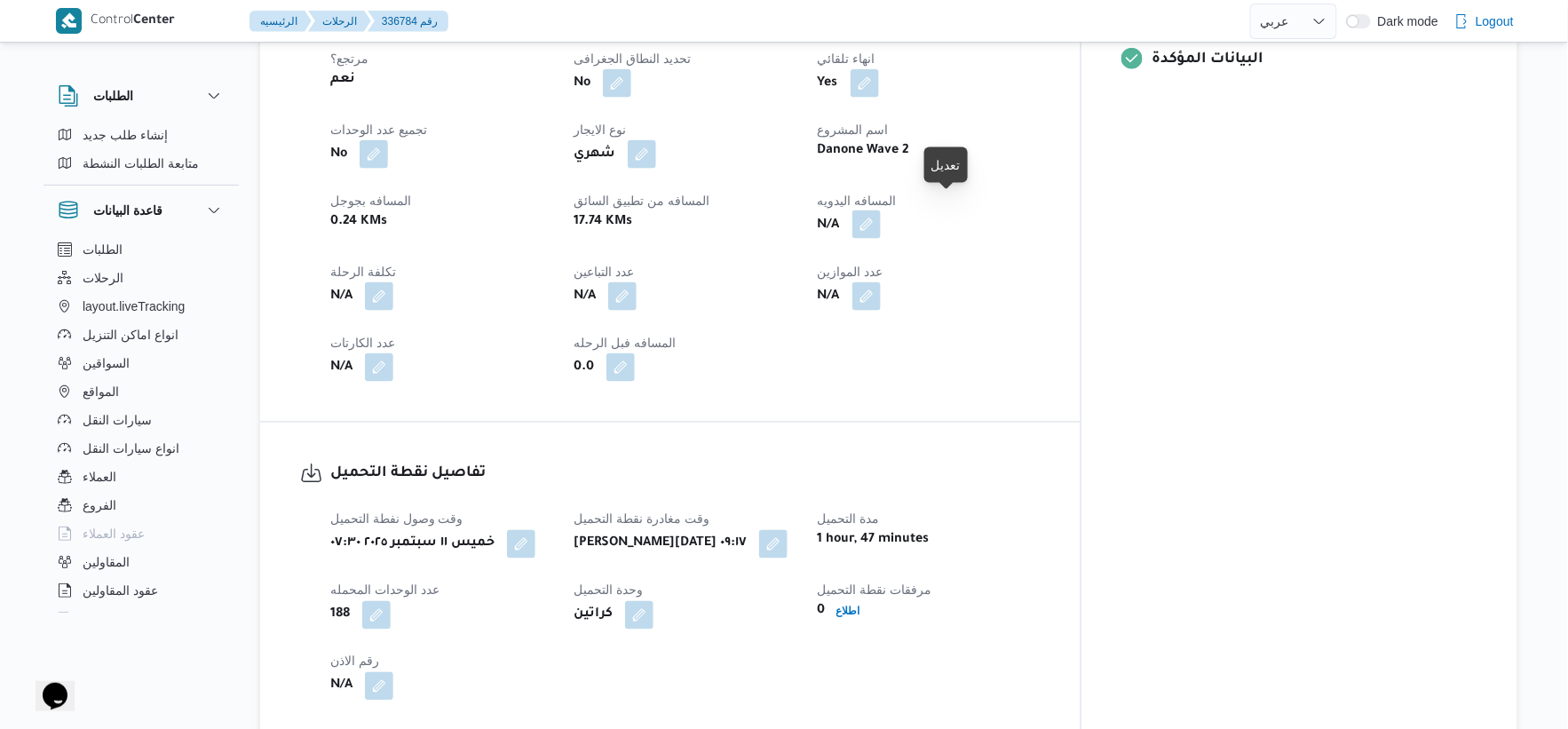
click at [881, 210] on button "button" at bounding box center [867, 224] width 29 height 29
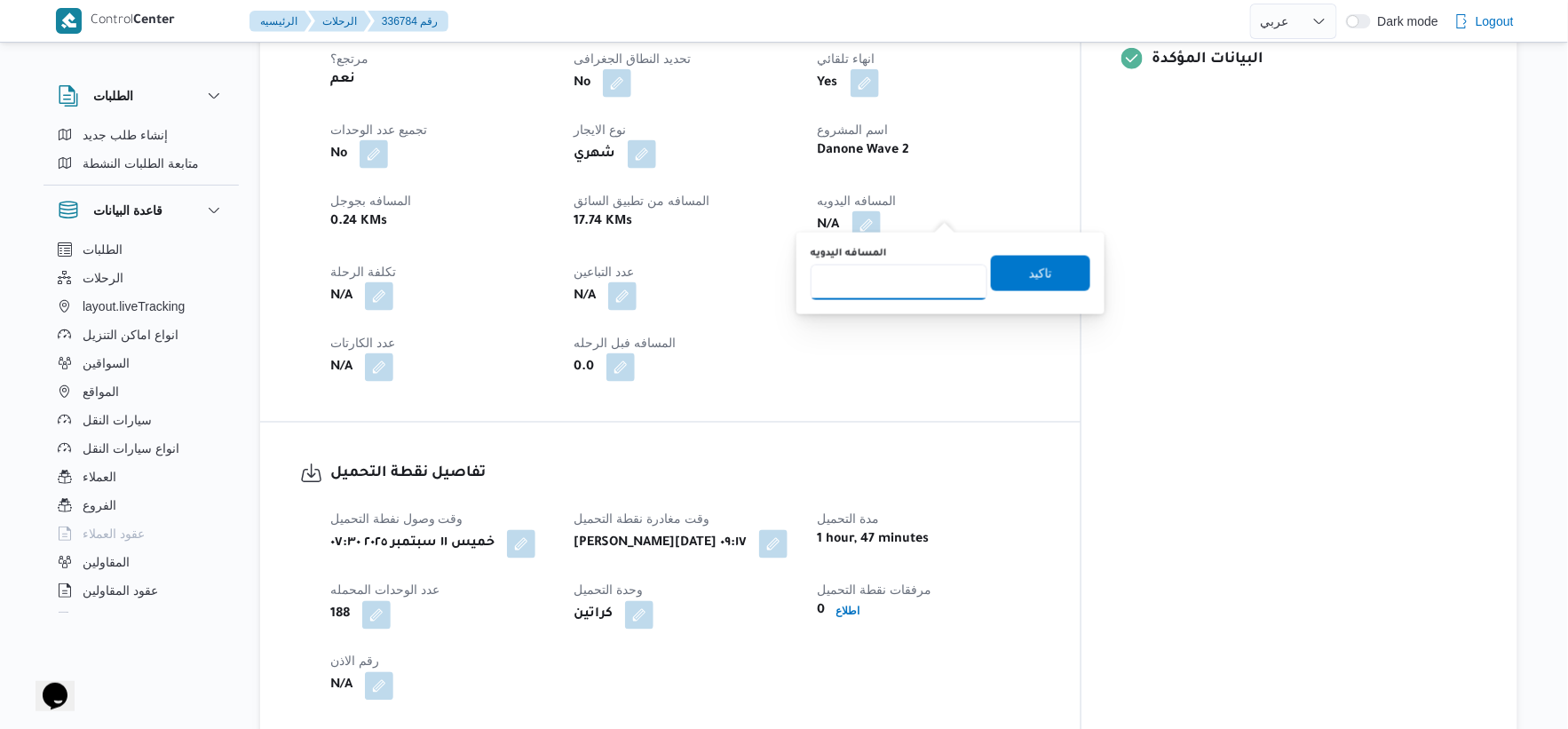
click at [894, 270] on input "المسافه اليدويه" at bounding box center [900, 281] width 177 height 35
type input "15"
click at [1050, 266] on span "تاكيد" at bounding box center [1040, 272] width 100 height 35
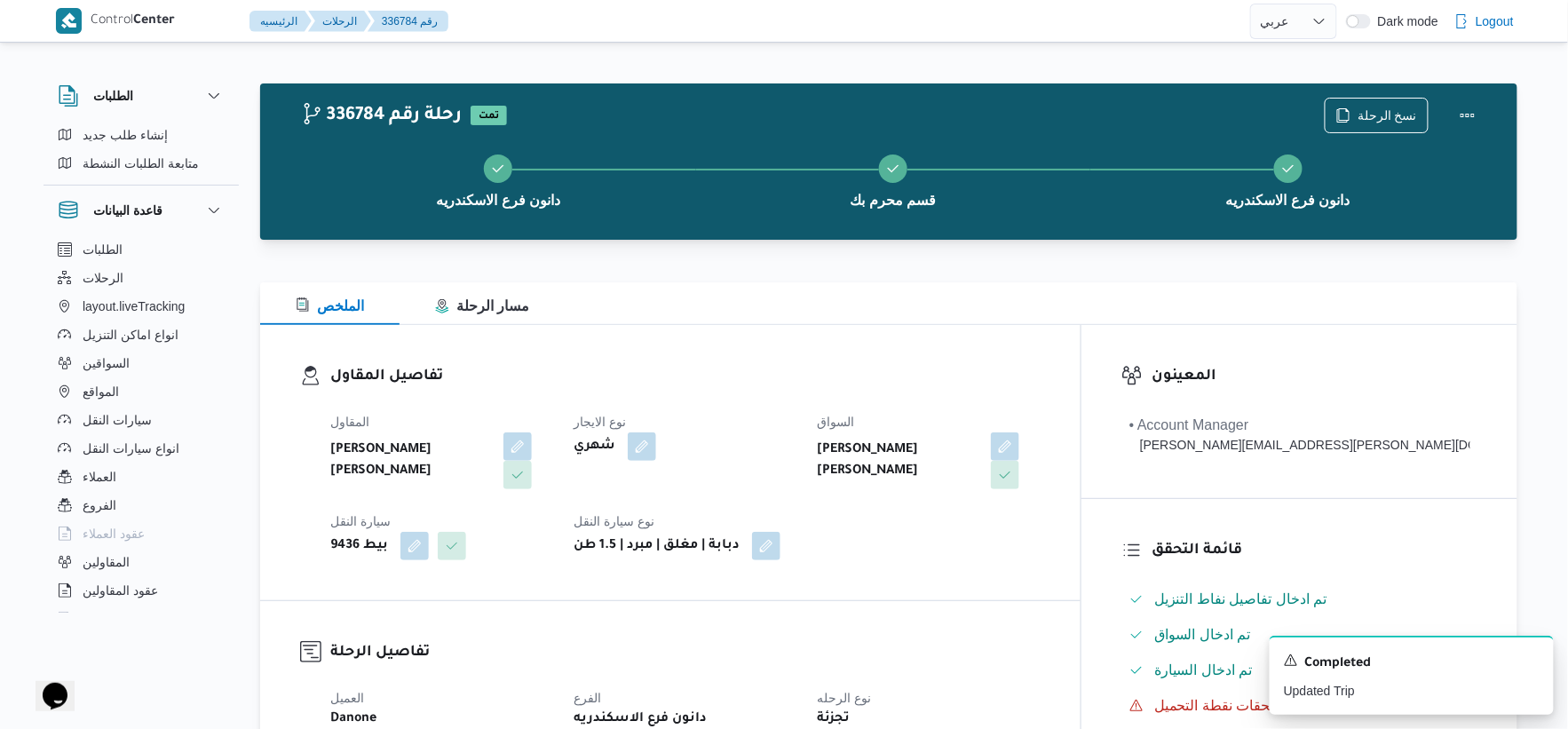
scroll to position [690, 0]
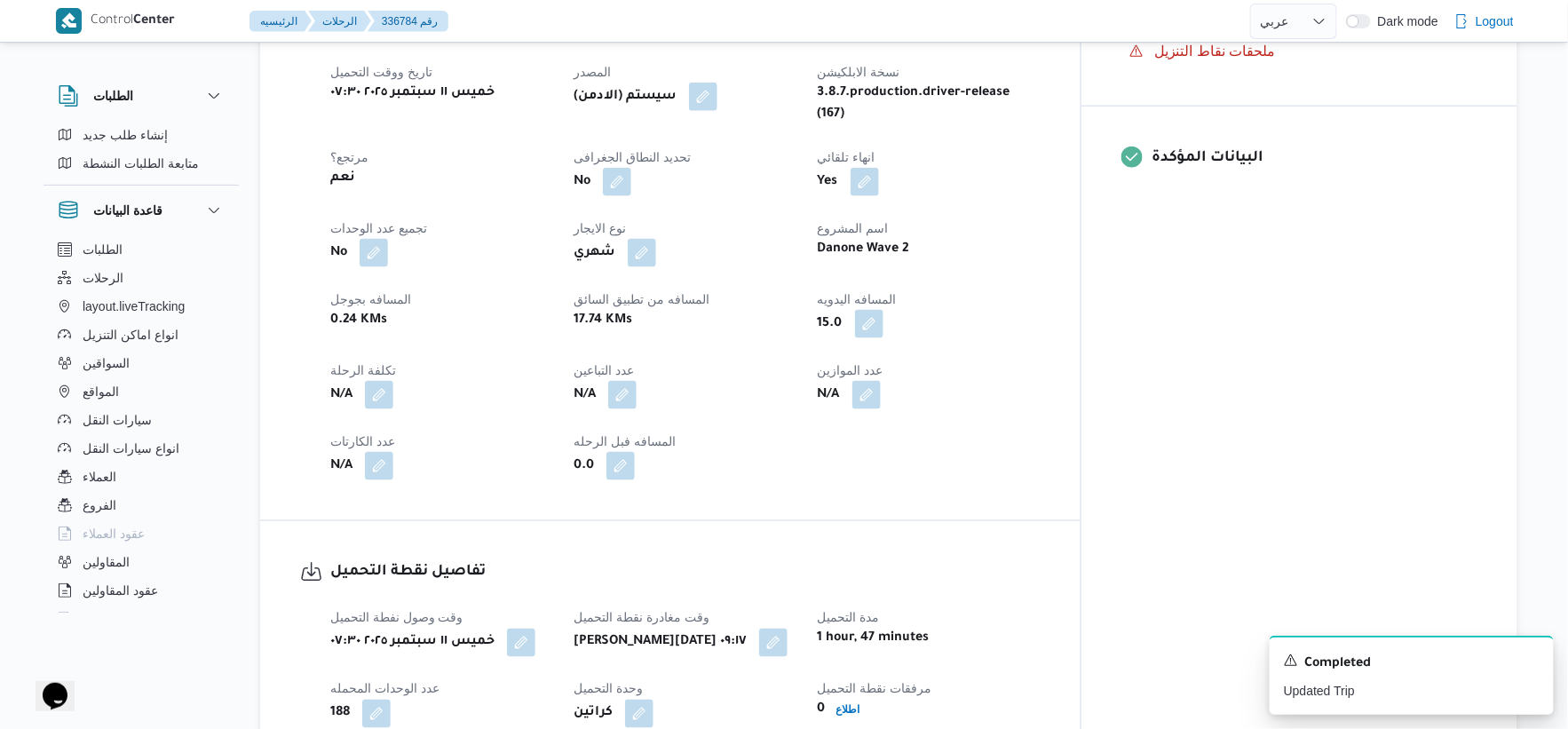
select select "ar"
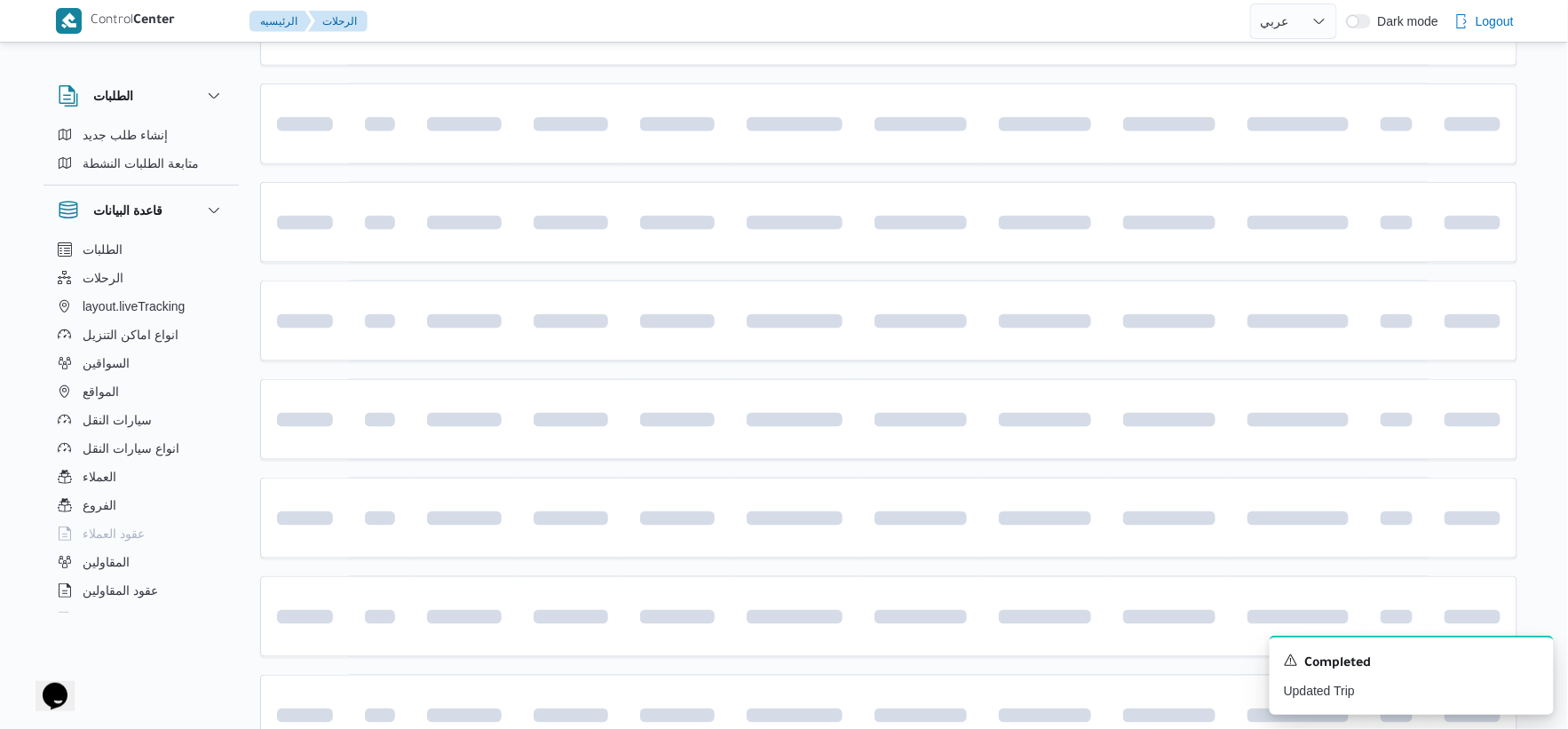
scroll to position [187, 0]
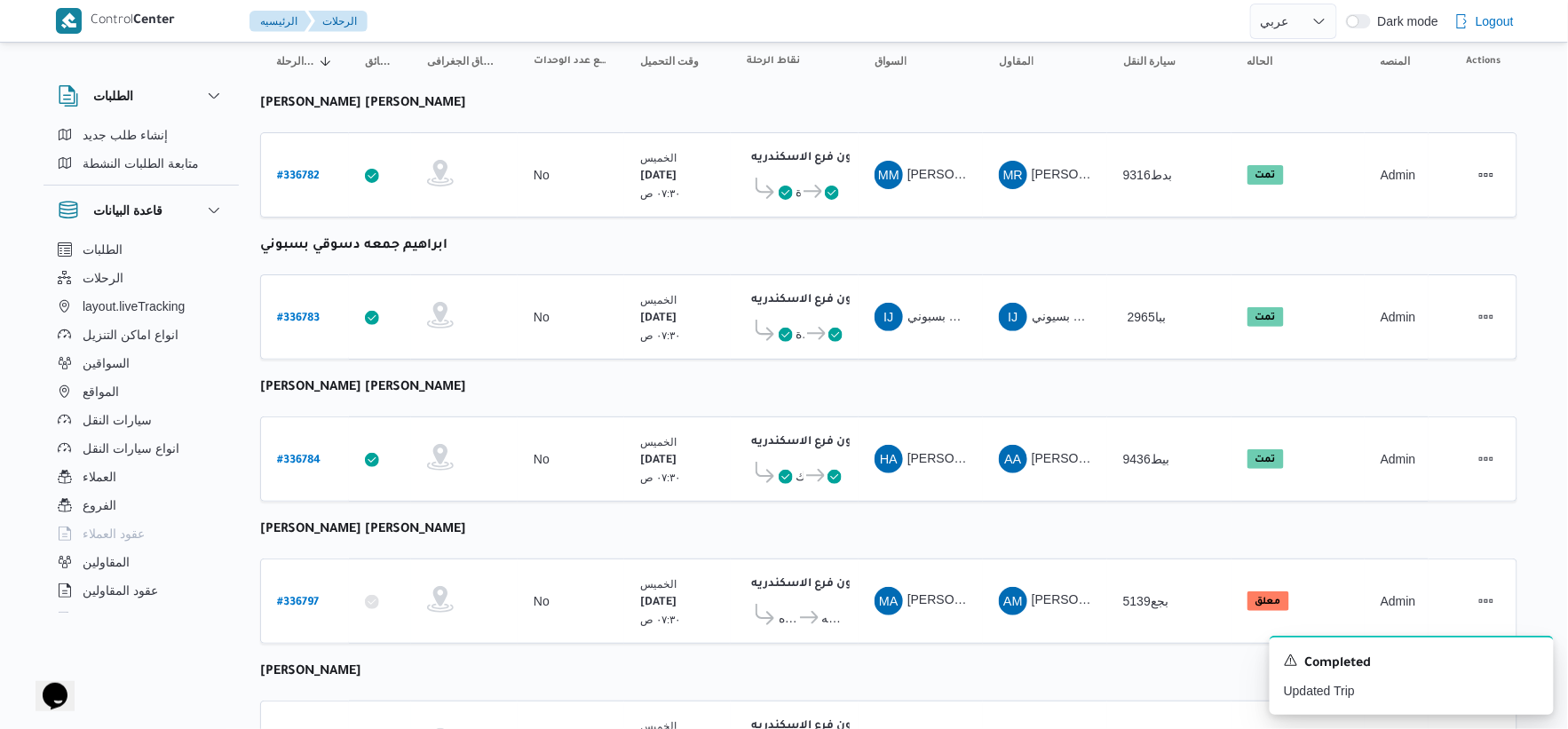
select select "ar"
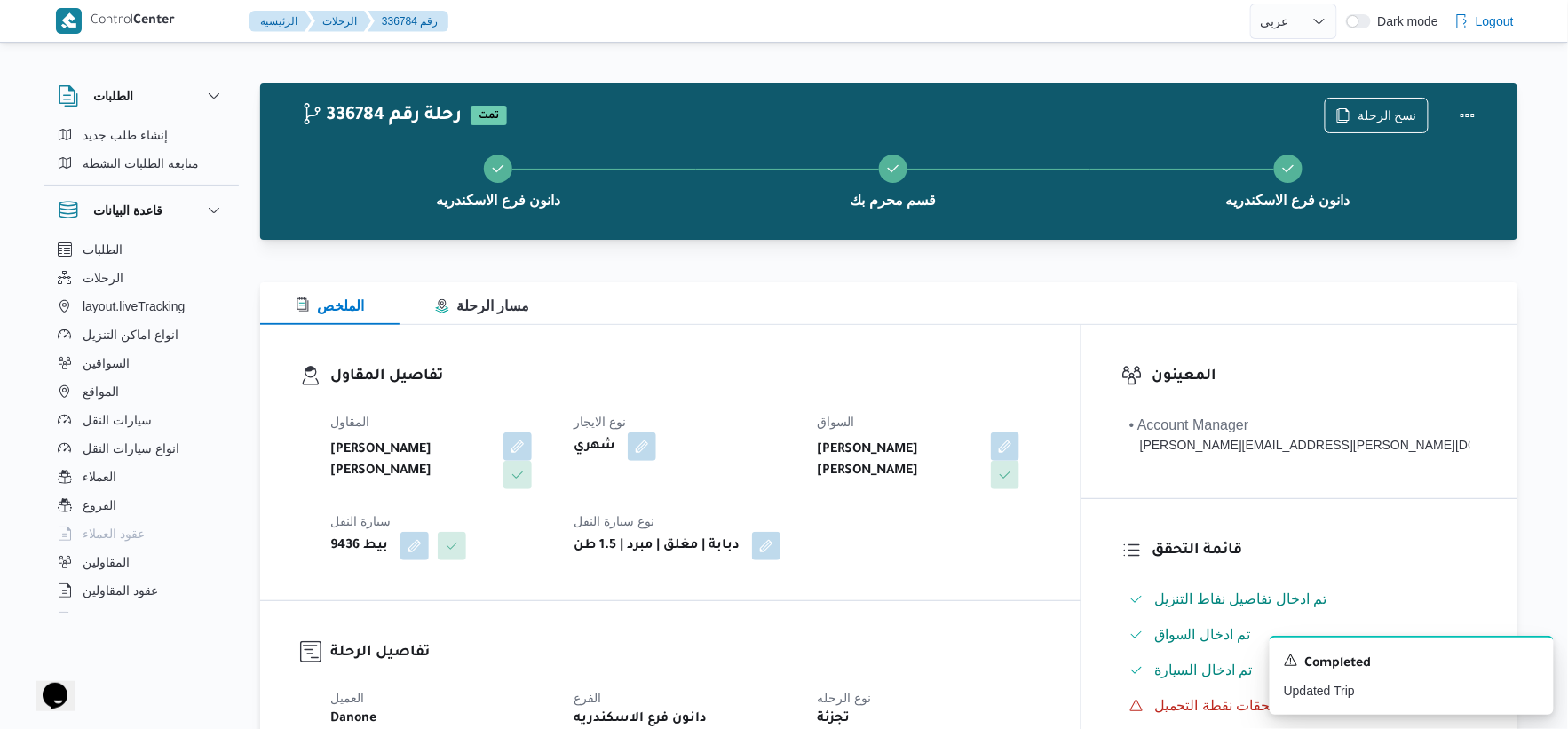
scroll to position [690, 0]
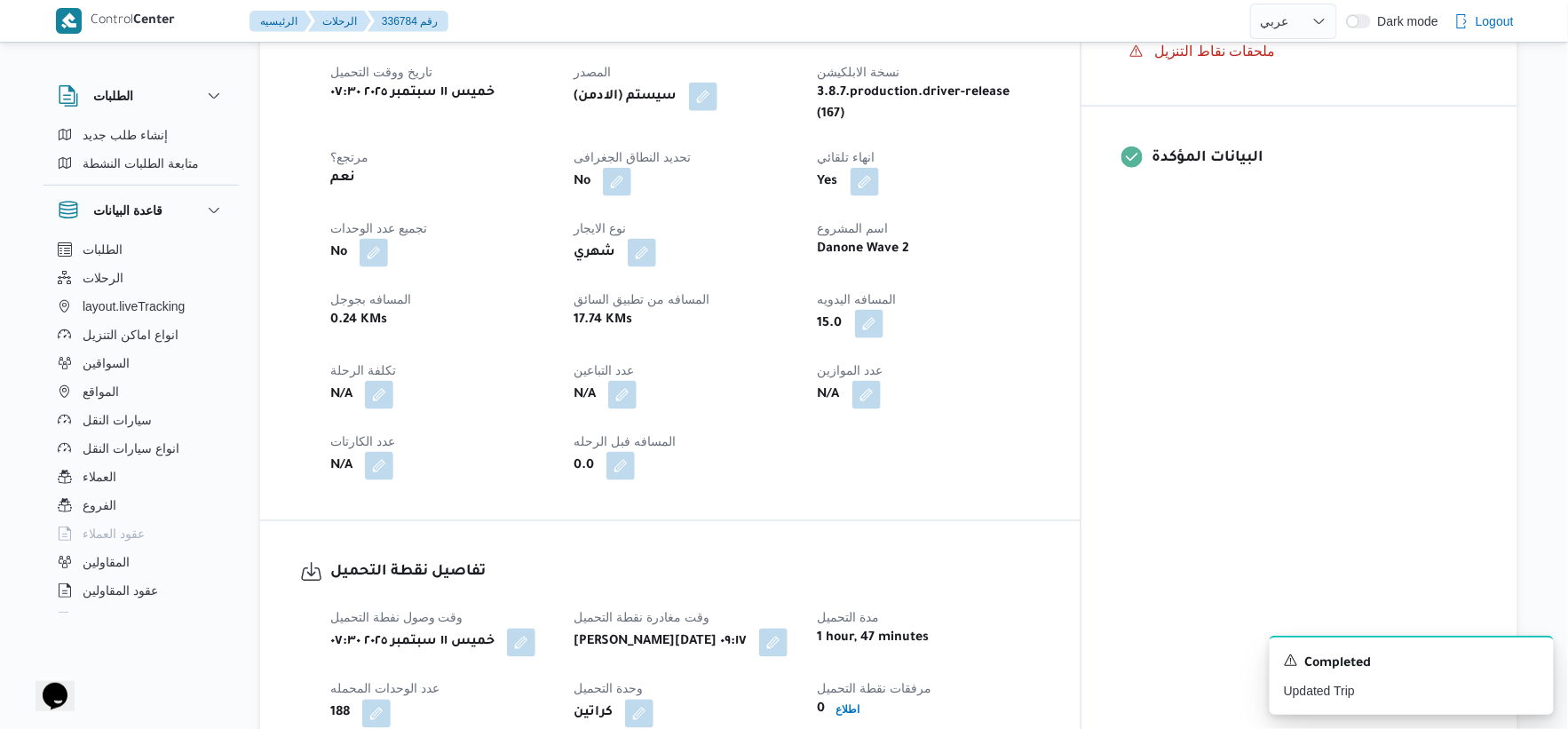
select select "ar"
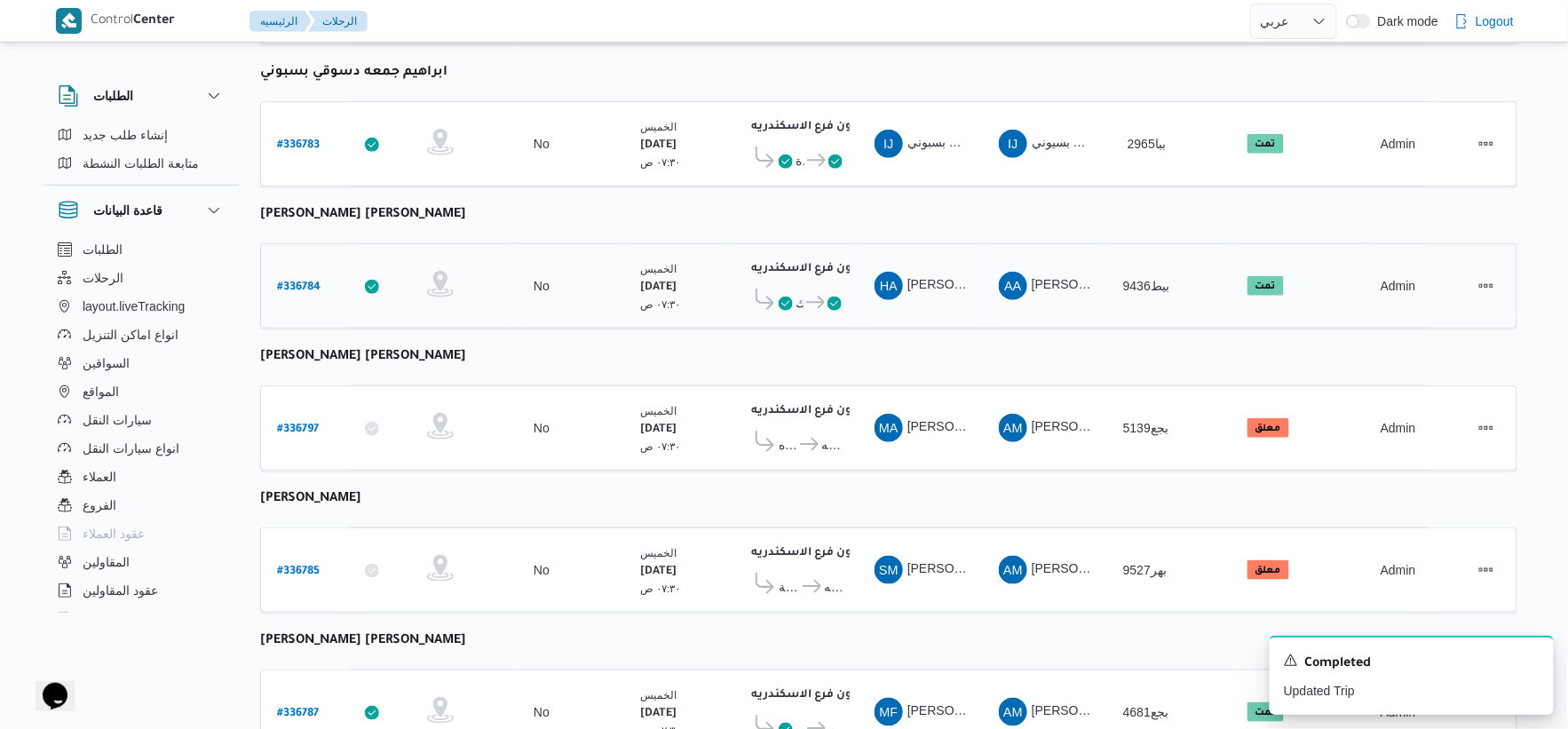
scroll to position [483, 0]
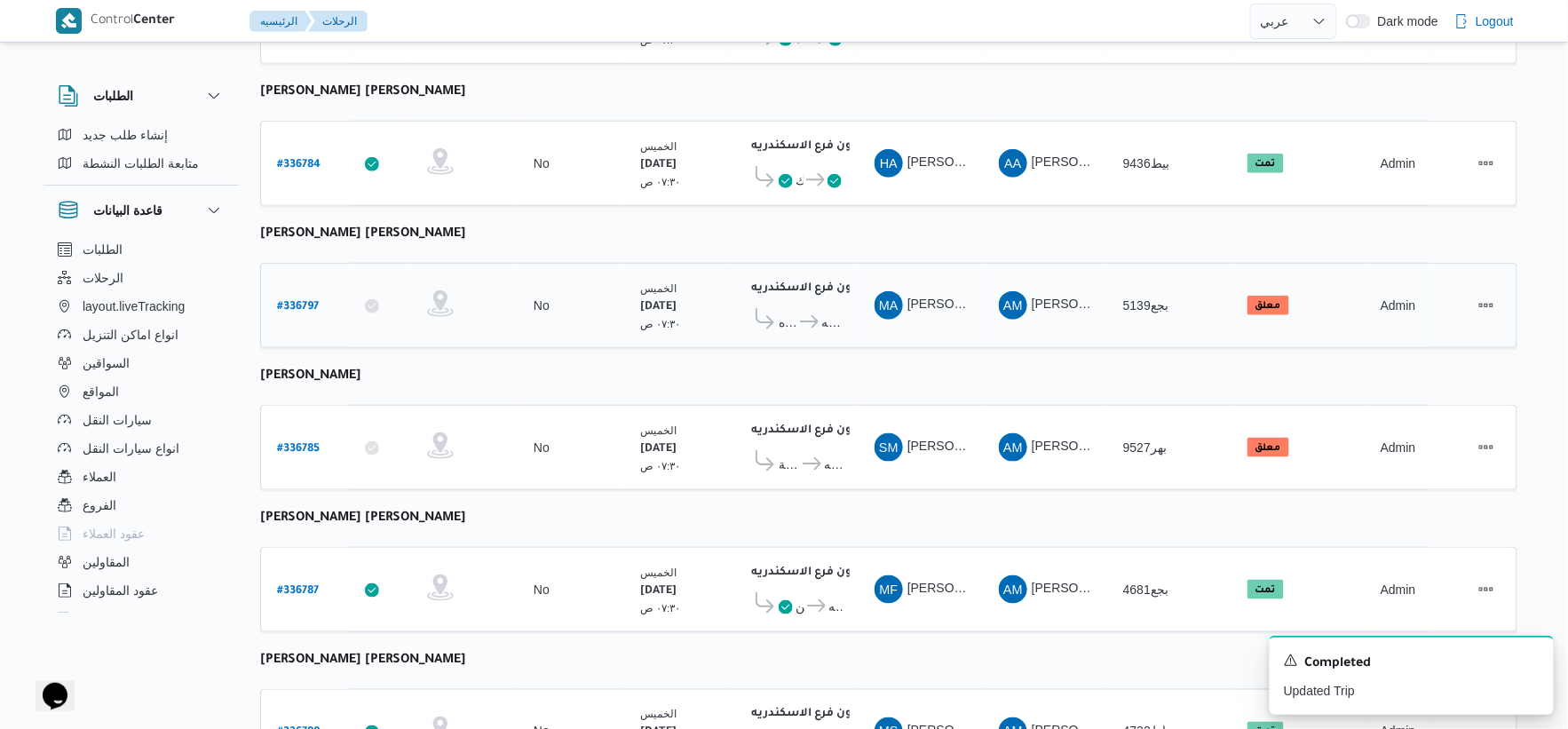
click at [299, 301] on b "# 336797" at bounding box center [298, 307] width 42 height 12
select select "ar"
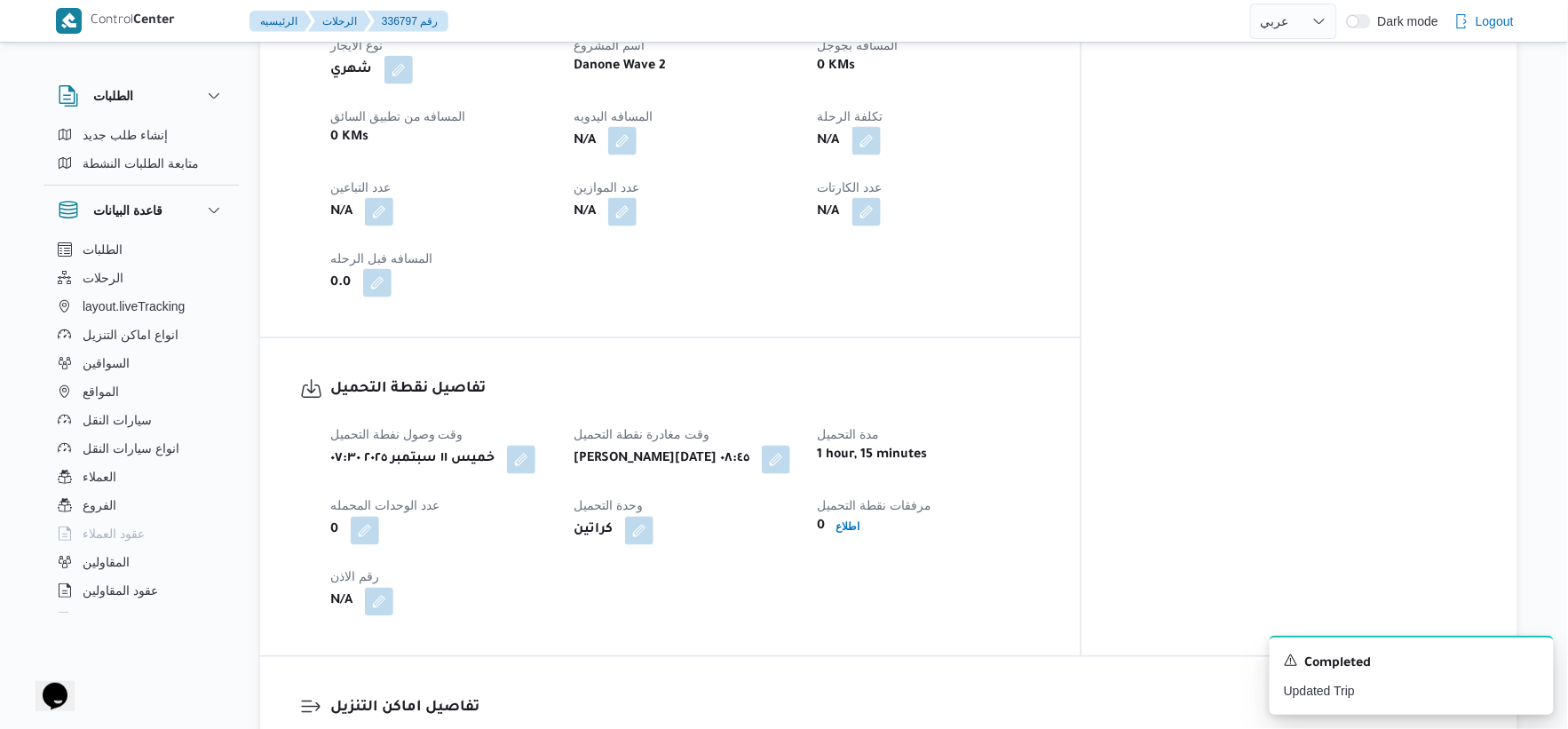
scroll to position [690, 0]
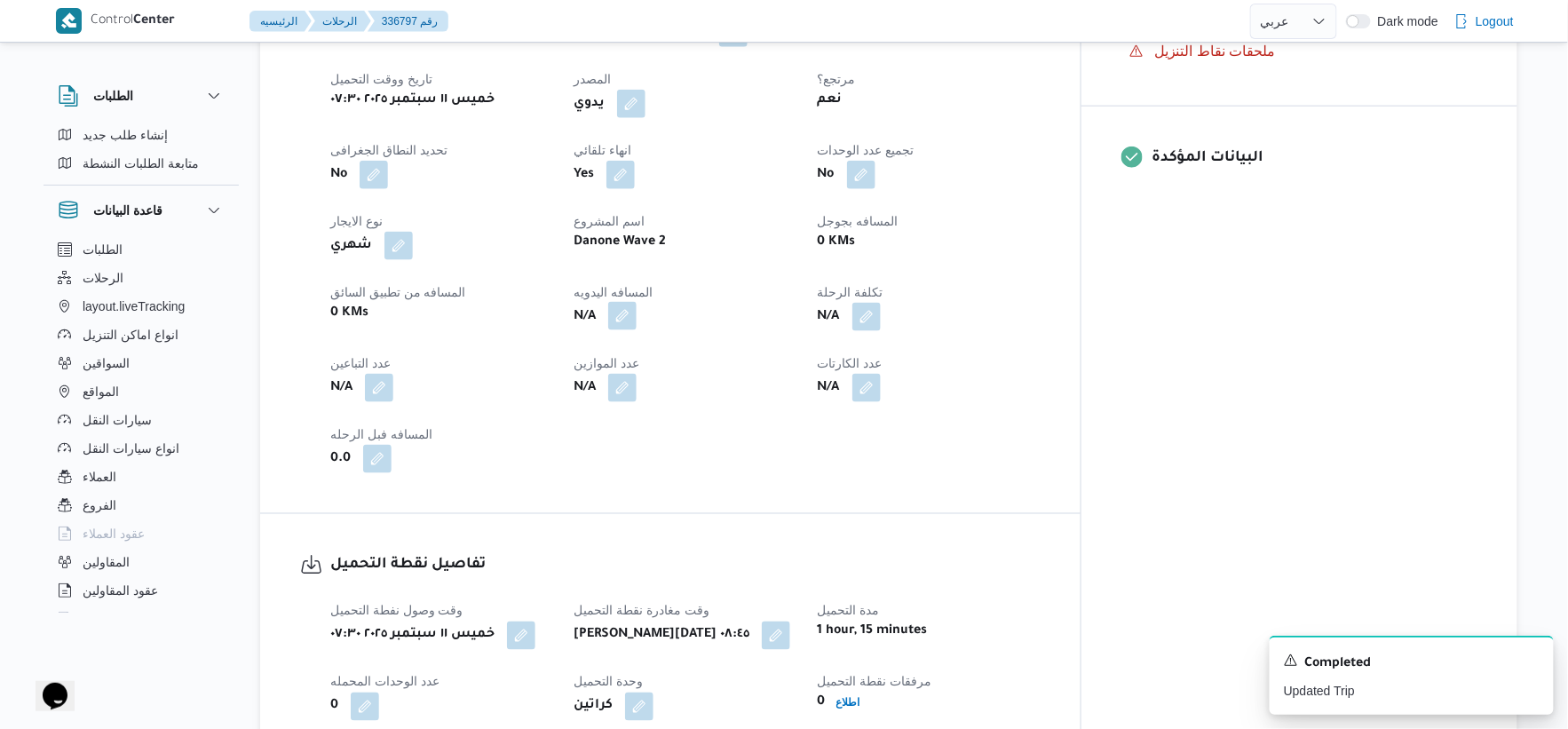
click at [637, 302] on button "button" at bounding box center [623, 317] width 29 height 29
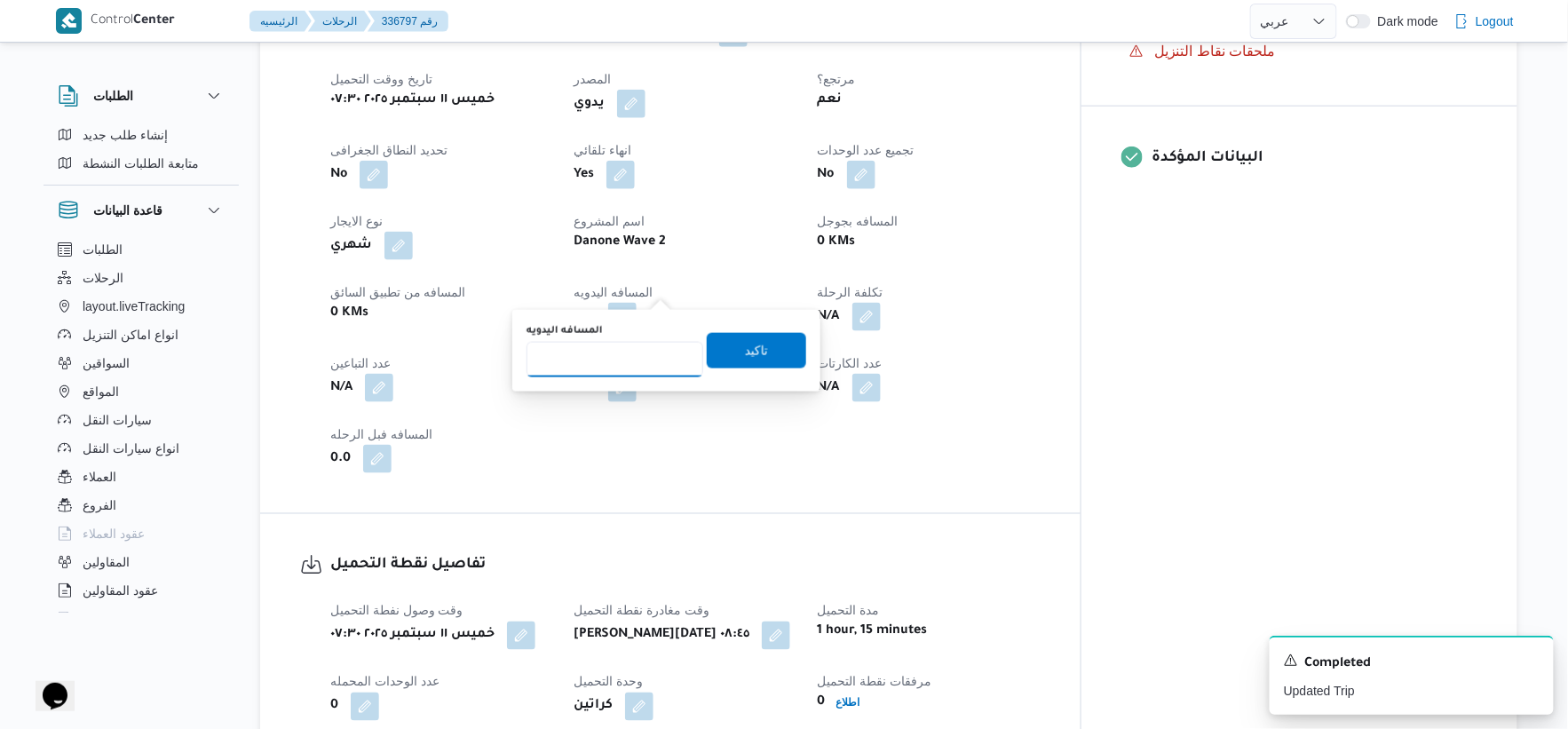
click at [640, 364] on input "المسافه اليدويه" at bounding box center [615, 359] width 177 height 35
type input "65"
click at [773, 356] on span "تاكيد" at bounding box center [756, 349] width 100 height 35
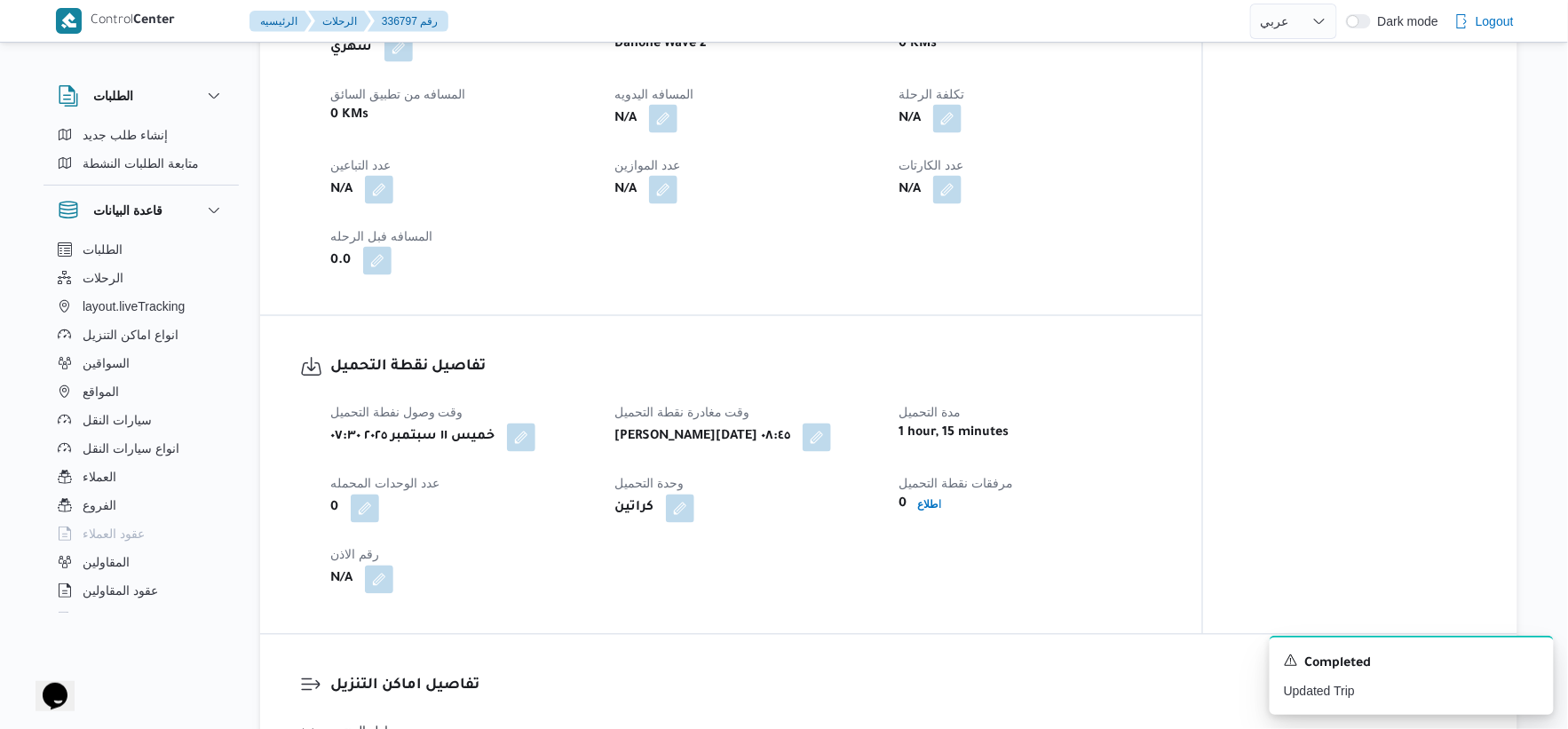
scroll to position [1380, 0]
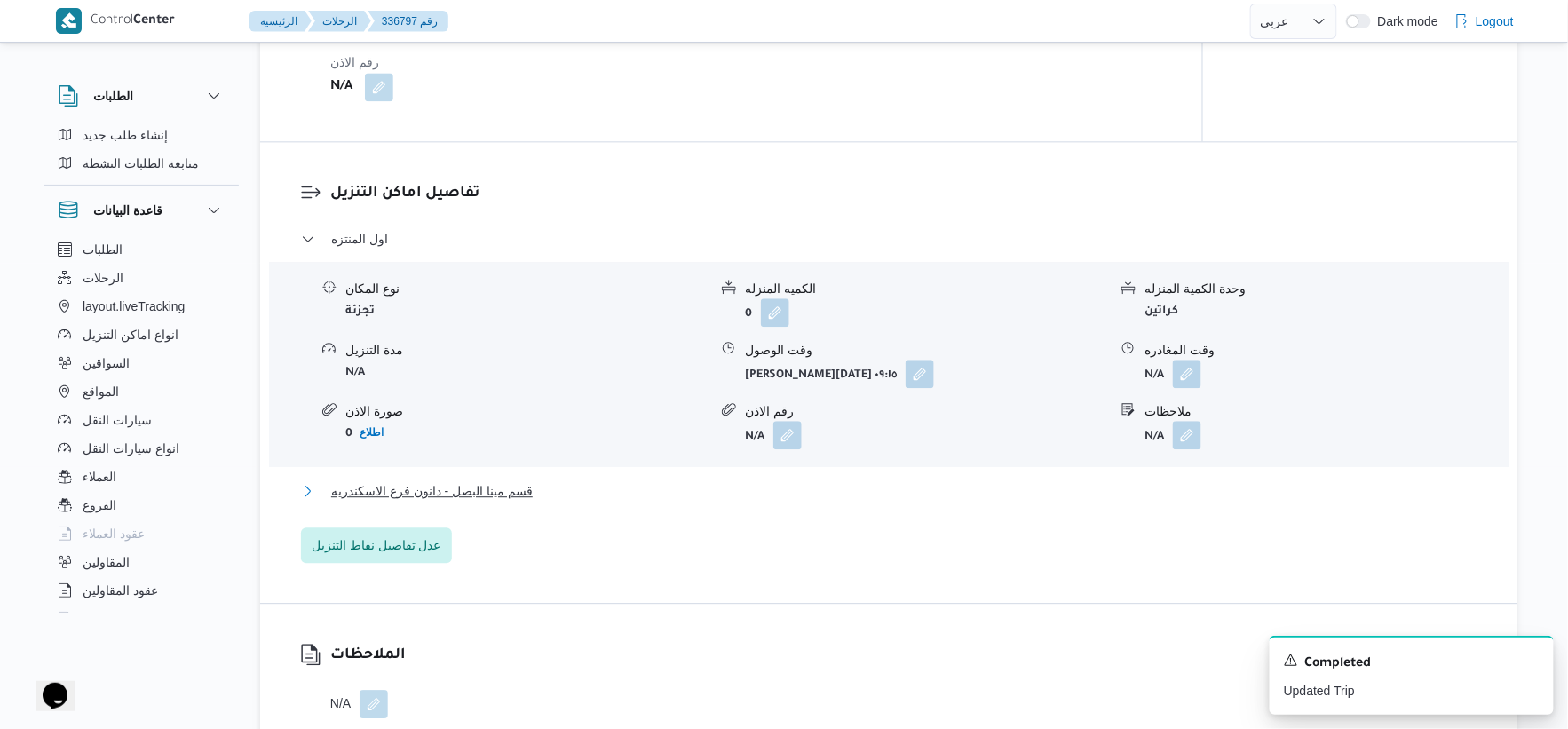
click at [517, 480] on span "قسم مينا البصل - دانون فرع الاسكندريه" at bounding box center [432, 490] width 202 height 21
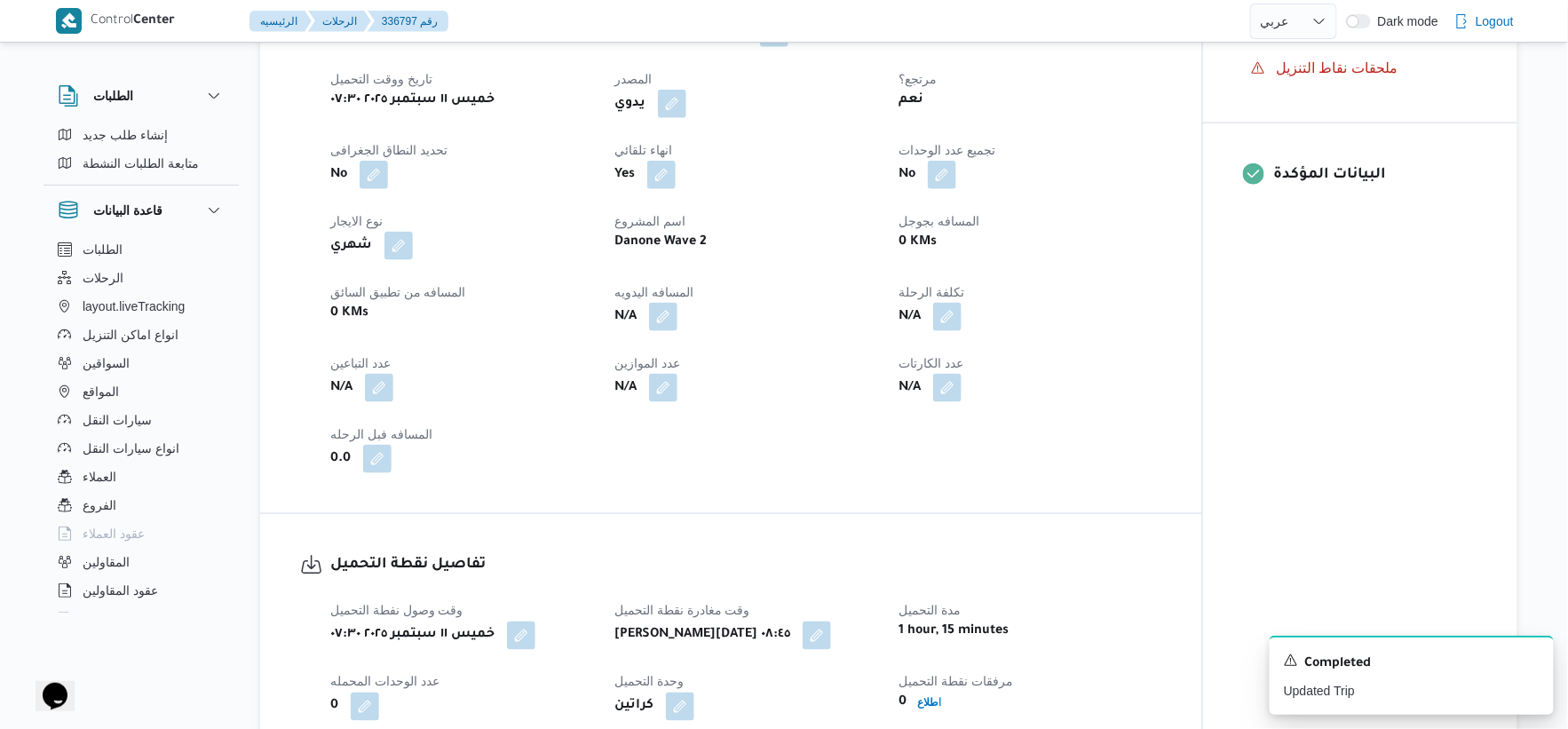
scroll to position [0, 0]
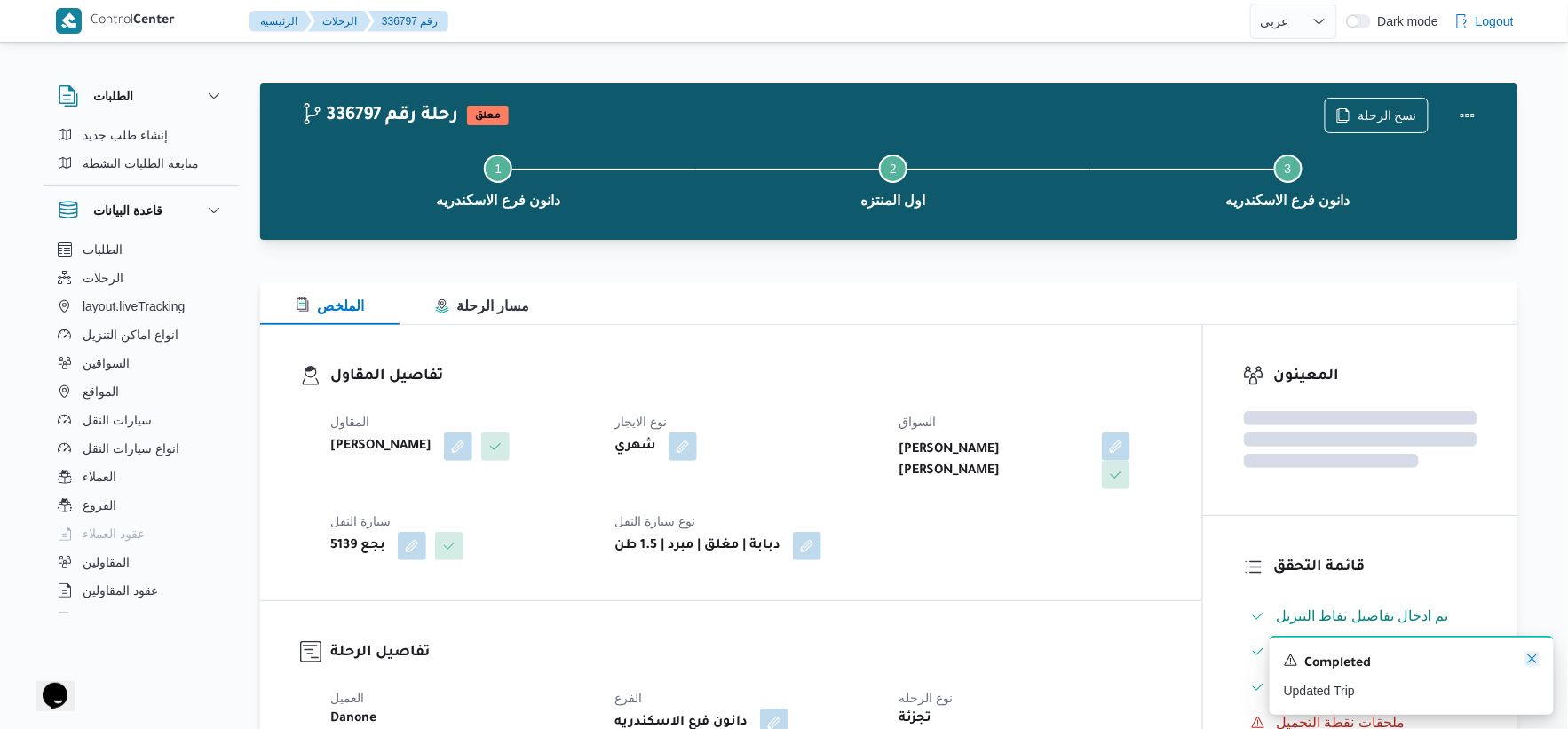
click at [1533, 657] on icon "Dismiss toast" at bounding box center [1533, 659] width 14 height 14
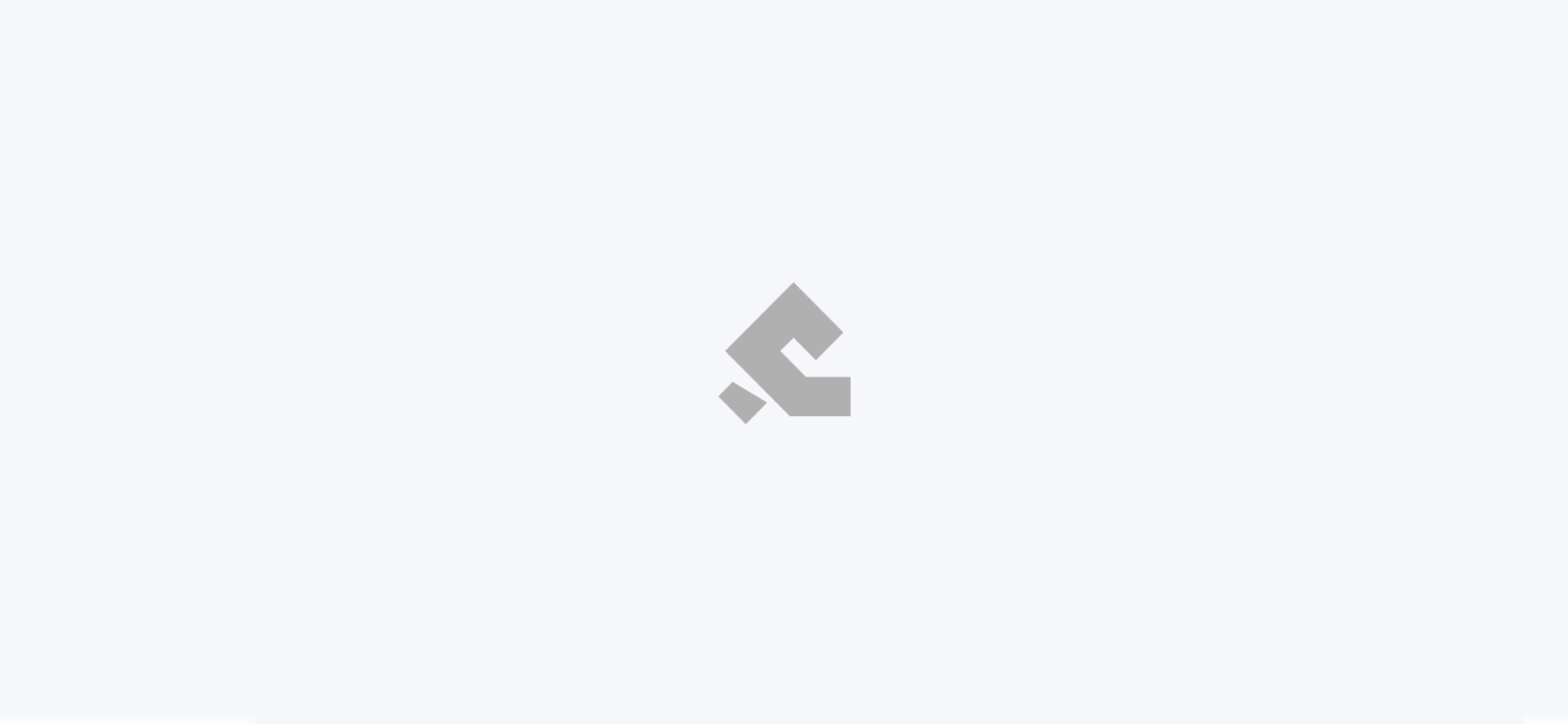
select select "ar"
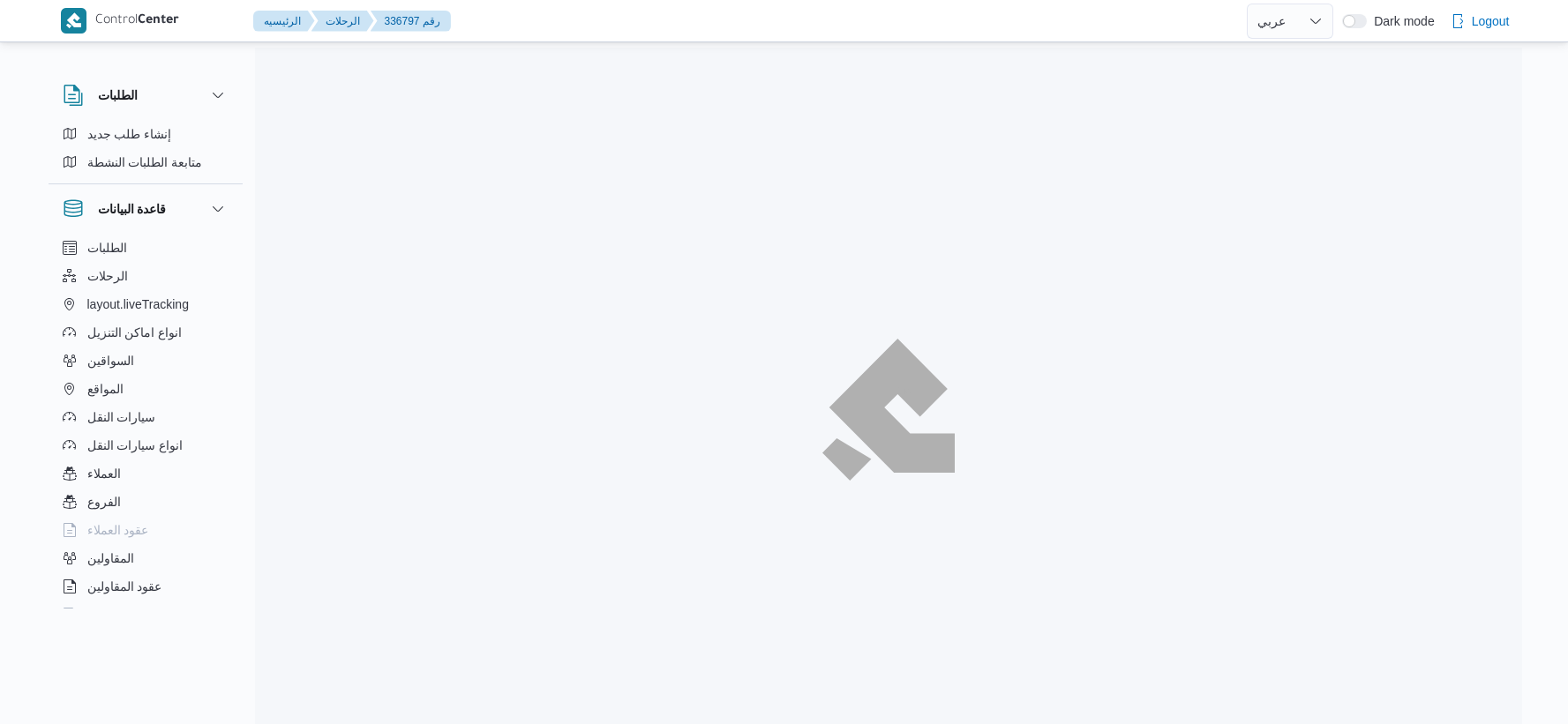
select select "ar"
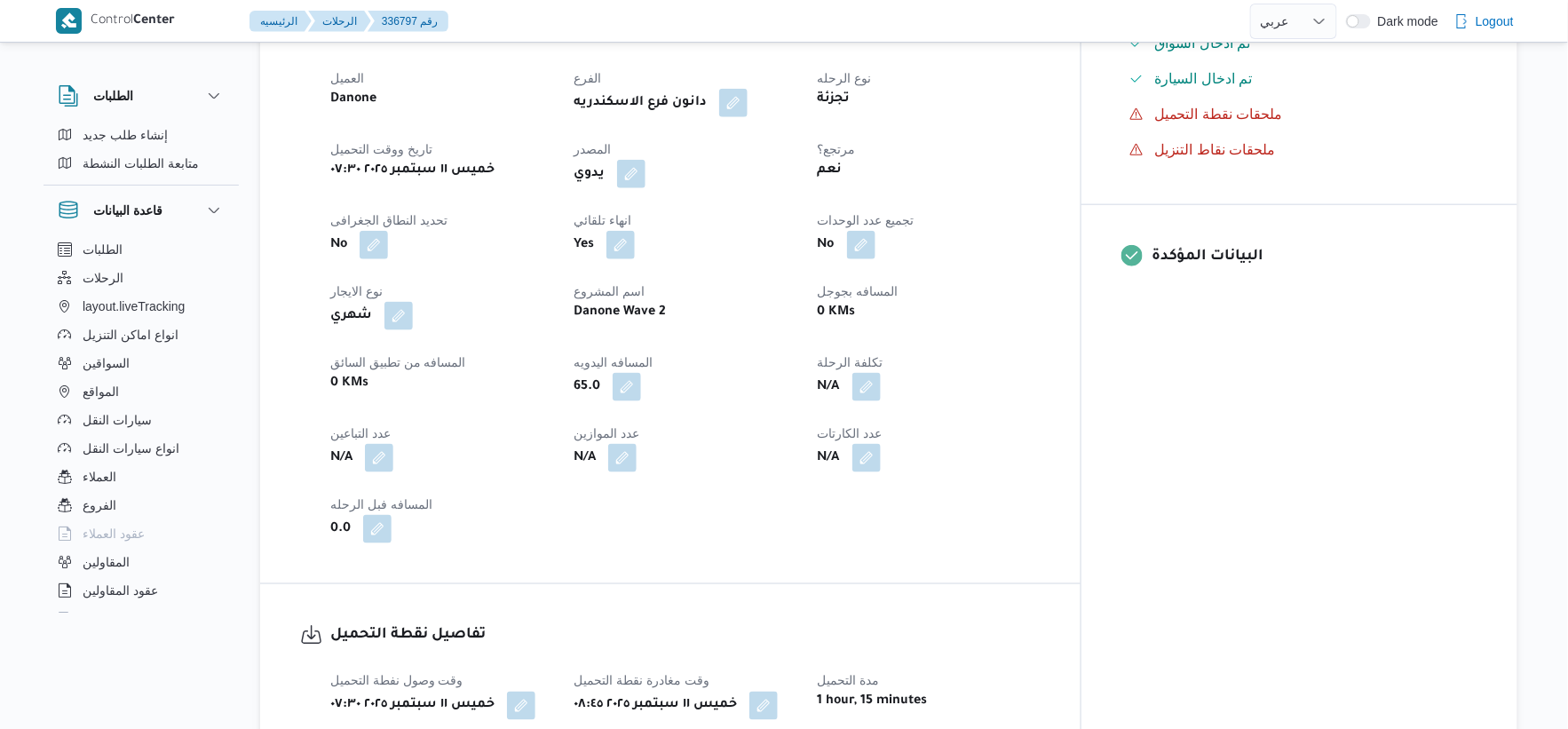
scroll to position [987, 0]
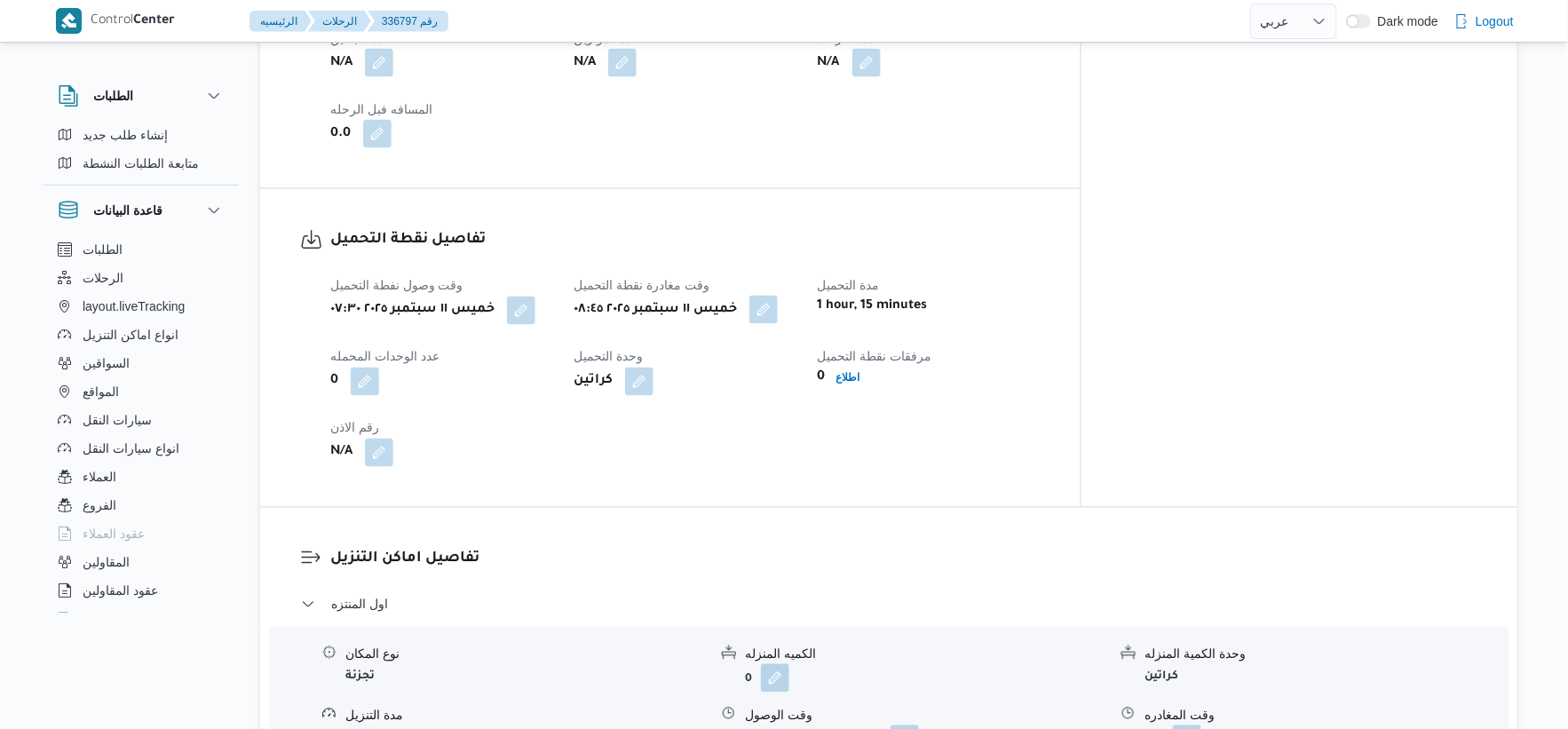
click at [778, 306] on button "button" at bounding box center [764, 310] width 29 height 29
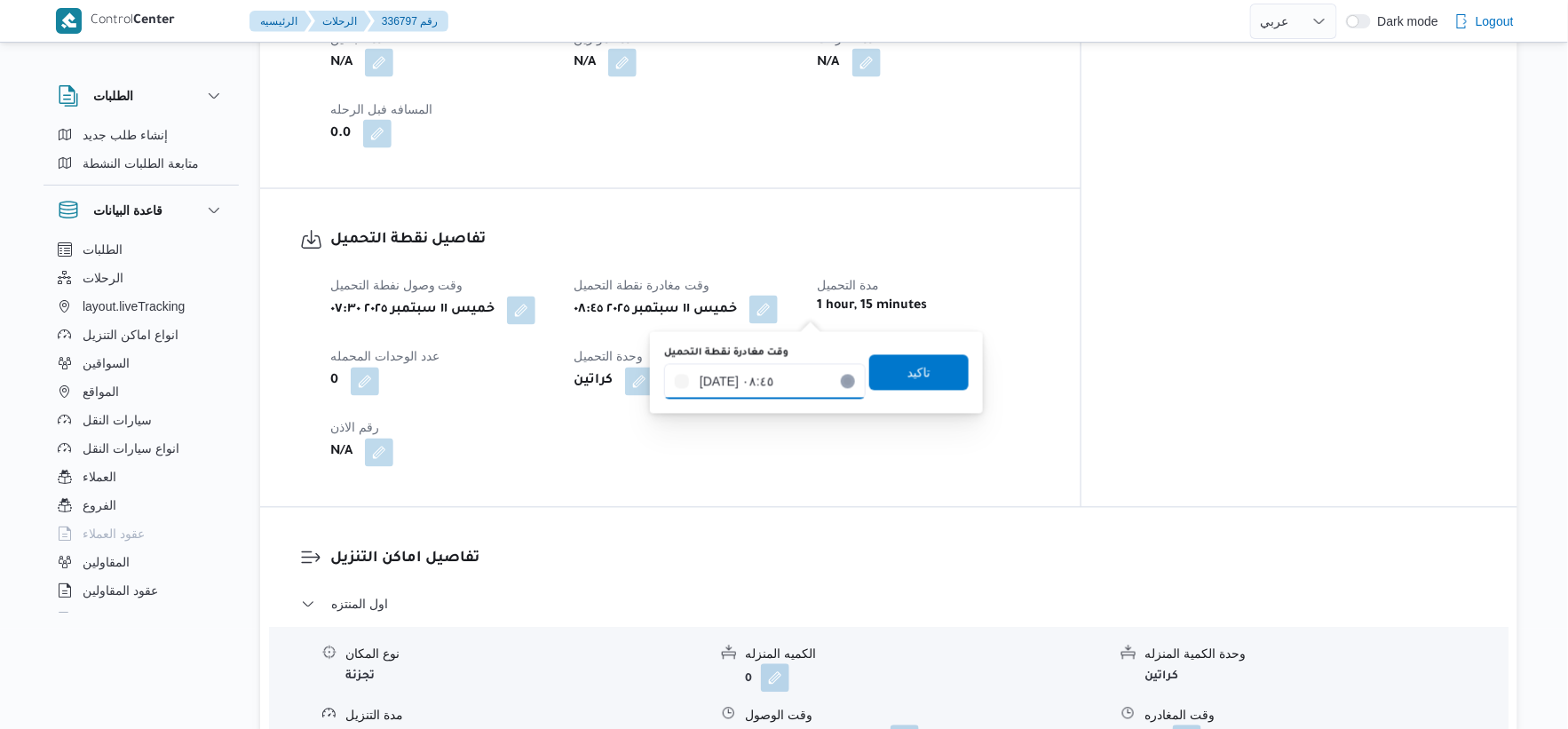
click at [773, 386] on input "١١/٠٩/٢٠٢٥ ٠٨:٤٥" at bounding box center [765, 381] width 202 height 35
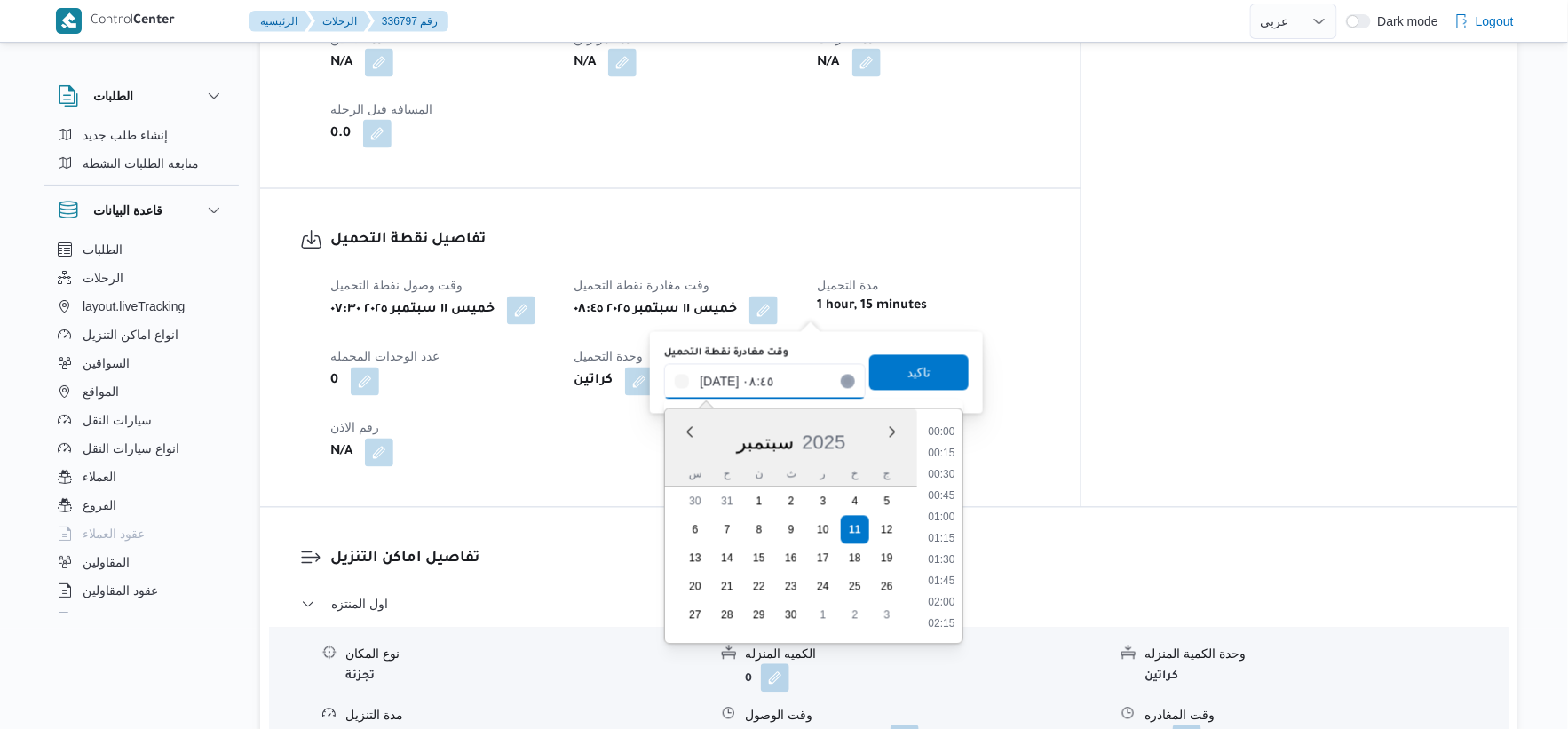
scroll to position [639, 0]
click at [939, 556] on li "09:00" at bounding box center [941, 560] width 41 height 18
type input "١١/٠٩/٢٠٢٥ ٠٩:٠٠"
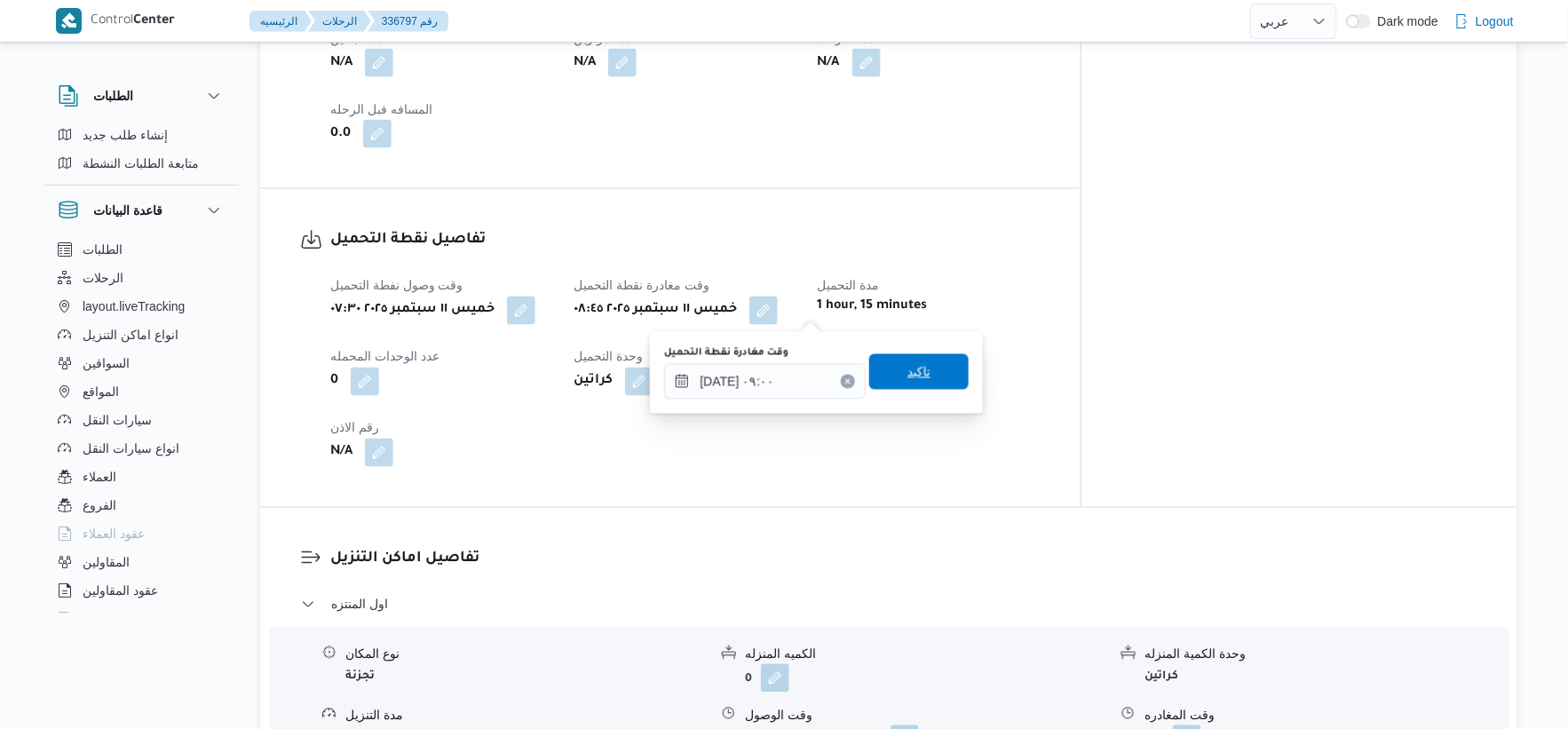
click at [934, 364] on span "تاكيد" at bounding box center [919, 372] width 100 height 35
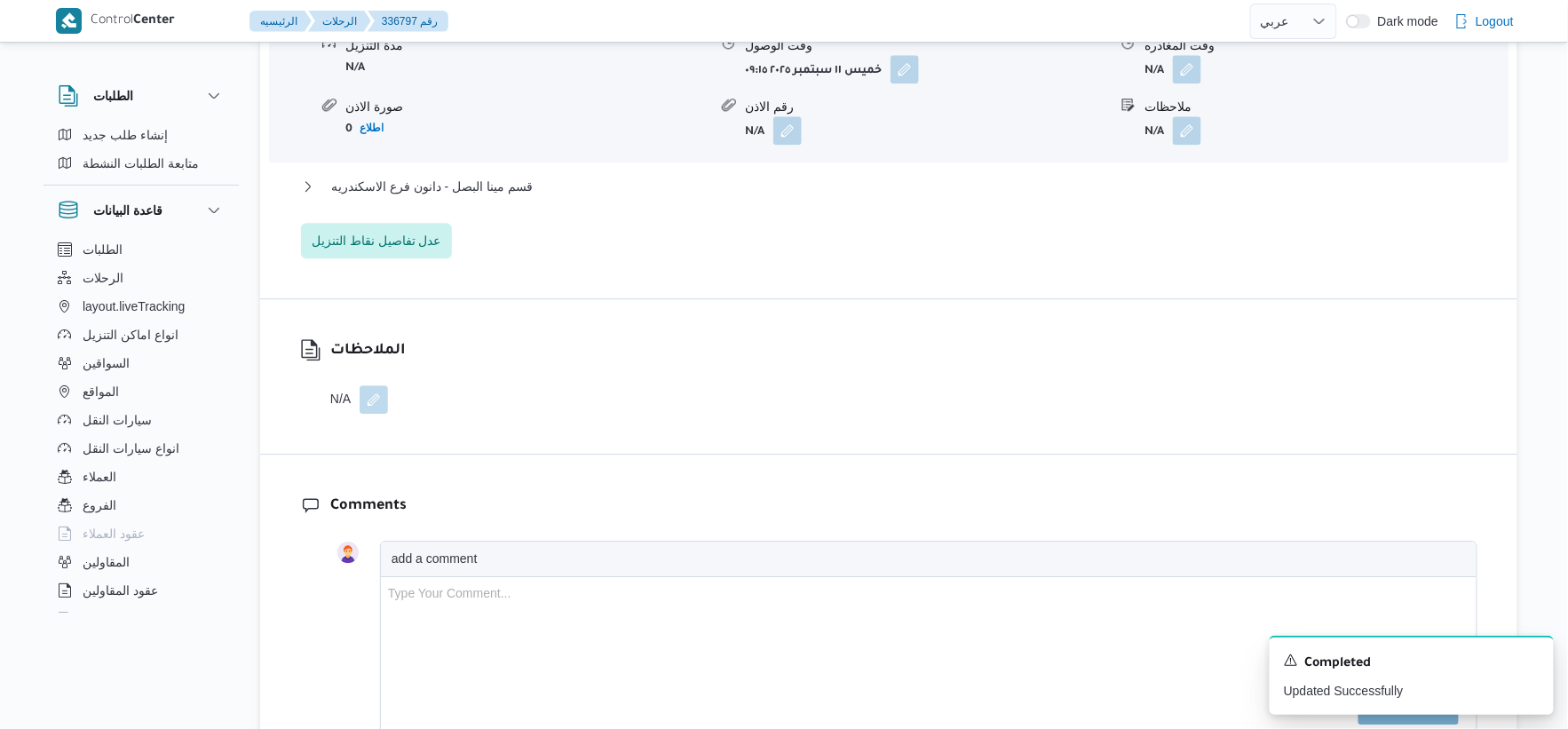
scroll to position [1676, 0]
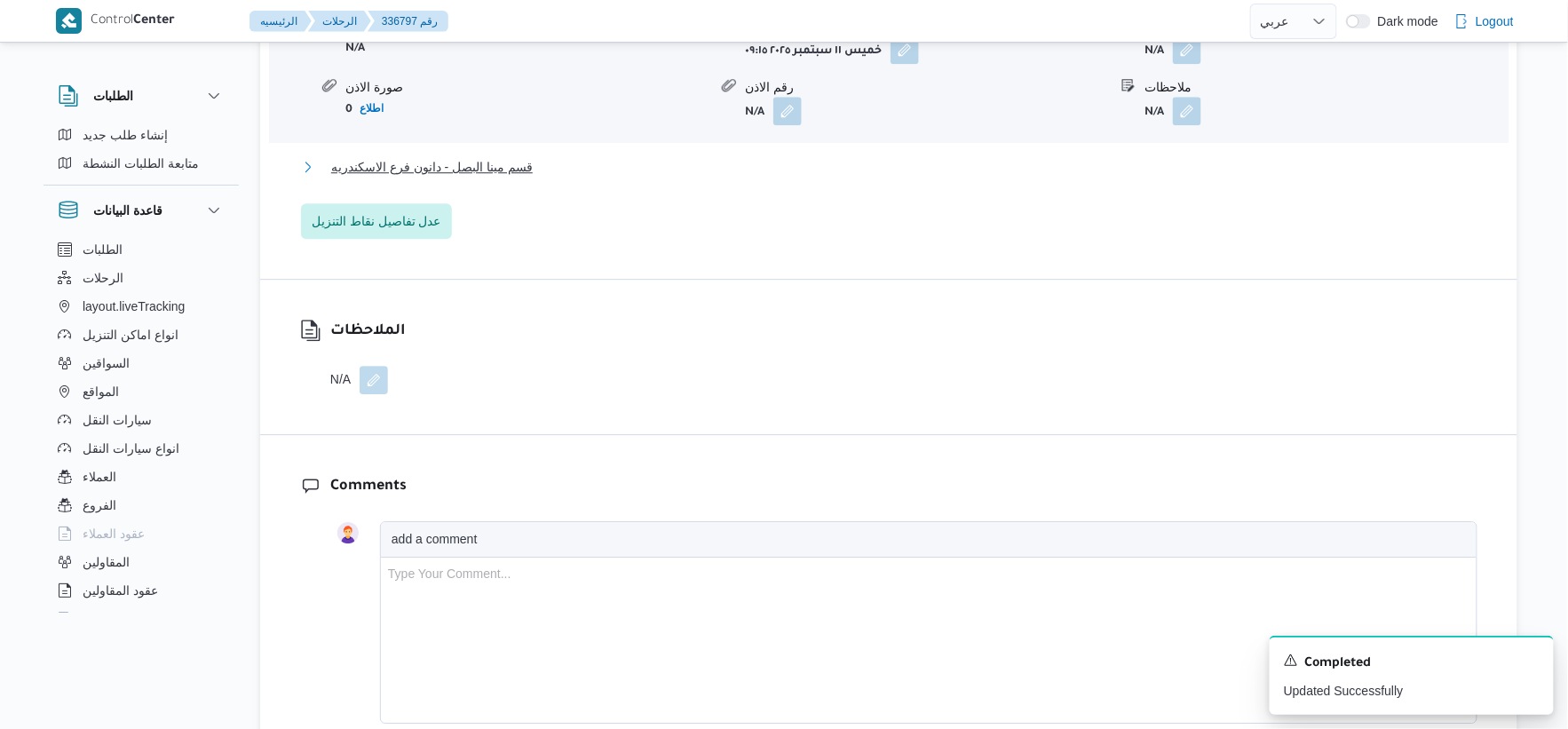
click at [538, 156] on button "قسم مينا البصل - دانون فرع الاسكندريه" at bounding box center [889, 166] width 1176 height 21
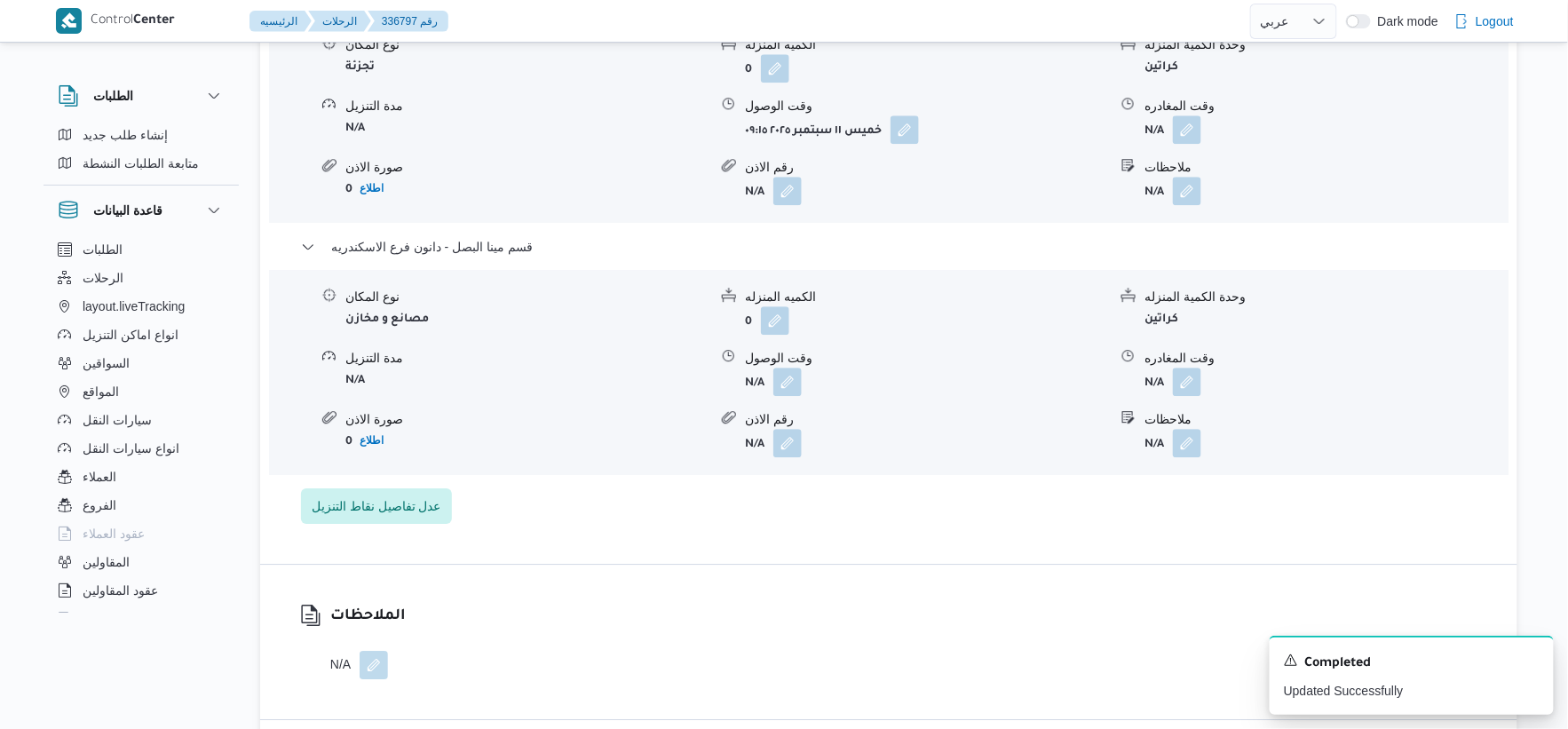
scroll to position [1479, 0]
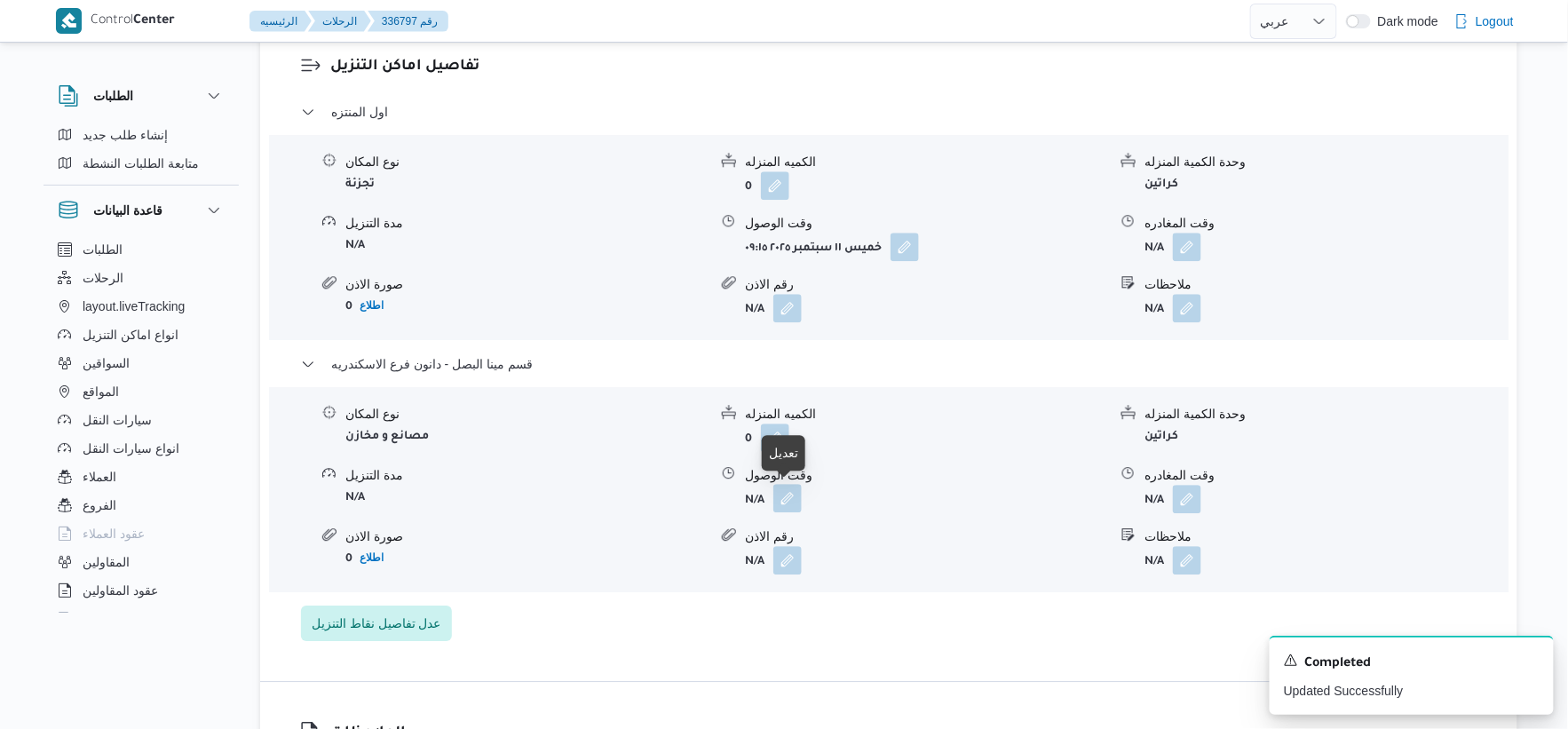
click at [777, 507] on button "button" at bounding box center [787, 498] width 29 height 29
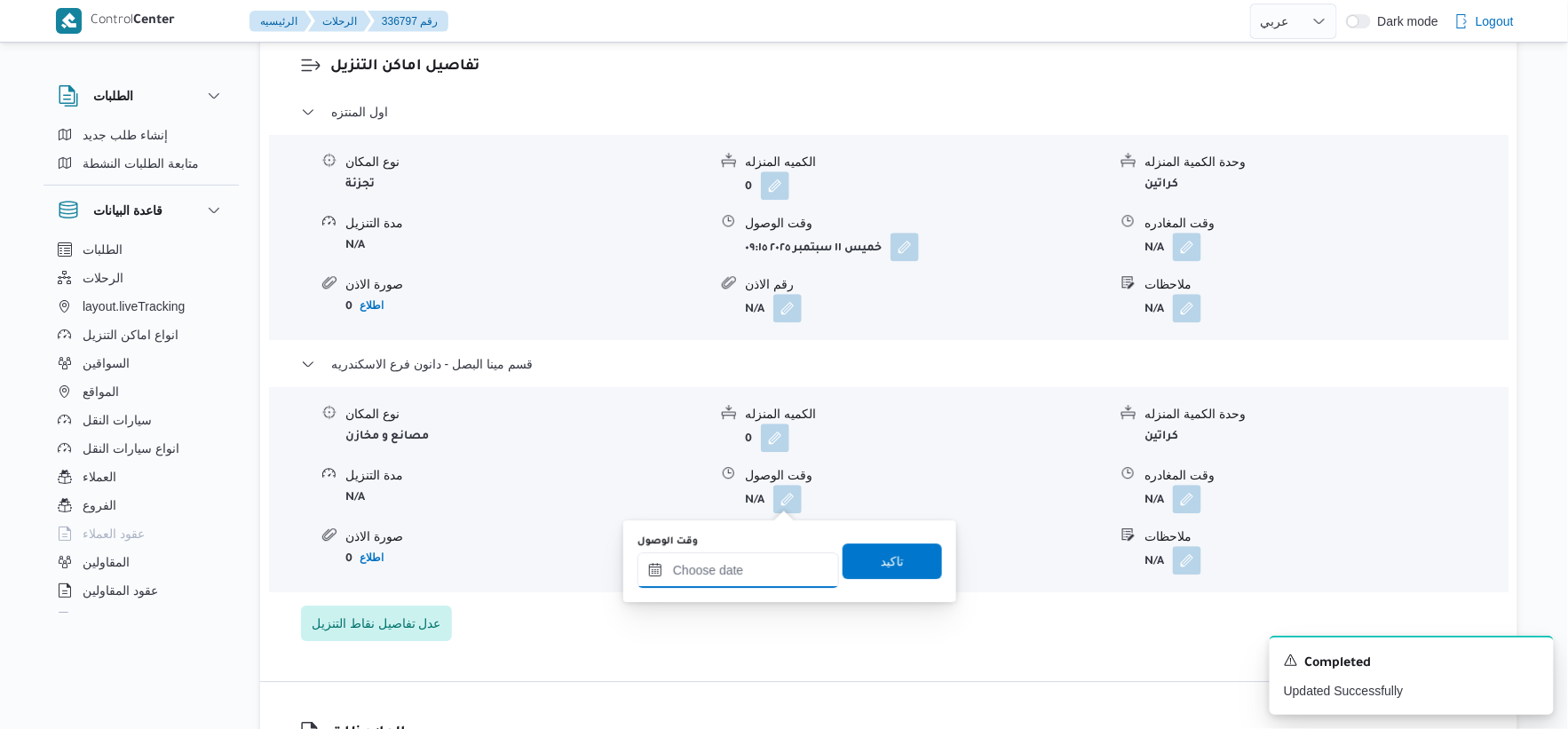
click at [753, 568] on input "وقت الوصول" at bounding box center [739, 569] width 202 height 35
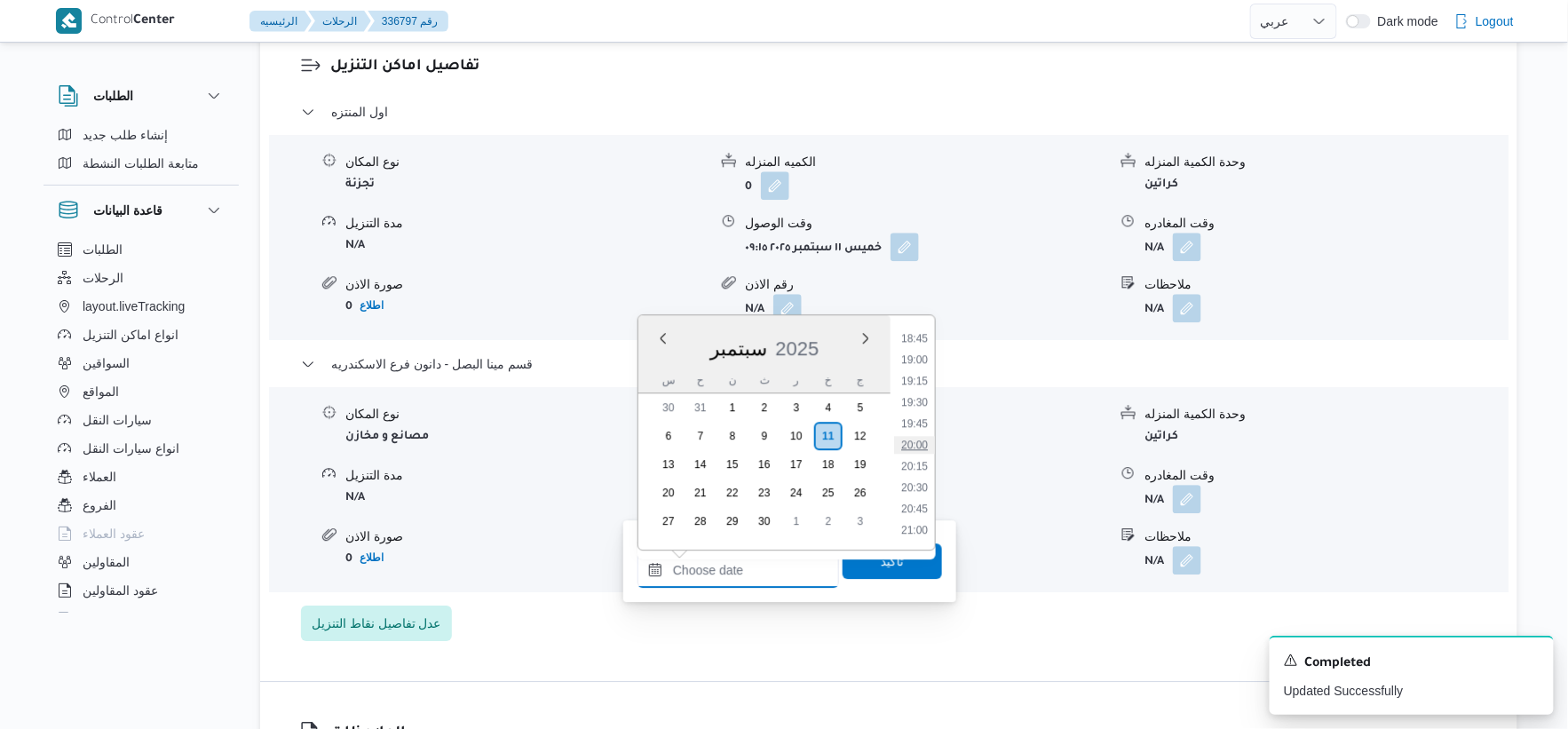
scroll to position [1203, 0]
click at [925, 494] on li "16:00" at bounding box center [914, 499] width 41 height 18
type input "١١/٠٩/٢٠٢٥ ١٦:٠٠"
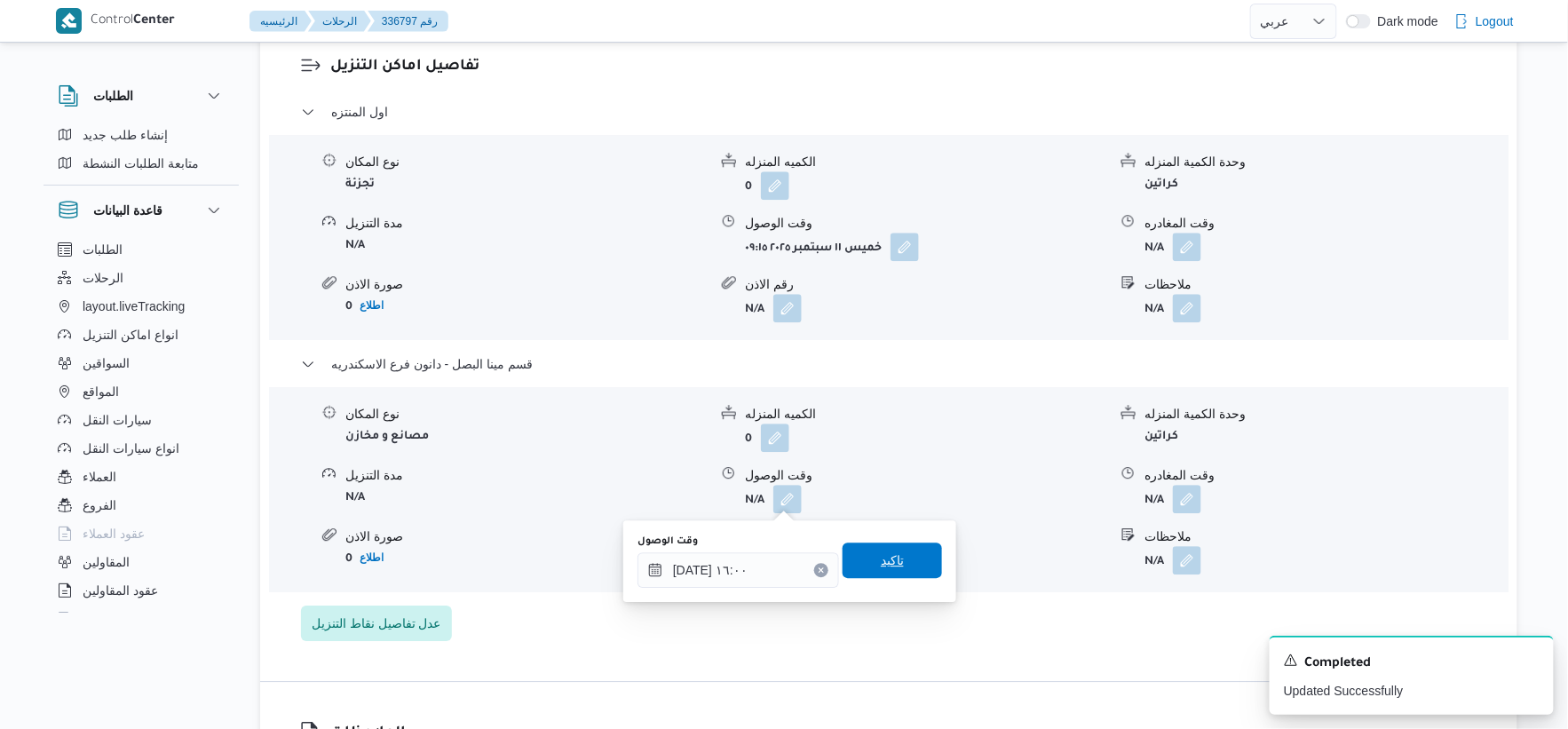
click at [915, 569] on span "تاكيد" at bounding box center [892, 560] width 100 height 35
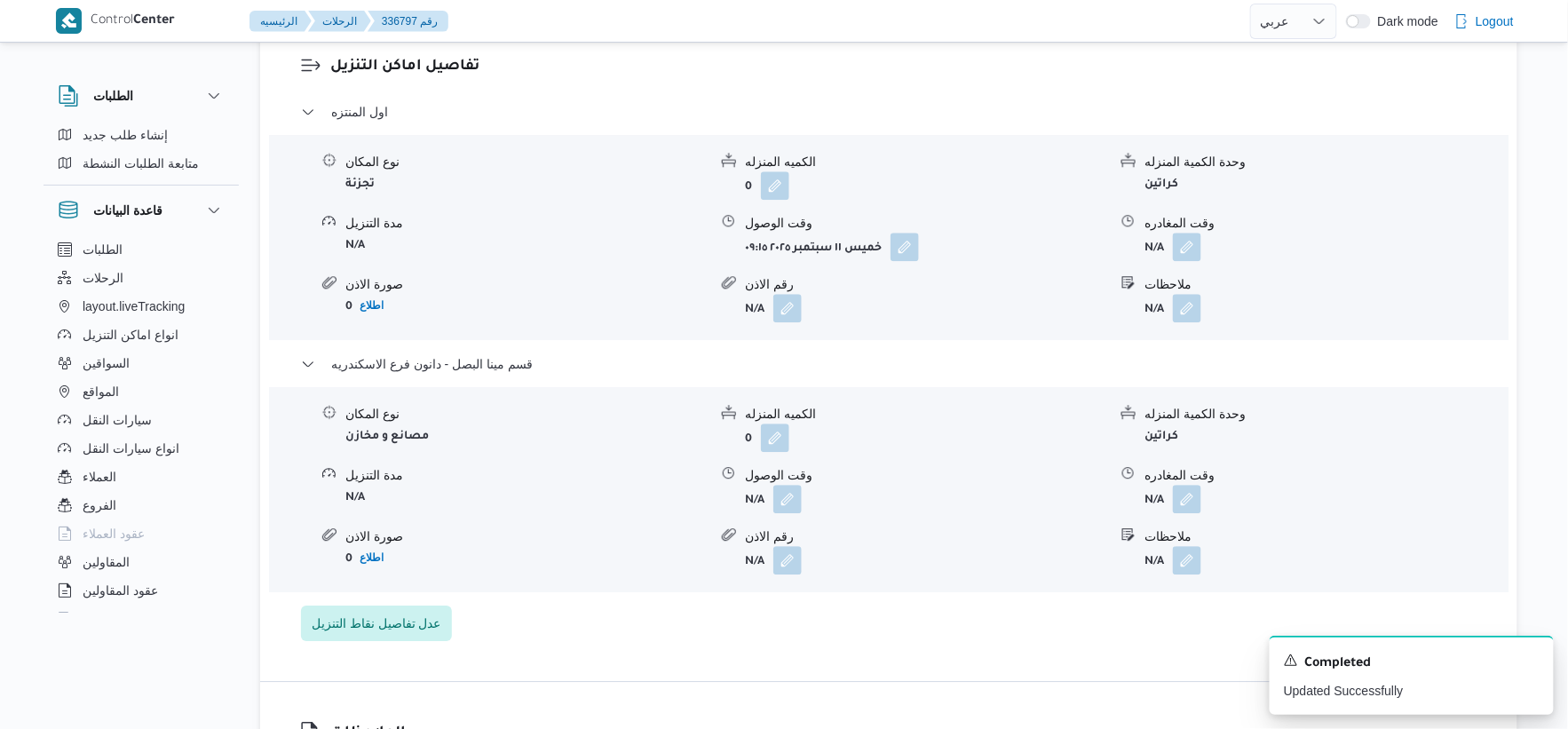
click at [1203, 498] on form "N/A" at bounding box center [1326, 499] width 362 height 29
click at [1186, 511] on button "button" at bounding box center [1188, 499] width 29 height 29
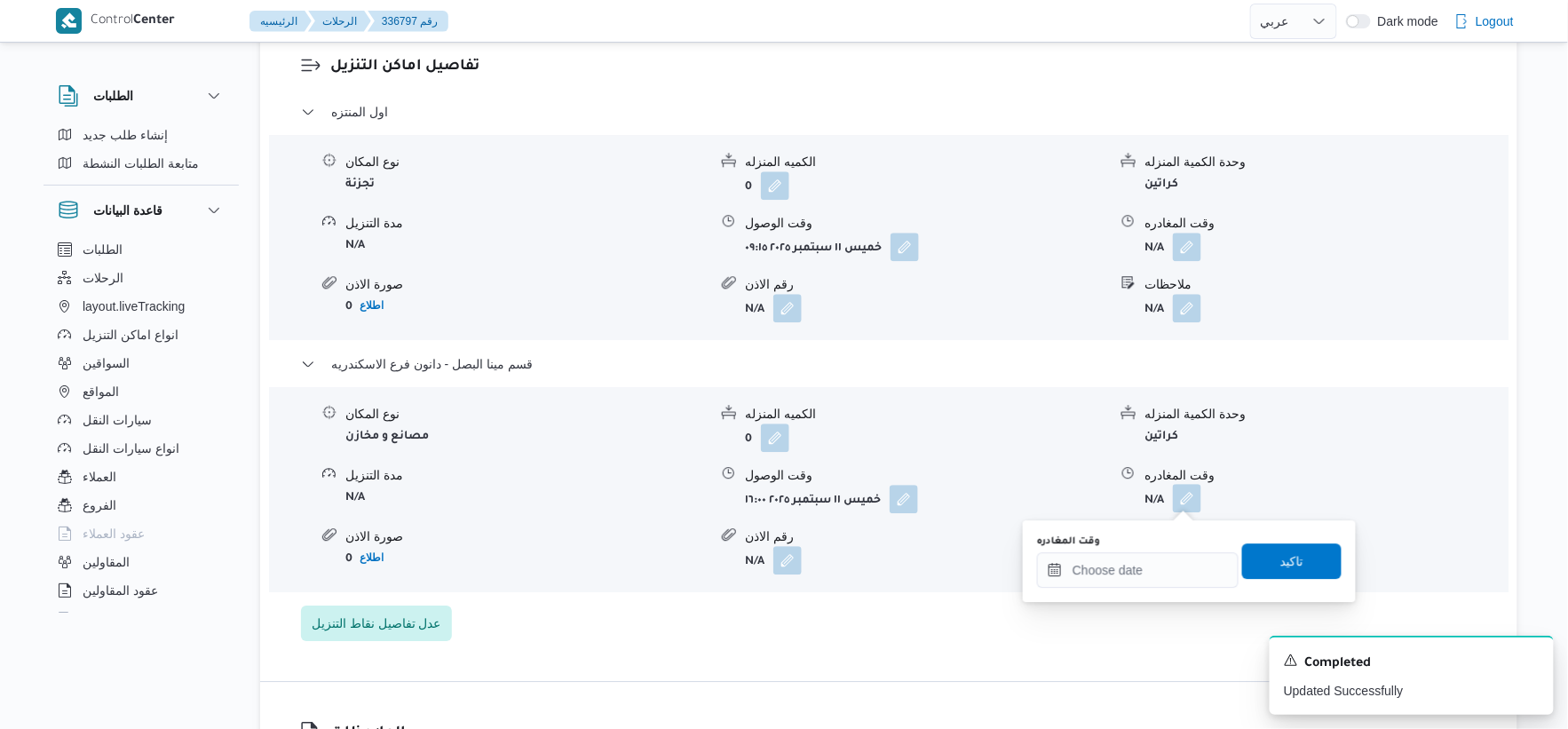
click at [1191, 504] on button "button" at bounding box center [1188, 498] width 29 height 29
click at [1177, 566] on input "وقت المغادره" at bounding box center [1138, 569] width 202 height 35
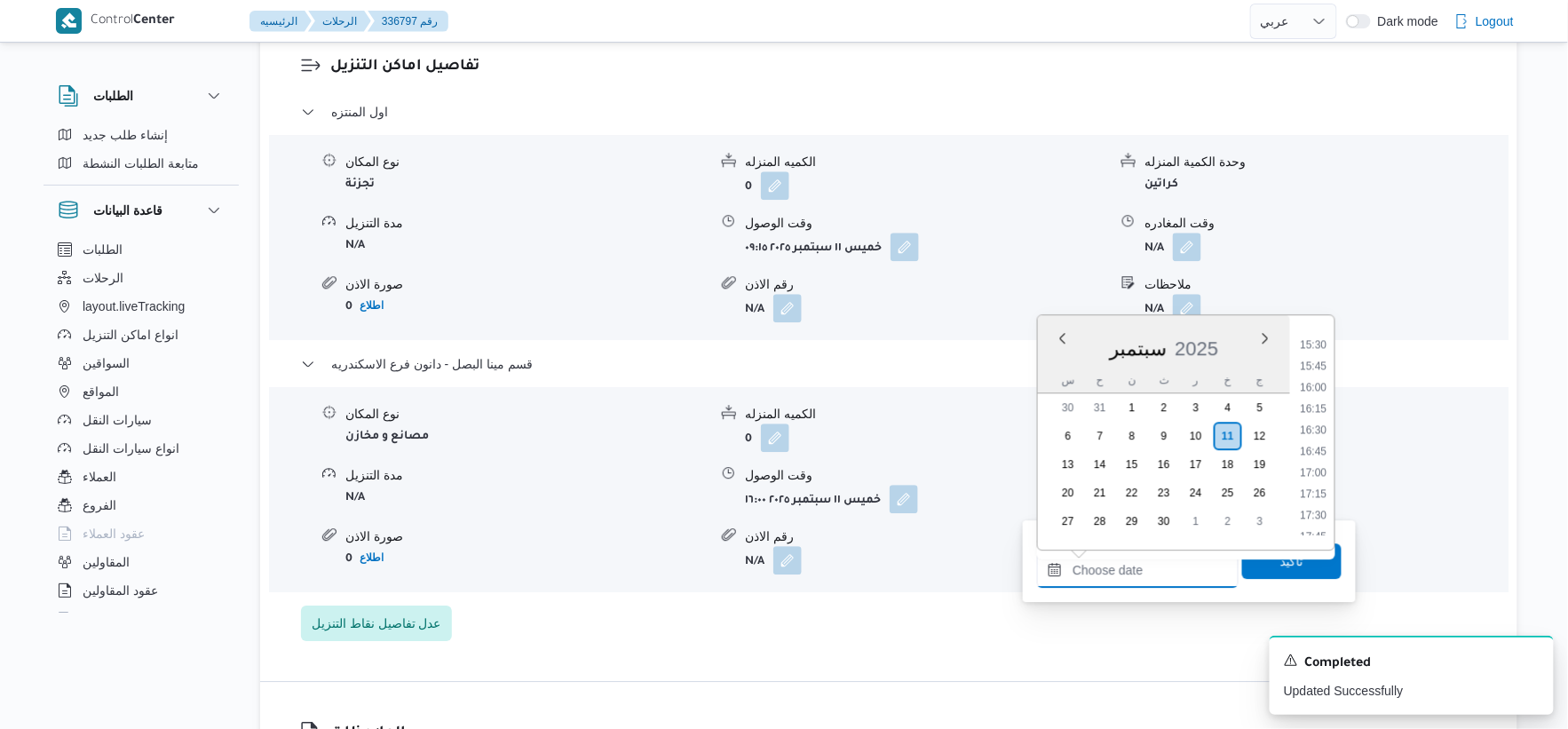
scroll to position [1301, 0]
click at [1319, 435] on li "16:30" at bounding box center [1314, 443] width 41 height 18
type input "١١/٠٩/٢٠٢٥ ١٦:٣٠"
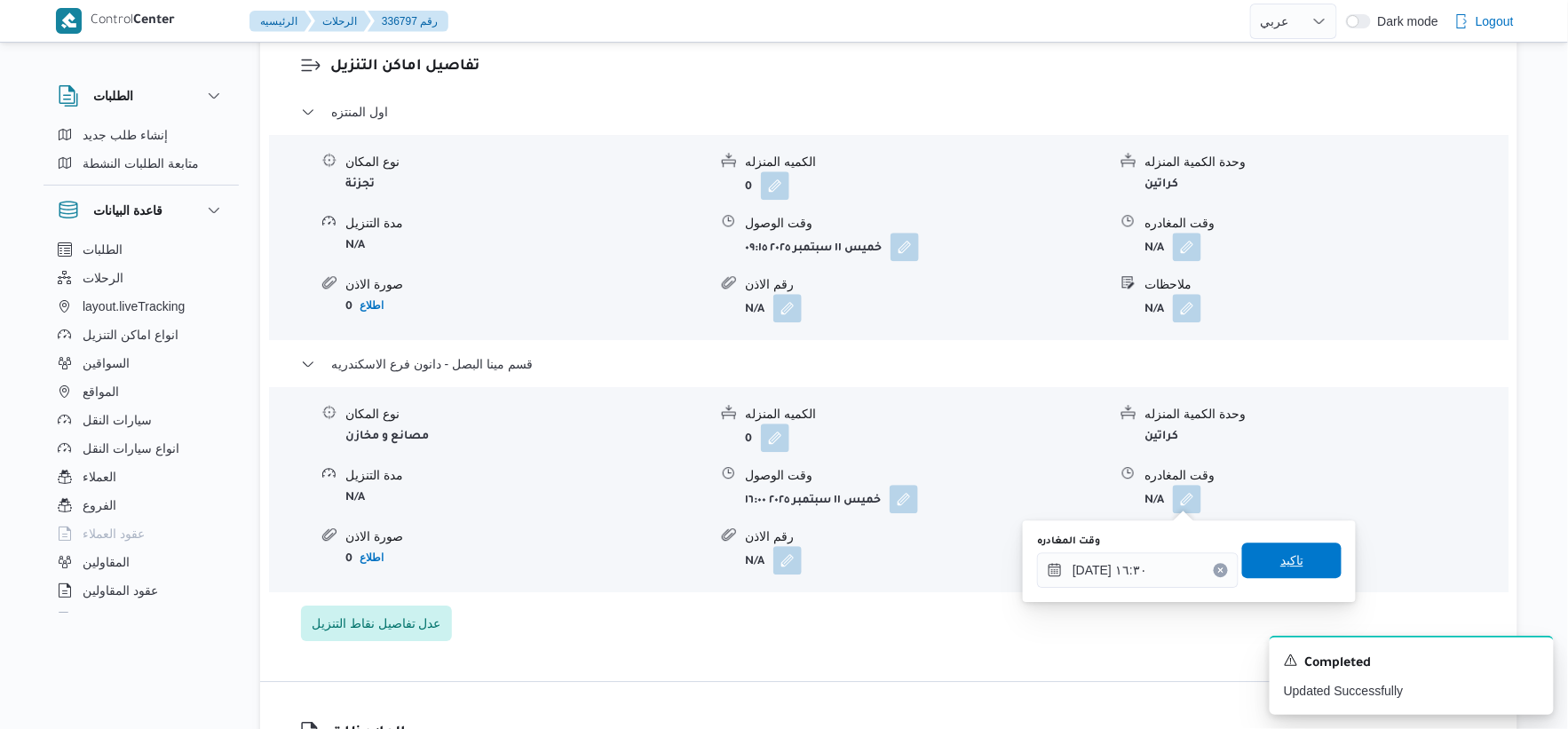
click at [1295, 553] on span "تاكيد" at bounding box center [1292, 560] width 100 height 35
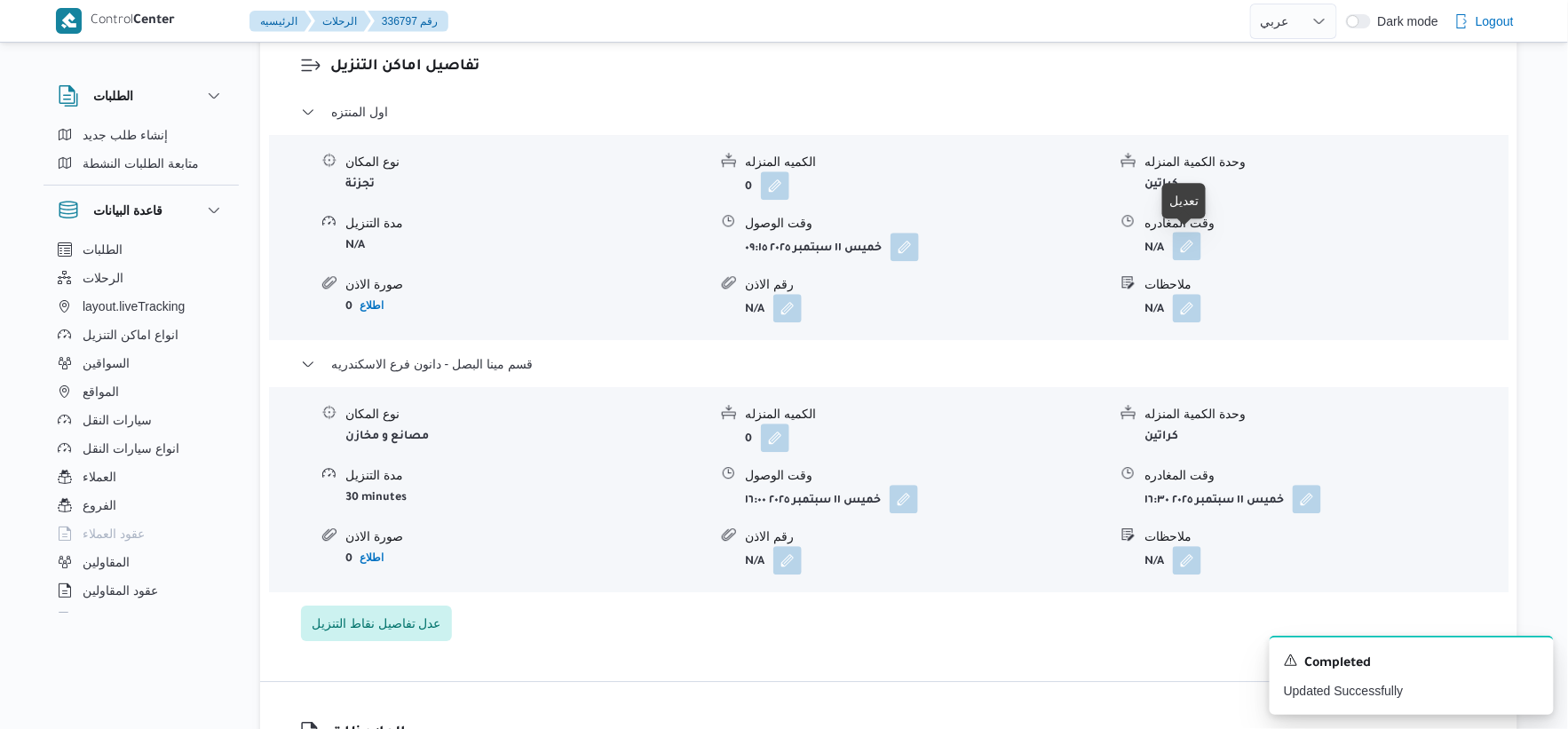
click at [1191, 249] on button "button" at bounding box center [1188, 246] width 29 height 29
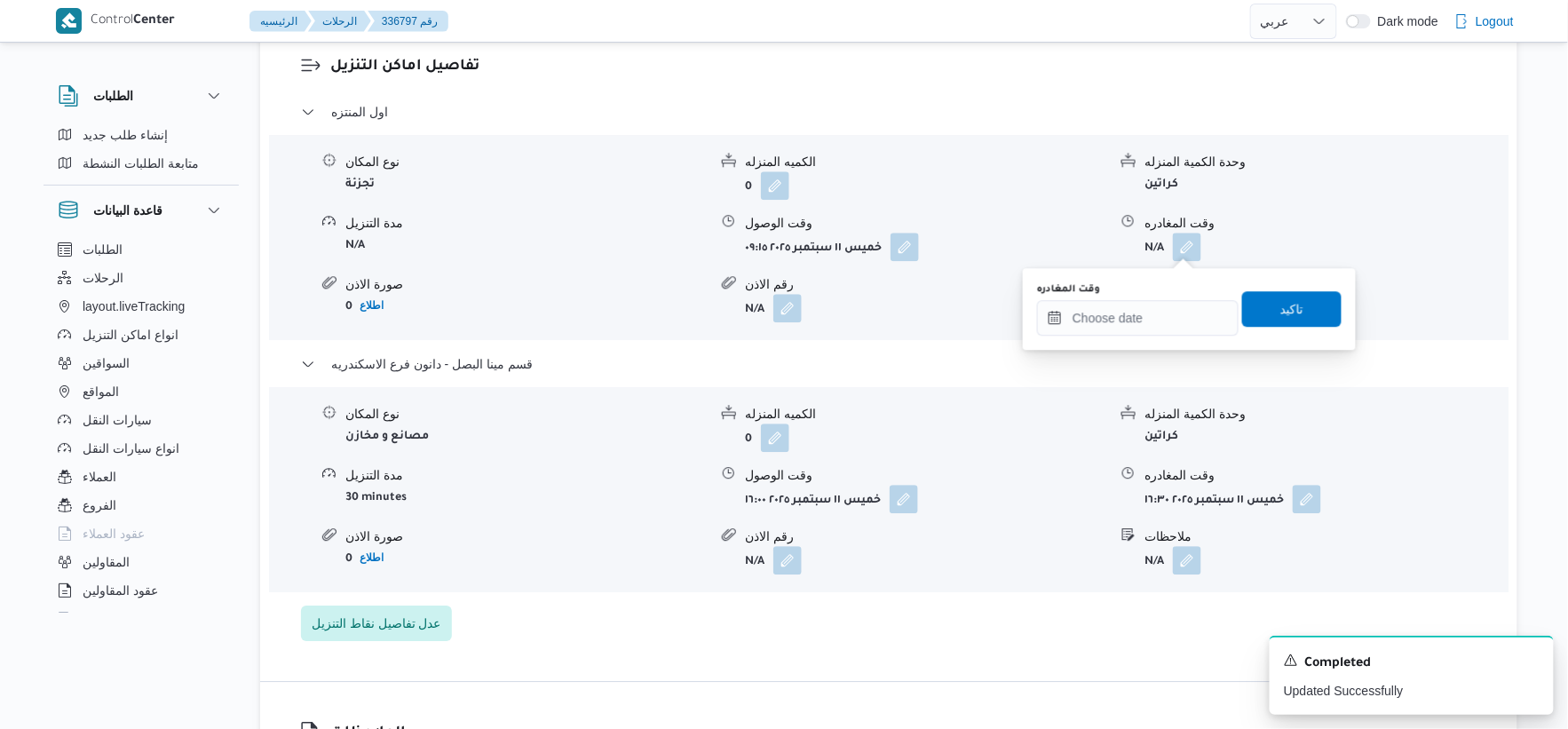
click at [1162, 336] on div "وقت المغادره تاكيد" at bounding box center [1190, 309] width 308 height 57
click at [1170, 330] on input "وقت المغادره" at bounding box center [1138, 317] width 202 height 35
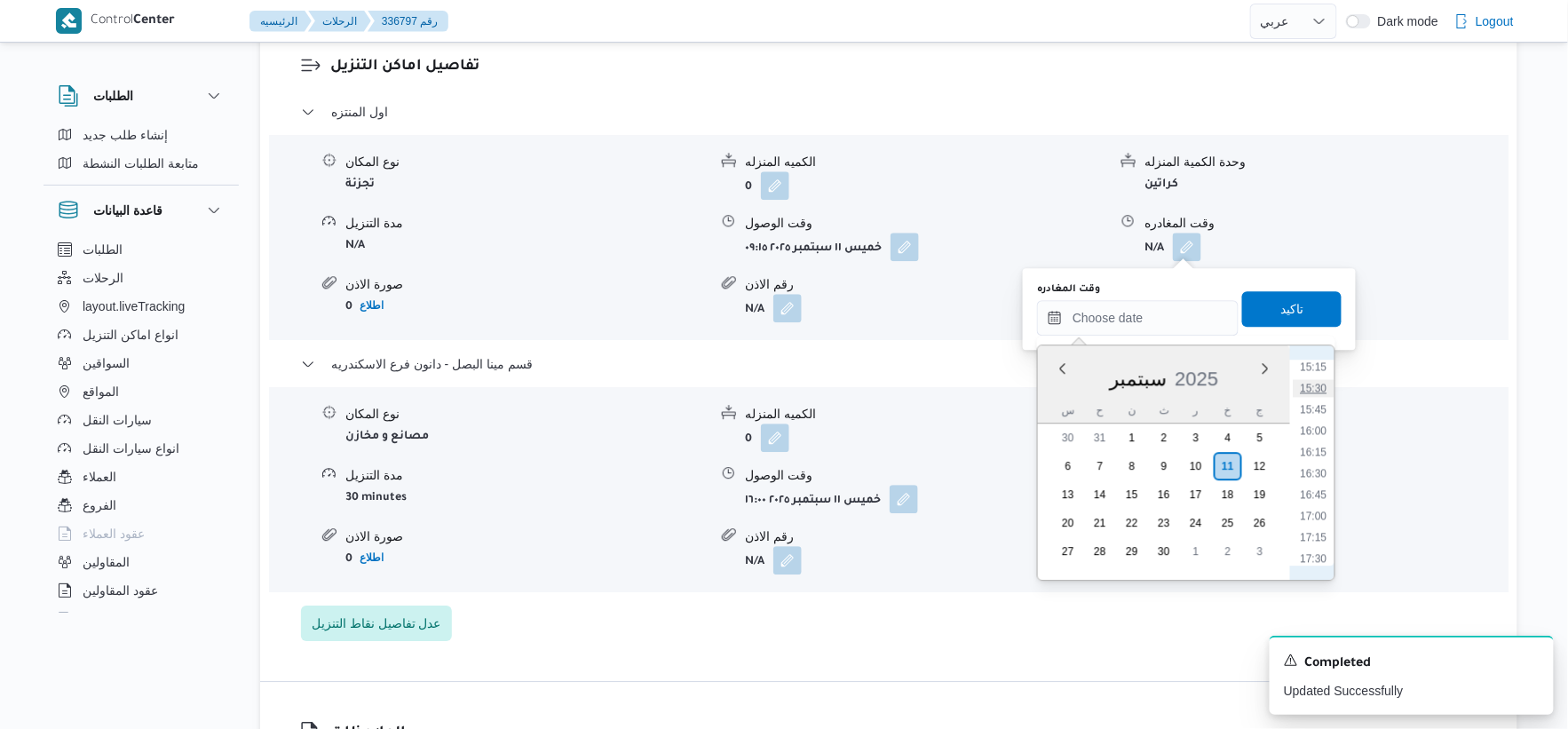
click at [1325, 387] on li "15:30" at bounding box center [1314, 388] width 41 height 18
type input "١١/٠٩/٢٠٢٥ ١٥:٣٠"
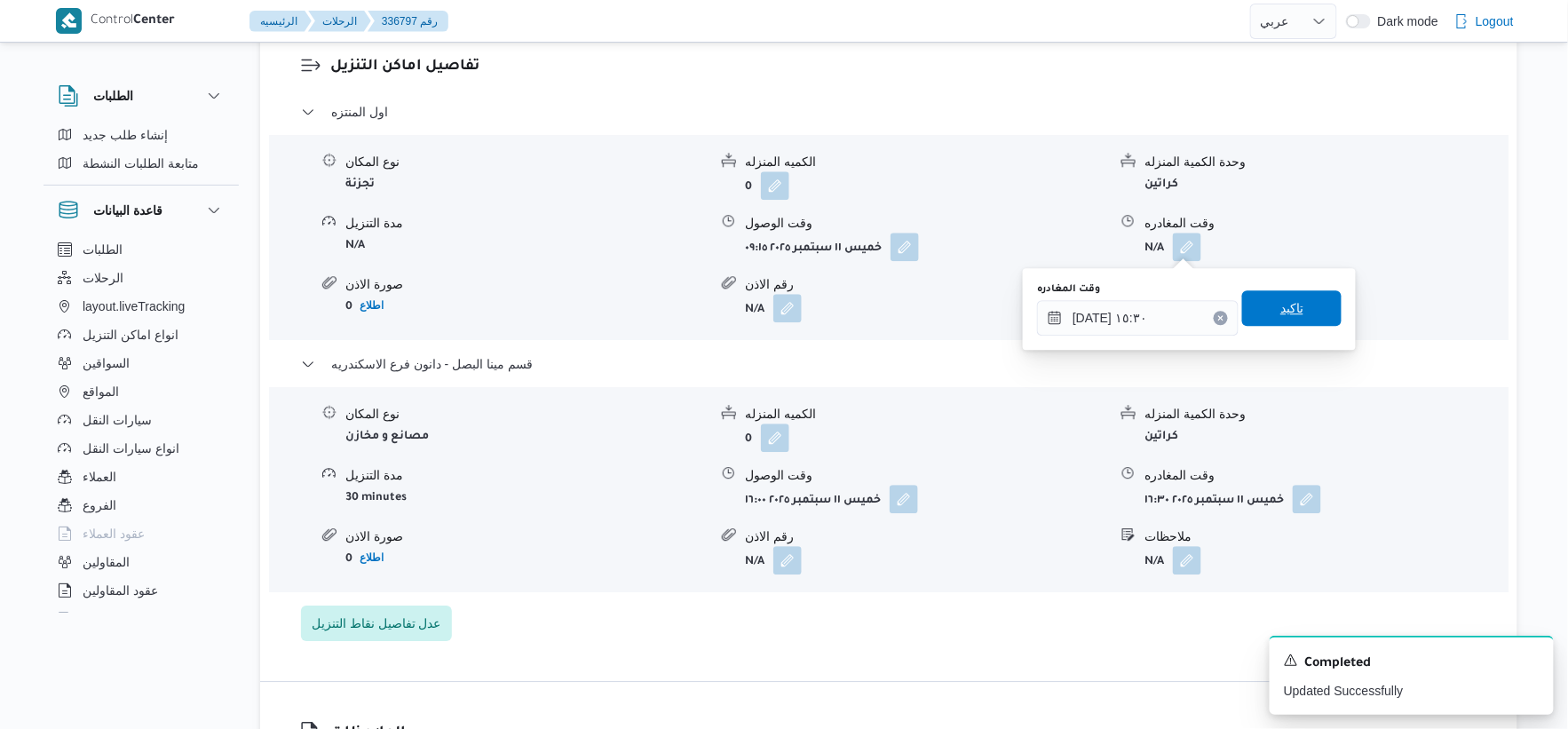
click at [1302, 306] on span "تاكيد" at bounding box center [1292, 307] width 100 height 35
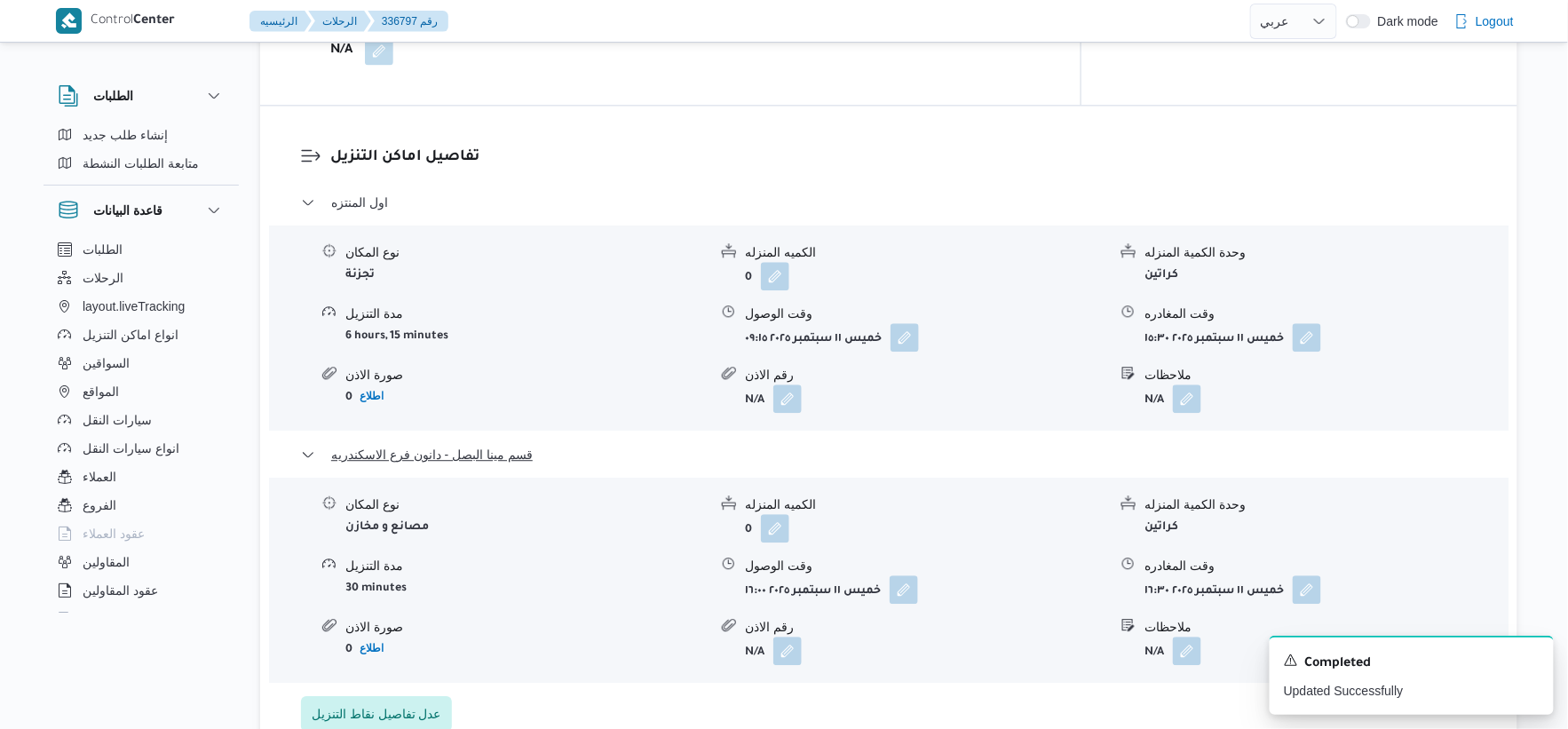
scroll to position [1183, 0]
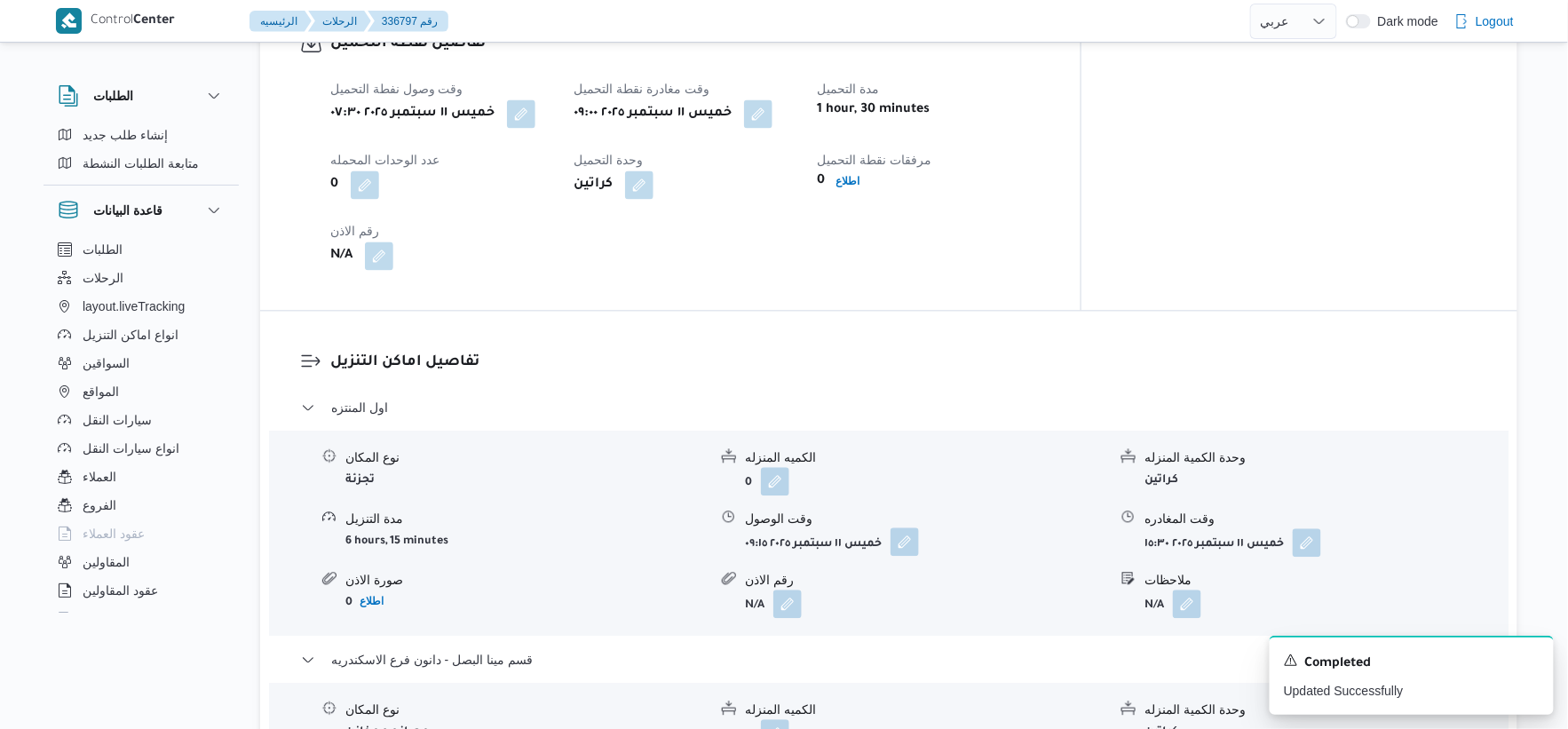
click at [897, 540] on button "button" at bounding box center [905, 542] width 29 height 29
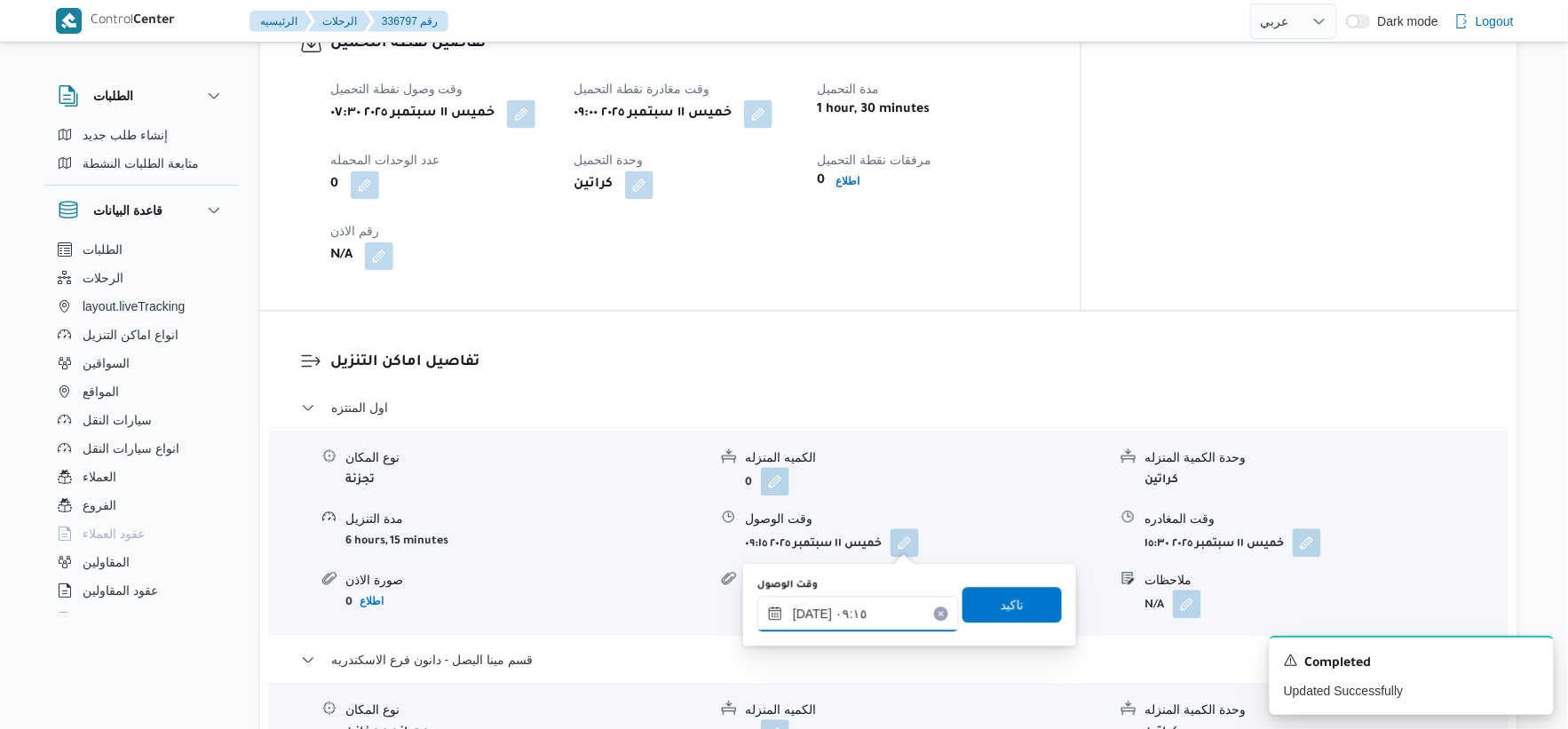
click at [867, 597] on input "[DATE] ٠٩:١٥" at bounding box center [859, 613] width 202 height 35
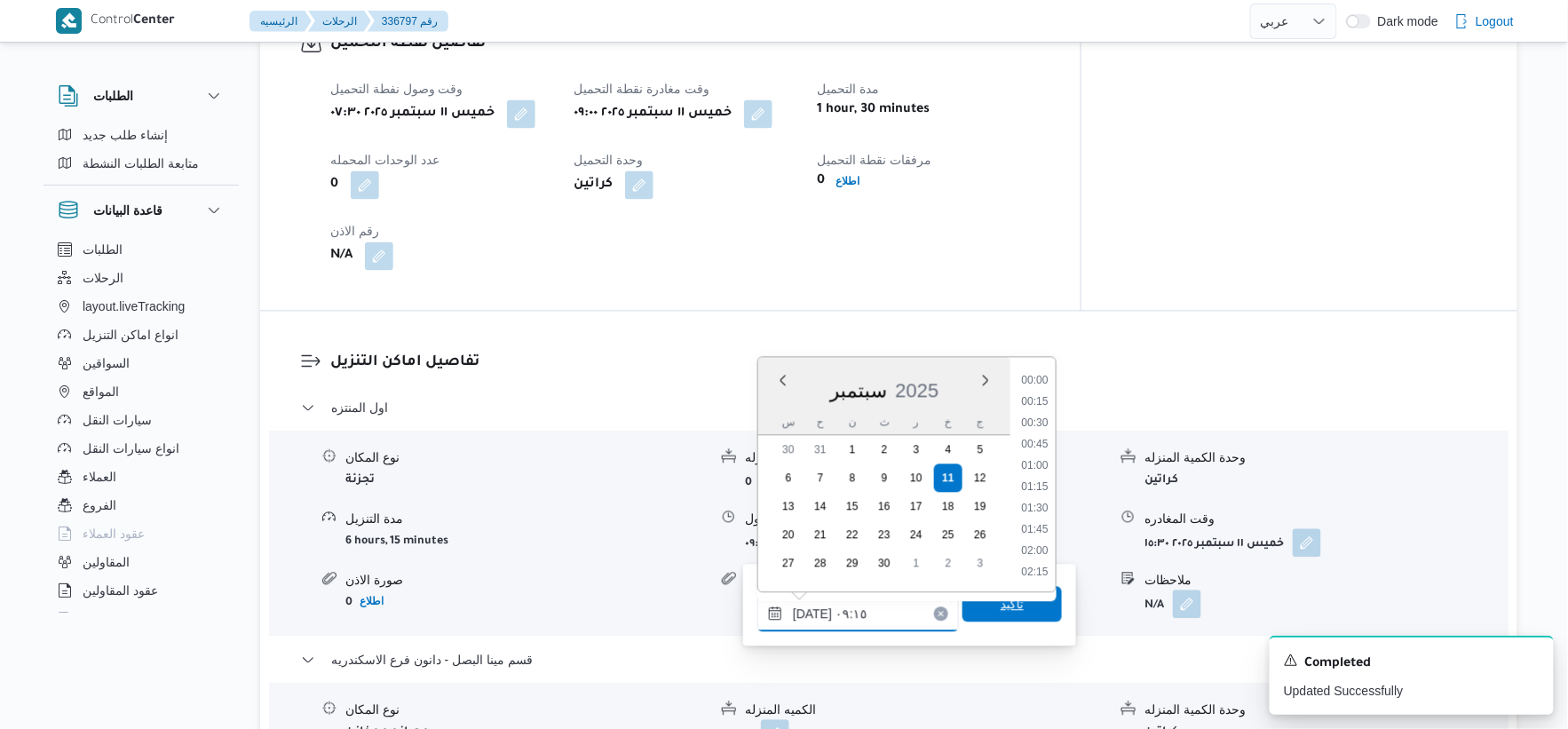
scroll to position [681, 0]
click at [1042, 508] on li "09:30" at bounding box center [1035, 508] width 41 height 18
type input "[DATE] ٠٩:٣٠"
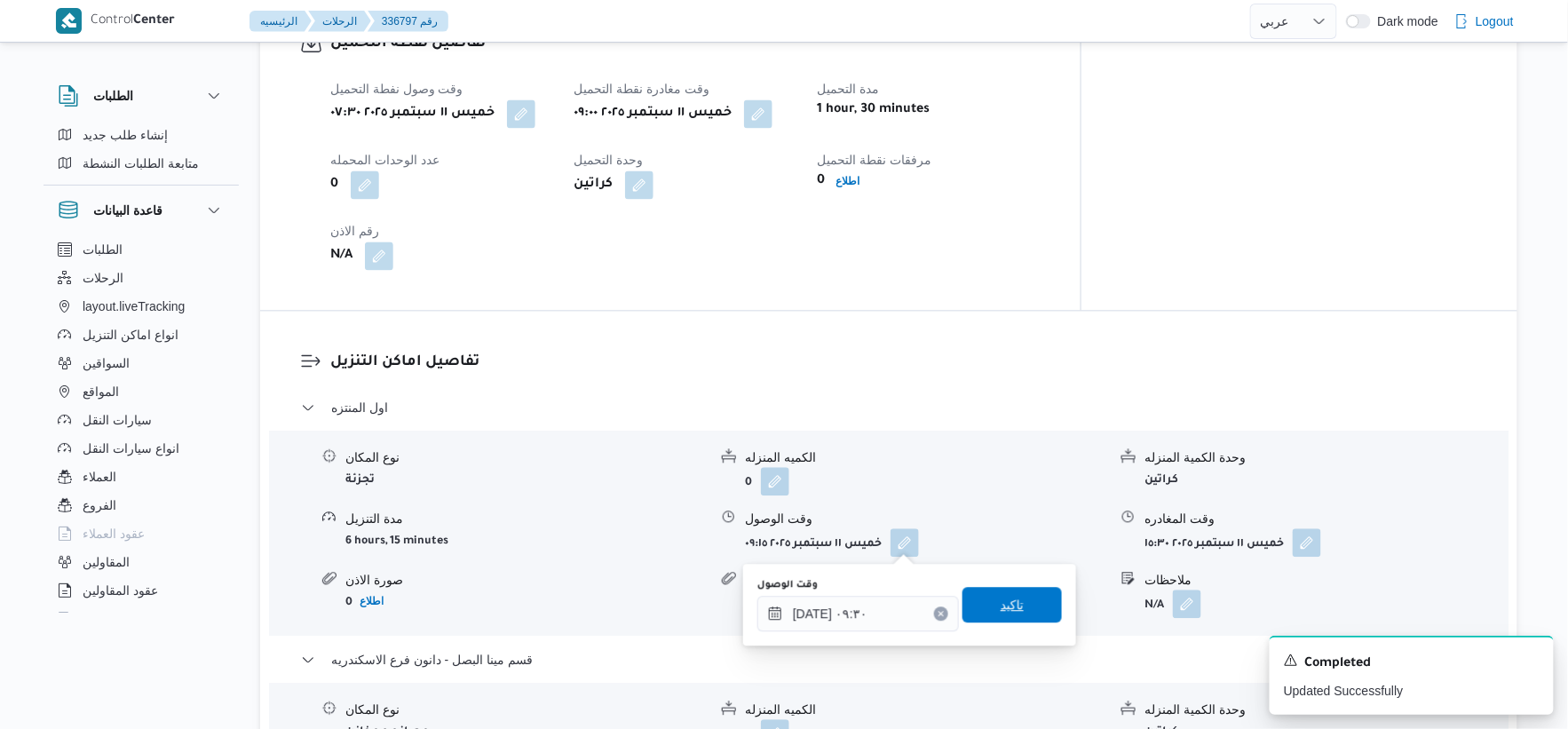
drag, startPoint x: 1008, startPoint y: 590, endPoint x: 1019, endPoint y: 585, distance: 12.1
click at [1008, 591] on span "تاكيد" at bounding box center [1012, 604] width 100 height 35
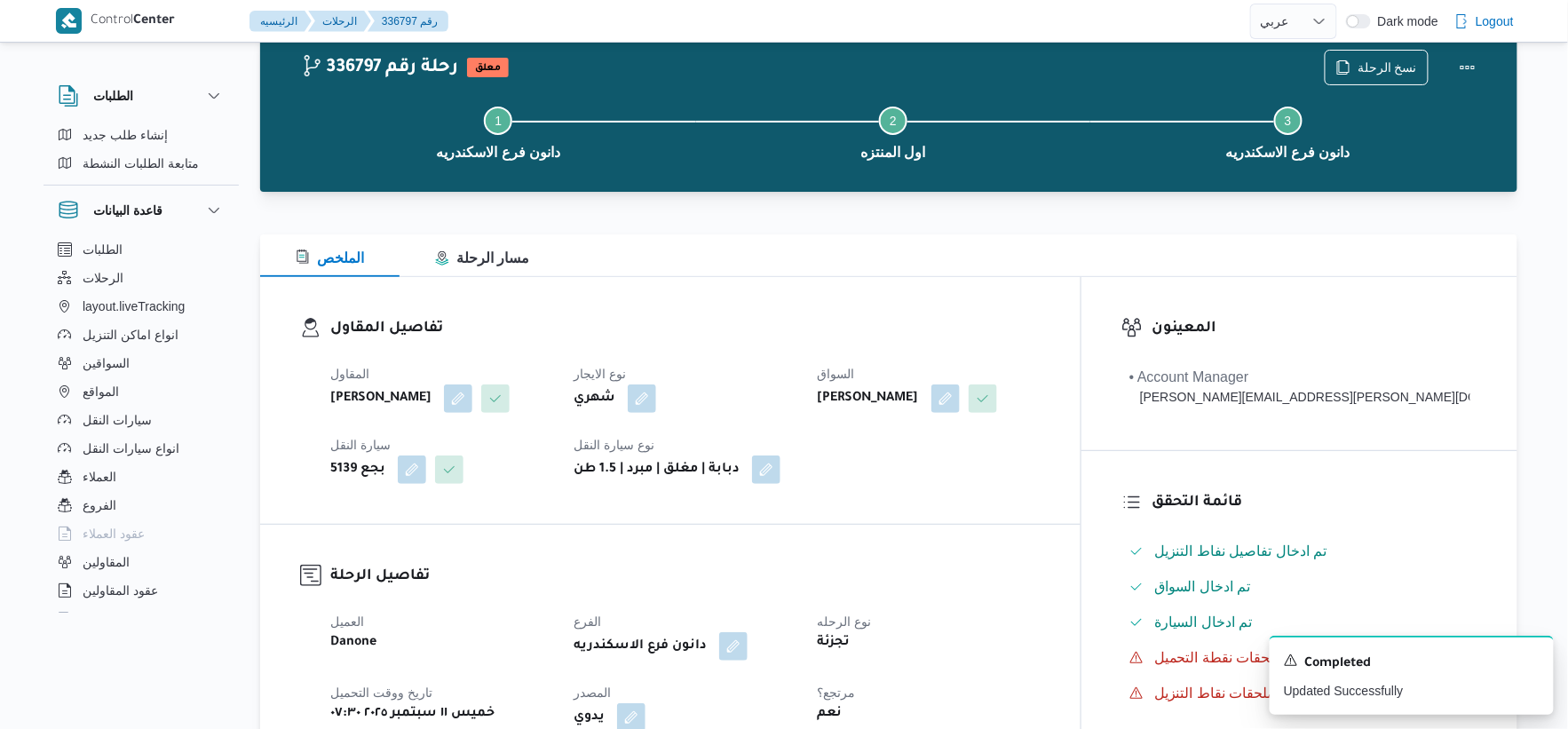
scroll to position [0, 0]
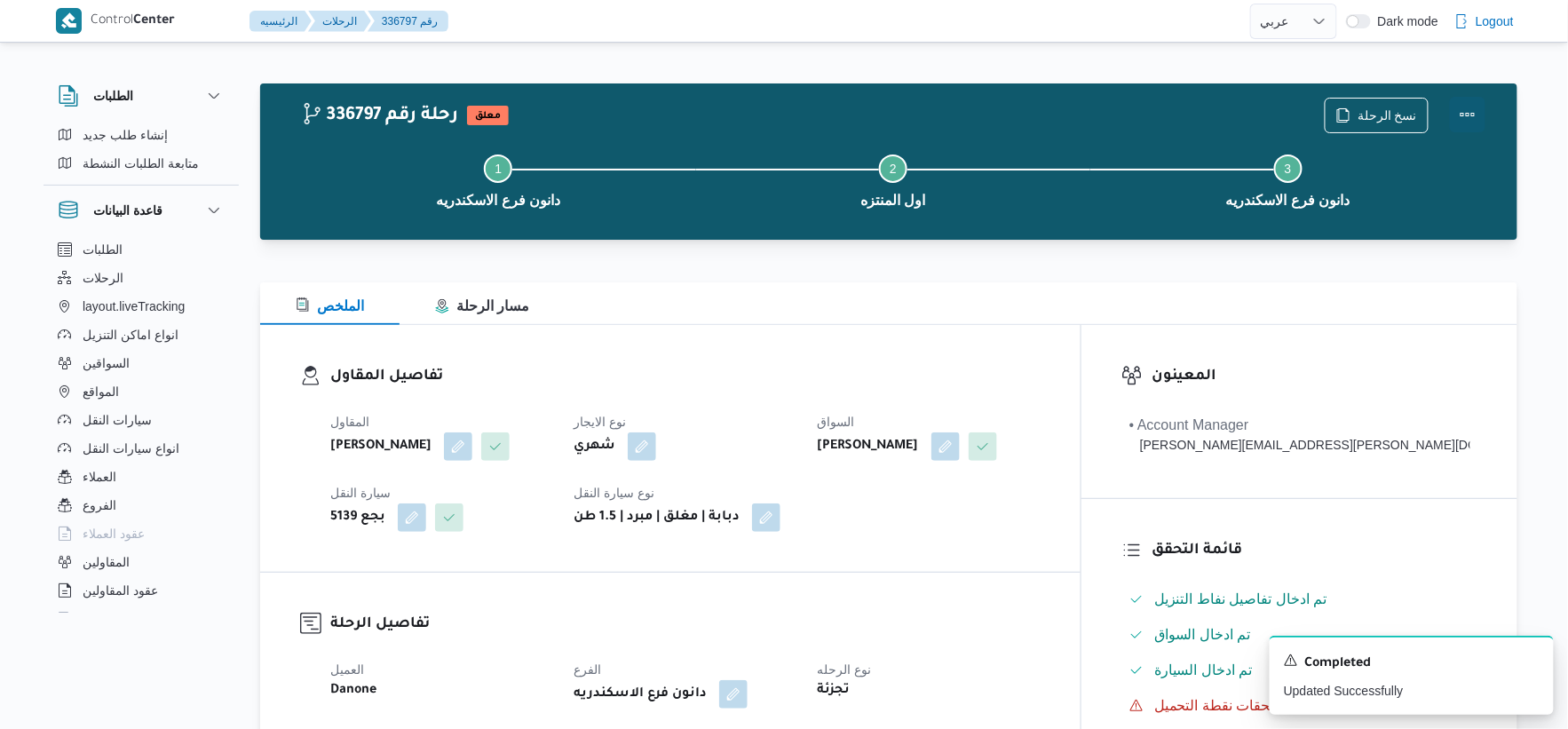
click at [1465, 115] on button "Actions" at bounding box center [1467, 114] width 35 height 35
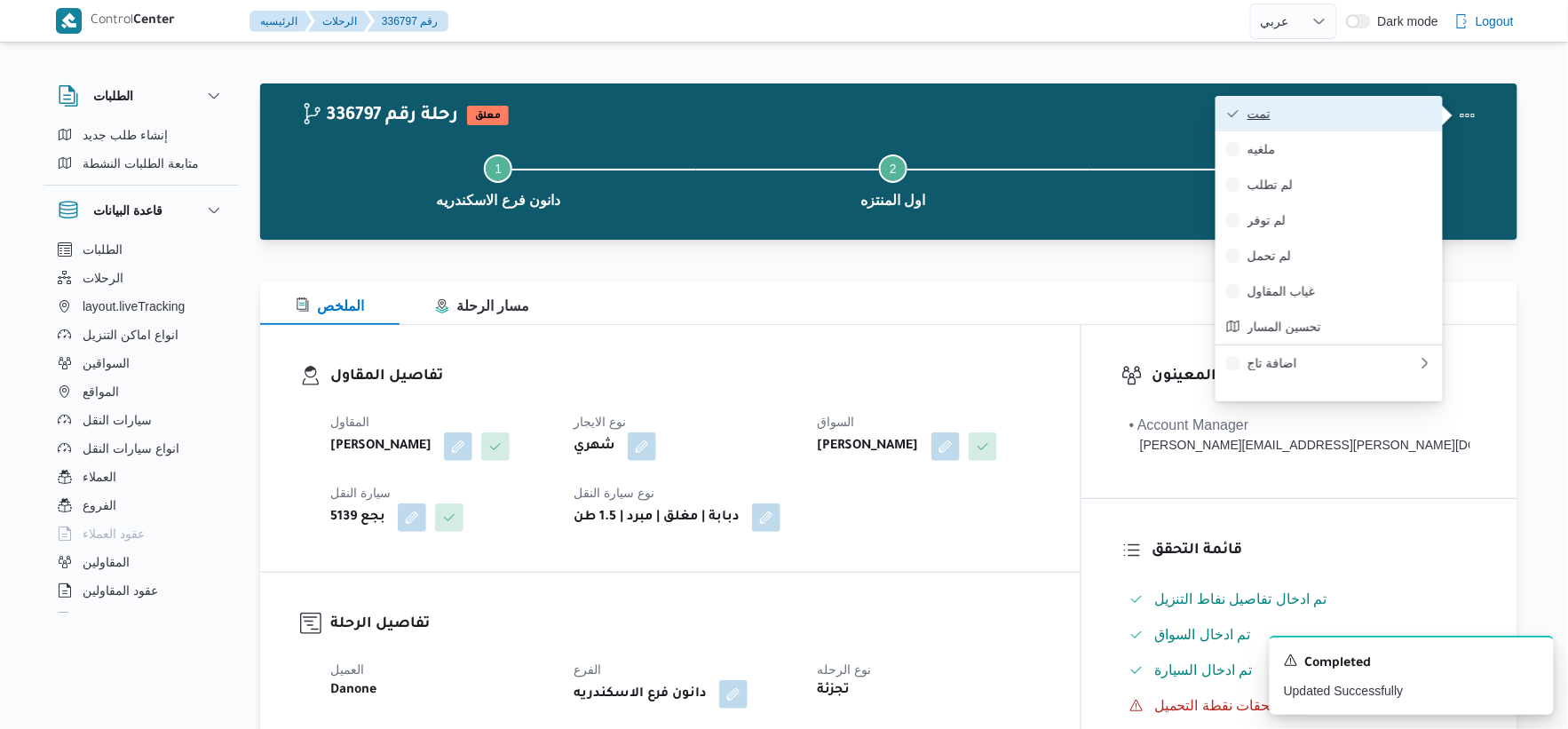
click at [1345, 115] on span "تمت" at bounding box center [1340, 113] width 184 height 14
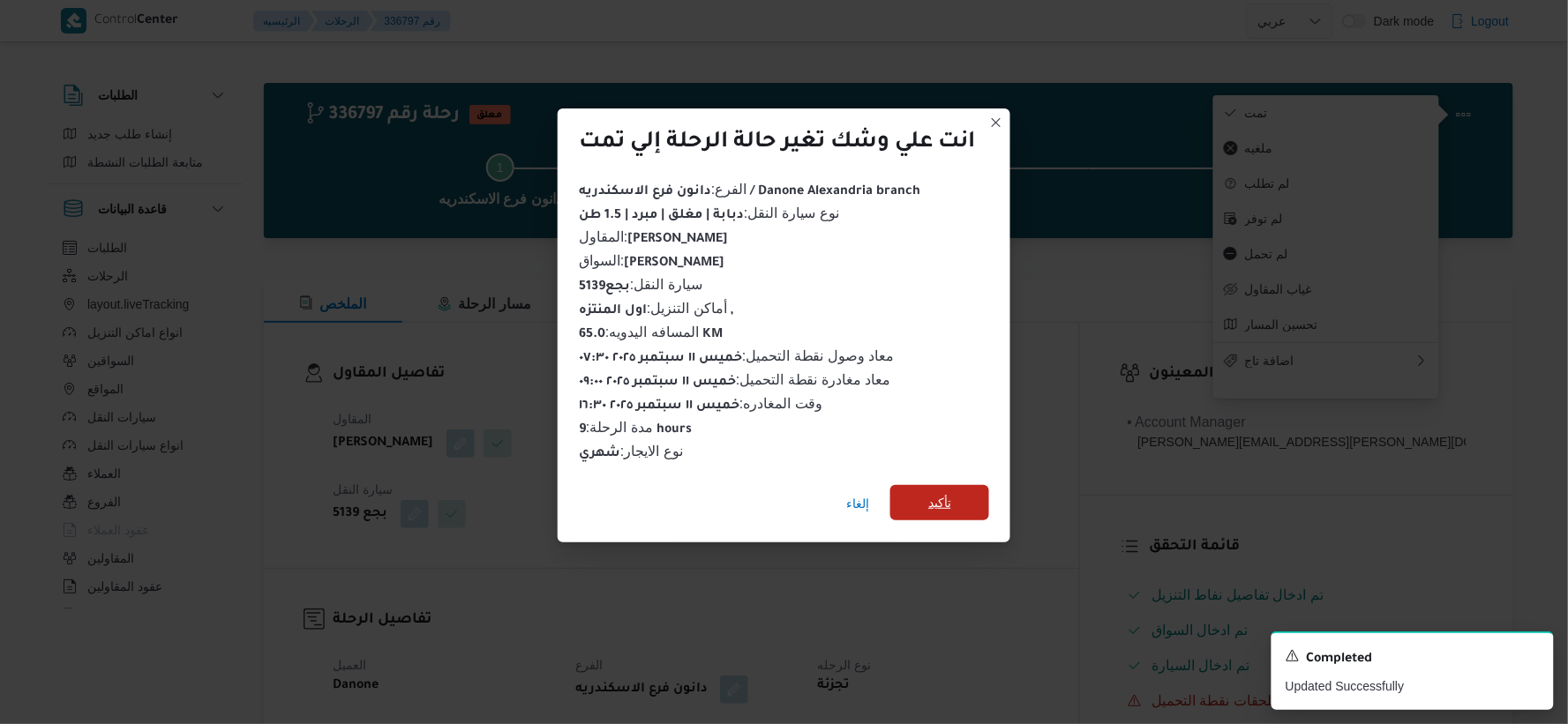
click at [954, 485] on span "تأكيد" at bounding box center [939, 502] width 99 height 35
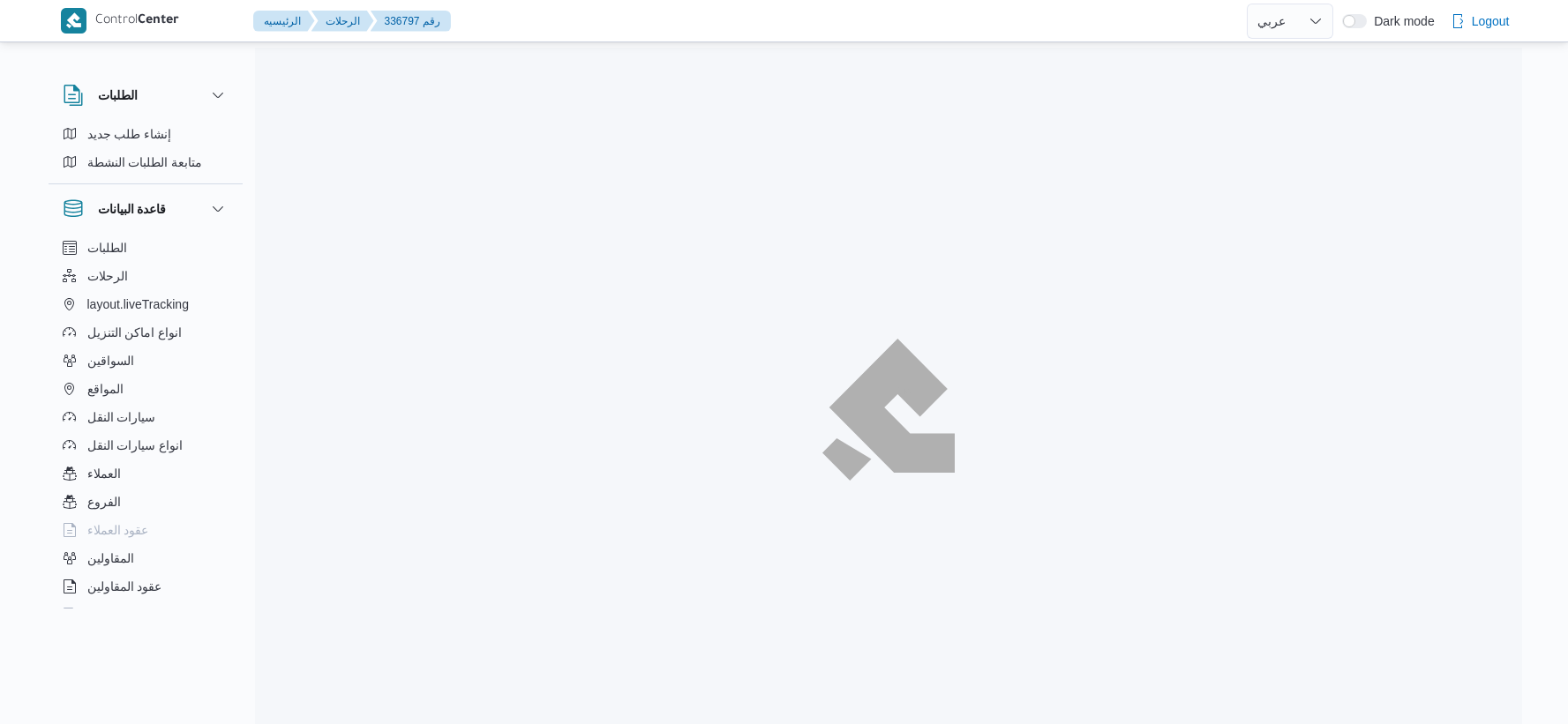
select select "ar"
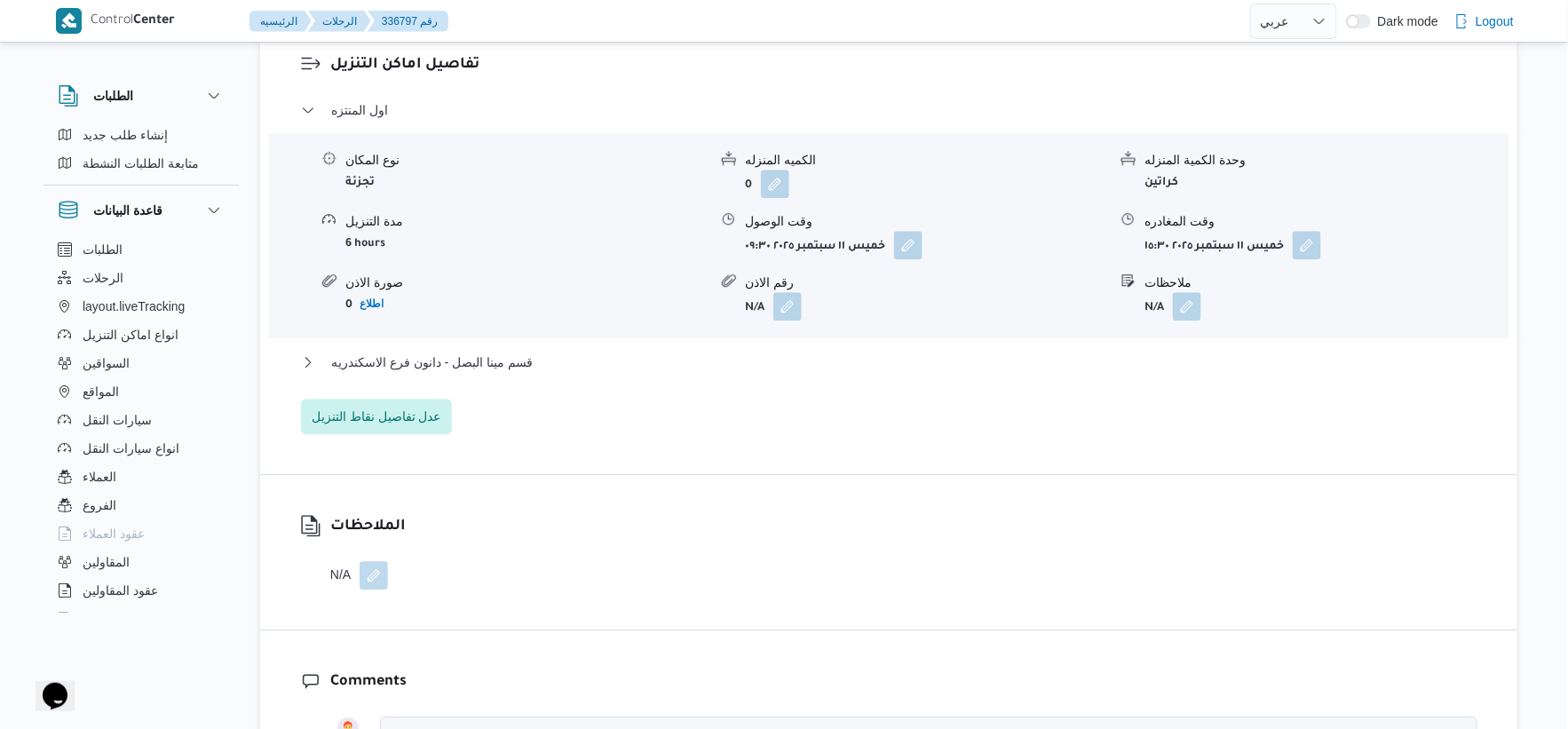
scroll to position [1578, 0]
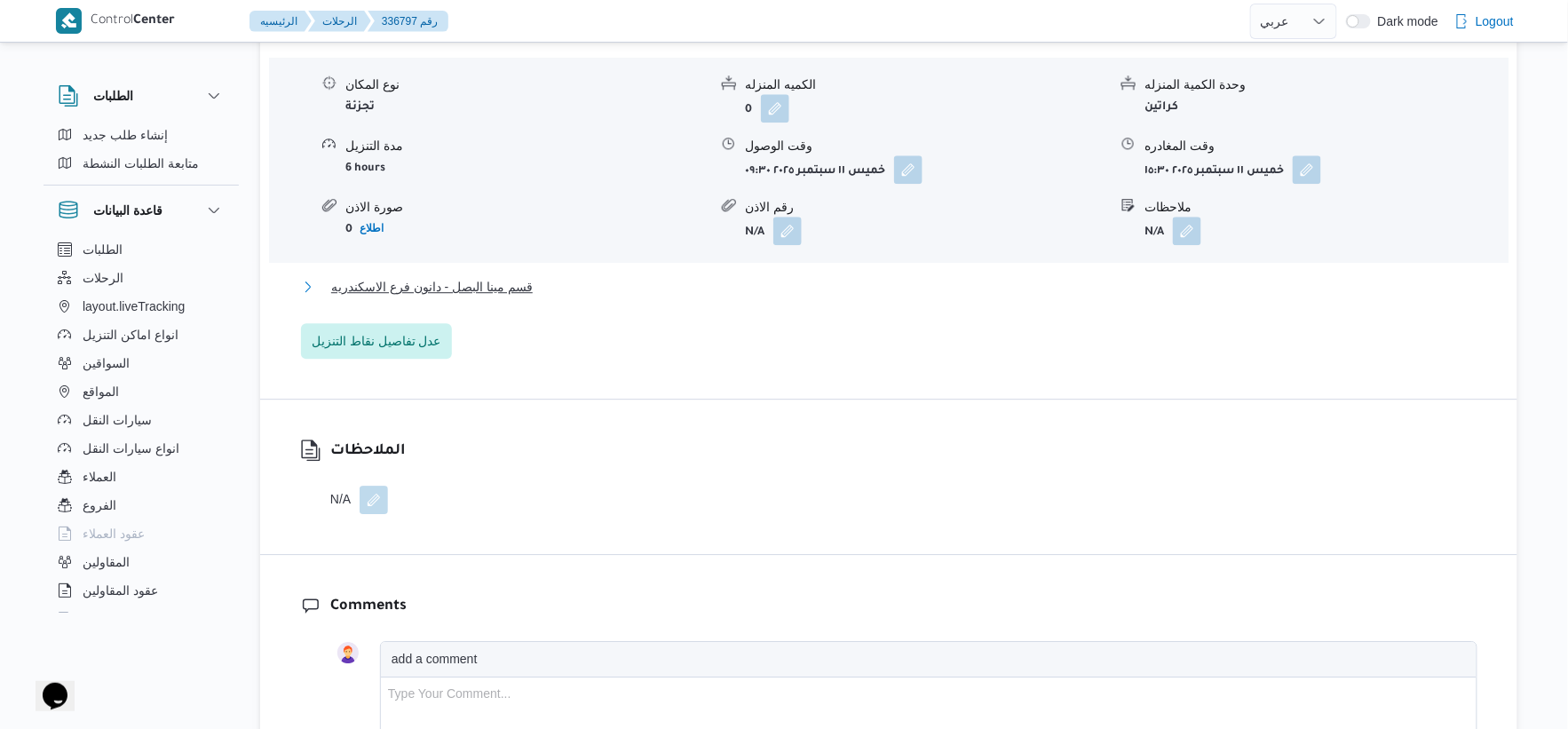
click at [546, 276] on button "قسم مينا البصل - دانون فرع الاسكندريه" at bounding box center [889, 286] width 1176 height 21
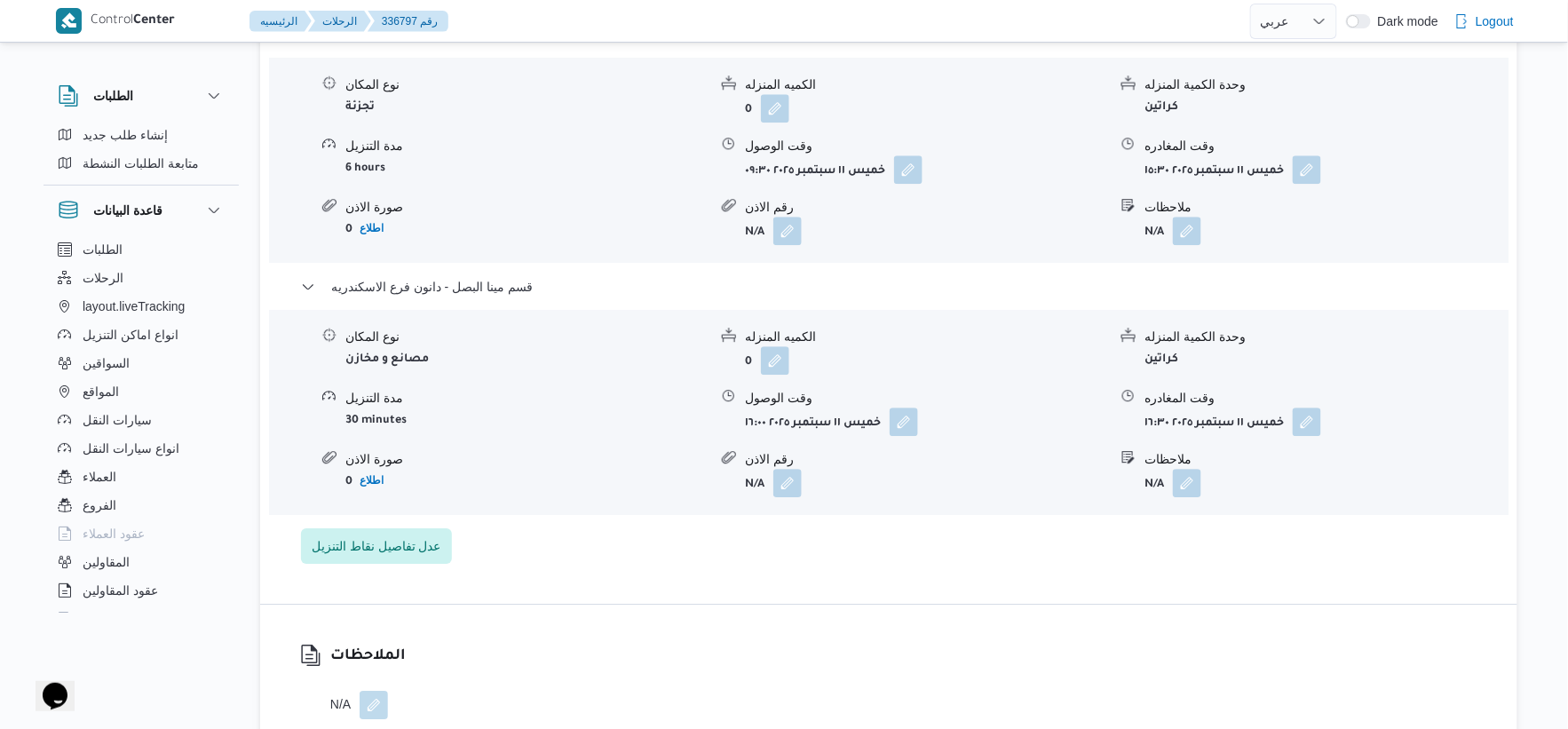
select select "ar"
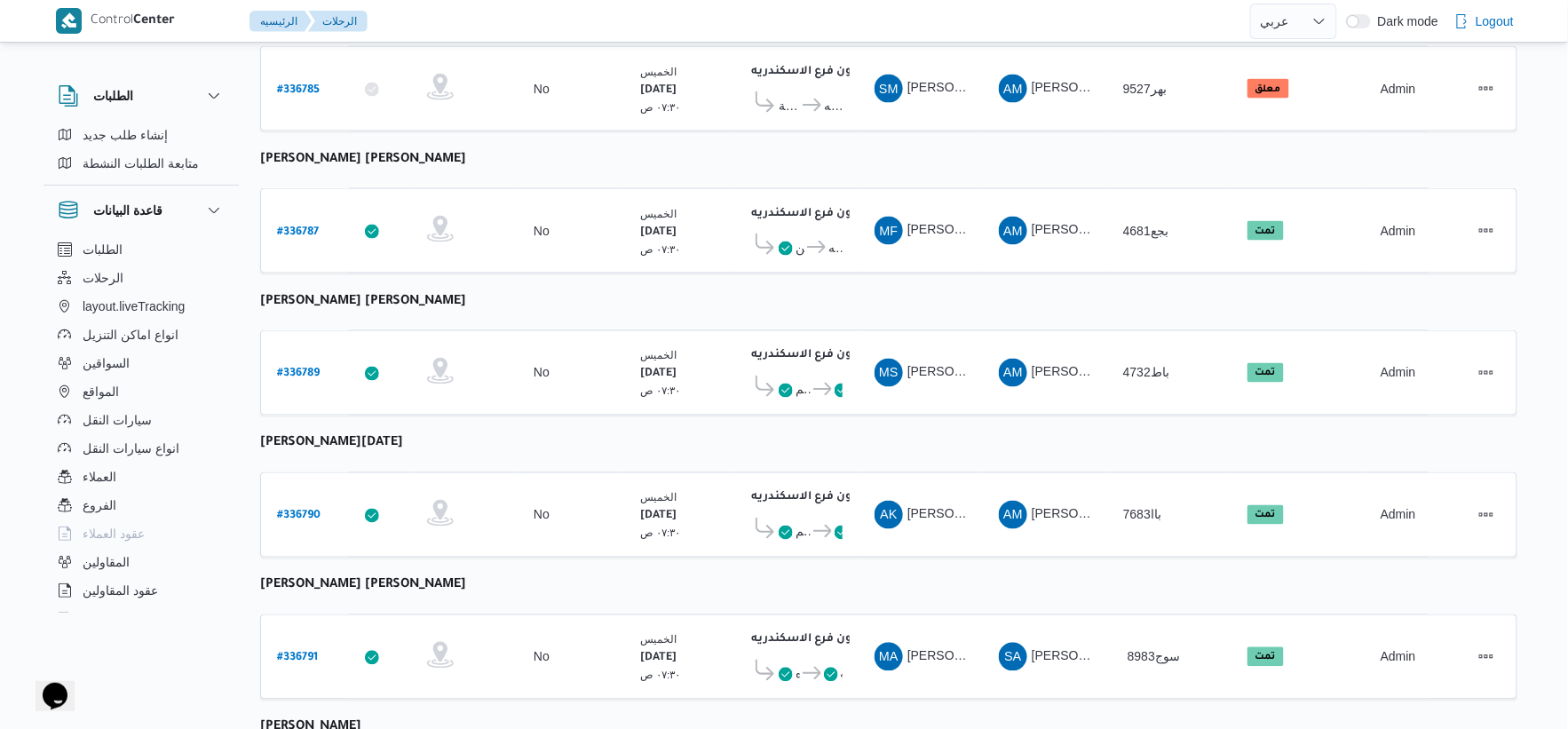
scroll to position [835, 0]
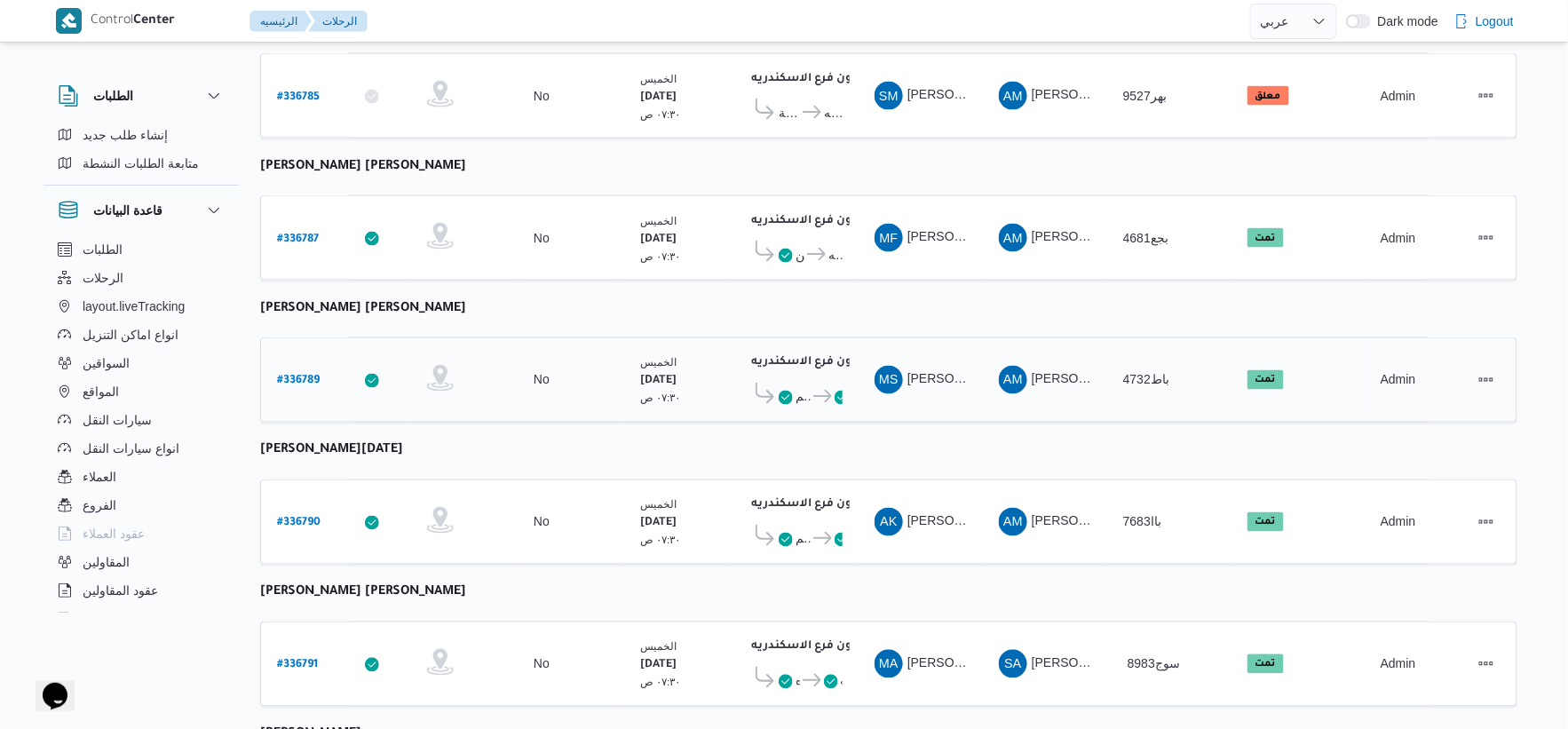
click at [317, 375] on b "# 336789" at bounding box center [298, 381] width 43 height 12
select select "ar"
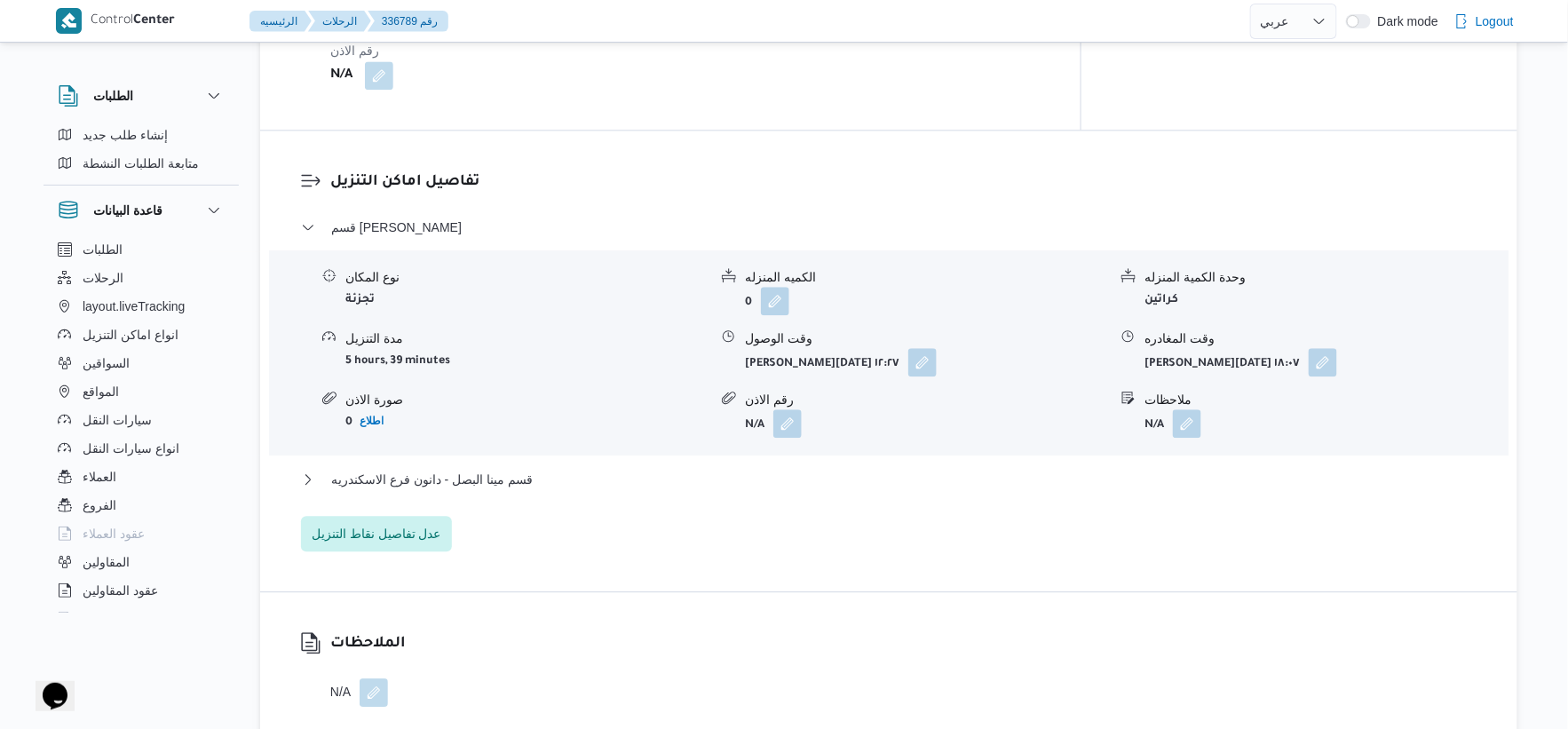
scroll to position [1525, 0]
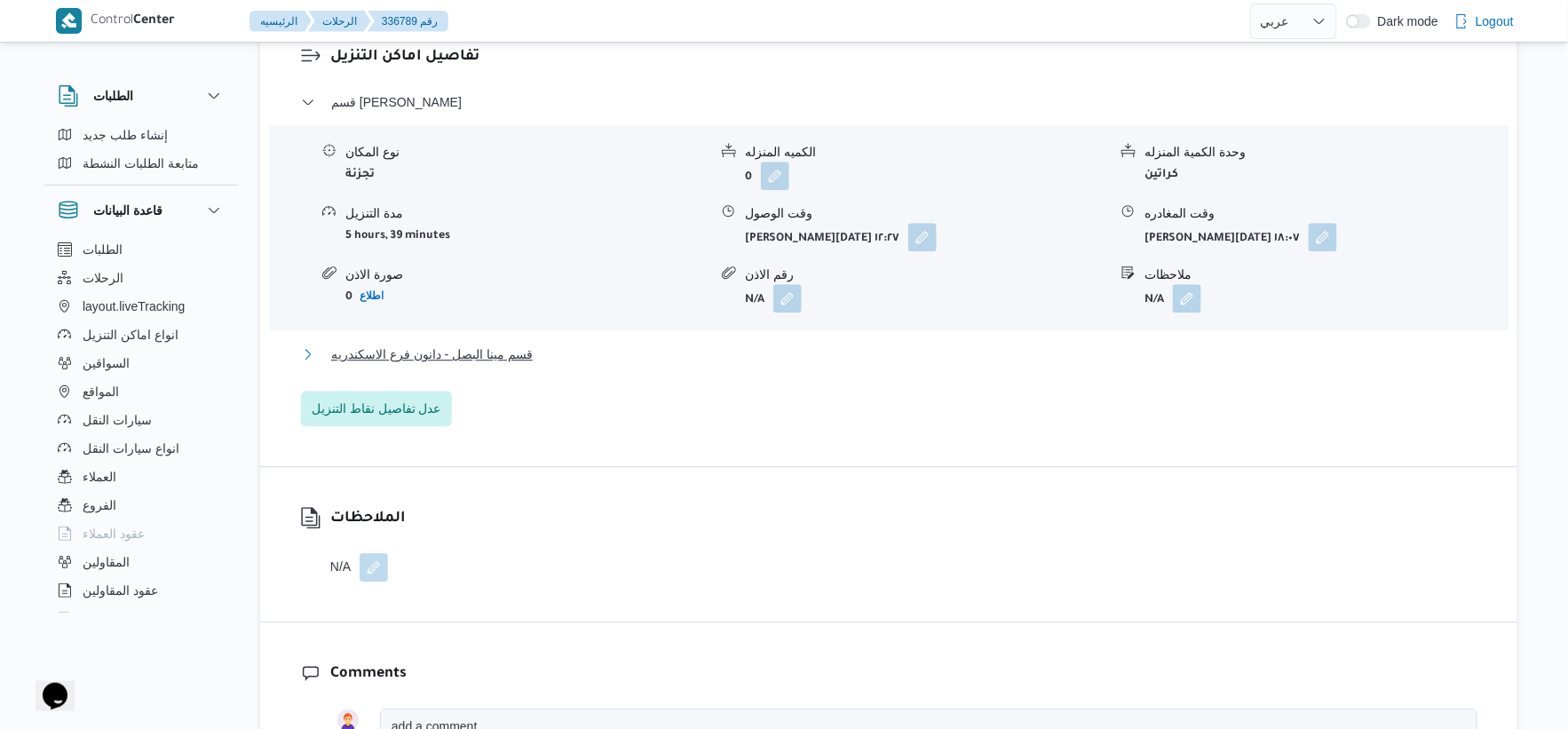
click at [532, 343] on button "قسم مينا البصل - دانون فرع الاسكندريه" at bounding box center [889, 354] width 1176 height 21
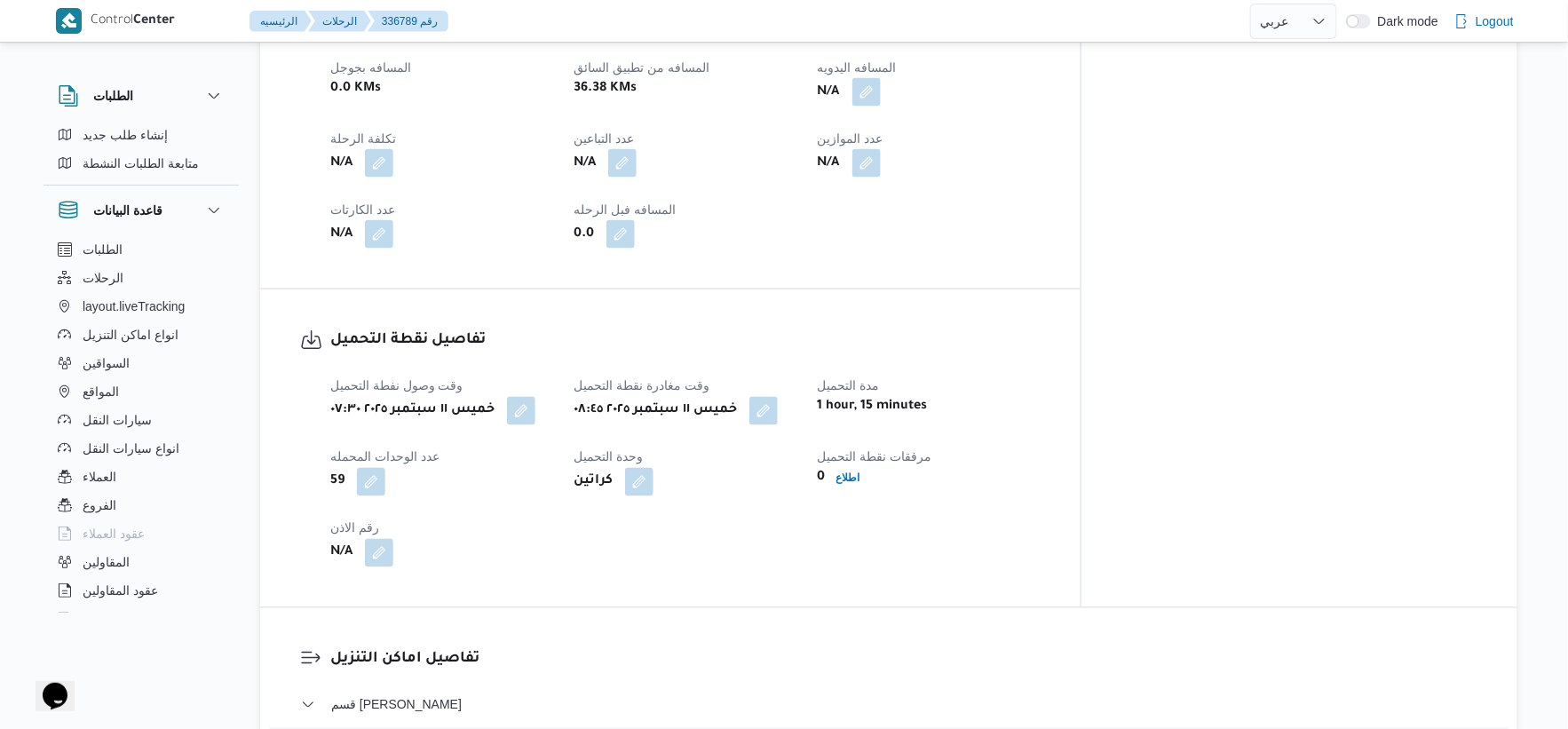
scroll to position [735, 0]
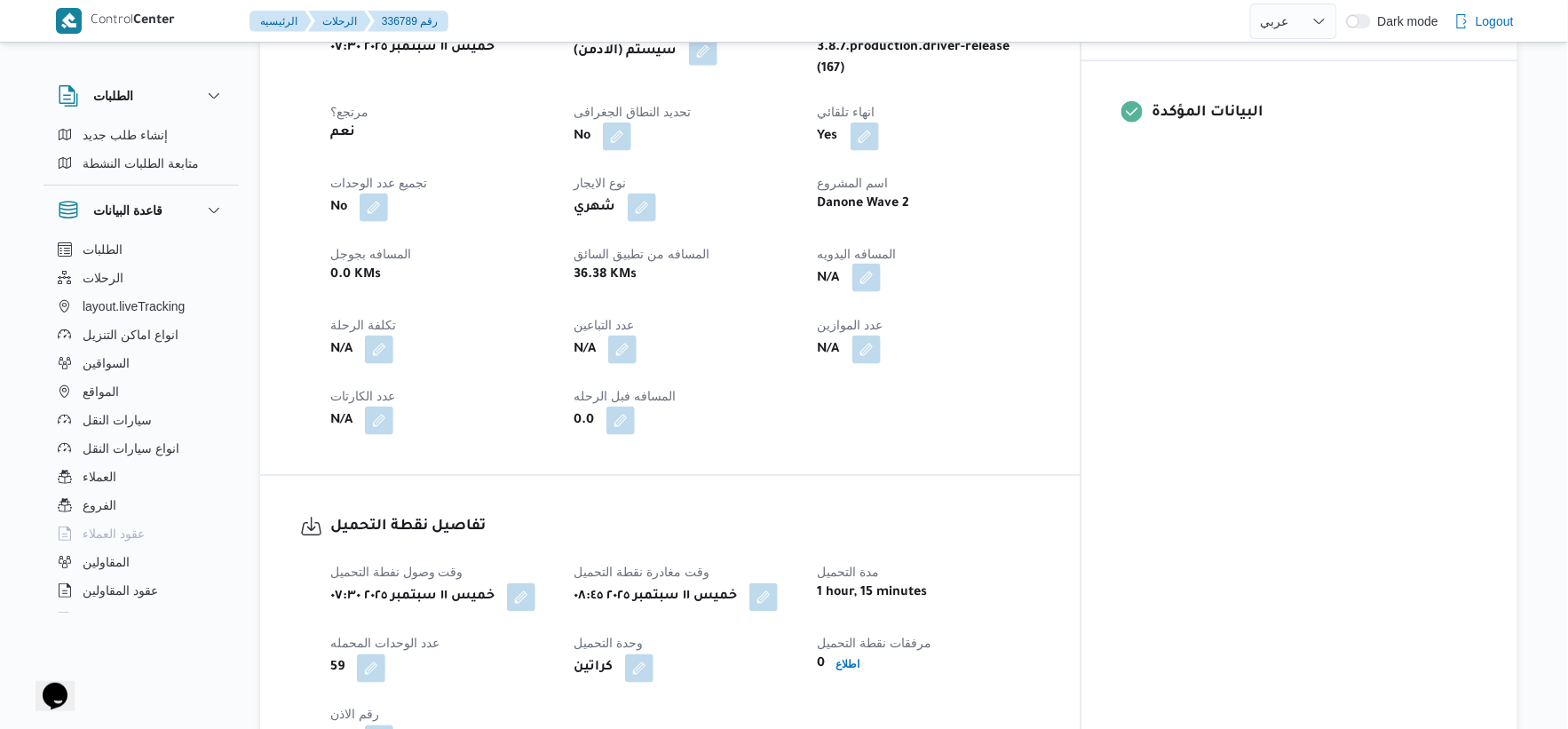
click at [881, 263] on button "button" at bounding box center [867, 278] width 29 height 29
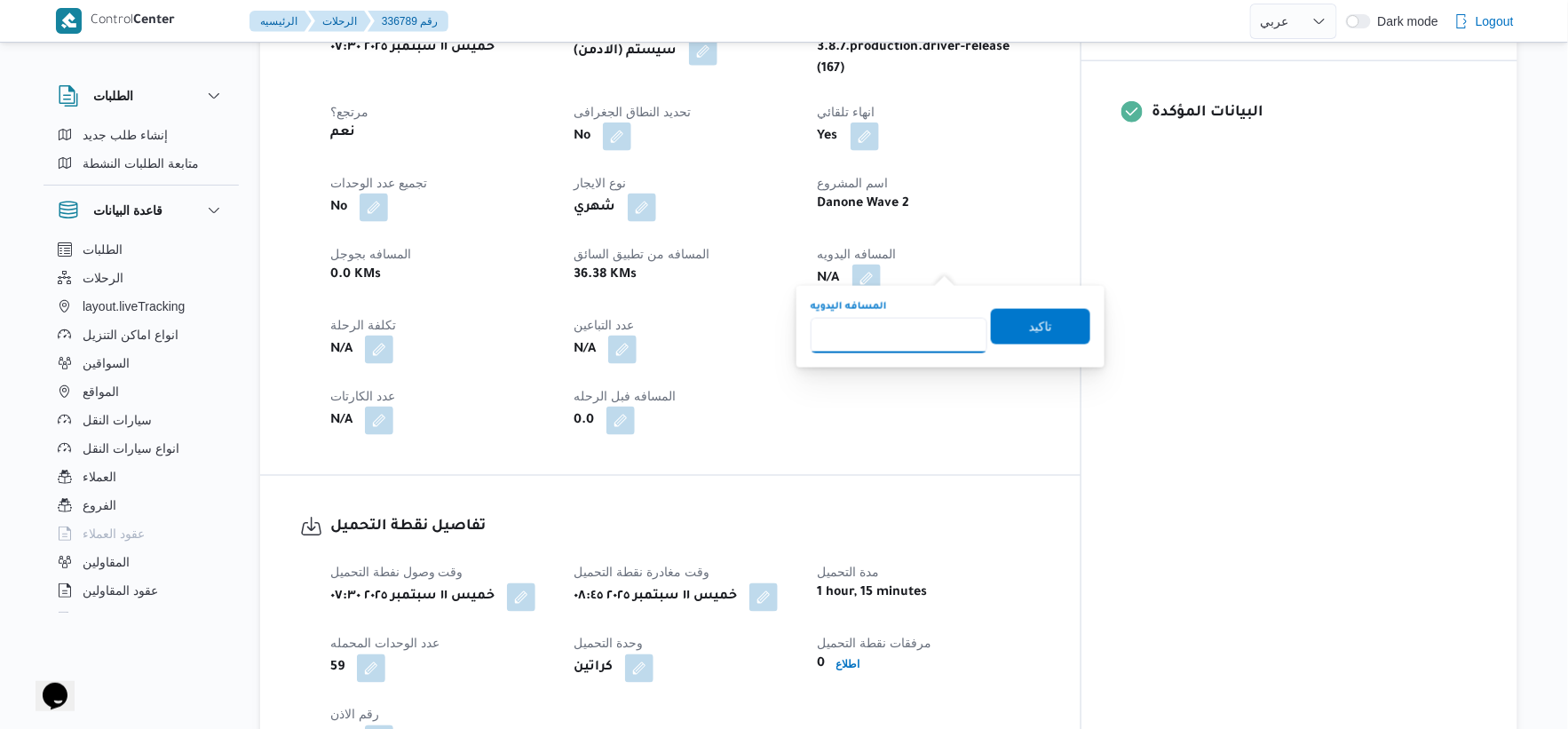
click at [890, 349] on input "المسافه اليدويه" at bounding box center [900, 335] width 177 height 35
type input "38"
click at [1036, 327] on span "تاكيد" at bounding box center [1040, 326] width 23 height 21
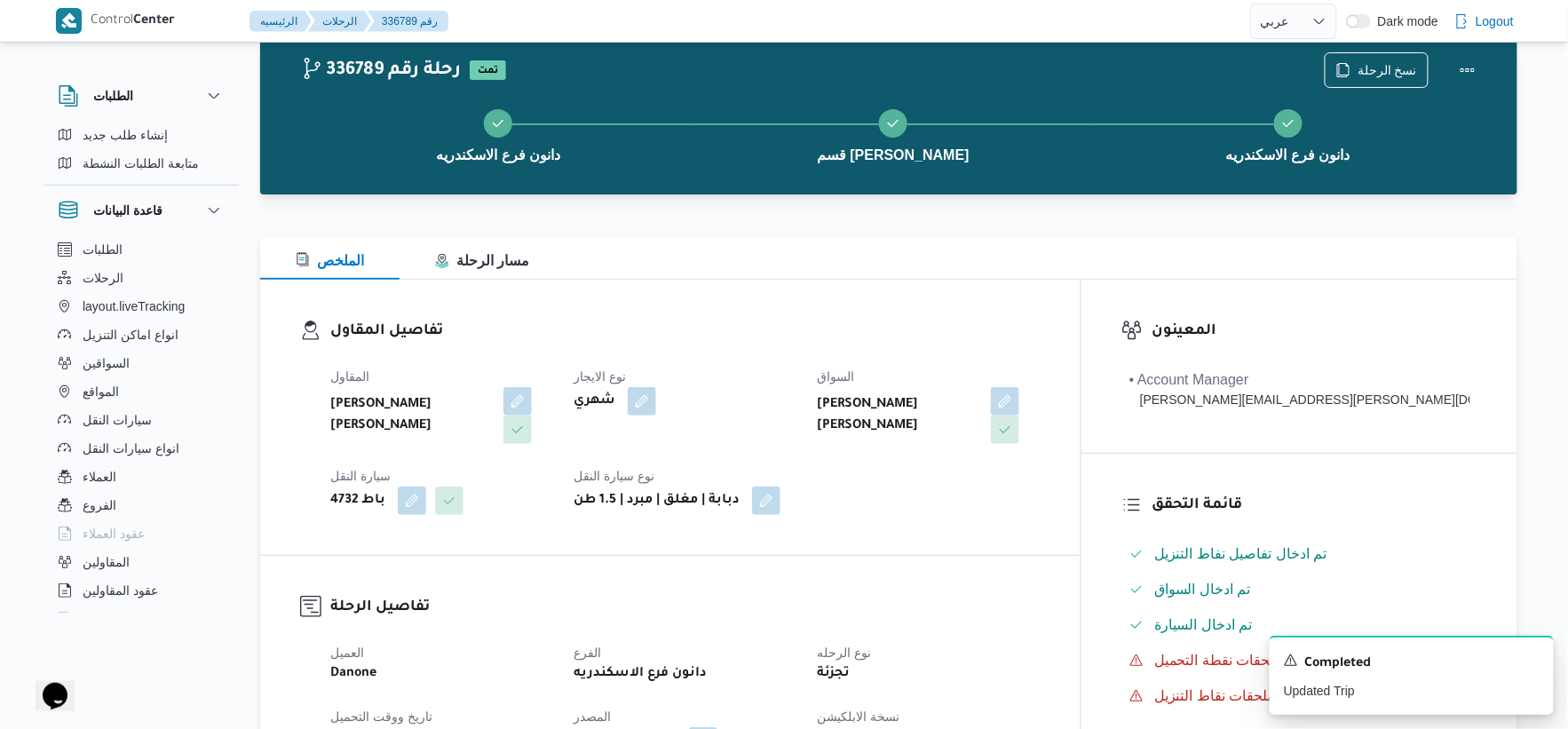
scroll to position [0, 0]
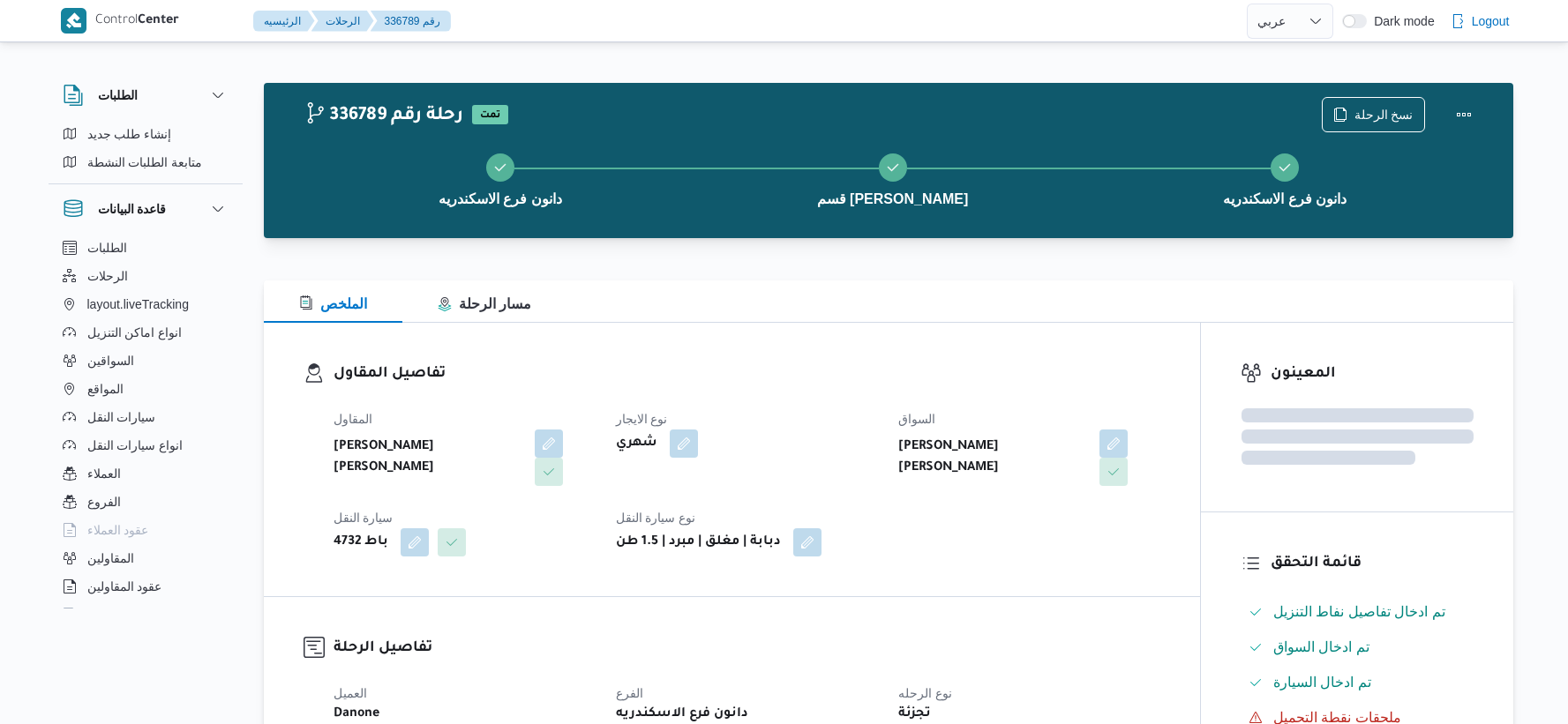
select select "ar"
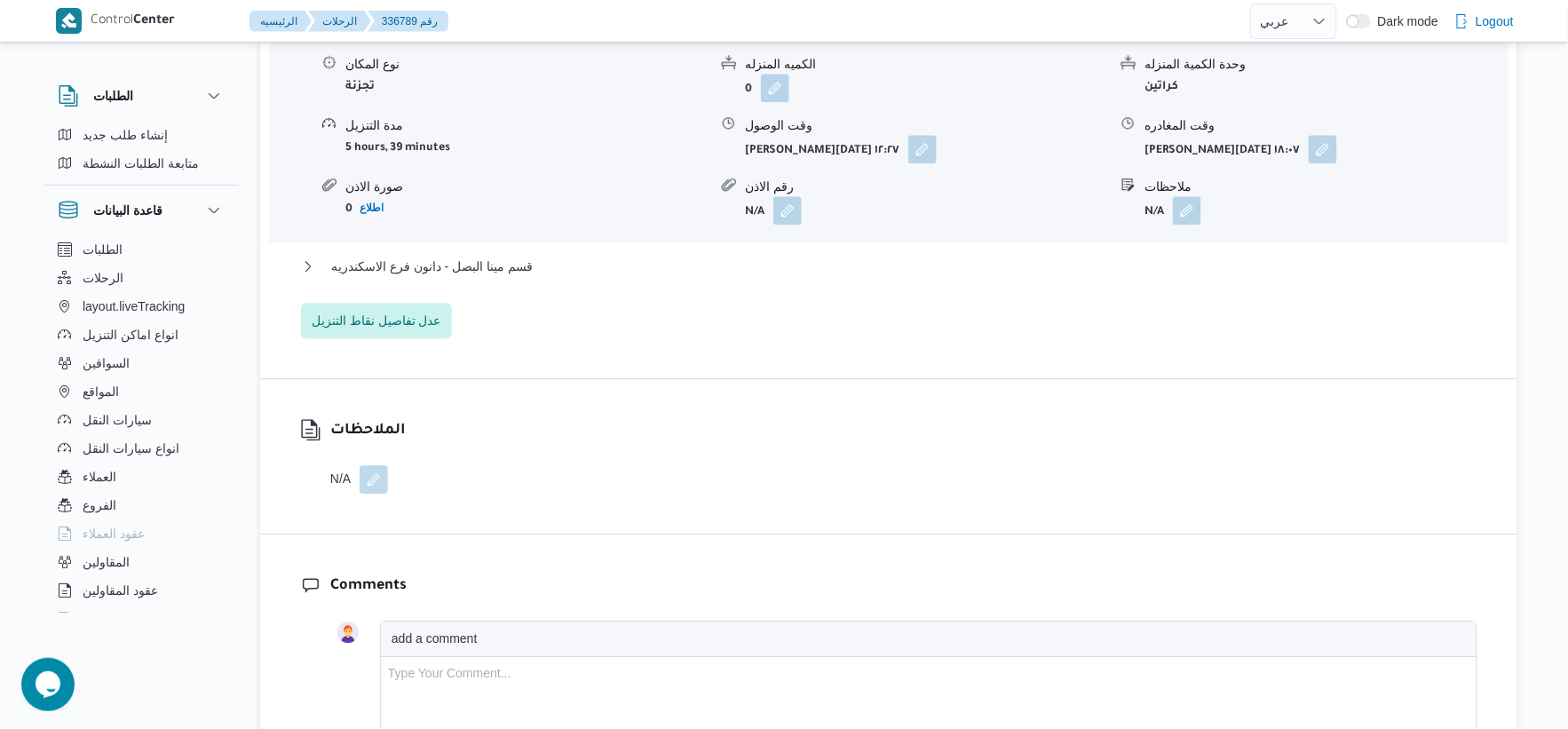
scroll to position [1775, 0]
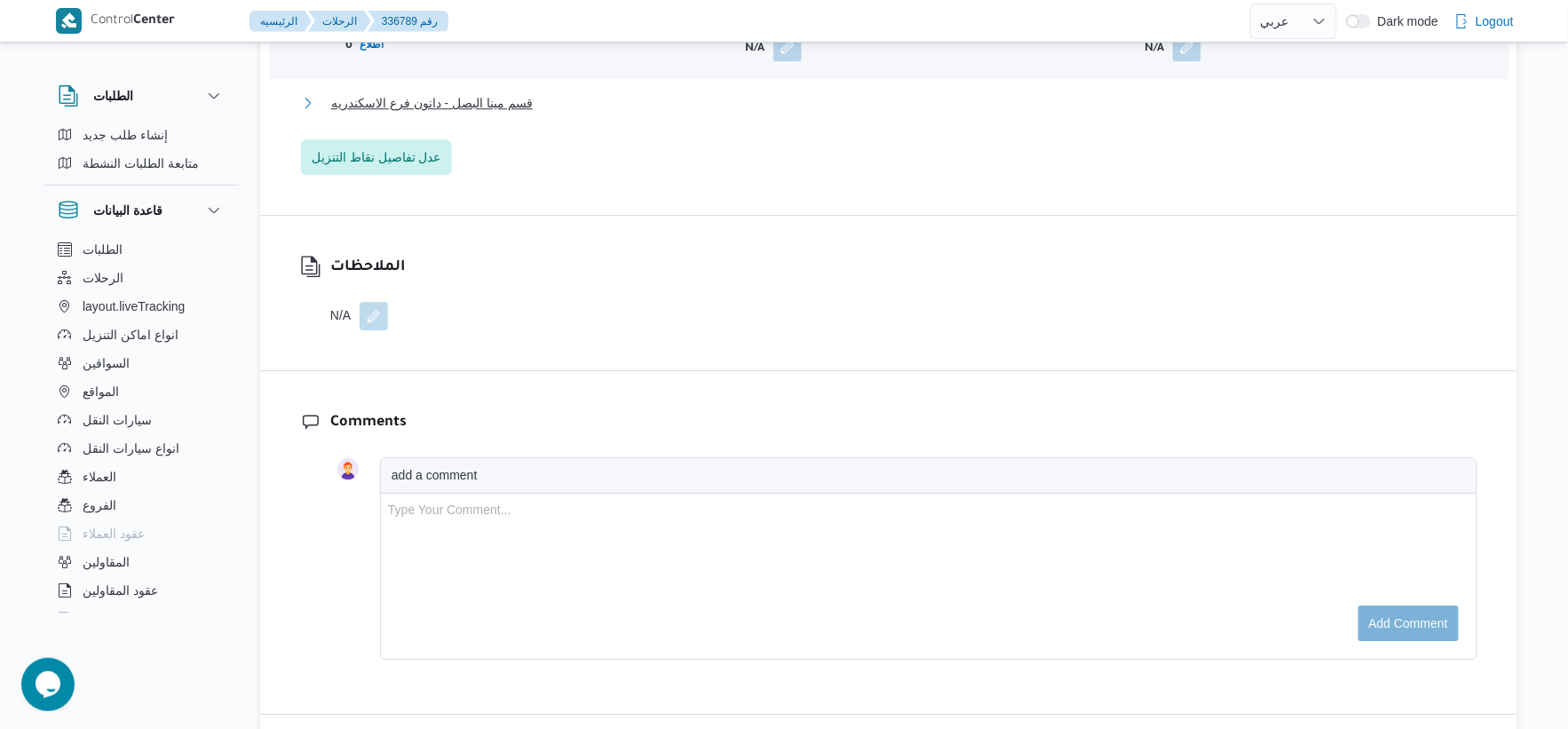
click at [525, 92] on span "قسم مينا البصل - دانون فرع الاسكندريه" at bounding box center [432, 103] width 202 height 21
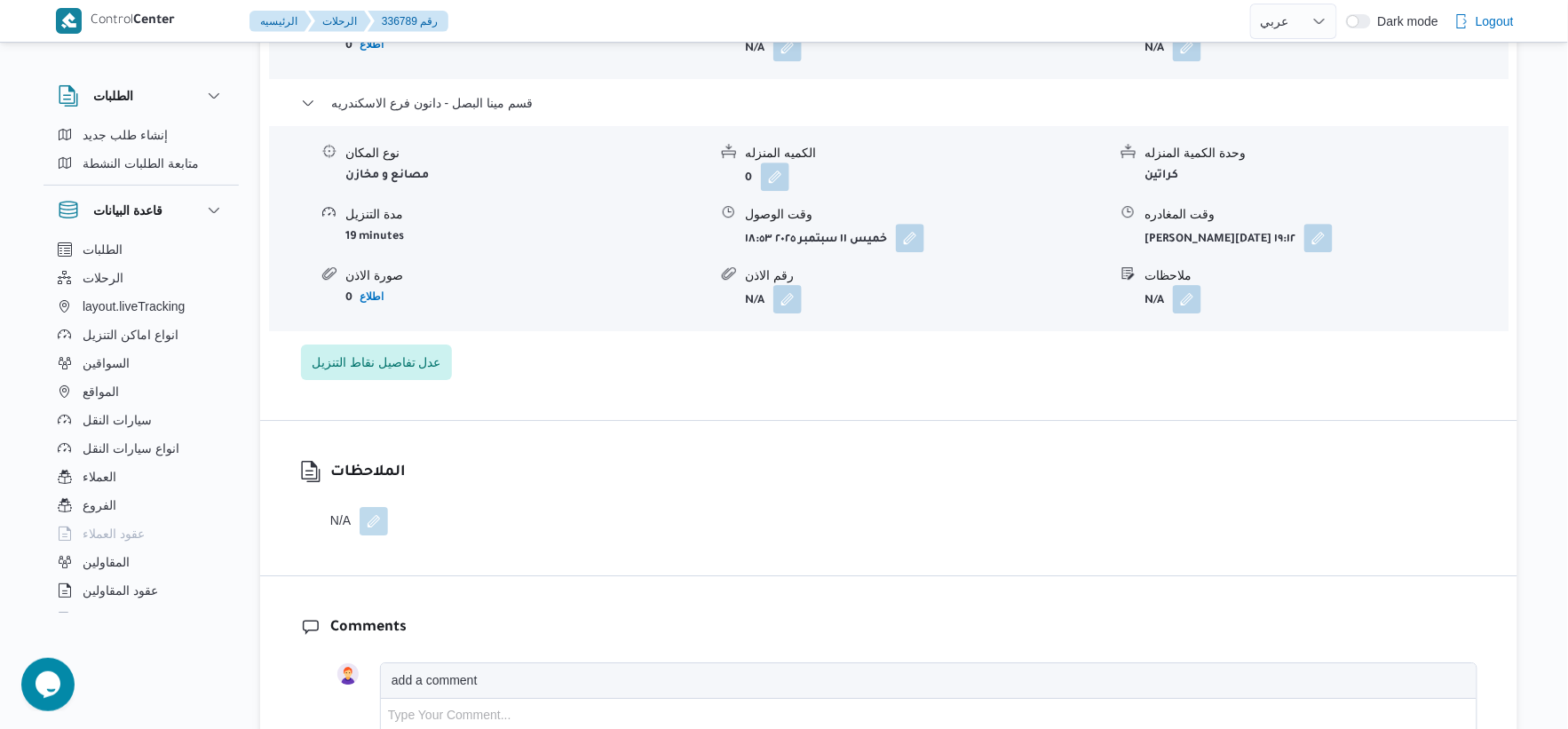
click at [697, 304] on div "نوع المكان مصانع و مخازن الكميه المنزله 0 وحدة الكمية المنزله كراتين مدة التنزي…" at bounding box center [889, 228] width 1254 height 201
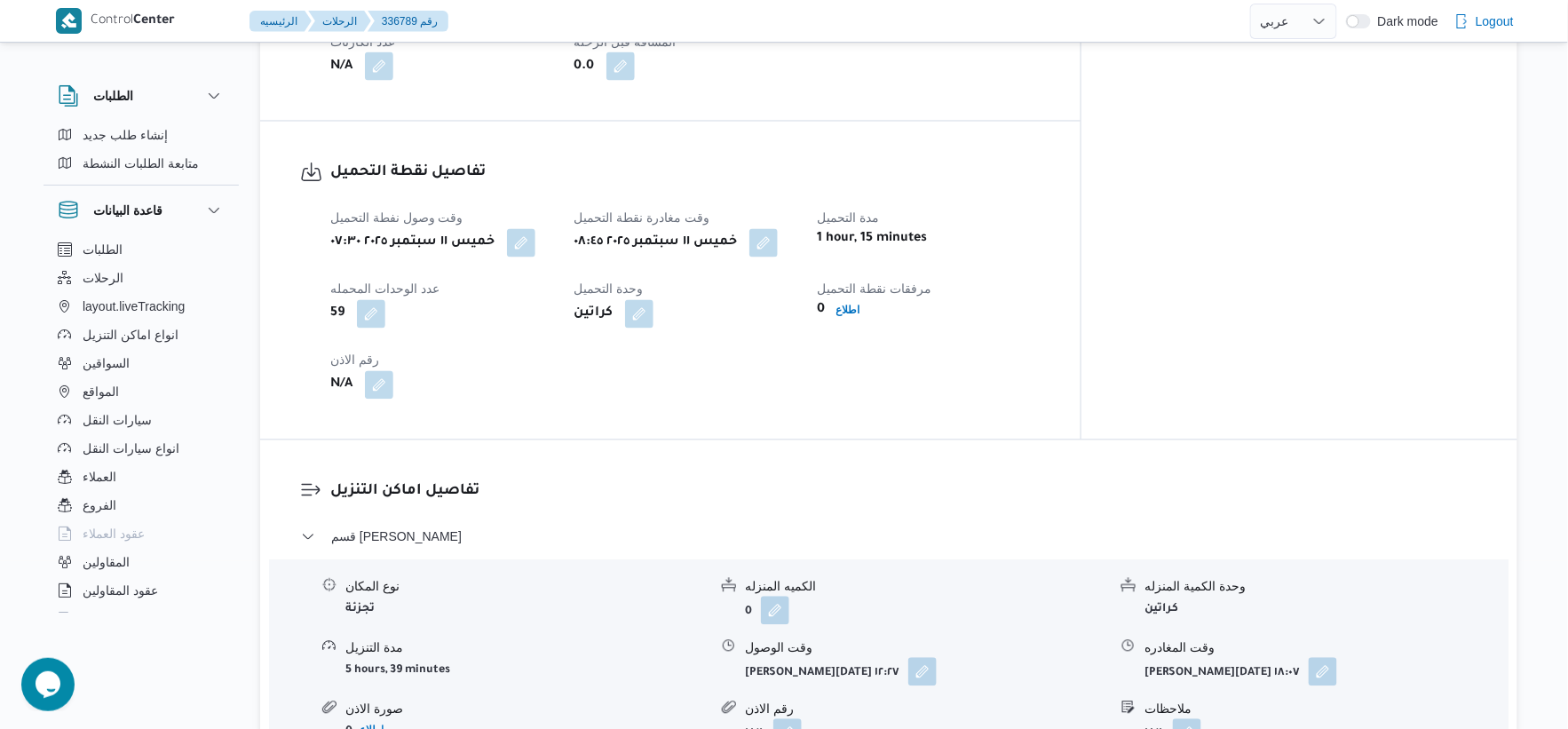
scroll to position [1183, 0]
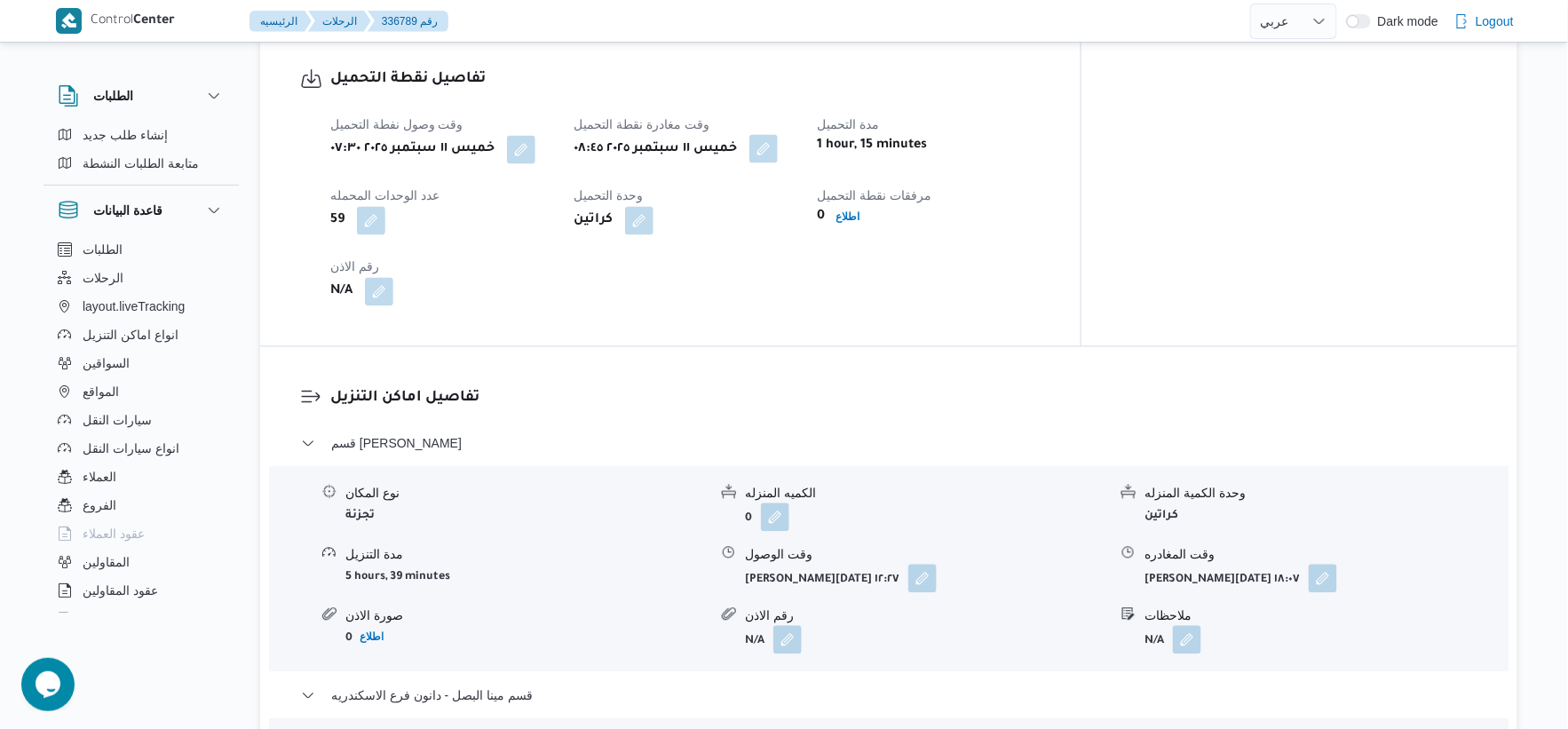
click at [778, 138] on button "button" at bounding box center [764, 148] width 29 height 29
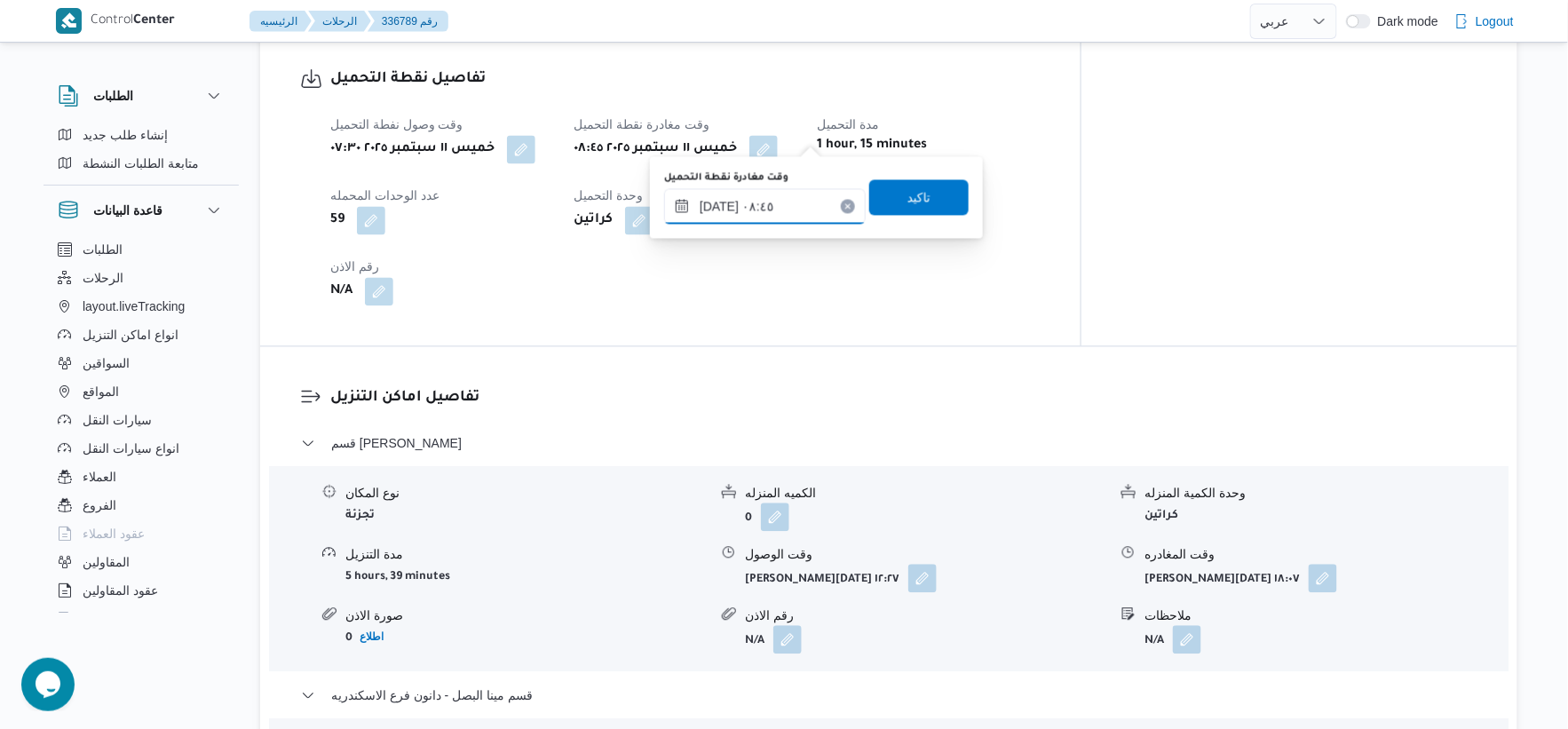
click at [787, 205] on input "١١/٠٩/٢٠٢٥ ٠٨:٤٥" at bounding box center [765, 205] width 202 height 35
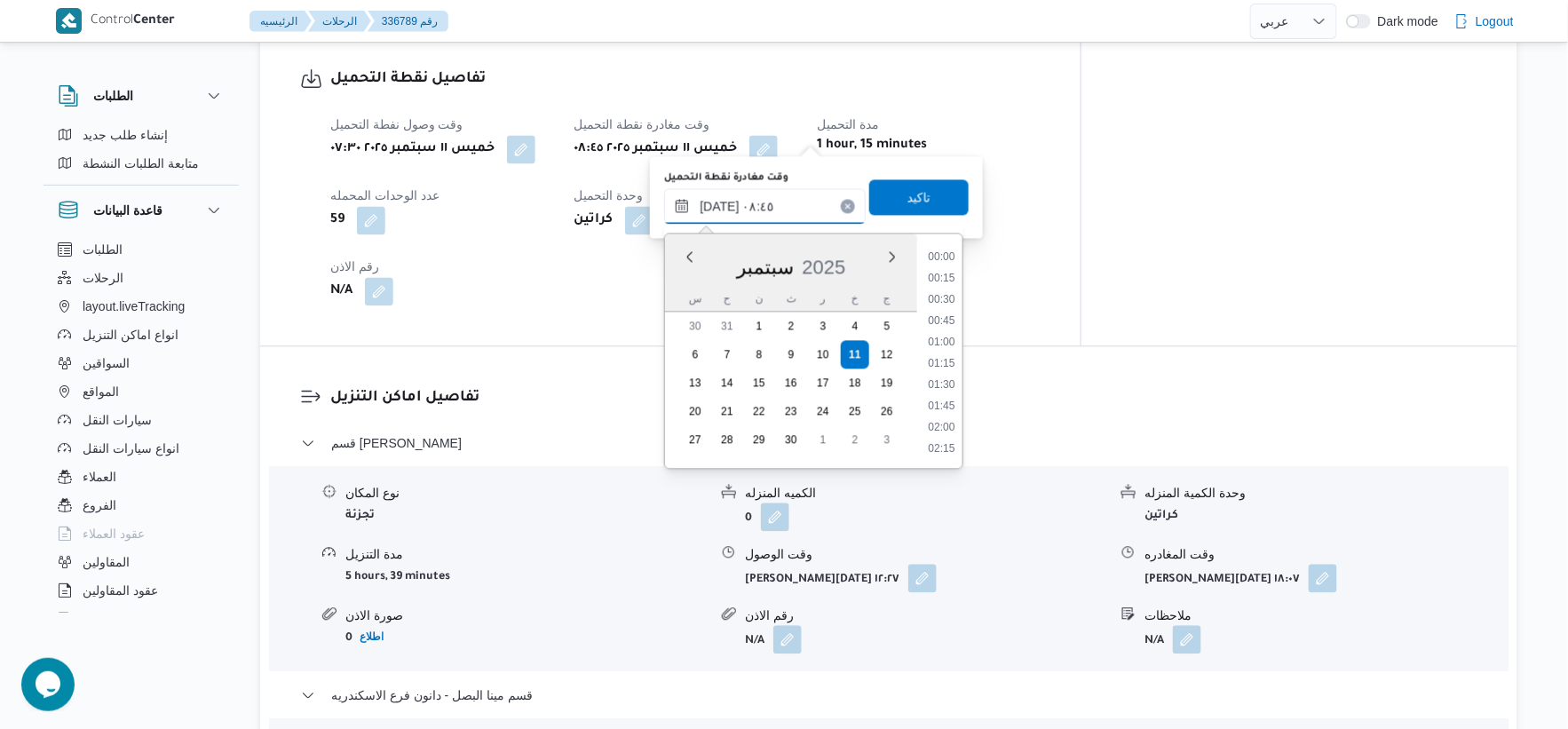
scroll to position [639, 0]
click at [953, 383] on li "09:00" at bounding box center [941, 384] width 41 height 18
type input "١١/٠٩/٢٠٢٥ ٠٩:٠٠"
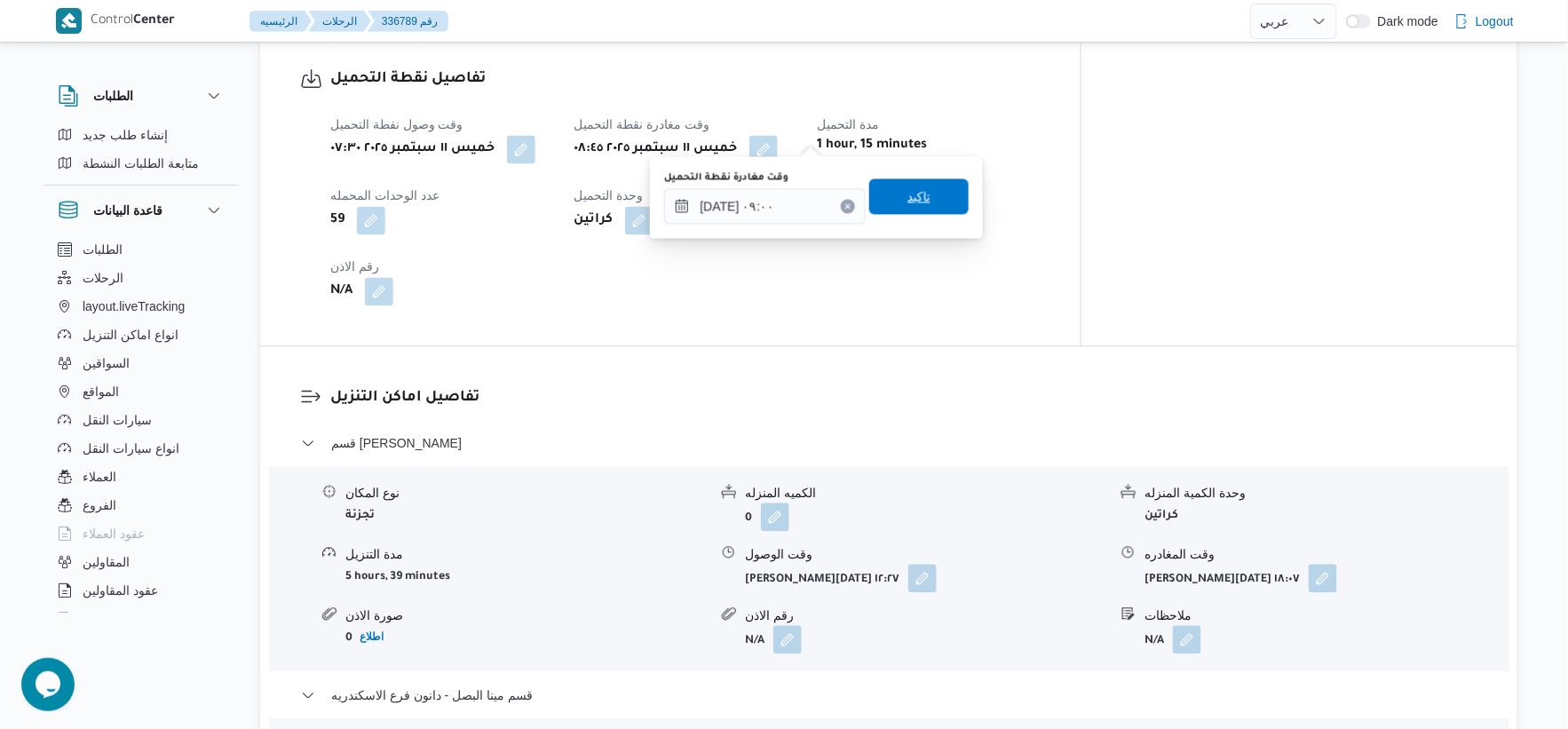
click at [925, 189] on span "تاكيد" at bounding box center [919, 196] width 100 height 35
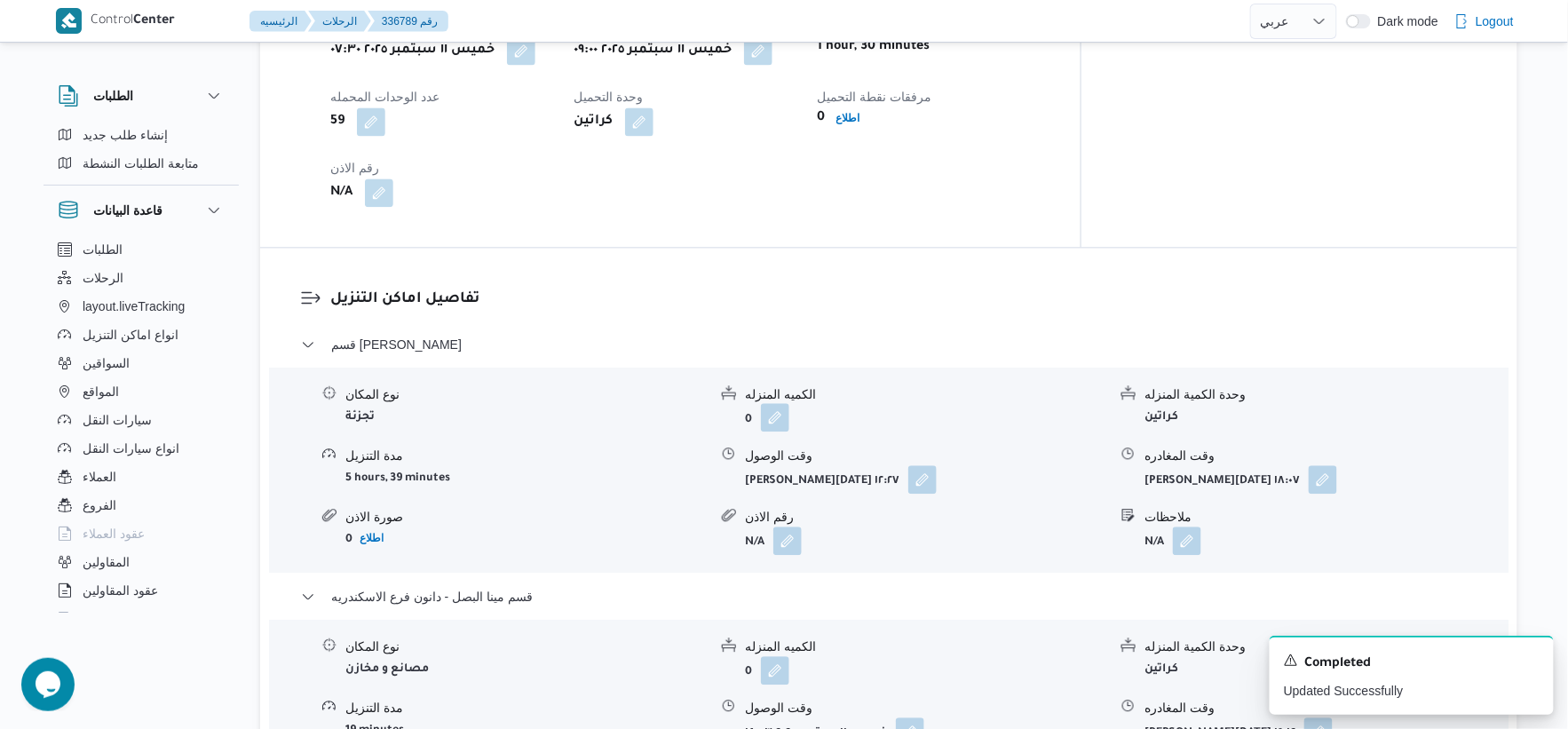
scroll to position [1183, 0]
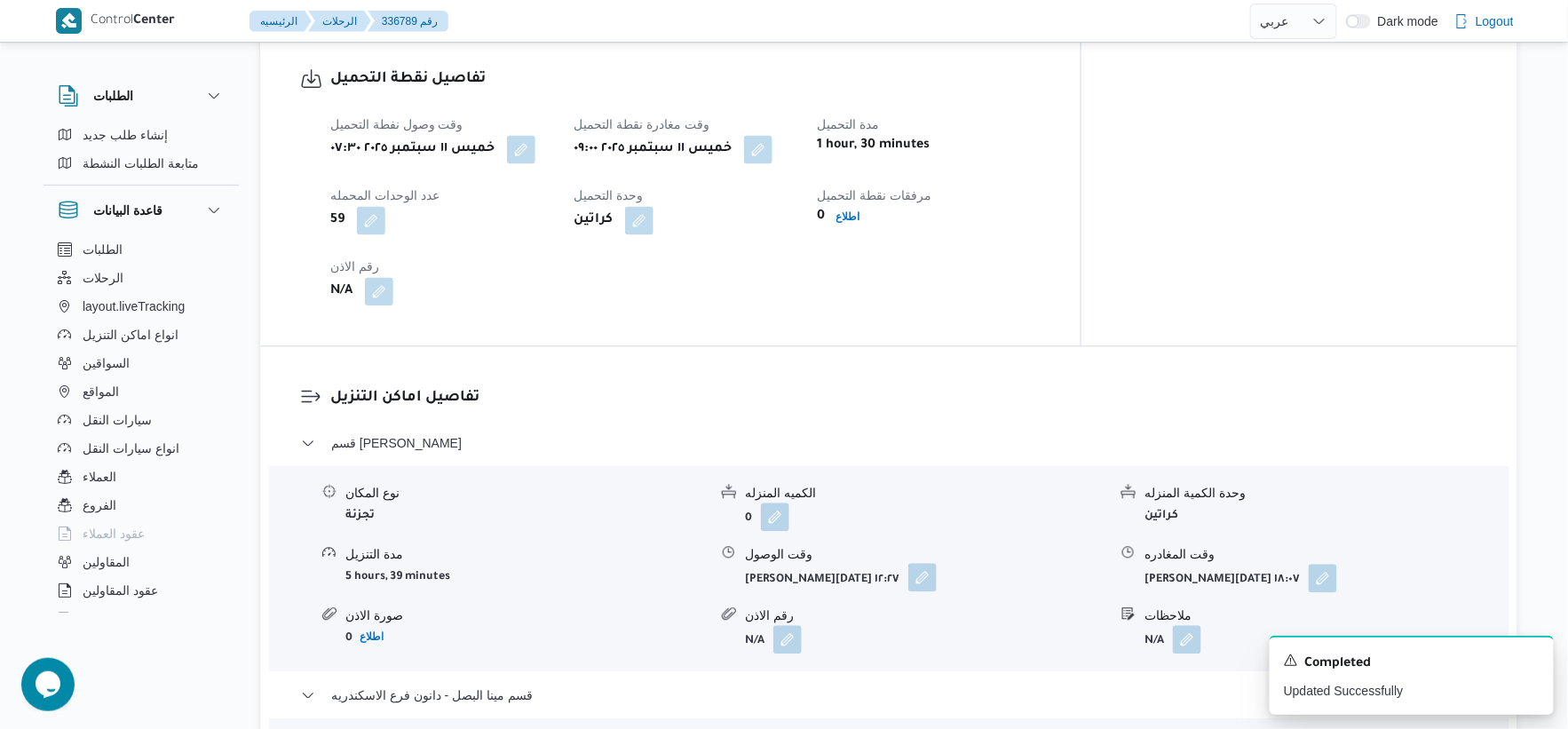
click at [908, 563] on button "button" at bounding box center [922, 577] width 29 height 29
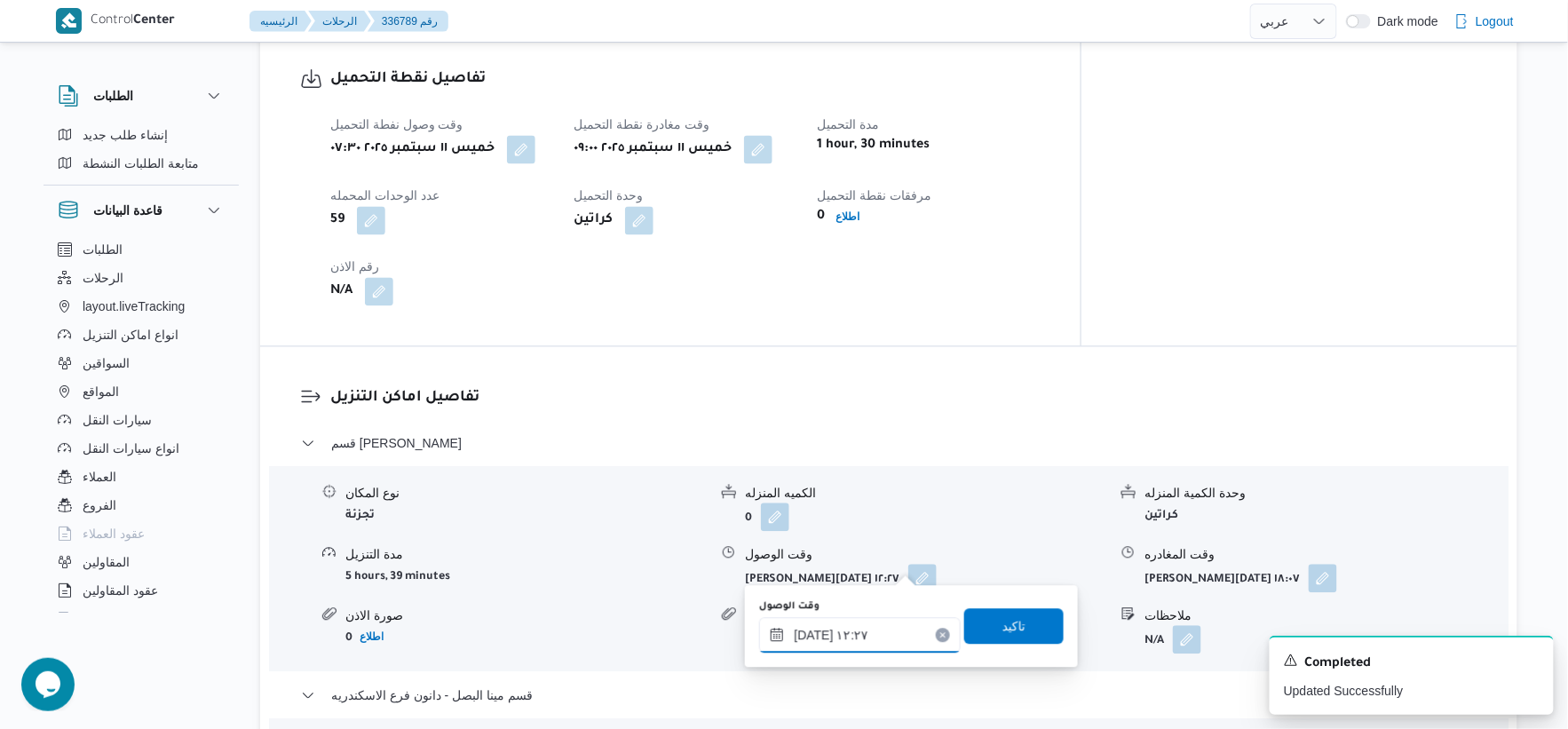
click at [864, 625] on input "١١/٠٩/٢٠٢٥ ١٢:٢٧" at bounding box center [861, 634] width 202 height 35
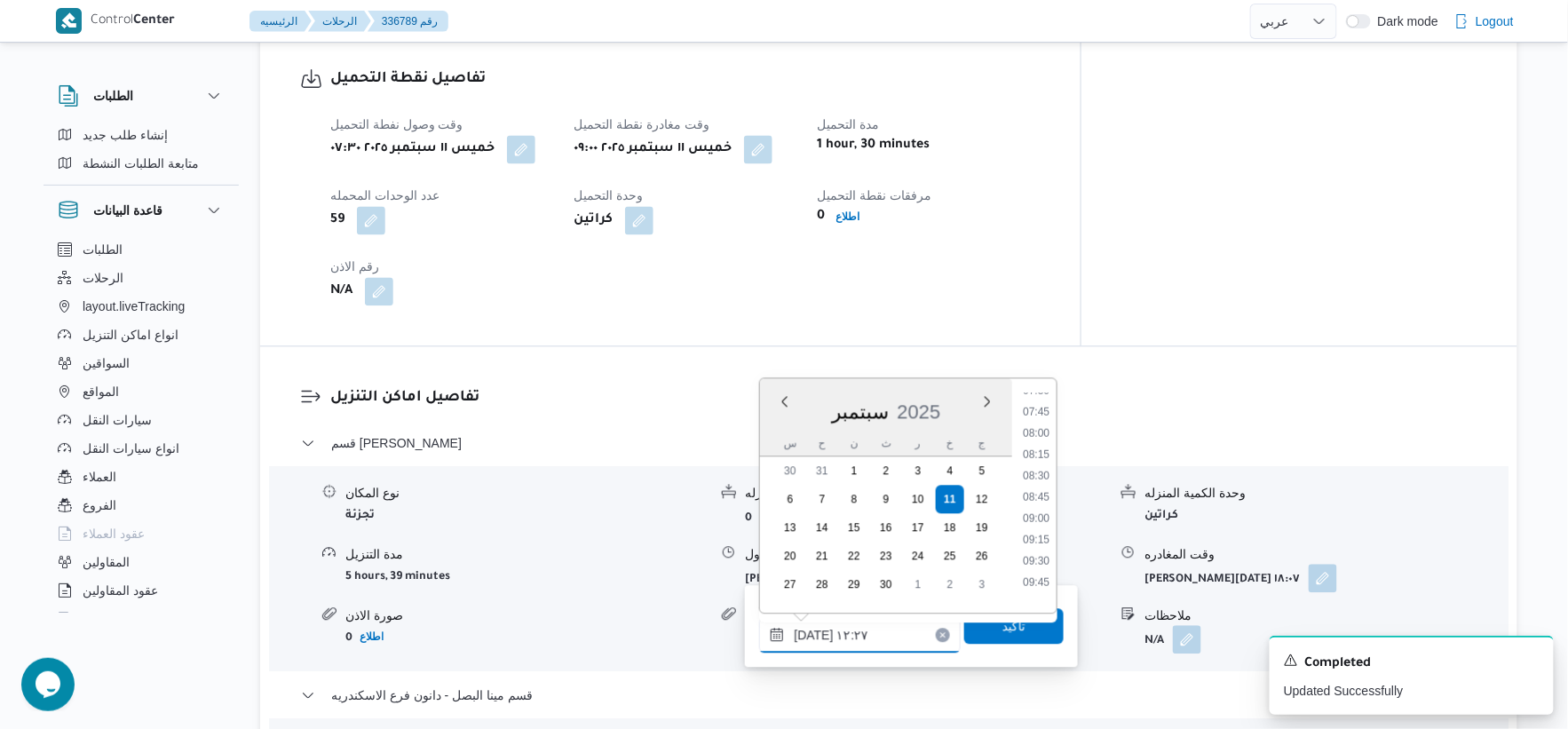
scroll to position [642, 0]
click at [1046, 560] on li "09:30" at bounding box center [1036, 568] width 41 height 18
type input "١١/٠٩/٢٠٢٥ ٠٩:٣٠"
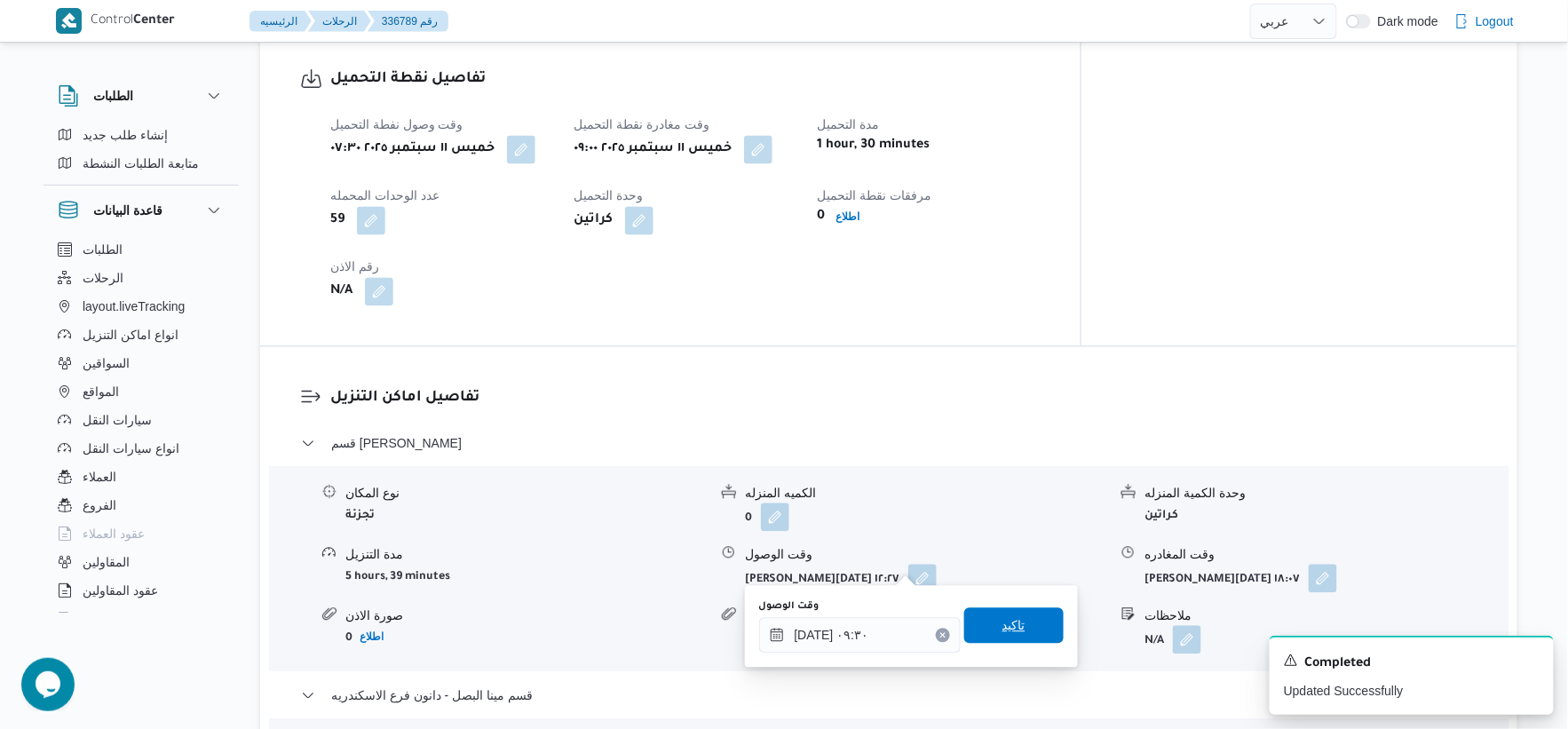
click at [1016, 620] on span "تاكيد" at bounding box center [1014, 624] width 100 height 35
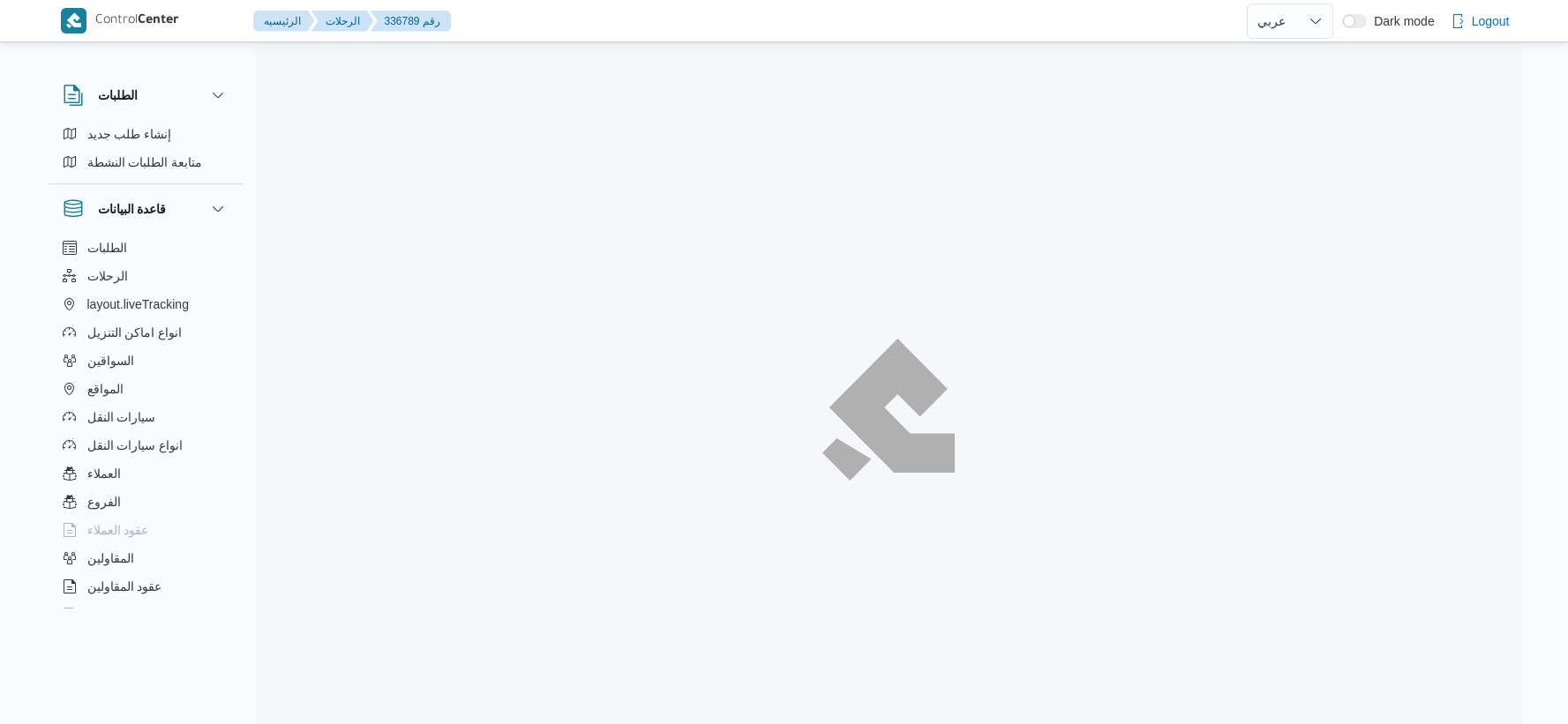
select select "ar"
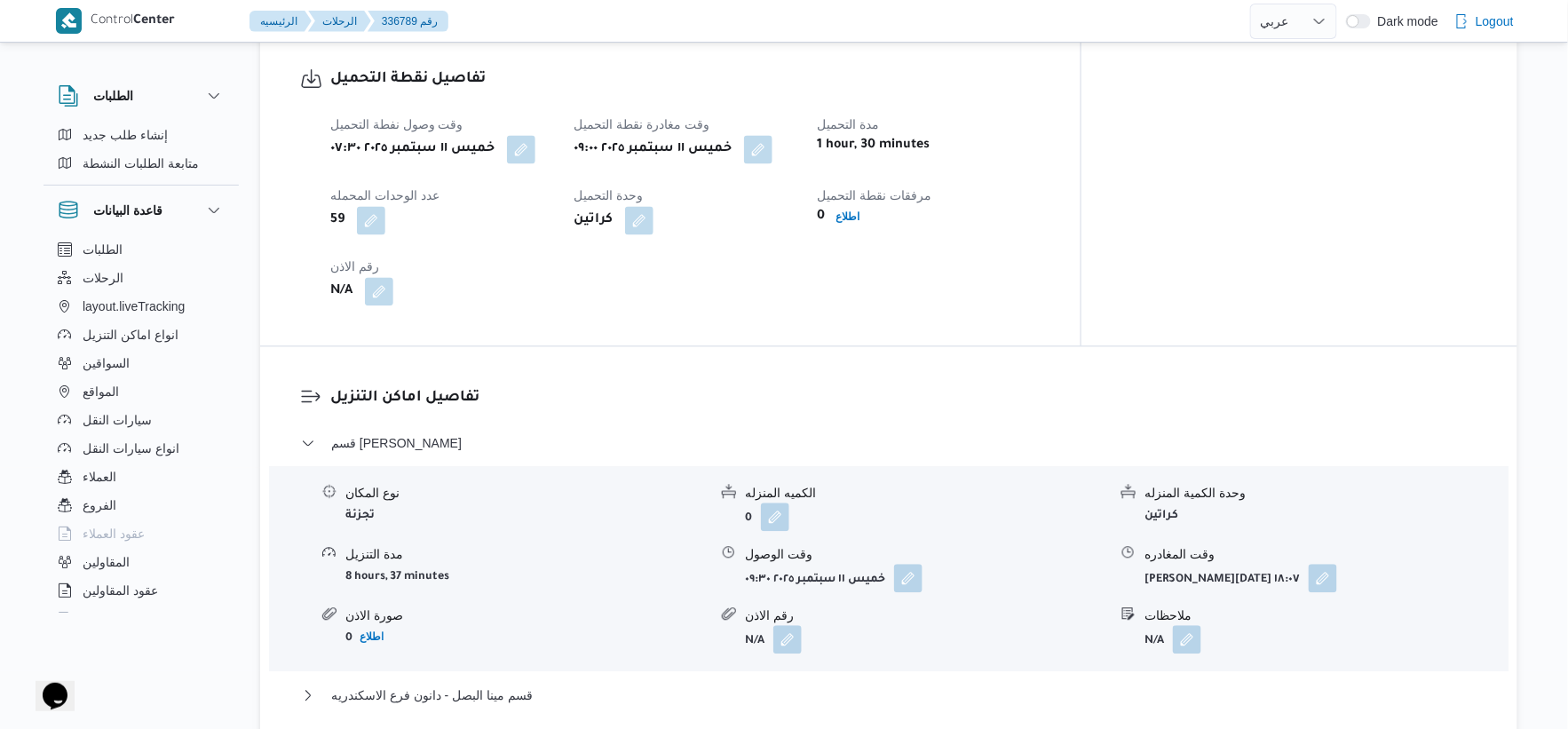
scroll to position [690, 0]
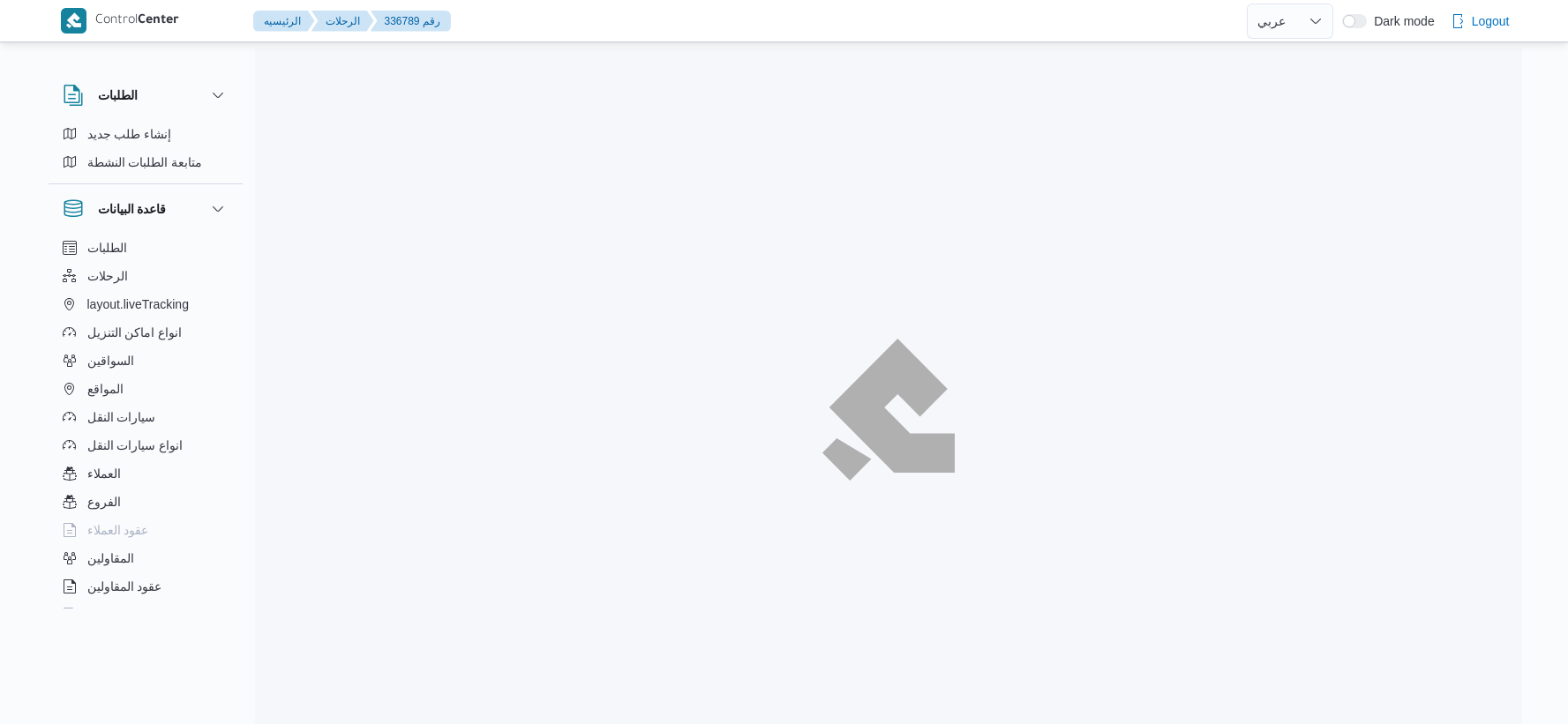
select select "ar"
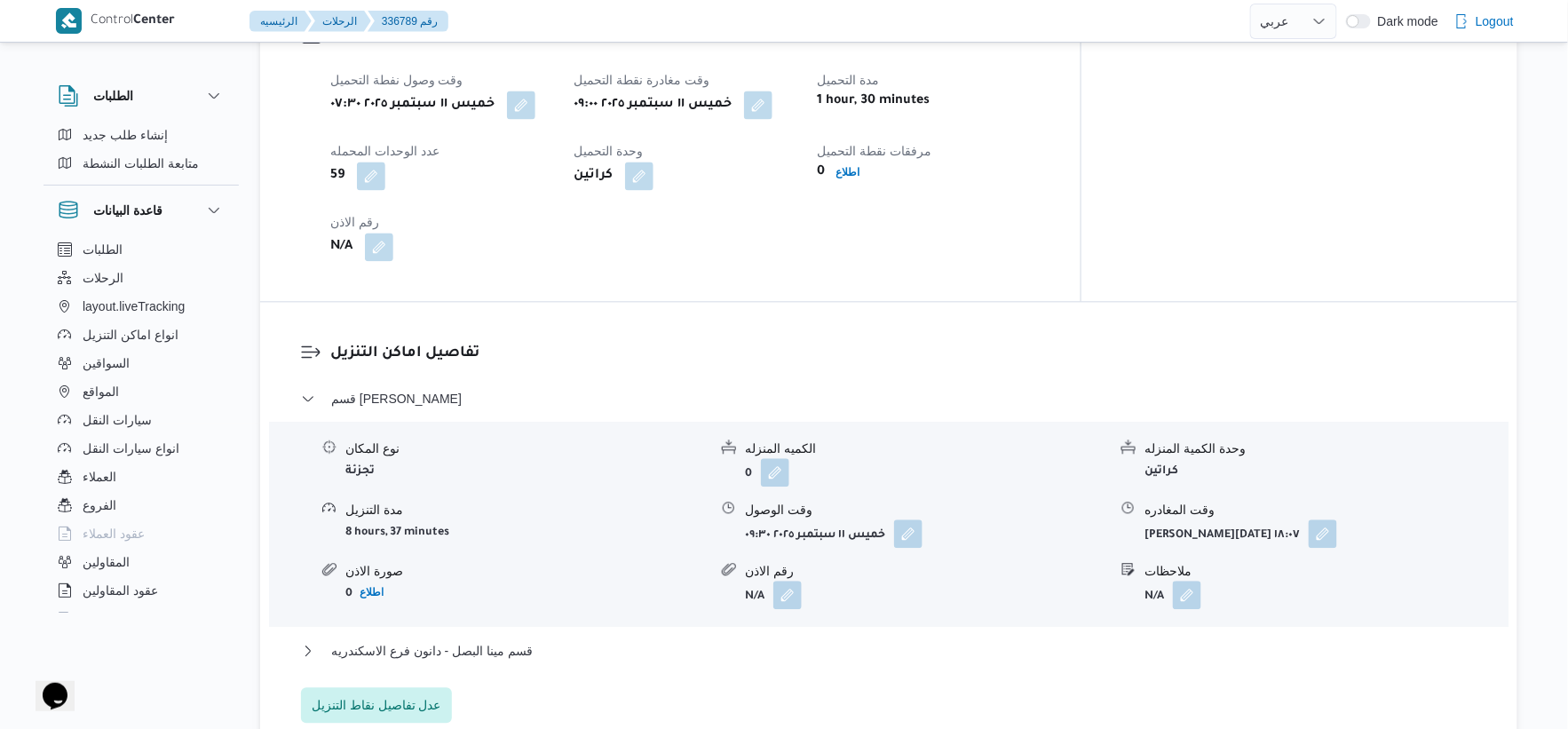
scroll to position [1479, 0]
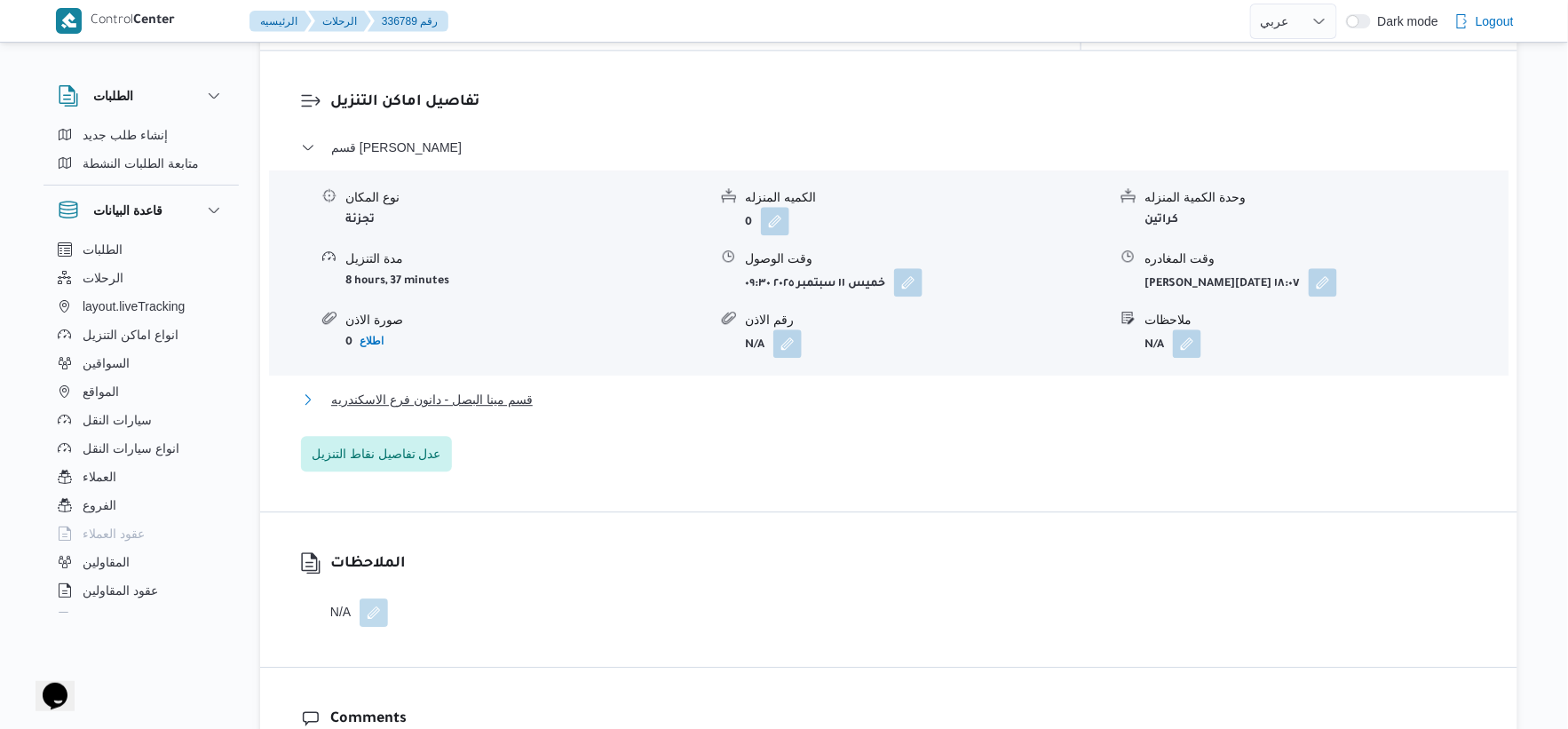
click at [552, 389] on button "قسم مينا البصل - دانون فرع الاسكندريه" at bounding box center [889, 399] width 1176 height 21
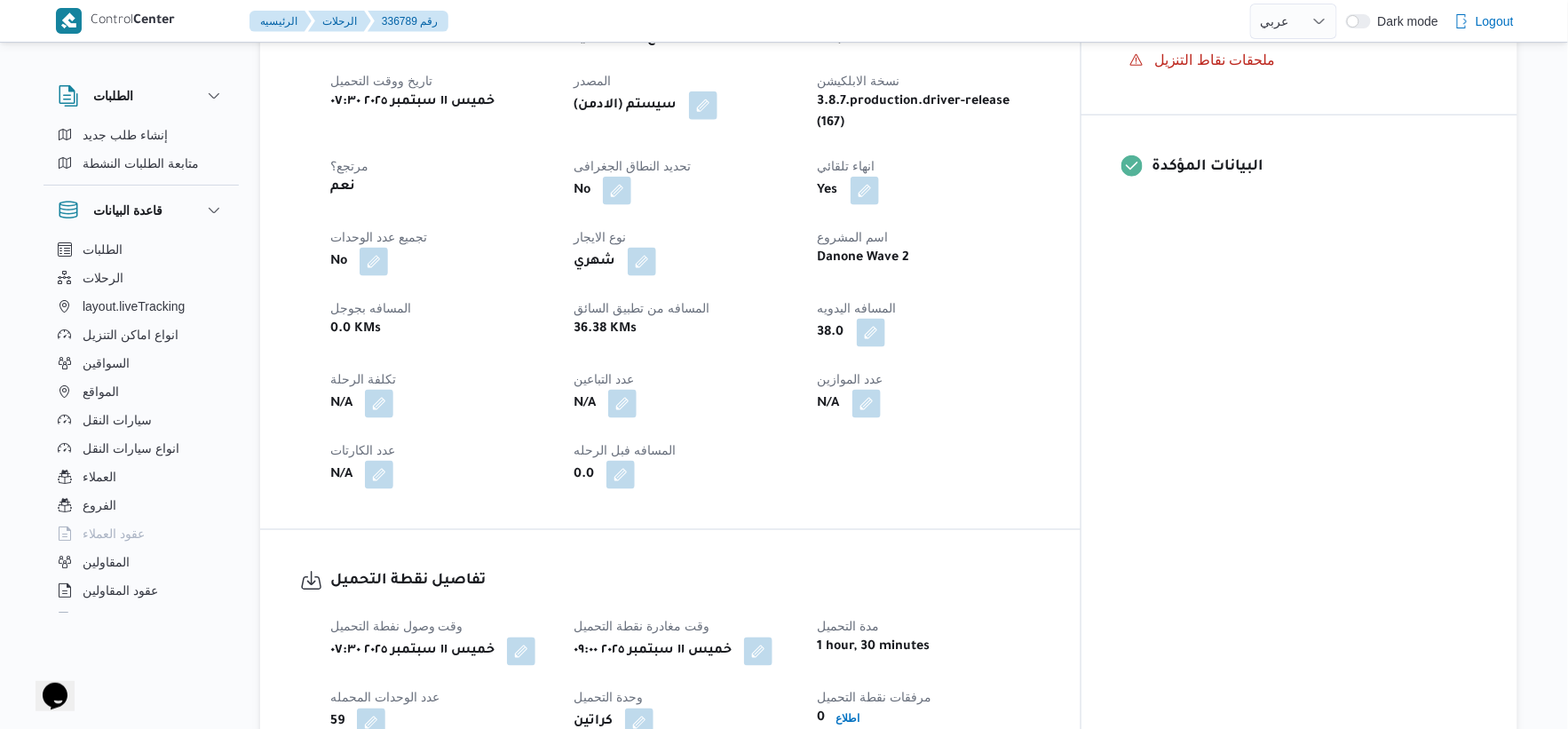
scroll to position [690, 0]
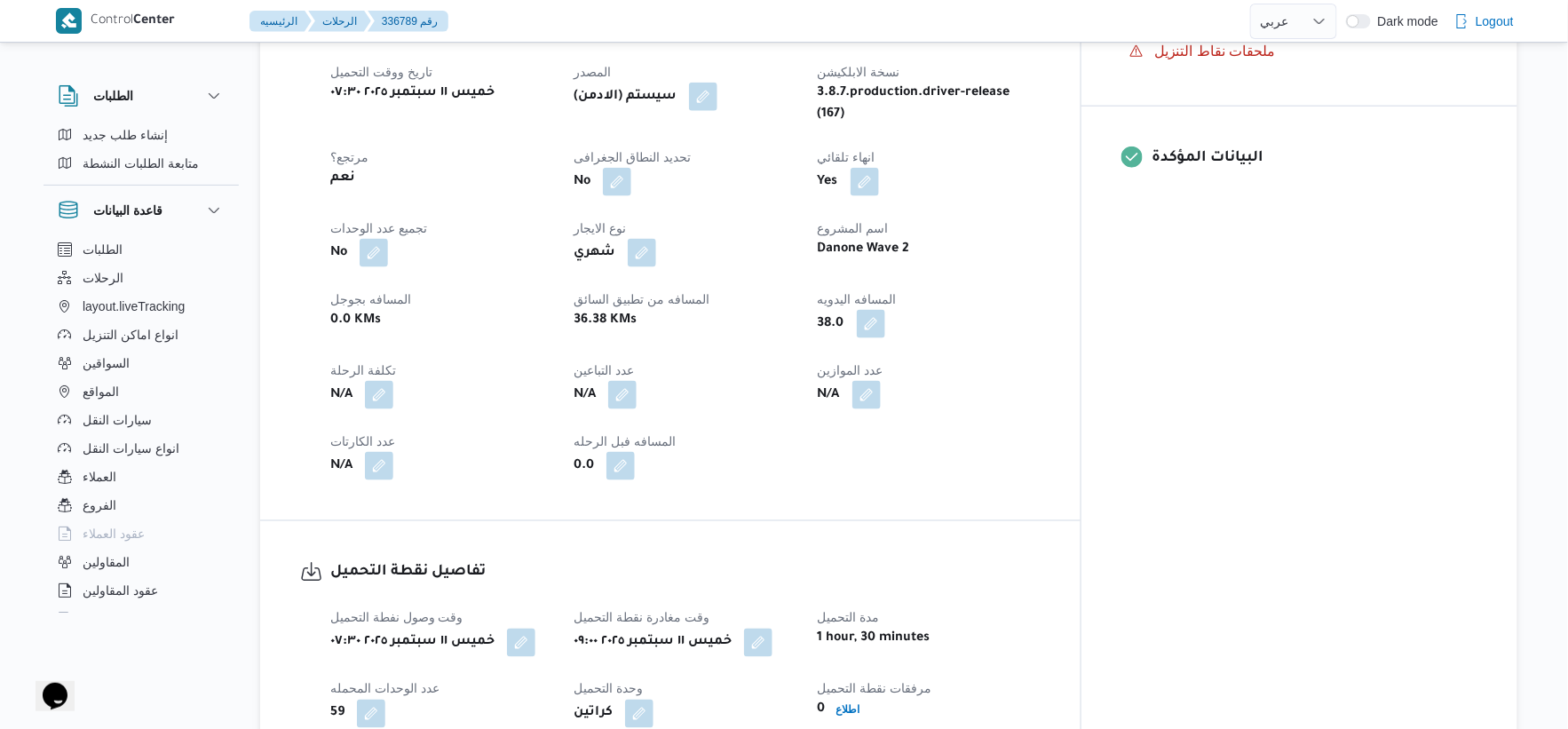
select select "ar"
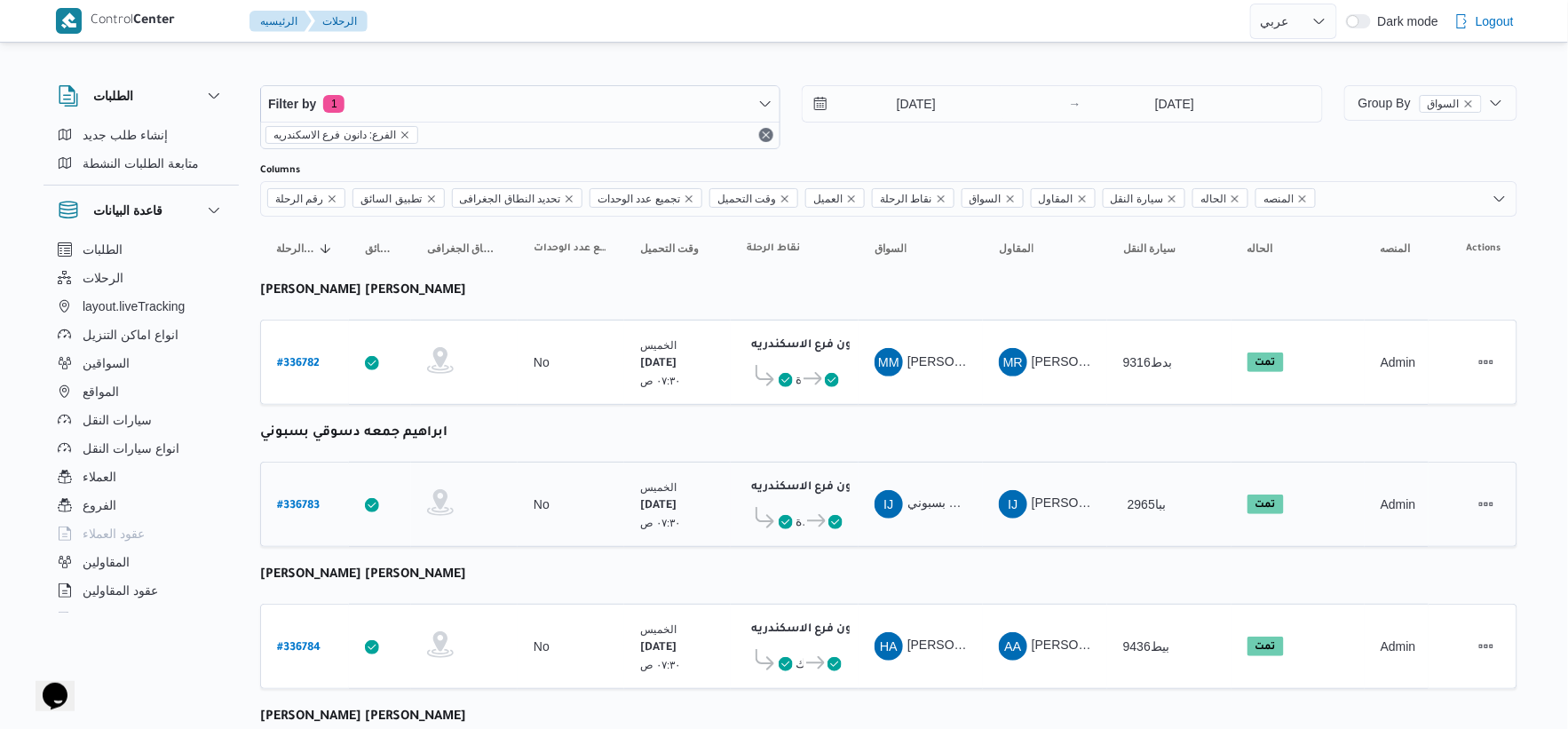
click at [306, 504] on b "# 336783" at bounding box center [298, 506] width 43 height 12
select select "ar"
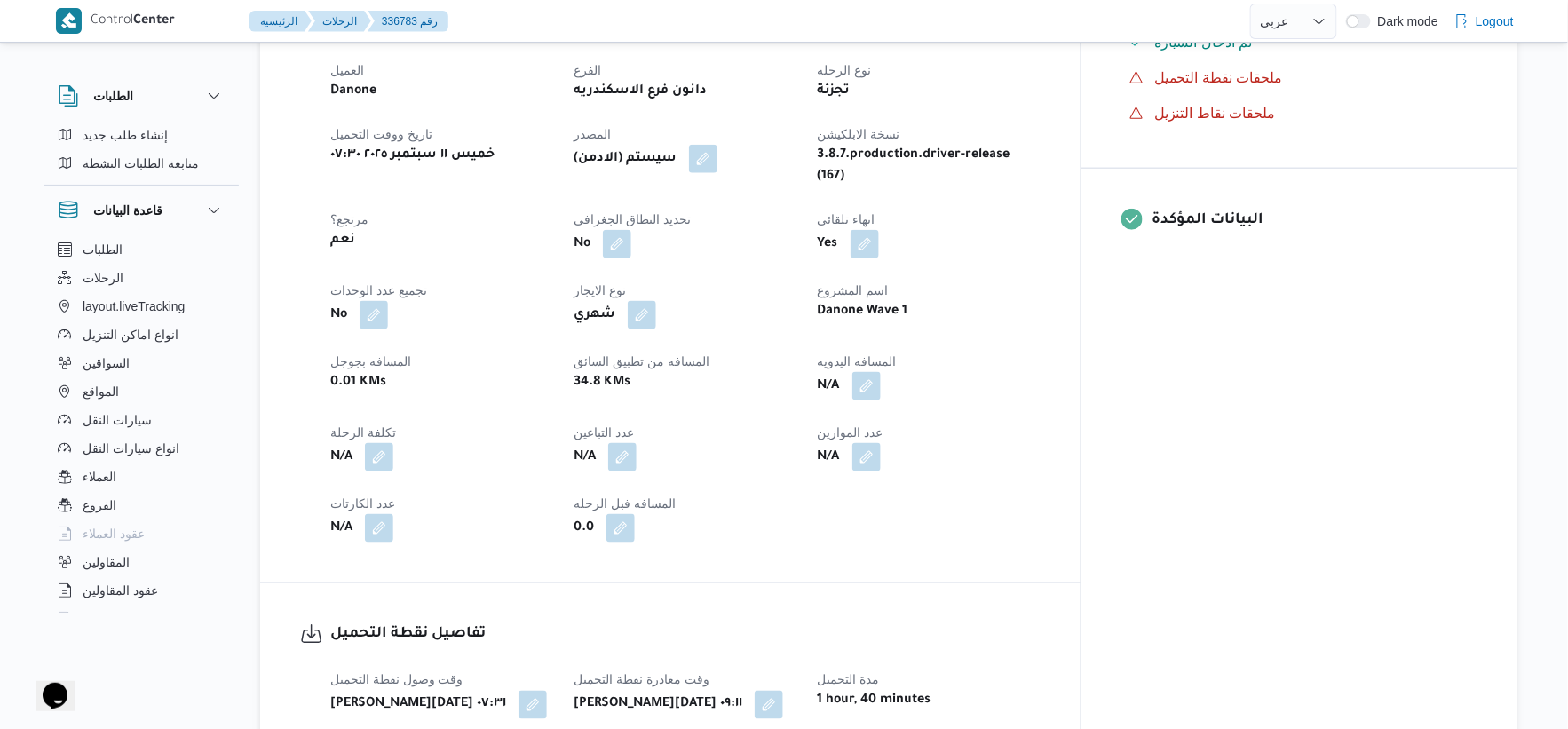
scroll to position [788, 0]
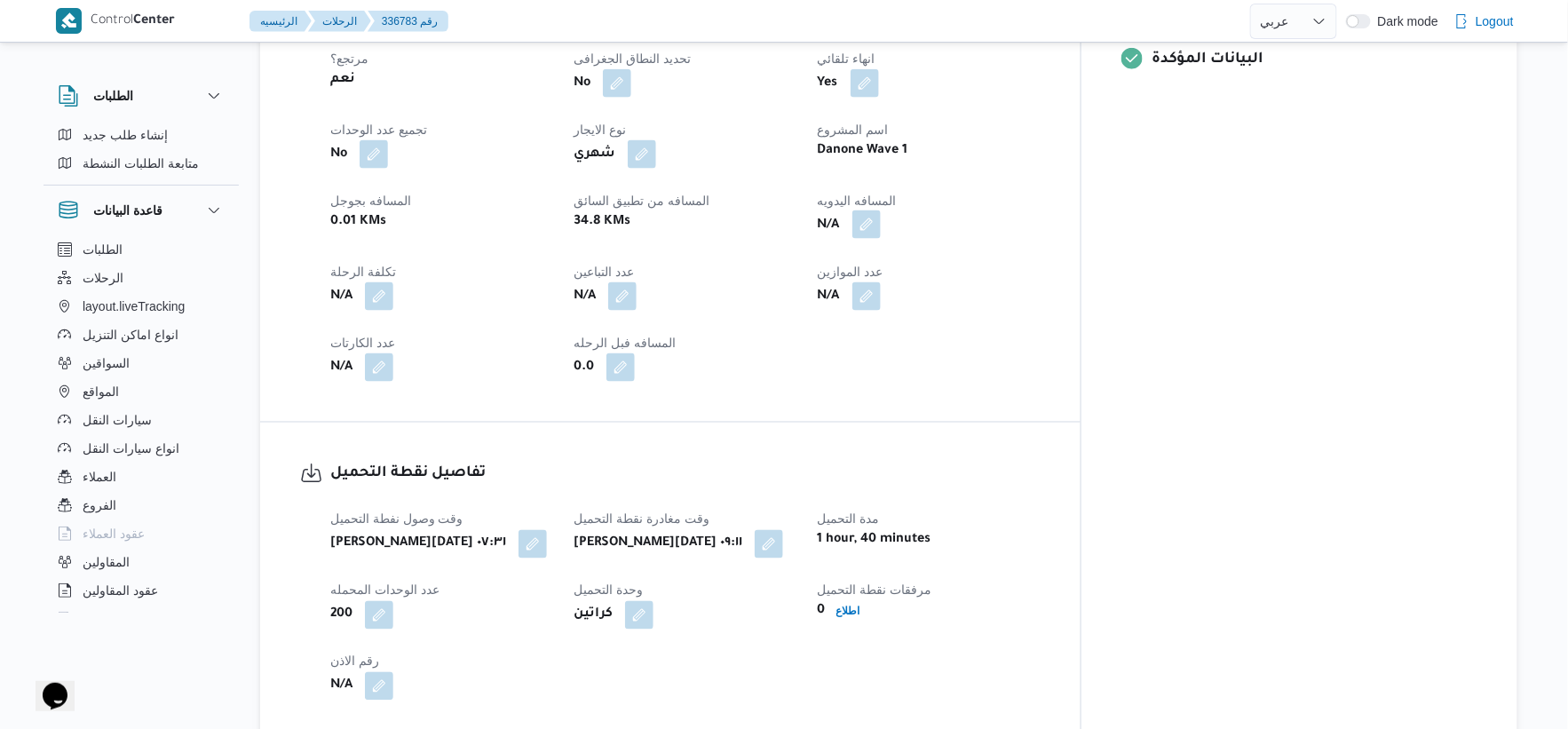
click at [881, 214] on button "button" at bounding box center [867, 224] width 29 height 29
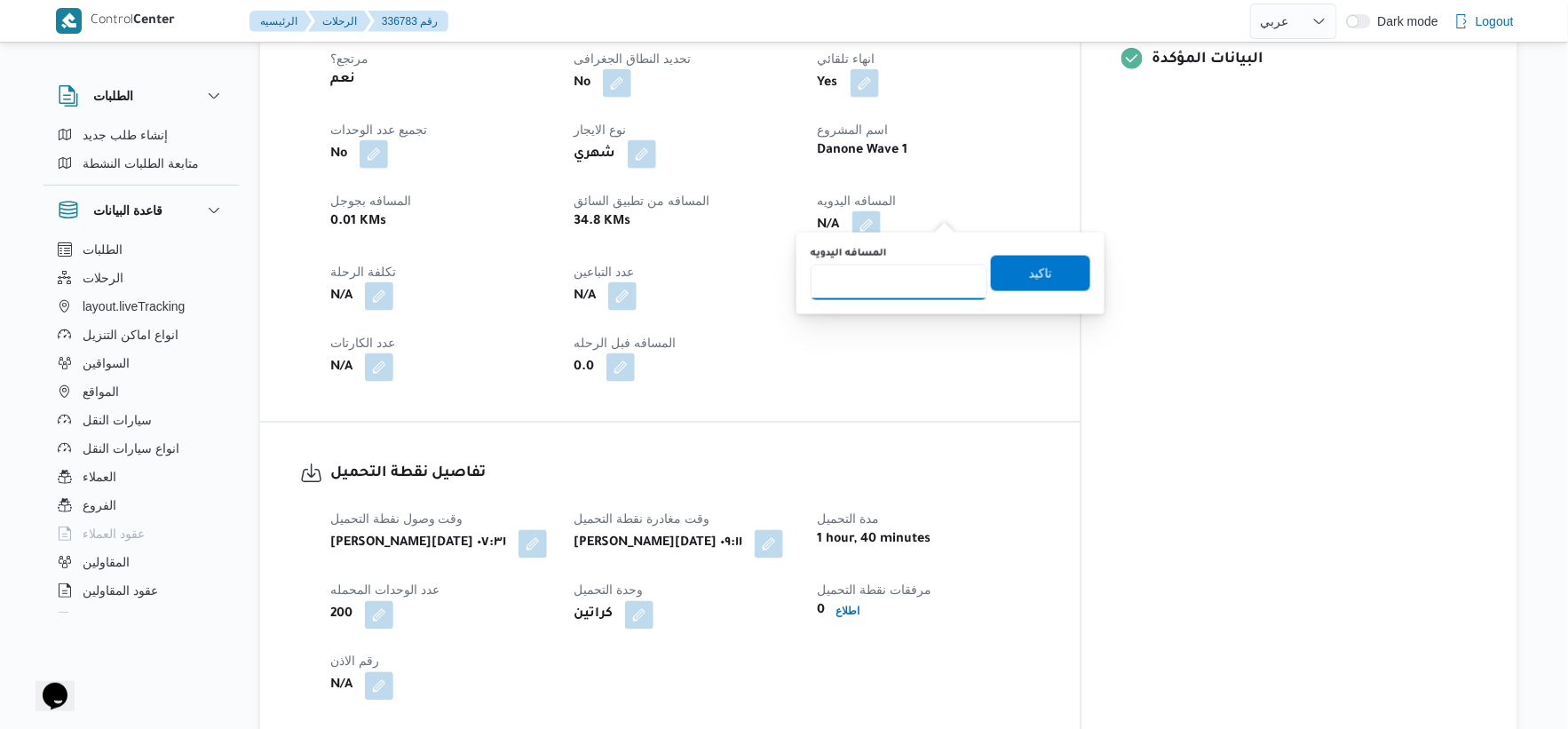
click at [903, 285] on input "المسافه اليدويه" at bounding box center [900, 281] width 177 height 35
type input "46"
click at [1033, 270] on span "تاكيد" at bounding box center [1040, 273] width 23 height 21
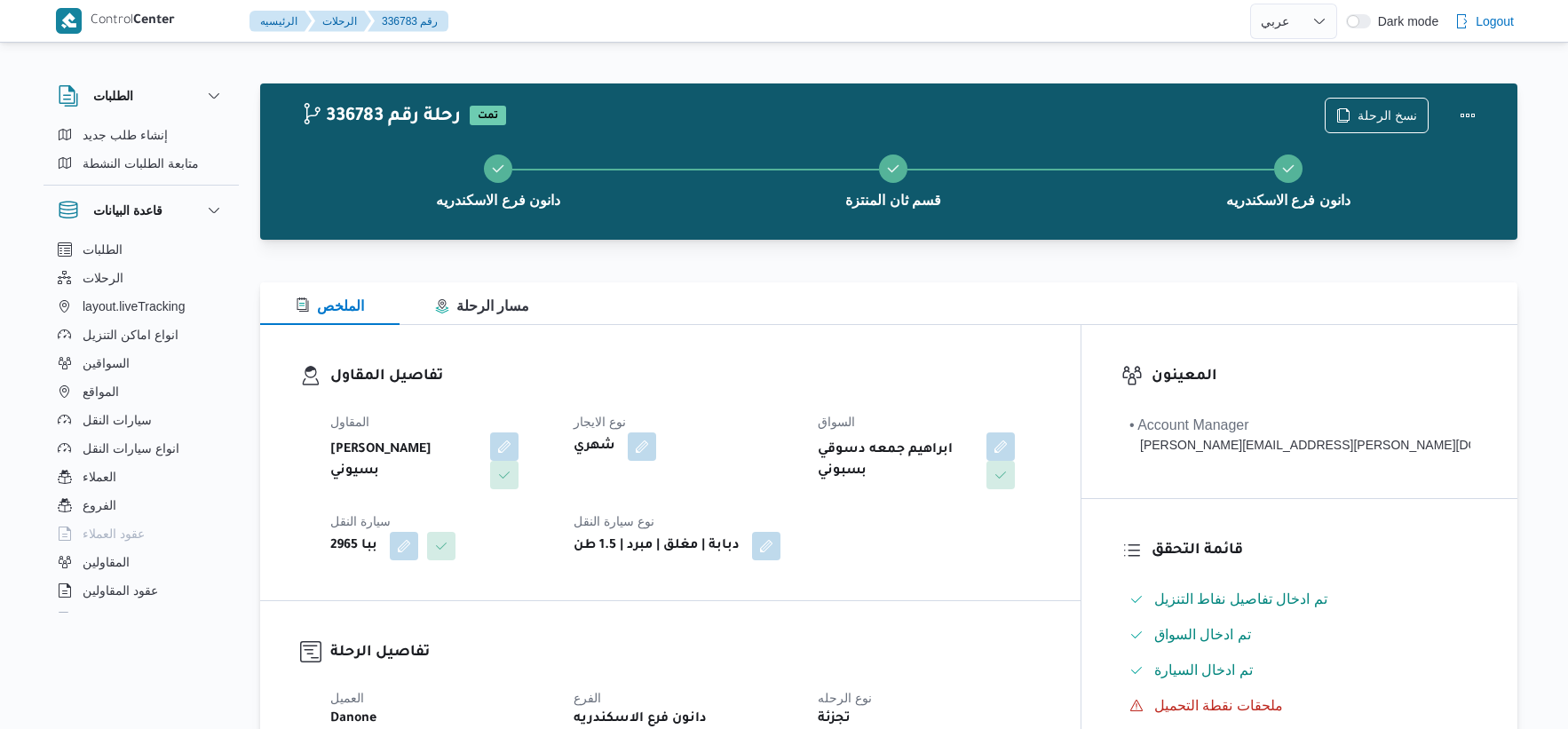
select select "ar"
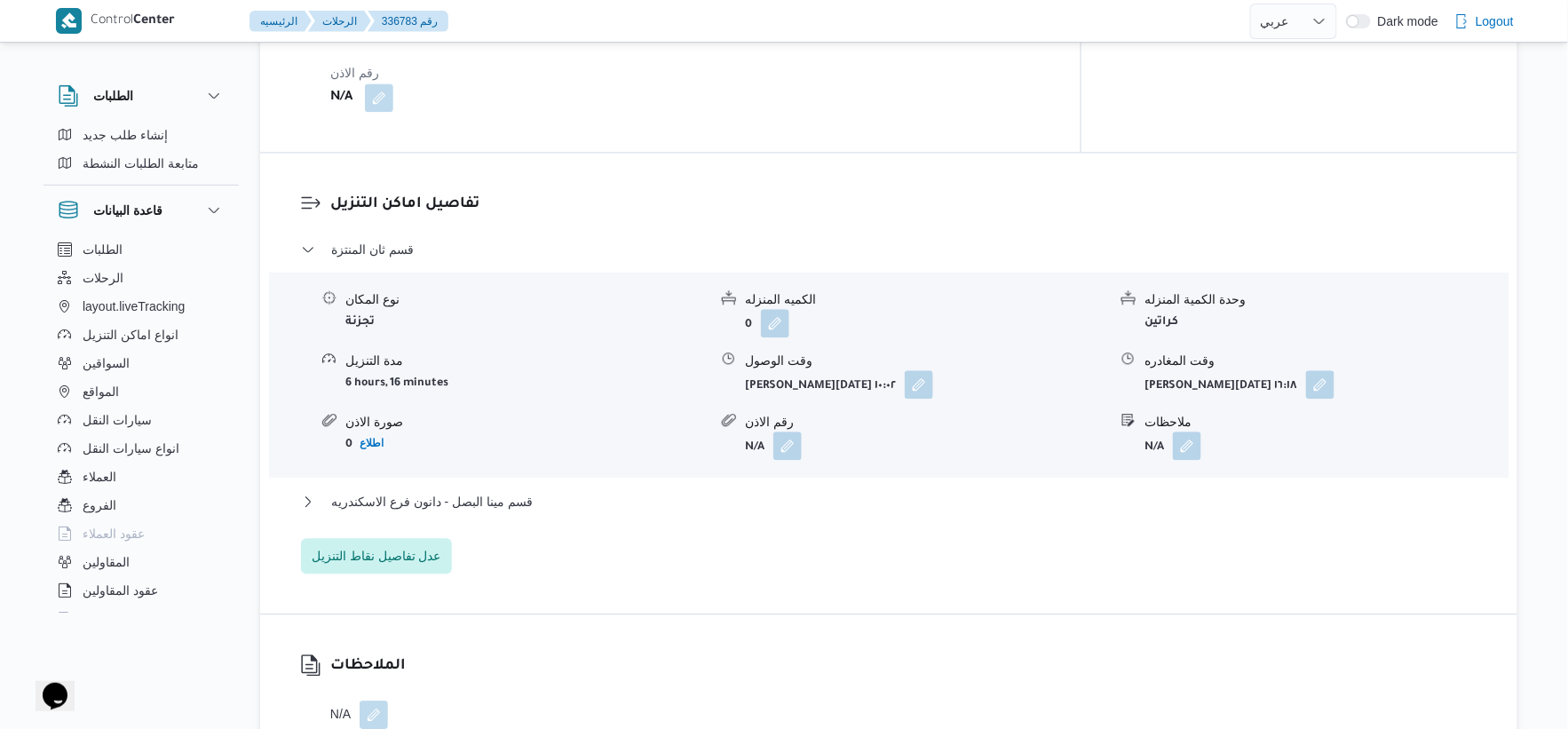
scroll to position [1380, 0]
click at [517, 488] on span "قسم مينا البصل - دانون فرع الاسكندريه" at bounding box center [432, 498] width 202 height 21
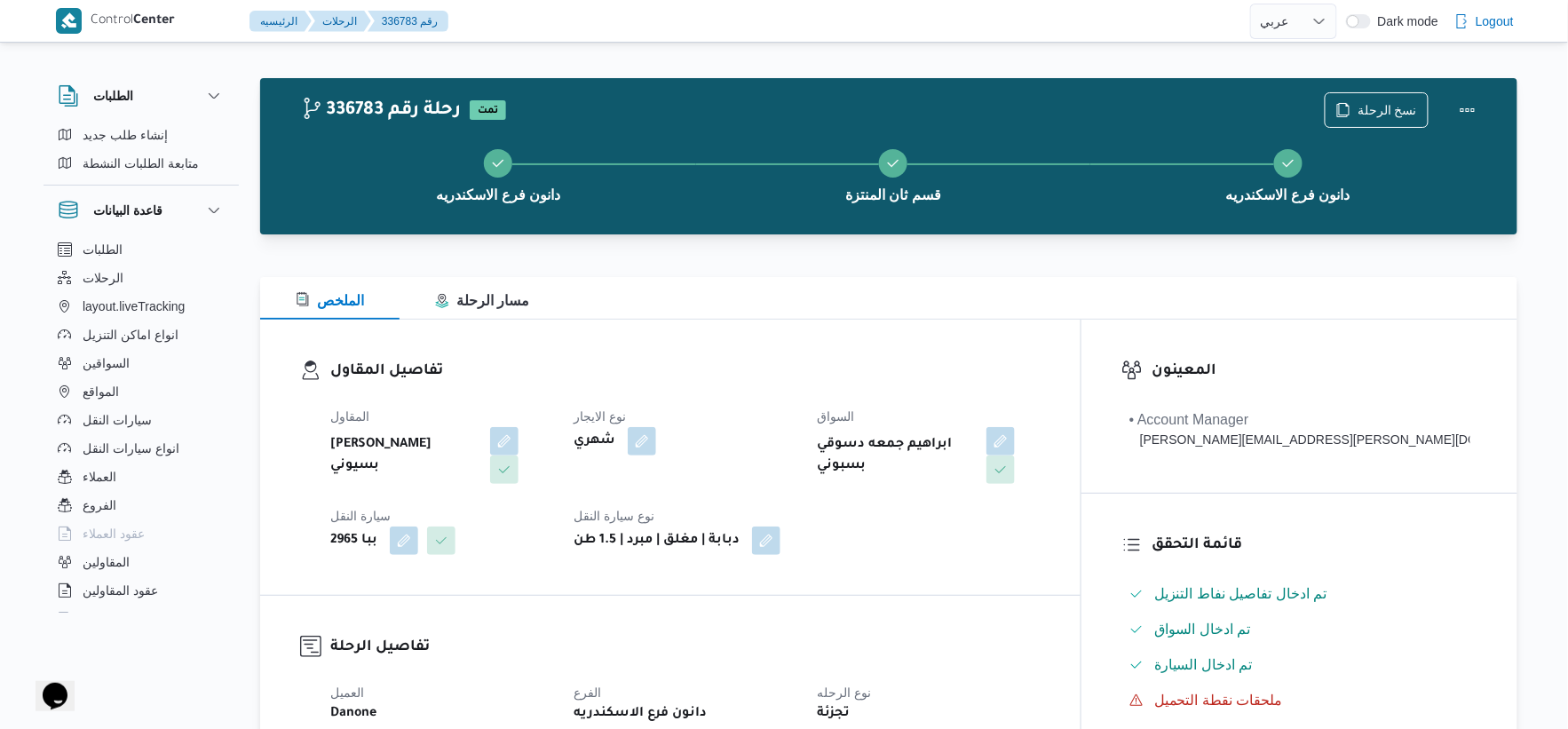
scroll to position [0, 0]
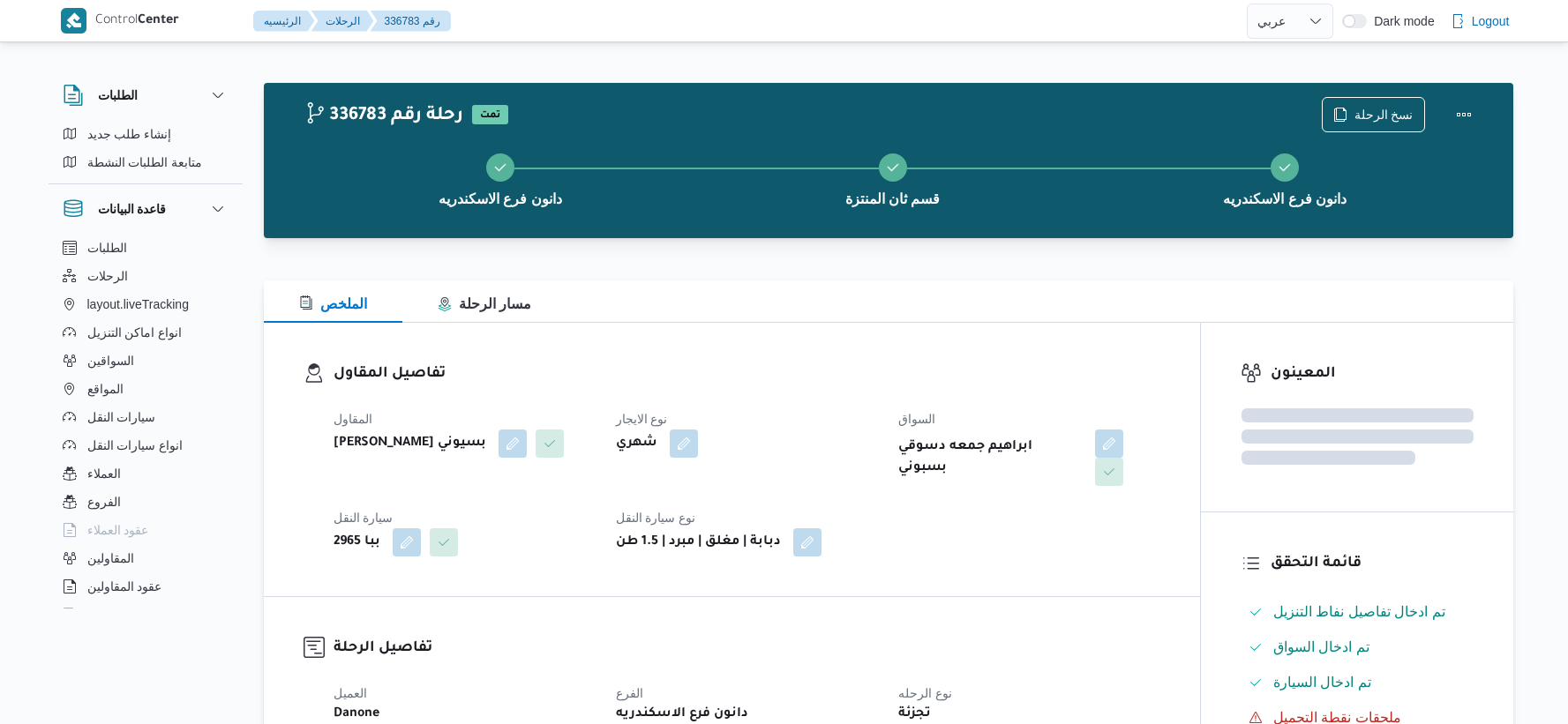
select select "ar"
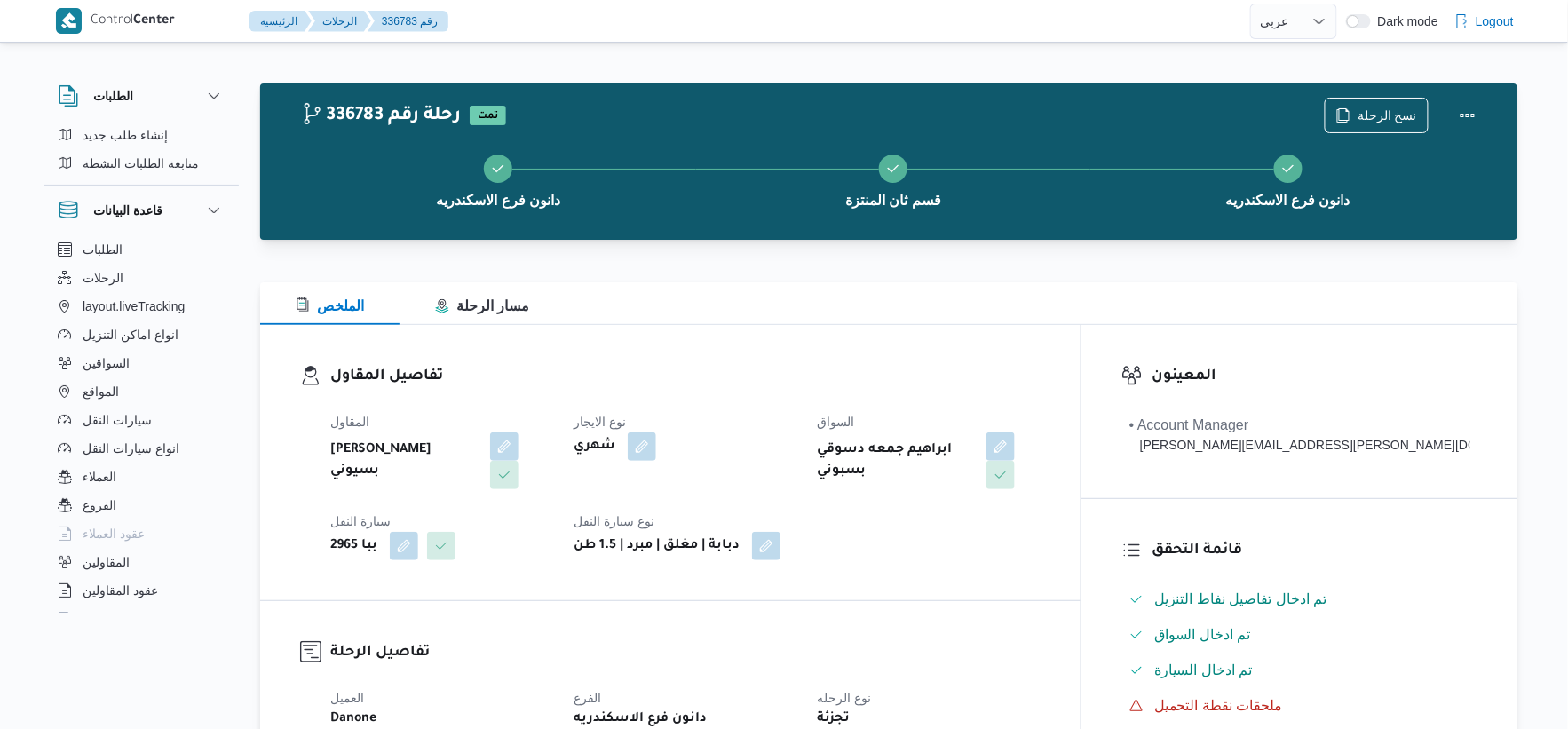
click at [975, 439] on b "ابراهيم جمعه دسوقي بسبوني" at bounding box center [896, 460] width 156 height 43
copy div "ابراهيم جمعه دسوقي بسبوني"
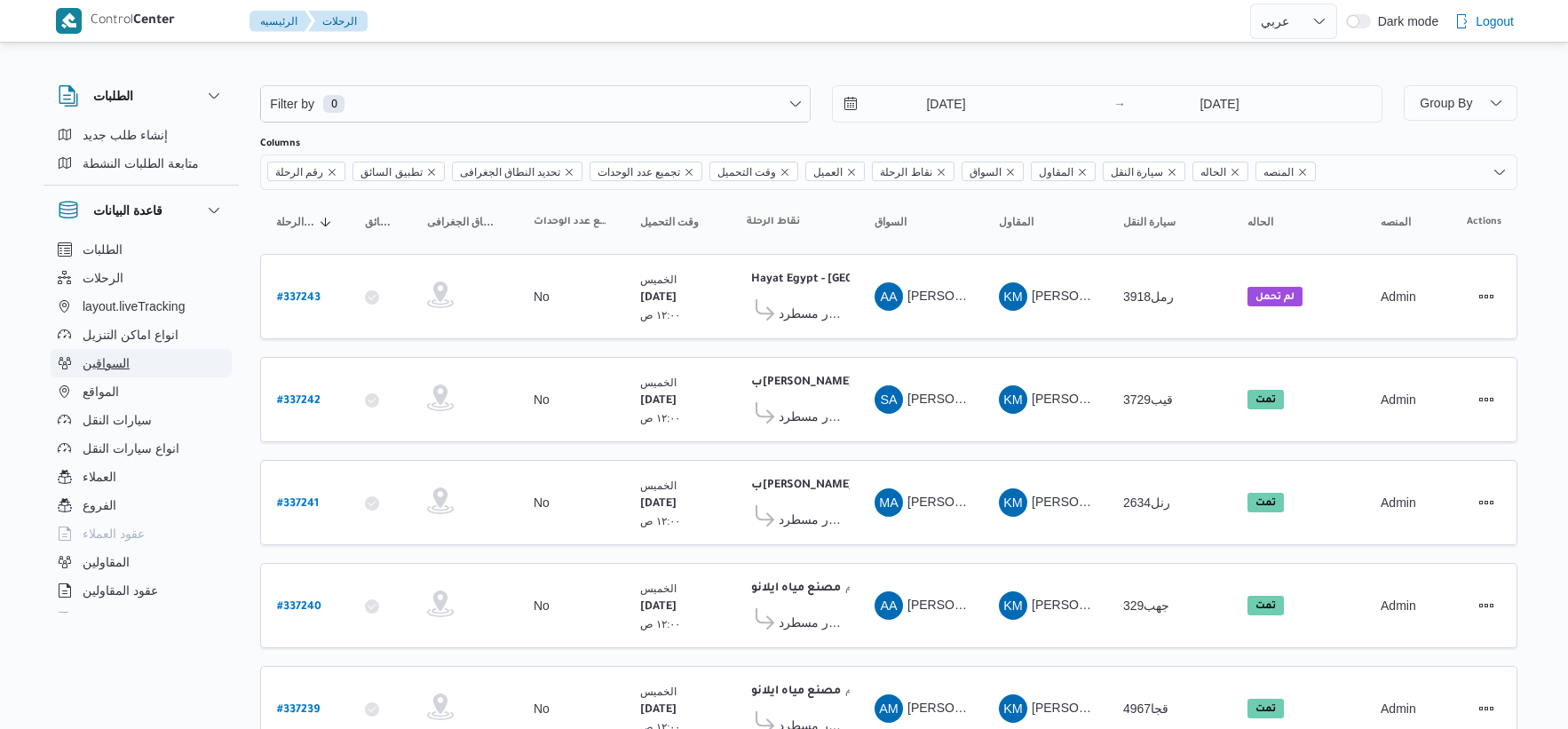
click at [165, 357] on button "السواقين" at bounding box center [141, 363] width 182 height 29
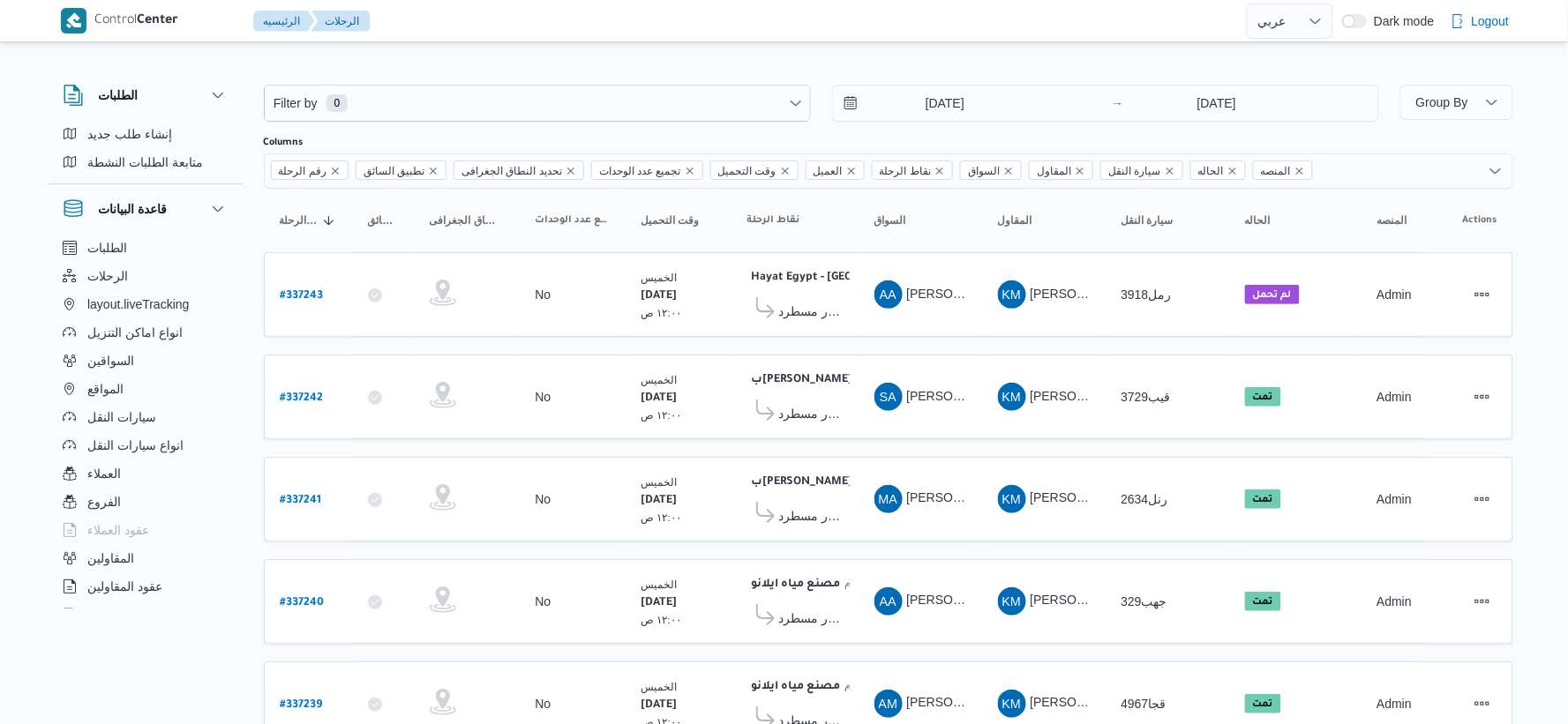
select select "ar"
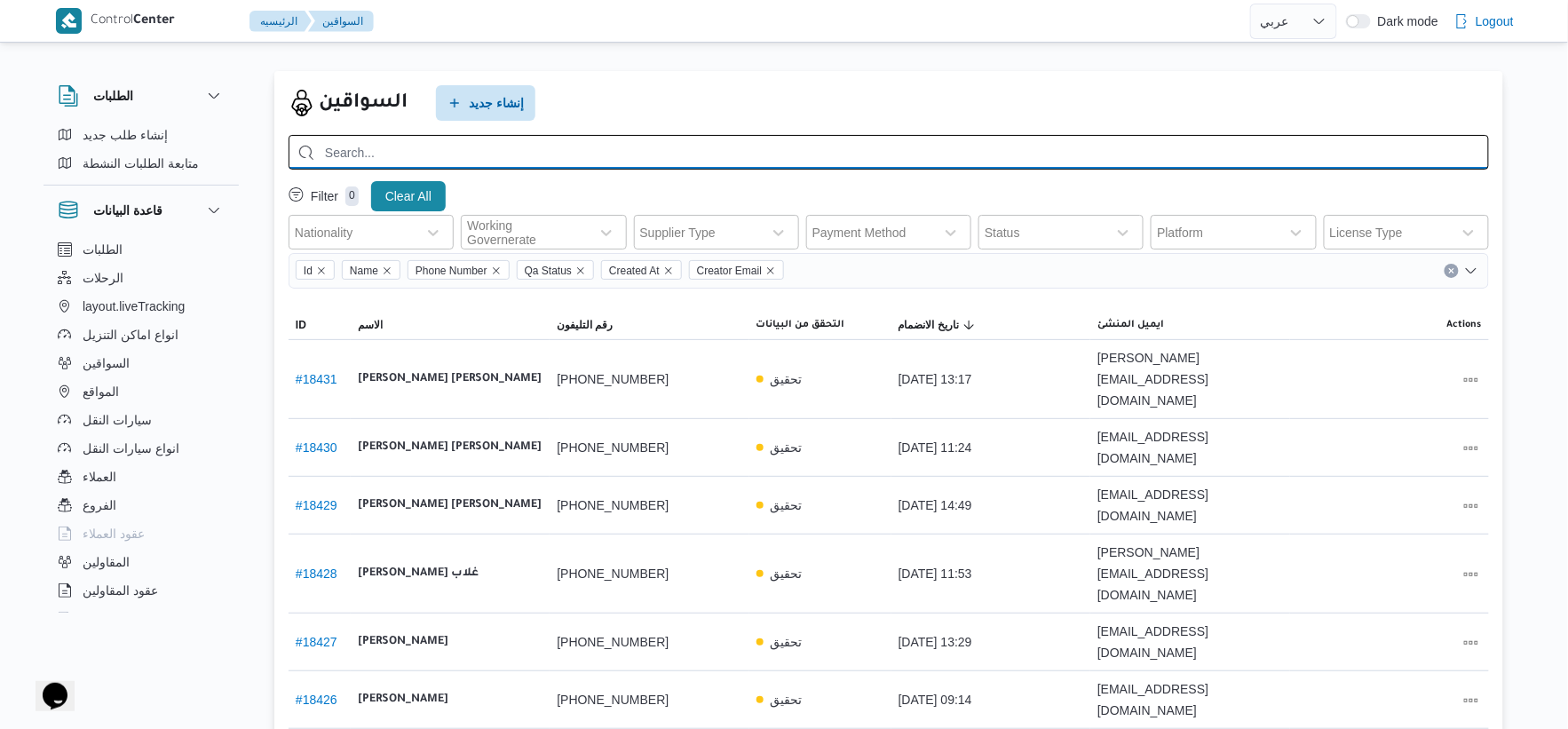
click at [459, 139] on input "search" at bounding box center [889, 152] width 1201 height 34
paste input "ابراهيم جمعه دسوقي بسبوني"
type input "ابراهيم جمعه دسوقي بسبوني"
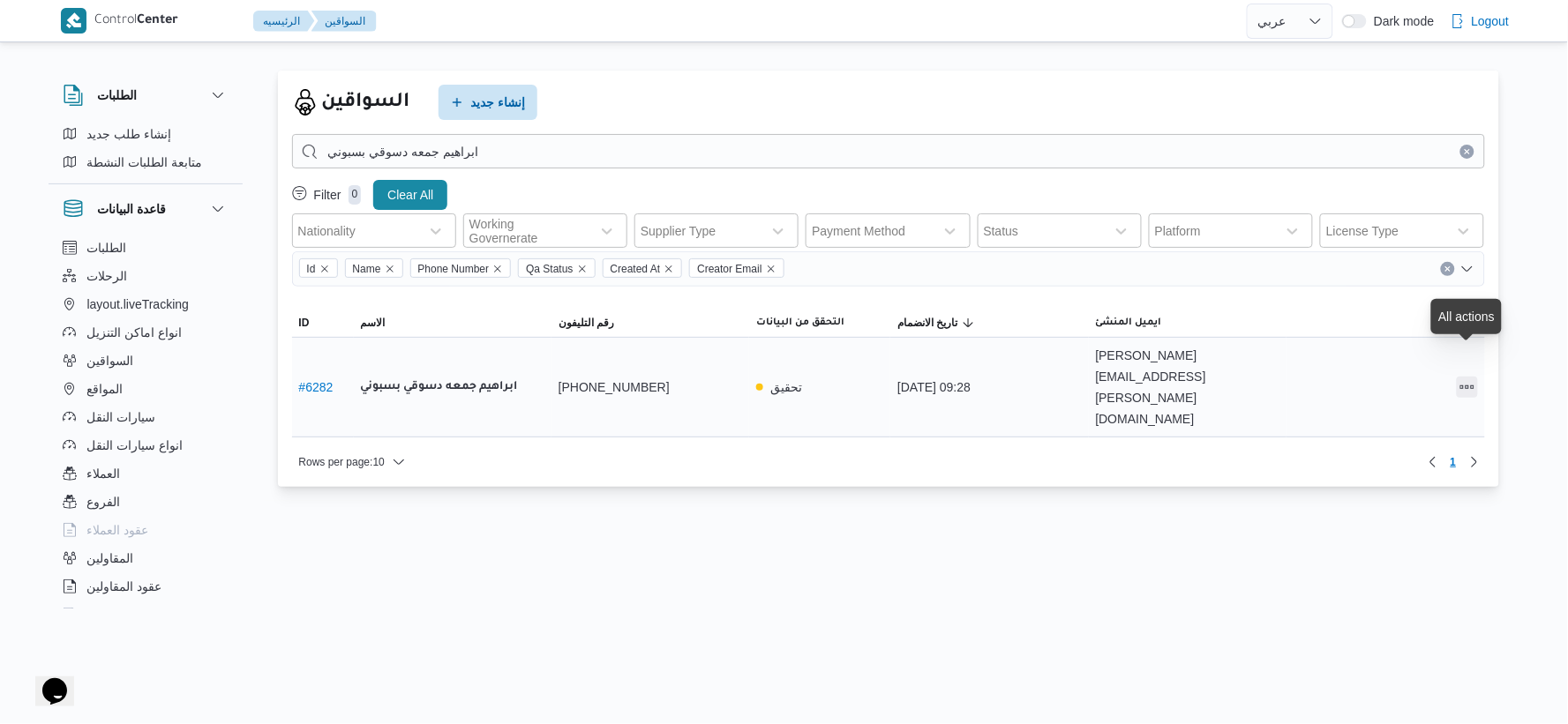
click at [1458, 377] on button "All actions" at bounding box center [1467, 387] width 21 height 21
click at [1421, 358] on span "Edit" at bounding box center [1411, 356] width 57 height 14
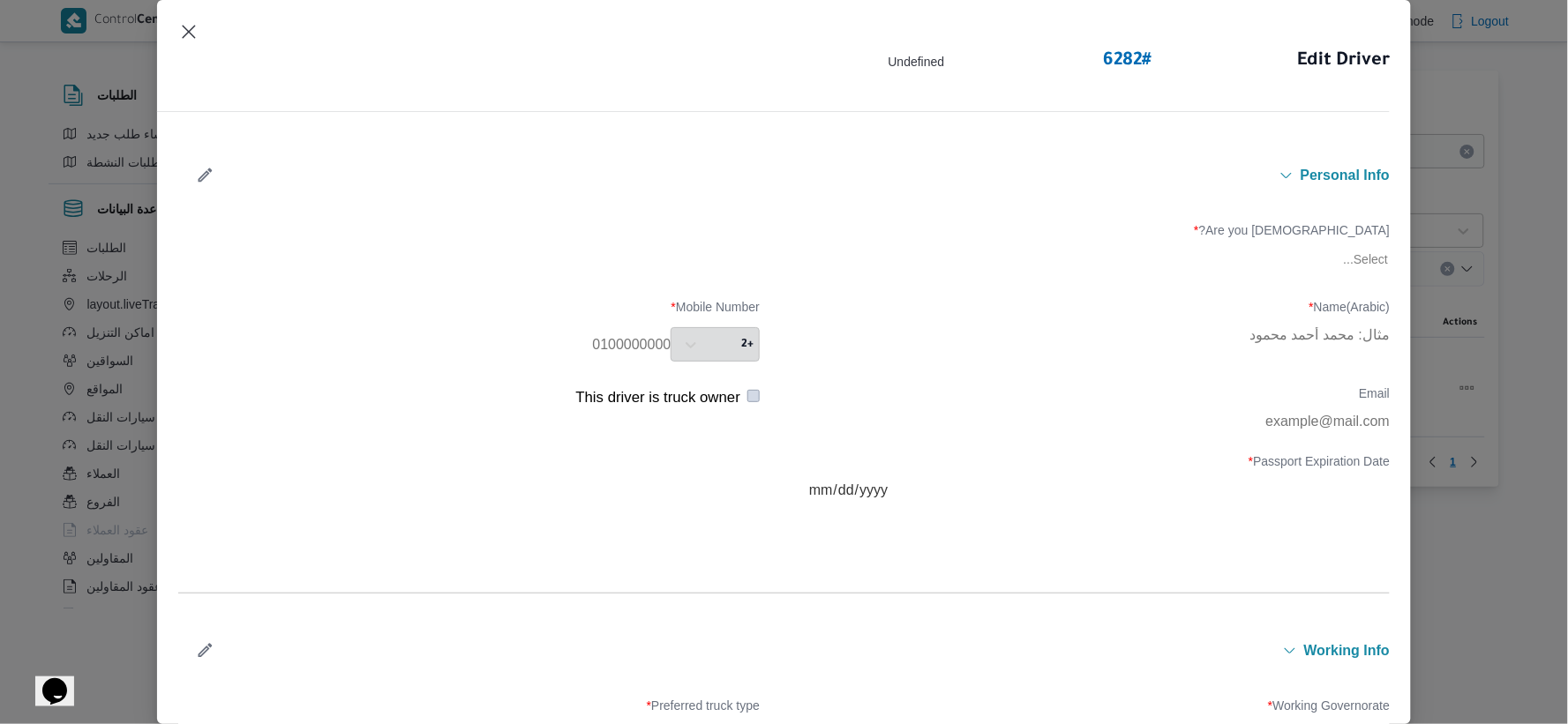
type input "ابراهيم جمعه دسوقي بسبوني"
type input "01225661405"
type input "01225661405@illa.com.eg"
type input "2030-08-25"
type input "2033-01-06"
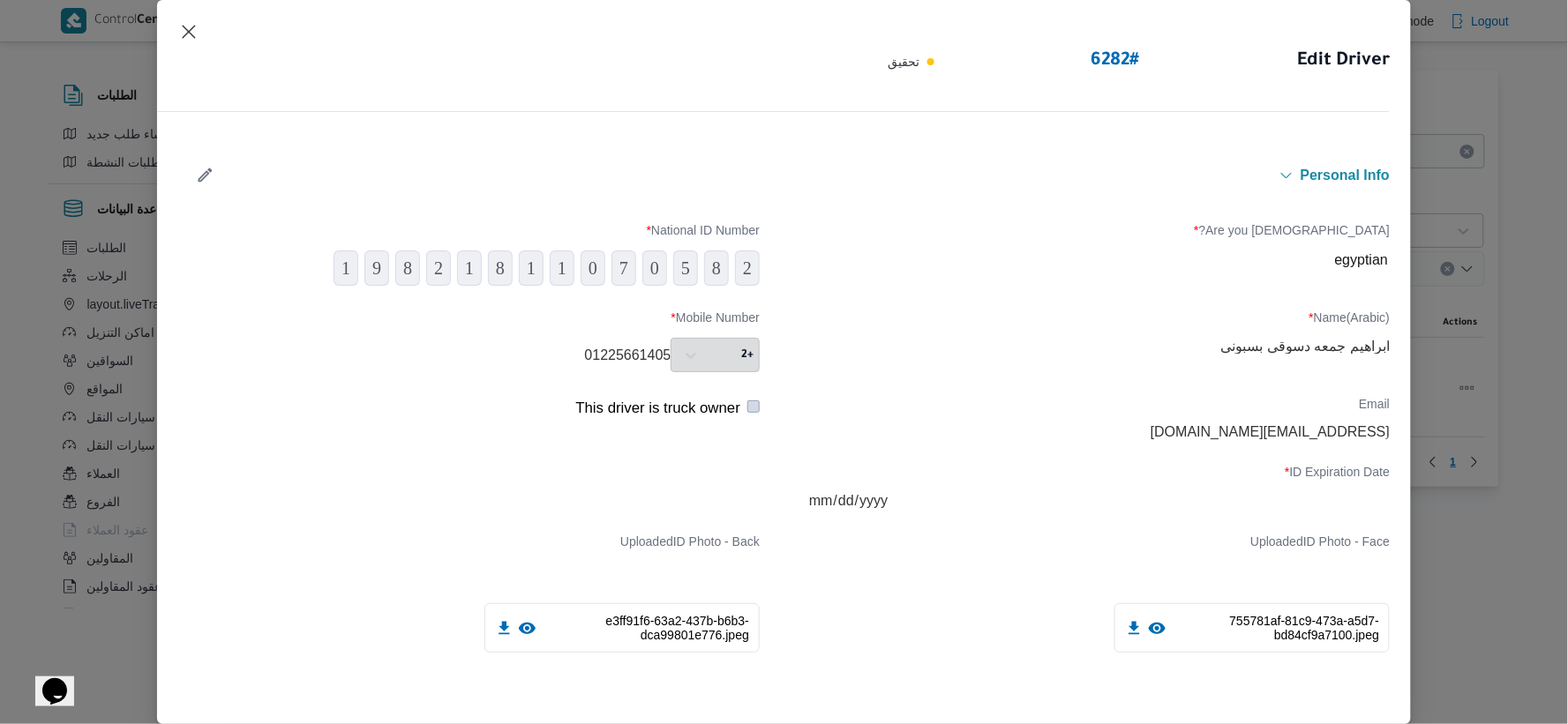
click at [1148, 636] on icon at bounding box center [1157, 629] width 19 height 19
click at [204, 172] on icon "button" at bounding box center [205, 176] width 19 height 19
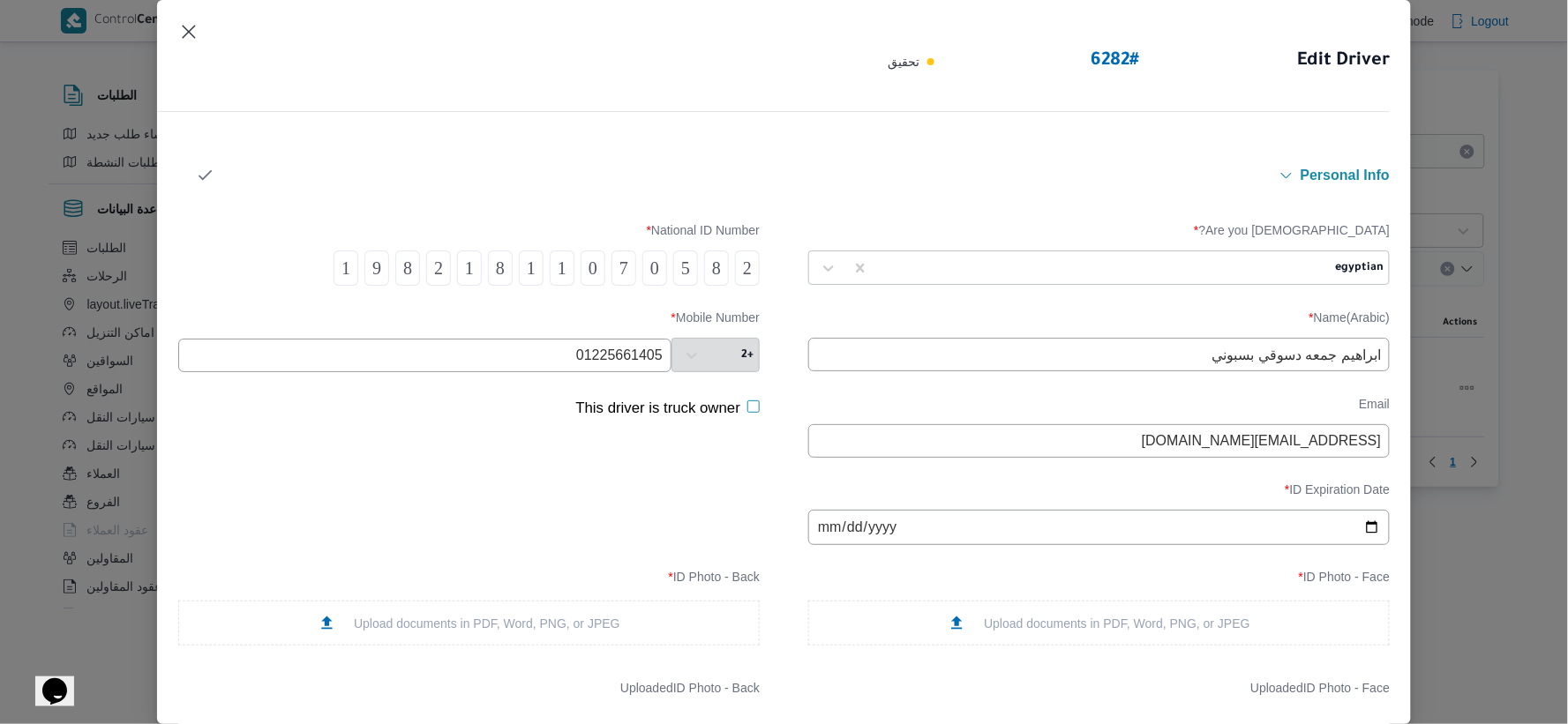
click at [1219, 355] on input "ابراهيم جمعه دسوقي بسبوني" at bounding box center [1099, 354] width 581 height 33
type input "ابراهيم جمعه دسوقي بسيوني"
click at [200, 166] on icon "button" at bounding box center [205, 176] width 19 height 19
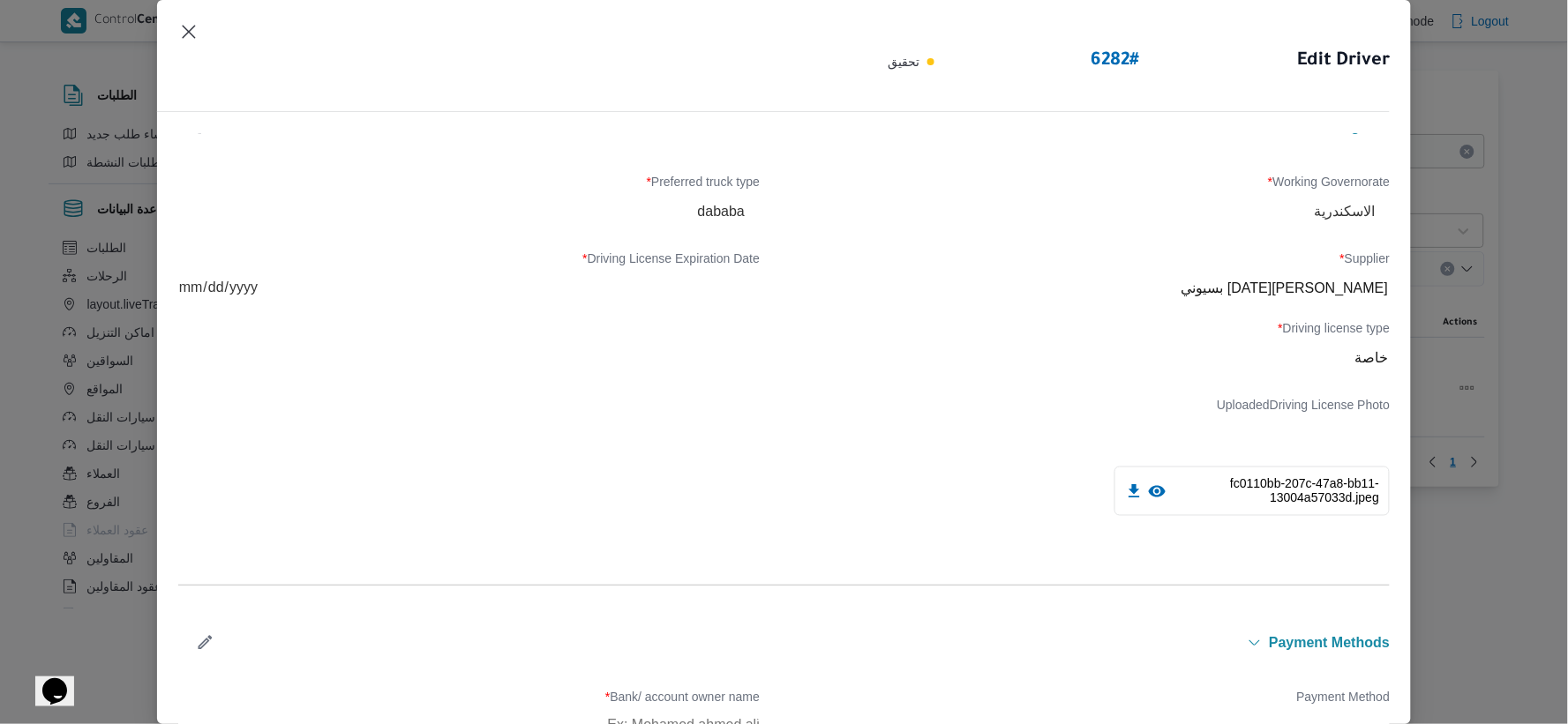
scroll to position [989, 0]
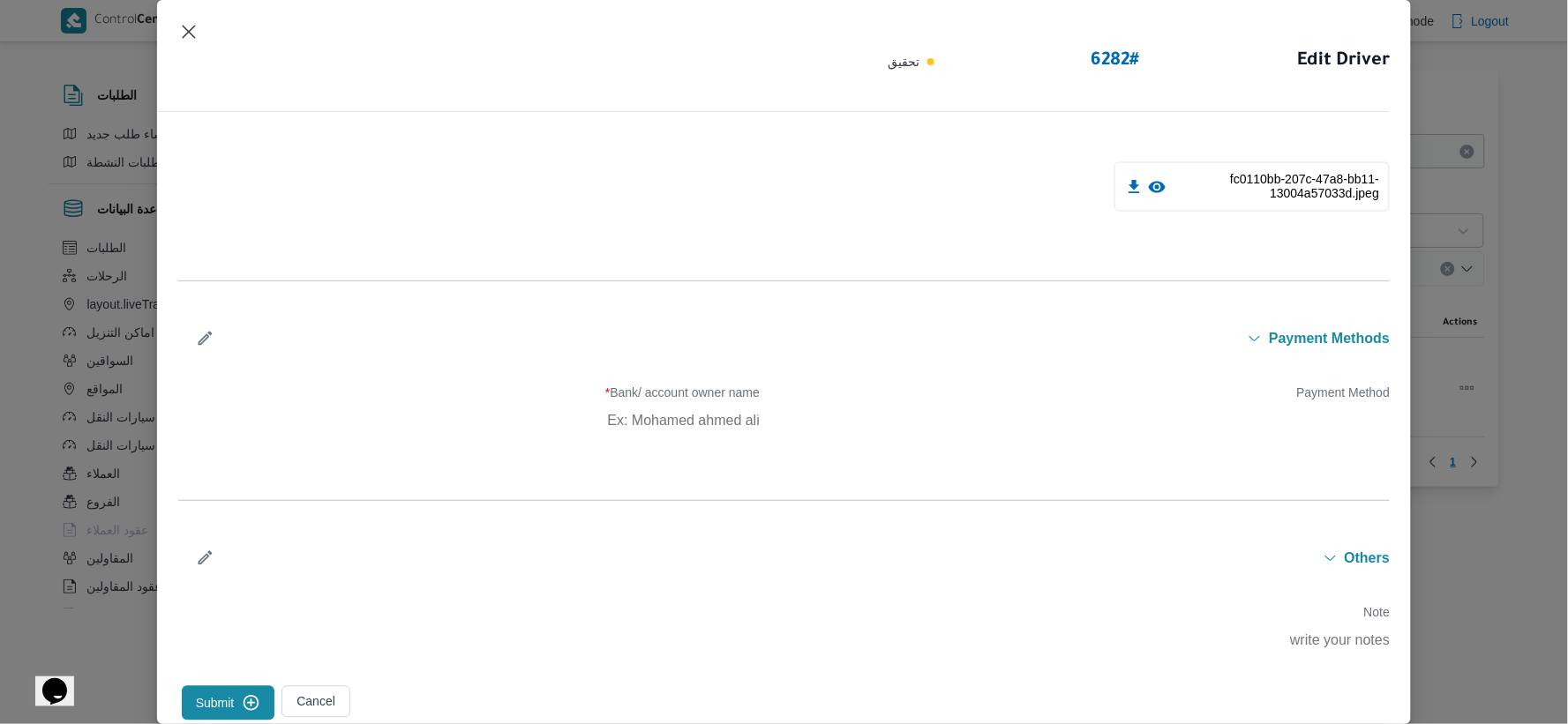
click at [219, 702] on button "Submit" at bounding box center [228, 703] width 94 height 34
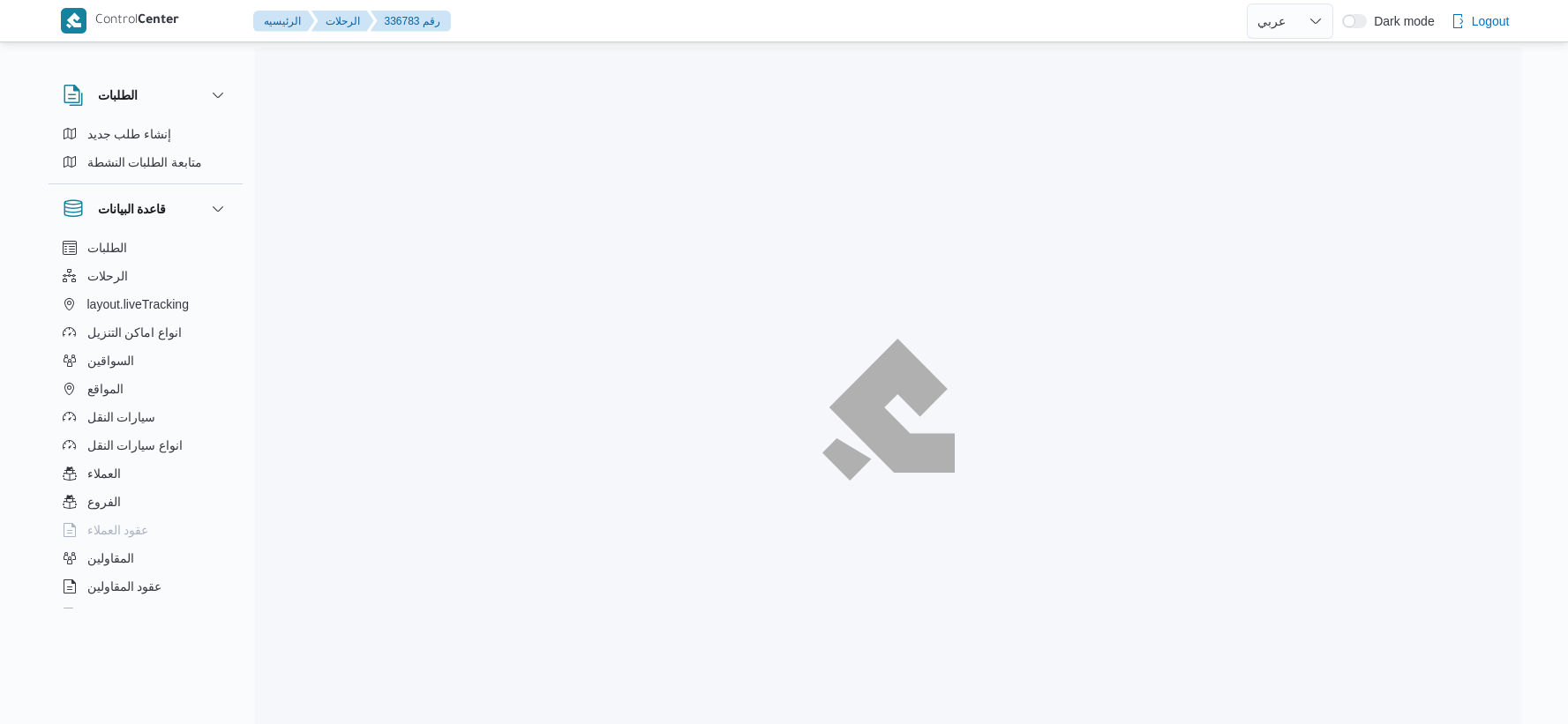
select select "ar"
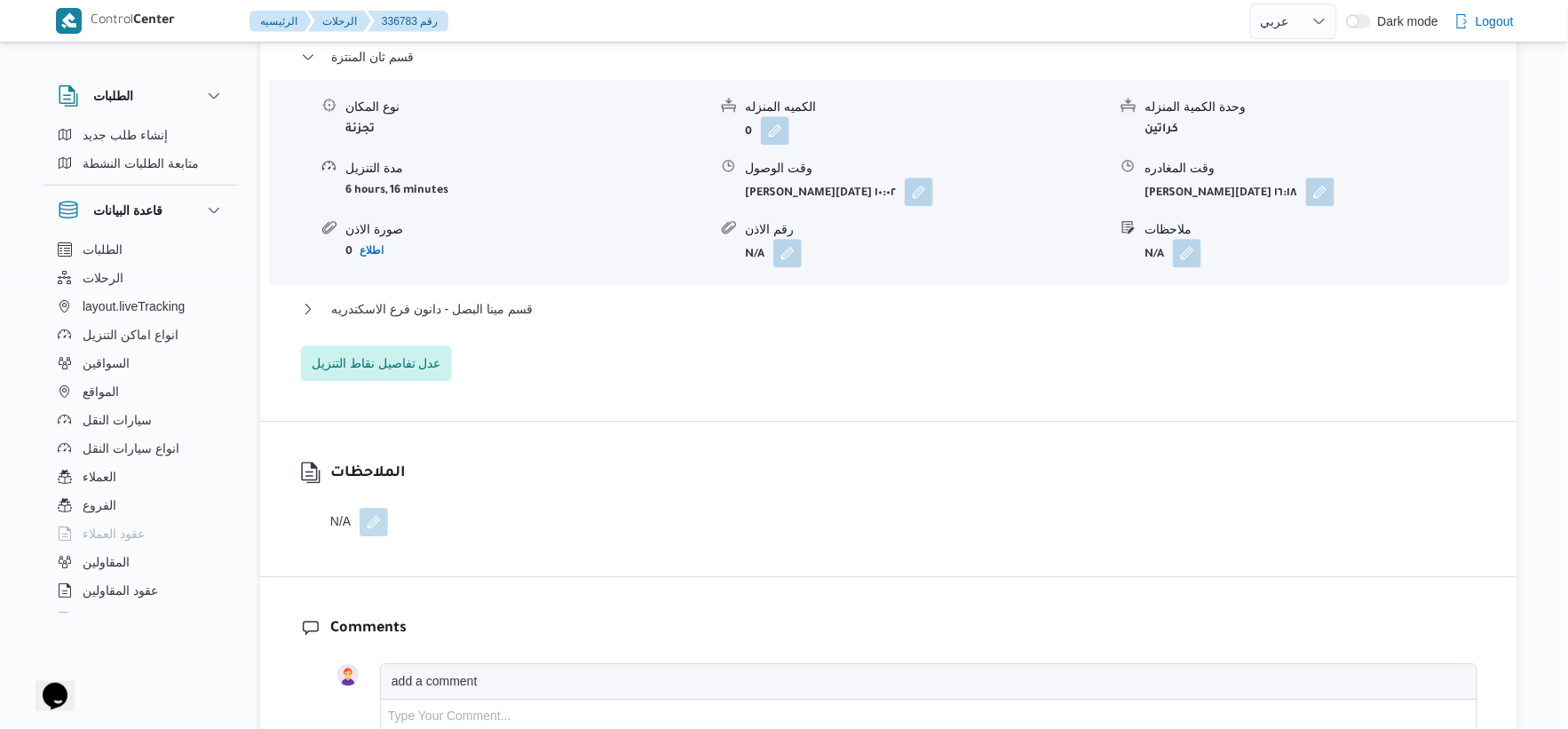
scroll to position [1578, 0]
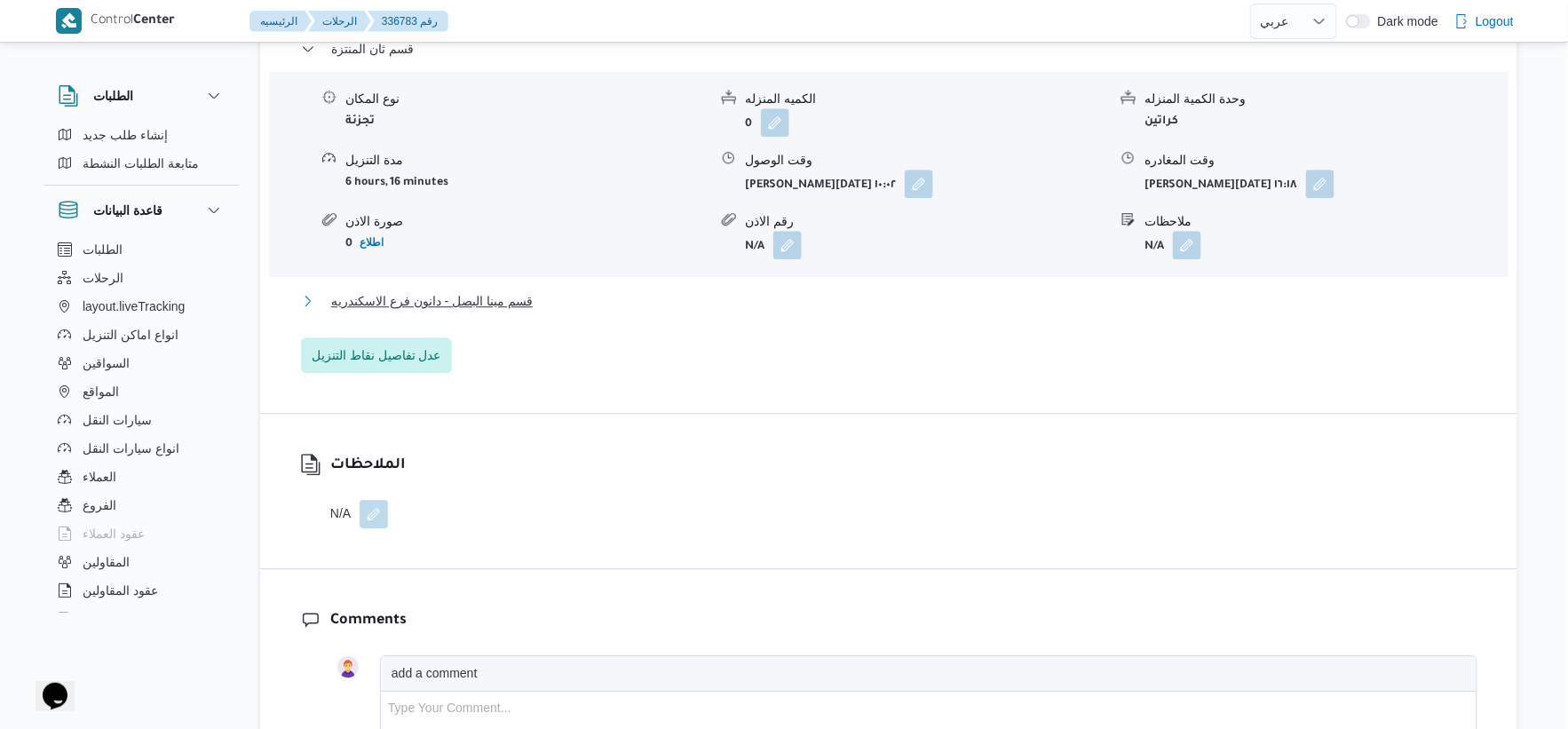
click at [516, 290] on span "قسم مينا البصل - دانون فرع الاسكندريه" at bounding box center [432, 300] width 202 height 21
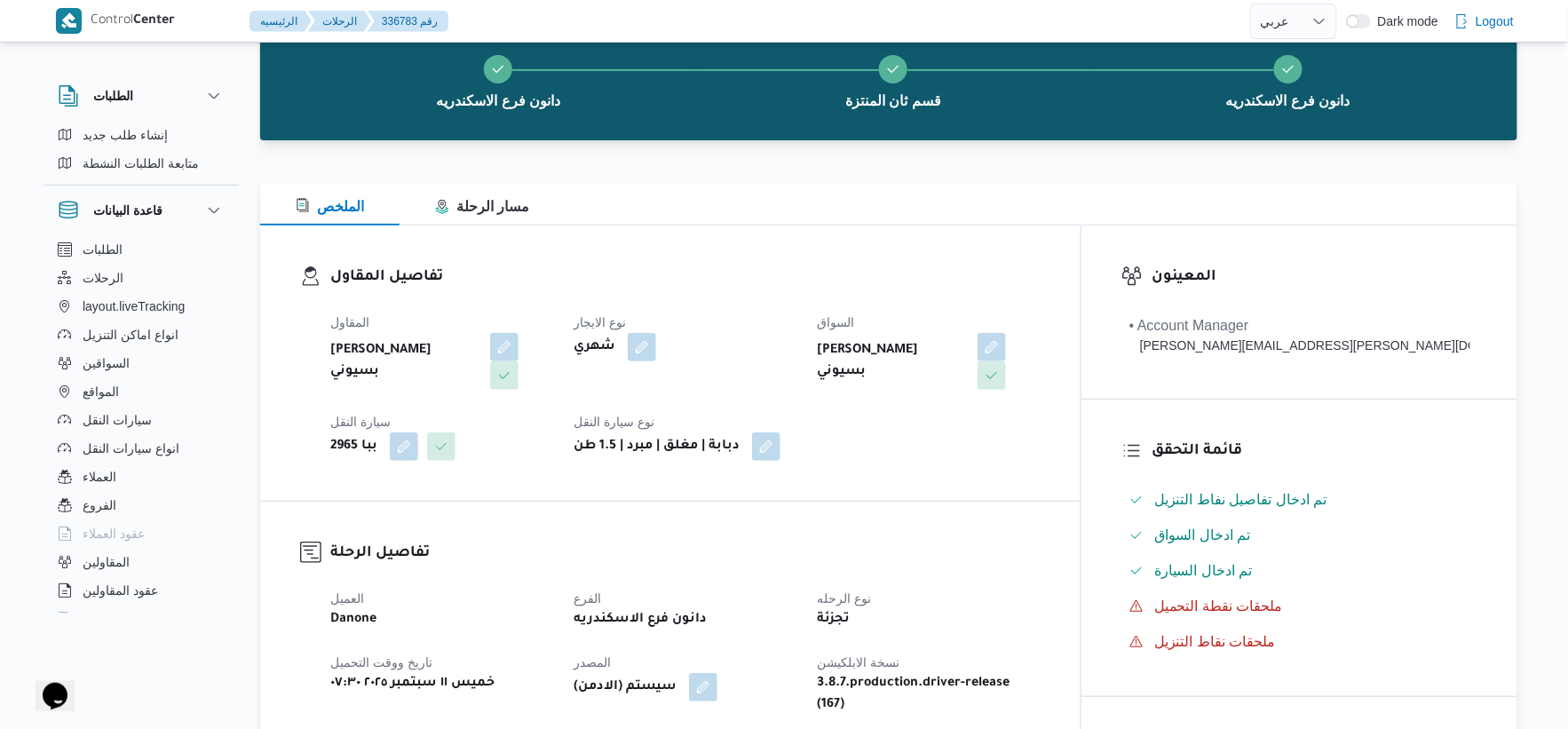
scroll to position [492, 0]
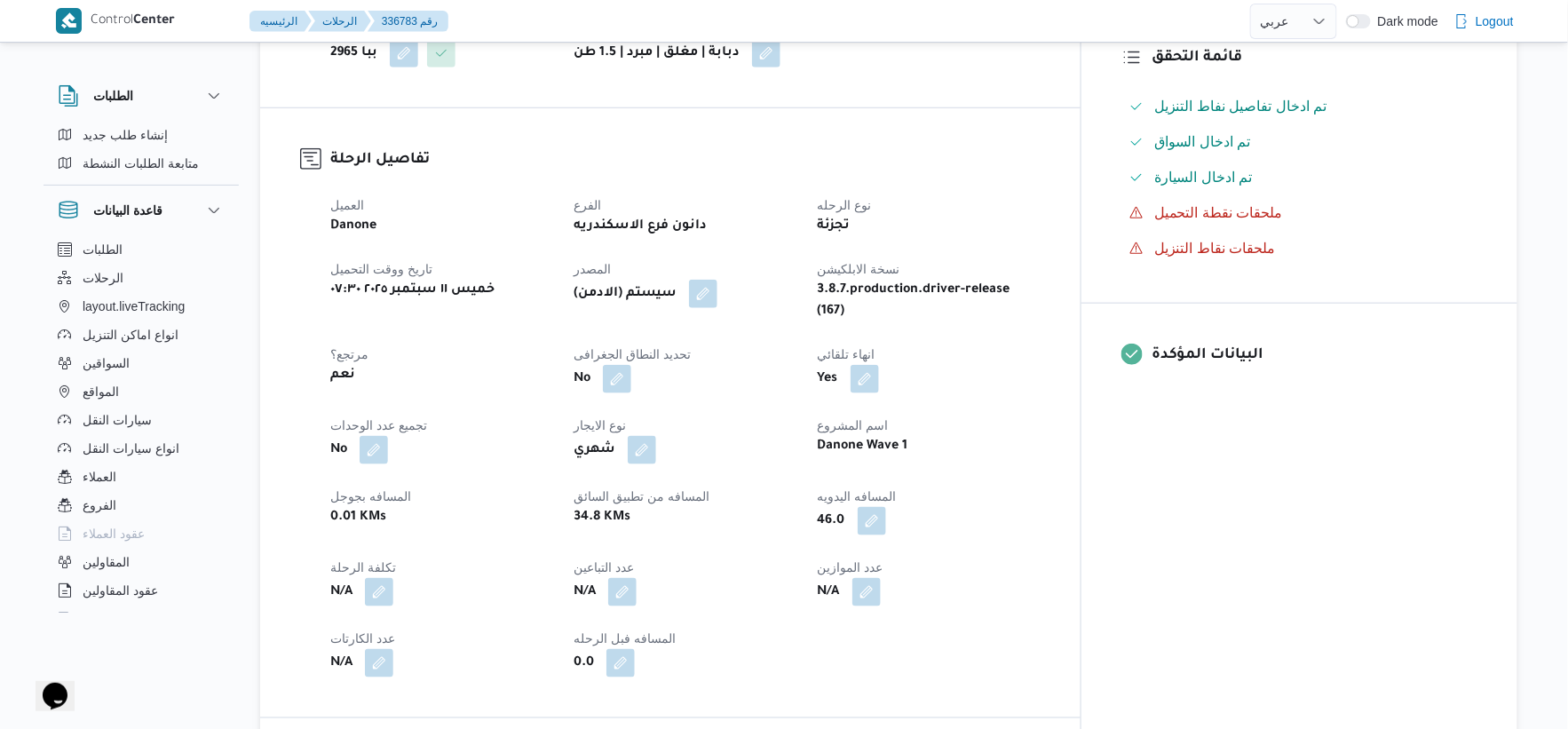
select select "ar"
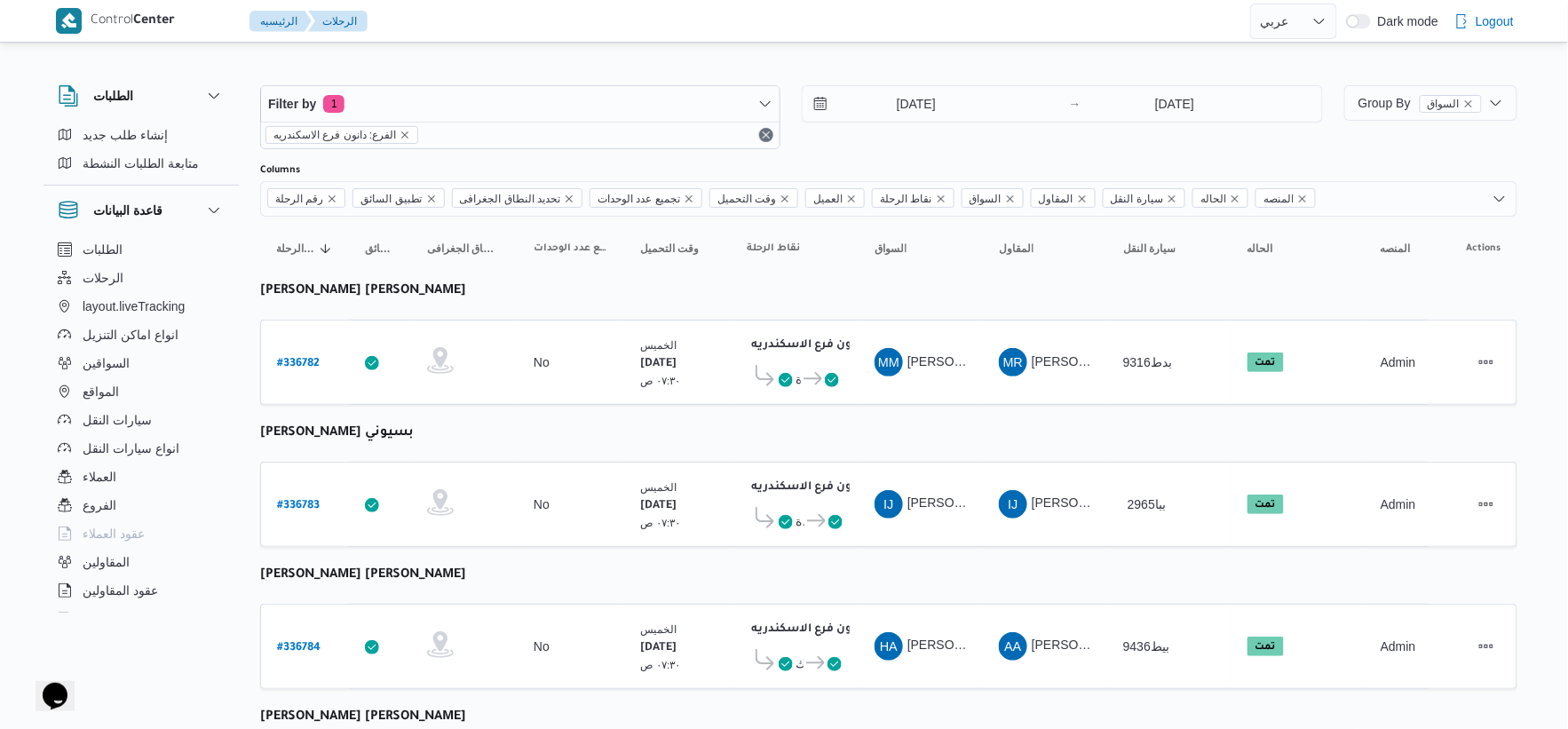
select select "ar"
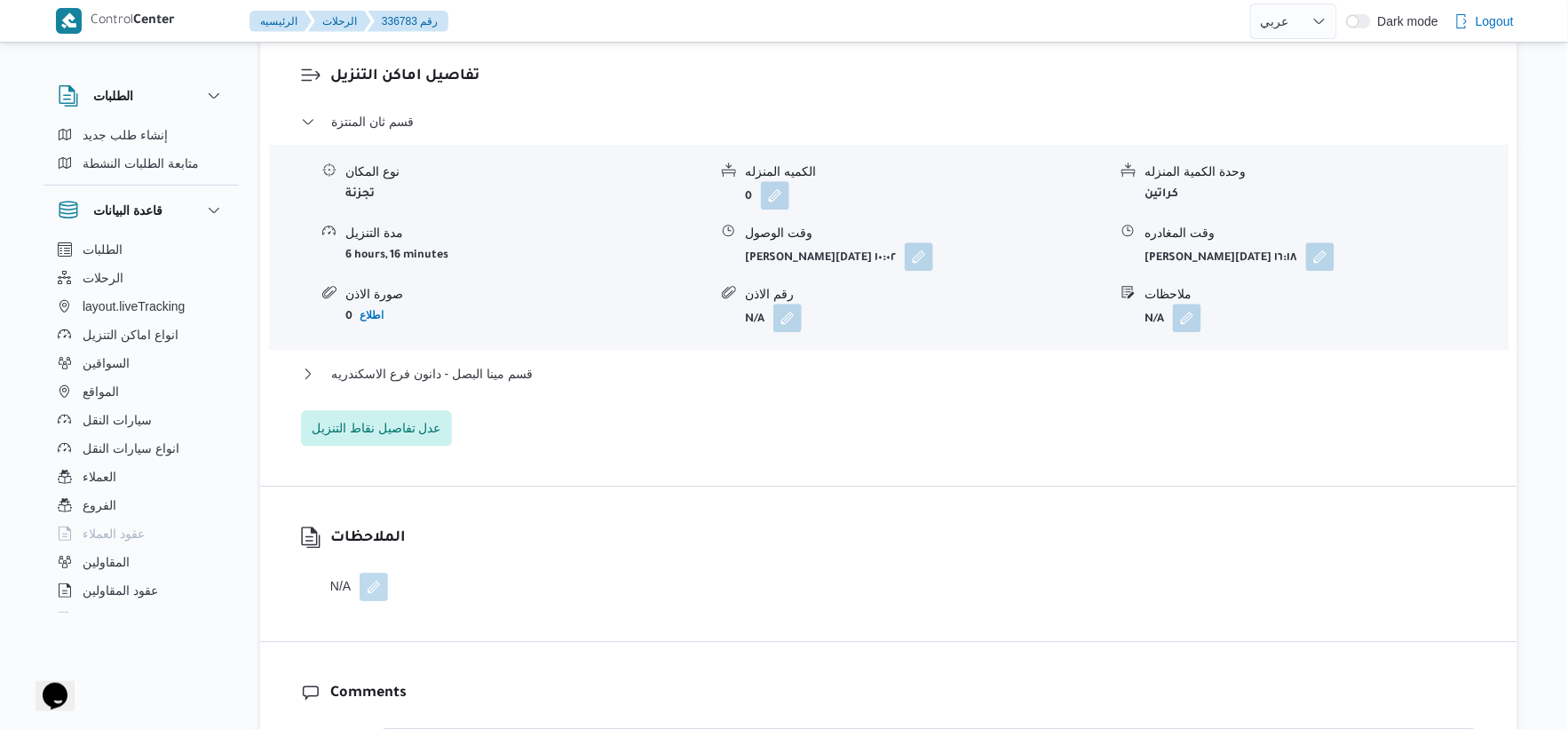
scroll to position [1527, 0]
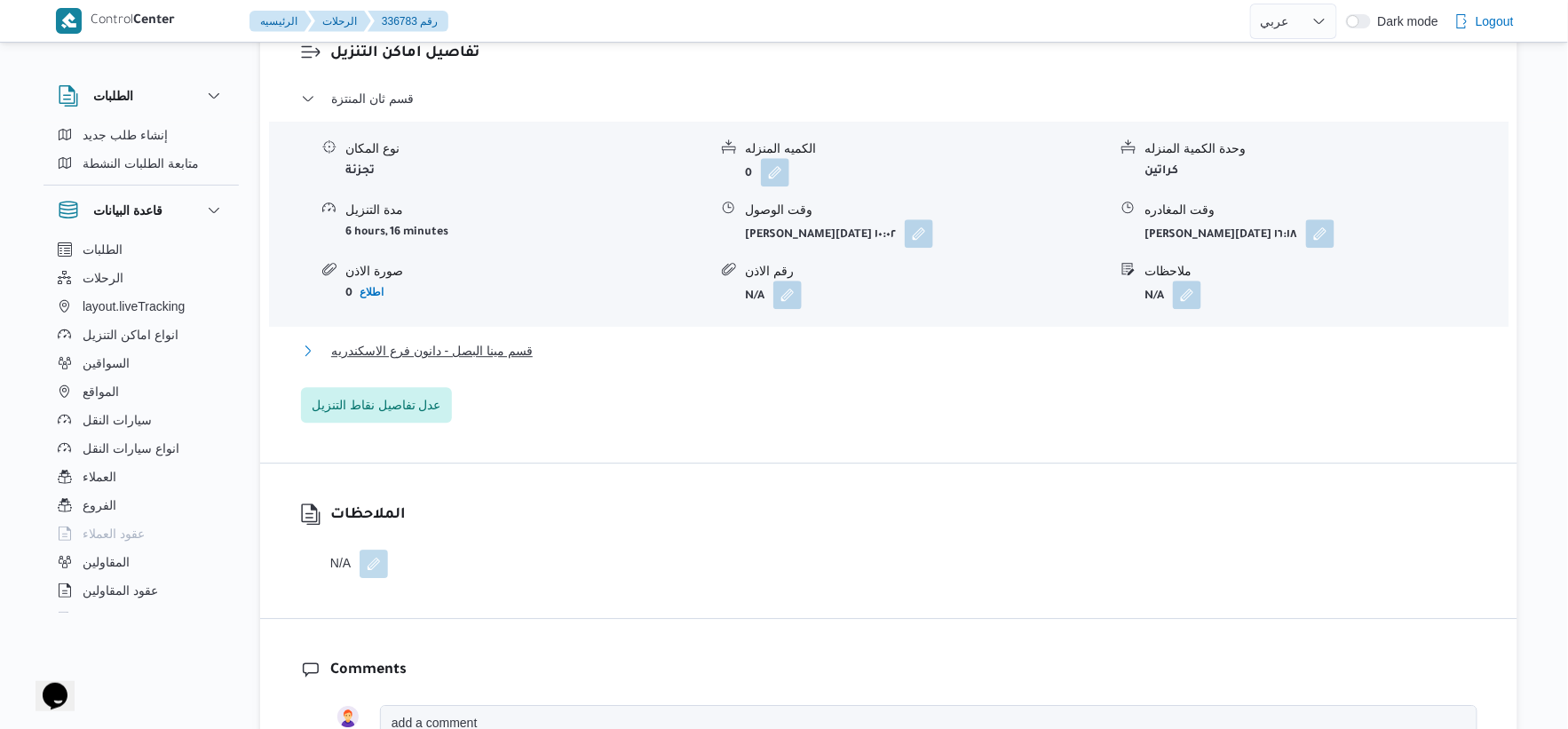
click at [538, 340] on button "قسم مينا البصل - دانون فرع الاسكندريه" at bounding box center [889, 351] width 1176 height 21
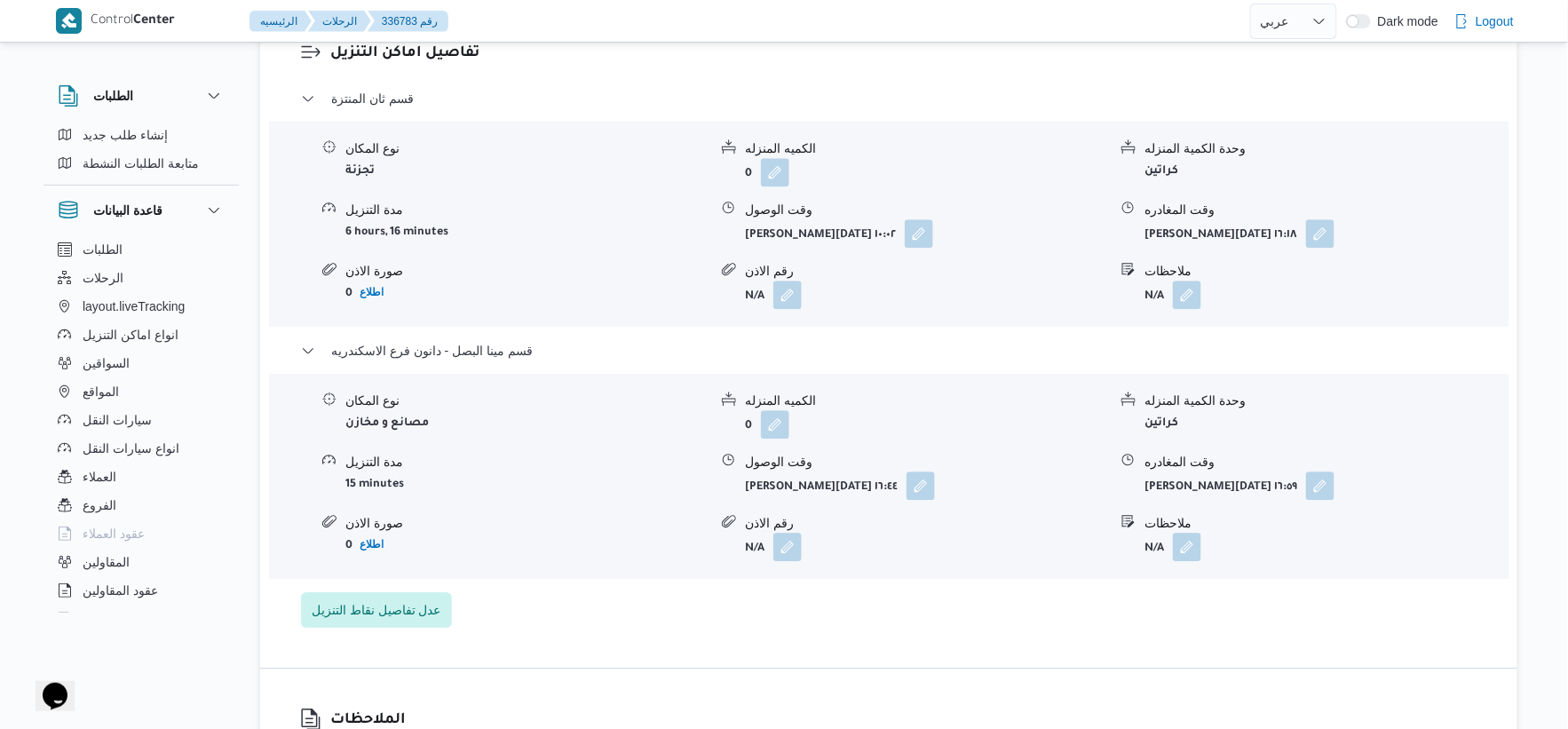
select select "ar"
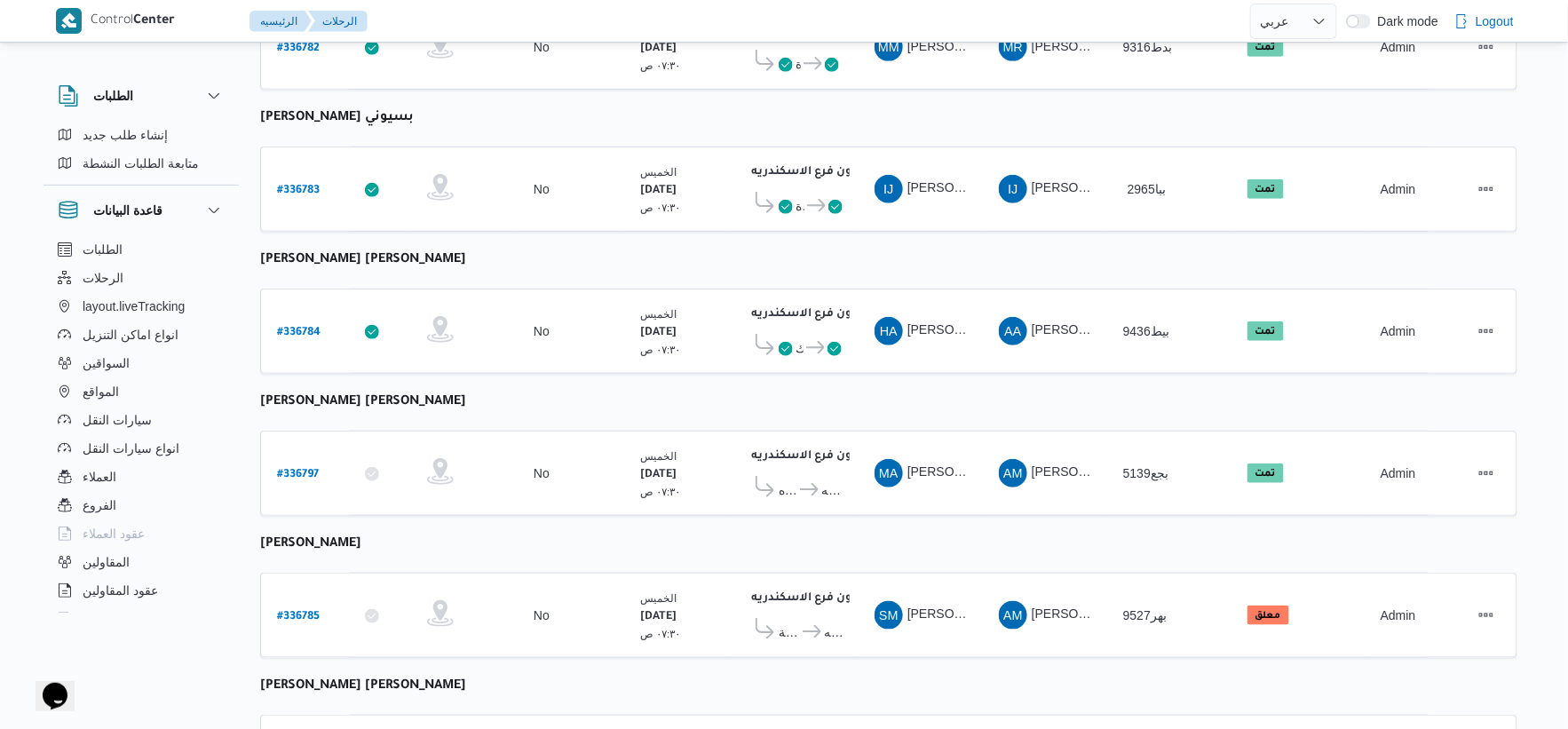
scroll to position [492, 0]
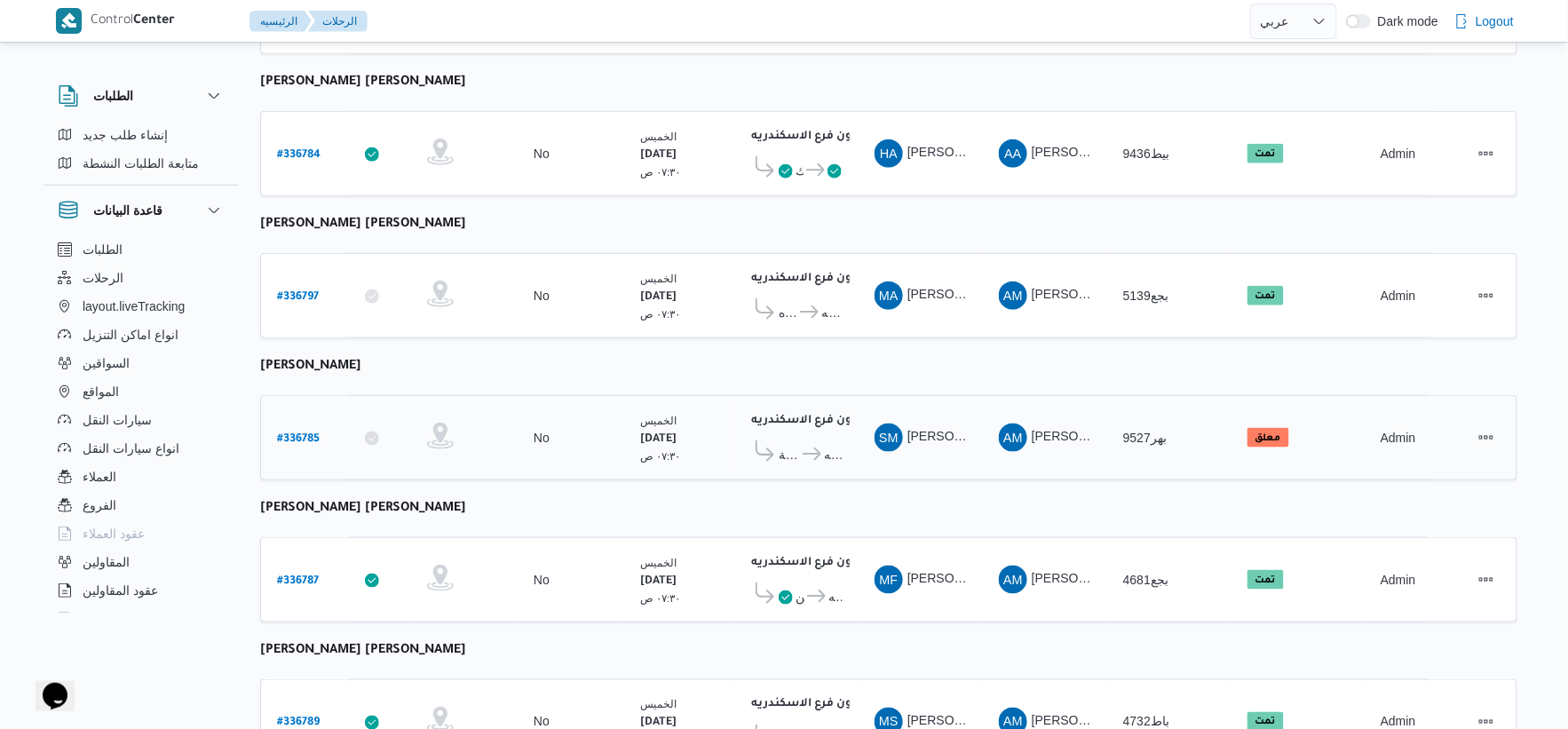
click at [300, 433] on b "# 336785" at bounding box center [298, 439] width 43 height 12
select select "ar"
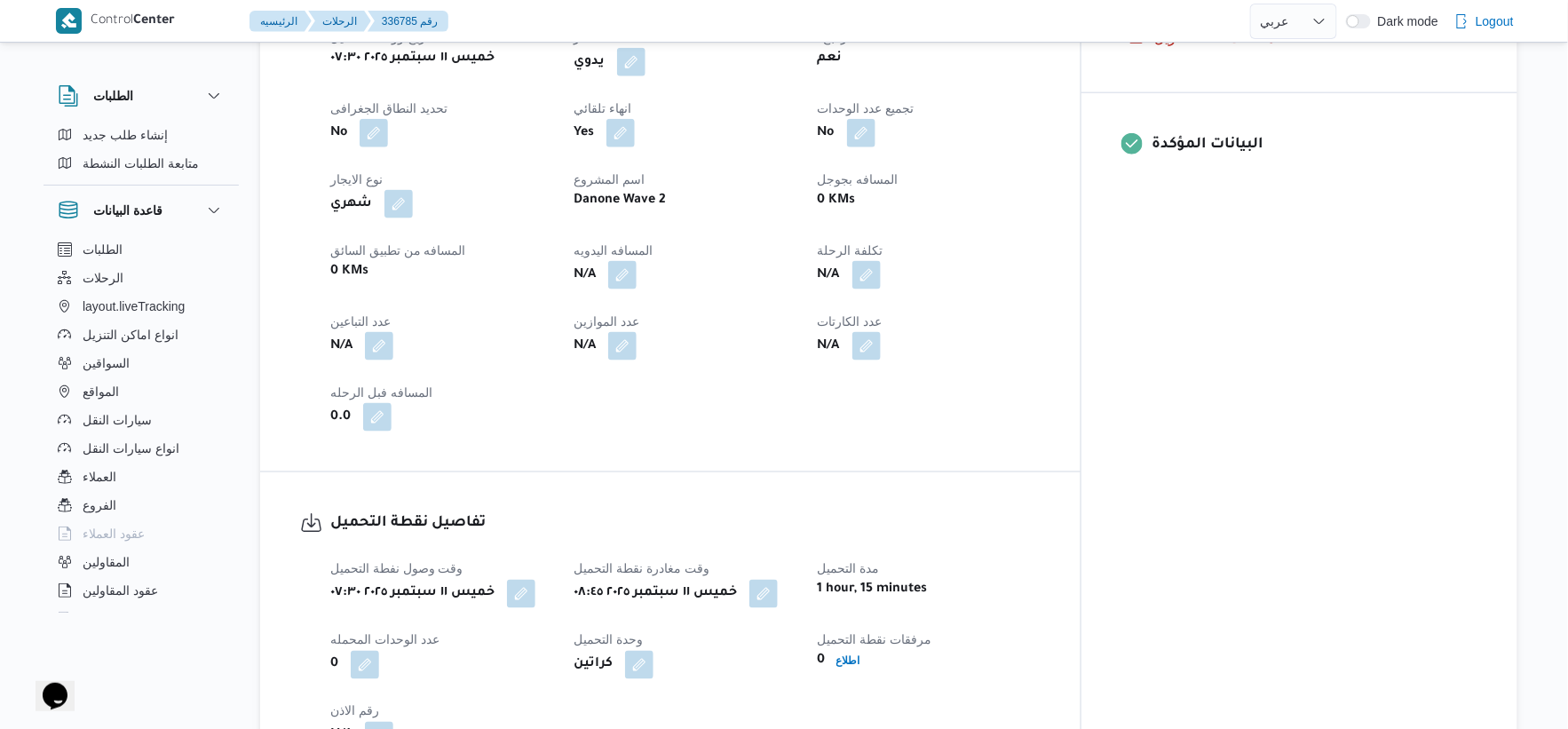
scroll to position [690, 0]
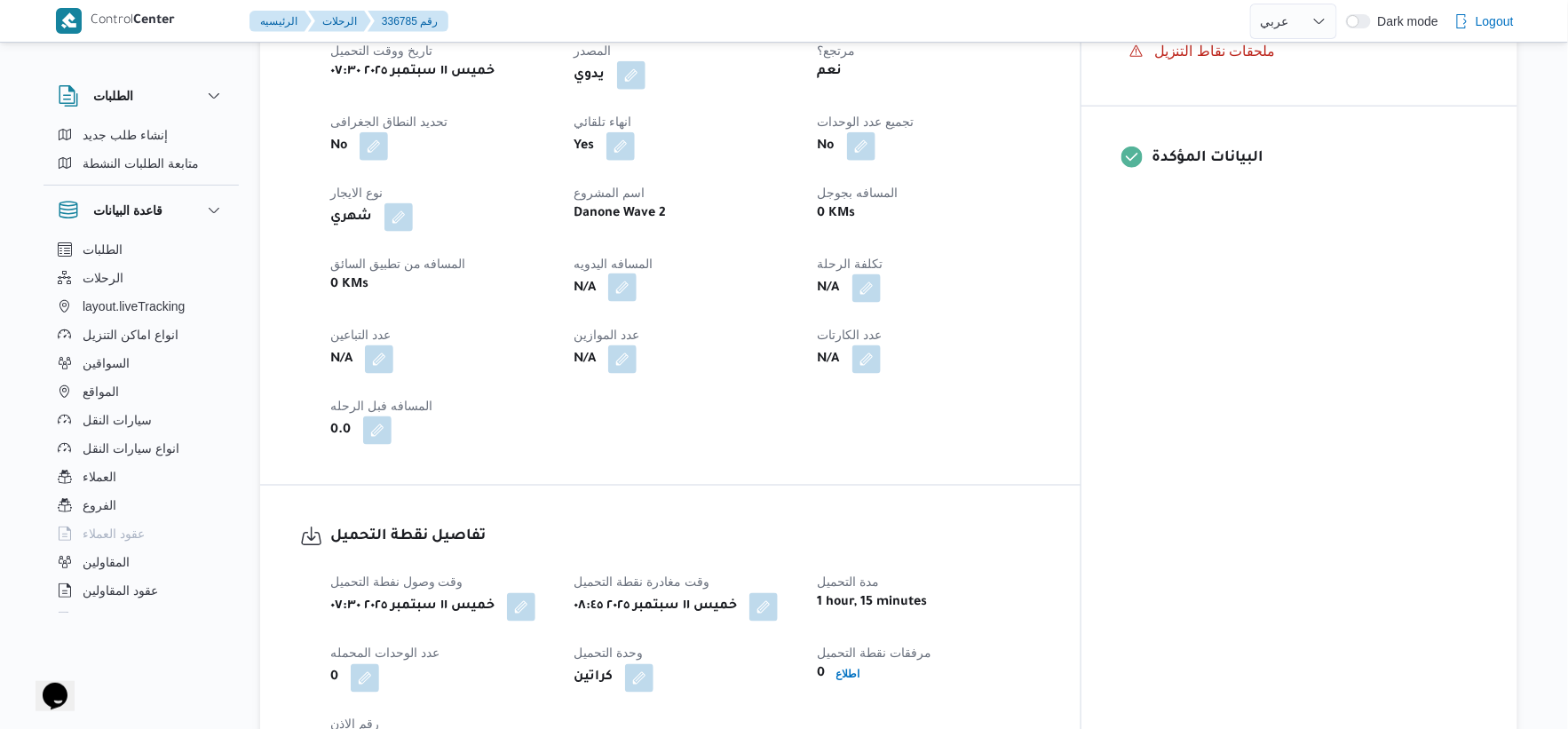
click at [637, 281] on button "button" at bounding box center [623, 288] width 29 height 29
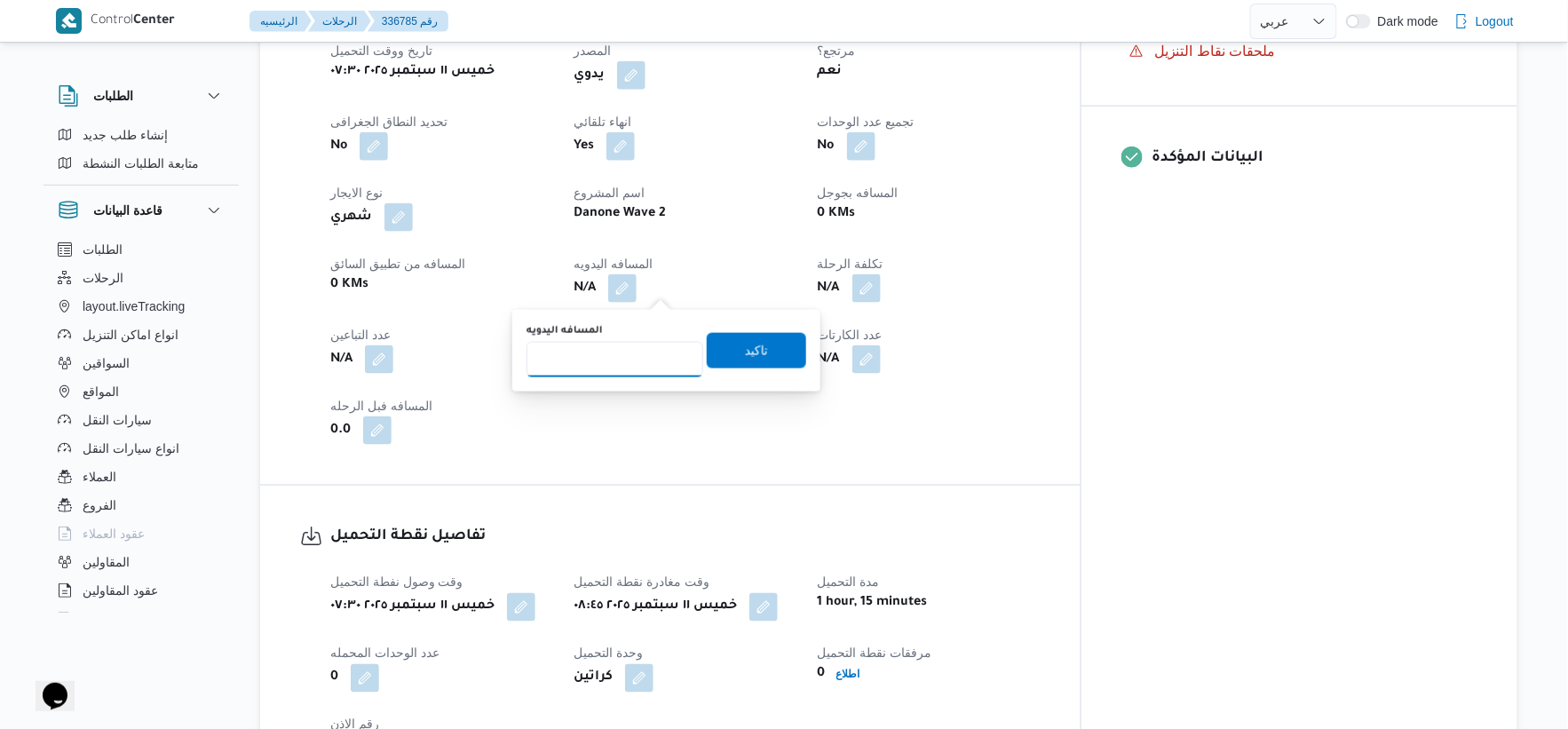
click at [633, 347] on input "المسافه اليدويه" at bounding box center [615, 359] width 177 height 35
type input "16"
click at [774, 349] on span "تاكيد" at bounding box center [756, 349] width 100 height 35
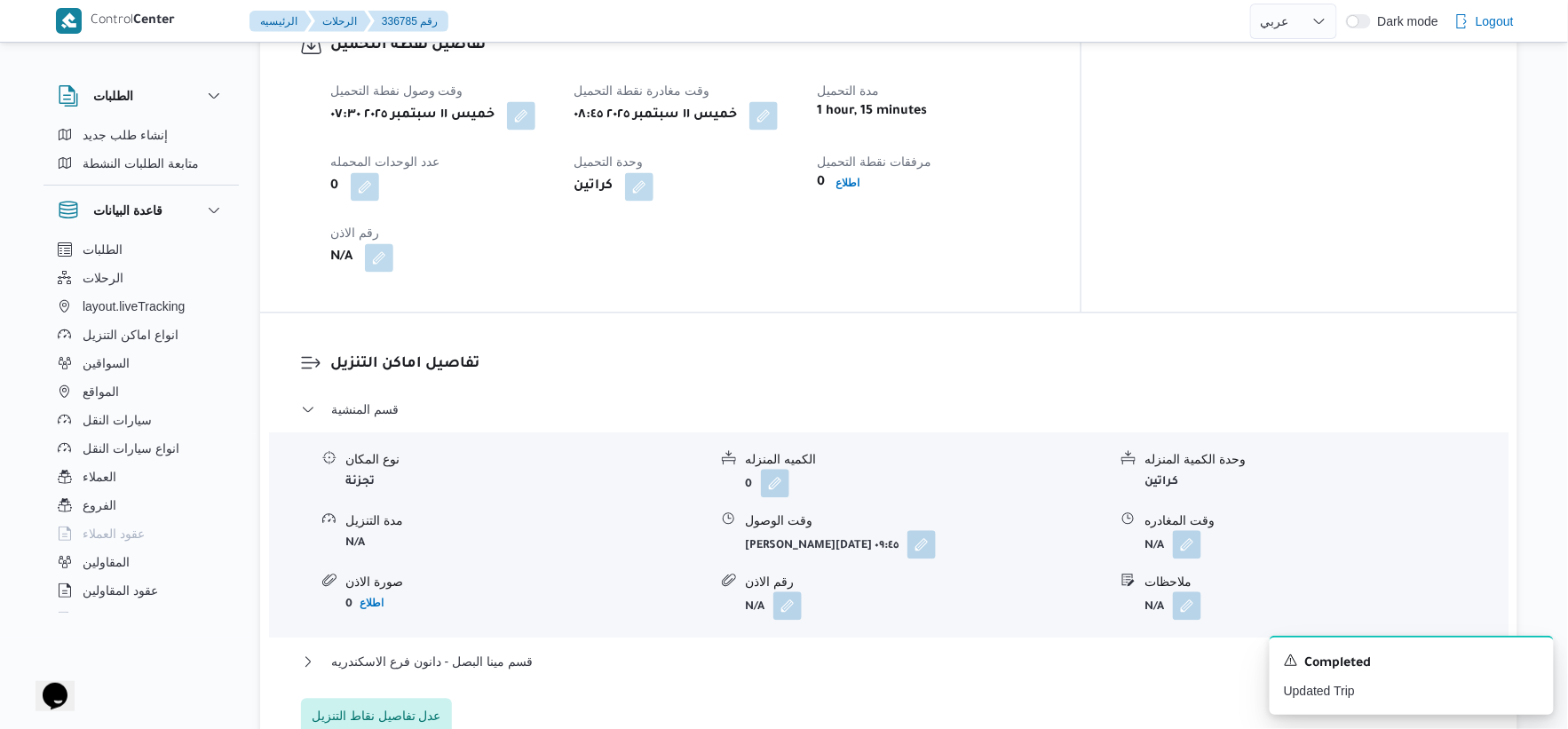
scroll to position [1183, 0]
click at [778, 115] on button "button" at bounding box center [764, 113] width 29 height 29
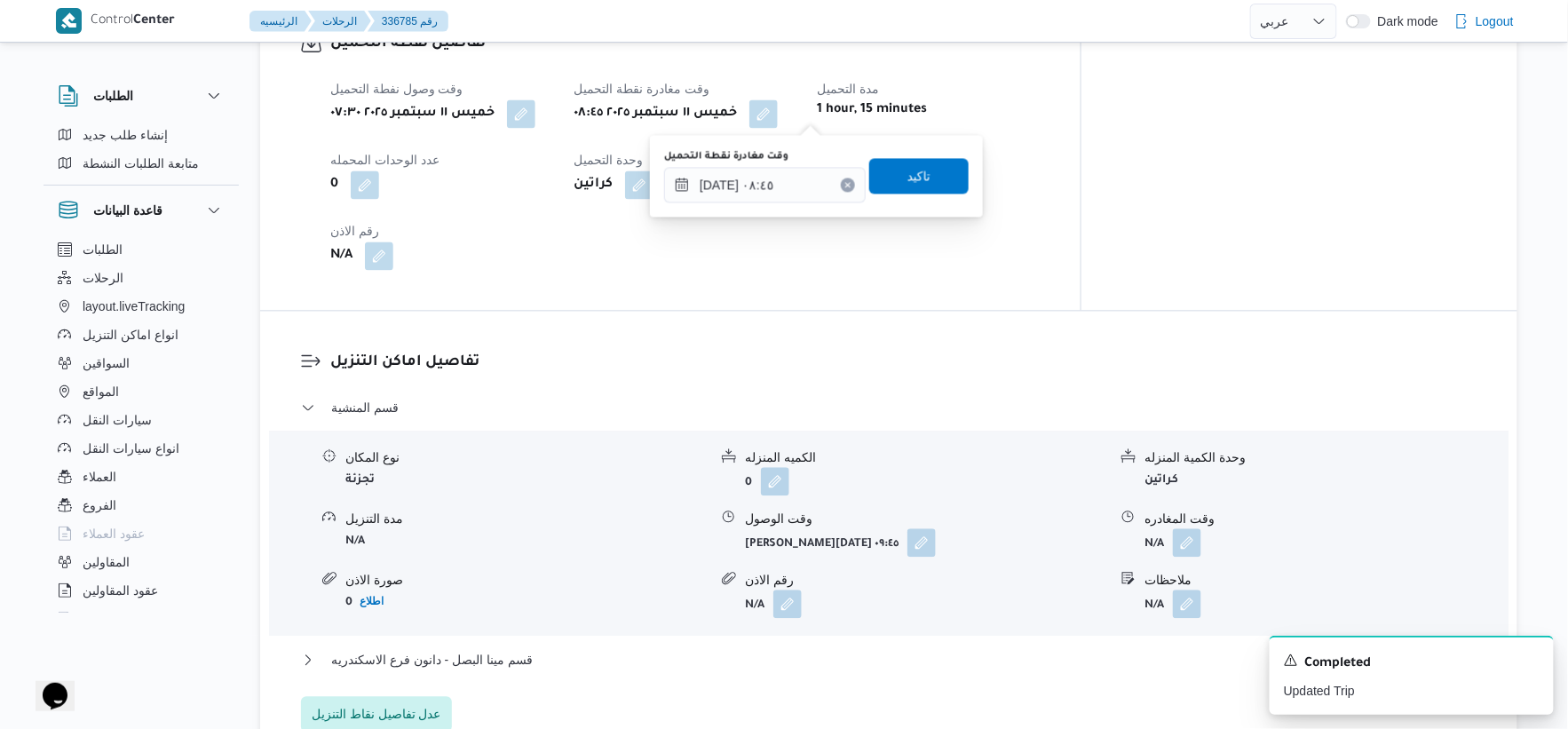
click at [778, 201] on div "وقت مغادرة نقطة التحميل ١١/٠٩/٢٠٢٥ ٠٨:٤٥ تاكيد" at bounding box center [817, 176] width 308 height 57
click at [785, 183] on input "١١/٠٩/٢٠٢٥ ٠٨:٤٥" at bounding box center [765, 184] width 202 height 35
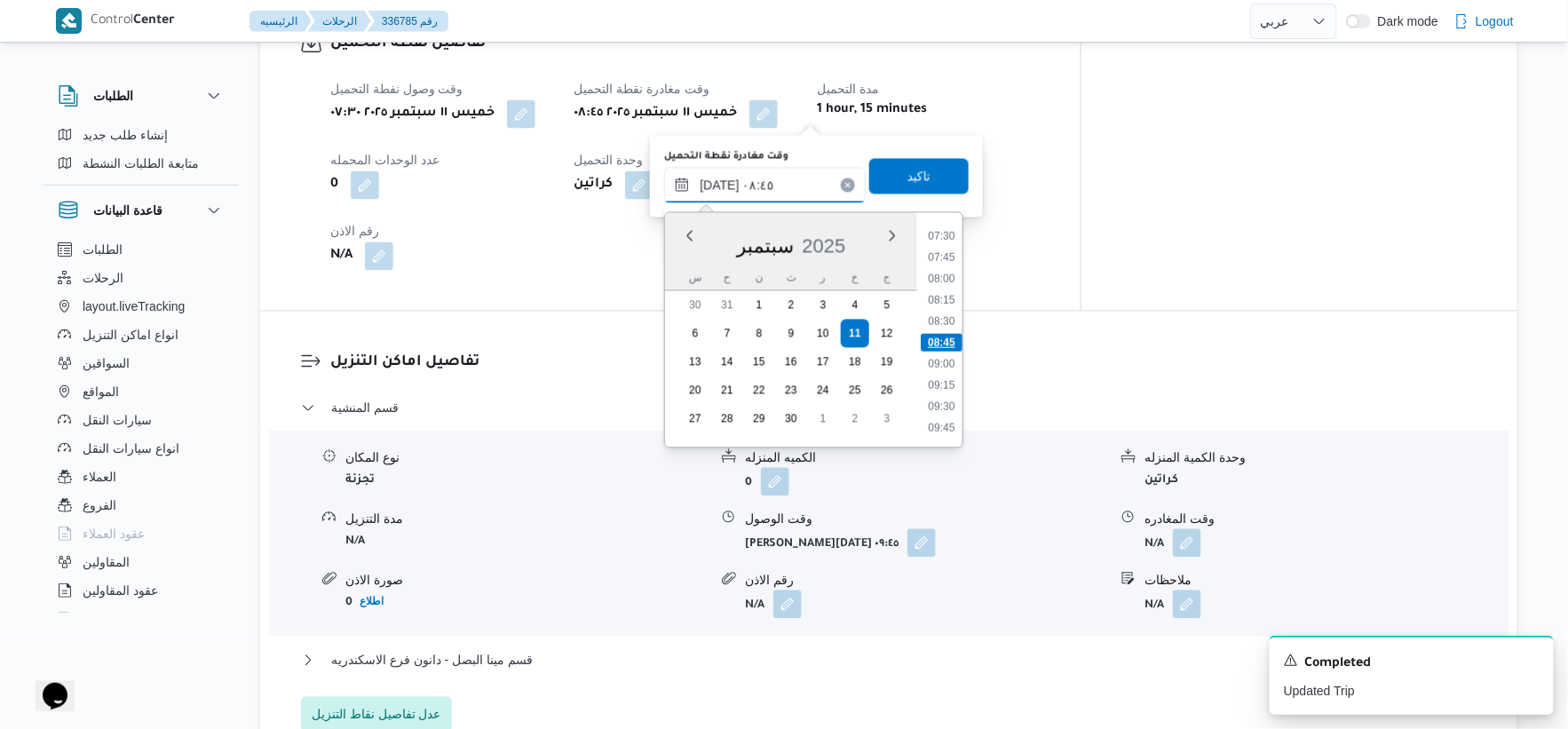
scroll to position [738, 0]
click at [947, 282] on li "09:15" at bounding box center [941, 285] width 41 height 18
type input "١١/٠٩/٢٠٢٥ ٠٩:١٥"
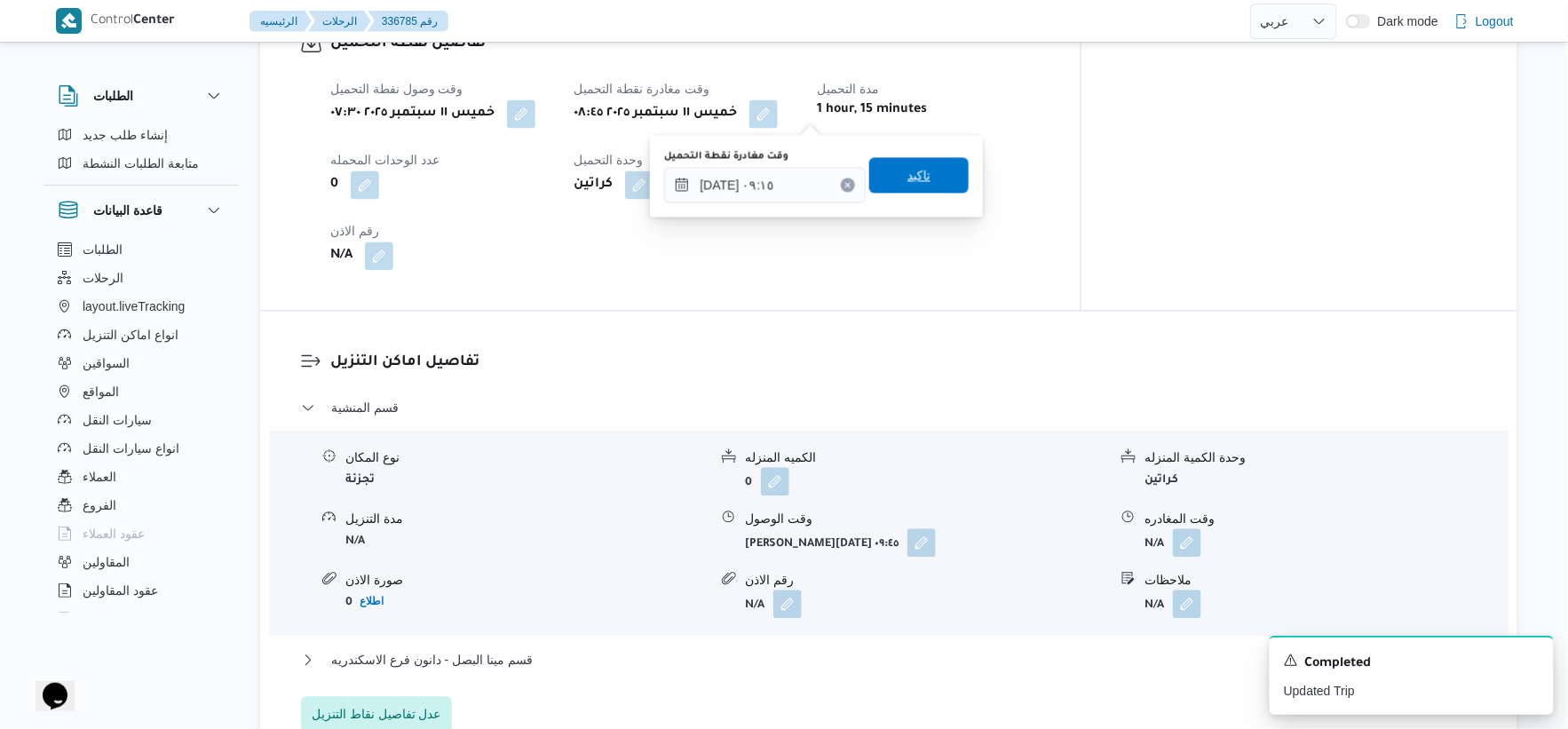
click at [924, 161] on span "تاكيد" at bounding box center [919, 174] width 100 height 35
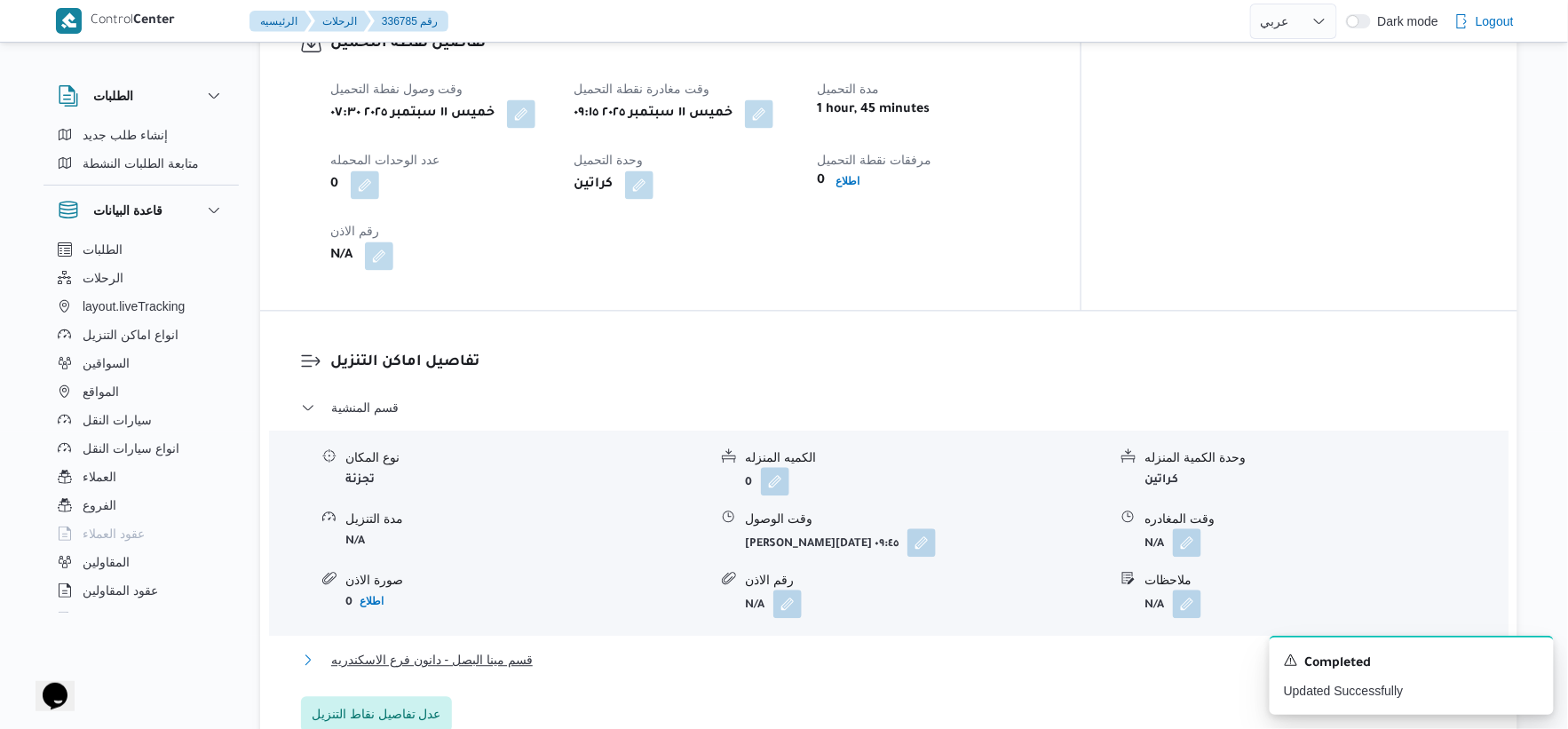
click at [457, 654] on span "قسم مينا البصل - دانون فرع الاسكندريه" at bounding box center [432, 660] width 202 height 21
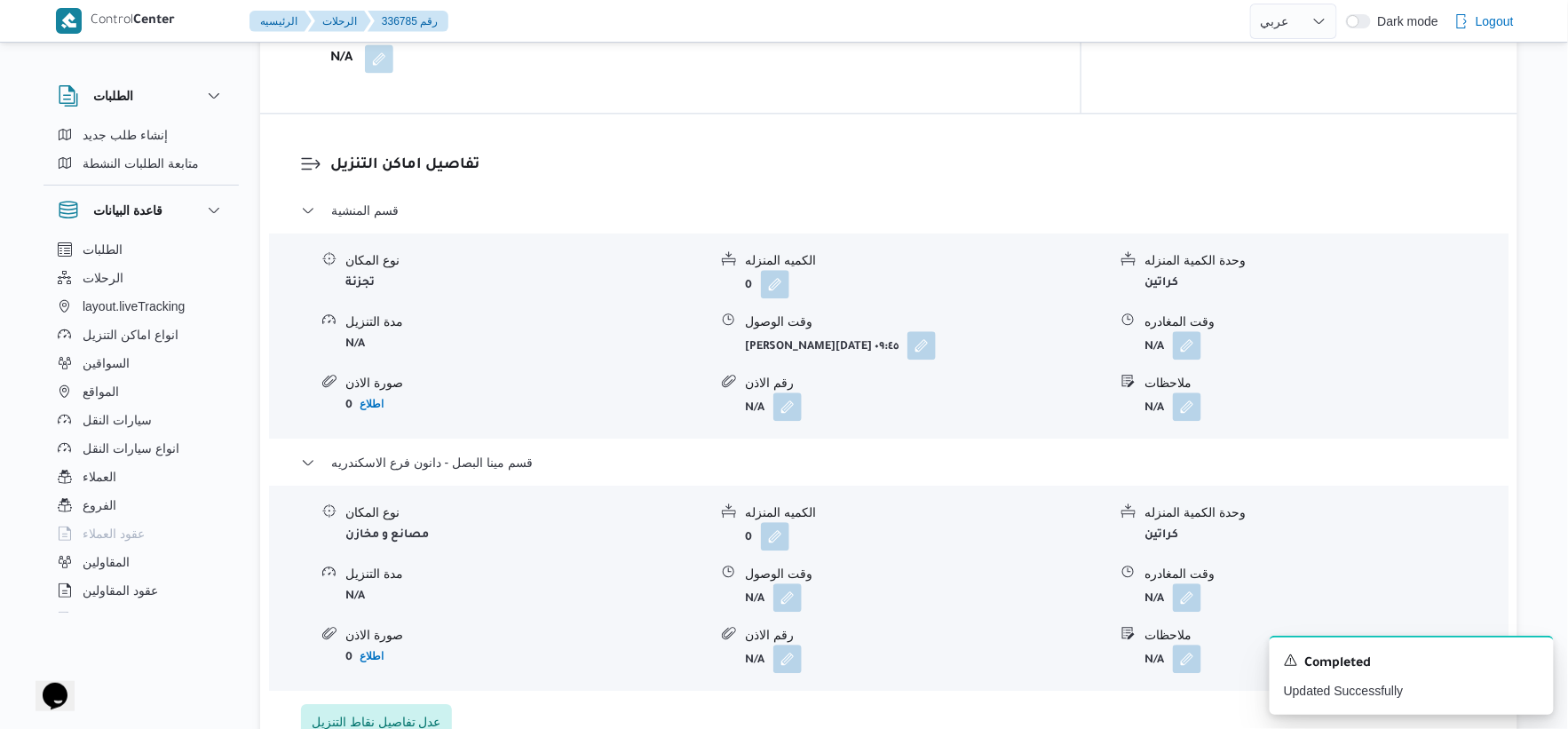
scroll to position [1676, 0]
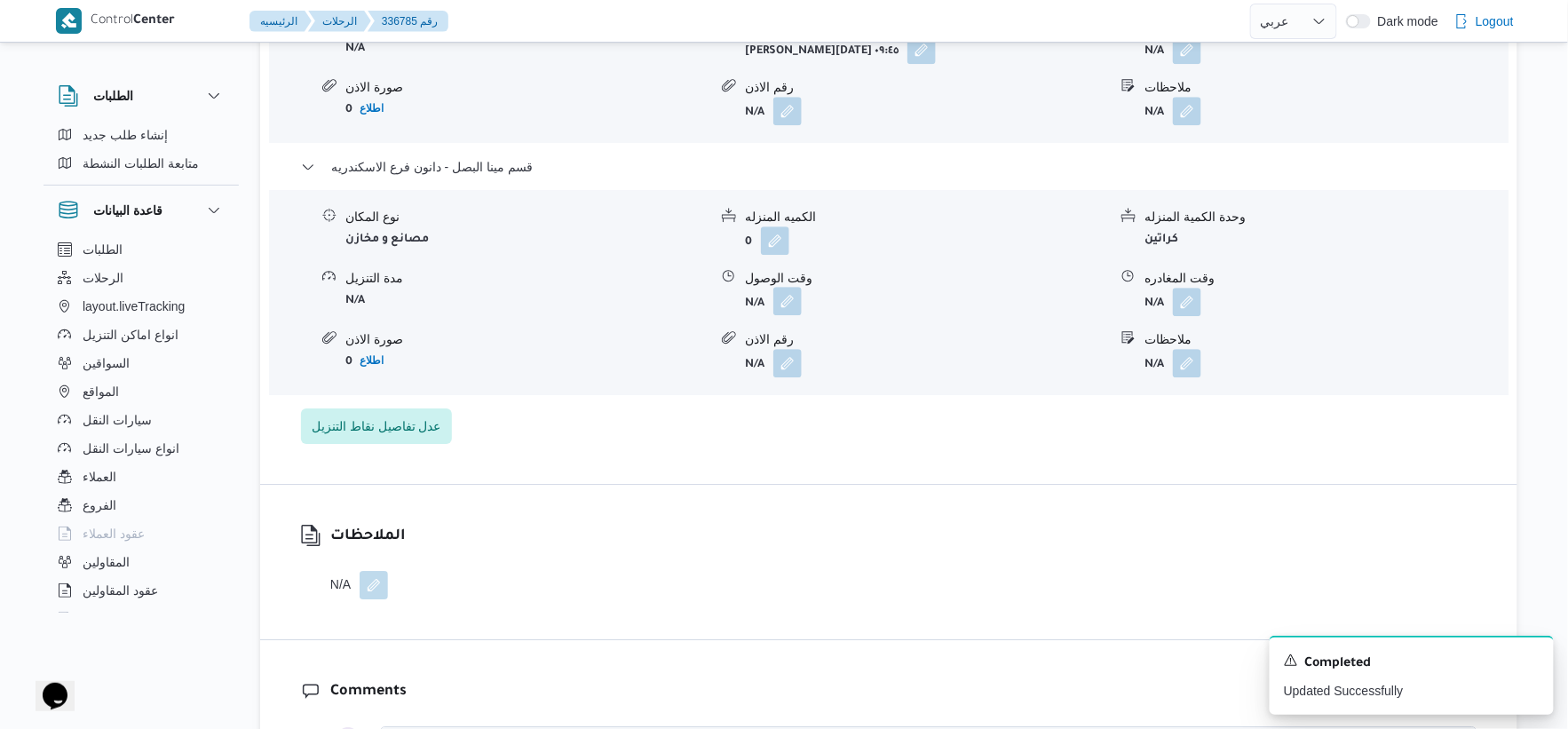
click at [798, 294] on button "button" at bounding box center [787, 301] width 29 height 29
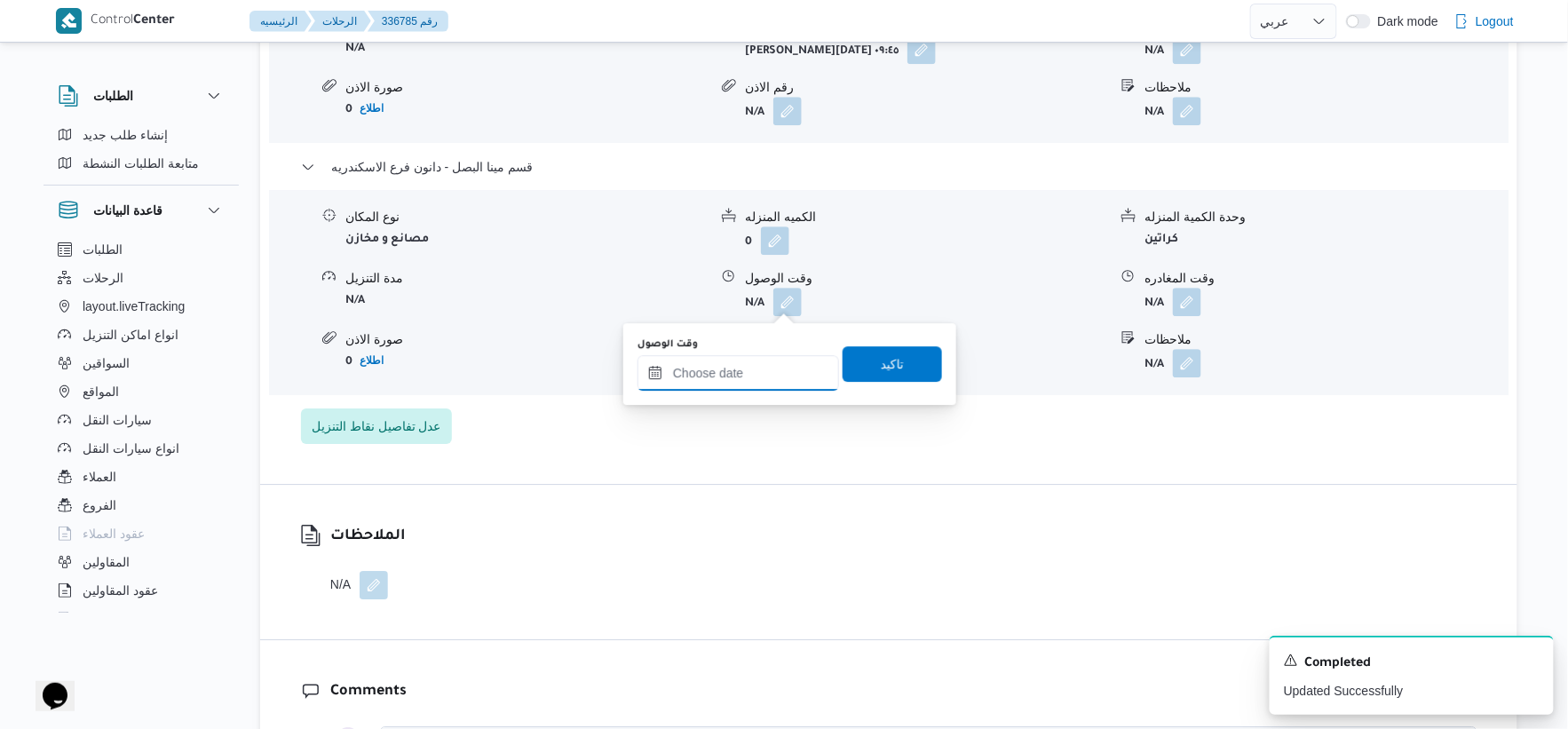
drag, startPoint x: 790, startPoint y: 313, endPoint x: 780, endPoint y: 368, distance: 55.9
click at [777, 366] on input "وقت الوصول" at bounding box center [739, 373] width 202 height 35
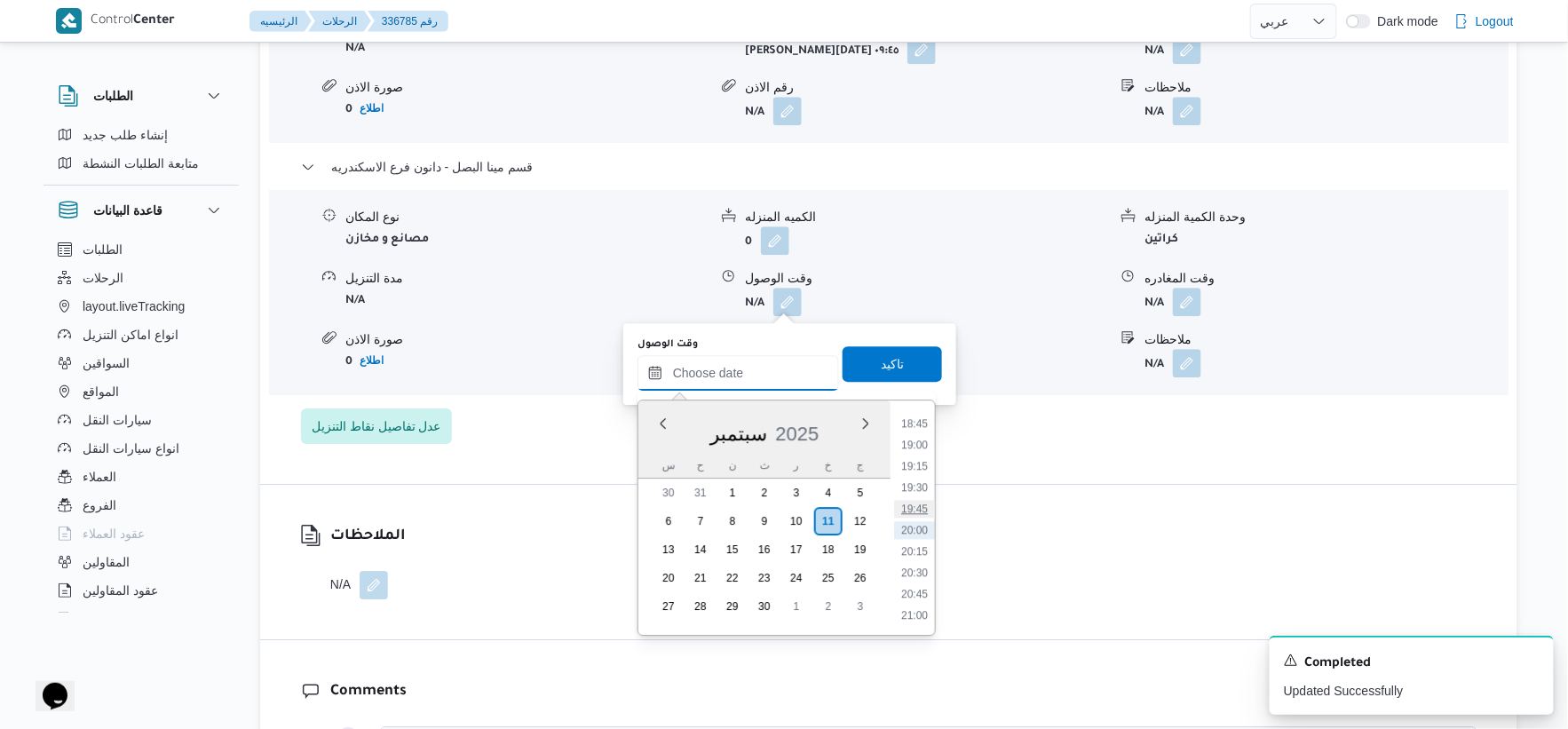
scroll to position [1499, 0]
click at [920, 454] on li "18:00" at bounding box center [914, 459] width 41 height 18
type input "١١/٠٩/٢٠٢٥ ١٨:٠٠"
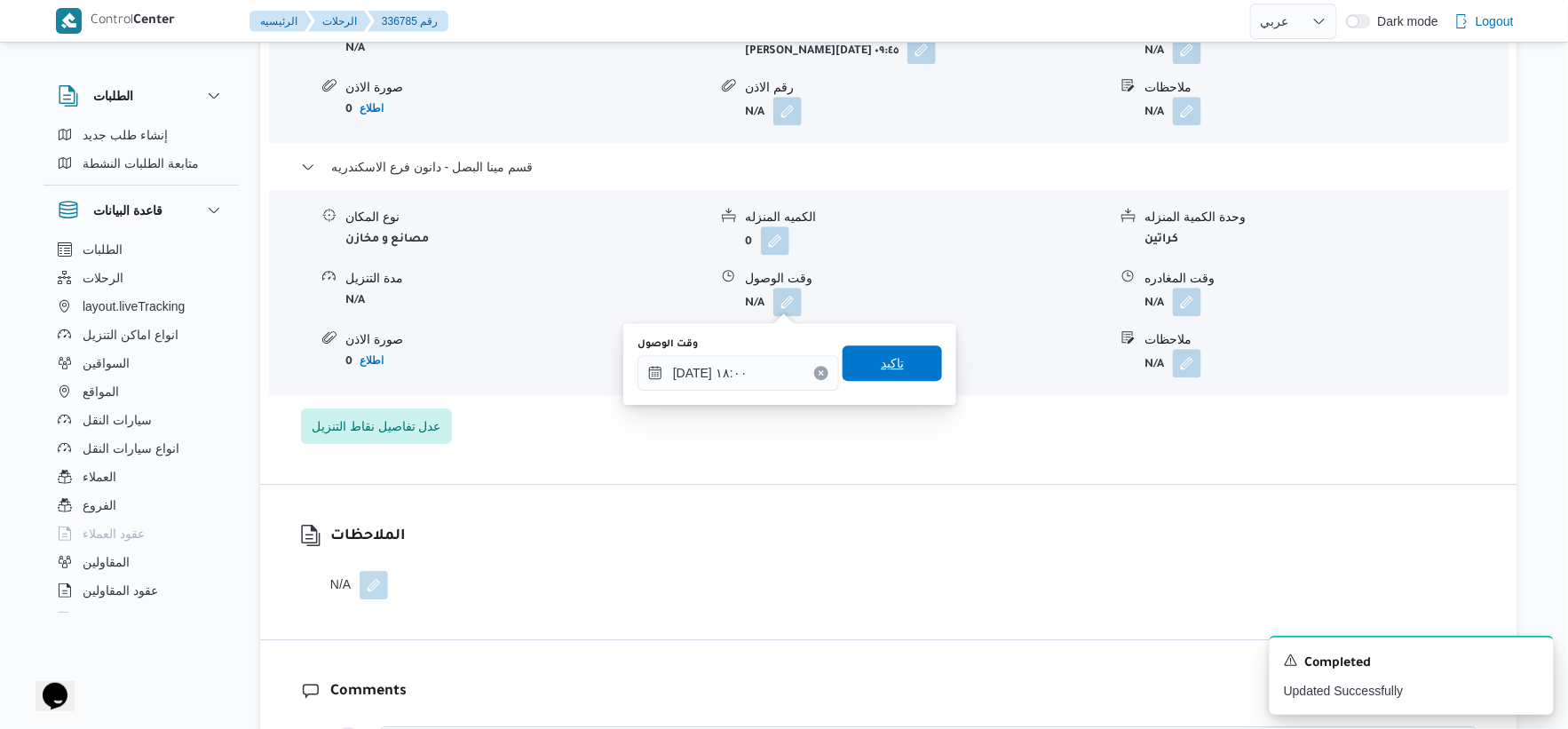
click at [919, 374] on span "تاكيد" at bounding box center [892, 362] width 100 height 35
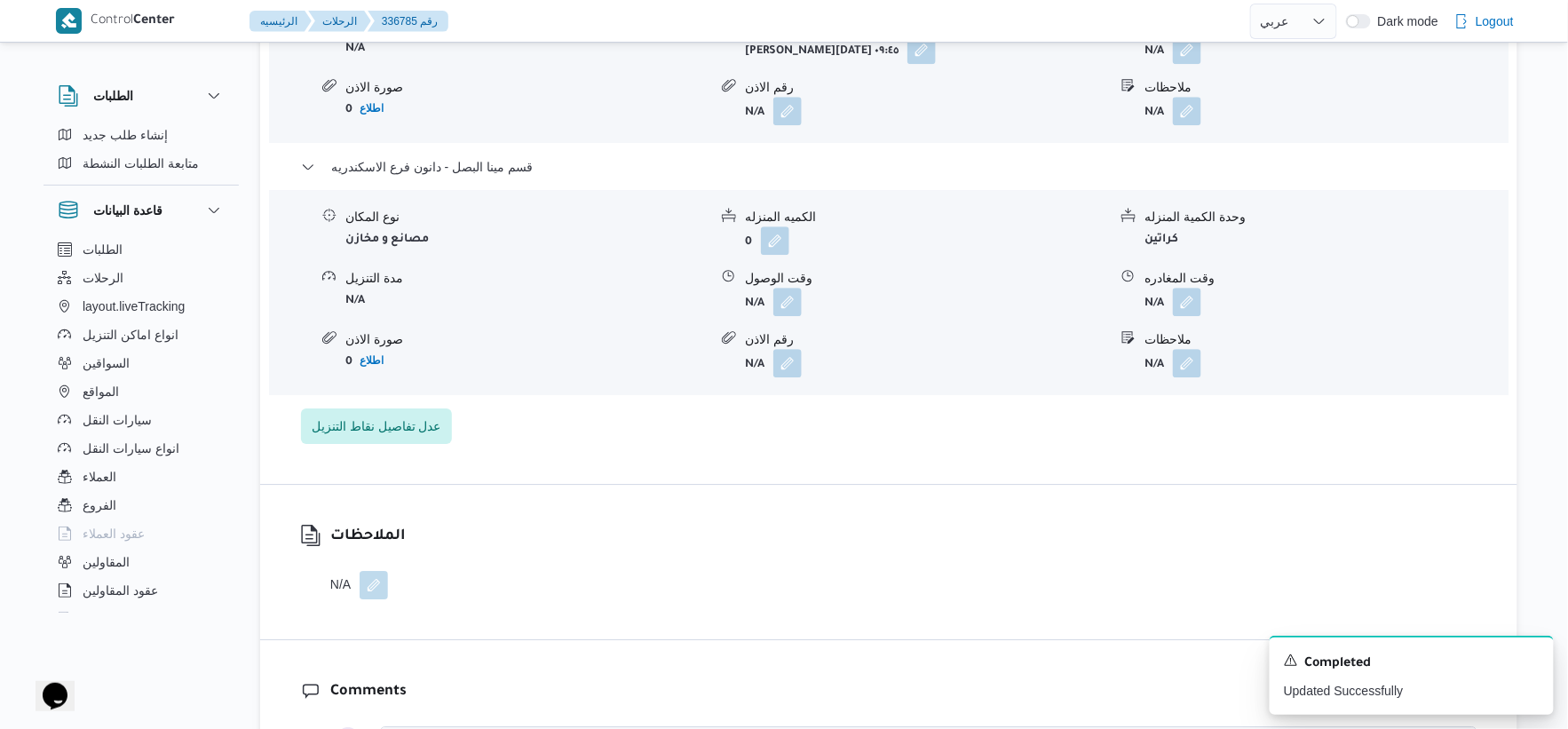
click at [1209, 300] on form "N/A" at bounding box center [1326, 302] width 362 height 29
click at [1204, 300] on form "N/A" at bounding box center [1326, 302] width 362 height 29
click at [1191, 300] on button "button" at bounding box center [1188, 301] width 29 height 29
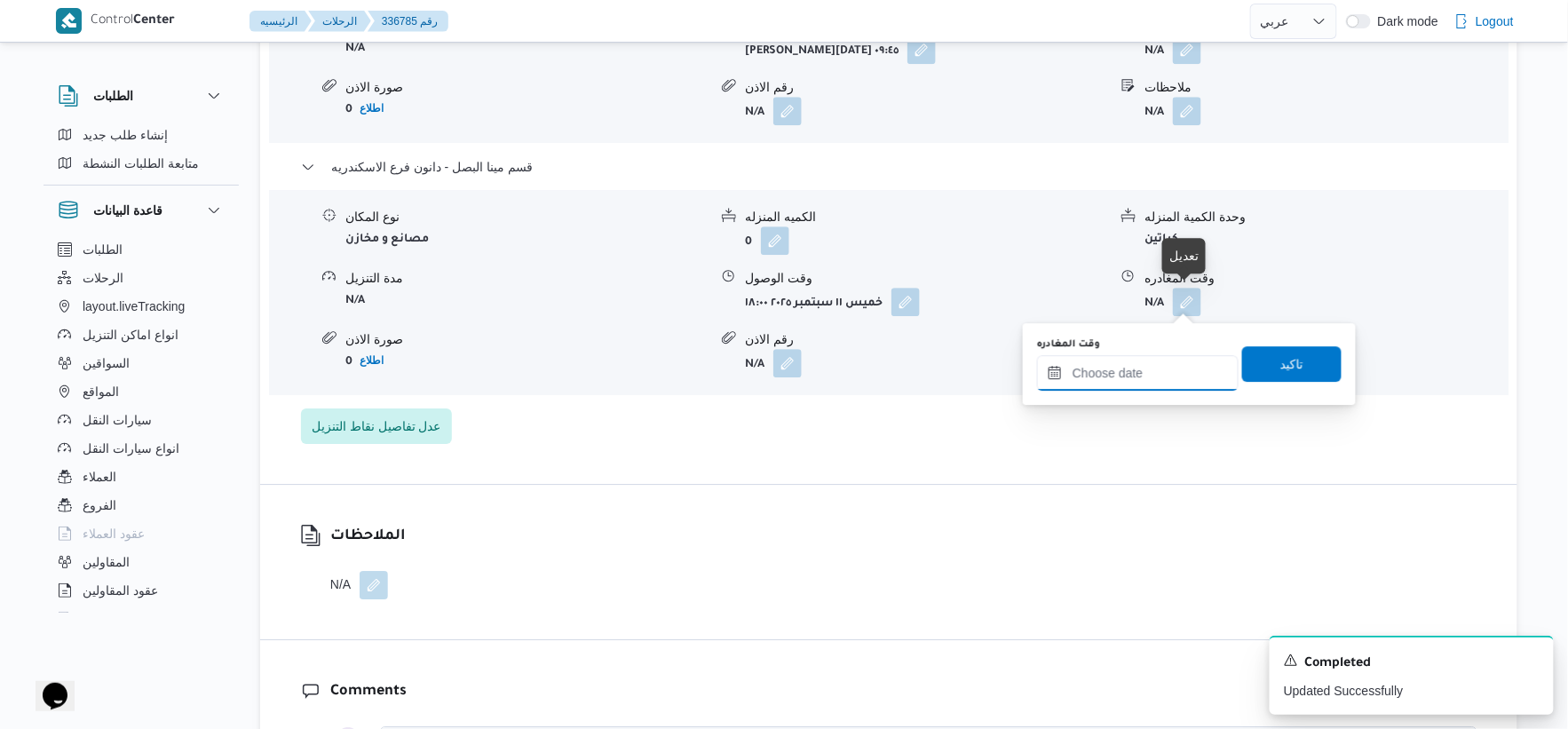
drag, startPoint x: 1163, startPoint y: 369, endPoint x: 1178, endPoint y: 374, distance: 15.8
click at [1163, 369] on input "وقت المغادره" at bounding box center [1138, 373] width 202 height 35
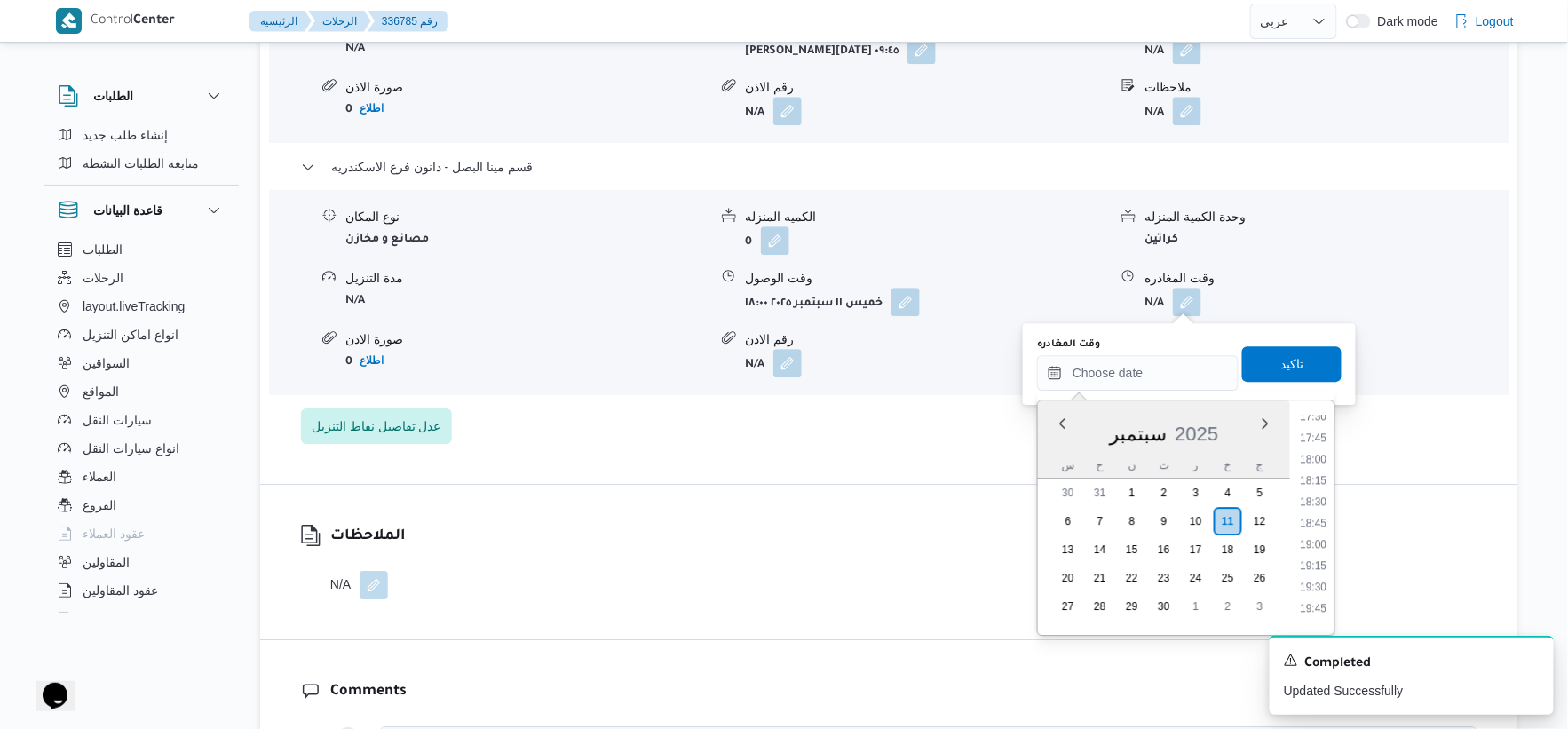
click at [1314, 499] on li "18:30" at bounding box center [1314, 501] width 41 height 18
type input "١١/٠٩/٢٠٢٥ ١٨:٣٠"
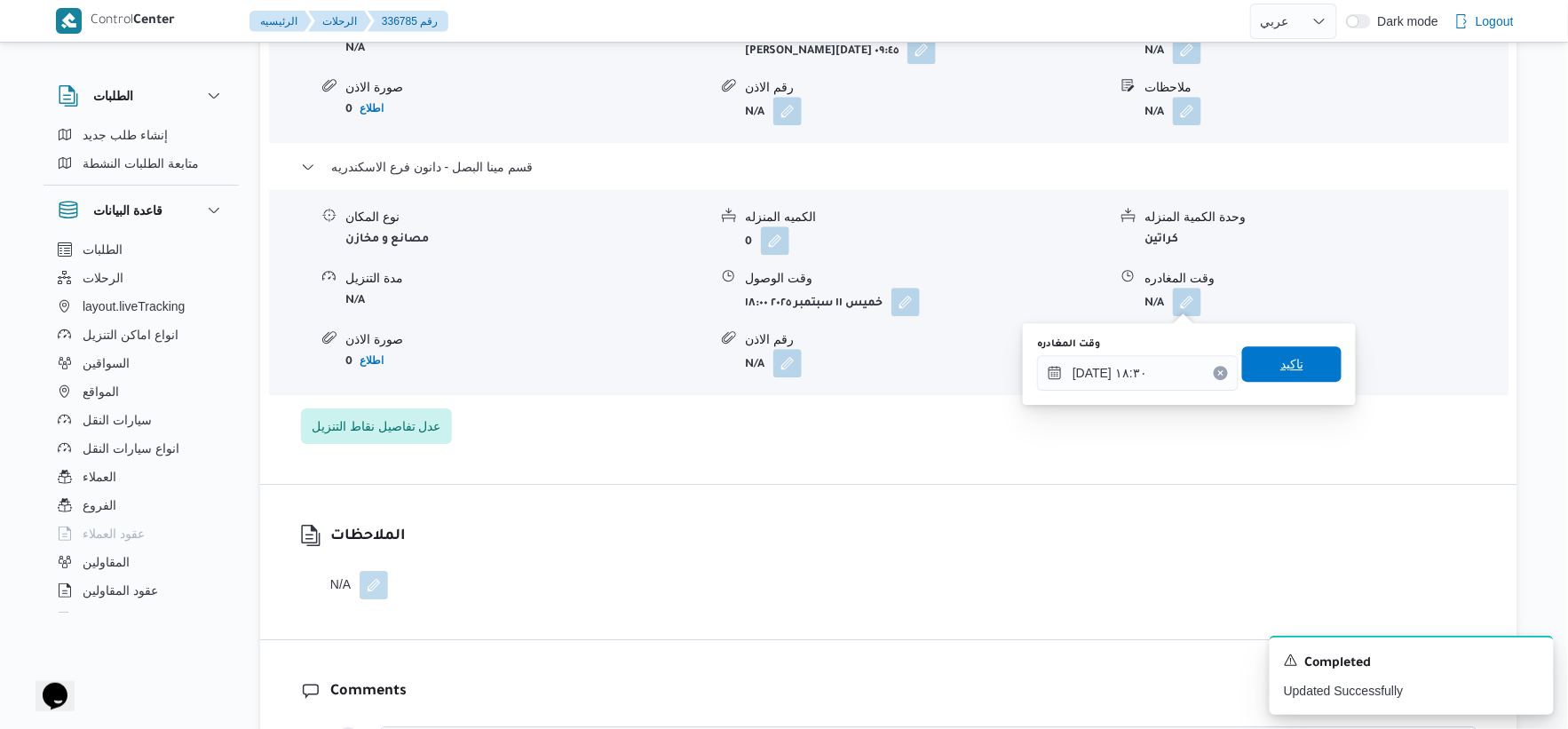
click at [1281, 360] on span "تاكيد" at bounding box center [1292, 364] width 23 height 21
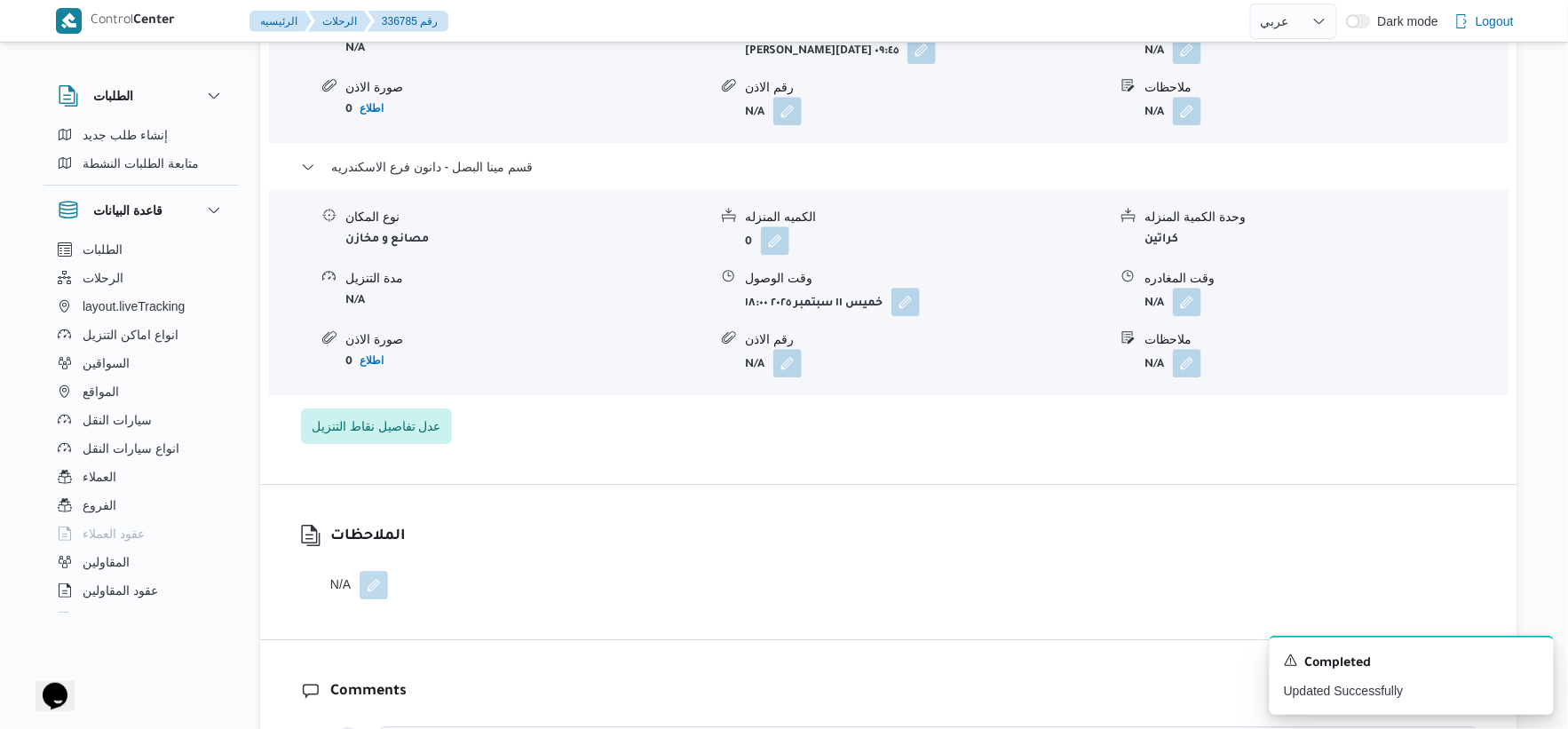
scroll to position [1380, 0]
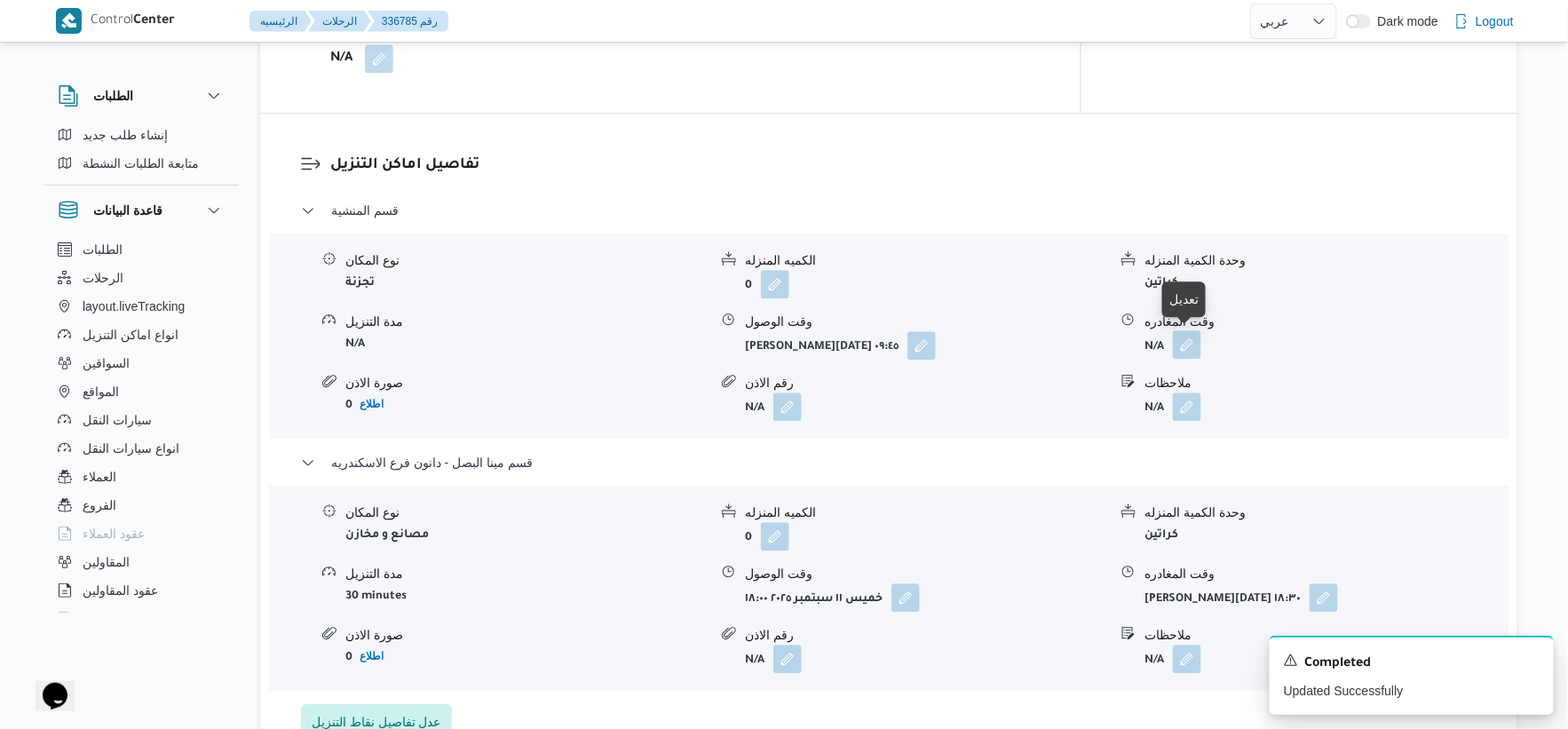
click at [1194, 338] on button "button" at bounding box center [1188, 344] width 29 height 29
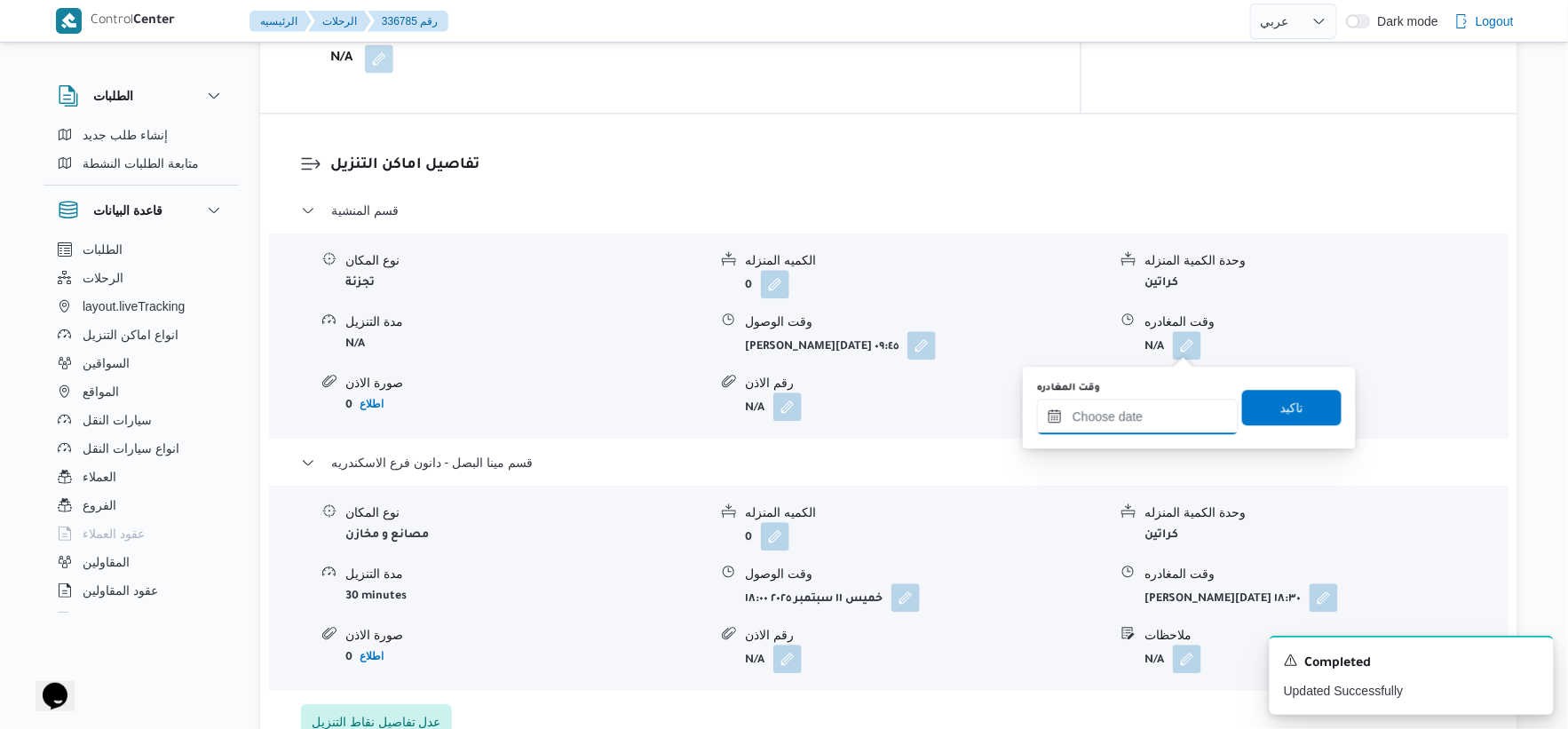
click at [1159, 417] on input "وقت المغادره" at bounding box center [1138, 415] width 202 height 35
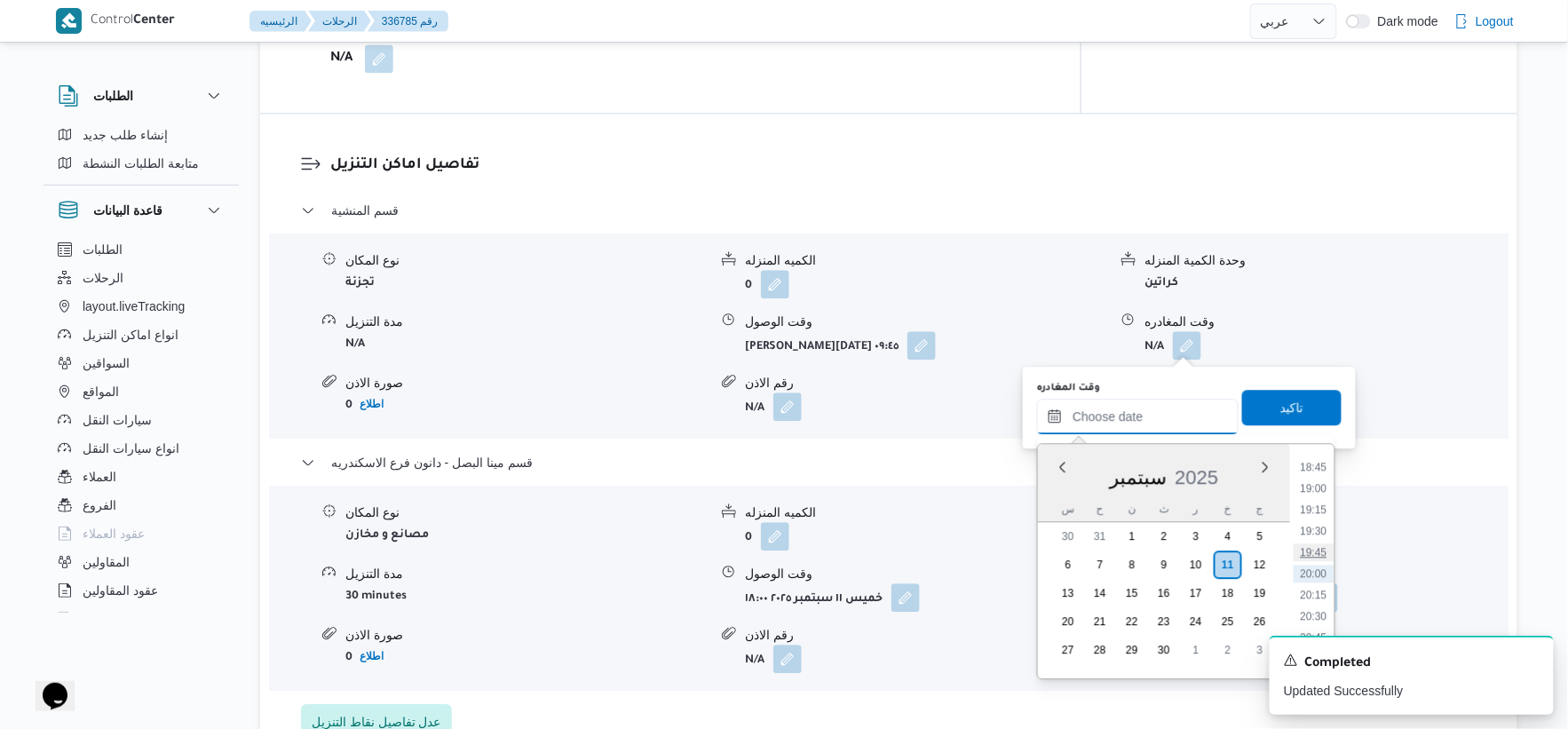
scroll to position [1499, 0]
click at [1325, 474] on li "17:45" at bounding box center [1314, 481] width 41 height 18
type input "١١/٠٩/٢٠٢٥ ١٧:٤٥"
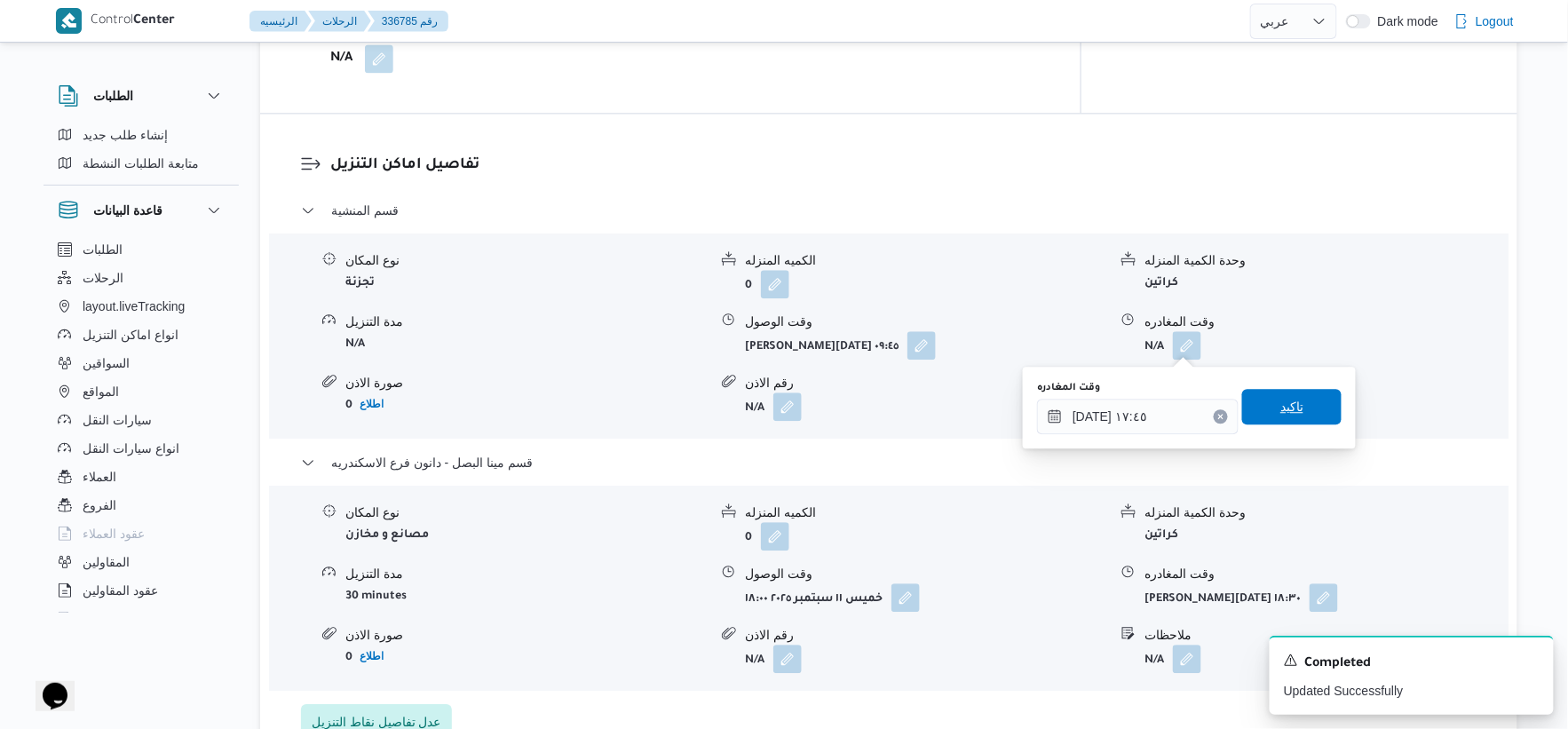
click at [1312, 423] on span "تاكيد" at bounding box center [1292, 406] width 100 height 35
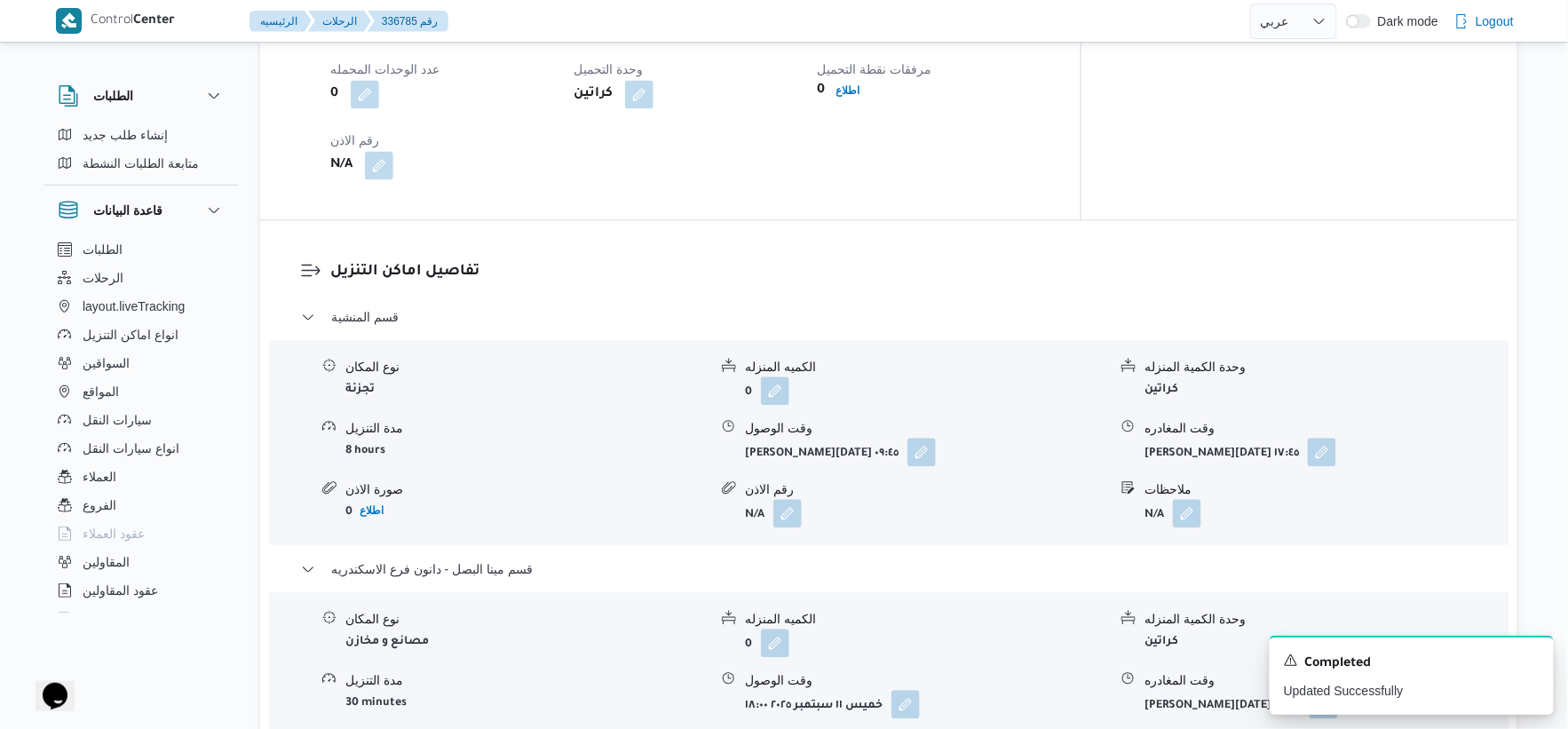
scroll to position [1084, 0]
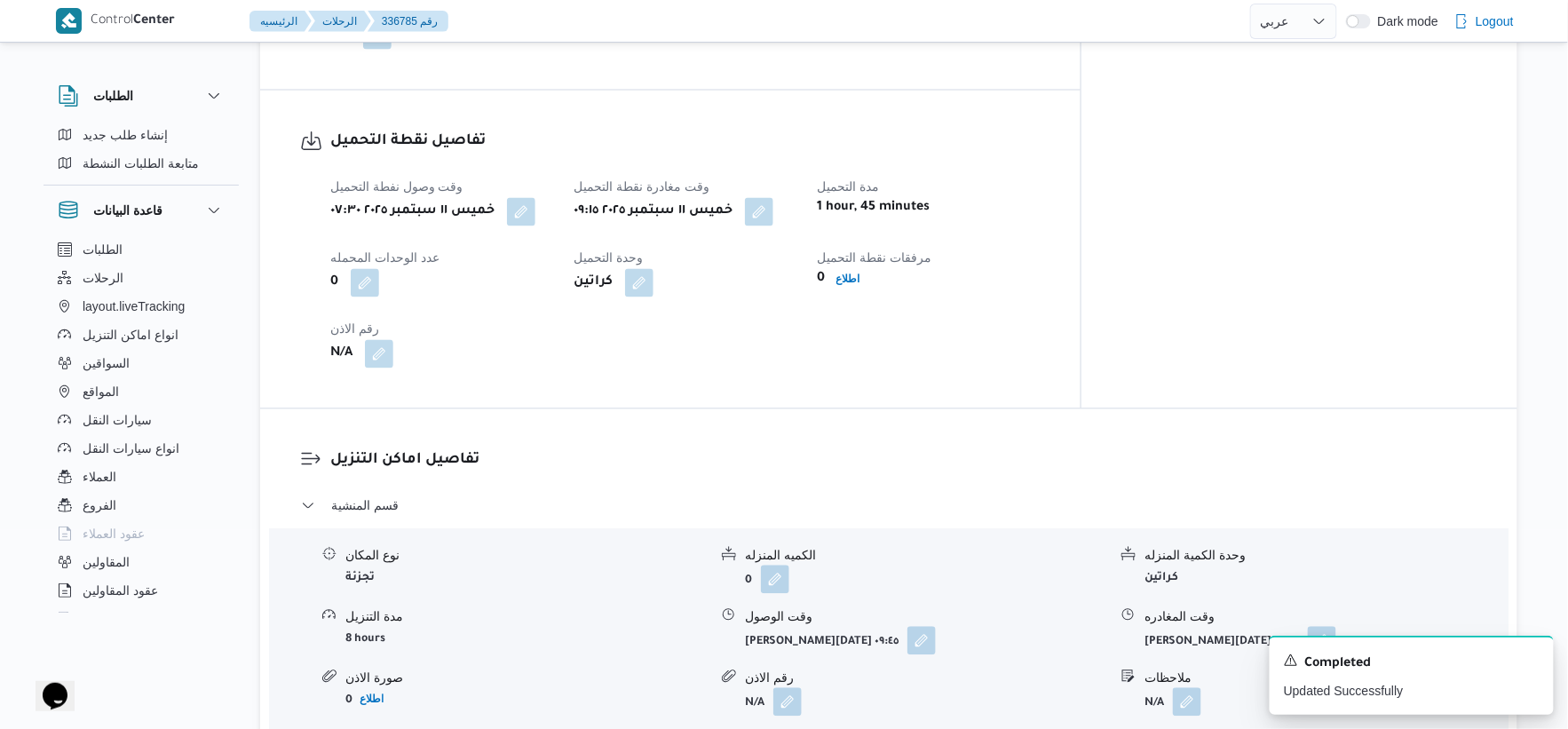
click at [908, 636] on button "button" at bounding box center [922, 641] width 29 height 29
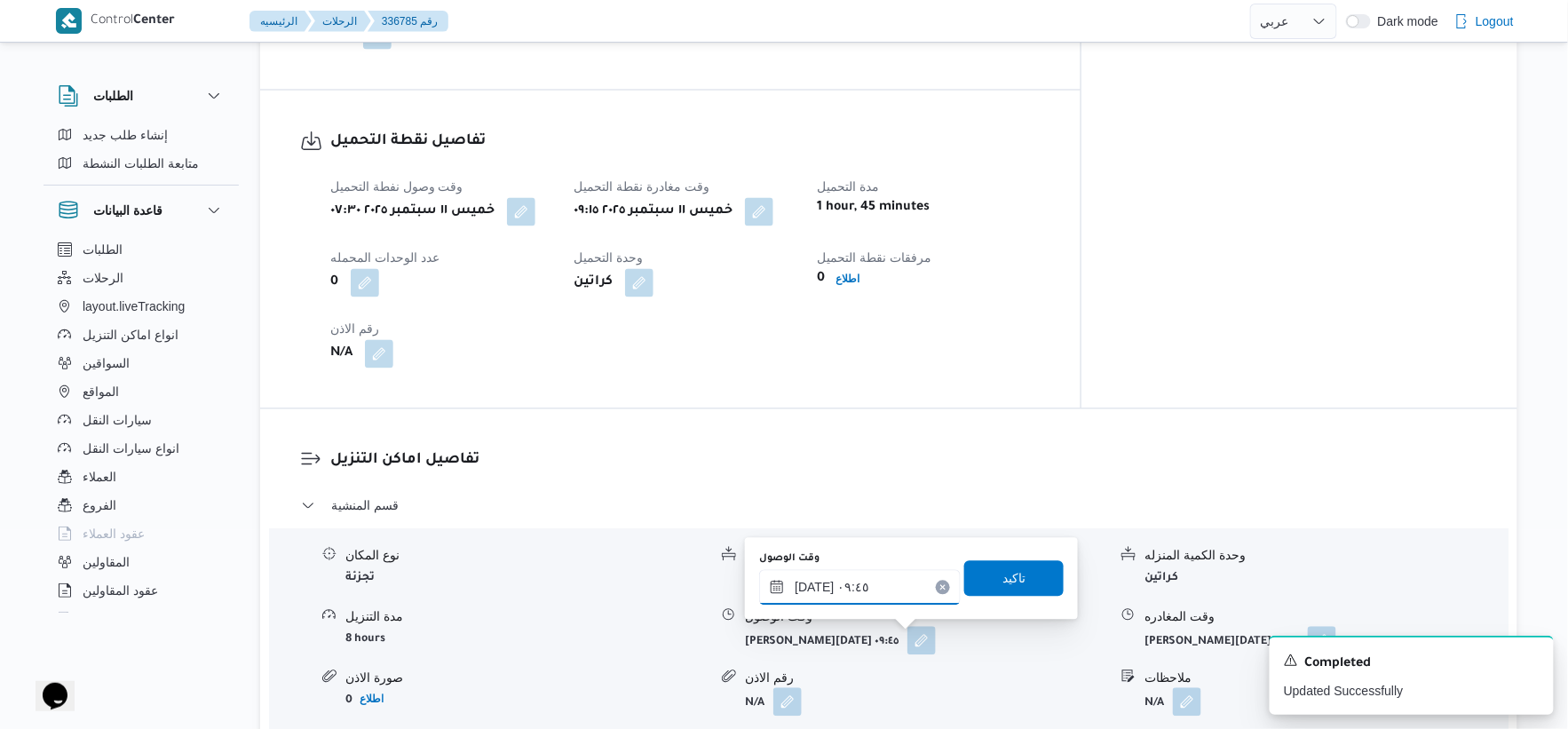
click at [864, 585] on input "١١/٠٩/٢٠٢٥ ٠٩:٤٥" at bounding box center [861, 587] width 202 height 35
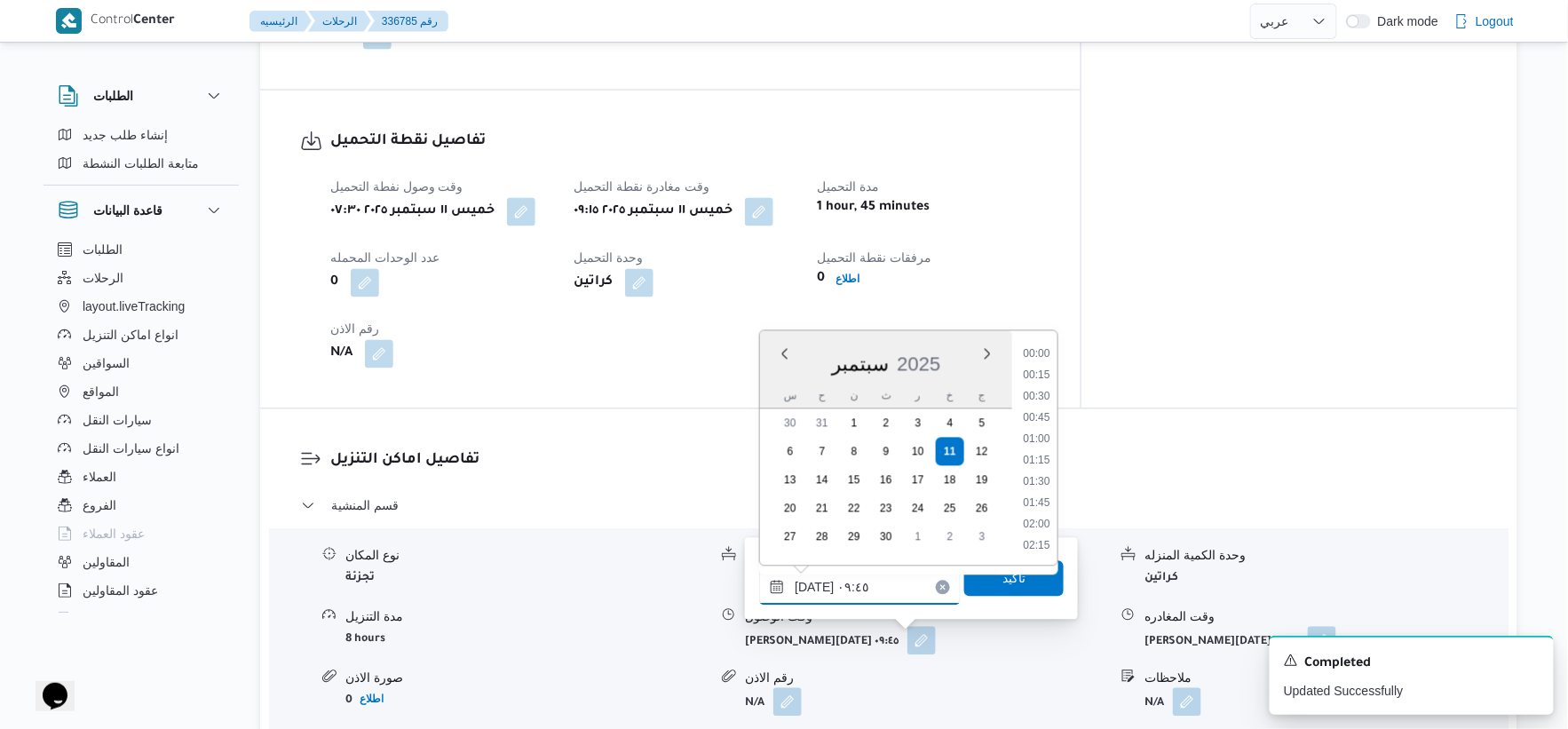
scroll to position [724, 0]
click at [1050, 435] on li "09:30" at bounding box center [1036, 439] width 41 height 18
type input "١١/٠٩/٢٠٢٥ ٠٩:٣٠"
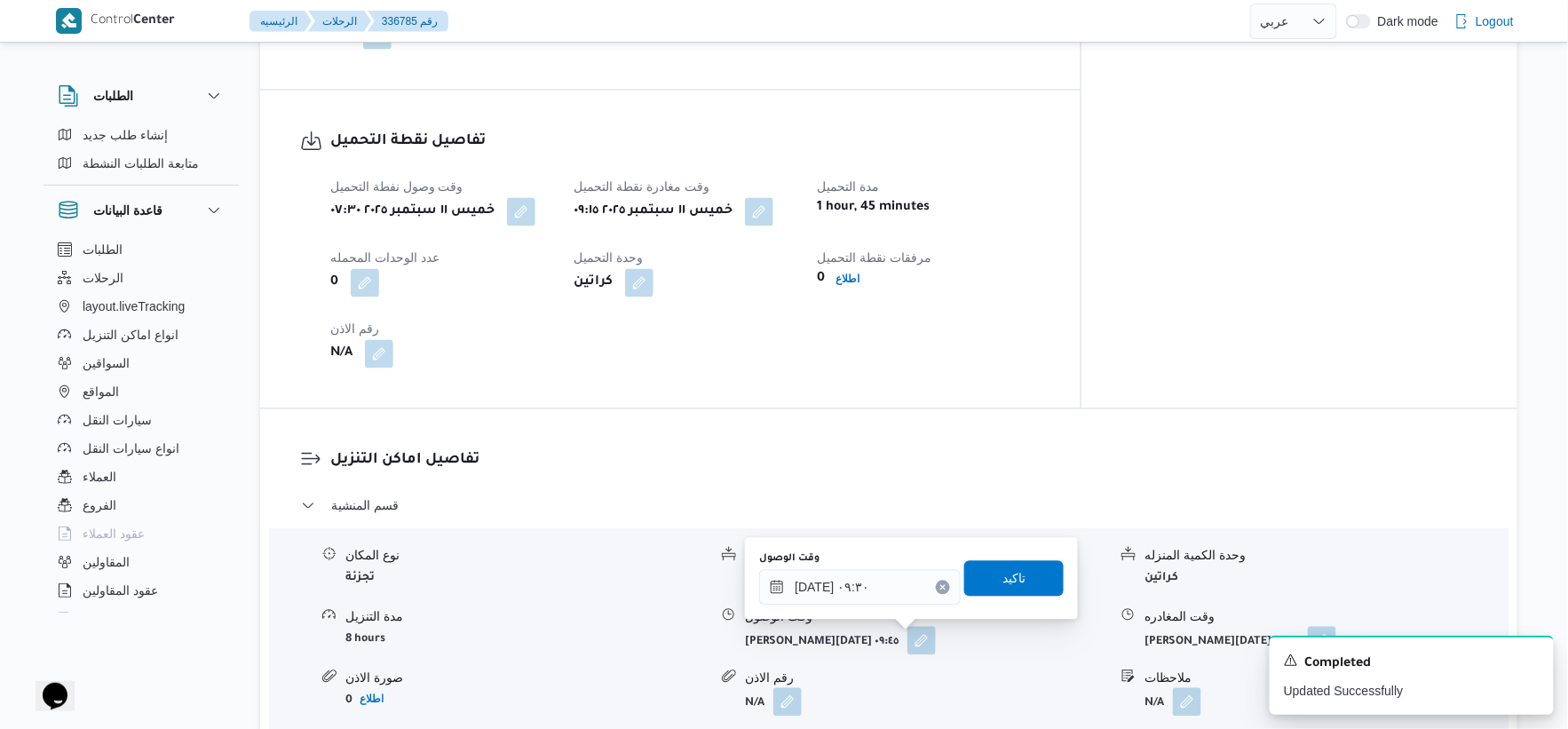
click at [1041, 559] on div "وقت الوصول ١١/٠٩/٢٠٢٥ ٠٩:٣٠ تاكيد" at bounding box center [912, 579] width 308 height 57
click at [1042, 561] on span "تاكيد" at bounding box center [1014, 577] width 100 height 35
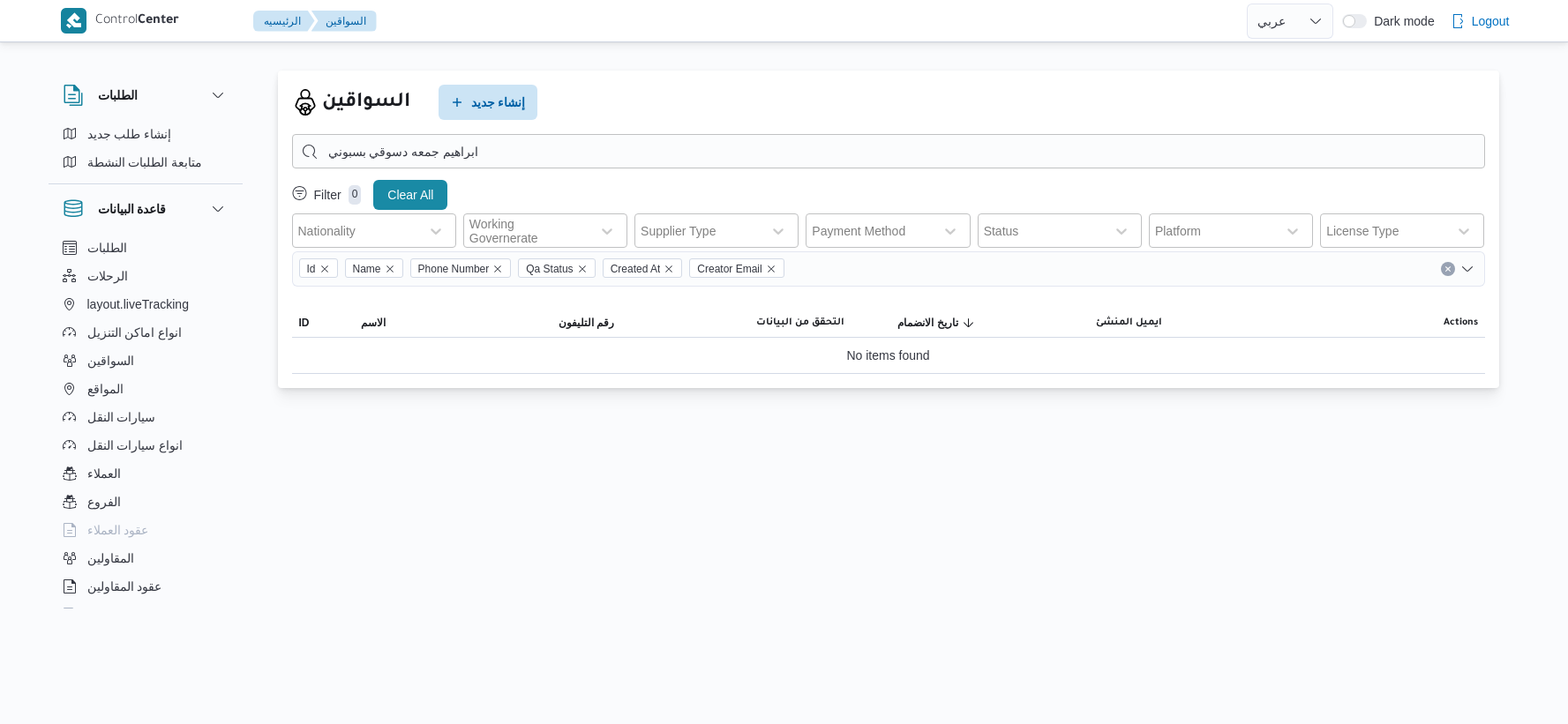
select select "ar"
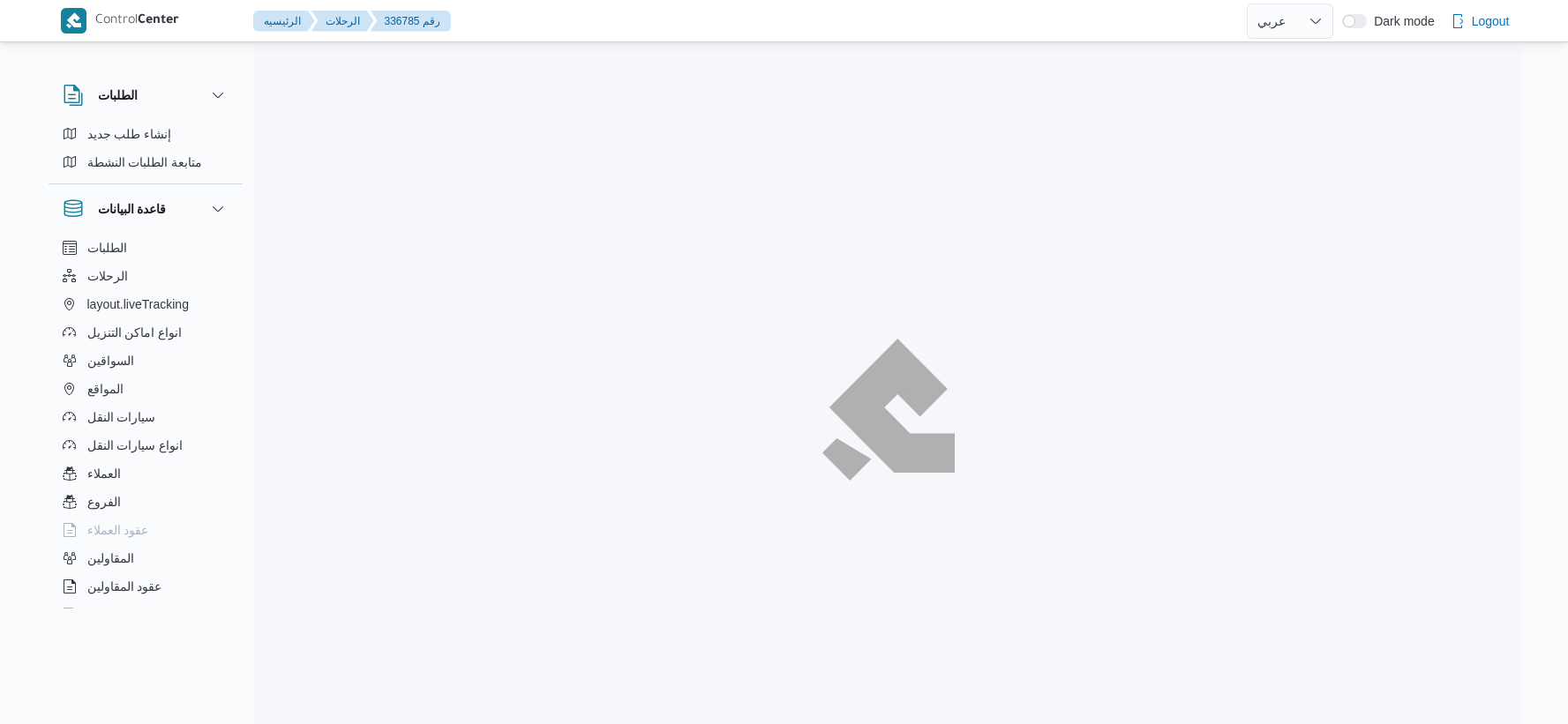
select select "ar"
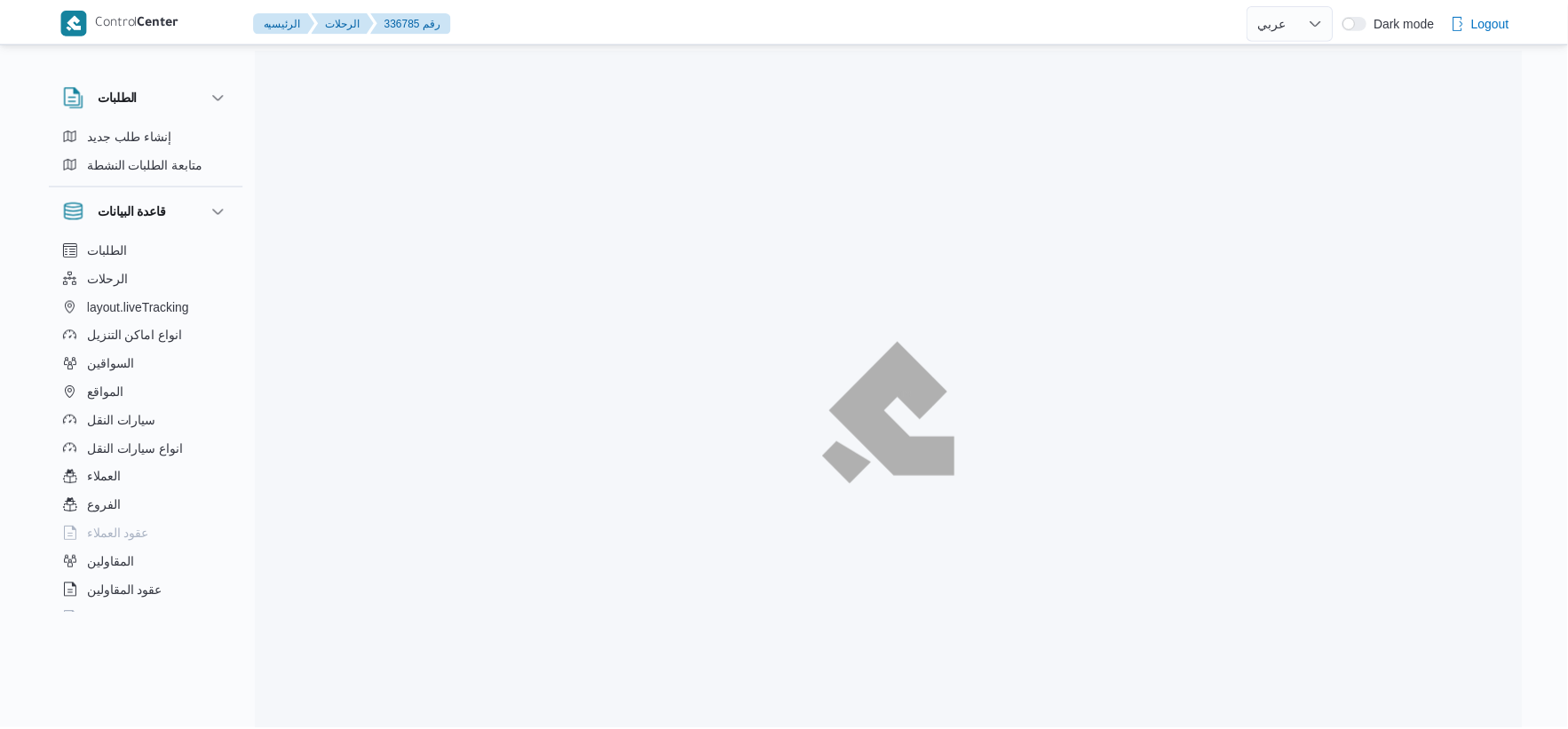
scroll to position [48, 0]
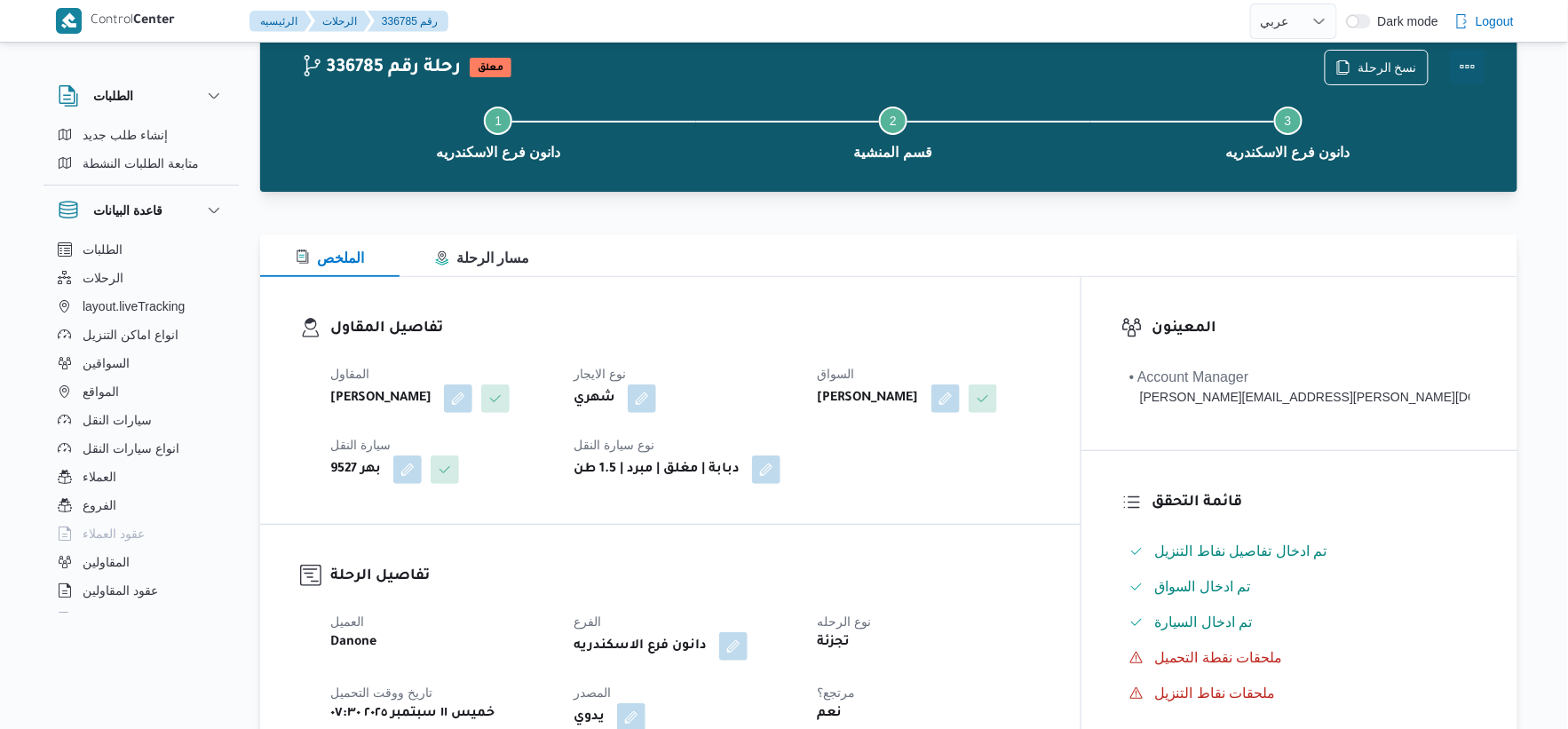
click at [1471, 63] on button "Actions" at bounding box center [1467, 66] width 35 height 35
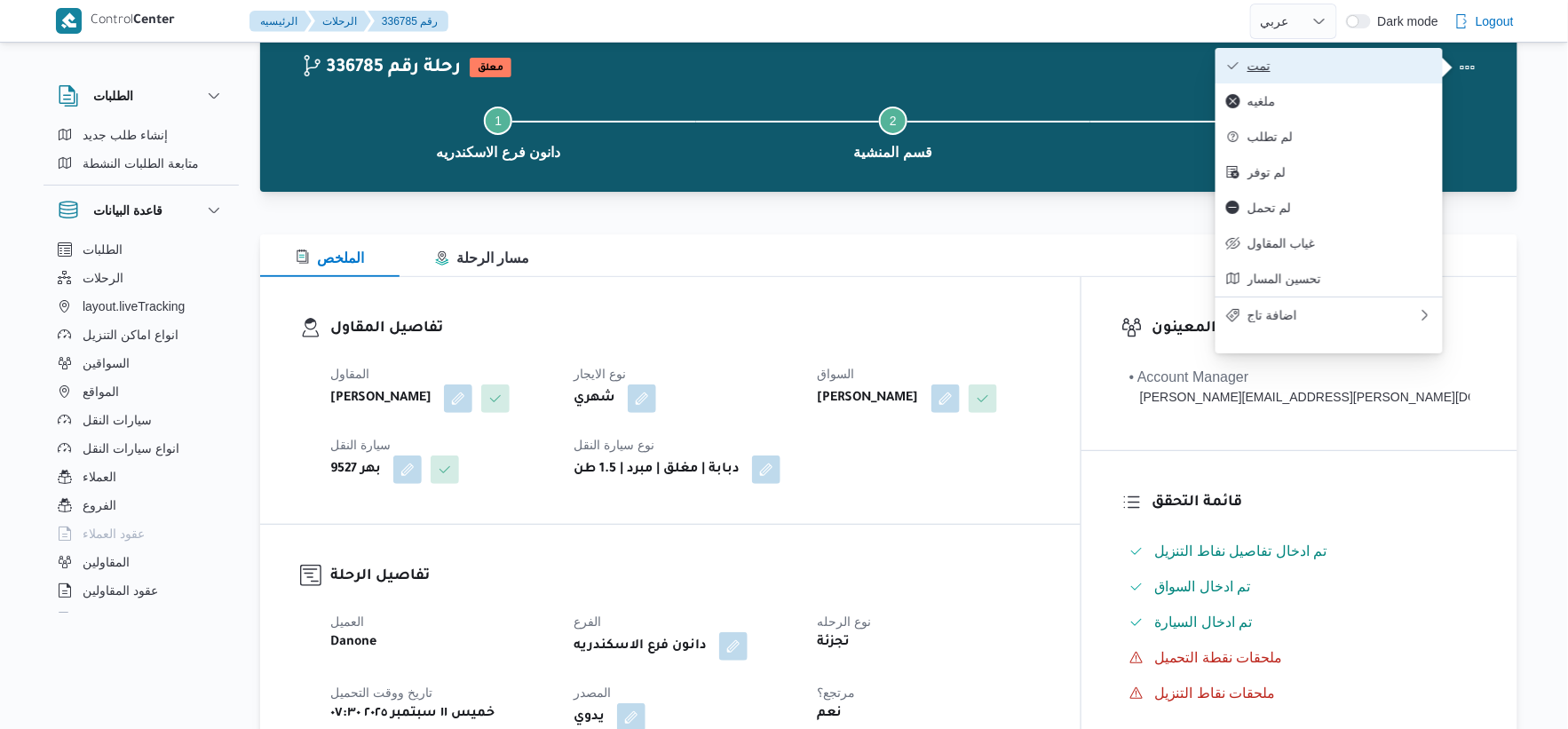
click at [1335, 66] on span "تمت" at bounding box center [1340, 66] width 184 height 14
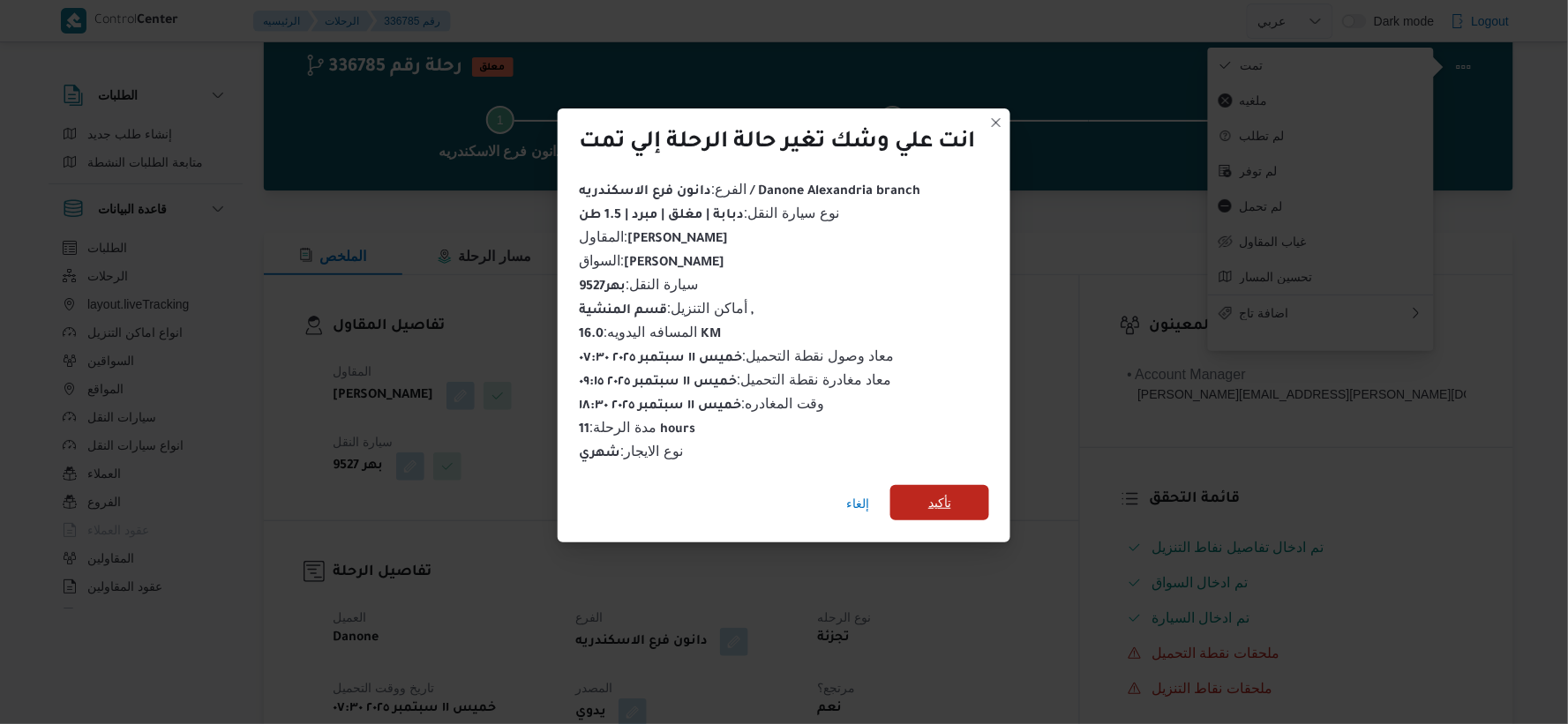
click at [967, 489] on span "تأكيد" at bounding box center [939, 502] width 99 height 35
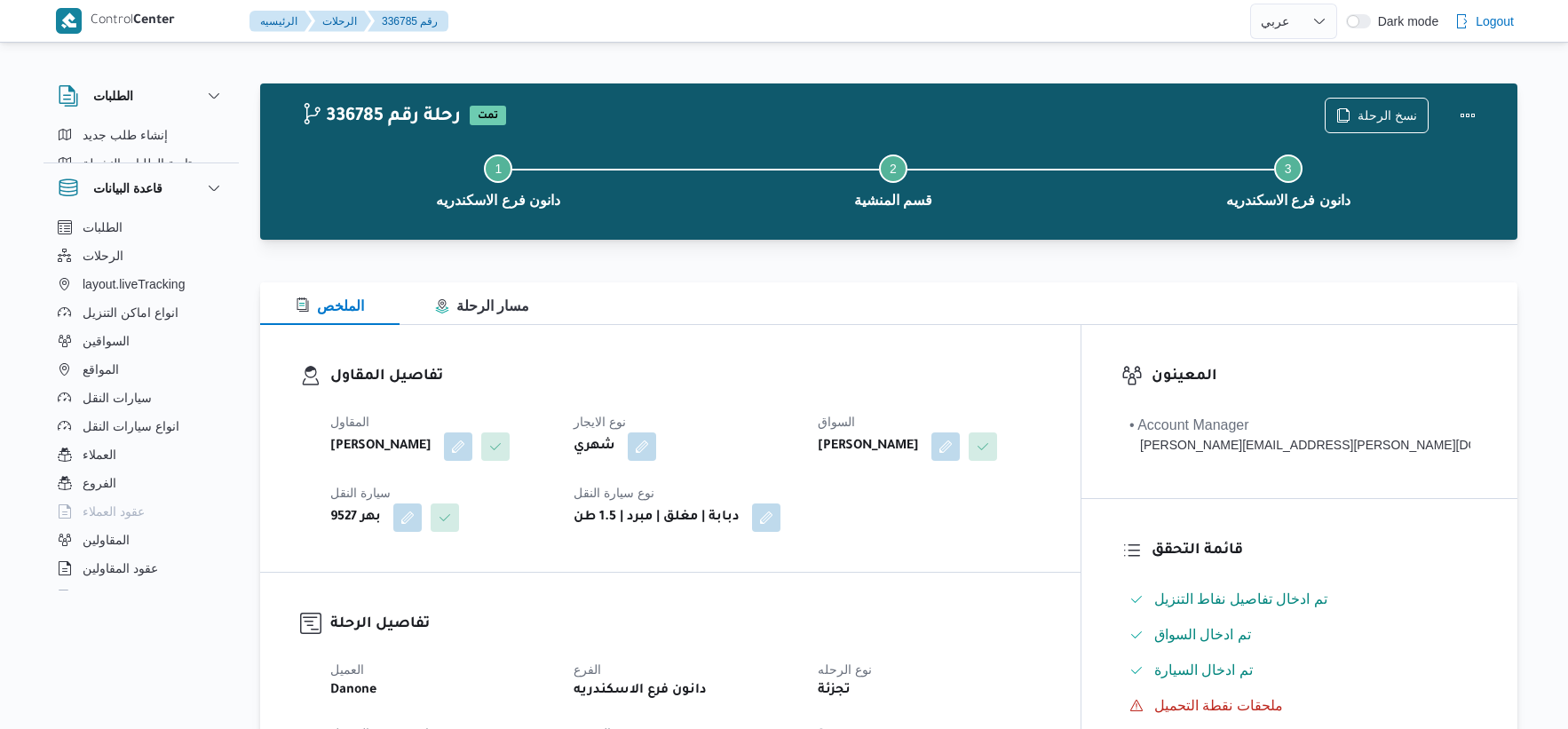
select select "ar"
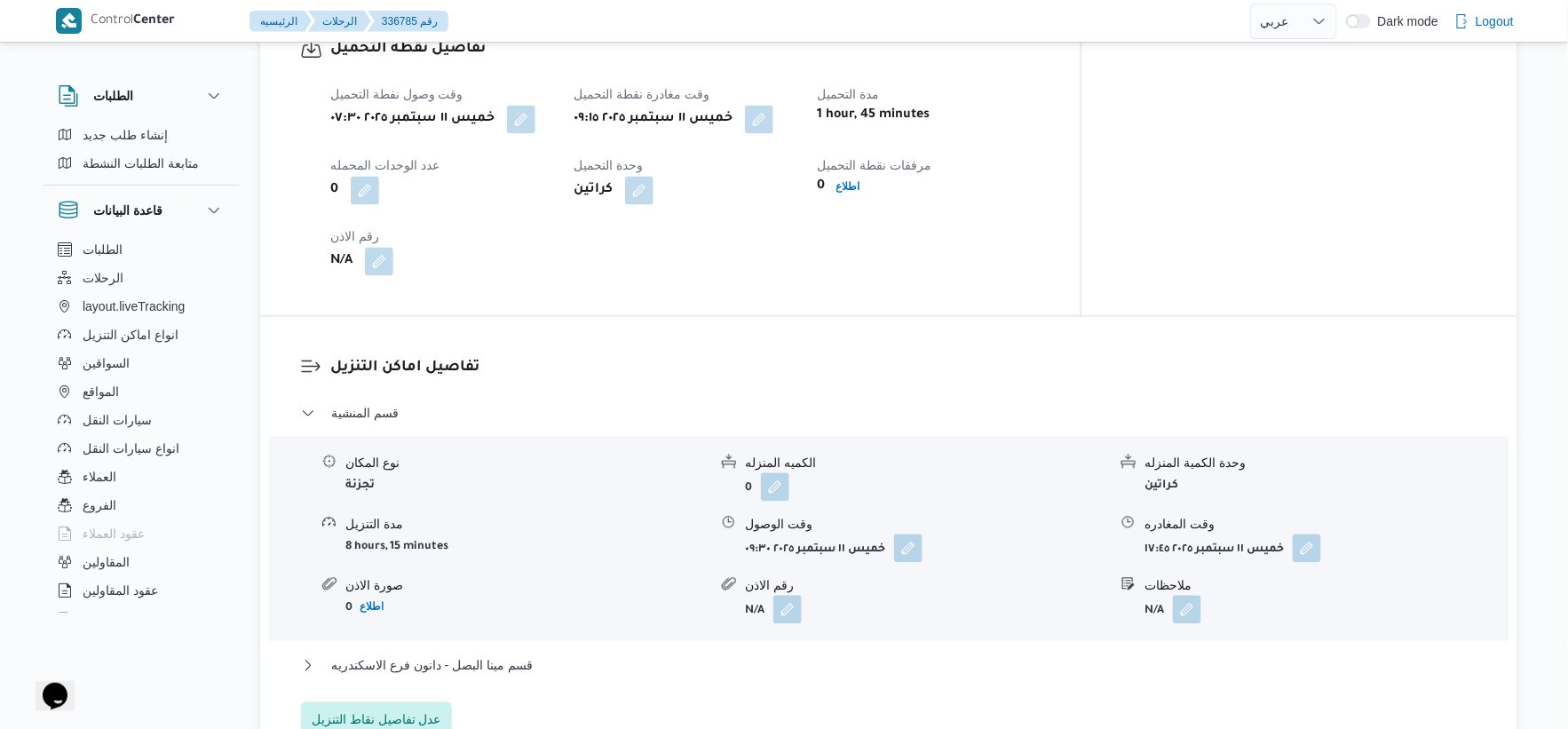
scroll to position [1429, 0]
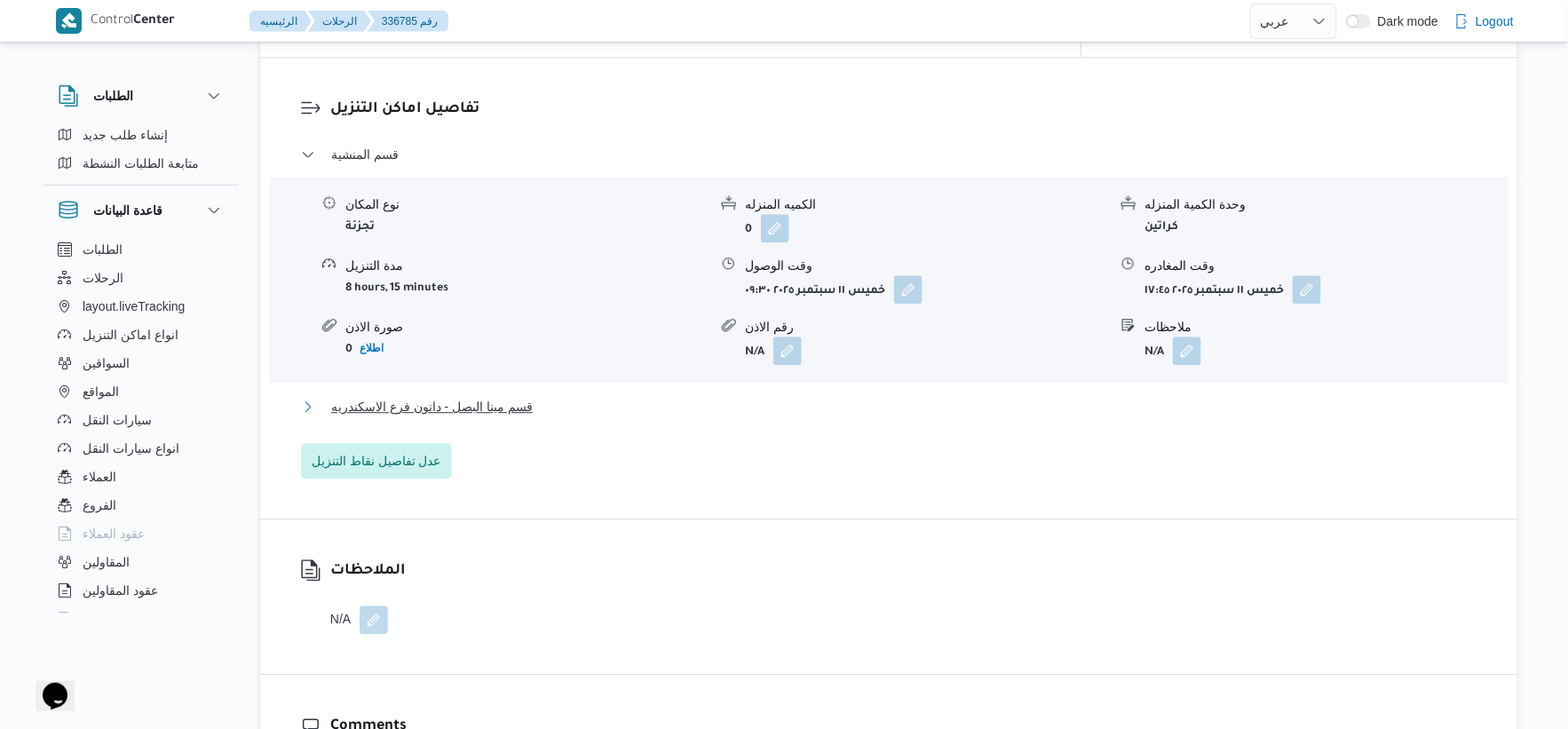
click at [536, 407] on button "قسم مينا البصل - دانون فرع الاسكندريه" at bounding box center [889, 407] width 1176 height 21
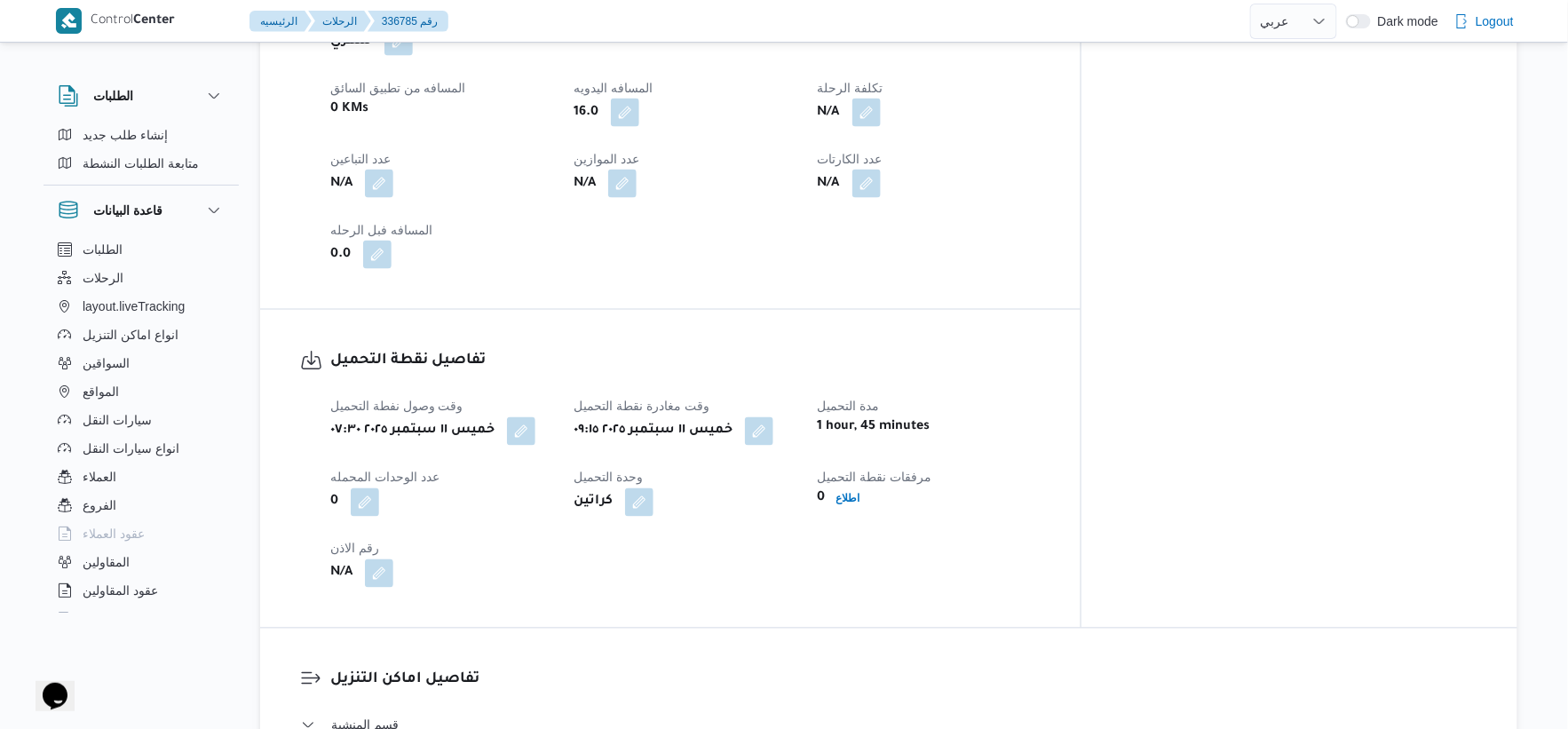
scroll to position [591, 0]
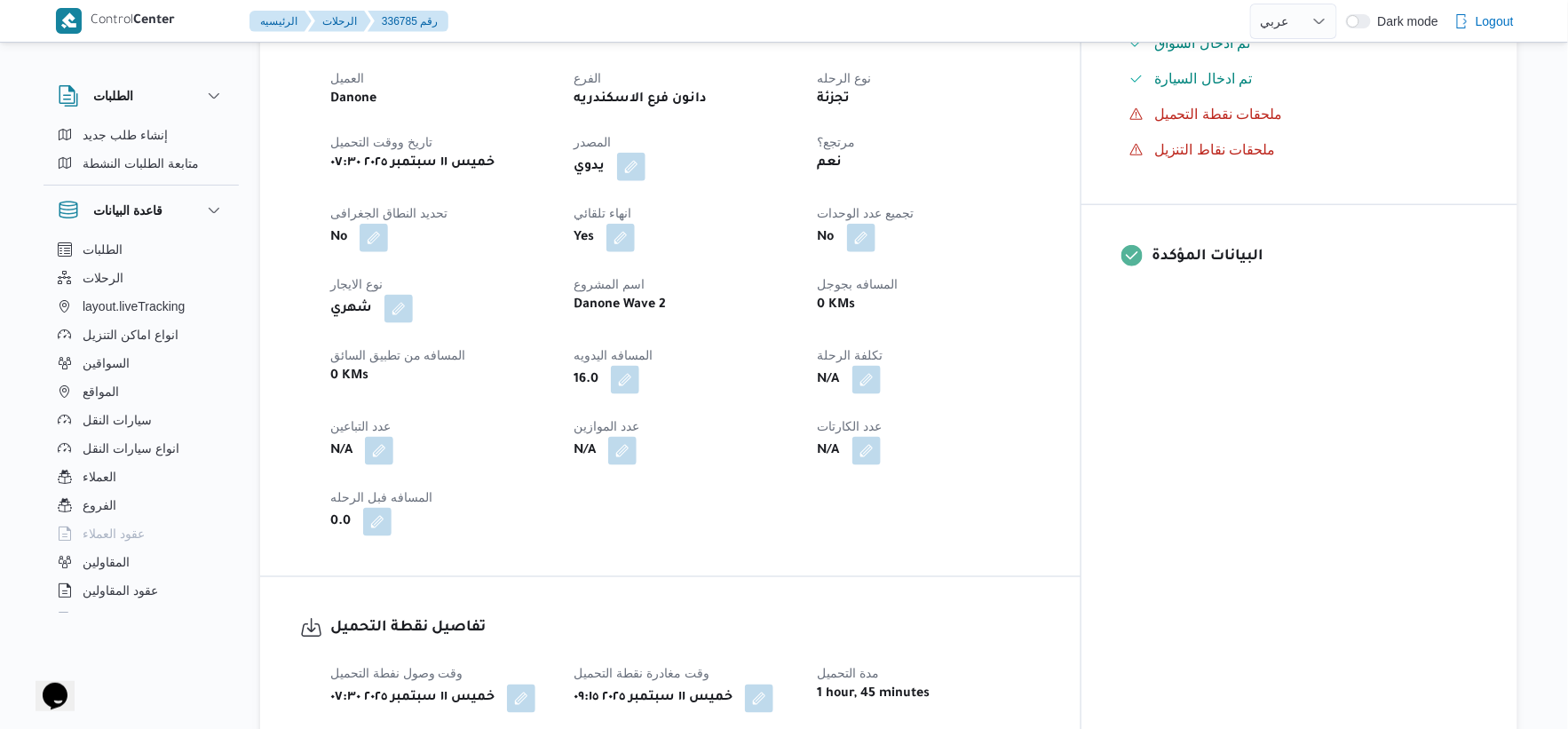
select select "ar"
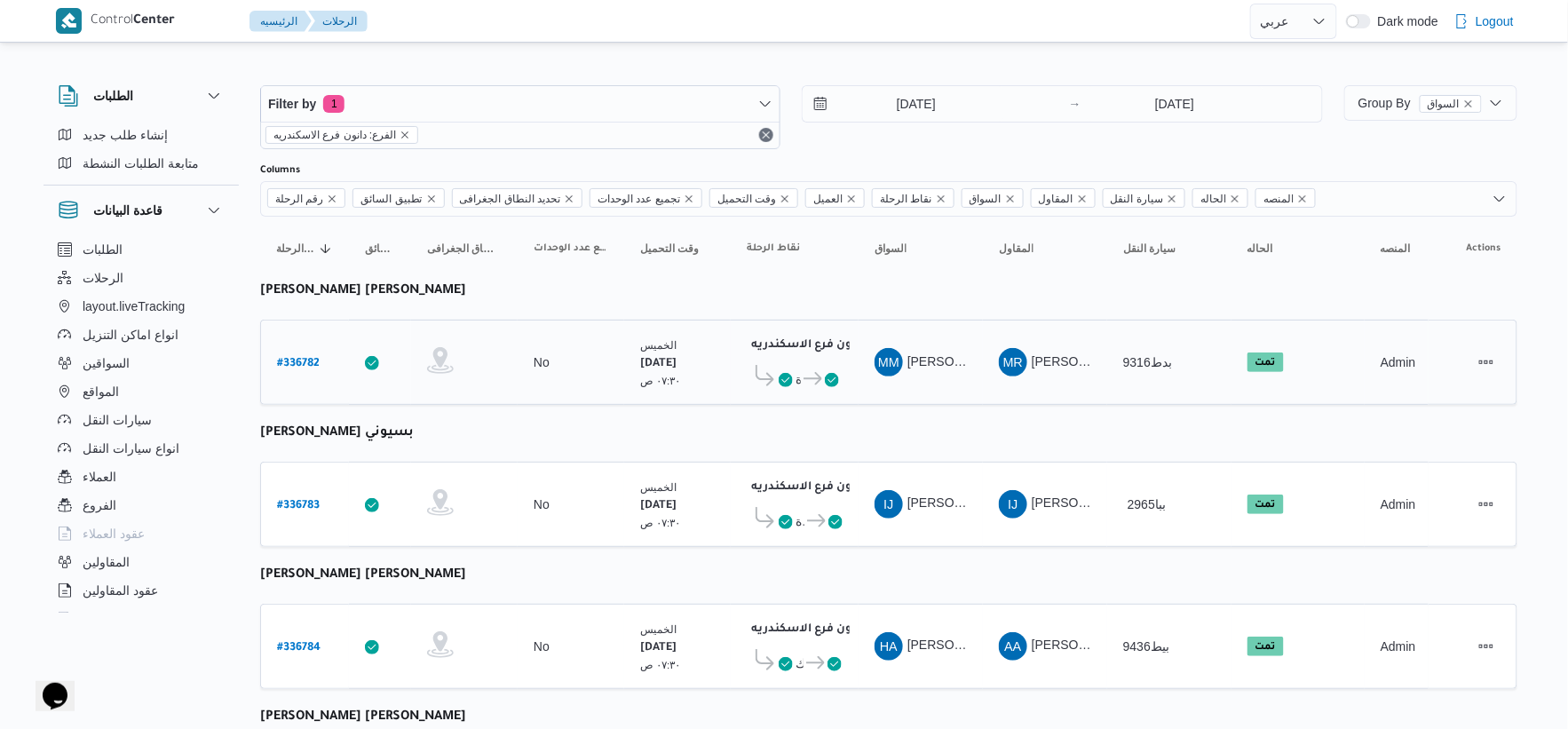
click at [304, 357] on b "# 336782" at bounding box center [298, 363] width 43 height 12
select select "ar"
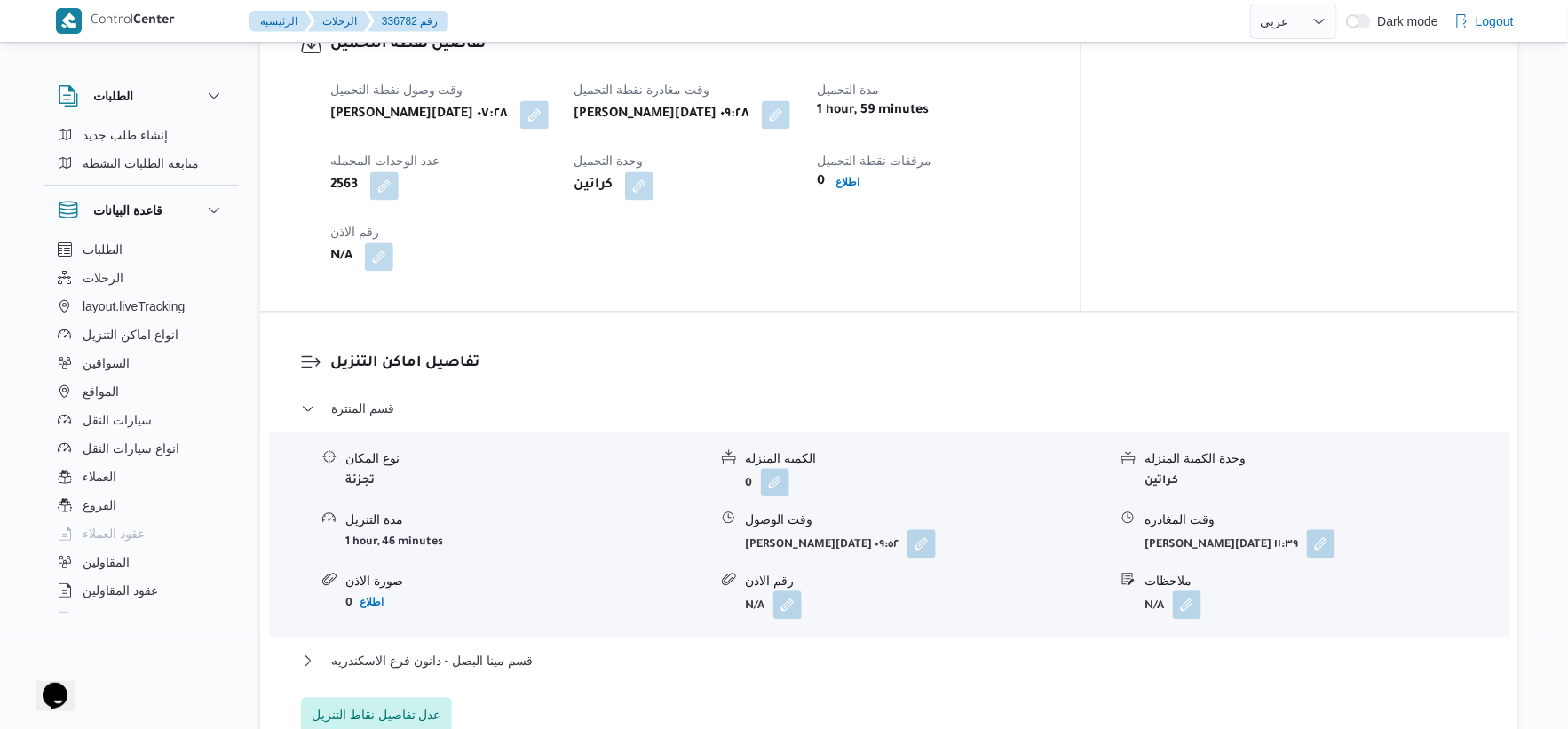
scroll to position [1183, 0]
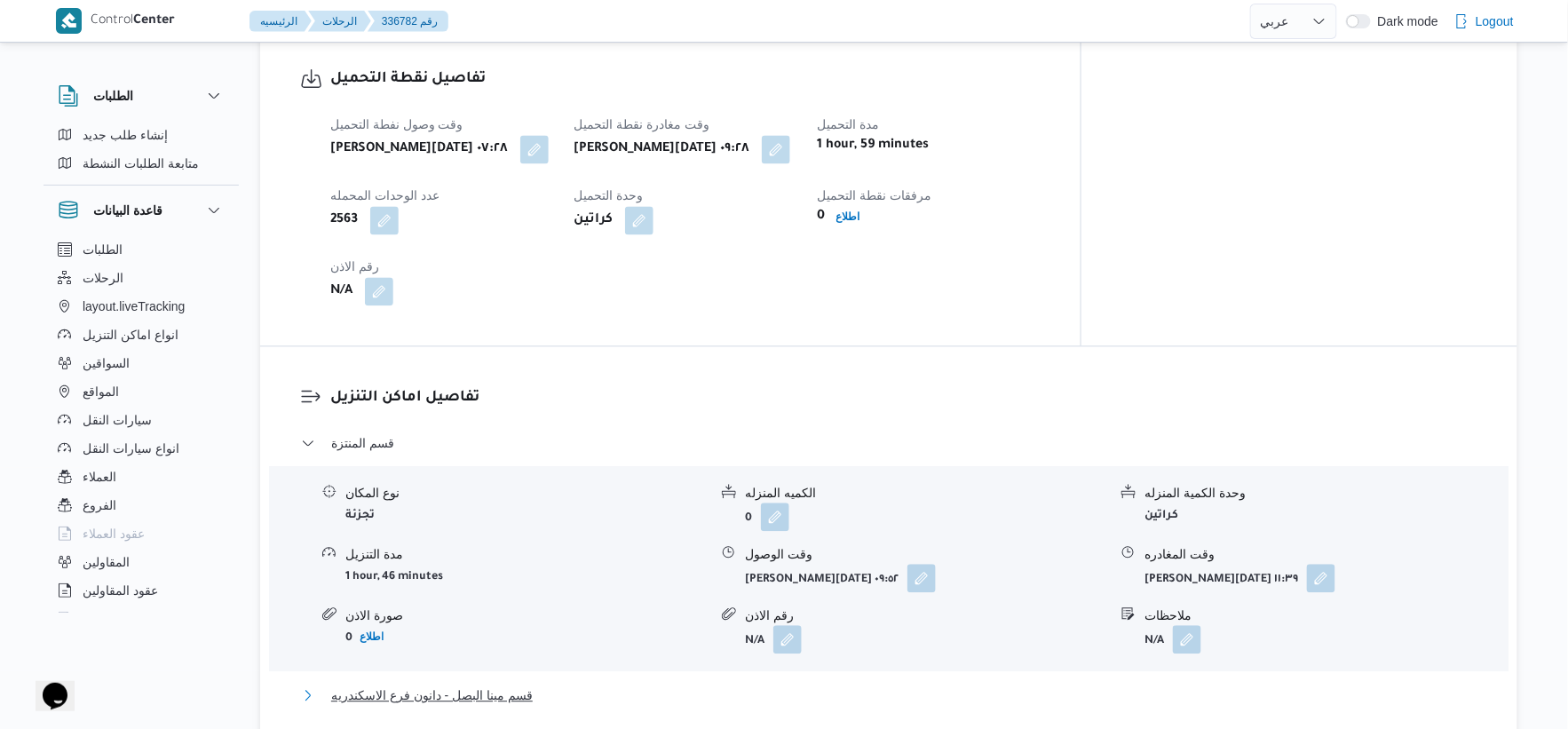
click at [482, 684] on span "قسم مينا البصل - دانون فرع الاسكندريه" at bounding box center [432, 695] width 202 height 21
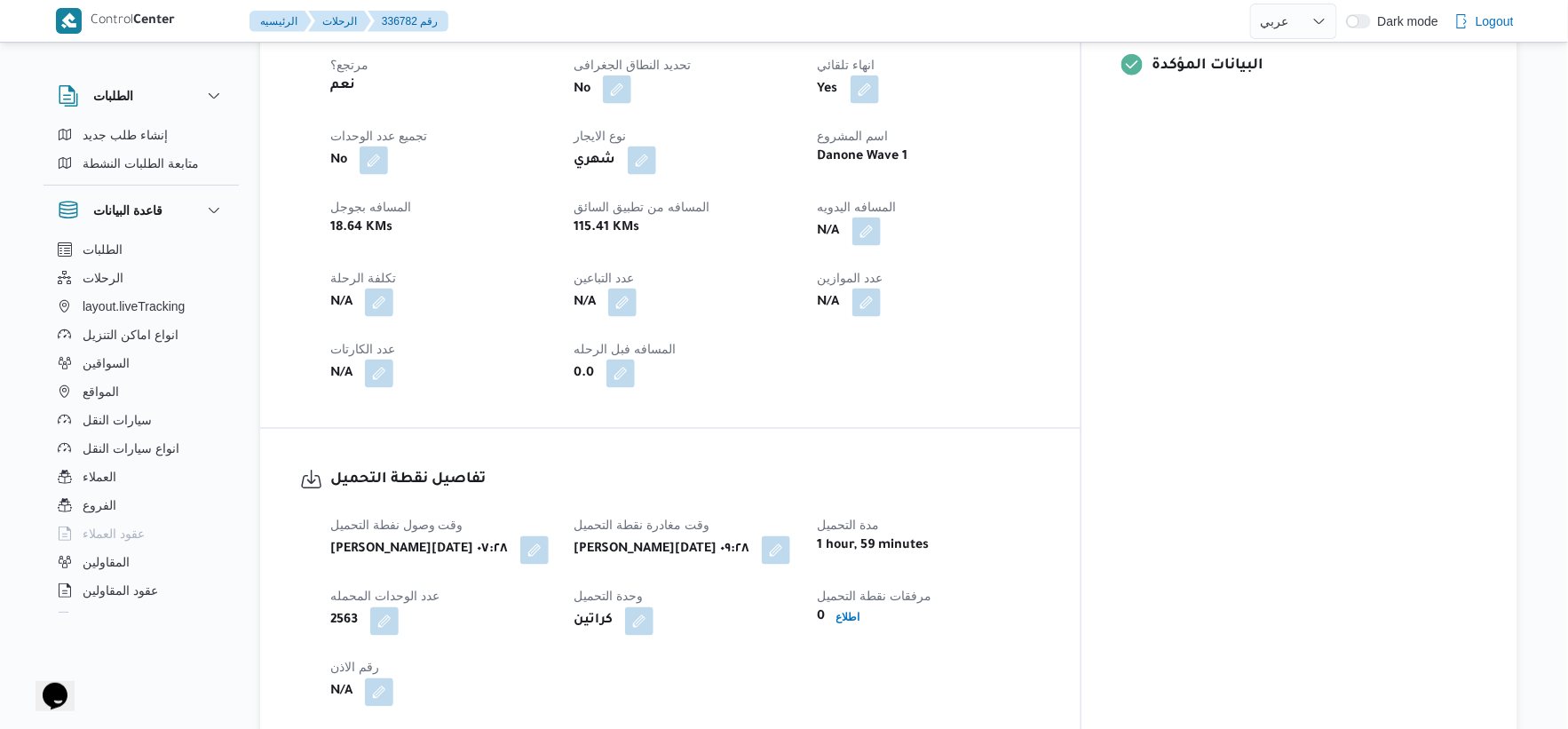
scroll to position [690, 0]
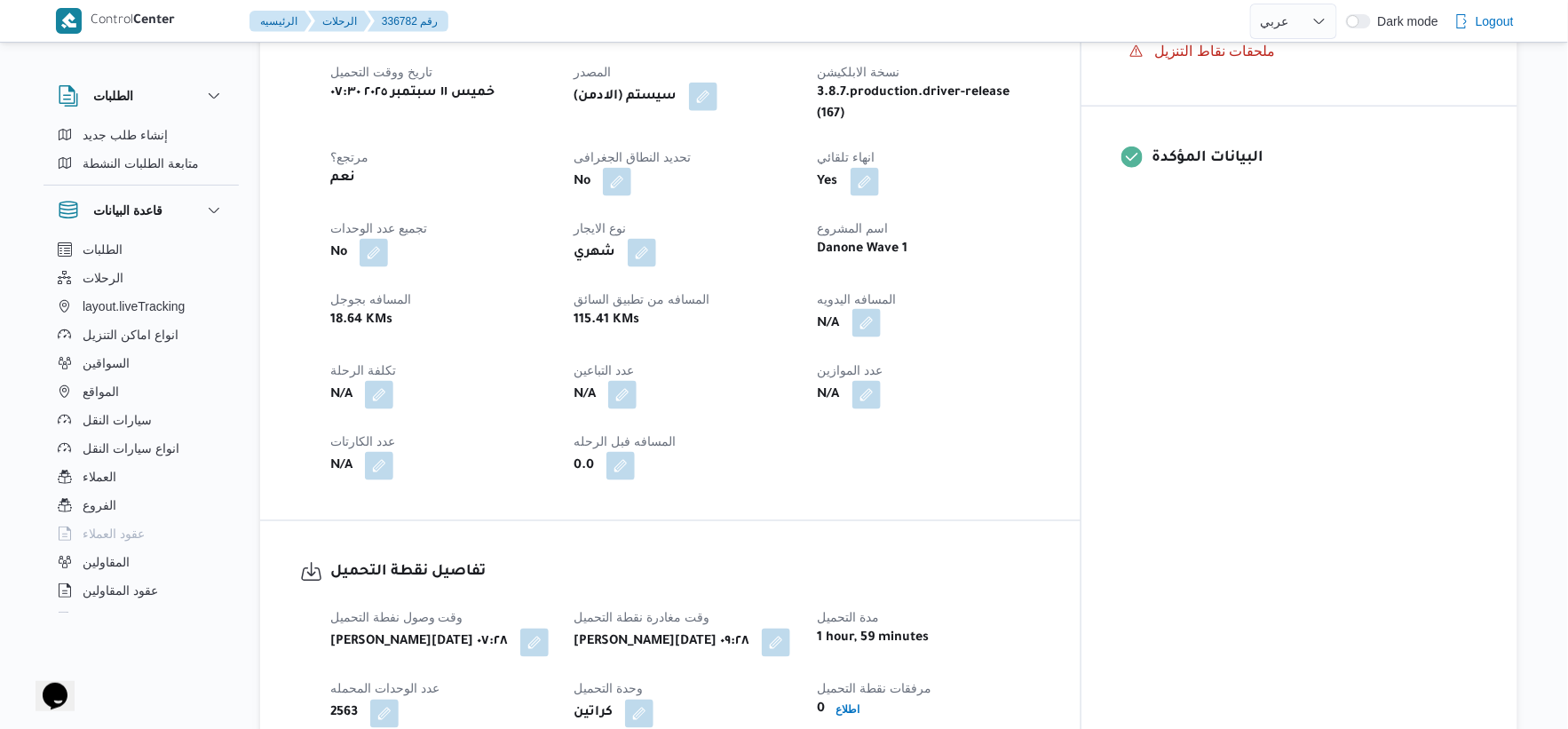
click at [881, 309] on button "button" at bounding box center [867, 323] width 29 height 29
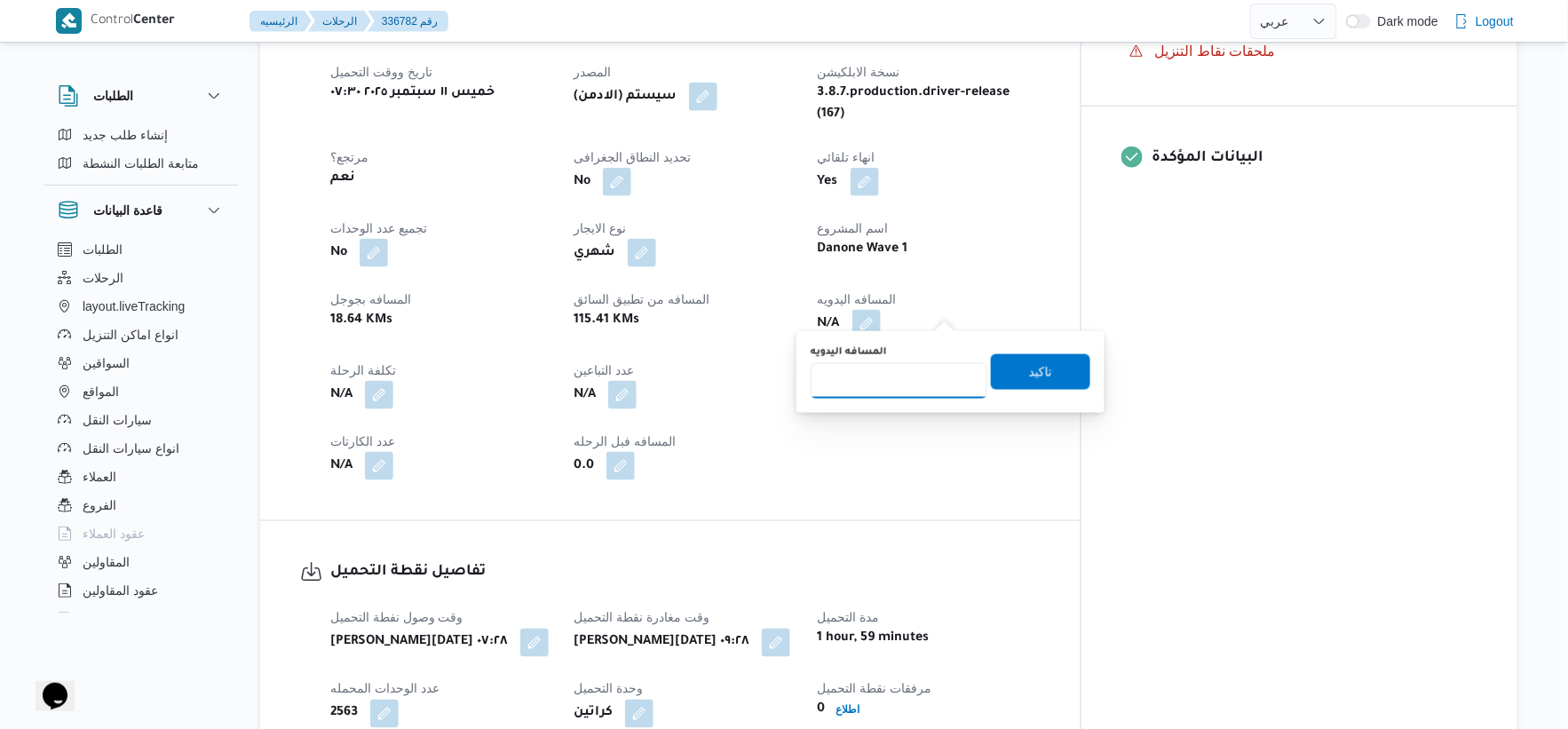
click at [878, 385] on input "المسافه اليدويه" at bounding box center [900, 380] width 177 height 35
type input "46"
click at [1042, 370] on span "تاكيد" at bounding box center [1040, 371] width 100 height 35
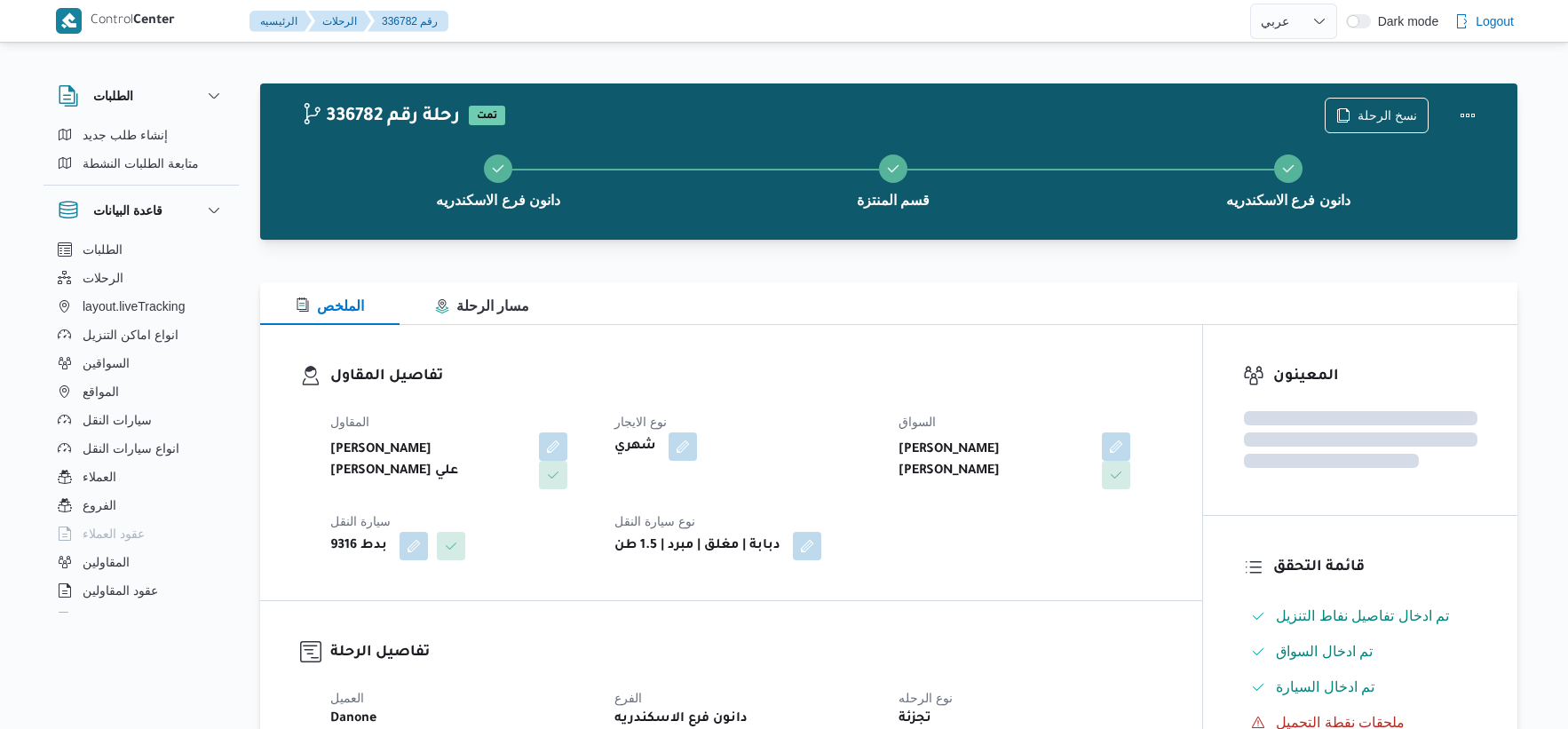
select select "ar"
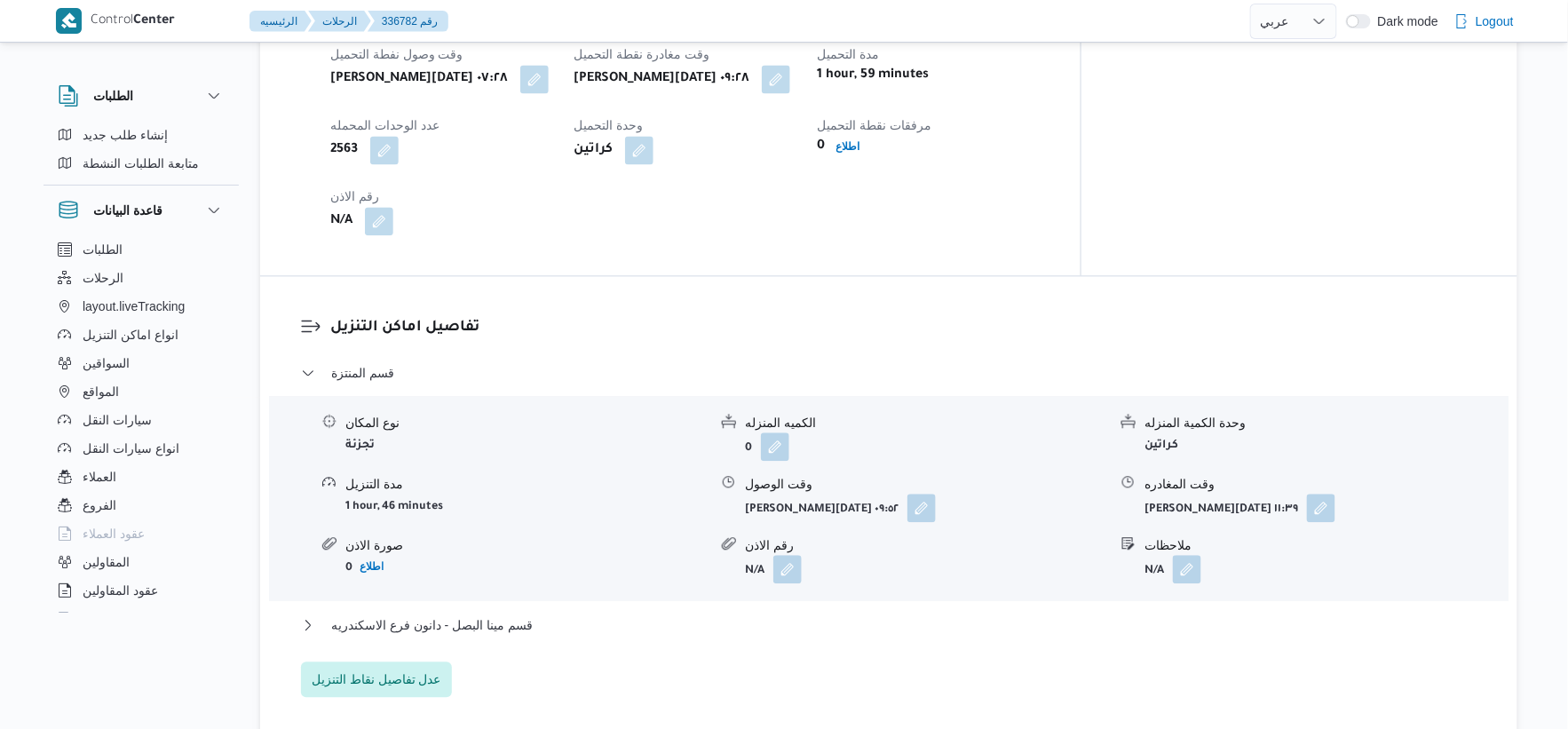
scroll to position [1330, 0]
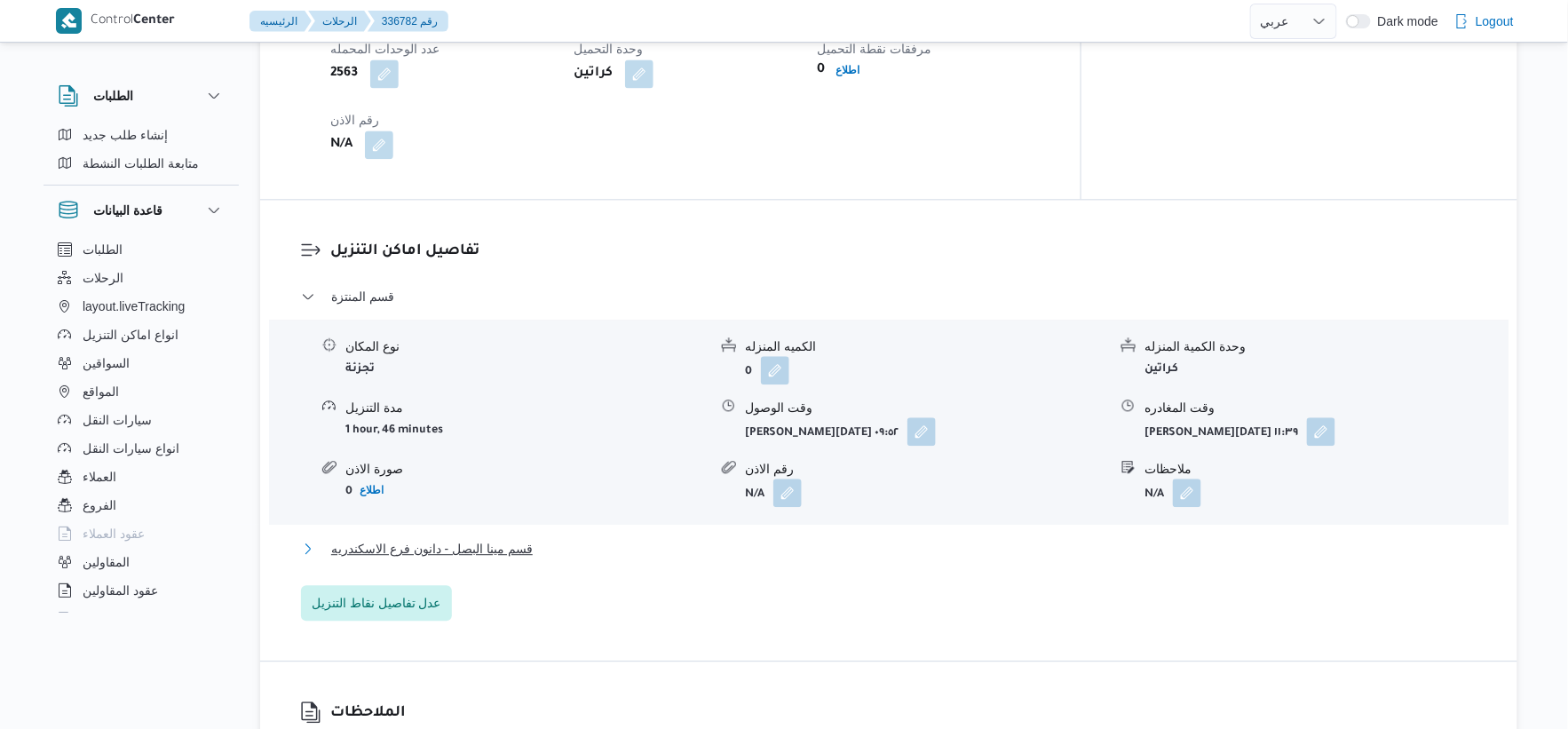
click at [554, 538] on button "قسم مينا البصل - دانون فرع الاسكندريه" at bounding box center [889, 548] width 1176 height 21
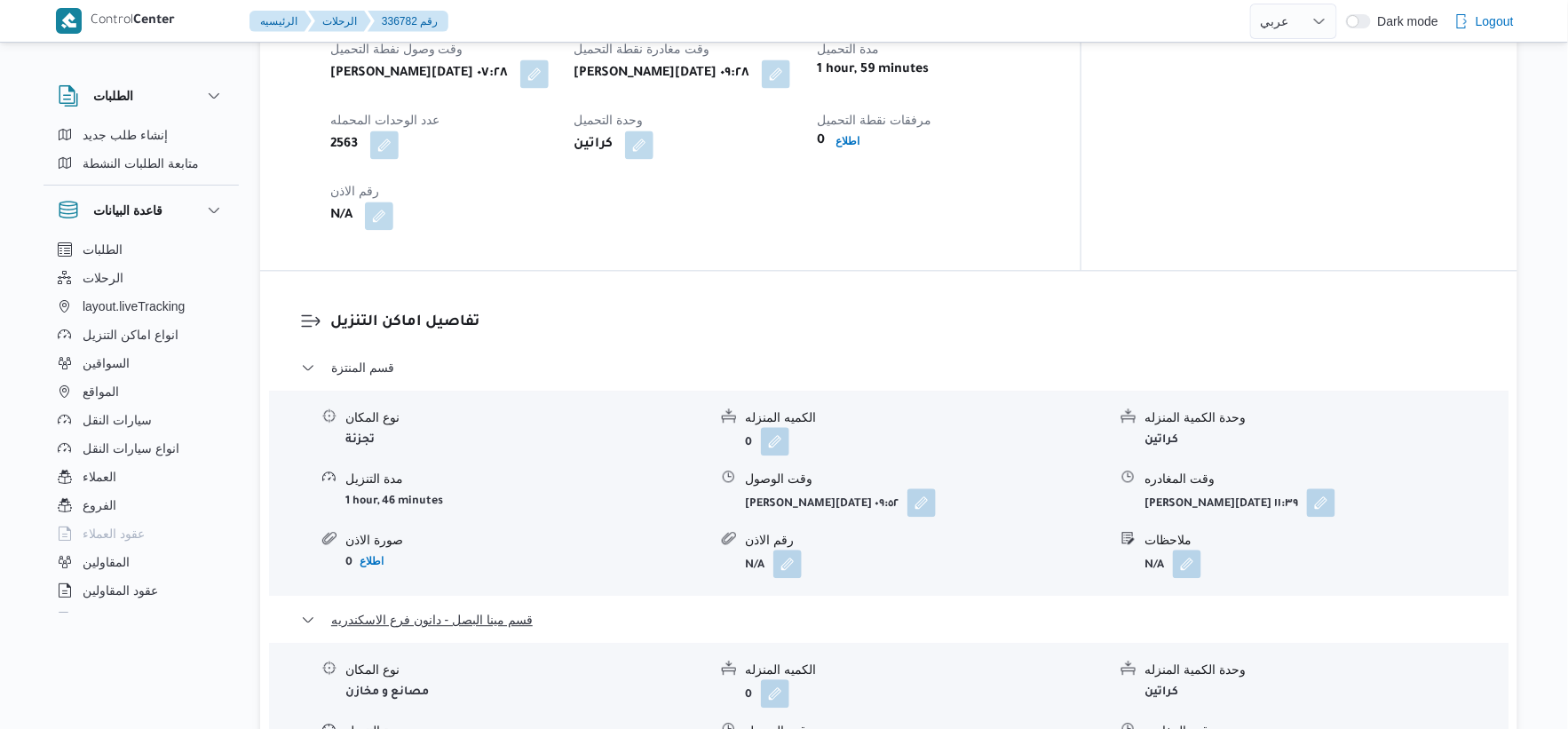
scroll to position [1527, 0]
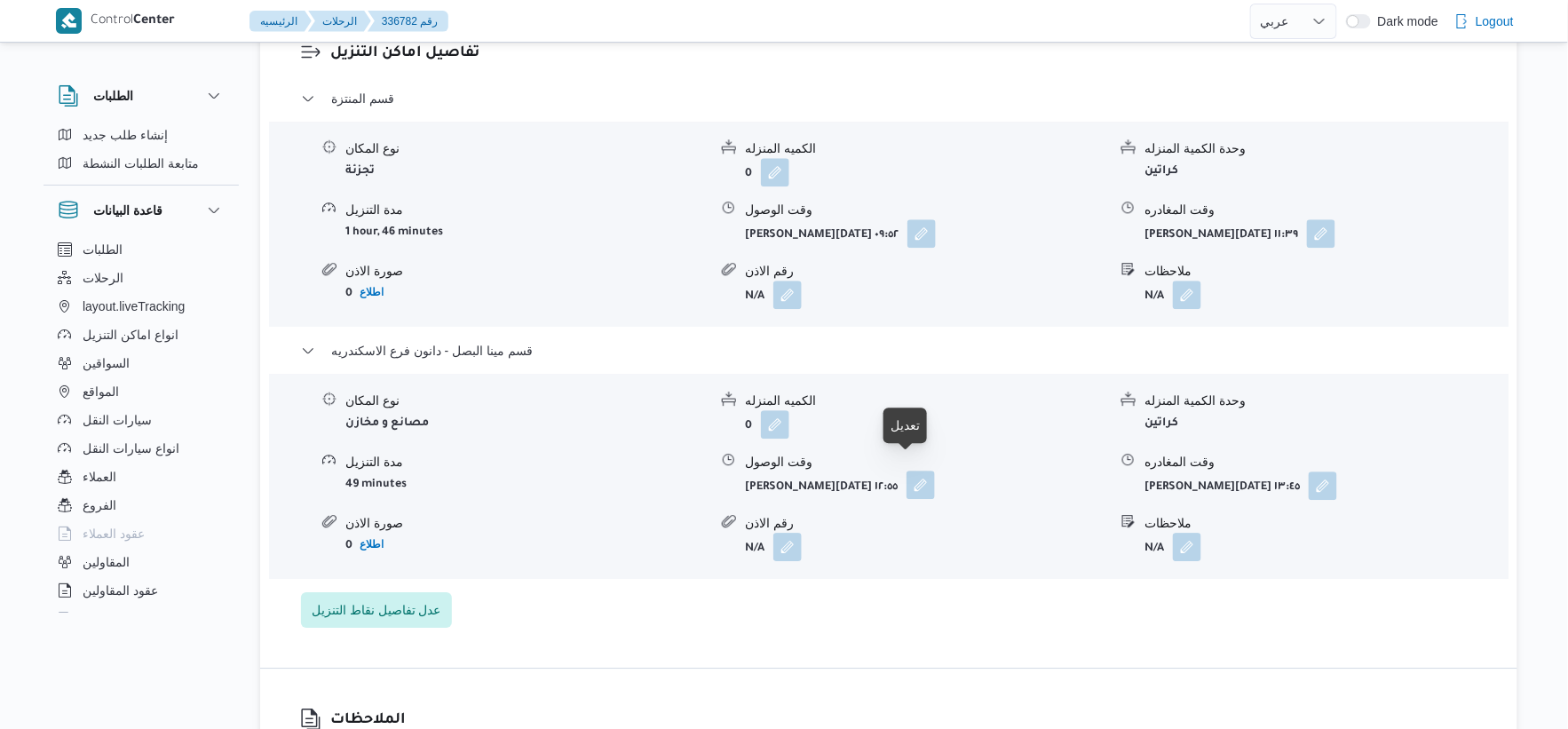
click at [907, 472] on button "button" at bounding box center [921, 485] width 29 height 29
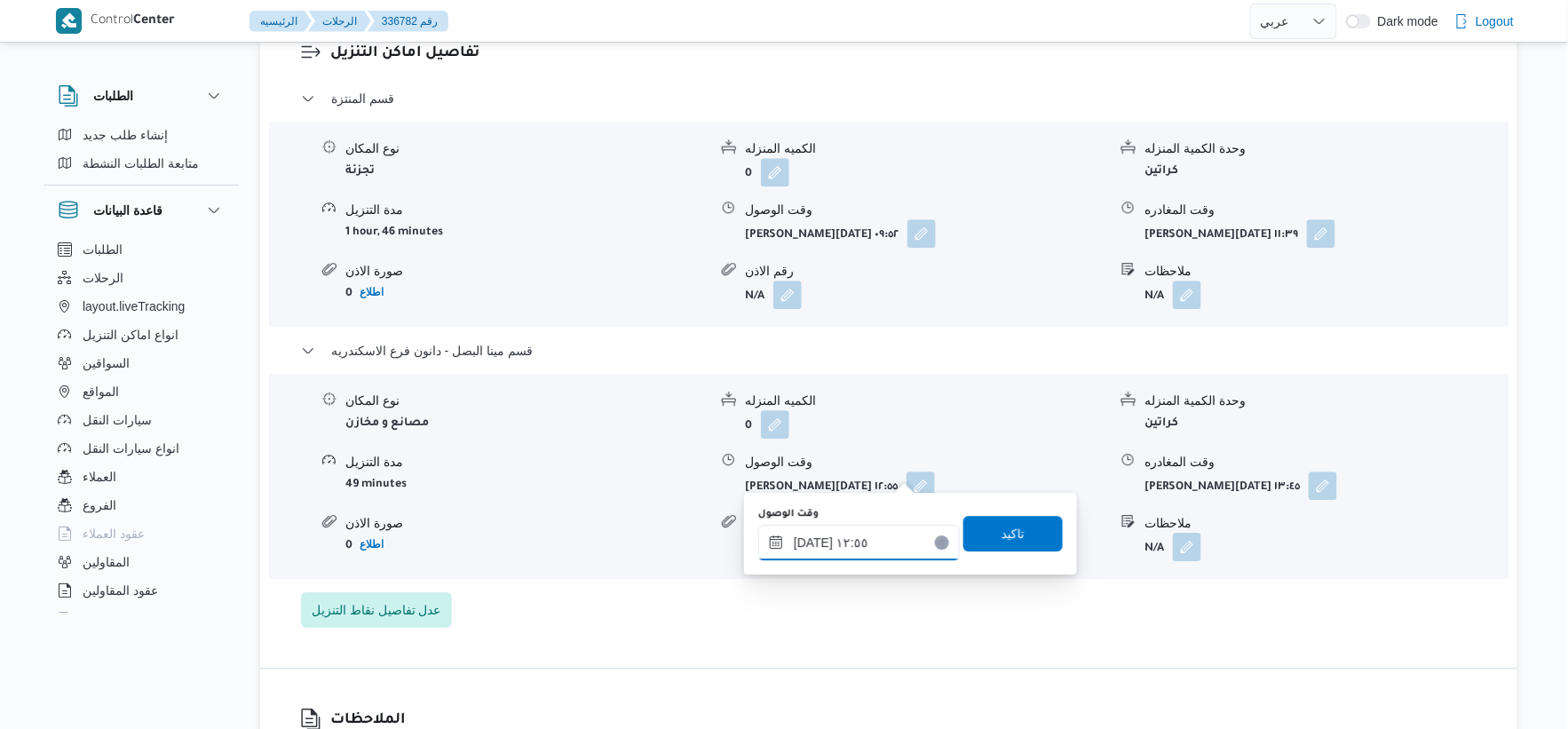
click at [867, 551] on input "[DATE] ١٢:٥٥" at bounding box center [860, 542] width 202 height 35
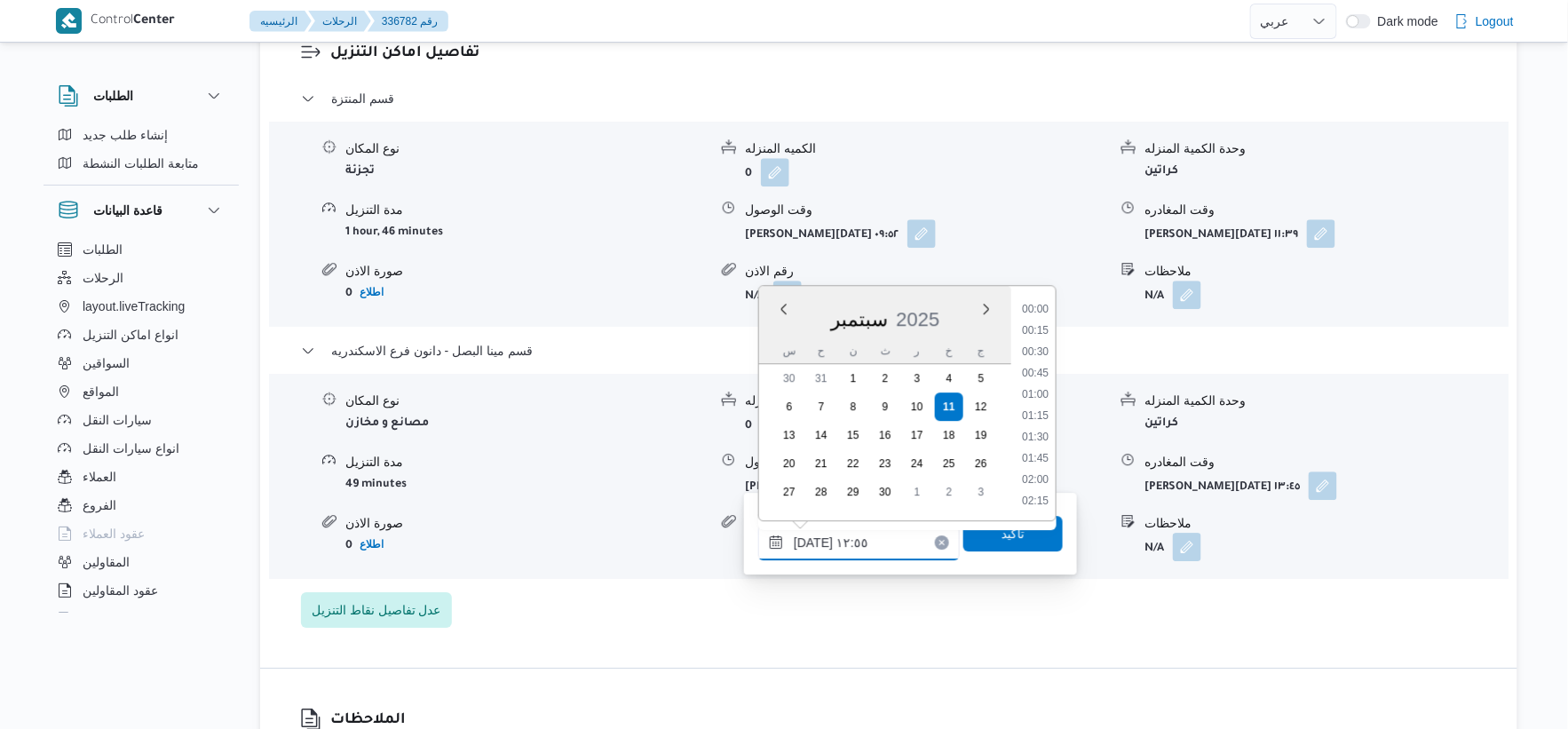
scroll to position [980, 0]
click at [1317, 470] on button "button" at bounding box center [1324, 485] width 29 height 29
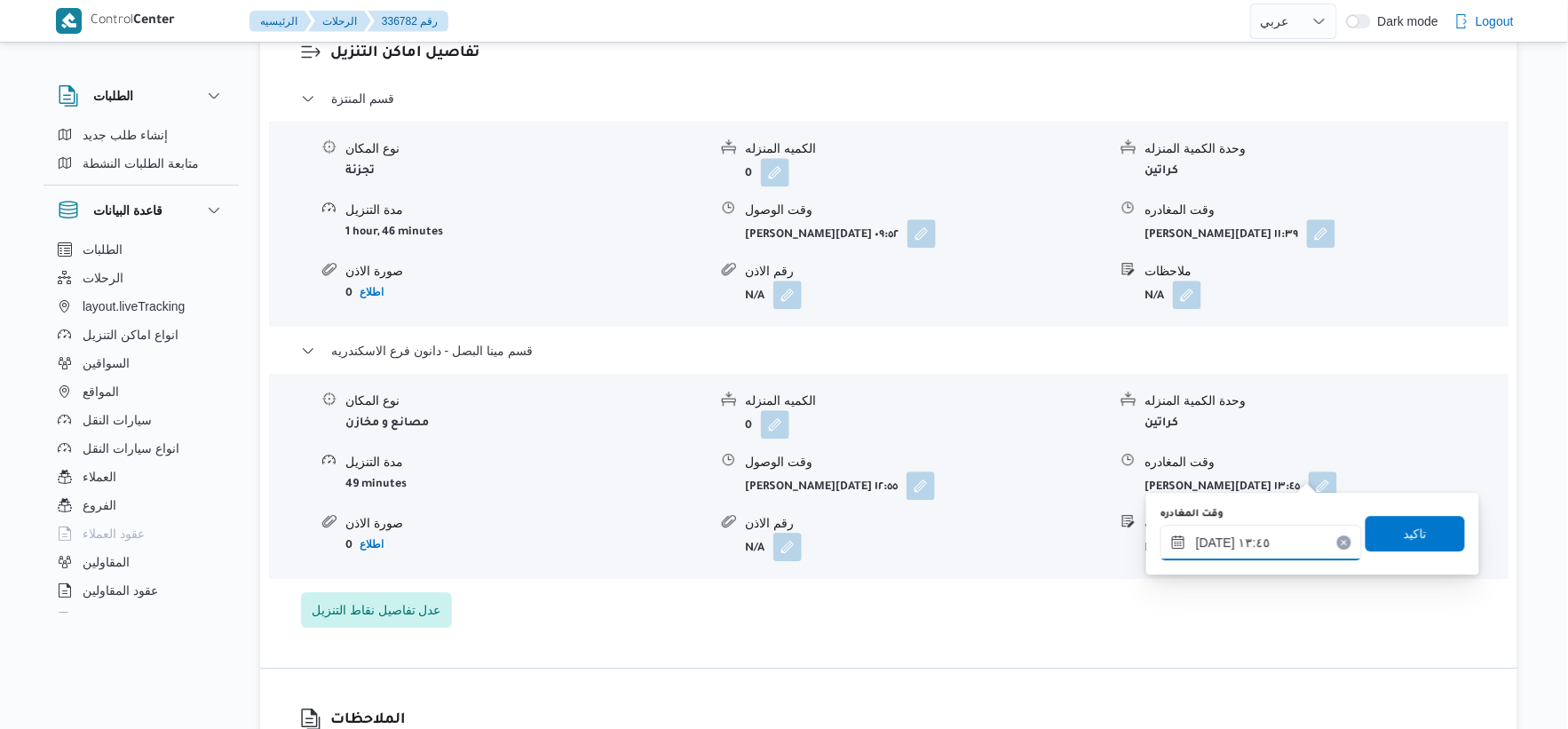
drag, startPoint x: 1275, startPoint y: 545, endPoint x: 1301, endPoint y: 534, distance: 28.2
click at [1275, 545] on input "[DATE] ١٣:٤٥" at bounding box center [1262, 542] width 202 height 35
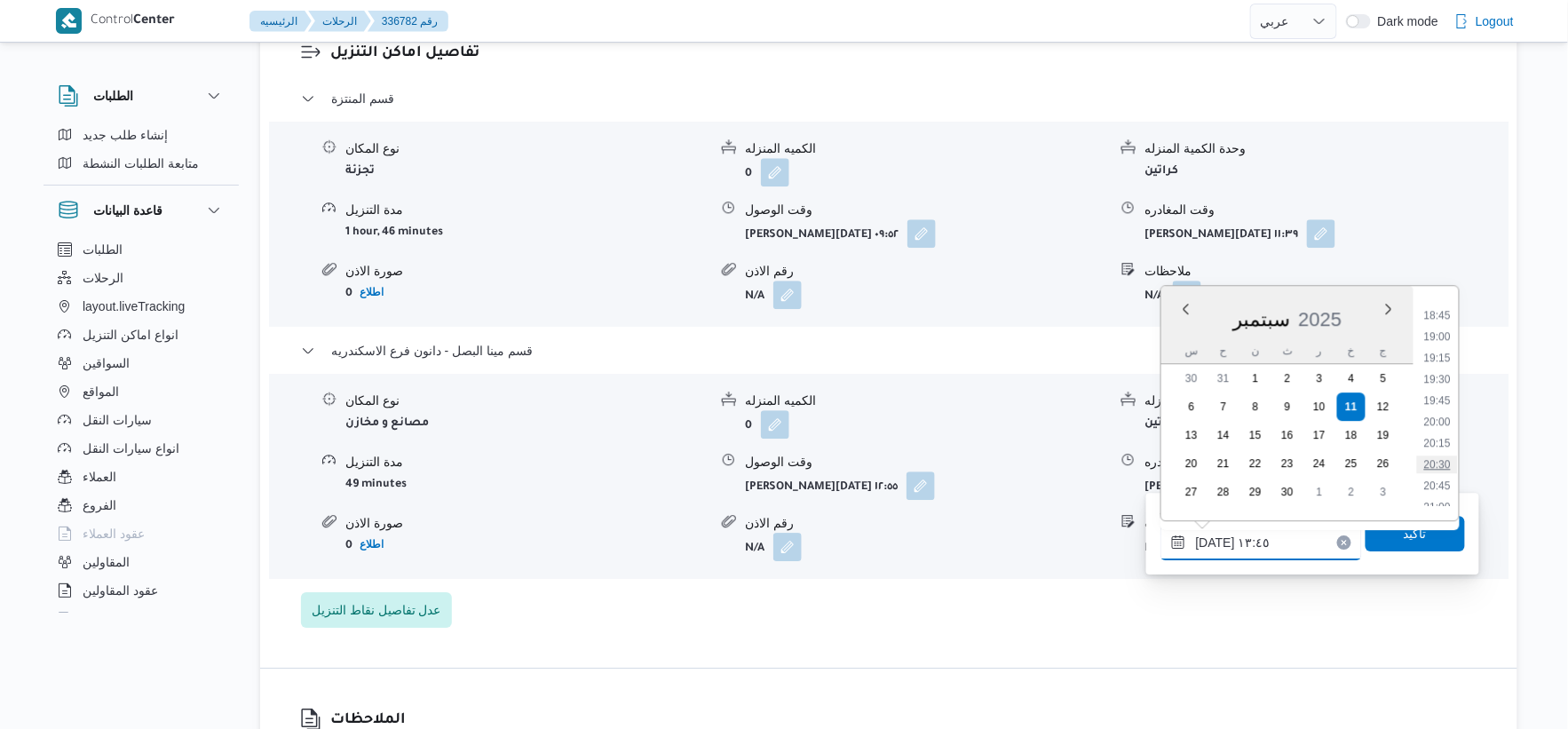
scroll to position [1558, 0]
click at [1449, 369] on li "19:00" at bounding box center [1438, 370] width 41 height 18
type input "[DATE] ١٩:٠٠"
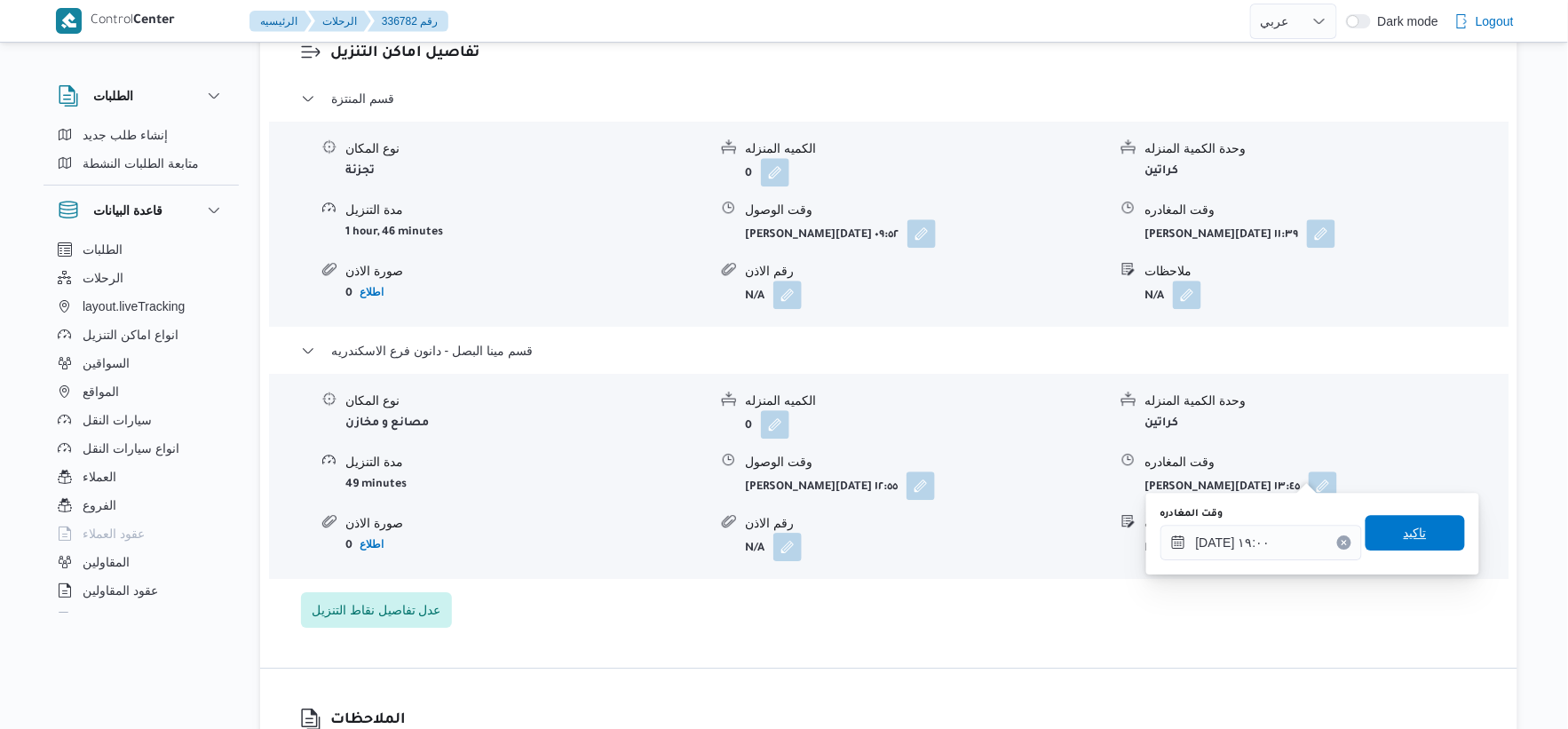
click at [1417, 524] on span "تاكيد" at bounding box center [1415, 532] width 100 height 35
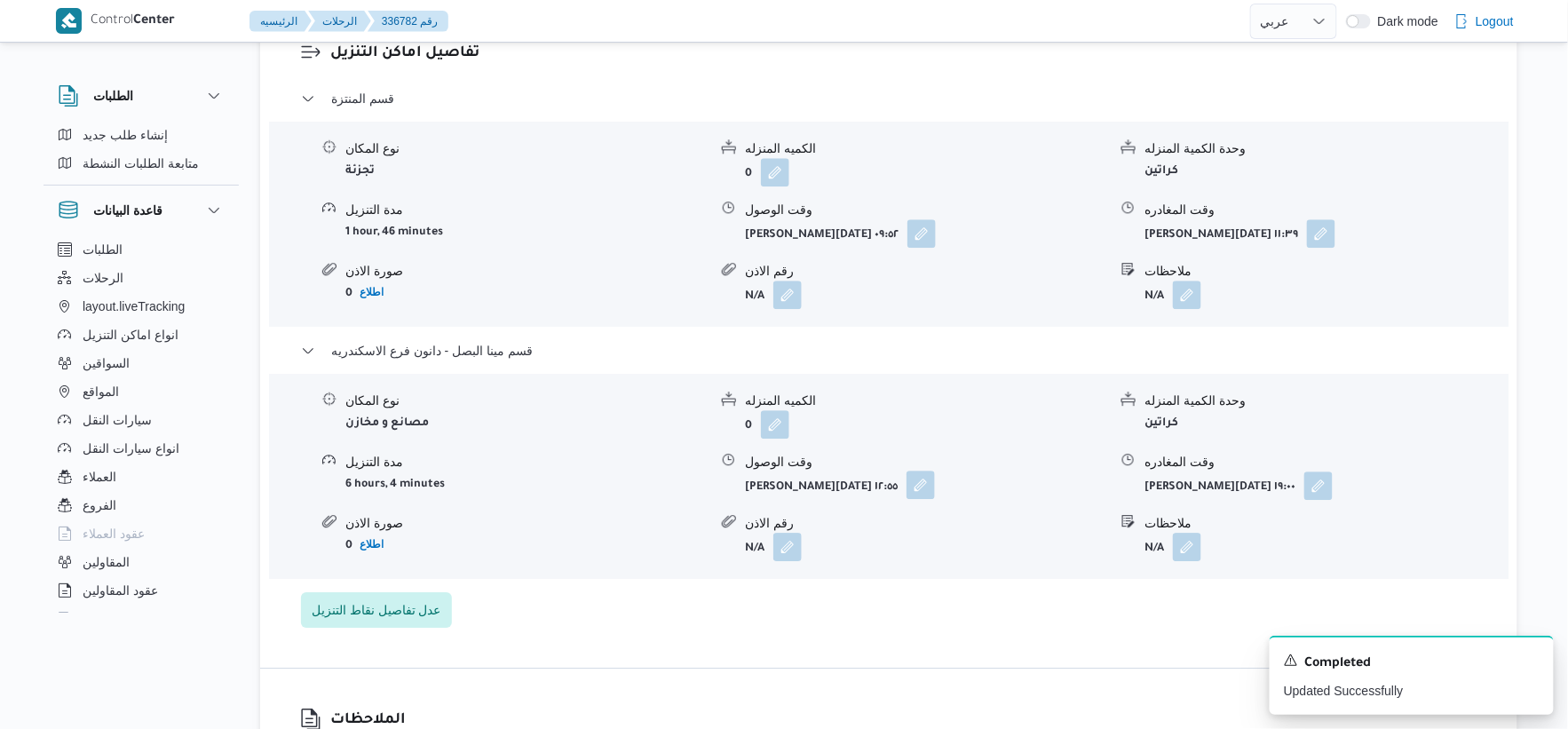
click at [921, 471] on button "button" at bounding box center [921, 485] width 29 height 29
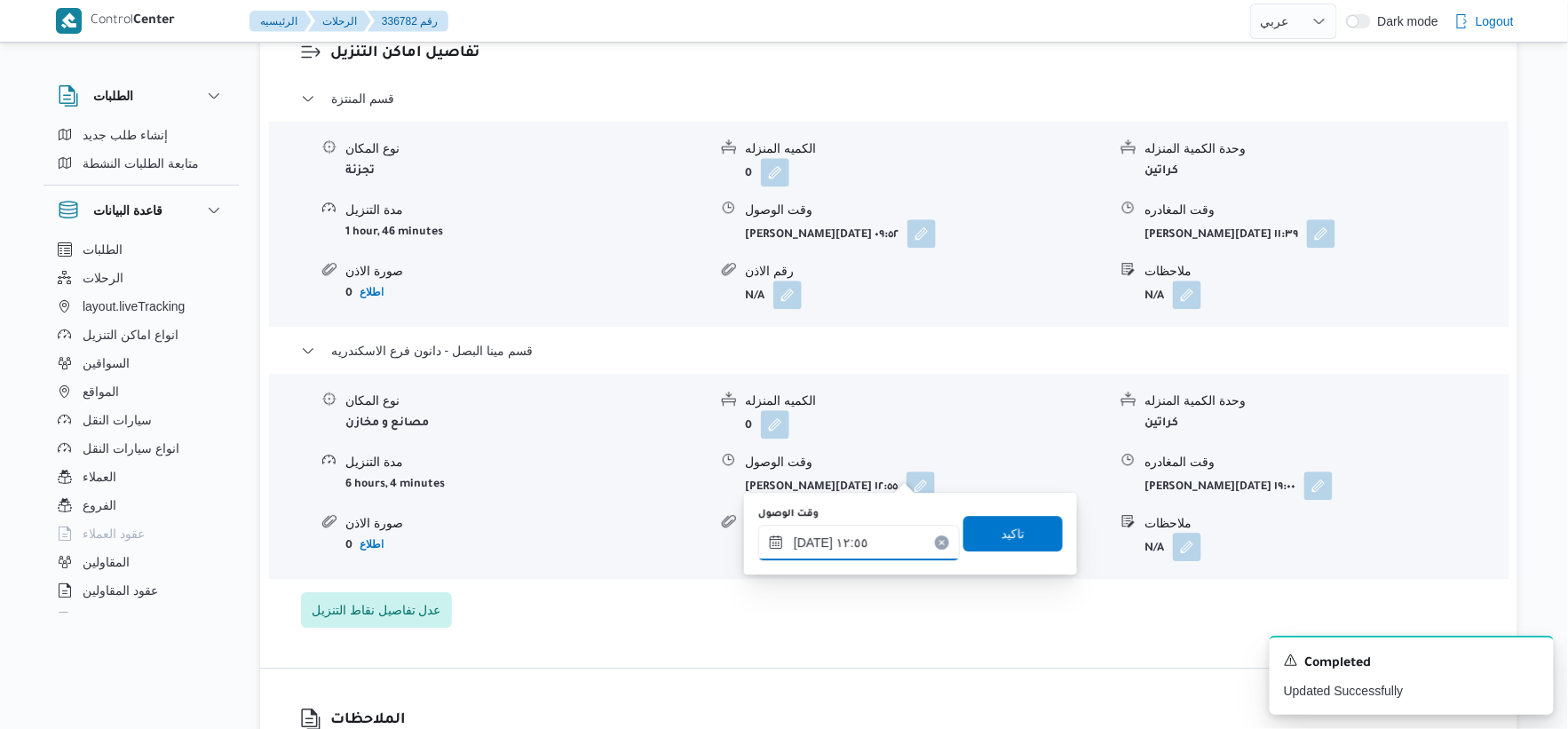
click at [877, 543] on input "[DATE] ١٢:٥٥" at bounding box center [860, 542] width 202 height 35
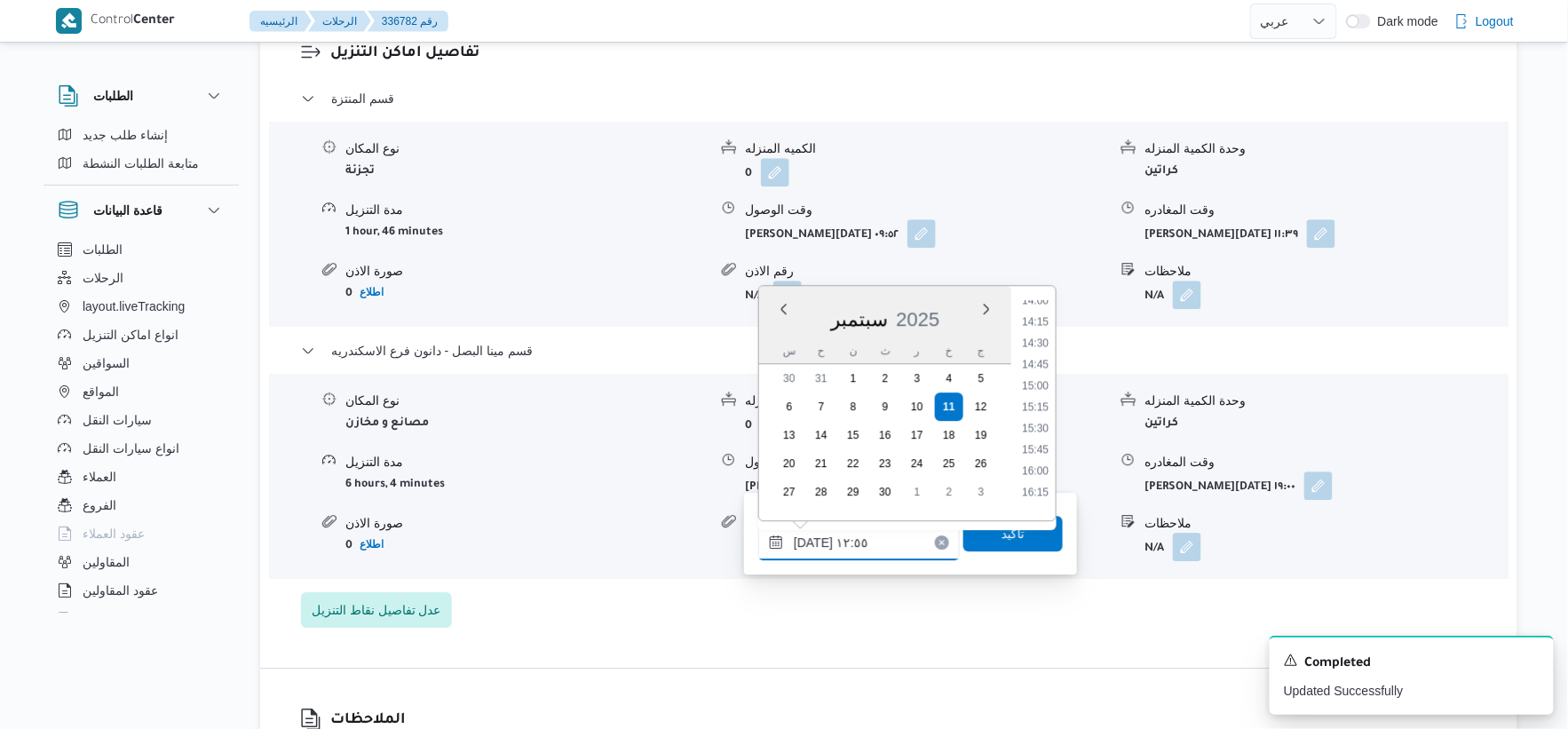
scroll to position [1473, 0]
click at [1042, 385] on li "18:15" at bounding box center [1036, 391] width 41 height 18
type input "[DATE] ١٨:١٥"
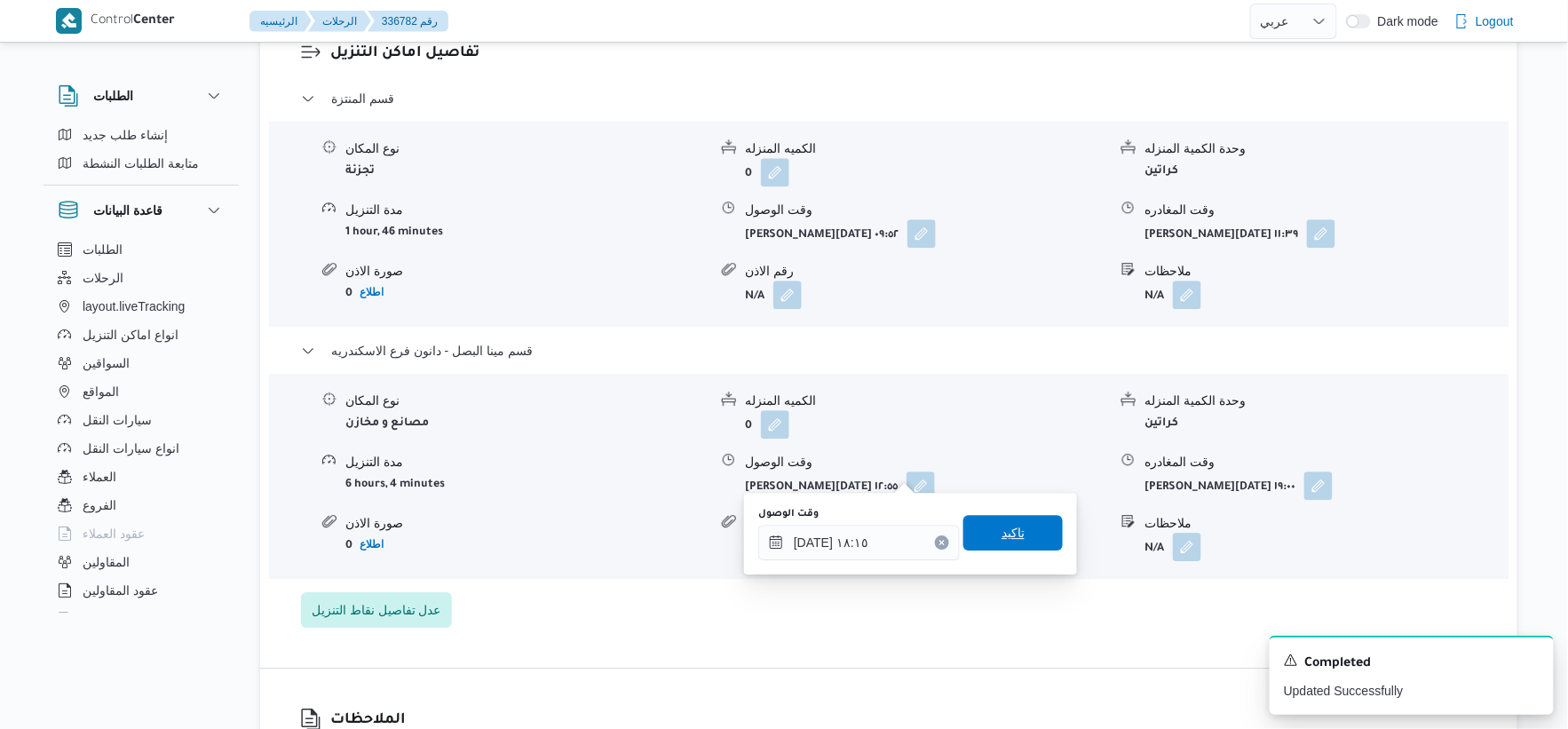
click at [1017, 528] on span "تاكيد" at bounding box center [1013, 532] width 100 height 35
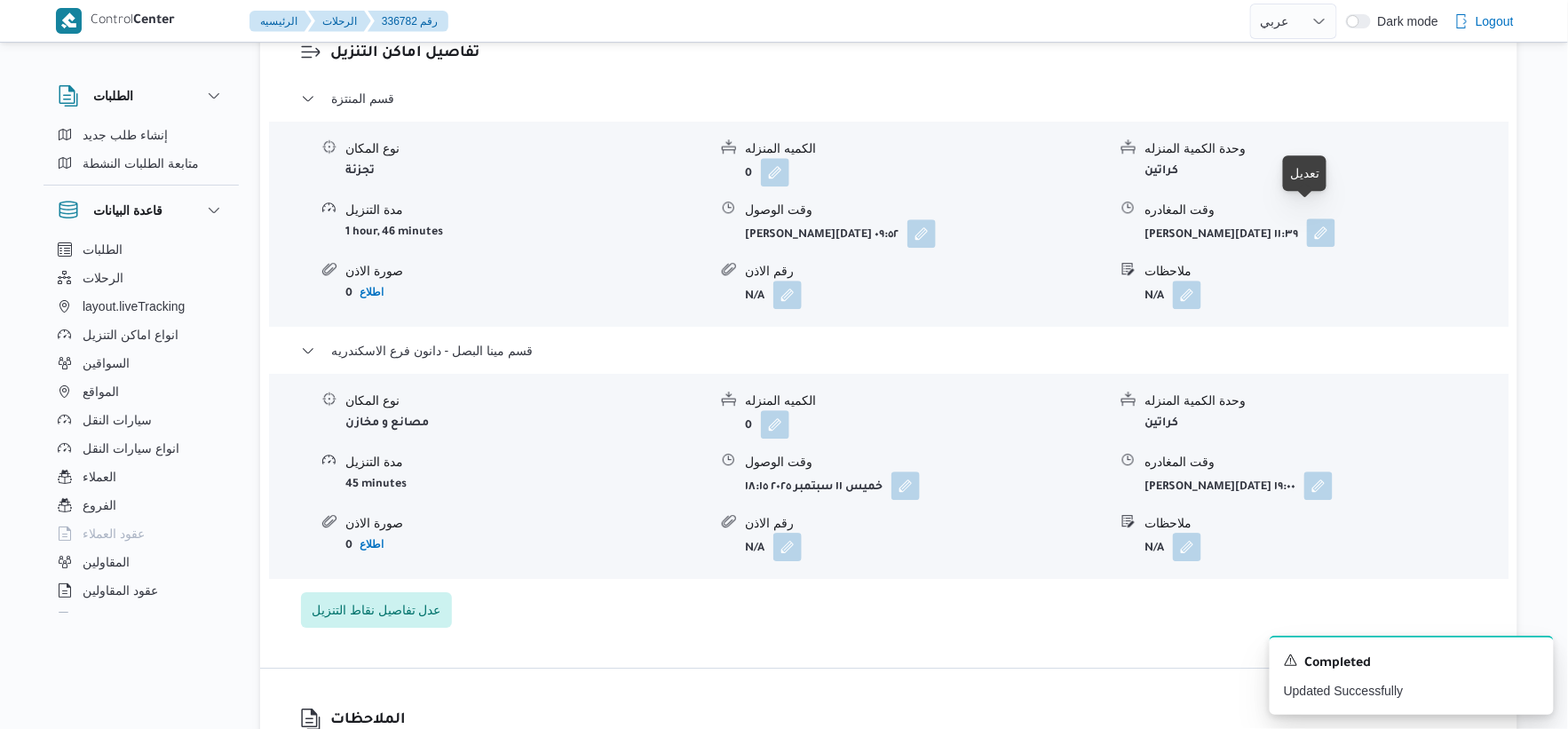
click at [1310, 219] on button "button" at bounding box center [1322, 233] width 29 height 29
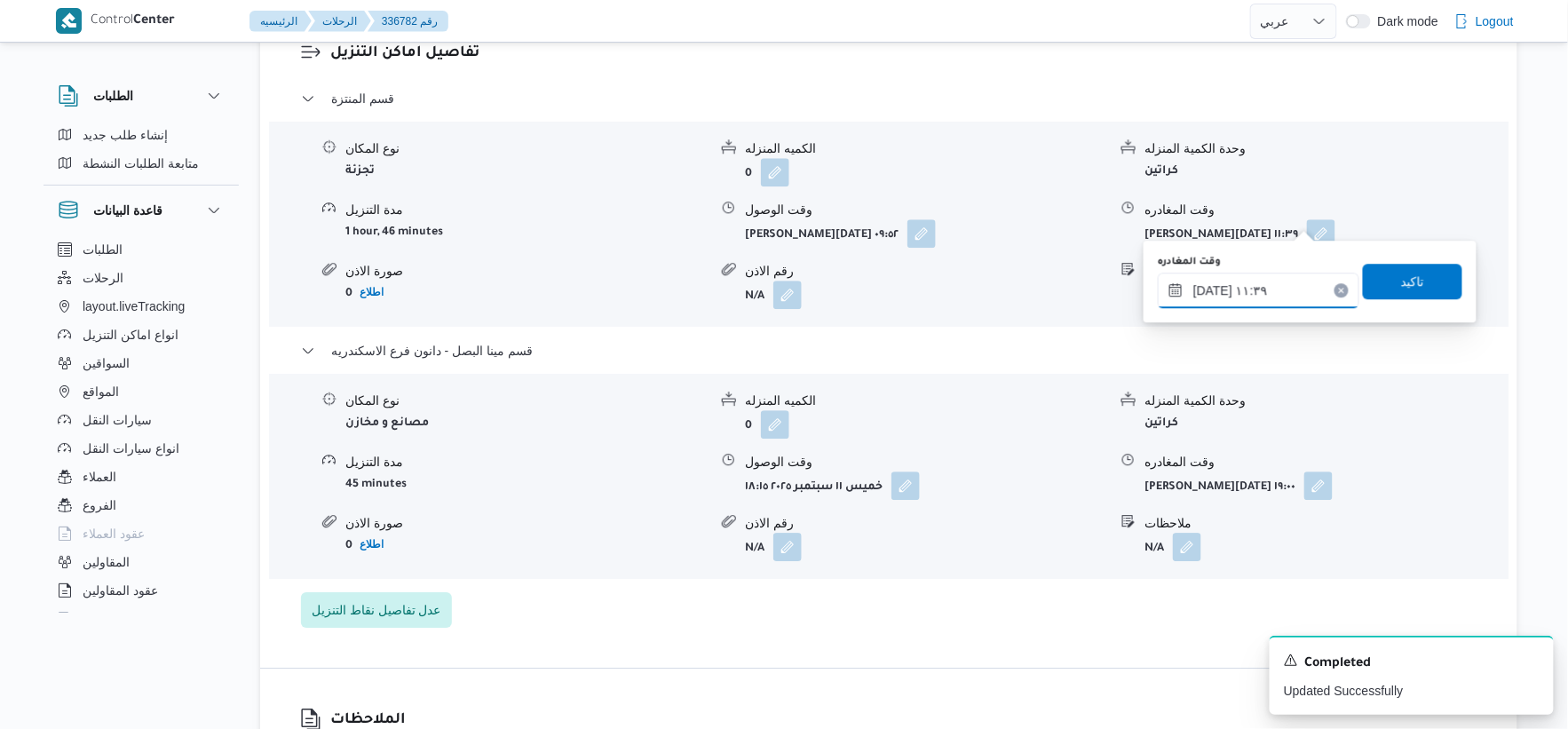
click at [1268, 281] on input "[DATE] ١١:٣٩" at bounding box center [1259, 290] width 202 height 35
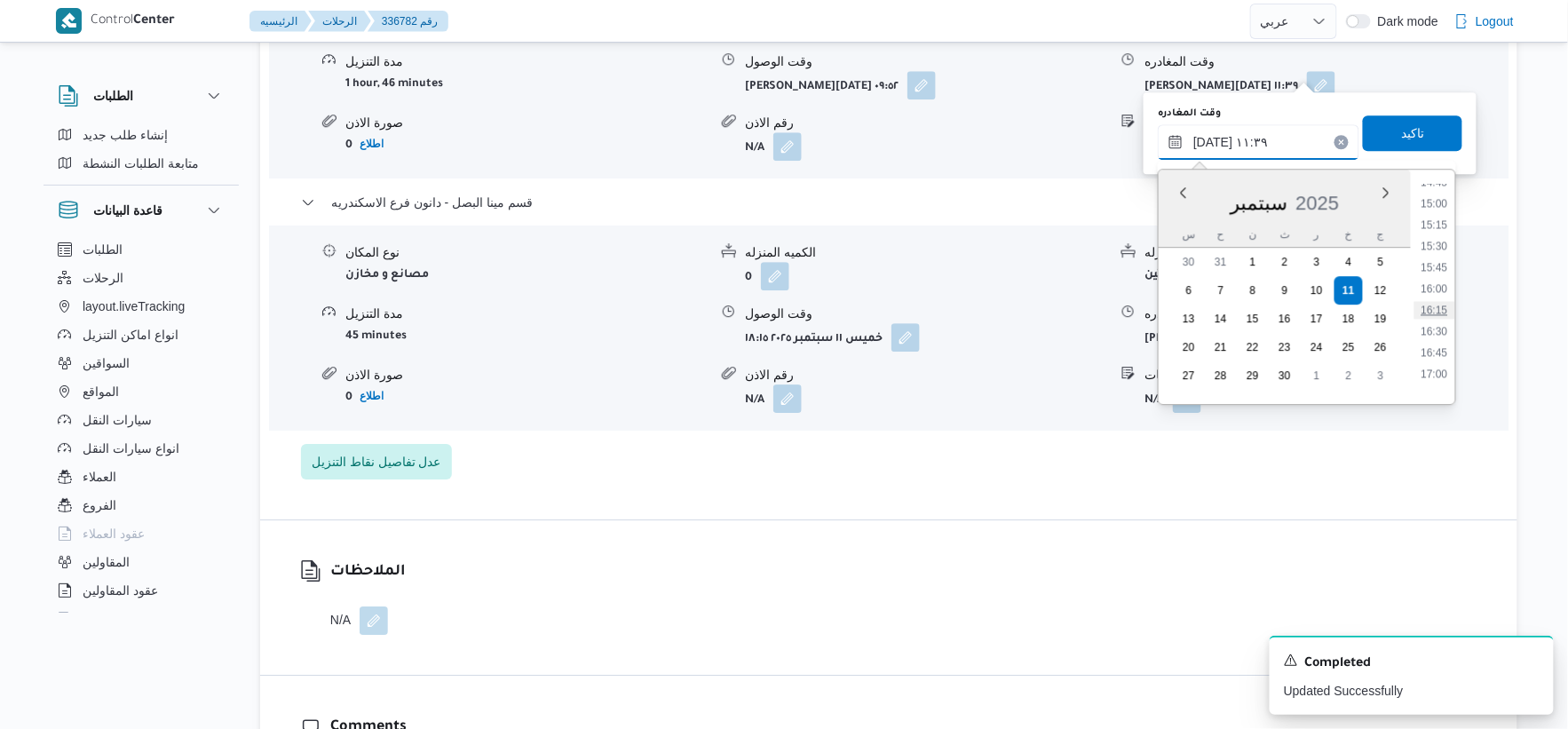
scroll to position [1367, 0]
click at [1440, 316] on li "17:30" at bounding box center [1435, 317] width 41 height 18
type input "[DATE] ١٧:٣٠"
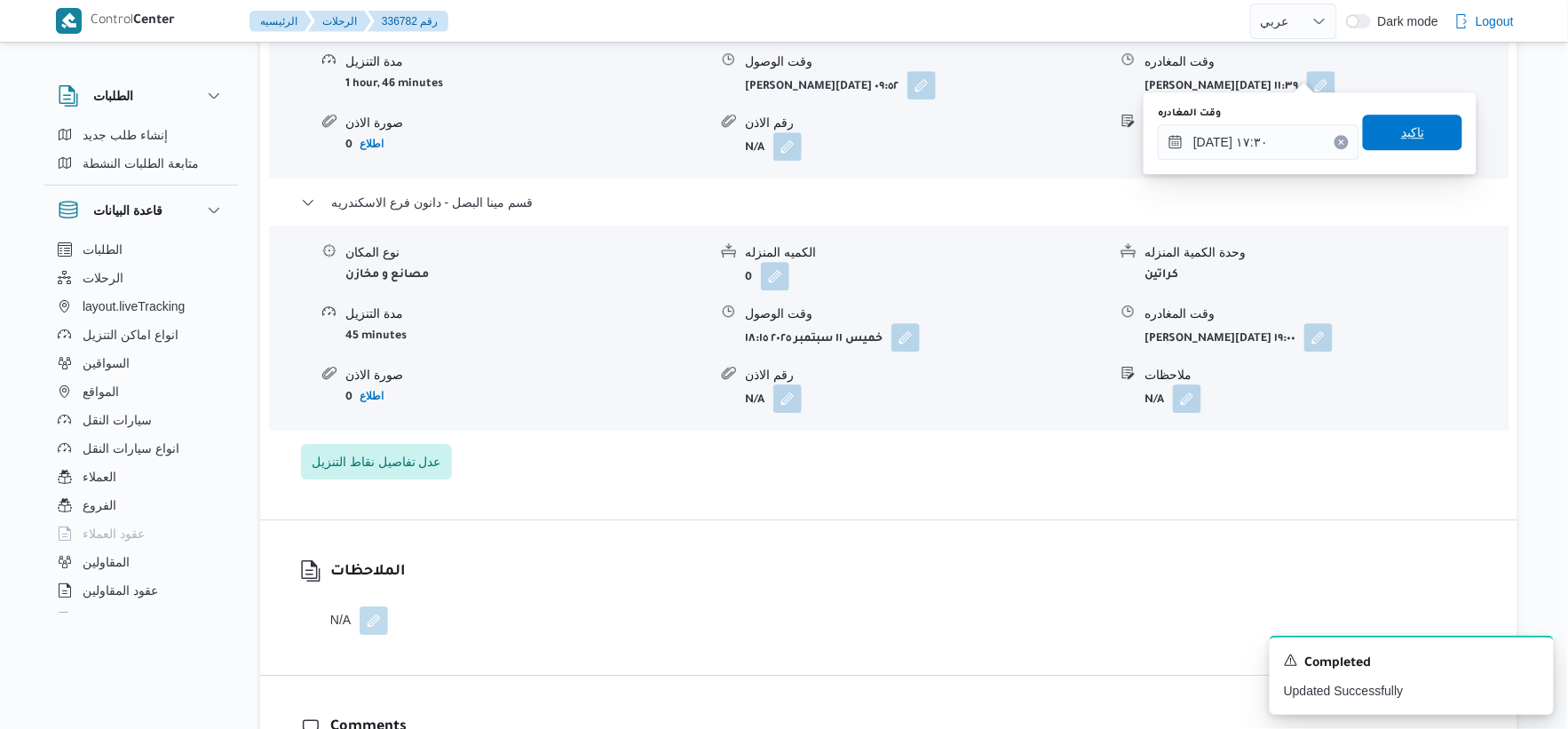
click at [1386, 127] on span "تاكيد" at bounding box center [1413, 131] width 100 height 35
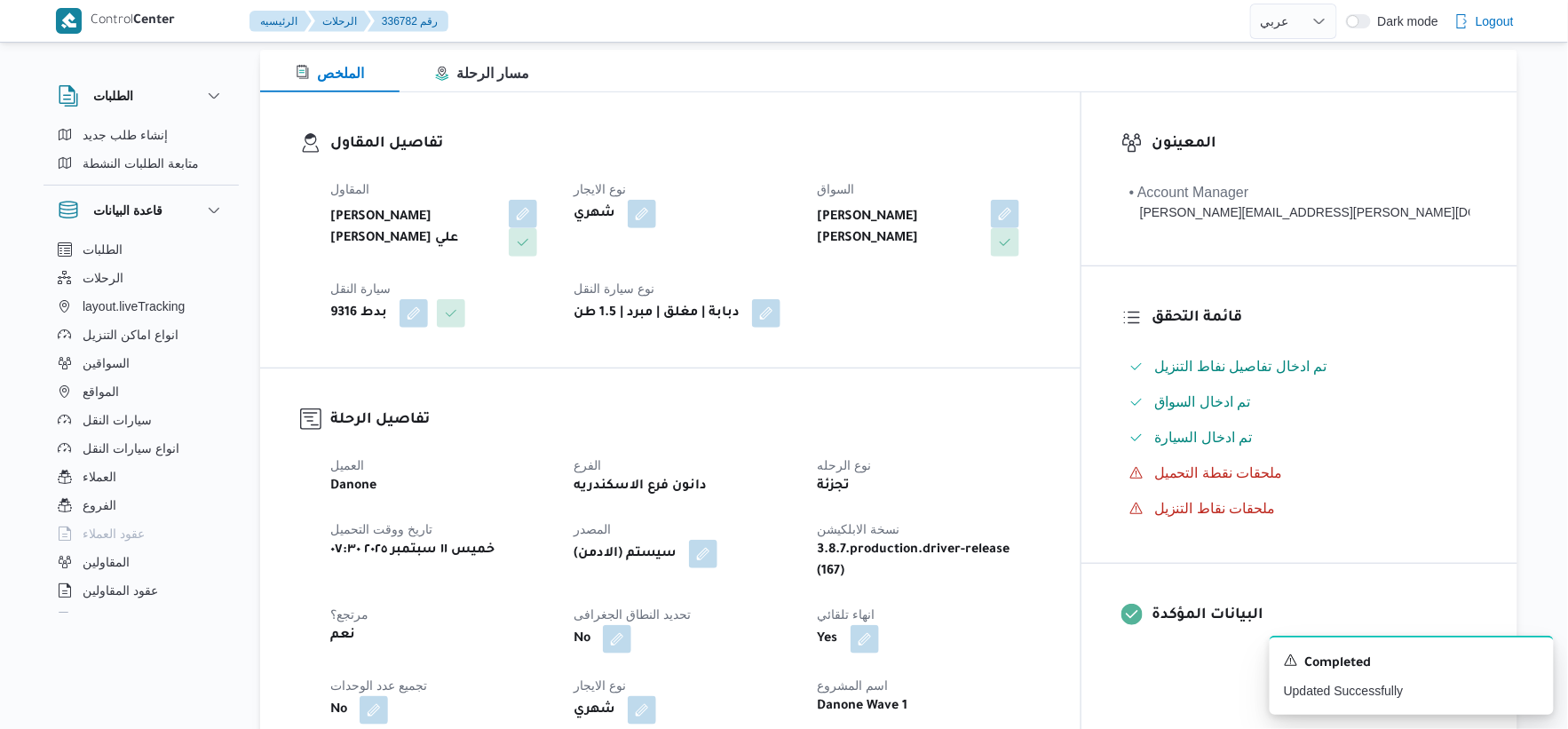
scroll to position [690, 0]
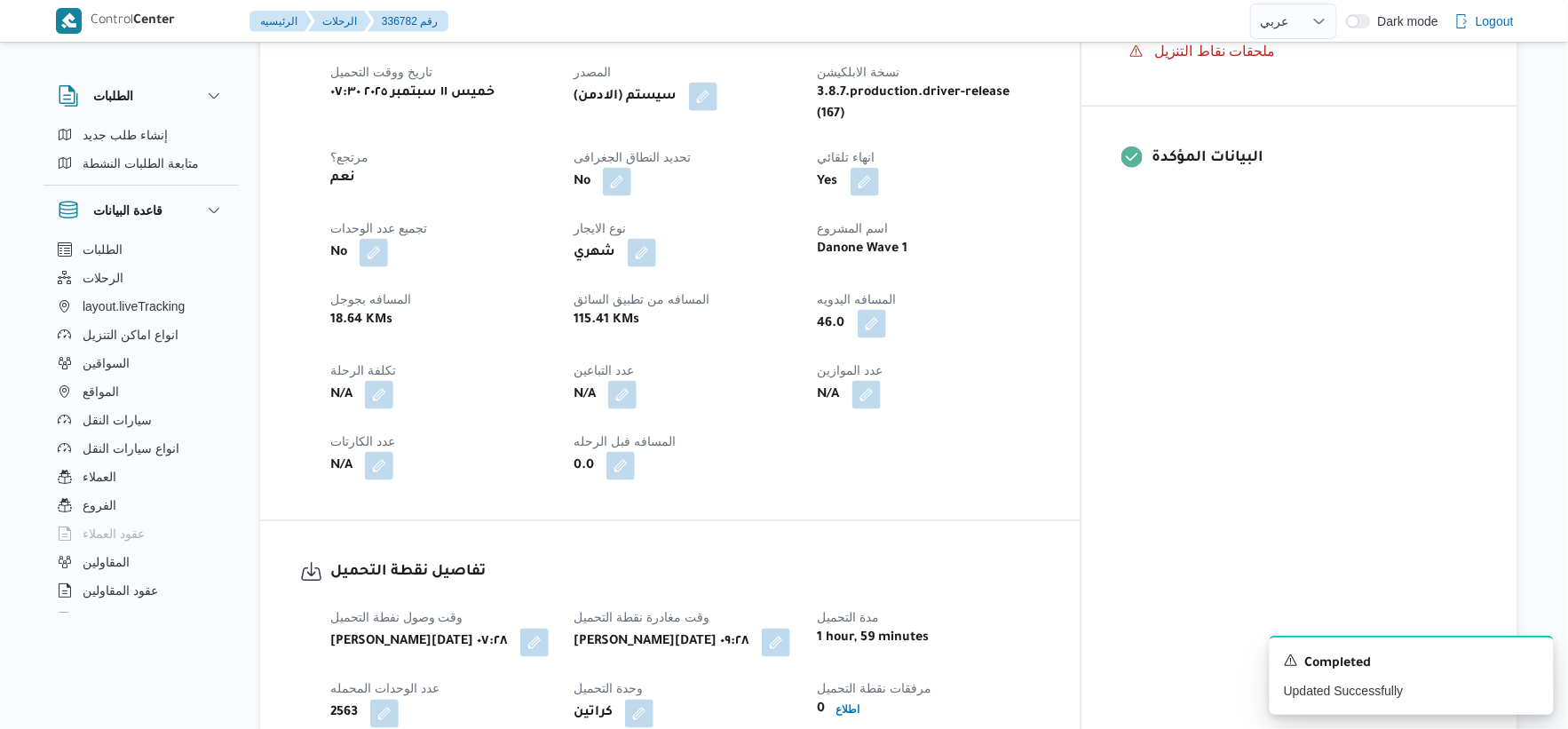
select select "ar"
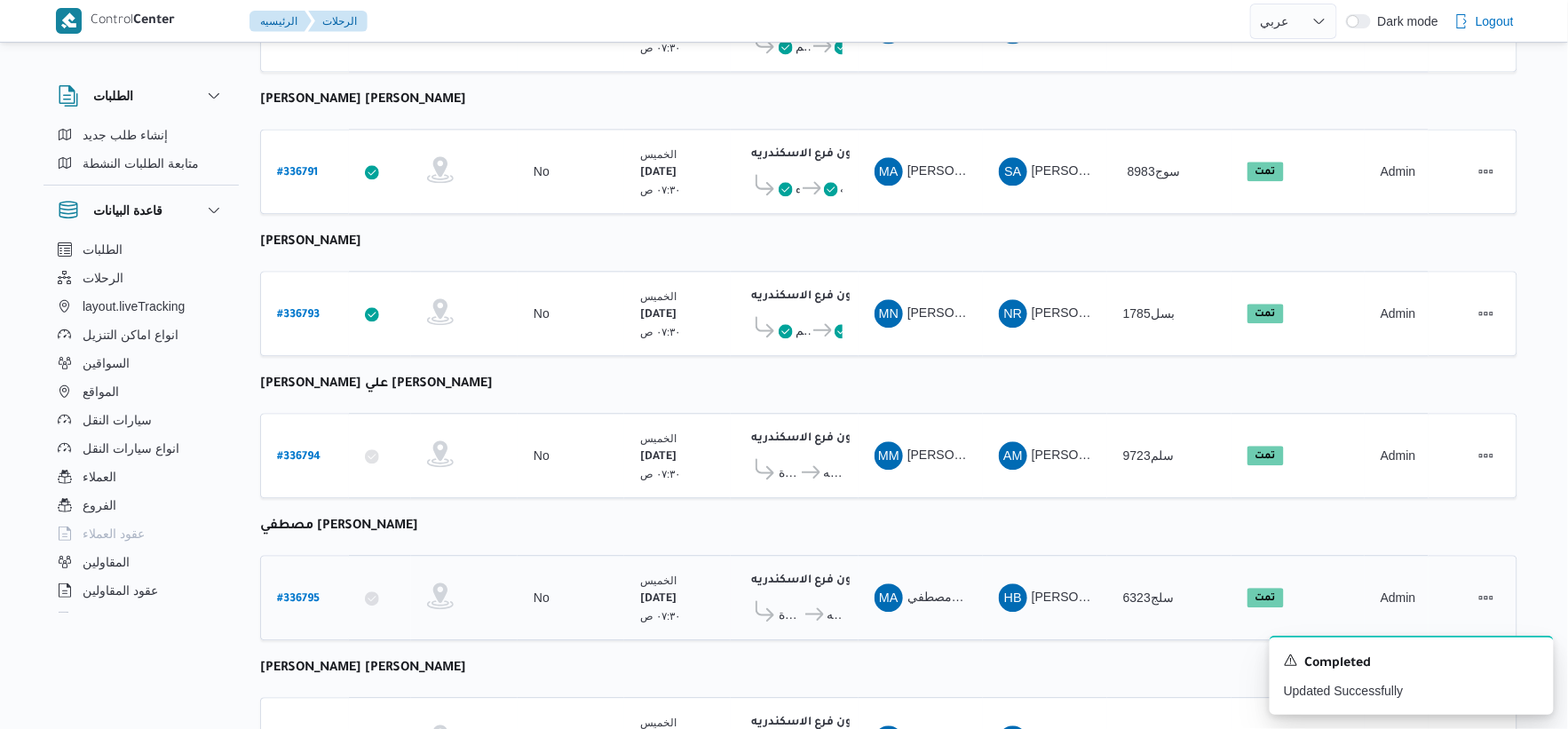
scroll to position [1130, 0]
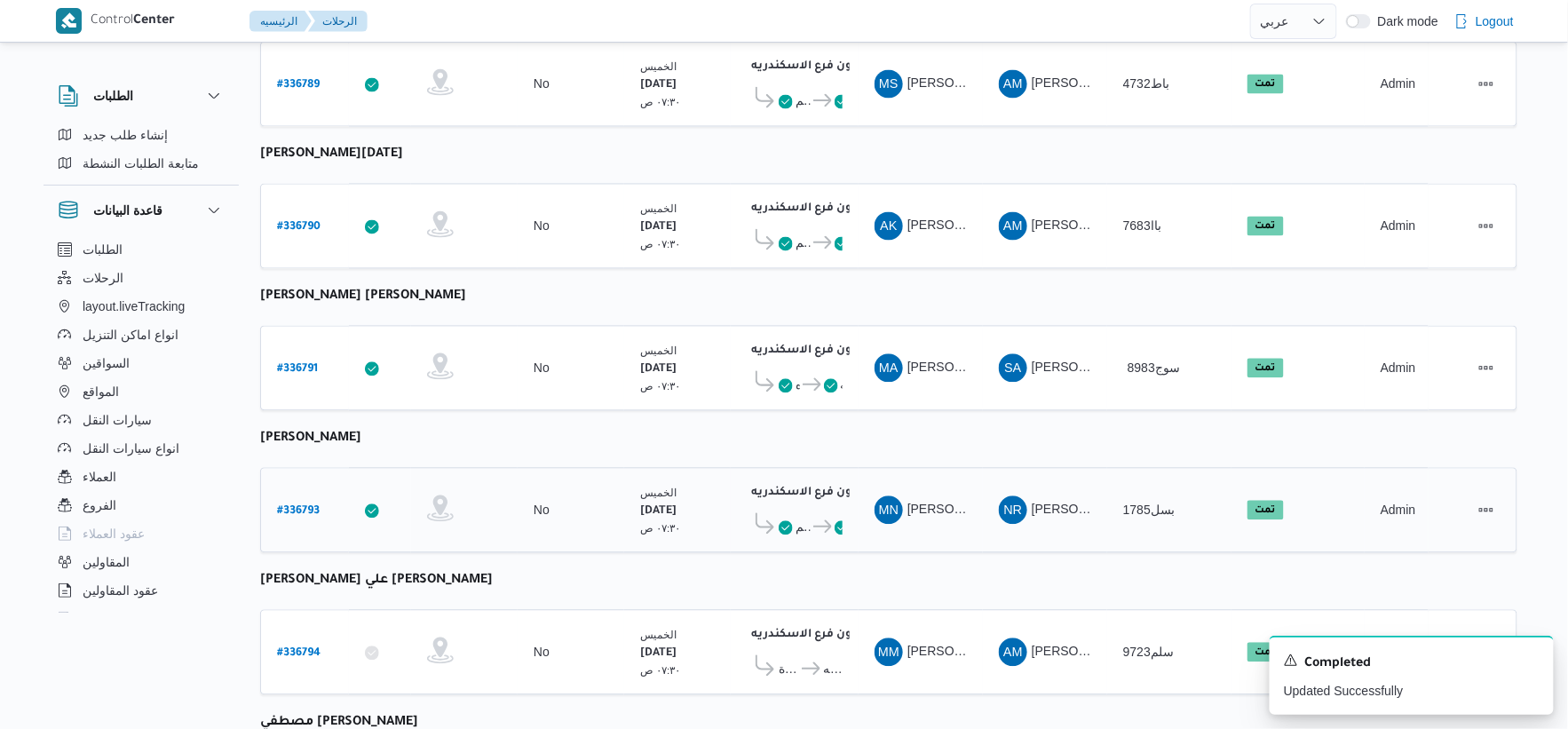
click at [311, 506] on b "# 336793" at bounding box center [298, 511] width 43 height 12
select select "ar"
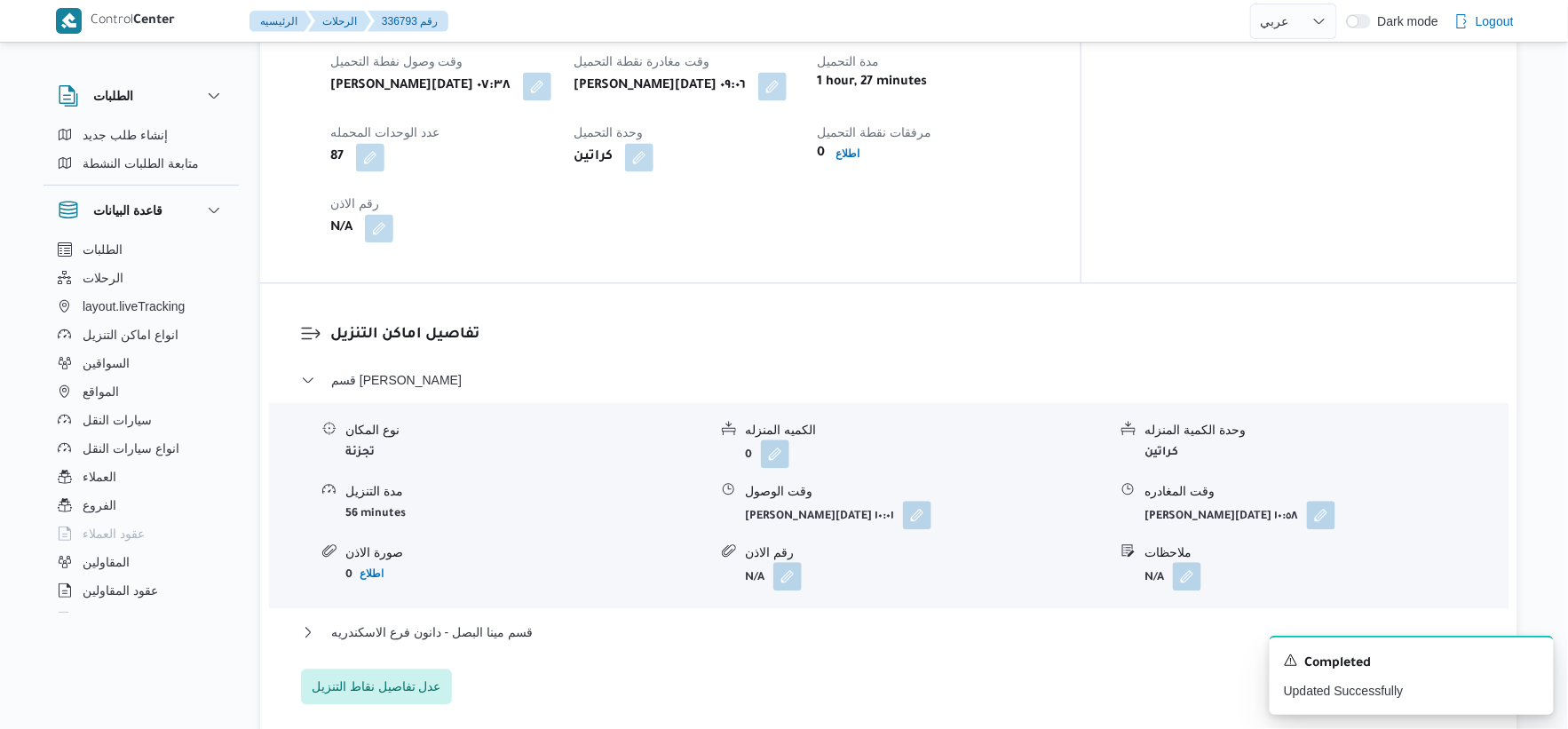
scroll to position [1426, 0]
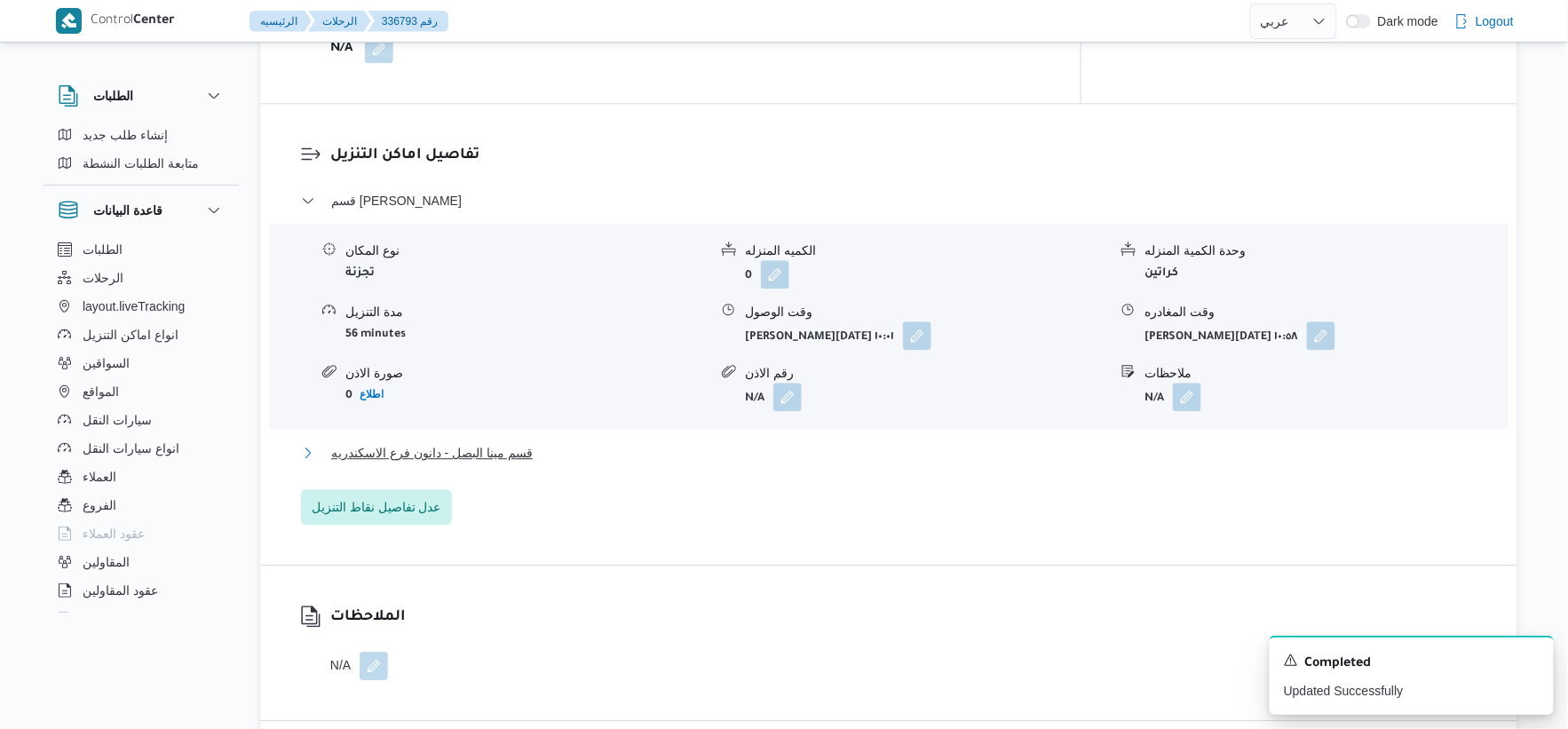
click at [528, 442] on span "قسم مينا البصل - دانون فرع الاسكندريه" at bounding box center [432, 452] width 202 height 21
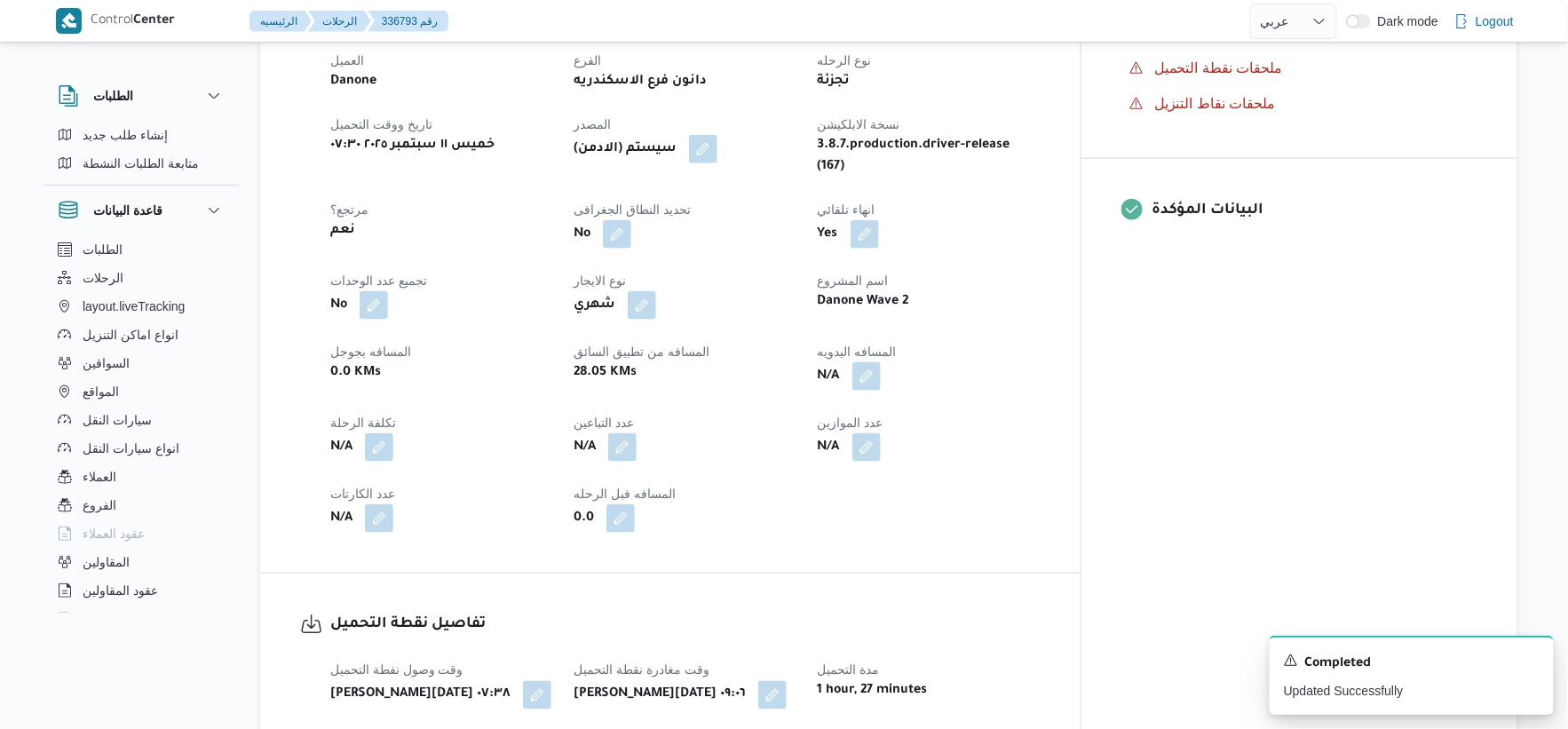
scroll to position [637, 0]
click at [881, 362] on button "button" at bounding box center [867, 376] width 29 height 29
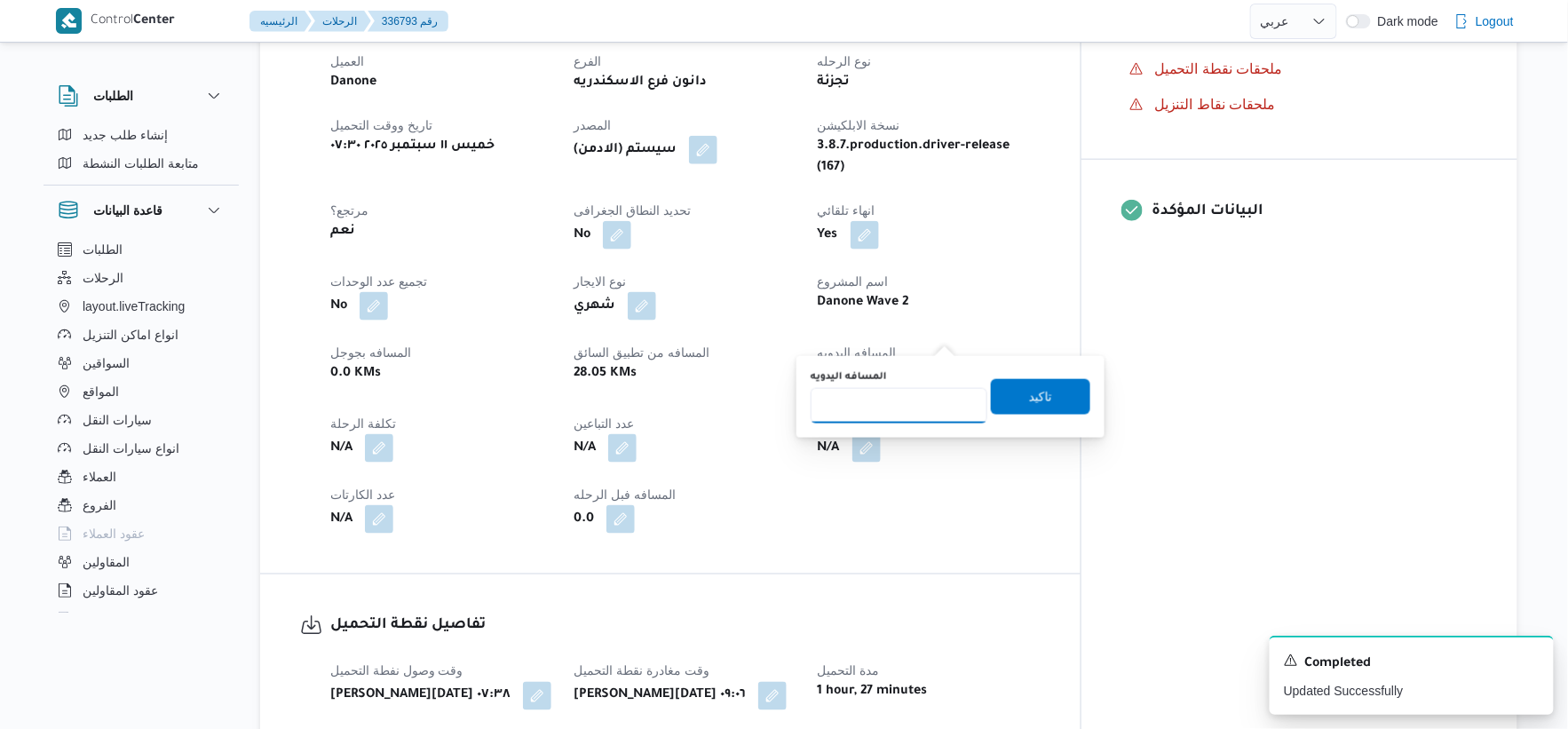
click at [890, 409] on input "المسافه اليدويه" at bounding box center [900, 405] width 177 height 35
type input "29"
click at [1050, 397] on span "تاكيد" at bounding box center [1040, 395] width 100 height 35
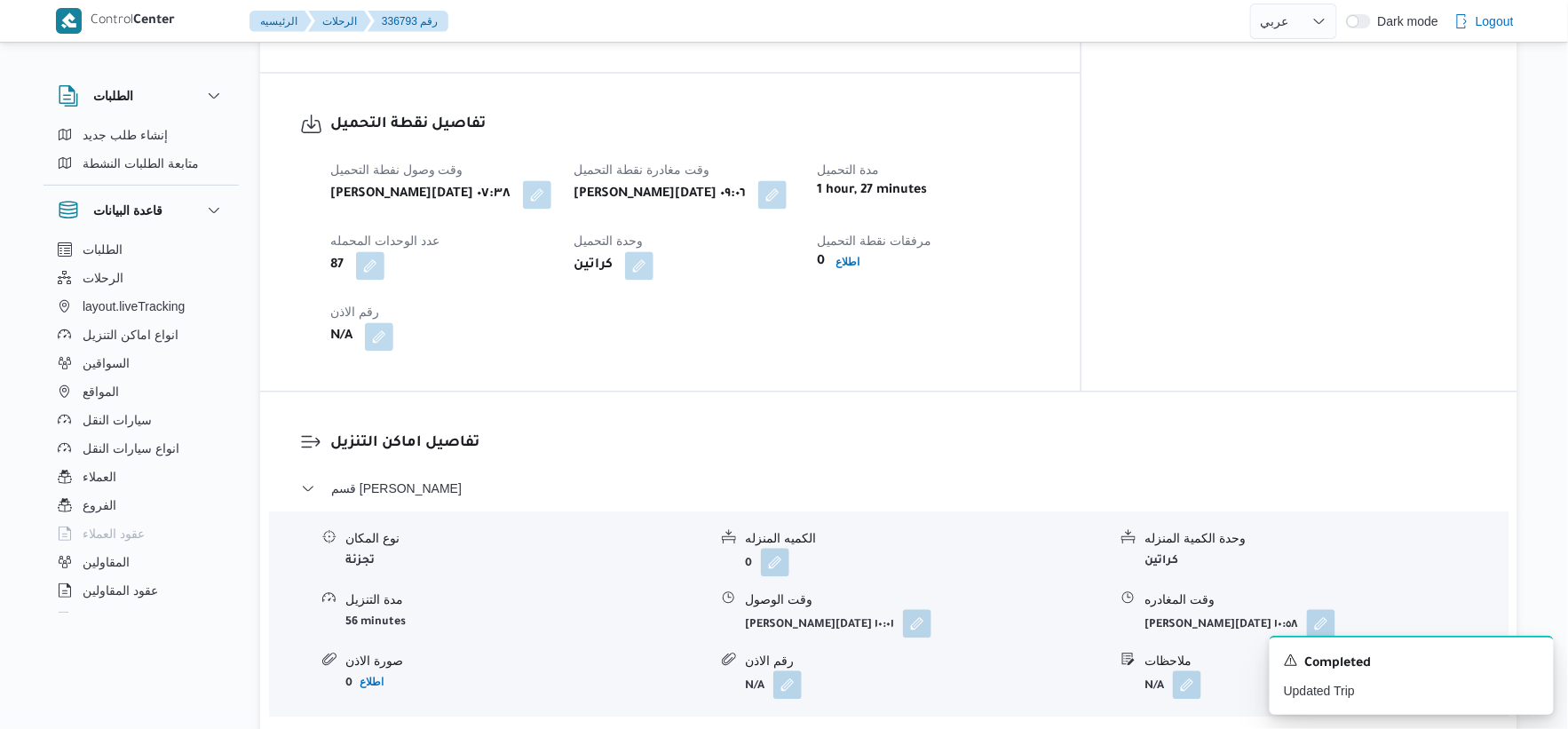
scroll to position [1183, 0]
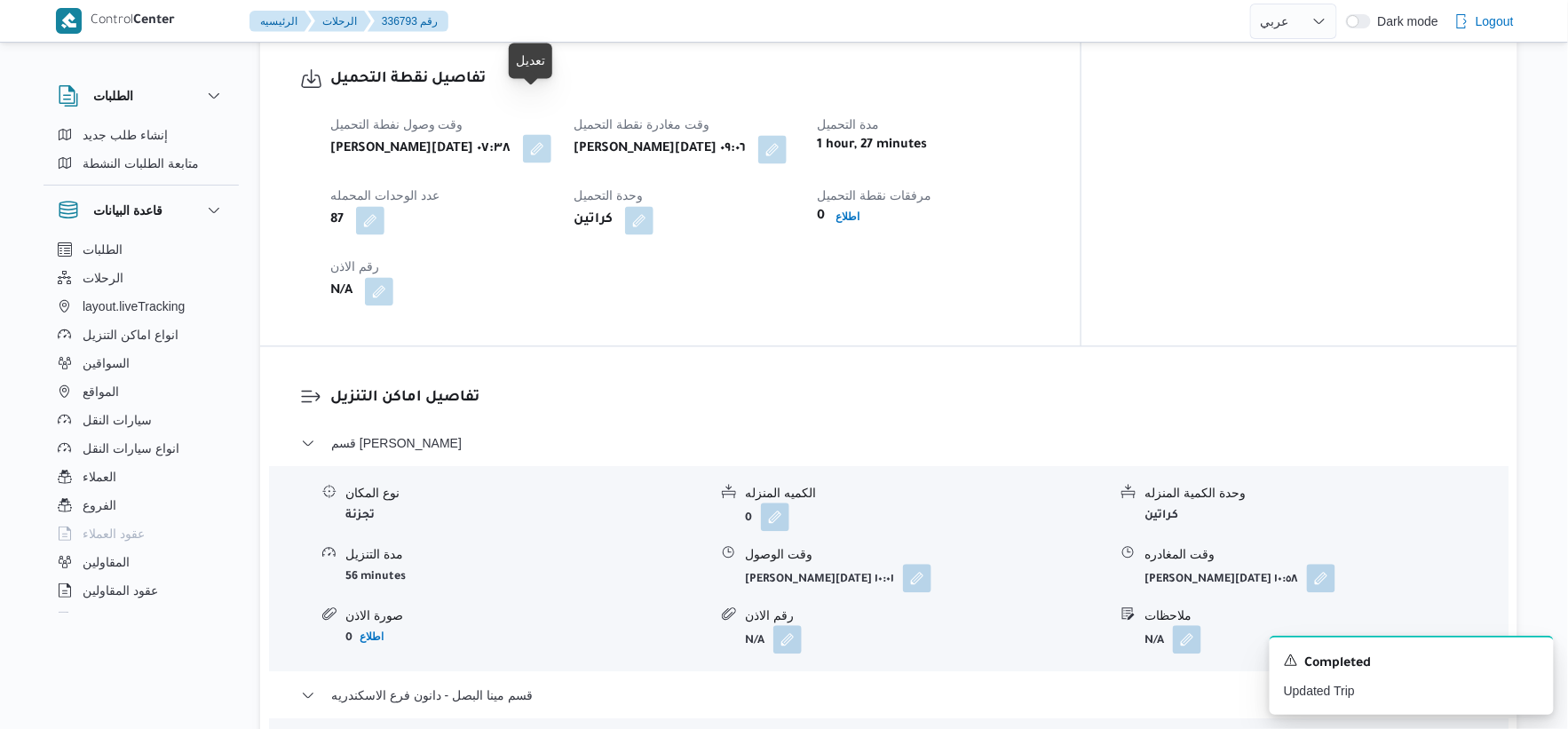
click at [539, 134] on button "button" at bounding box center [537, 148] width 29 height 29
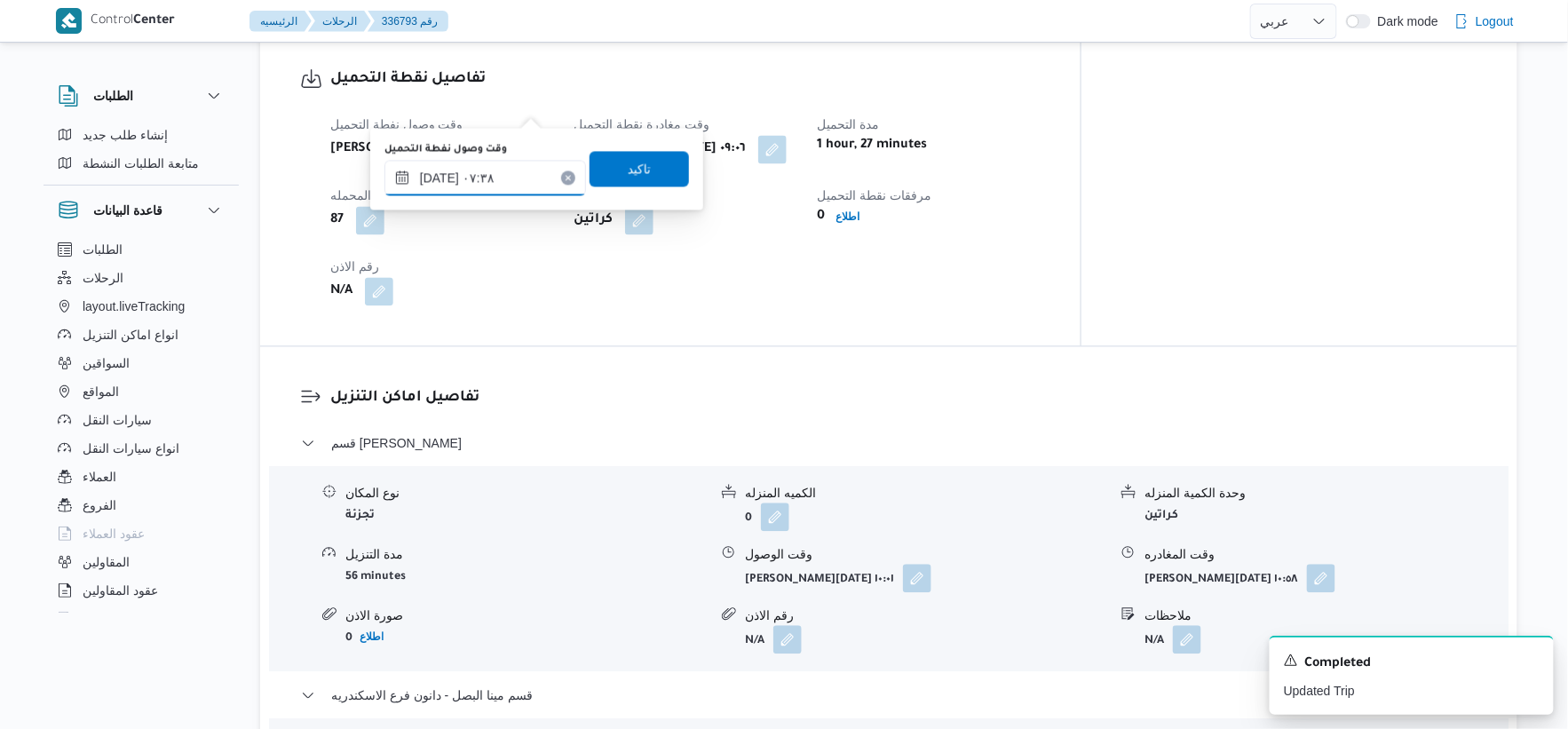
click at [440, 180] on input "[DATE] ٠٧:٣٨" at bounding box center [485, 177] width 202 height 35
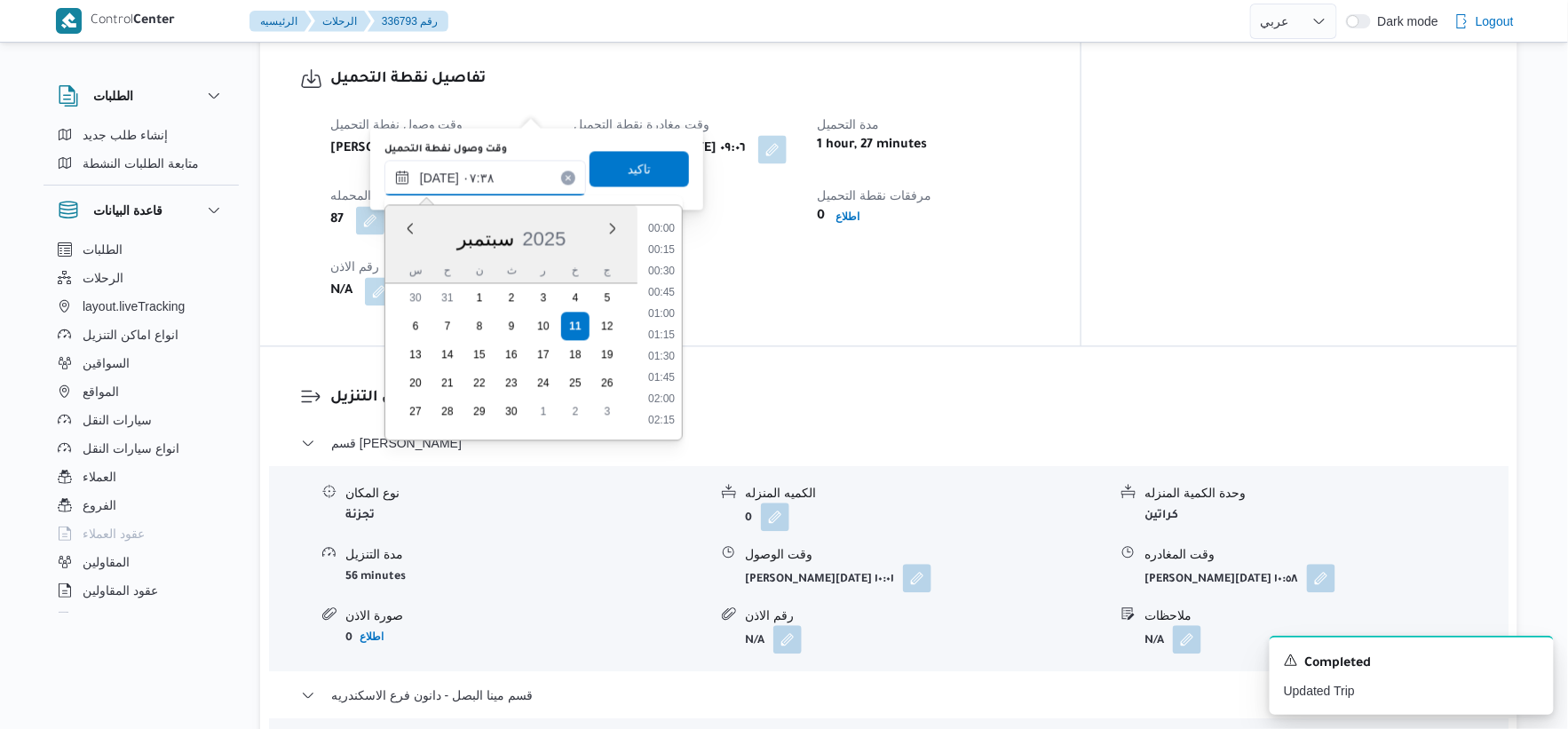
click at [440, 180] on input "[DATE] ٠٧:٣٨" at bounding box center [485, 177] width 202 height 35
type input "[DATE] ٠٧:٣٠"
click at [635, 157] on span "تاكيد" at bounding box center [639, 167] width 23 height 21
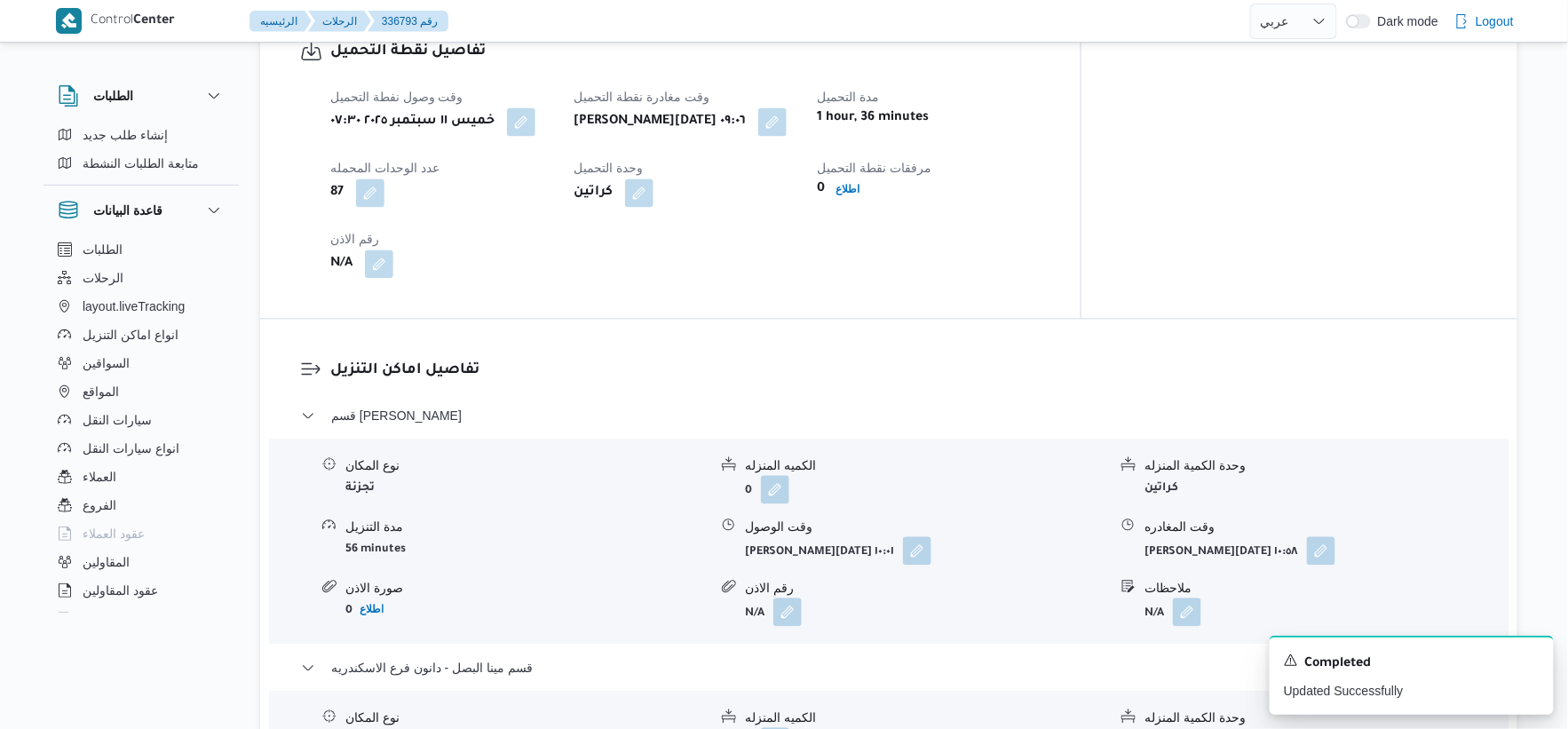
scroll to position [1479, 0]
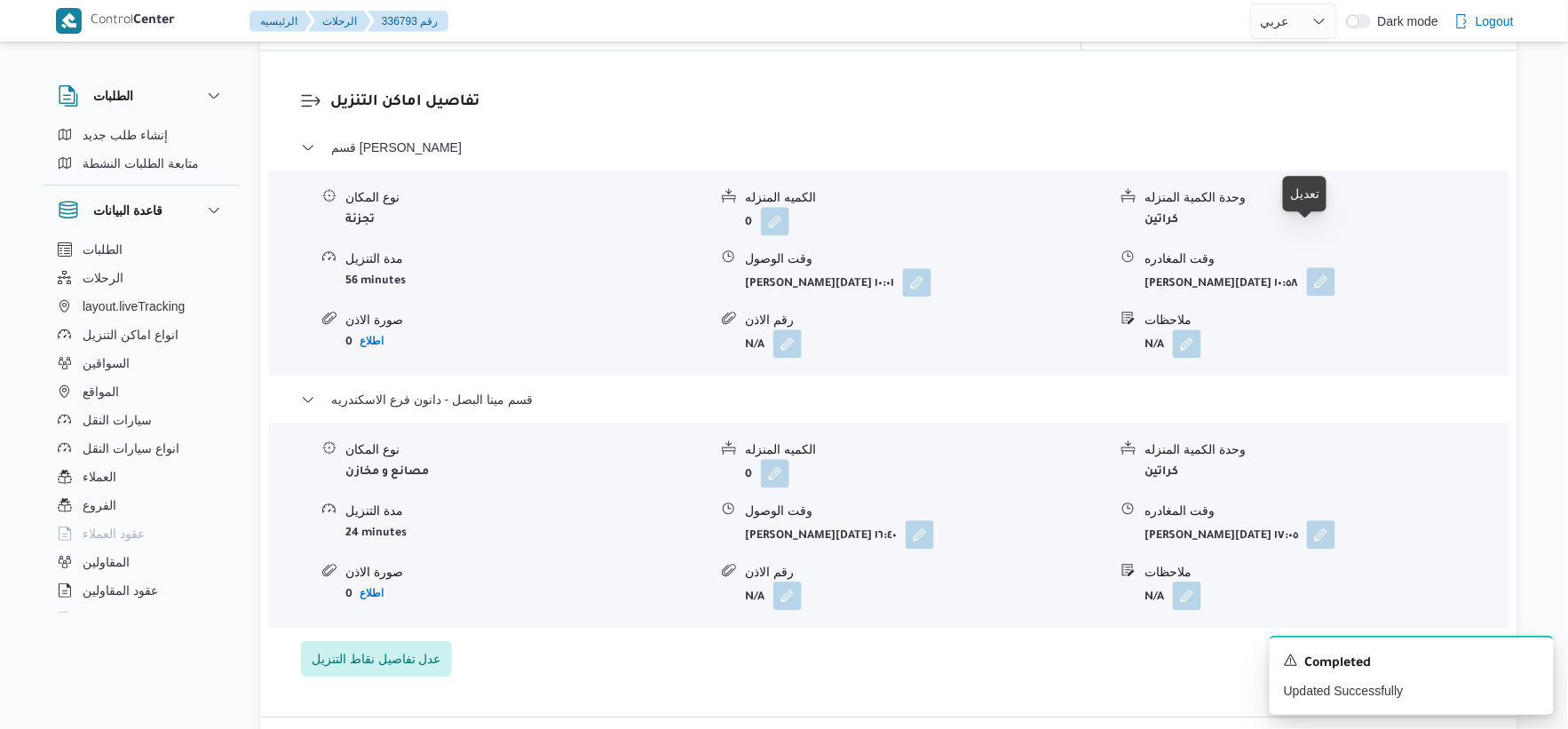
click at [1319, 267] on button "button" at bounding box center [1322, 281] width 29 height 29
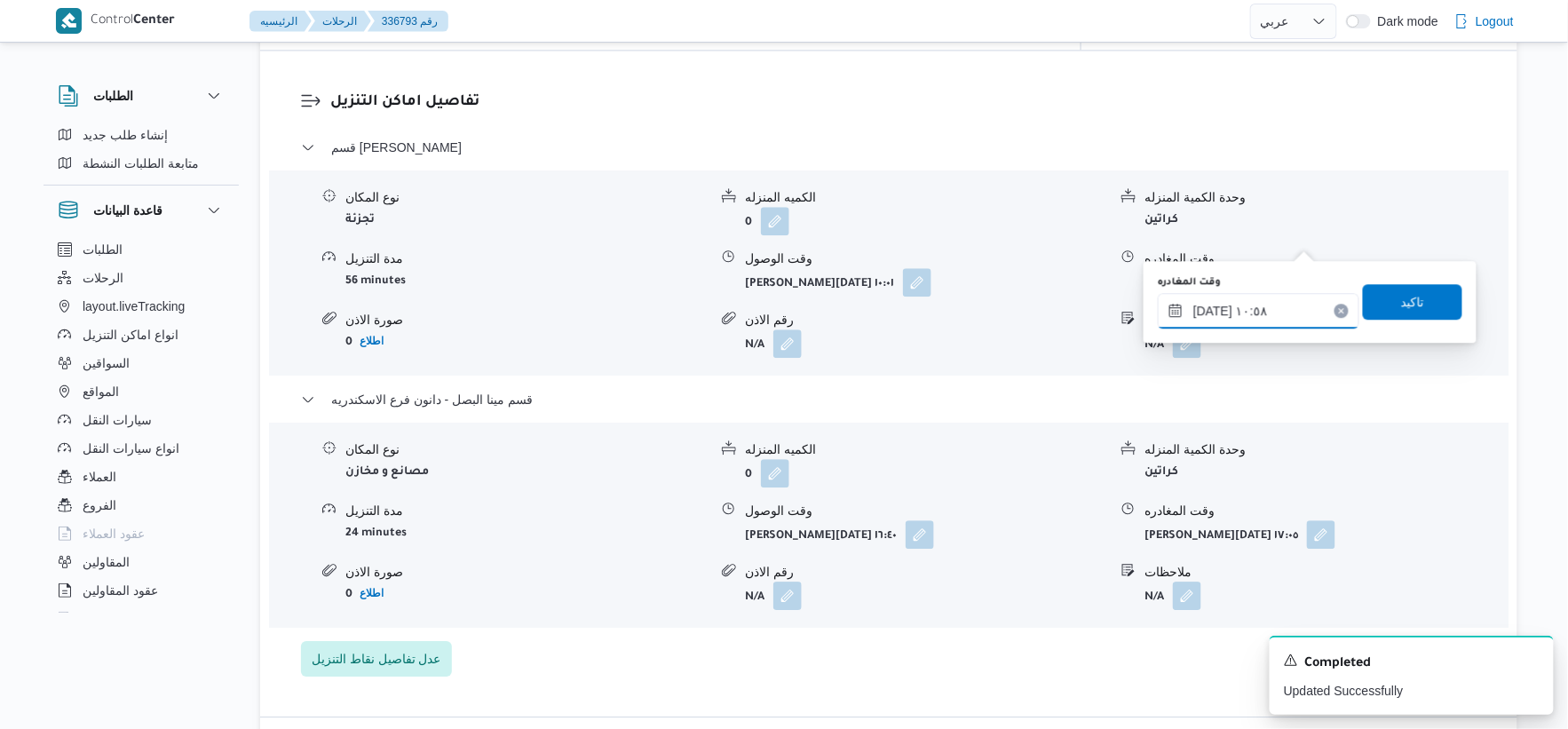
click at [1248, 299] on input "[DATE] ١٠:٥٨" at bounding box center [1259, 310] width 202 height 35
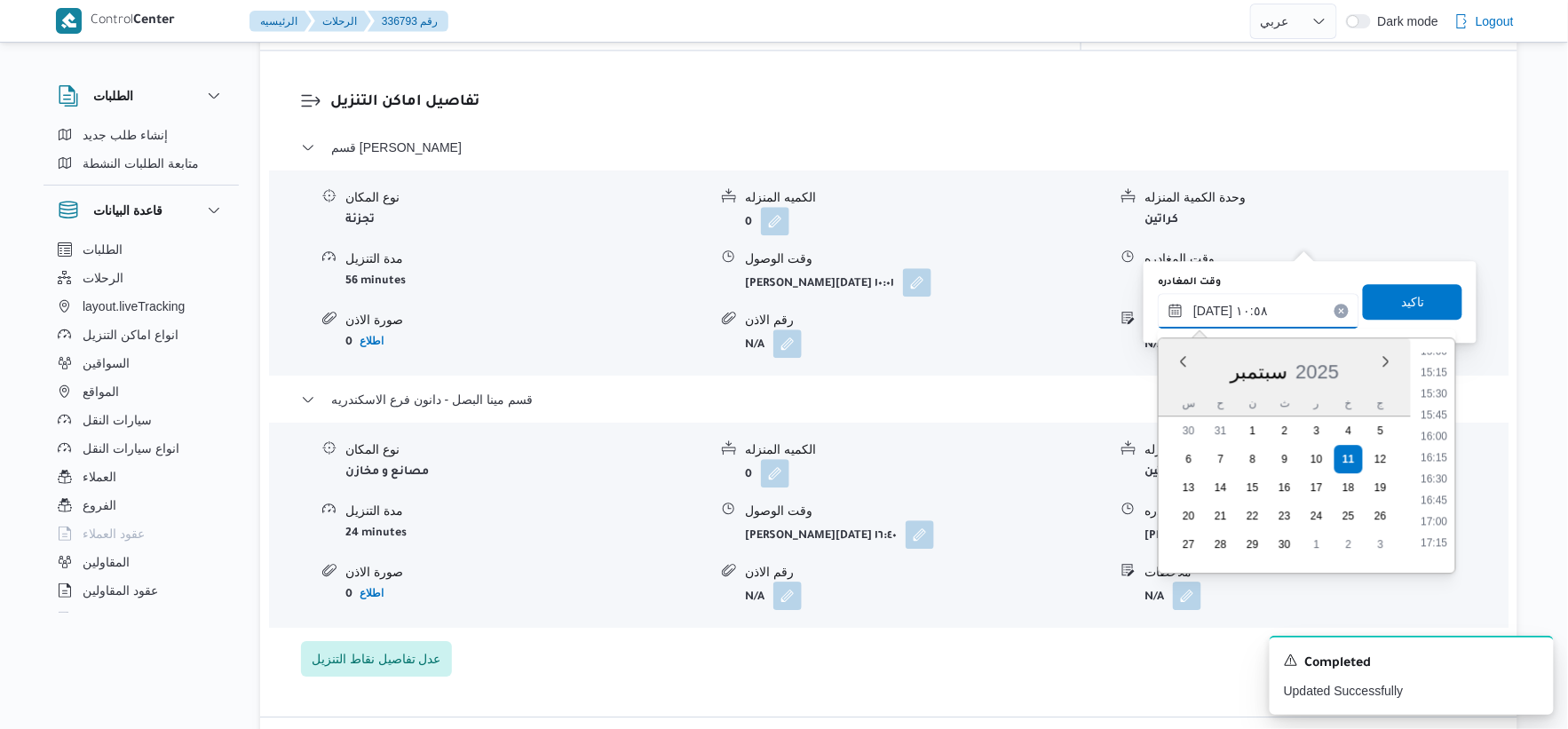
scroll to position [1302, 0]
click at [1442, 420] on li "16:00" at bounding box center [1435, 422] width 41 height 18
type input "[DATE] ١٦:٠٠"
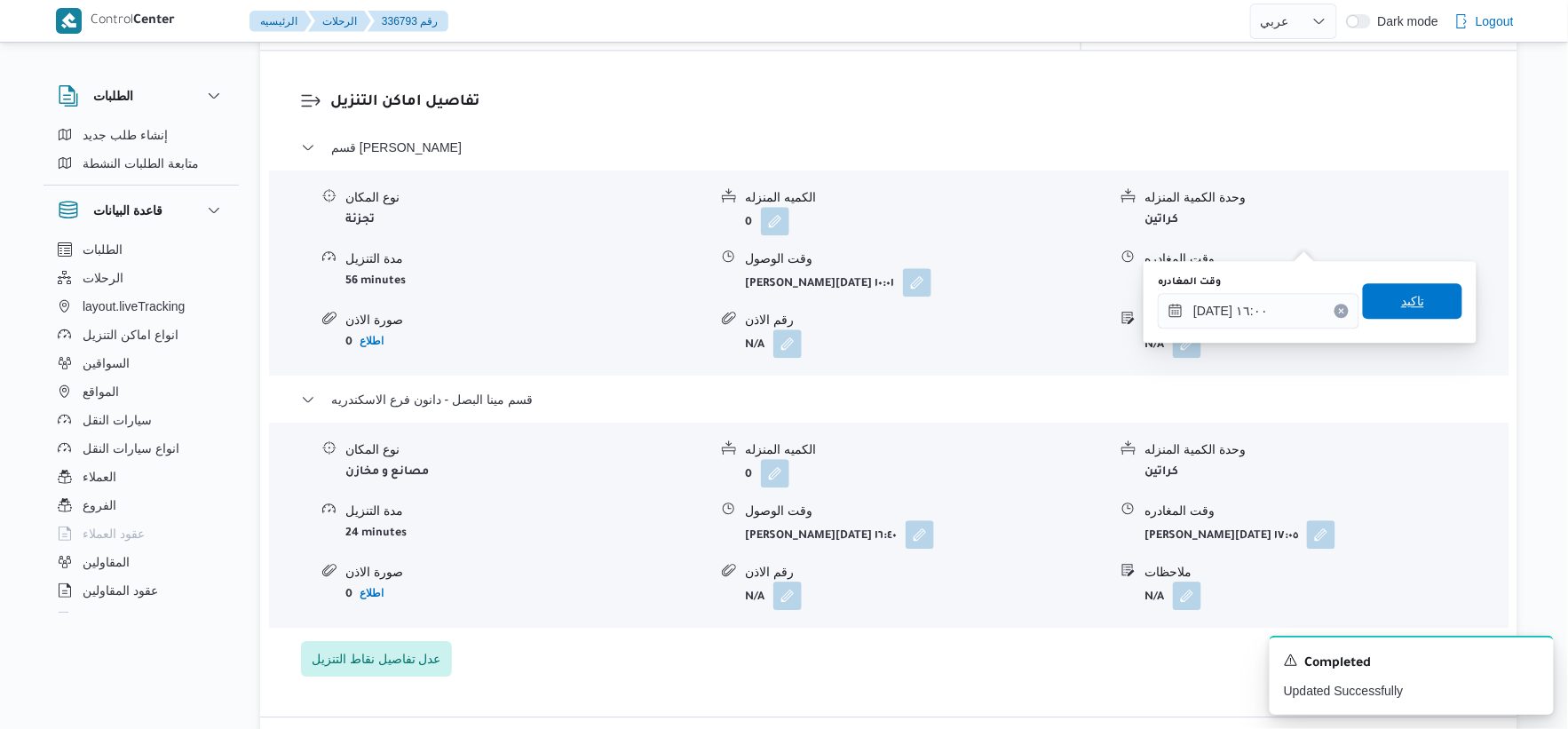
click at [1423, 298] on span "تاكيد" at bounding box center [1413, 300] width 100 height 35
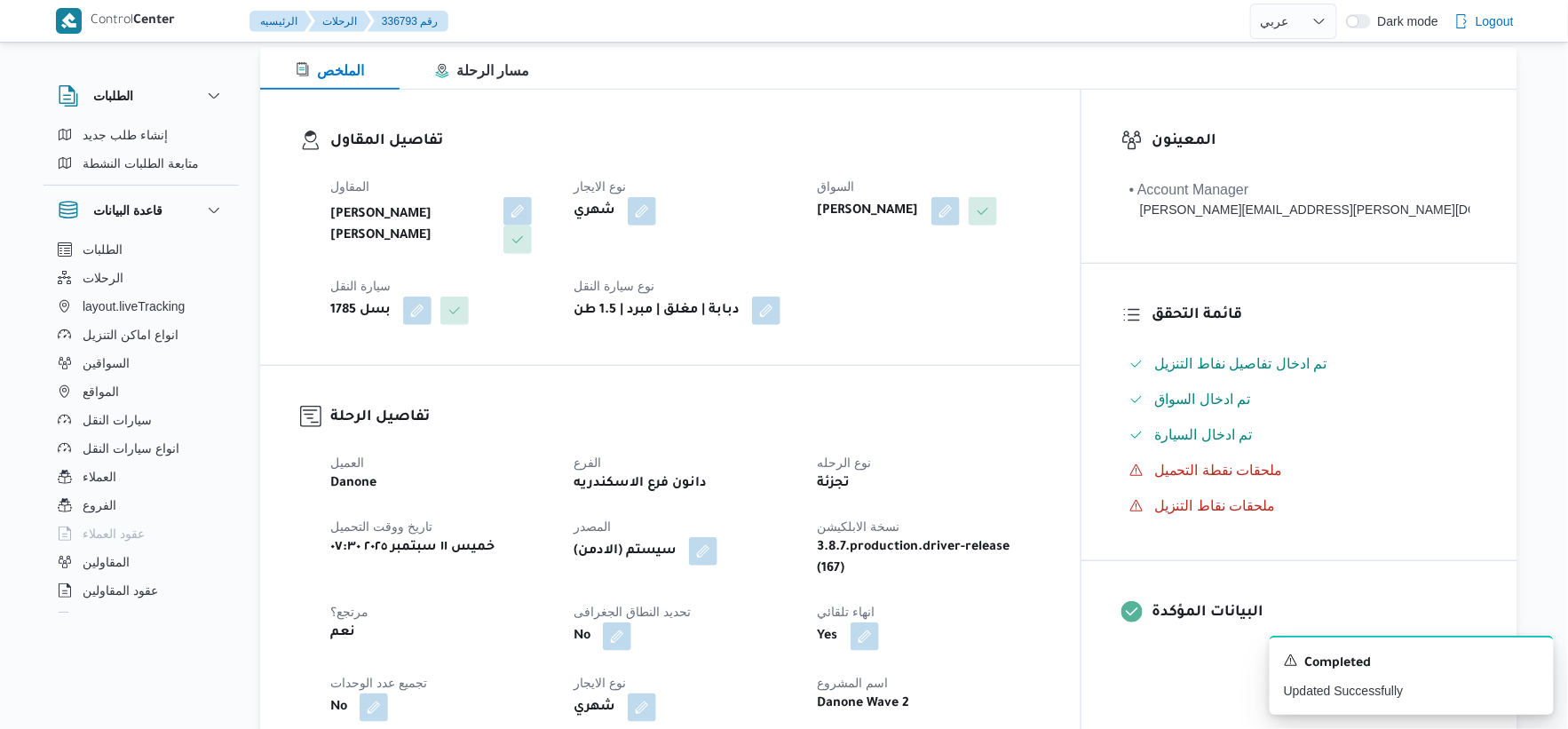
scroll to position [0, 0]
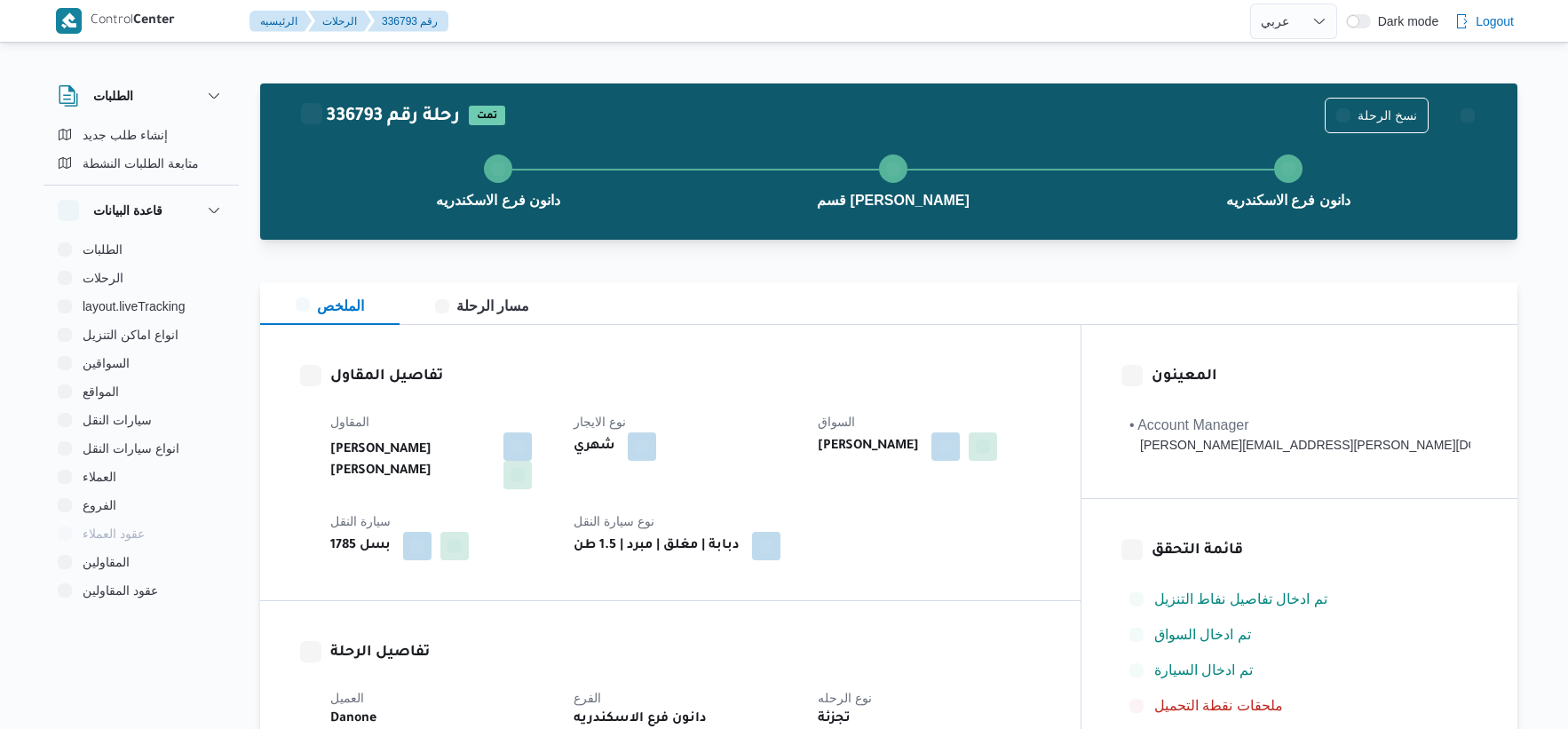
select select "ar"
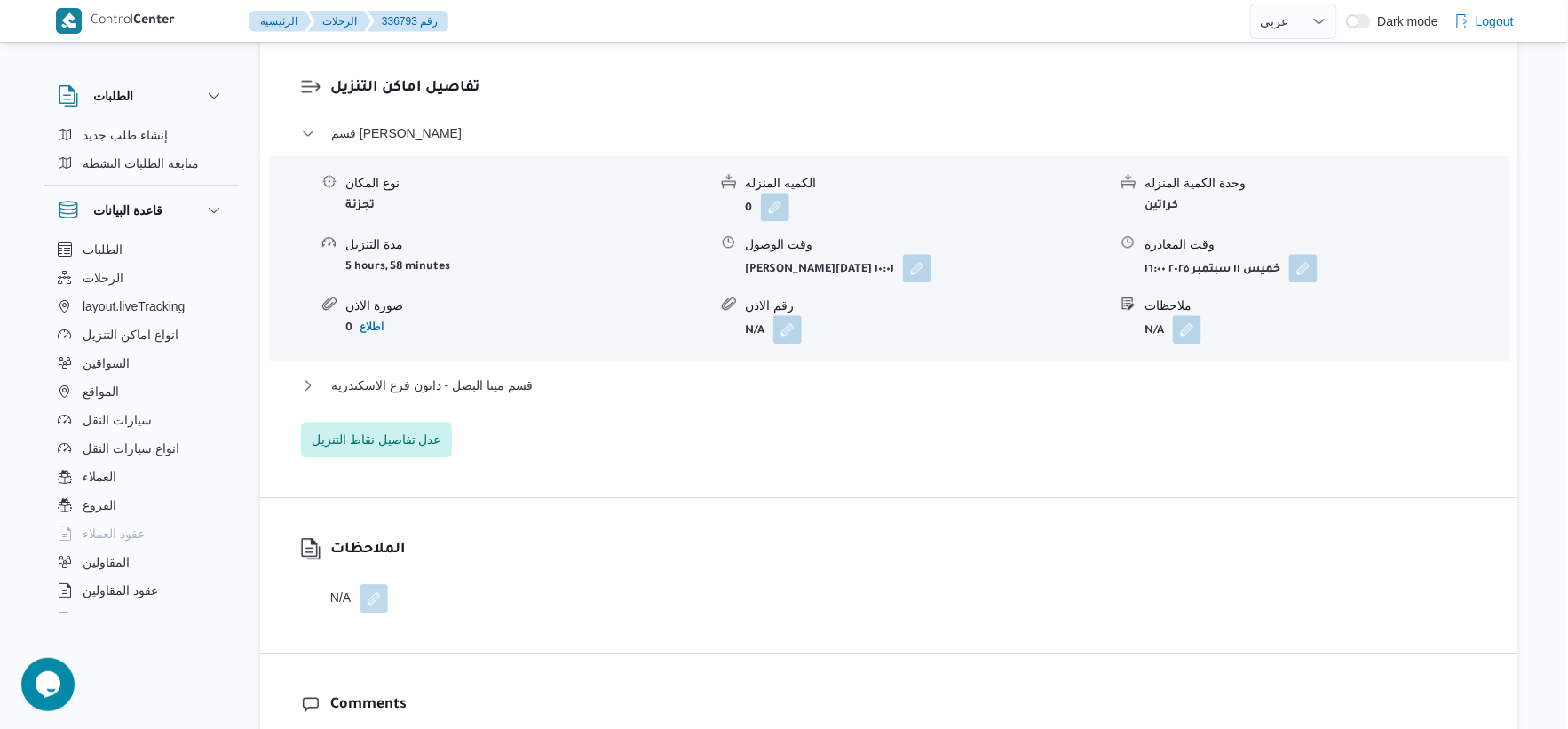
scroll to position [1479, 0]
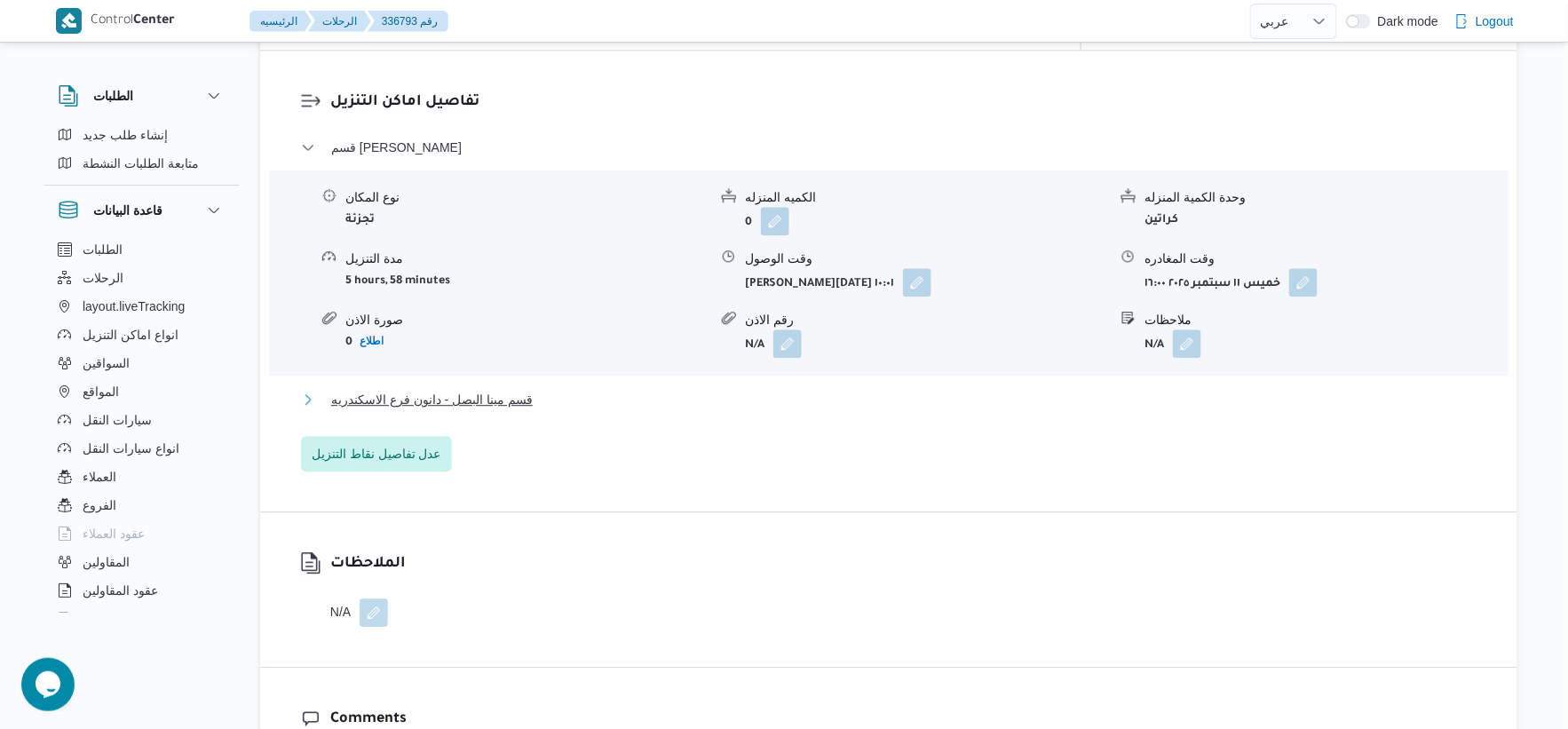
click at [540, 389] on button "قسم مينا البصل - دانون فرع الاسكندريه" at bounding box center [889, 399] width 1176 height 21
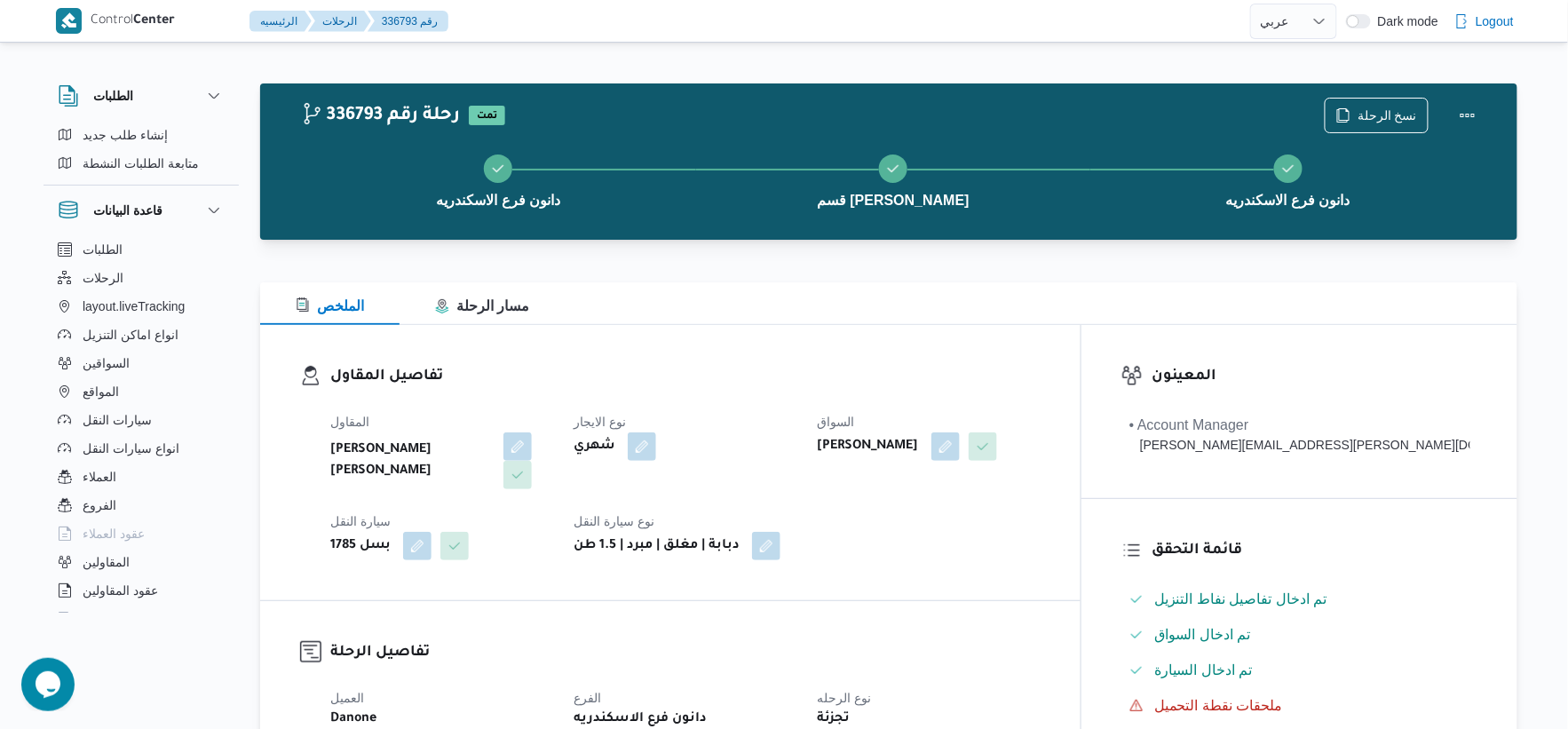
scroll to position [690, 0]
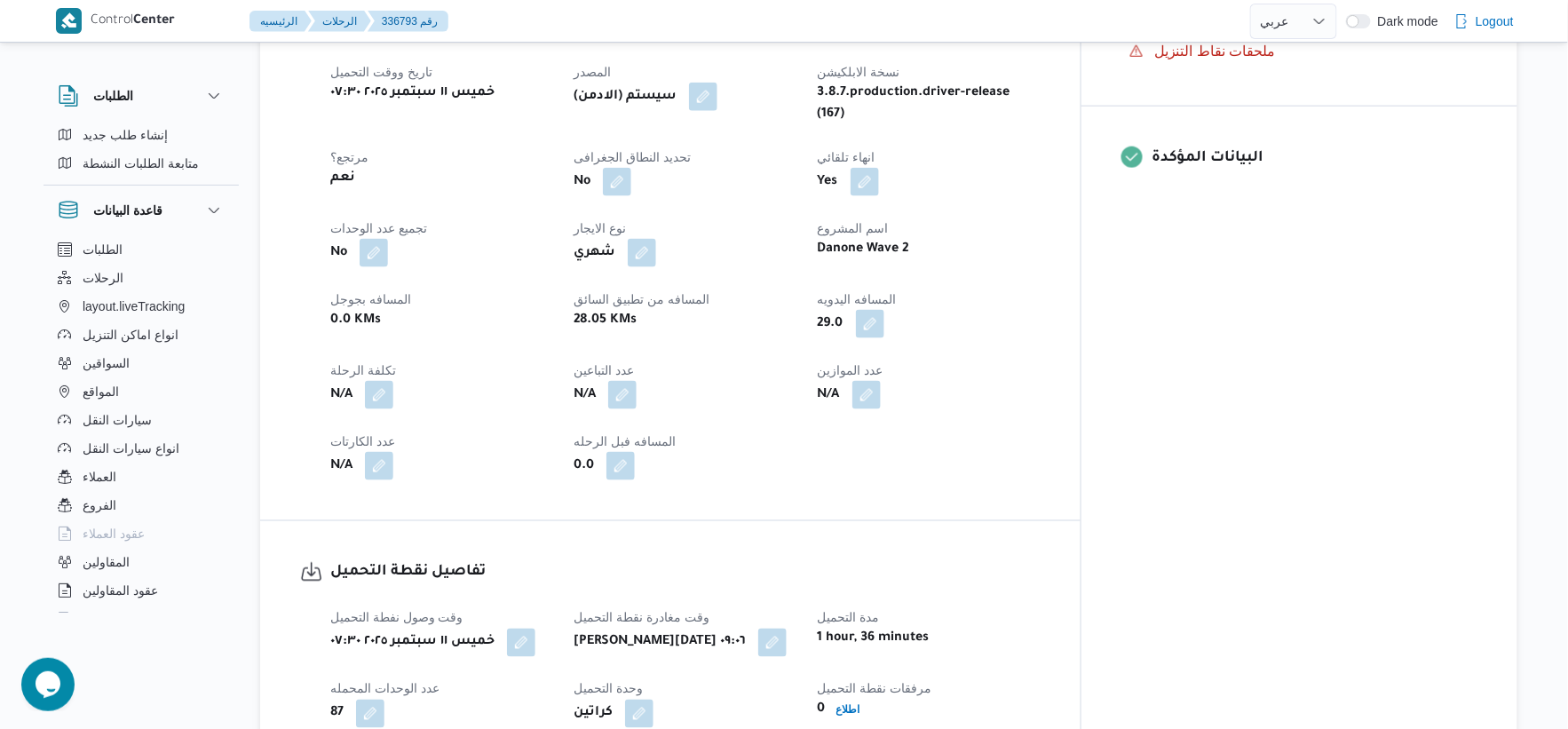
select select "ar"
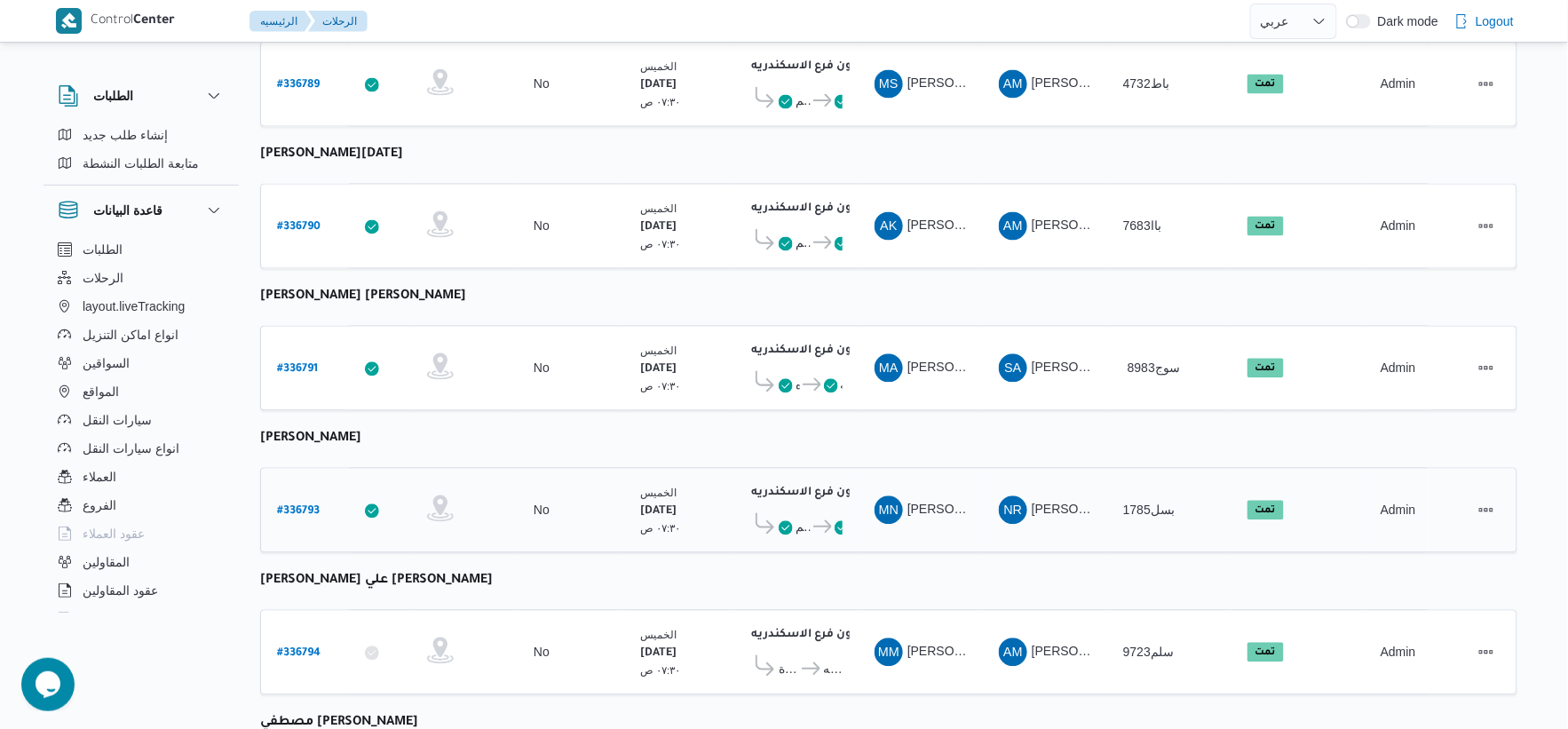
scroll to position [1426, 0]
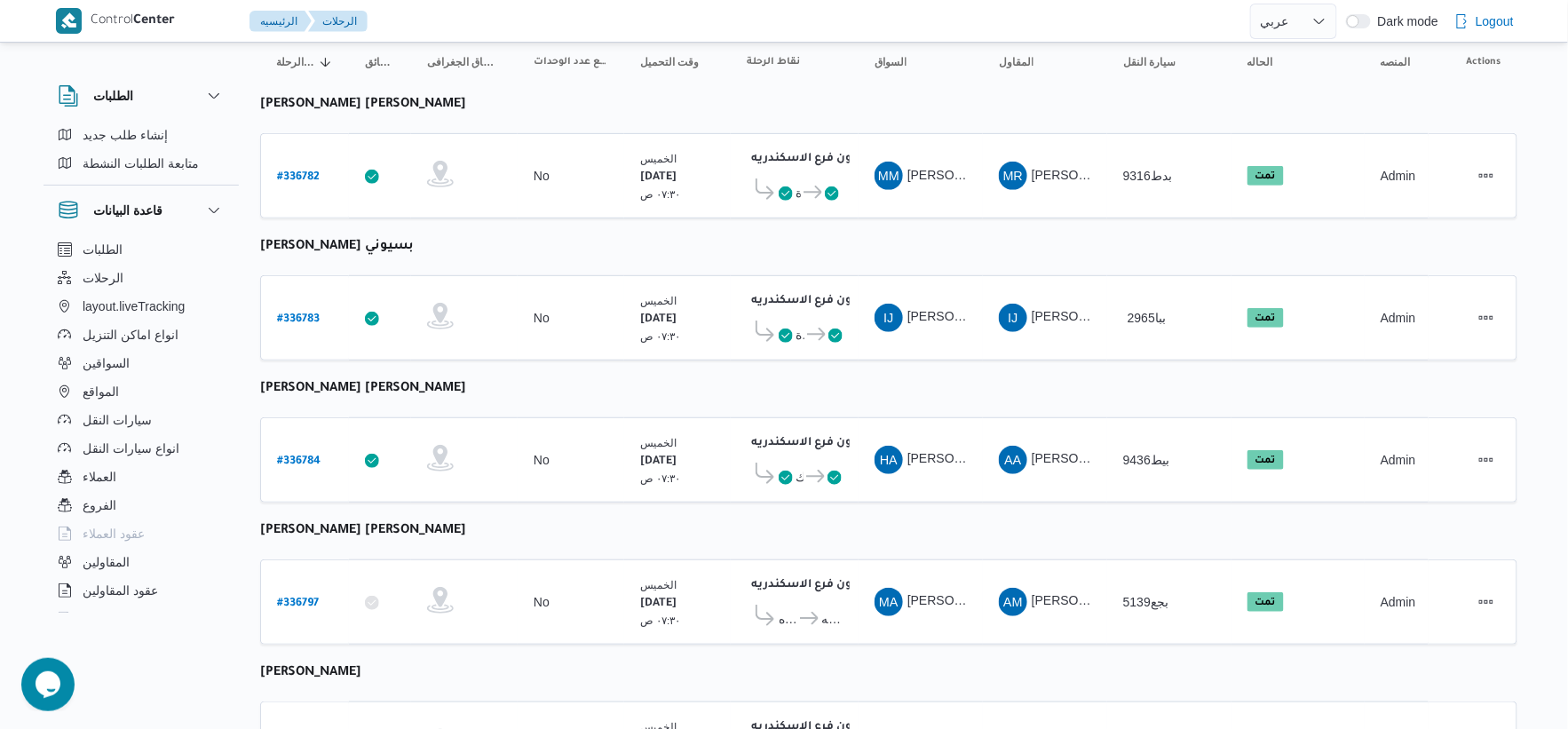
scroll to position [0, 0]
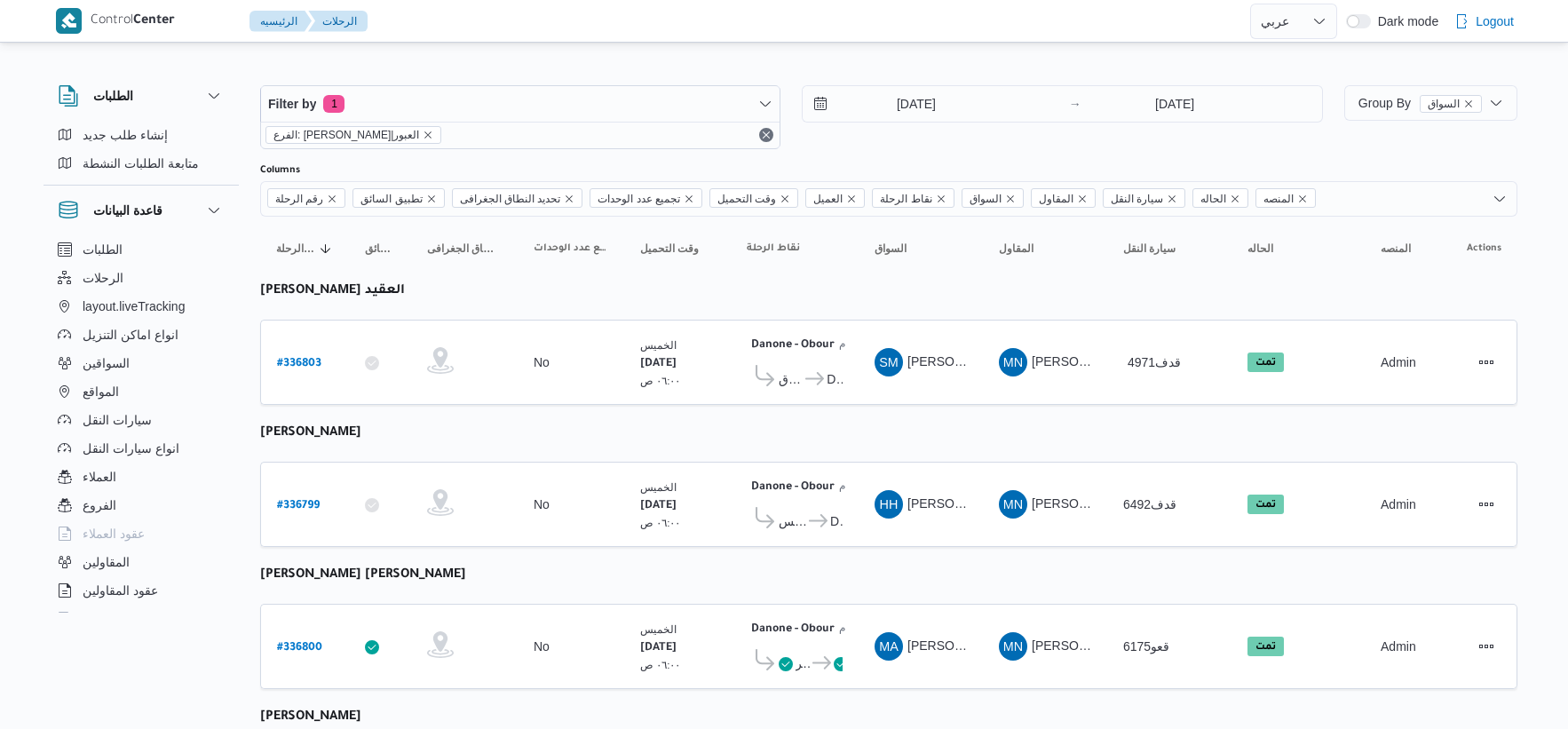
select select "ar"
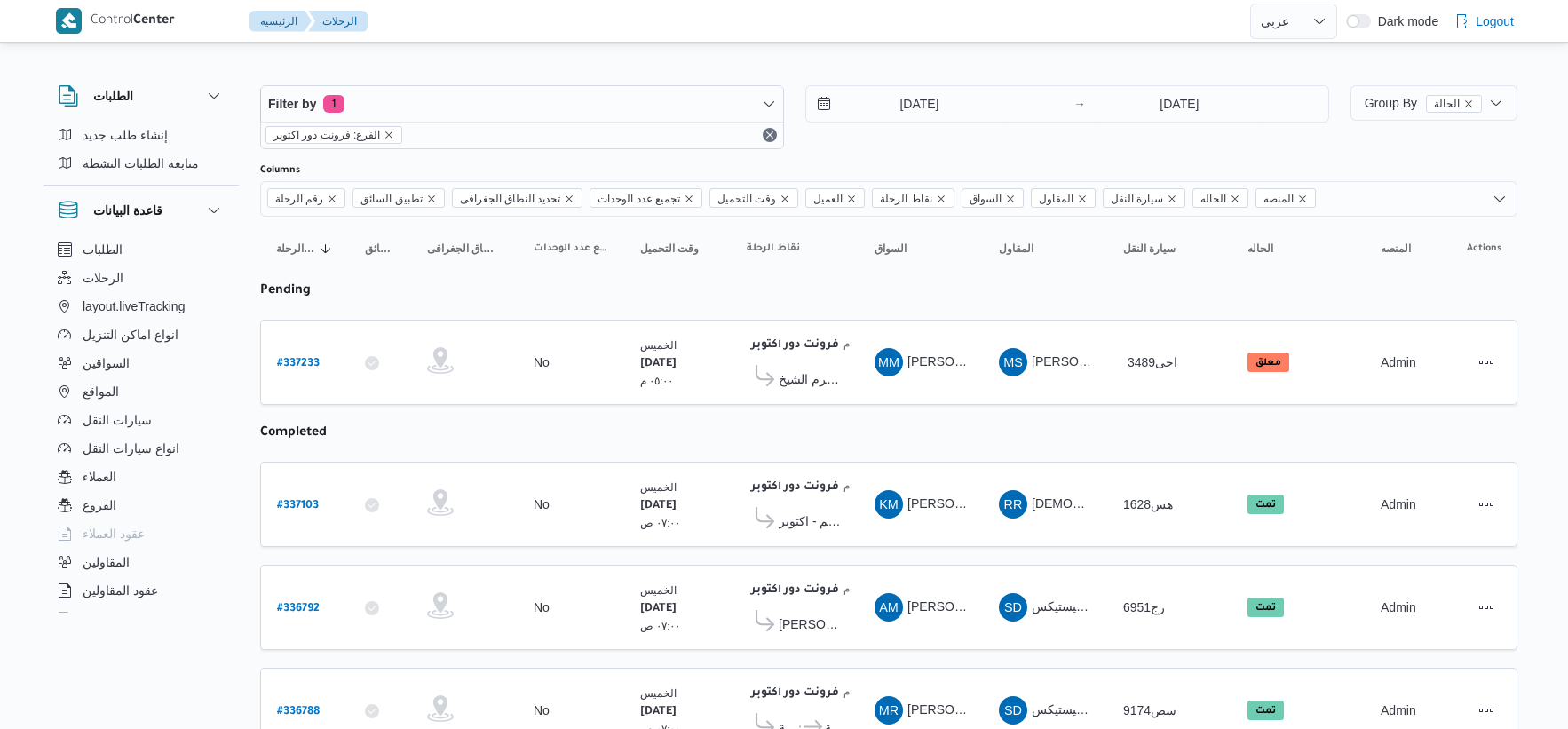
select select "ar"
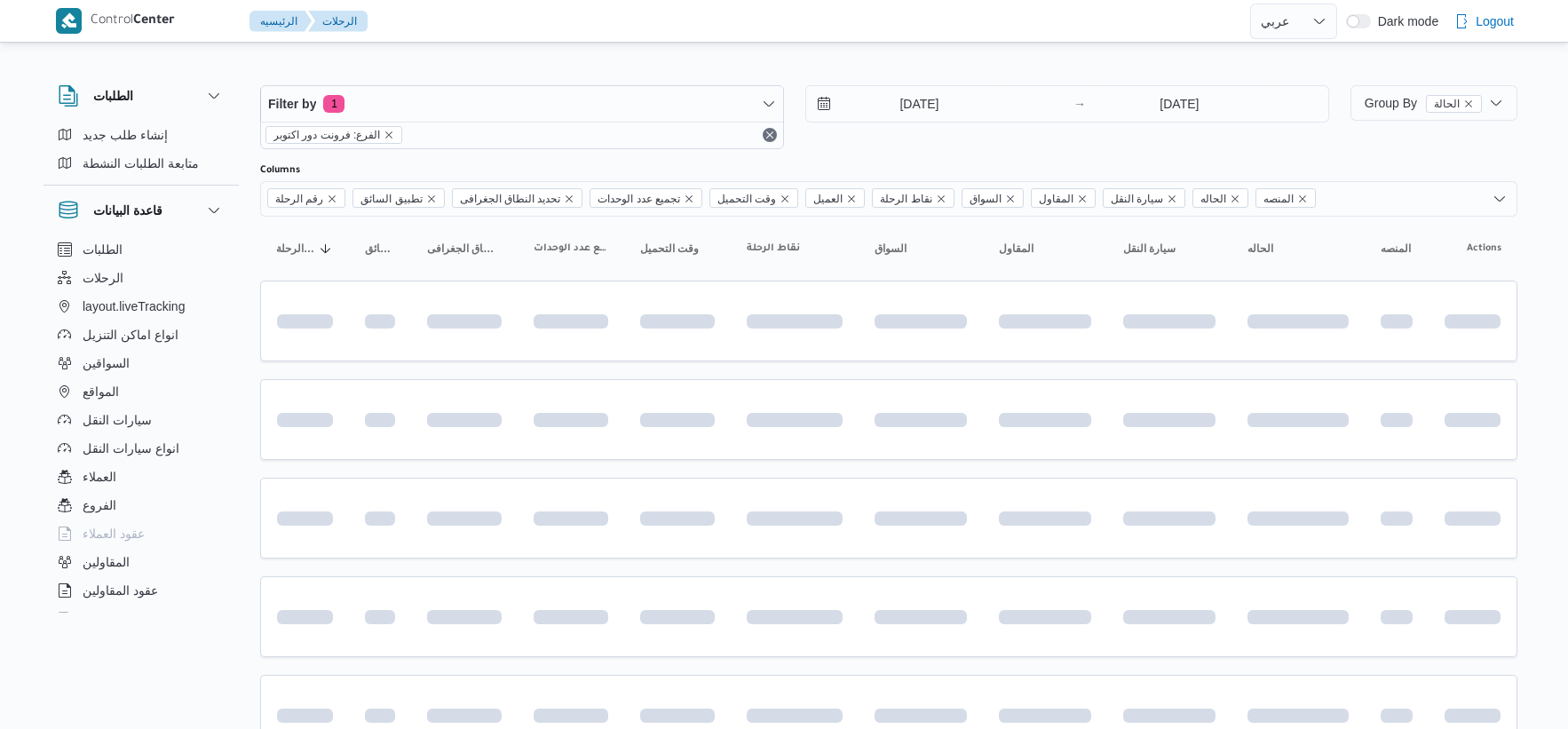
select select "ar"
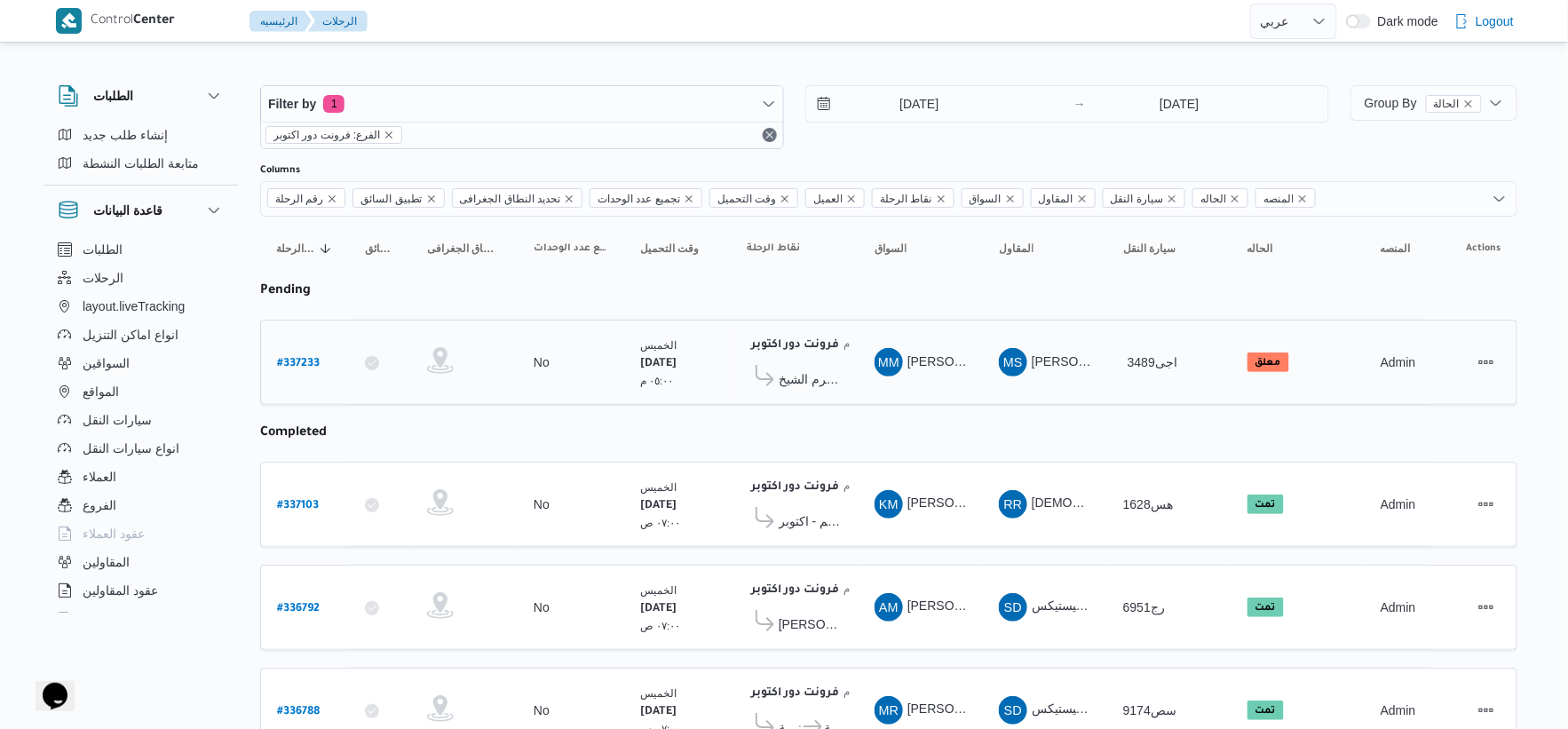
click at [817, 378] on span "كارفور شرم الشيخ" at bounding box center [810, 379] width 64 height 21
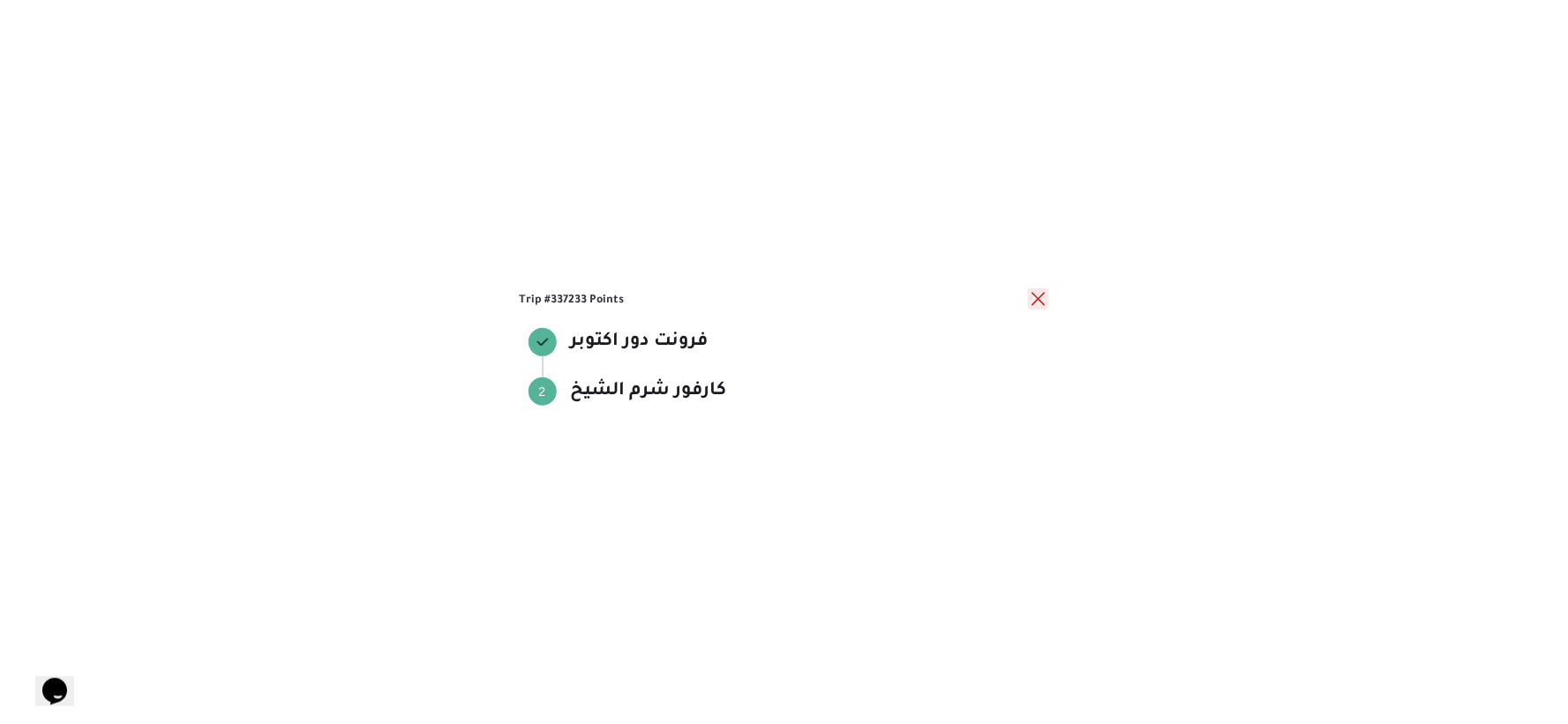
click at [1044, 300] on button "close" at bounding box center [1038, 298] width 21 height 21
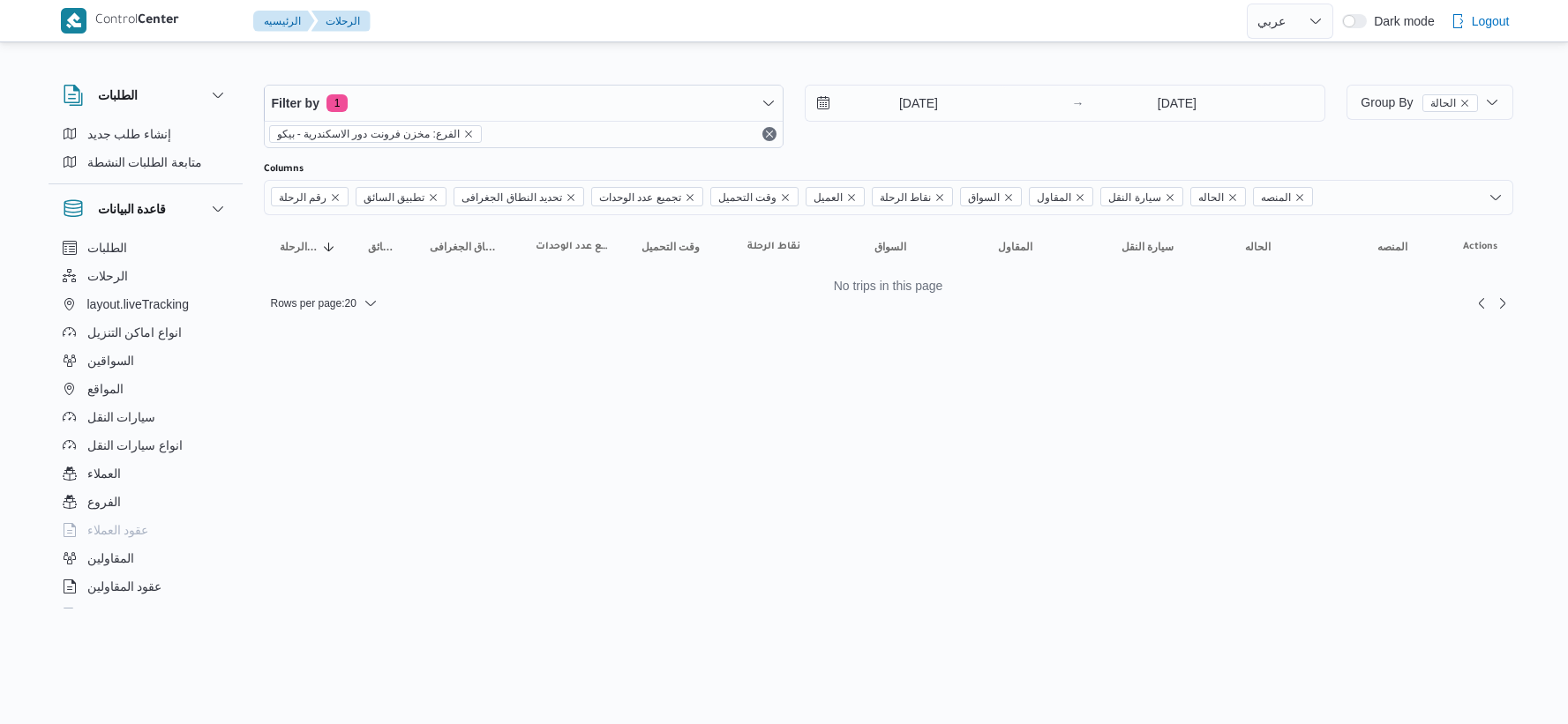
select select "ar"
